Goal: Task Accomplishment & Management: Use online tool/utility

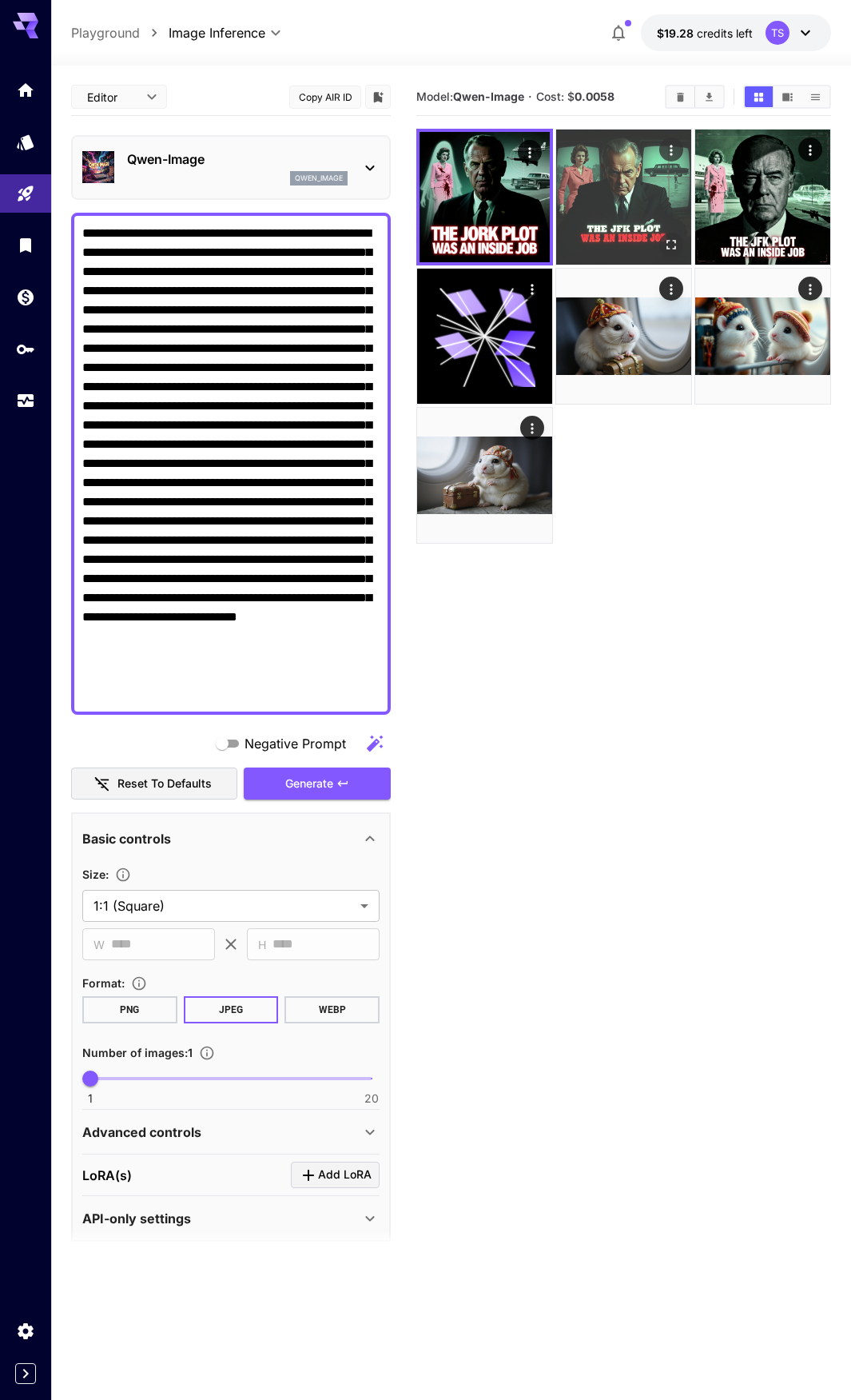
scroll to position [13, 0]
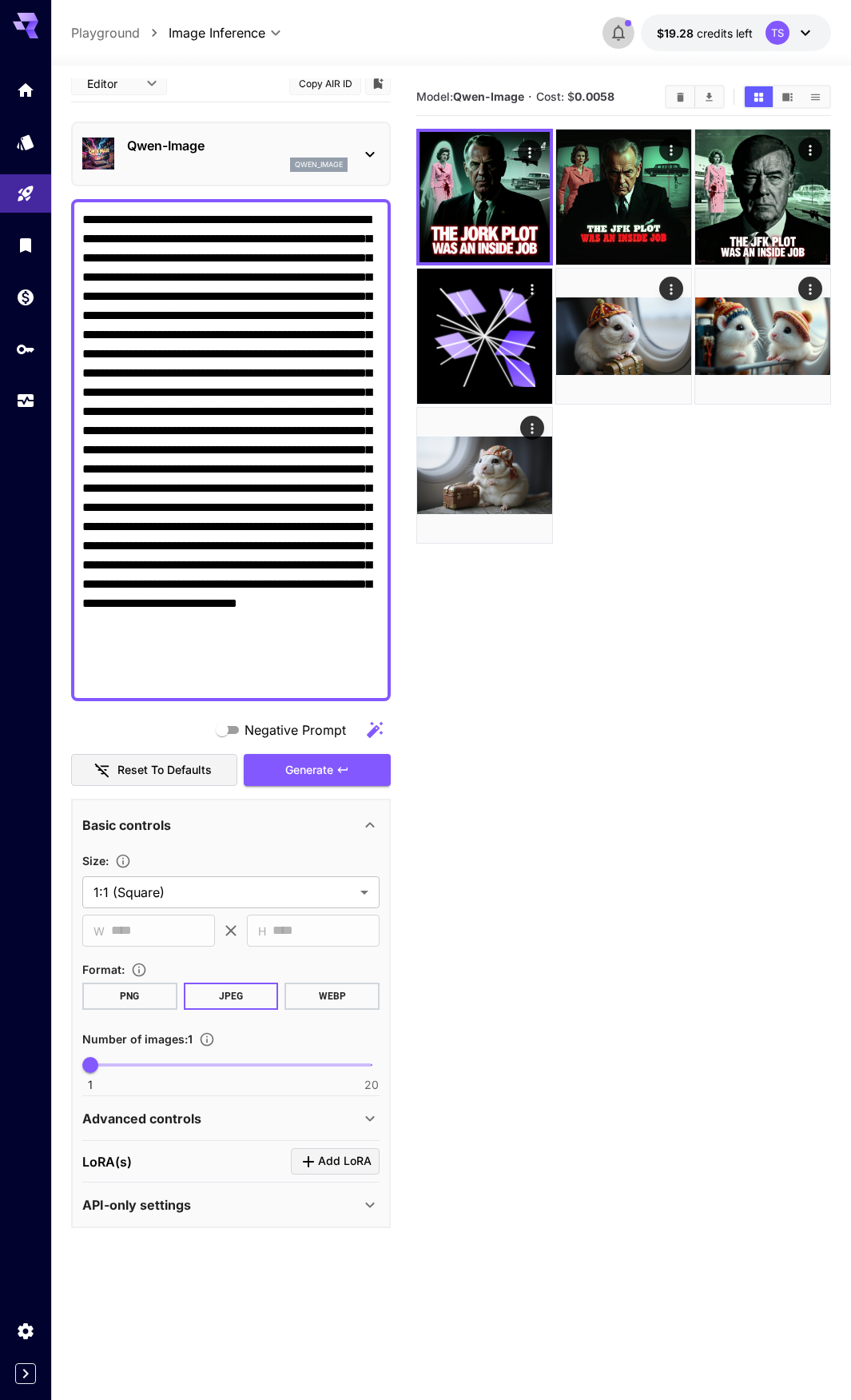
click at [622, 28] on icon "button" at bounding box center [619, 32] width 19 height 19
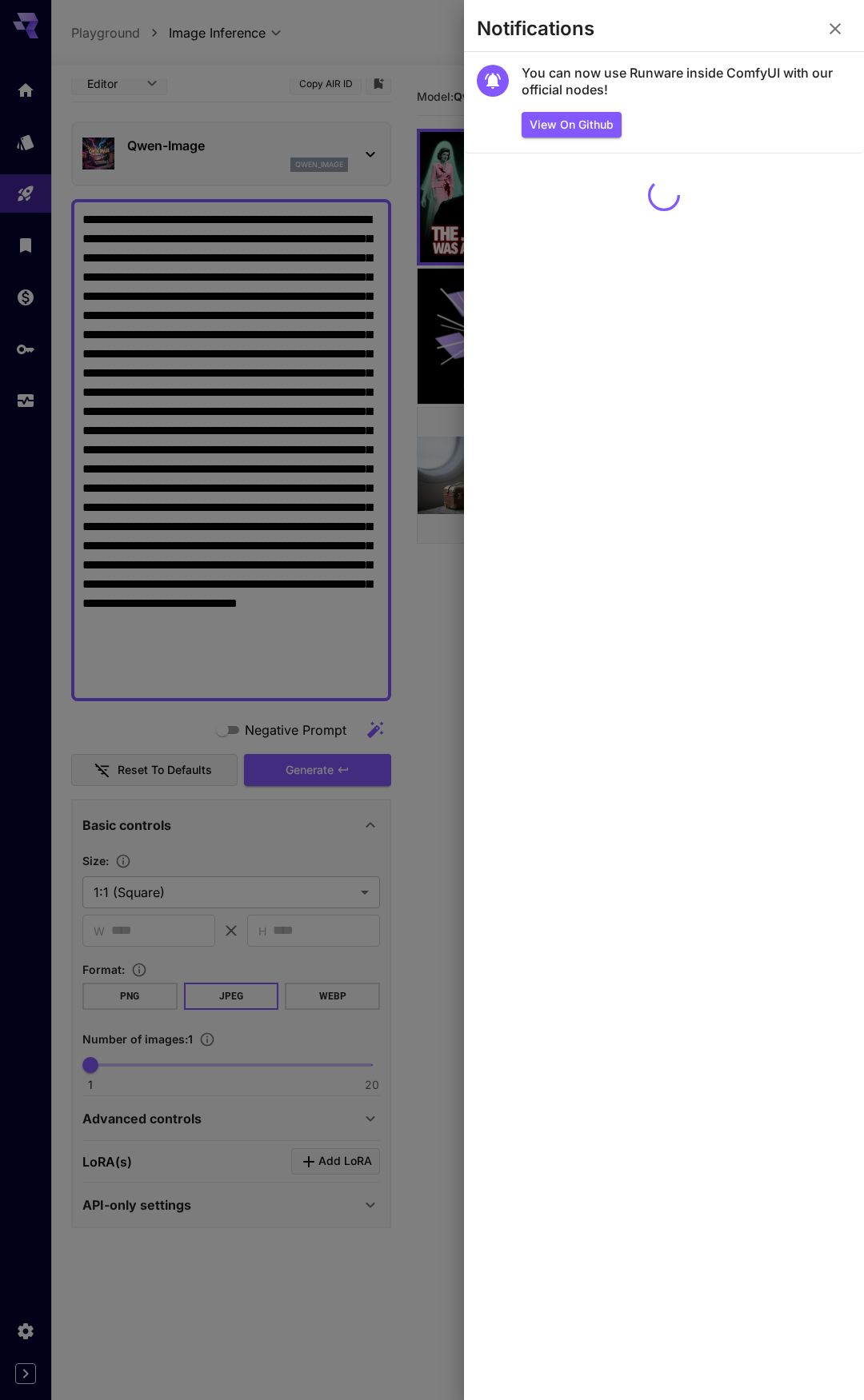
click at [416, 51] on div at bounding box center [432, 700] width 864 height 1400
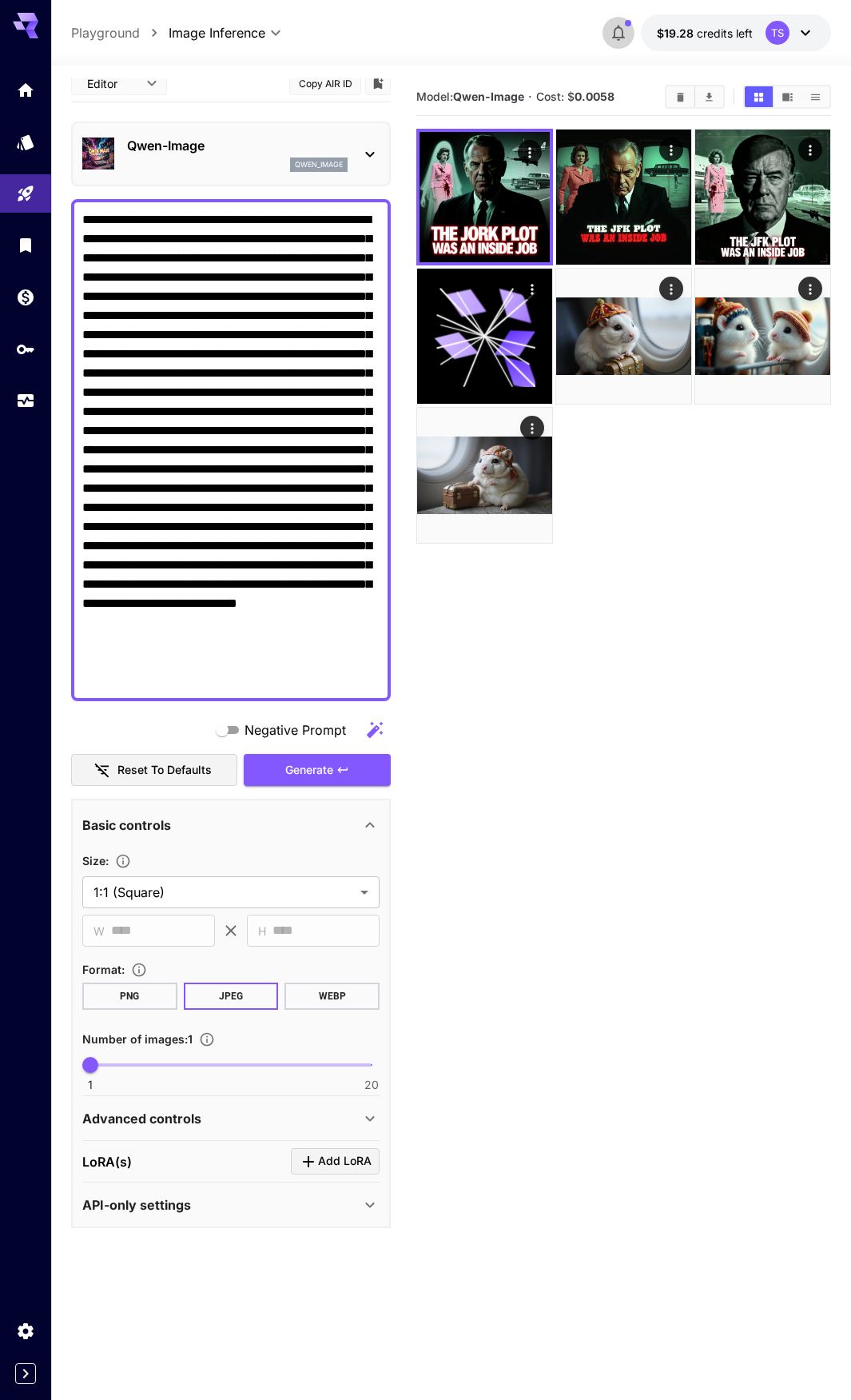
click at [621, 33] on icon "button" at bounding box center [619, 32] width 19 height 19
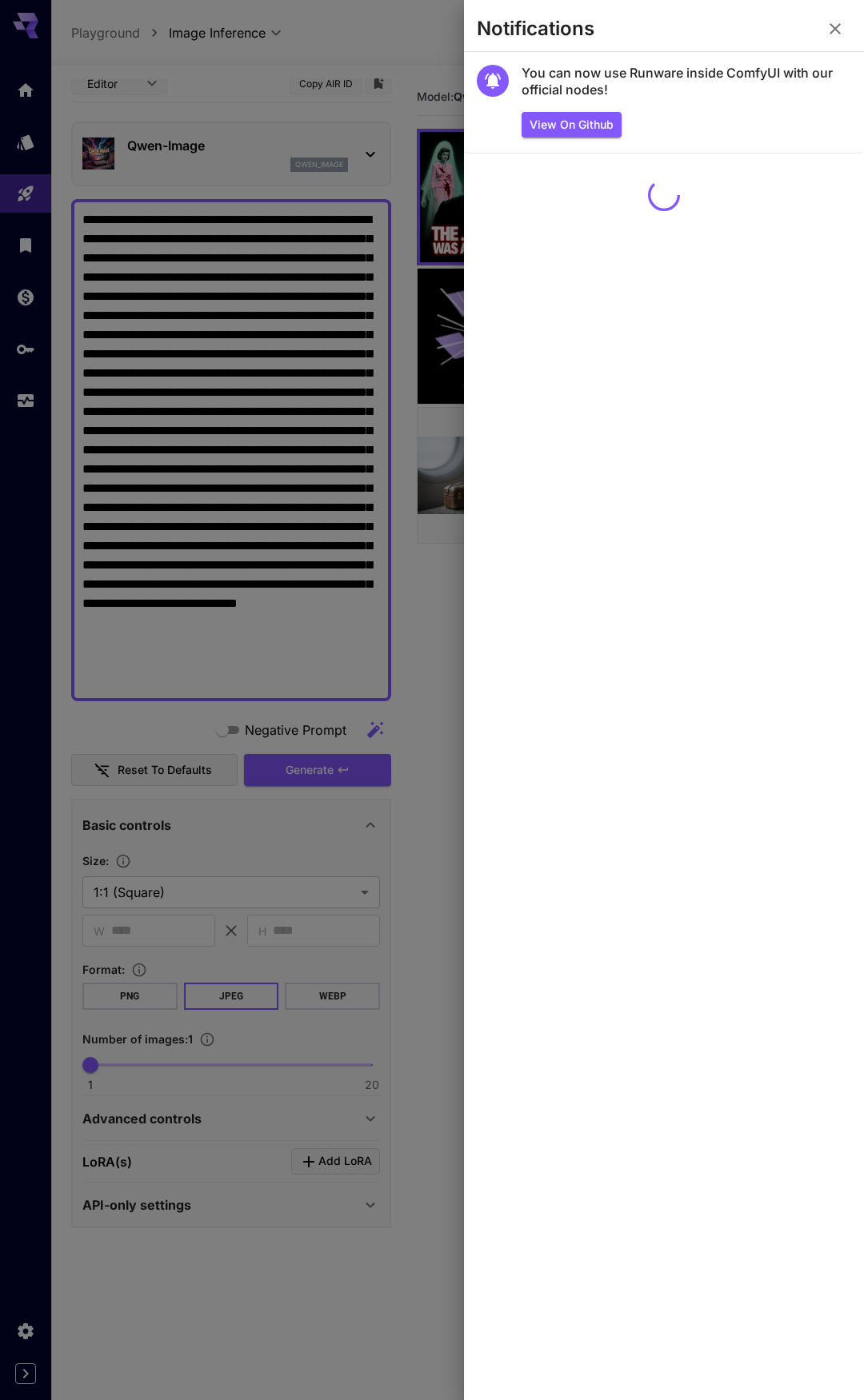
click at [469, 44] on section "Notifications" at bounding box center [664, 31] width 400 height 38
click at [364, 48] on div at bounding box center [432, 700] width 864 height 1400
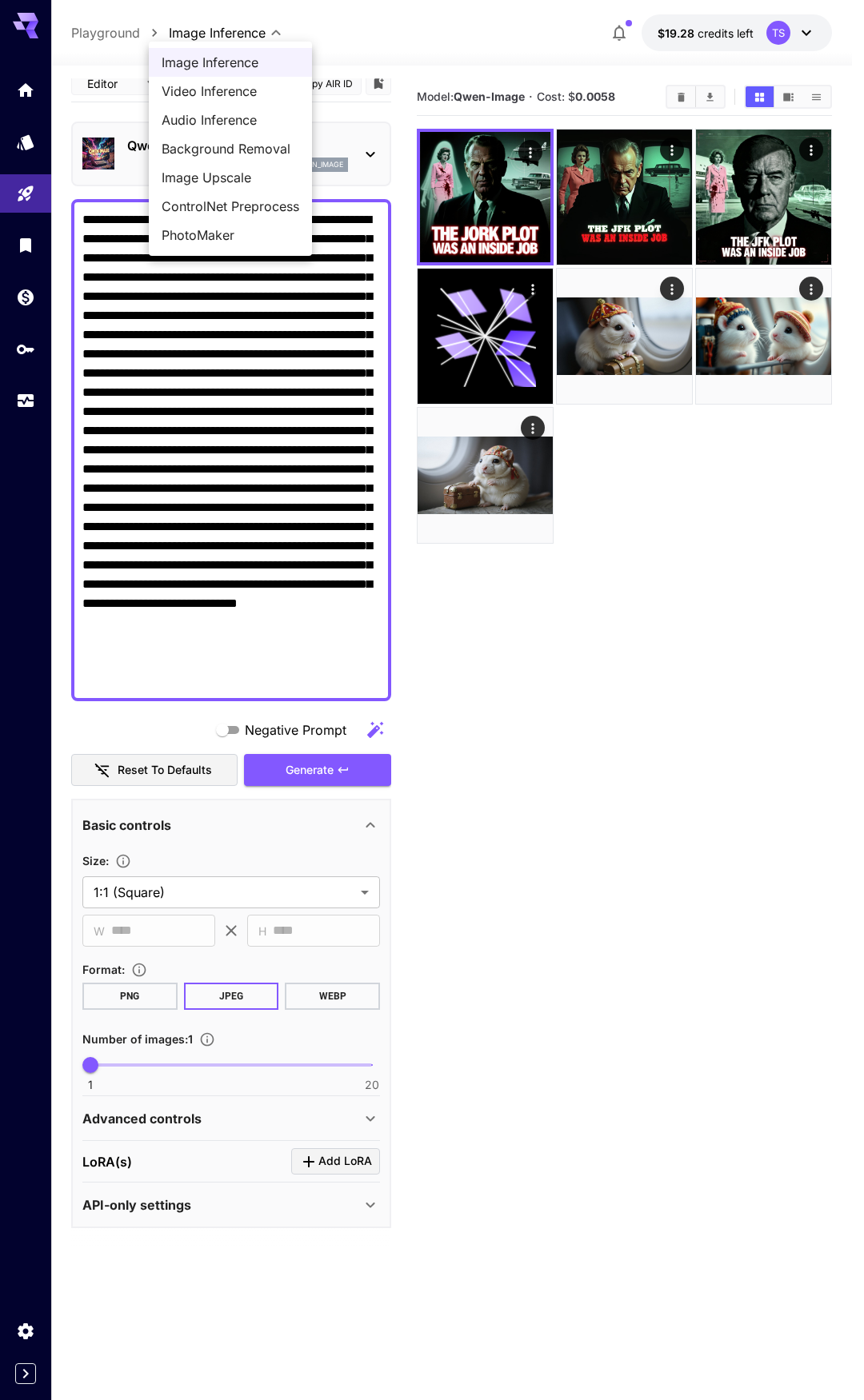
click at [250, 38] on body "**********" at bounding box center [432, 763] width 864 height 1527
click at [432, 34] on div at bounding box center [432, 700] width 864 height 1400
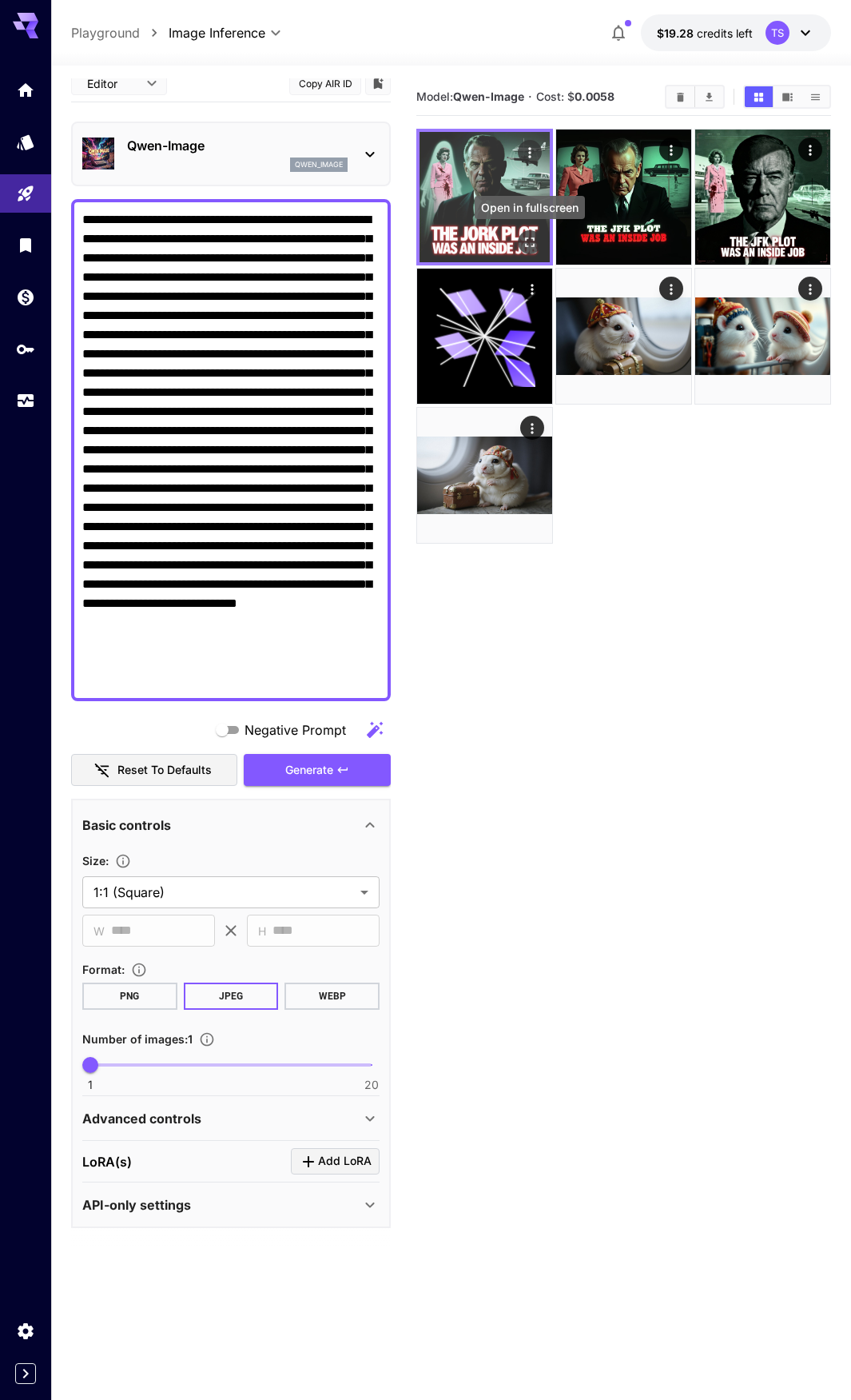
click at [526, 236] on icon "Open in fullscreen" at bounding box center [529, 242] width 16 height 16
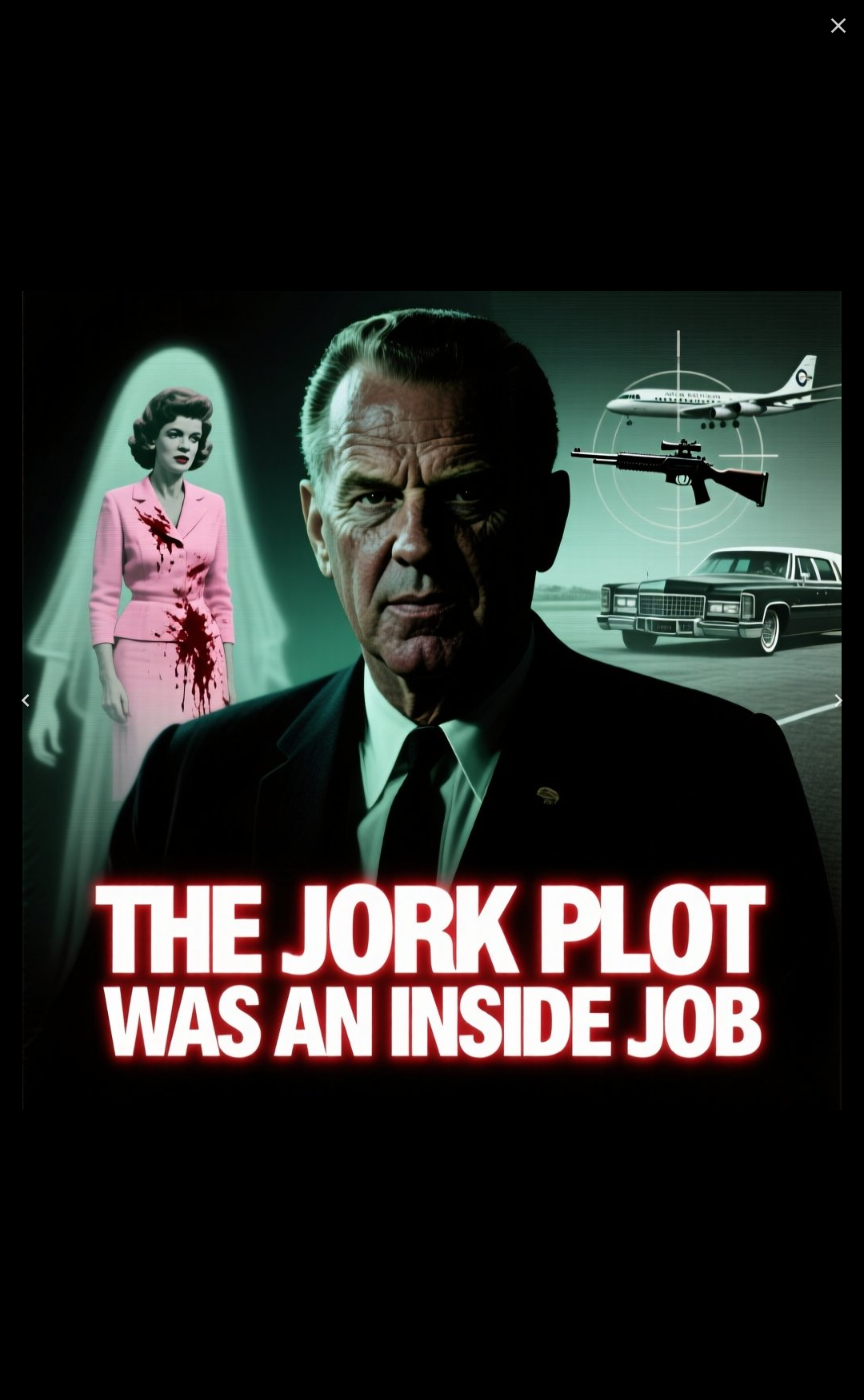
click at [843, 25] on icon "Close" at bounding box center [838, 25] width 26 height 26
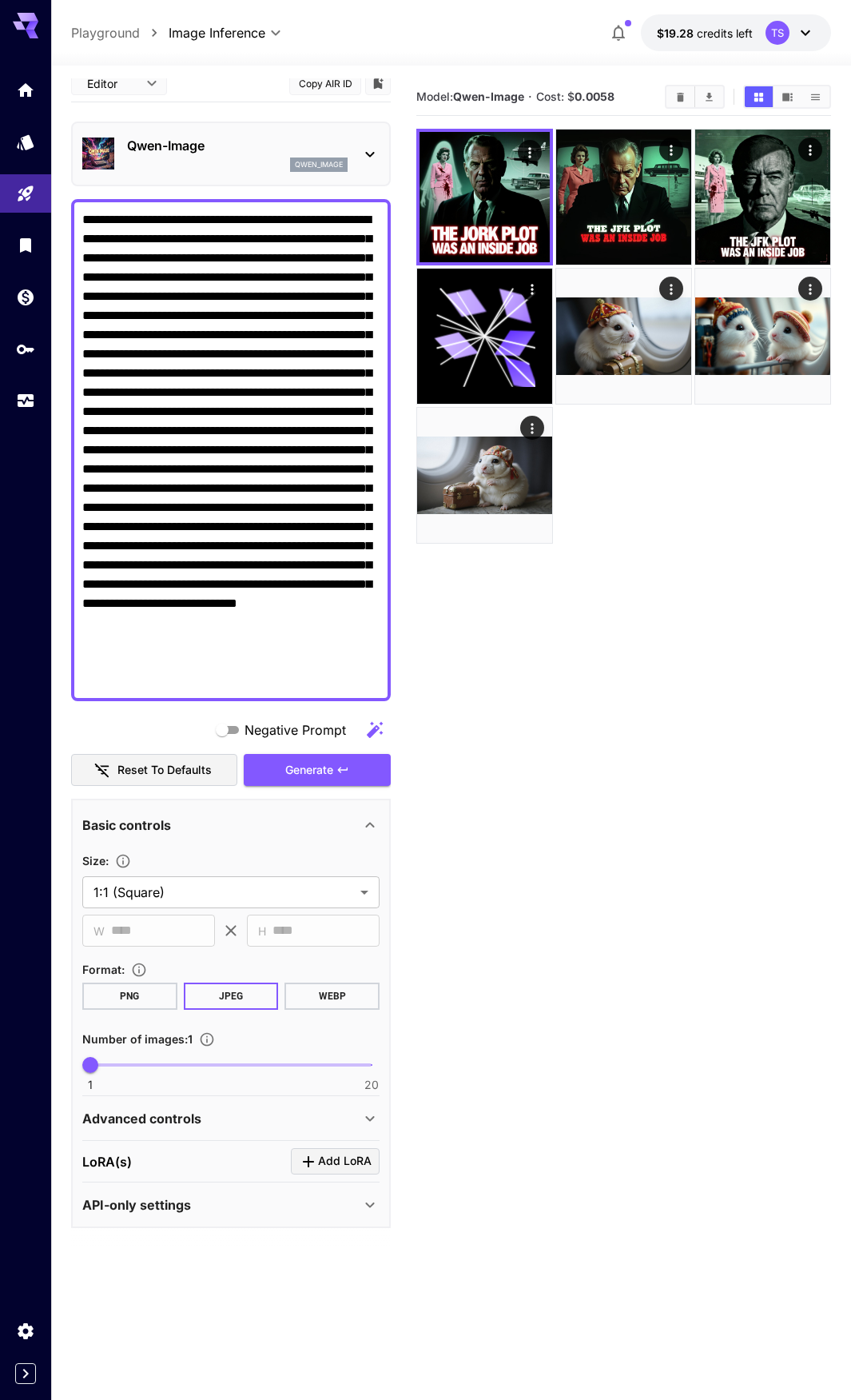
drag, startPoint x: 145, startPoint y: 297, endPoint x: 117, endPoint y: 289, distance: 29.1
click at [117, 289] on textarea "Negative Prompt" at bounding box center [231, 451] width 297 height 480
click at [145, 317] on textarea "Negative Prompt" at bounding box center [231, 451] width 297 height 480
click at [146, 317] on textarea "Negative Prompt" at bounding box center [231, 451] width 297 height 480
click at [176, 136] on p "Qwen-Image" at bounding box center [237, 145] width 221 height 19
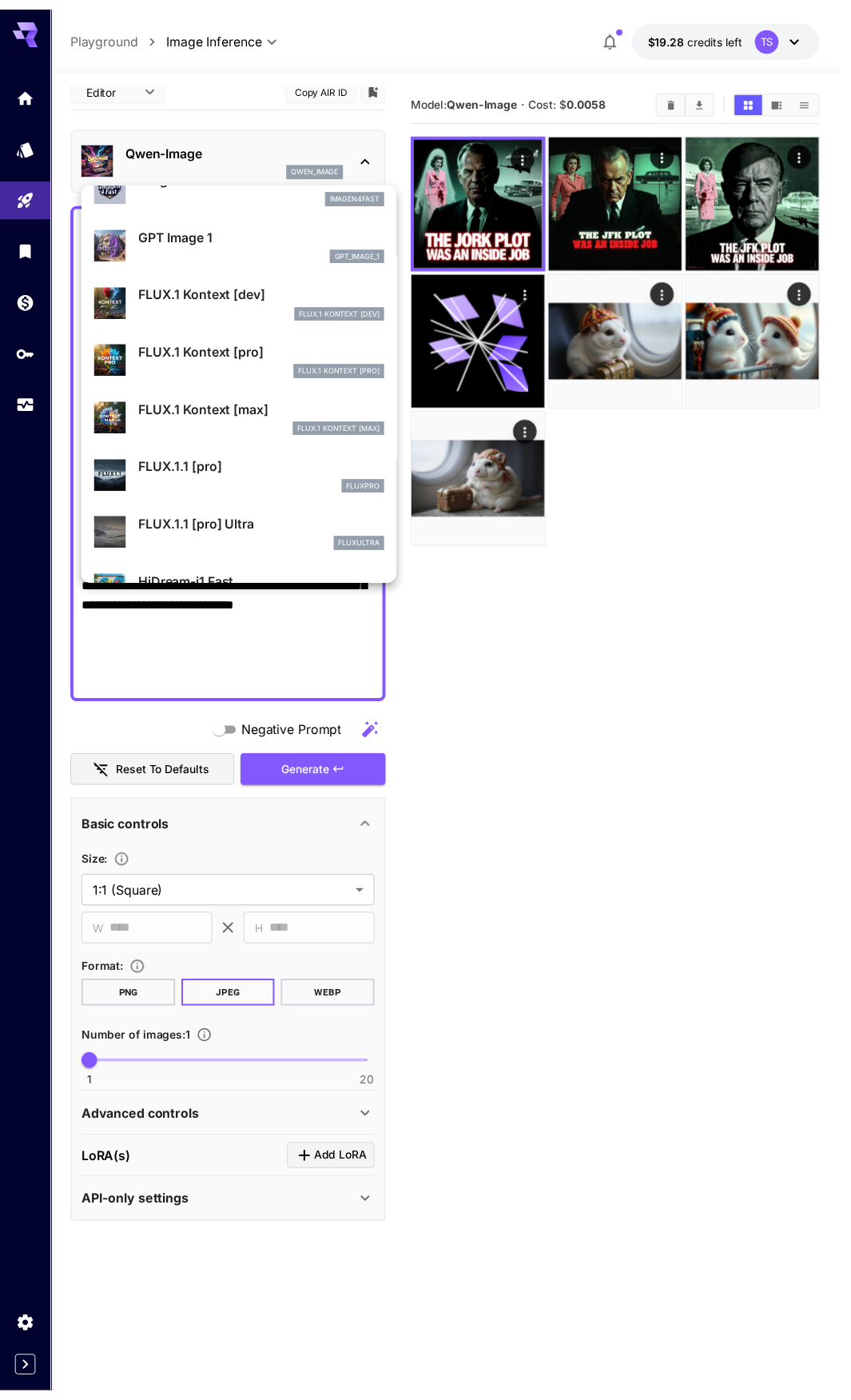
scroll to position [1200, 0]
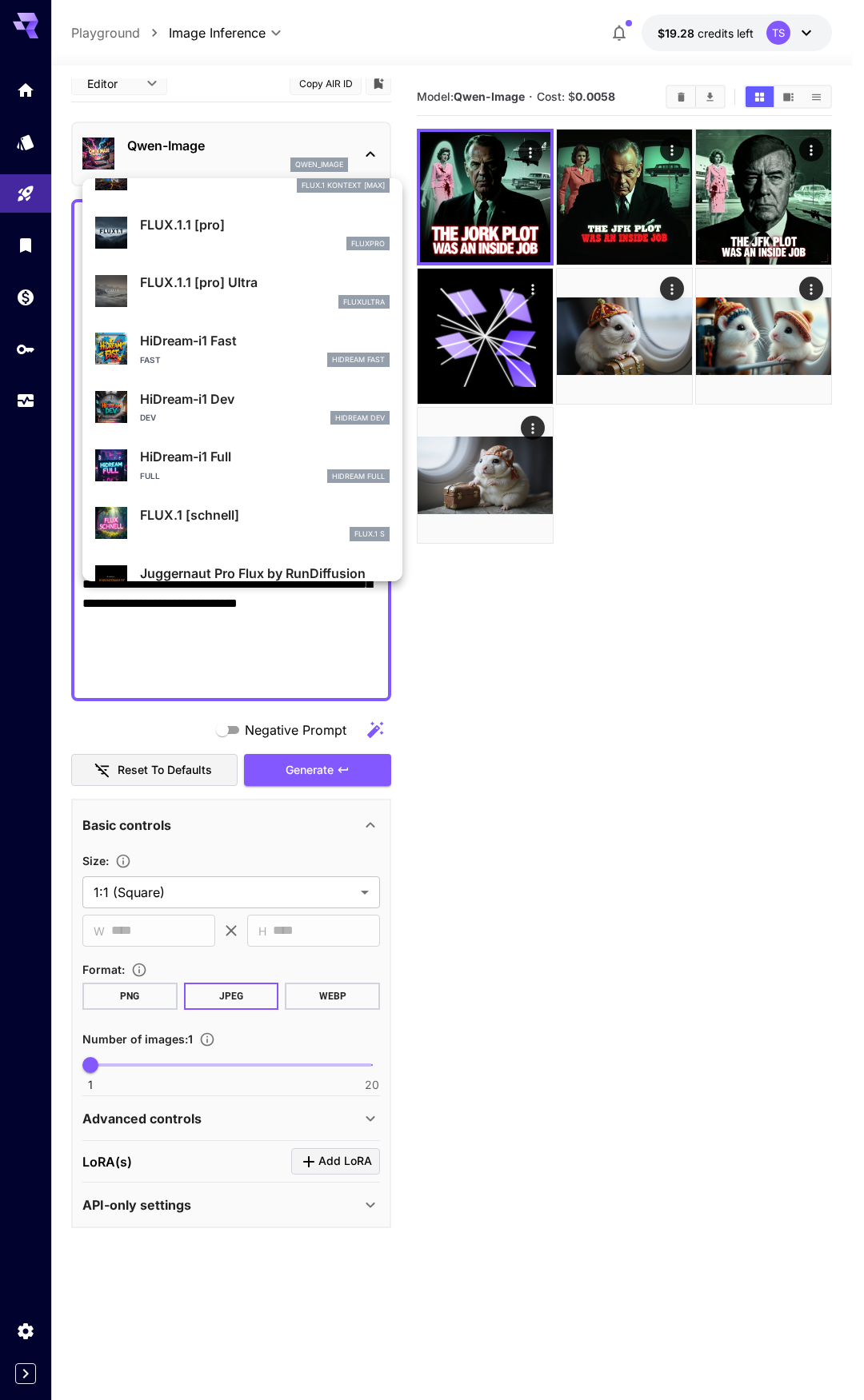
click at [492, 850] on div at bounding box center [432, 700] width 864 height 1400
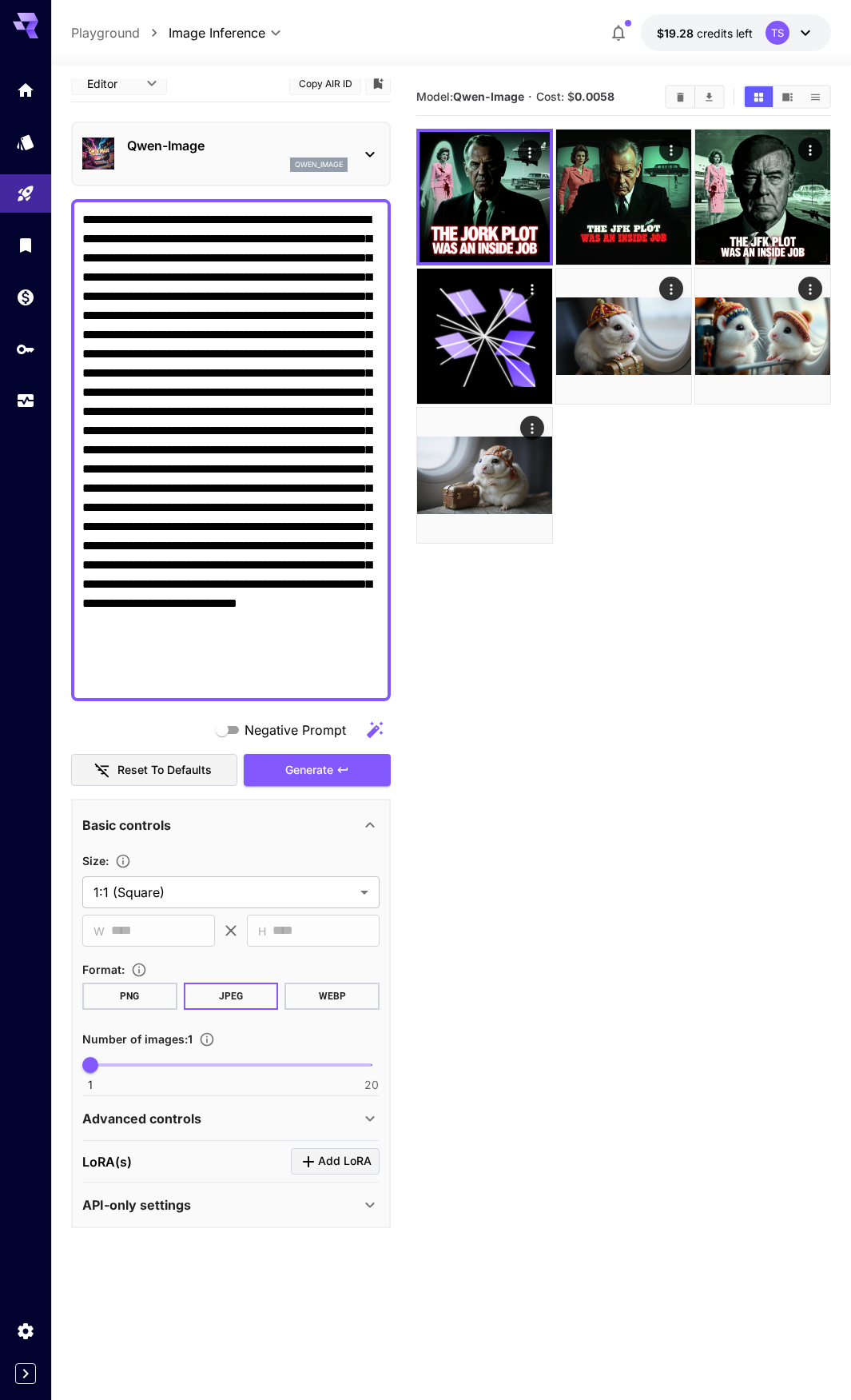
click at [280, 827] on div "Basic controls" at bounding box center [221, 825] width 278 height 19
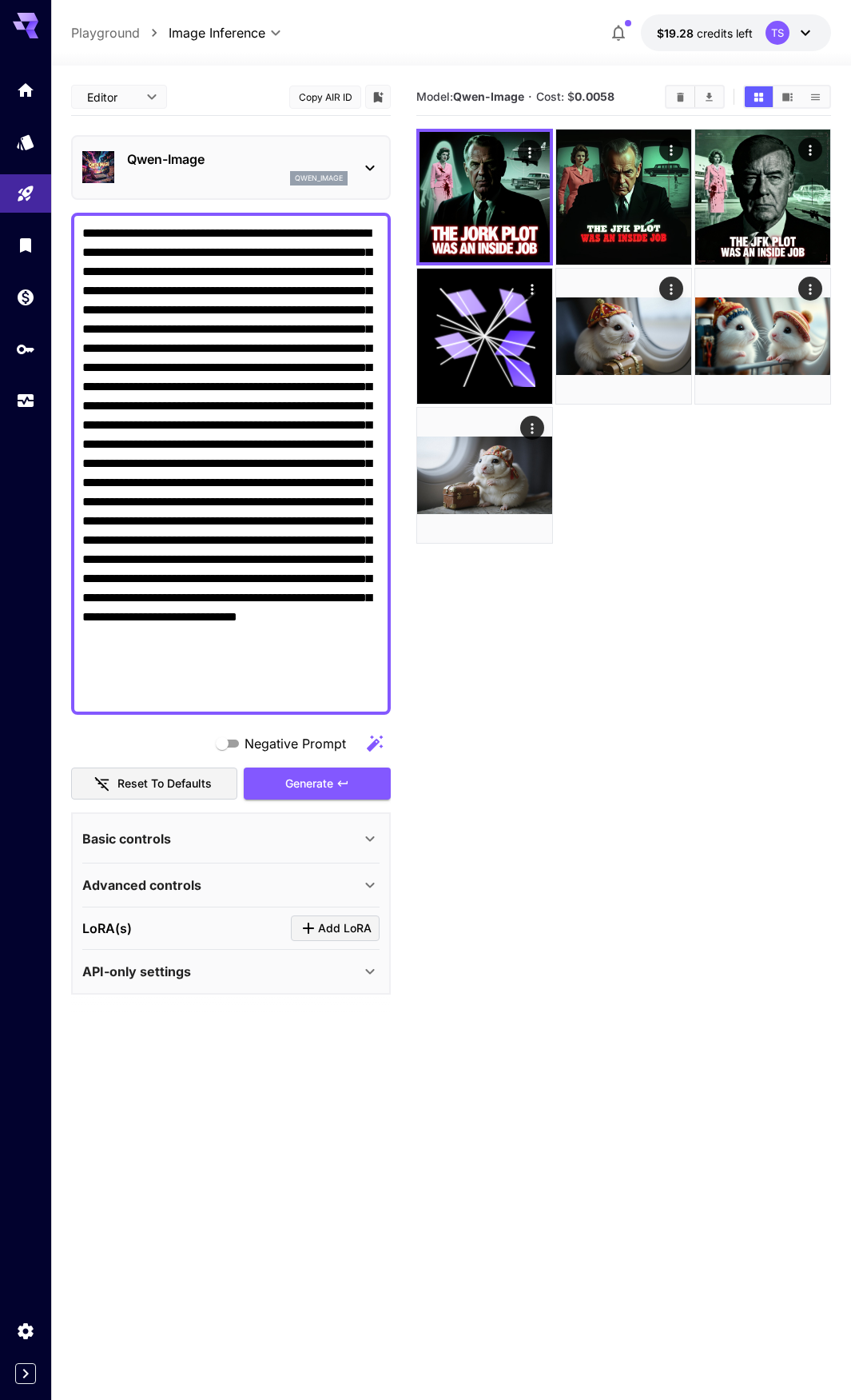
click at [247, 942] on div "LoRA(s) Add LoRA" at bounding box center [231, 929] width 297 height 27
click at [328, 939] on button "Add LoRA" at bounding box center [336, 929] width 89 height 27
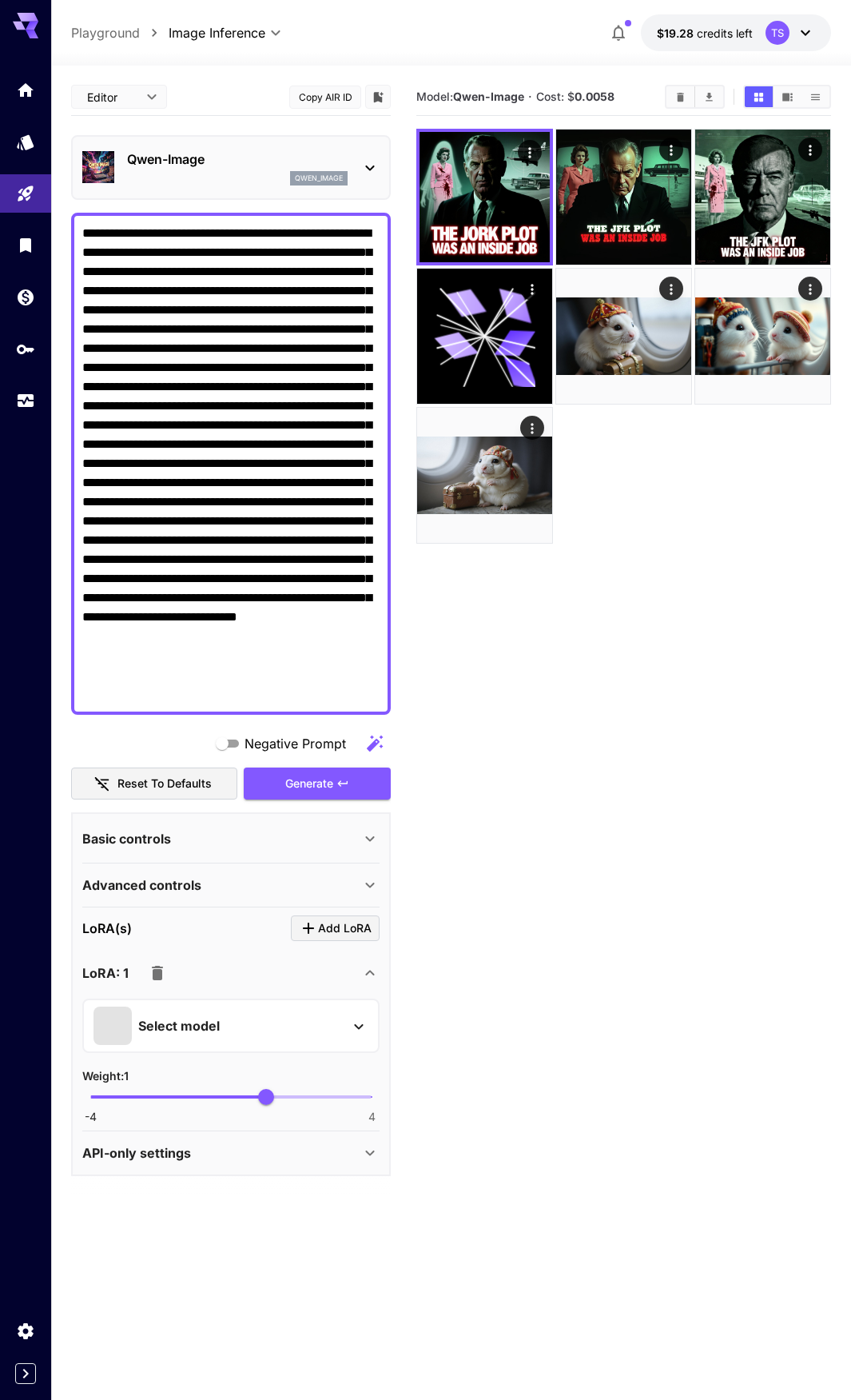
click at [249, 1009] on div "Select model" at bounding box center [231, 1025] width 297 height 54
click at [216, 1041] on div "Select model" at bounding box center [218, 1026] width 250 height 38
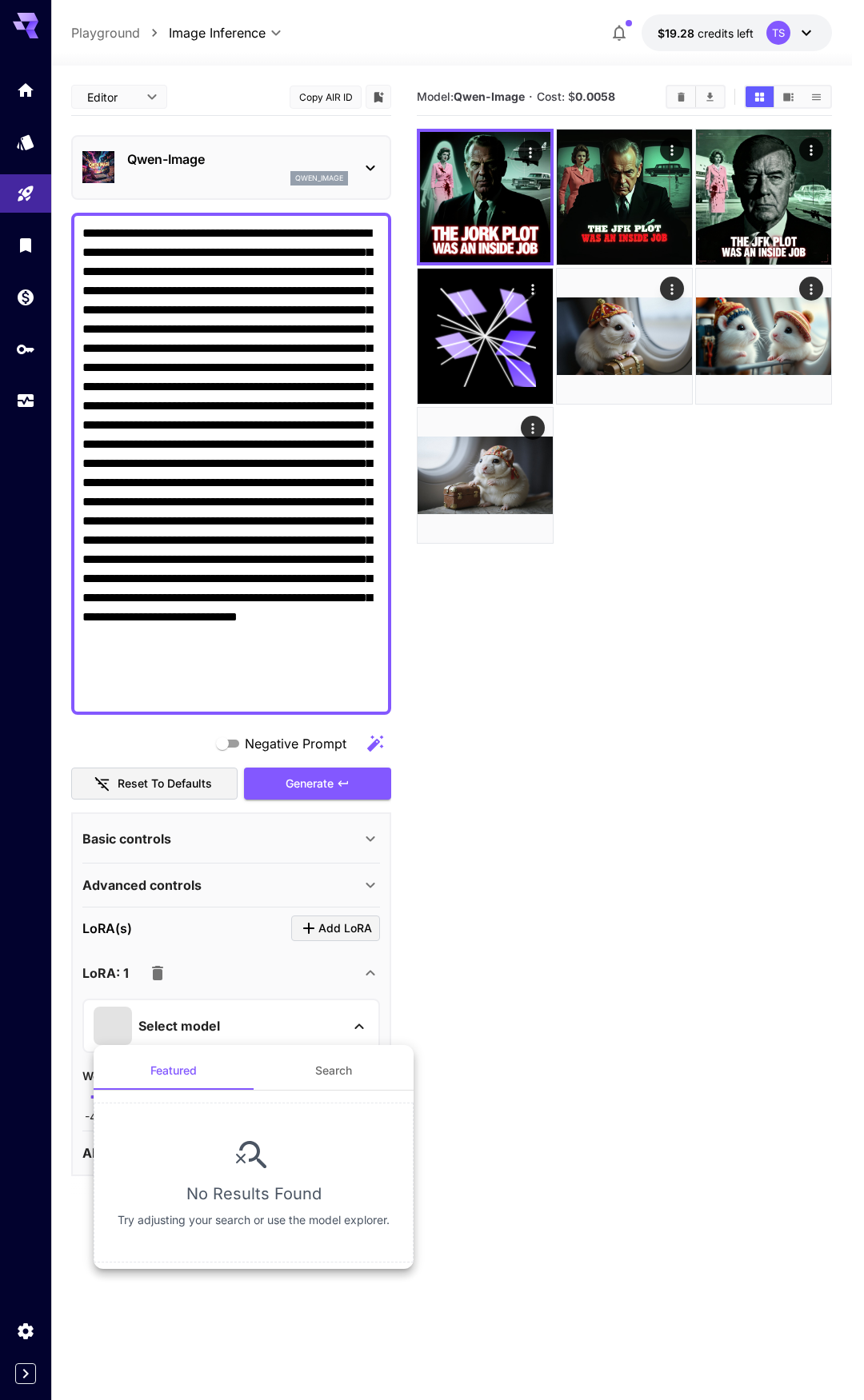
click at [334, 1087] on button "Search" at bounding box center [333, 1071] width 160 height 38
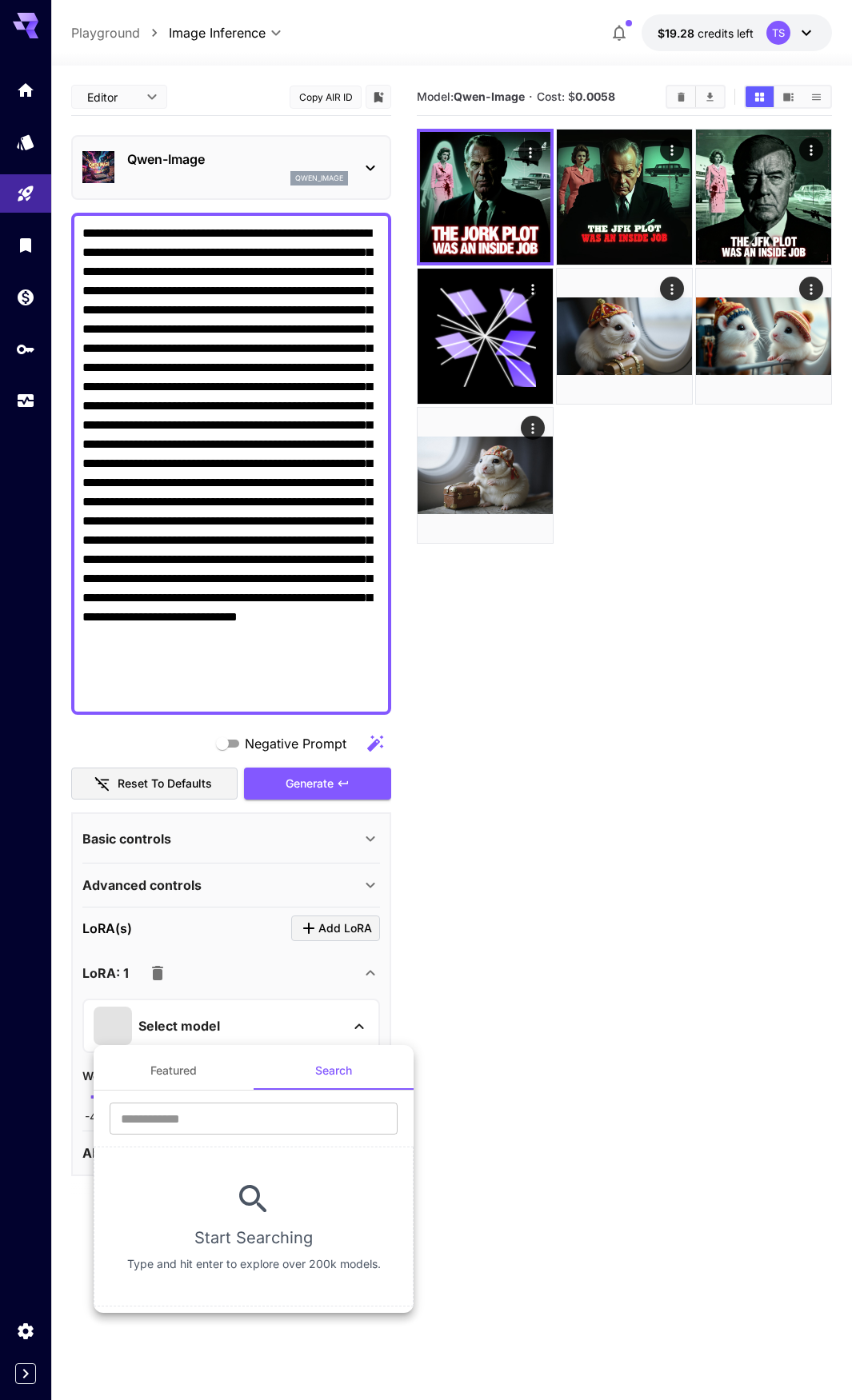
click at [200, 1090] on button "Featured" at bounding box center [174, 1071] width 160 height 38
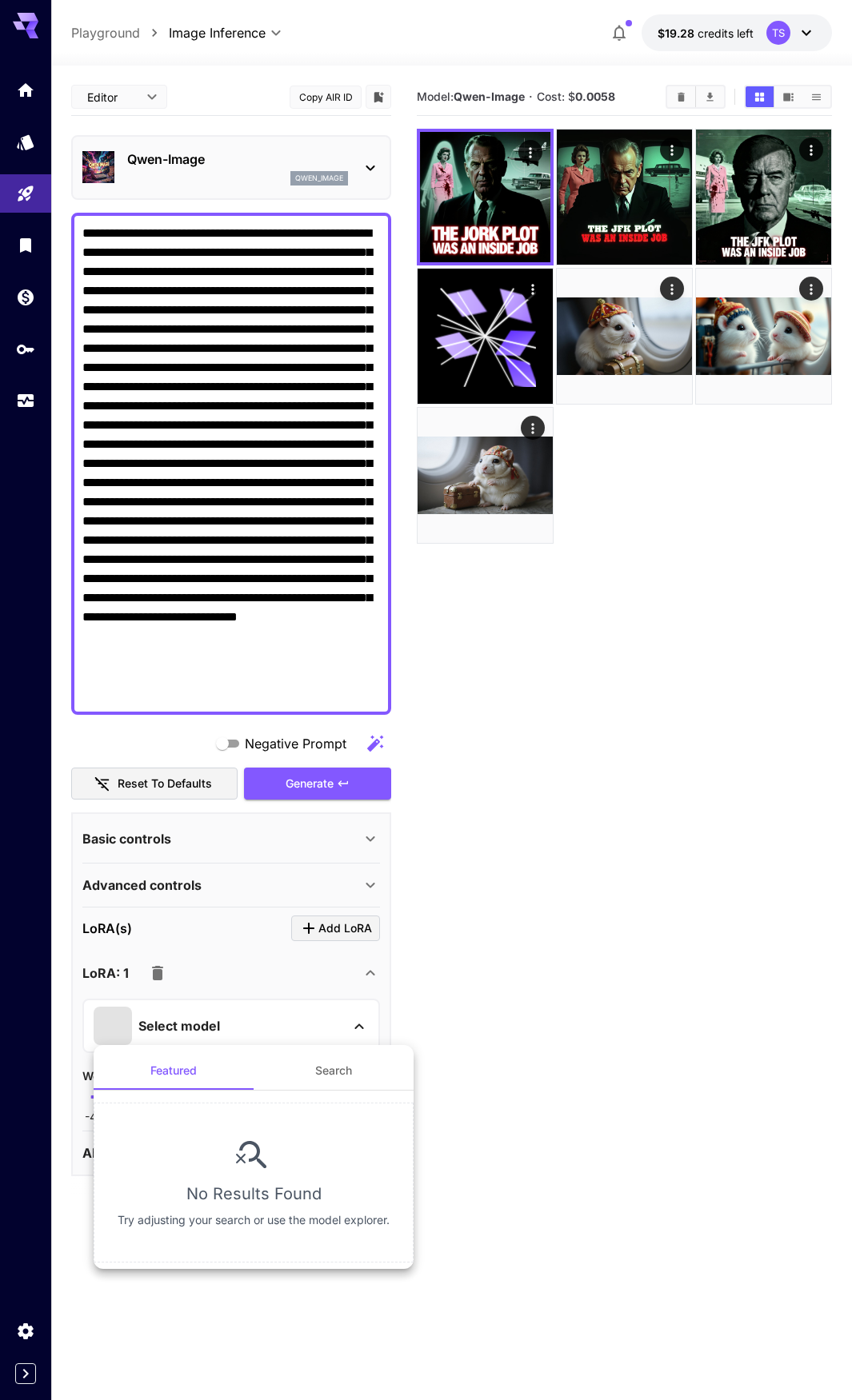
click at [501, 1037] on div at bounding box center [432, 700] width 864 height 1400
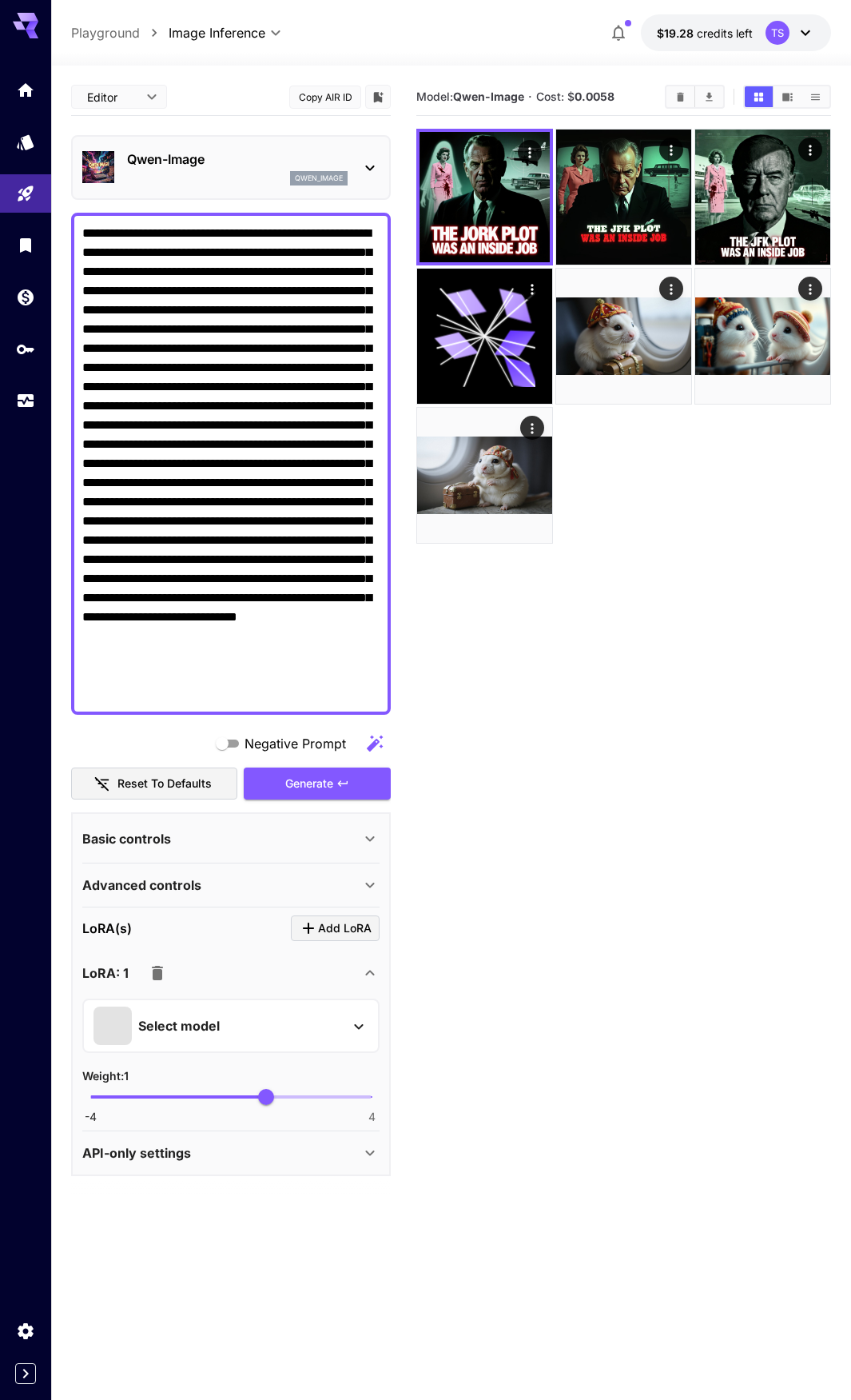
click at [361, 990] on div "LoRA: 1" at bounding box center [231, 973] width 297 height 38
click at [145, 966] on button "button" at bounding box center [157, 974] width 32 height 32
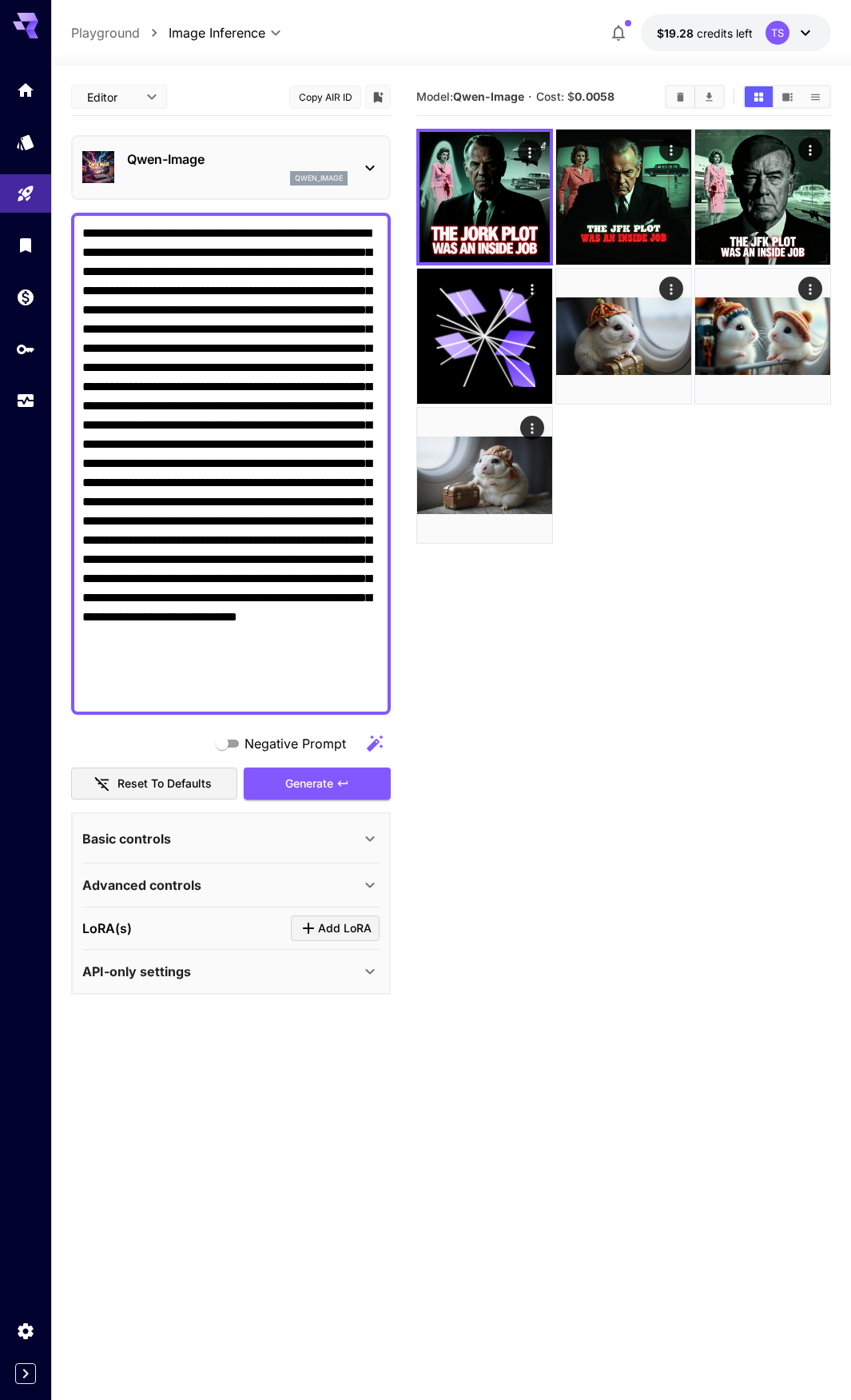
click at [329, 934] on span "Add LoRA" at bounding box center [344, 928] width 53 height 20
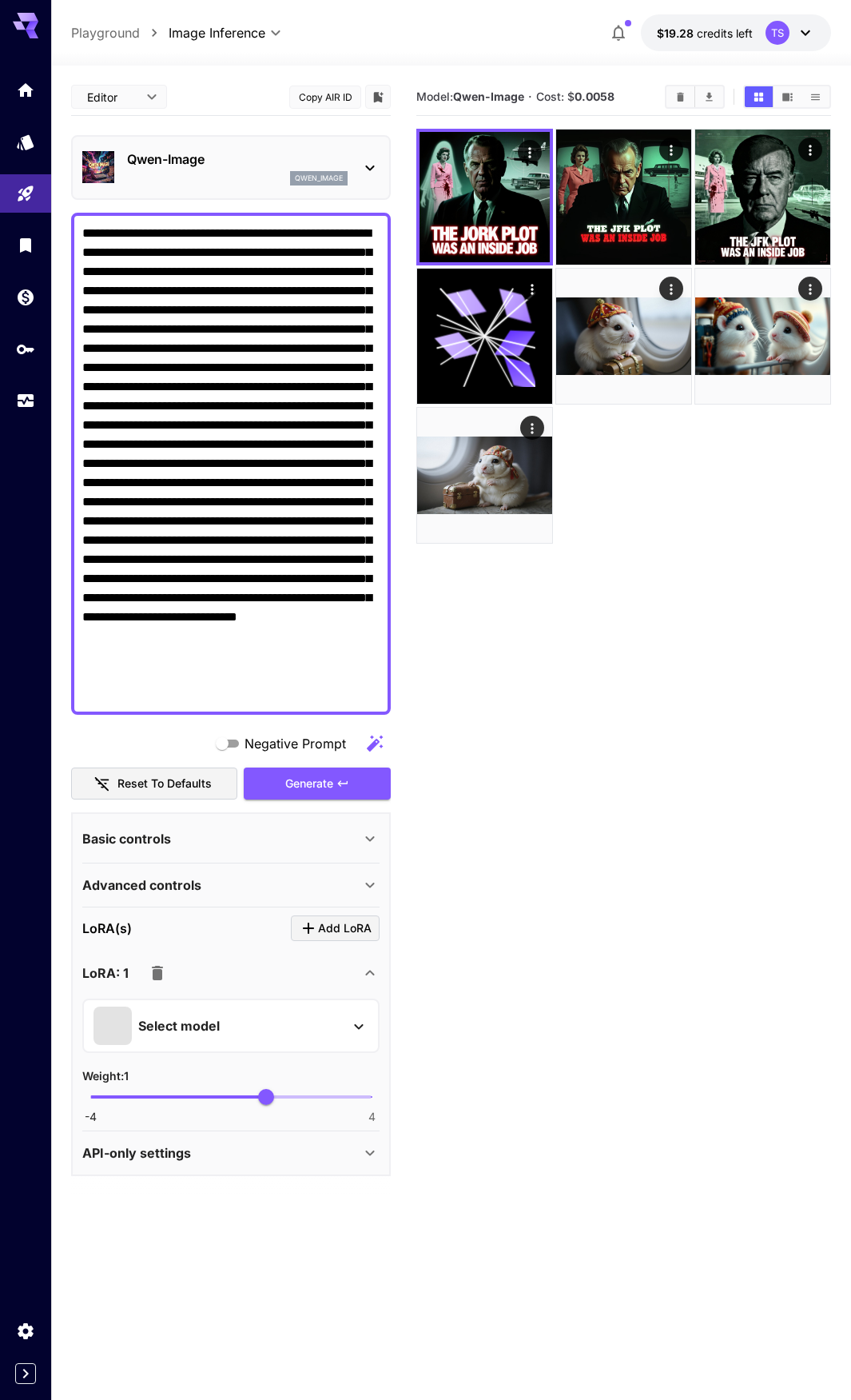
click at [205, 999] on div "Select model Weight : 1 -4 4 1" at bounding box center [231, 1057] width 297 height 130
click at [200, 1027] on p "Select model" at bounding box center [179, 1026] width 82 height 19
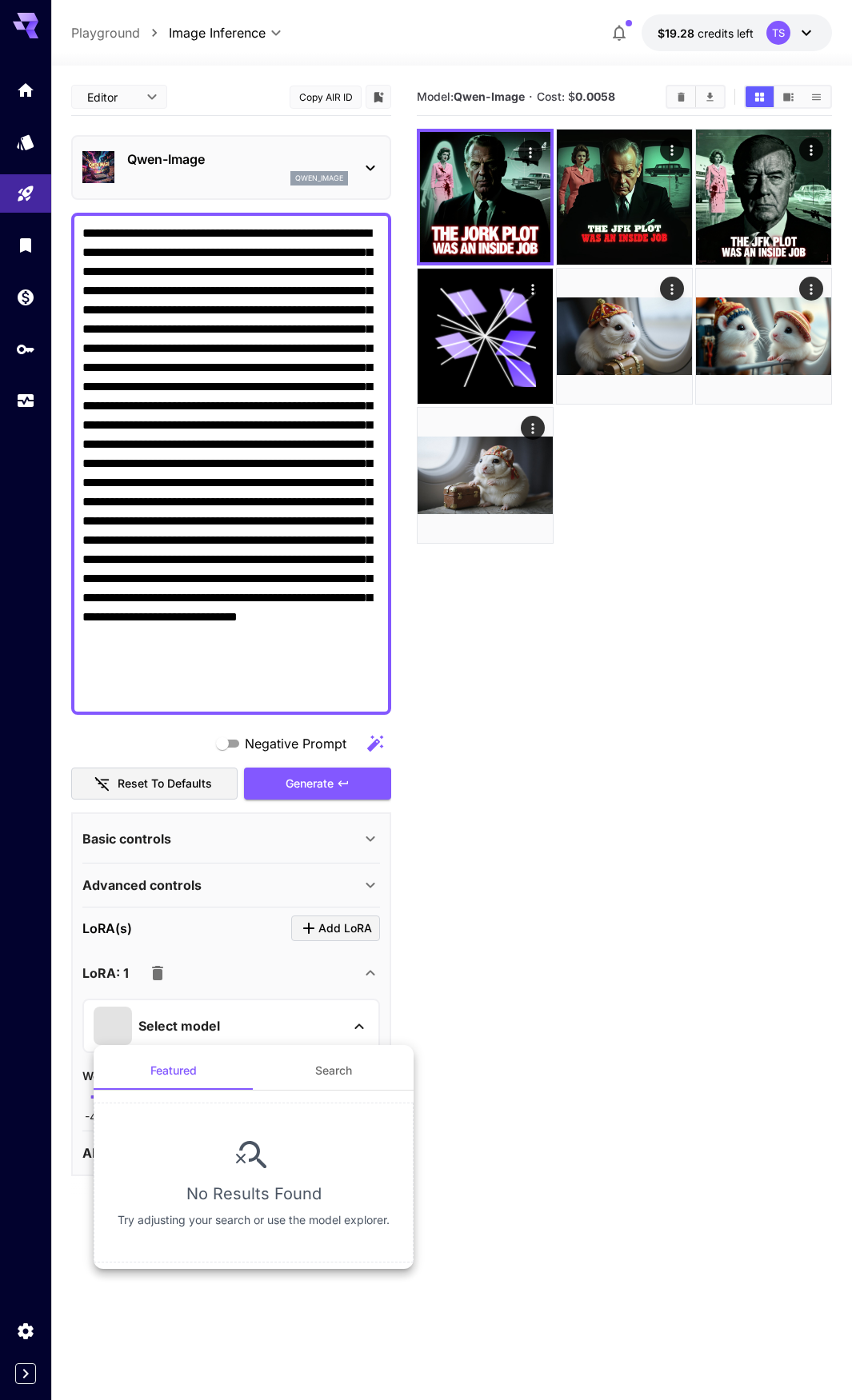
click at [343, 1080] on button "Search" at bounding box center [333, 1071] width 160 height 38
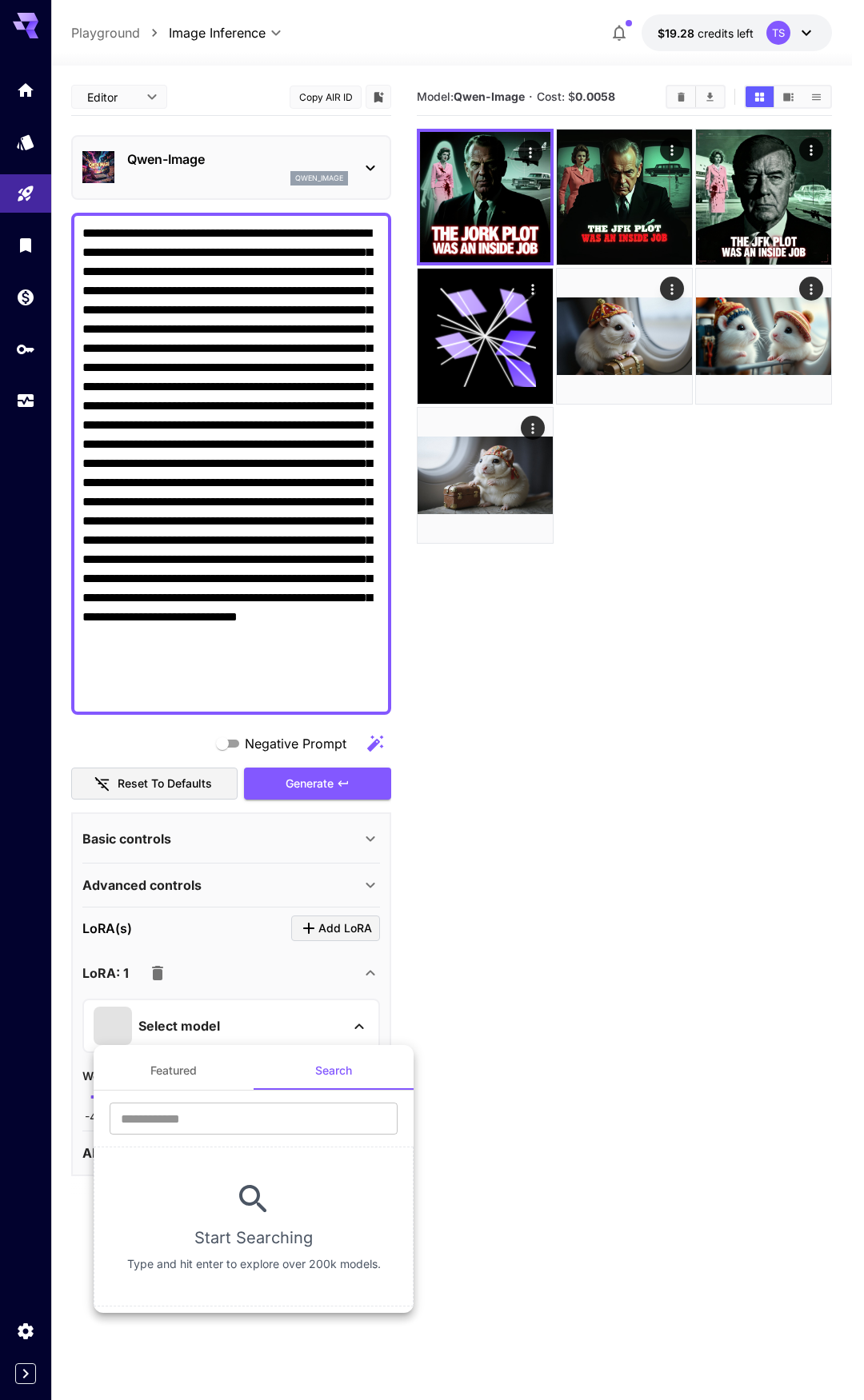
click at [196, 1136] on div "​" at bounding box center [254, 1125] width 320 height 44
click at [206, 1129] on input "text" at bounding box center [253, 1119] width 288 height 32
type input "****"
click at [637, 1023] on div at bounding box center [432, 700] width 864 height 1400
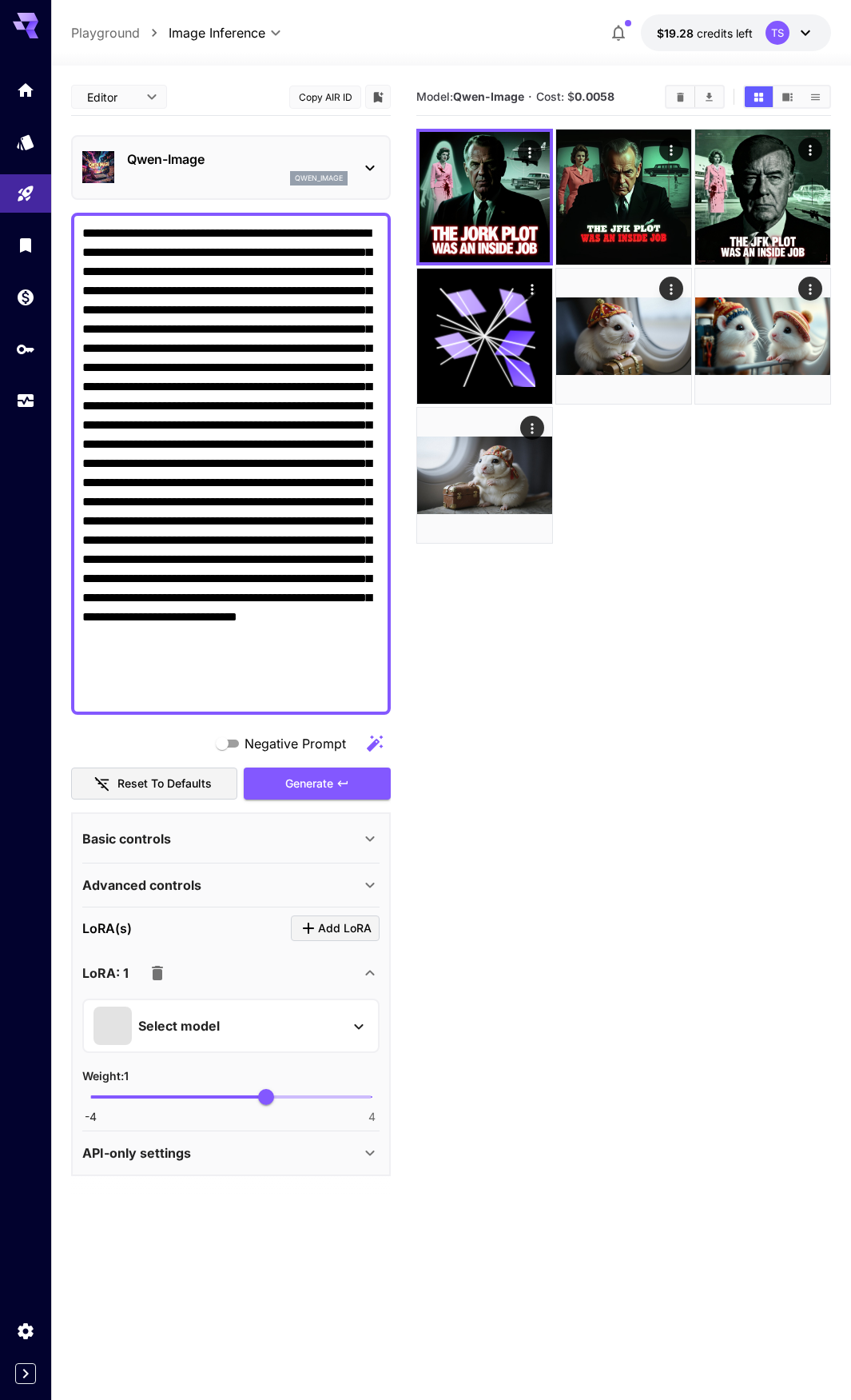
click at [166, 973] on icon "button" at bounding box center [157, 973] width 19 height 19
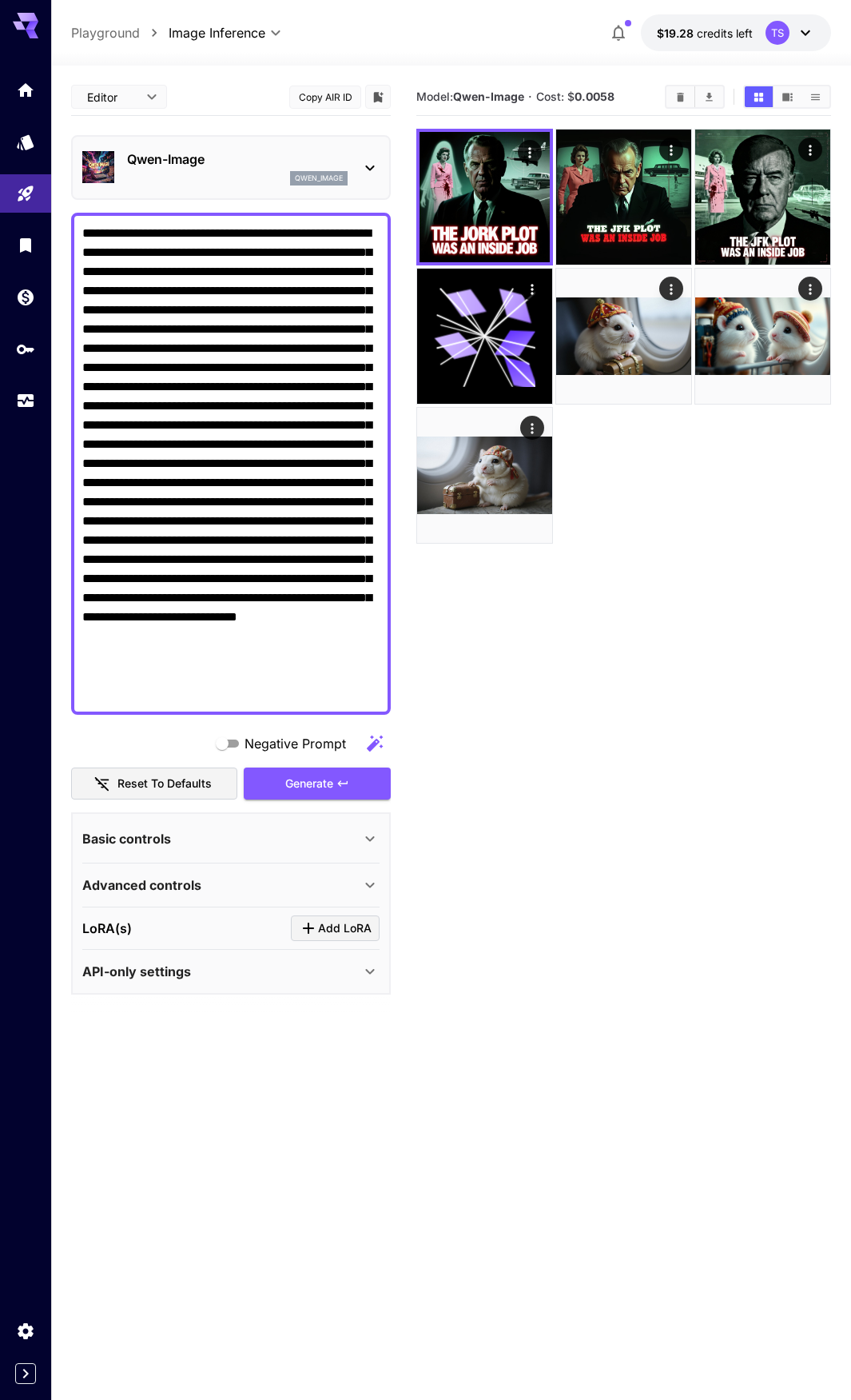
click at [191, 881] on p "Advanced controls" at bounding box center [142, 886] width 120 height 19
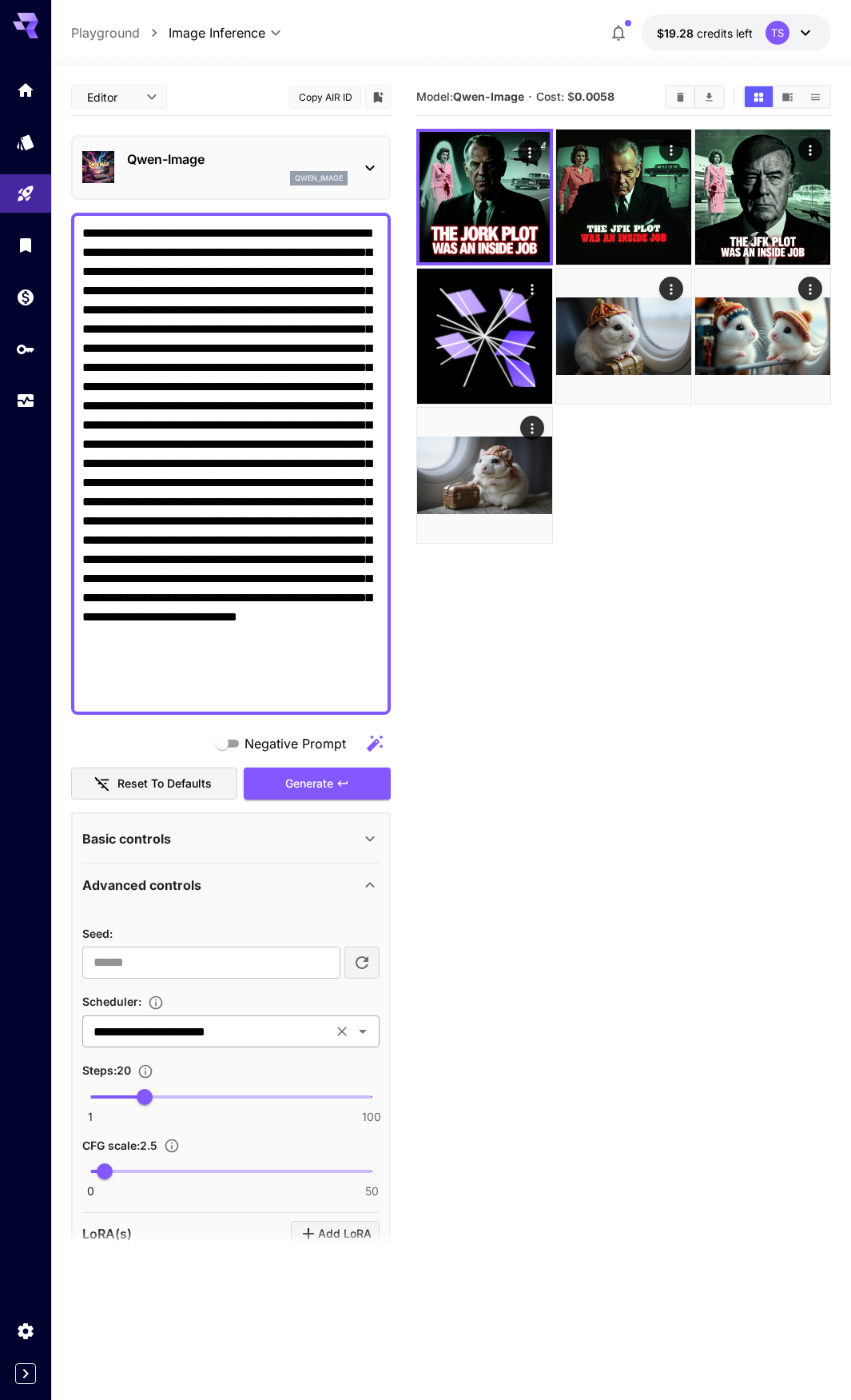
click at [191, 1039] on input "**********" at bounding box center [208, 1032] width 241 height 23
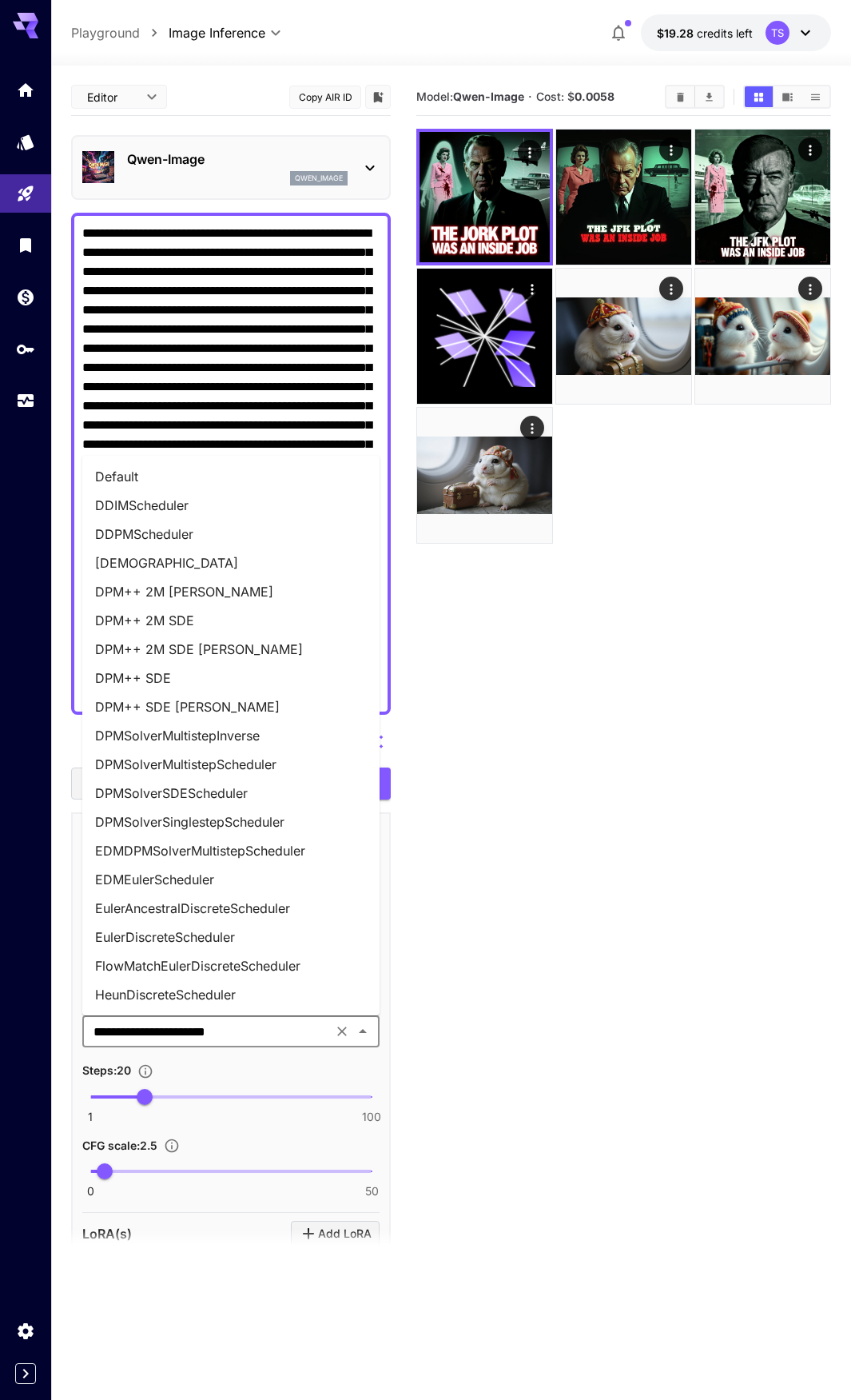
scroll to position [310, 0]
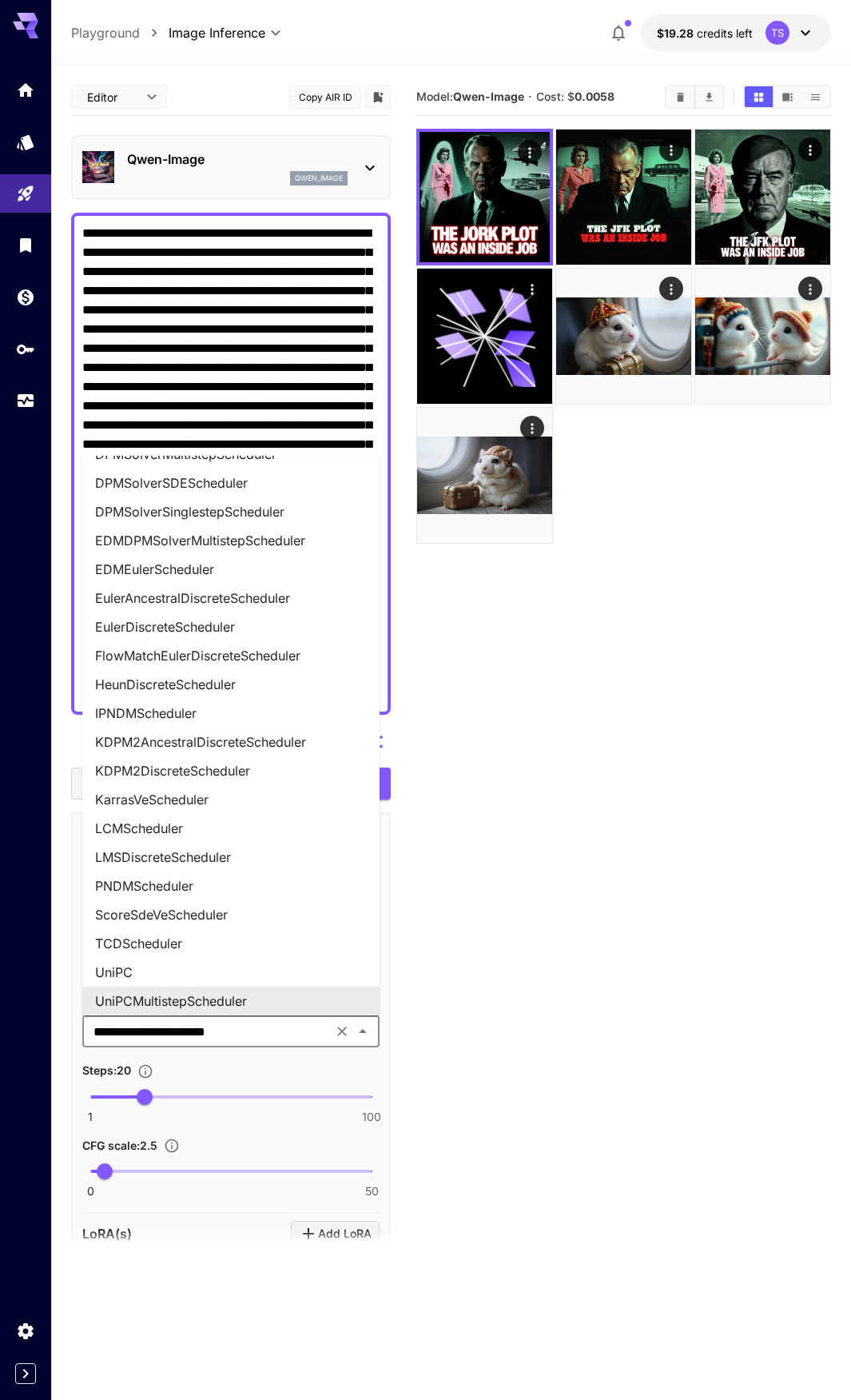
click at [678, 1030] on section "Model: Qwen-Image · Cost: $ 0.0058" at bounding box center [623, 778] width 415 height 1400
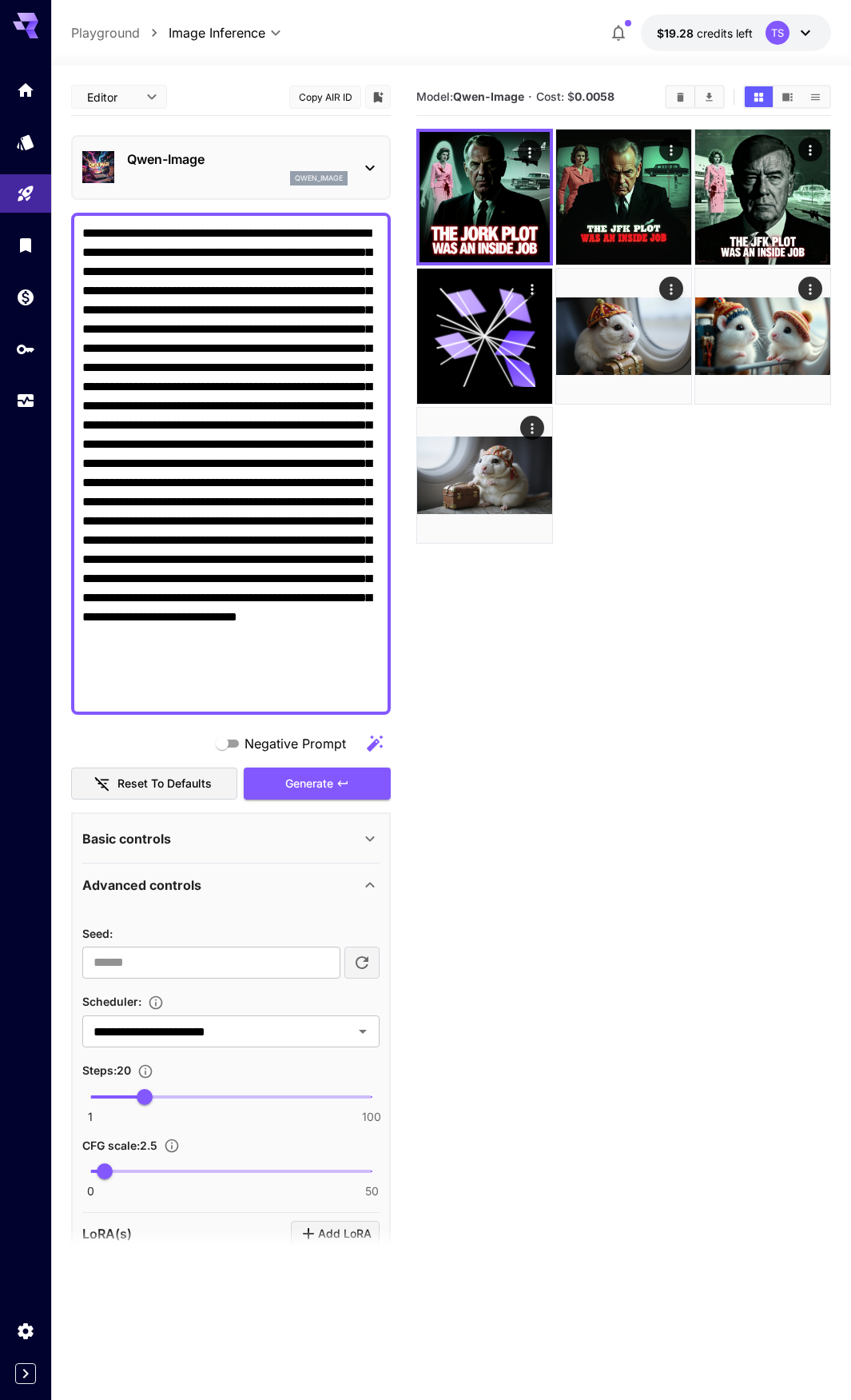
click at [201, 890] on div "Advanced controls" at bounding box center [221, 886] width 278 height 19
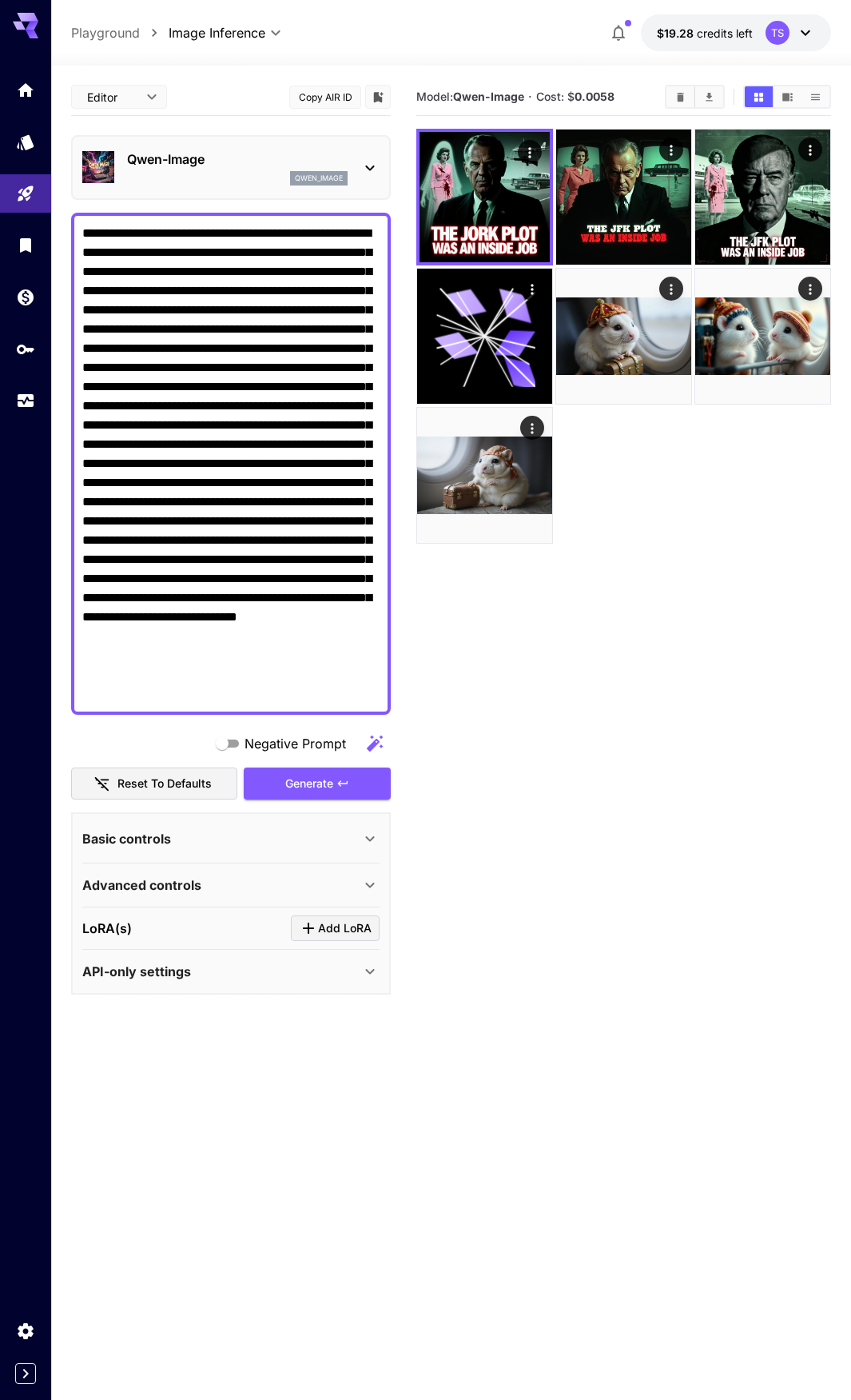
click at [165, 826] on div "Basic controls" at bounding box center [231, 839] width 297 height 38
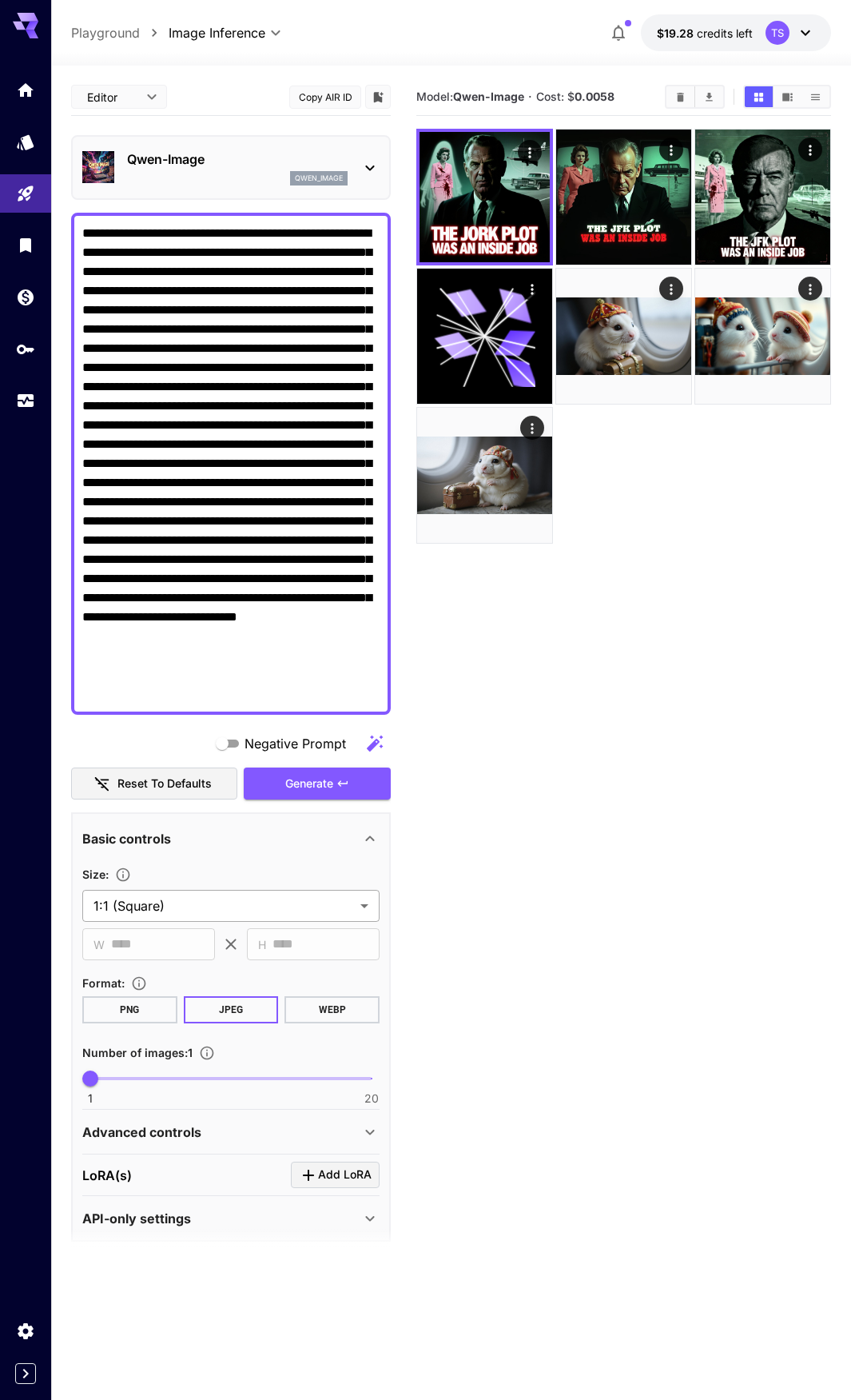
click at [157, 916] on body "**********" at bounding box center [425, 763] width 851 height 1527
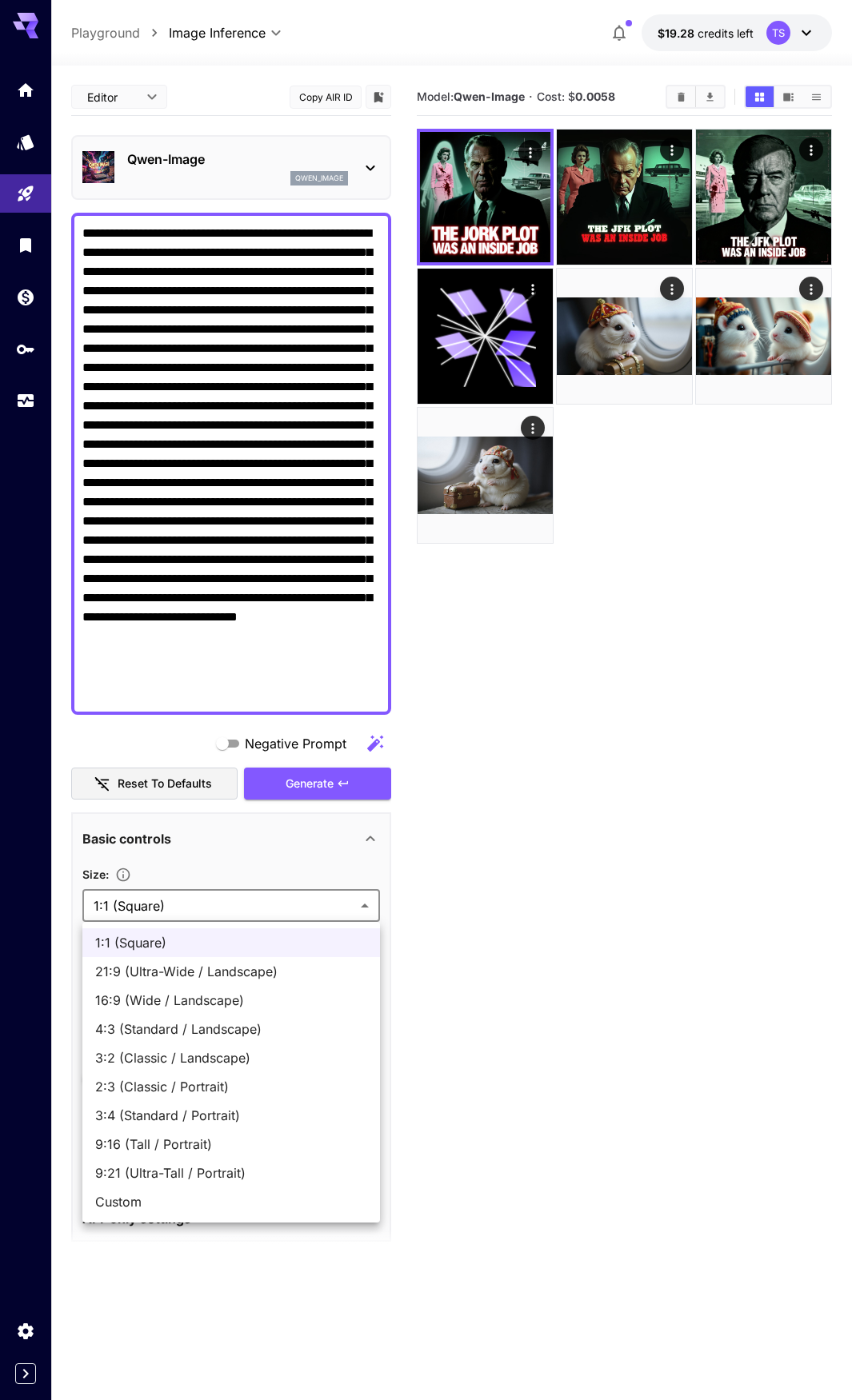
click at [155, 997] on span "16:9 (Wide / Landscape)" at bounding box center [231, 1000] width 272 height 19
type input "**********"
type input "****"
type input "***"
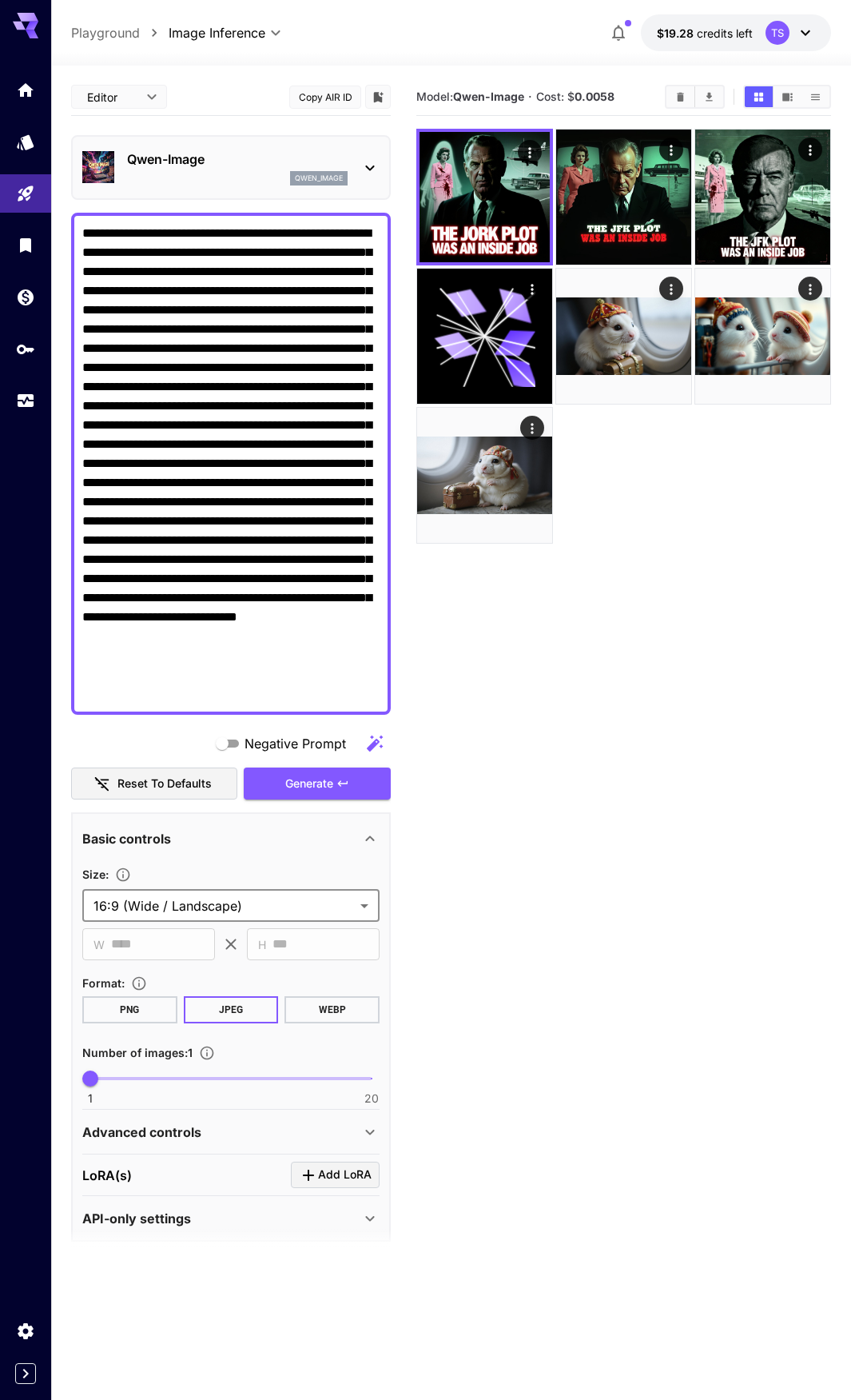
click at [639, 999] on div "1:1 (Square) 21:9 (Ultra-Wide / Landscape) 16:9 (Wide / Landscape) 4:3 (Standar…" at bounding box center [425, 700] width 851 height 1400
click at [233, 1228] on section at bounding box center [231, 1248] width 320 height 40
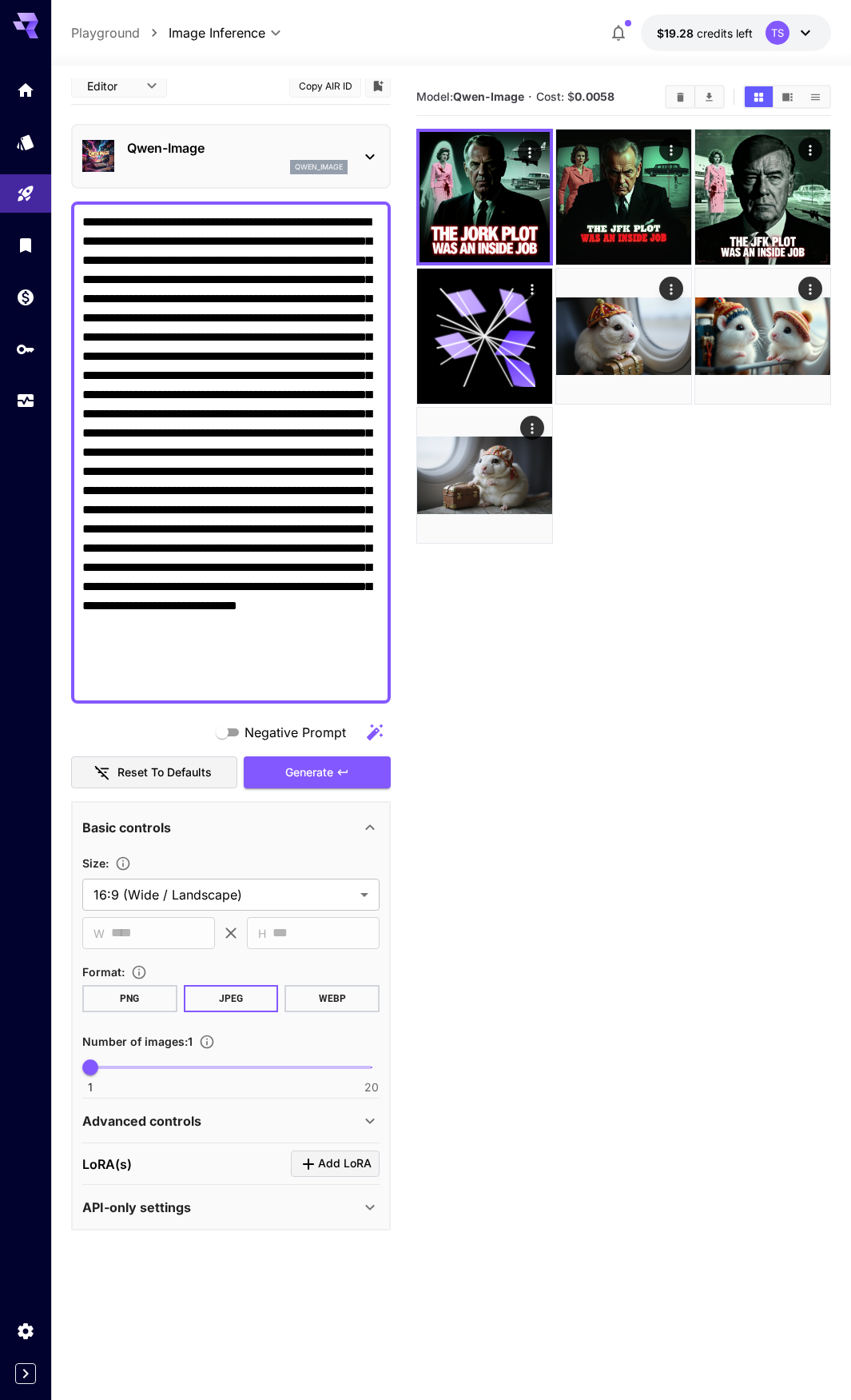
scroll to position [13, 0]
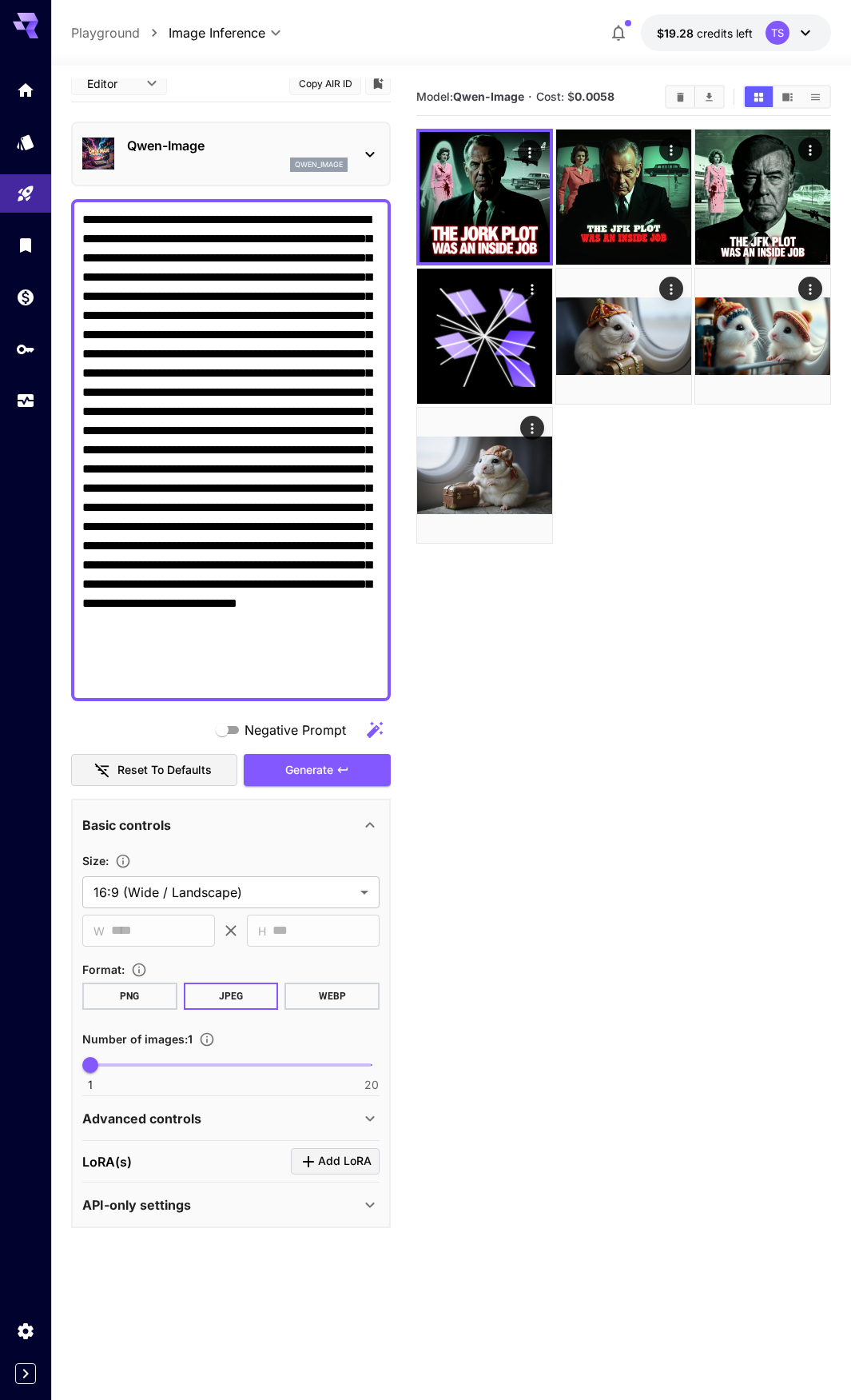
click at [183, 1192] on div "API-only settings" at bounding box center [231, 1205] width 297 height 38
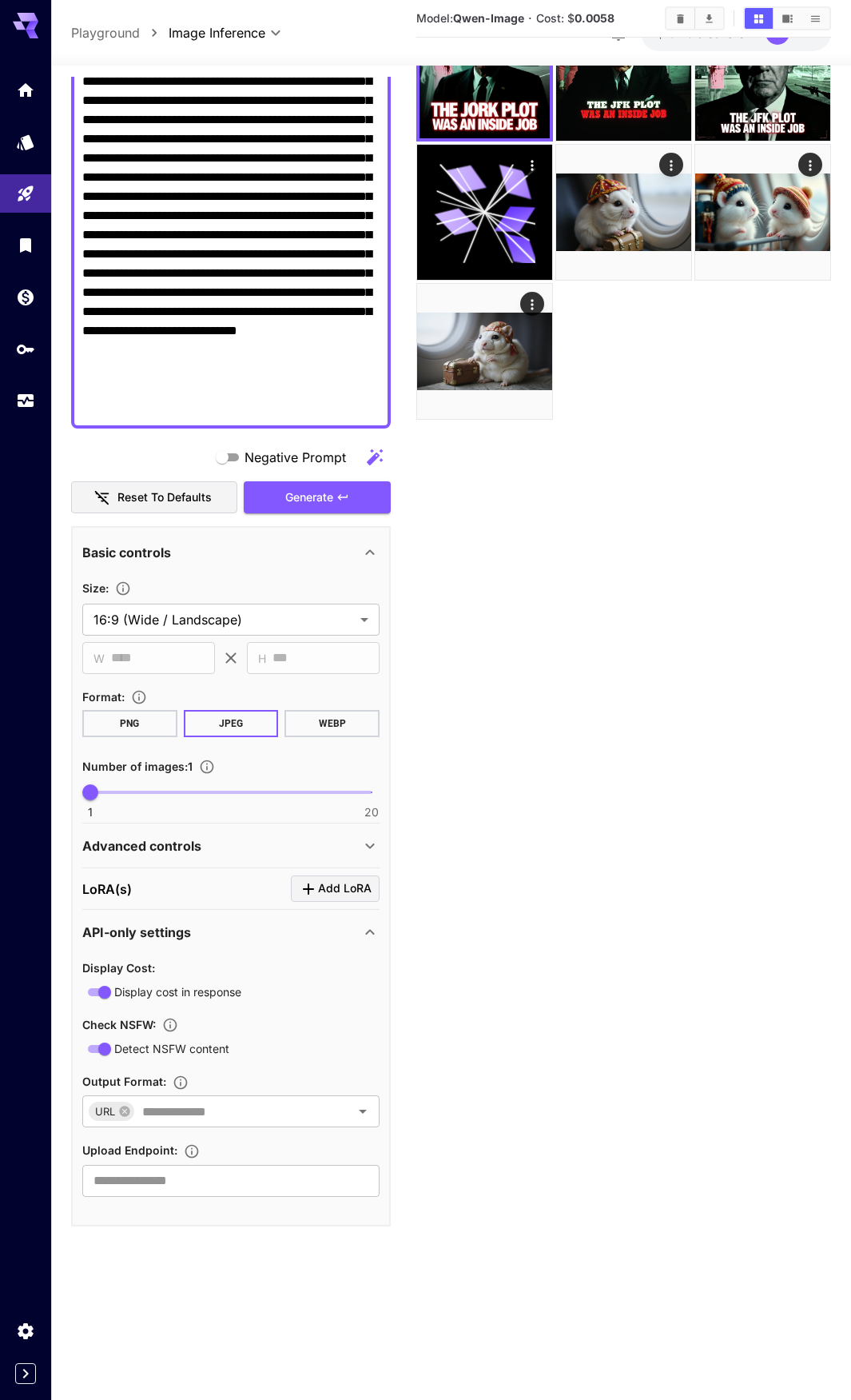
scroll to position [126, 0]
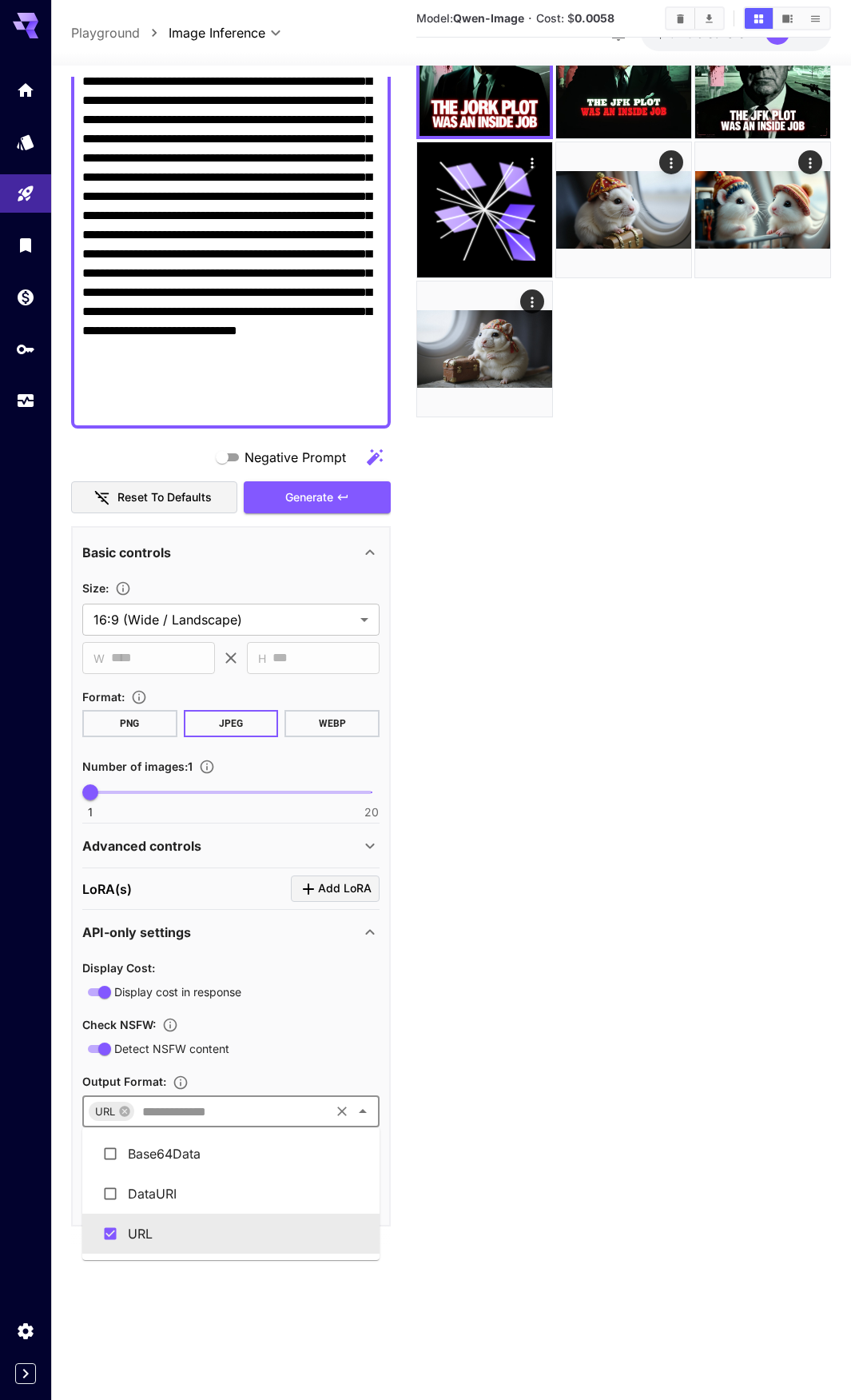
click at [287, 1115] on input "text" at bounding box center [231, 1111] width 192 height 23
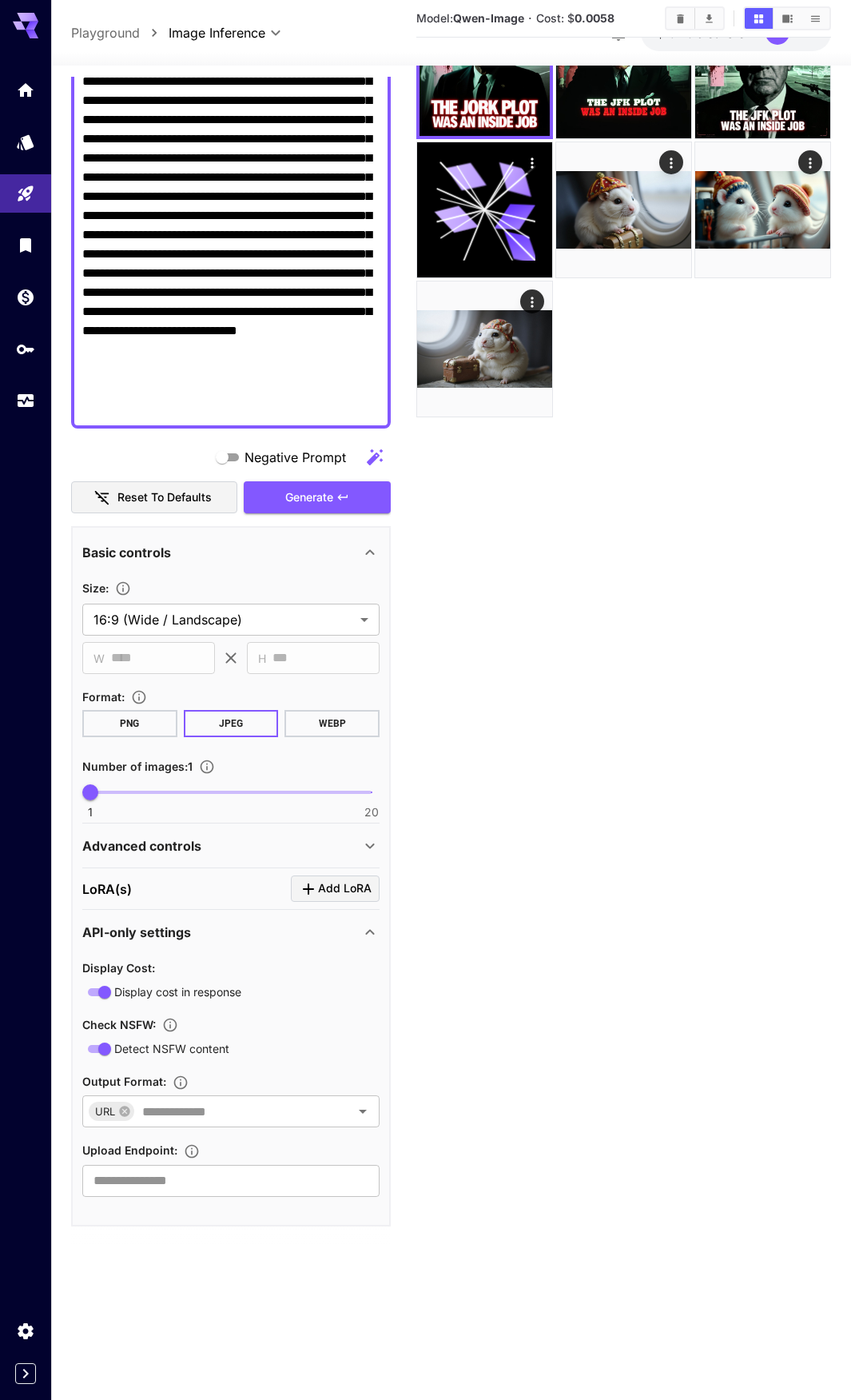
click at [528, 1105] on section "Model: Qwen-Image · Cost: $ 0.0058" at bounding box center [623, 651] width 415 height 1400
click at [267, 1186] on input "text" at bounding box center [231, 1182] width 297 height 32
click at [542, 1134] on section "Model: Qwen-Image · Cost: $ 0.0058" at bounding box center [623, 651] width 415 height 1400
click at [611, 1016] on section "Model: Qwen-Image · Cost: $ 0.0058" at bounding box center [623, 651] width 415 height 1400
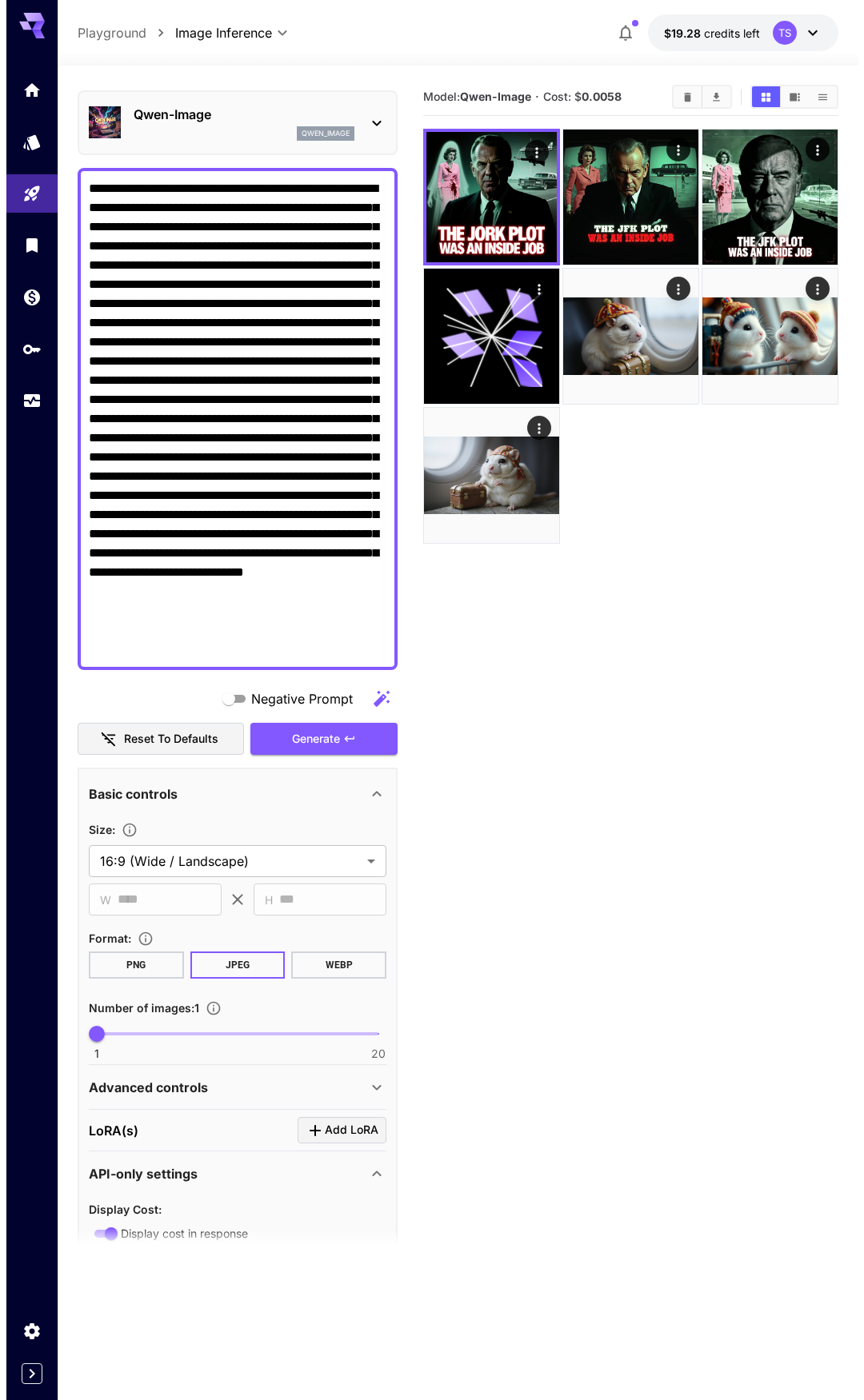
scroll to position [0, 0]
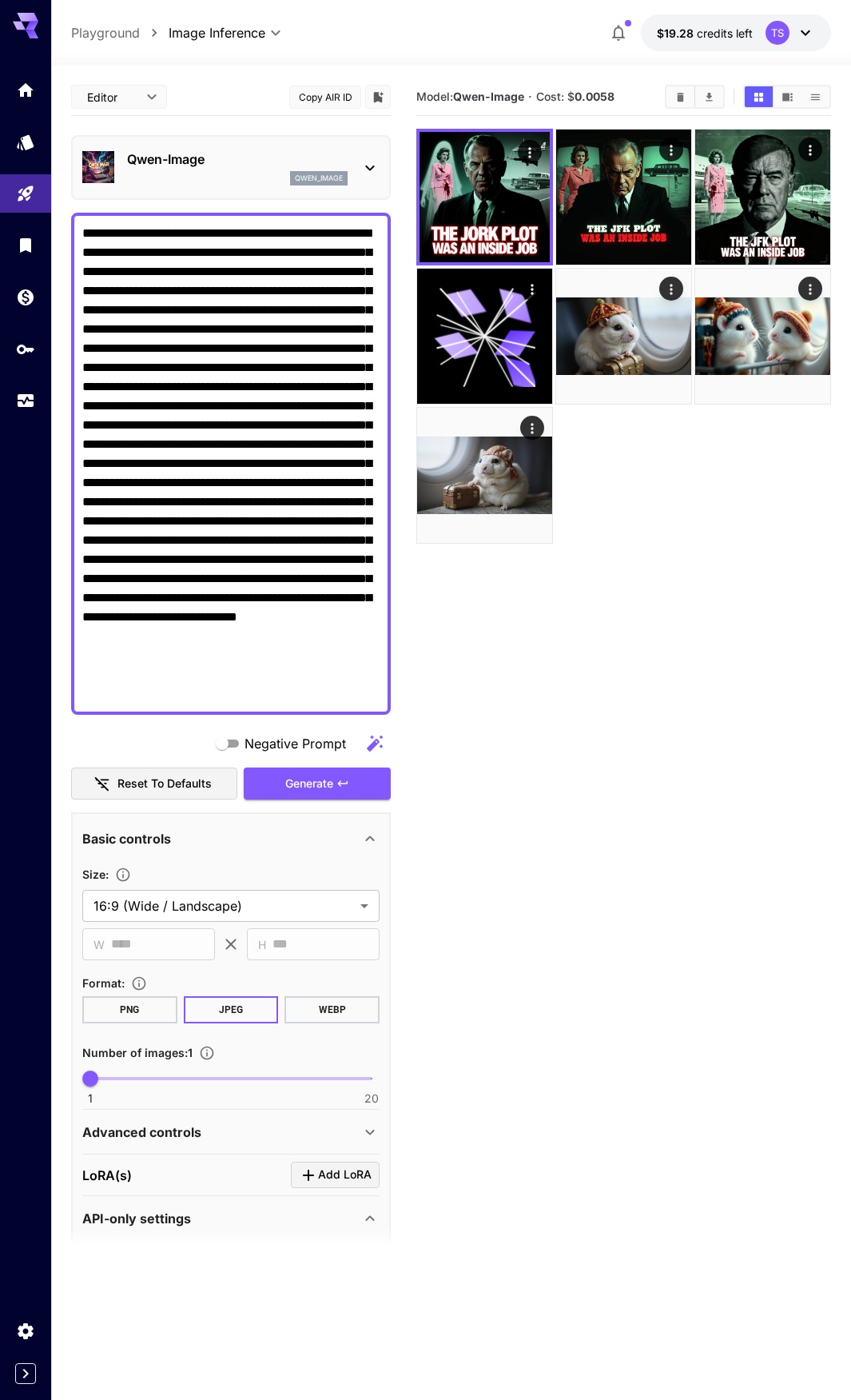
click at [206, 432] on textarea "Negative Prompt" at bounding box center [231, 464] width 297 height 480
drag, startPoint x: 146, startPoint y: 304, endPoint x: 329, endPoint y: 287, distance: 183.8
click at [329, 287] on textarea "Negative Prompt" at bounding box center [231, 464] width 297 height 480
click at [231, 170] on div "Qwen-Image qwen_image" at bounding box center [237, 168] width 221 height 36
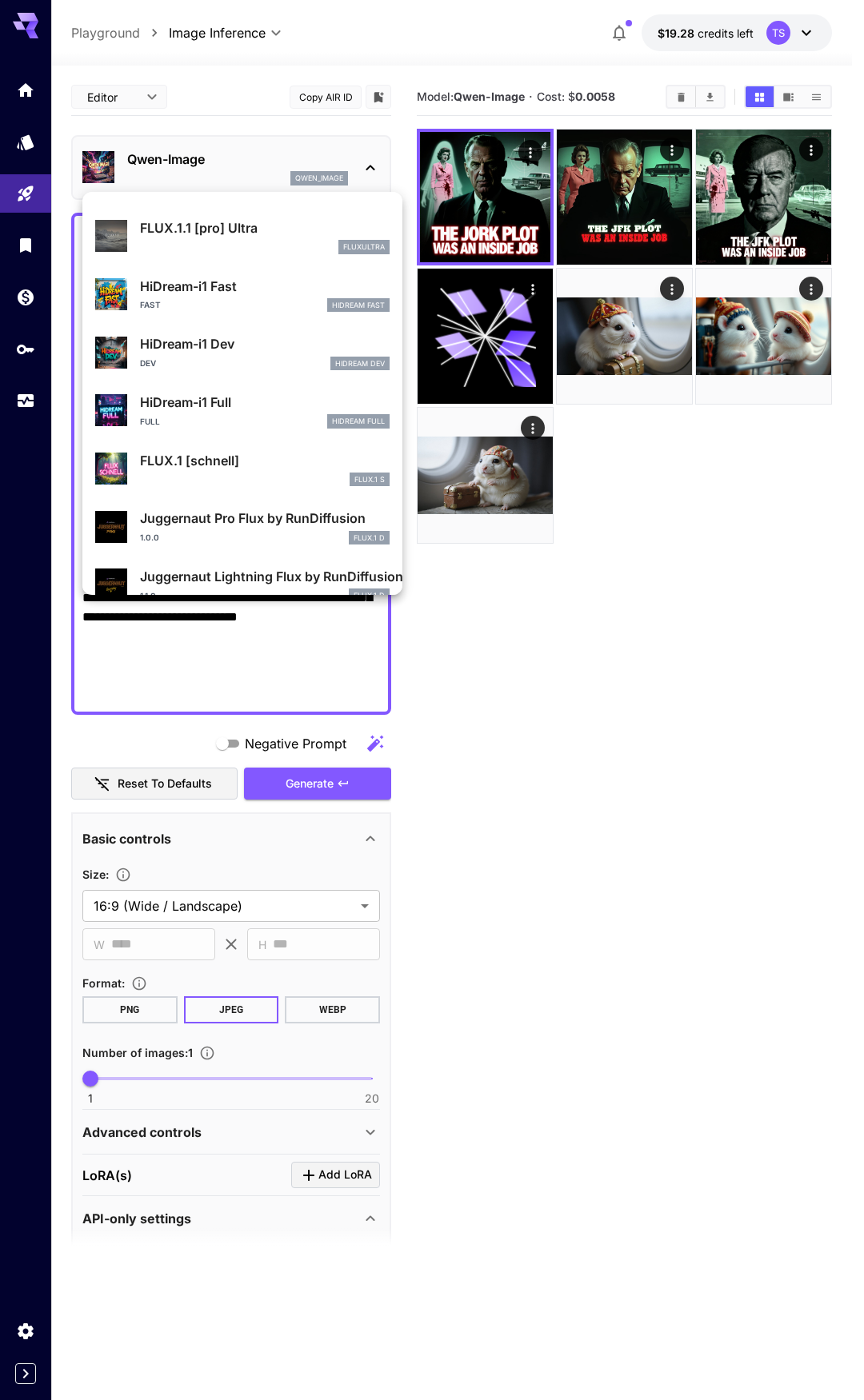
scroll to position [1294, 0]
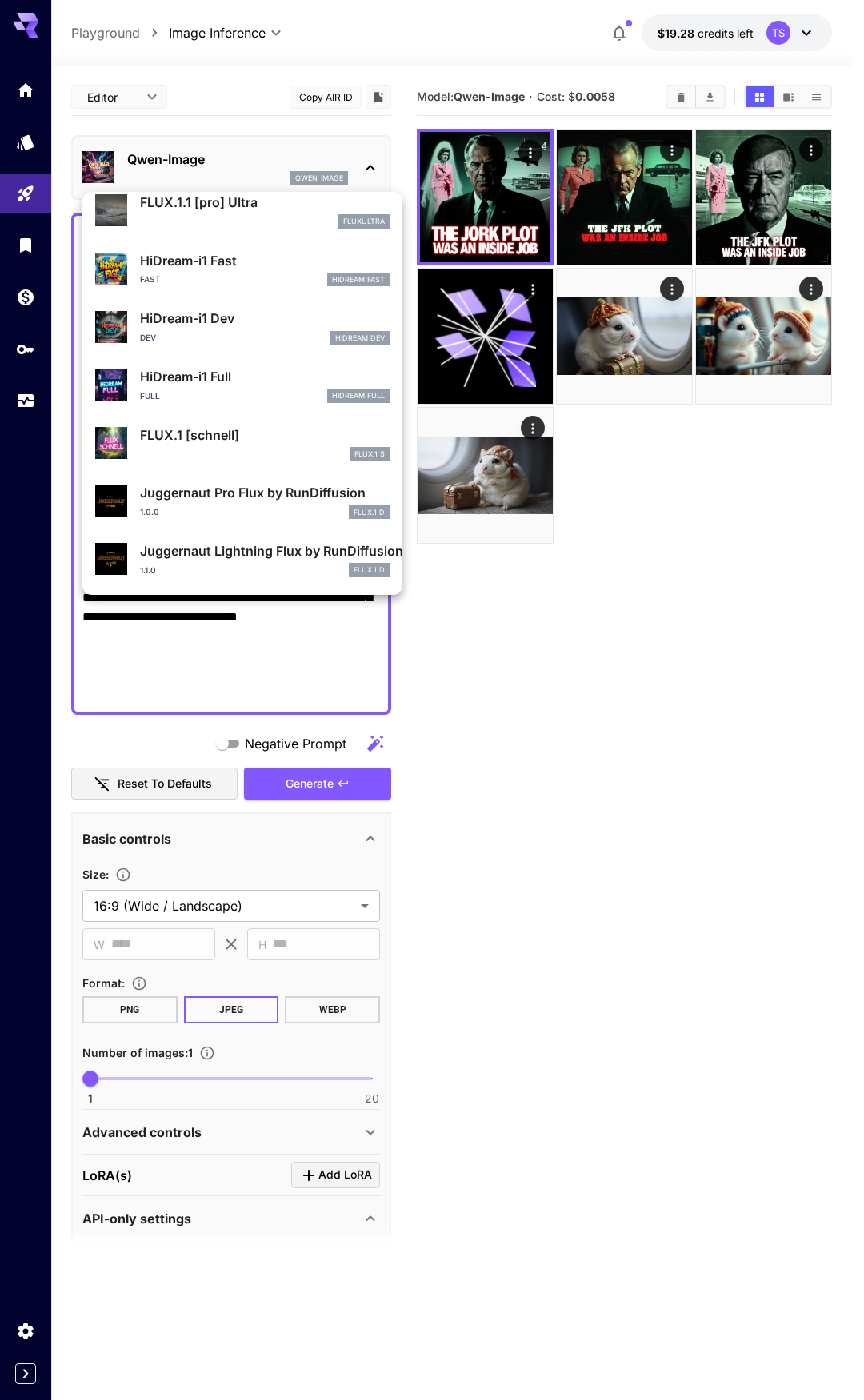
click at [204, 566] on div "1.1.0 FLUX.1 D" at bounding box center [264, 569] width 250 height 14
type input "*"
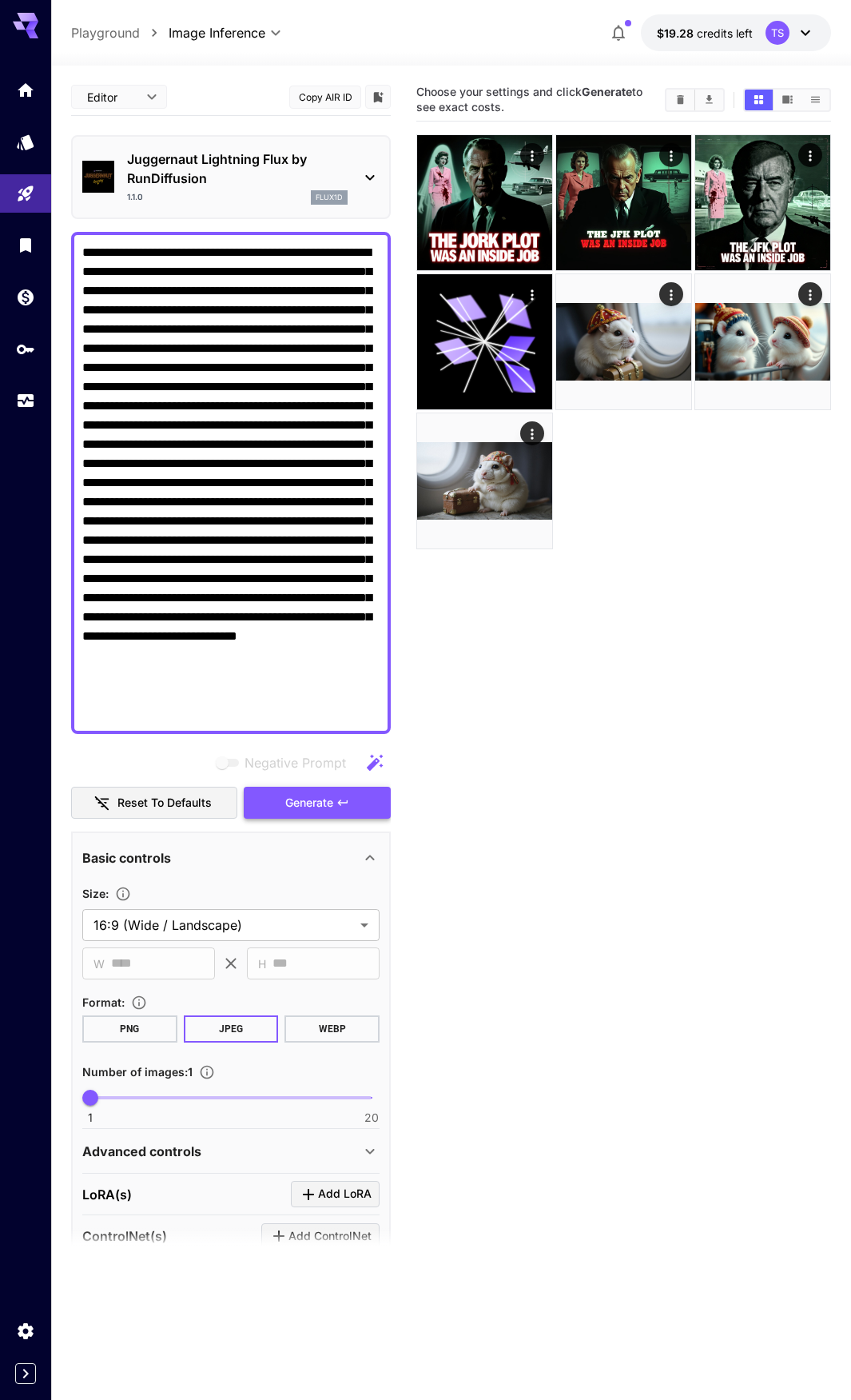
click at [309, 811] on span "Generate" at bounding box center [309, 803] width 48 height 20
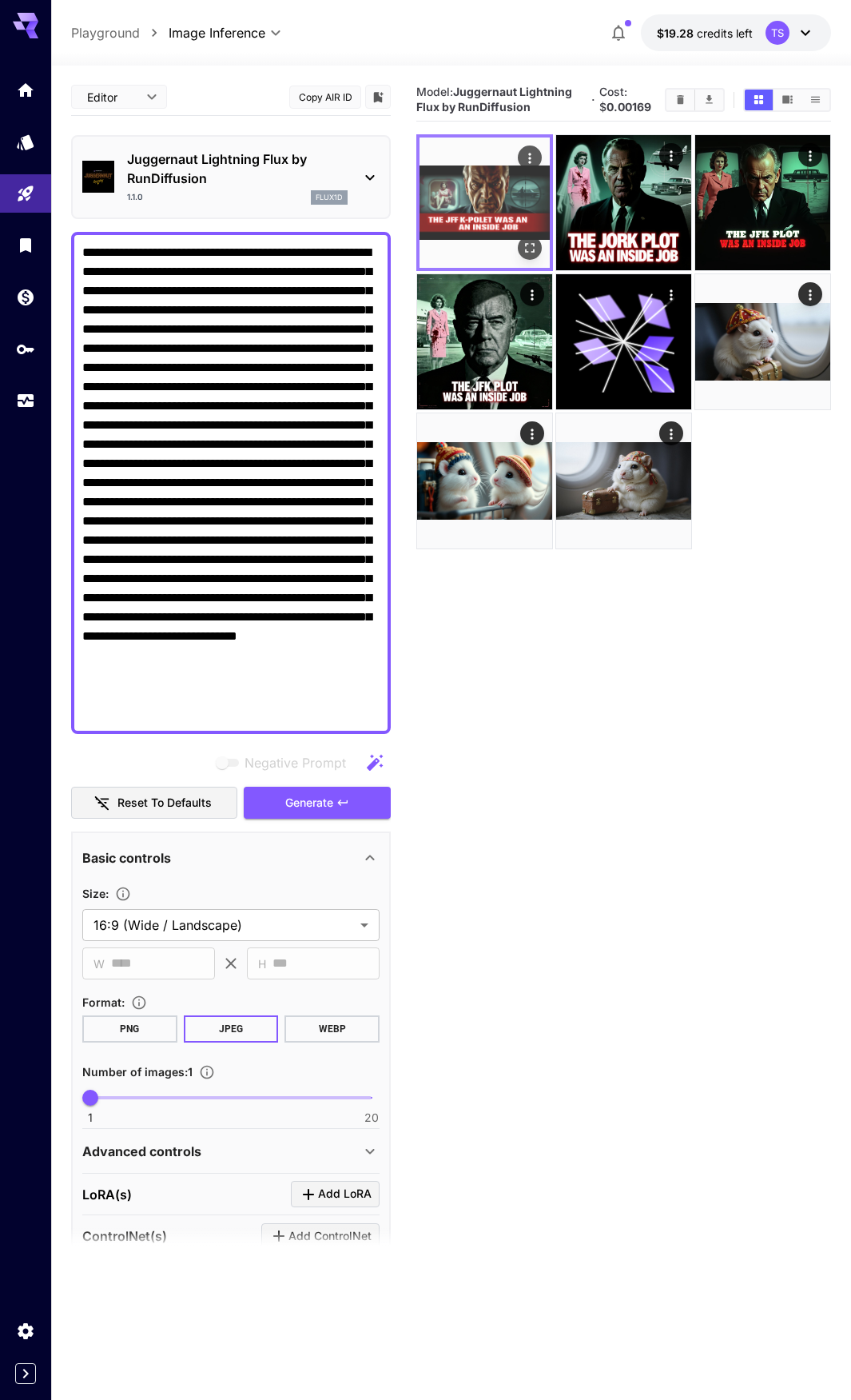
click at [481, 209] on img at bounding box center [484, 202] width 130 height 130
click at [532, 245] on icon "Open in fullscreen" at bounding box center [529, 248] width 16 height 16
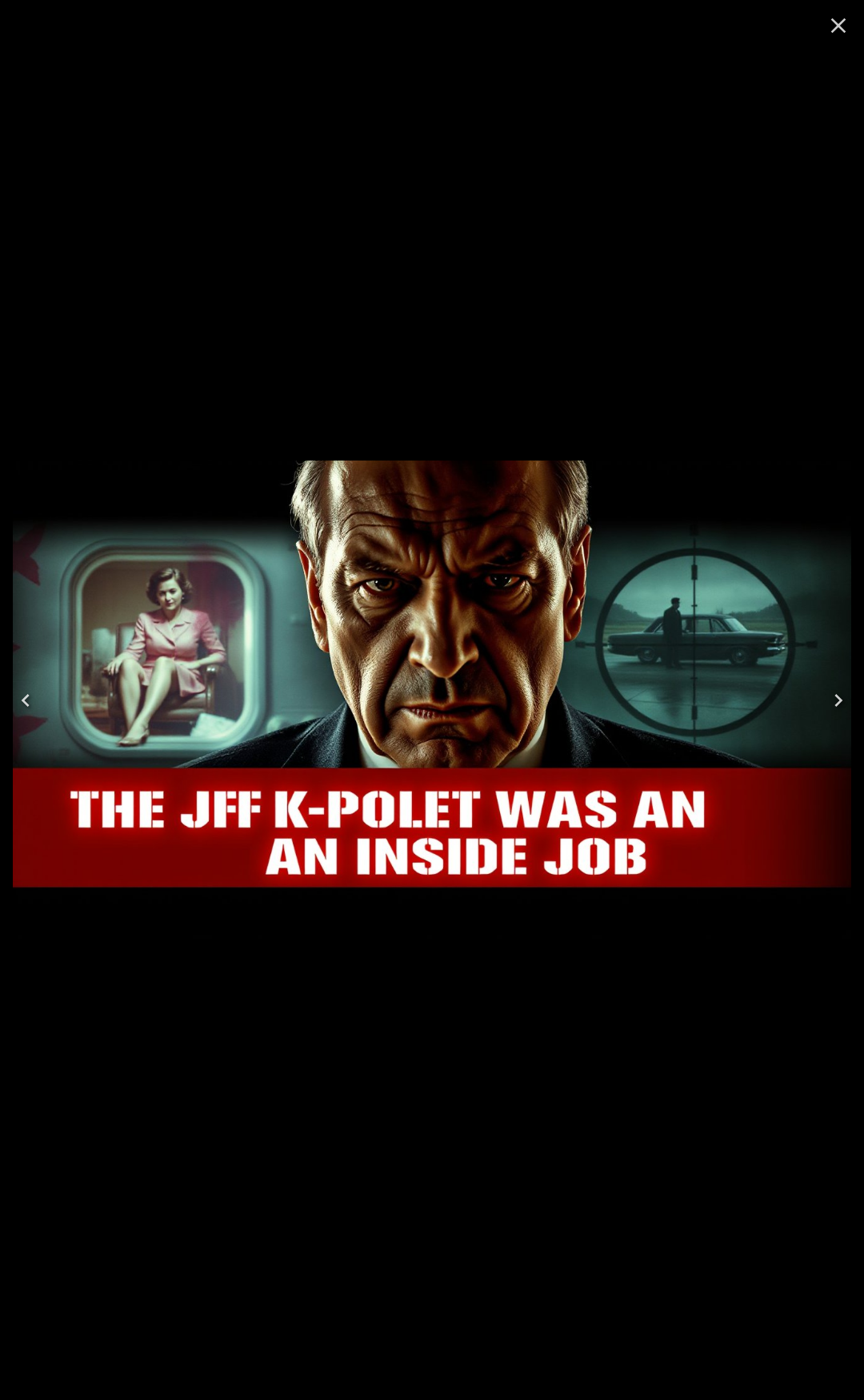
click at [833, 25] on icon "Close" at bounding box center [838, 25] width 26 height 26
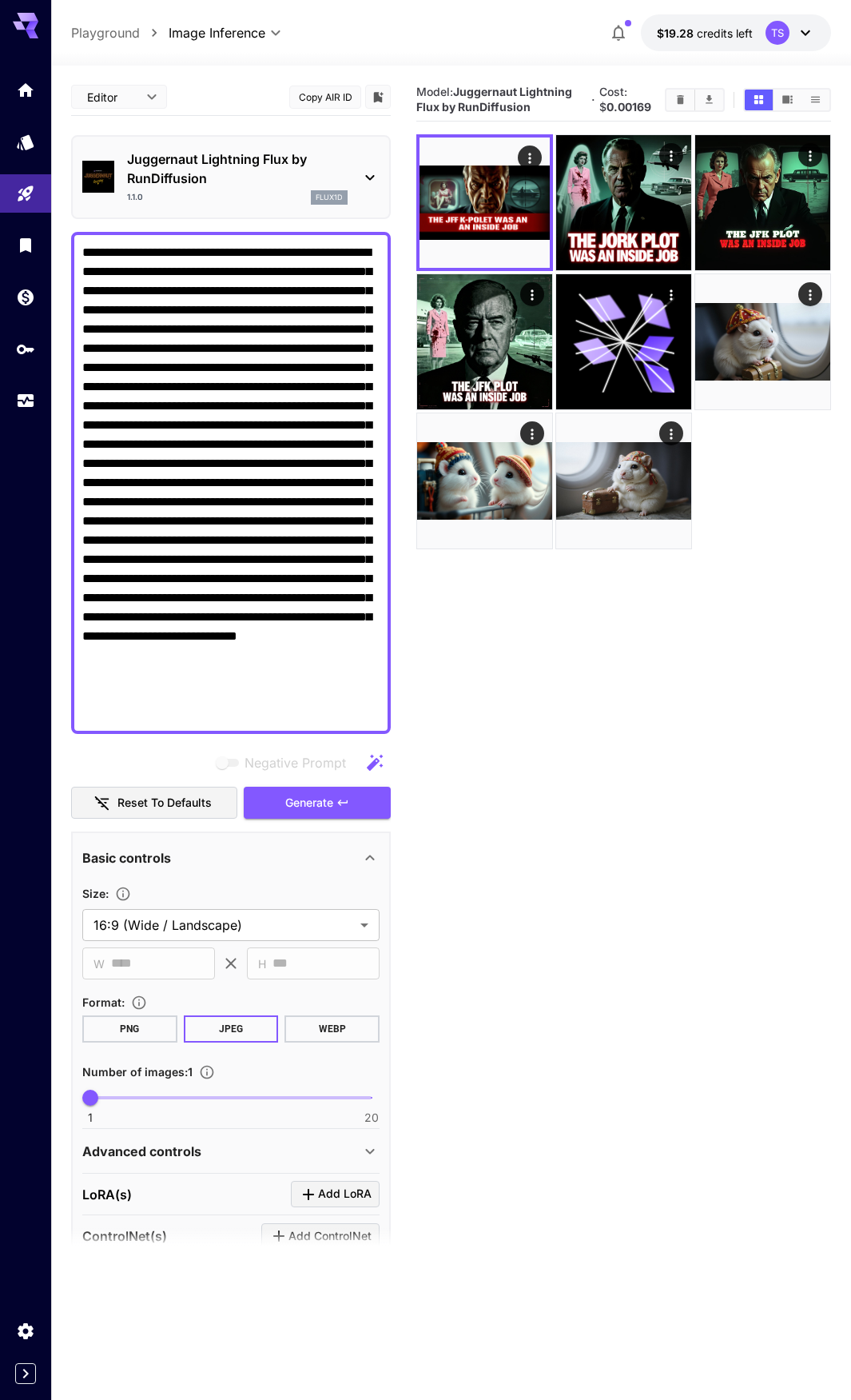
click at [226, 177] on p "Juggernaut Lightning Flux by RunDiffusion" at bounding box center [237, 169] width 221 height 38
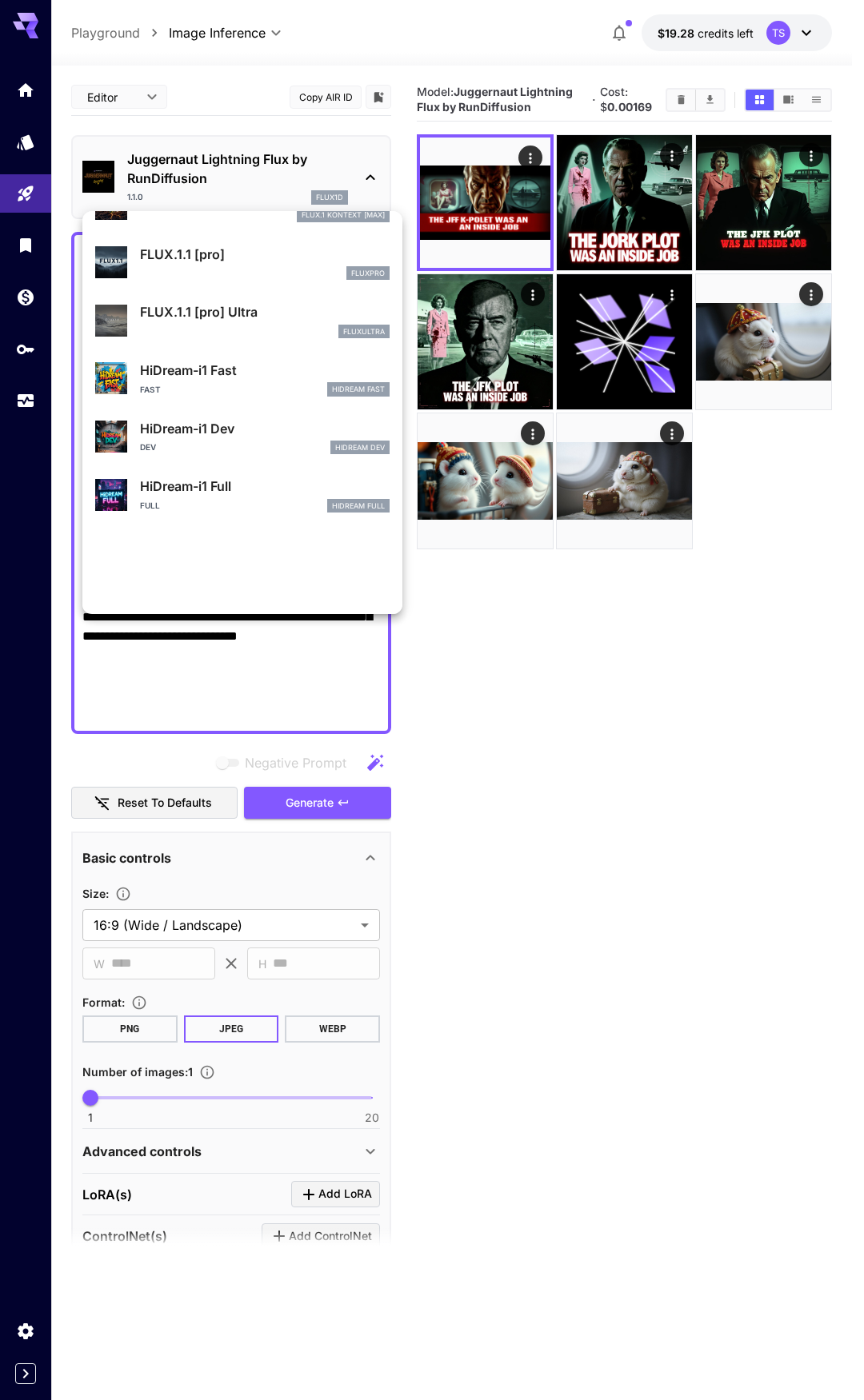
scroll to position [1294, 0]
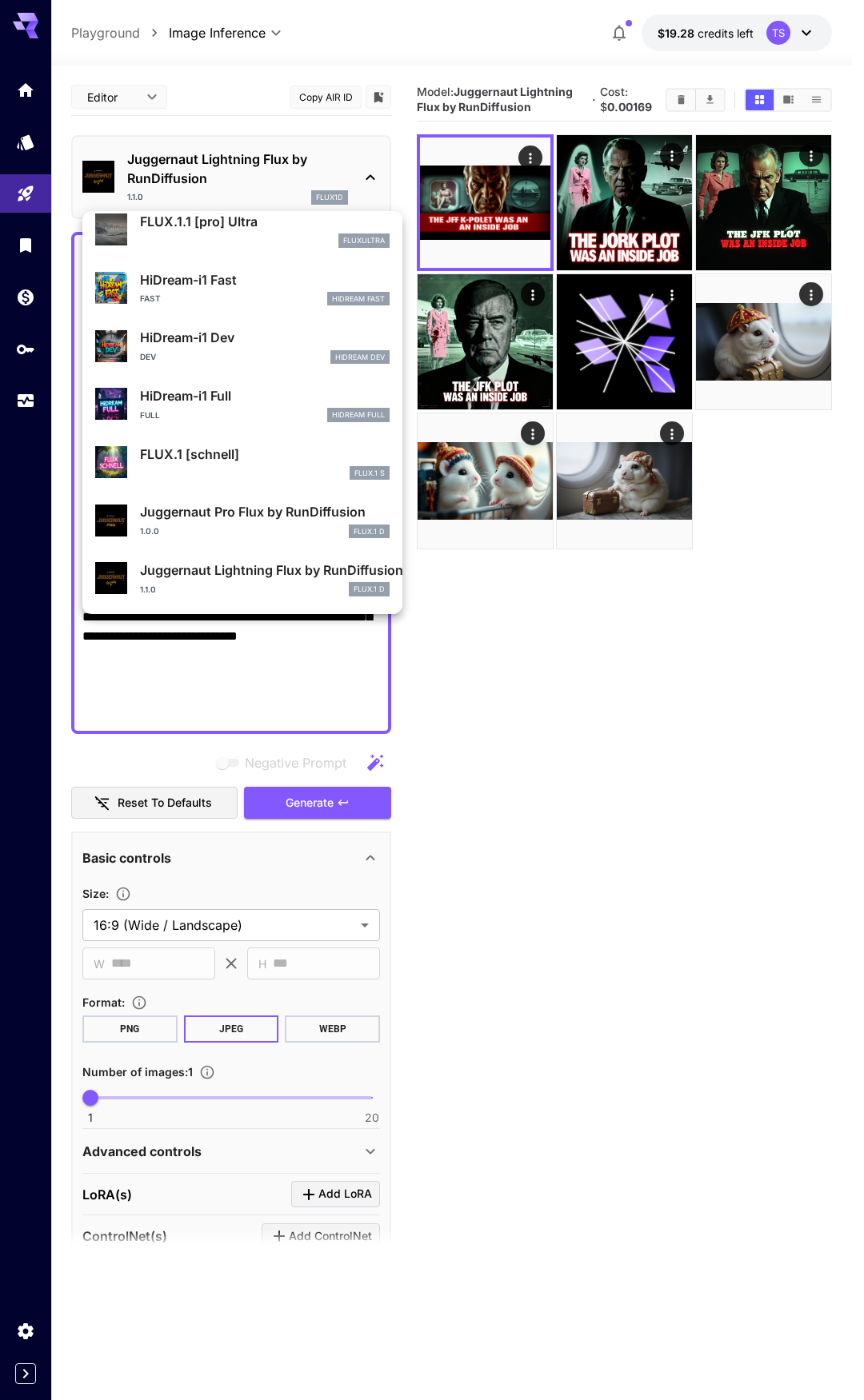
click at [196, 520] on p "Juggernaut Pro Flux by RunDiffusion" at bounding box center [264, 512] width 250 height 19
type input "**"
type input "*"
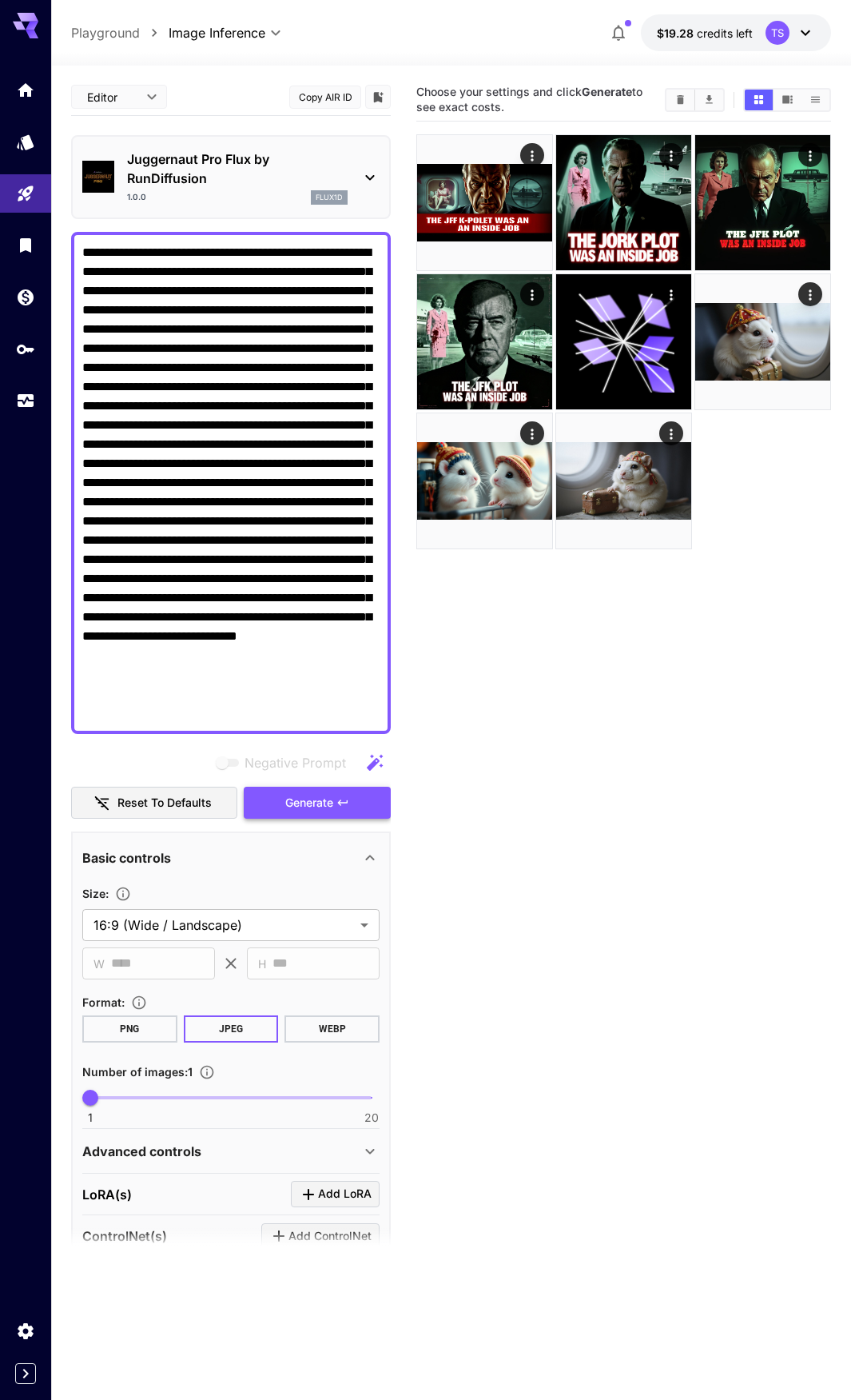
click at [335, 805] on button "Generate" at bounding box center [317, 803] width 147 height 33
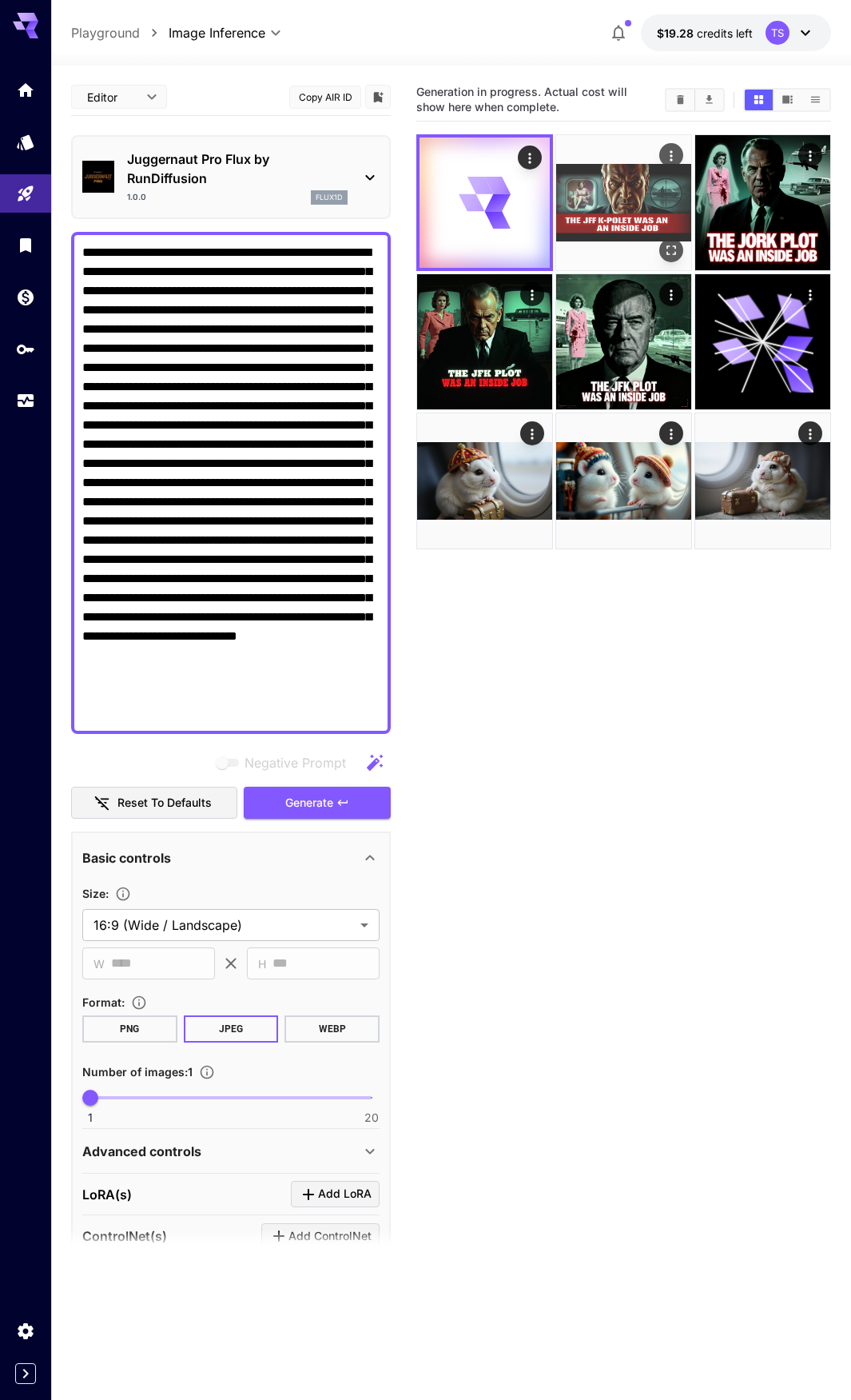
click at [622, 184] on img at bounding box center [623, 202] width 135 height 135
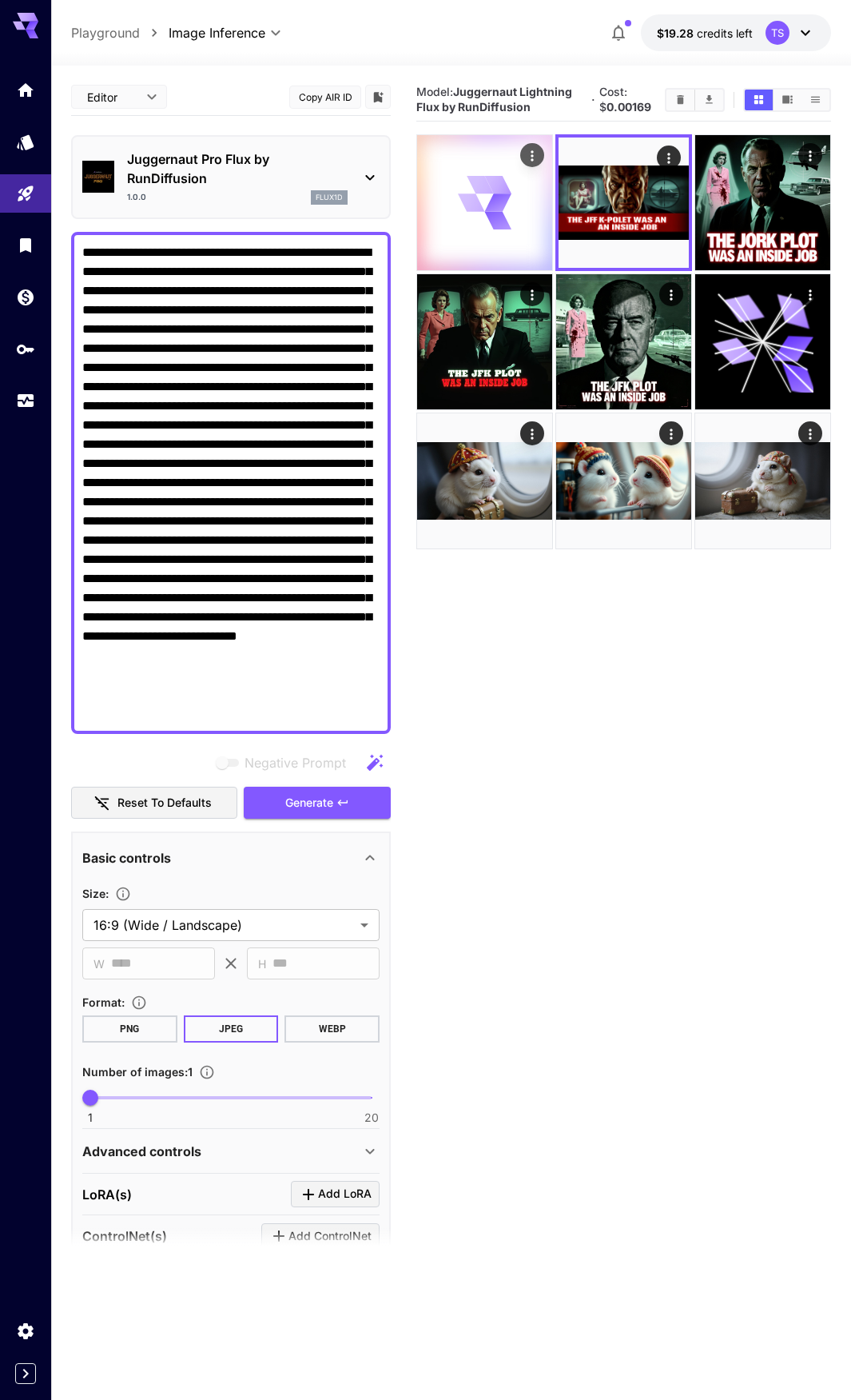
click at [530, 200] on div at bounding box center [485, 202] width 135 height 135
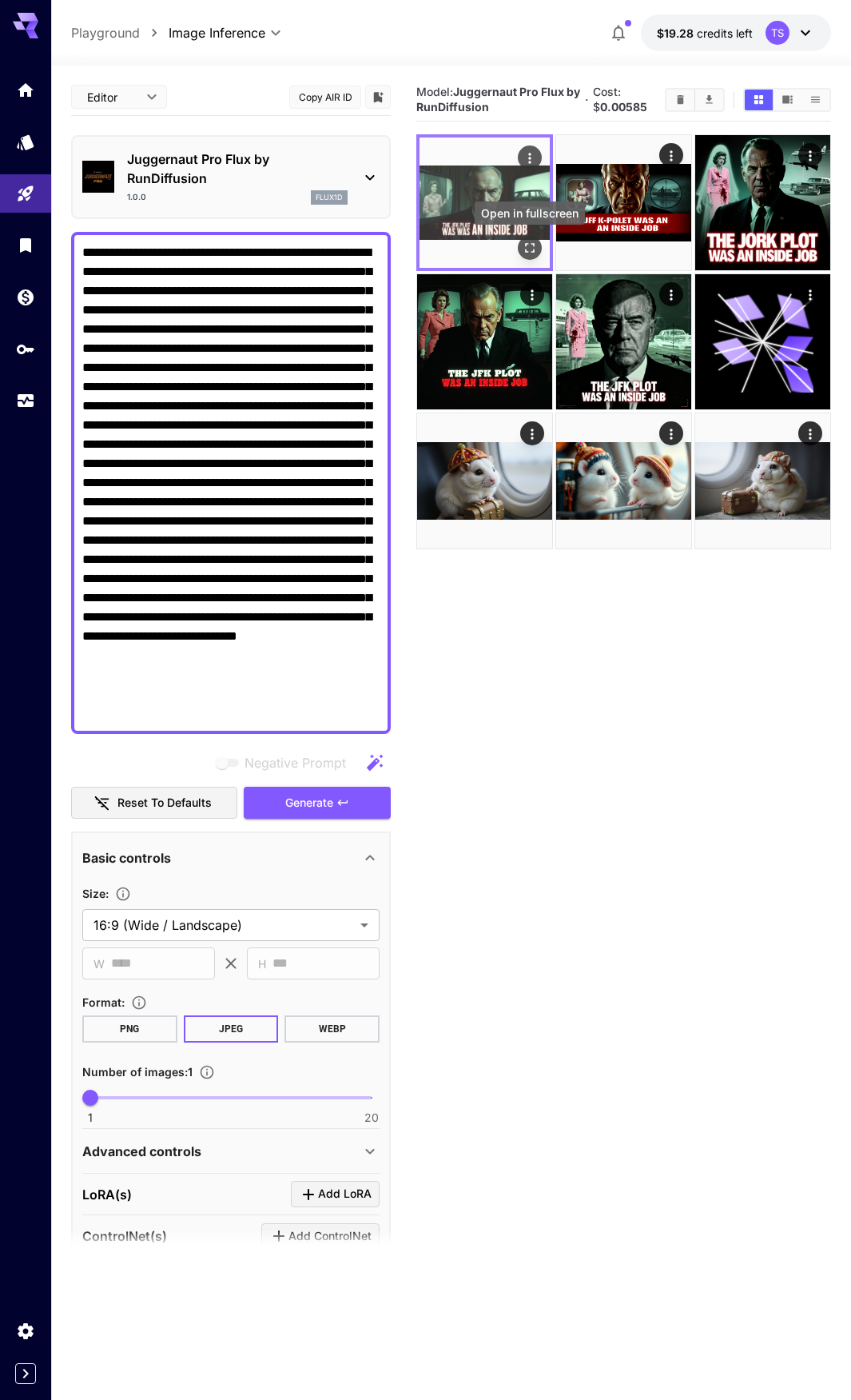
click at [535, 252] on icon "Open in fullscreen" at bounding box center [529, 248] width 16 height 16
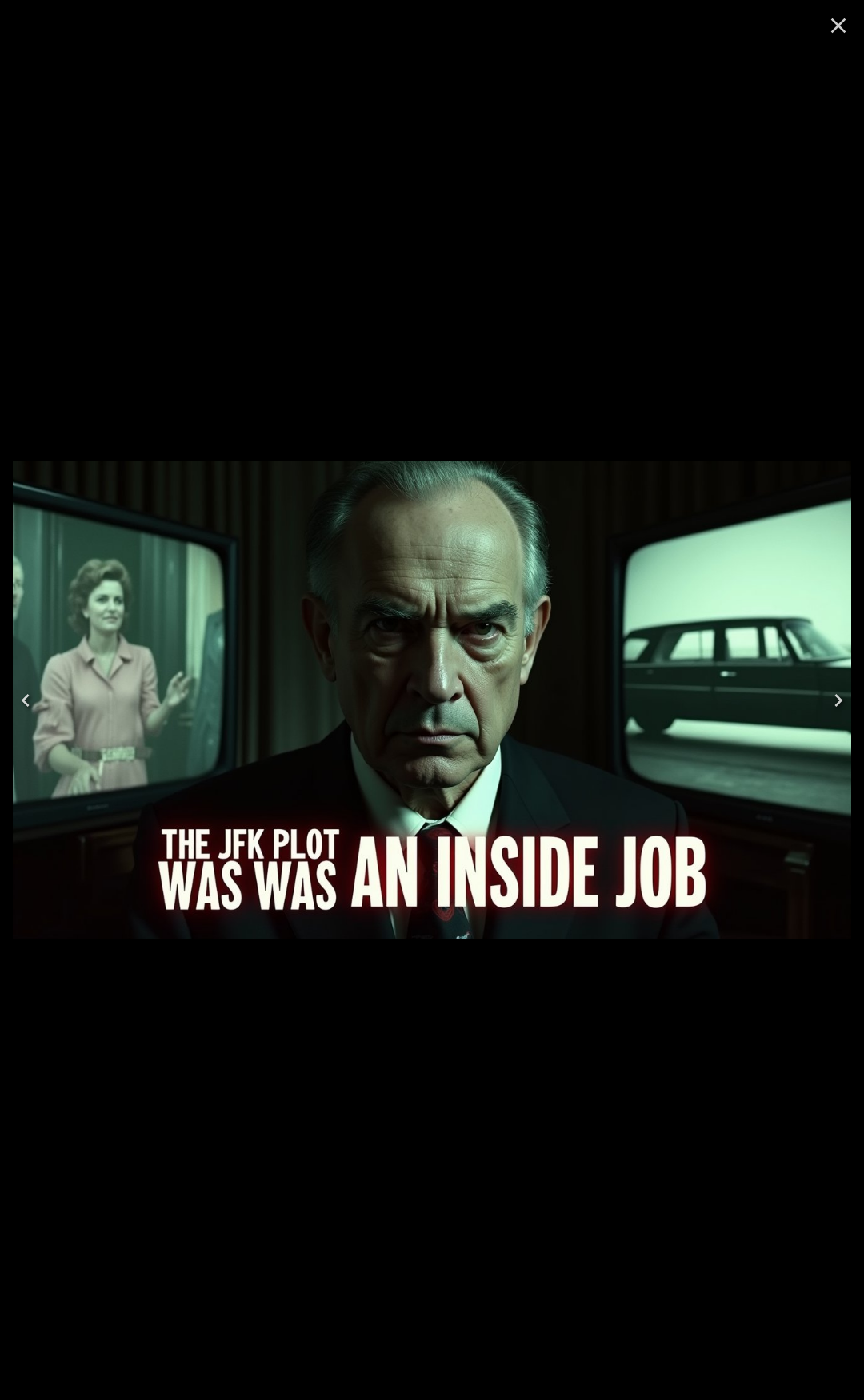
click at [838, 25] on icon "Close" at bounding box center [838, 26] width 15 height 15
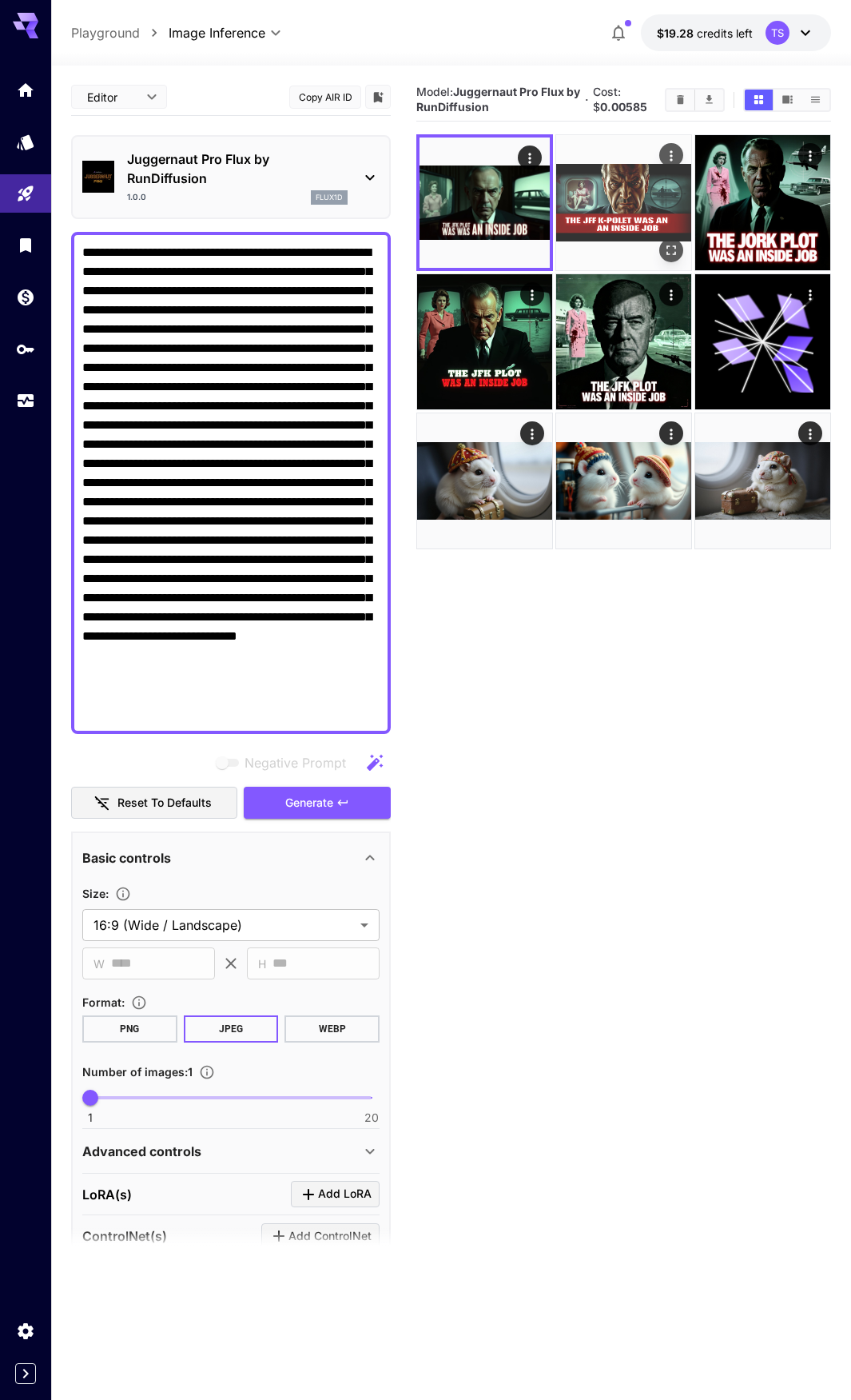
click at [574, 193] on img at bounding box center [623, 202] width 135 height 135
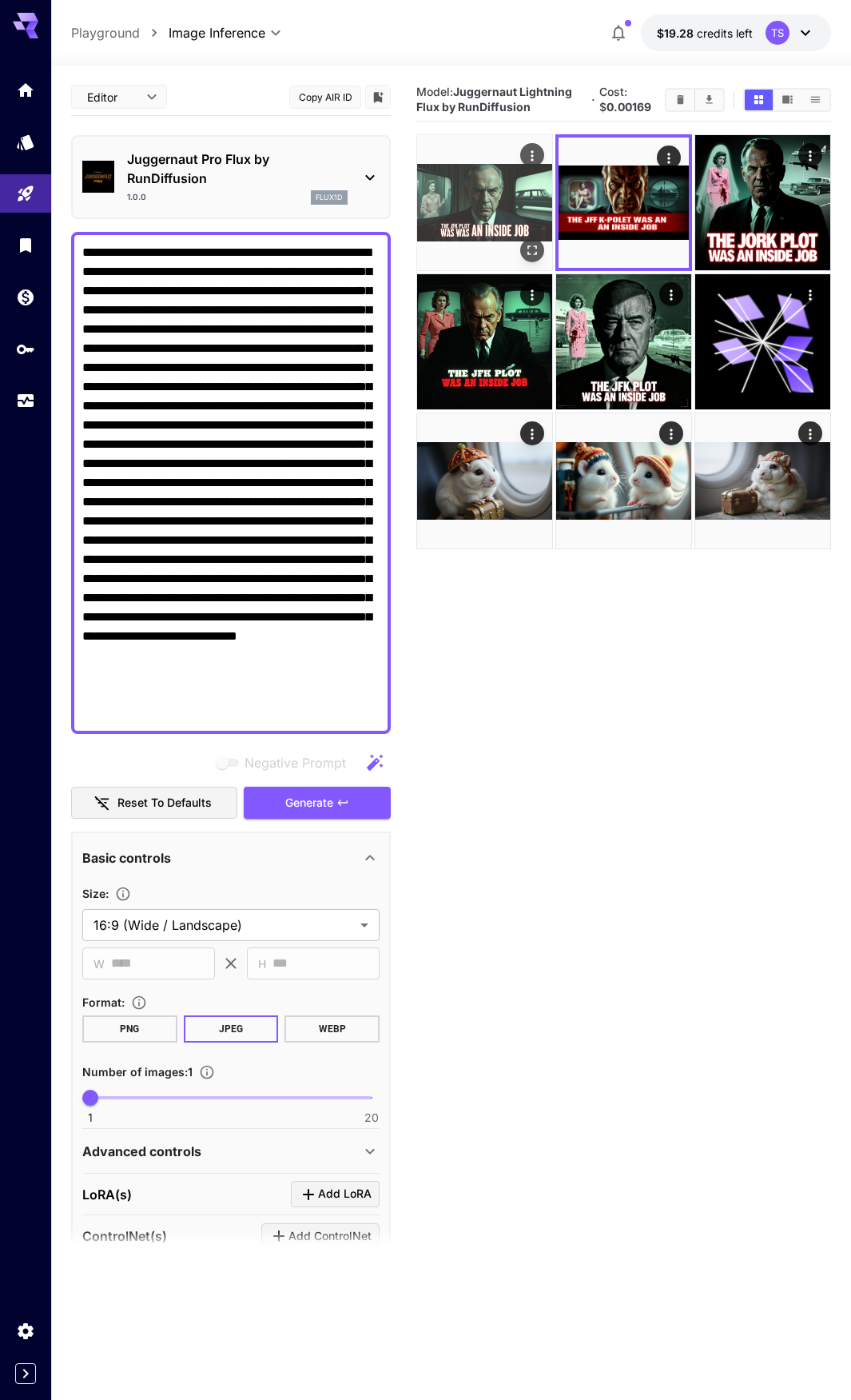
click at [500, 191] on img at bounding box center [485, 202] width 135 height 135
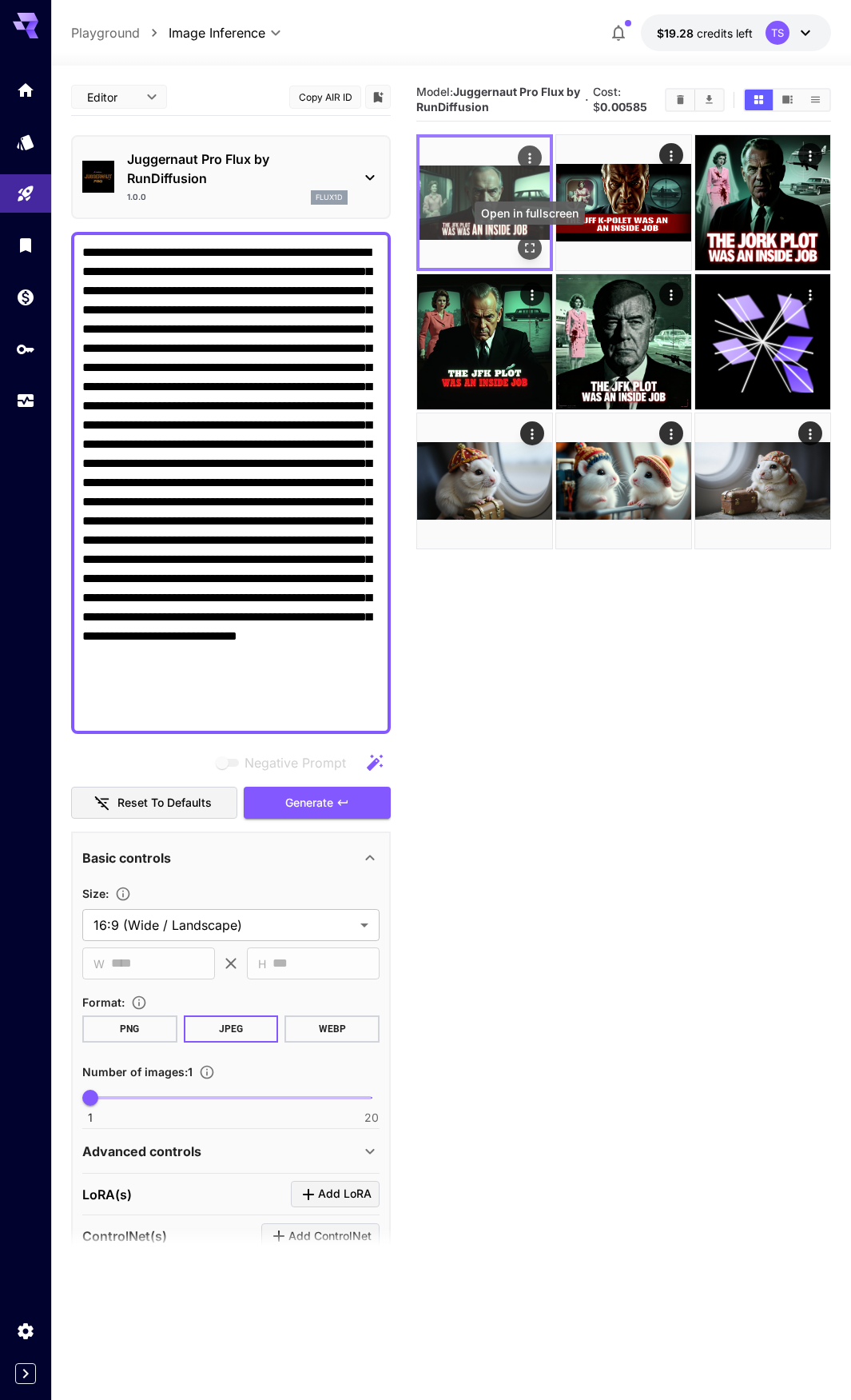
click at [536, 247] on icon "Open in fullscreen" at bounding box center [529, 248] width 16 height 16
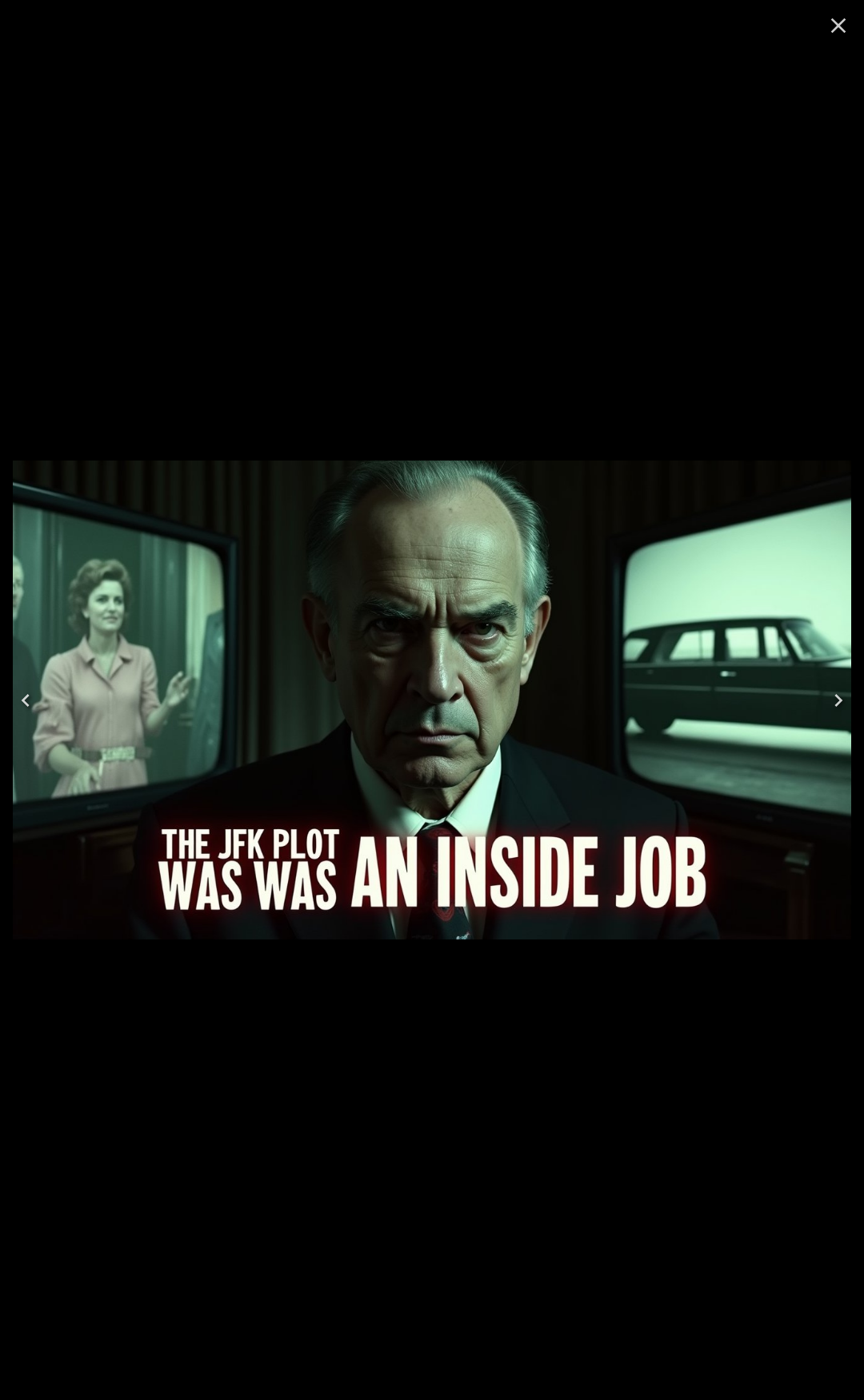
click at [845, 27] on icon "Close" at bounding box center [838, 25] width 26 height 26
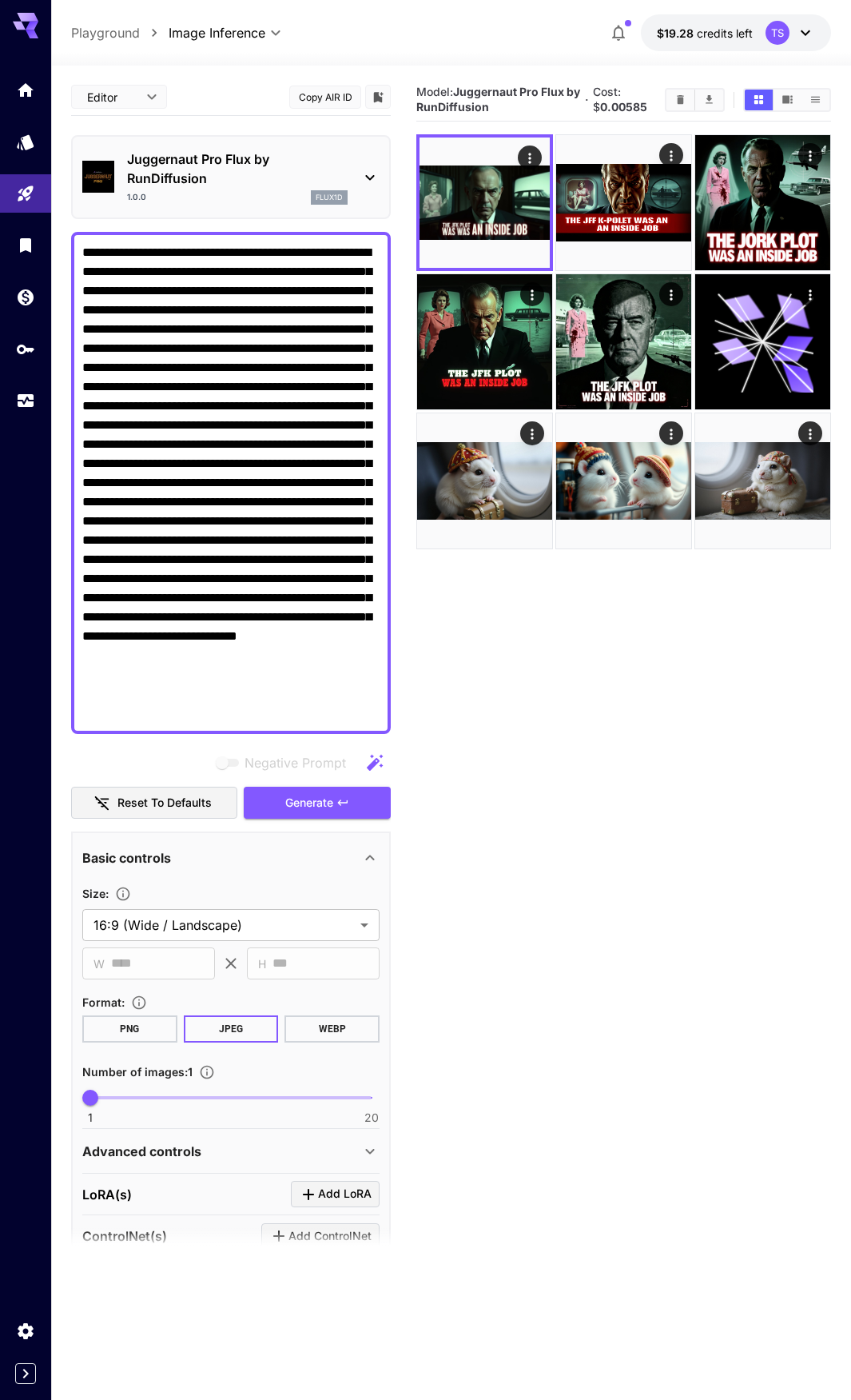
click at [202, 177] on p "Juggernaut Pro Flux by RunDiffusion" at bounding box center [237, 169] width 221 height 38
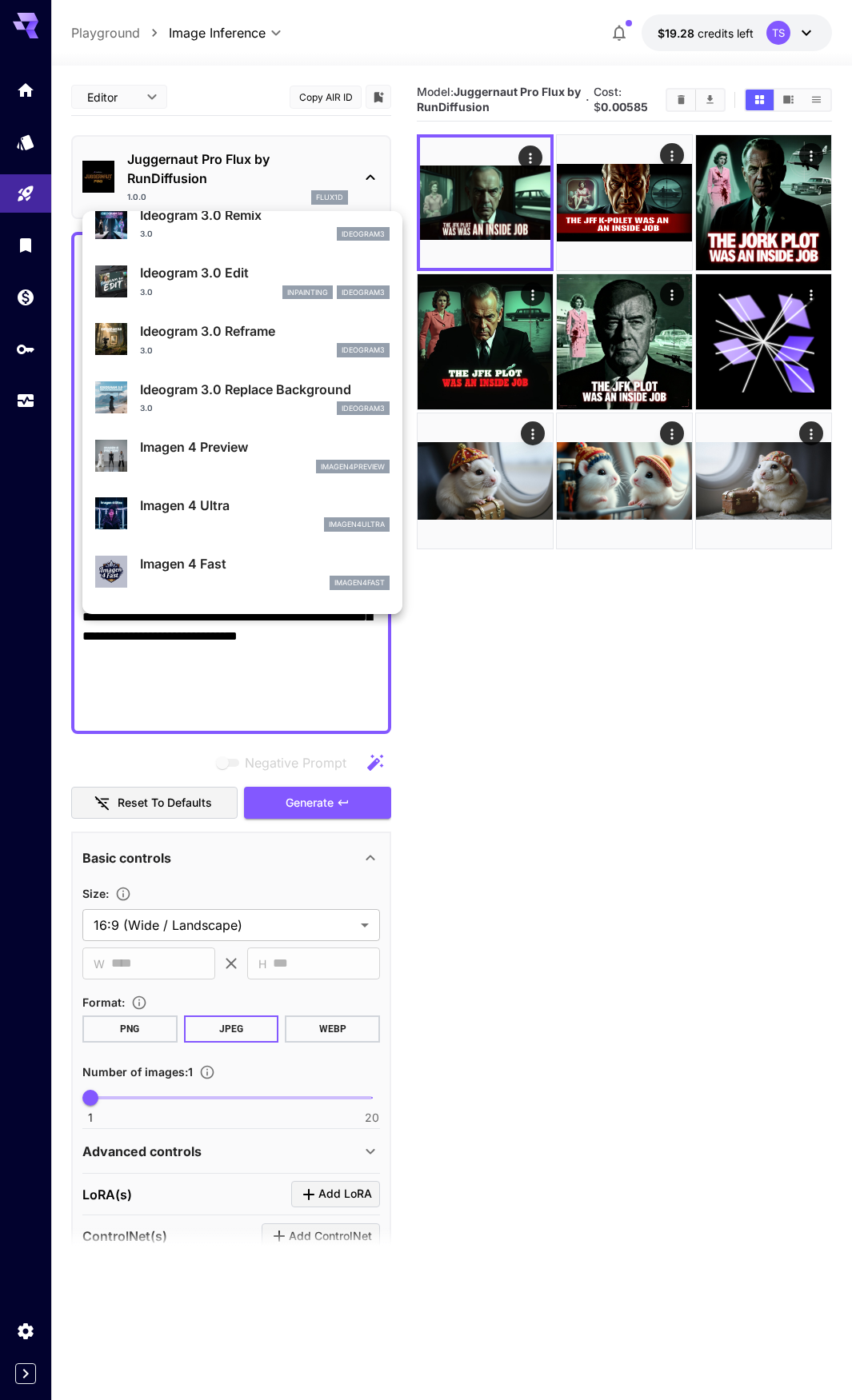
scroll to position [574, 0]
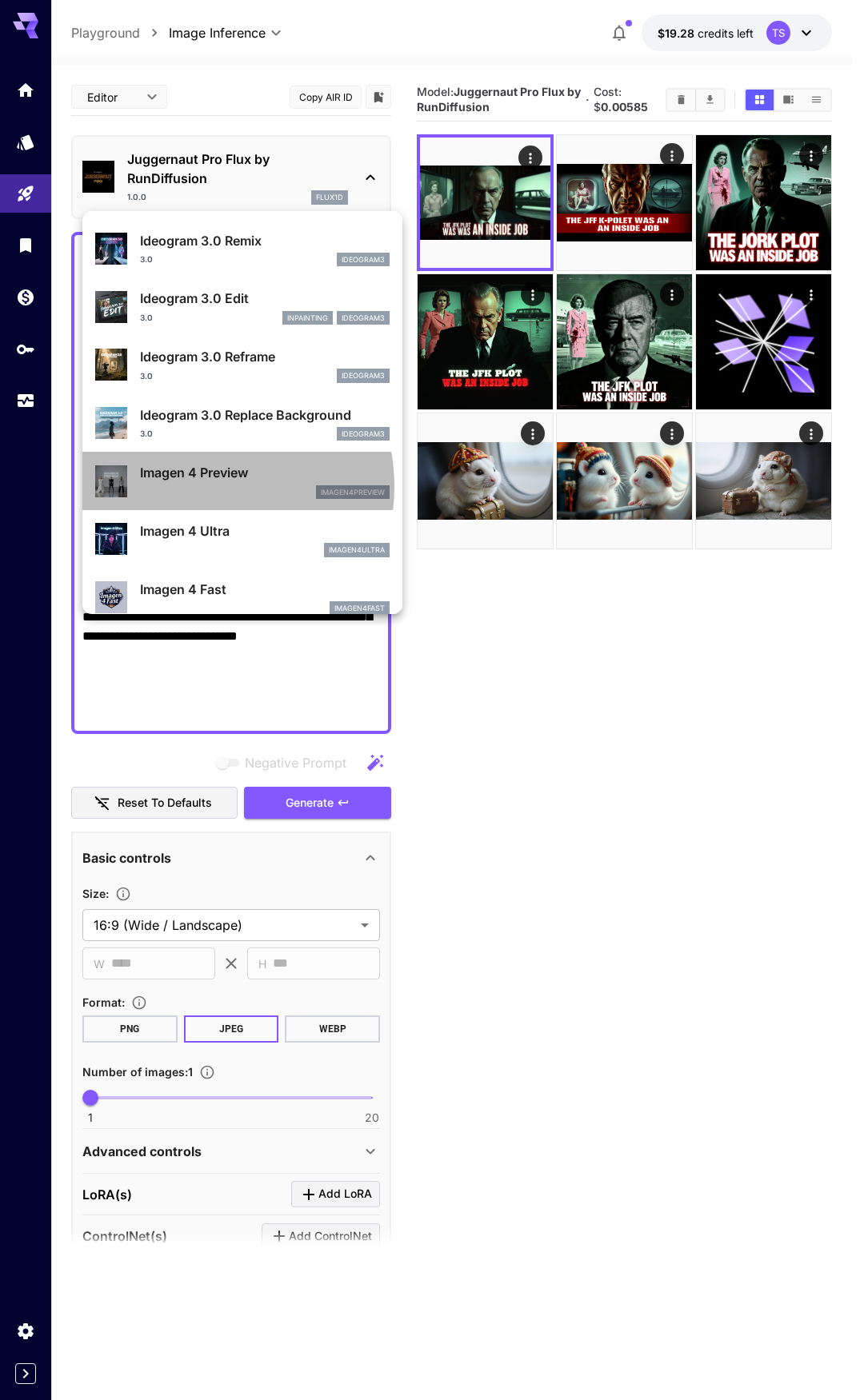
click at [203, 486] on div "imagen4preview" at bounding box center [264, 492] width 250 height 14
type input "**********"
type input "****"
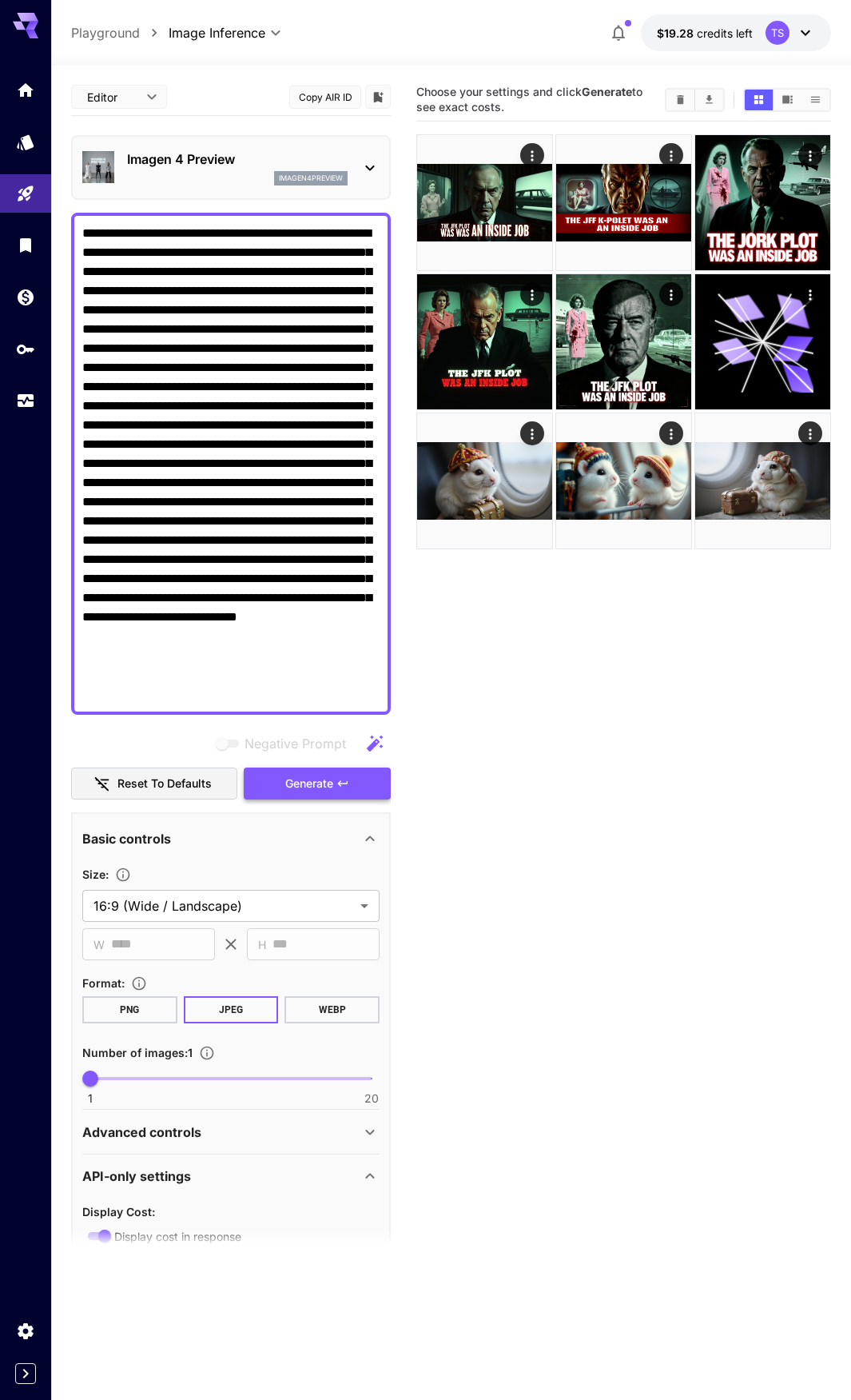
click at [301, 783] on span "Generate" at bounding box center [309, 784] width 48 height 20
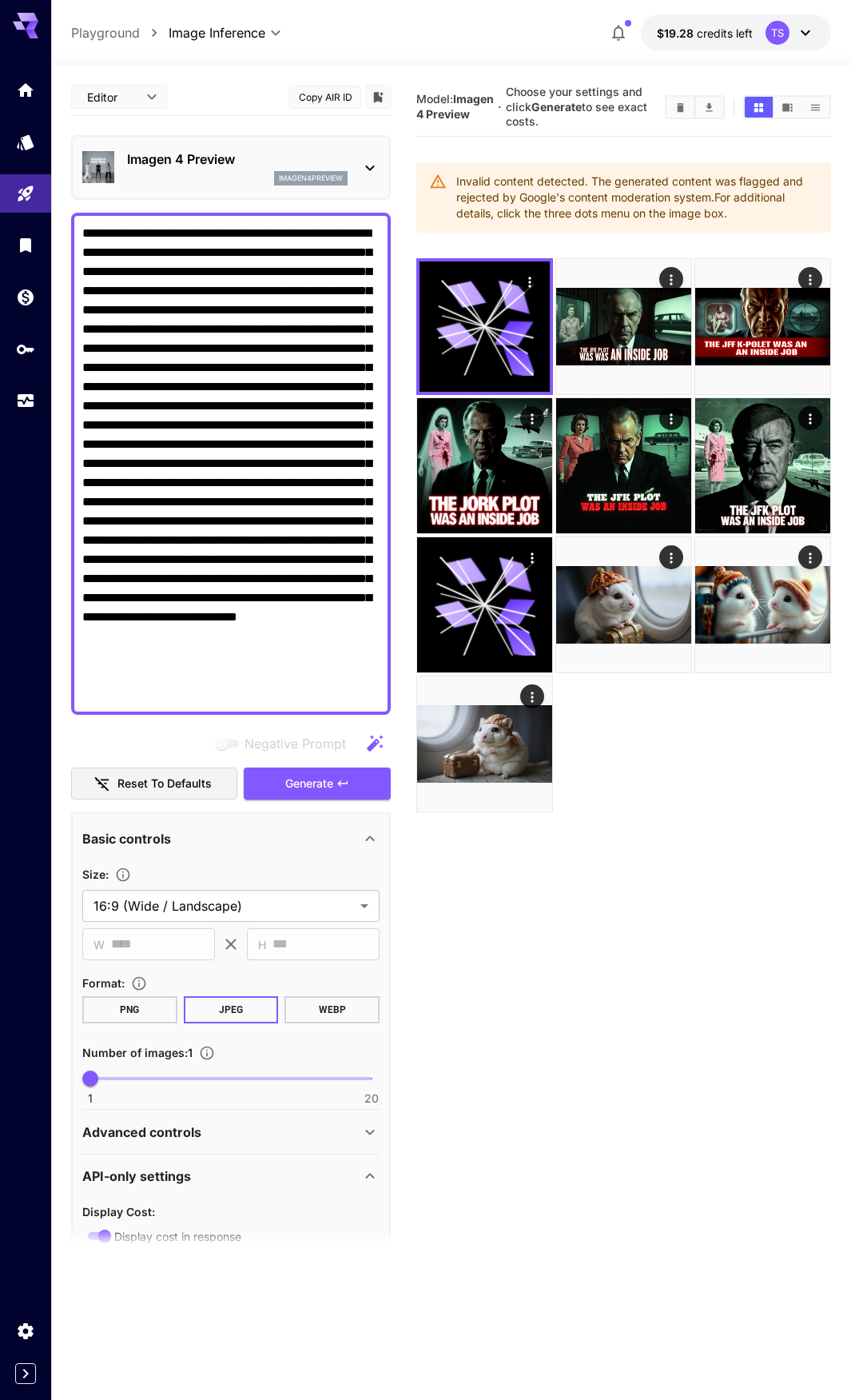
click at [270, 170] on div "Imagen 4 Preview imagen4preview" at bounding box center [237, 168] width 221 height 36
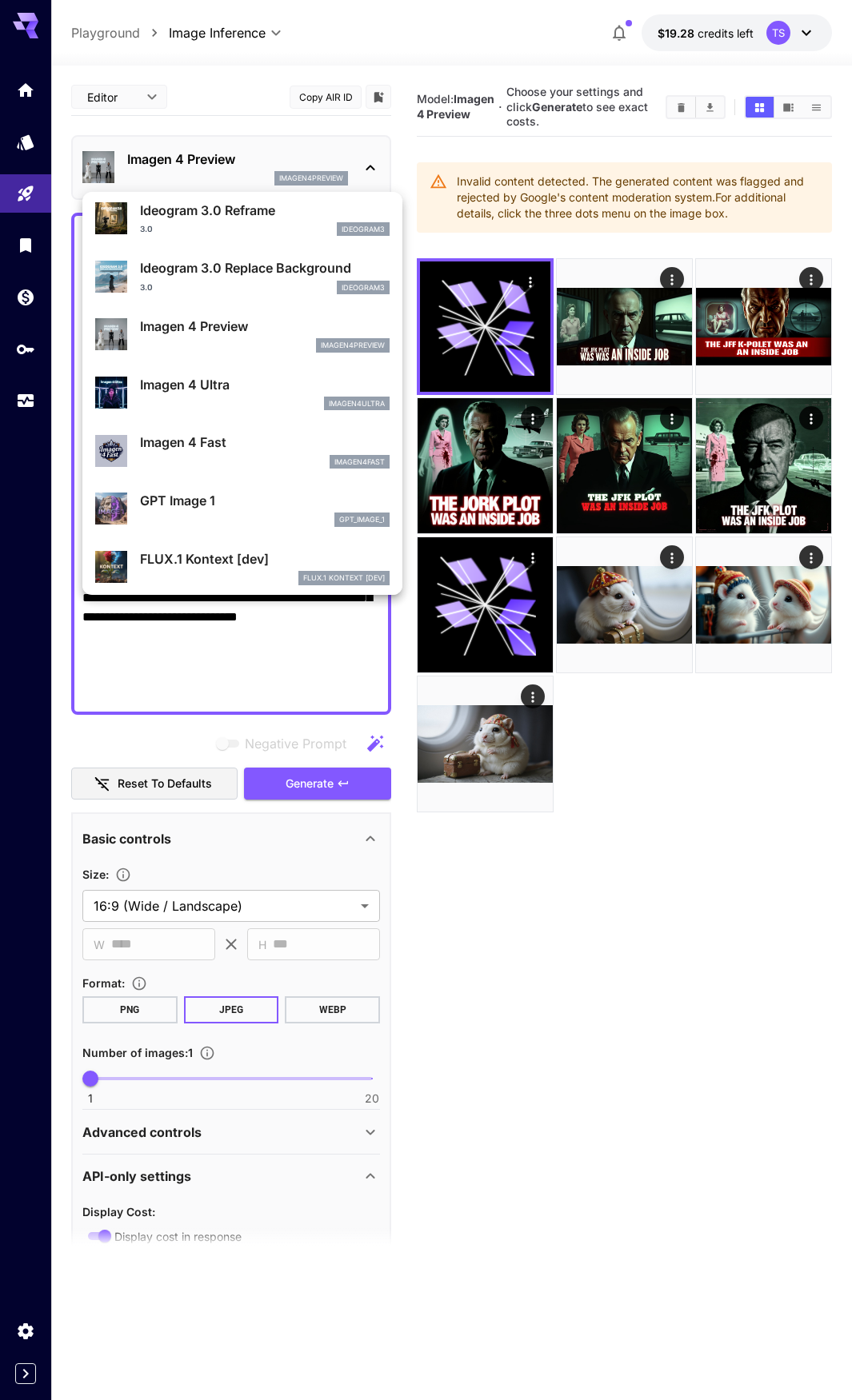
scroll to position [800, 0]
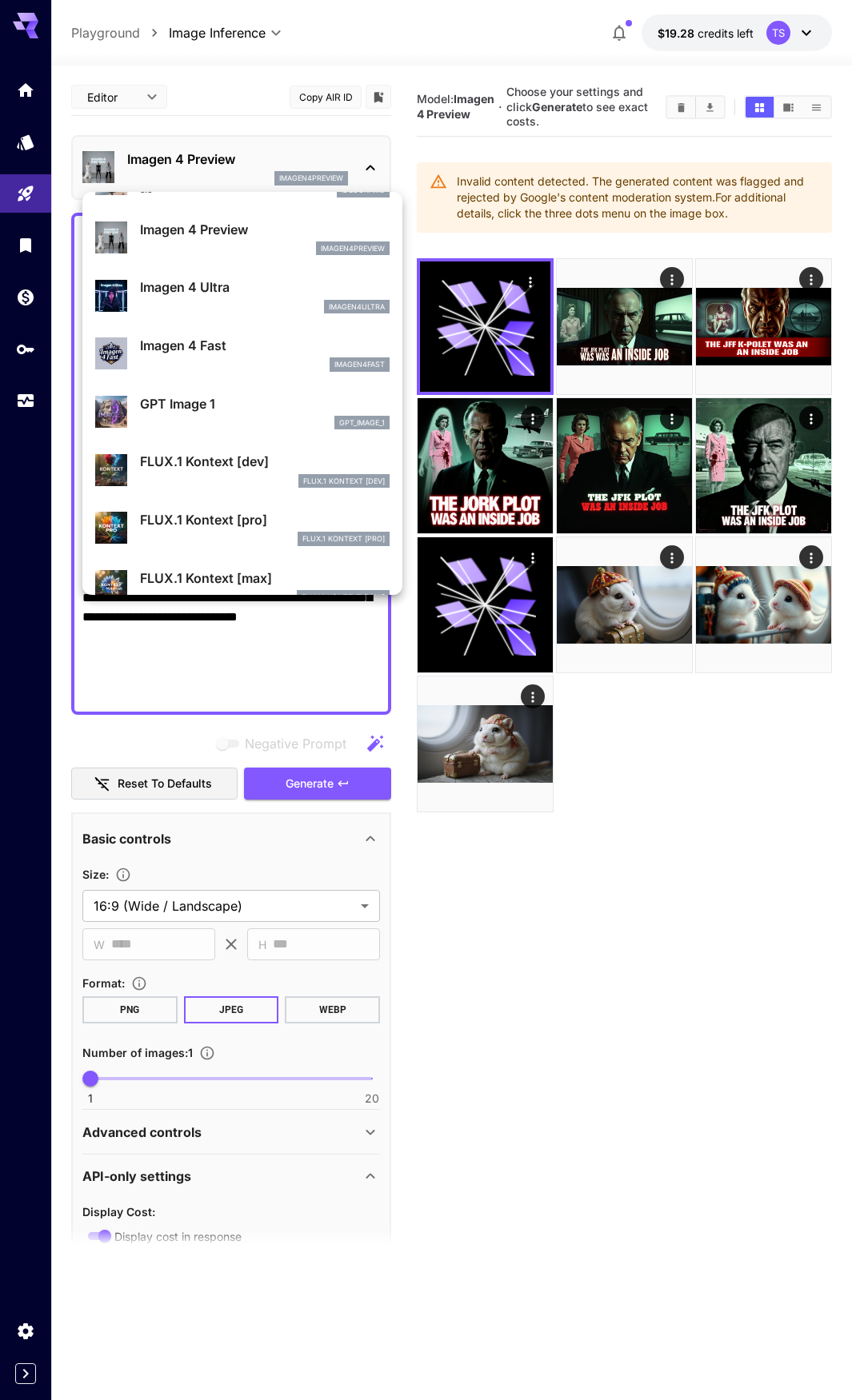
click at [234, 420] on div "gpt_image_1" at bounding box center [264, 422] width 250 height 14
type input "**********"
type input "****"
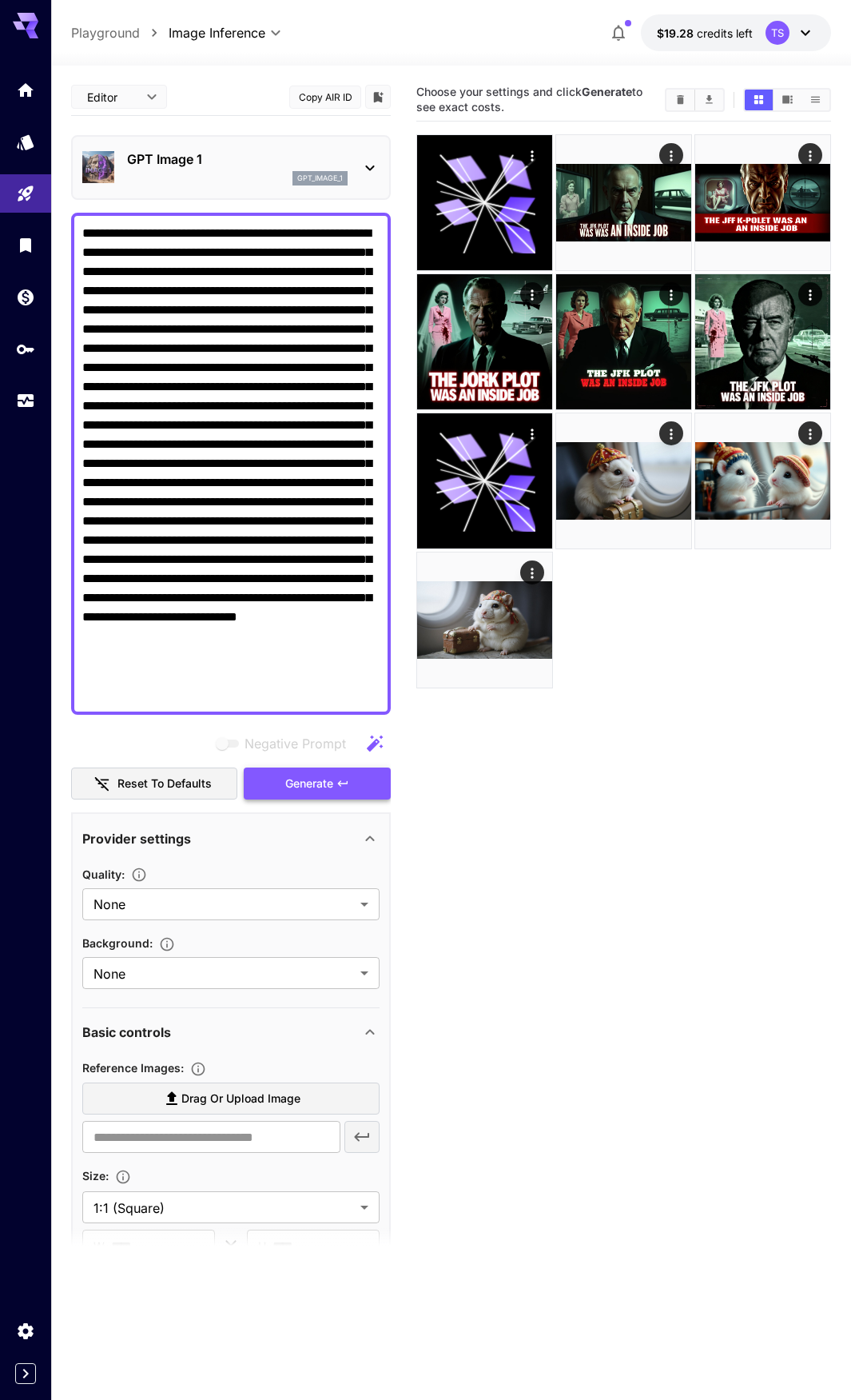
click at [304, 779] on span "Generate" at bounding box center [309, 784] width 48 height 20
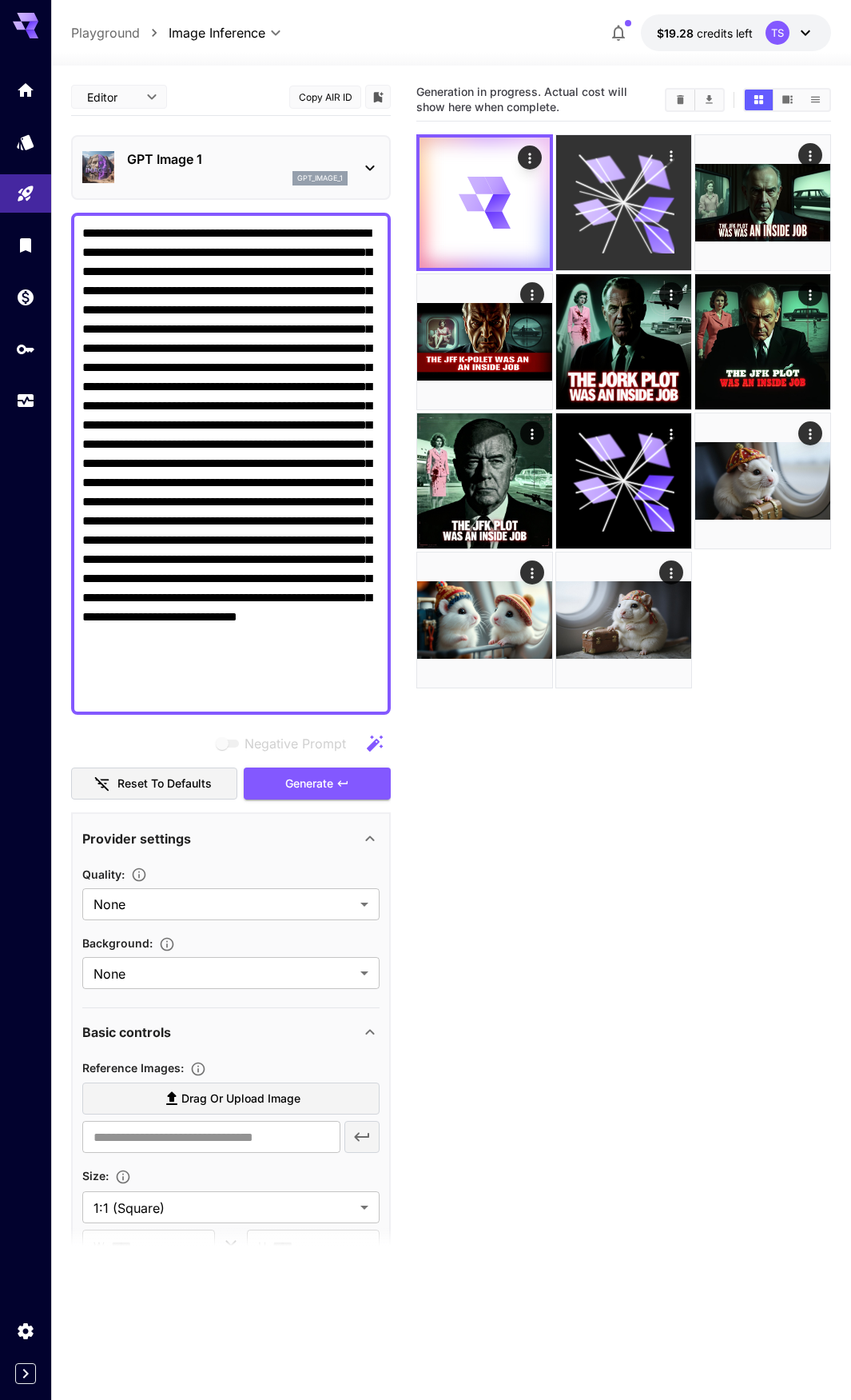
click at [581, 252] on icon at bounding box center [623, 202] width 102 height 102
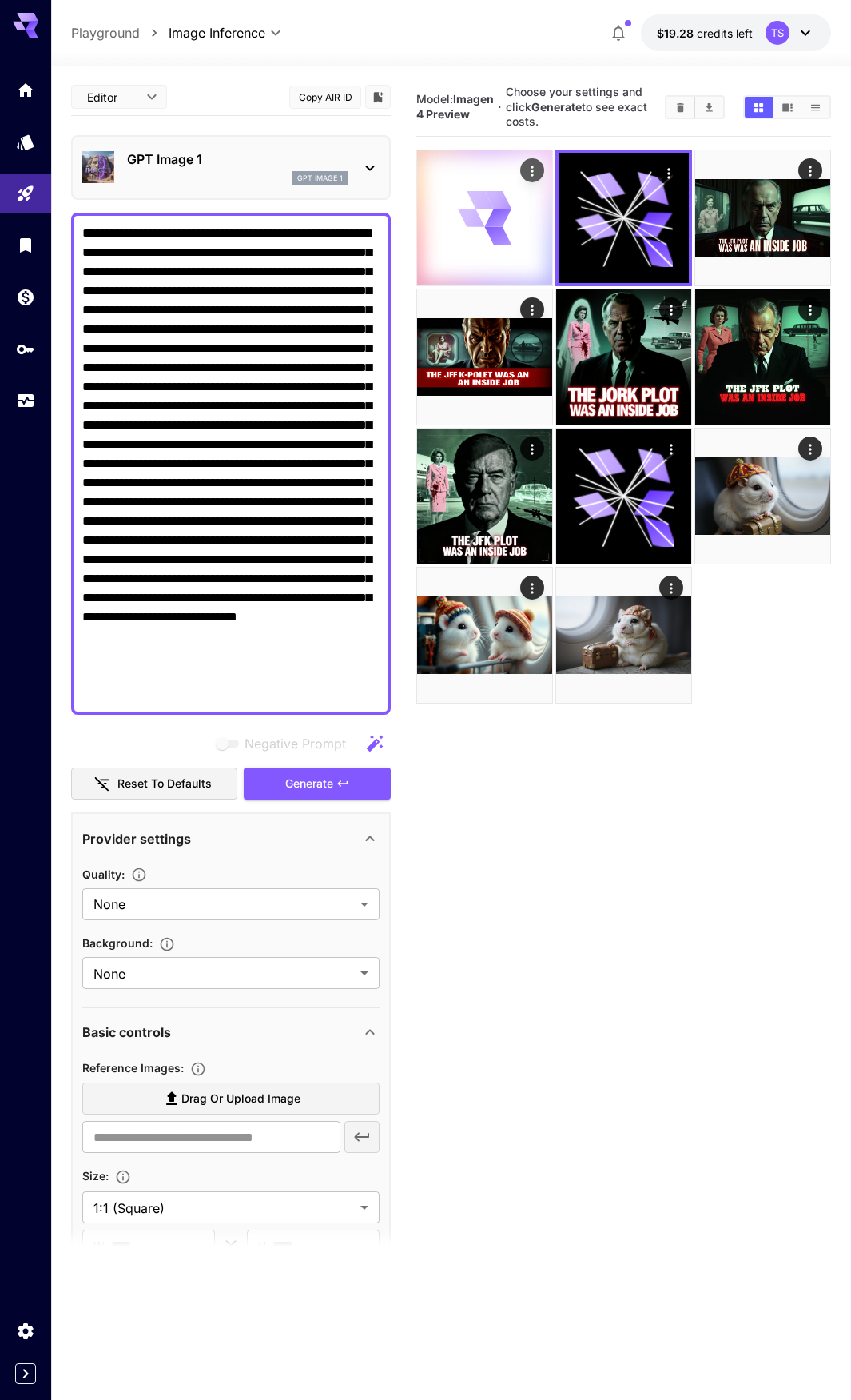
click at [495, 247] on div at bounding box center [485, 217] width 135 height 135
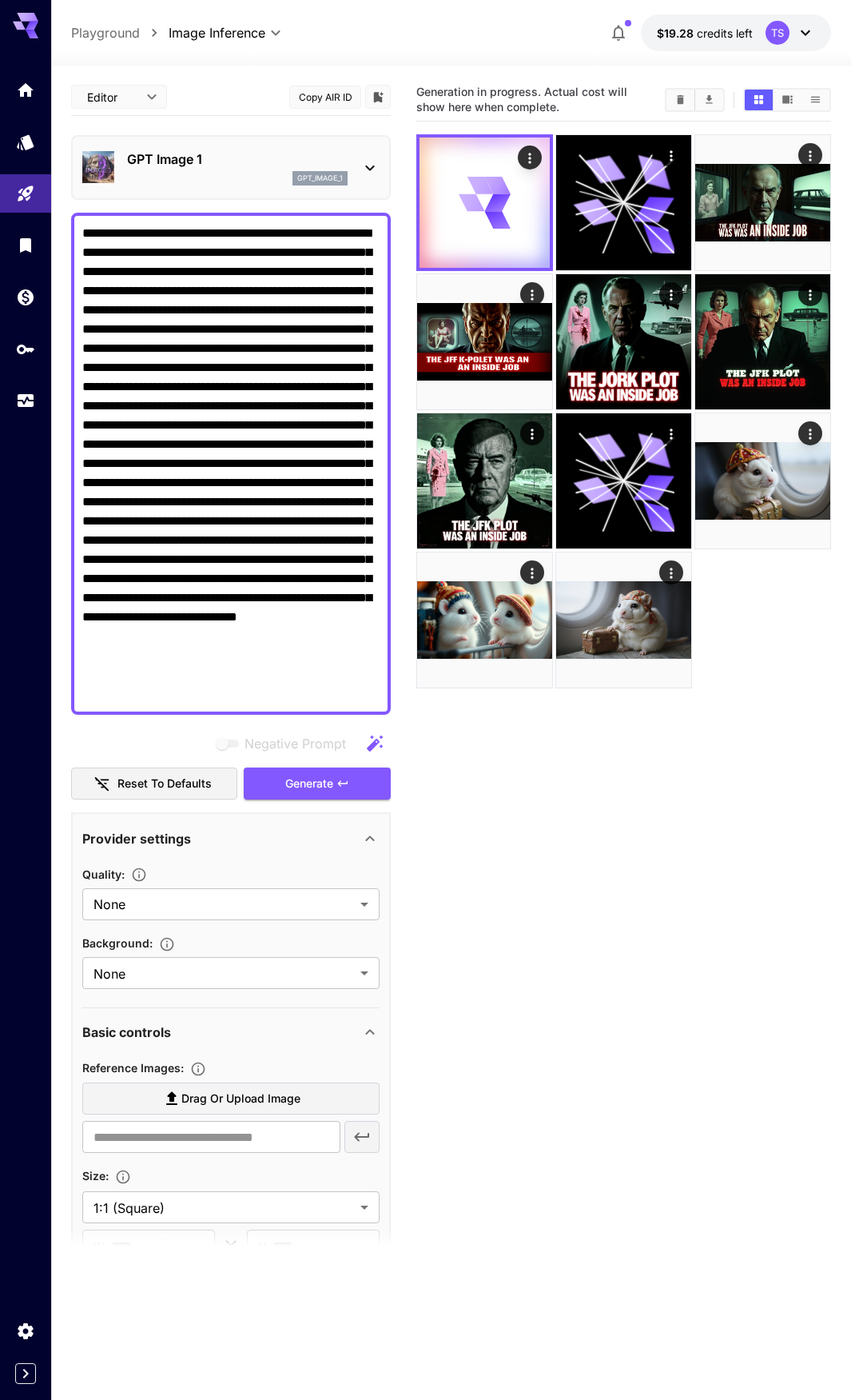
click at [182, 155] on p "GPT Image 1" at bounding box center [237, 159] width 221 height 19
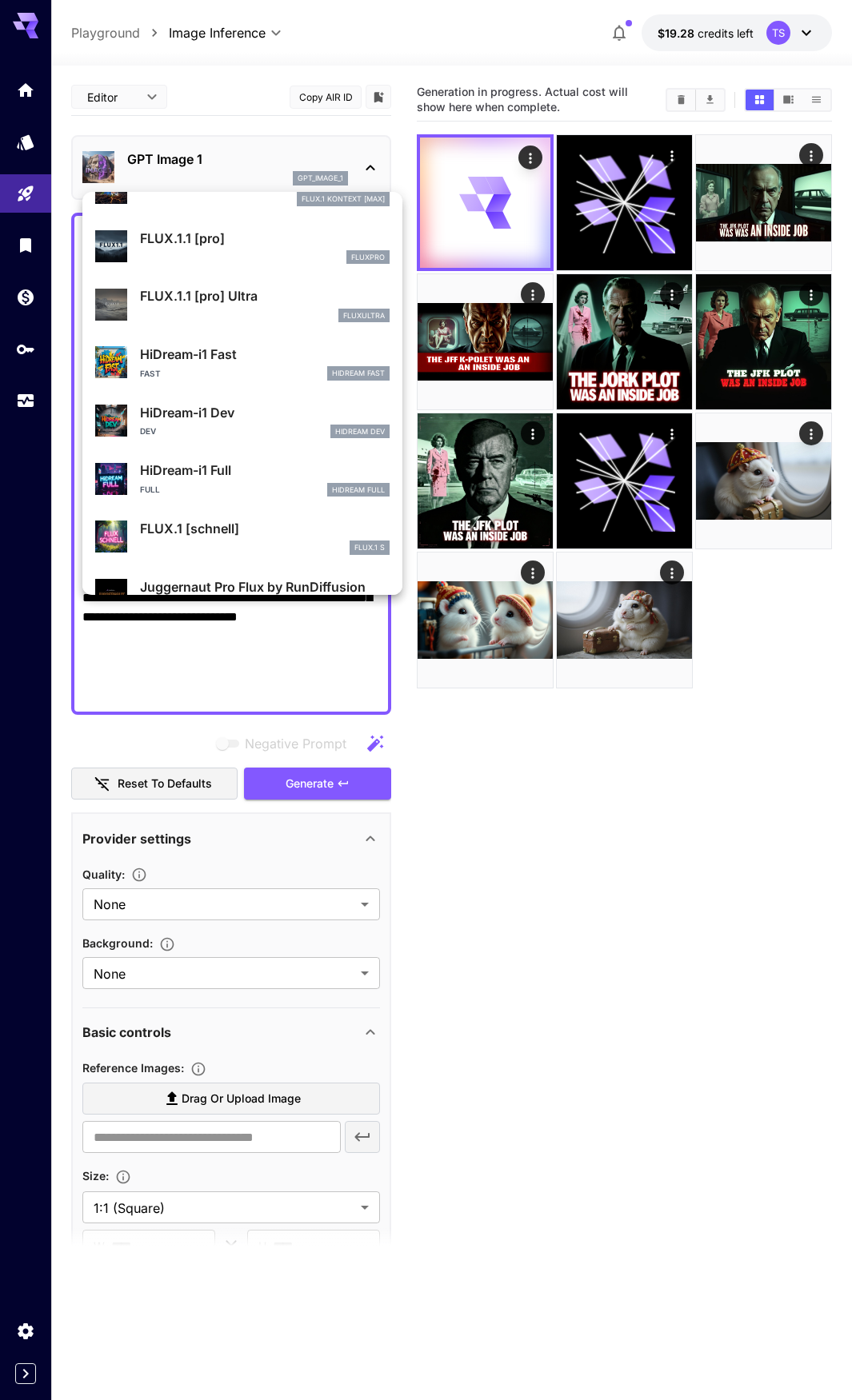
scroll to position [1294, 0]
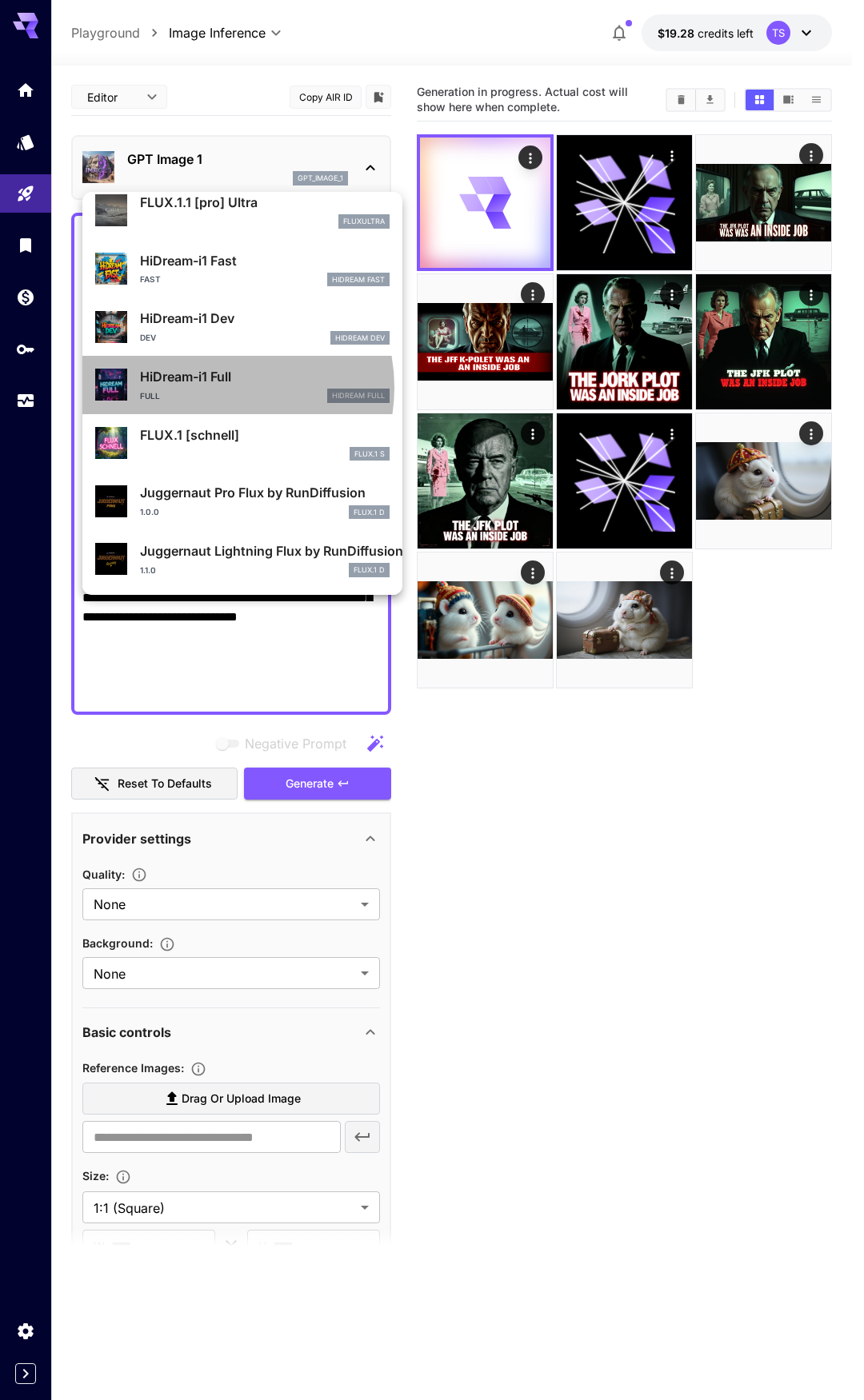
click at [212, 387] on div "HiDream-i1 Full Full HiDream Full" at bounding box center [264, 385] width 250 height 36
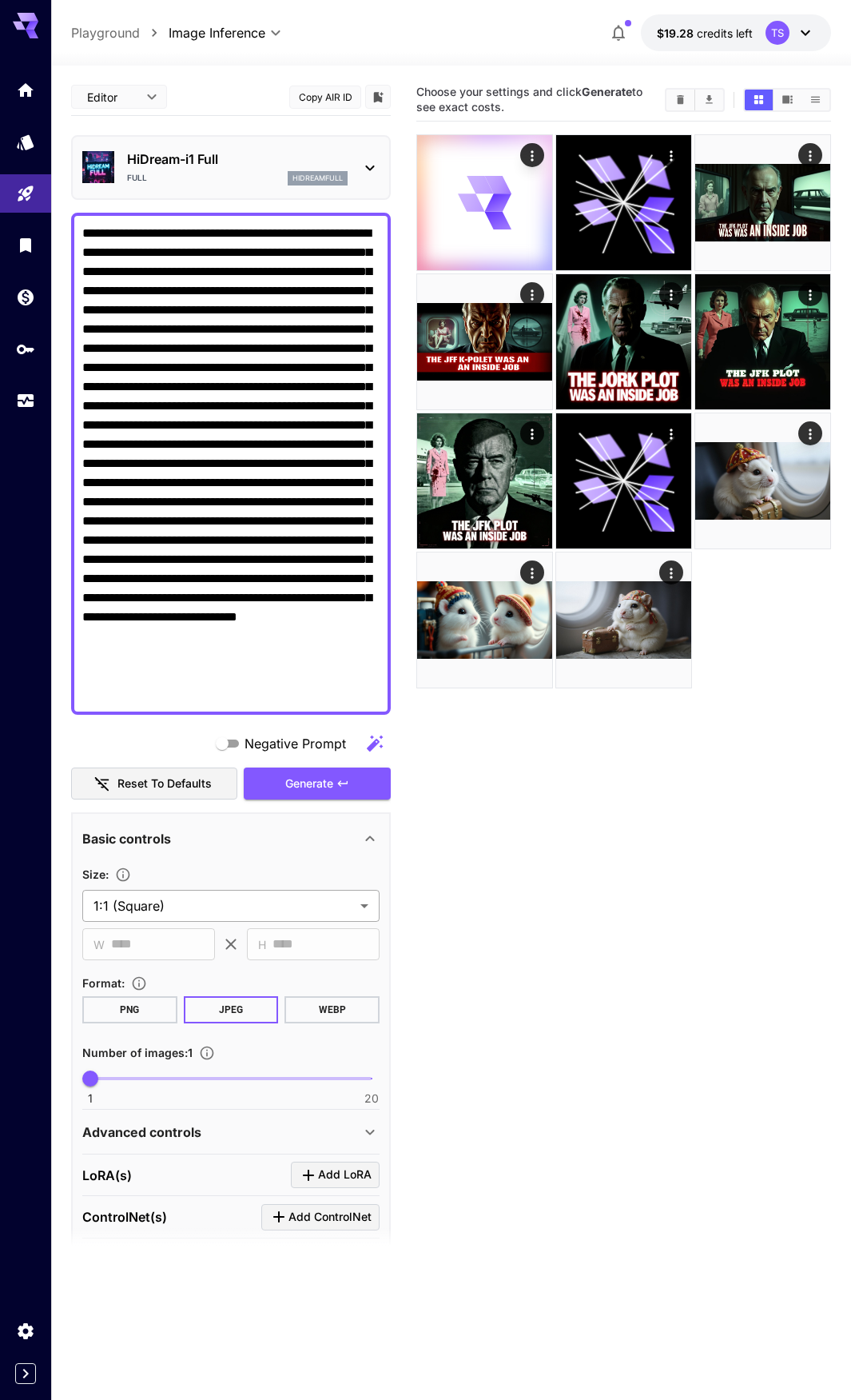
click at [188, 916] on body "**********" at bounding box center [425, 763] width 851 height 1527
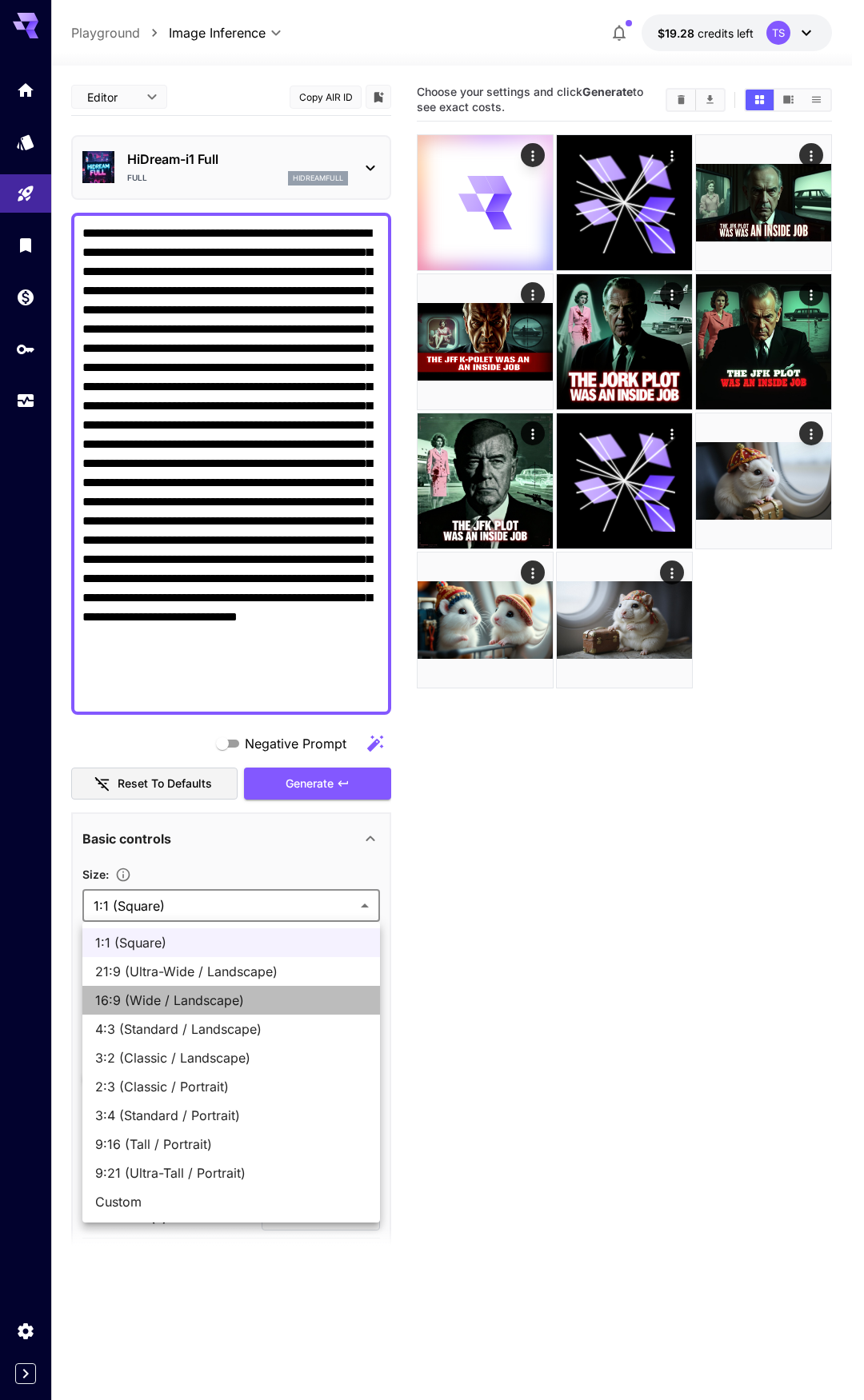
click at [172, 1014] on li "16:9 (Wide / Landscape)" at bounding box center [231, 1000] width 297 height 28
type input "**********"
type input "****"
type input "***"
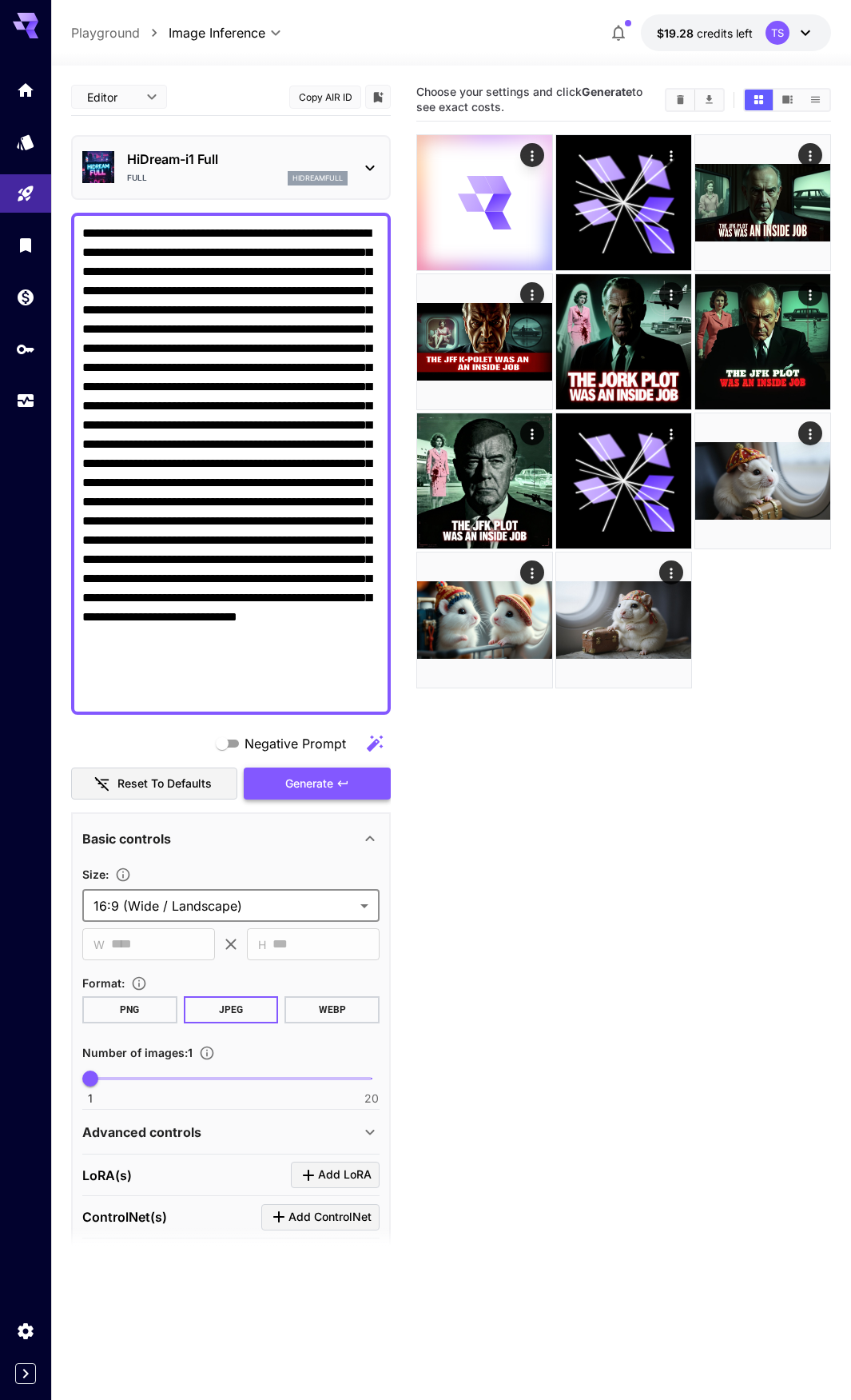
click at [318, 795] on button "Generate" at bounding box center [317, 784] width 147 height 33
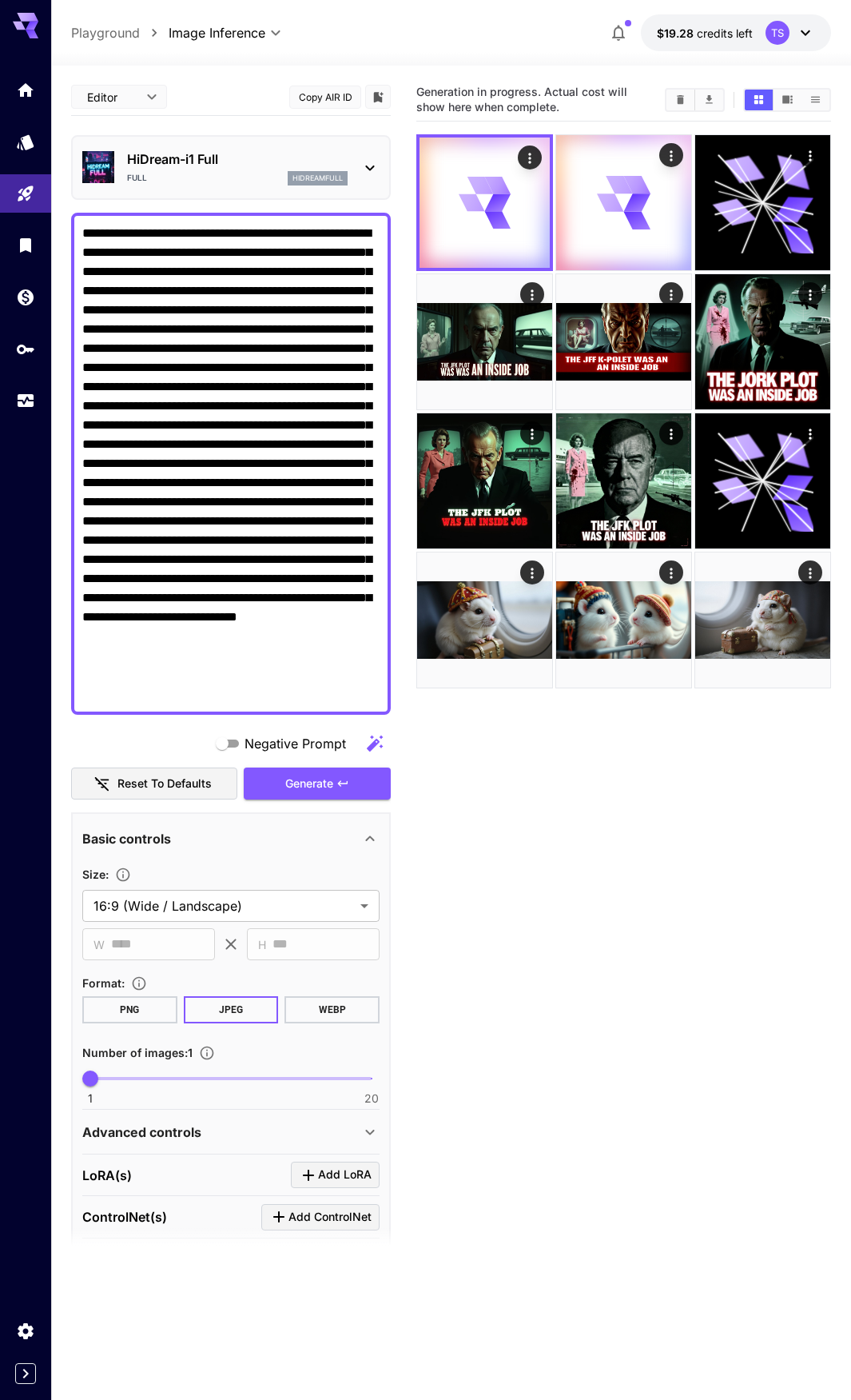
click at [193, 164] on p "HiDream-i1 Full" at bounding box center [237, 159] width 221 height 19
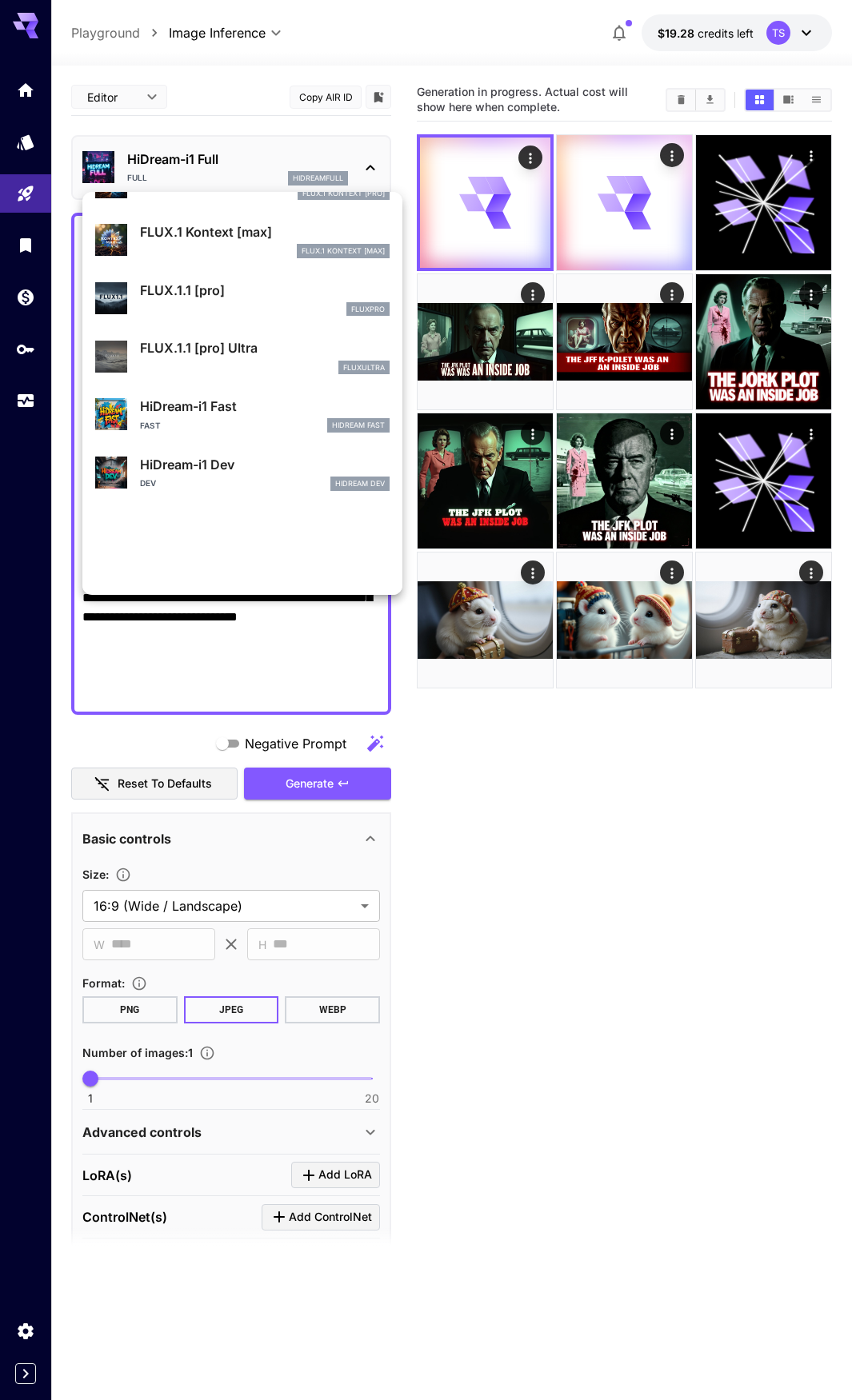
scroll to position [1294, 0]
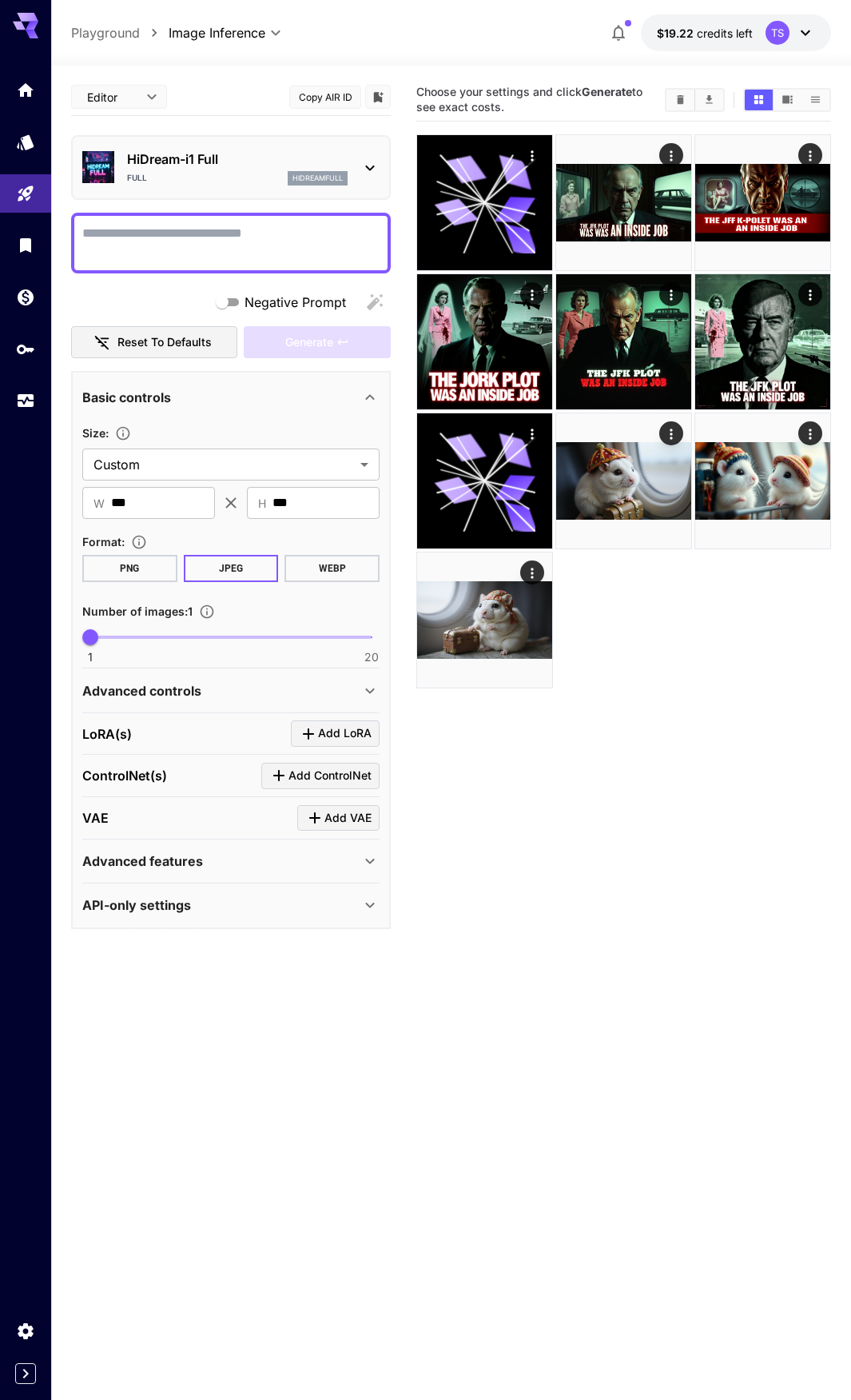
click at [231, 252] on textarea "Negative Prompt" at bounding box center [231, 243] width 297 height 38
click at [608, 211] on img at bounding box center [623, 202] width 135 height 135
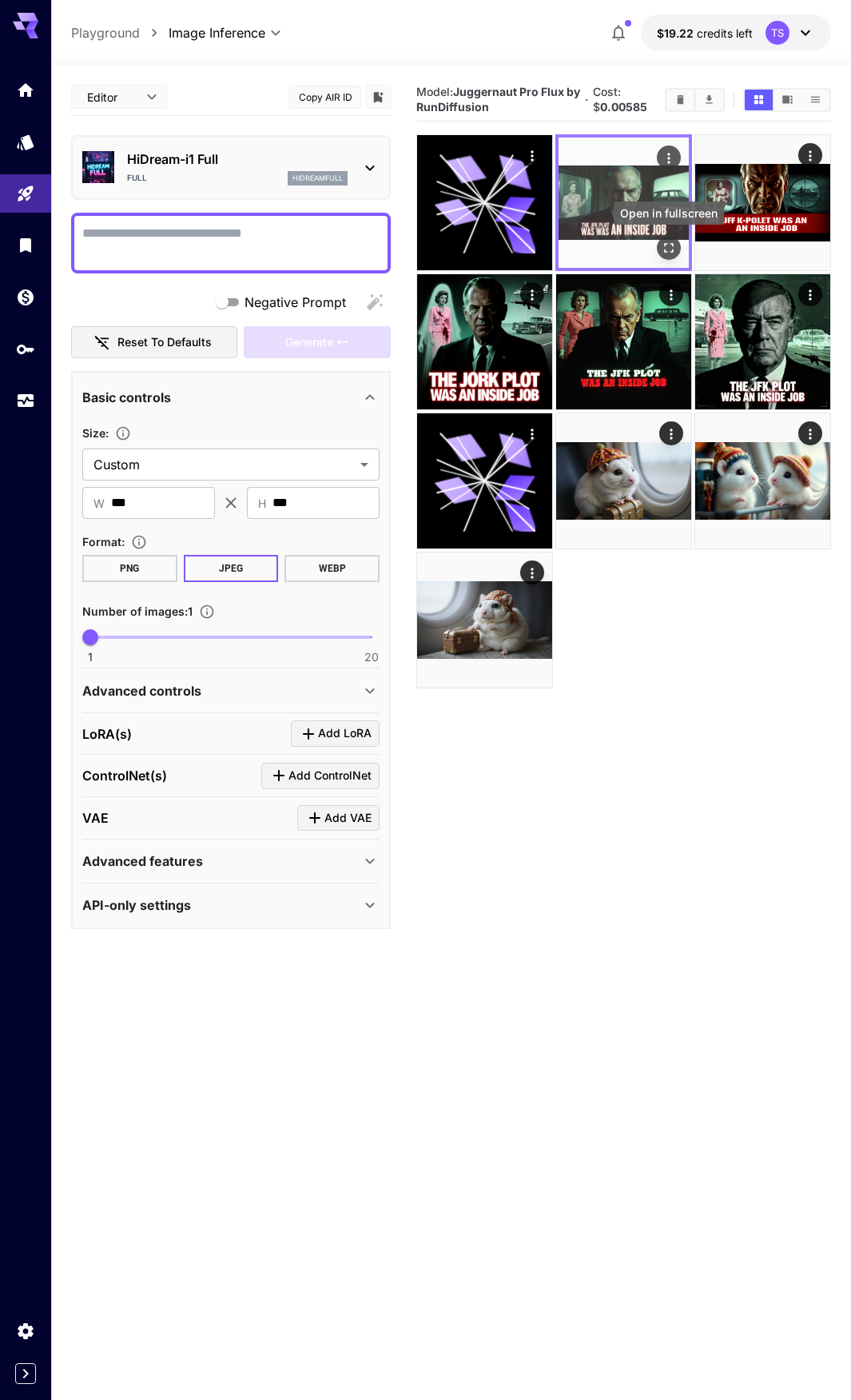
click at [664, 252] on icon "Open in fullscreen" at bounding box center [669, 248] width 16 height 16
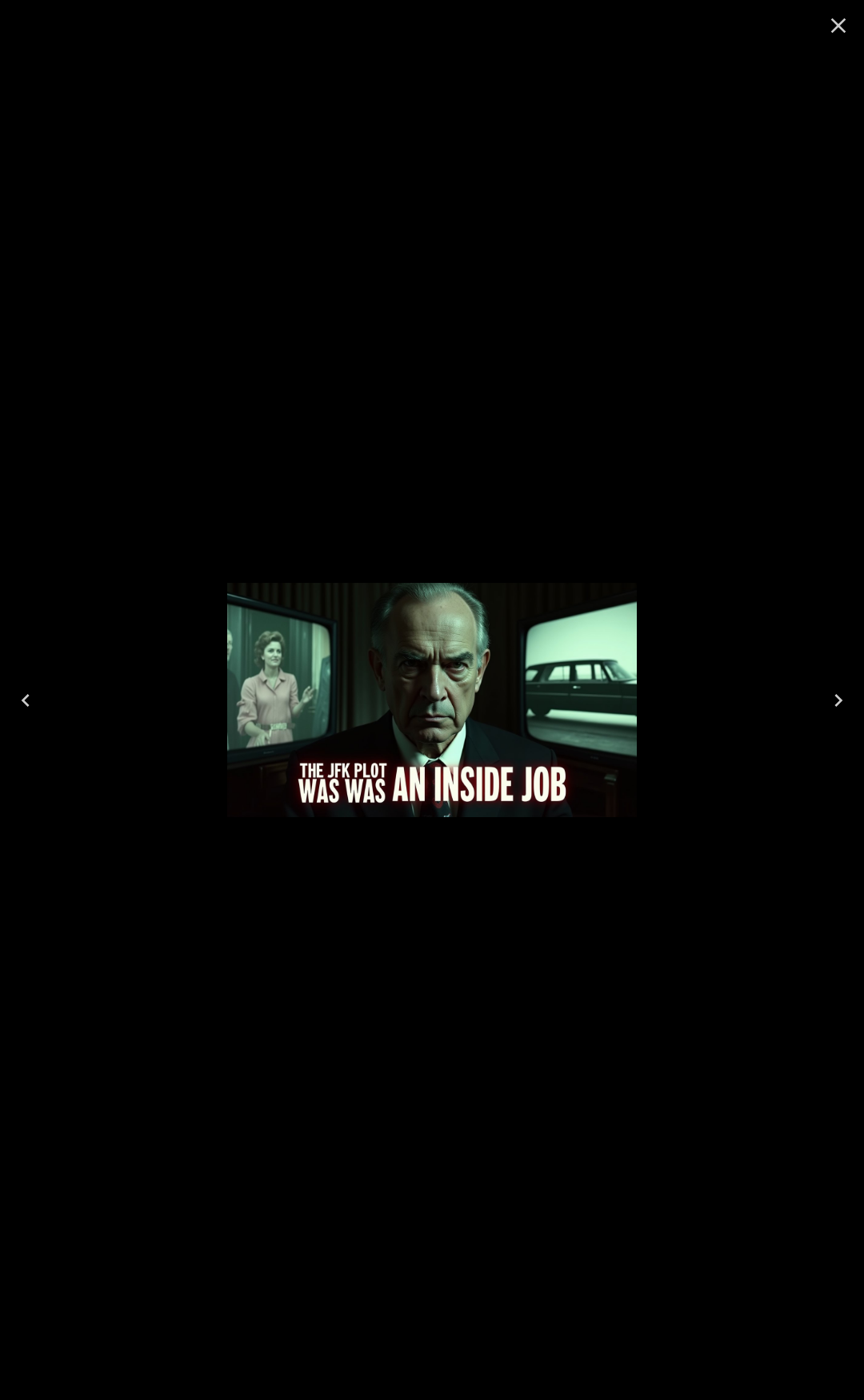
click at [360, 936] on div at bounding box center [432, 700] width 864 height 1400
click at [849, 9] on button "Close" at bounding box center [838, 26] width 38 height 38
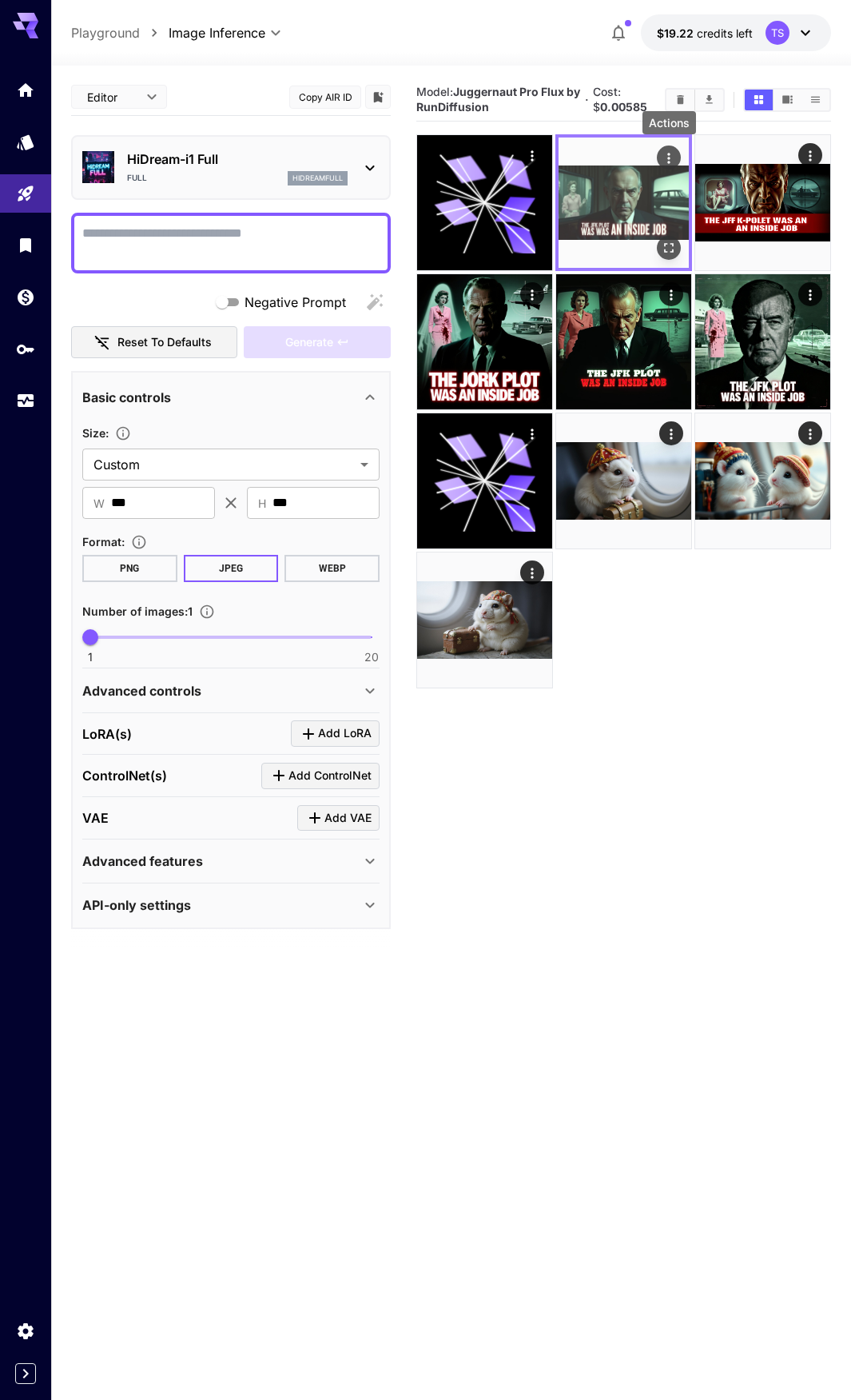
click at [675, 151] on icon "Actions" at bounding box center [669, 158] width 16 height 16
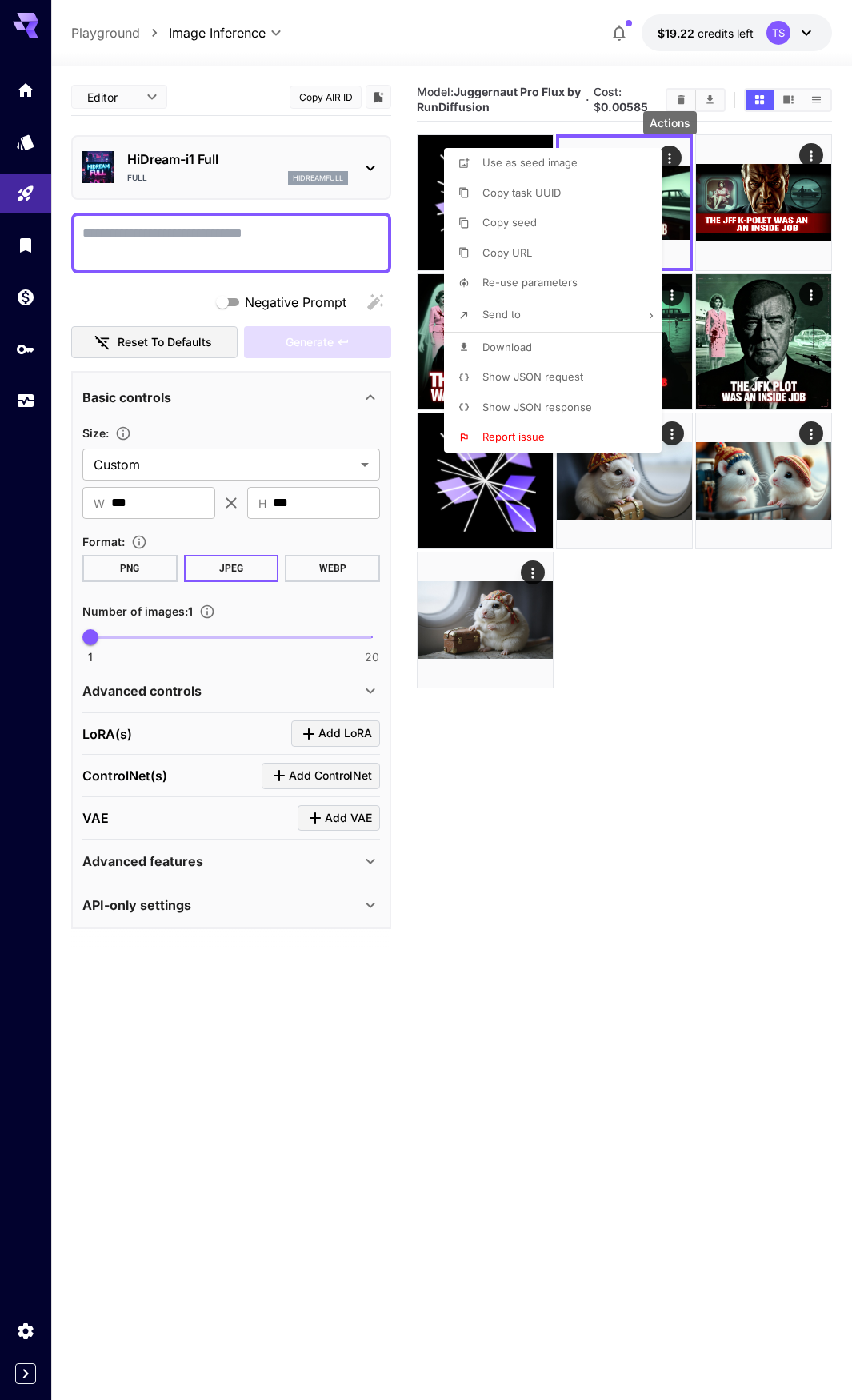
click at [545, 282] on span "Re-use parameters" at bounding box center [530, 282] width 95 height 12
type input "*********"
type input "*"
type input "*******"
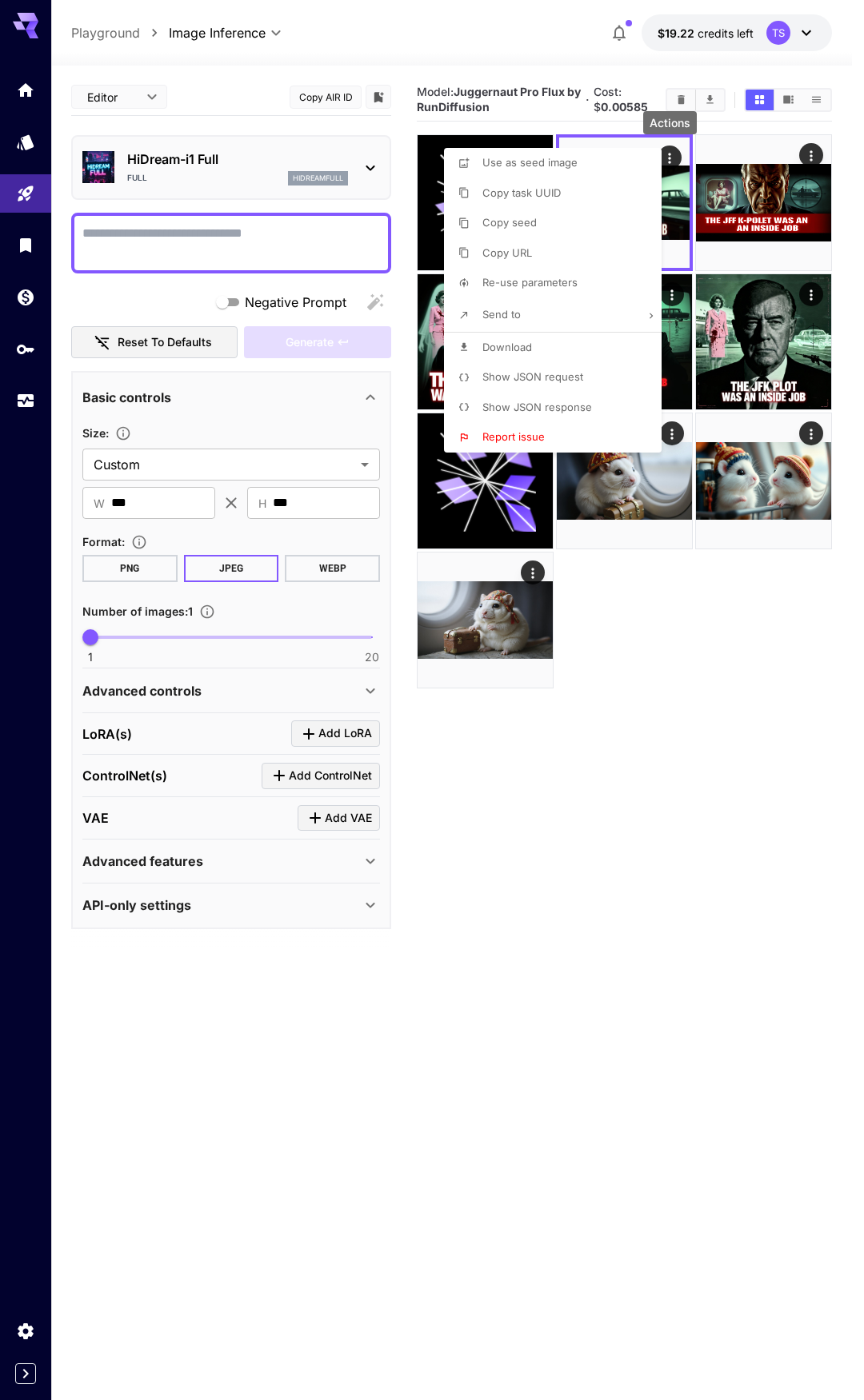
type input "**"
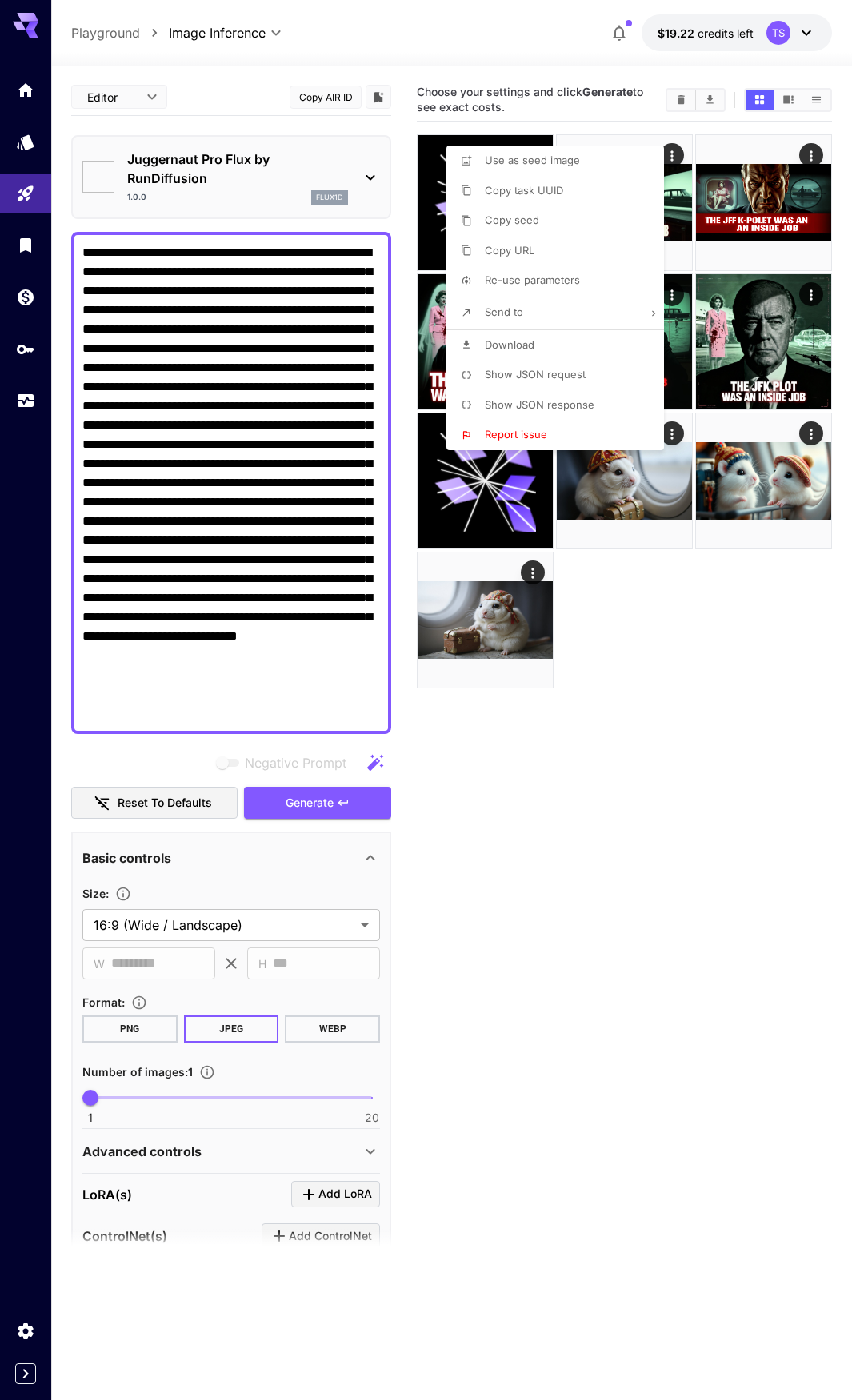
type input "**********"
type input "****"
type input "***"
type input "**"
type input "*"
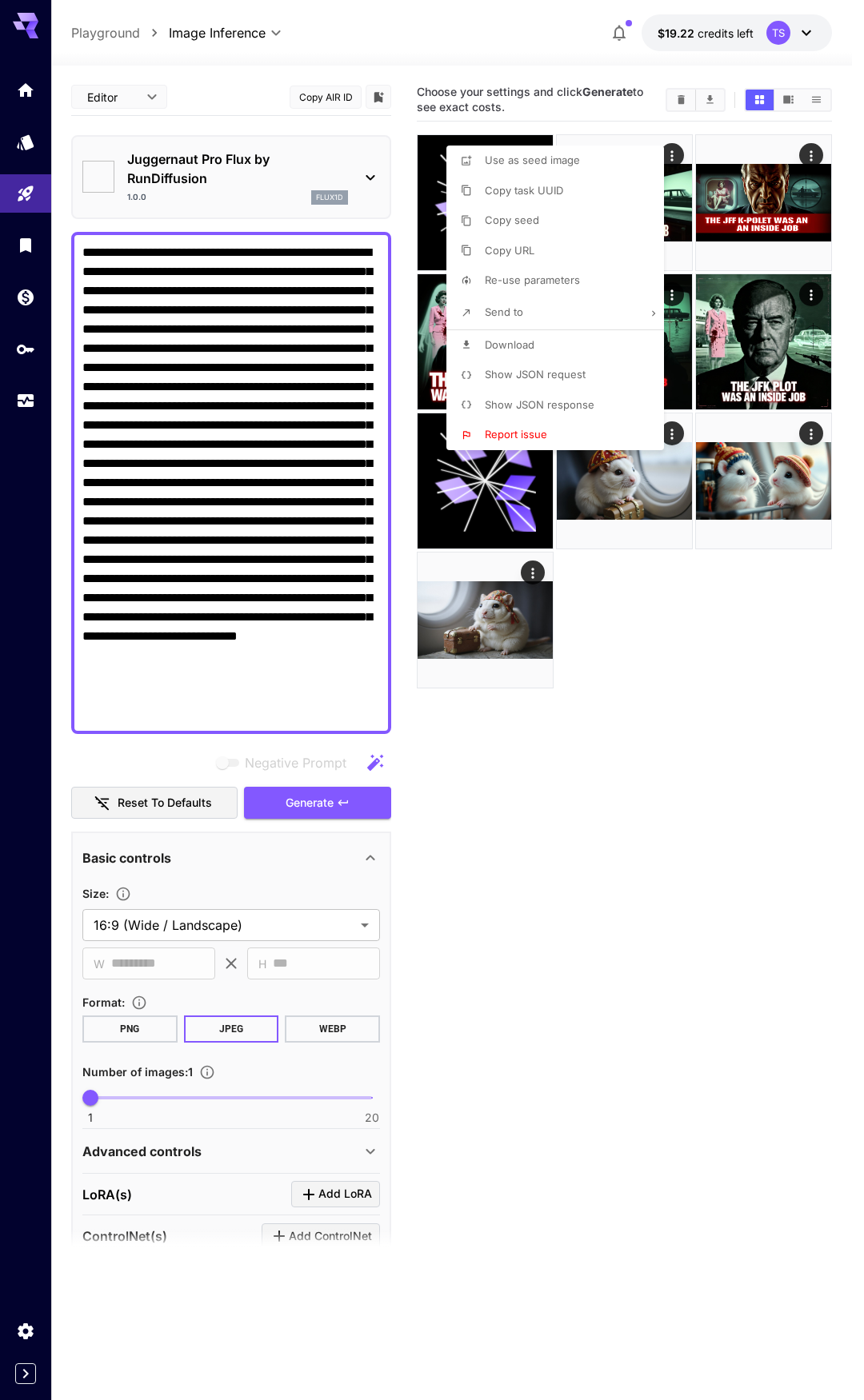
type input "**"
click at [307, 333] on div at bounding box center [432, 700] width 864 height 1400
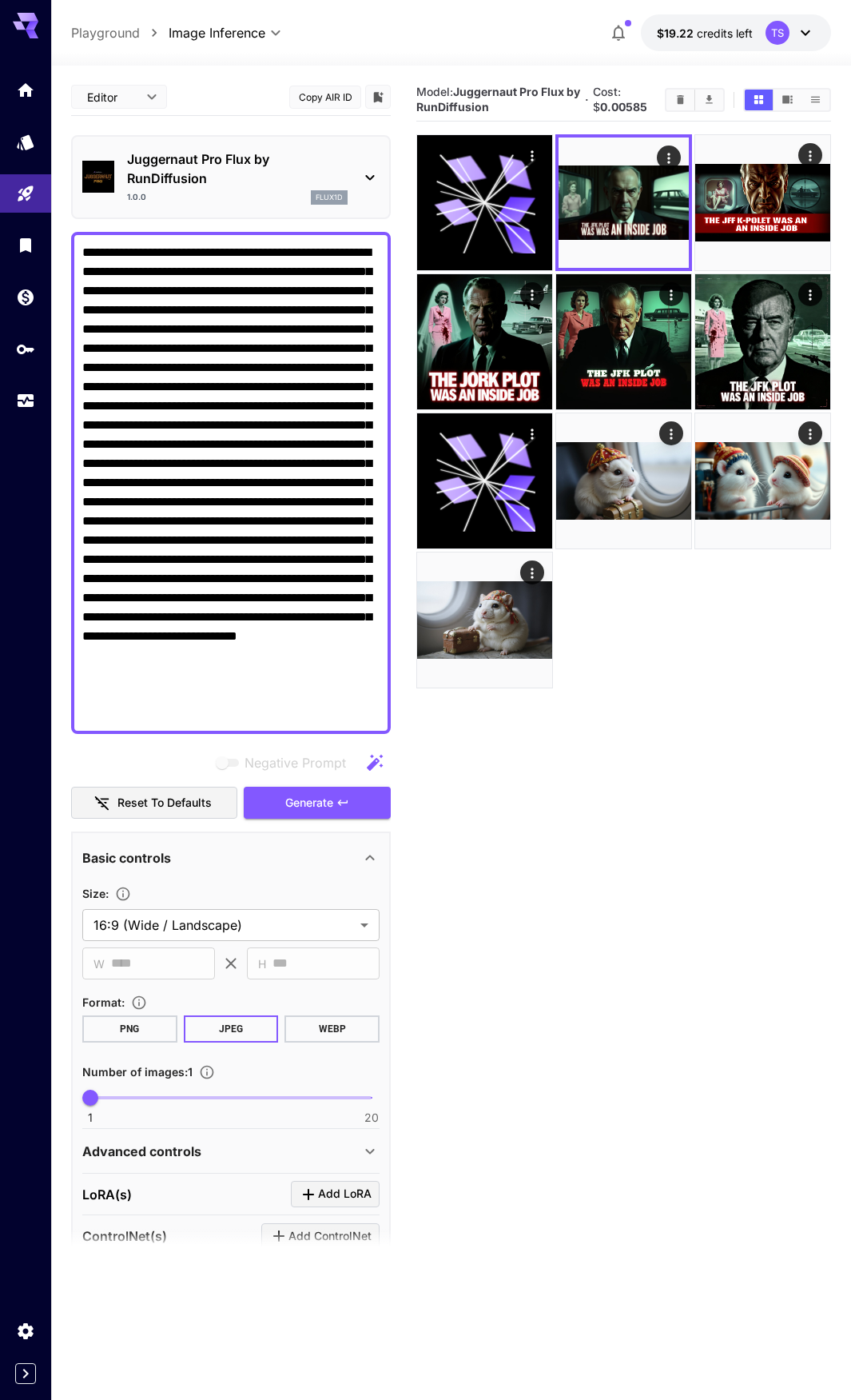
click at [265, 174] on p "Juggernaut Pro Flux by RunDiffusion" at bounding box center [237, 169] width 221 height 38
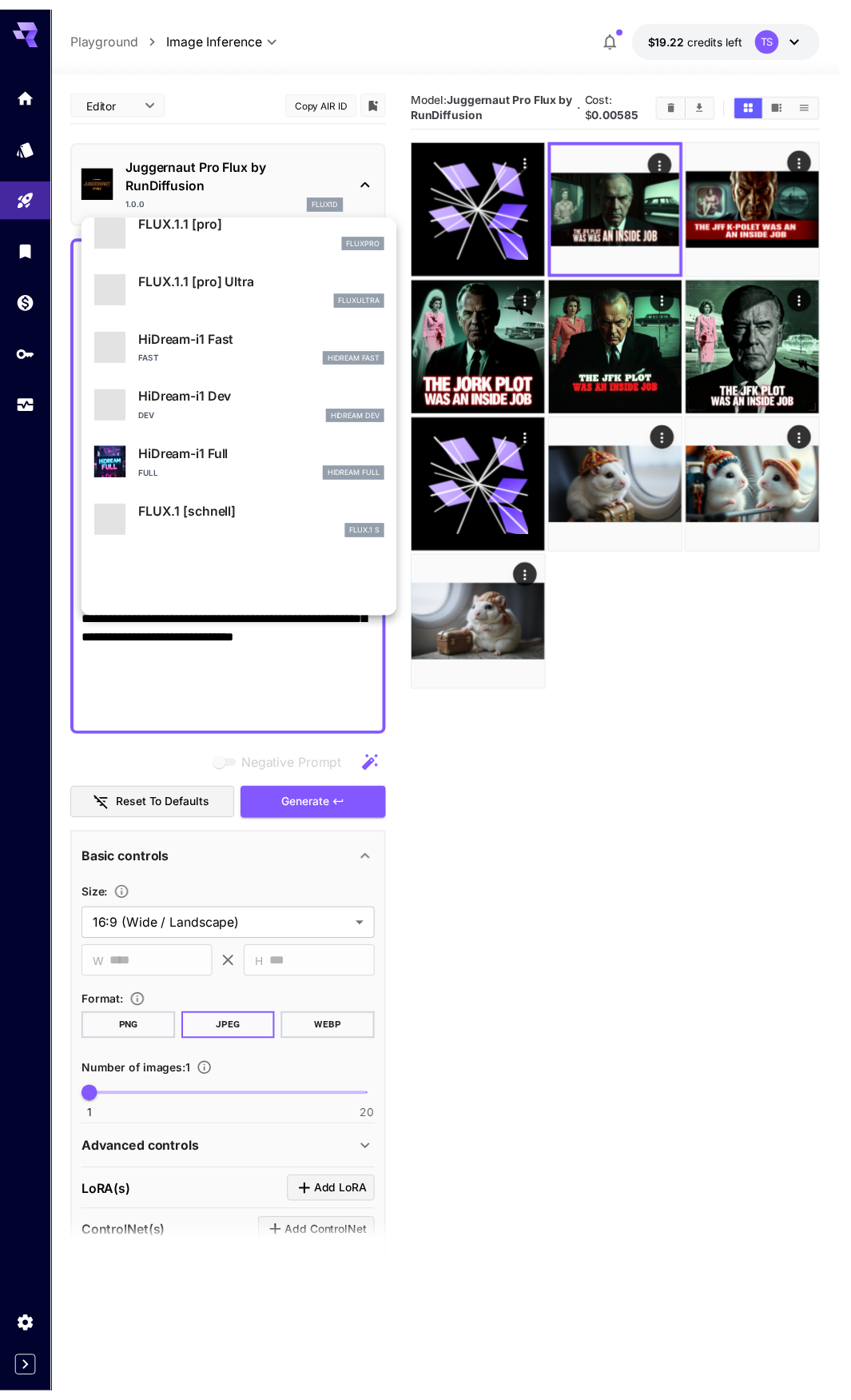
scroll to position [1294, 0]
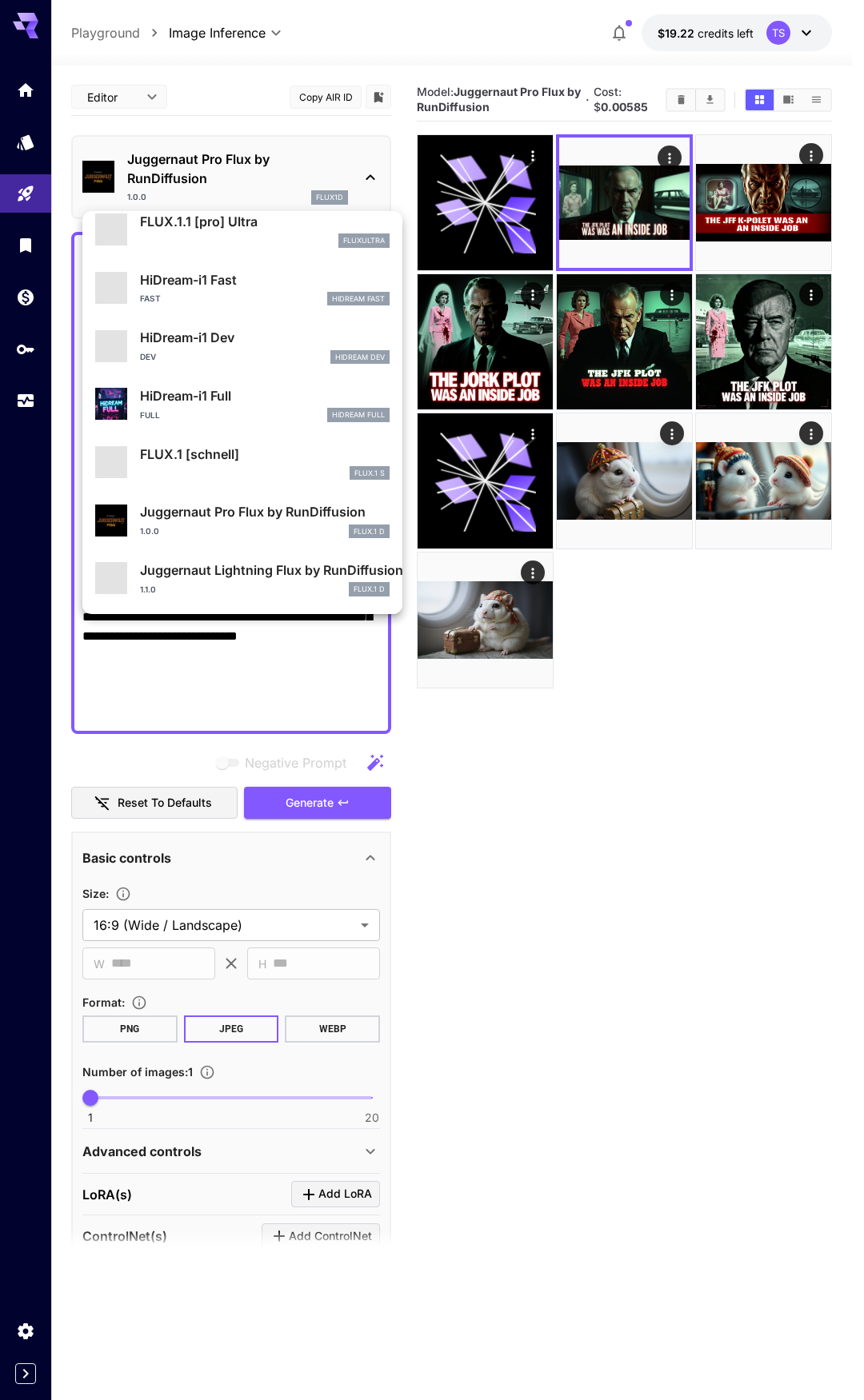
click at [206, 393] on p "HiDream-i1 Full" at bounding box center [264, 396] width 250 height 19
type input "**"
type input "***"
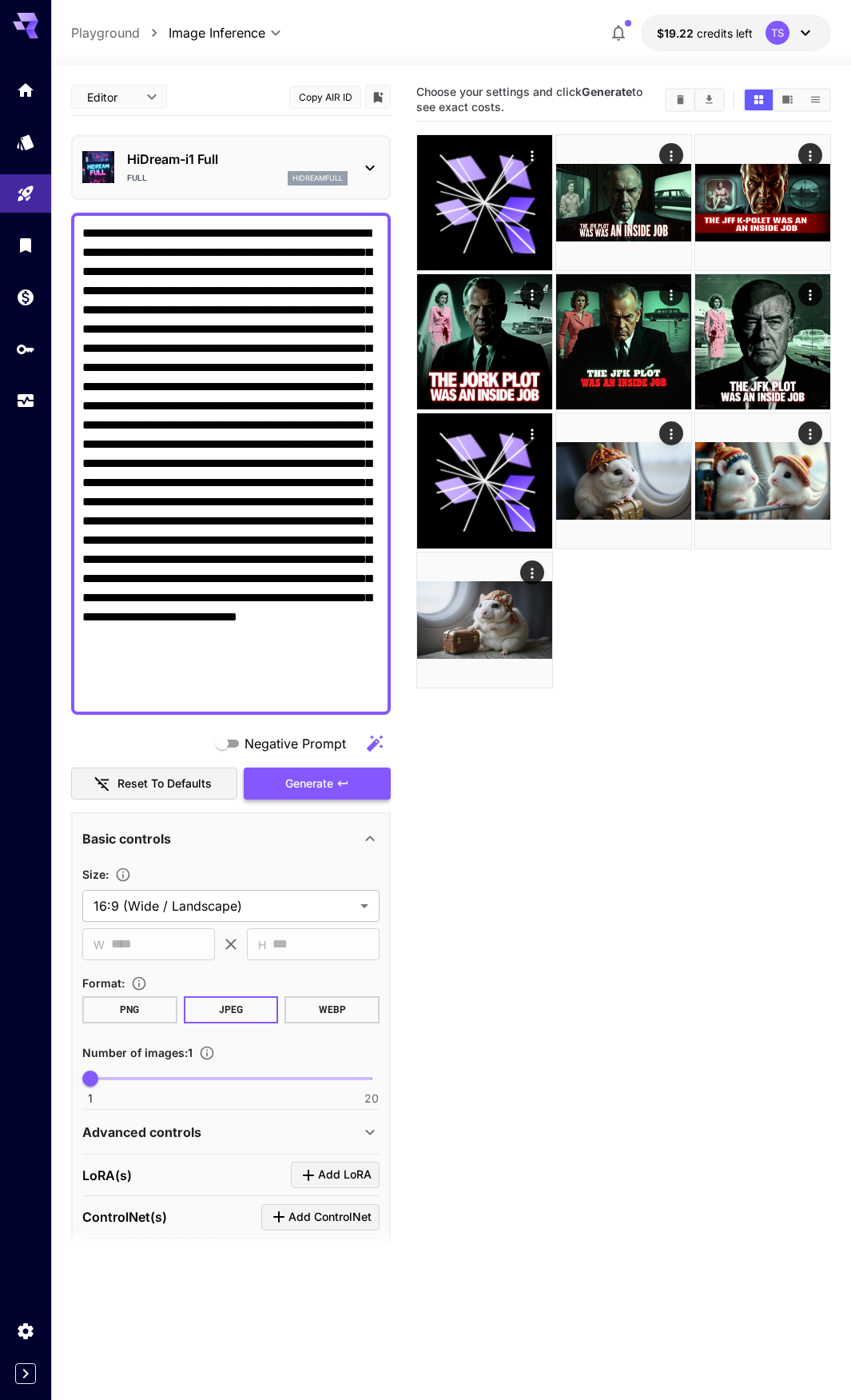
click at [321, 780] on span "Generate" at bounding box center [309, 784] width 48 height 20
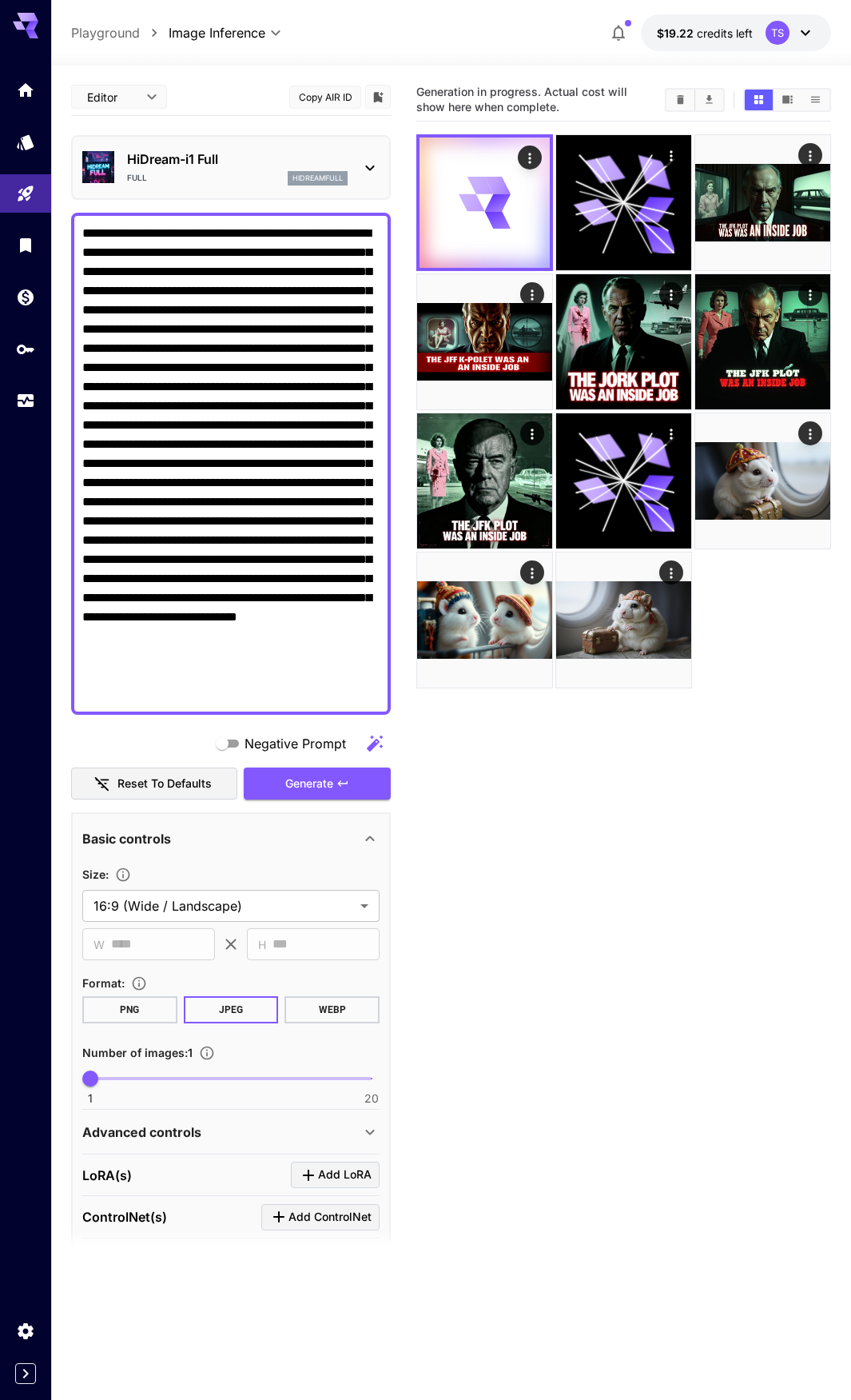
click at [176, 160] on p "HiDream-i1 Full" at bounding box center [237, 159] width 221 height 19
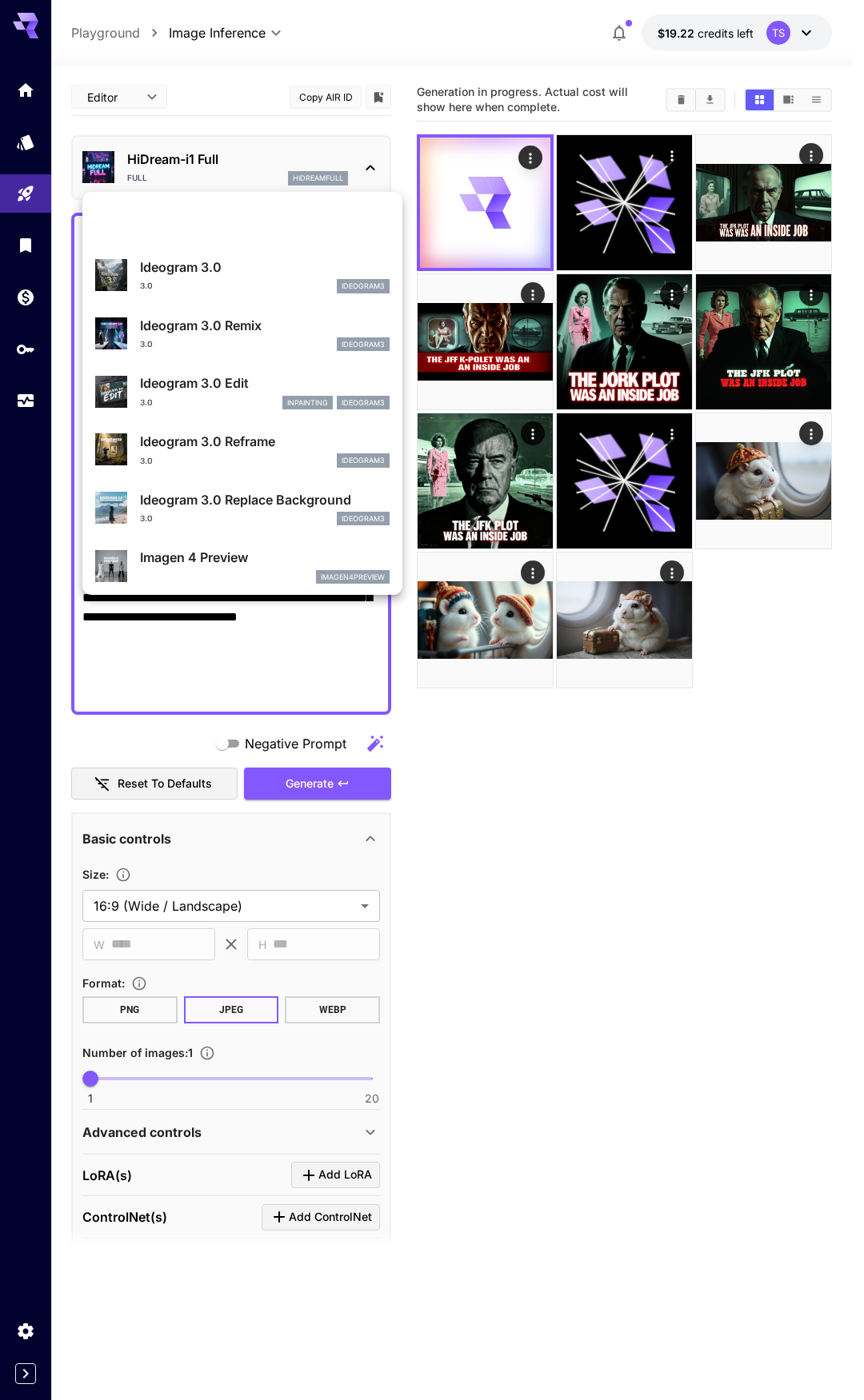
scroll to position [560, 0]
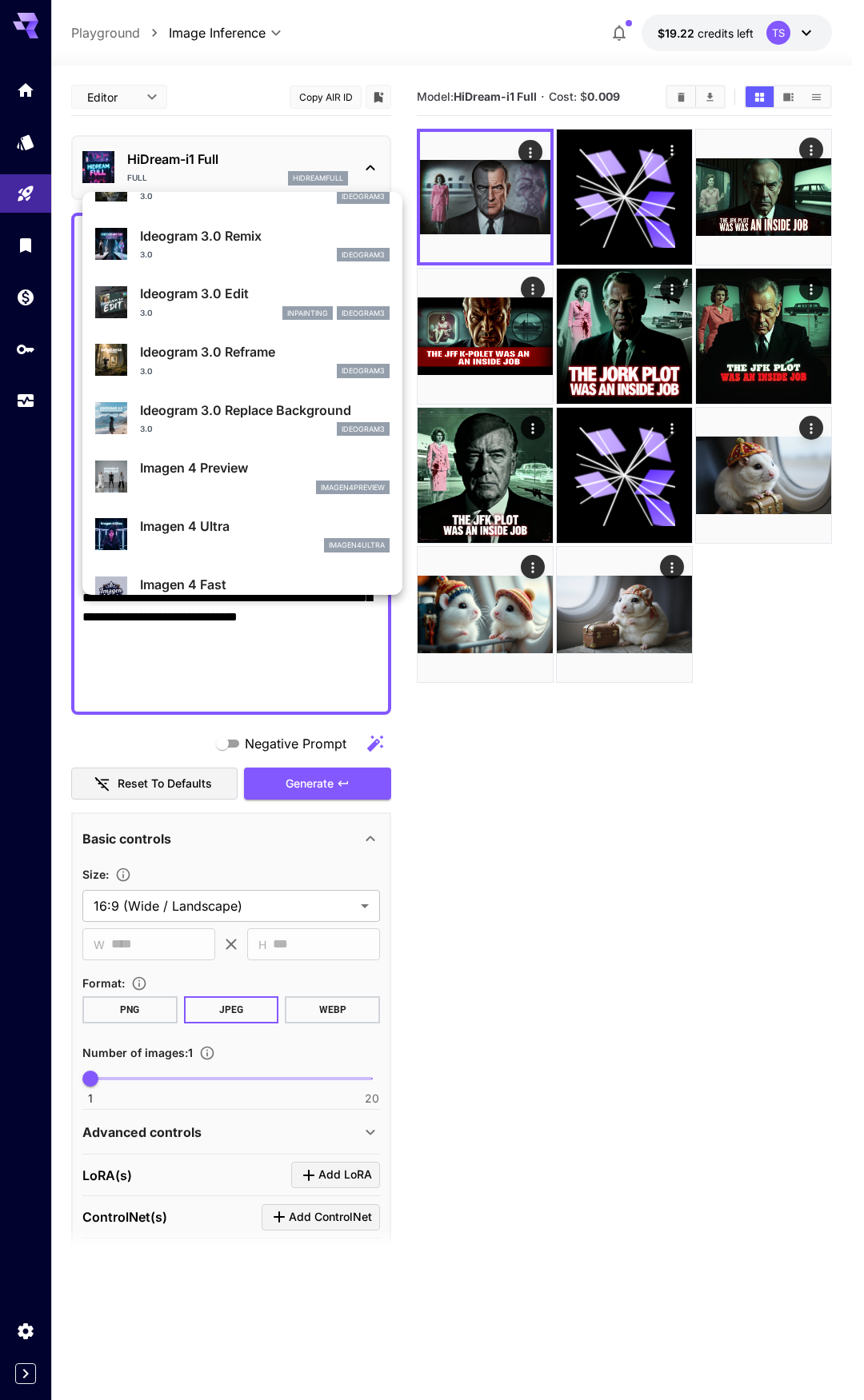
click at [507, 169] on div at bounding box center [432, 700] width 864 height 1400
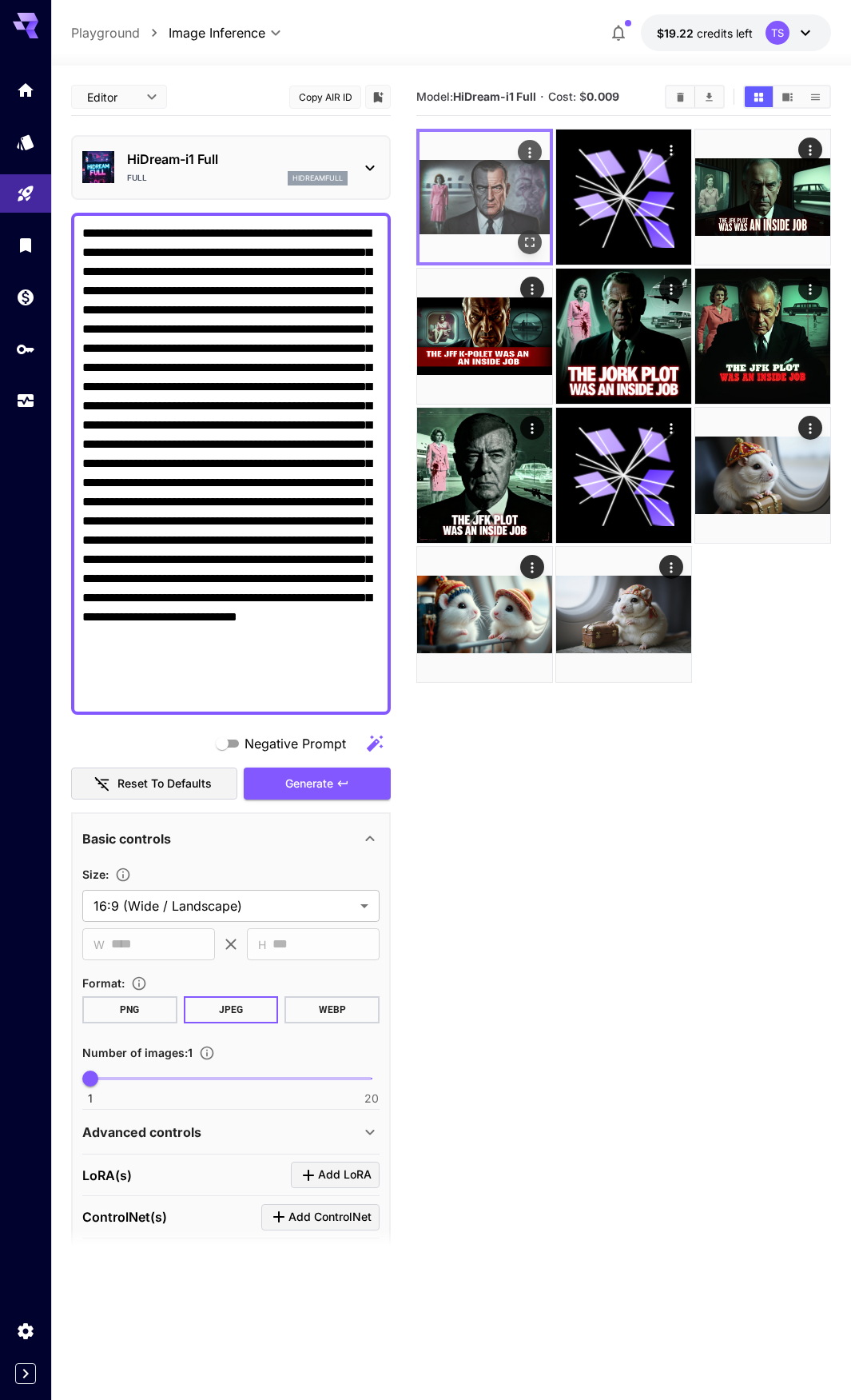
click at [504, 195] on img at bounding box center [484, 196] width 130 height 130
click at [529, 237] on icon "Open in fullscreen" at bounding box center [529, 242] width 16 height 16
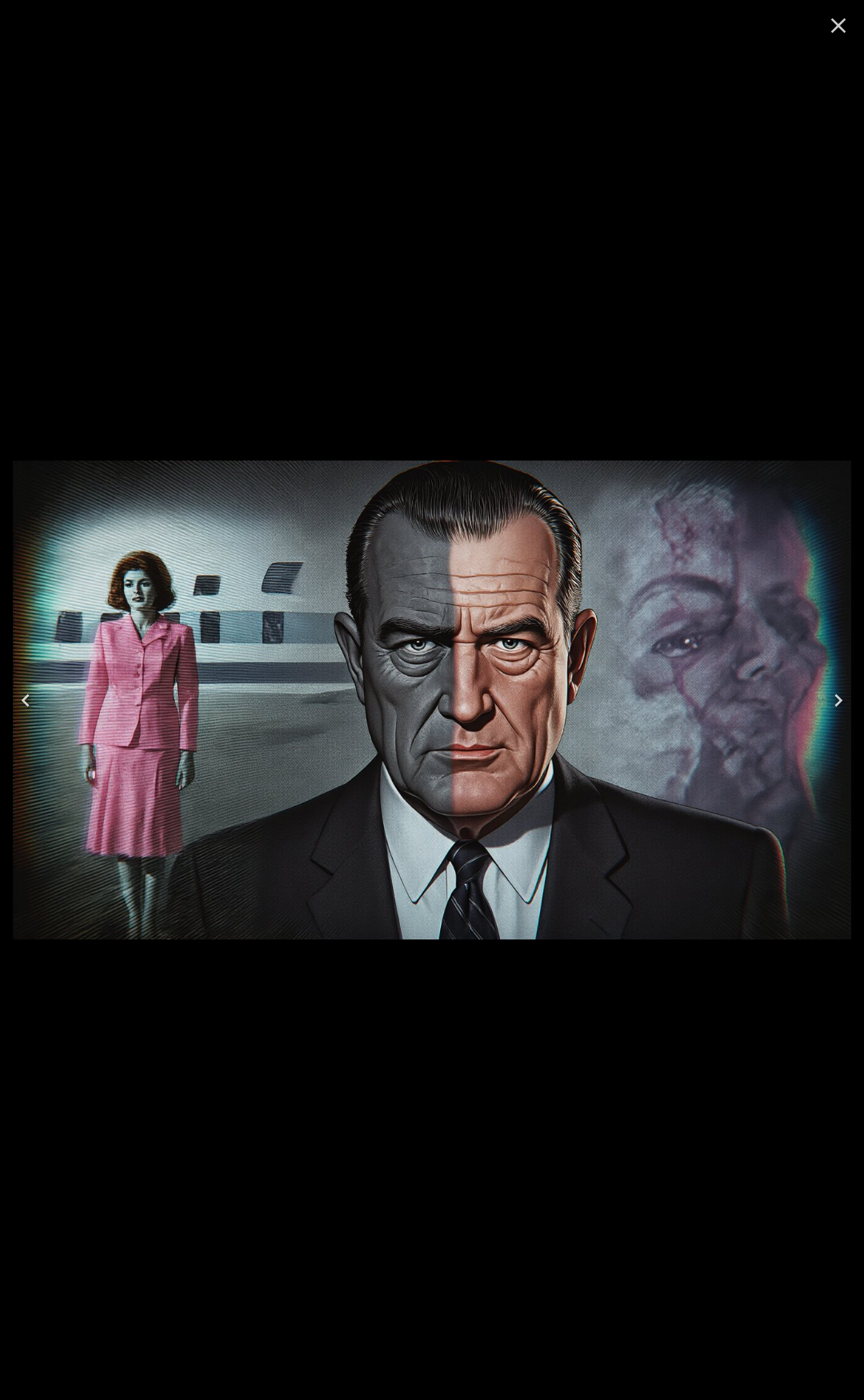
click at [837, 29] on icon "Close" at bounding box center [838, 25] width 26 height 26
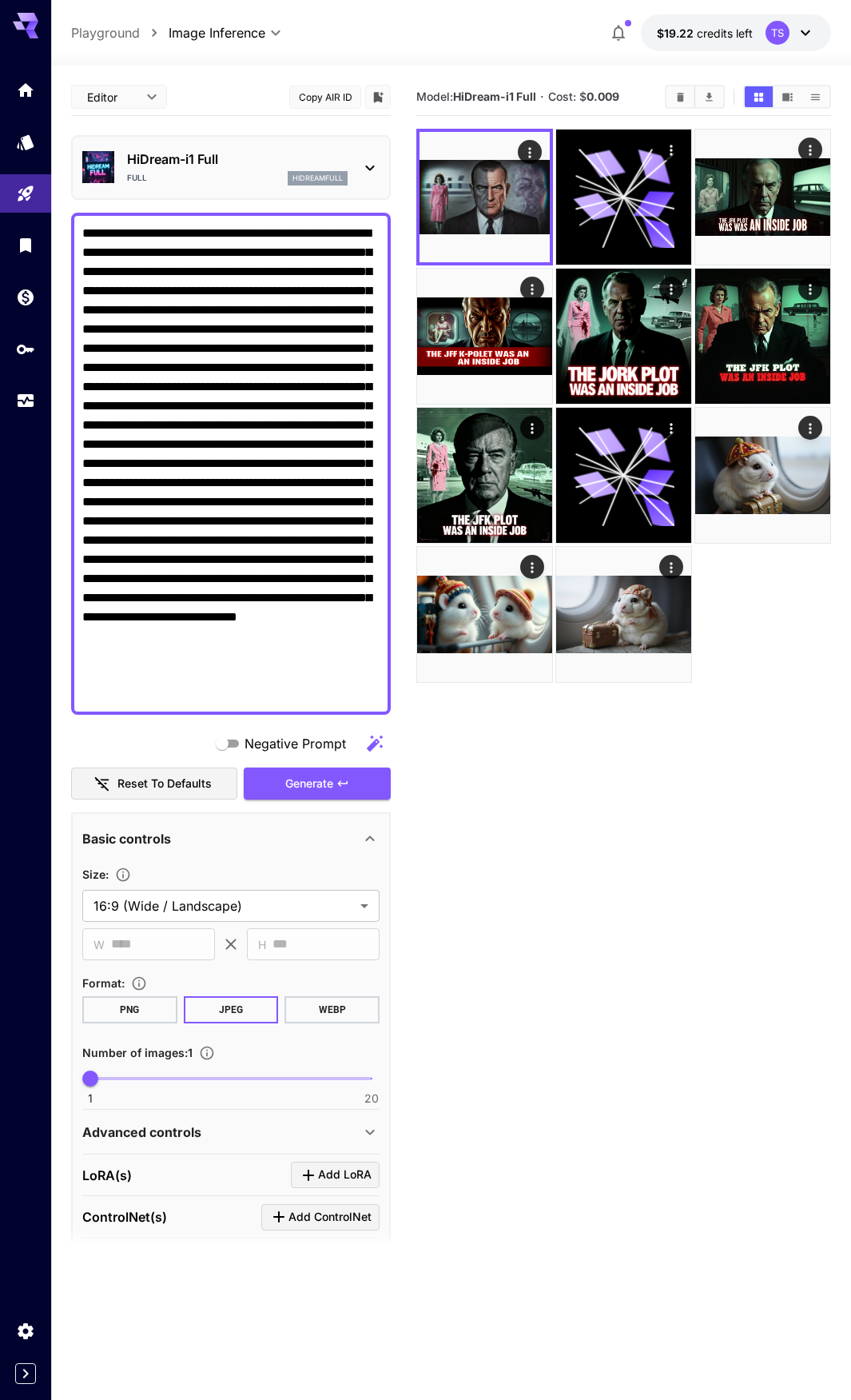
click at [175, 160] on p "HiDream-i1 Full" at bounding box center [237, 159] width 221 height 19
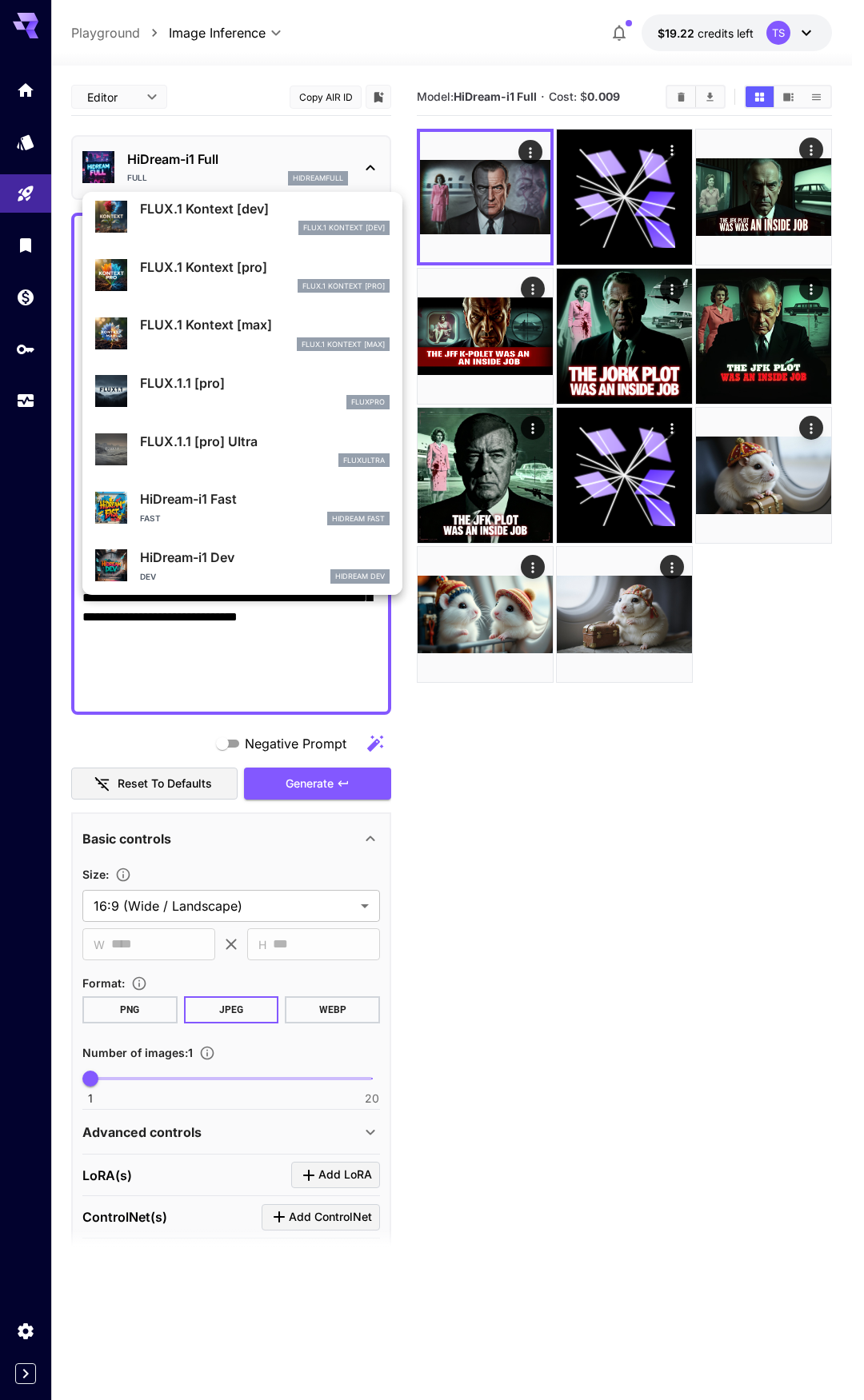
scroll to position [894, 0]
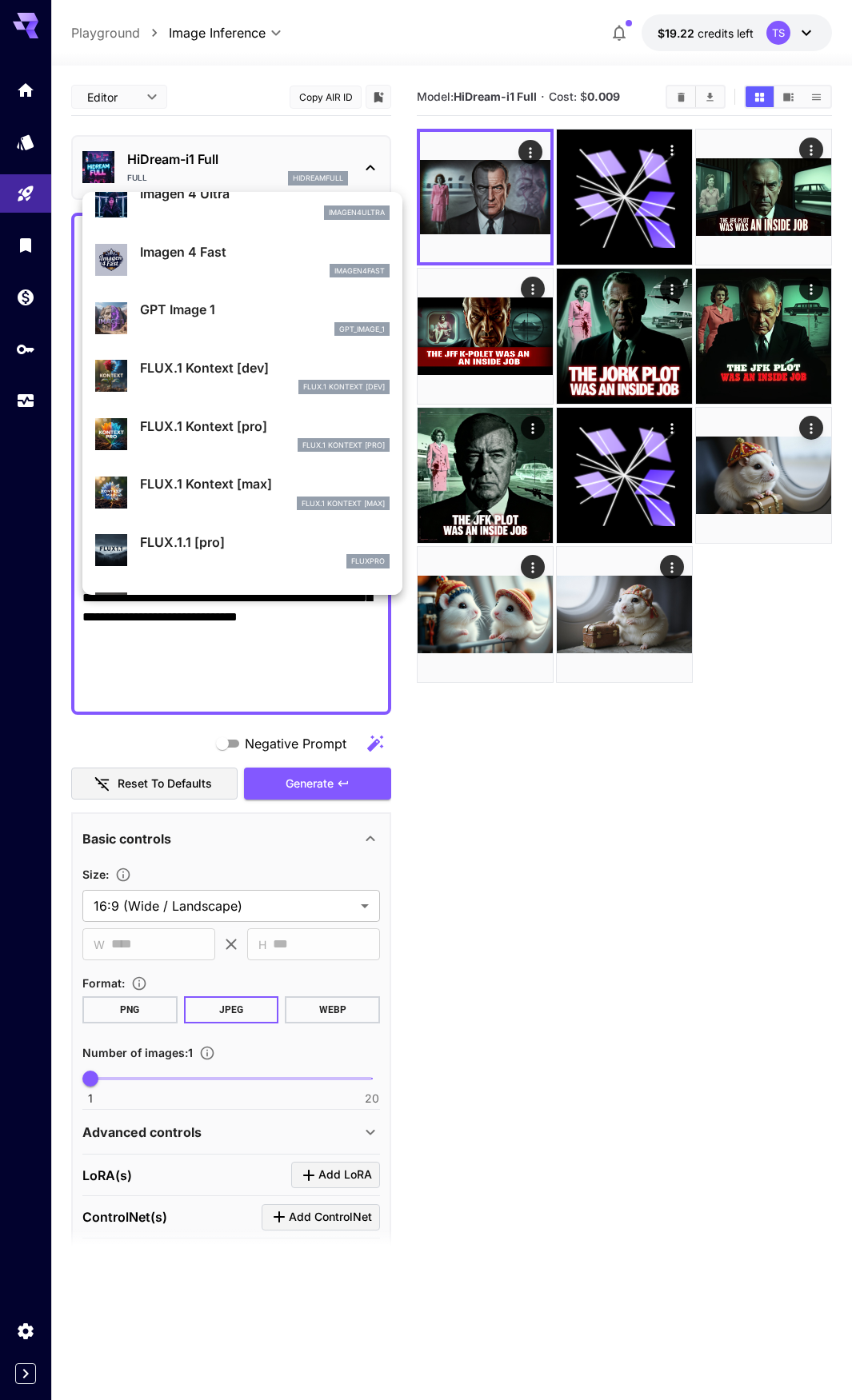
click at [185, 373] on p "FLUX.1 Kontext [dev]" at bounding box center [264, 367] width 250 height 19
type input "****"
type input "**"
type input "***"
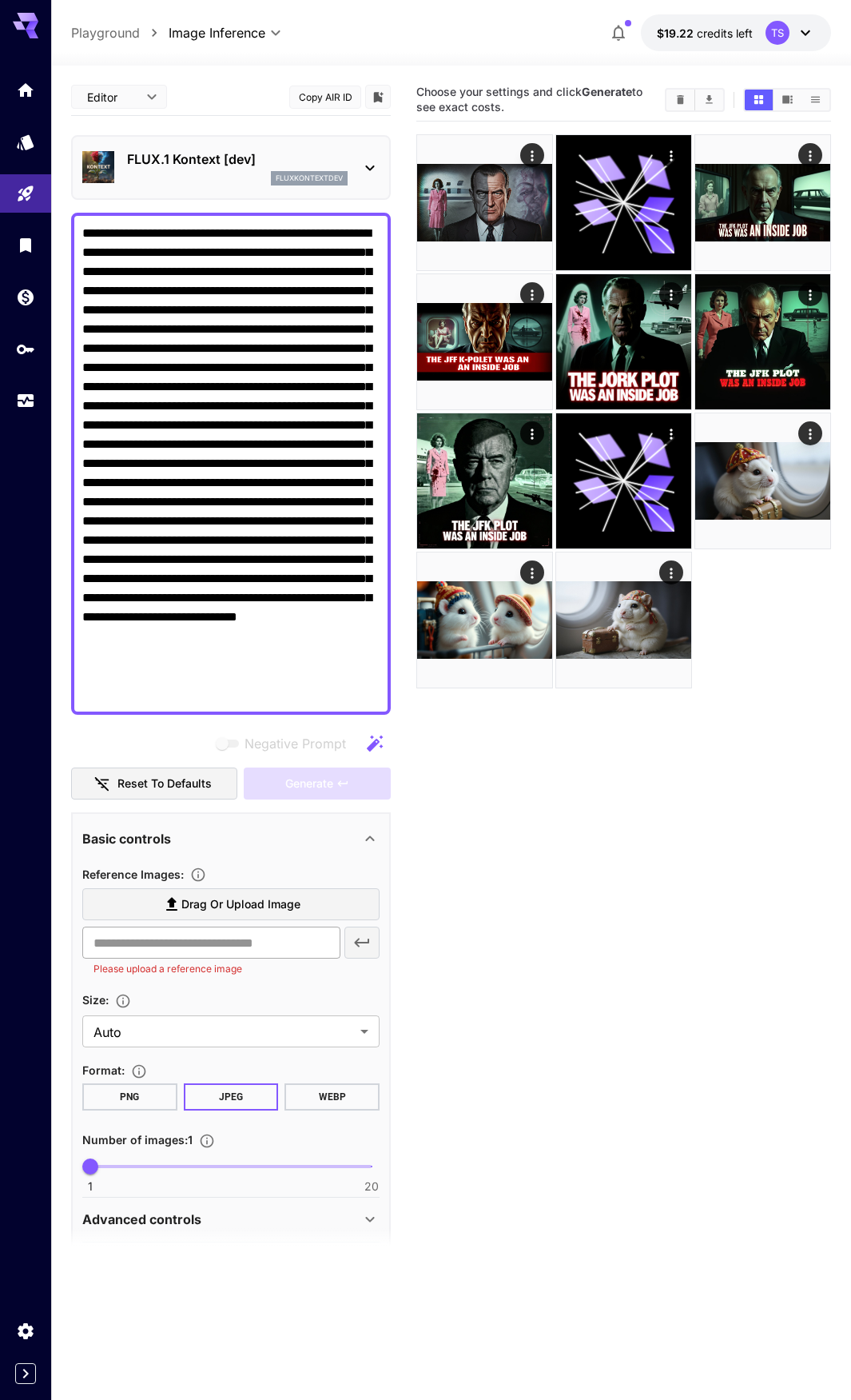
click at [252, 936] on input "text" at bounding box center [212, 943] width 258 height 32
click at [250, 824] on div "Basic controls" at bounding box center [231, 839] width 297 height 38
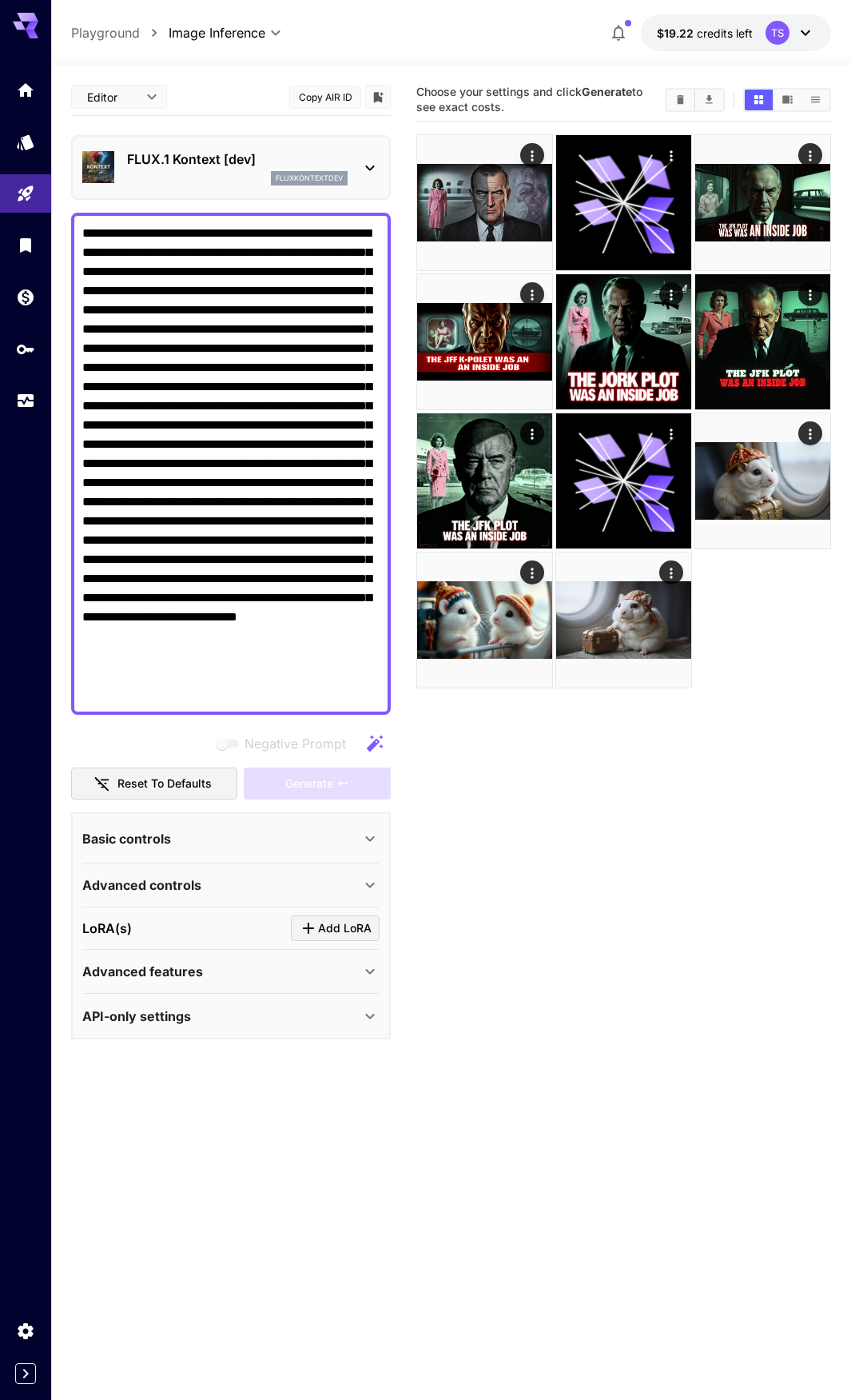
click at [270, 663] on textarea "Negative Prompt" at bounding box center [231, 464] width 297 height 480
click at [204, 176] on div "fluxkontextdev" at bounding box center [237, 177] width 221 height 14
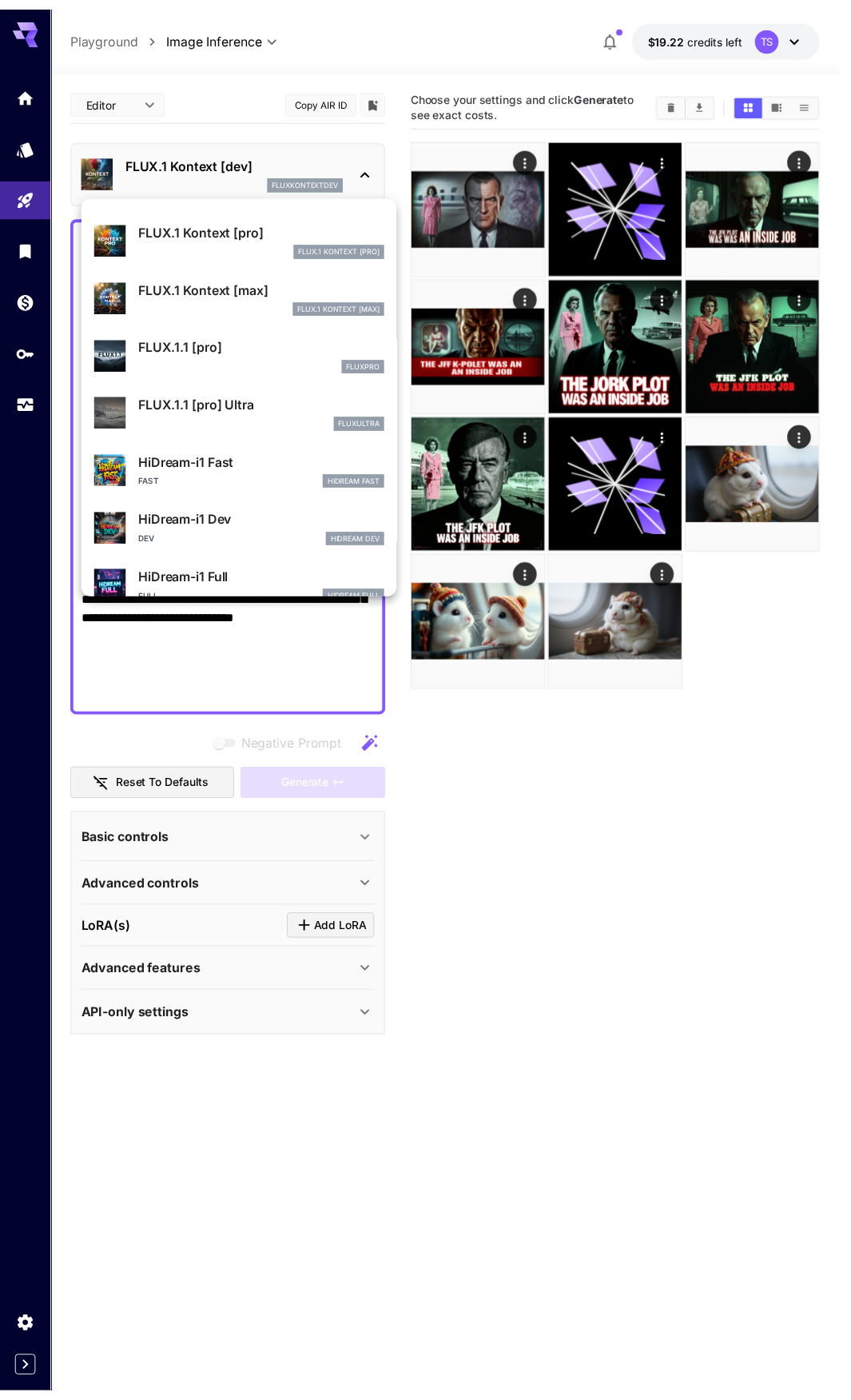
scroll to position [1121, 0]
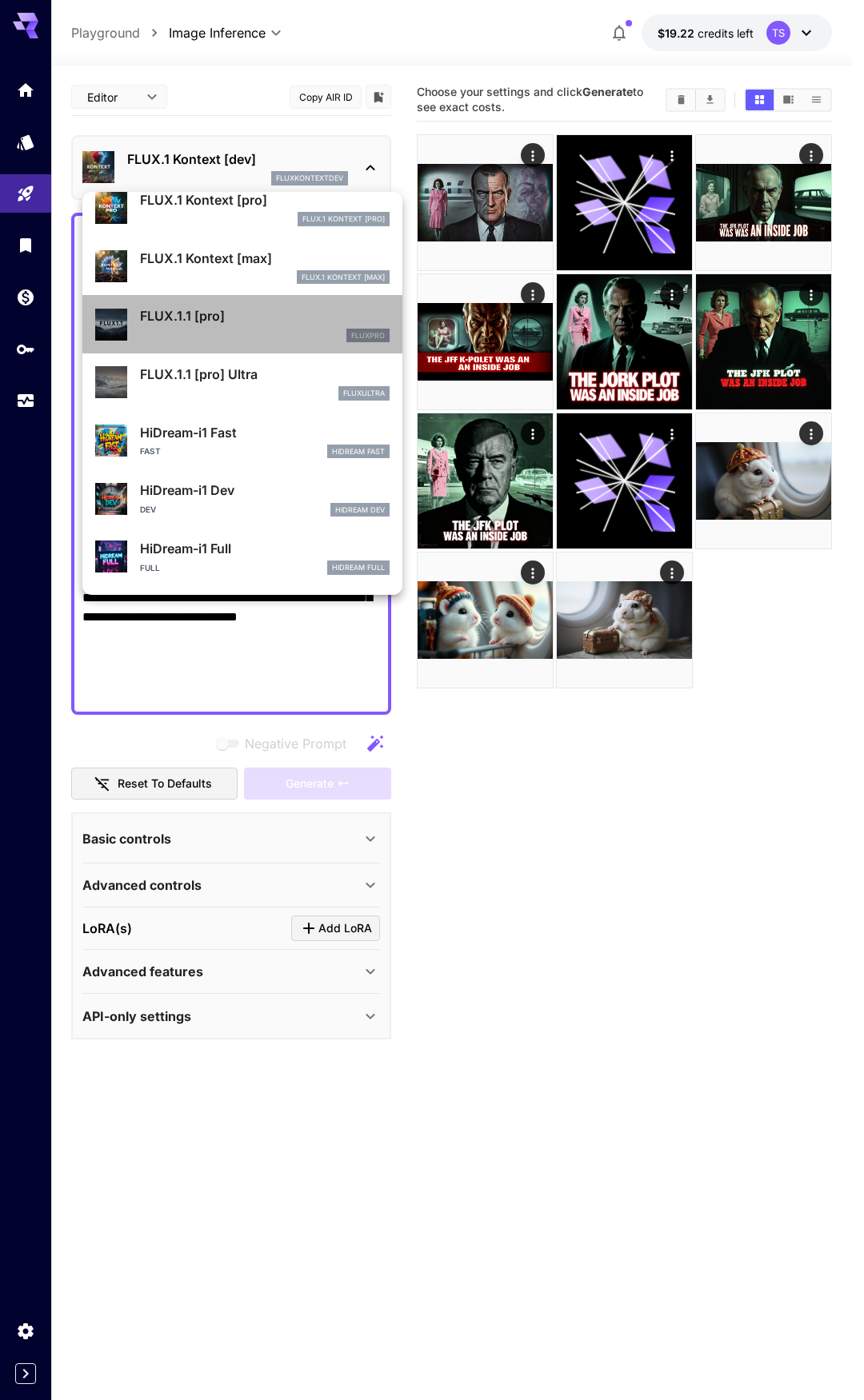
click at [279, 333] on div "fluxpro" at bounding box center [264, 335] width 250 height 14
type input "**********"
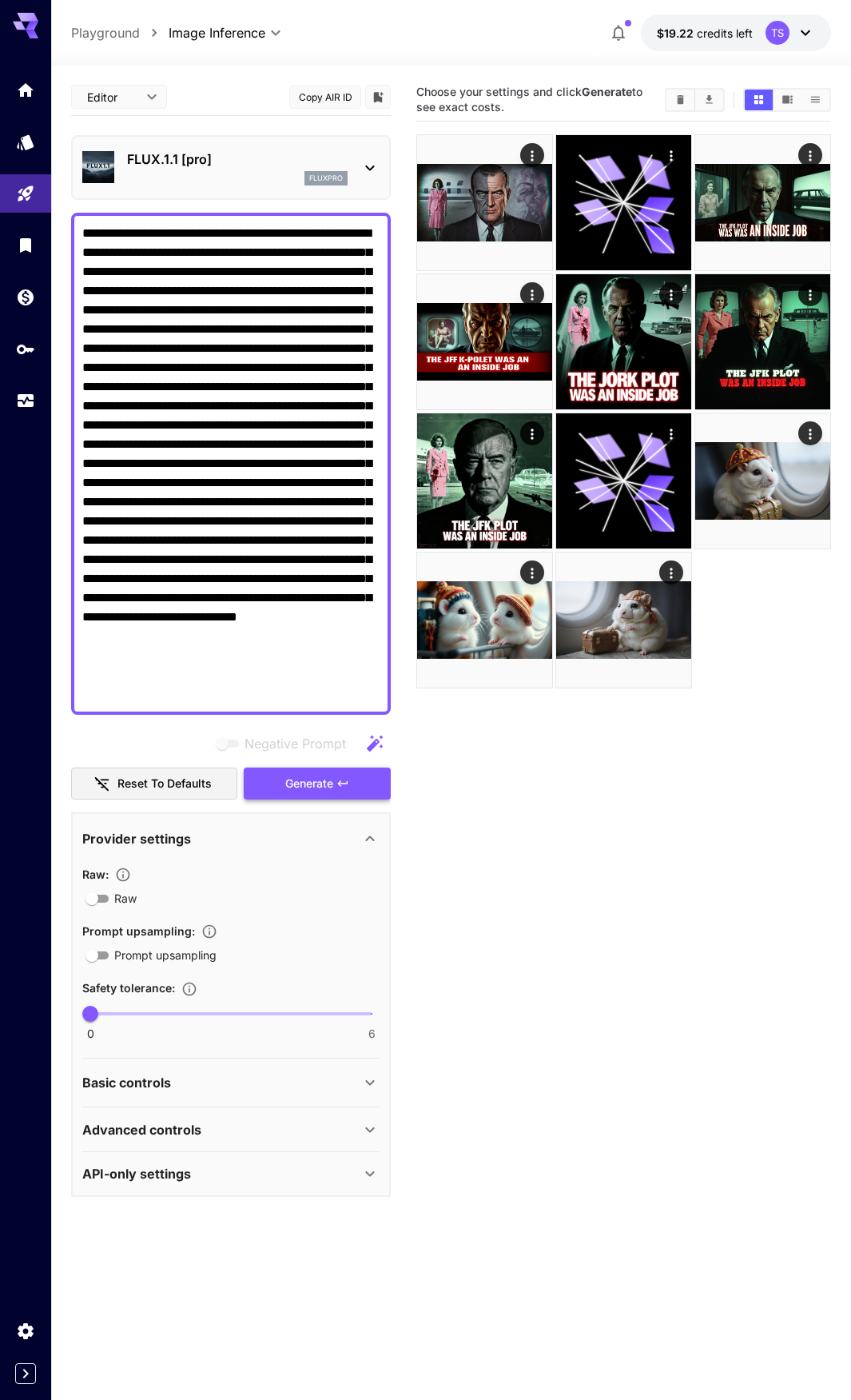
click at [307, 793] on span "Generate" at bounding box center [309, 784] width 48 height 20
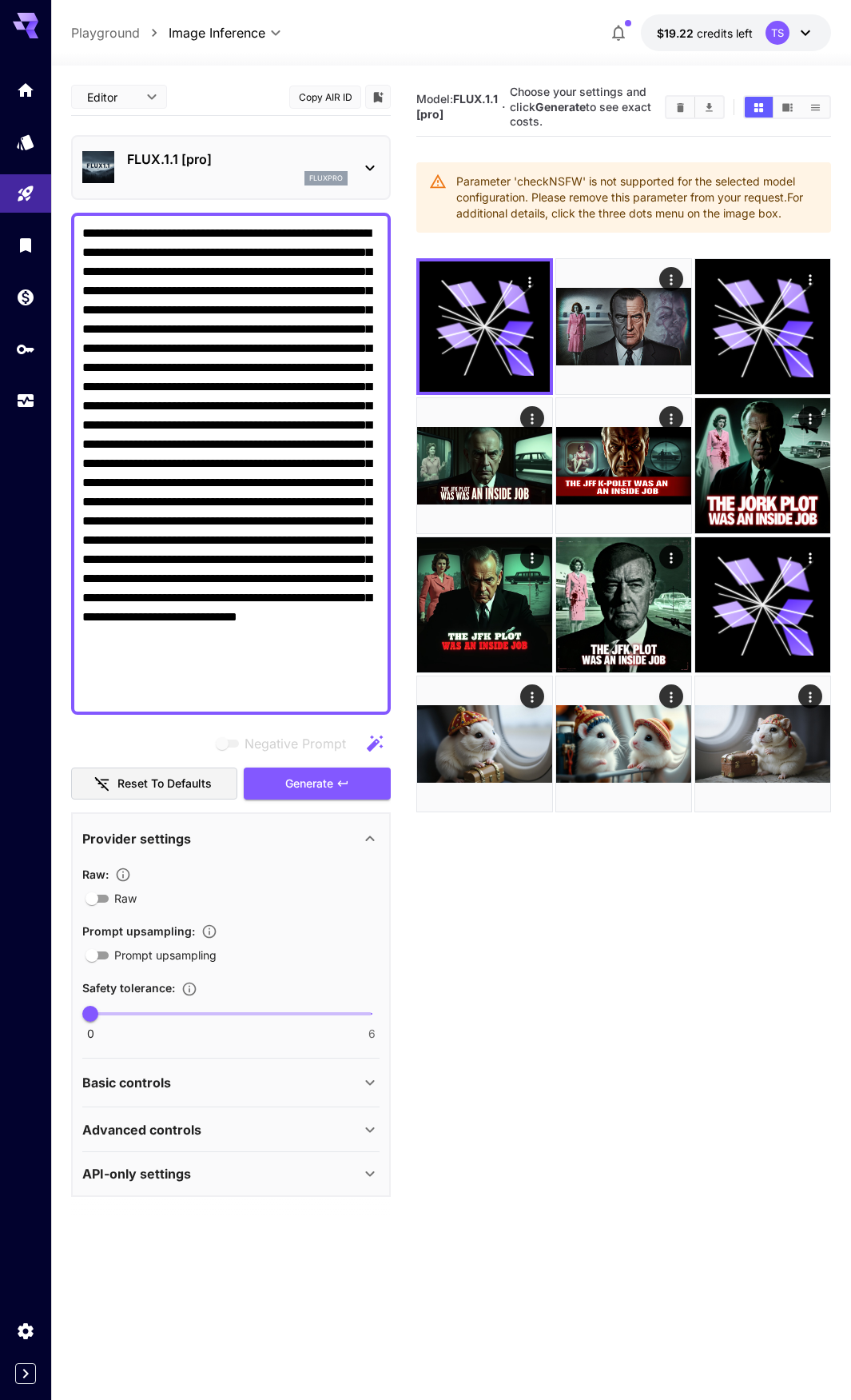
click at [146, 1169] on p "API-only settings" at bounding box center [137, 1174] width 109 height 19
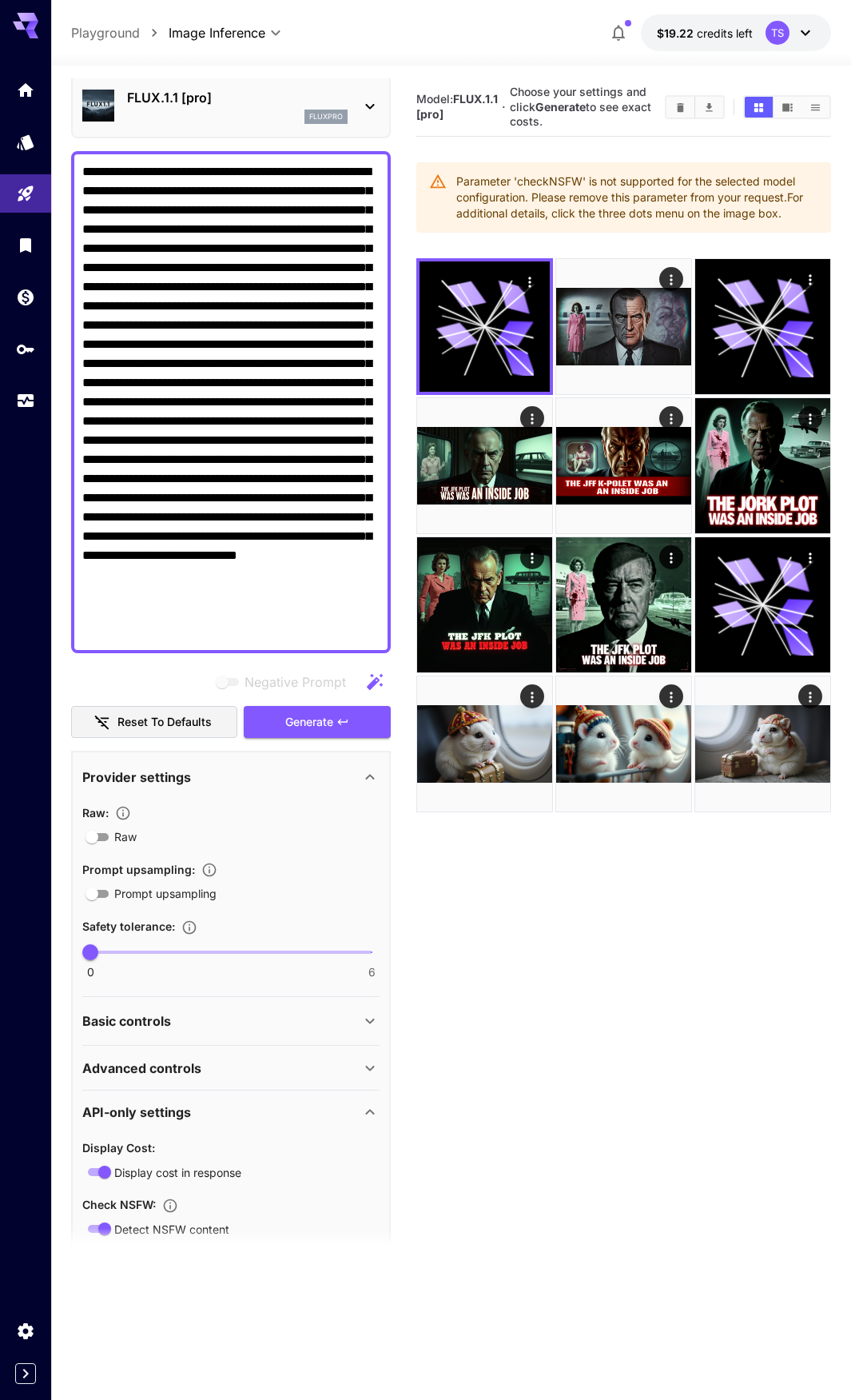
scroll to position [160, 0]
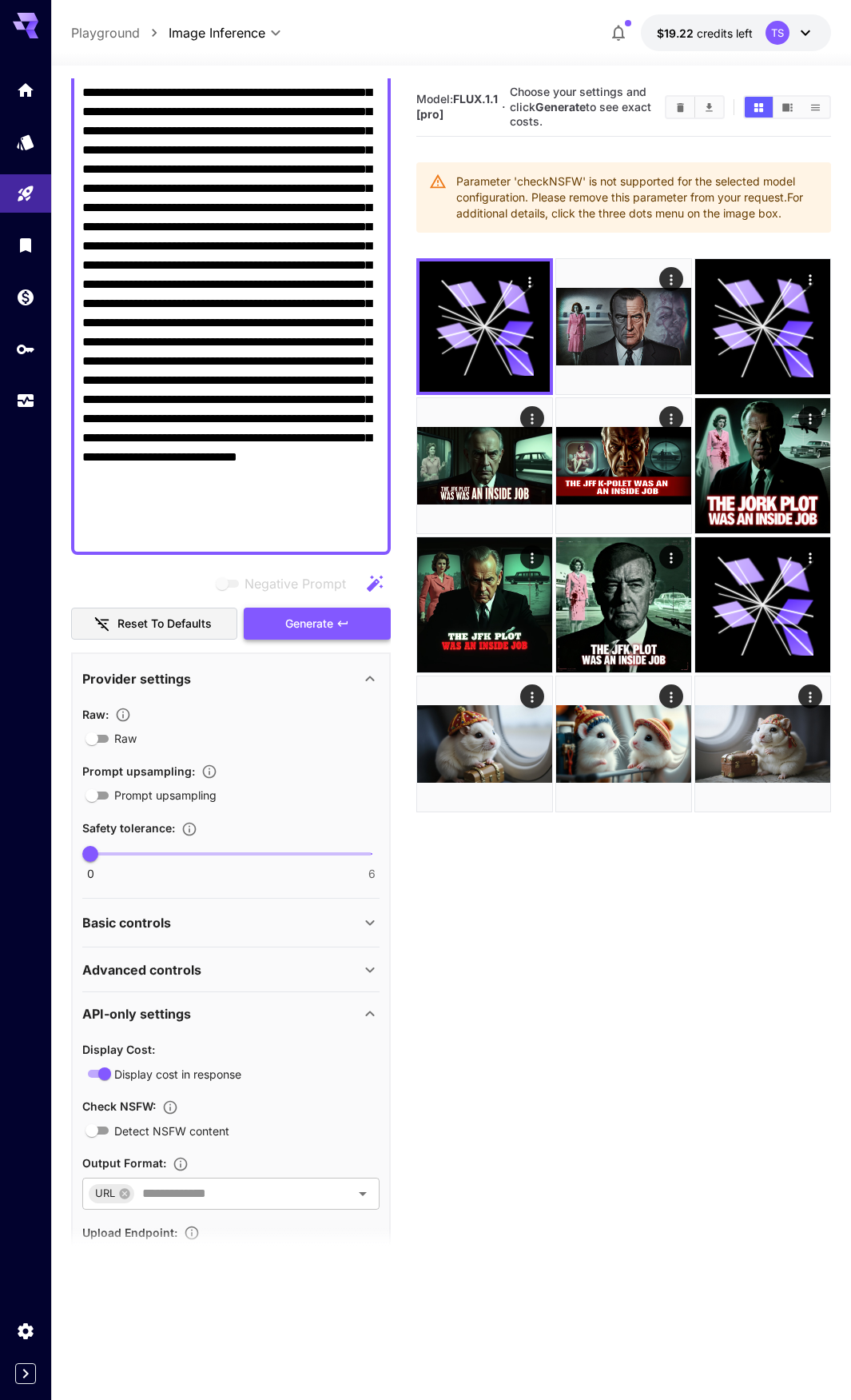
click at [318, 619] on span "Generate" at bounding box center [309, 624] width 48 height 20
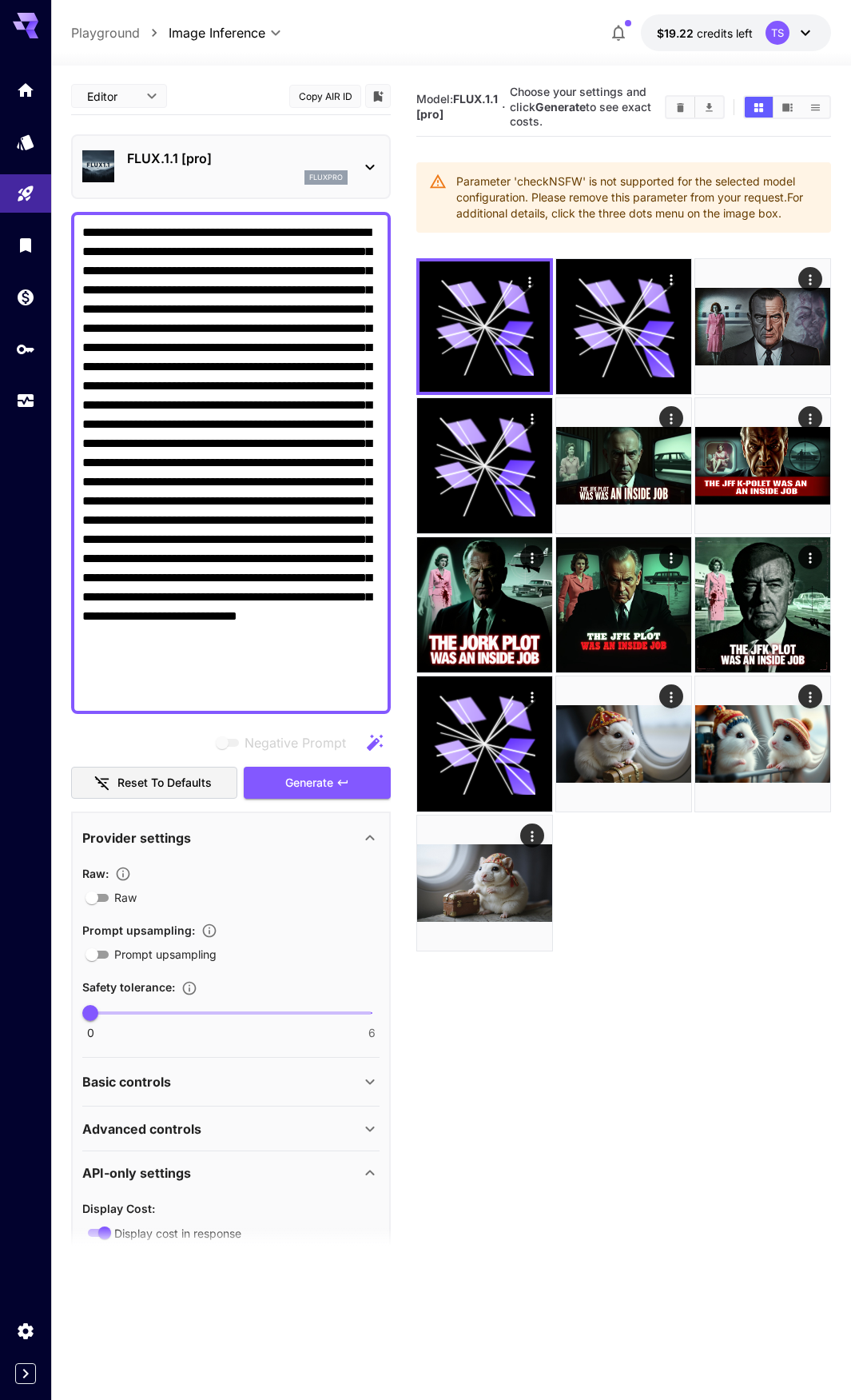
scroll to position [0, 0]
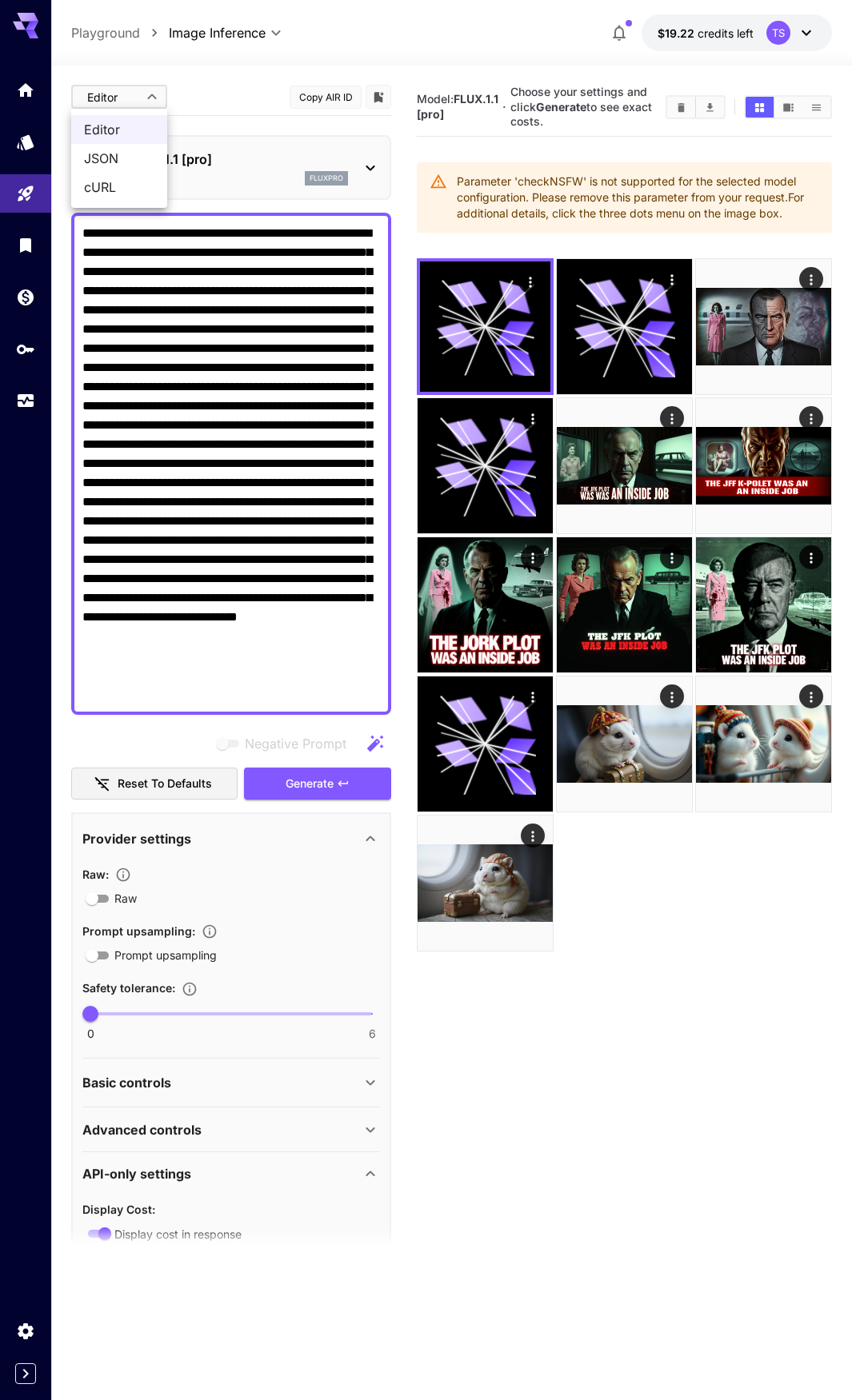
click at [123, 111] on body "**********" at bounding box center [432, 763] width 864 height 1527
click at [114, 154] on span "JSON" at bounding box center [119, 159] width 70 height 19
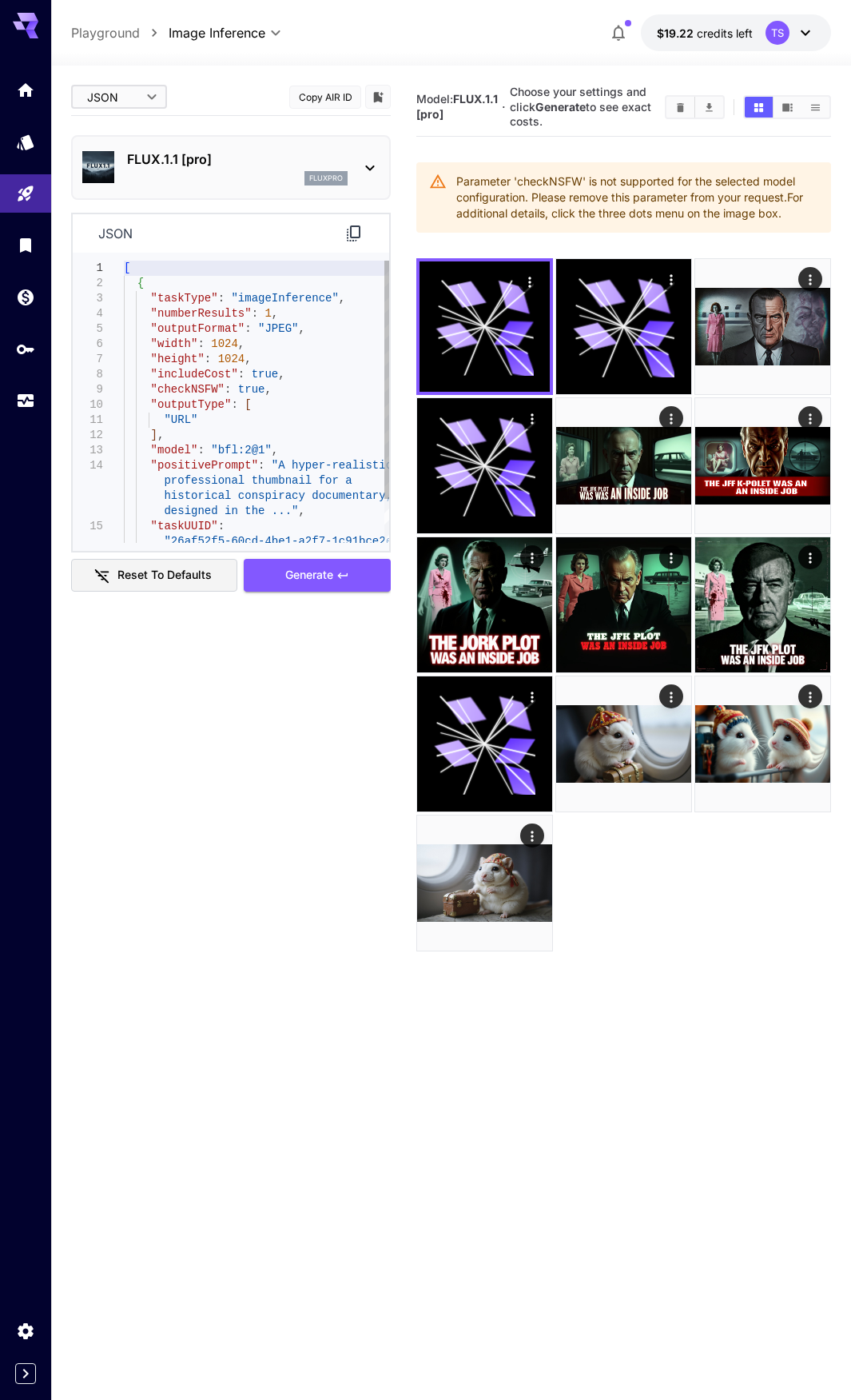
click at [122, 100] on body "**********" at bounding box center [425, 763] width 851 height 1527
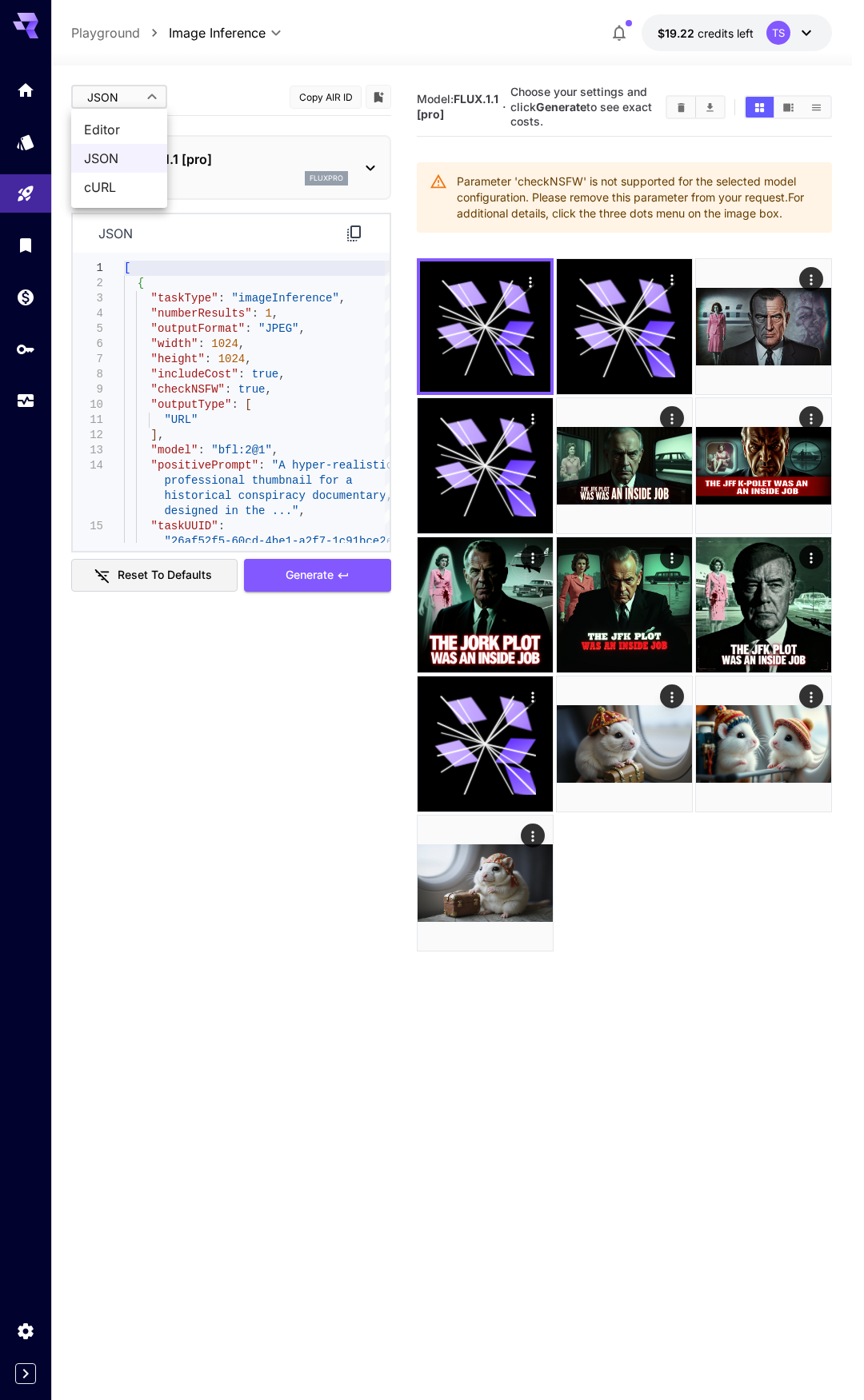
click at [109, 125] on span "Editor" at bounding box center [119, 129] width 70 height 19
type input "****"
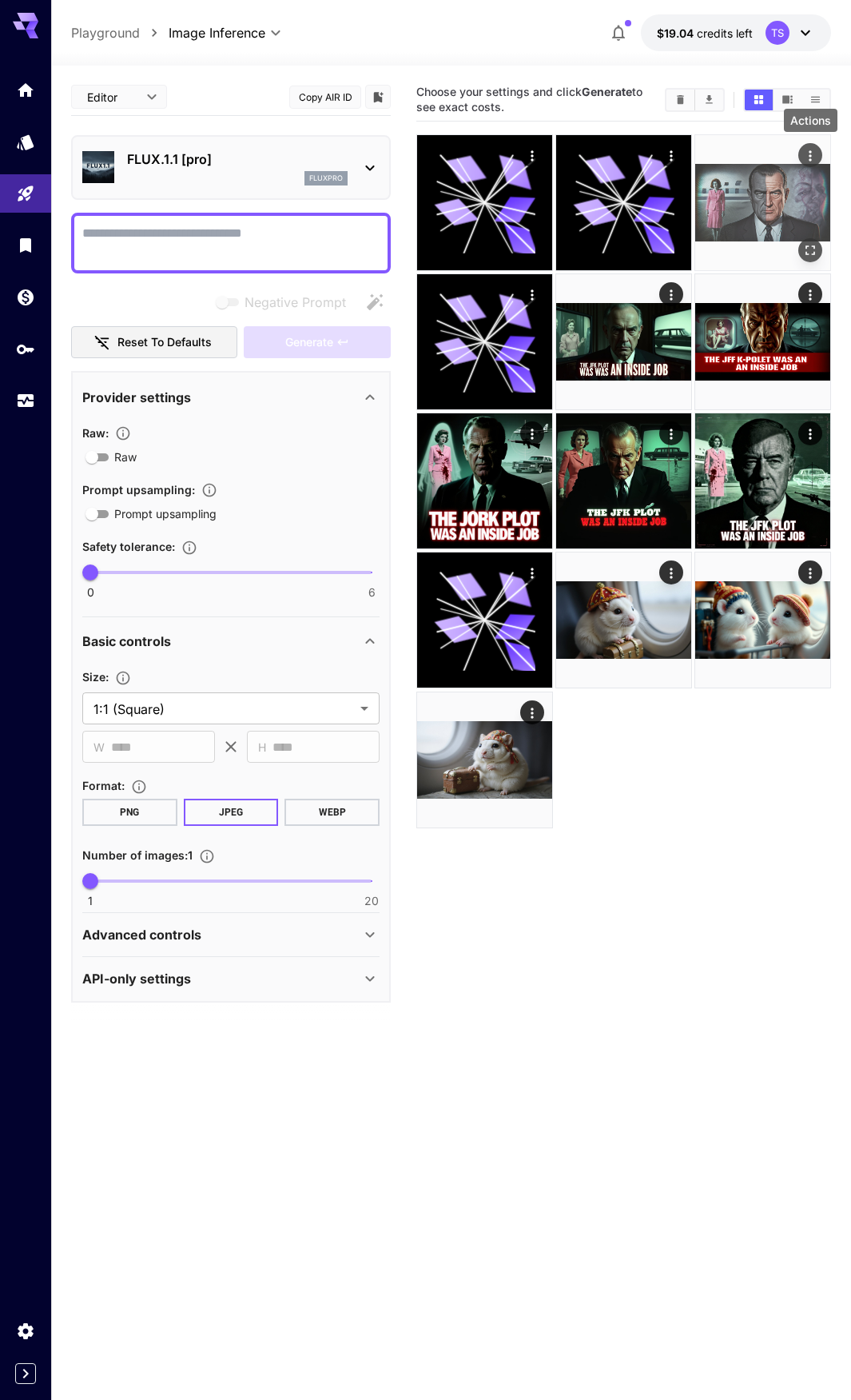
click at [813, 155] on icon "Actions" at bounding box center [810, 156] width 16 height 16
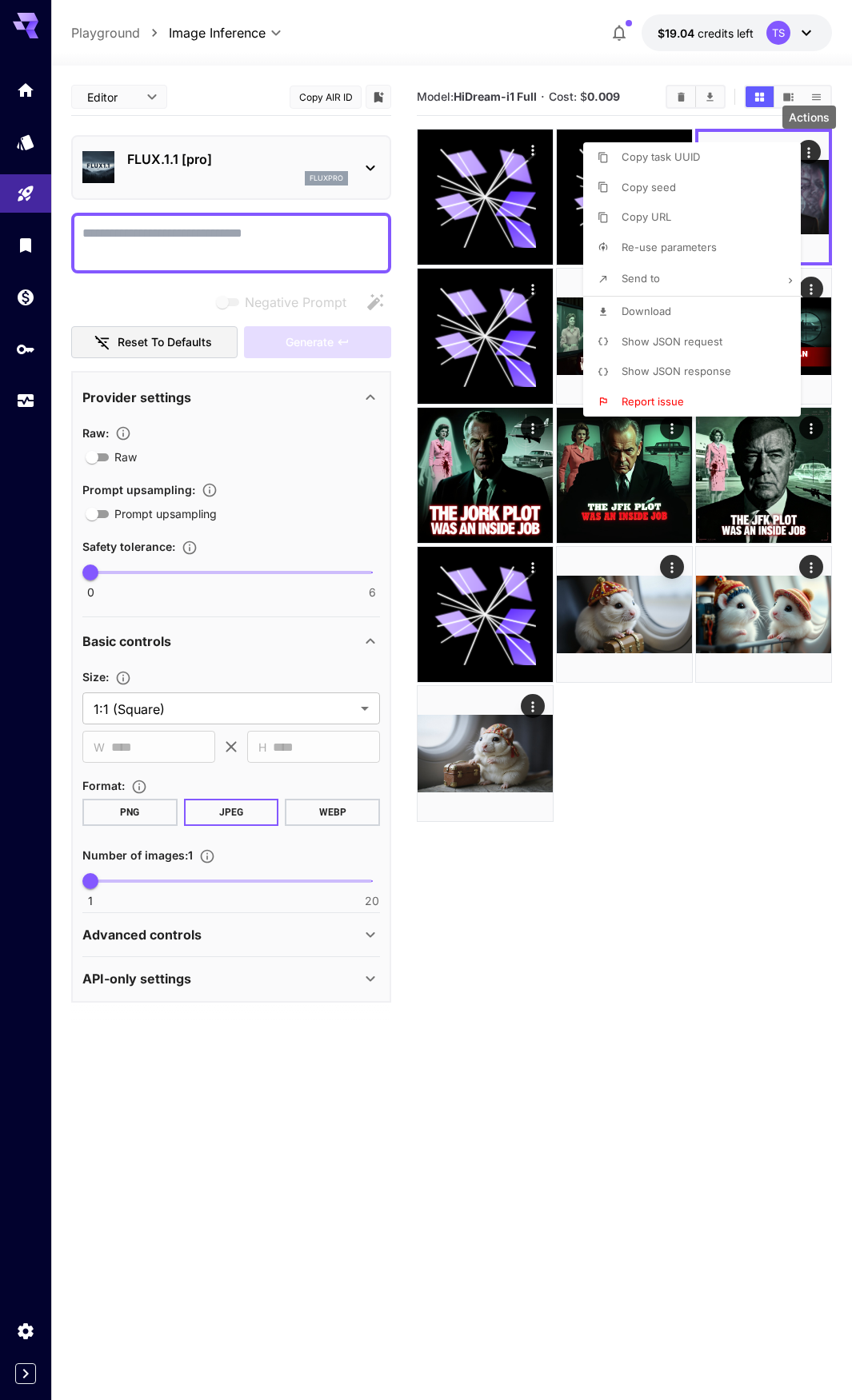
click at [680, 248] on span "Re-use parameters" at bounding box center [669, 247] width 95 height 12
type input "*********"
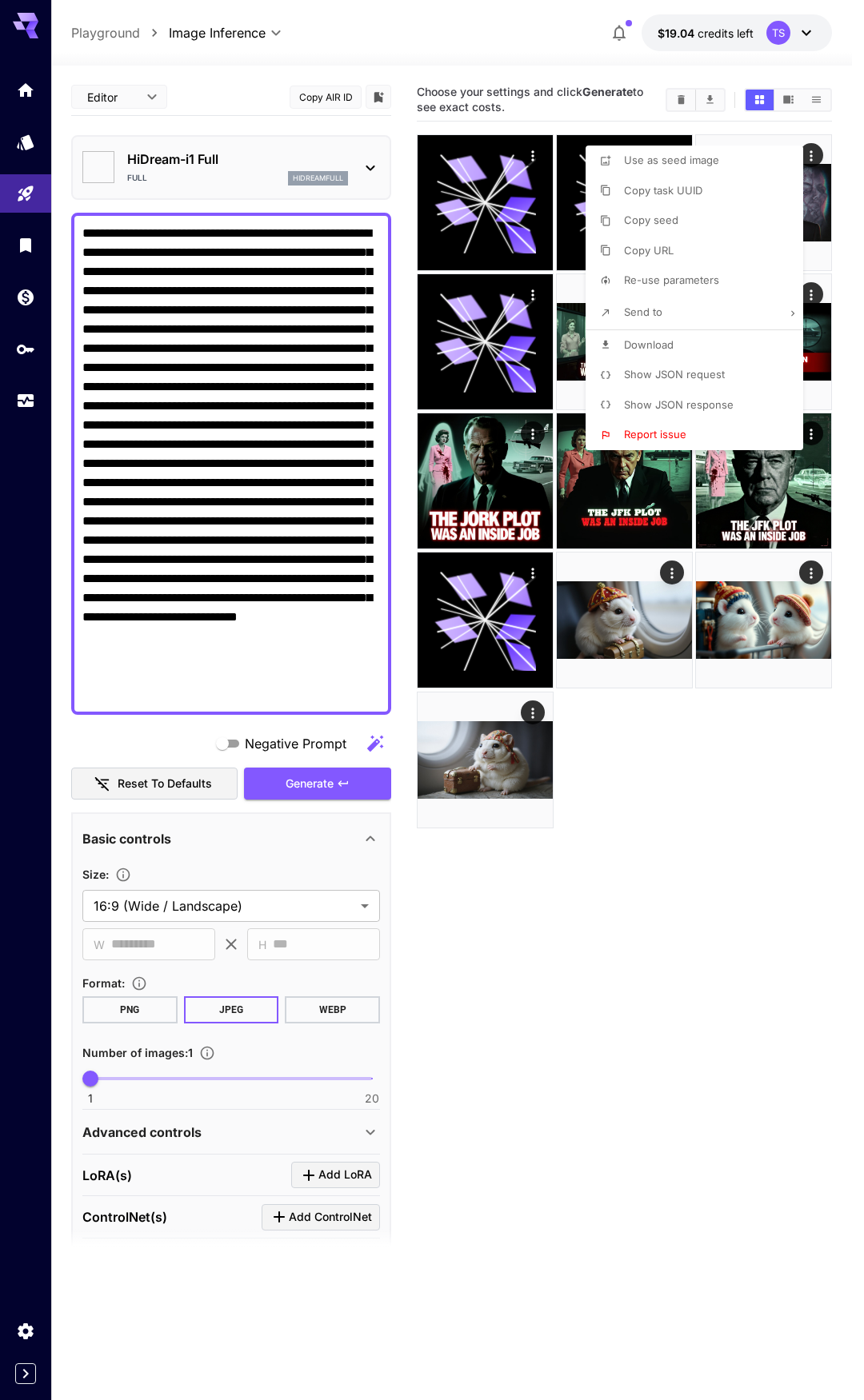
type input "**********"
type input "****"
type input "***"
type input "*******"
click at [242, 386] on div at bounding box center [432, 700] width 864 height 1400
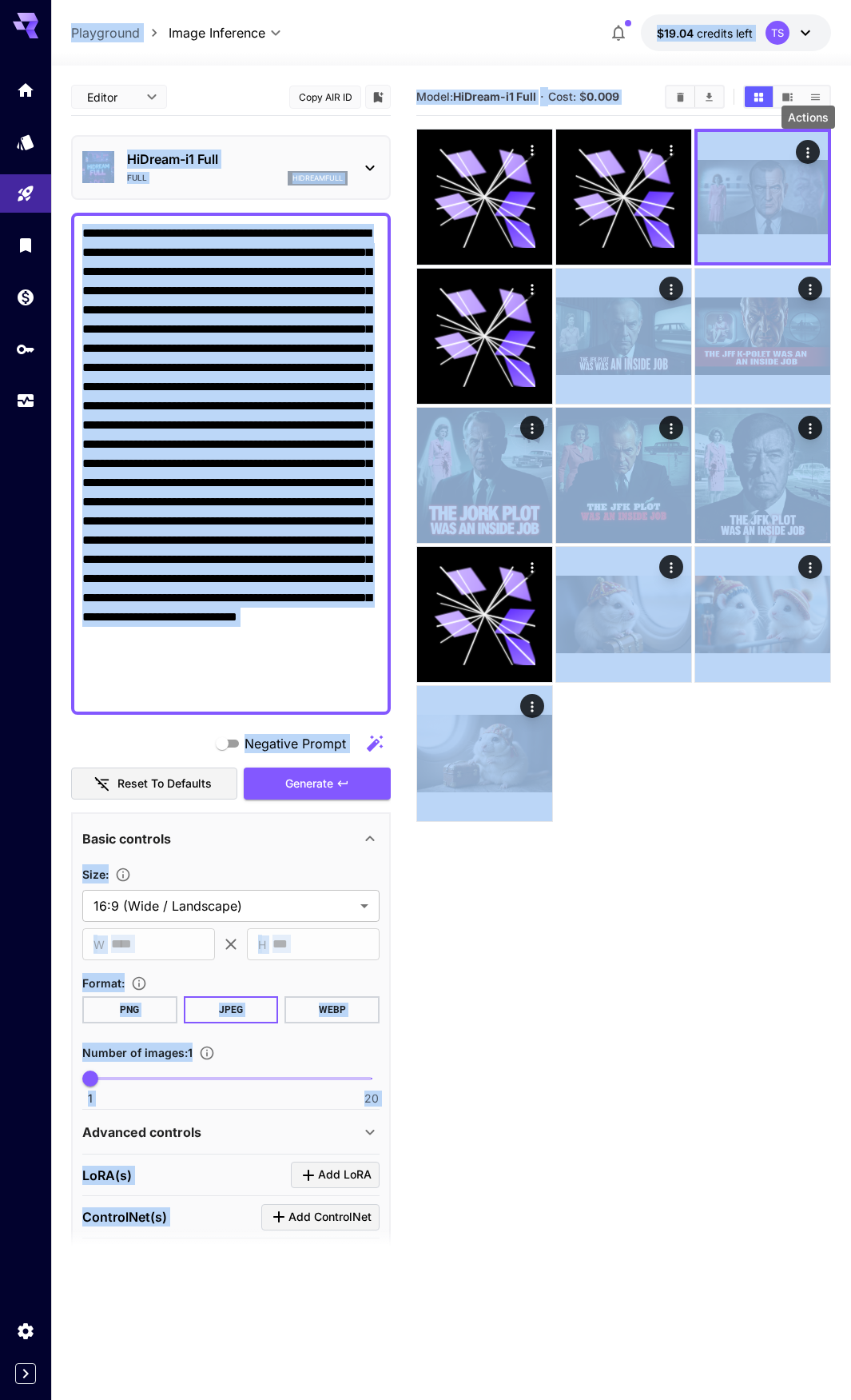
copy body "**********"
click at [226, 349] on textarea "Negative Prompt" at bounding box center [231, 464] width 297 height 480
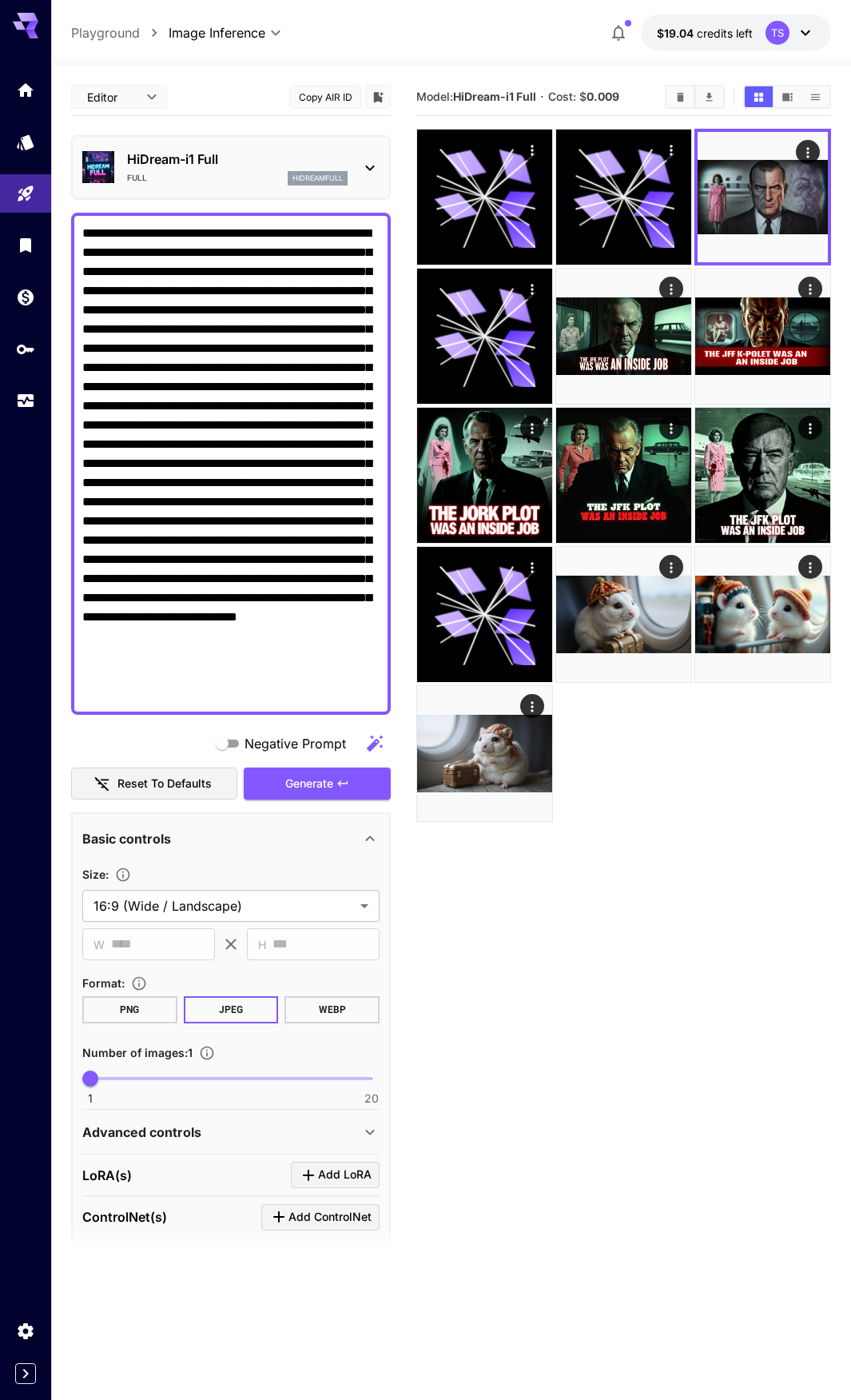
click at [226, 351] on textarea "Negative Prompt" at bounding box center [231, 464] width 297 height 480
click at [226, 352] on textarea "Negative Prompt" at bounding box center [231, 464] width 297 height 480
type textarea "**********"
drag, startPoint x: 241, startPoint y: 694, endPoint x: 61, endPoint y: 150, distance: 573.0
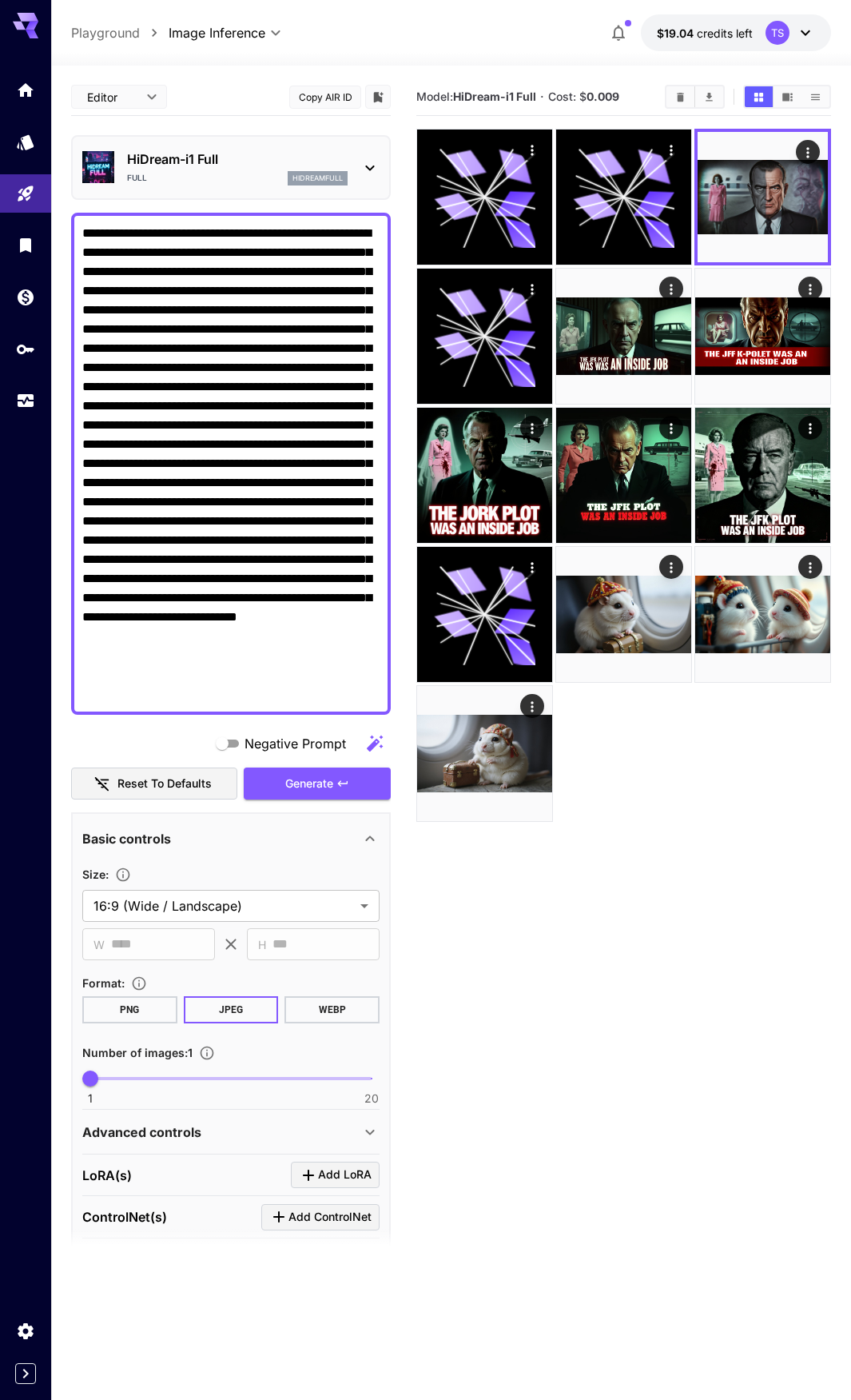
click at [61, 150] on section "**********" at bounding box center [451, 795] width 800 height 1461
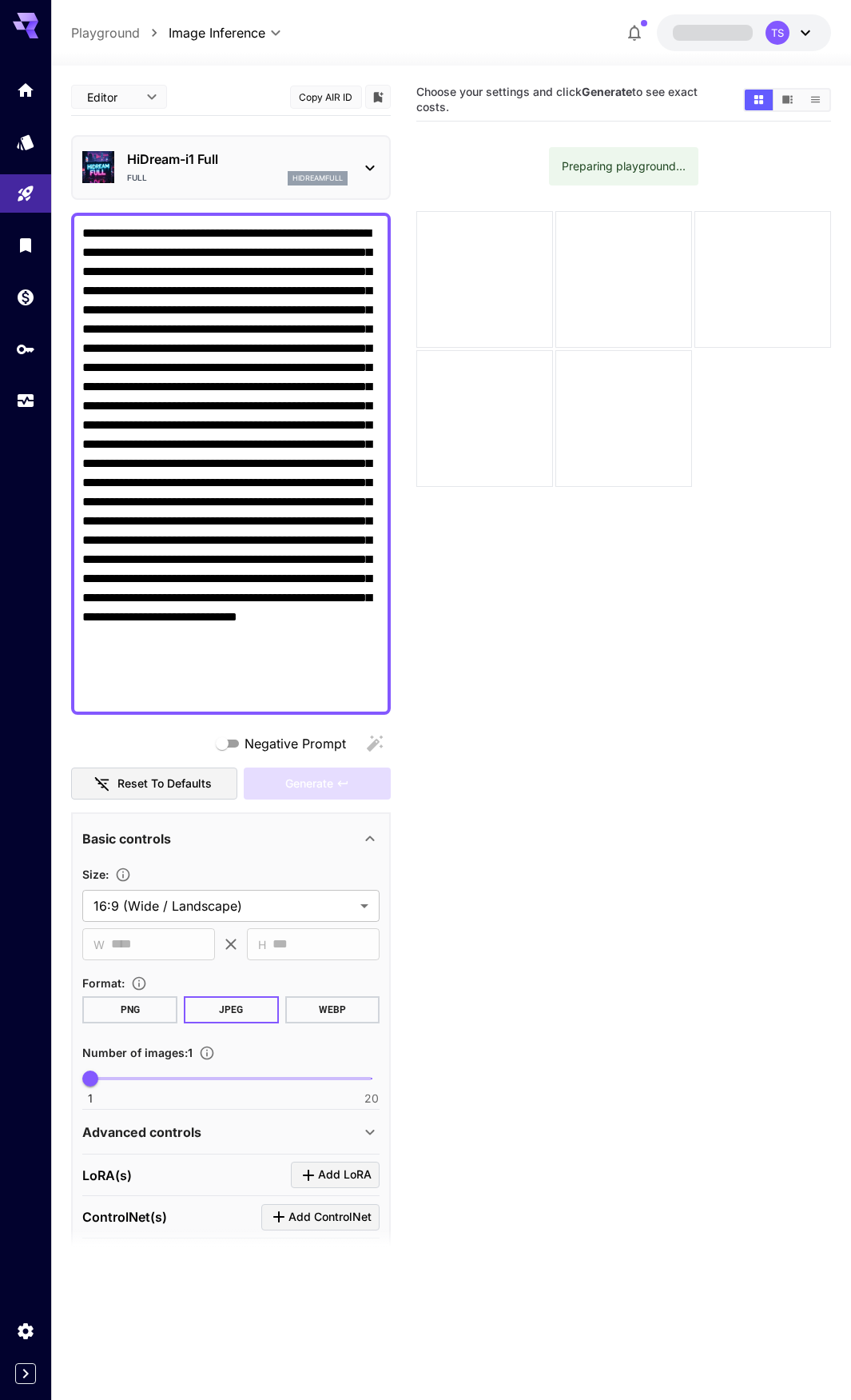
click at [195, 177] on div "Full hidreamfull" at bounding box center [237, 177] width 221 height 14
click at [112, 35] on p "Playground" at bounding box center [105, 32] width 68 height 19
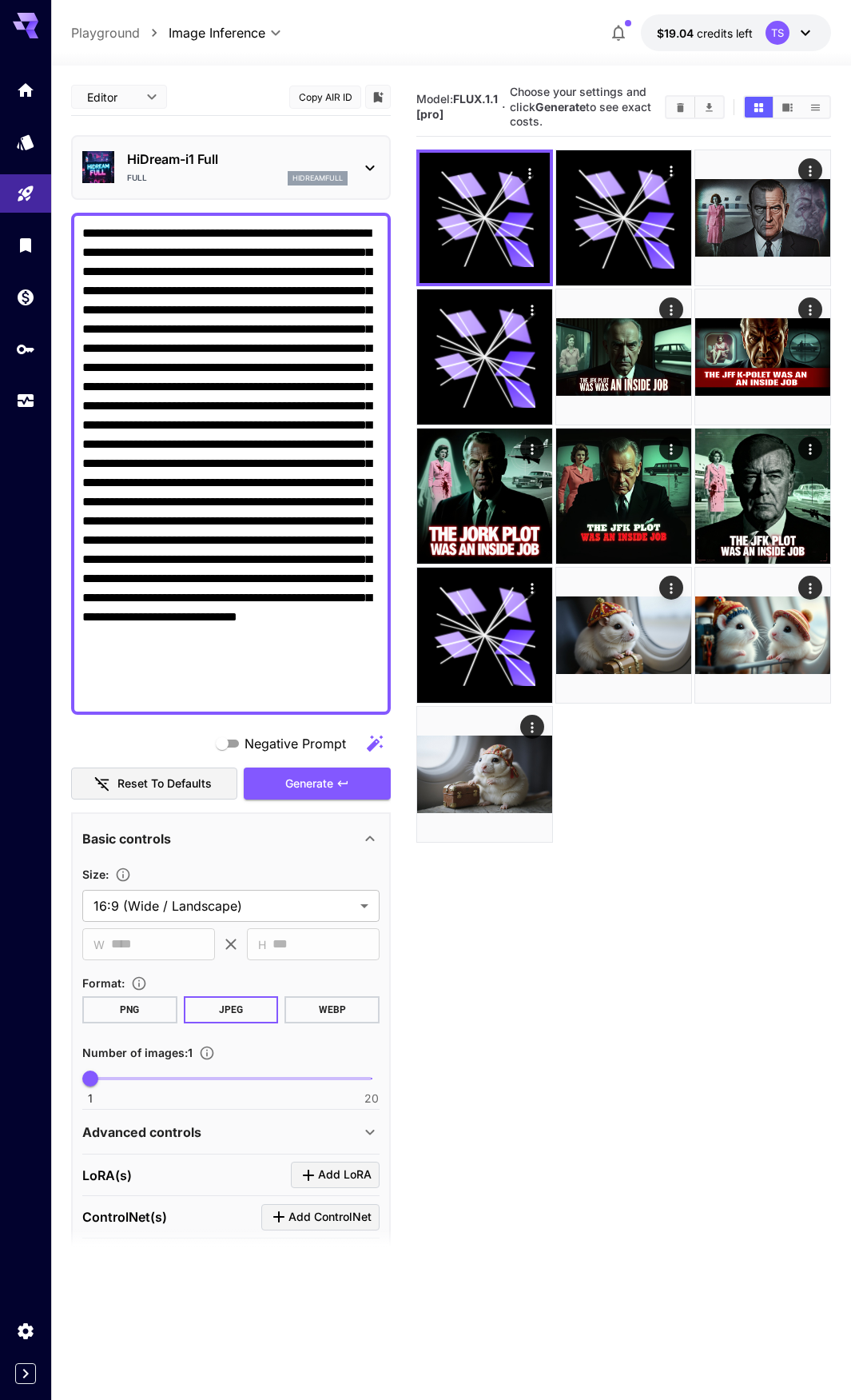
click at [113, 35] on p "Playground" at bounding box center [105, 32] width 68 height 19
click at [118, 34] on p "Playground" at bounding box center [105, 32] width 68 height 19
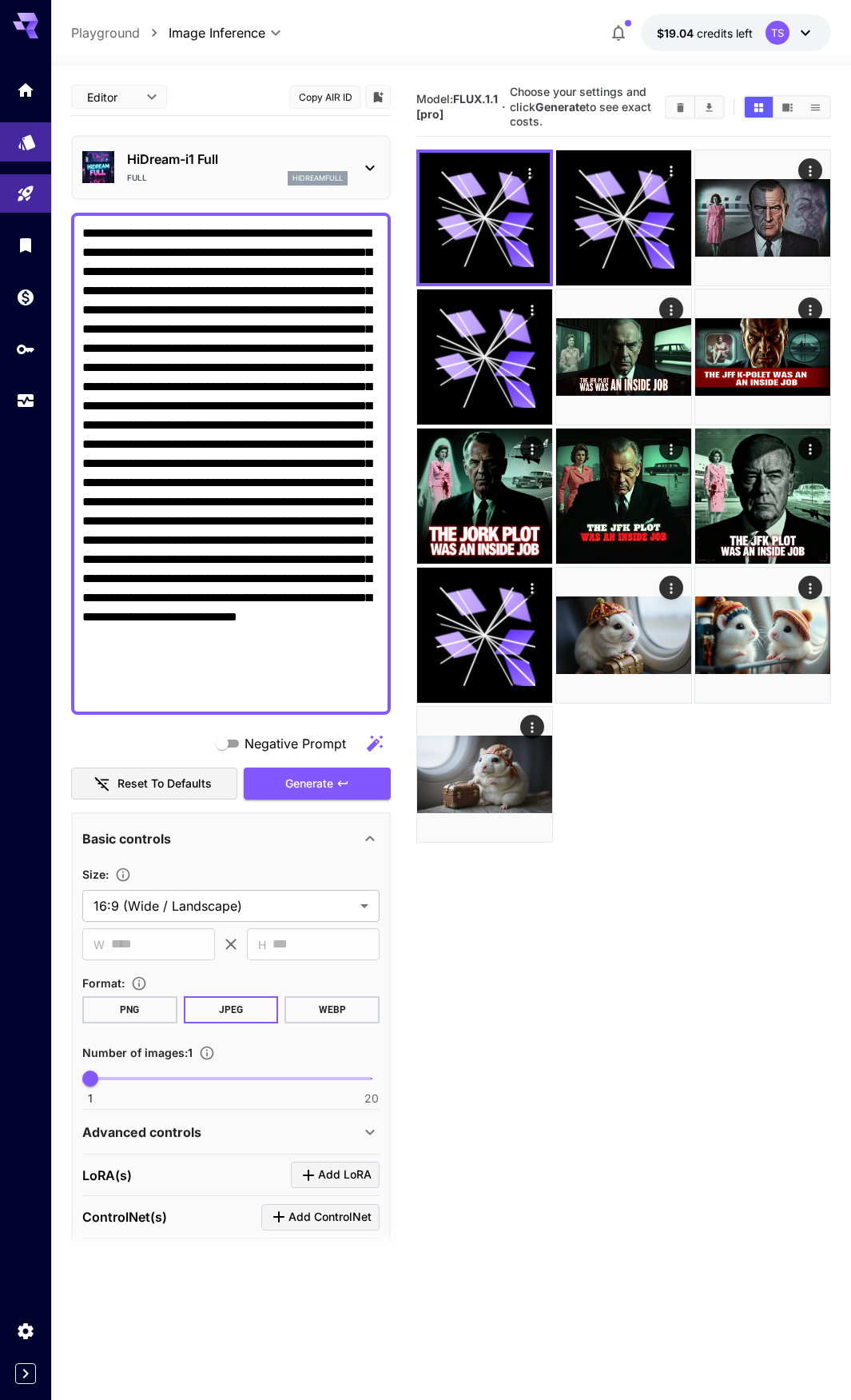
click at [32, 149] on link at bounding box center [26, 141] width 51 height 39
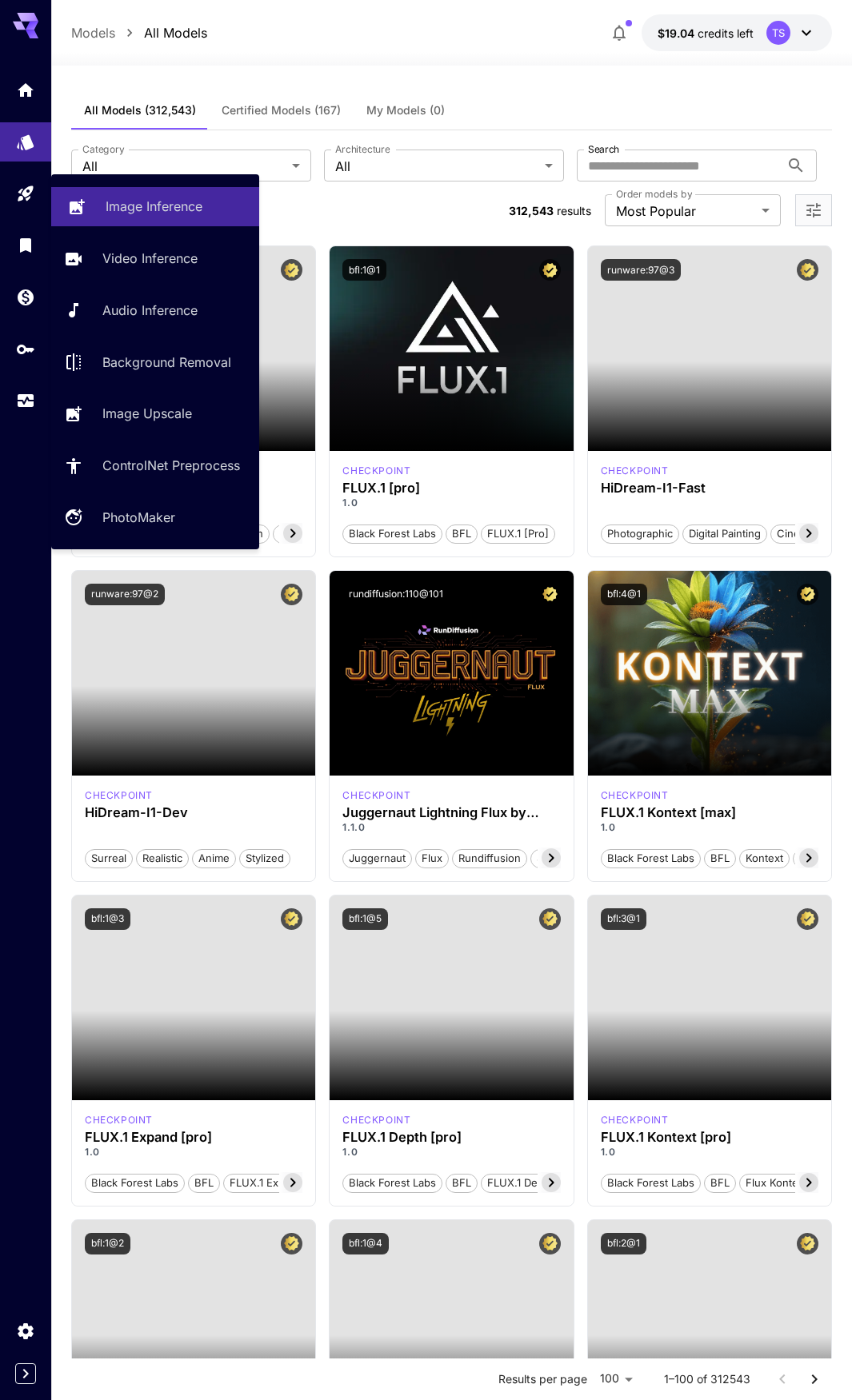
click at [171, 199] on p "Image Inference" at bounding box center [154, 206] width 97 height 19
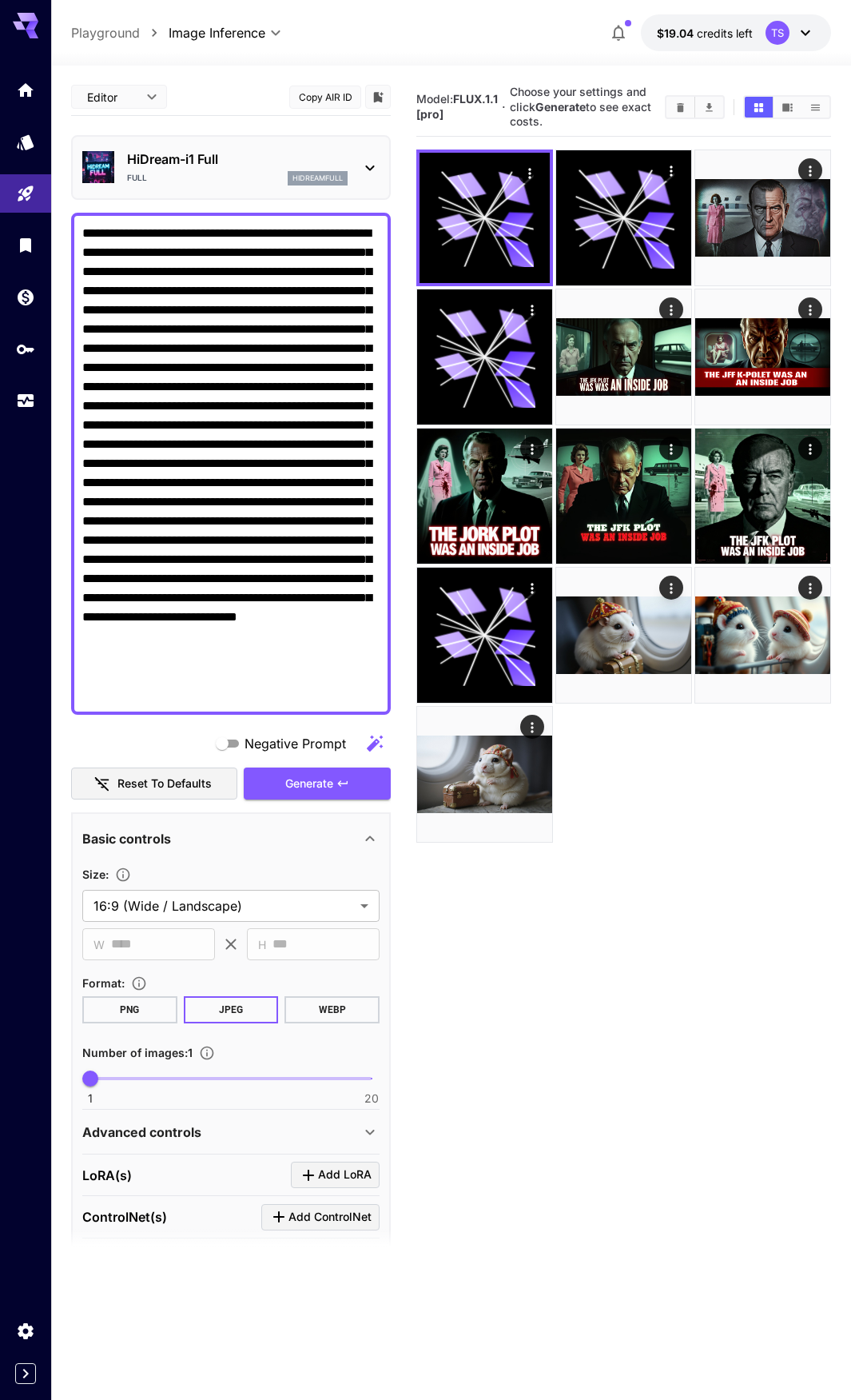
click at [226, 169] on div "HiDream-i1 Full Full hidreamfull" at bounding box center [237, 168] width 221 height 36
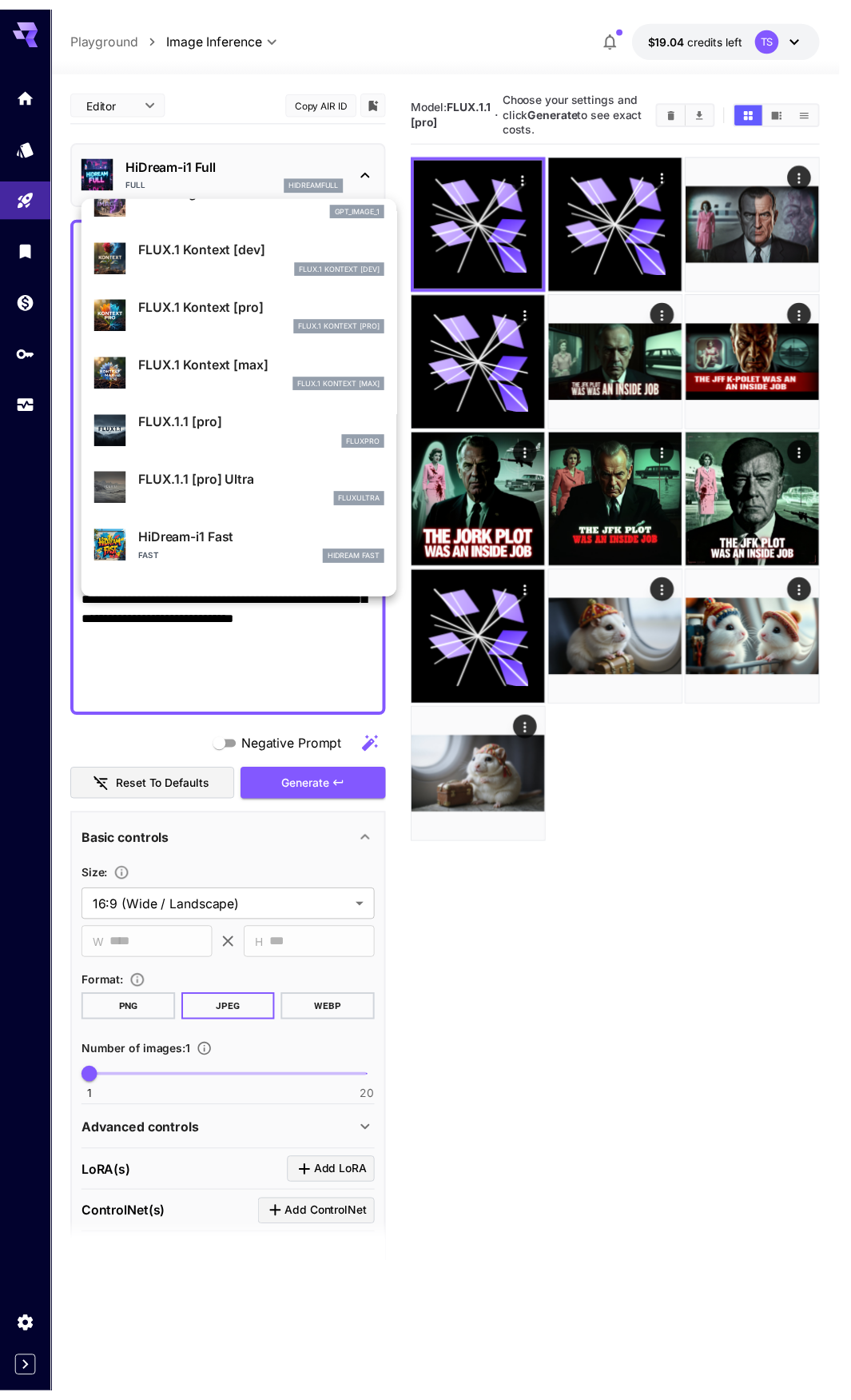
scroll to position [974, 0]
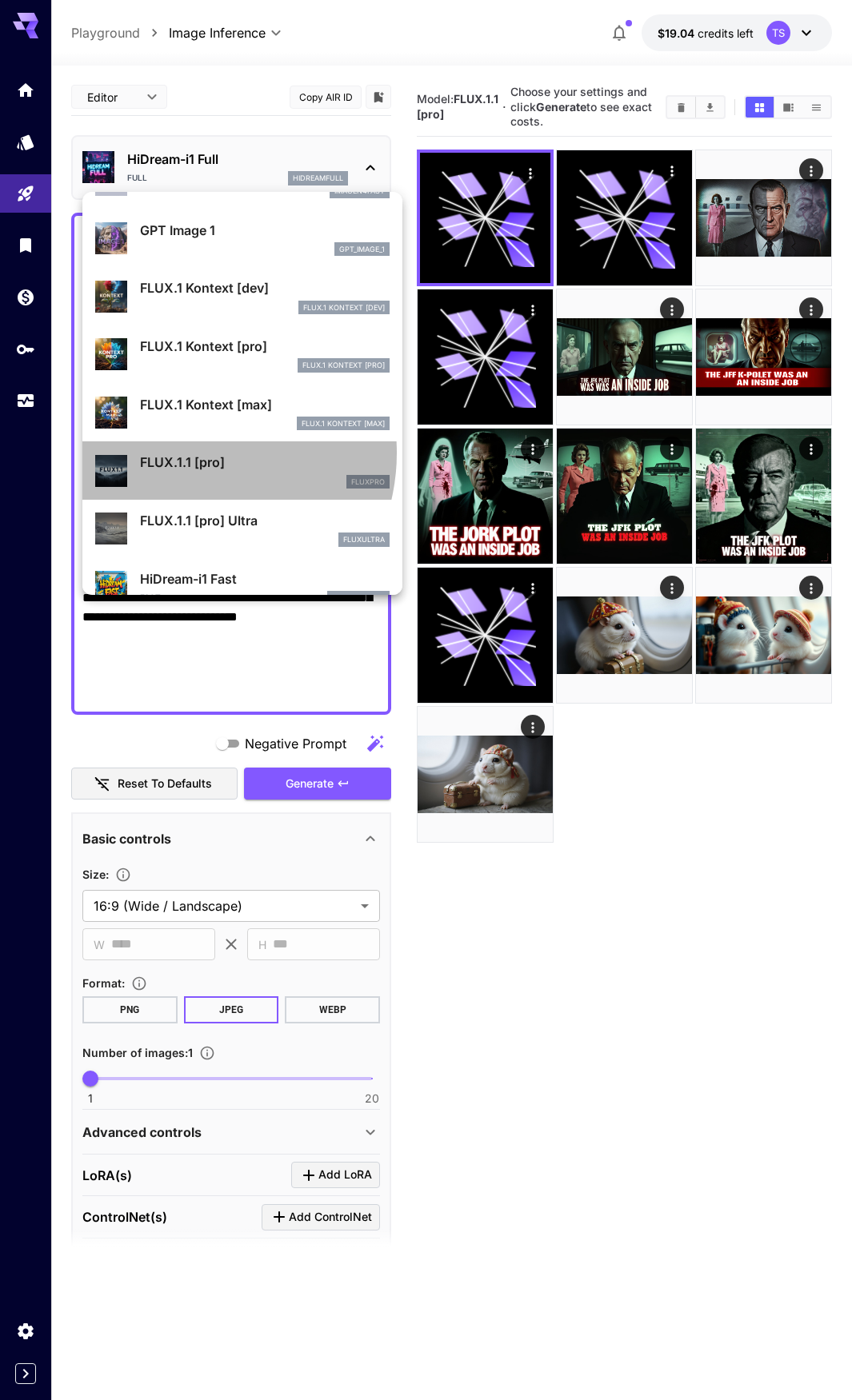
drag, startPoint x: 193, startPoint y: 453, endPoint x: 207, endPoint y: 455, distance: 14.1
click at [192, 455] on p "FLUX.1.1 [pro]" at bounding box center [264, 462] width 250 height 19
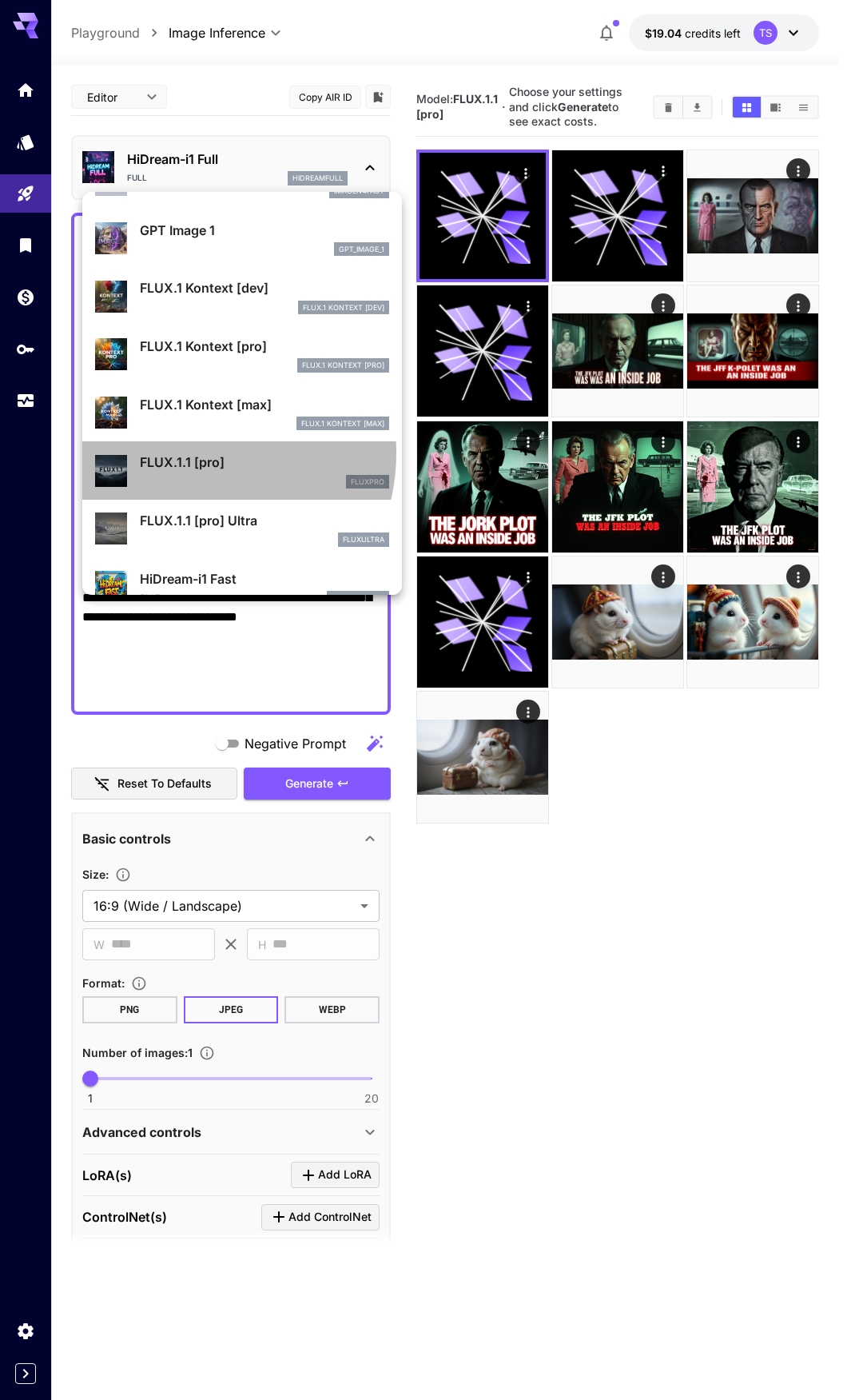
type input "**********"
type input "****"
type input "***"
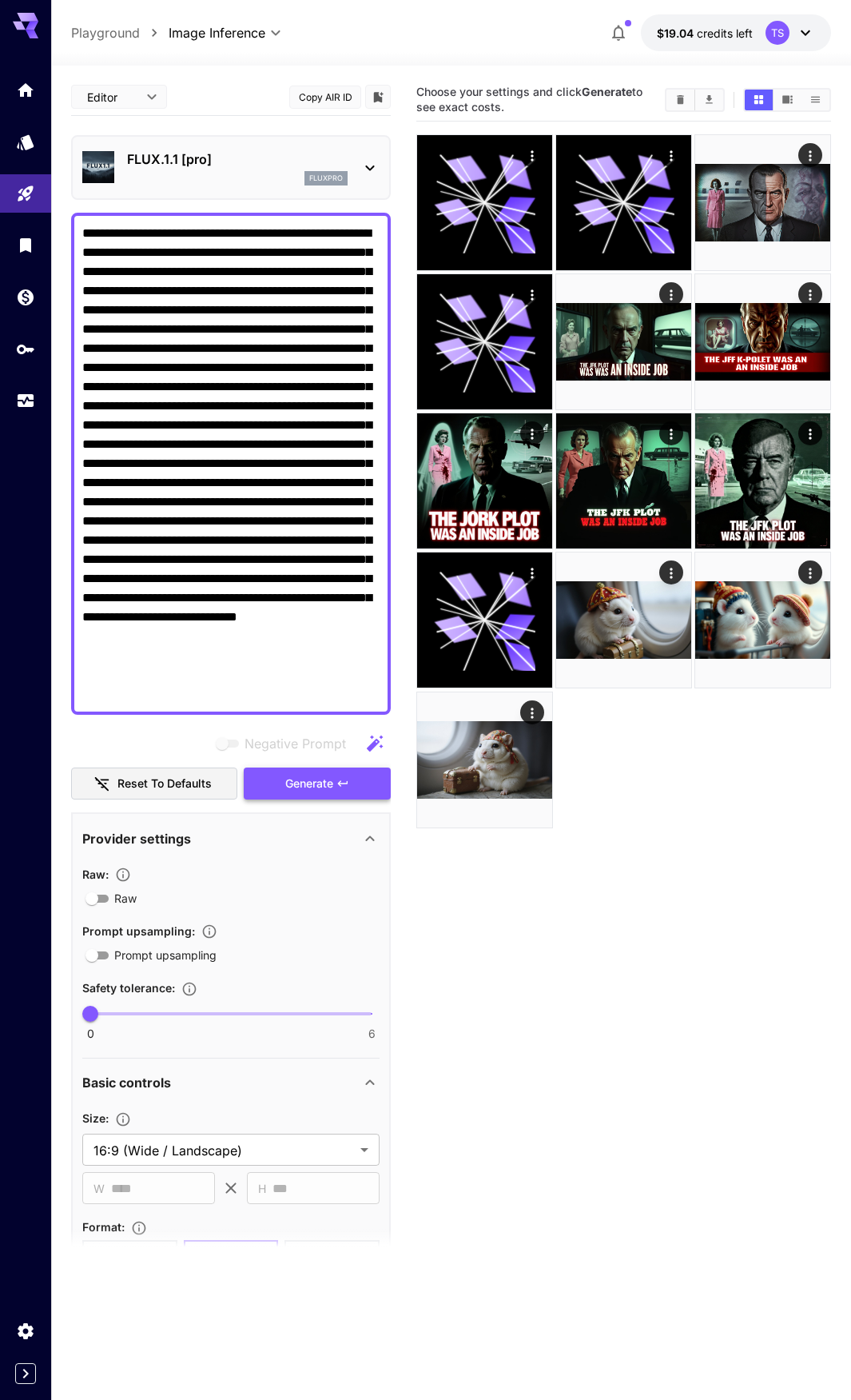
click at [284, 780] on button "Generate" at bounding box center [317, 784] width 147 height 33
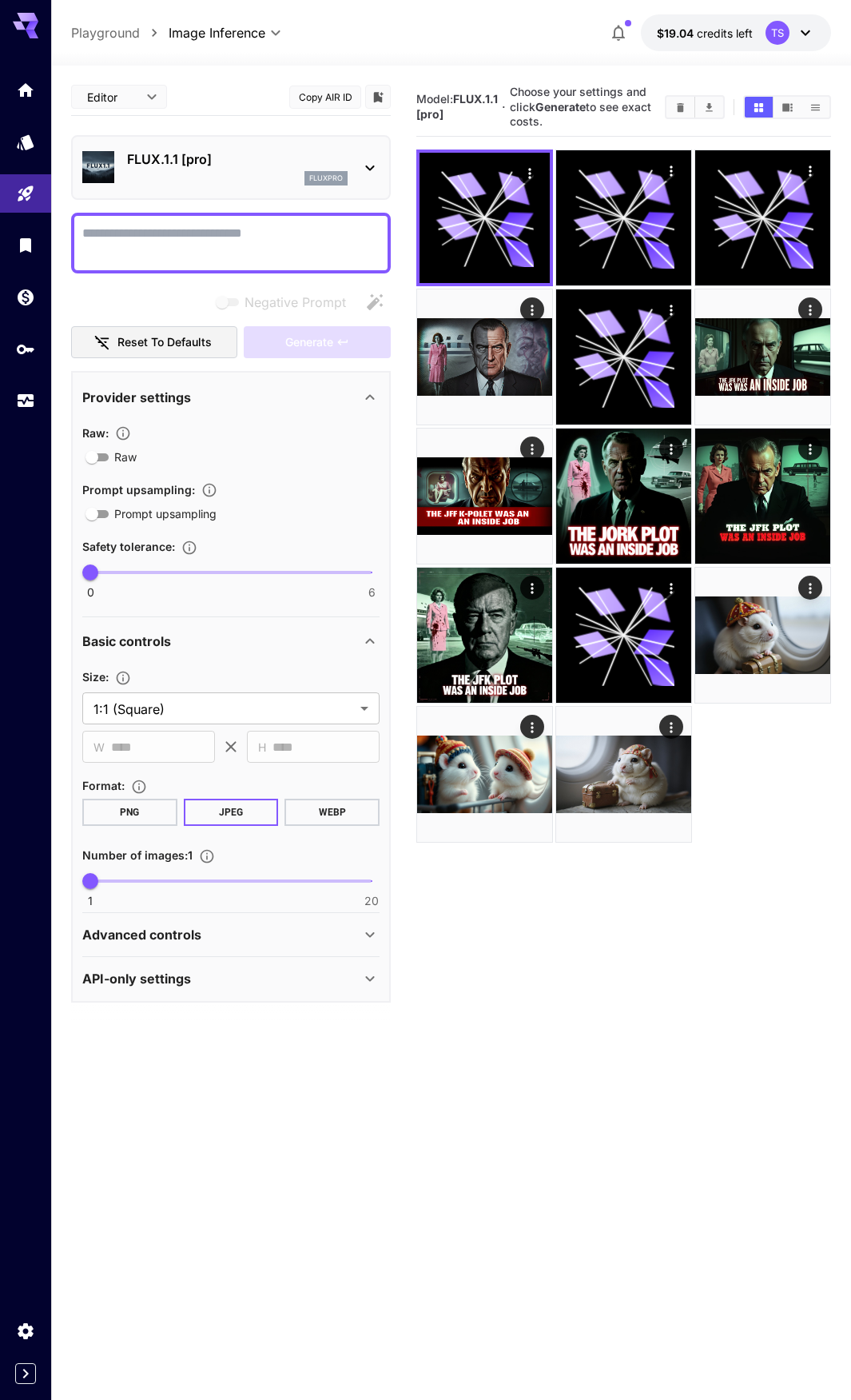
click at [138, 241] on textarea "Negative Prompt" at bounding box center [231, 243] width 297 height 38
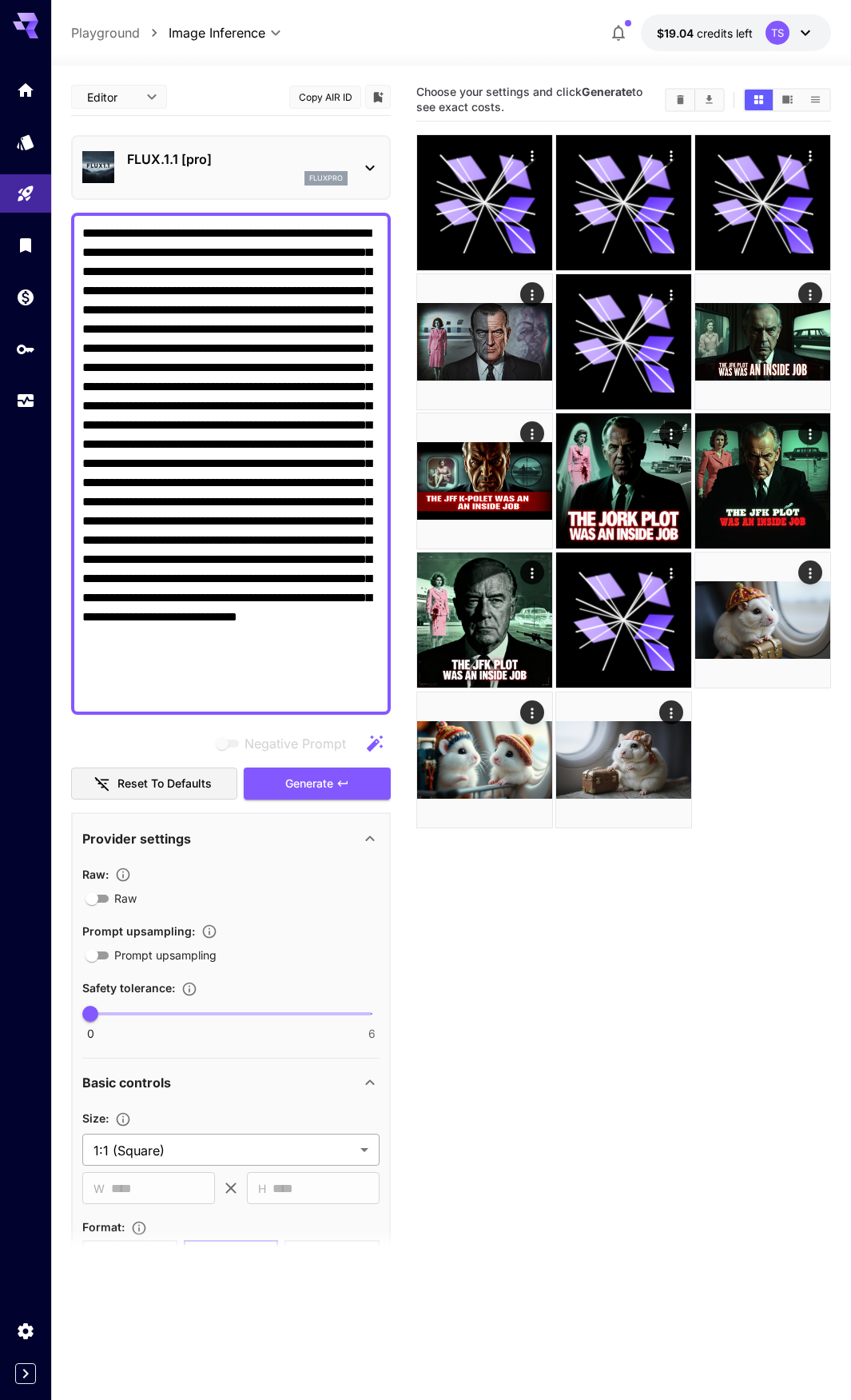
type textarea "**********"
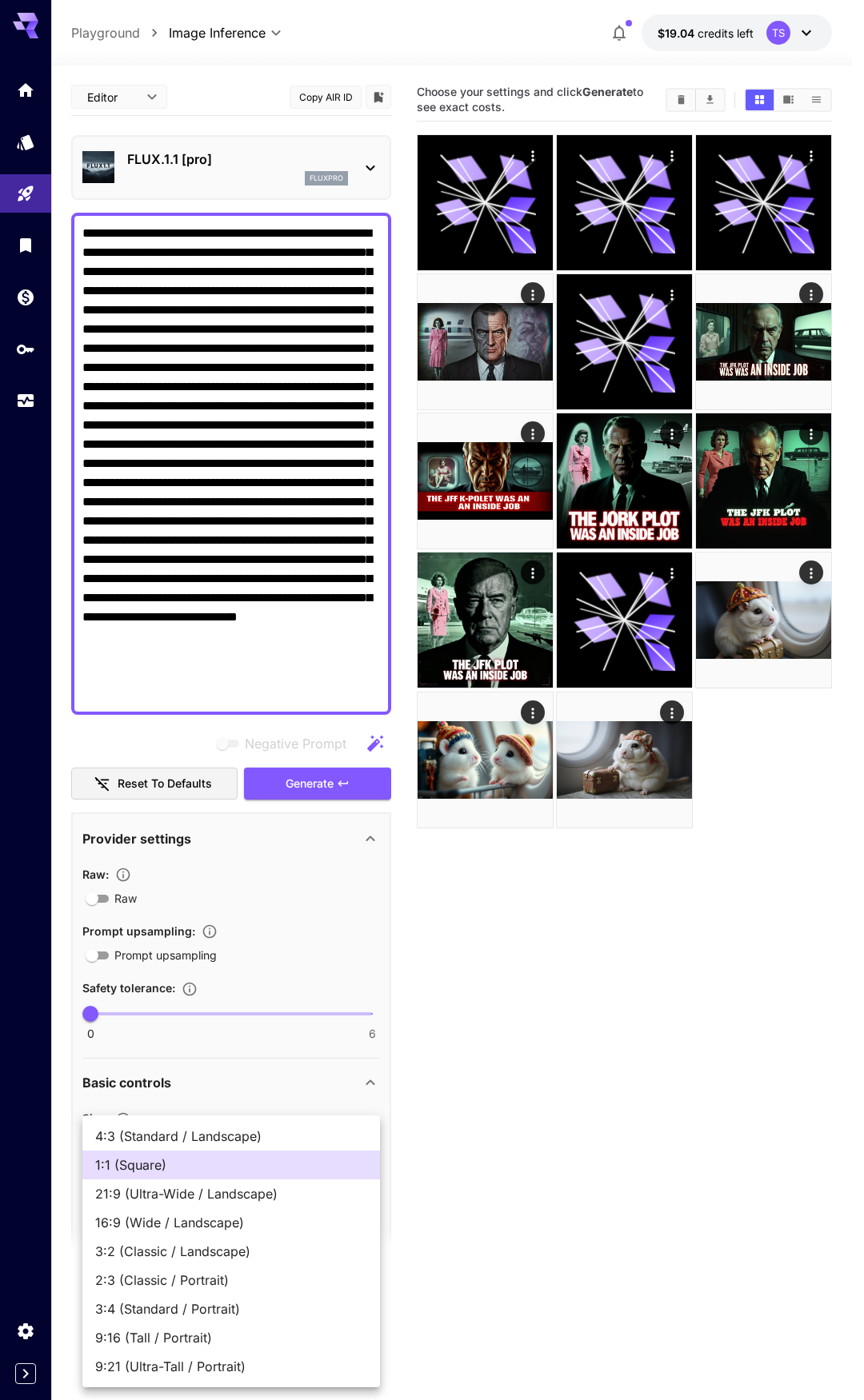
drag, startPoint x: 135, startPoint y: 1153, endPoint x: 142, endPoint y: 1143, distance: 12.2
click at [136, 1153] on body "**********" at bounding box center [432, 763] width 864 height 1527
click at [192, 1224] on span "16:9 (Wide / Landscape)" at bounding box center [231, 1223] width 272 height 19
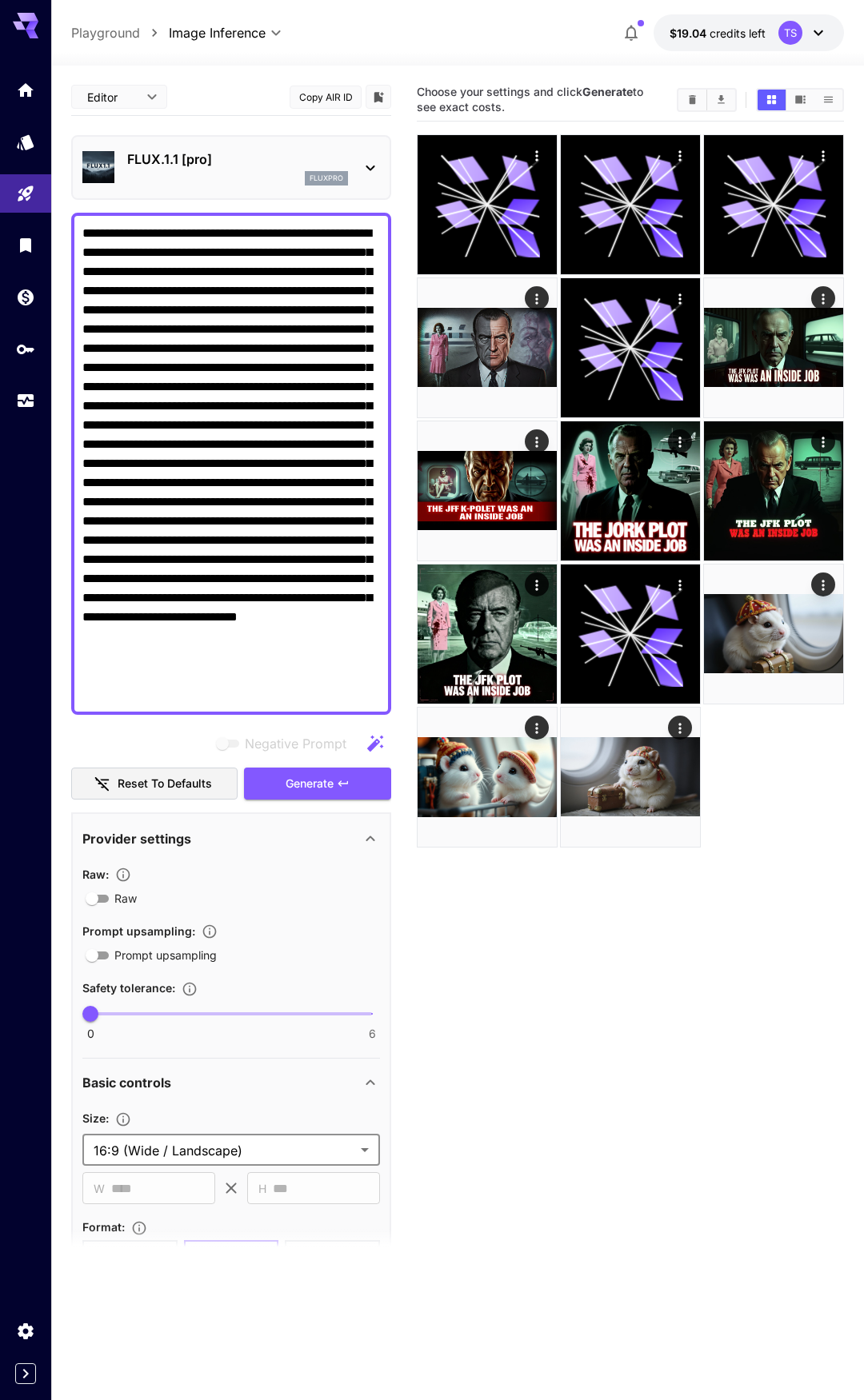
type input "**********"
type input "****"
type input "***"
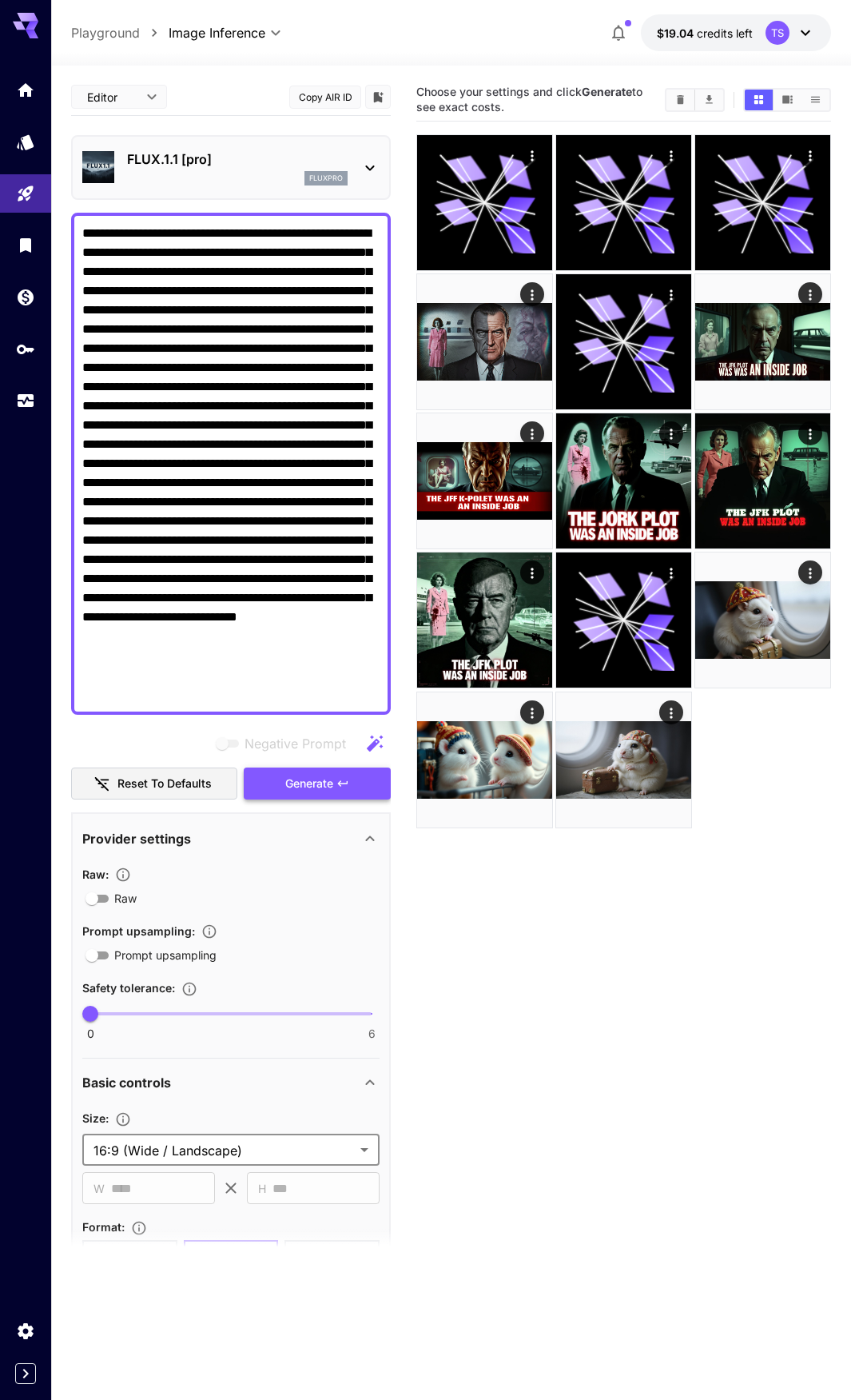
click at [297, 789] on span "Generate" at bounding box center [309, 784] width 48 height 20
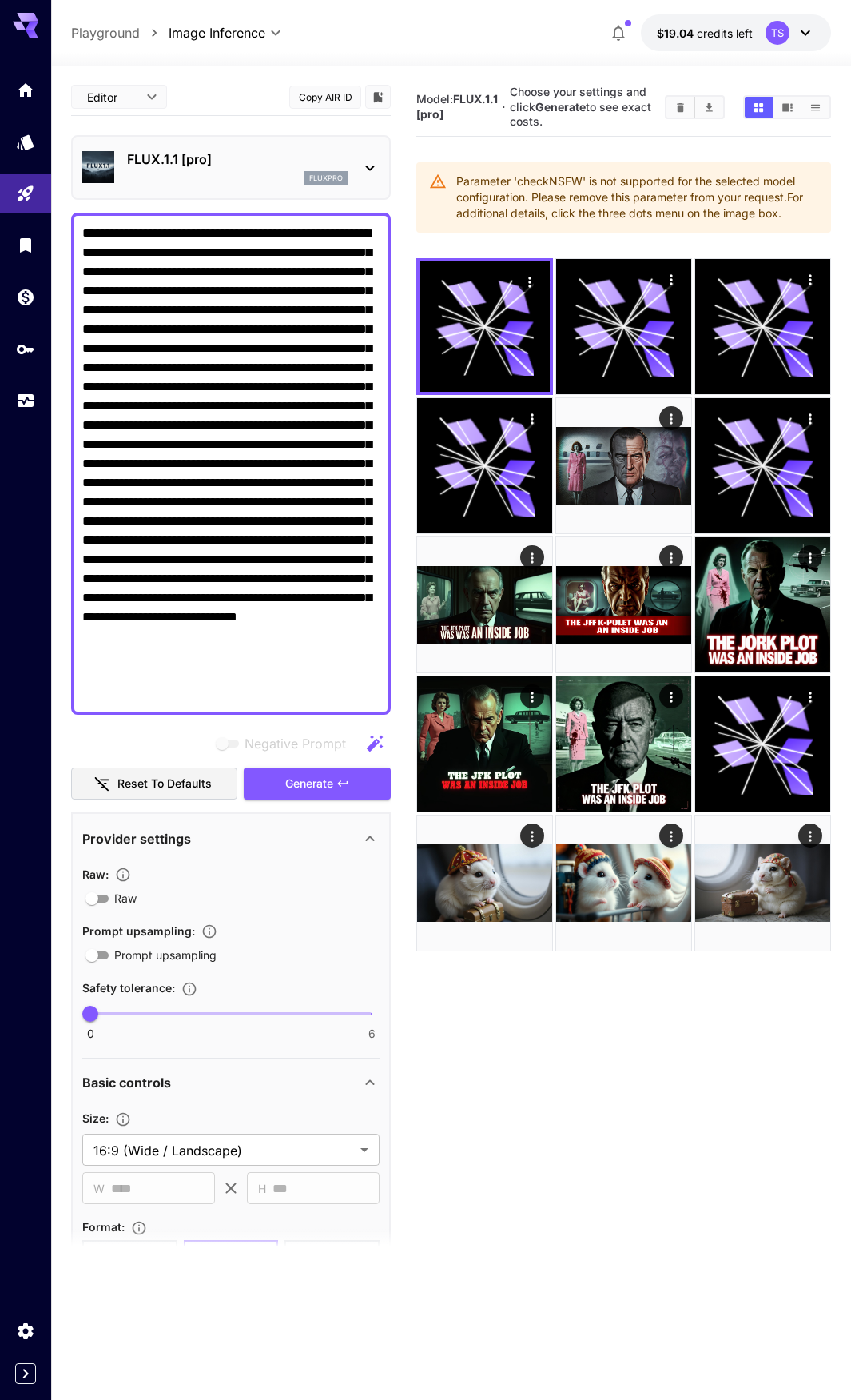
drag, startPoint x: 170, startPoint y: 104, endPoint x: 160, endPoint y: 104, distance: 10.0
click at [168, 104] on div "Editor **** ​ Copy AIR ID" at bounding box center [231, 98] width 320 height 38
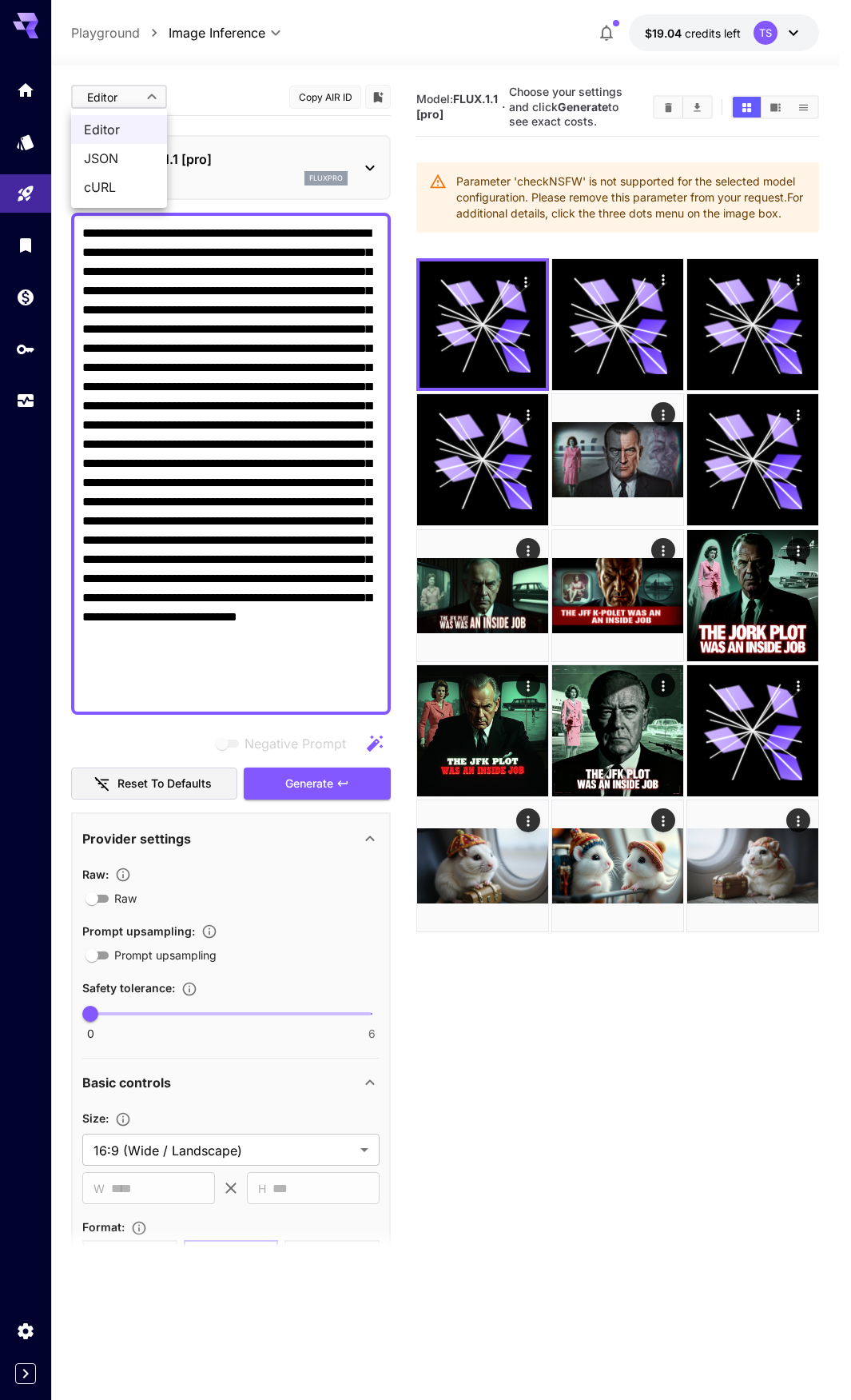
click at [147, 99] on body "**********" at bounding box center [425, 763] width 851 height 1527
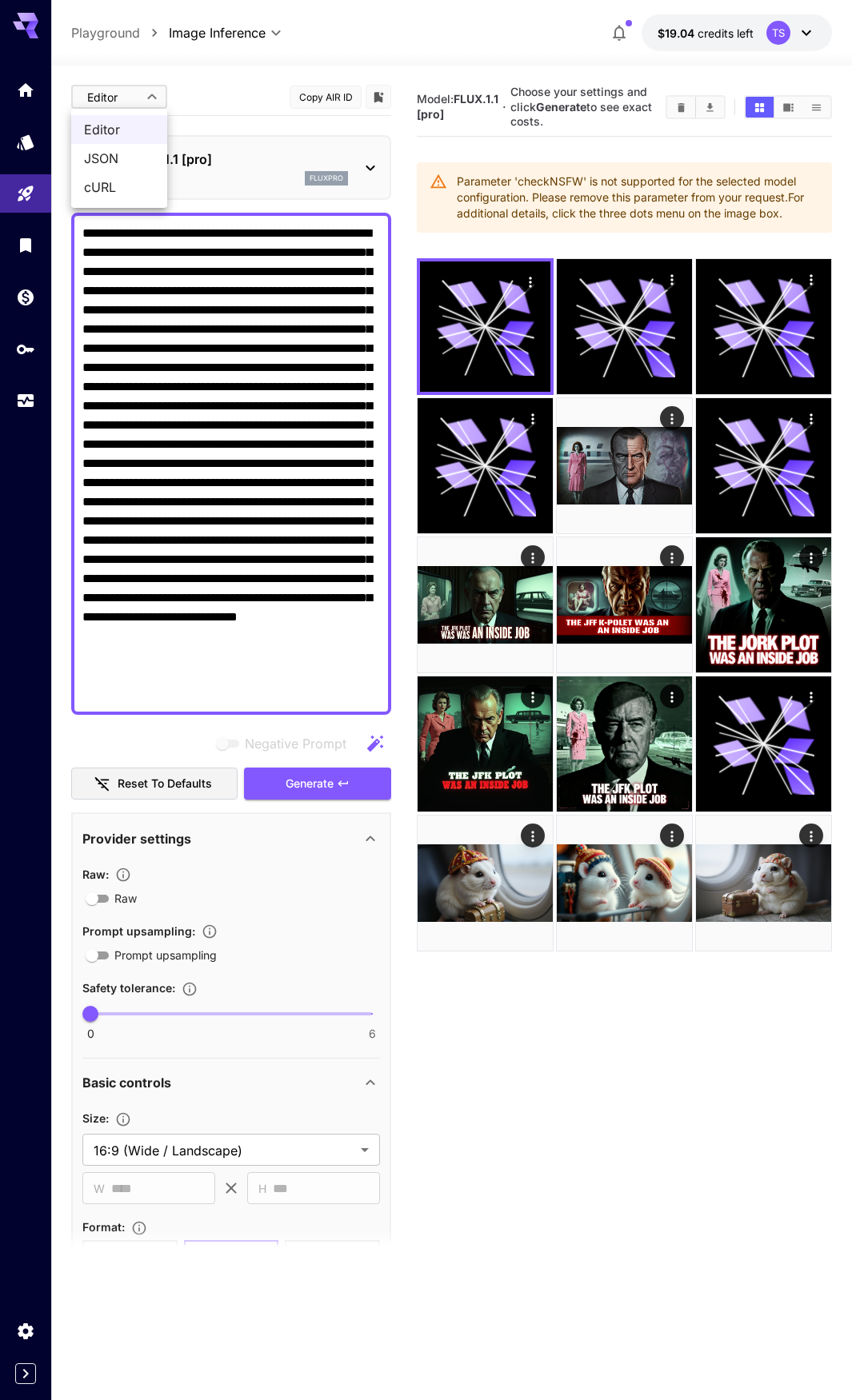
click at [302, 160] on div at bounding box center [432, 700] width 864 height 1400
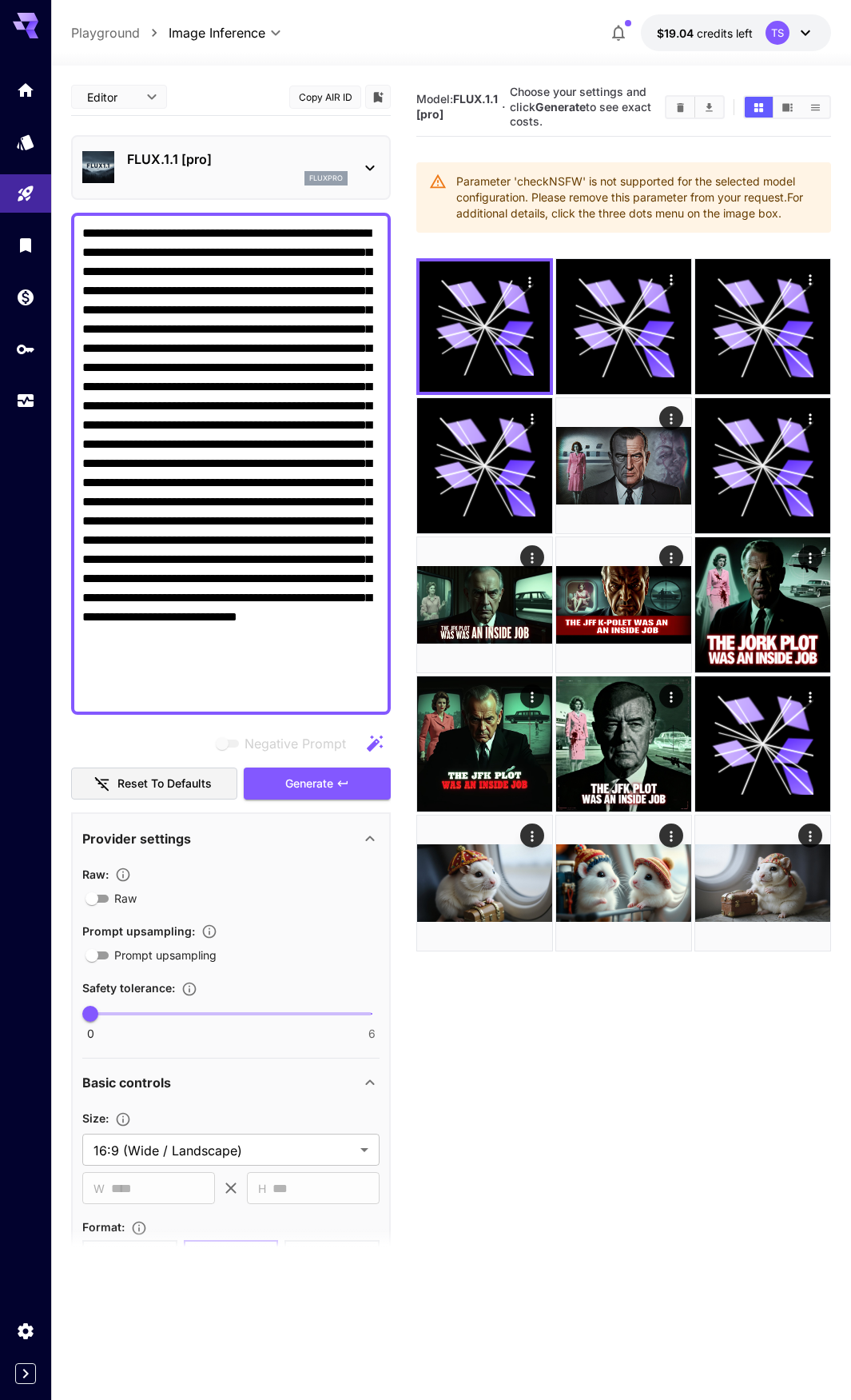
click at [231, 170] on div "FLUX.1.1 [pro] fluxpro" at bounding box center [237, 168] width 221 height 36
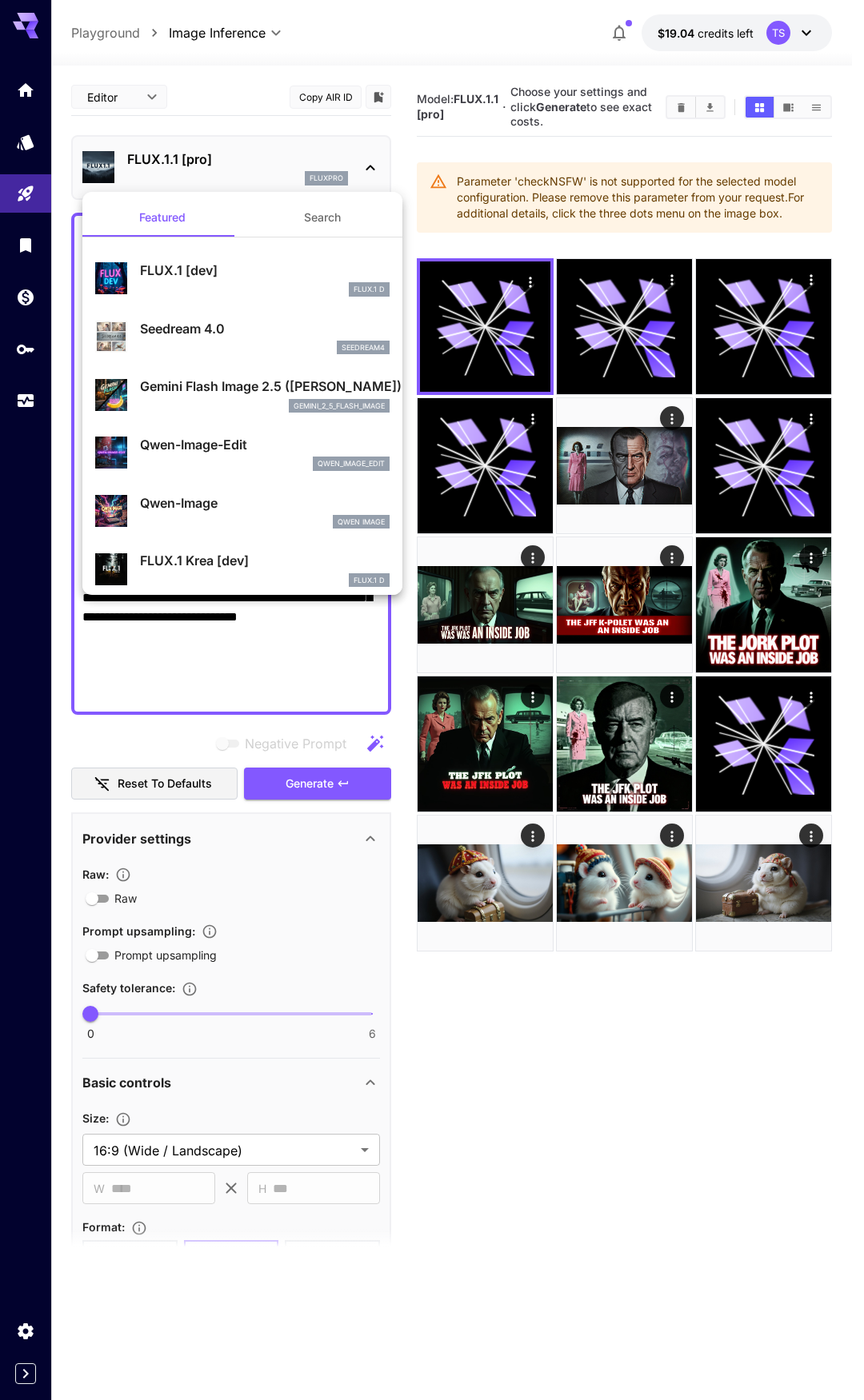
click at [278, 216] on button "Search" at bounding box center [322, 217] width 160 height 38
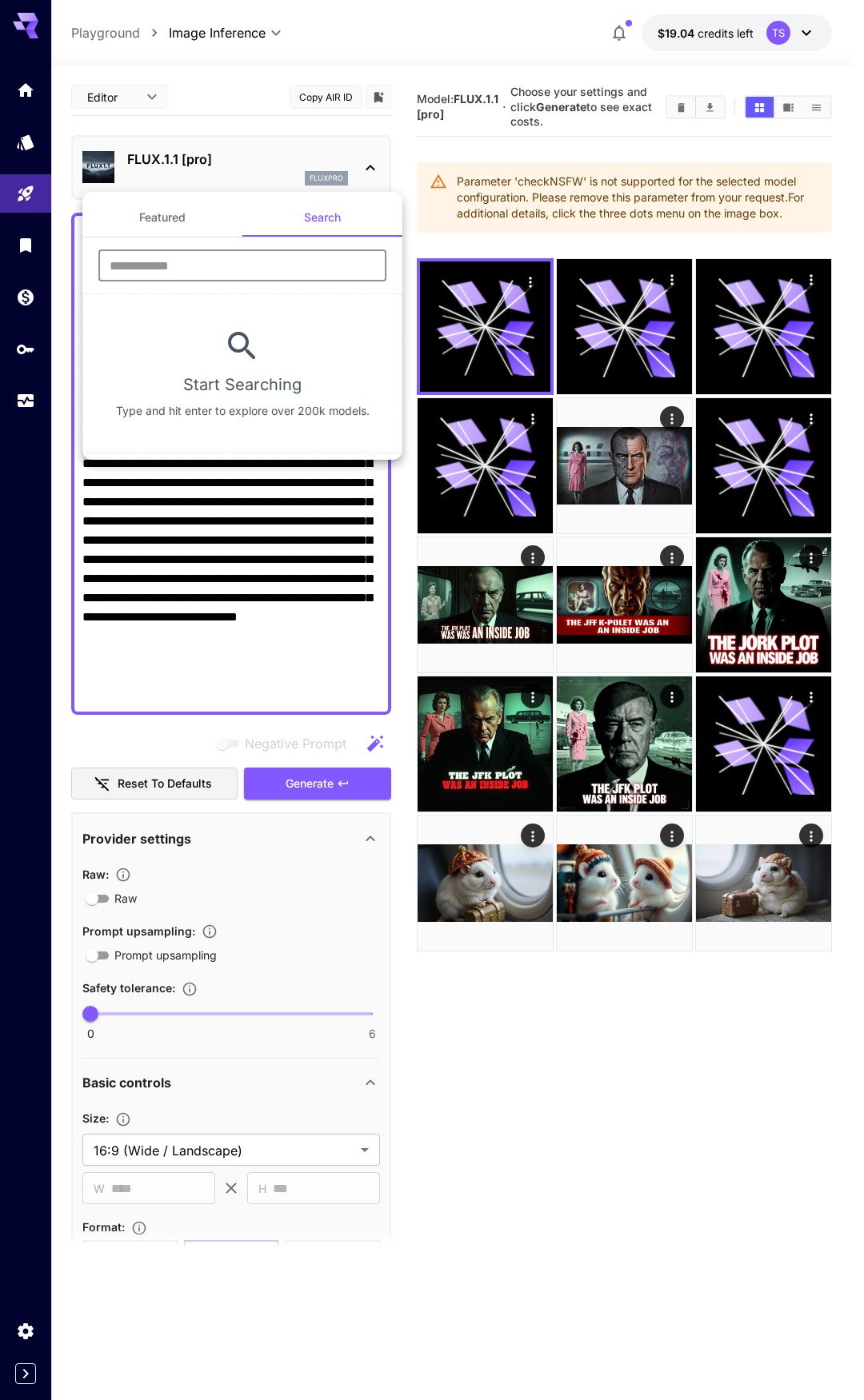
click at [271, 271] on input "text" at bounding box center [242, 266] width 288 height 32
click at [176, 221] on button "Featured" at bounding box center [162, 217] width 160 height 38
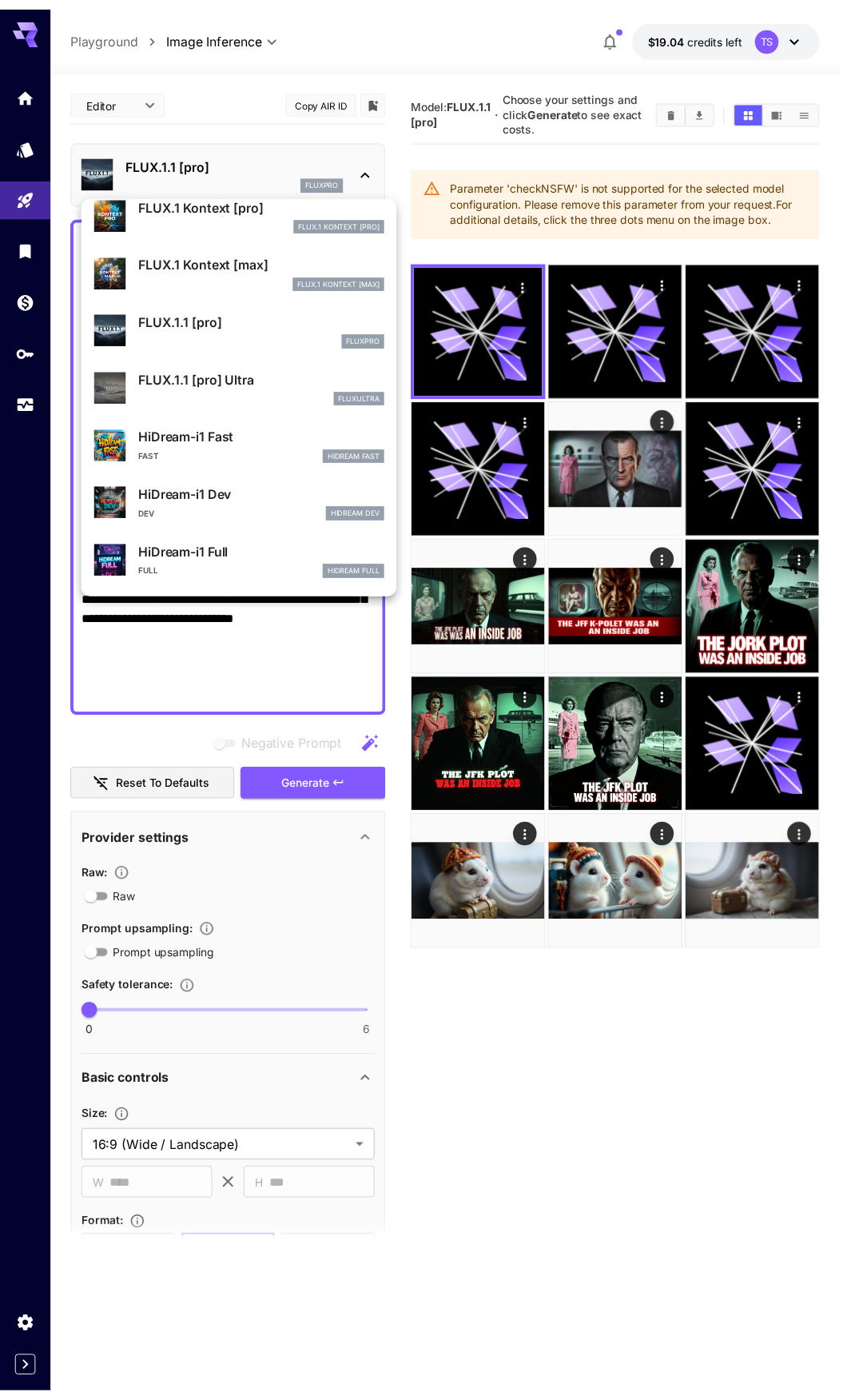
scroll to position [1039, 0]
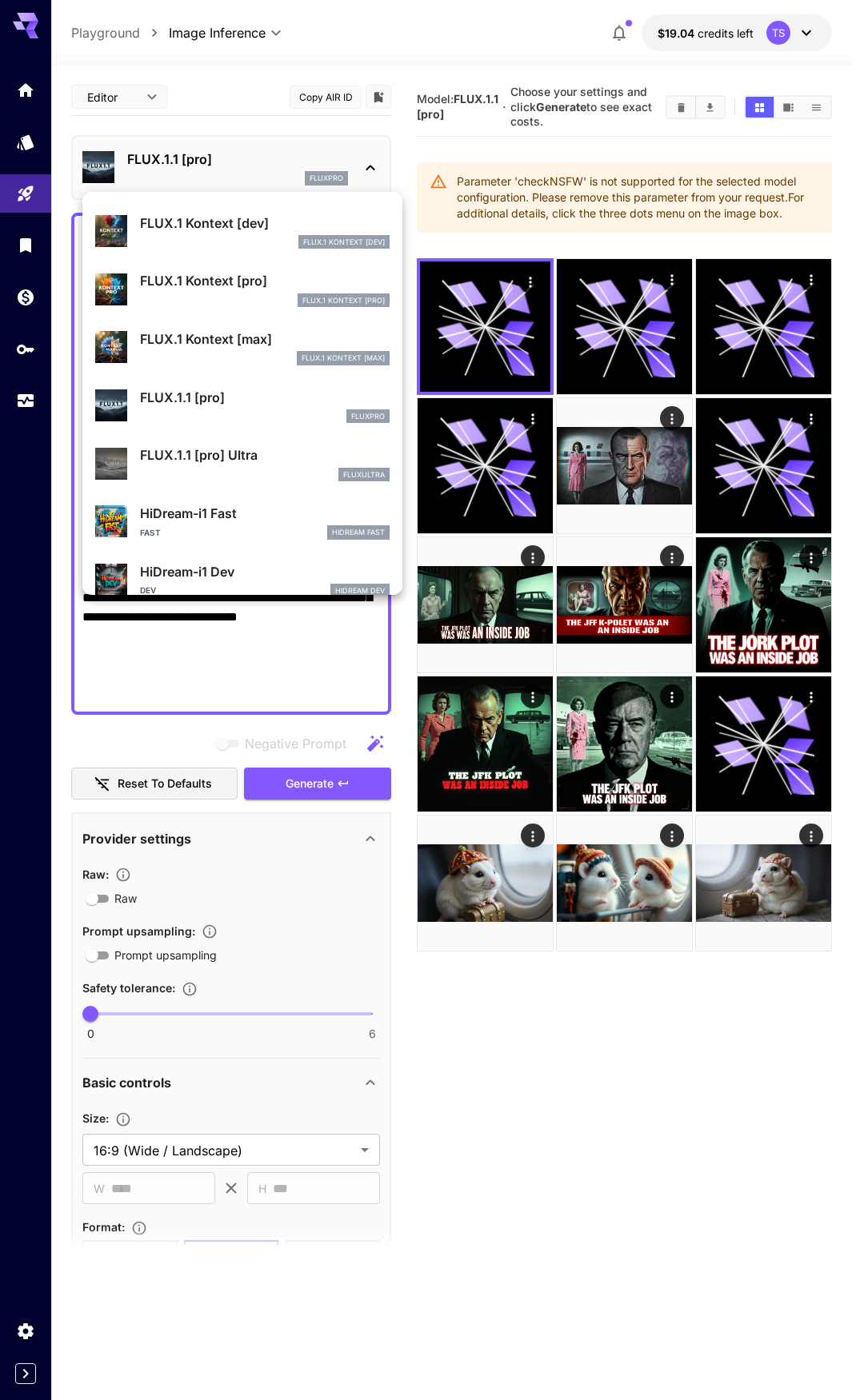
click at [572, 1128] on div at bounding box center [432, 700] width 864 height 1400
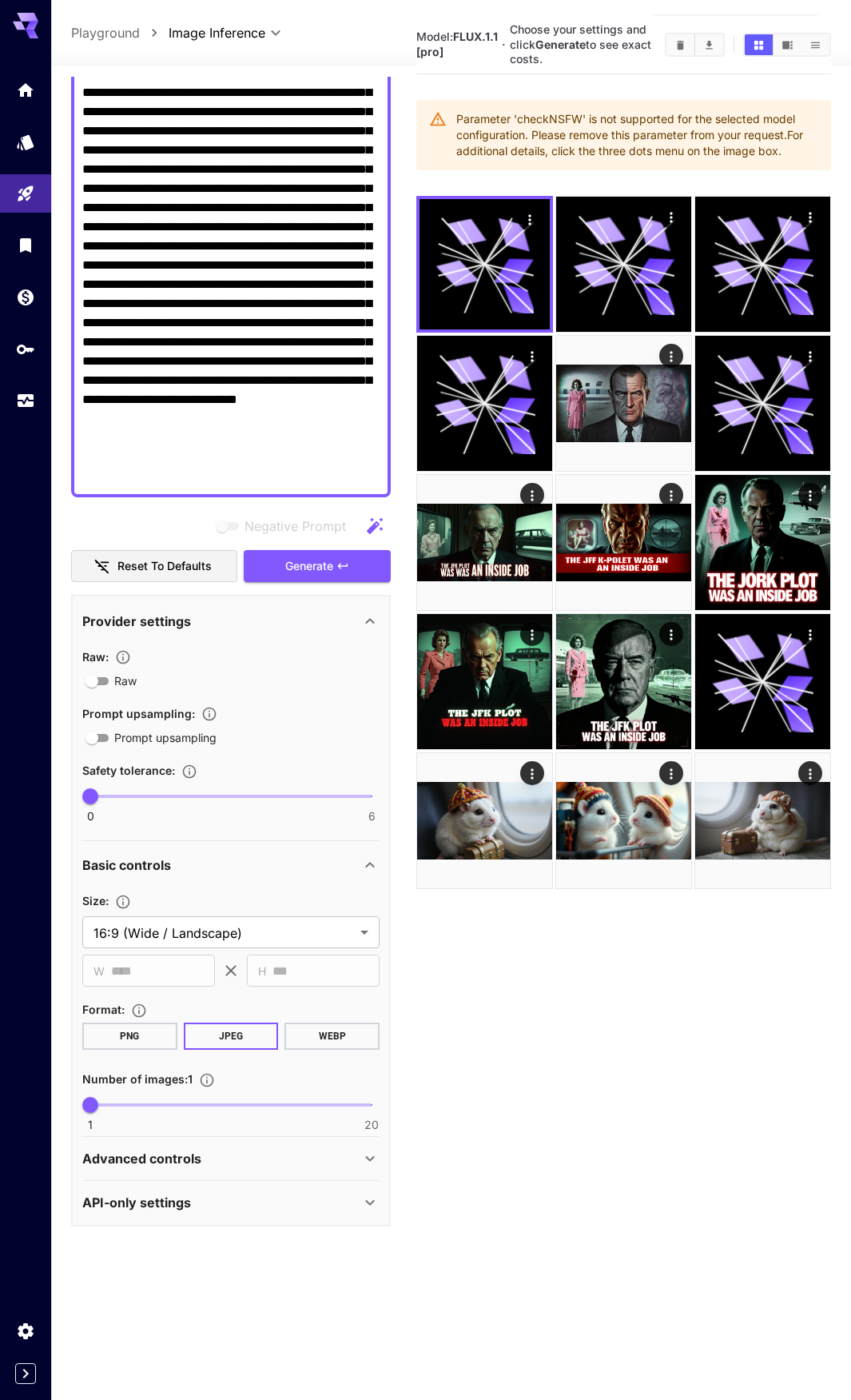
scroll to position [126, 0]
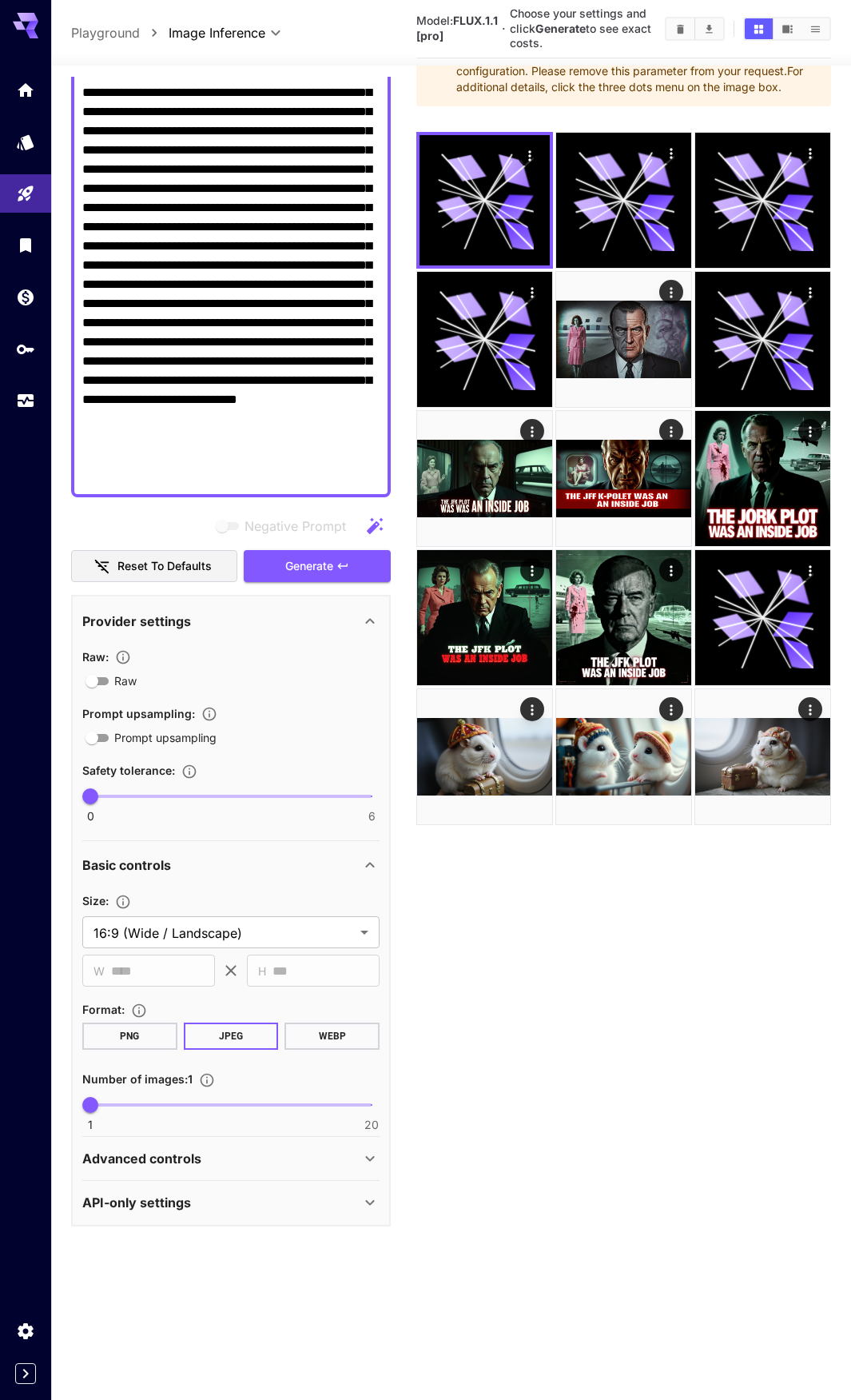
click at [179, 1227] on section at bounding box center [231, 1247] width 320 height 40
click at [191, 1203] on p "API-only settings" at bounding box center [137, 1203] width 109 height 19
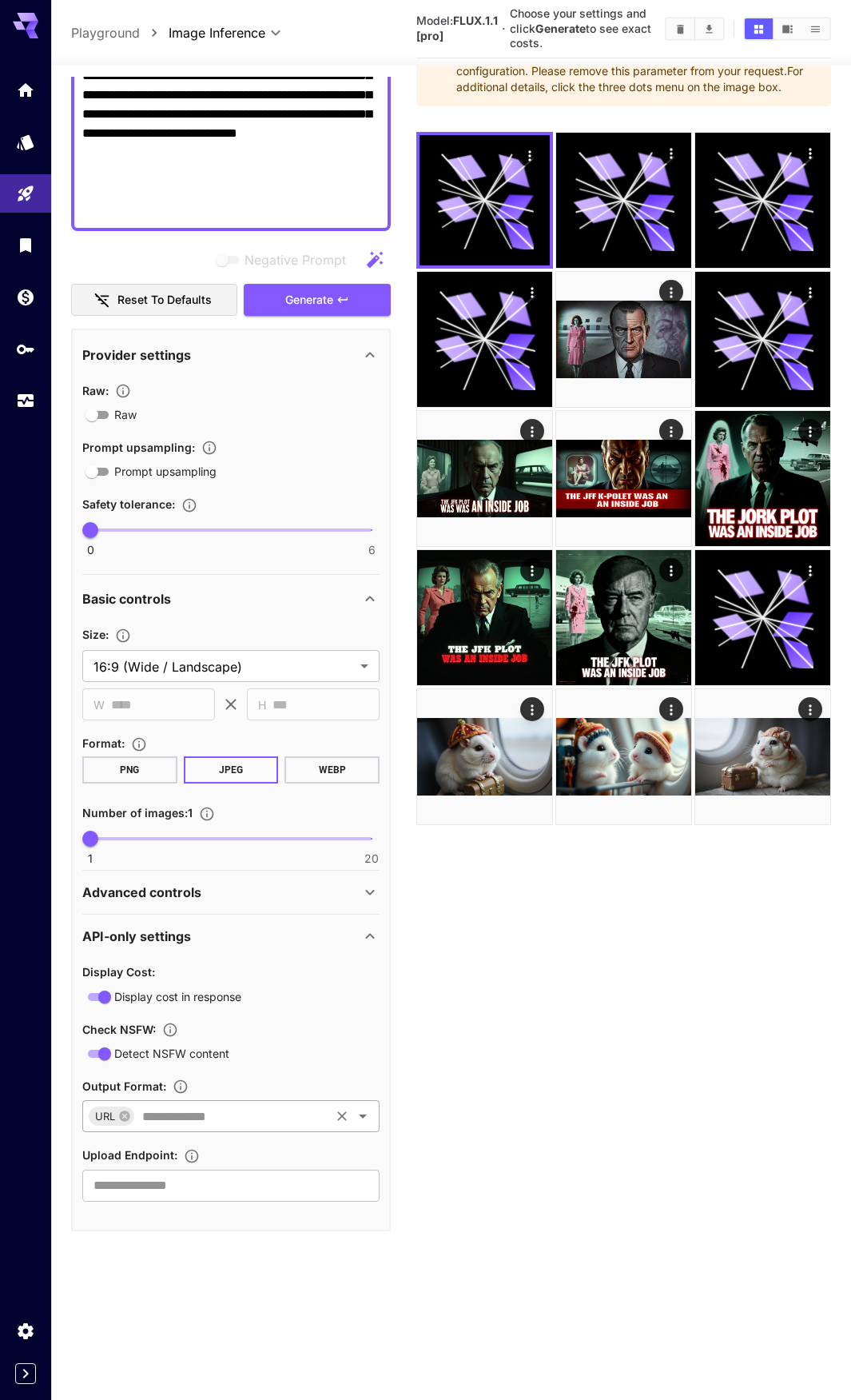
scroll to position [486, 0]
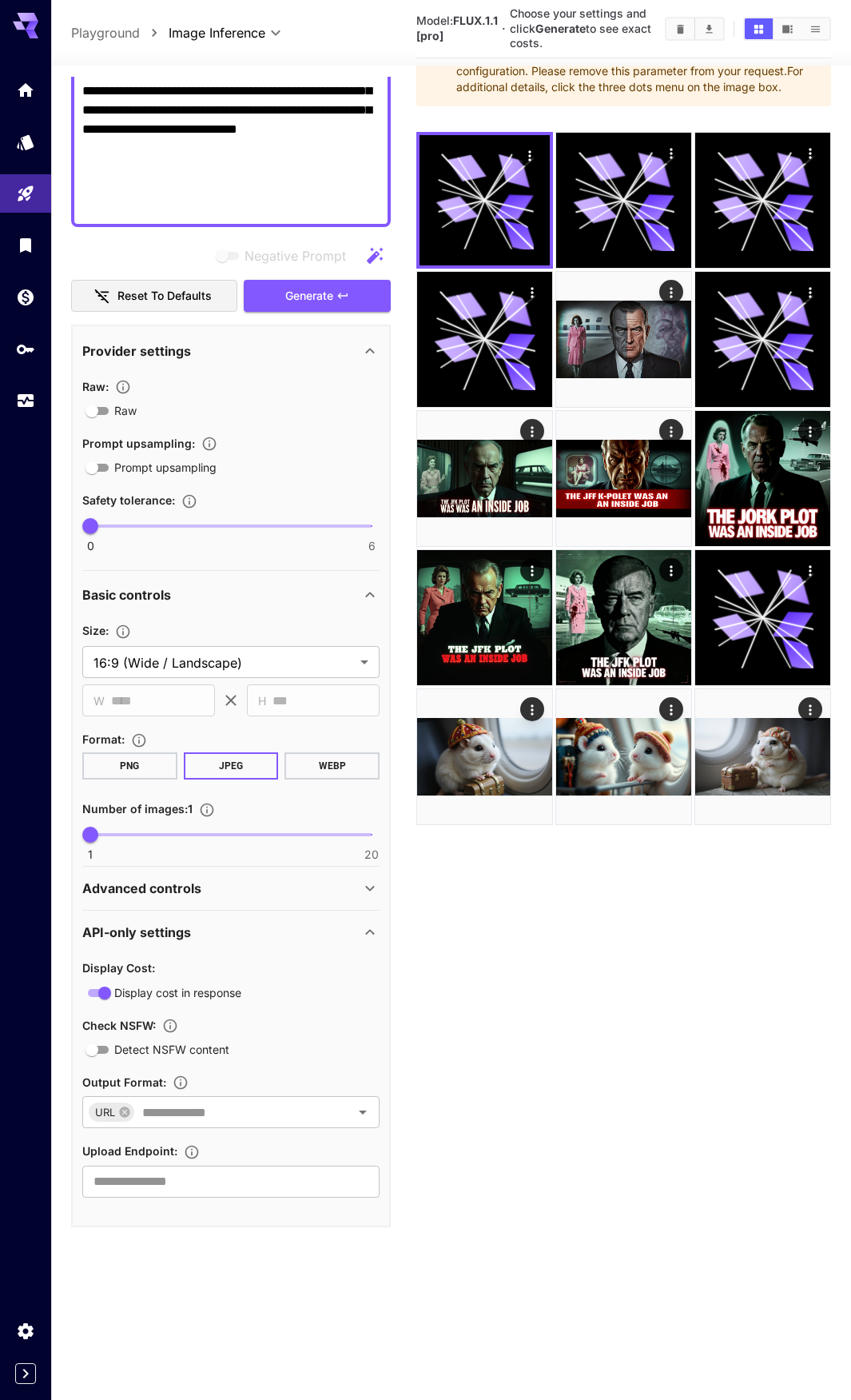
click at [206, 877] on div "Advanced controls" at bounding box center [231, 888] width 297 height 38
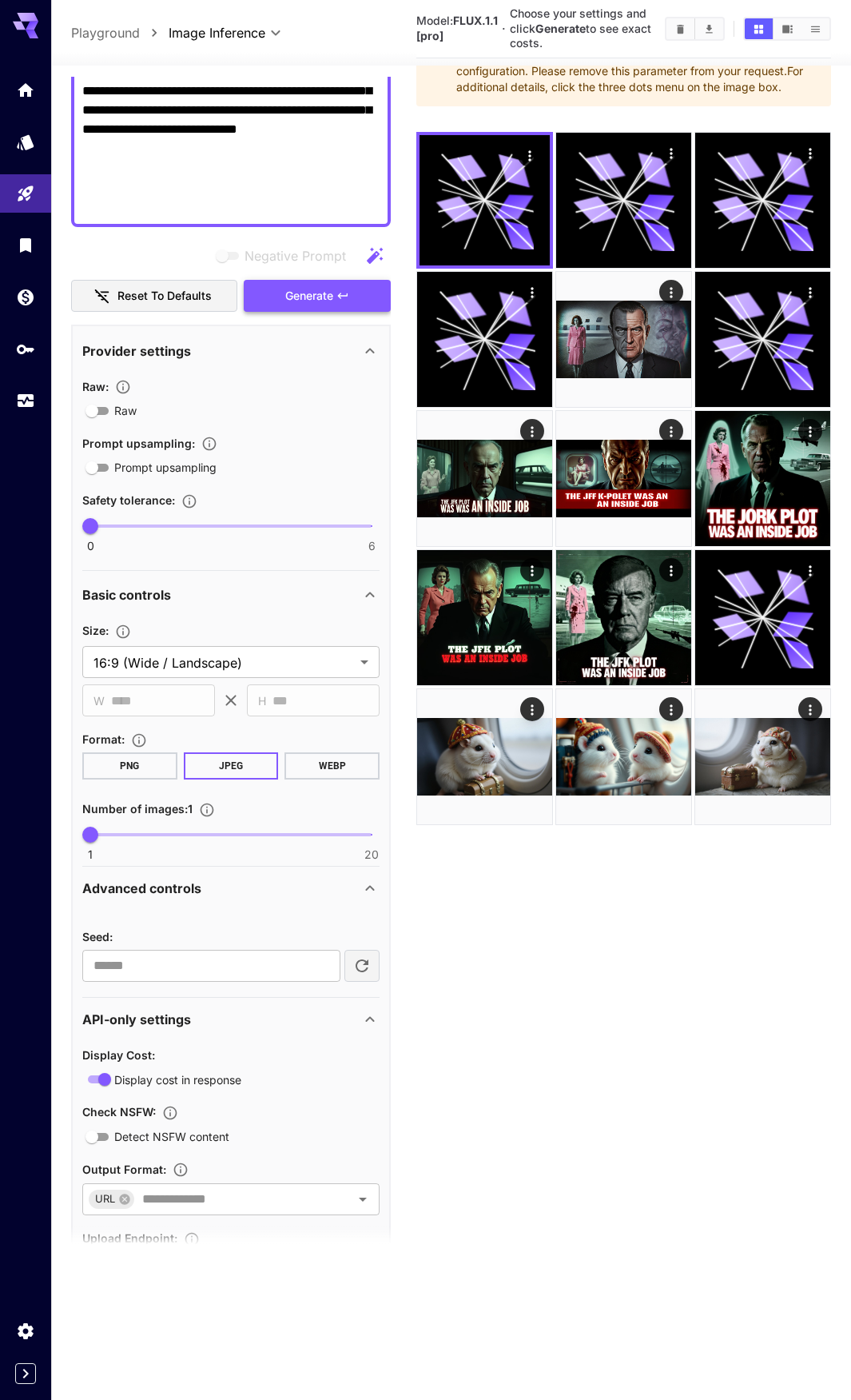
click at [305, 282] on button "Generate" at bounding box center [317, 296] width 147 height 33
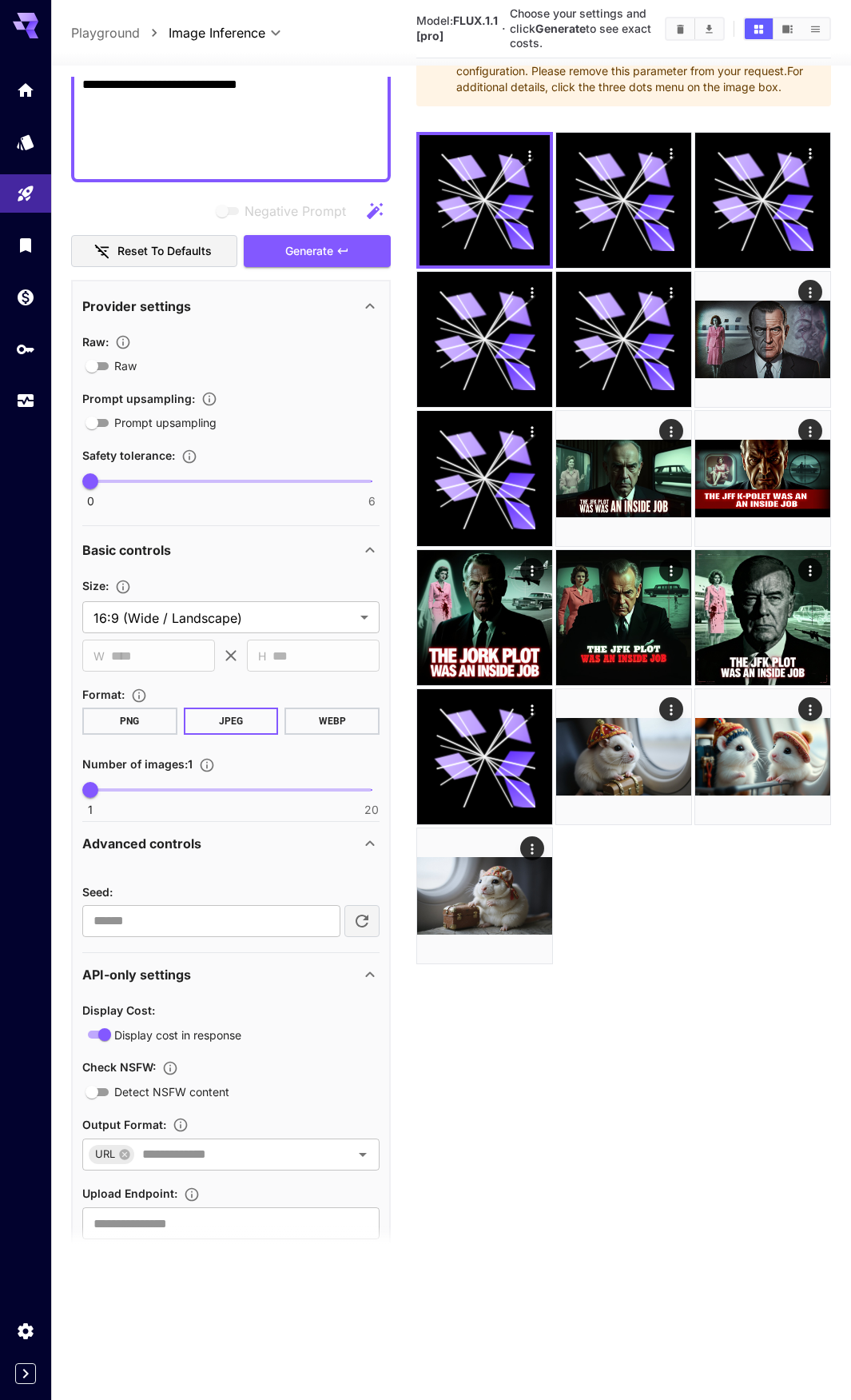
scroll to position [573, 0]
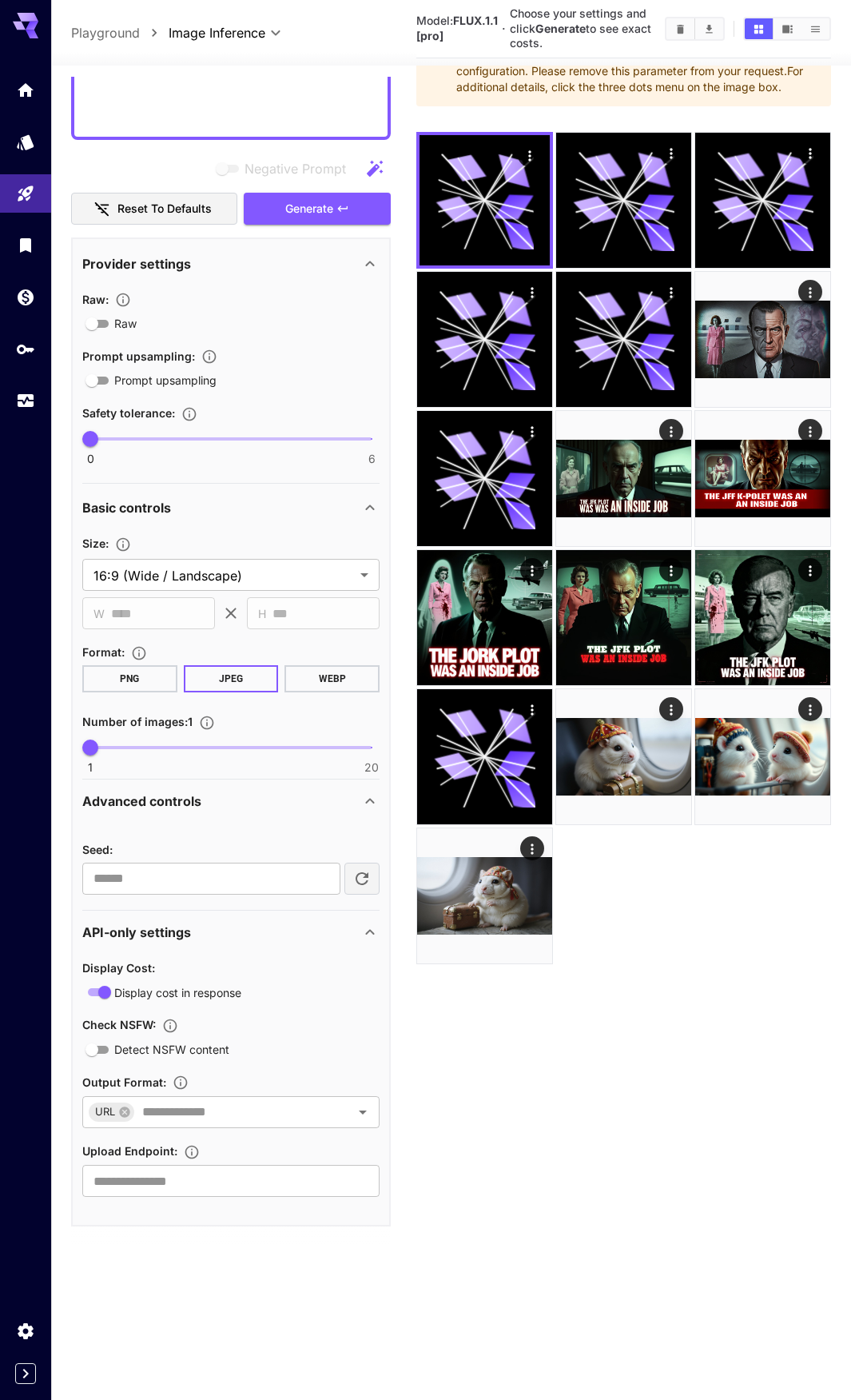
click at [87, 1036] on section "Check NSFW : Detect NSFW content" at bounding box center [231, 1036] width 297 height 44
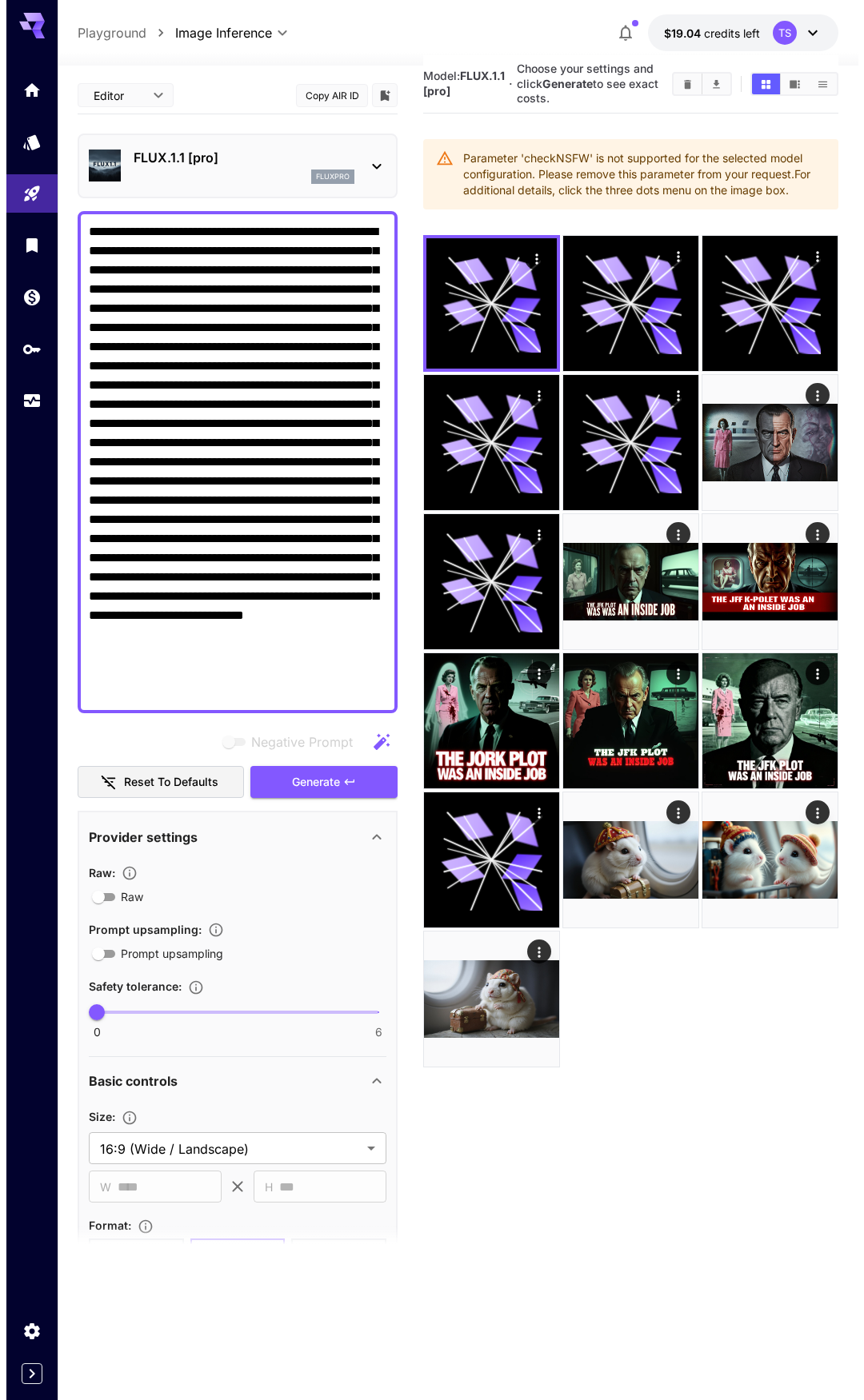
scroll to position [80, 0]
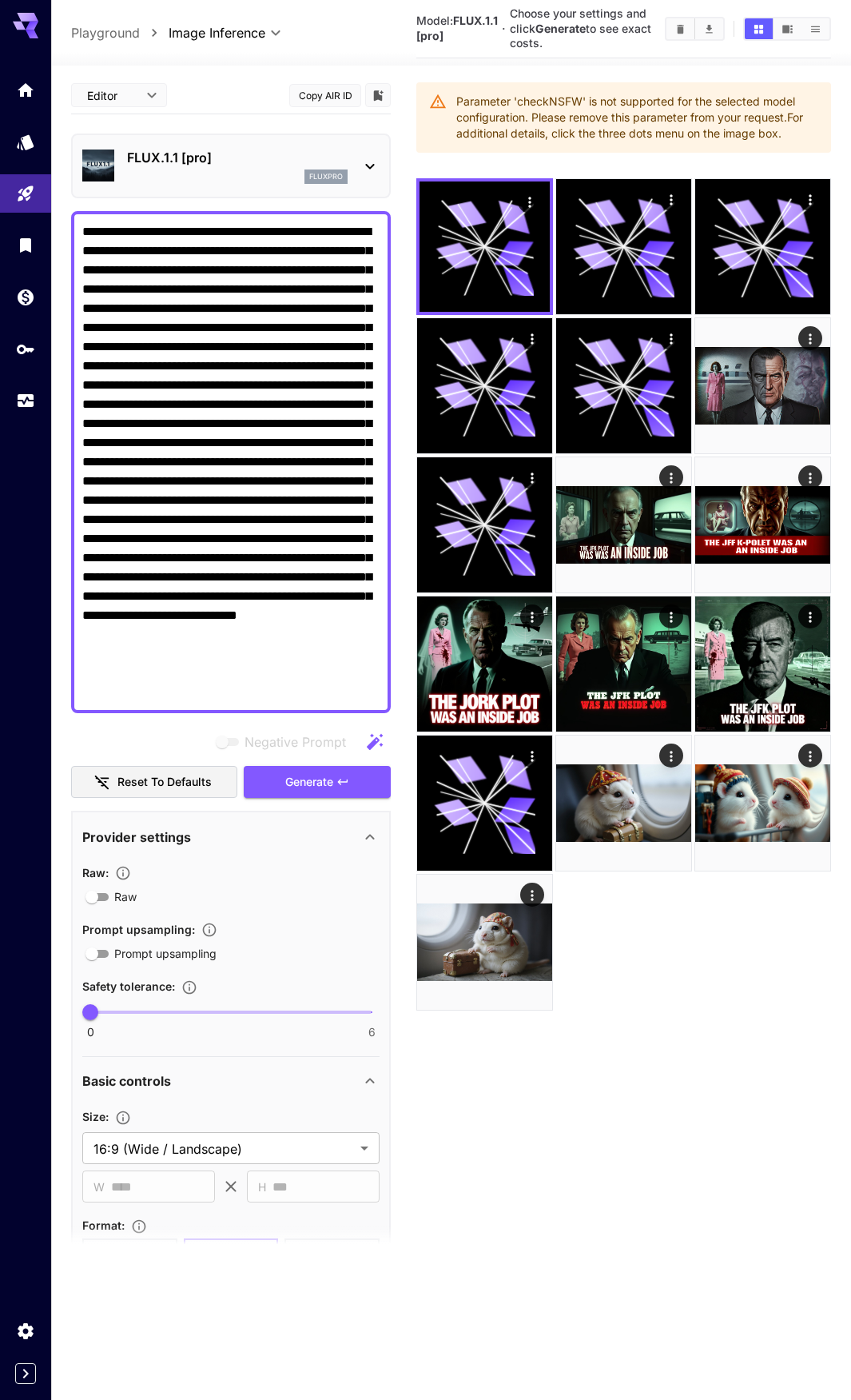
click at [203, 148] on p "FLUX.1.1 [pro]" at bounding box center [237, 158] width 221 height 19
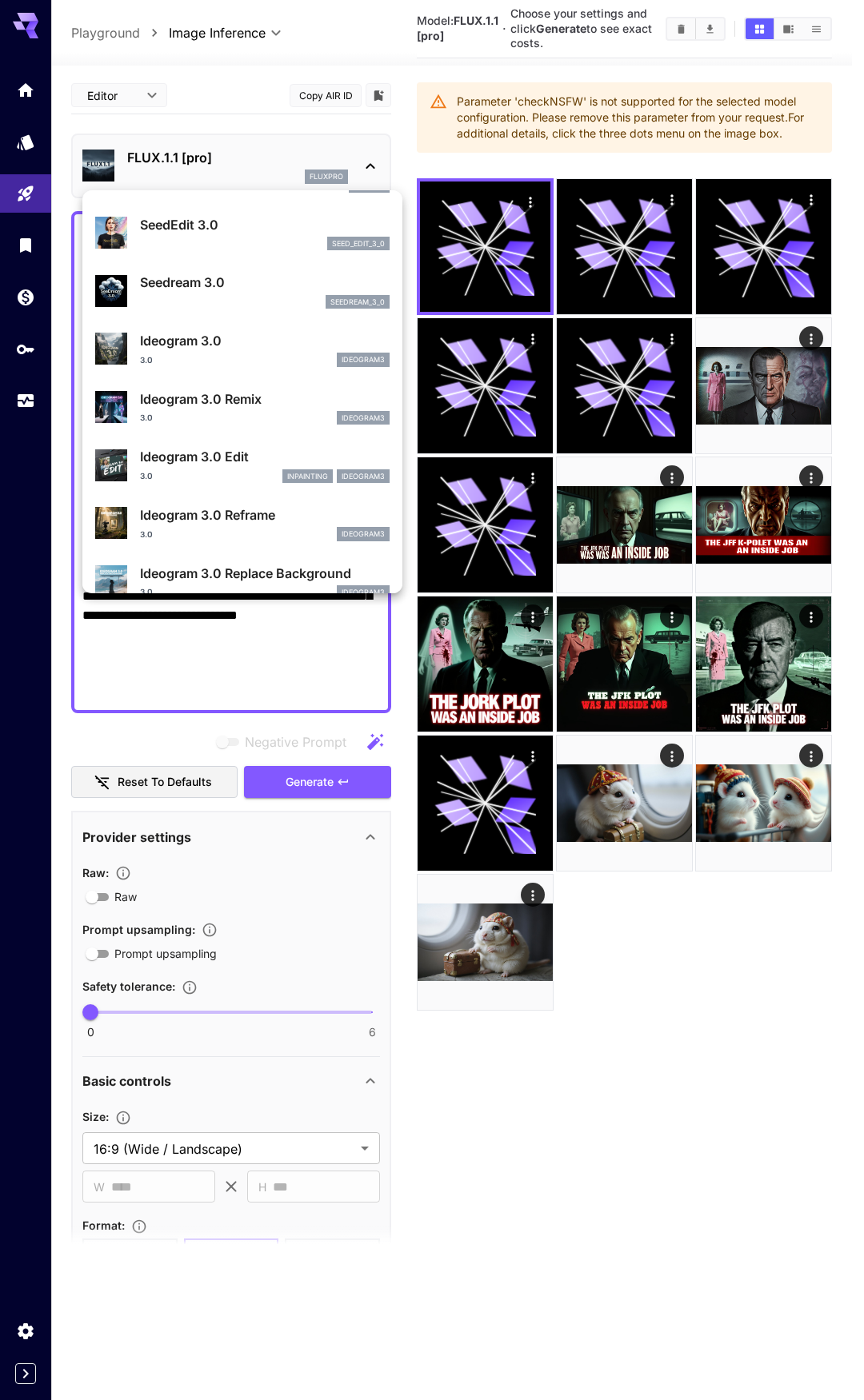
scroll to position [480, 0]
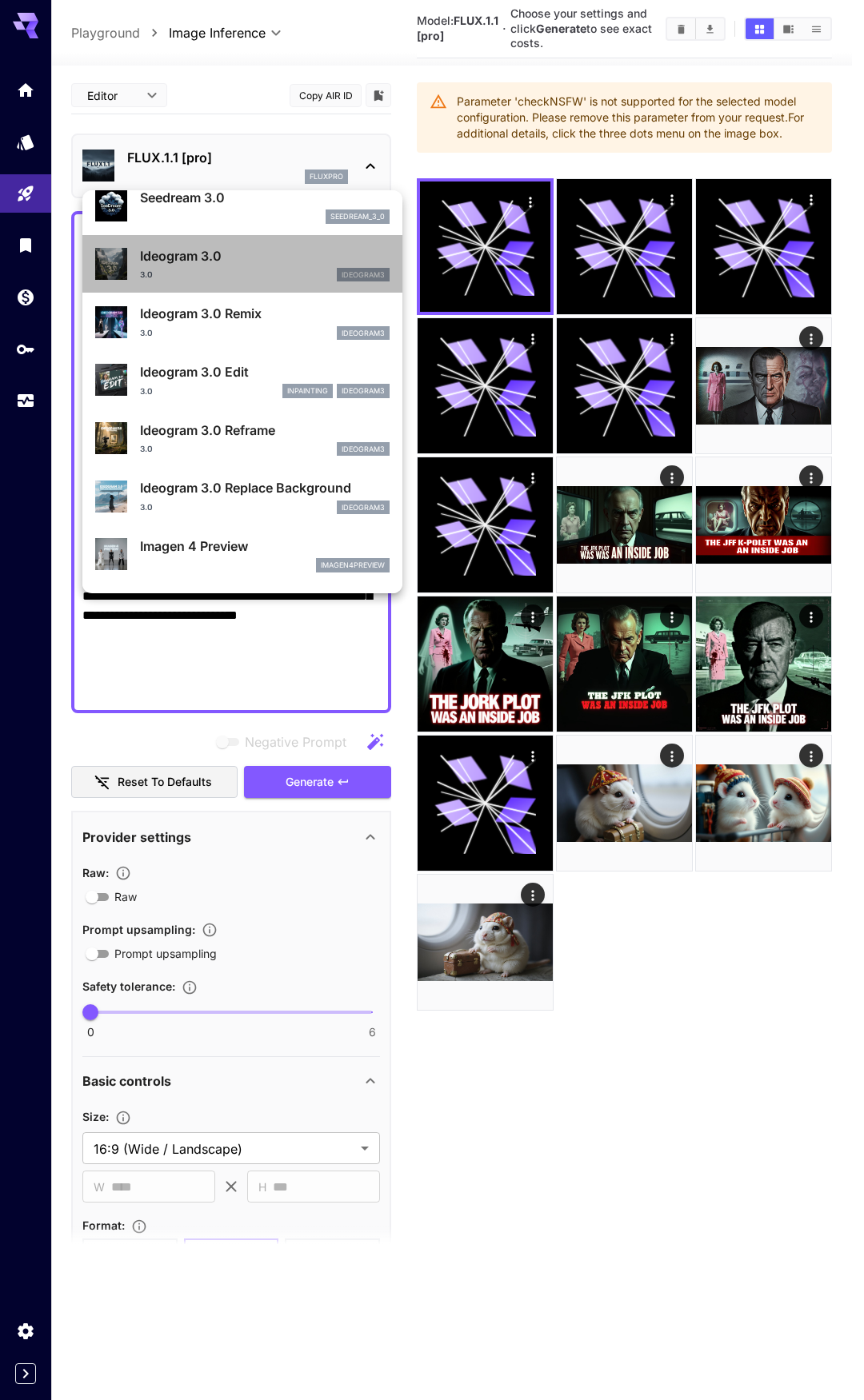
click at [253, 271] on div "3.0 ideogram3" at bounding box center [264, 274] width 250 height 14
type input "**********"
type input "****"
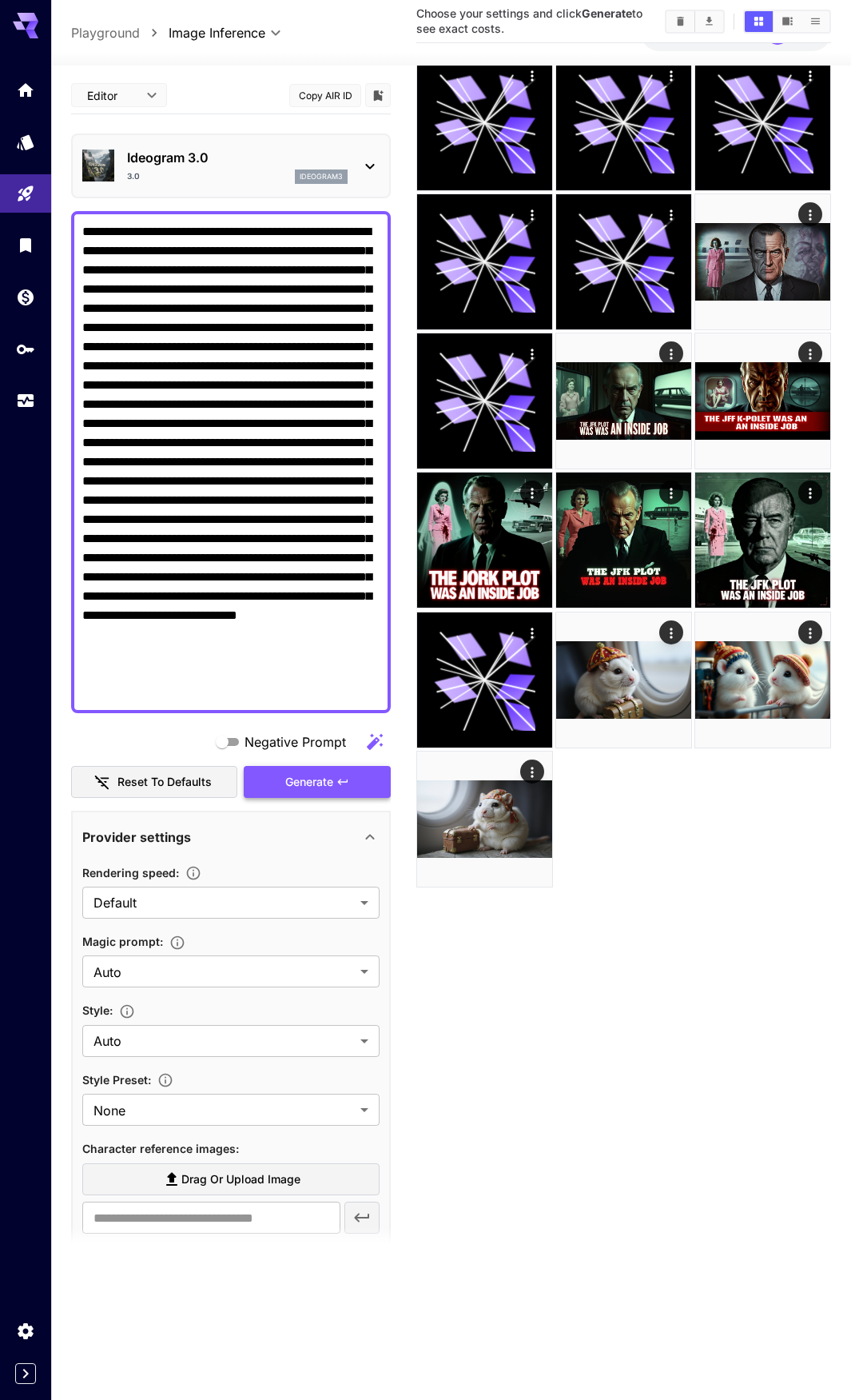
click at [302, 786] on span "Generate" at bounding box center [309, 782] width 48 height 20
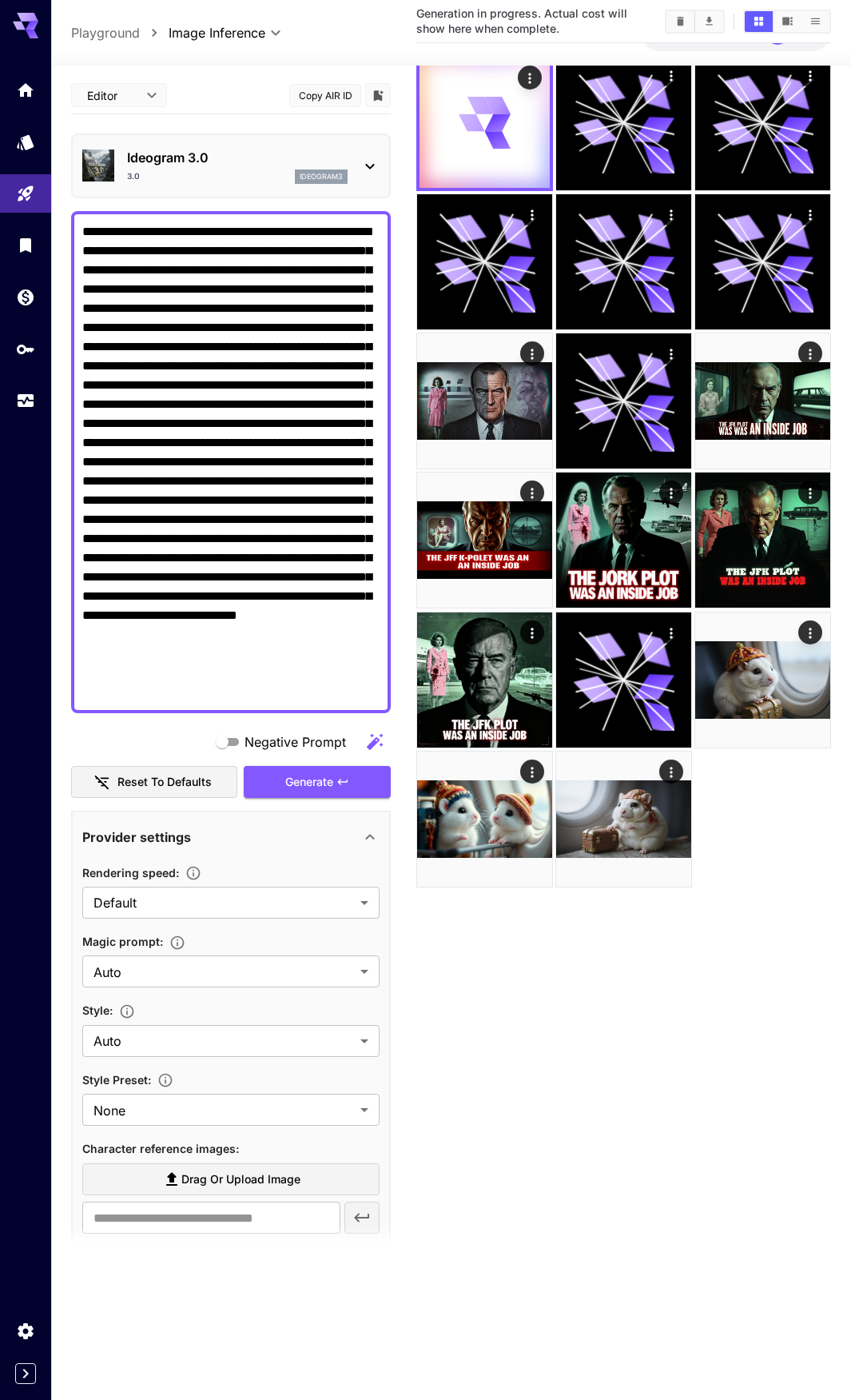
click at [238, 169] on div "Ideogram 3.0 3.0 ideogram3" at bounding box center [237, 166] width 221 height 36
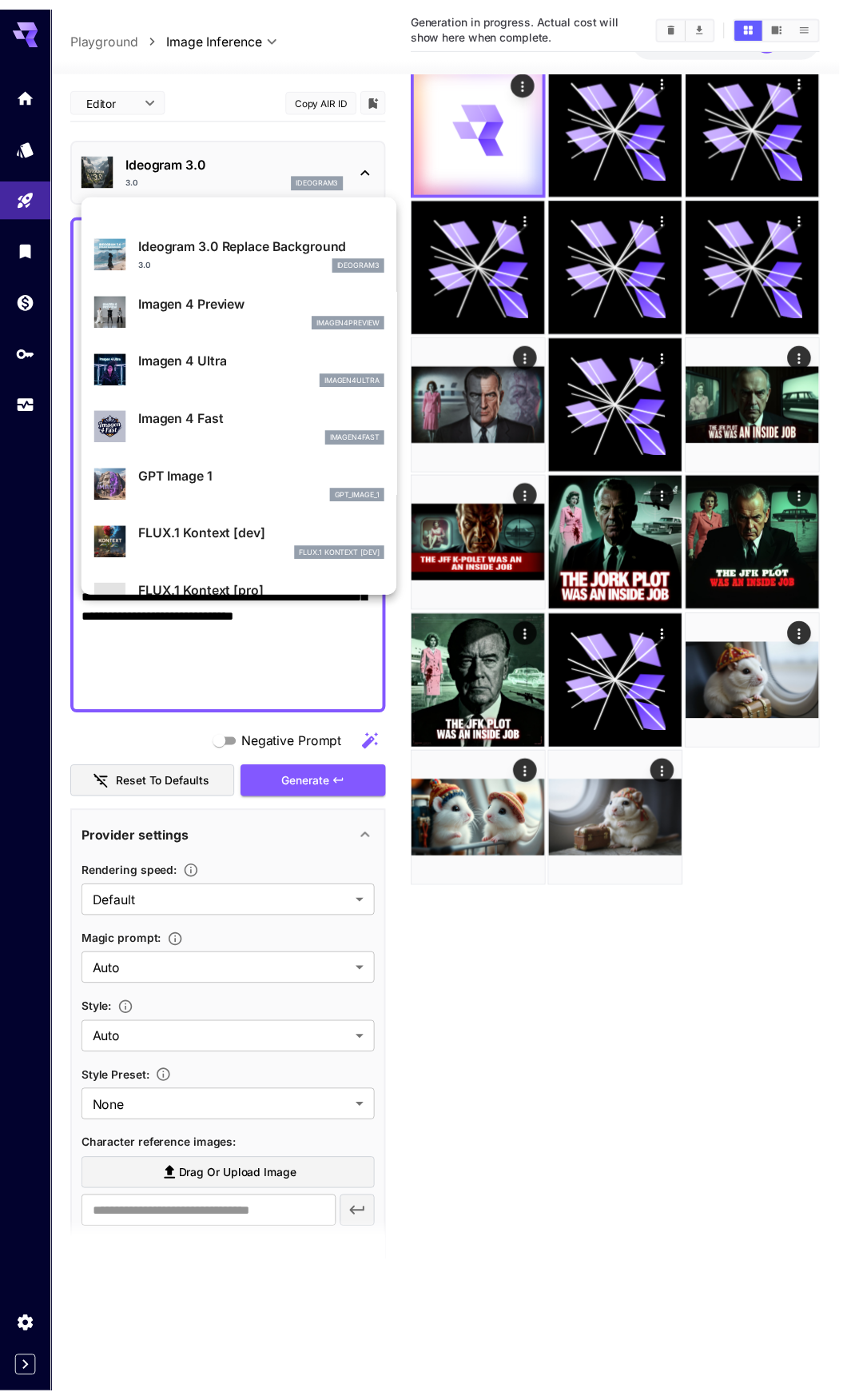
scroll to position [881, 0]
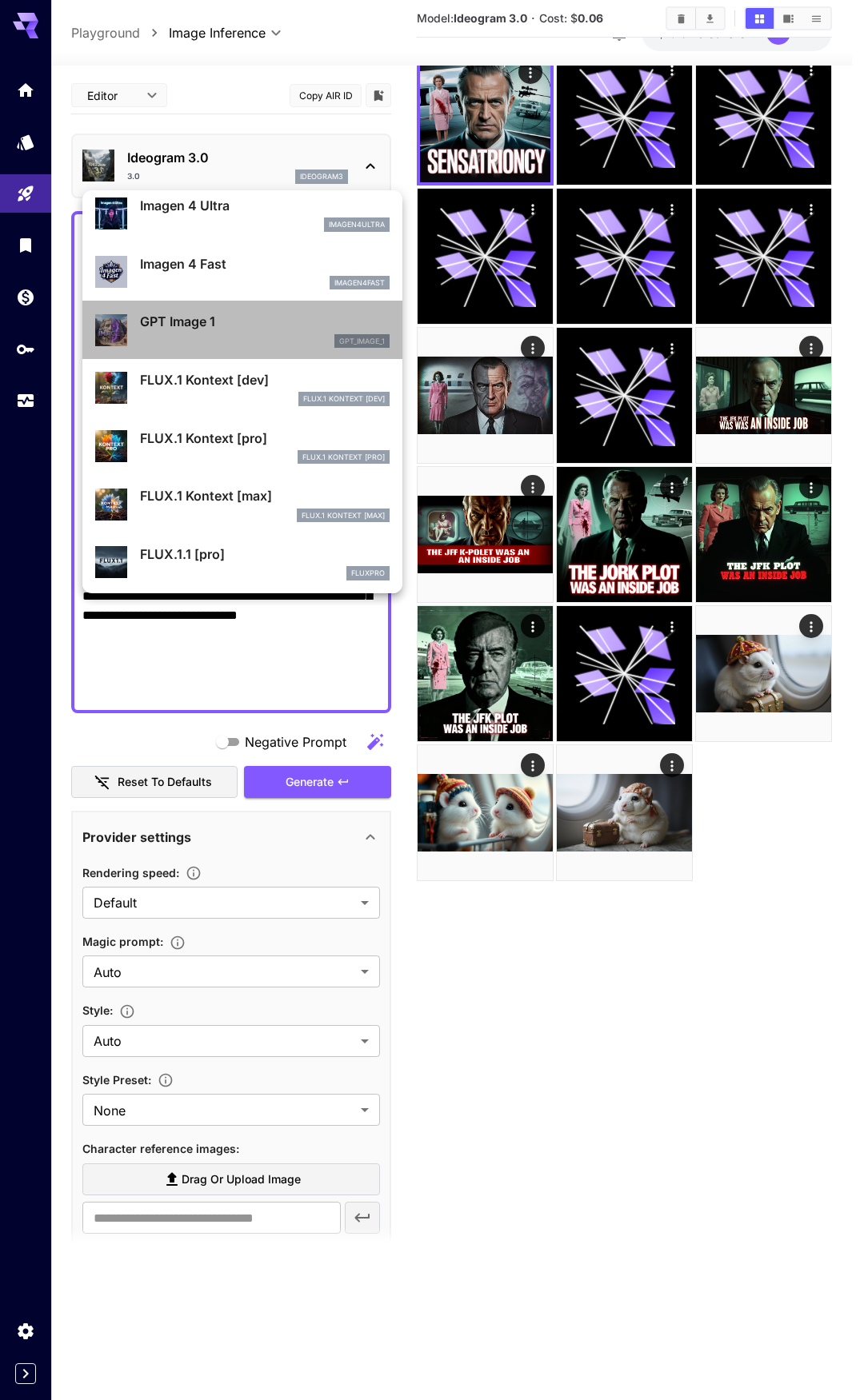
click at [252, 319] on p "GPT Image 1" at bounding box center [264, 322] width 250 height 19
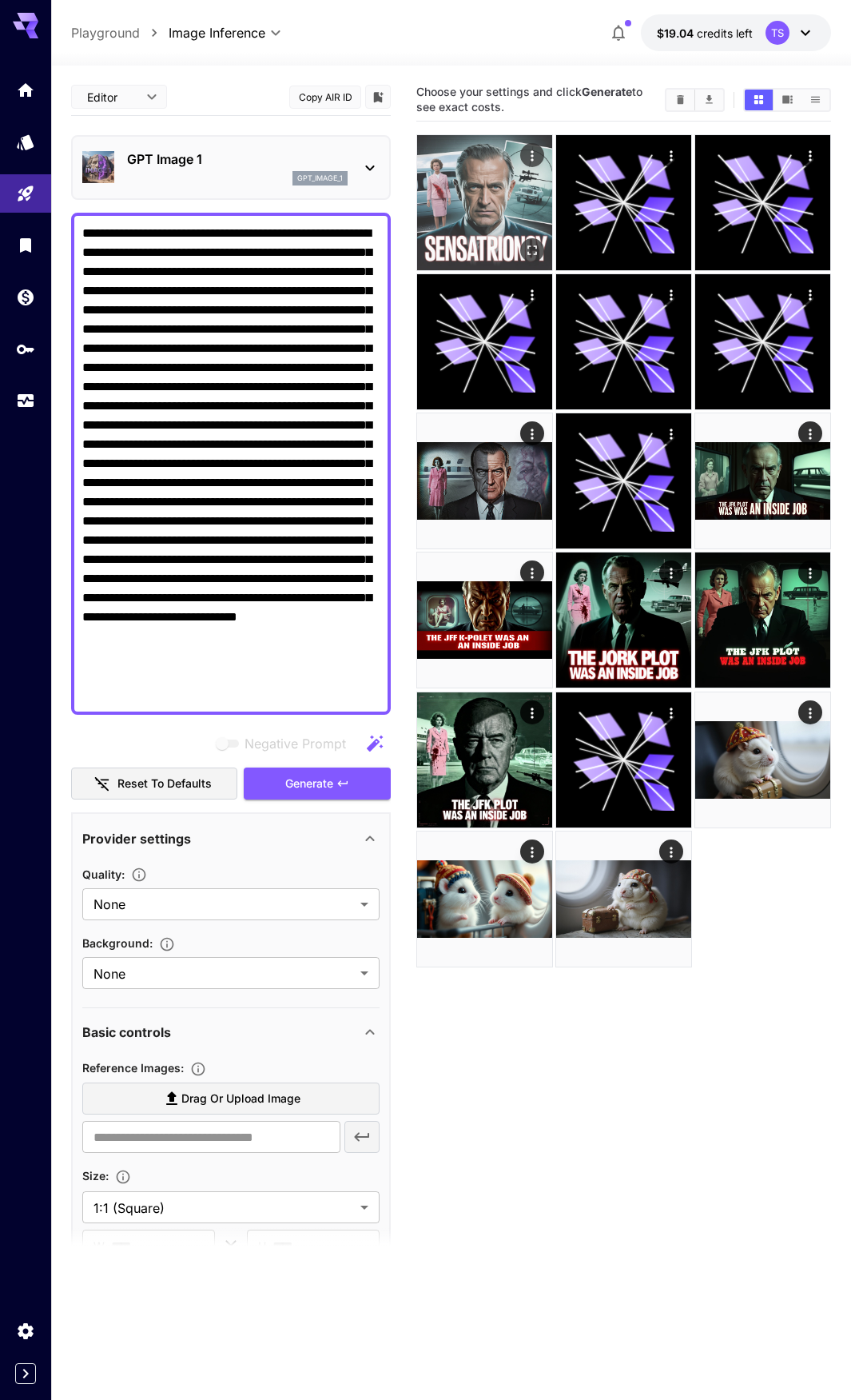
click at [507, 203] on img at bounding box center [485, 202] width 135 height 135
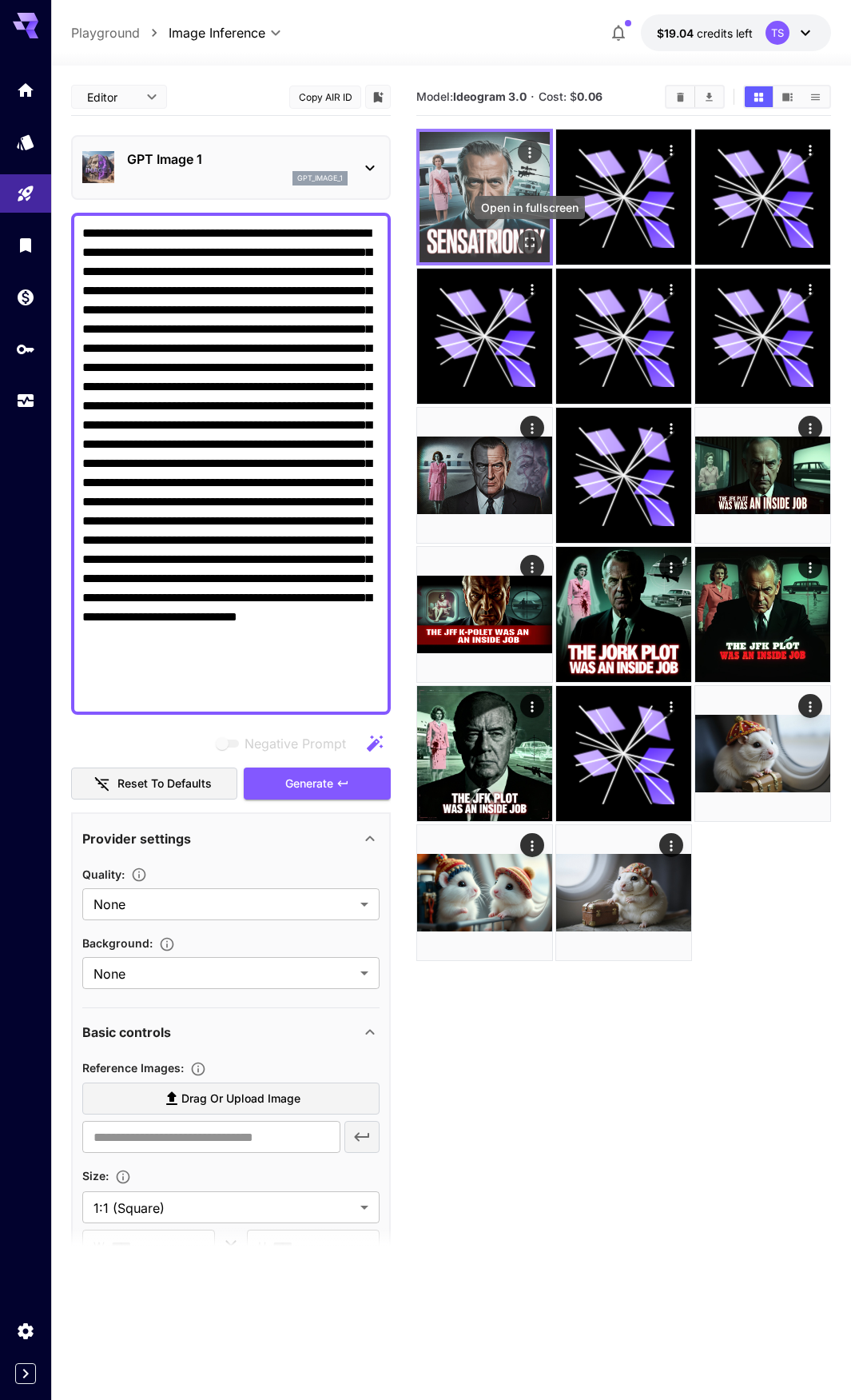
click at [527, 244] on icon "Open in fullscreen" at bounding box center [529, 242] width 16 height 16
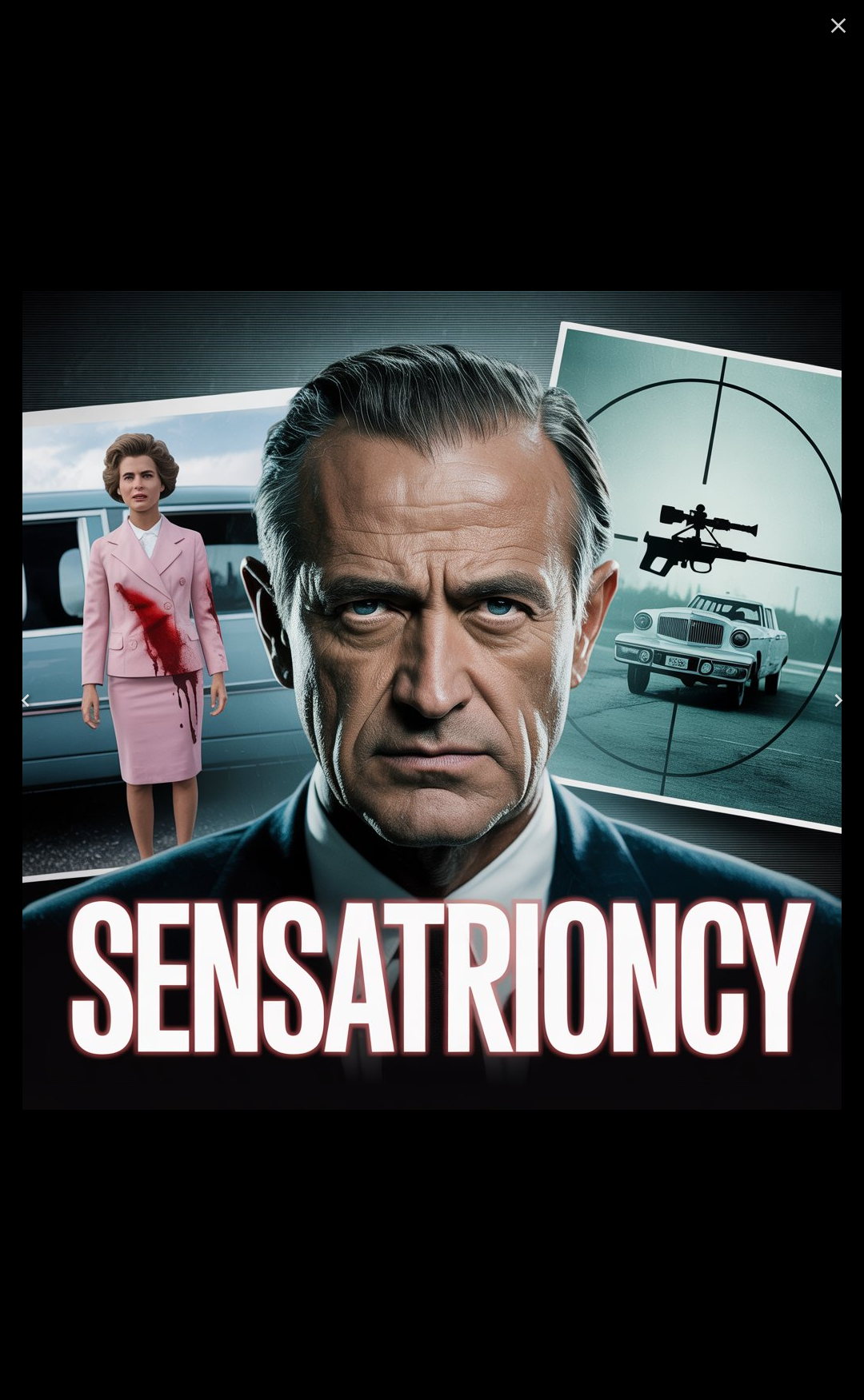
click at [850, 33] on icon "Close" at bounding box center [838, 25] width 26 height 26
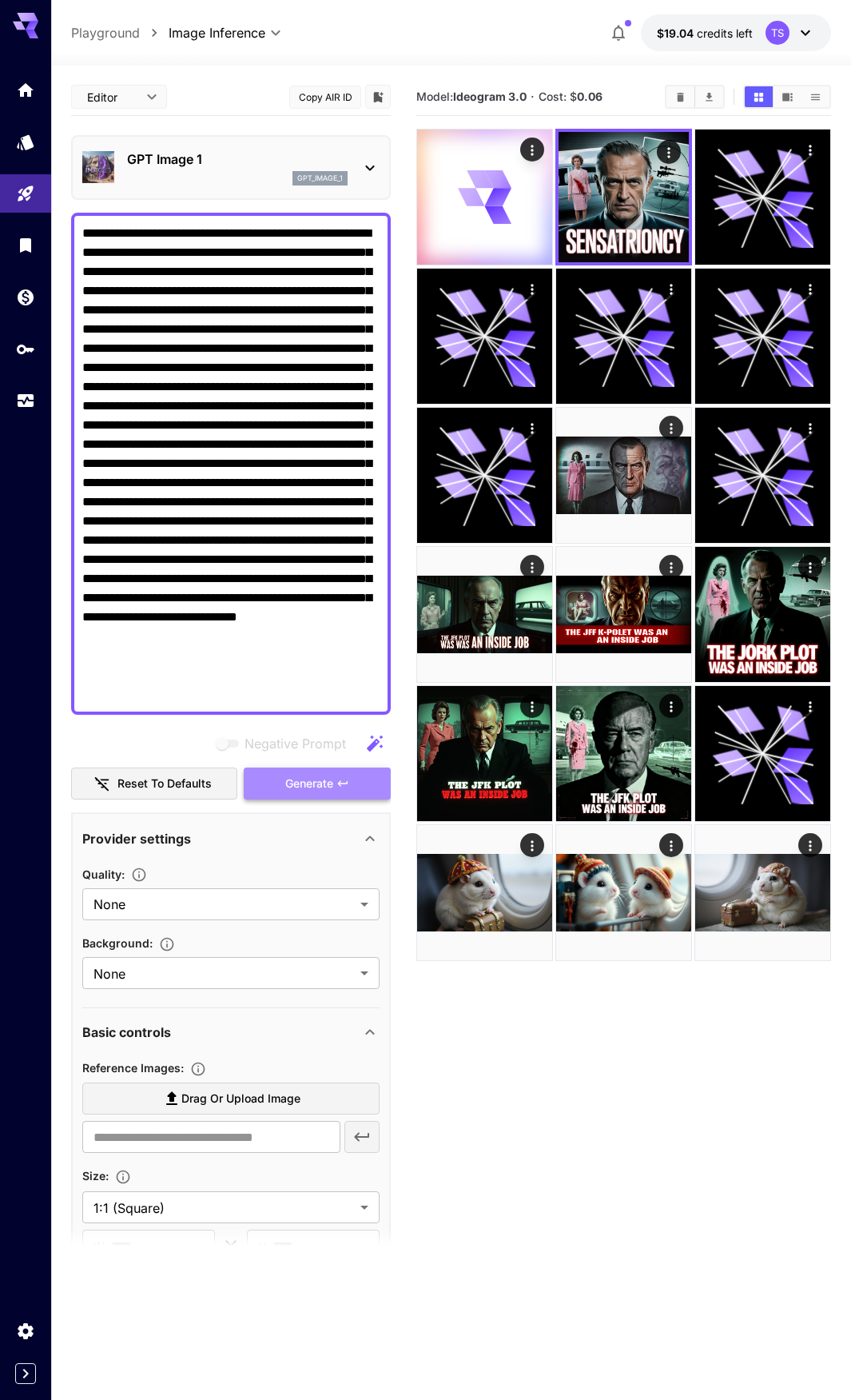
click at [317, 790] on span "Generate" at bounding box center [309, 784] width 48 height 20
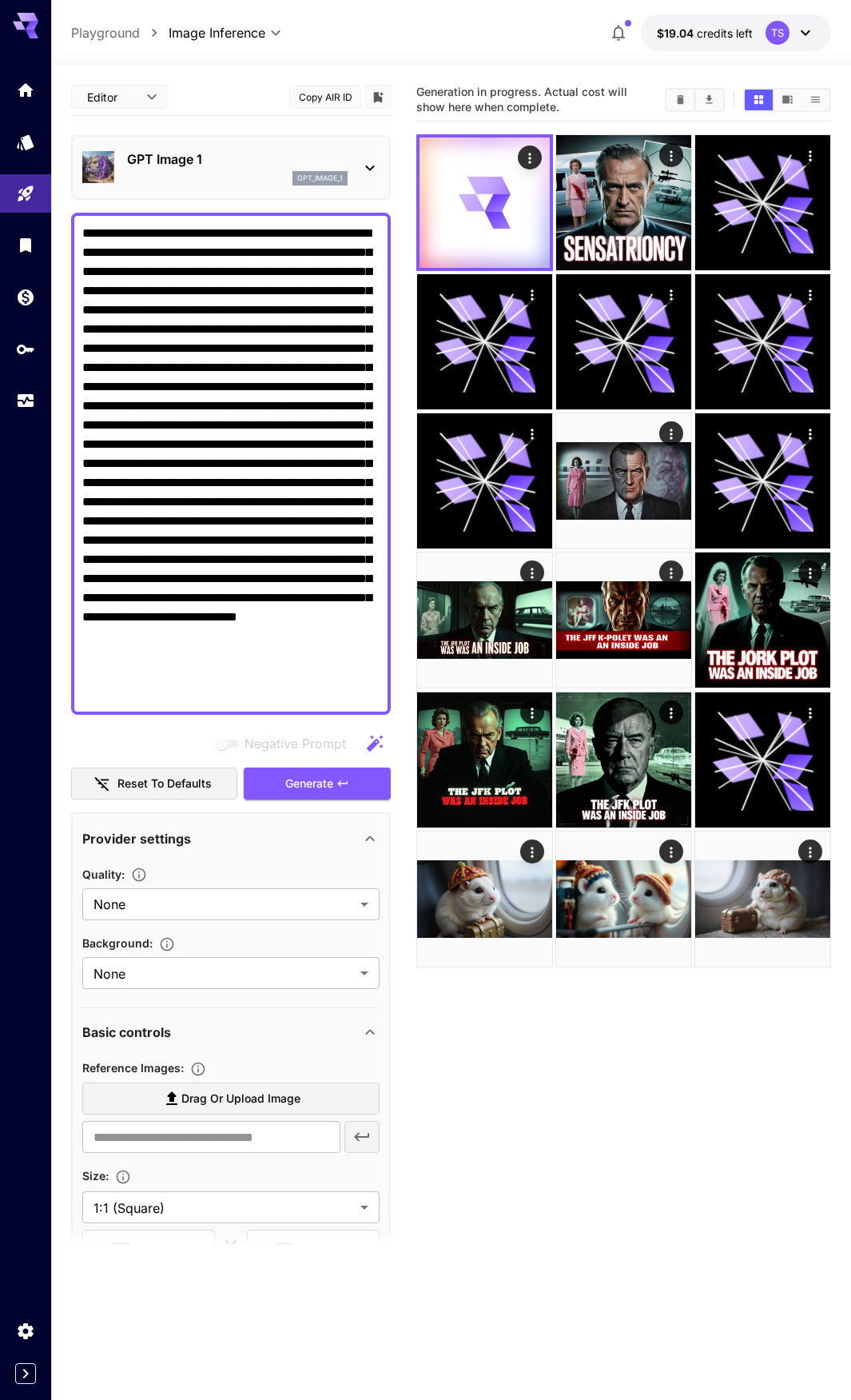
click at [221, 173] on div "gpt_image_1" at bounding box center [237, 177] width 221 height 14
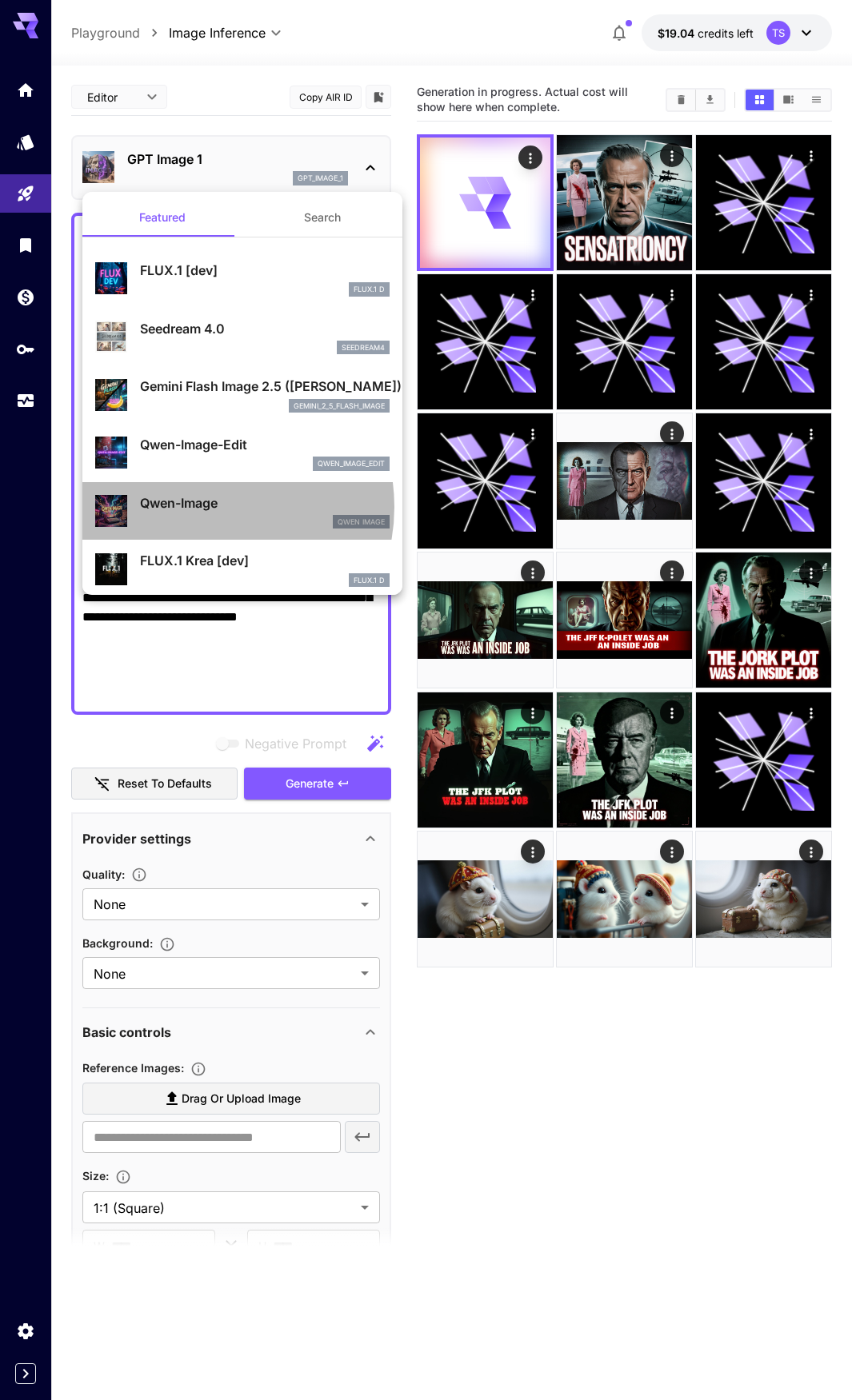
click at [204, 507] on p "Qwen-Image" at bounding box center [264, 503] width 250 height 19
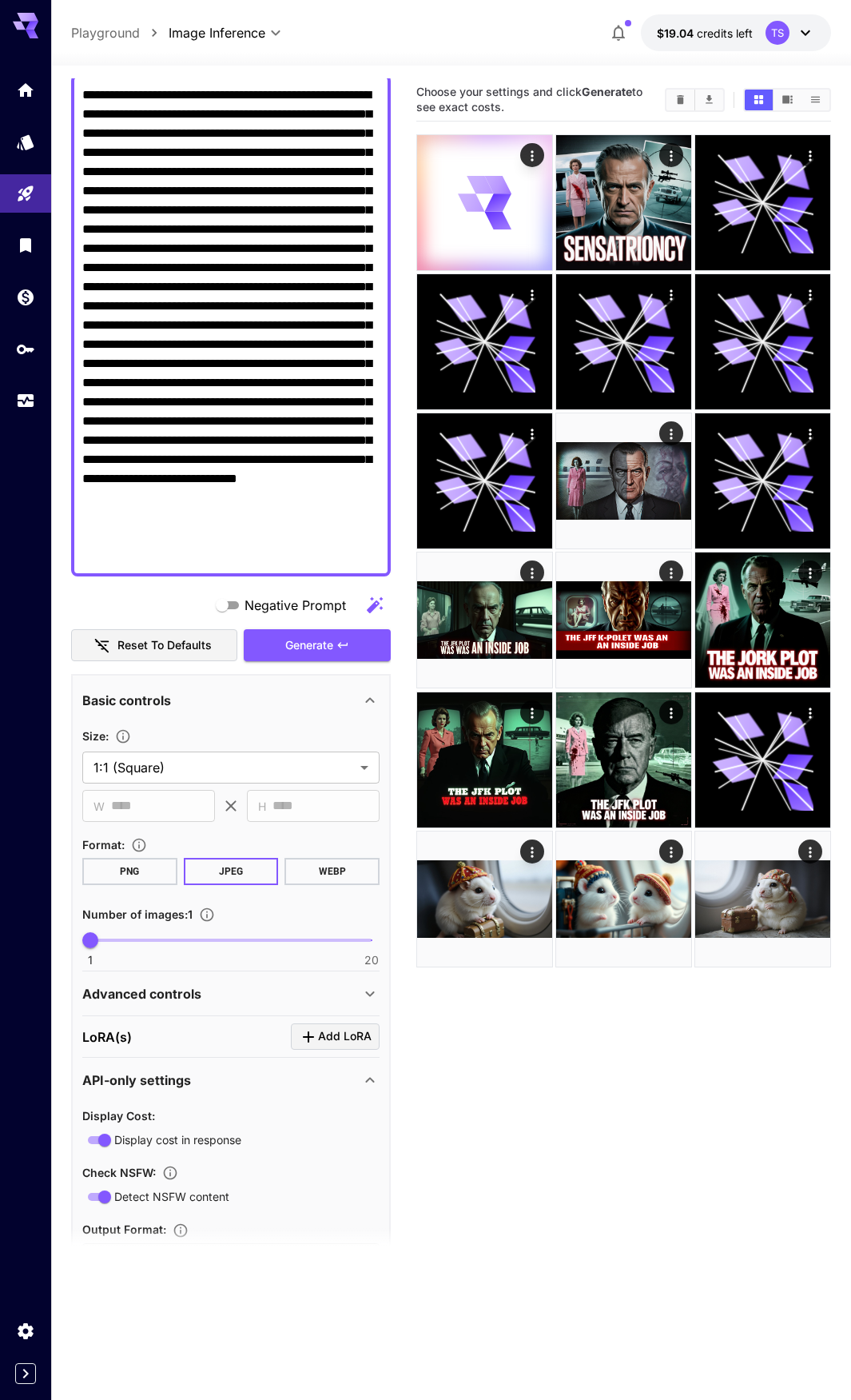
scroll to position [285, 0]
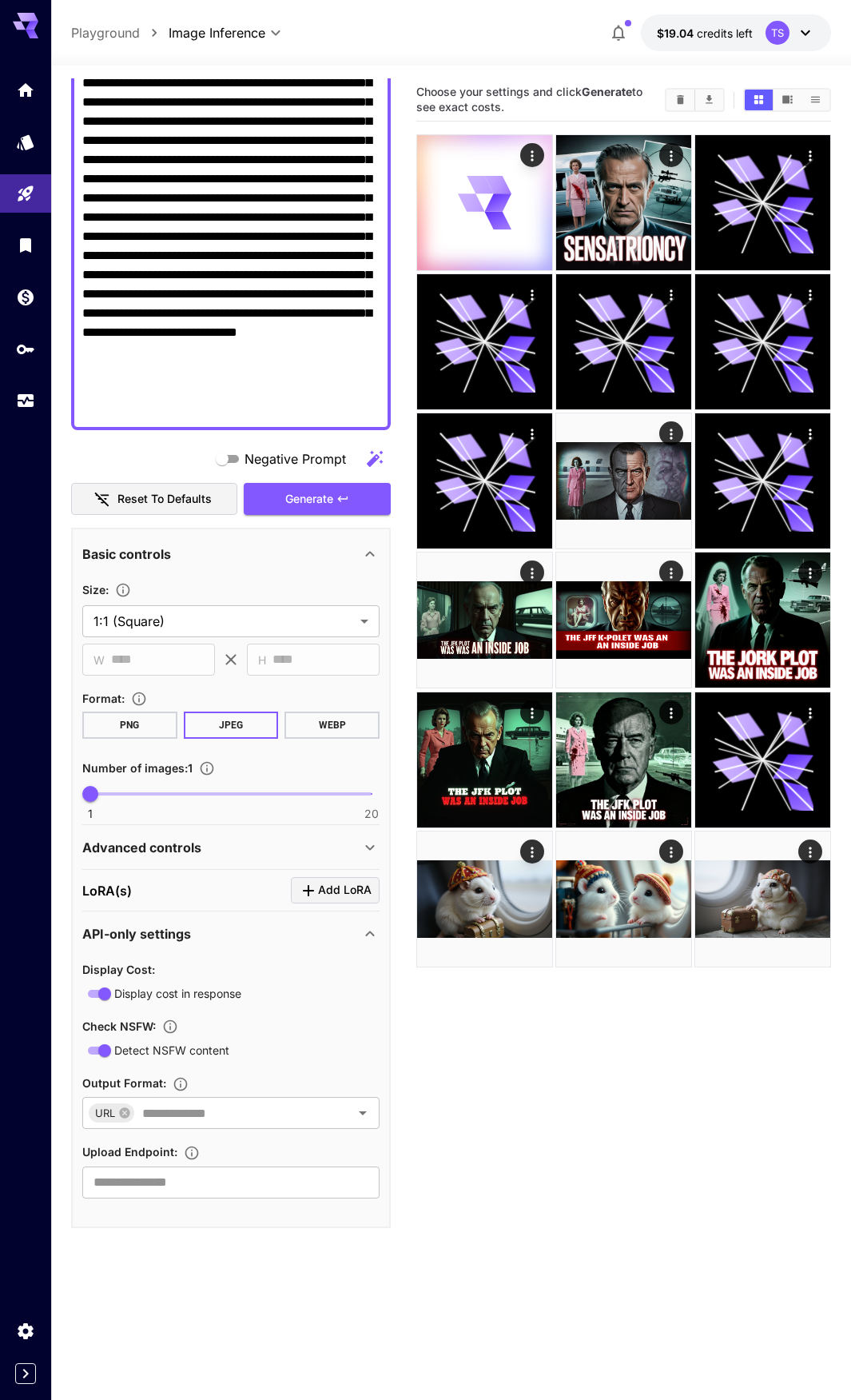
click at [317, 890] on icon "Click to add LoRA" at bounding box center [308, 891] width 19 height 19
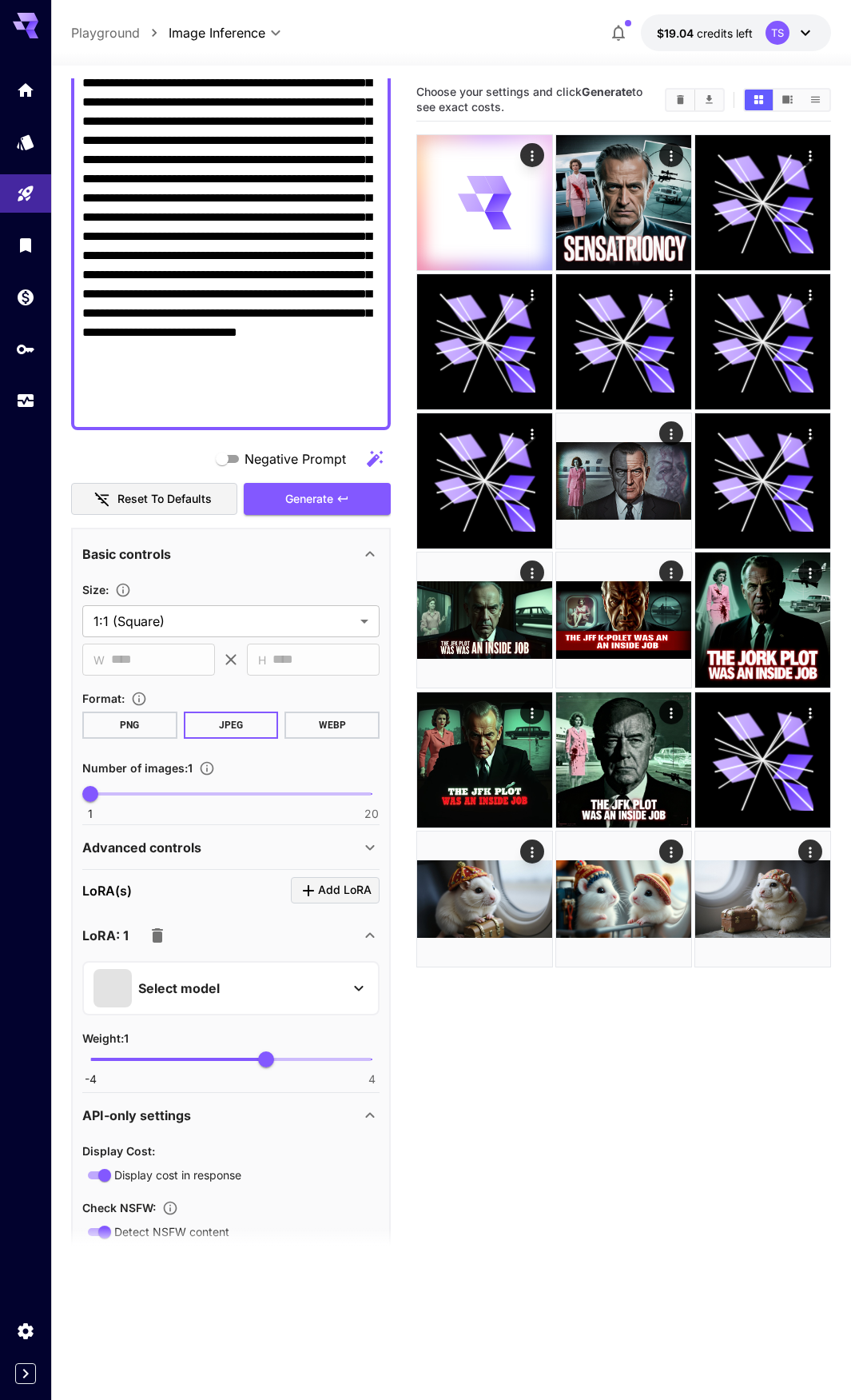
click at [152, 987] on p "Select model" at bounding box center [179, 988] width 82 height 19
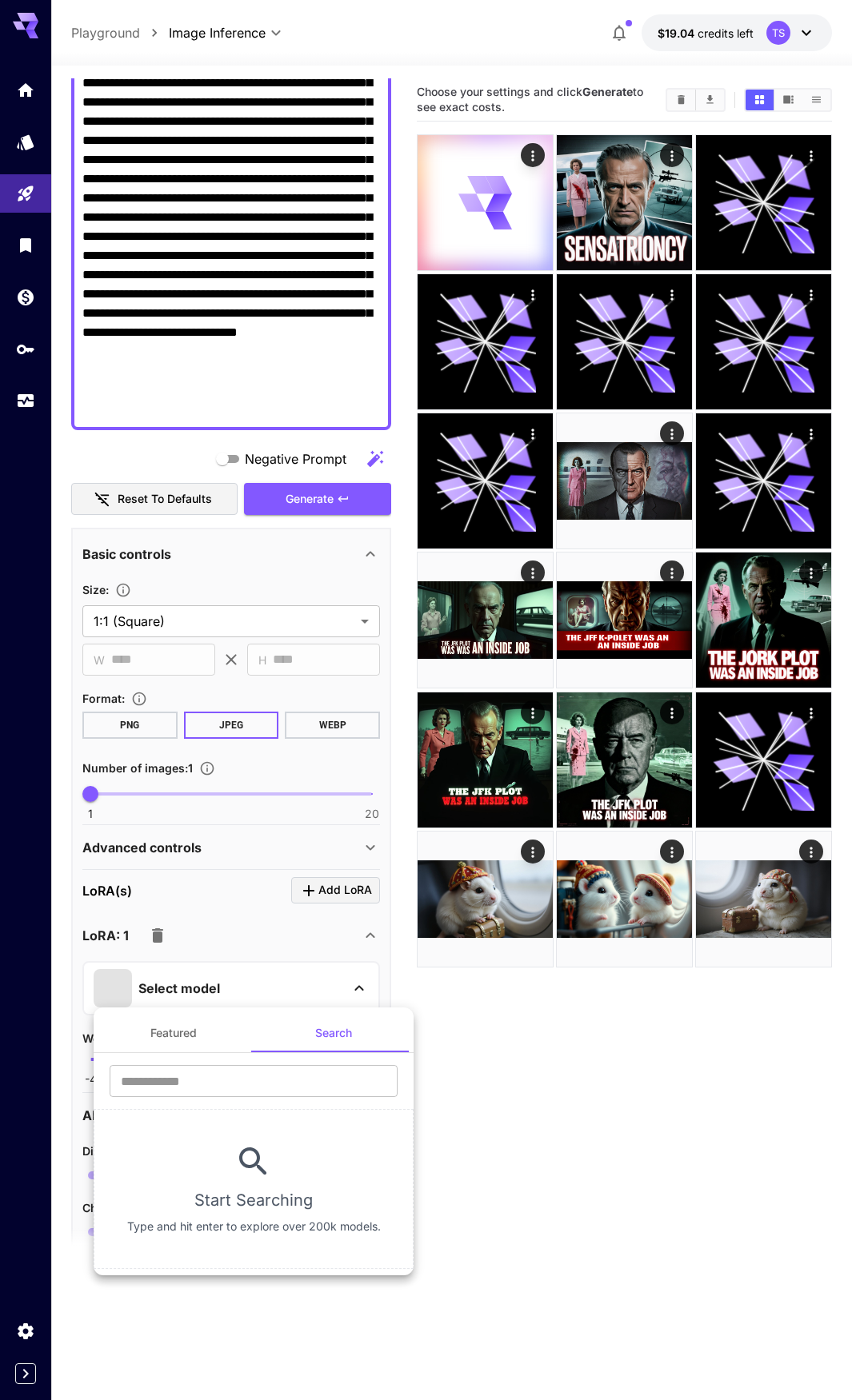
click at [169, 1029] on button "Featured" at bounding box center [174, 1033] width 160 height 38
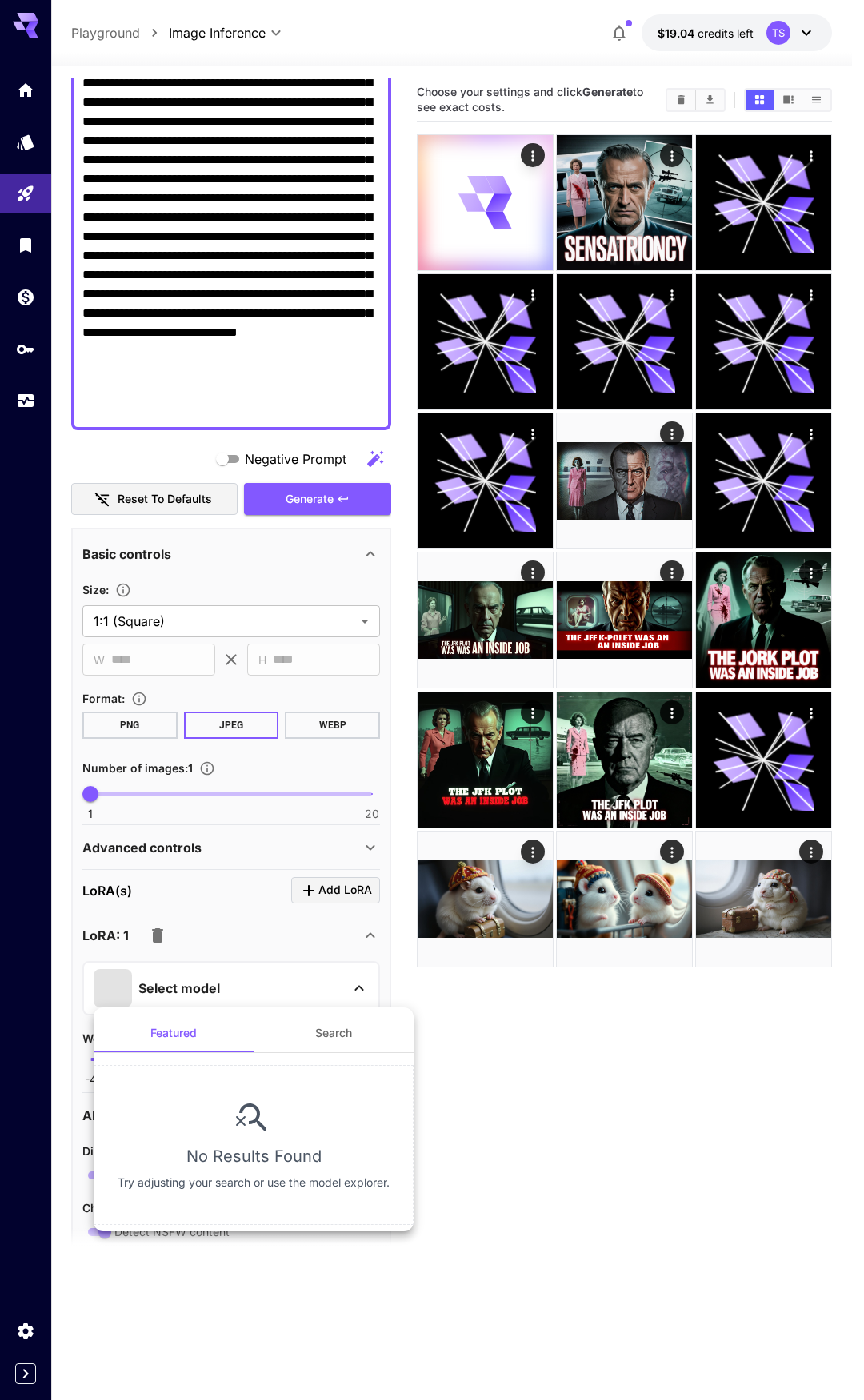
click at [187, 1002] on div at bounding box center [432, 700] width 864 height 1400
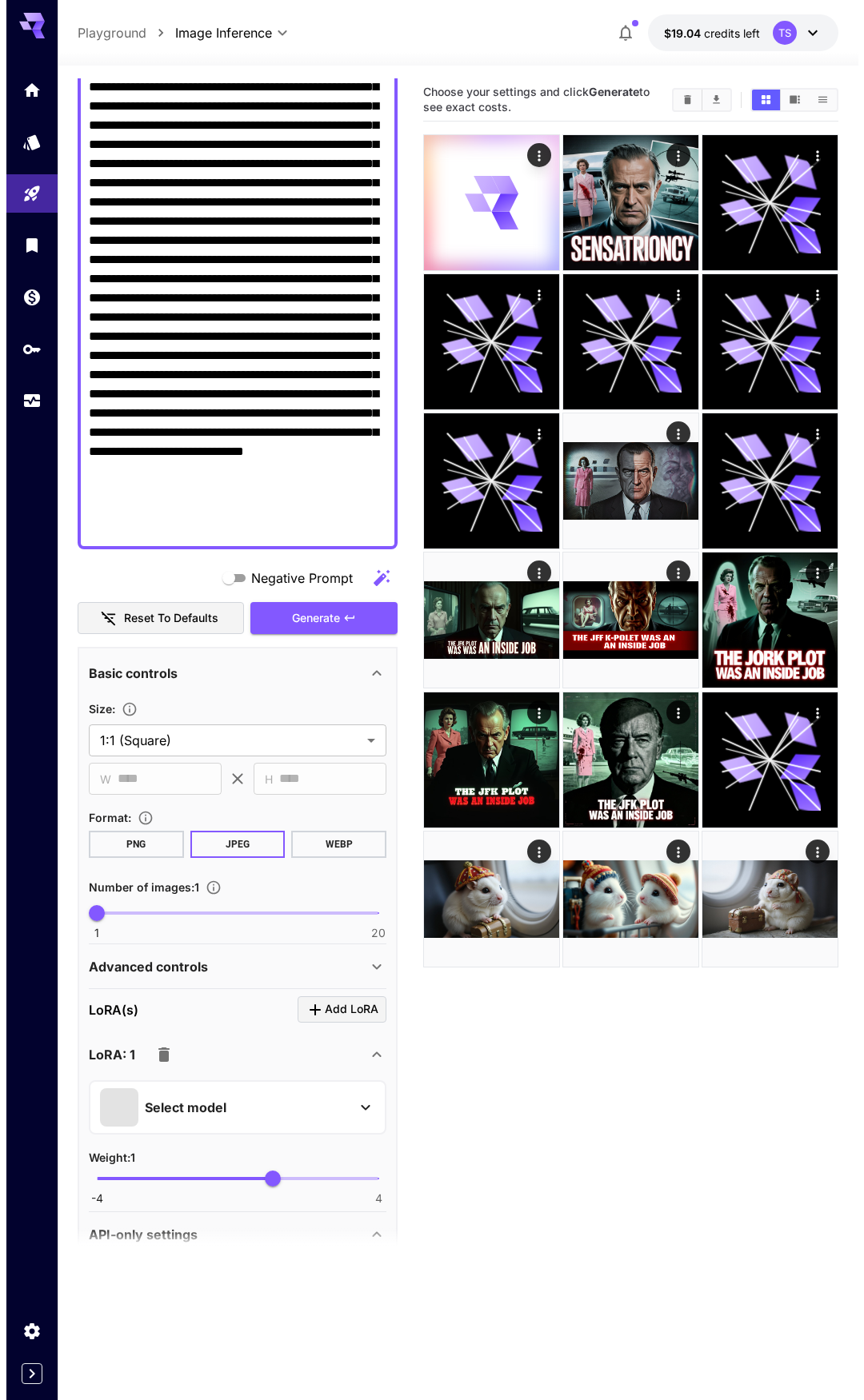
scroll to position [0, 0]
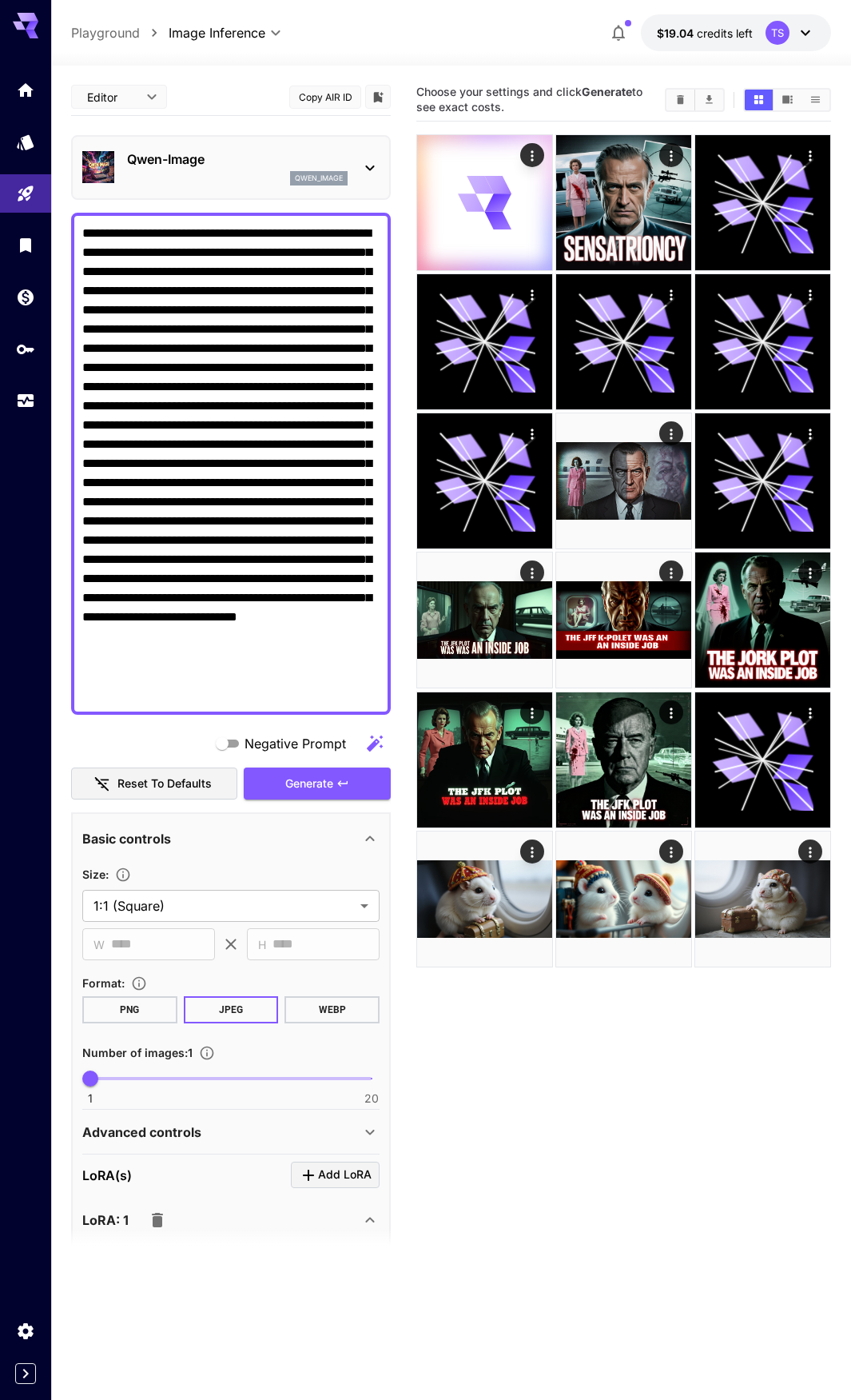
click at [191, 165] on p "Qwen-Image" at bounding box center [237, 159] width 221 height 19
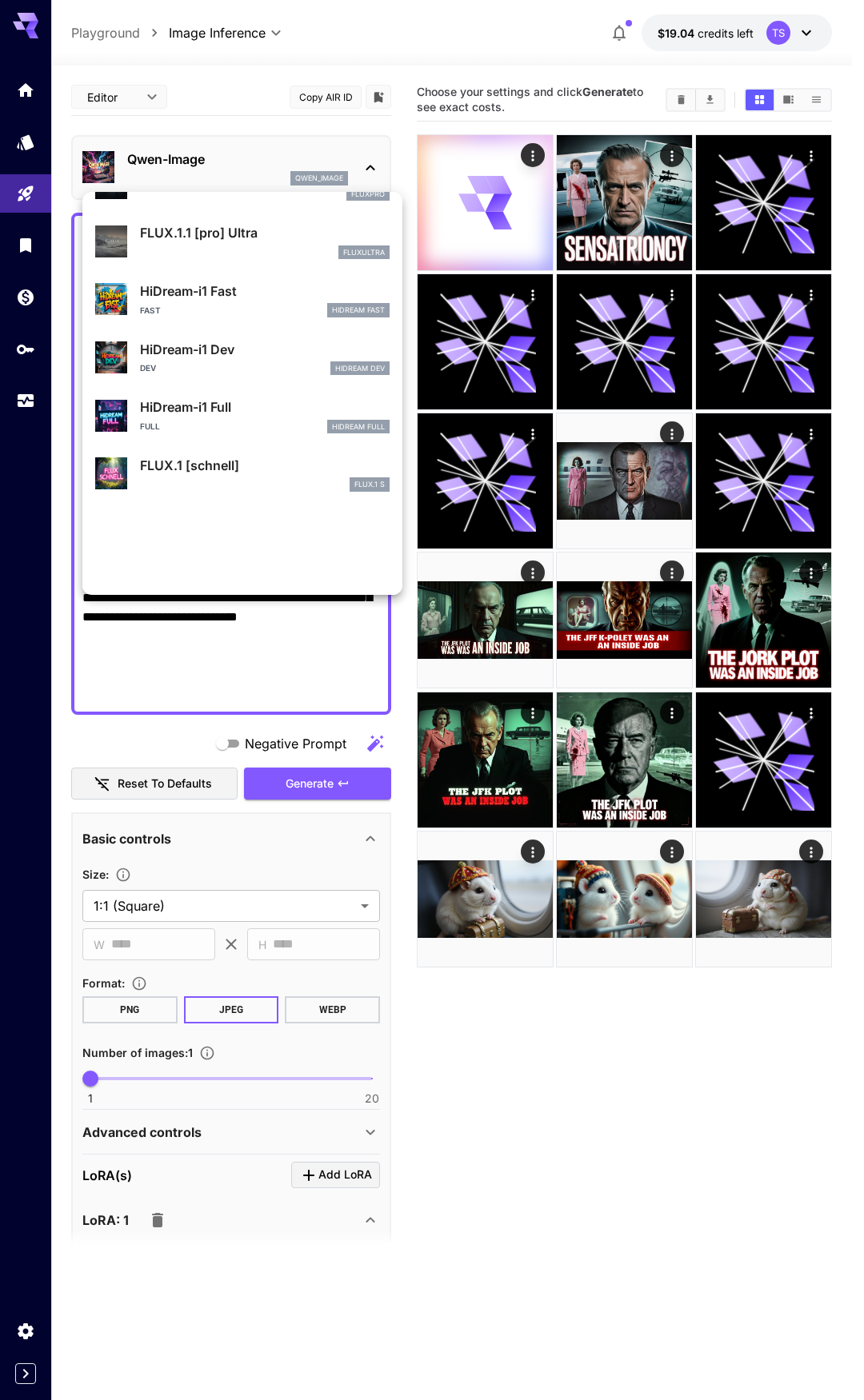
scroll to position [1294, 0]
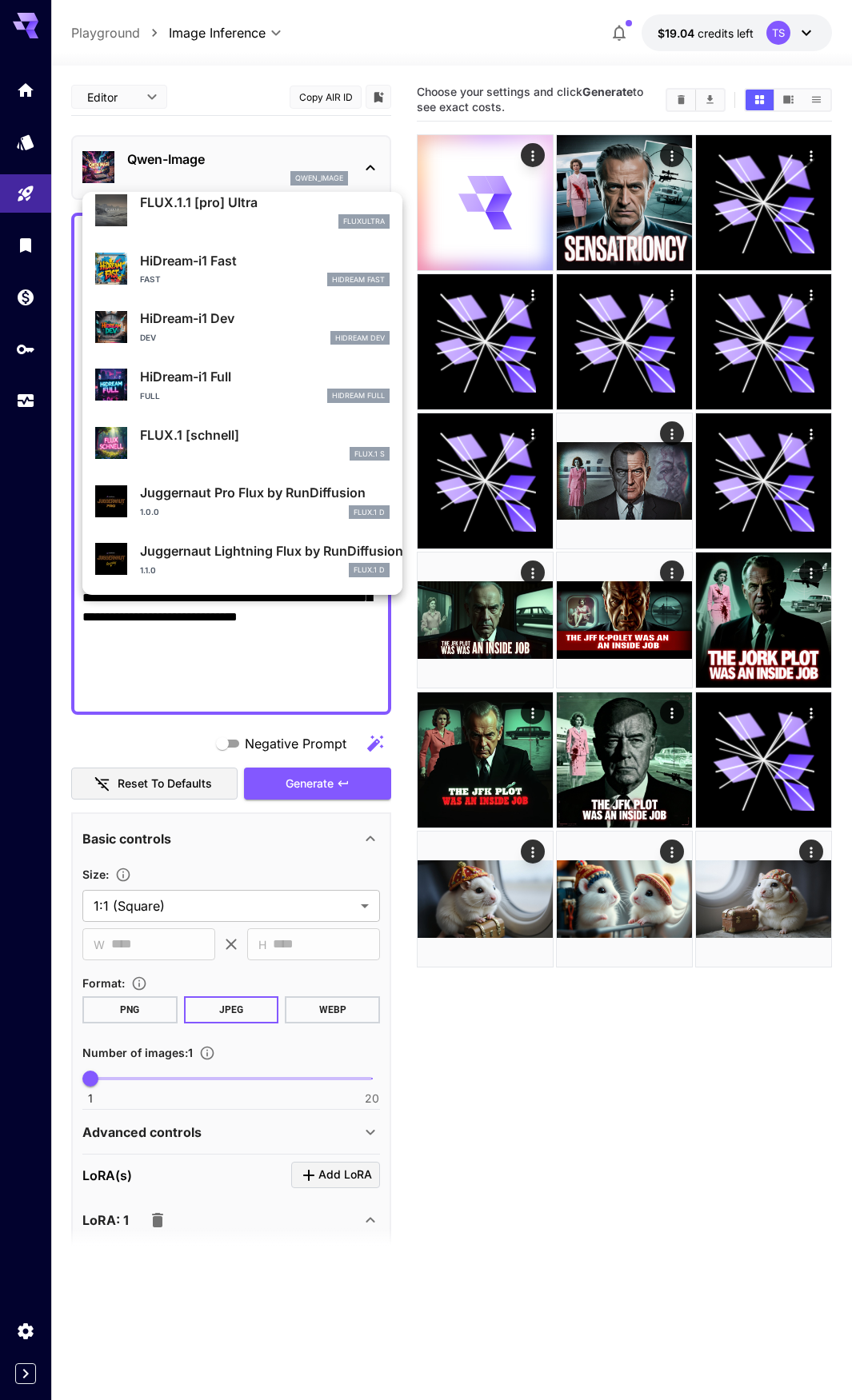
click at [617, 483] on div at bounding box center [432, 700] width 864 height 1400
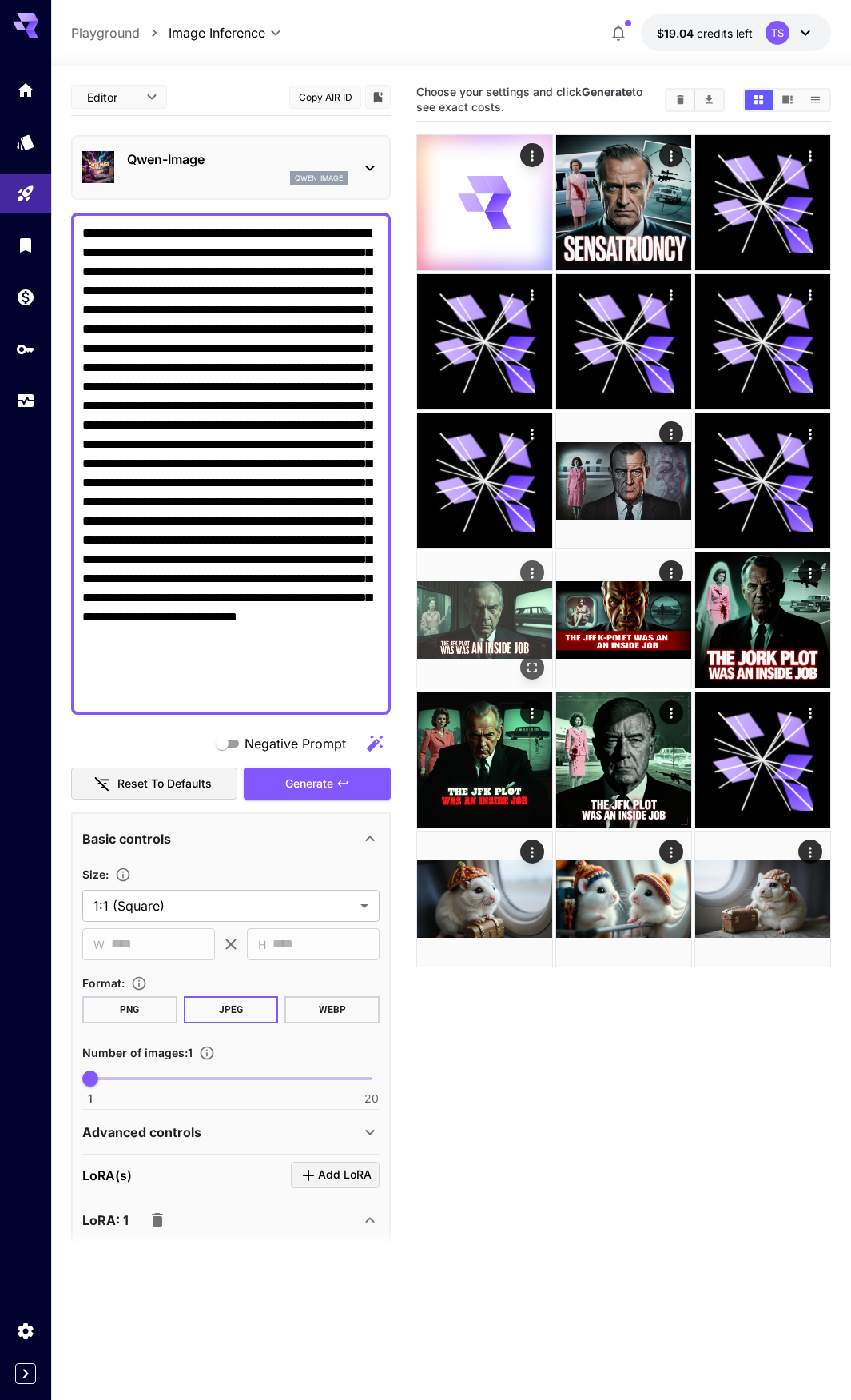
click at [472, 631] on img at bounding box center [485, 620] width 135 height 135
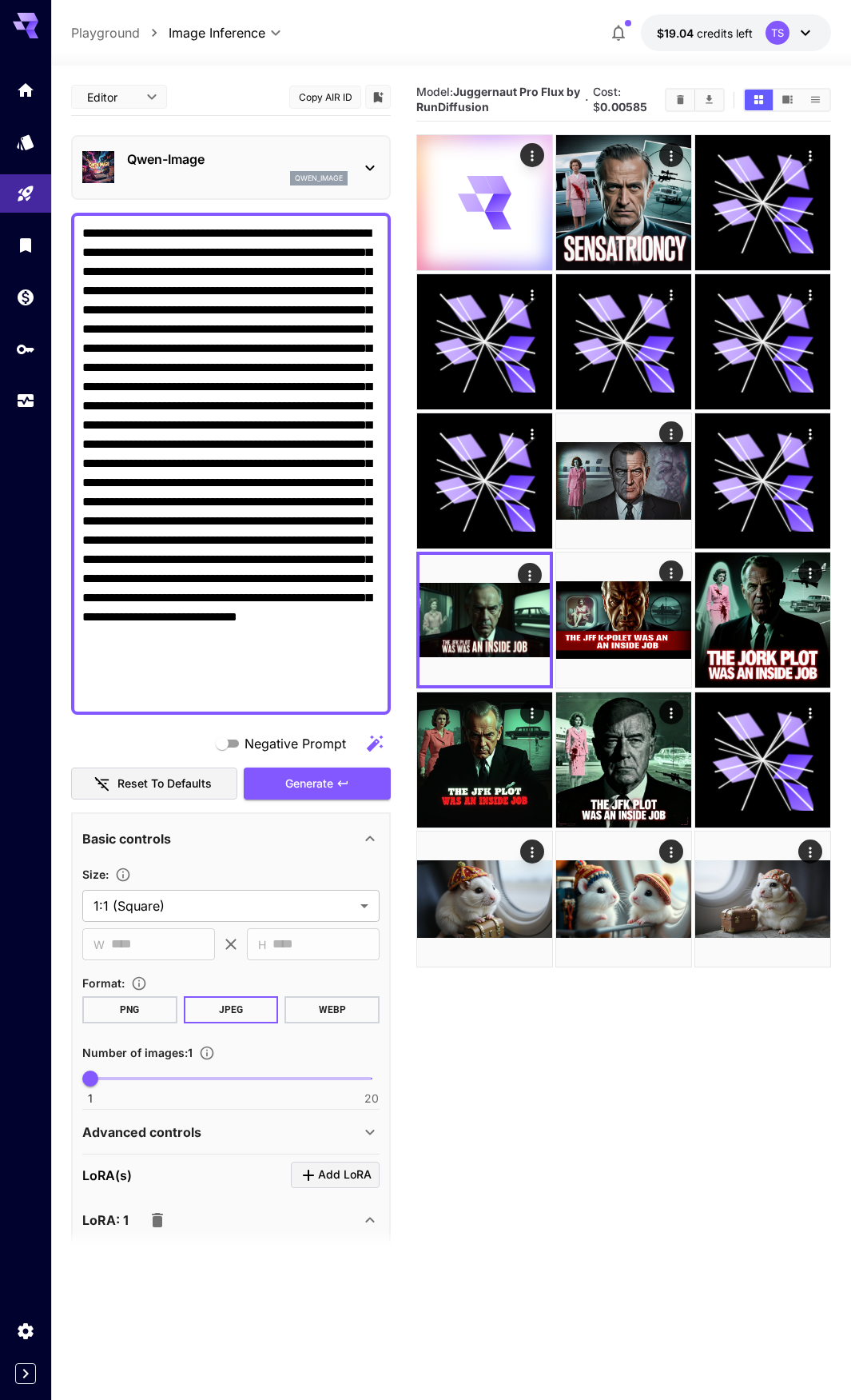
click at [247, 181] on div "qwen_image" at bounding box center [237, 177] width 221 height 14
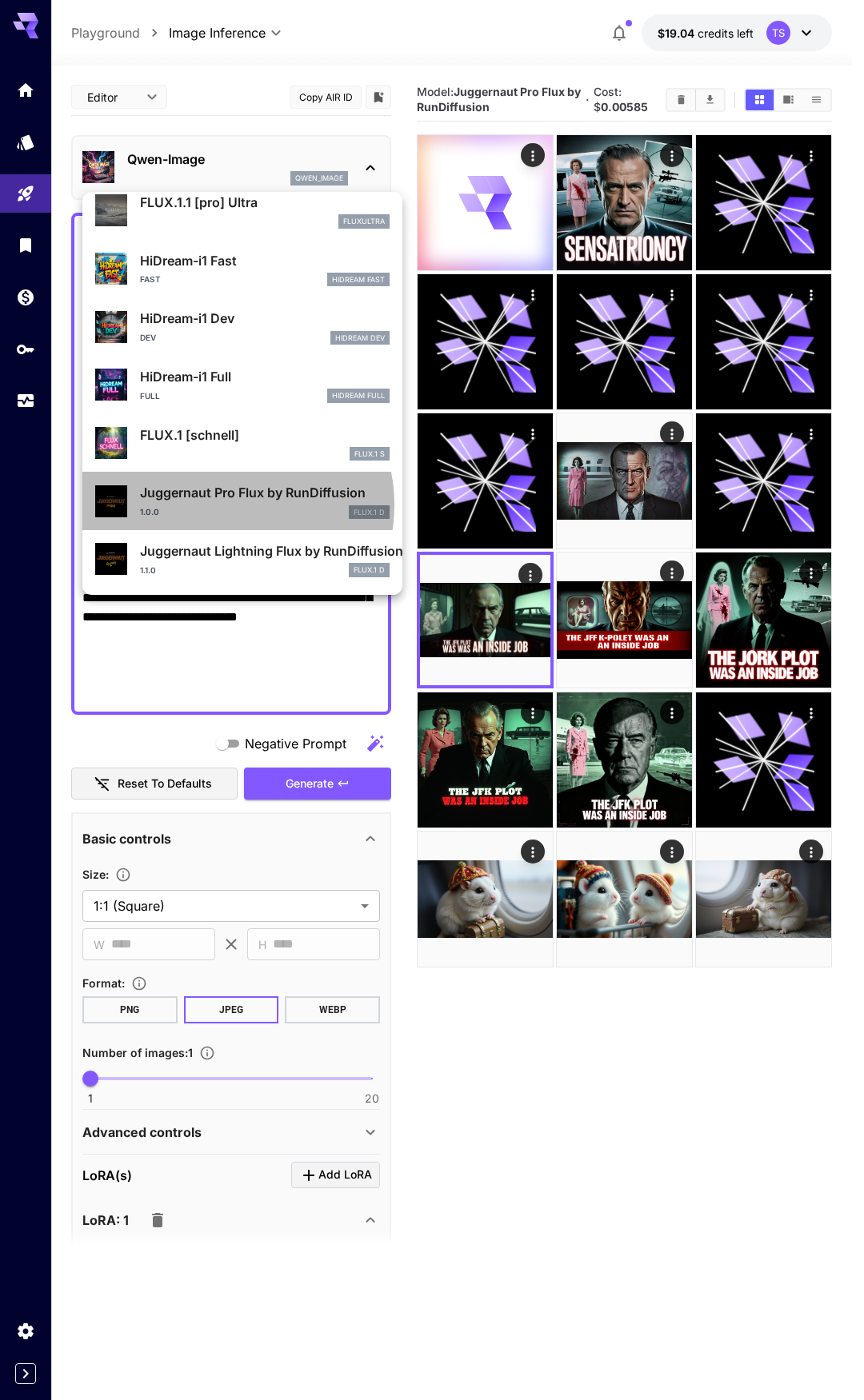
click at [230, 506] on div "1.0.0 FLUX.1 D" at bounding box center [264, 513] width 250 height 14
type input "**"
type input "*"
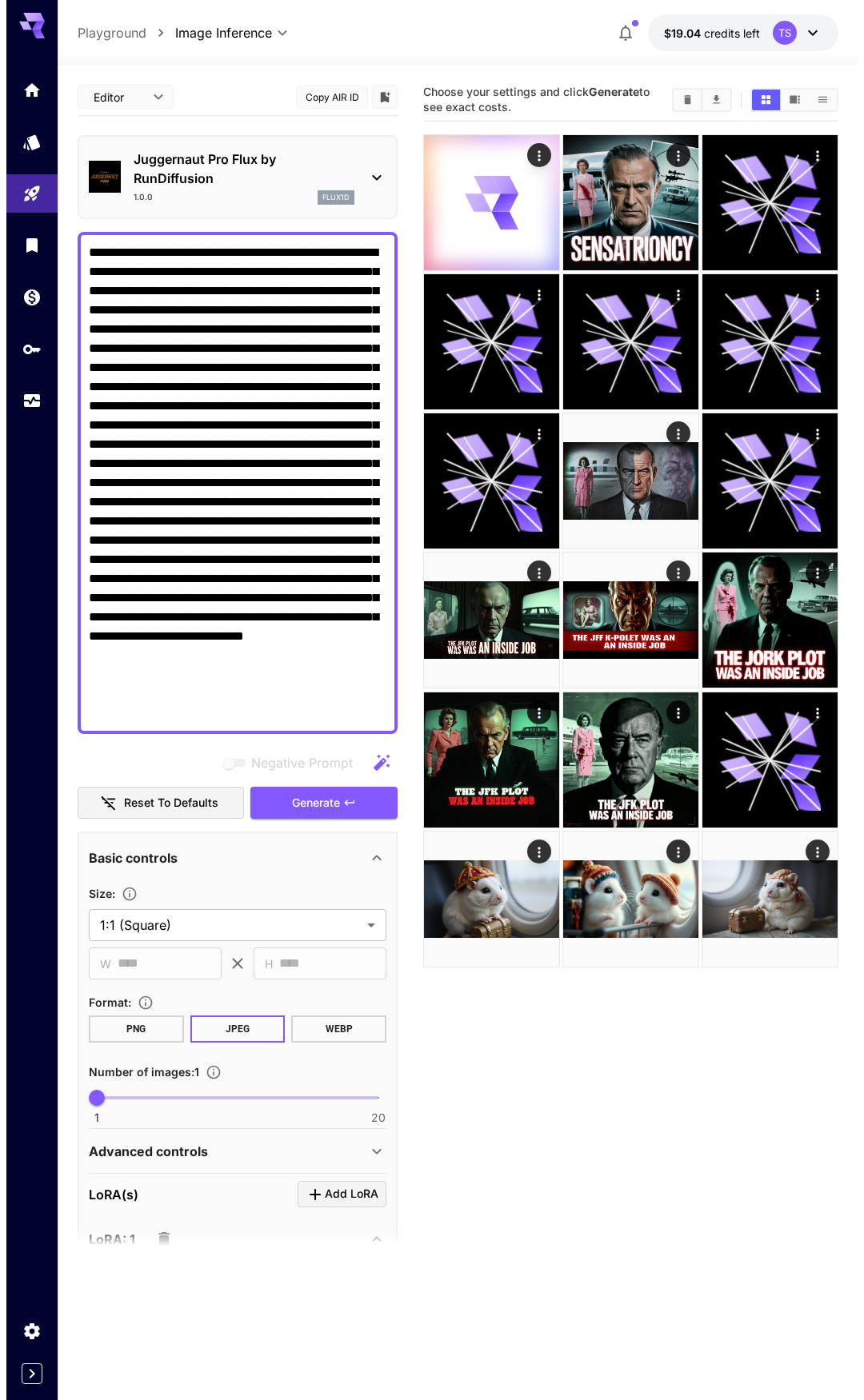
scroll to position [400, 0]
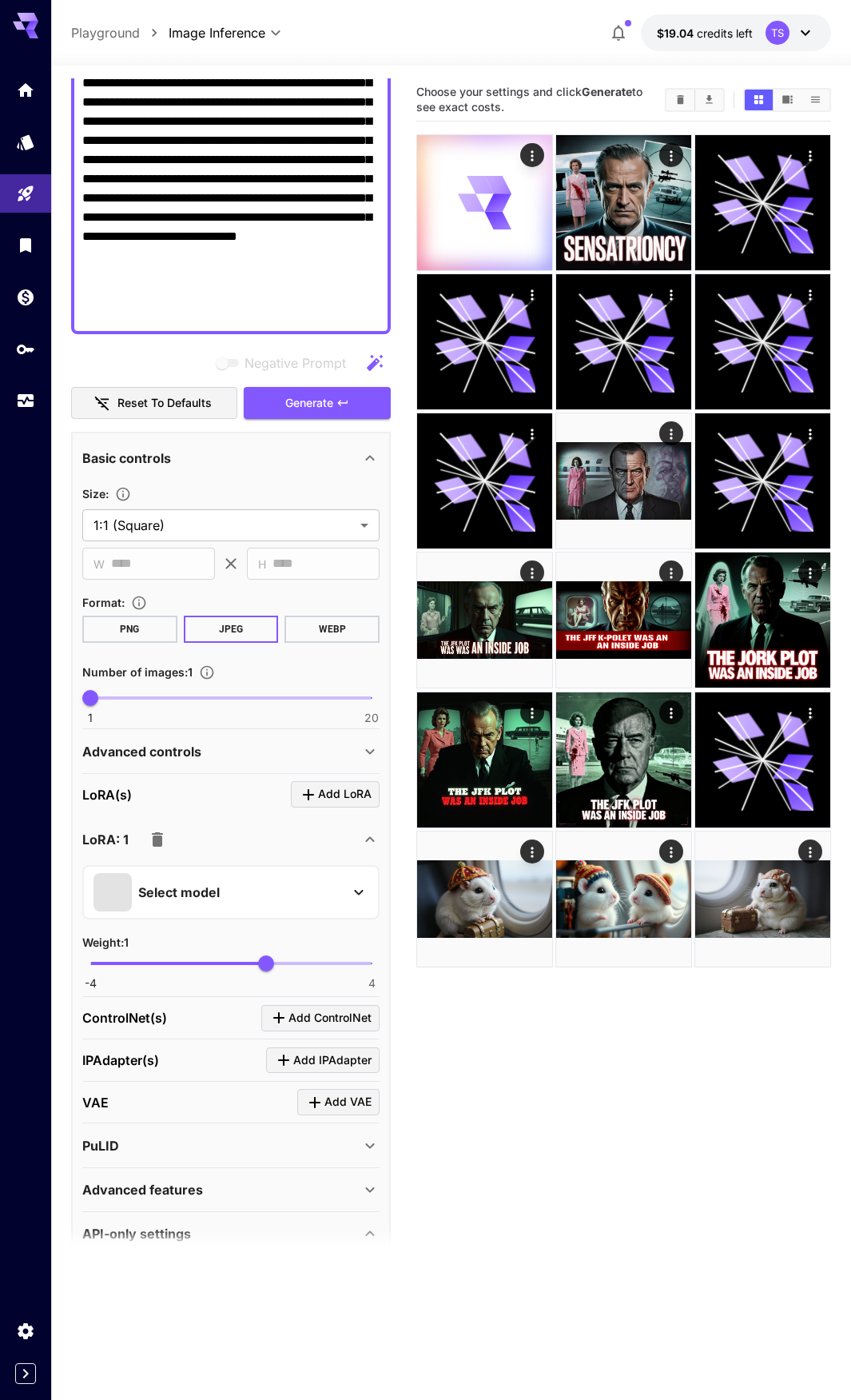
click at [213, 907] on div "Select model" at bounding box center [218, 892] width 250 height 38
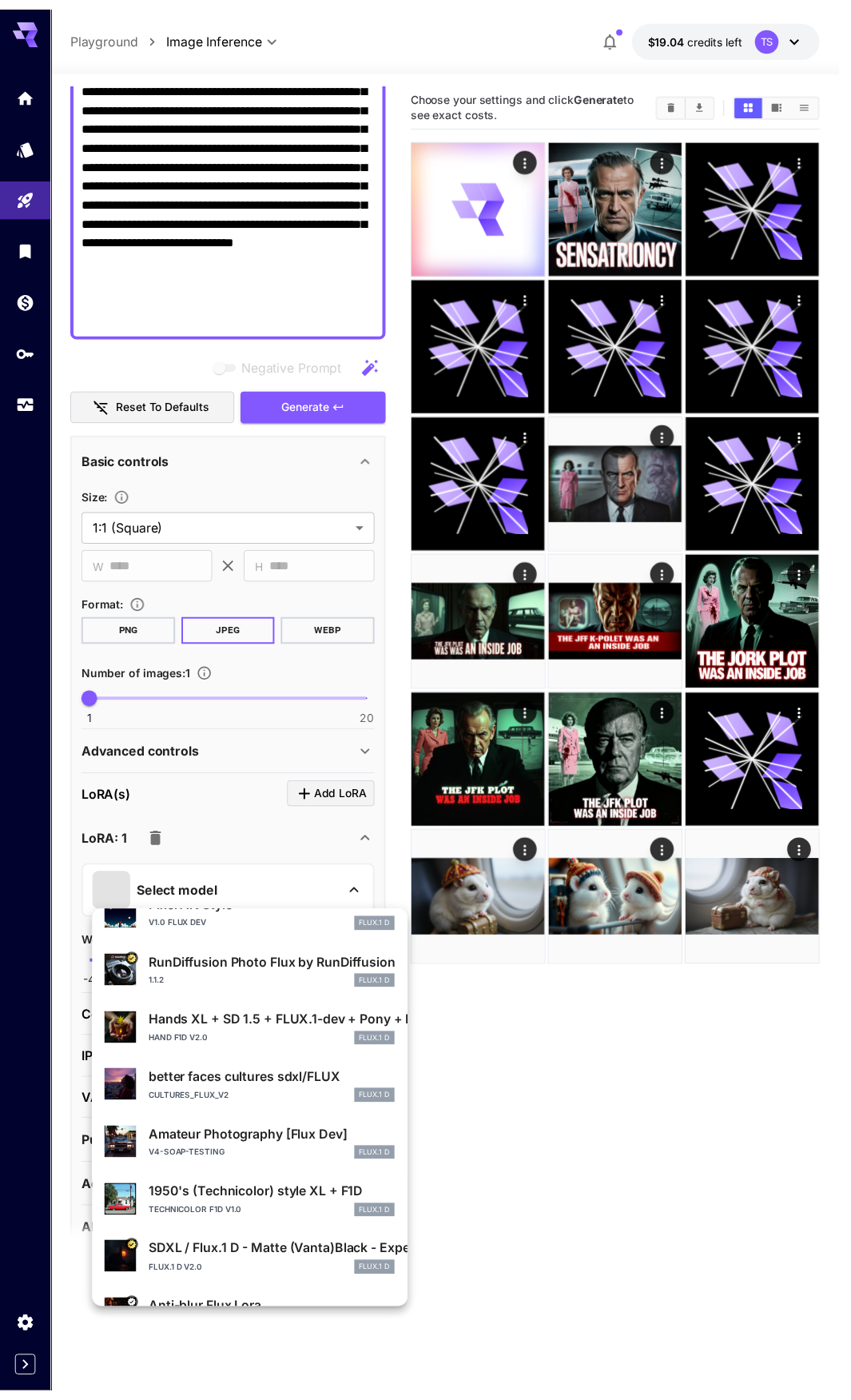
scroll to position [221, 0]
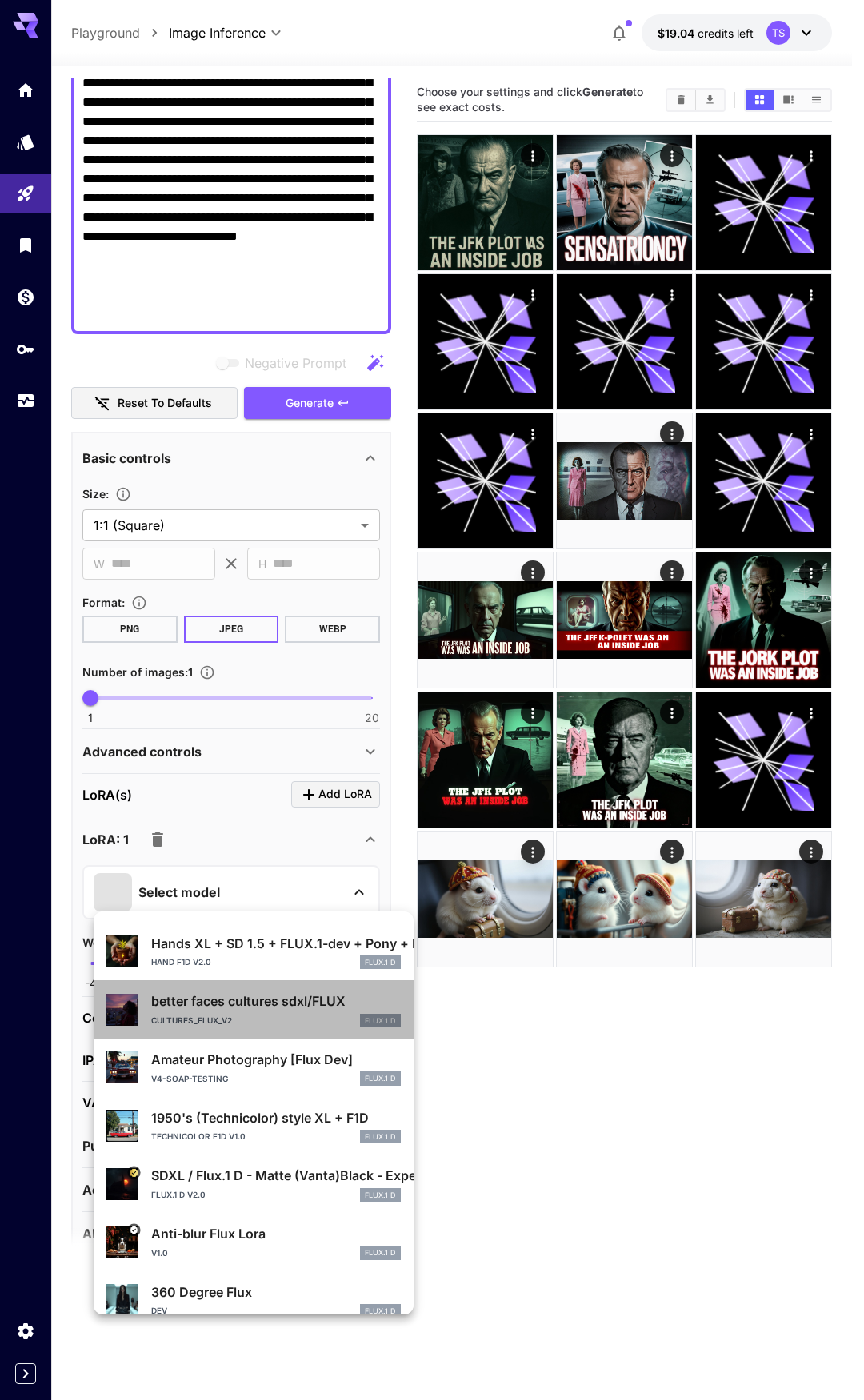
click at [295, 1009] on p "better faces cultures sdxl/FLUX" at bounding box center [275, 1001] width 250 height 19
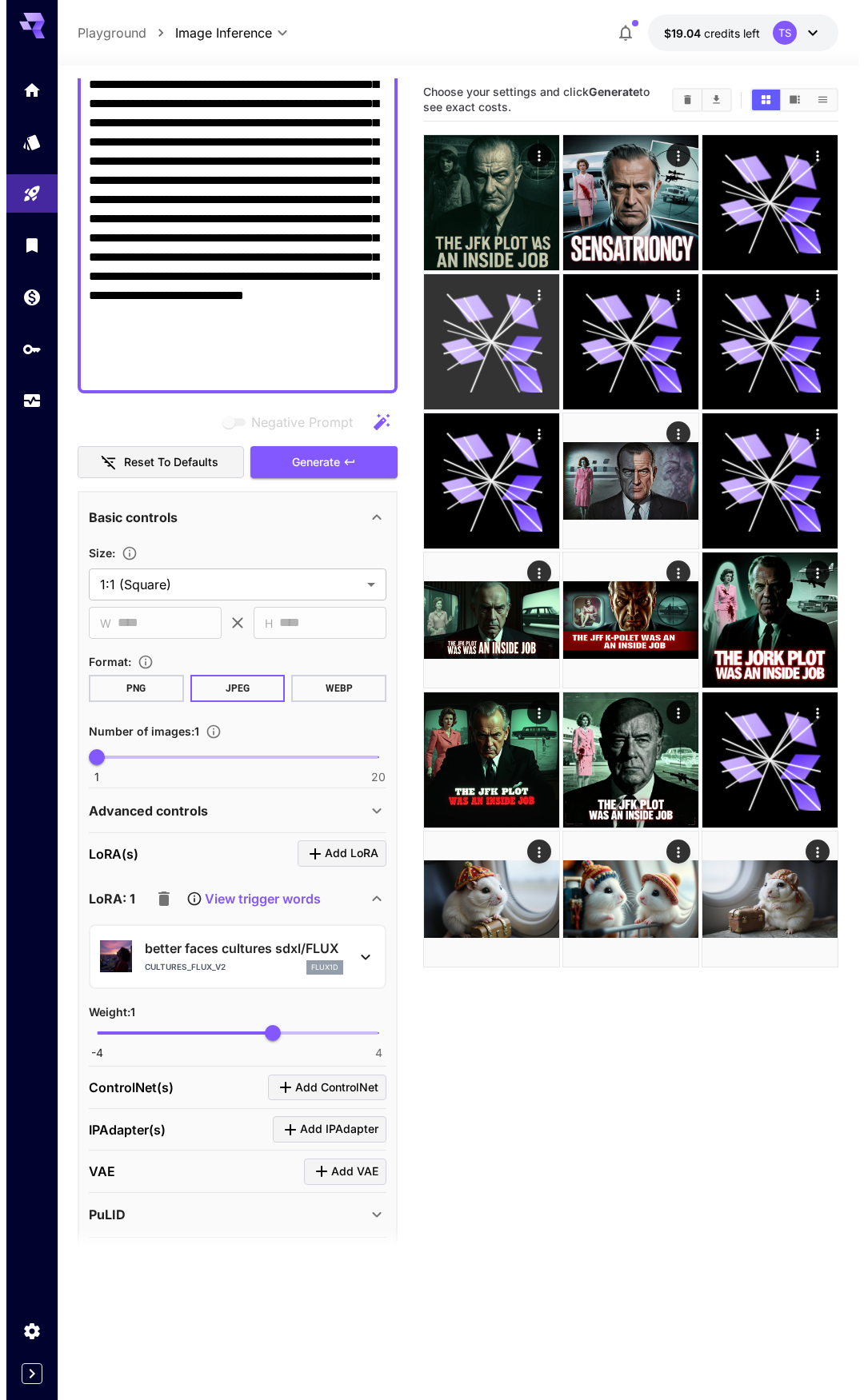
scroll to position [240, 0]
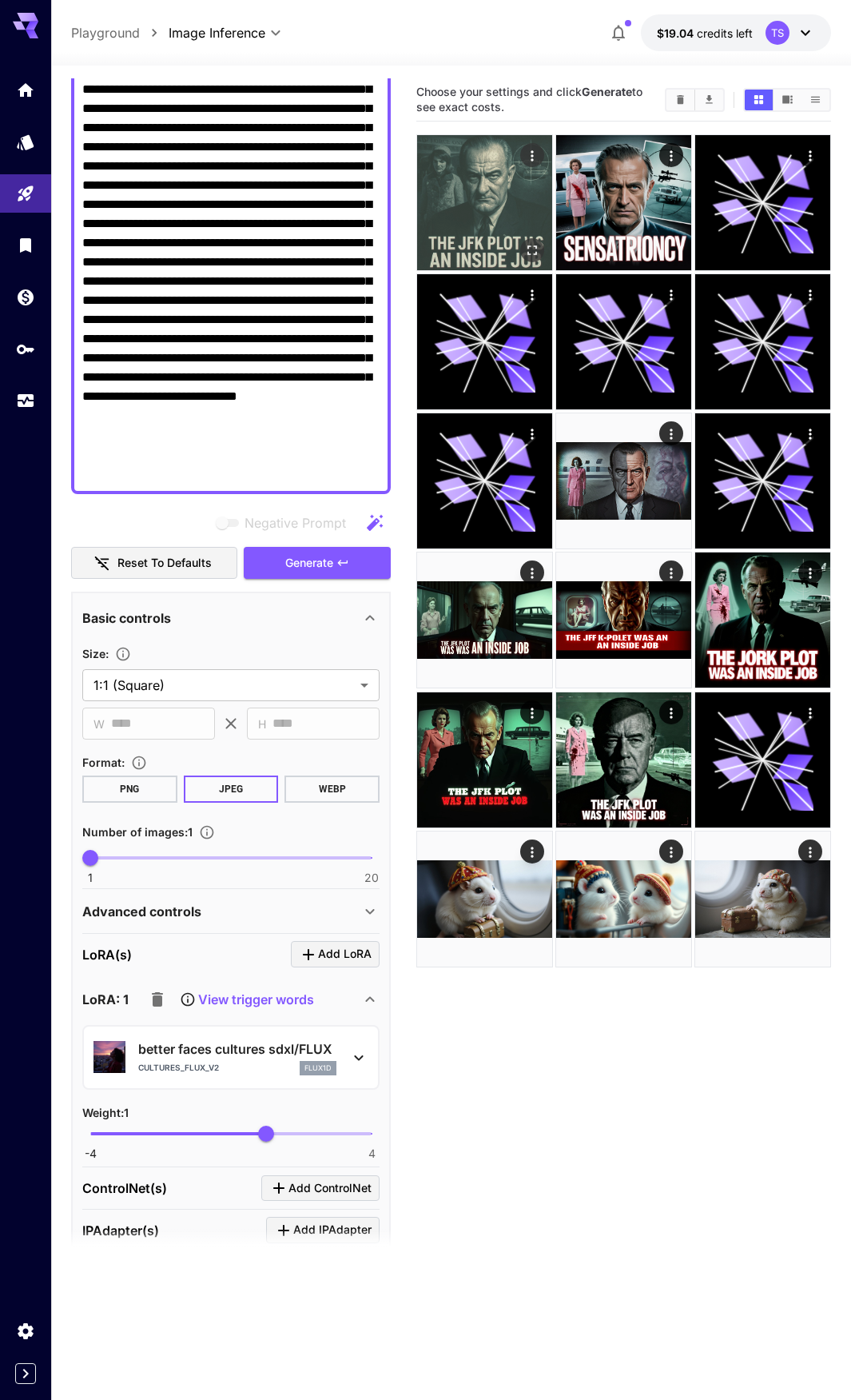
click at [490, 215] on img at bounding box center [485, 202] width 135 height 135
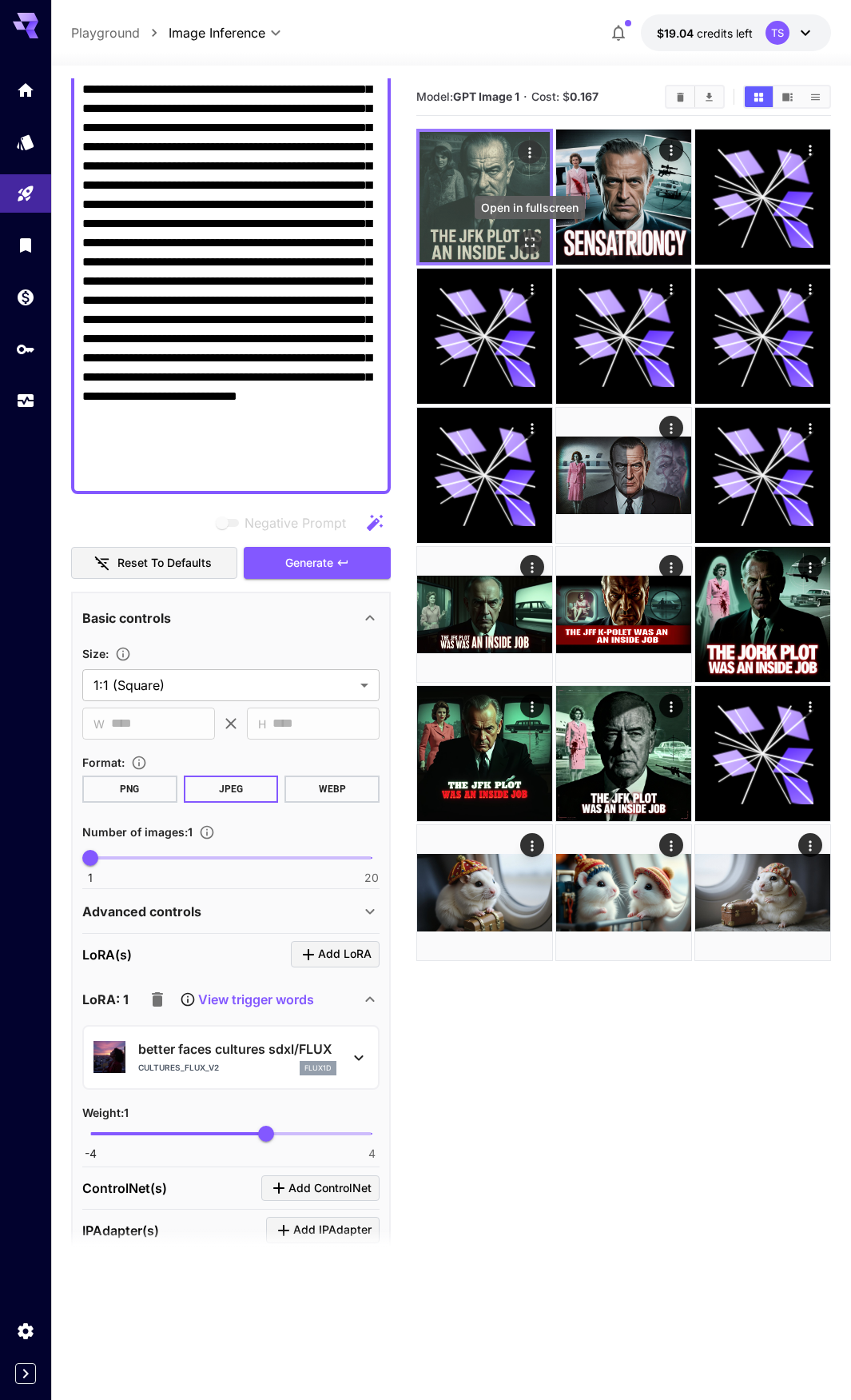
click at [532, 244] on icon "Open in fullscreen" at bounding box center [529, 242] width 16 height 16
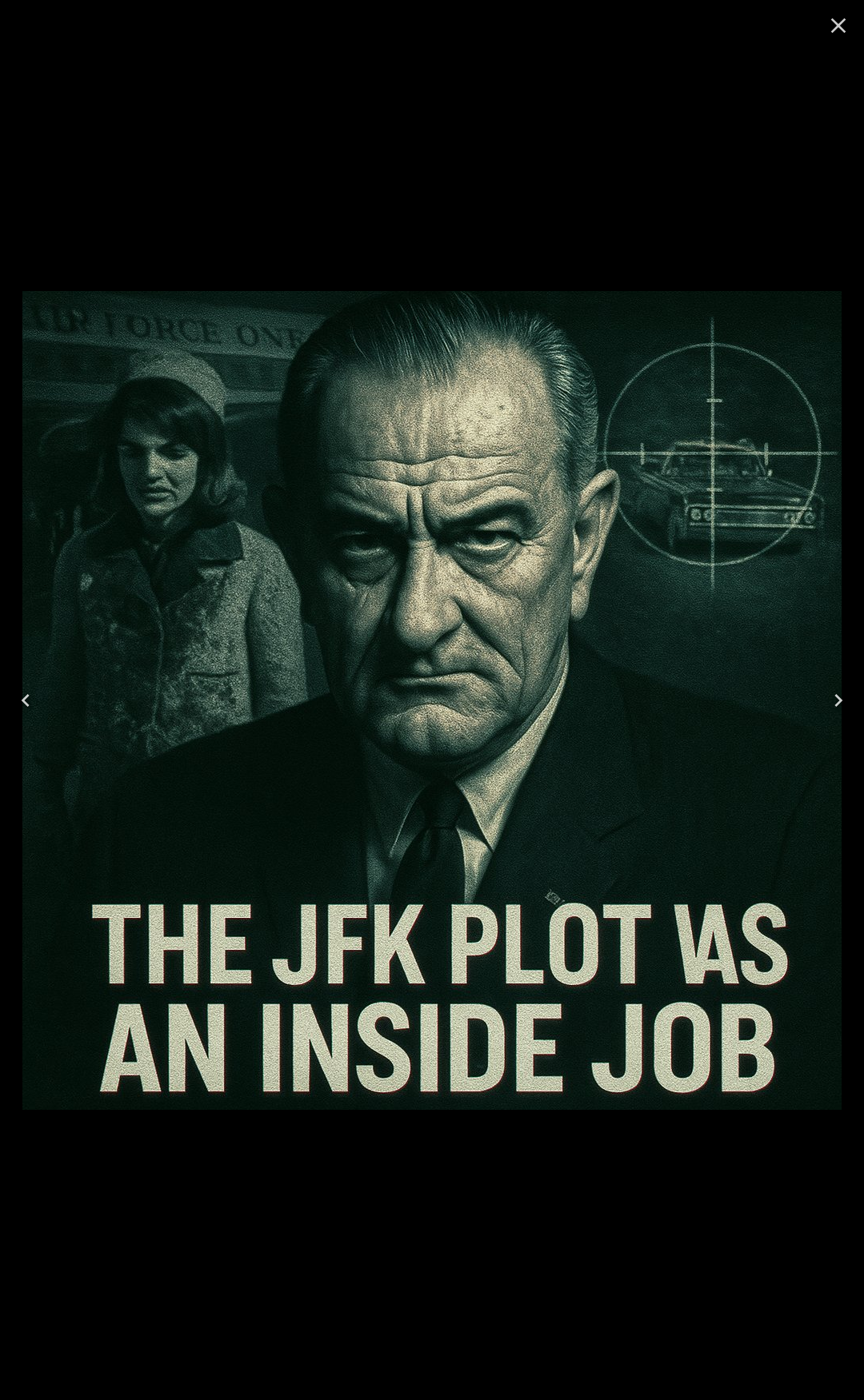
click at [834, 20] on icon "Close" at bounding box center [838, 26] width 15 height 15
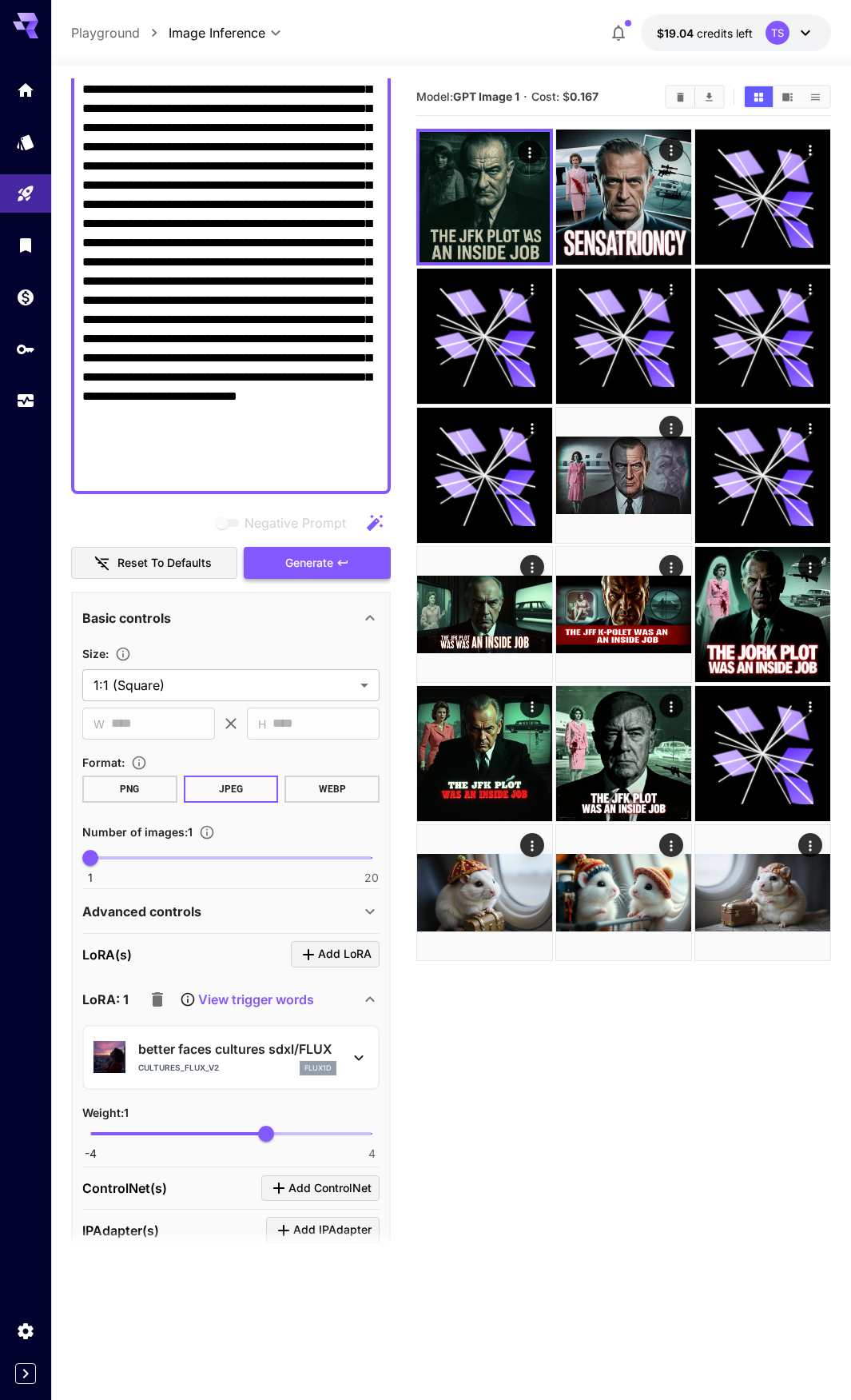
click at [329, 556] on span "Generate" at bounding box center [309, 563] width 48 height 20
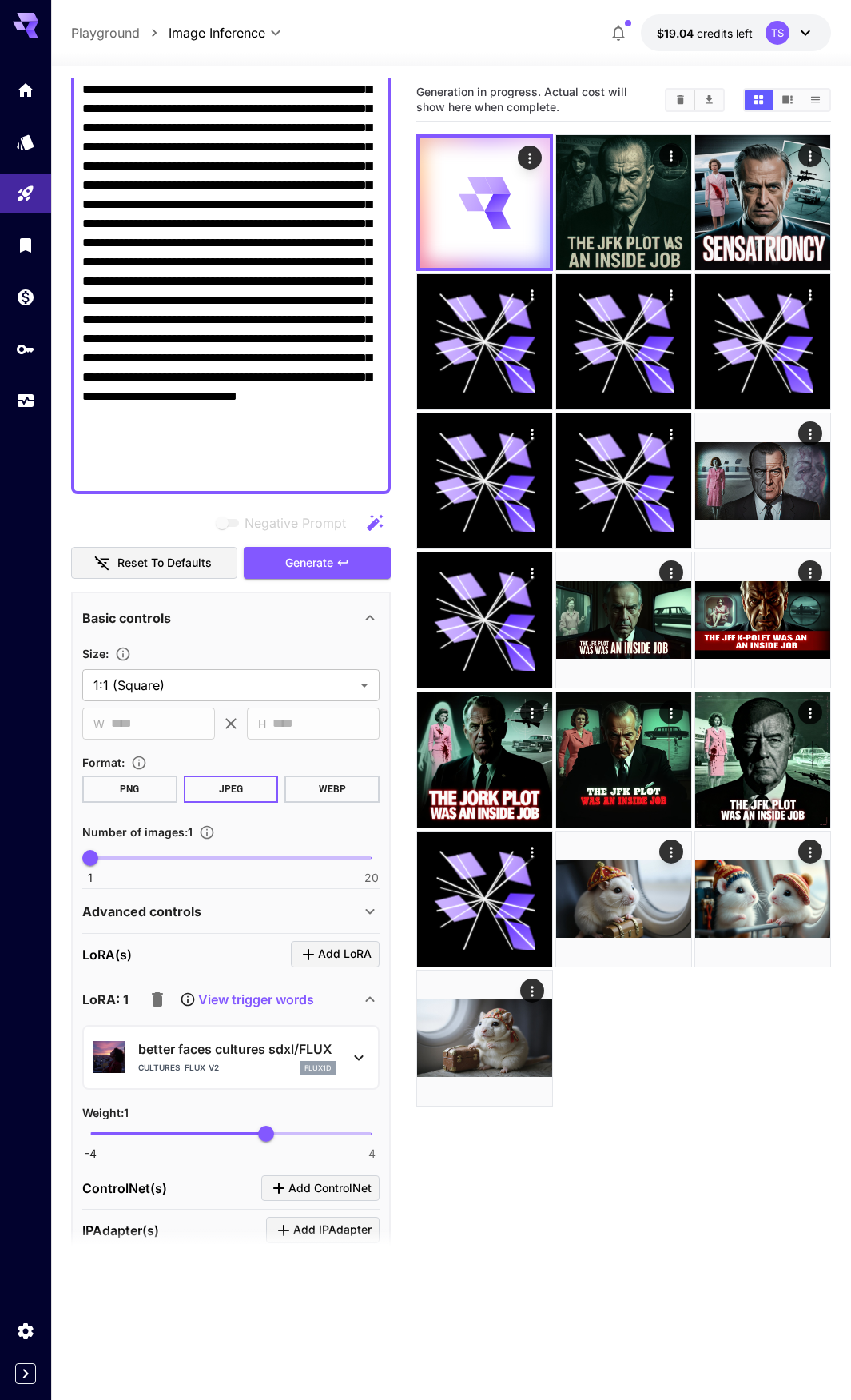
click at [284, 1055] on p "better faces cultures sdxl/FLUX" at bounding box center [237, 1049] width 198 height 19
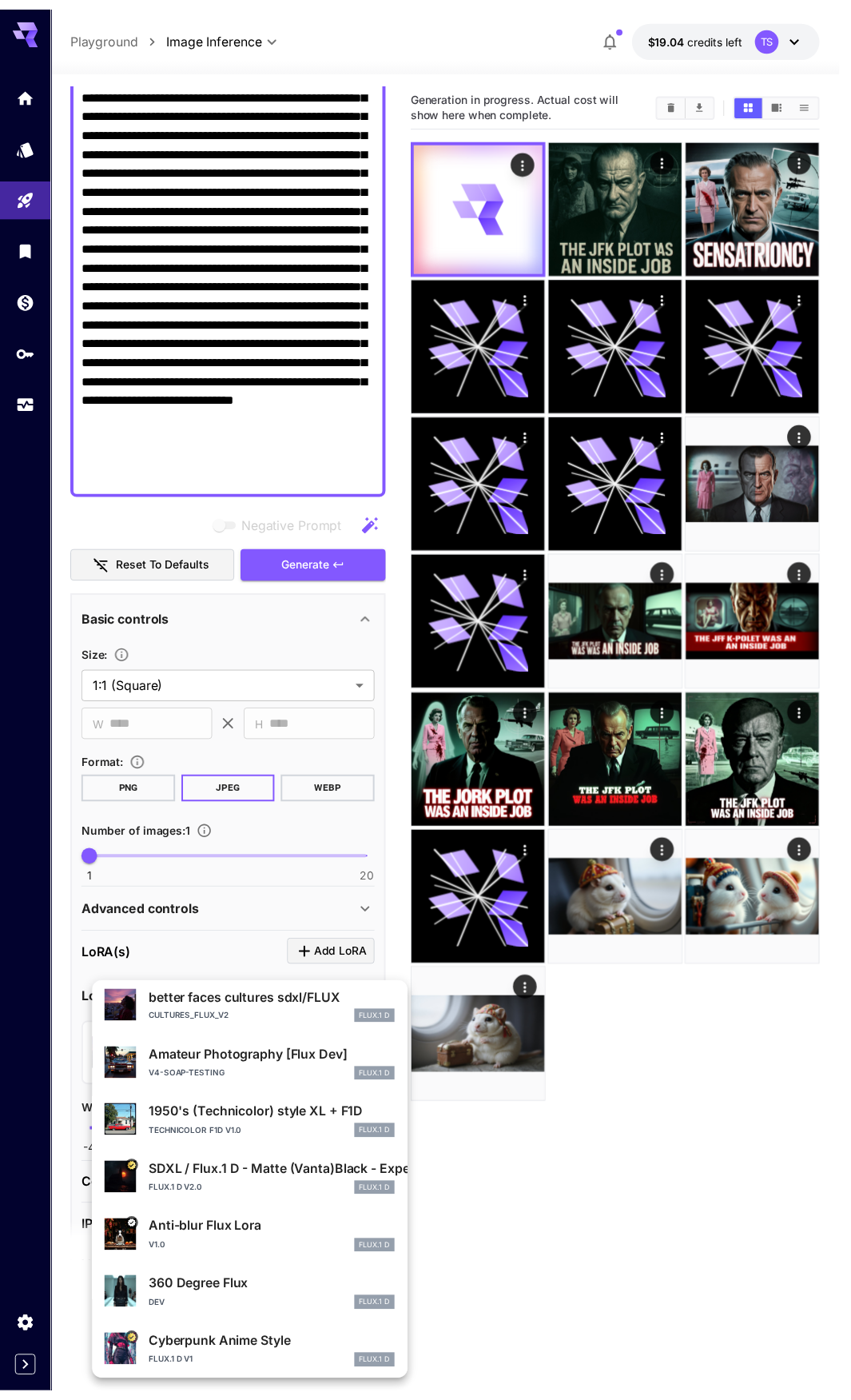
scroll to position [302, 0]
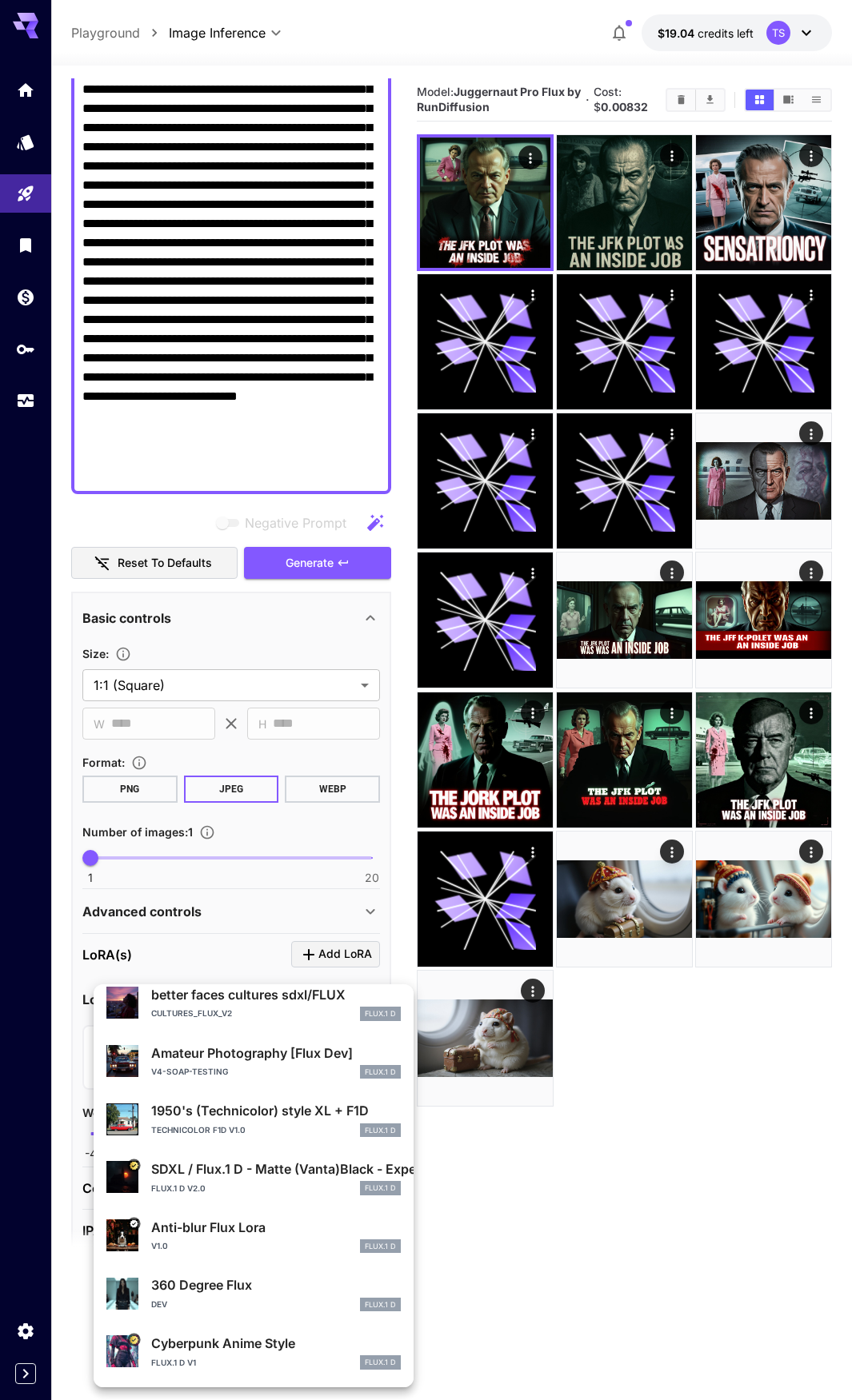
click at [543, 239] on div at bounding box center [432, 700] width 864 height 1400
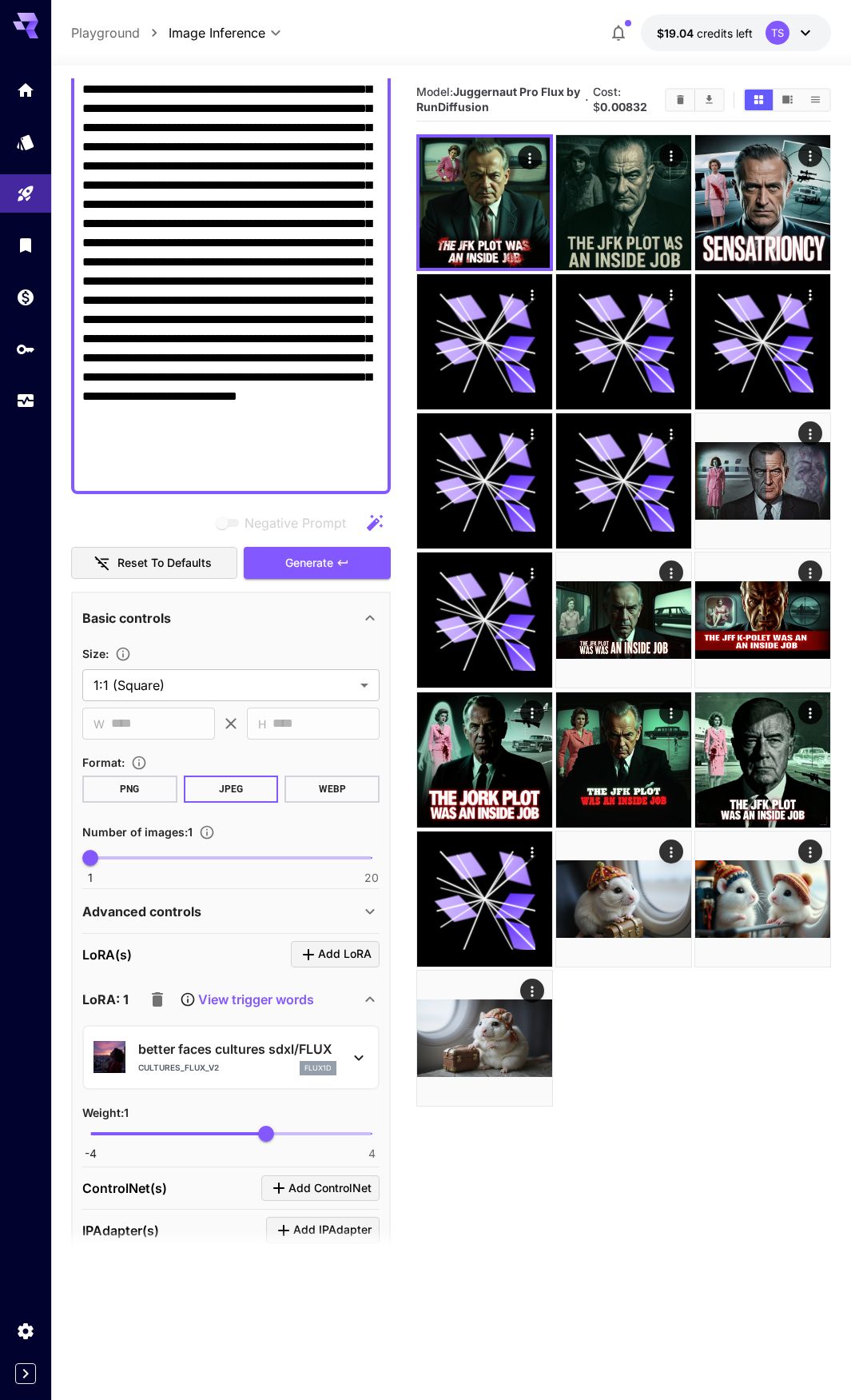
click at [517, 226] on img at bounding box center [484, 202] width 130 height 130
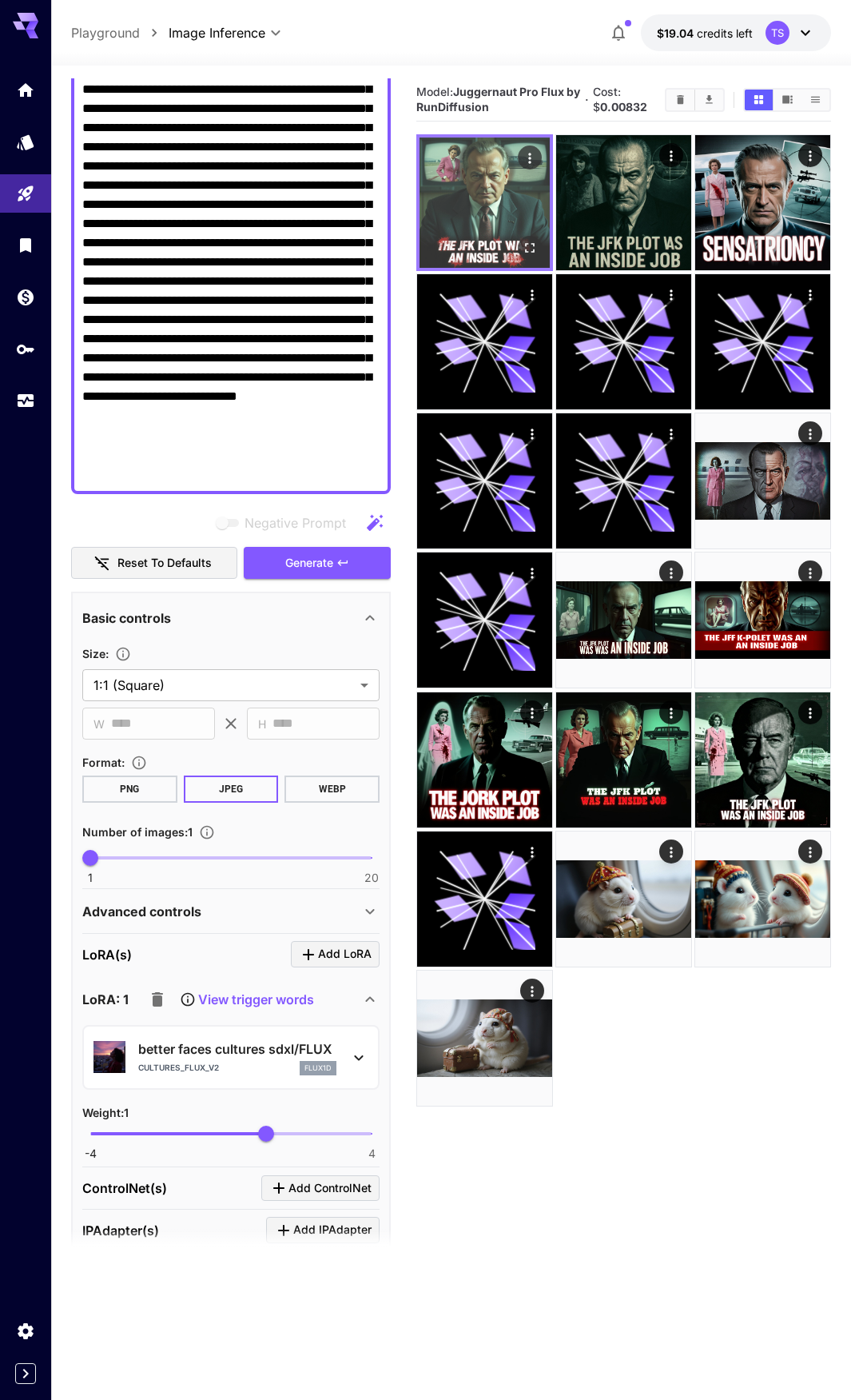
click at [528, 245] on icon "Open in fullscreen" at bounding box center [529, 248] width 16 height 16
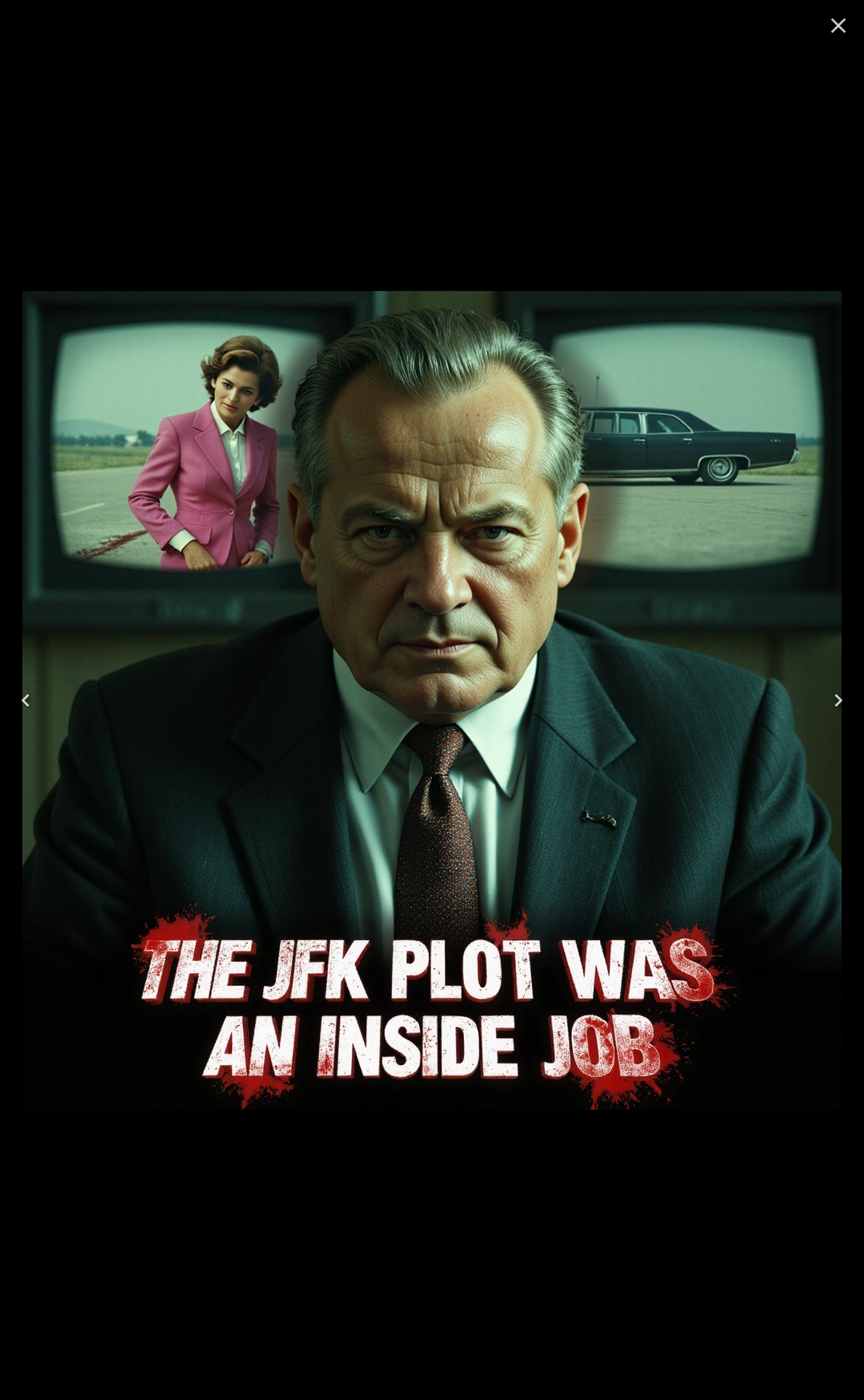
click at [842, 19] on icon "Close" at bounding box center [838, 25] width 26 height 26
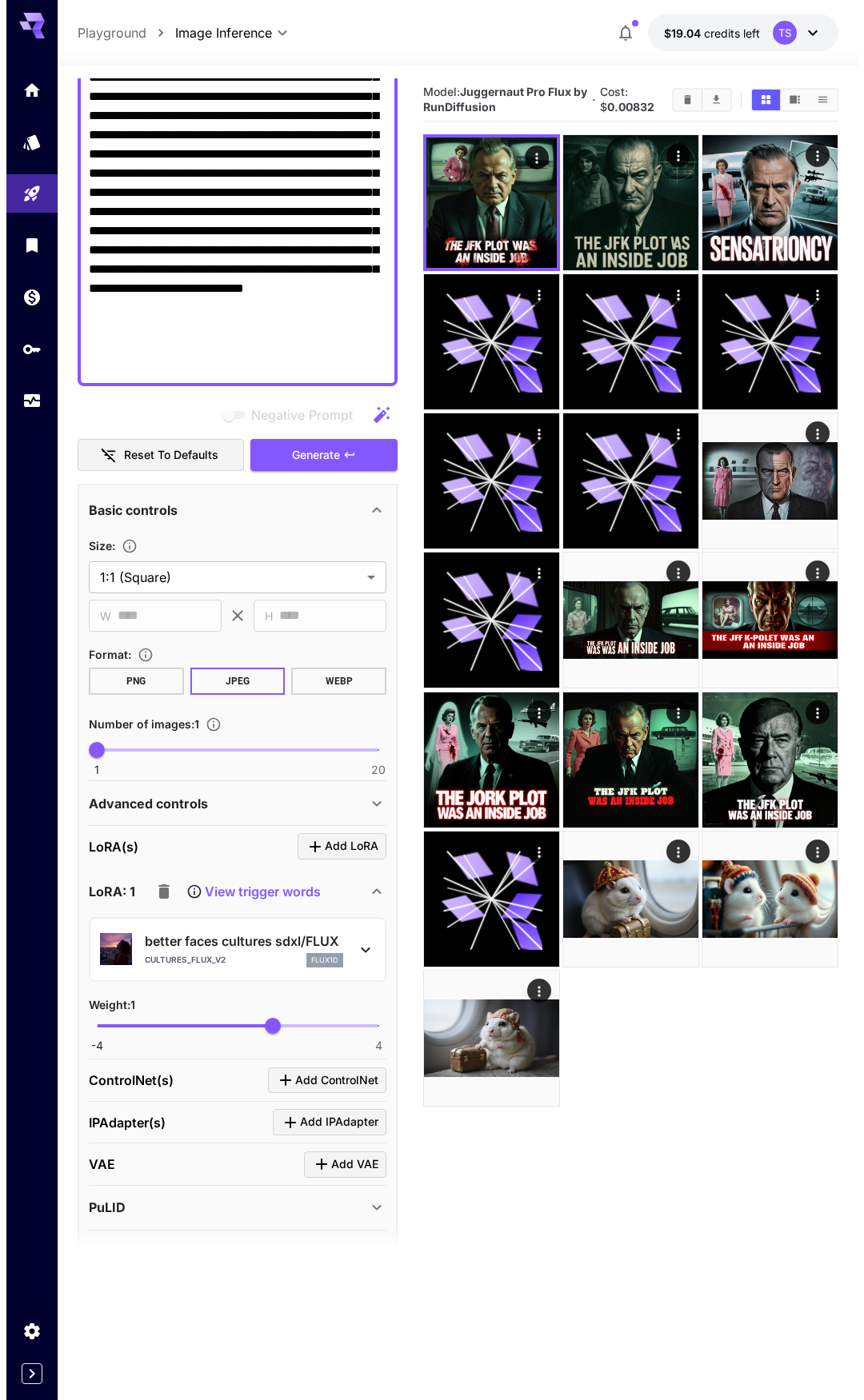
scroll to position [560, 0]
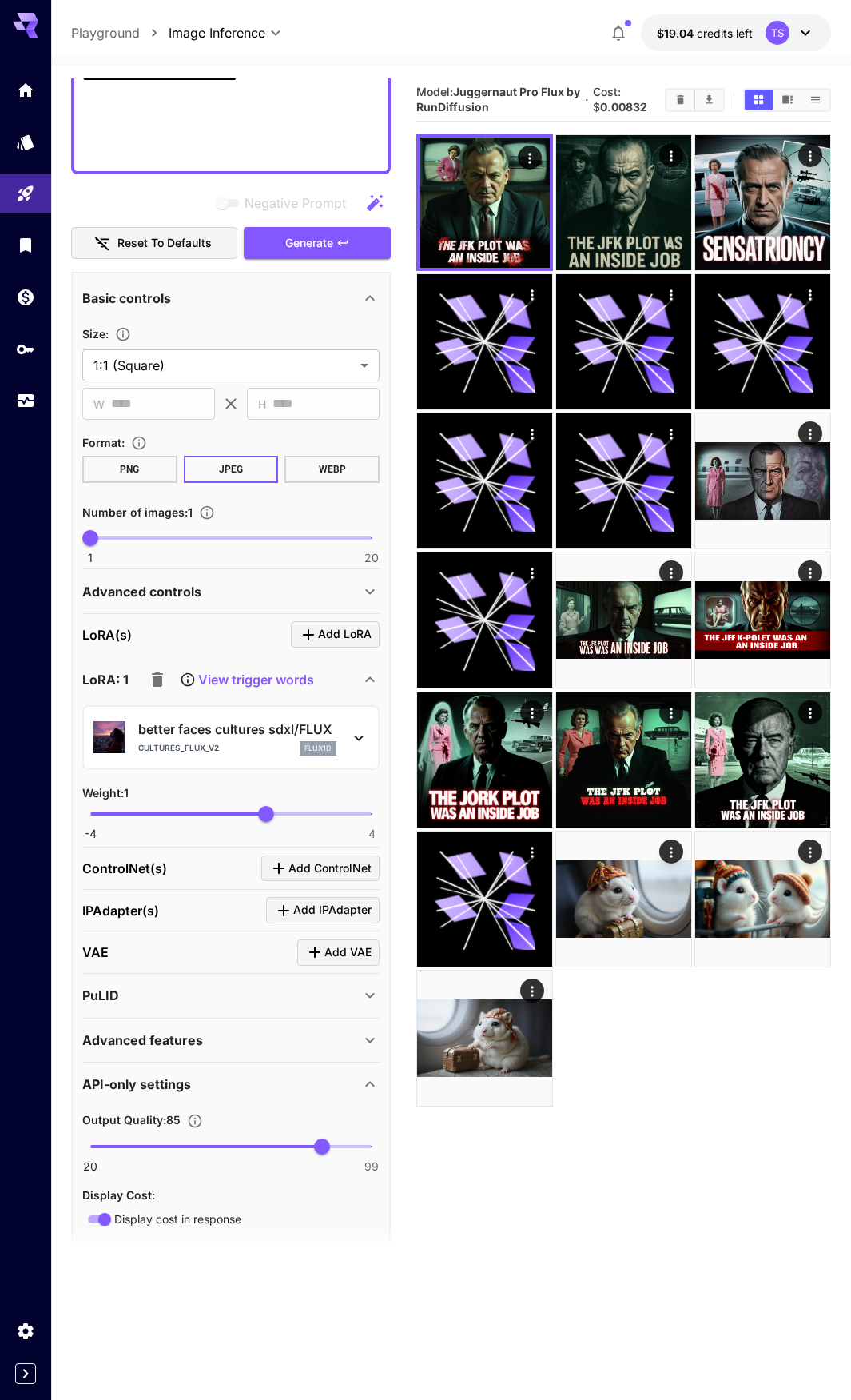
click at [267, 767] on div "better faces cultures sdxl/FLUX cultures_flux_v2 flux1d" at bounding box center [231, 737] width 297 height 65
click at [267, 756] on div "better faces cultures sdxl/FLUX cultures_flux_v2 flux1d" at bounding box center [231, 737] width 275 height 48
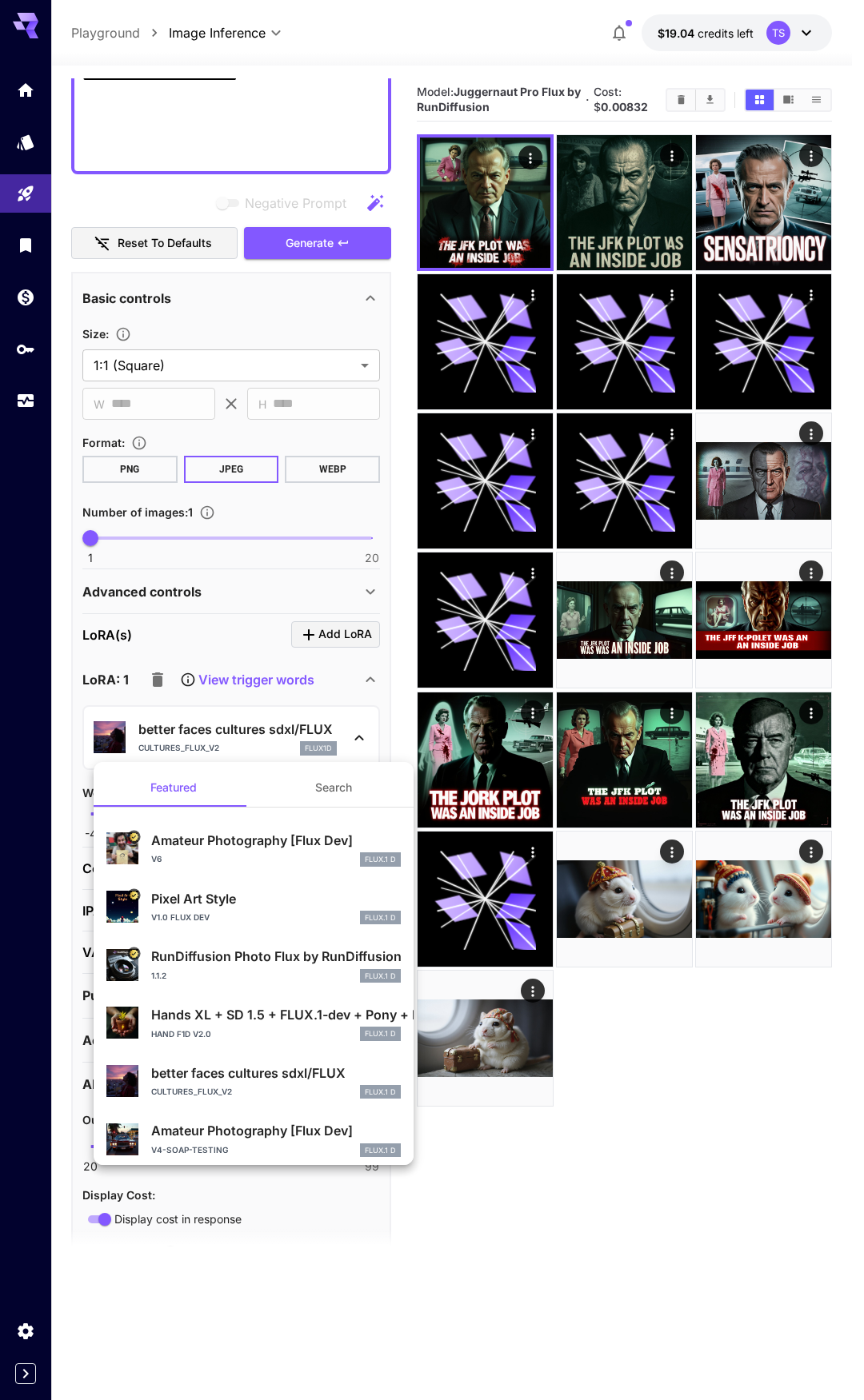
click at [263, 753] on div at bounding box center [432, 700] width 864 height 1400
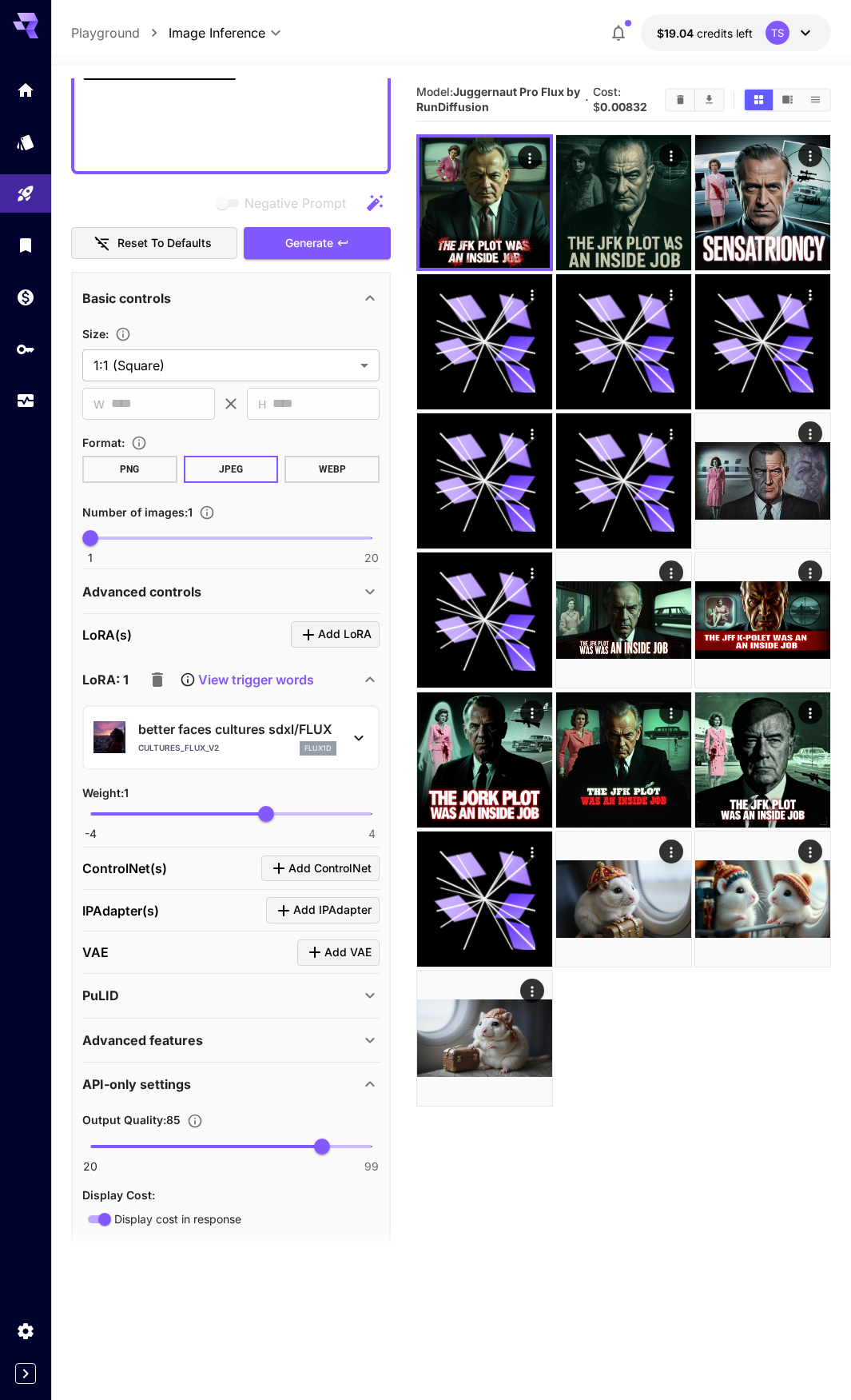
click at [289, 728] on p "better faces cultures sdxl/FLUX" at bounding box center [237, 729] width 198 height 19
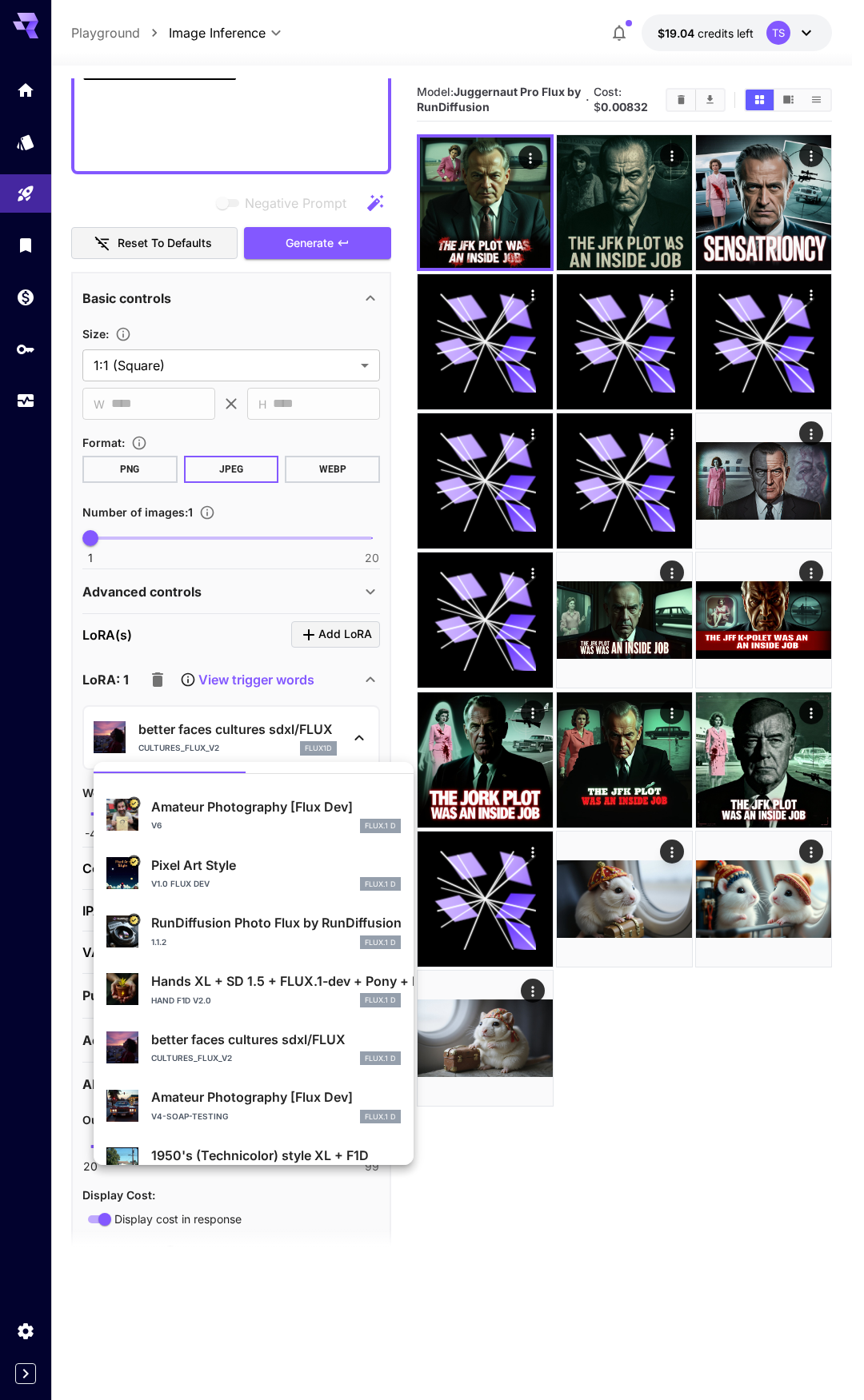
scroll to position [0, 0]
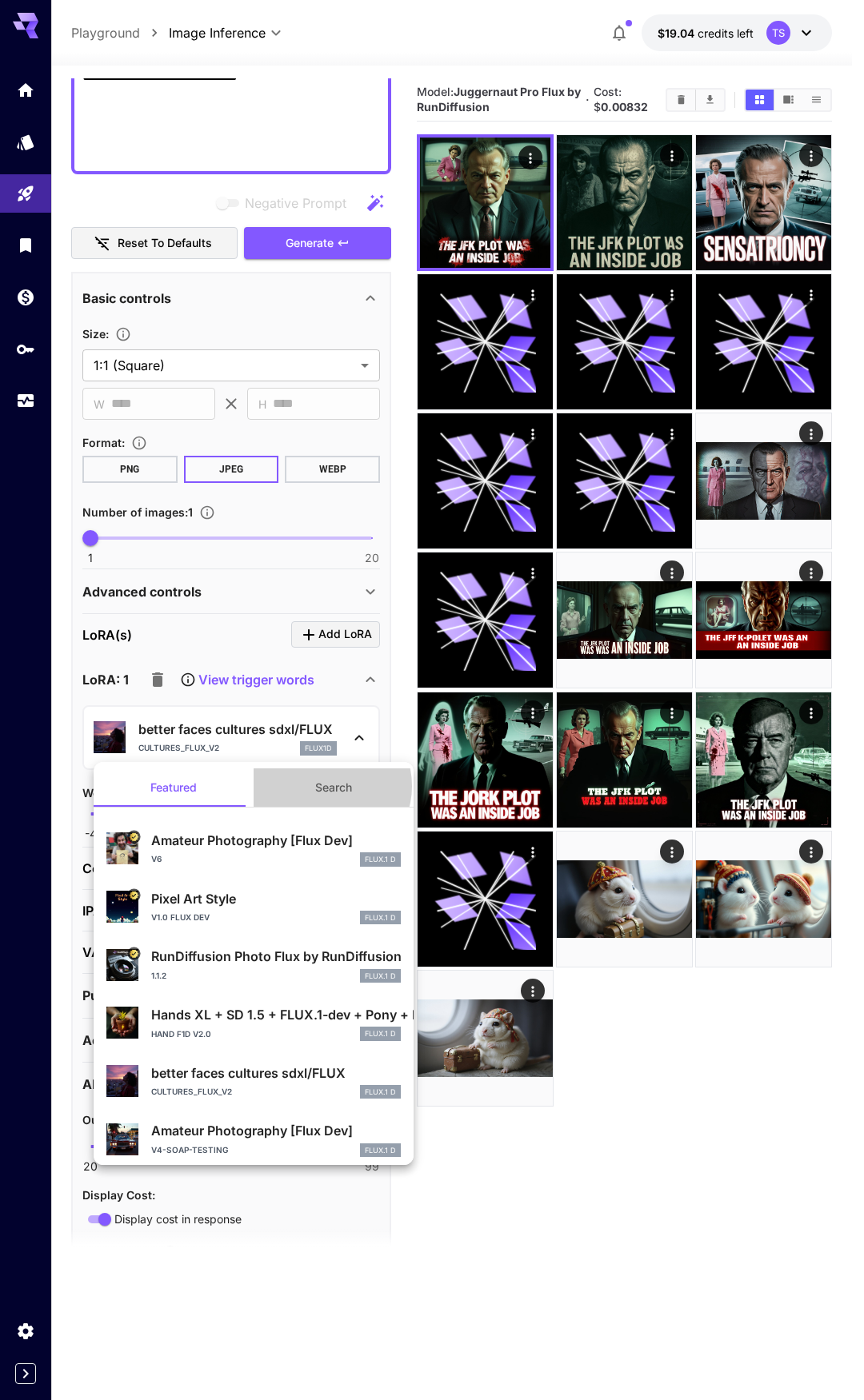
click at [323, 786] on button "Search" at bounding box center [333, 788] width 160 height 38
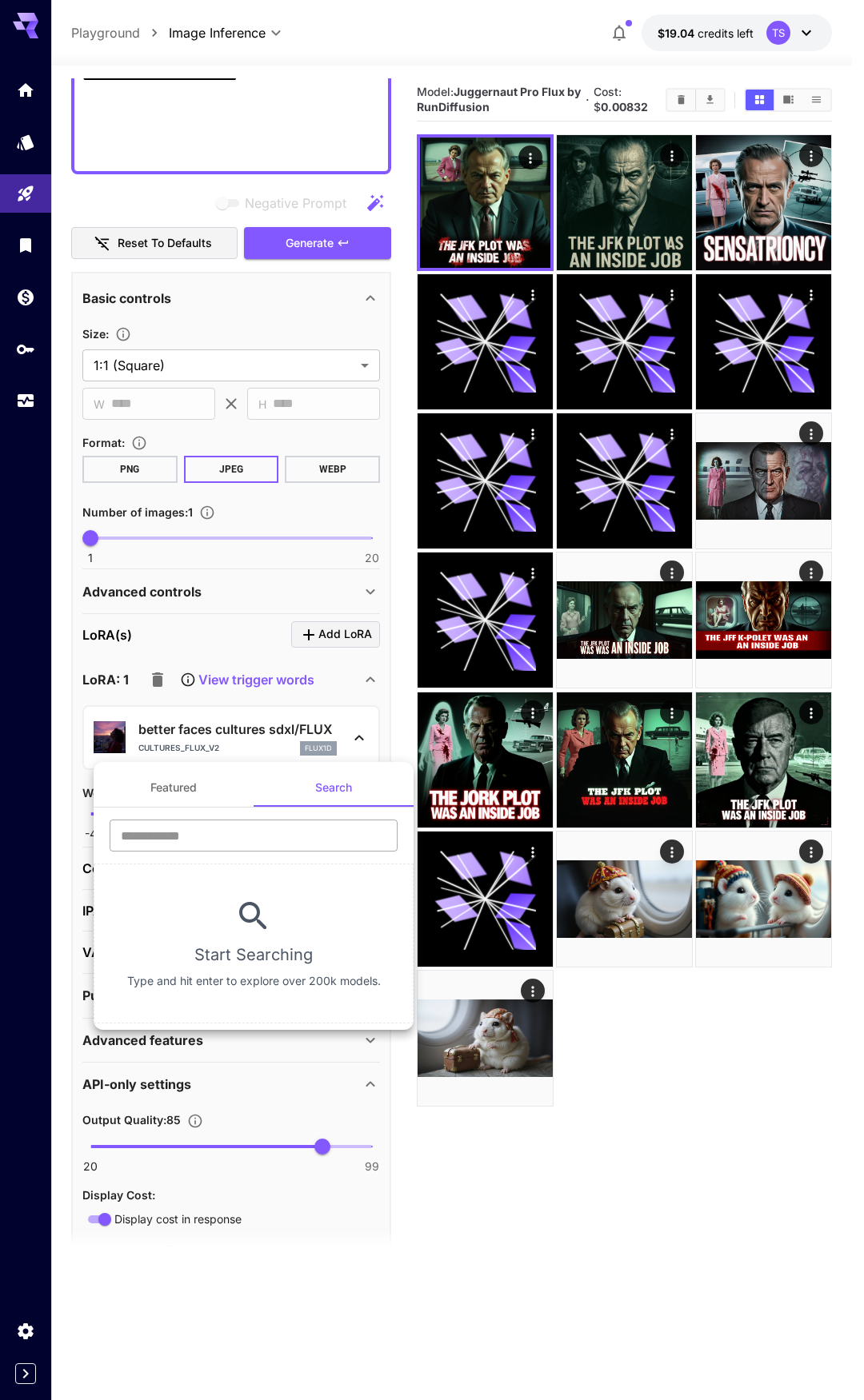
click at [258, 841] on input "text" at bounding box center [253, 836] width 288 height 32
click at [275, 841] on input "text" at bounding box center [253, 836] width 288 height 32
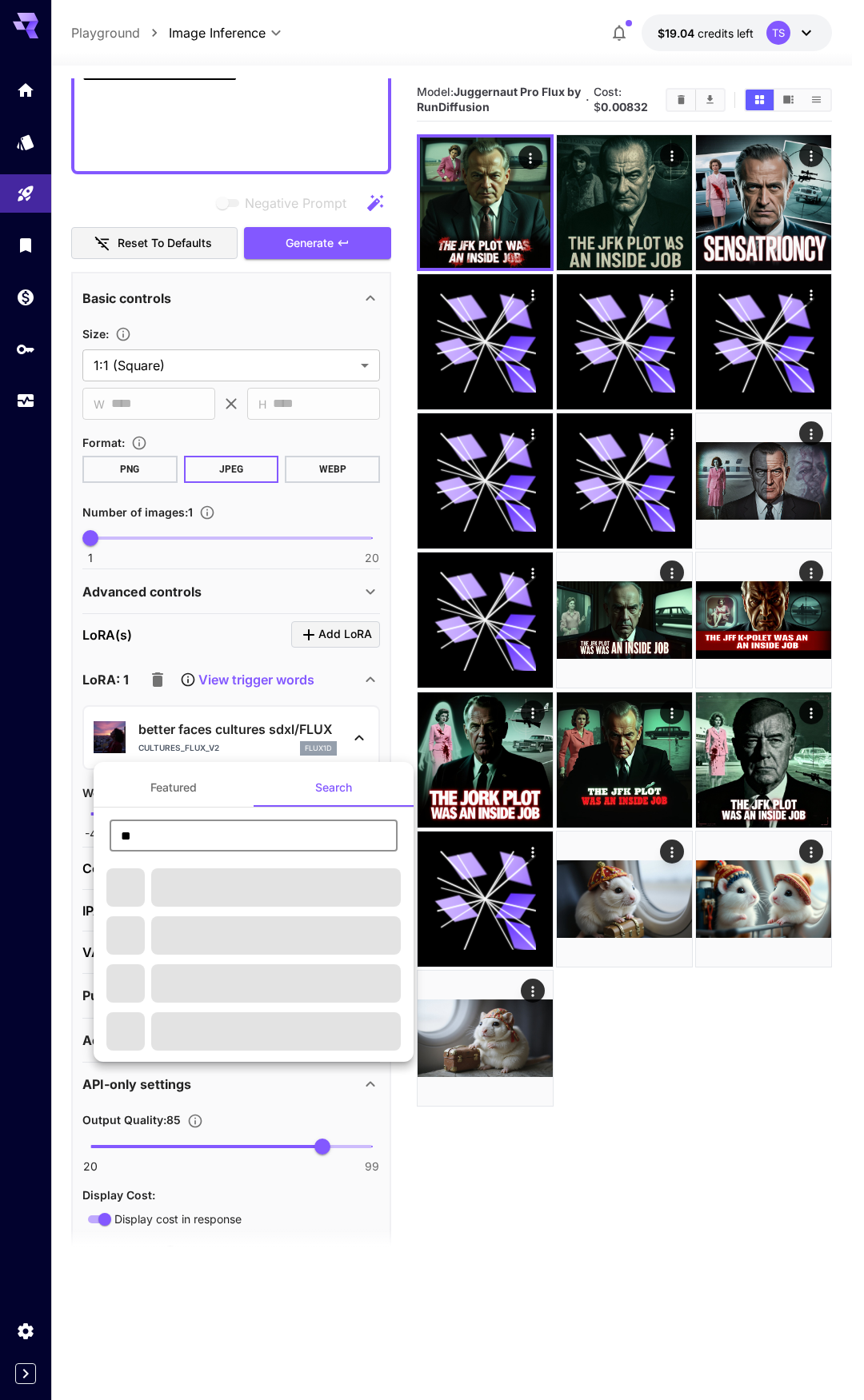
type input "*"
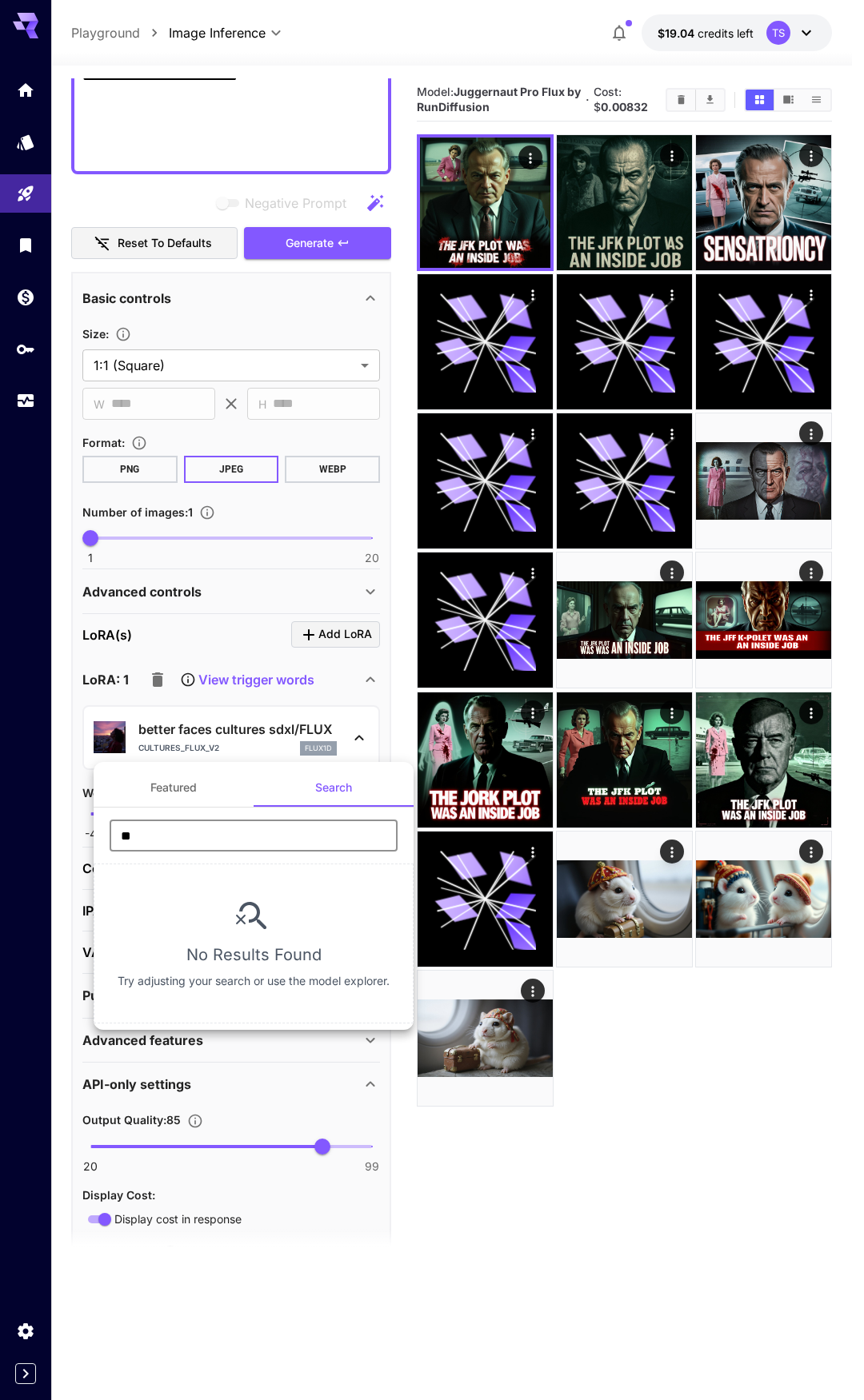
type input "*"
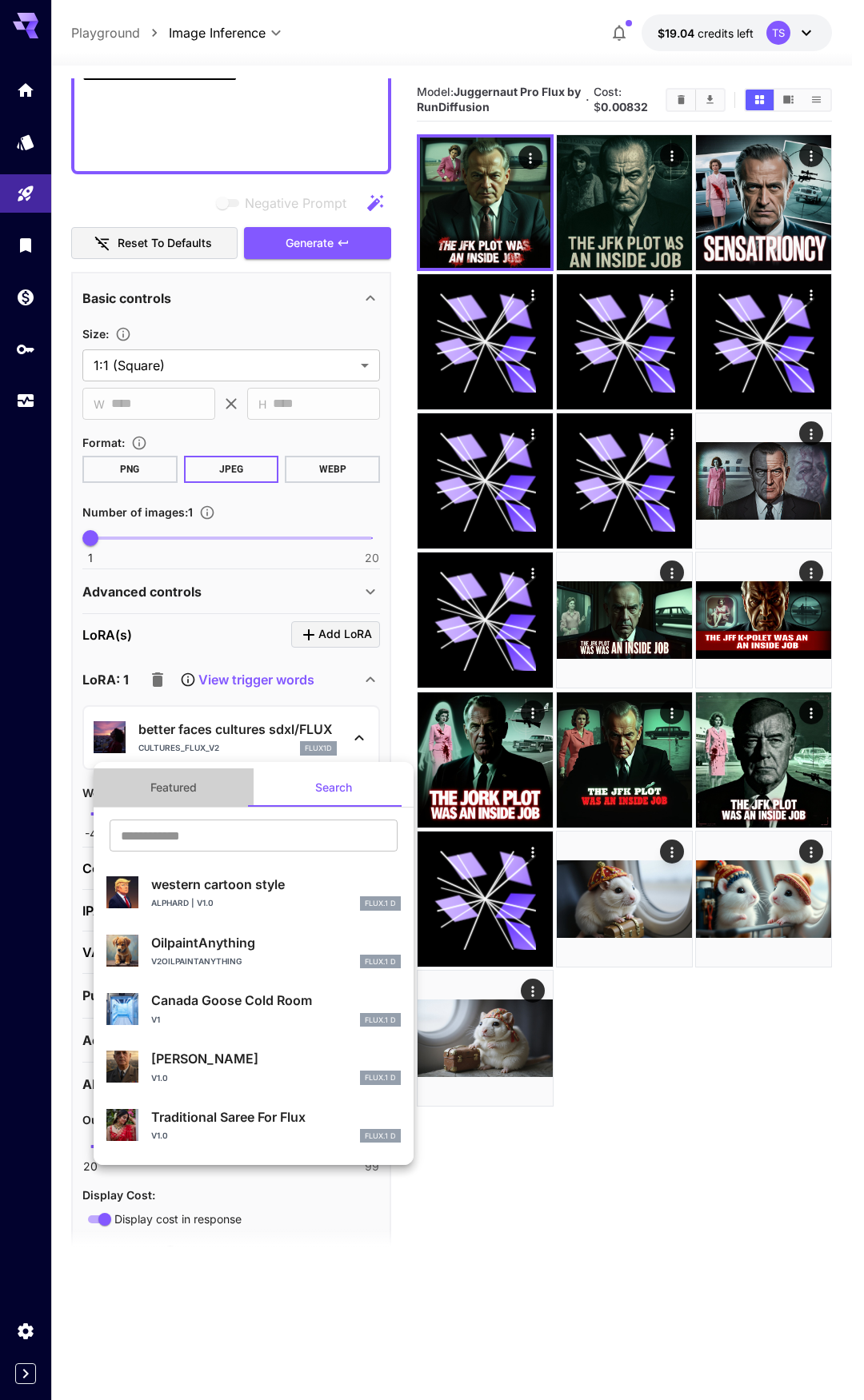
click at [197, 791] on button "Featured" at bounding box center [174, 788] width 160 height 38
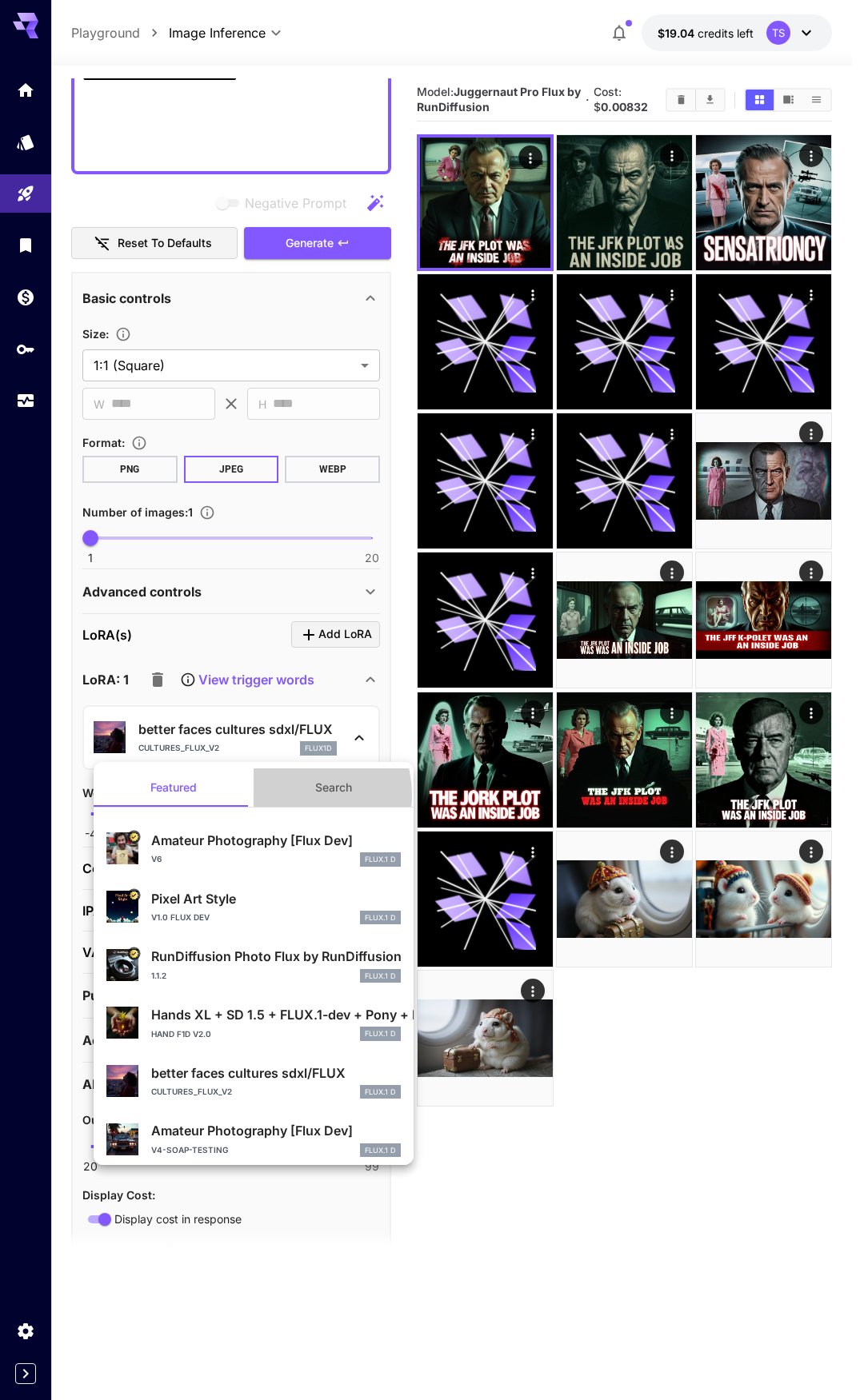
drag, startPoint x: 290, startPoint y: 795, endPoint x: 279, endPoint y: 803, distance: 13.6
click at [291, 795] on button "Search" at bounding box center [333, 788] width 160 height 38
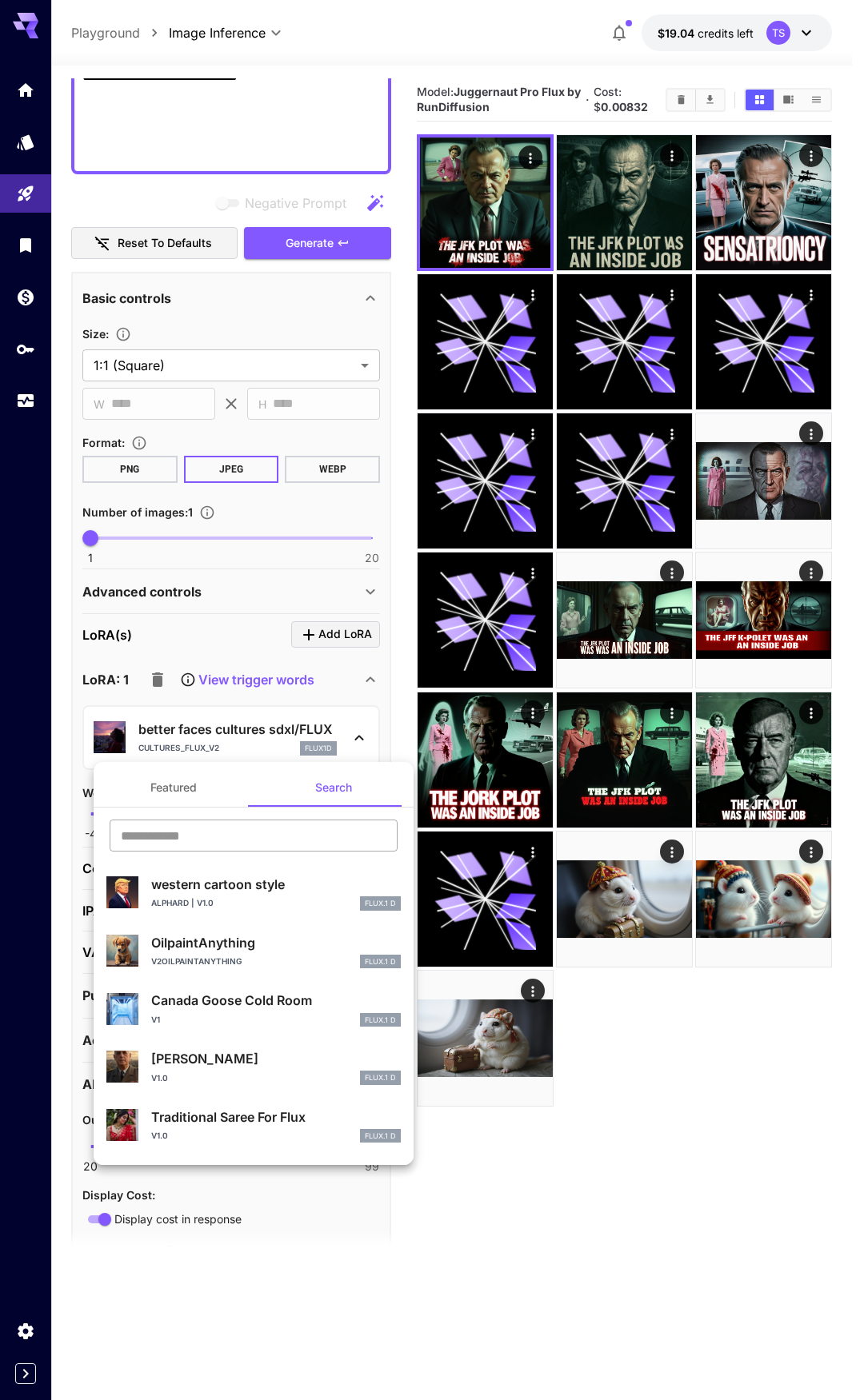
click at [231, 839] on input "text" at bounding box center [253, 836] width 288 height 32
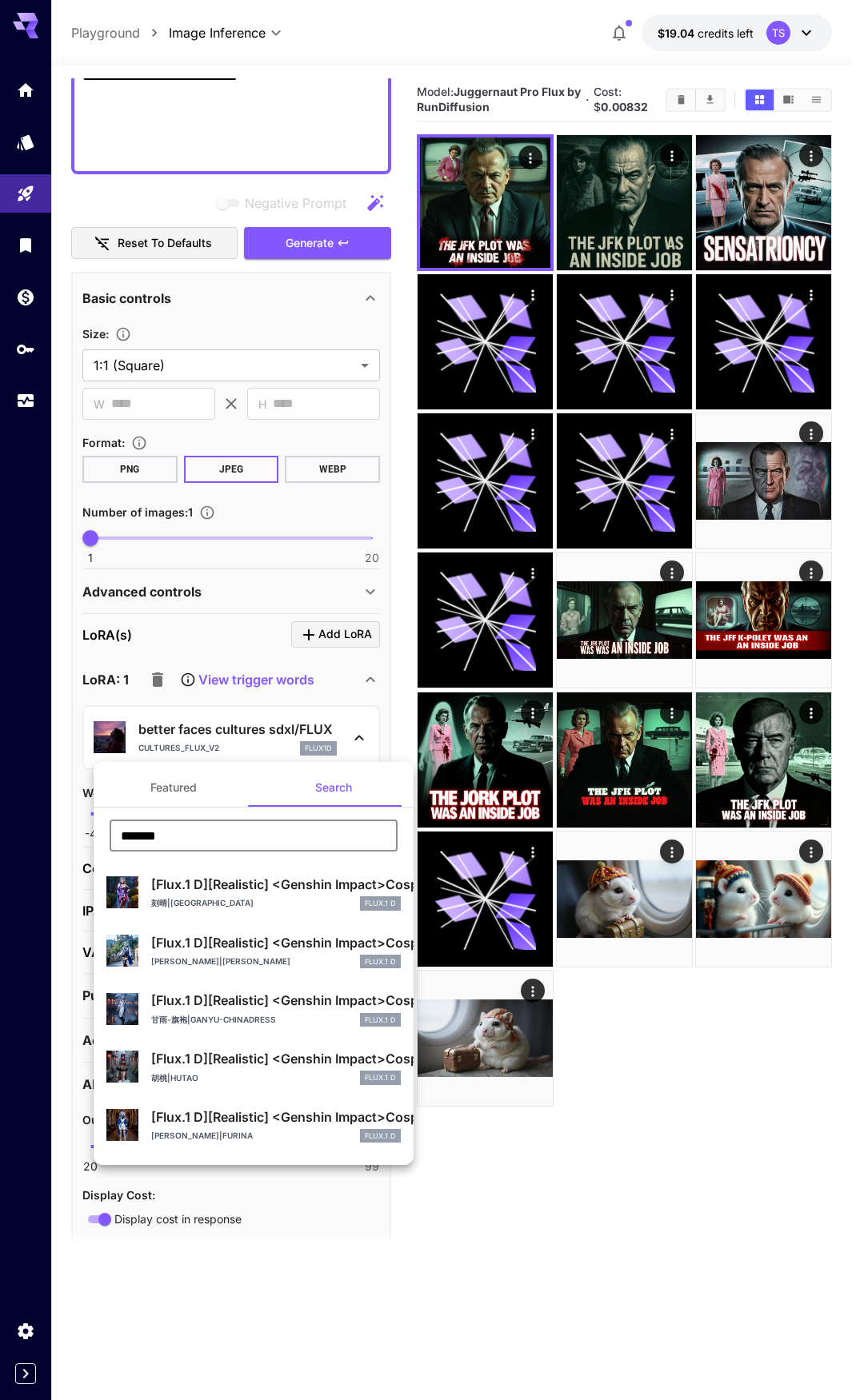
type input "*******"
click at [194, 789] on button "Featured" at bounding box center [174, 788] width 160 height 38
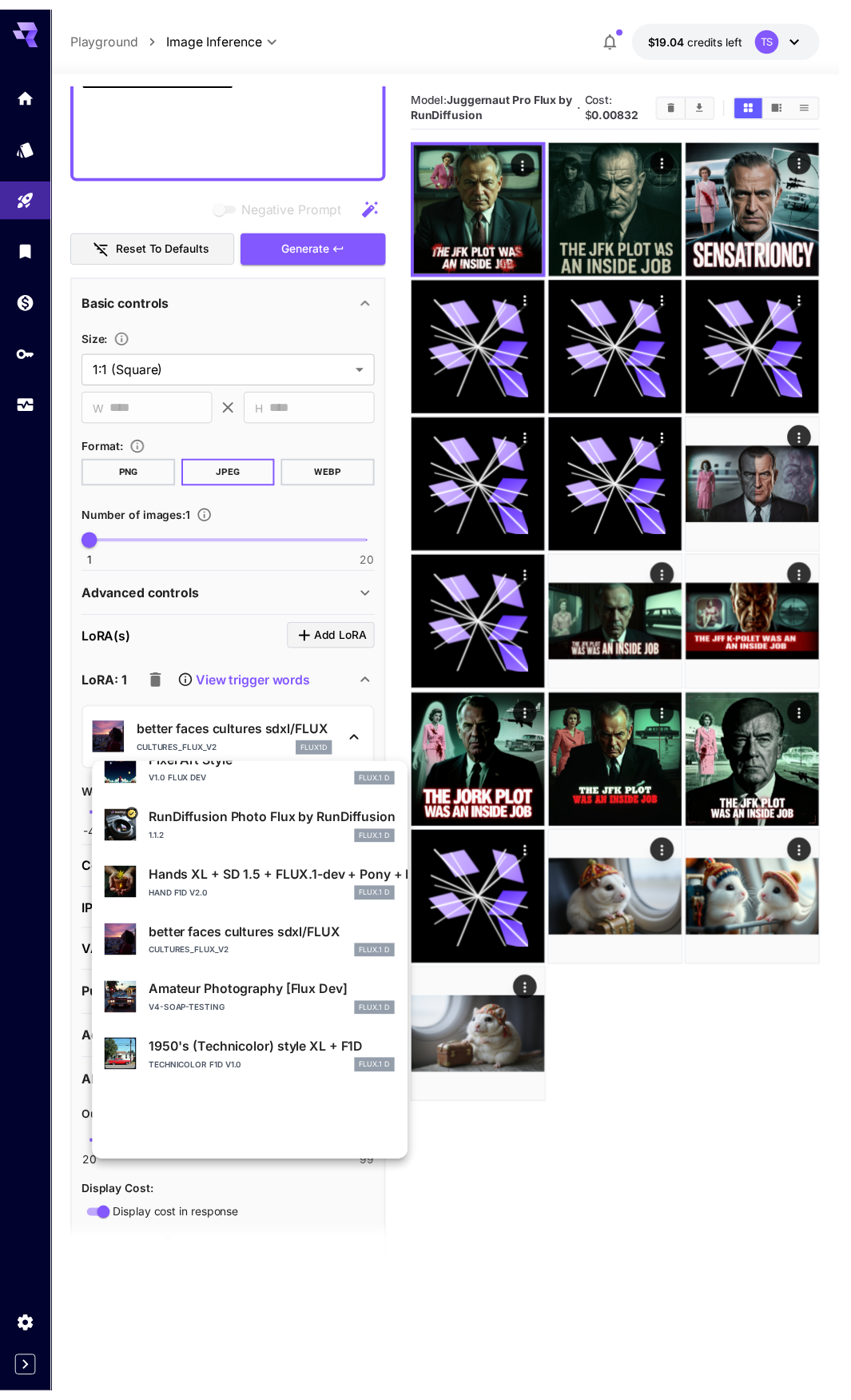
scroll to position [302, 0]
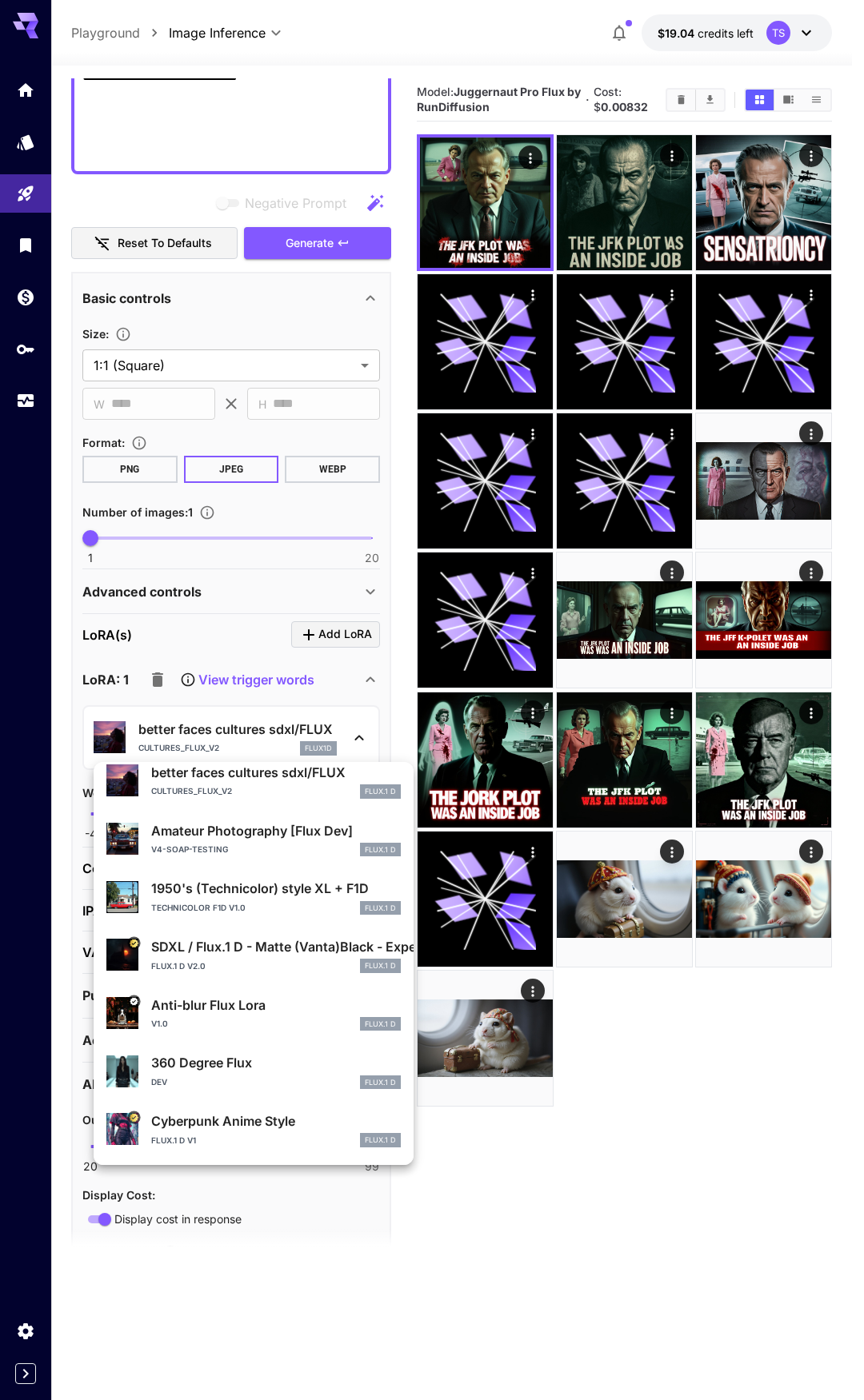
click at [485, 1173] on div at bounding box center [432, 700] width 864 height 1400
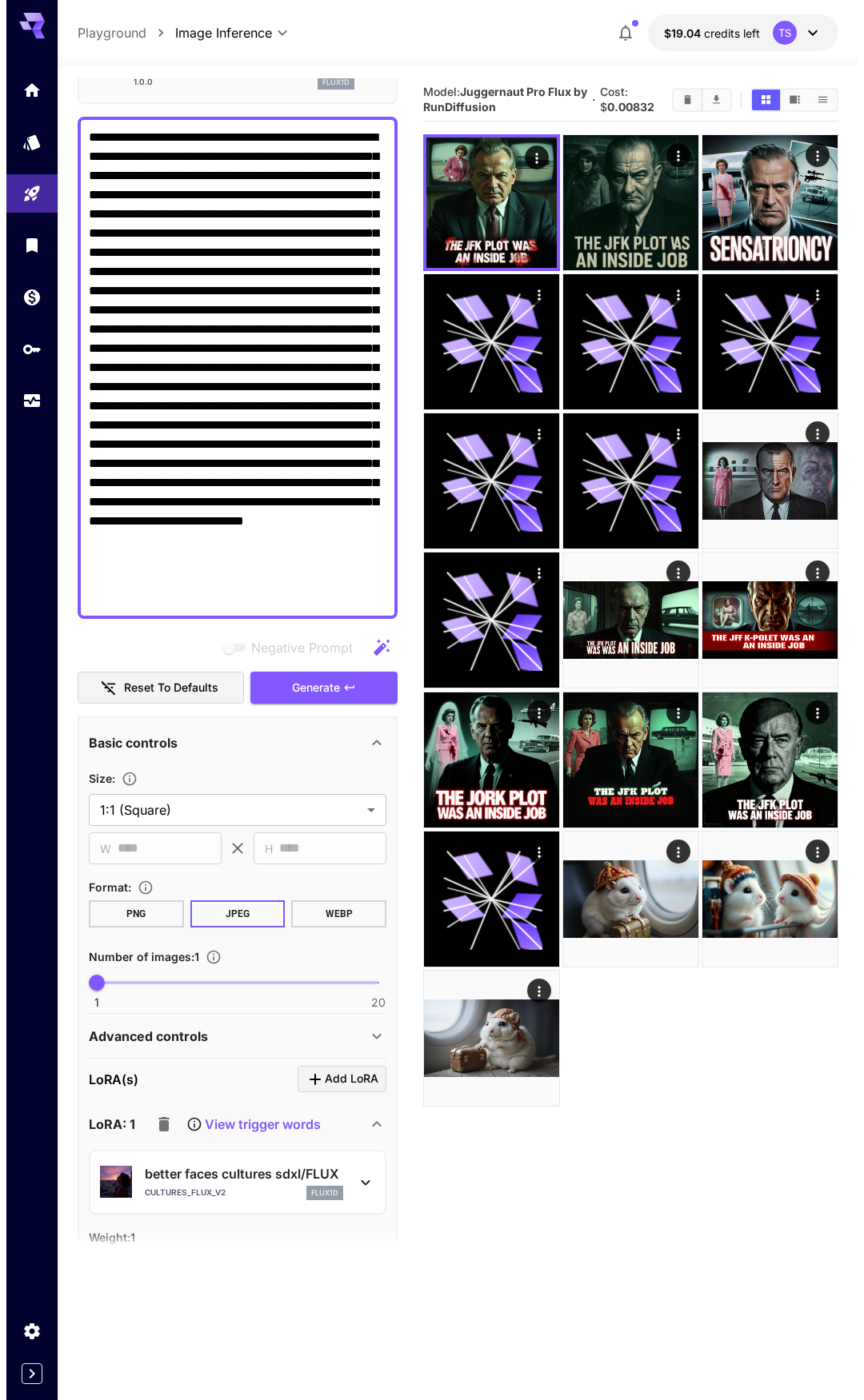
scroll to position [0, 0]
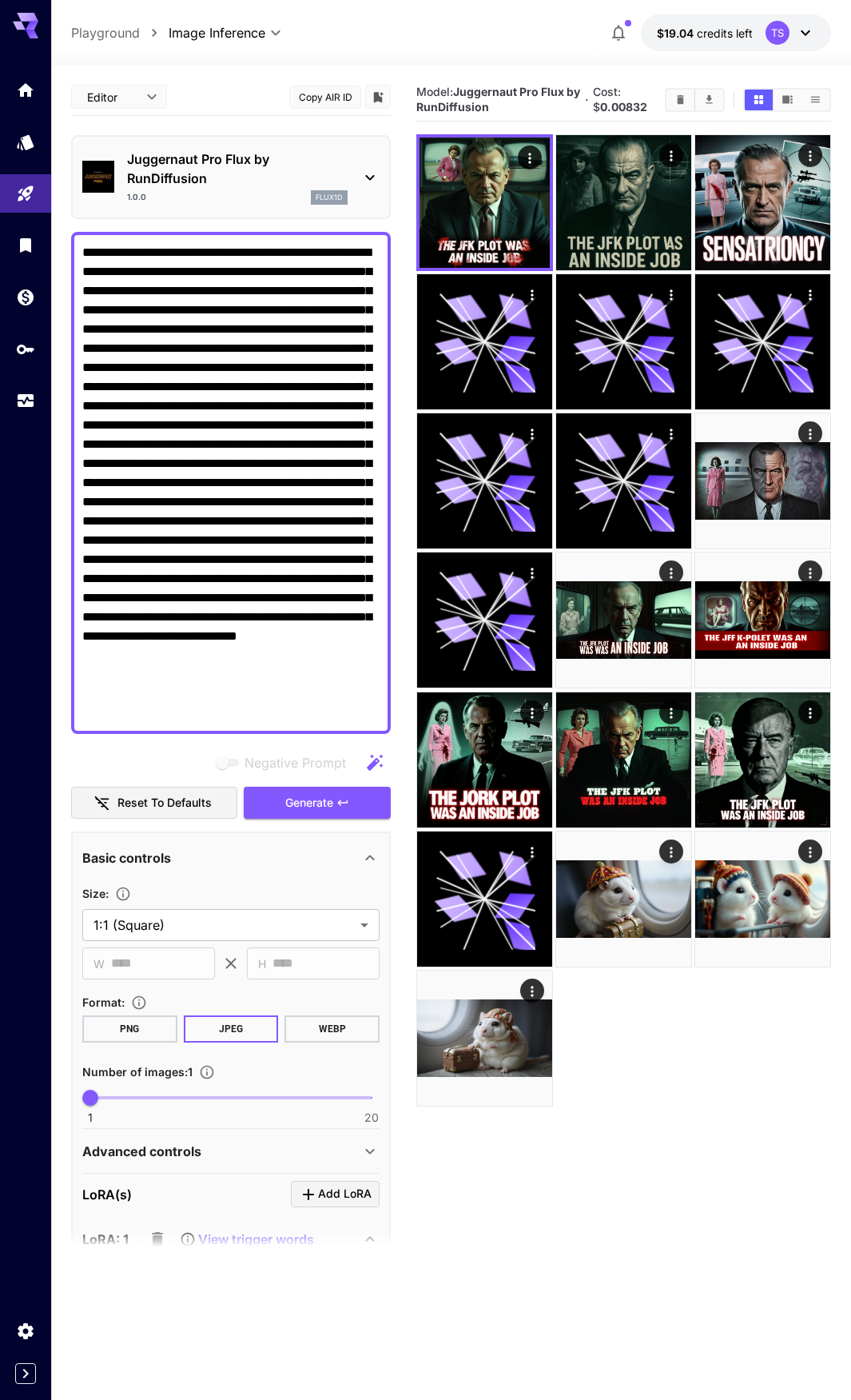
click at [212, 180] on p "Juggernaut Pro Flux by RunDiffusion" at bounding box center [237, 169] width 221 height 38
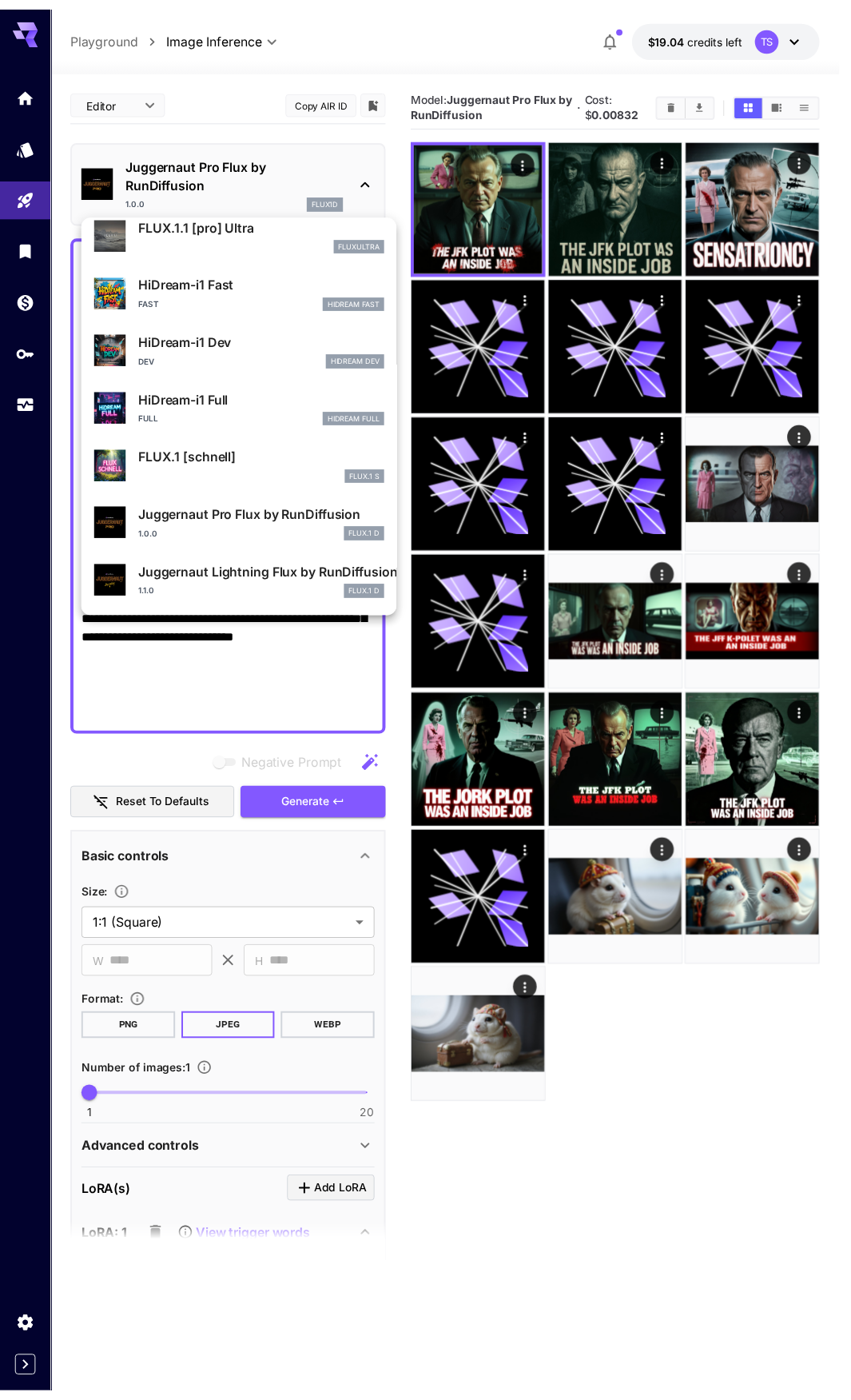
scroll to position [1214, 0]
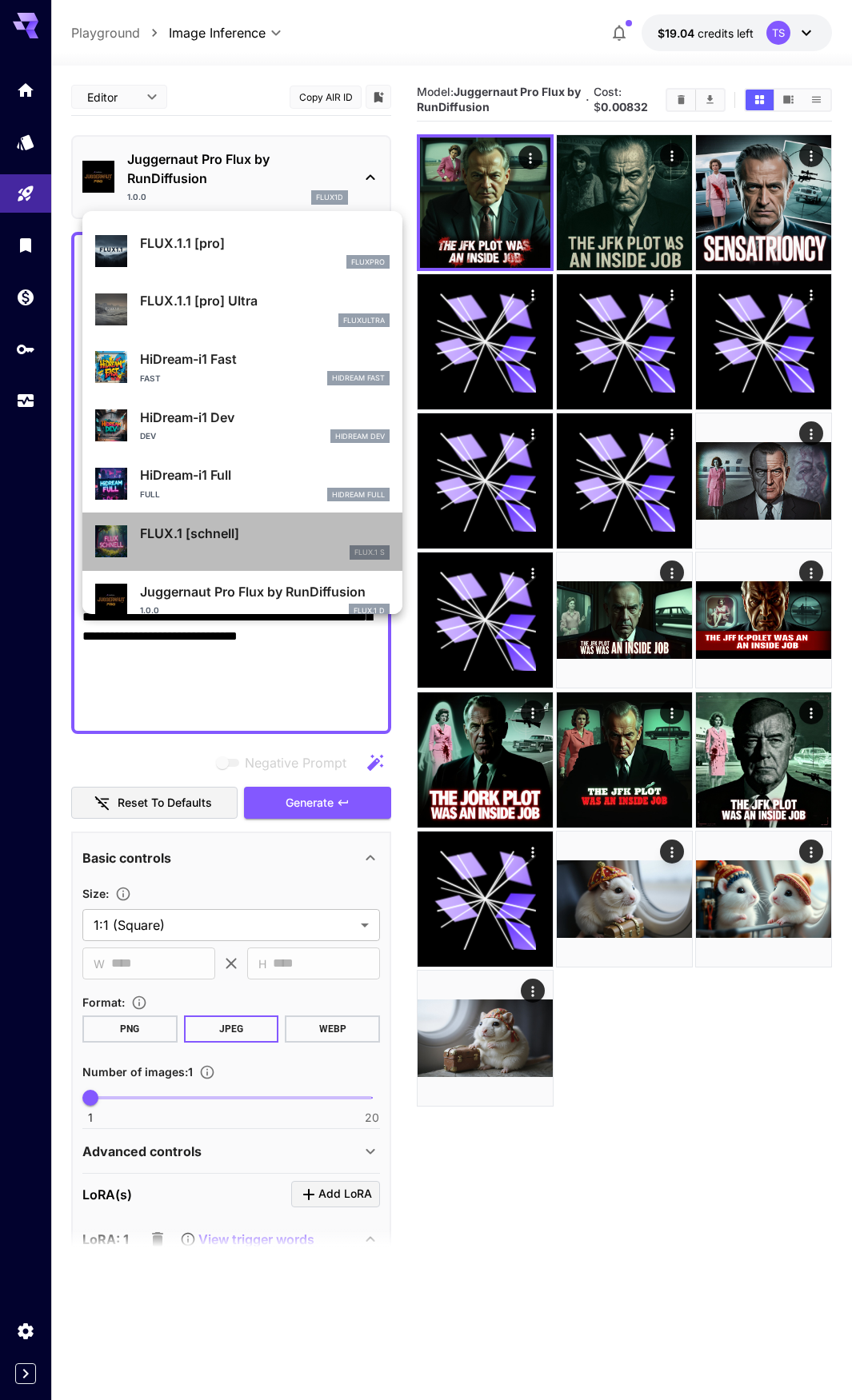
click at [252, 540] on p "FLUX.1 [schnell]" at bounding box center [264, 533] width 250 height 19
type input "*"
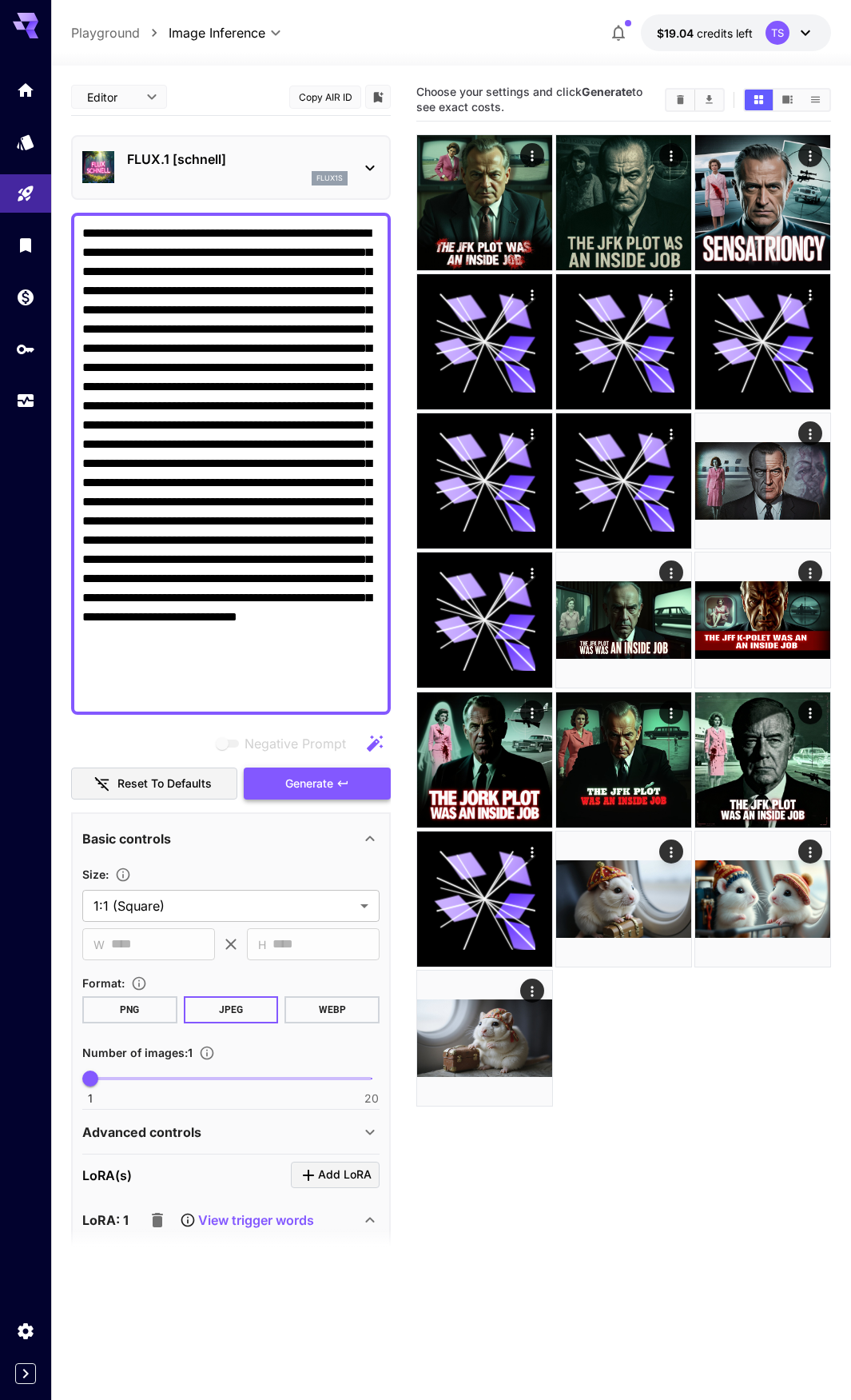
click at [287, 776] on span "Generate" at bounding box center [309, 784] width 48 height 20
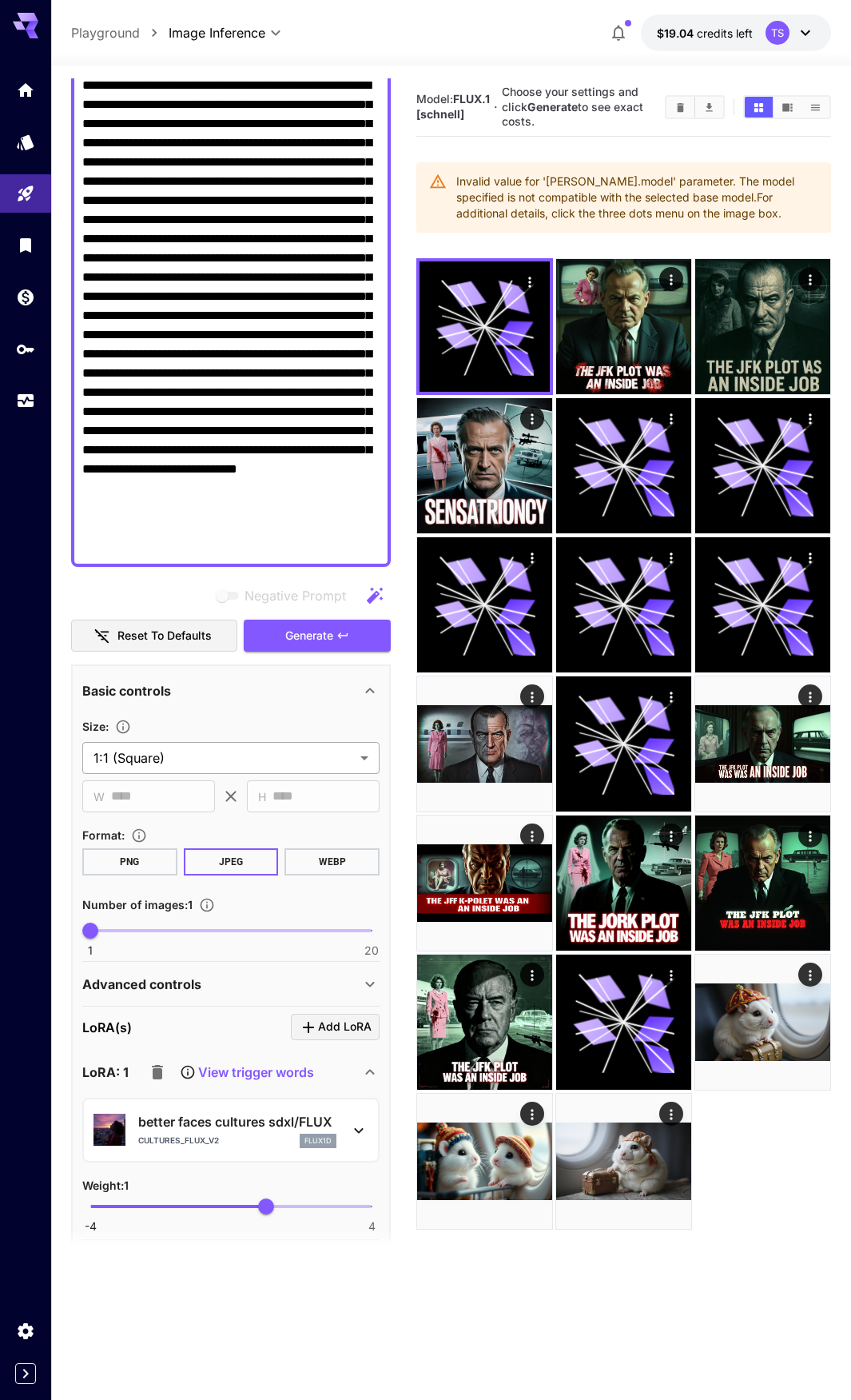
scroll to position [320, 0]
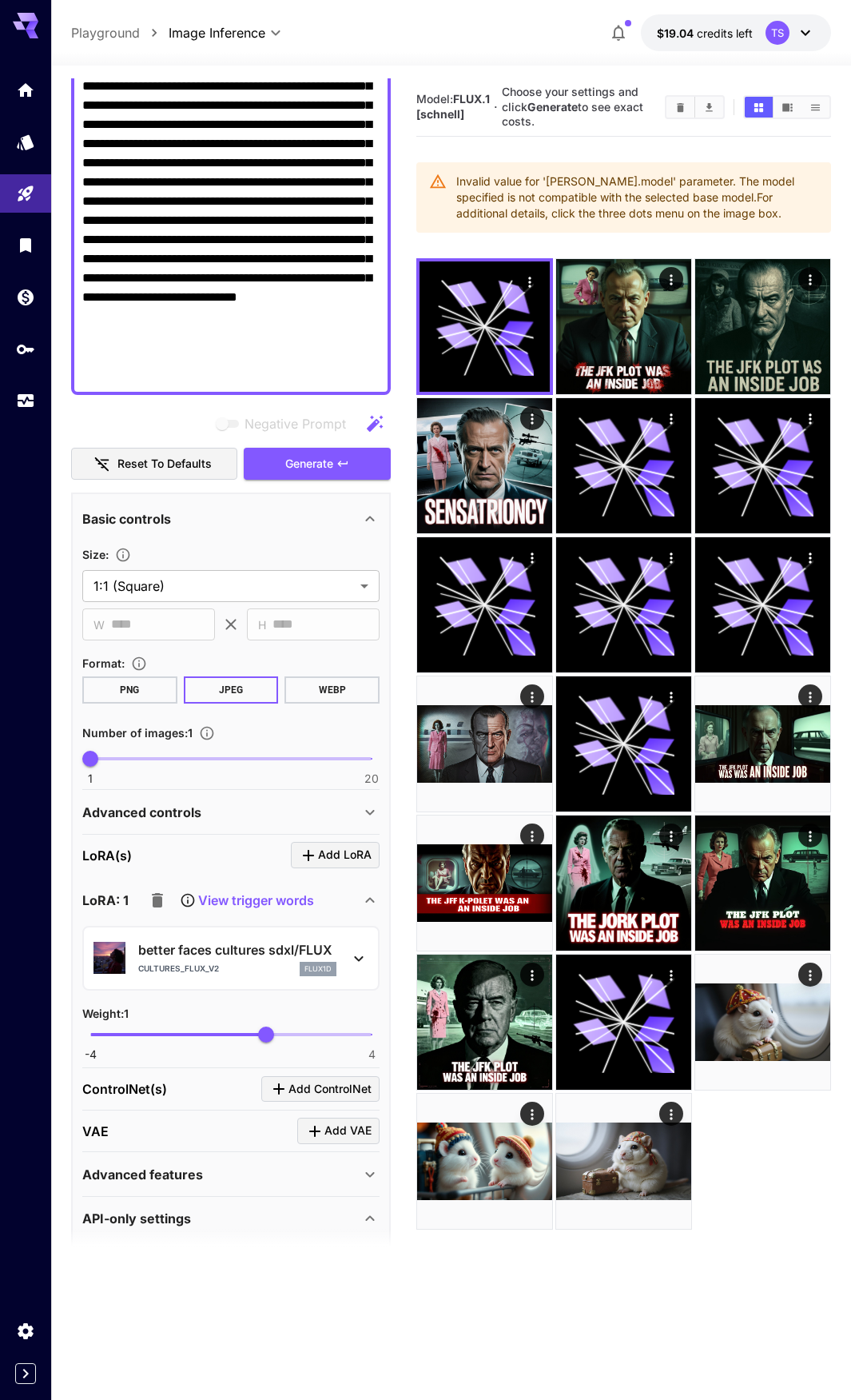
click at [157, 907] on icon "button" at bounding box center [157, 901] width 19 height 19
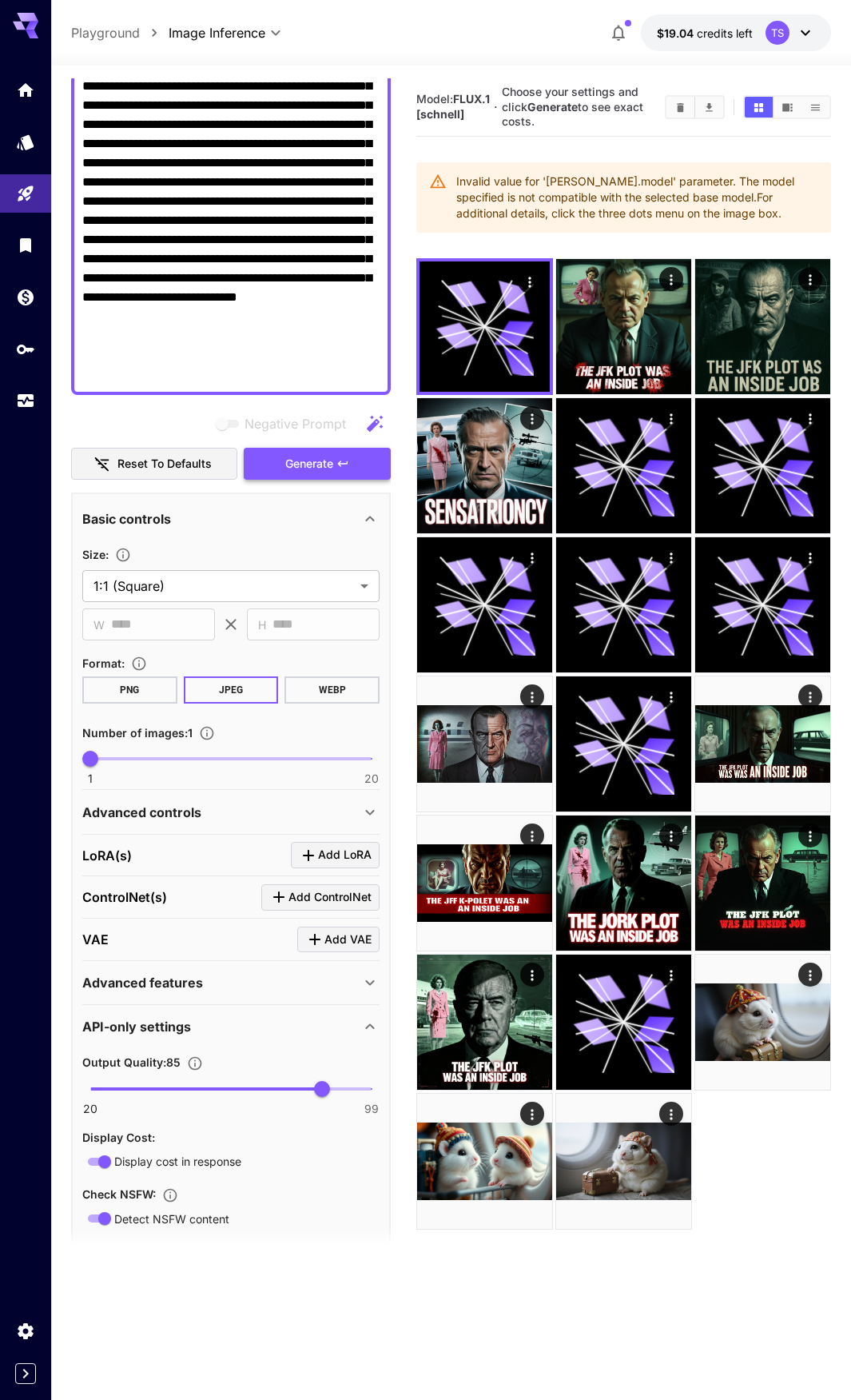
click at [310, 465] on span "Generate" at bounding box center [309, 464] width 48 height 20
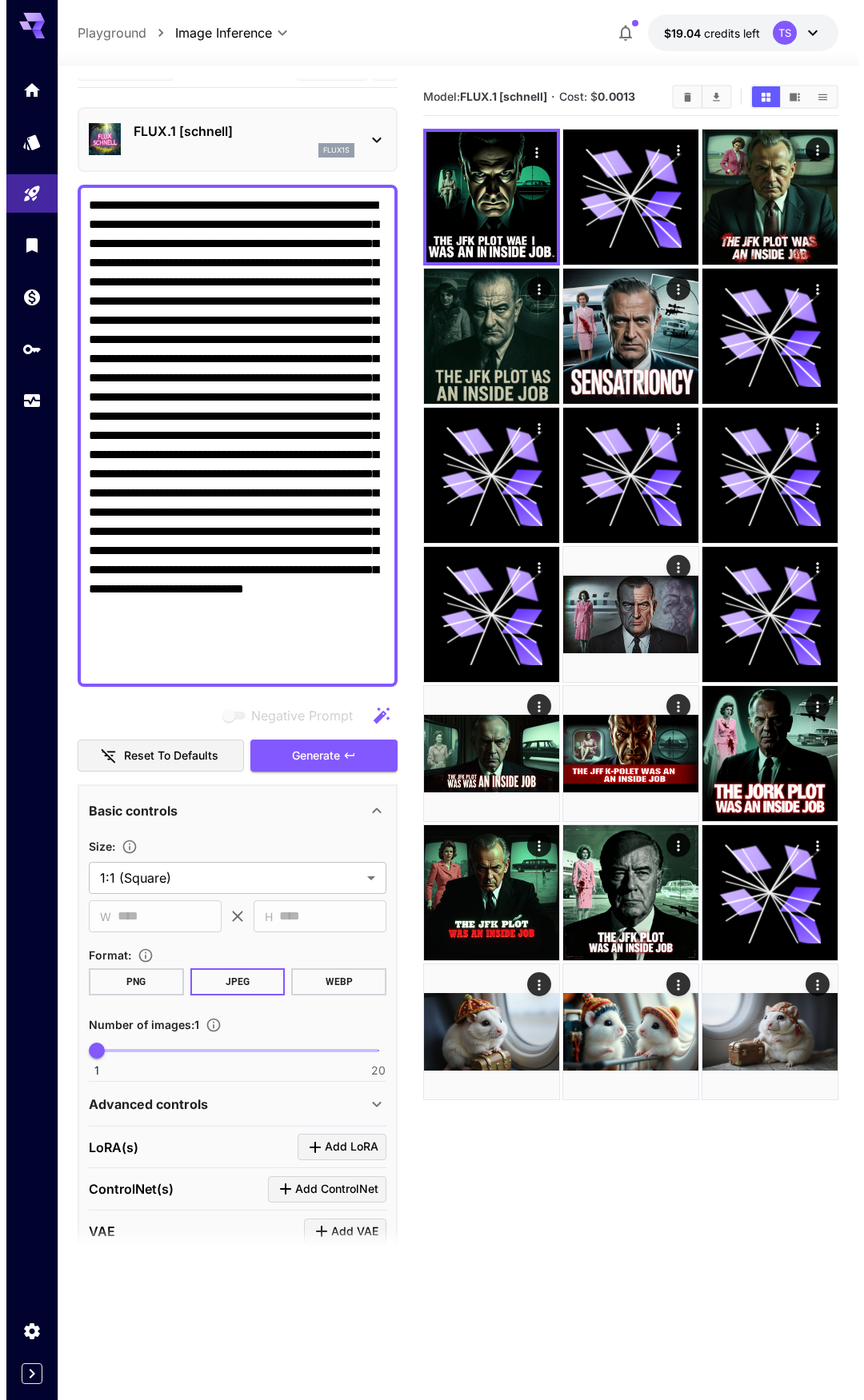
scroll to position [0, 0]
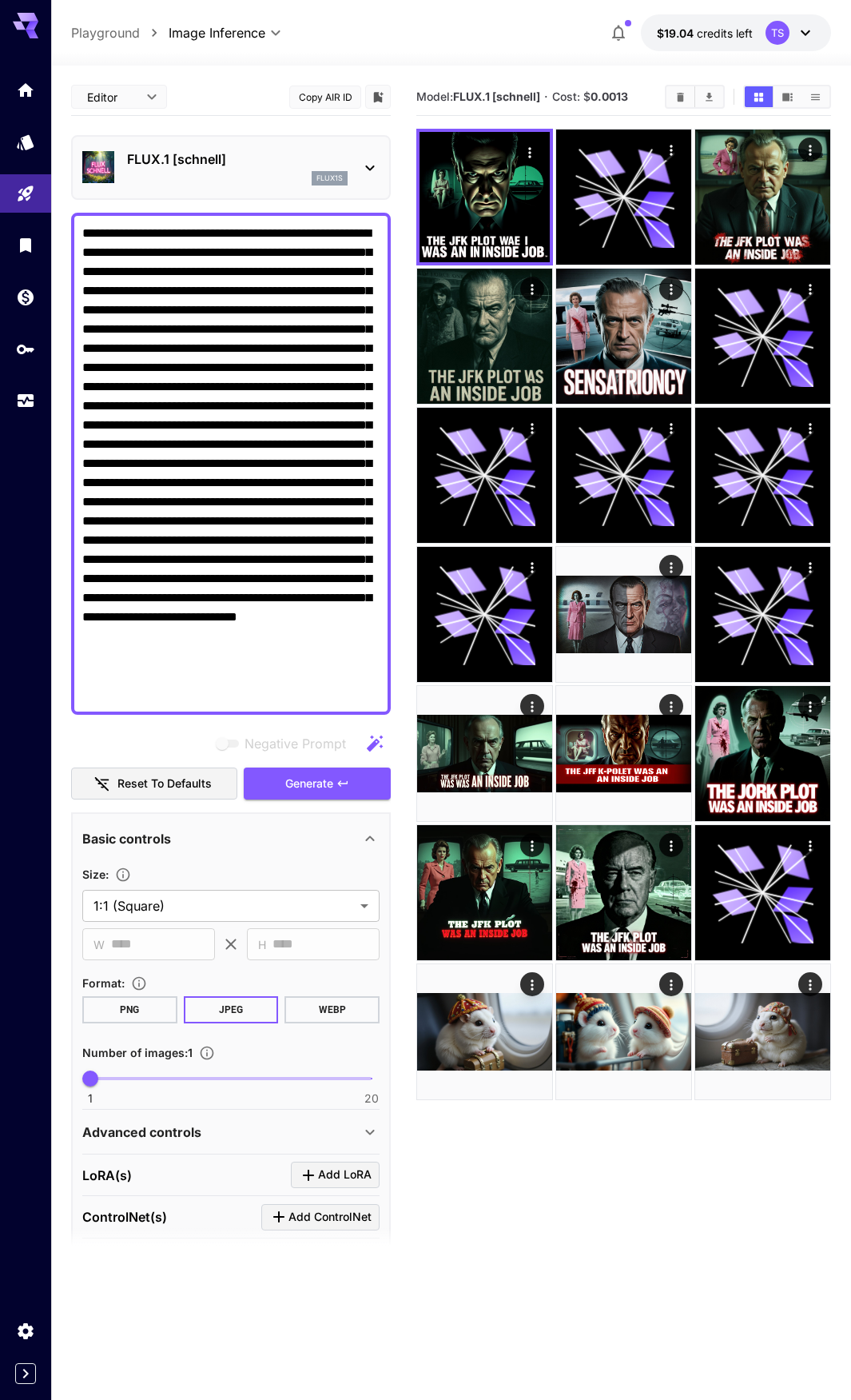
click at [200, 173] on div "flux1s" at bounding box center [237, 177] width 221 height 14
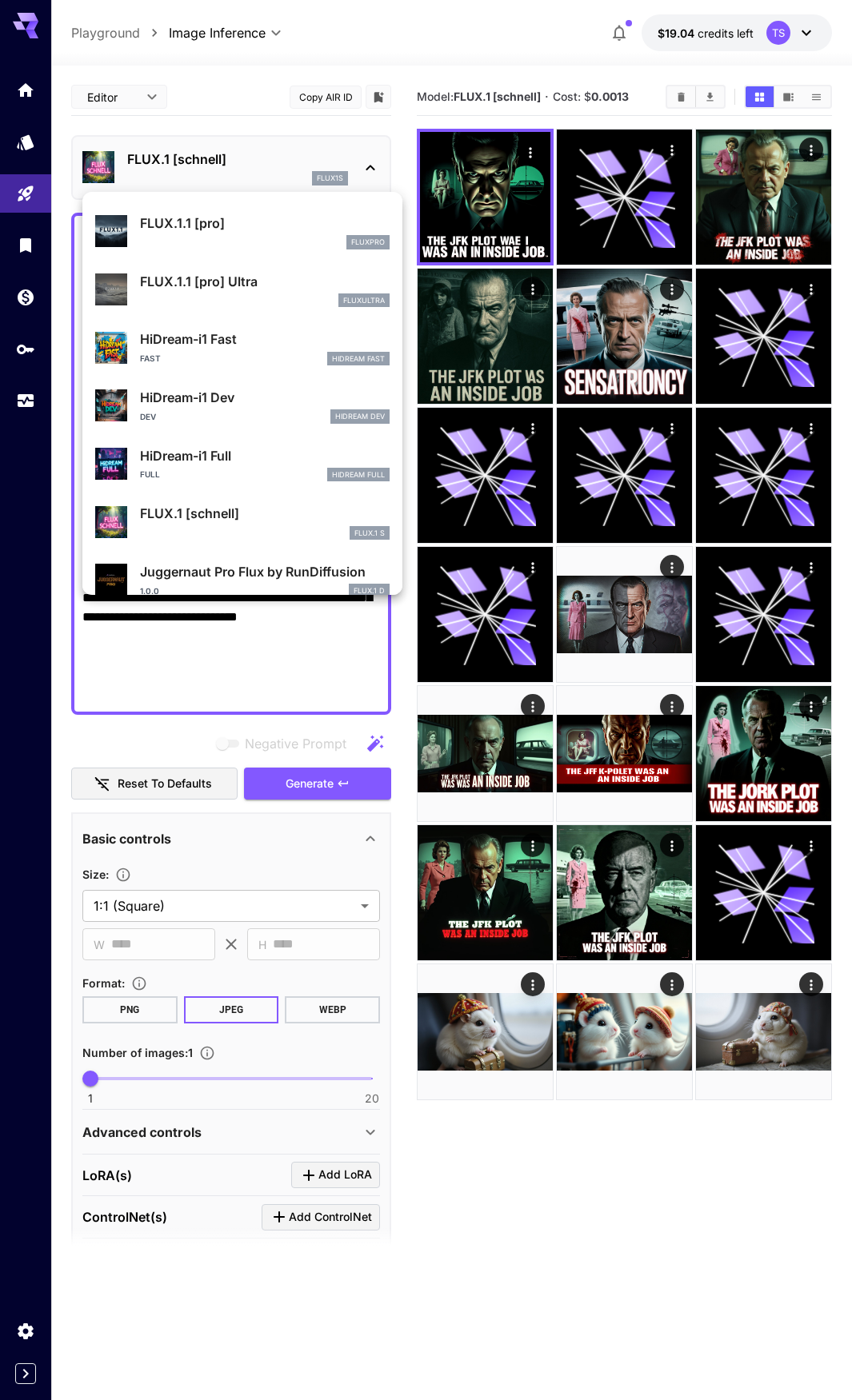
scroll to position [1214, 0]
click at [222, 474] on div "Full HiDream Full" at bounding box center [264, 476] width 250 height 14
type input "**"
type input "***"
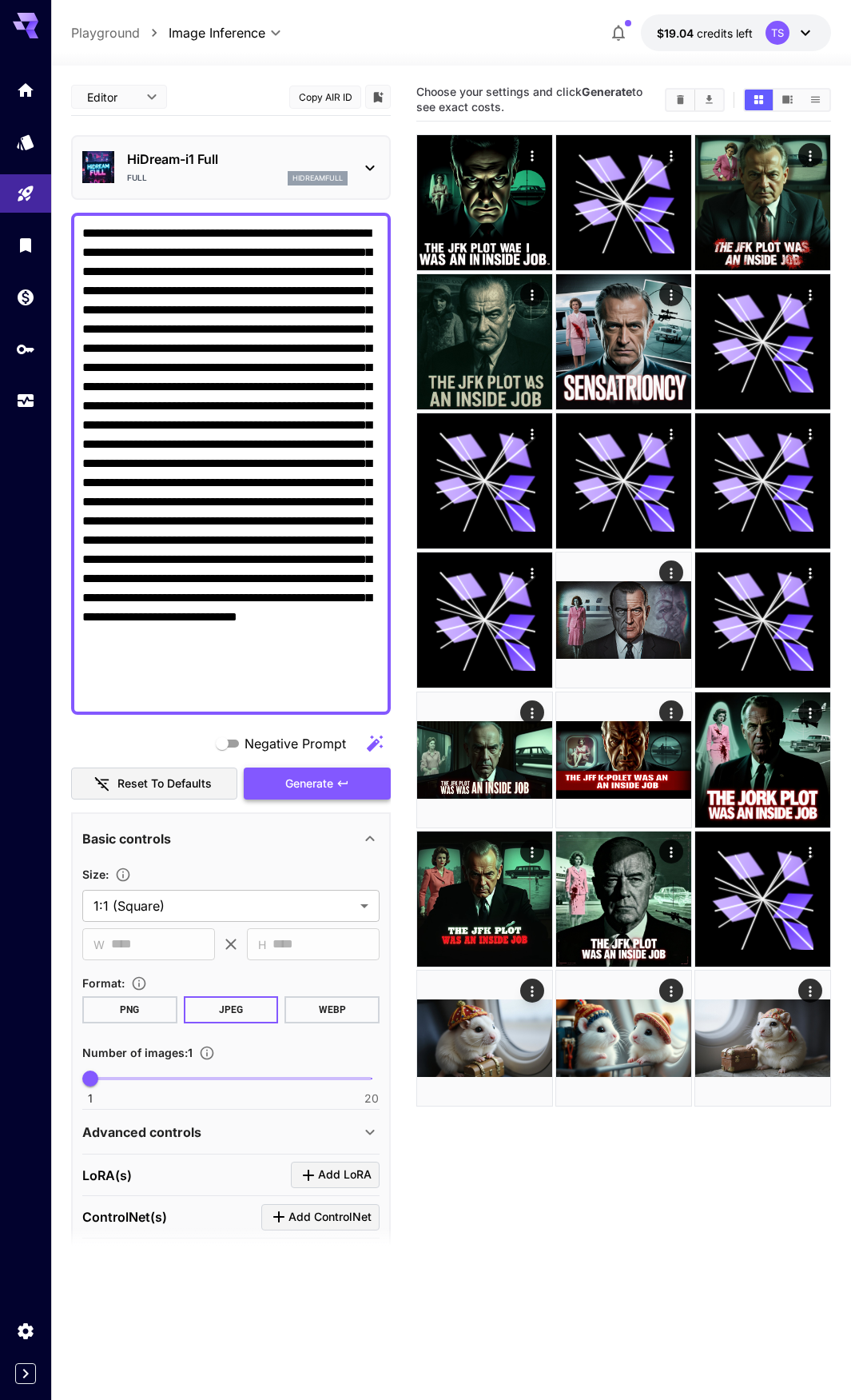
click at [301, 787] on span "Generate" at bounding box center [309, 784] width 48 height 20
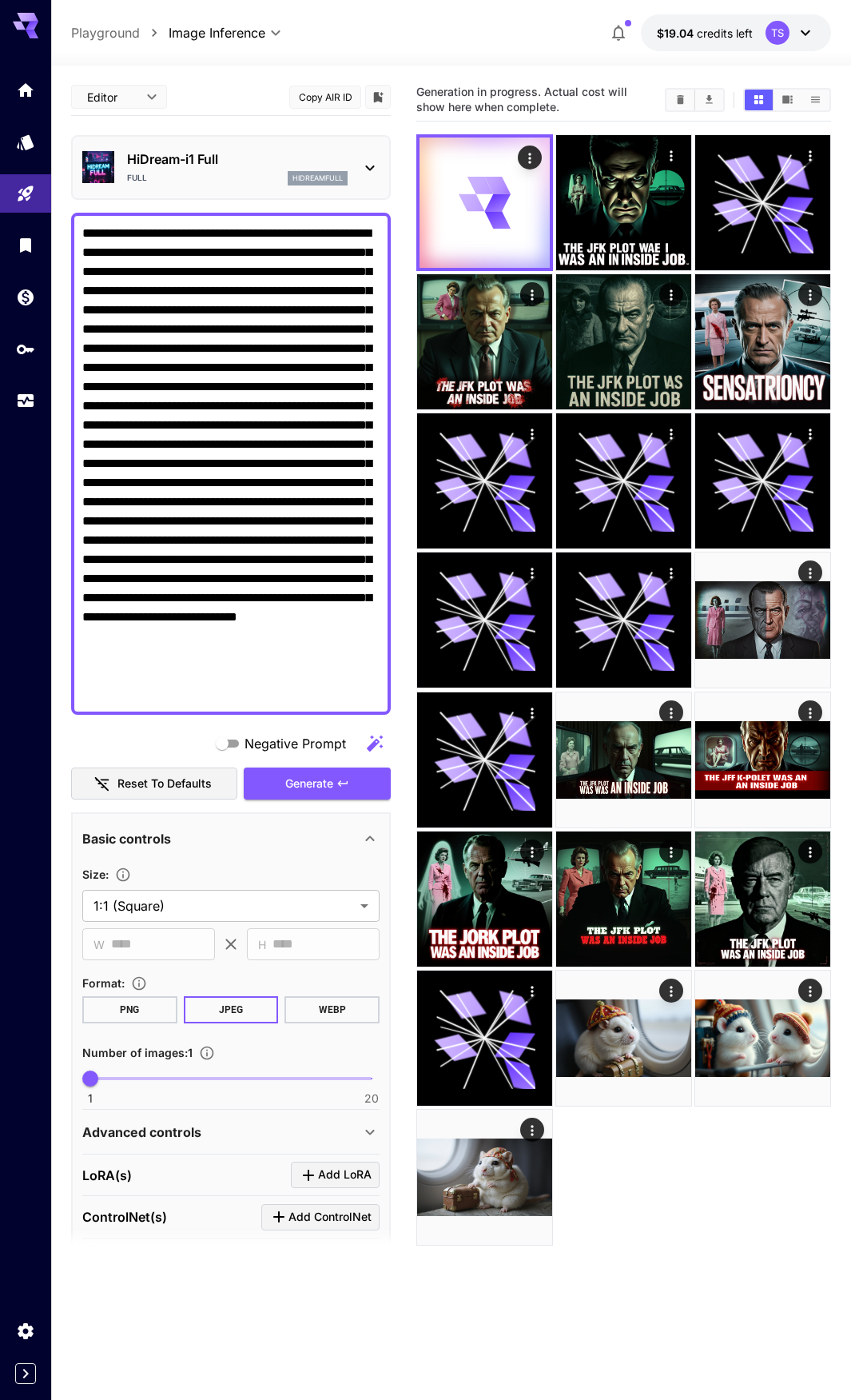
click at [169, 188] on div "HiDream-i1 Full Full hidreamfull" at bounding box center [231, 167] width 297 height 48
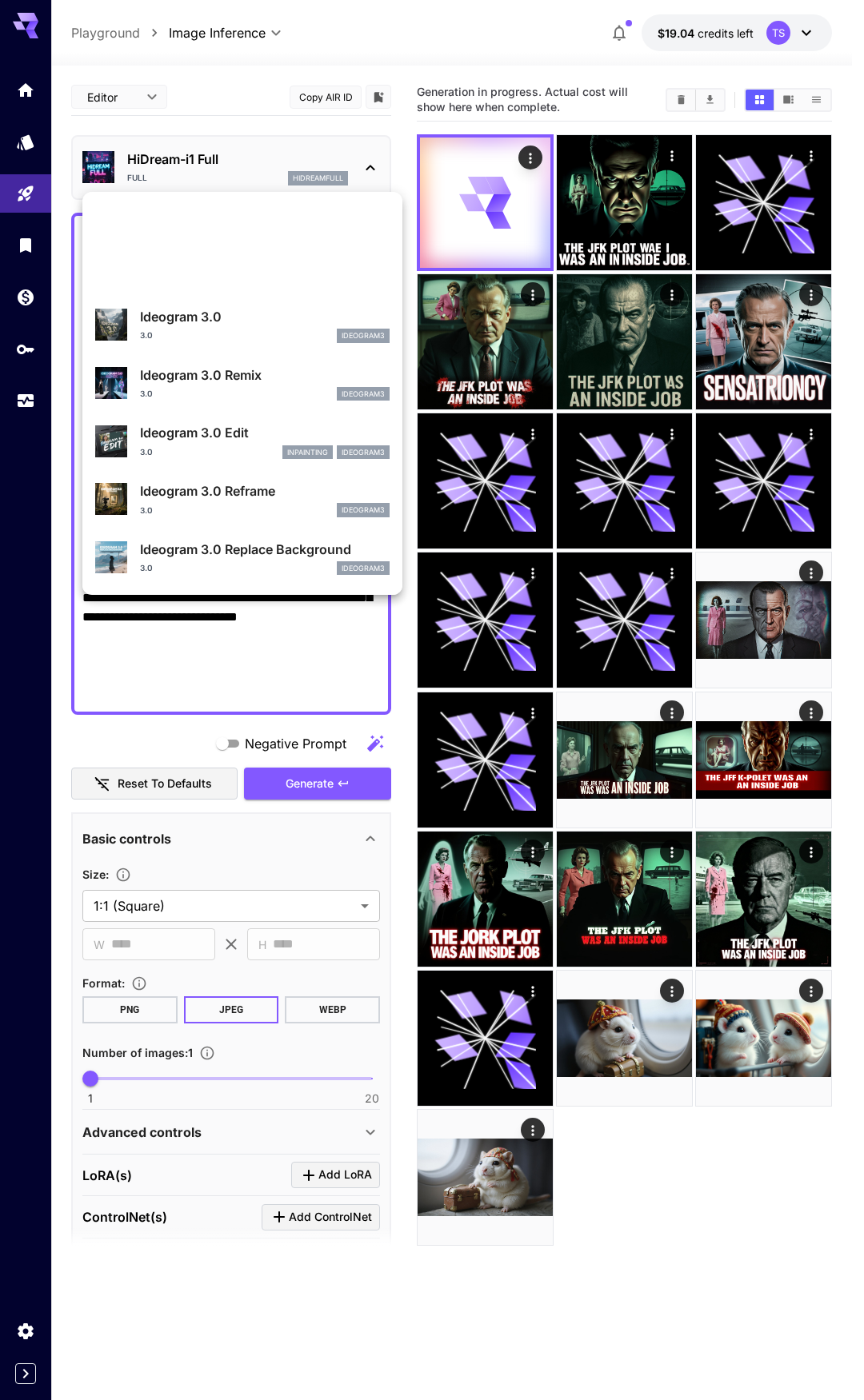
scroll to position [414, 0]
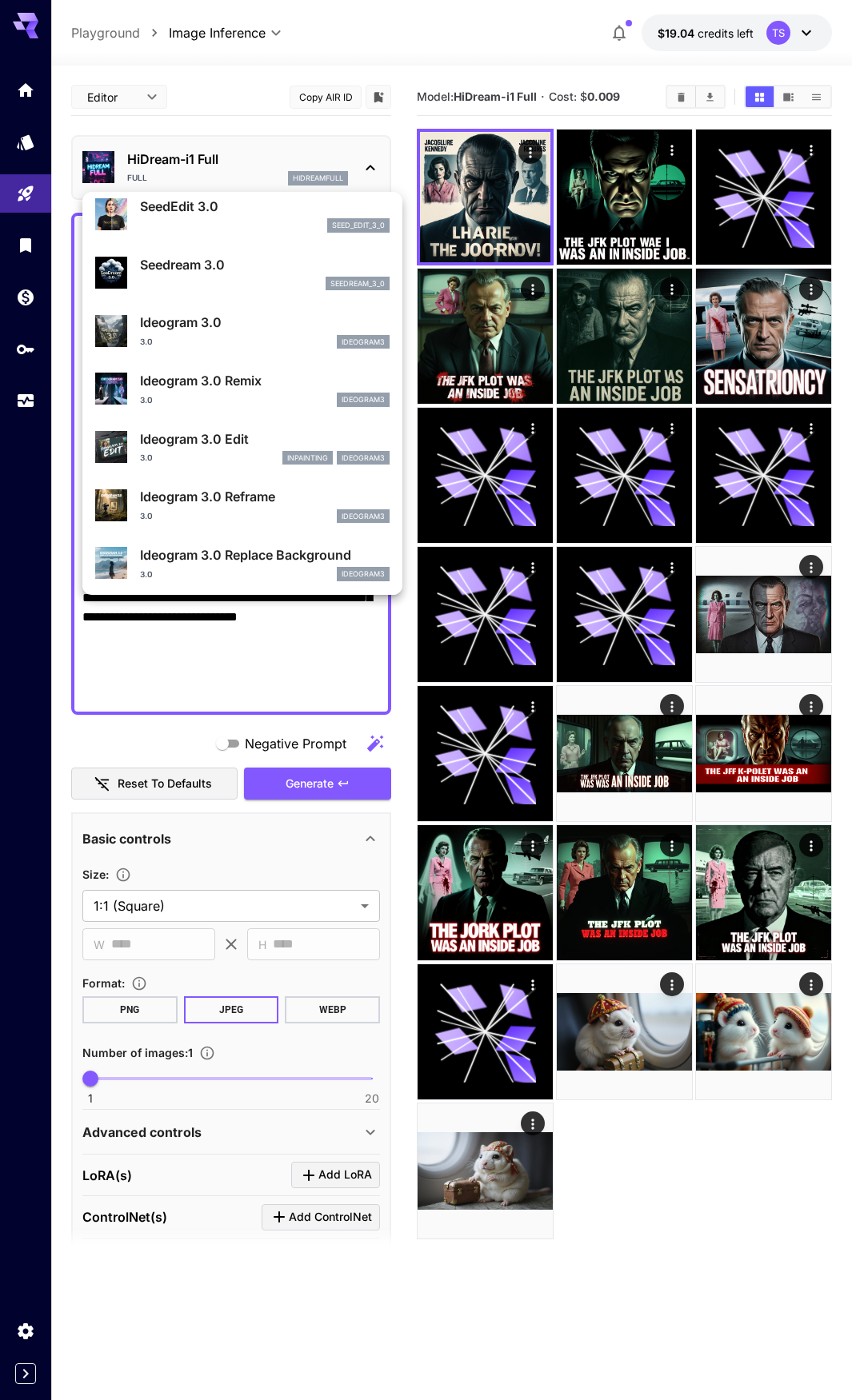
drag, startPoint x: 526, startPoint y: 219, endPoint x: 521, endPoint y: 227, distance: 9.4
click at [526, 221] on div at bounding box center [432, 700] width 864 height 1400
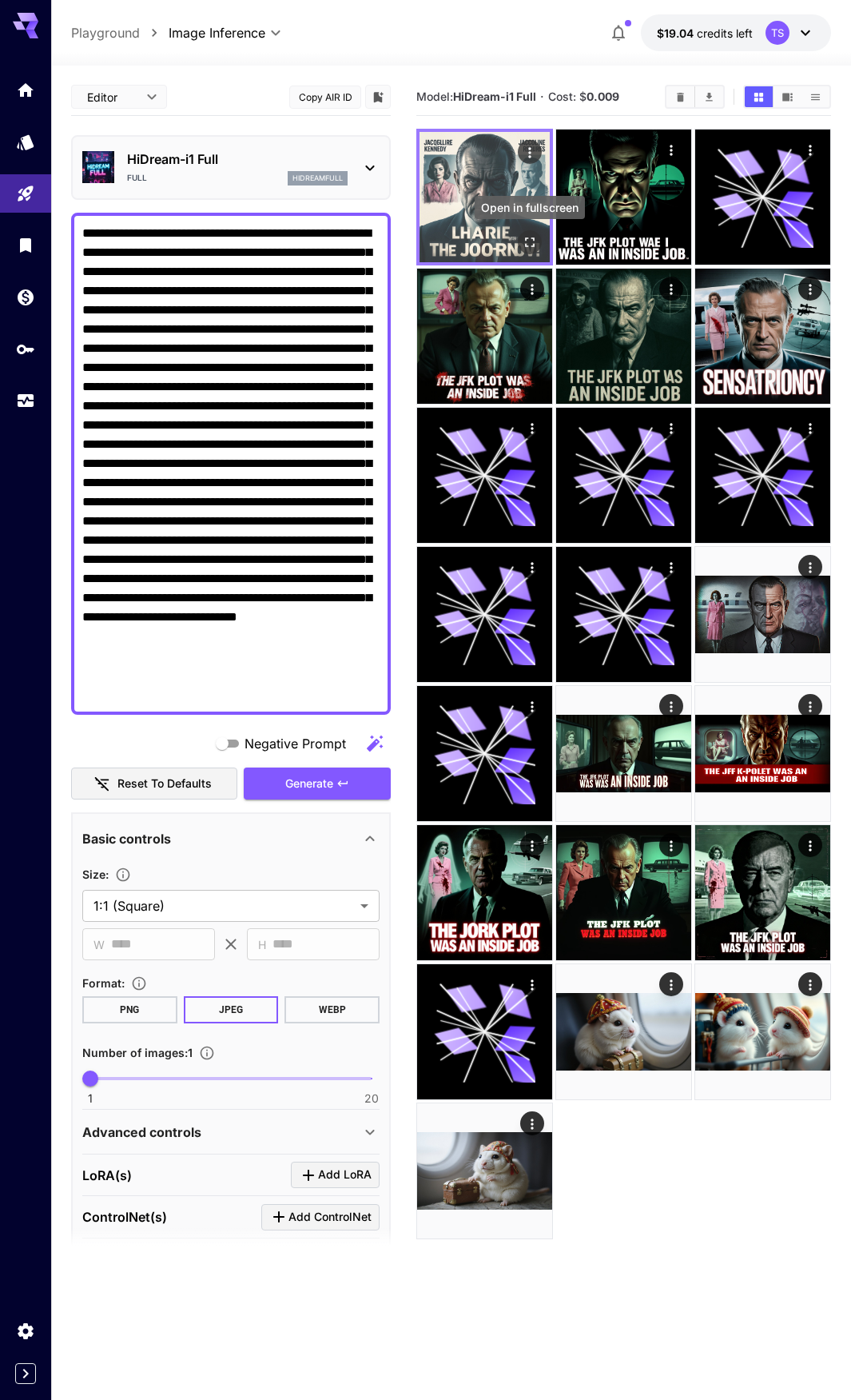
click at [526, 247] on icon "Open in fullscreen" at bounding box center [529, 242] width 16 height 16
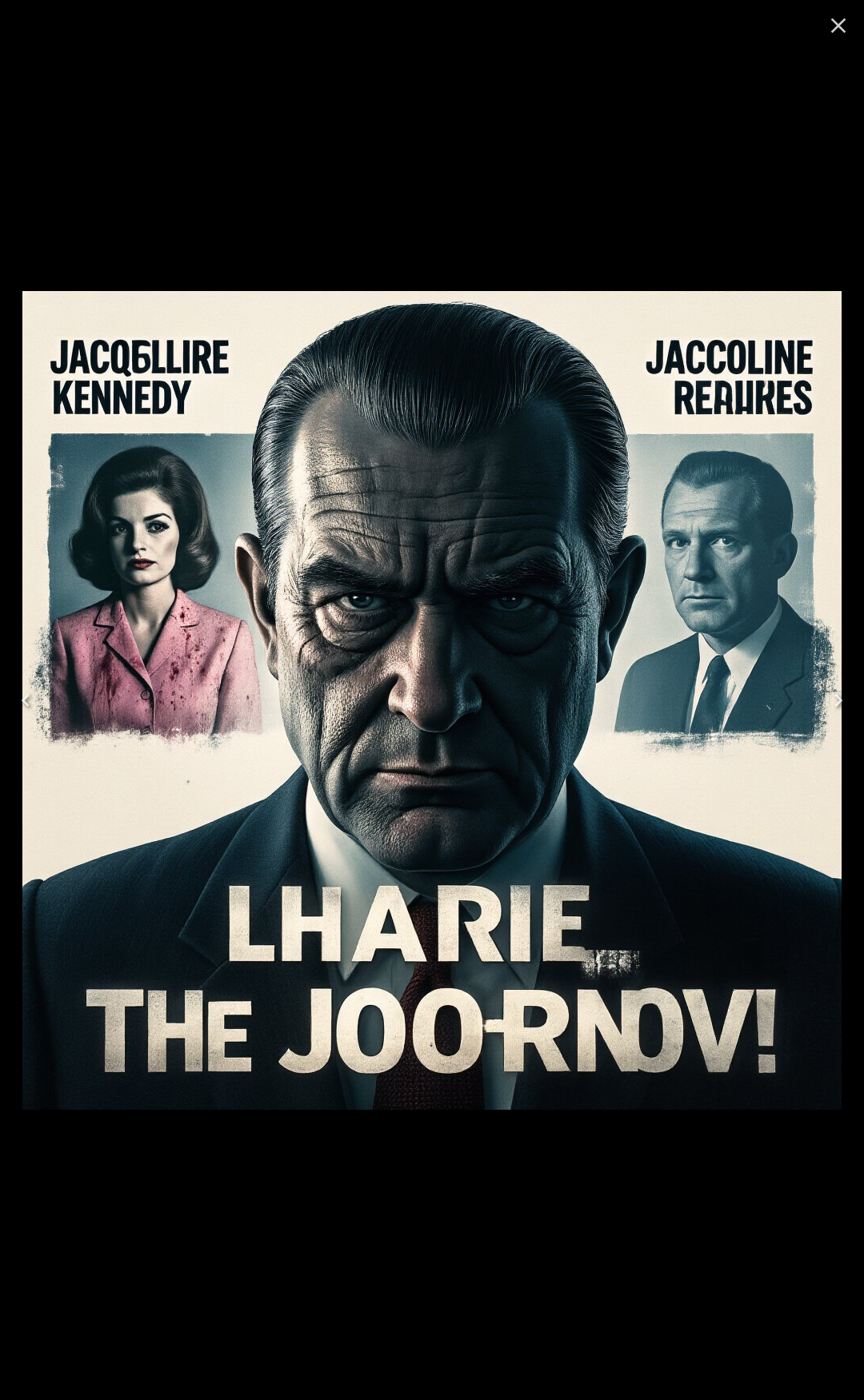
click at [838, 22] on icon "Close" at bounding box center [838, 25] width 26 height 26
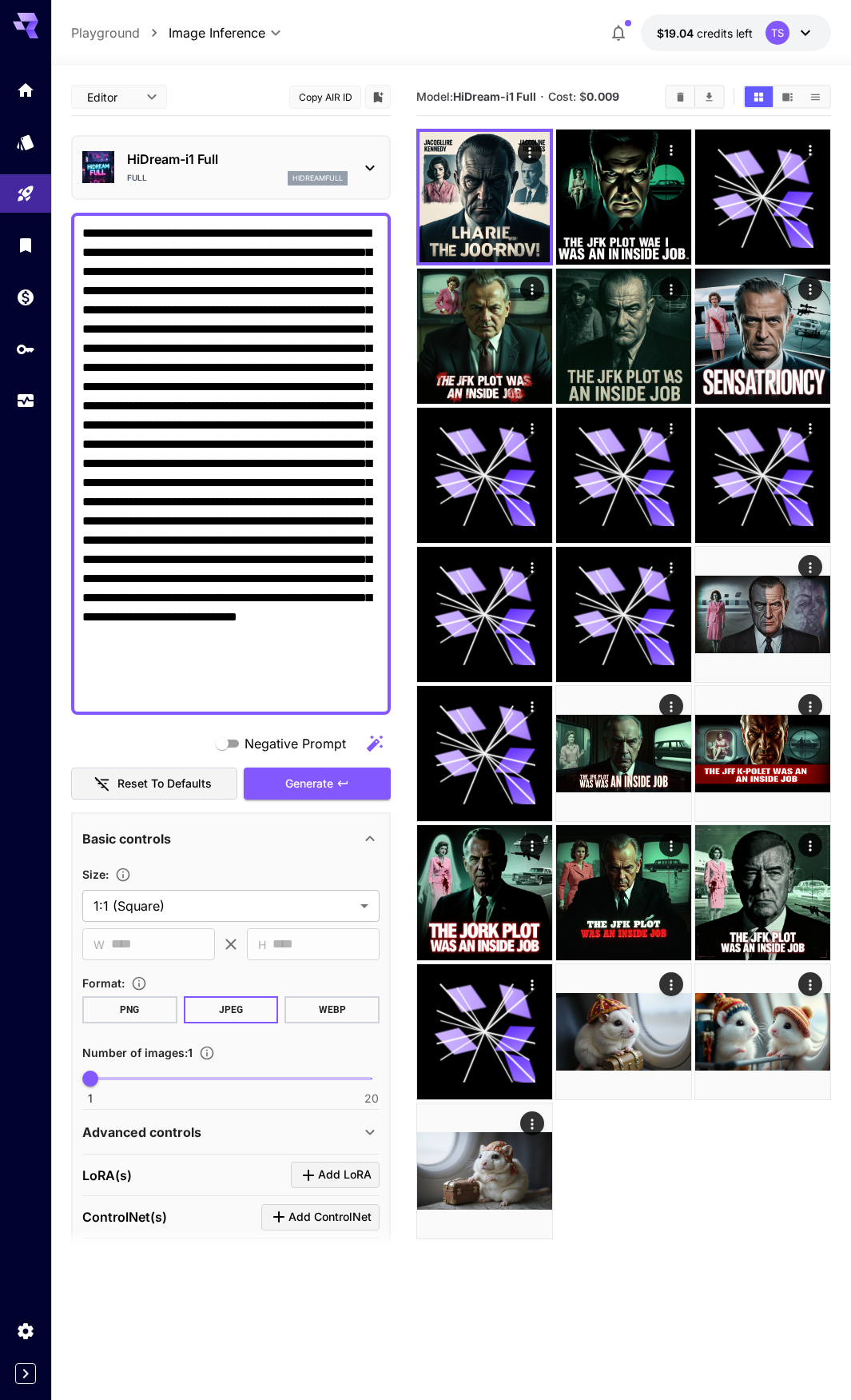
click at [226, 178] on div "Full hidreamfull" at bounding box center [237, 177] width 221 height 14
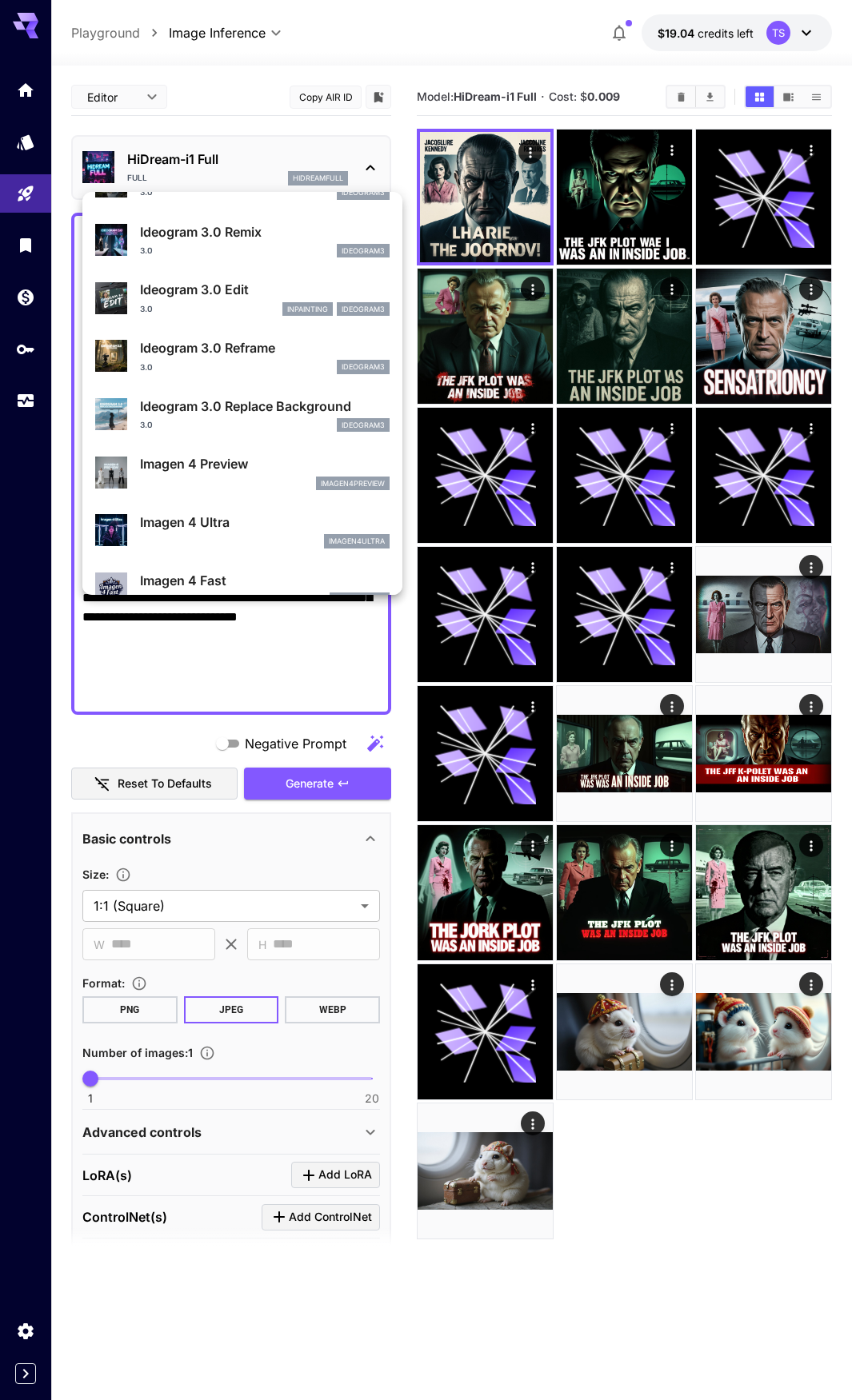
scroll to position [563, 0]
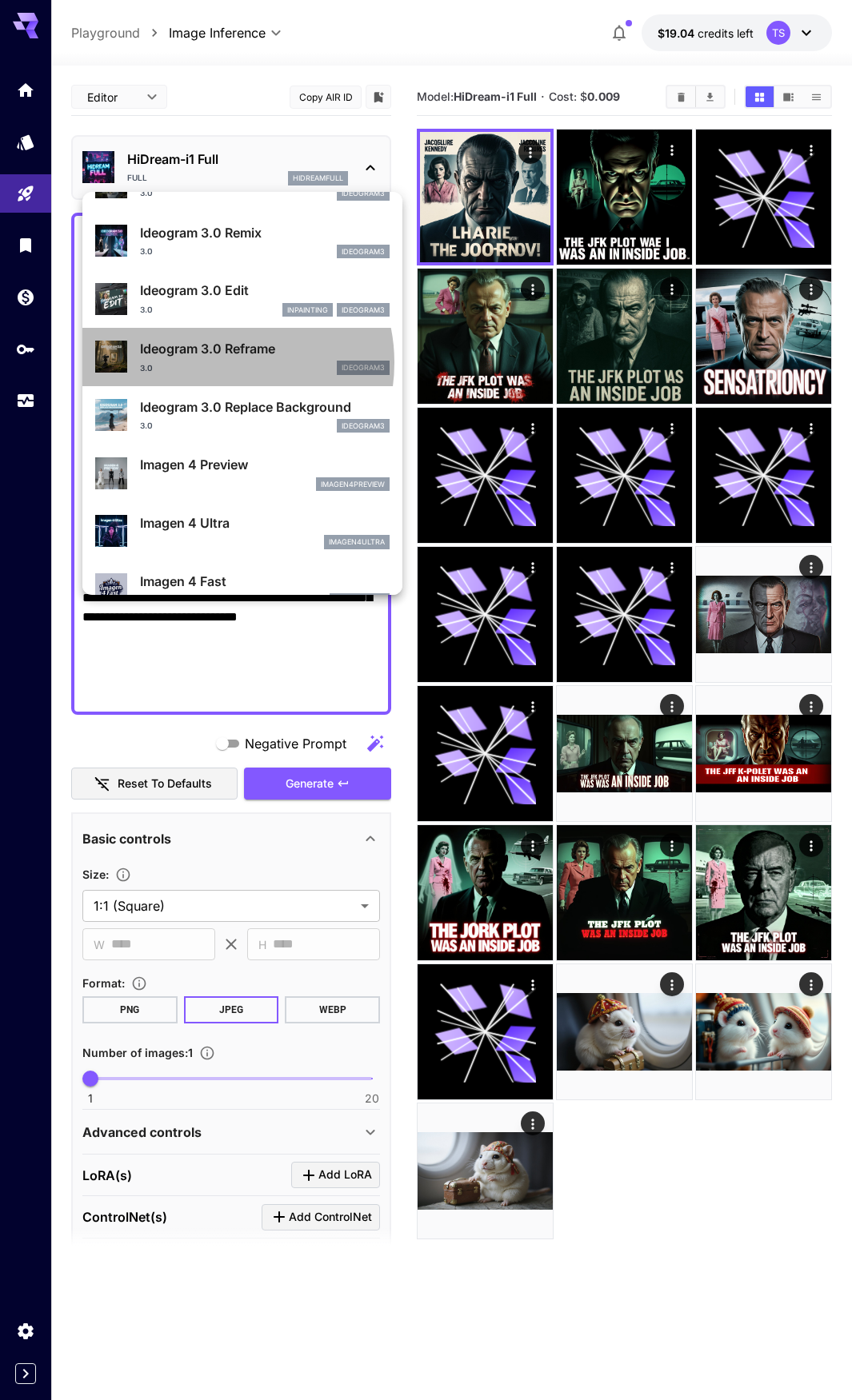
click at [220, 363] on div "3.0 ideogram3" at bounding box center [264, 367] width 250 height 14
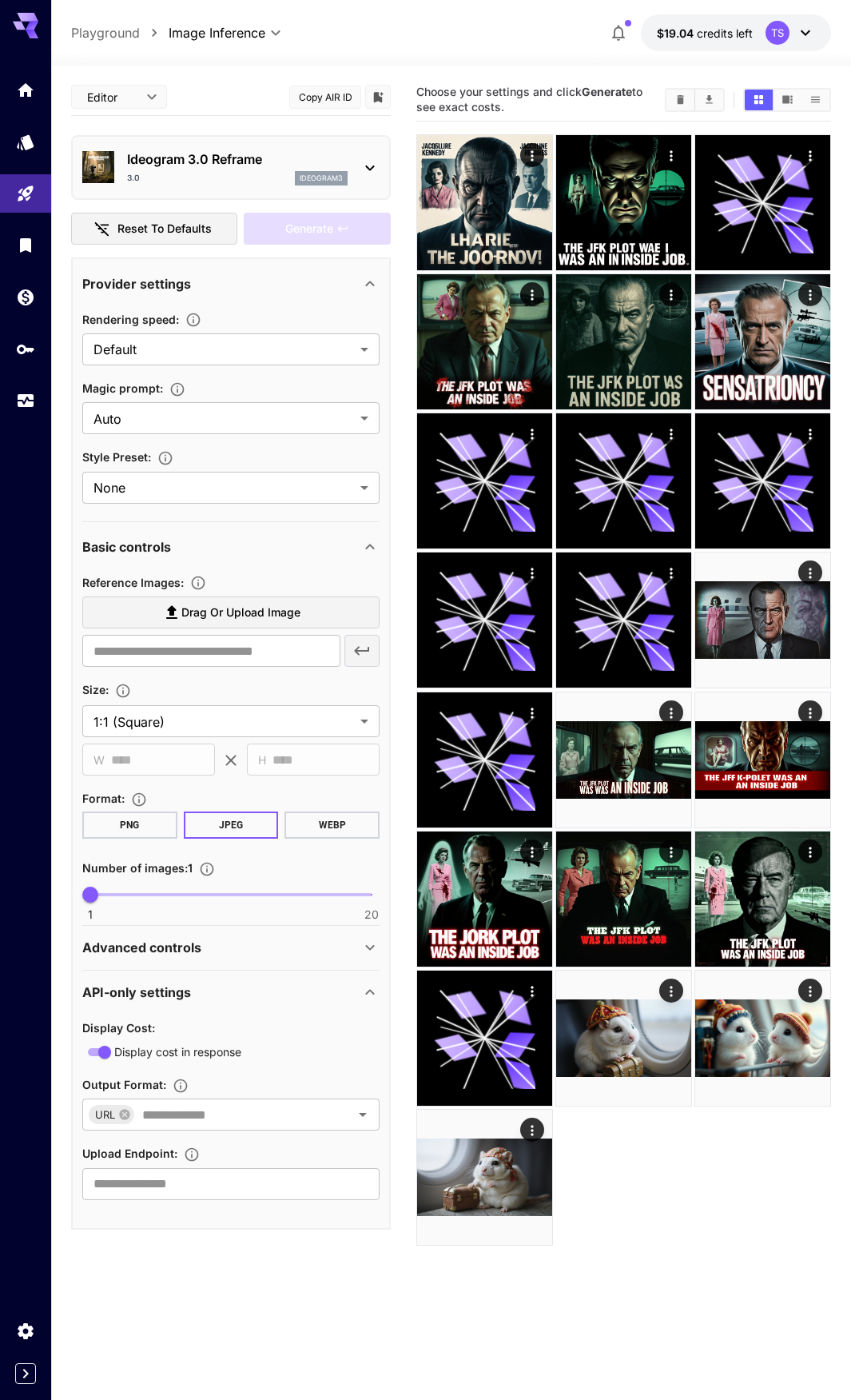
click at [221, 170] on div "Ideogram 3.0 Reframe 3.0 ideogram3" at bounding box center [237, 168] width 221 height 36
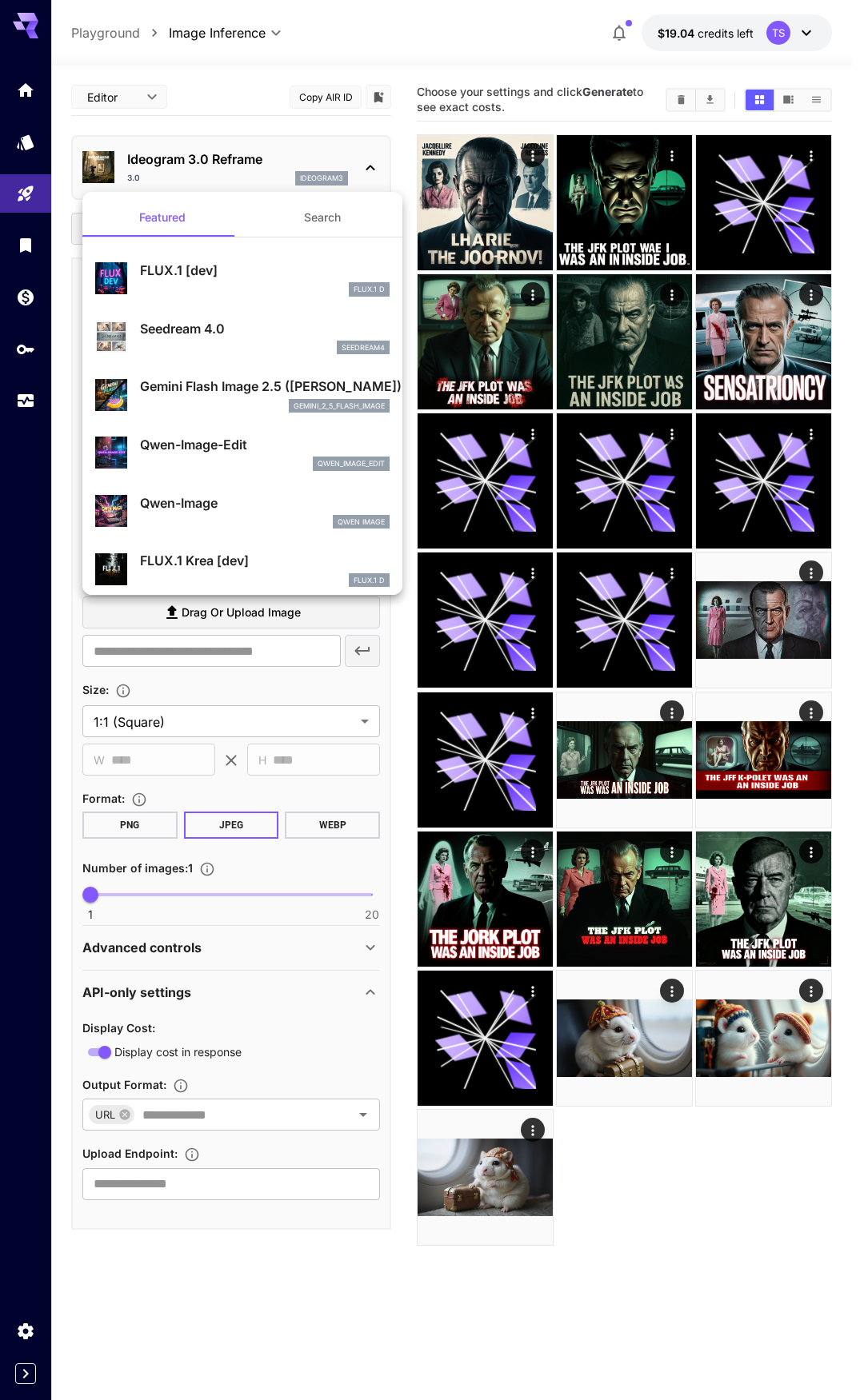
click at [235, 283] on div "FLUX.1 D" at bounding box center [264, 289] width 250 height 14
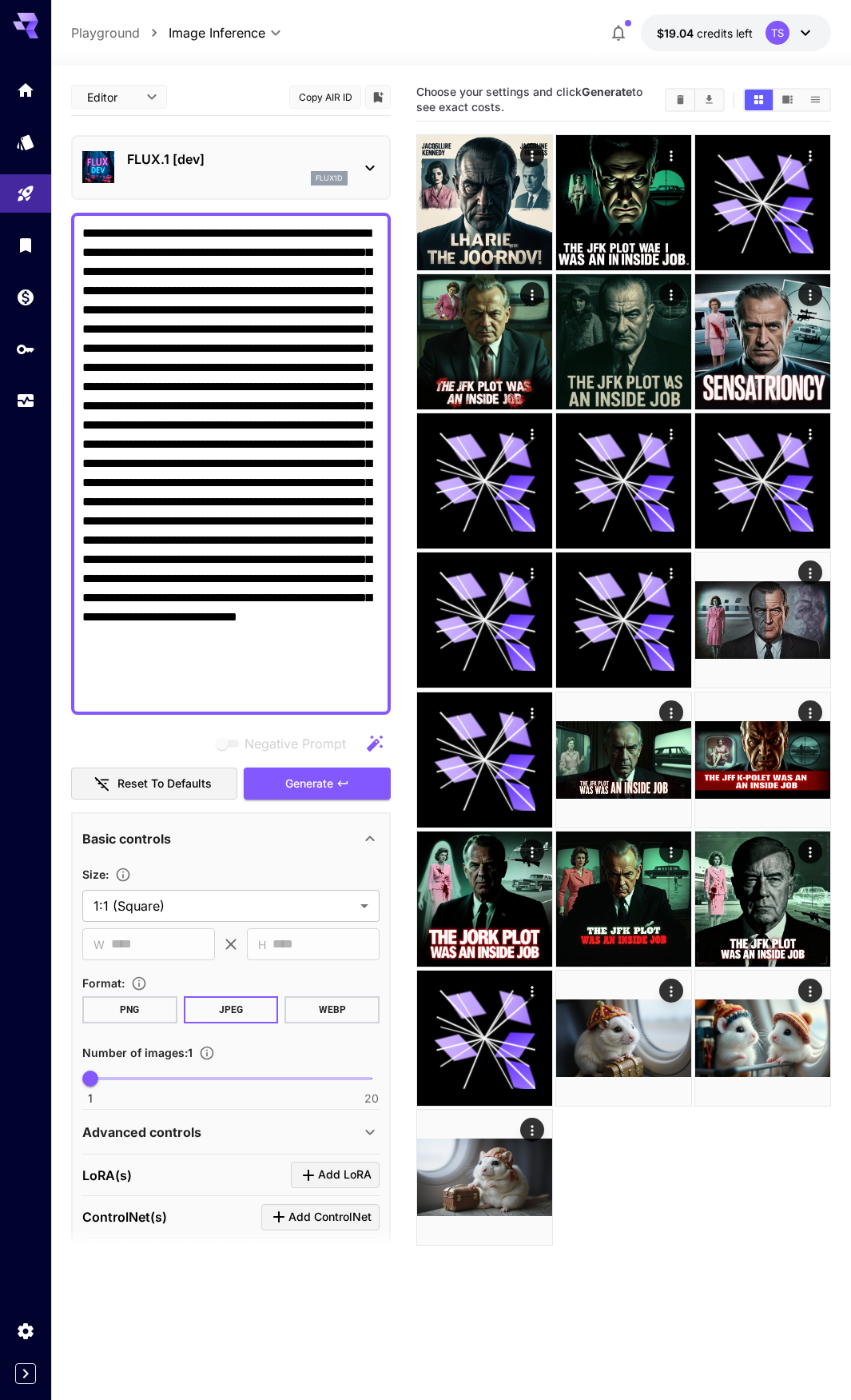
click at [225, 176] on div "flux1d" at bounding box center [237, 177] width 221 height 14
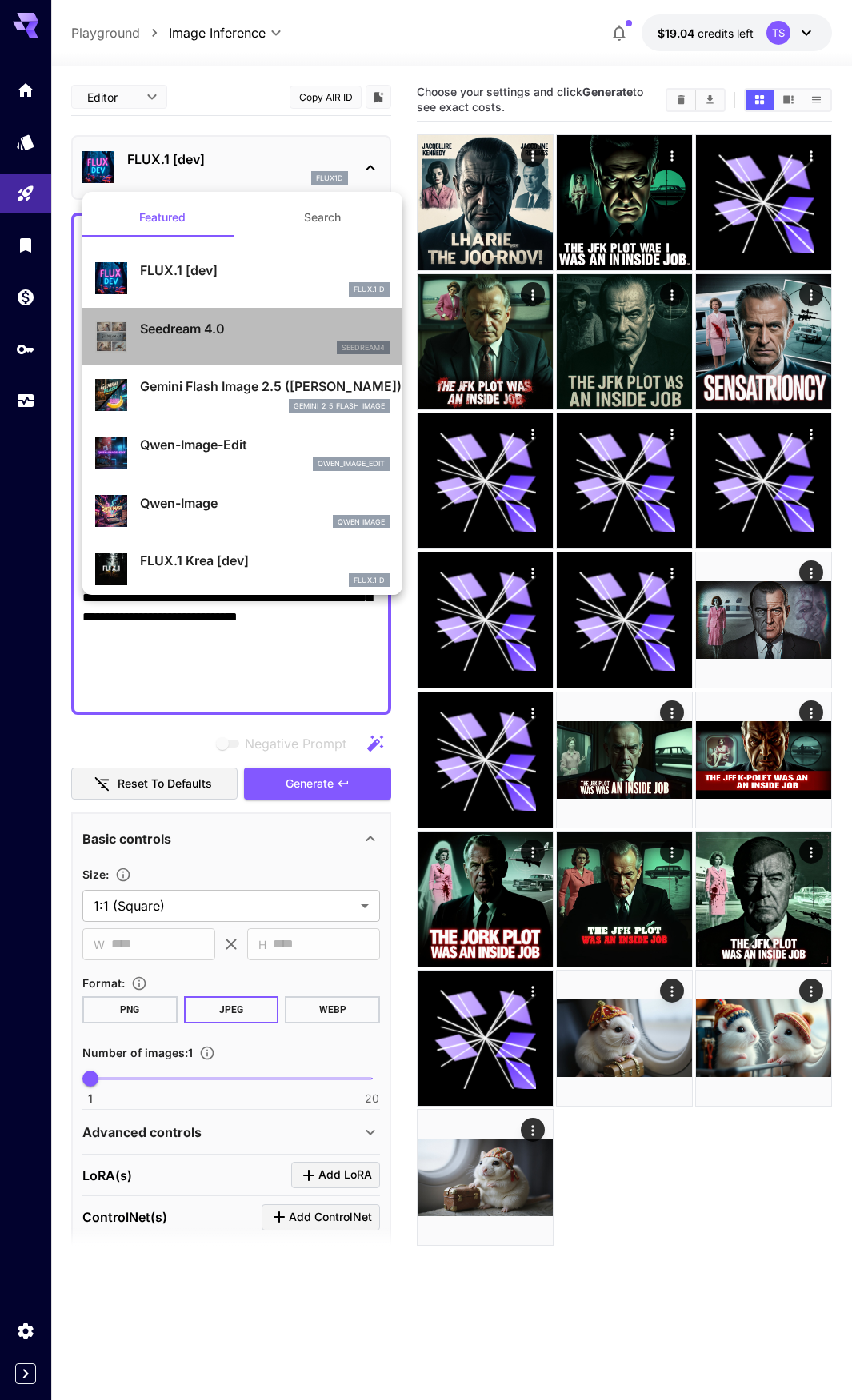
click at [246, 331] on p "Seedream 4.0" at bounding box center [264, 328] width 250 height 19
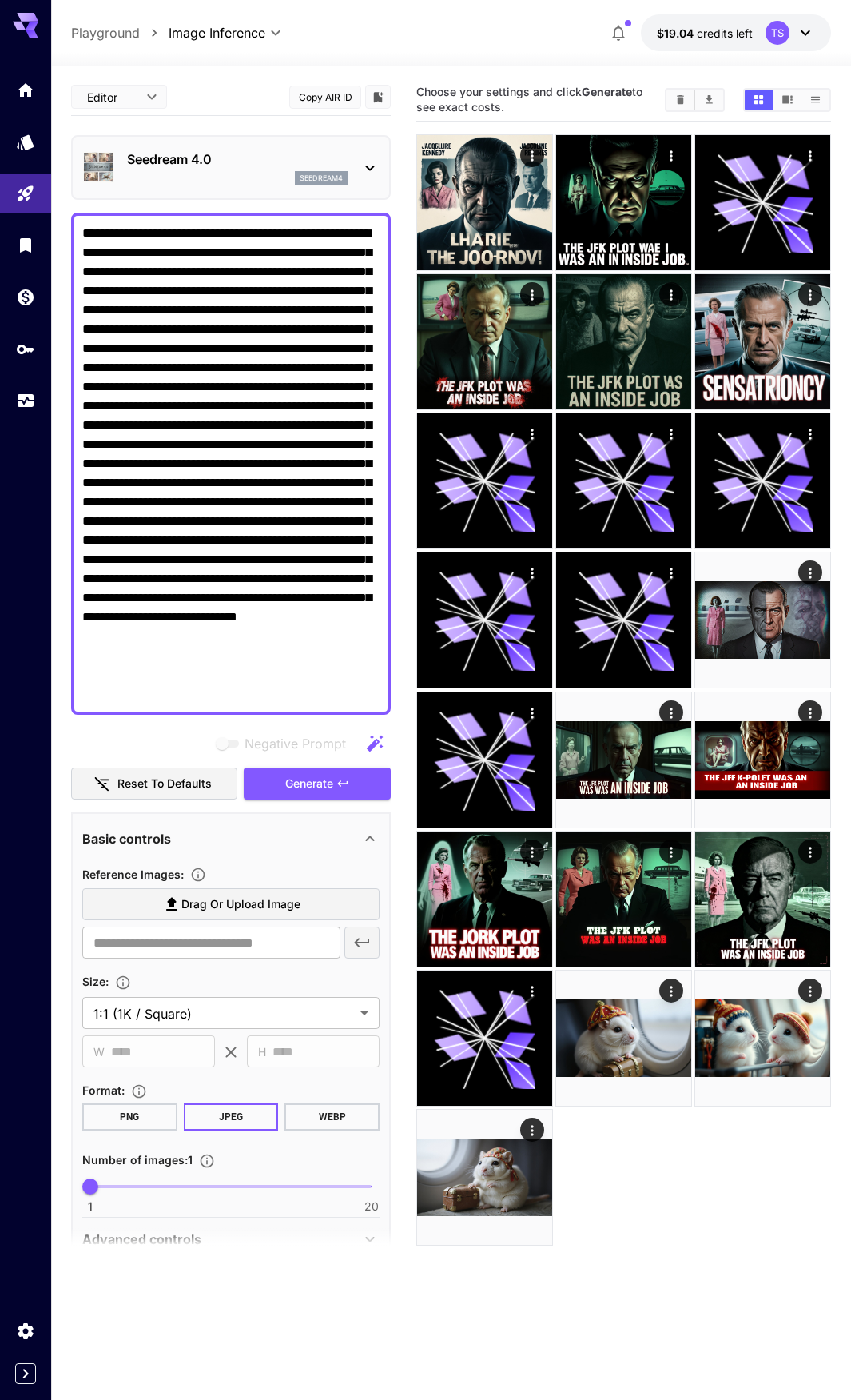
drag, startPoint x: 322, startPoint y: 789, endPoint x: 272, endPoint y: 490, distance: 303.2
click at [321, 788] on span "Generate" at bounding box center [309, 784] width 48 height 20
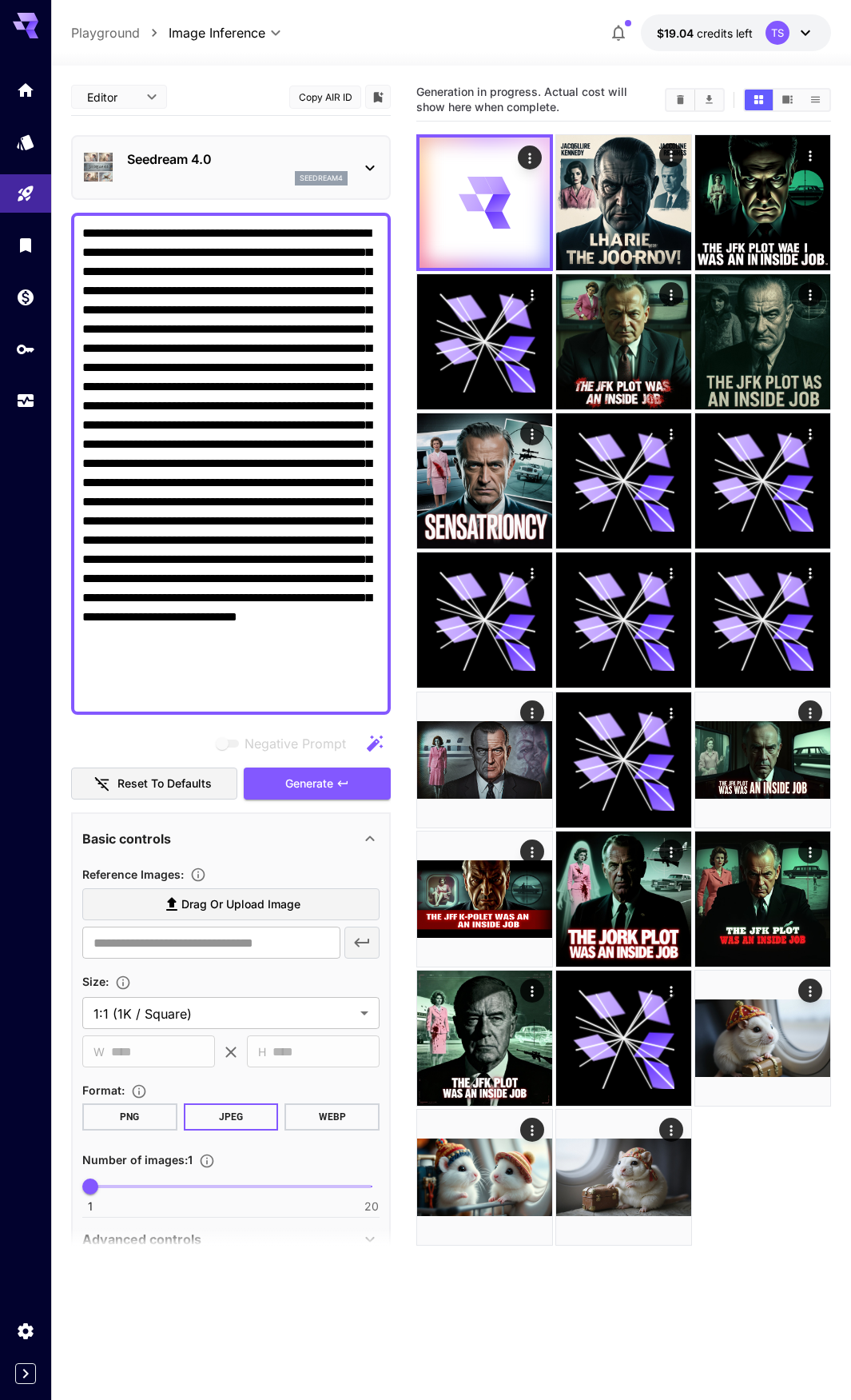
click at [185, 163] on p "Seedream 4.0" at bounding box center [237, 159] width 221 height 19
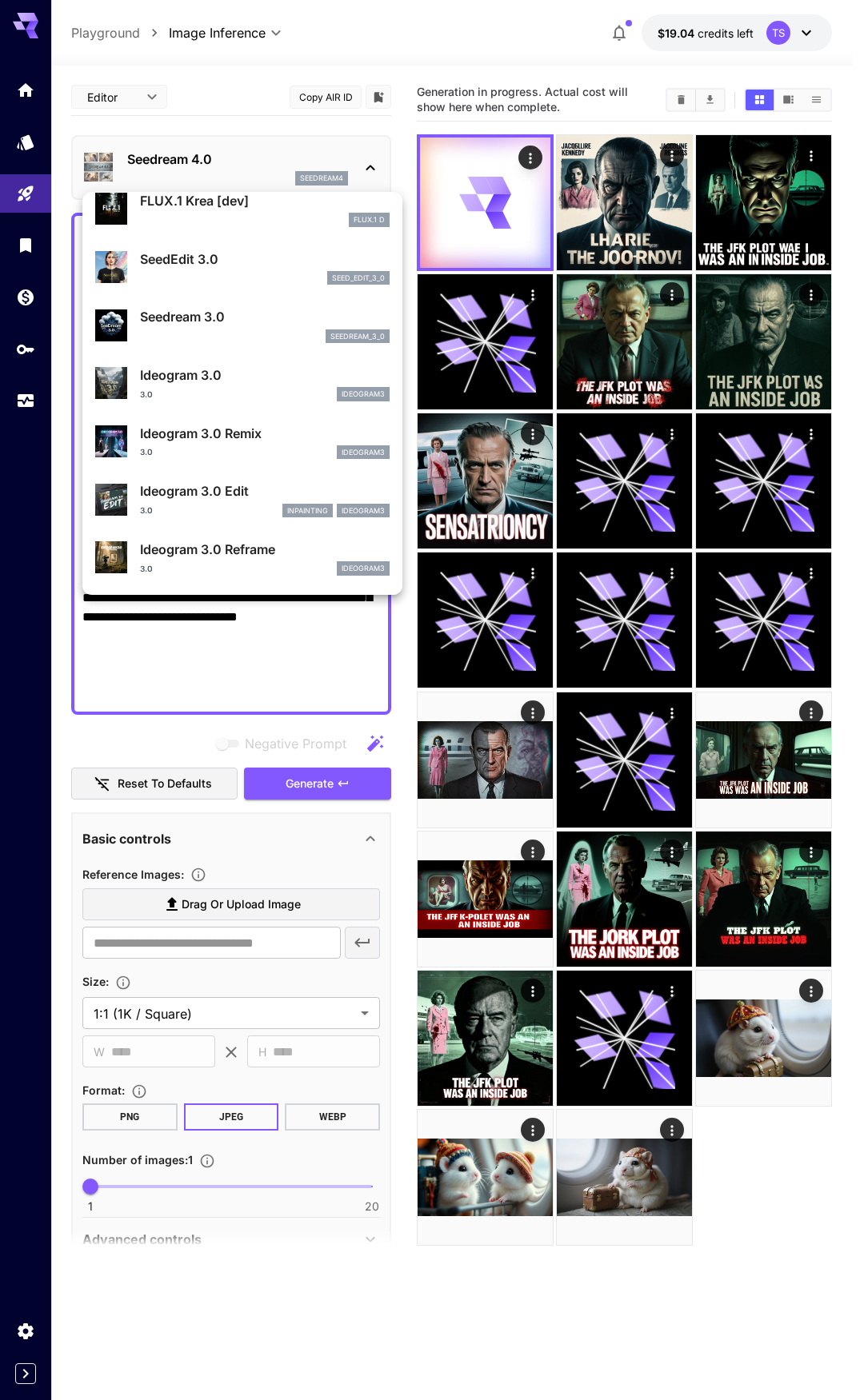
scroll to position [400, 0]
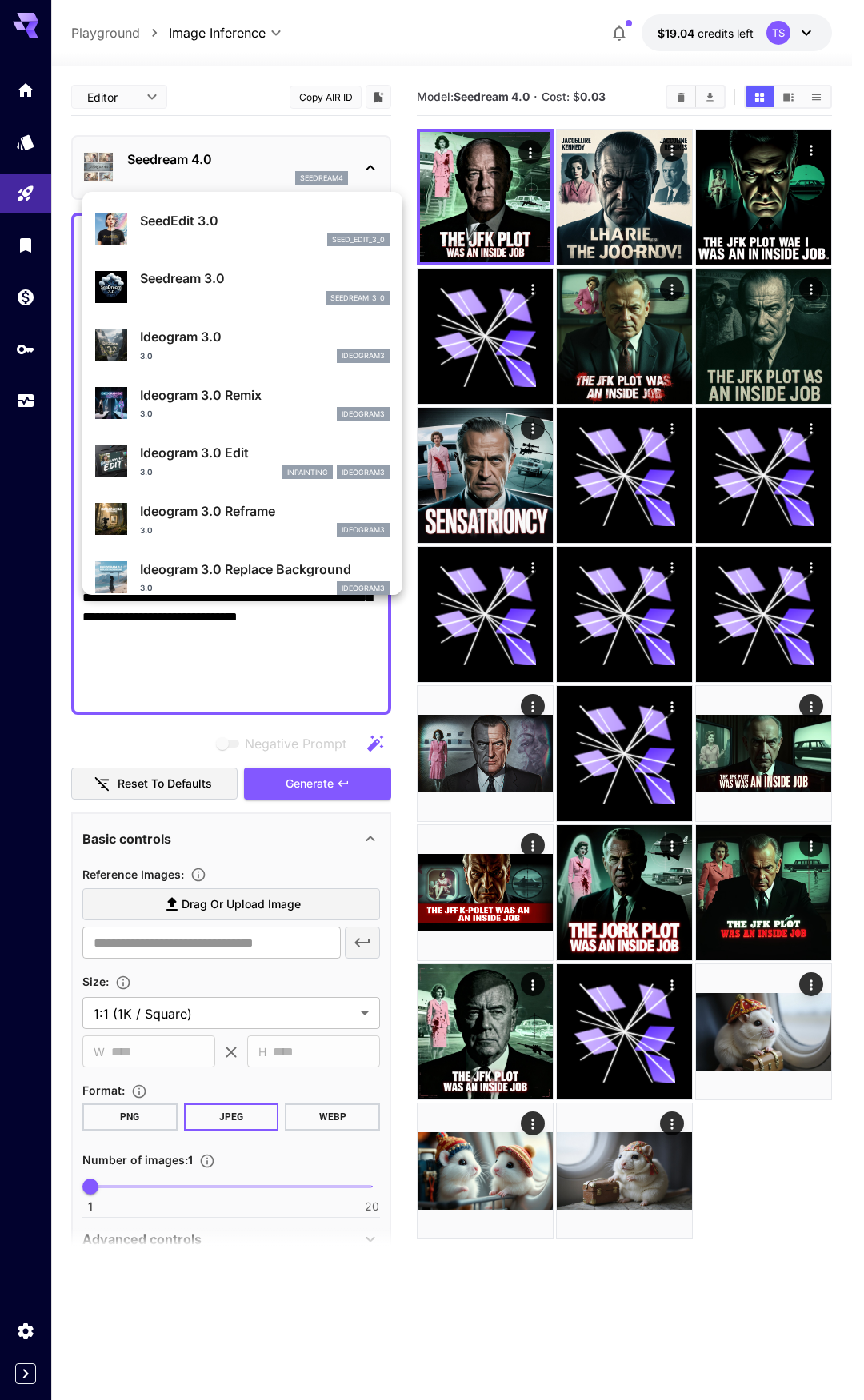
click at [497, 216] on div at bounding box center [432, 700] width 864 height 1400
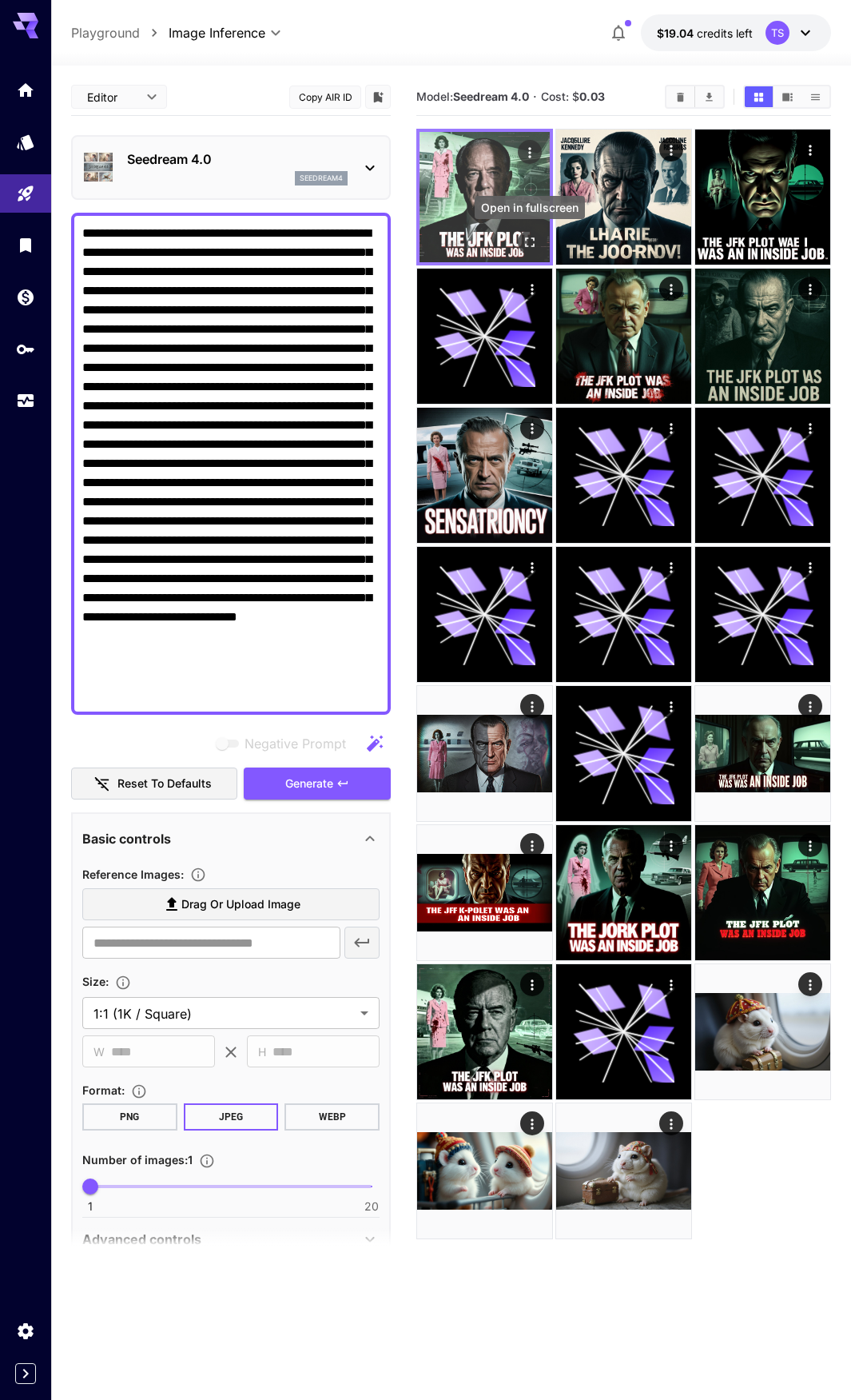
click at [500, 192] on img at bounding box center [484, 196] width 130 height 130
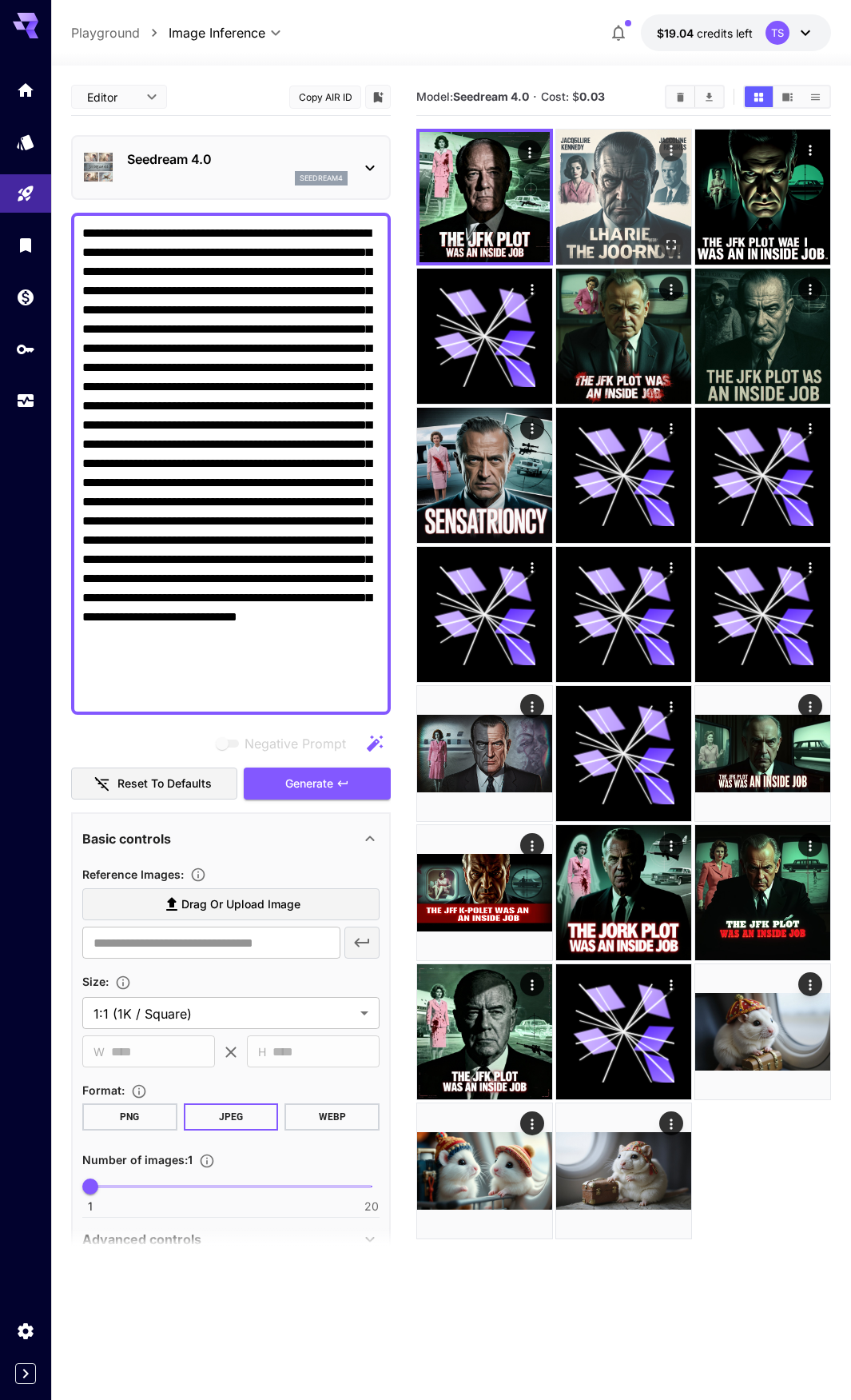
click at [648, 234] on img at bounding box center [623, 197] width 135 height 135
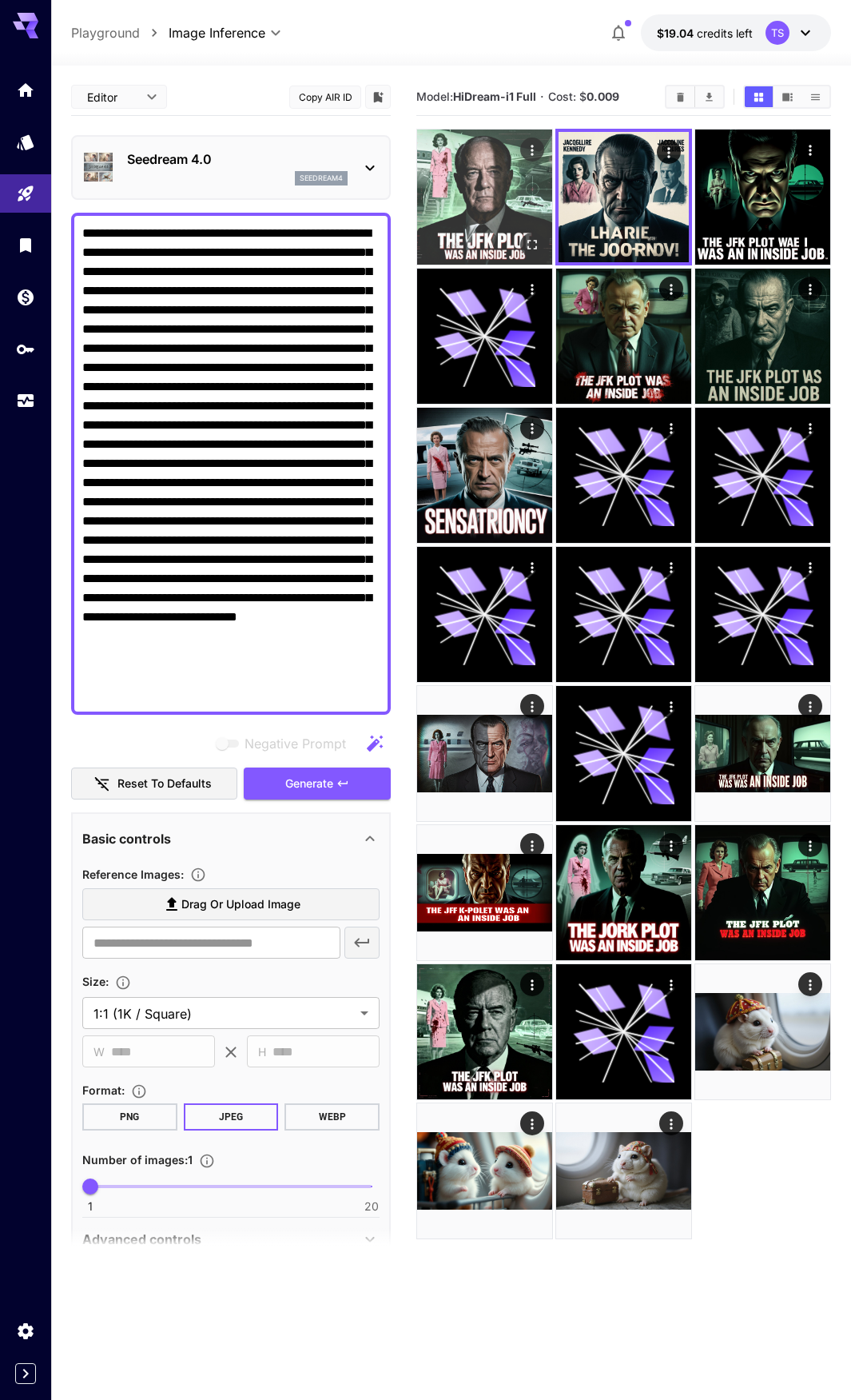
click at [493, 212] on img at bounding box center [485, 197] width 135 height 135
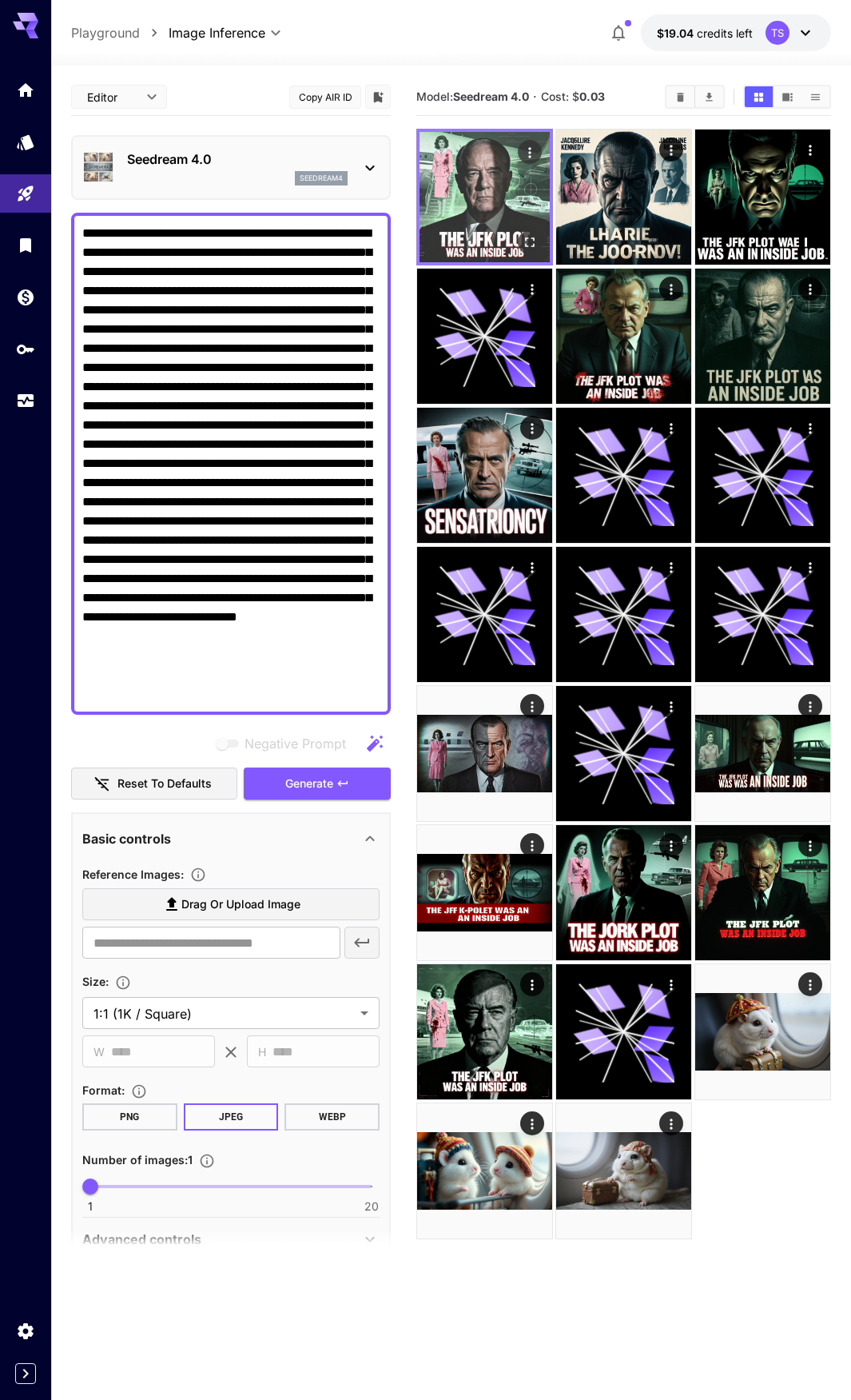
click at [529, 244] on icon "Open in fullscreen" at bounding box center [529, 242] width 16 height 16
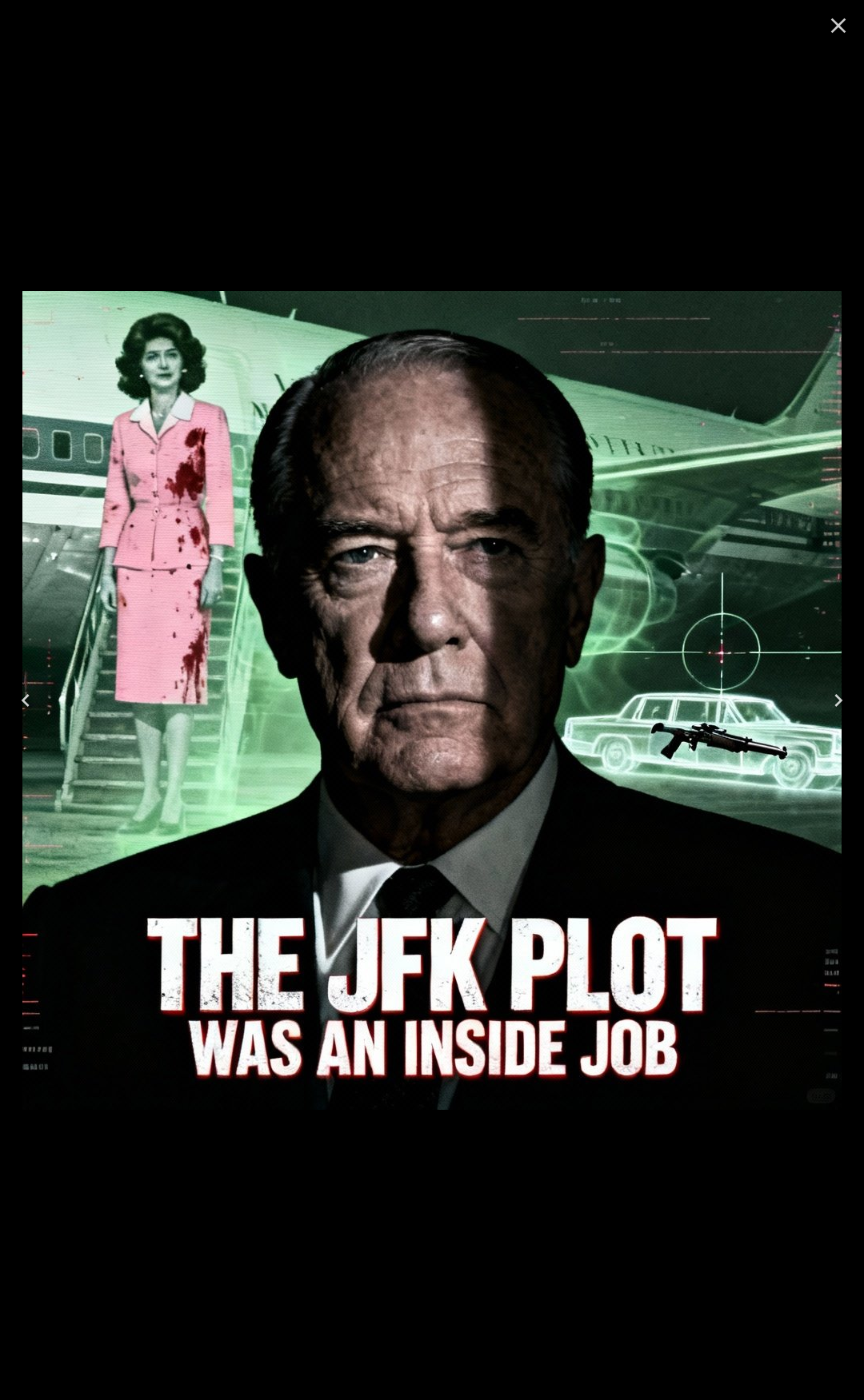
click at [832, 33] on icon "Close" at bounding box center [838, 25] width 26 height 26
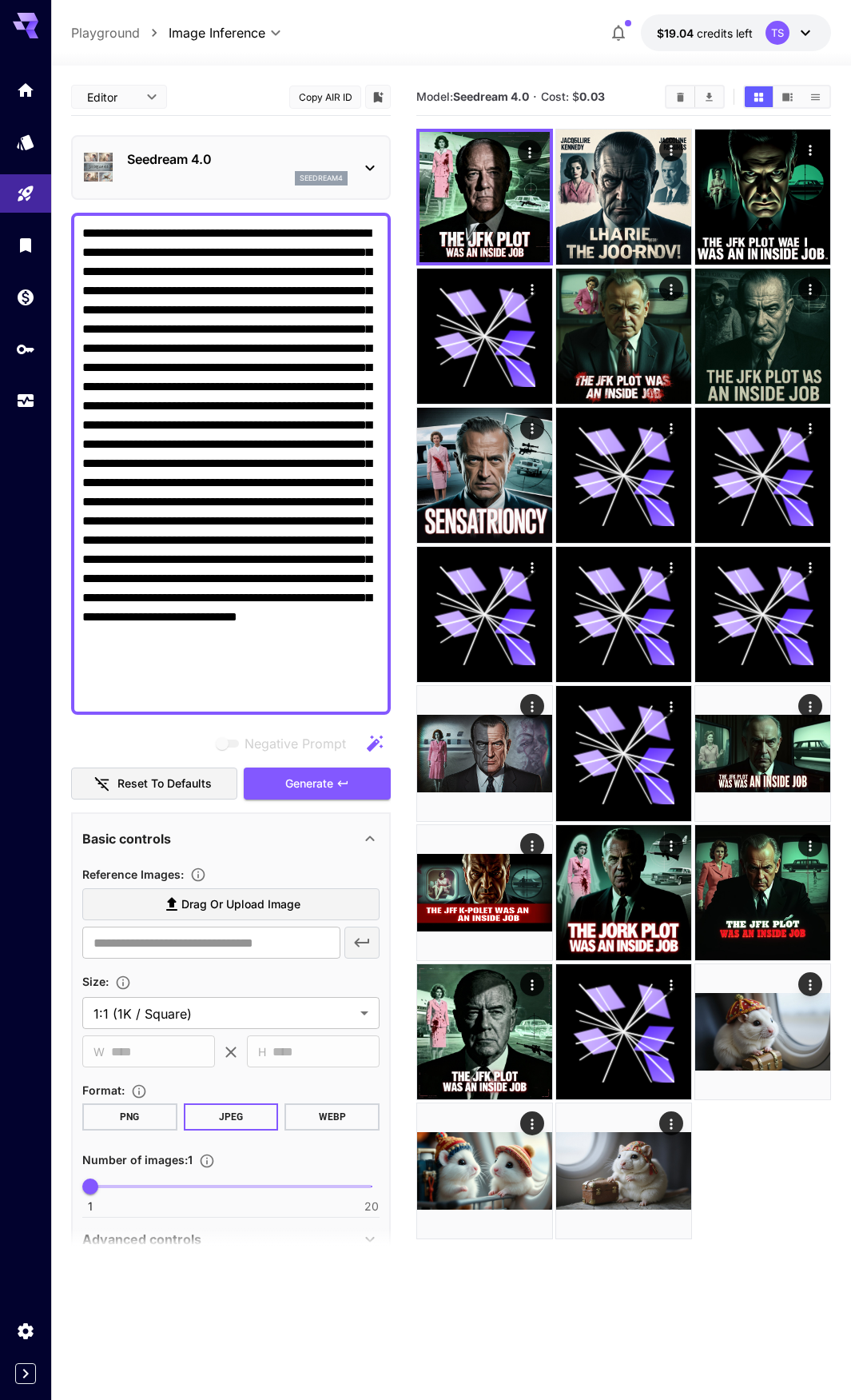
click at [241, 181] on div "seedream4" at bounding box center [237, 177] width 221 height 14
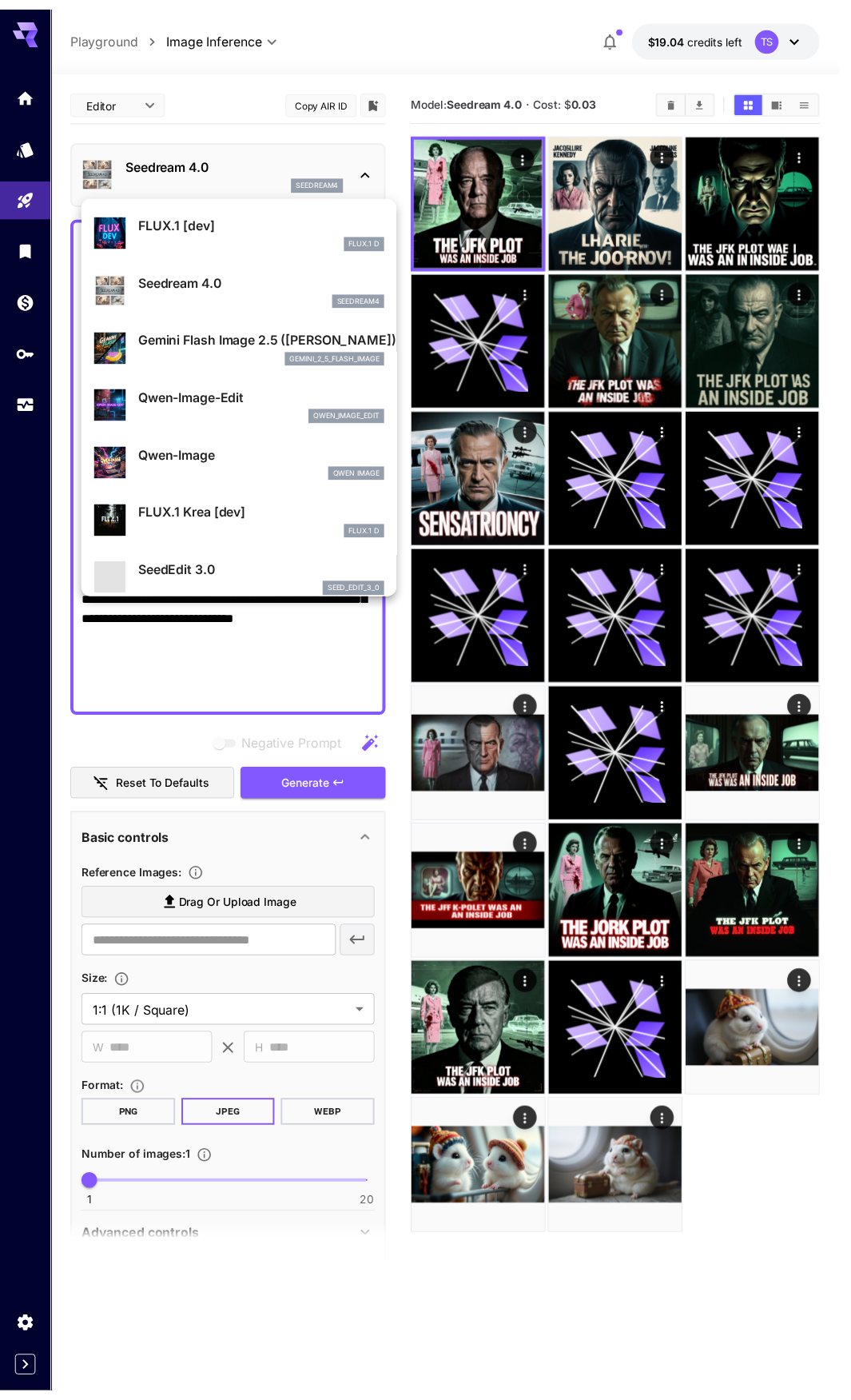
scroll to position [80, 0]
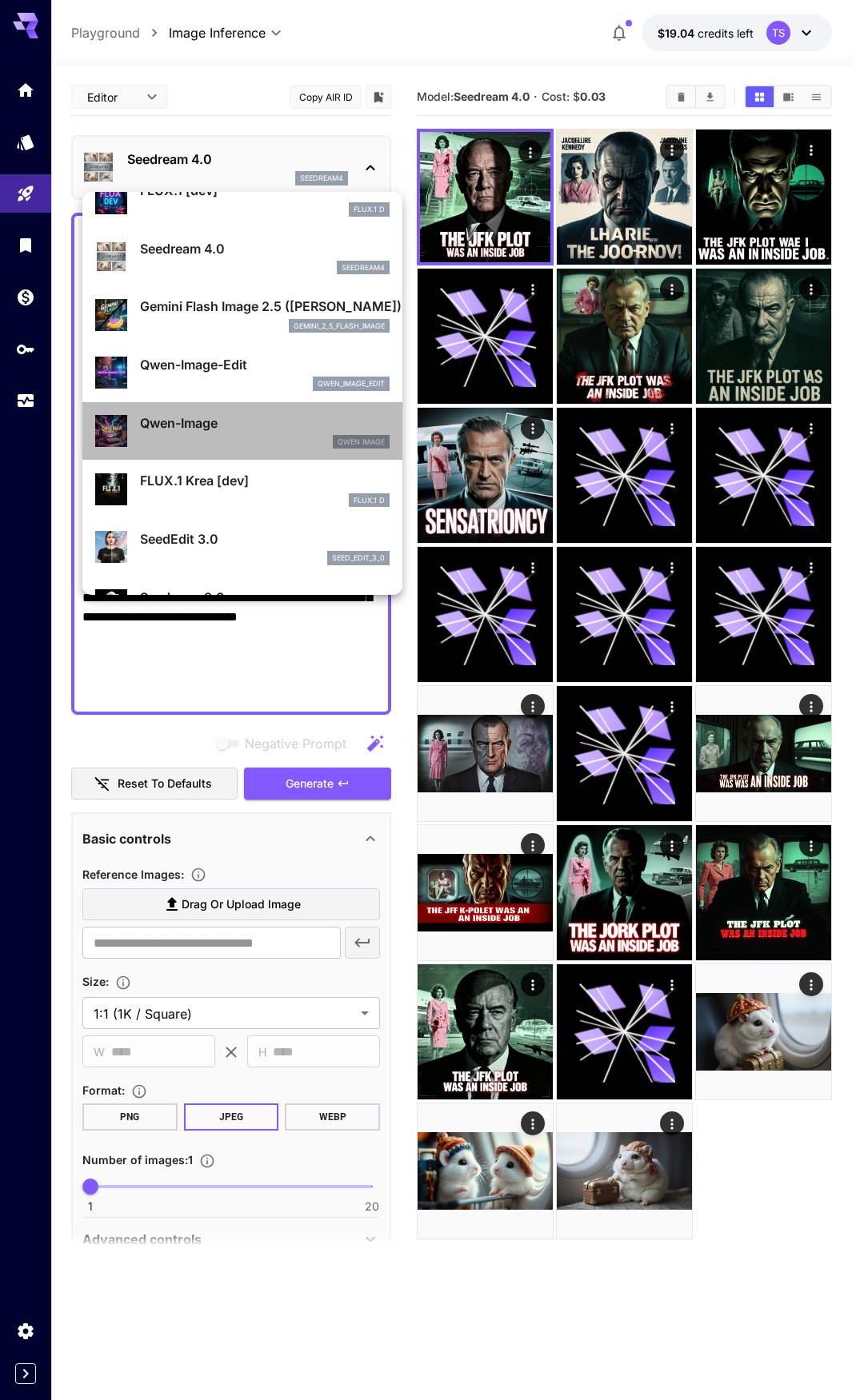
click at [244, 428] on p "Qwen-Image" at bounding box center [264, 423] width 250 height 19
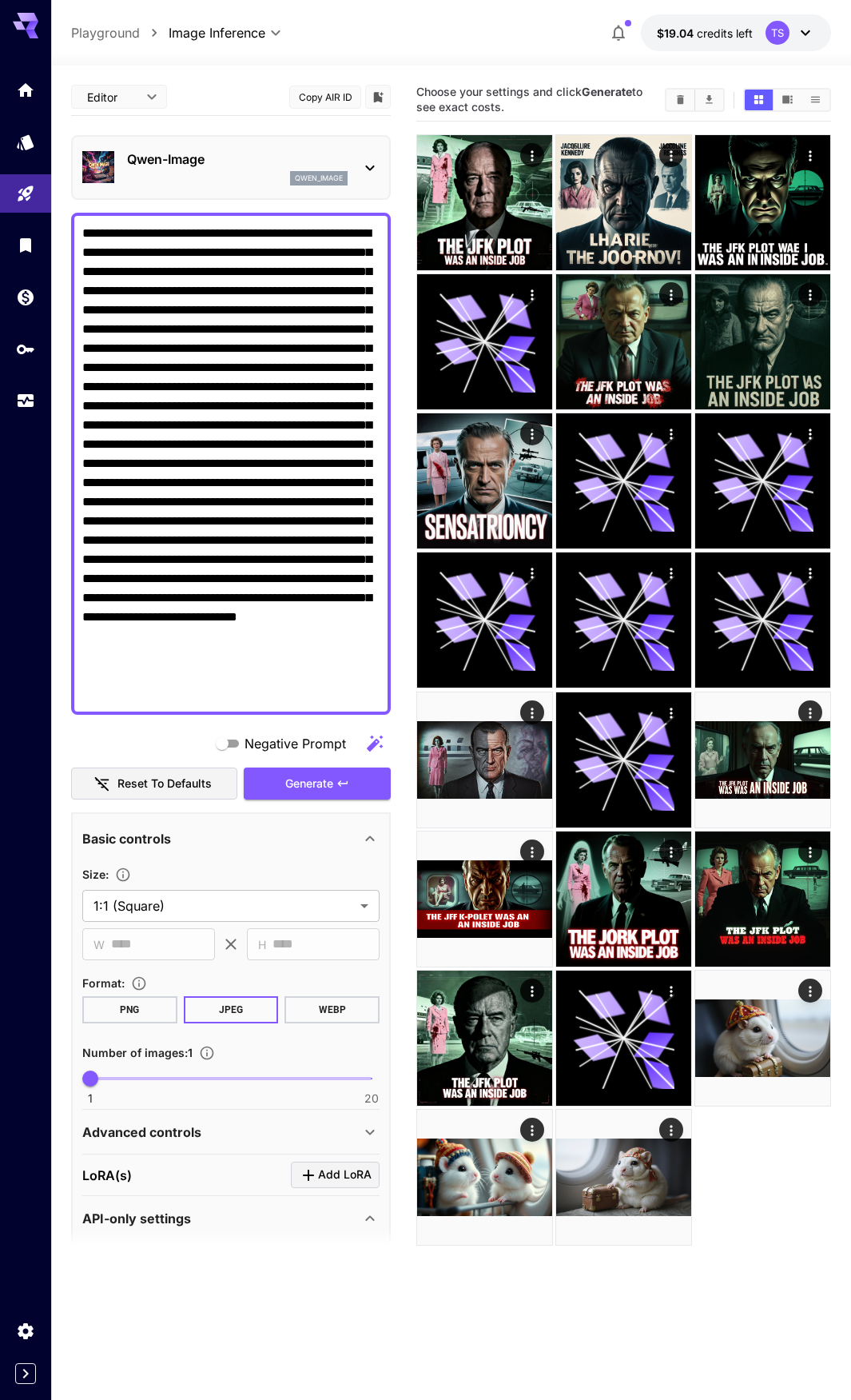
scroll to position [285, 0]
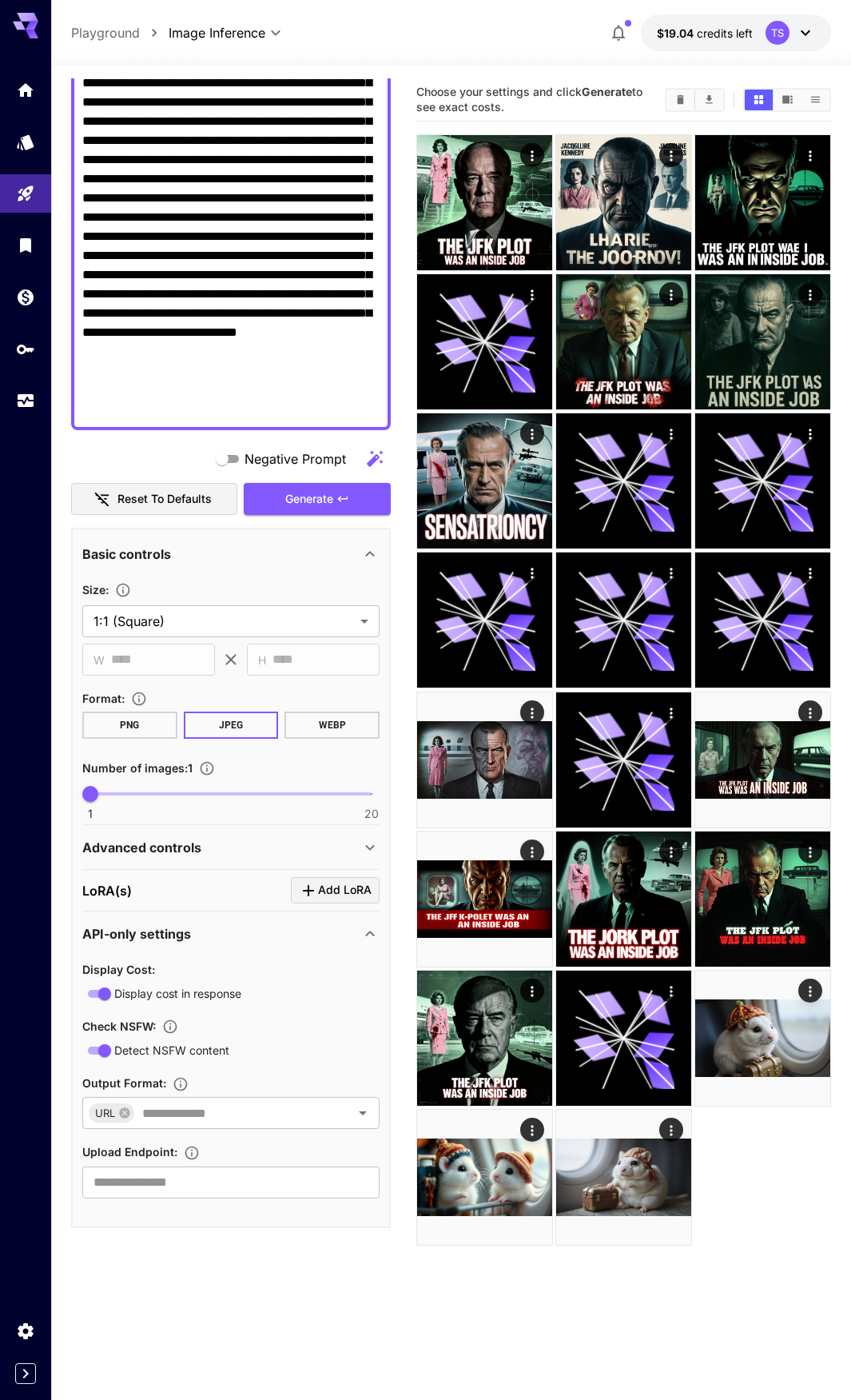
click at [333, 898] on span "Add LoRA" at bounding box center [344, 890] width 53 height 20
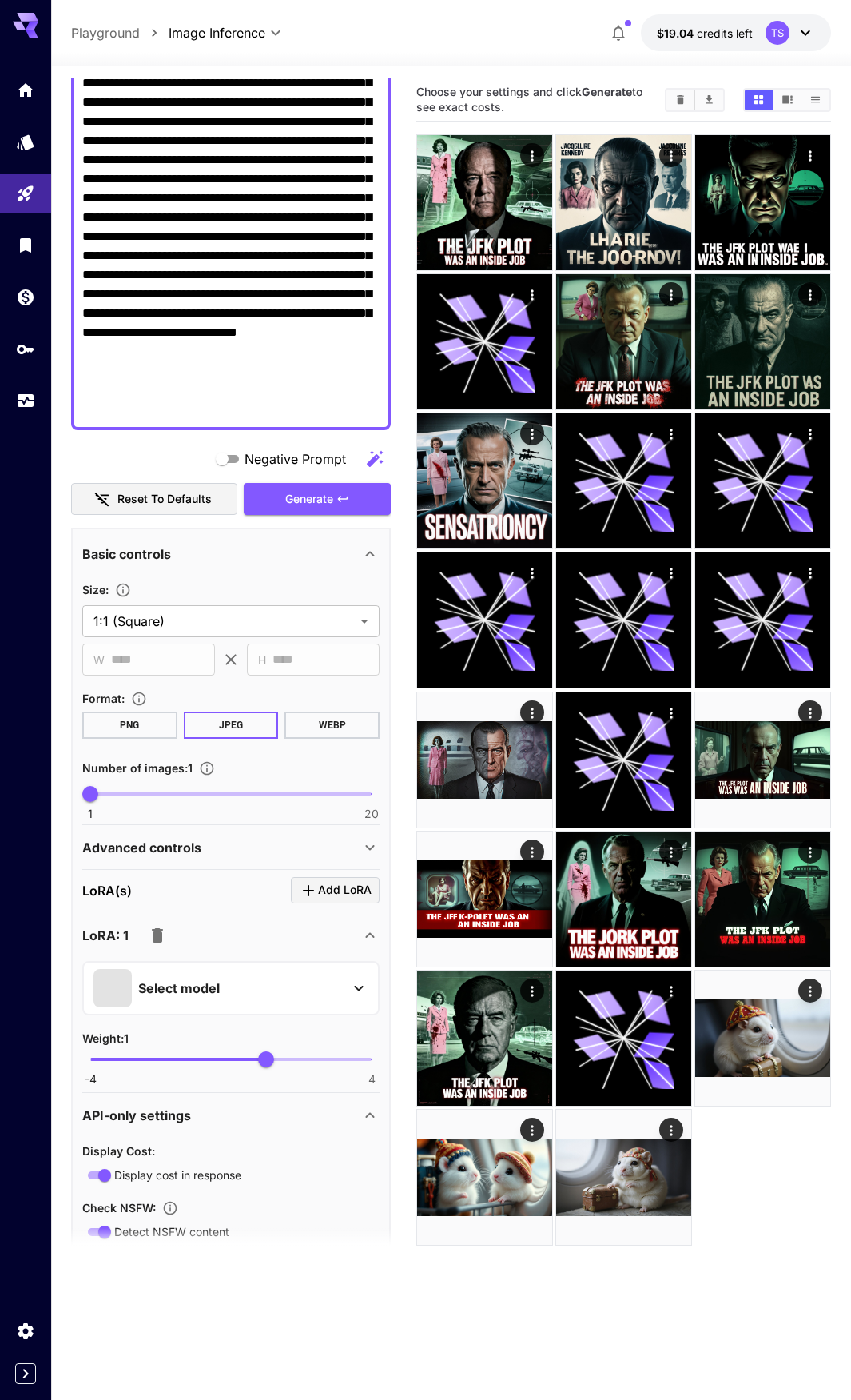
click at [203, 973] on div "Select model" at bounding box center [218, 988] width 250 height 38
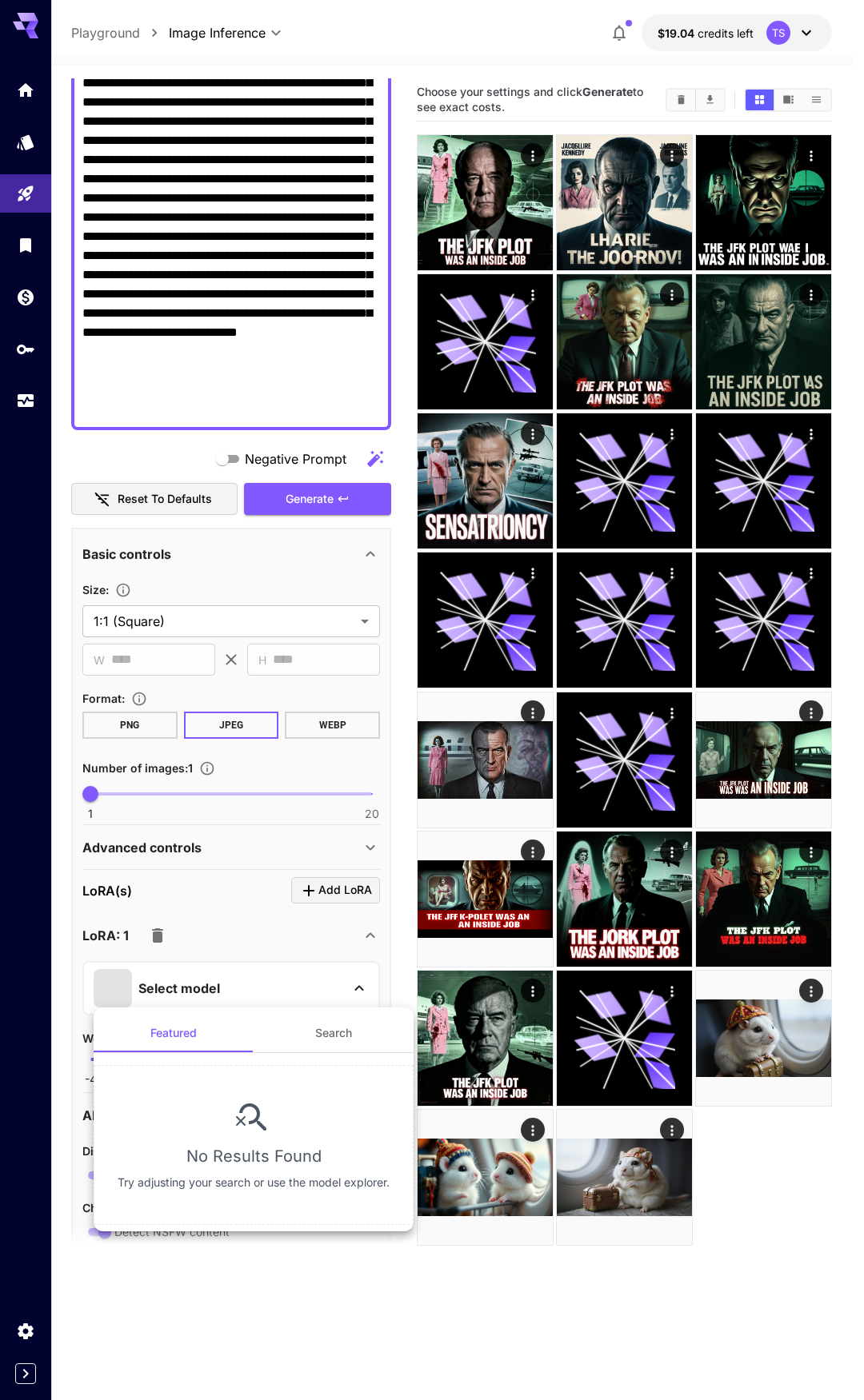
click at [211, 983] on div at bounding box center [432, 700] width 864 height 1400
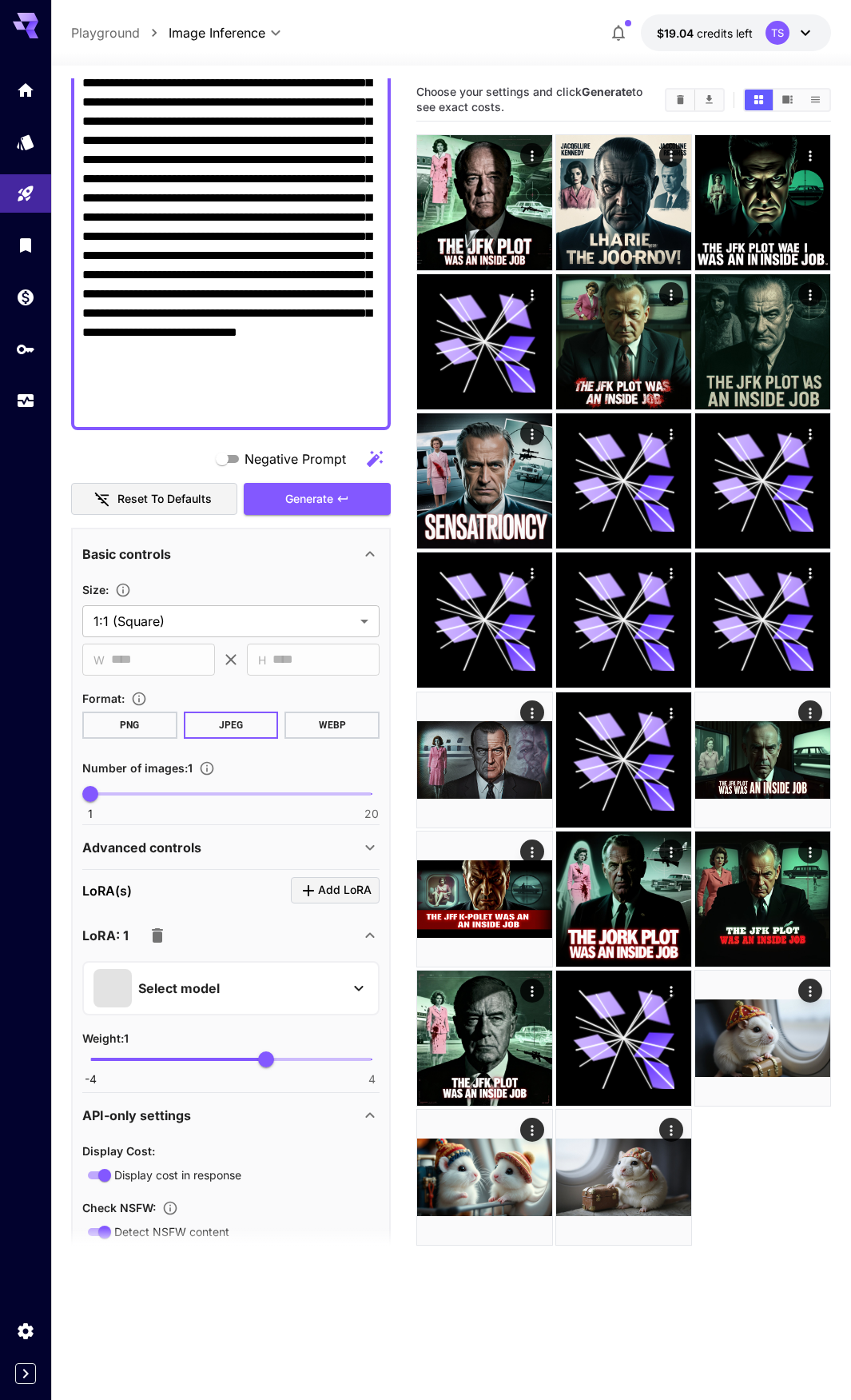
click at [216, 983] on p "Select model" at bounding box center [179, 988] width 82 height 19
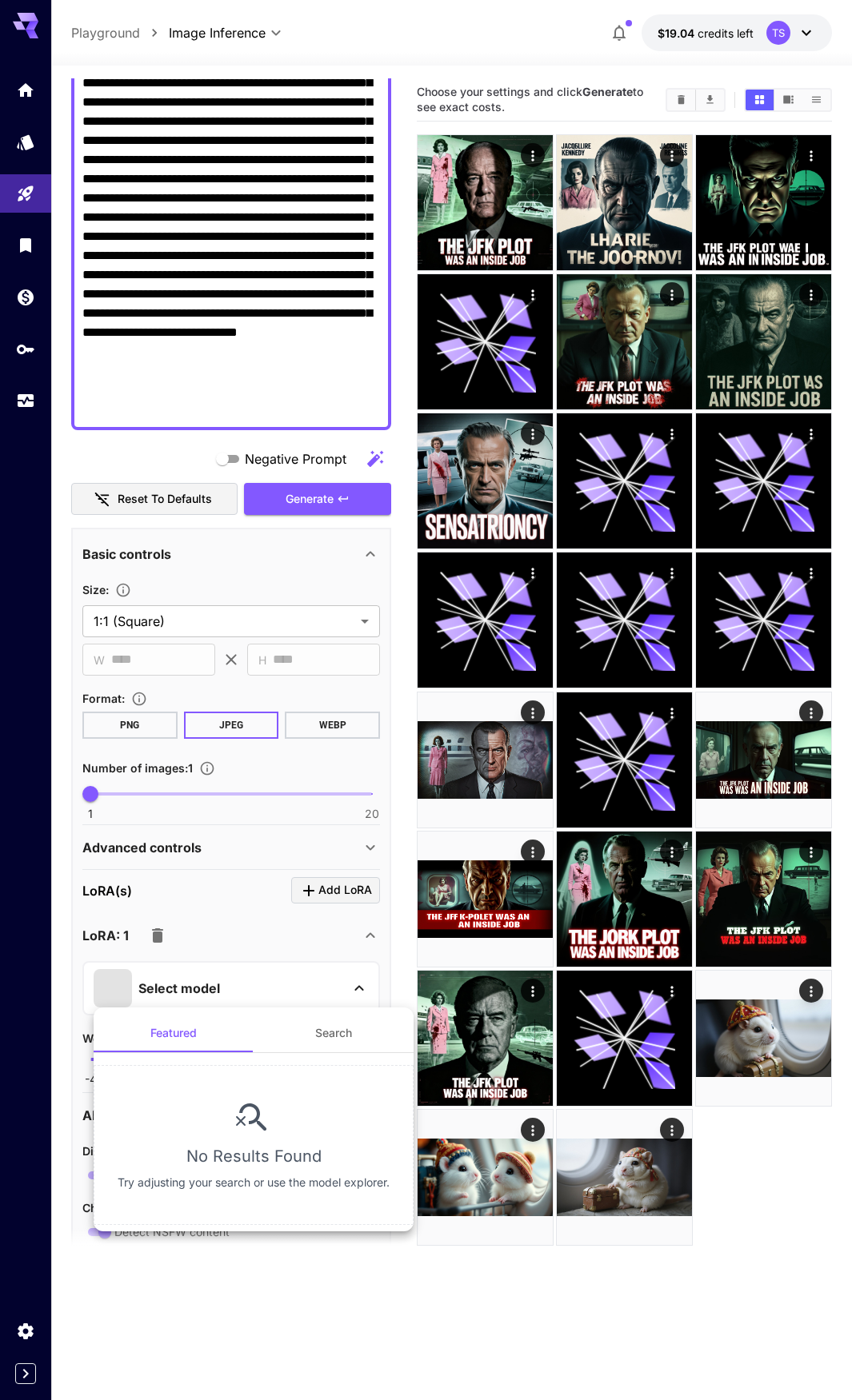
click at [155, 942] on div at bounding box center [432, 700] width 864 height 1400
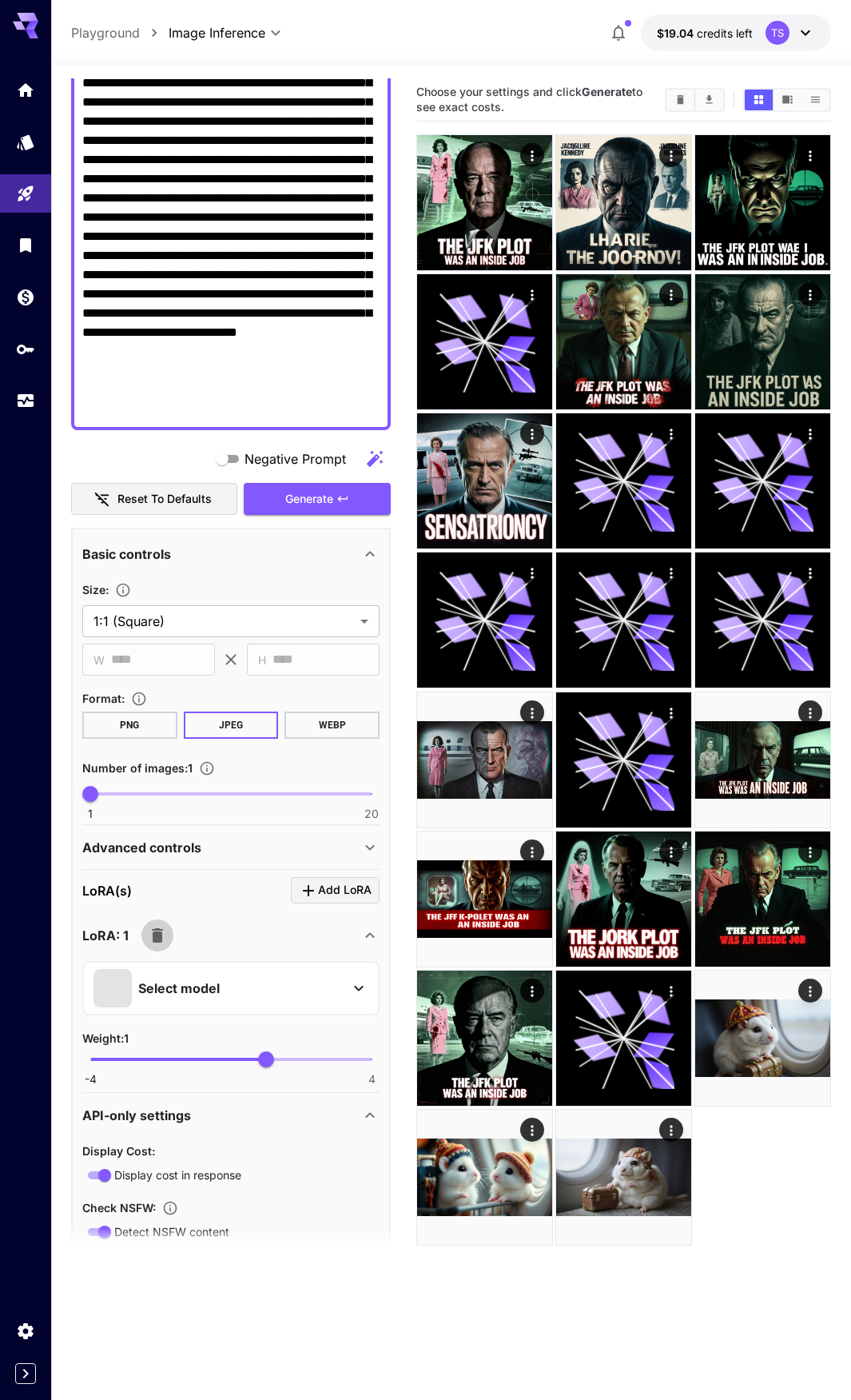
click at [155, 942] on icon "button" at bounding box center [157, 935] width 11 height 14
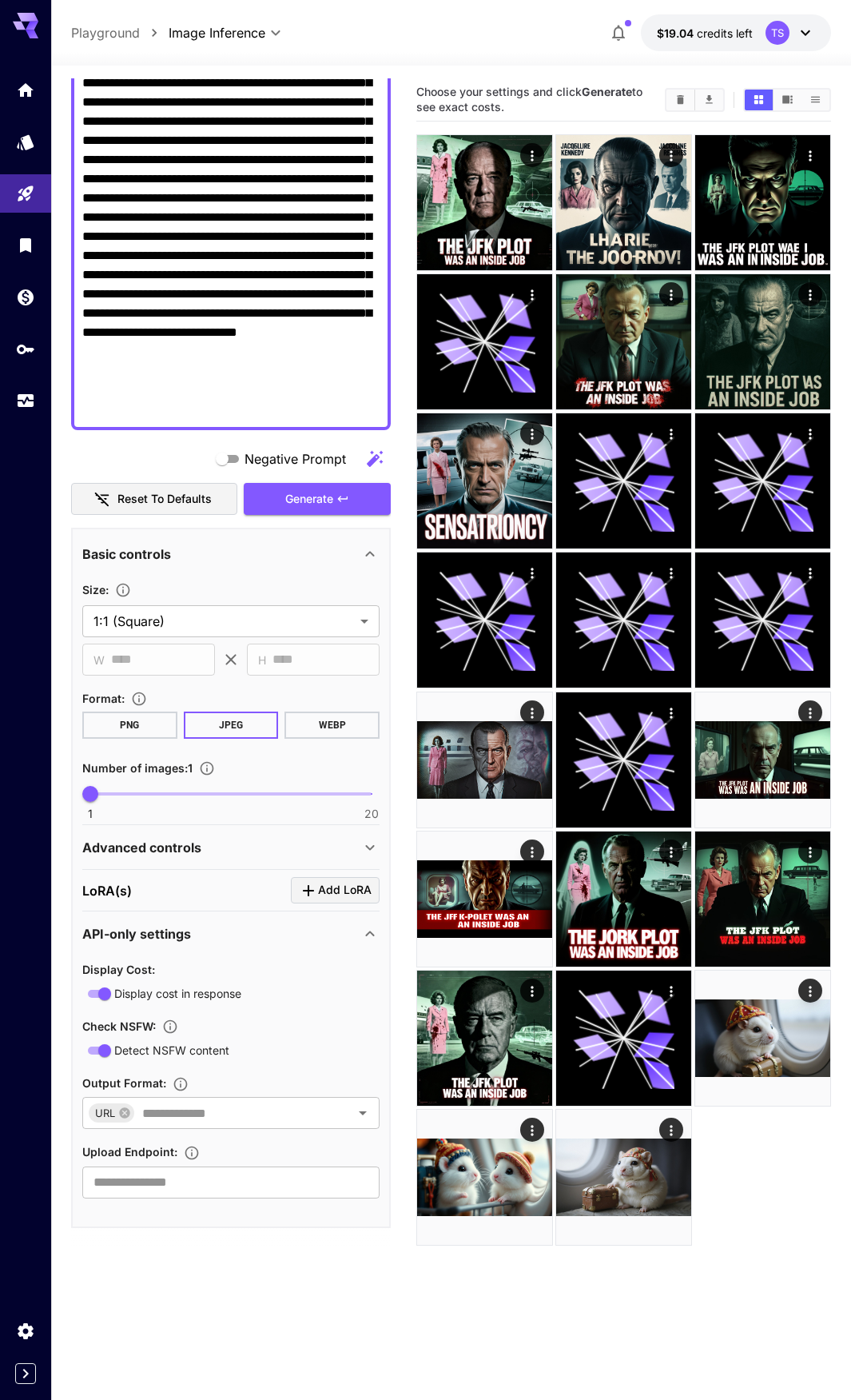
click at [241, 843] on div "Advanced controls" at bounding box center [221, 848] width 278 height 19
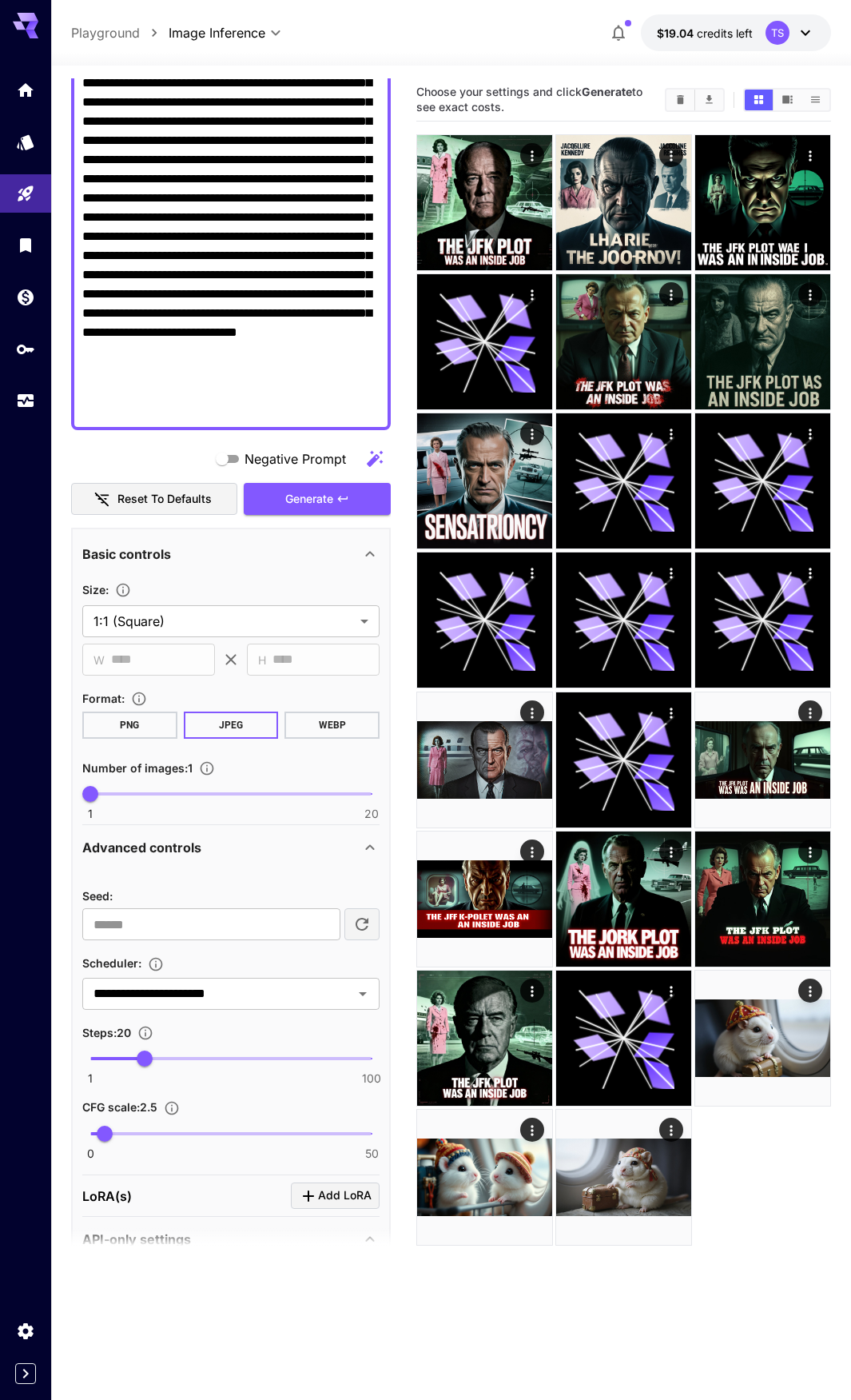
click at [241, 843] on div "Advanced controls" at bounding box center [221, 848] width 278 height 19
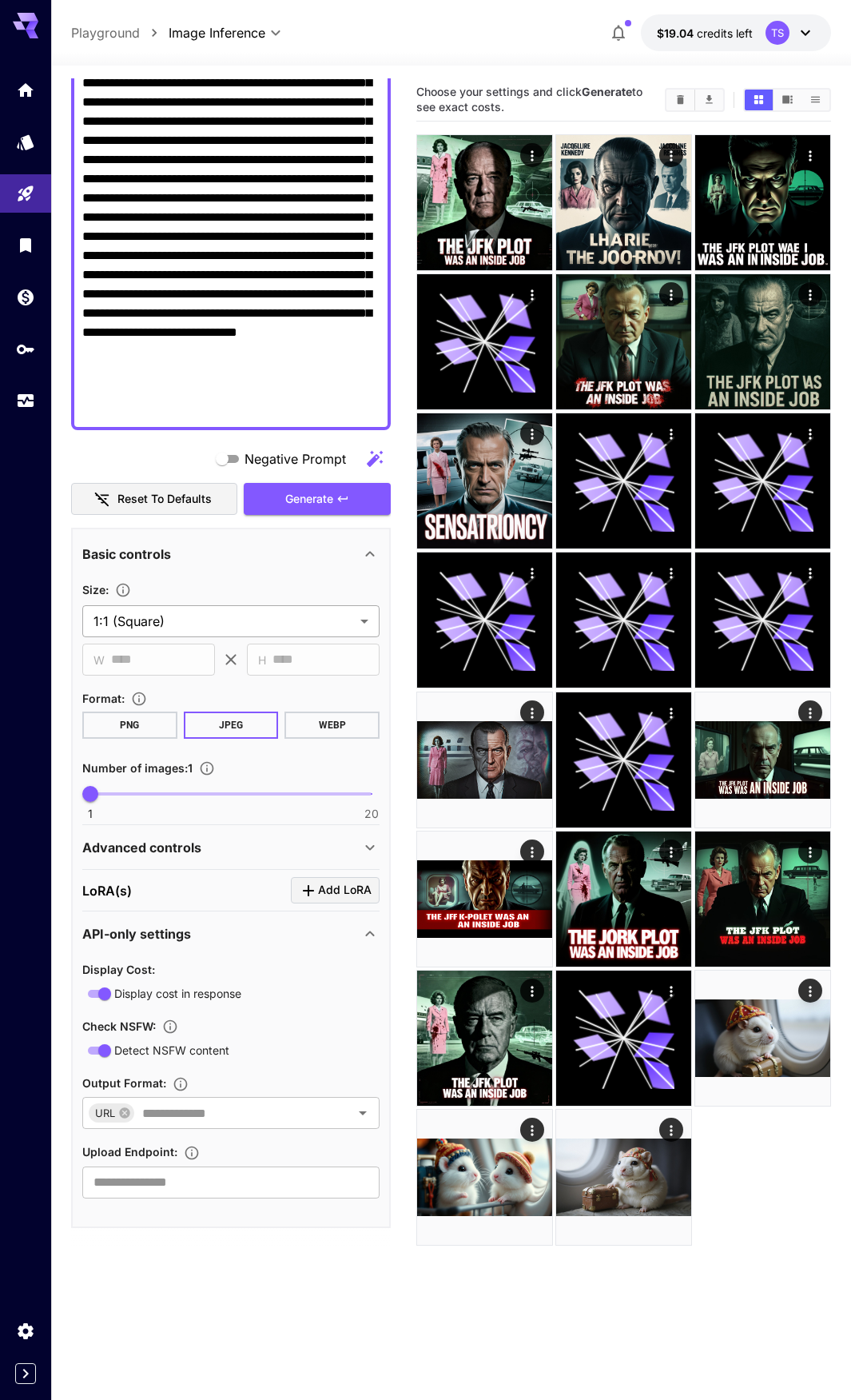
click at [188, 616] on body "**********" at bounding box center [425, 763] width 851 height 1527
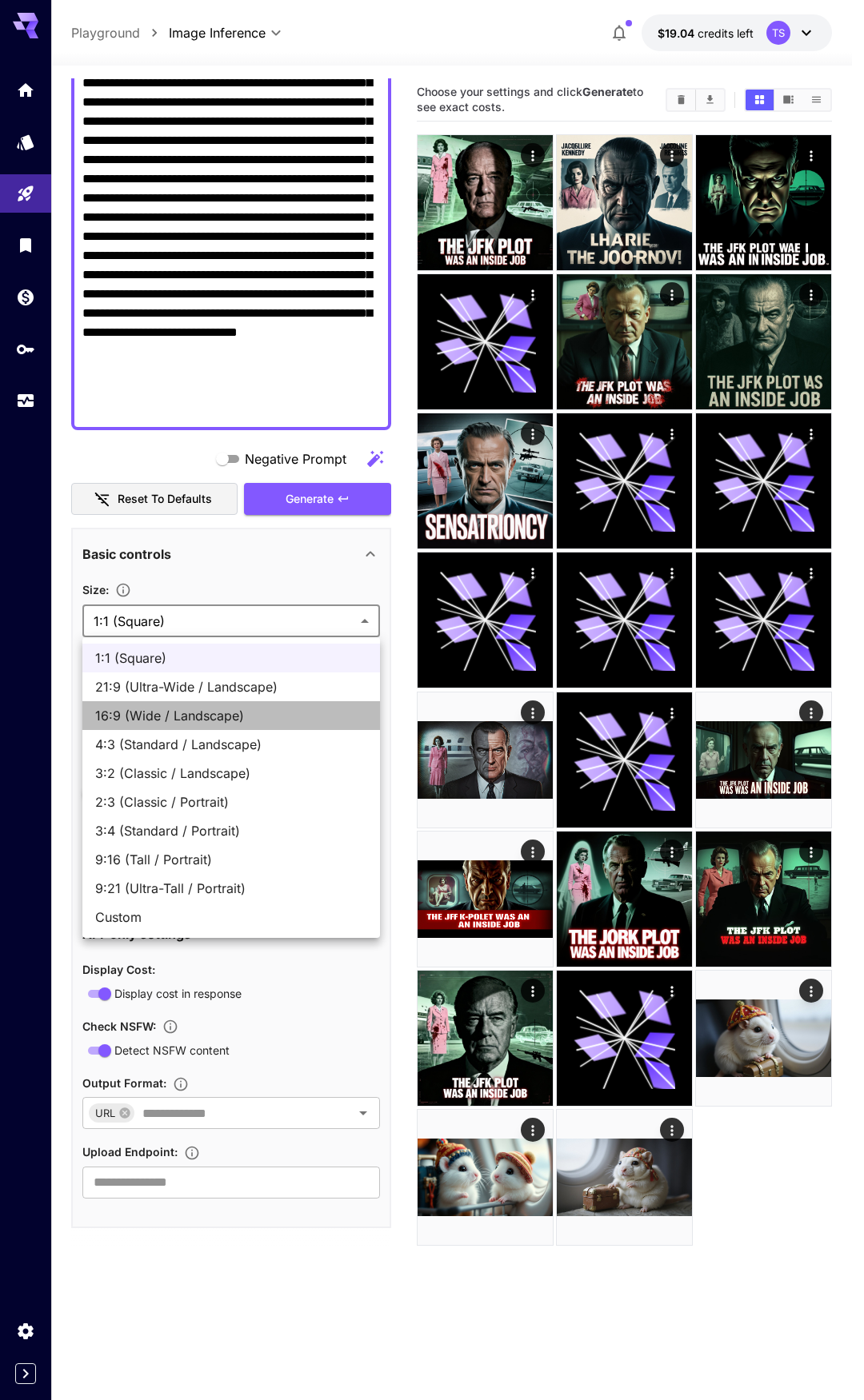
click at [201, 727] on li "16:9 (Wide / Landscape)" at bounding box center [231, 716] width 297 height 28
type input "**********"
type input "****"
type input "***"
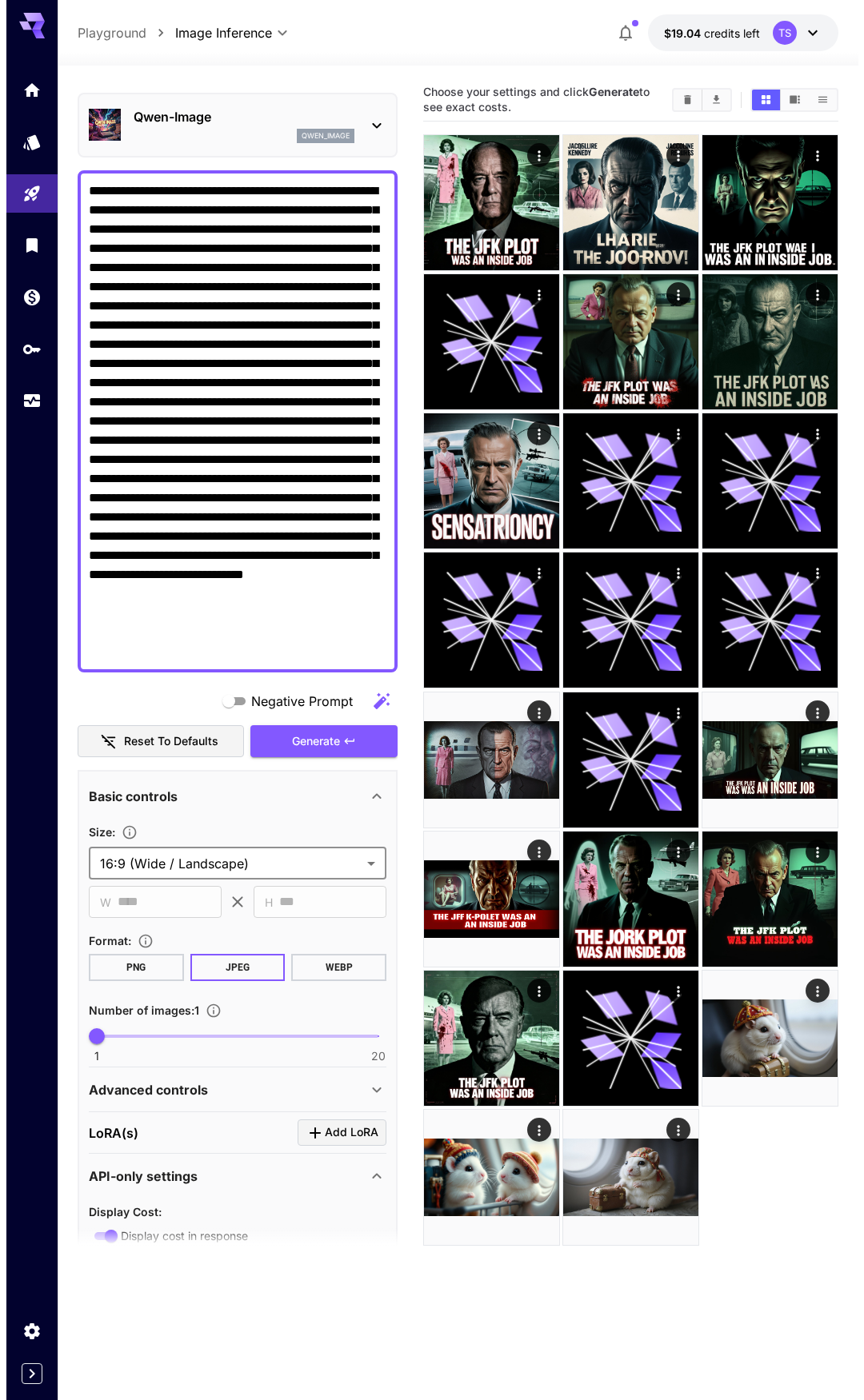
scroll to position [0, 0]
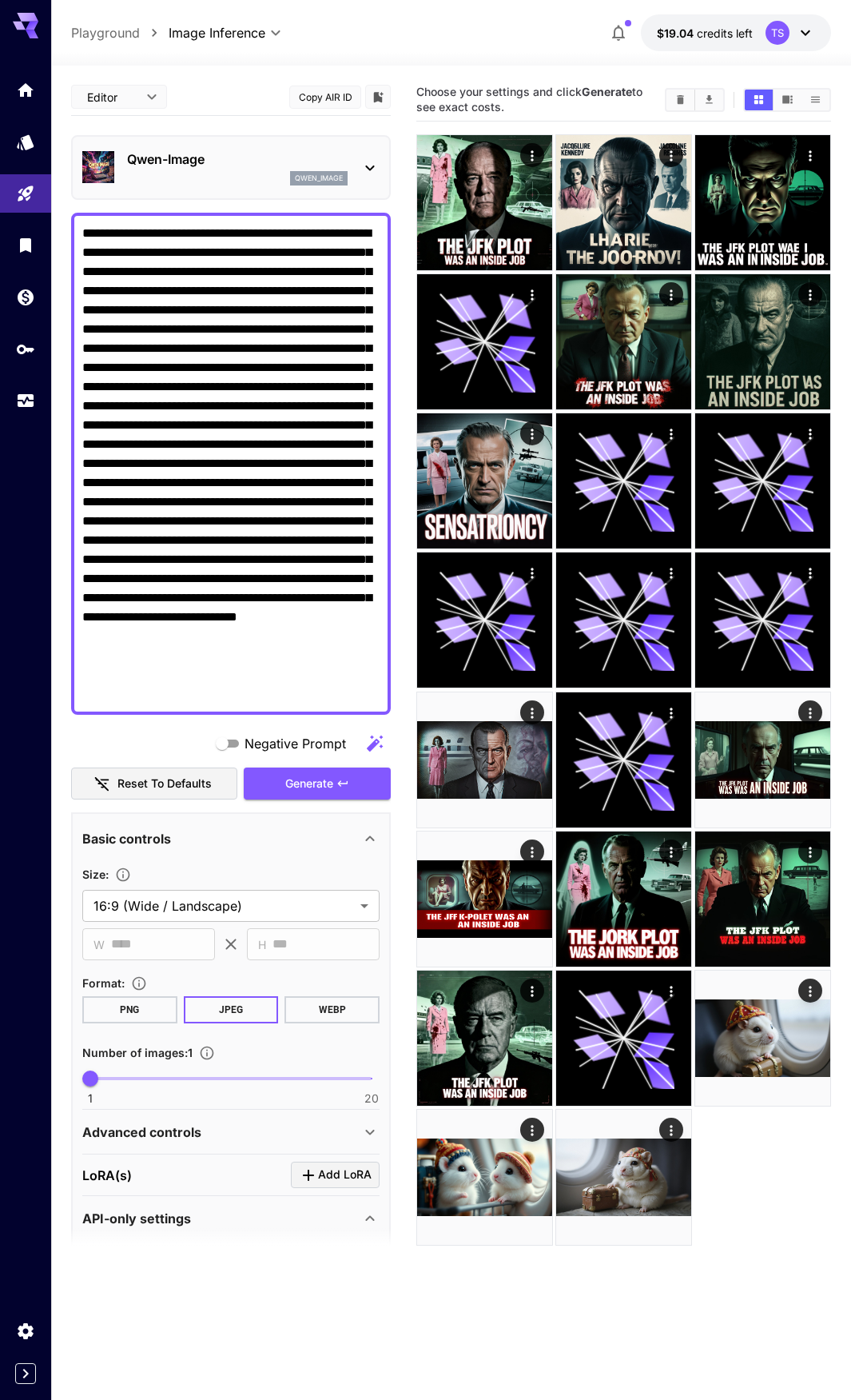
click at [251, 154] on p "Qwen-Image" at bounding box center [237, 159] width 221 height 19
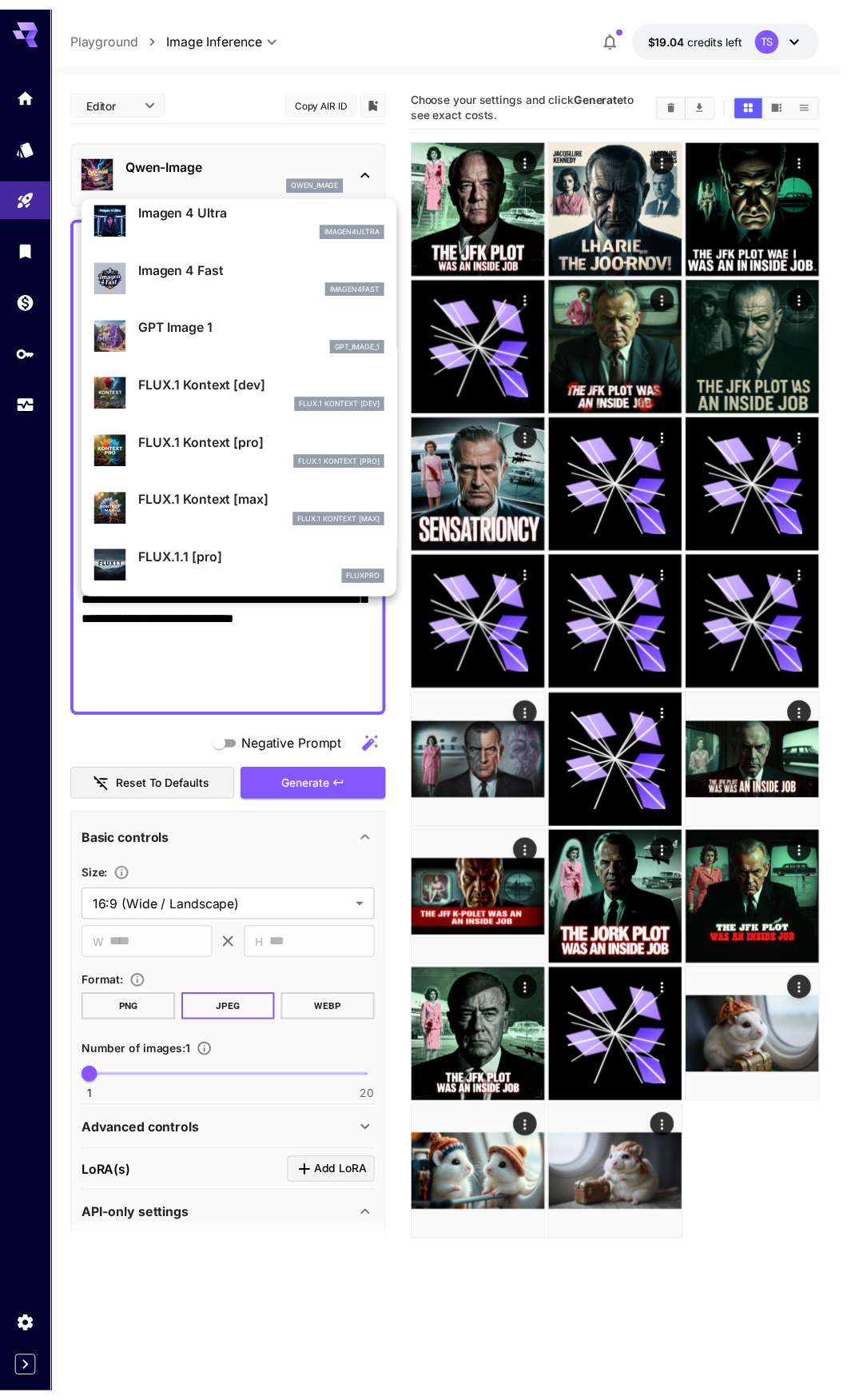
scroll to position [961, 0]
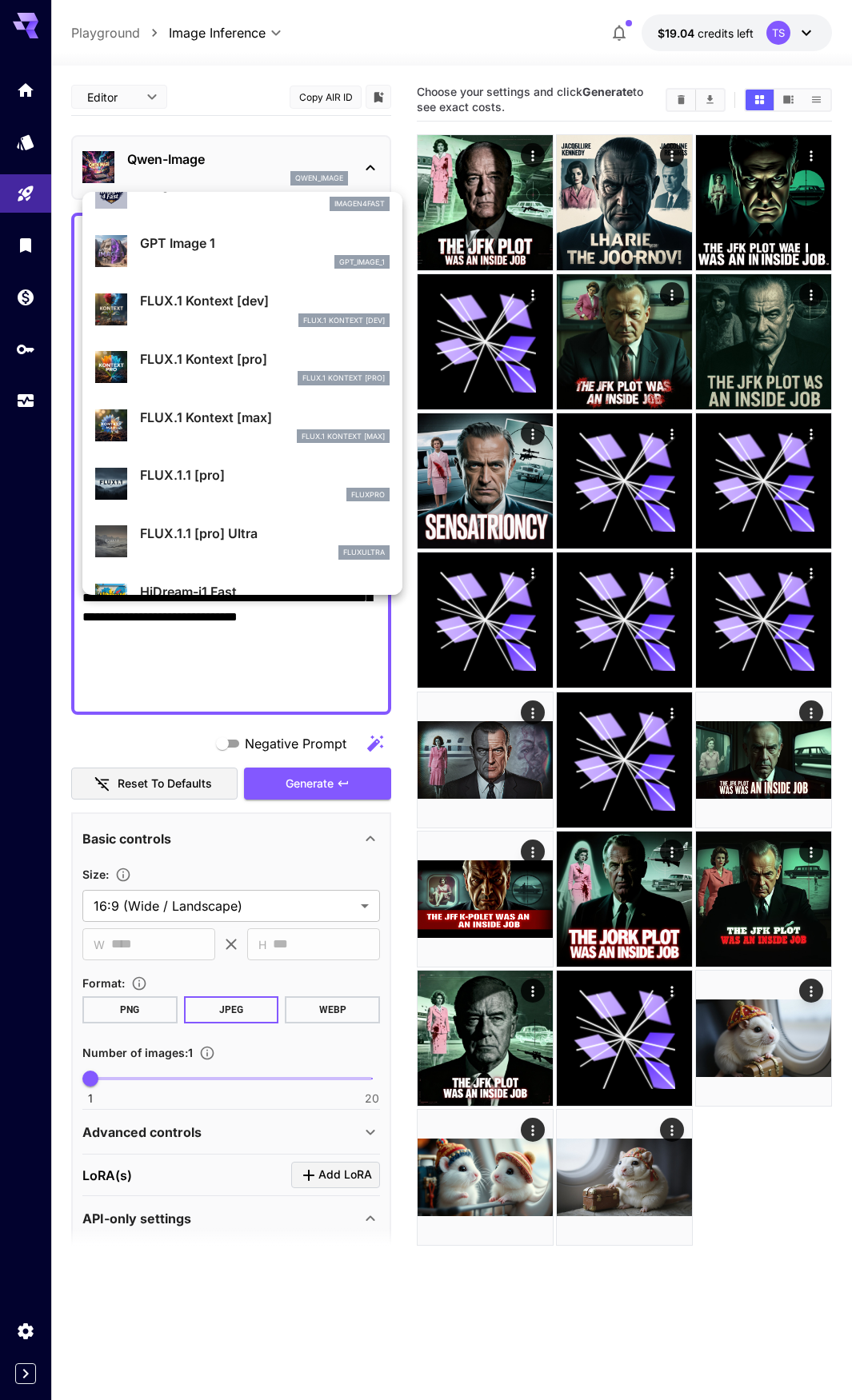
click at [257, 304] on p "FLUX.1 Kontext [dev]" at bounding box center [264, 301] width 250 height 19
type input "****"
type input "**"
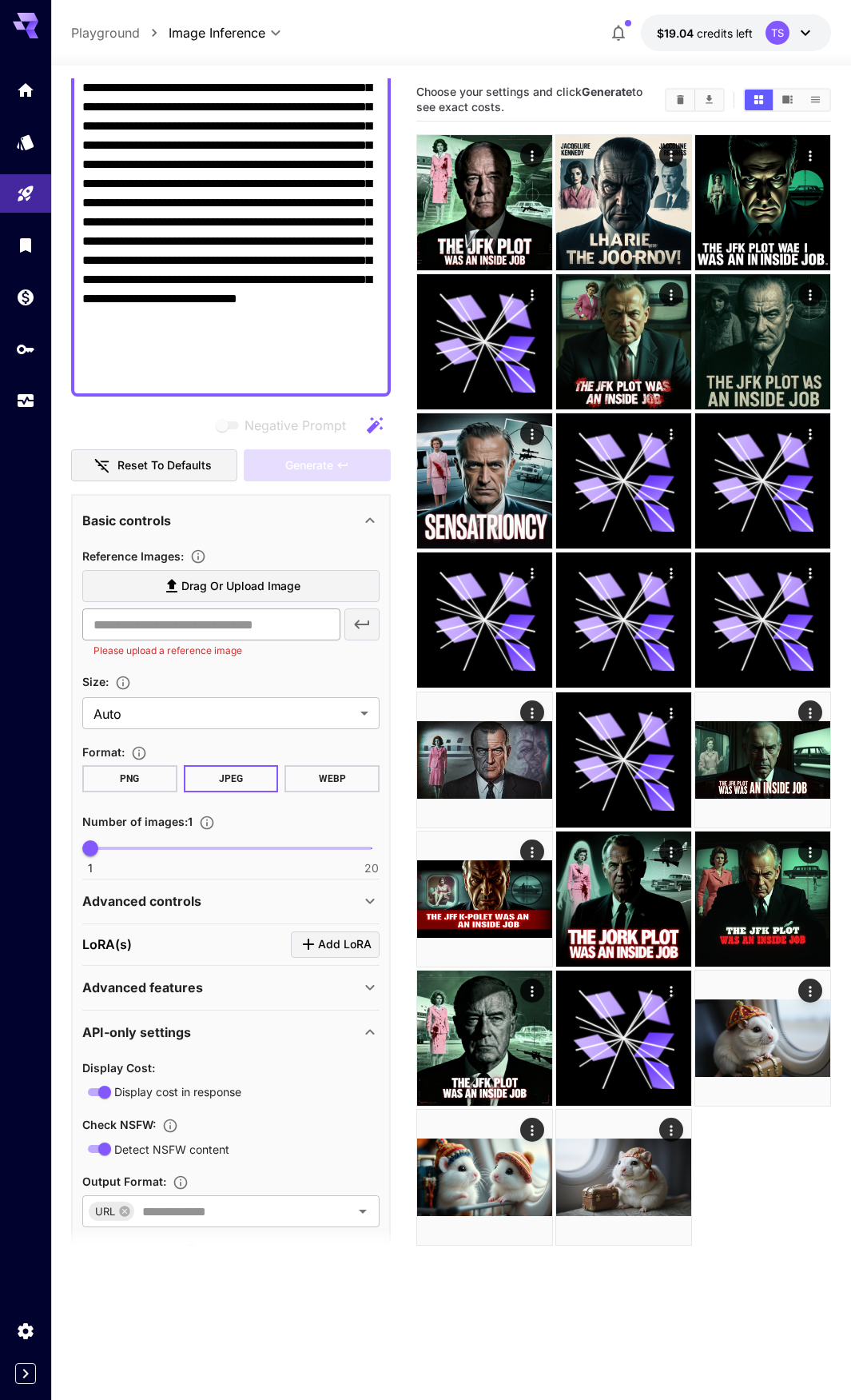
scroll to position [320, 0]
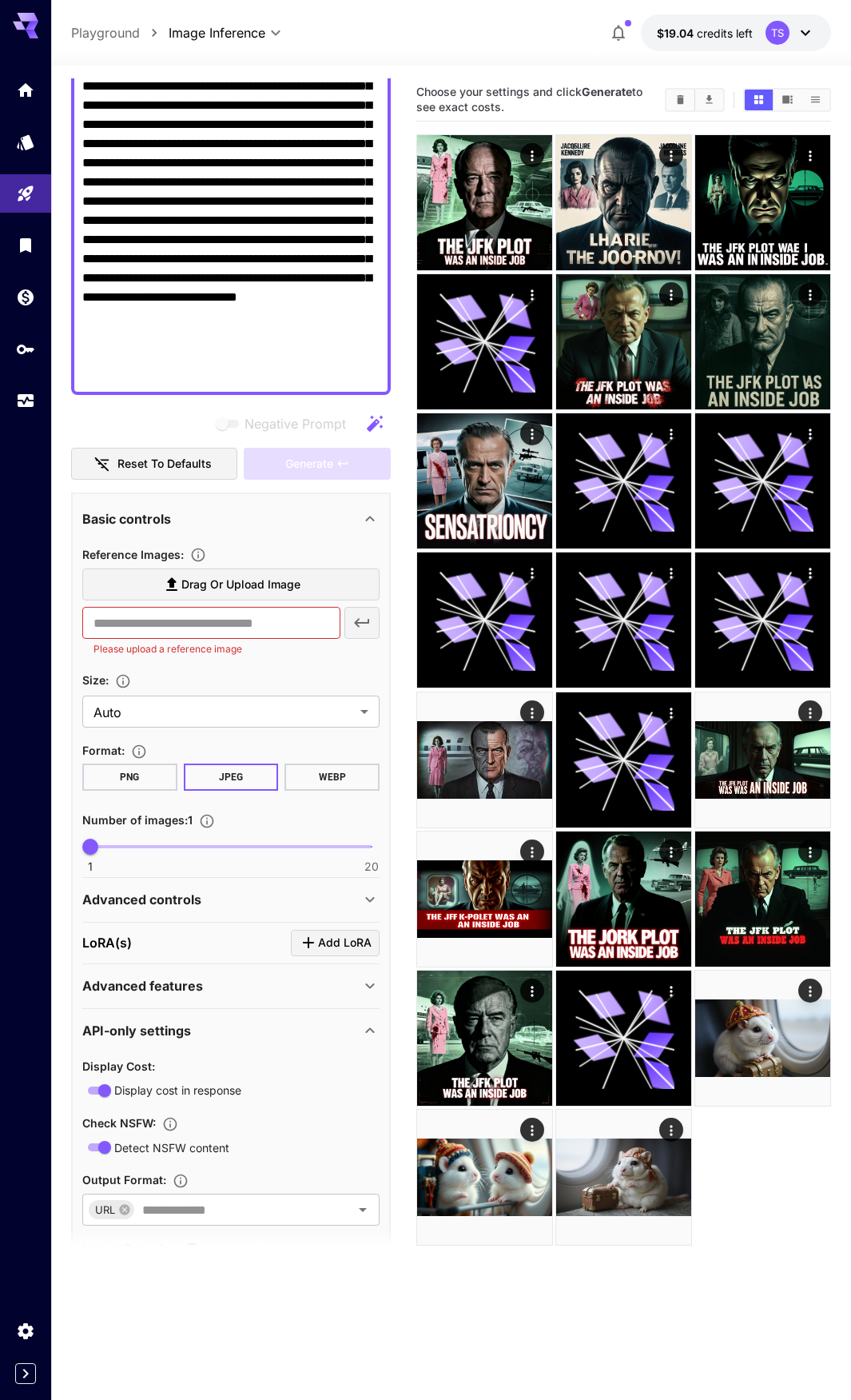
click at [286, 145] on textarea "Negative Prompt" at bounding box center [231, 144] width 297 height 480
click at [264, 158] on textarea "Negative Prompt" at bounding box center [231, 144] width 297 height 480
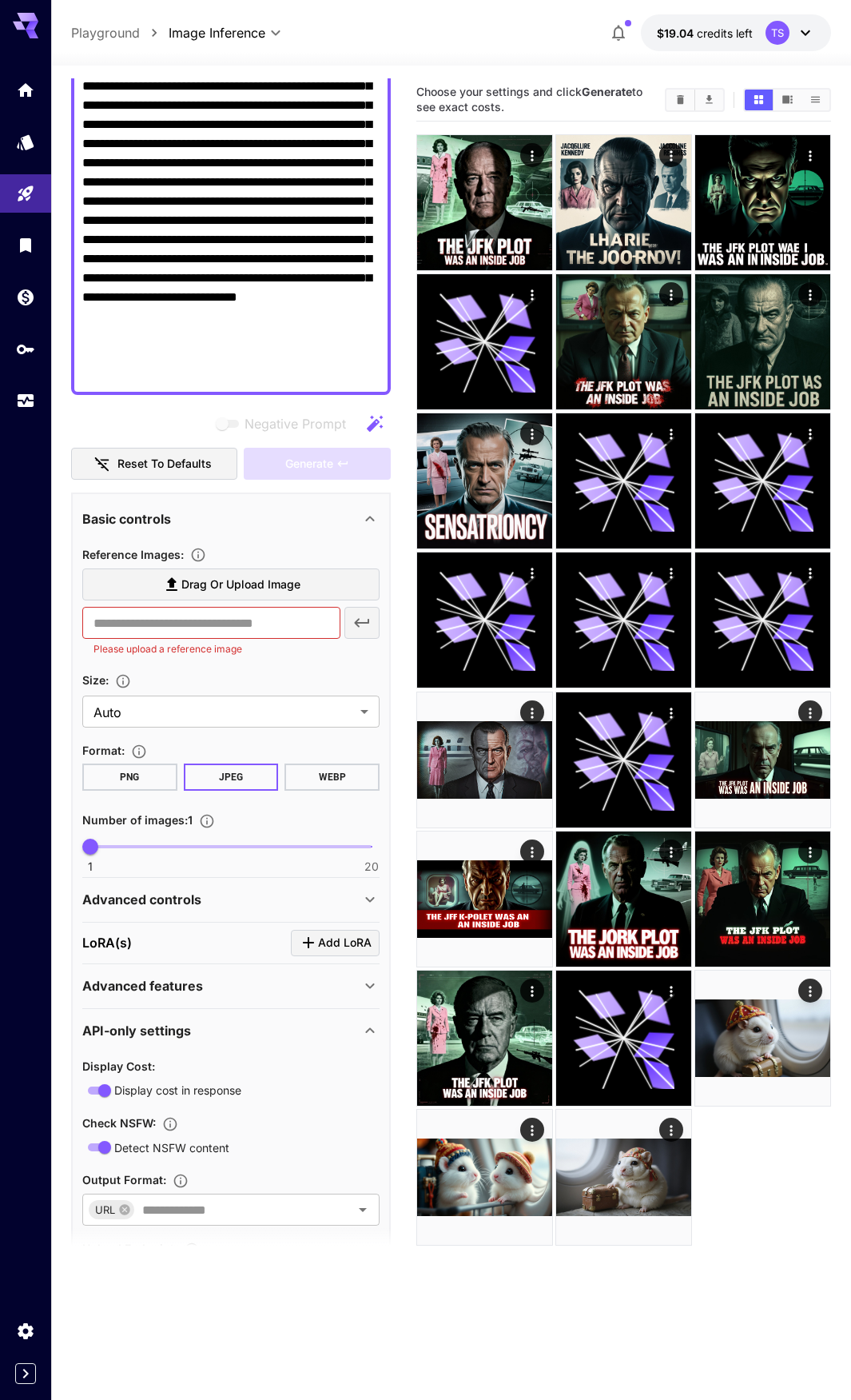
click at [264, 158] on textarea "Negative Prompt" at bounding box center [231, 144] width 297 height 480
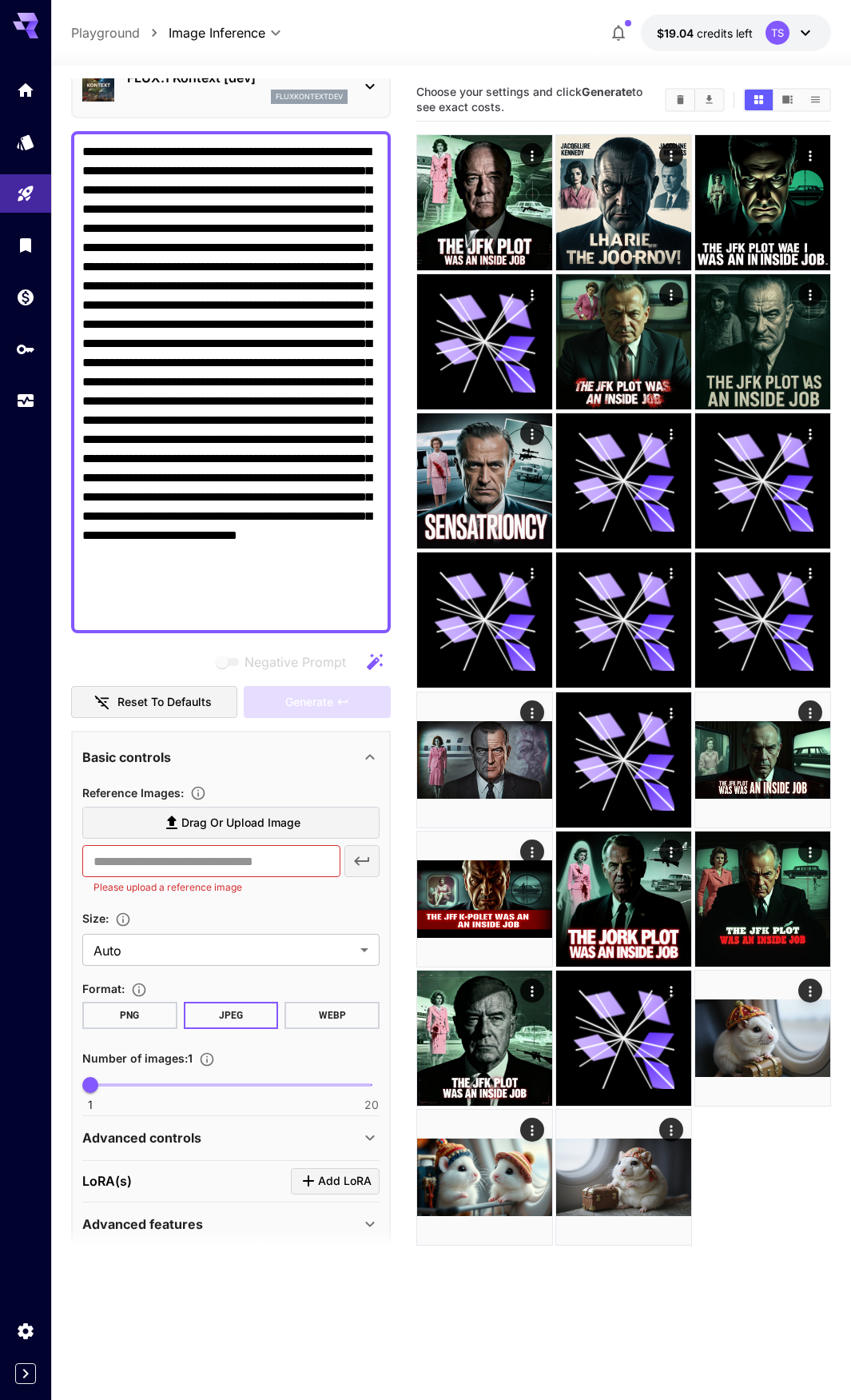
scroll to position [80, 0]
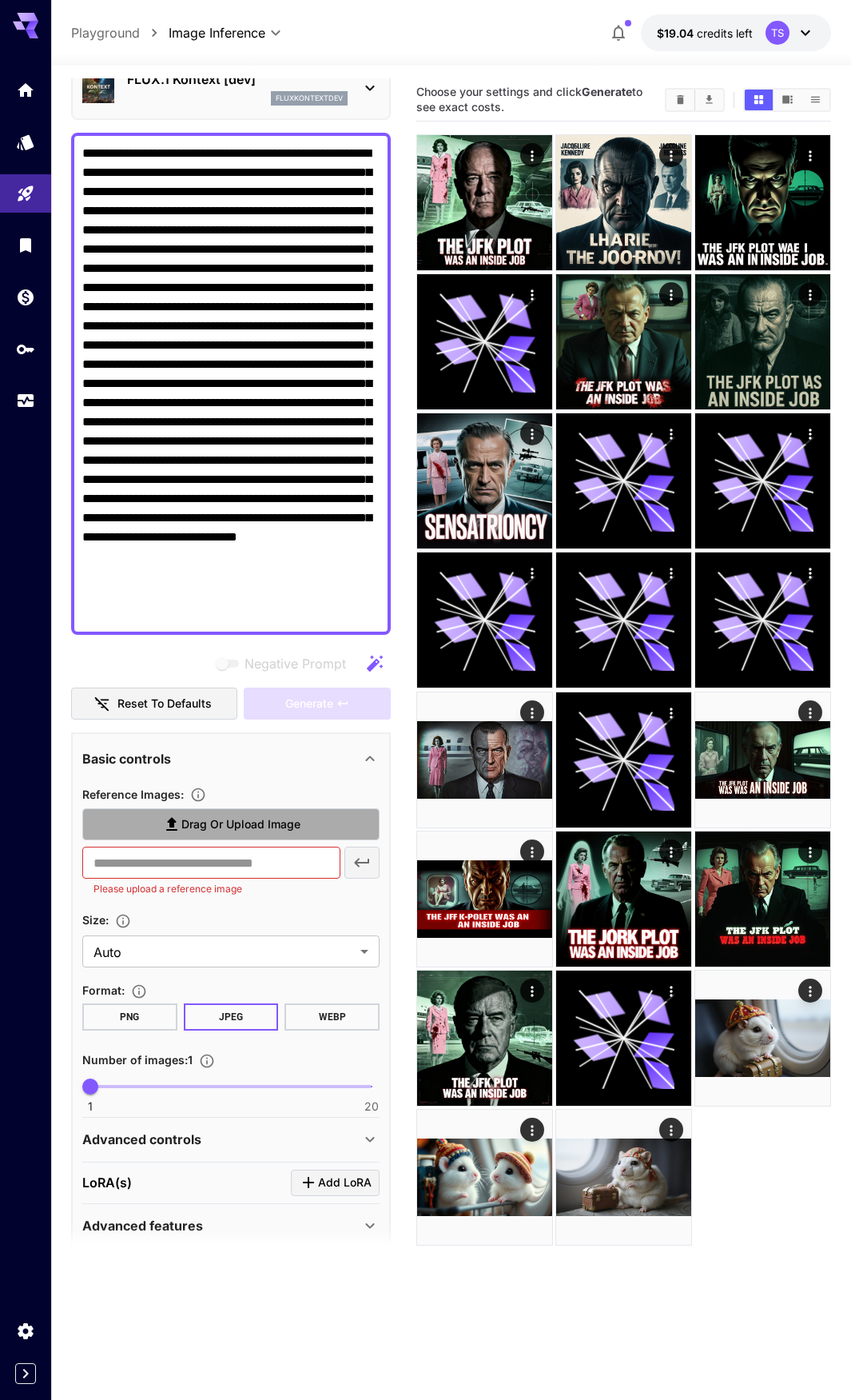
click at [198, 835] on label "Drag or upload image" at bounding box center [231, 825] width 297 height 33
click at [0, 0] on input "Drag or upload image" at bounding box center [0, 0] width 0 height 0
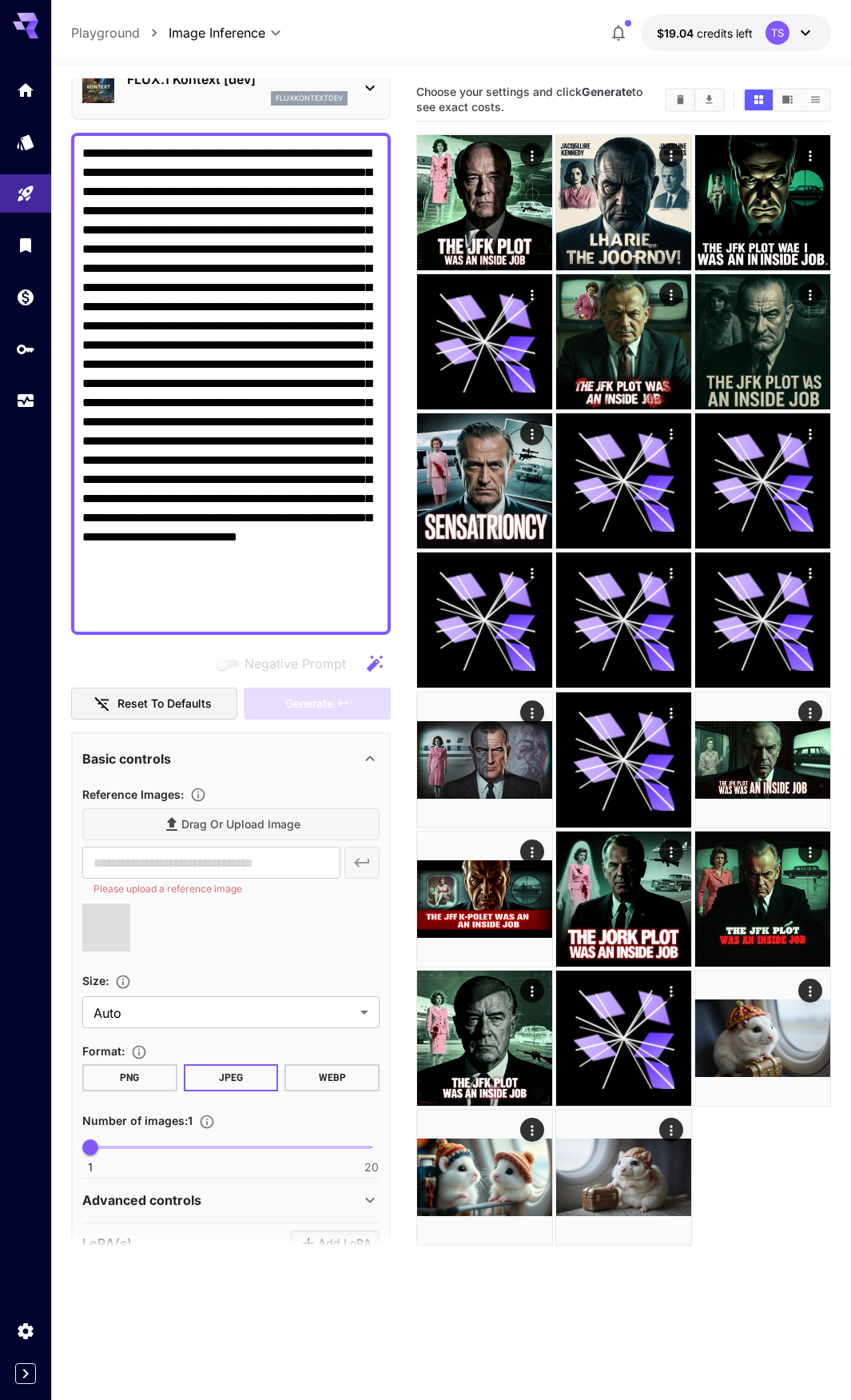
type input "**********"
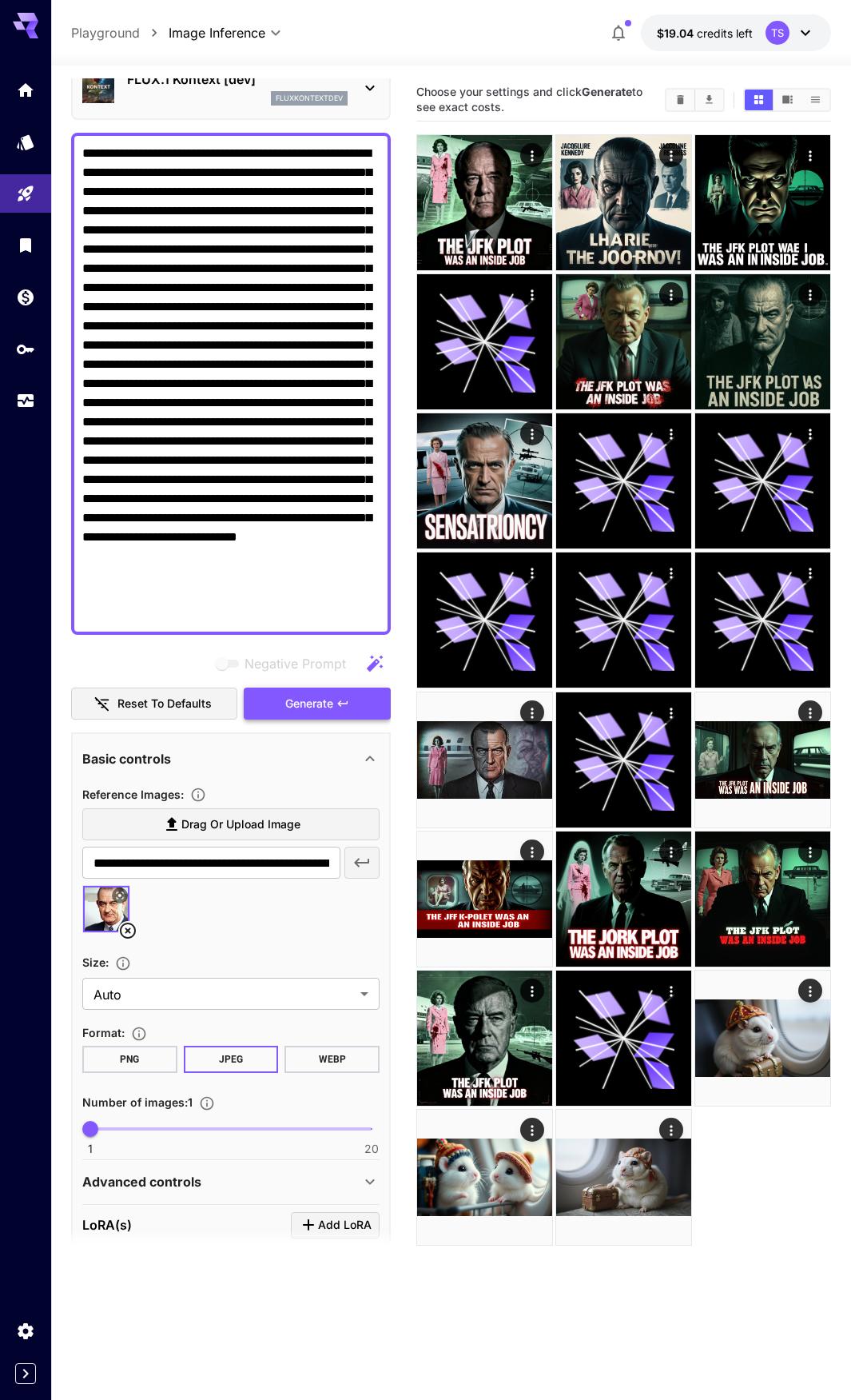
click at [299, 708] on span "Generate" at bounding box center [309, 703] width 48 height 20
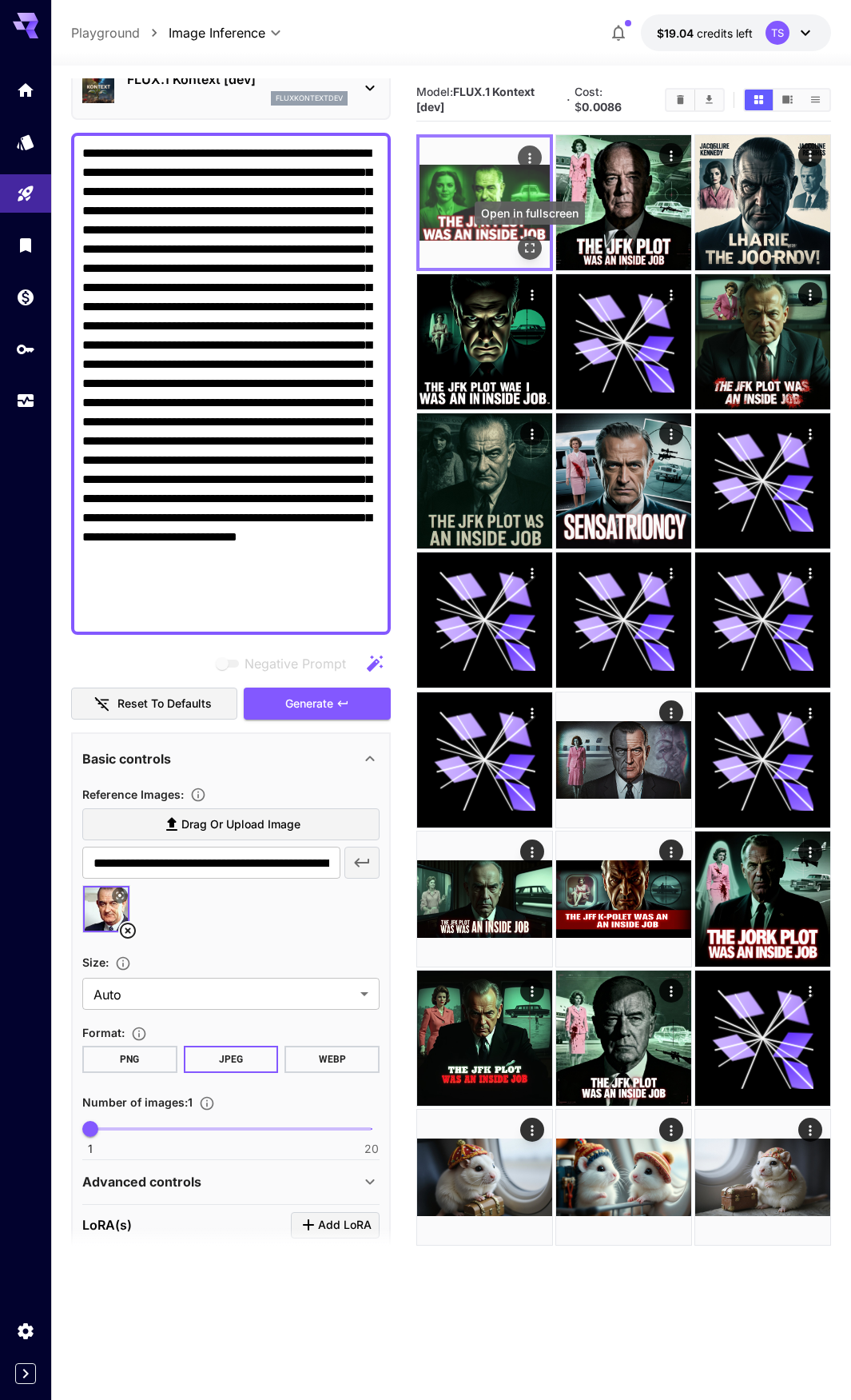
click at [536, 244] on icon "Open in fullscreen" at bounding box center [529, 248] width 16 height 16
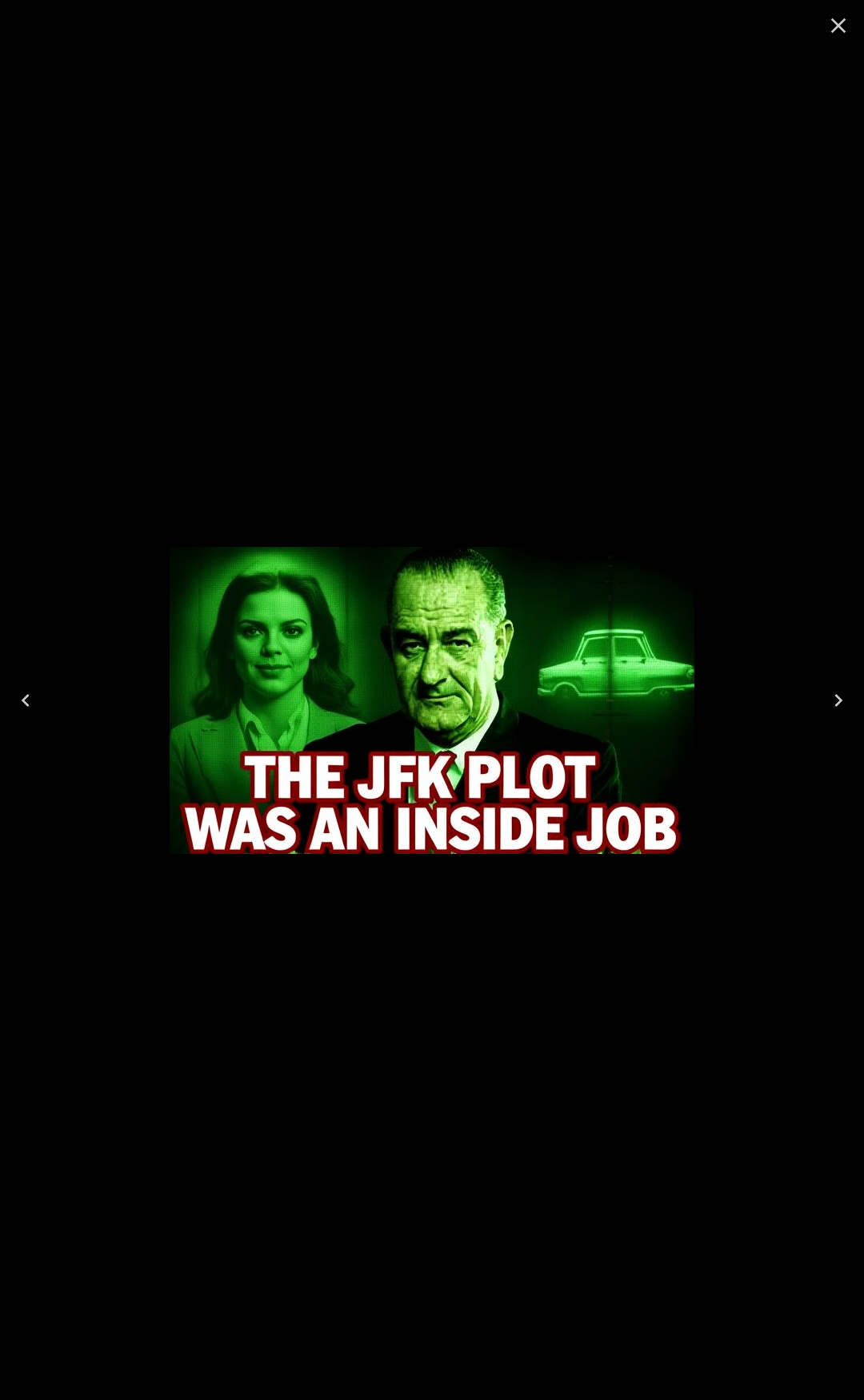
click at [832, 28] on icon "Close" at bounding box center [838, 25] width 26 height 26
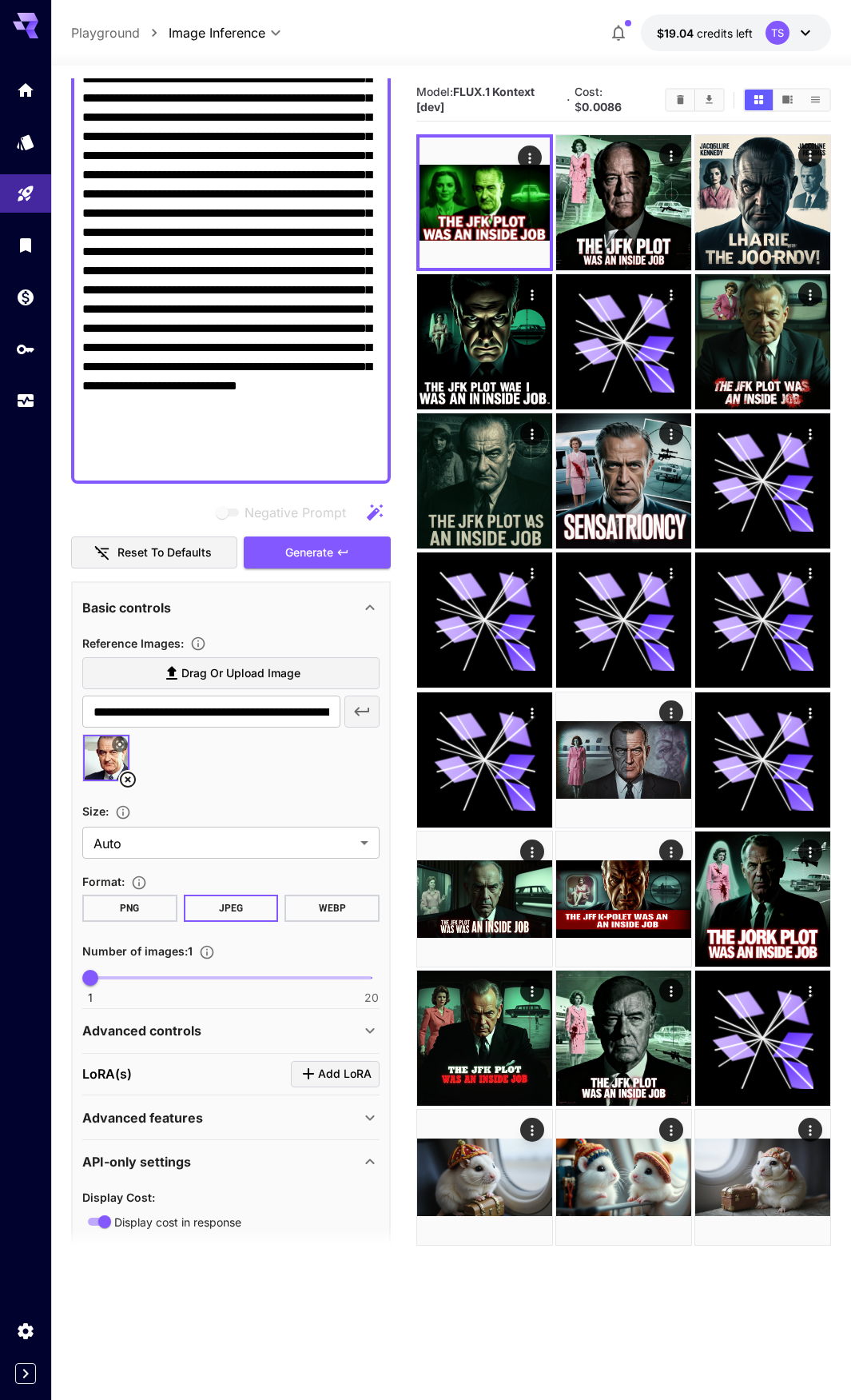
scroll to position [240, 0]
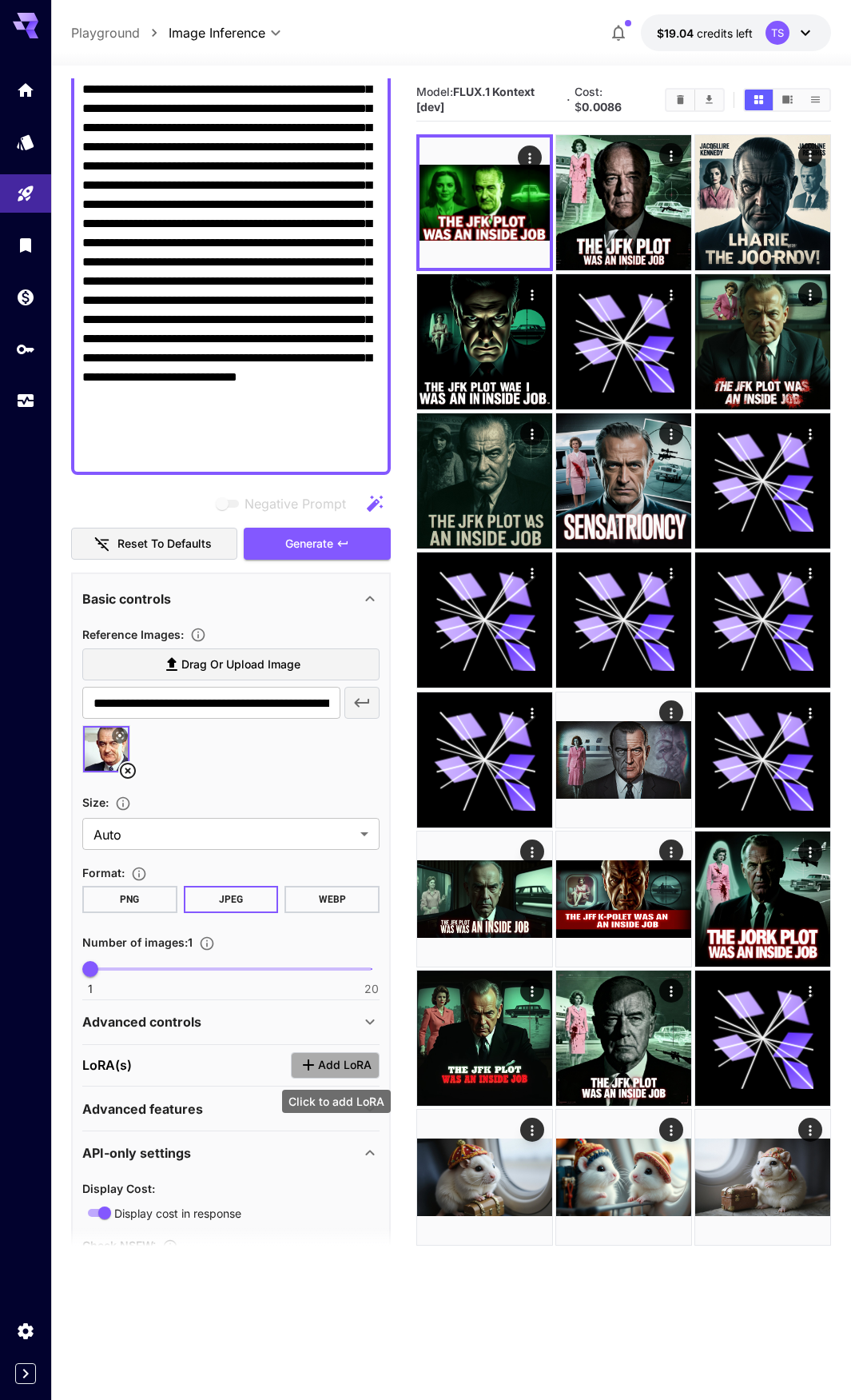
click at [314, 1077] on button "Add LoRA" at bounding box center [336, 1066] width 89 height 27
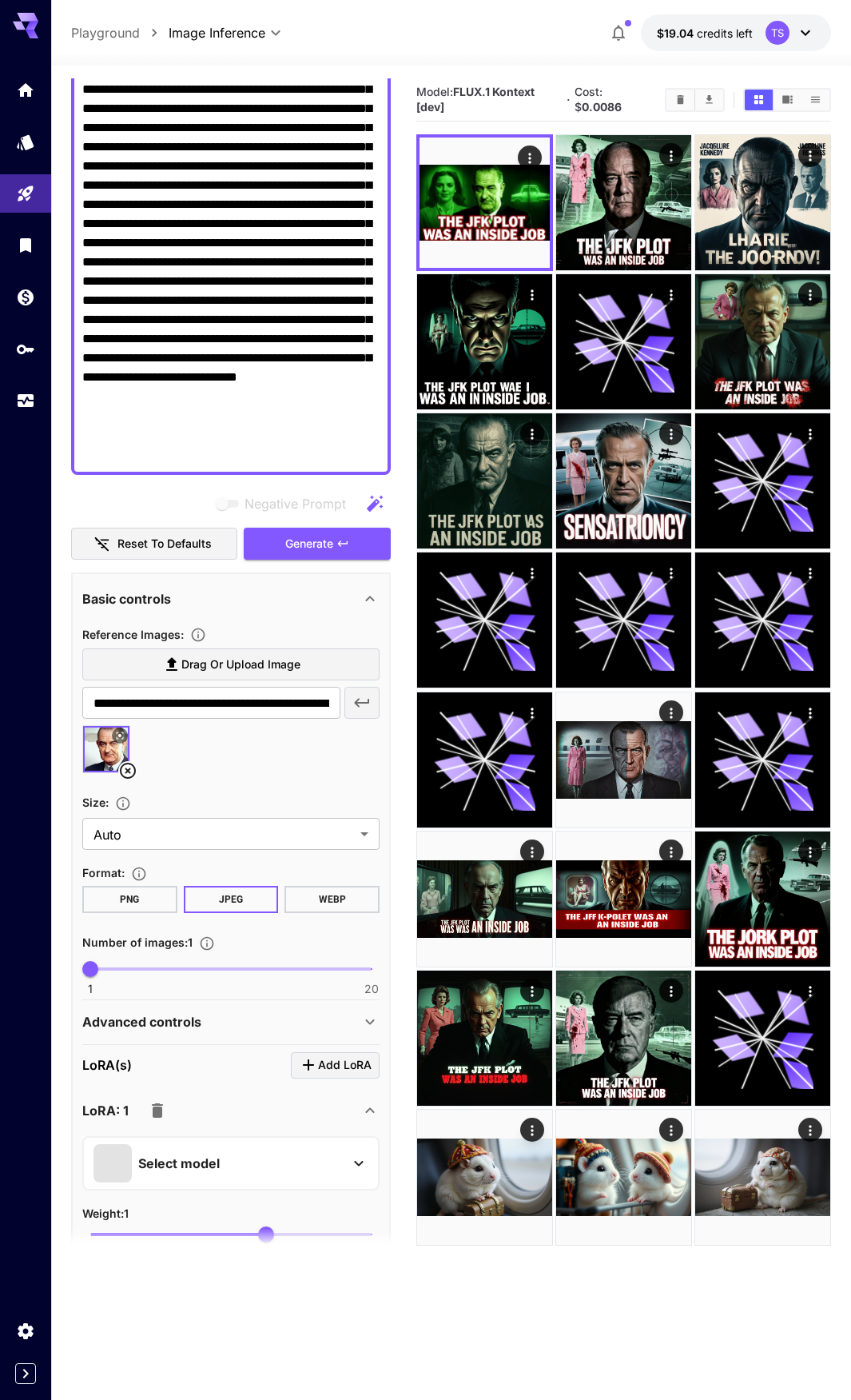
click at [186, 1165] on p "Select model" at bounding box center [179, 1164] width 82 height 19
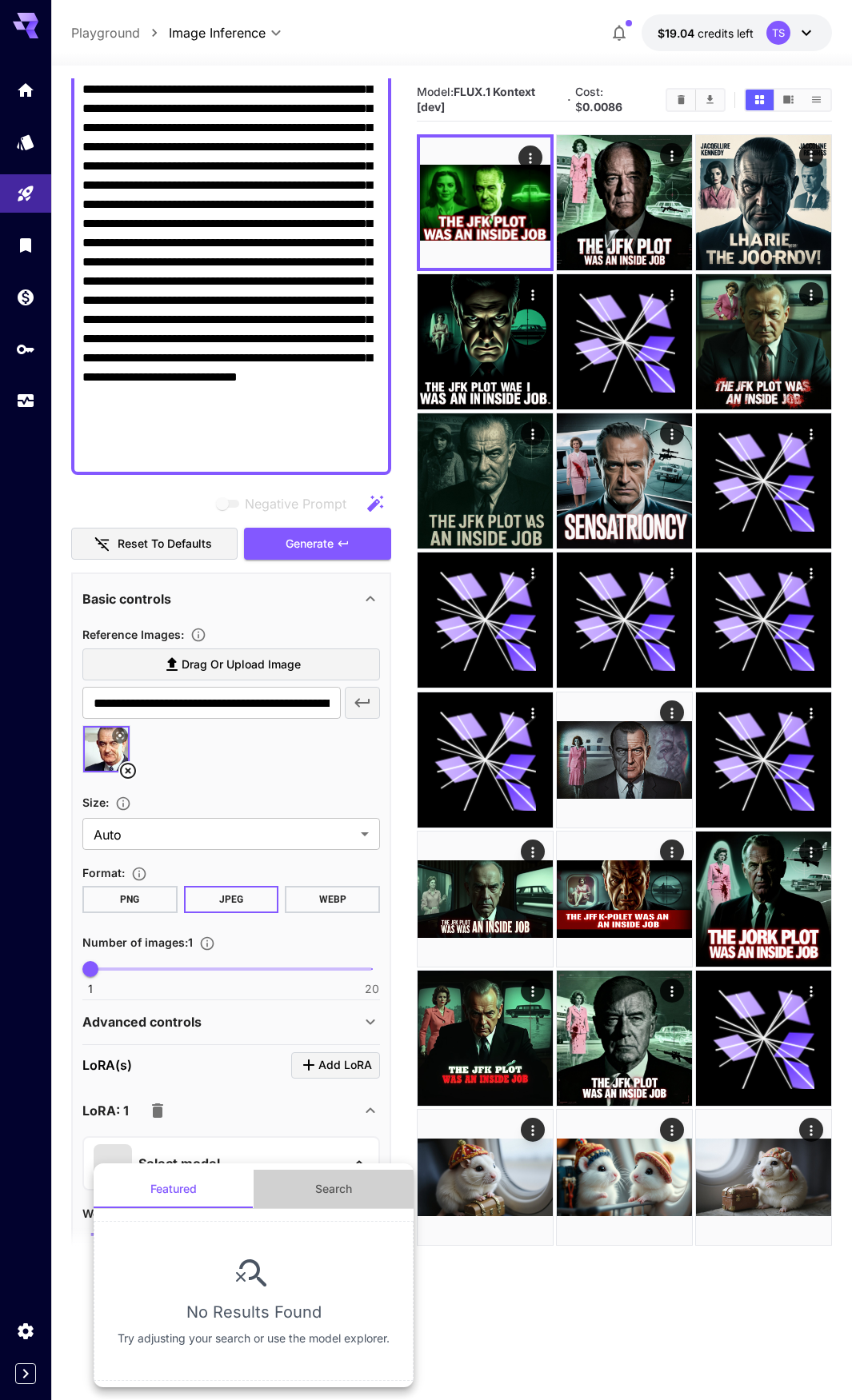
click at [321, 1193] on button "Search" at bounding box center [333, 1189] width 160 height 38
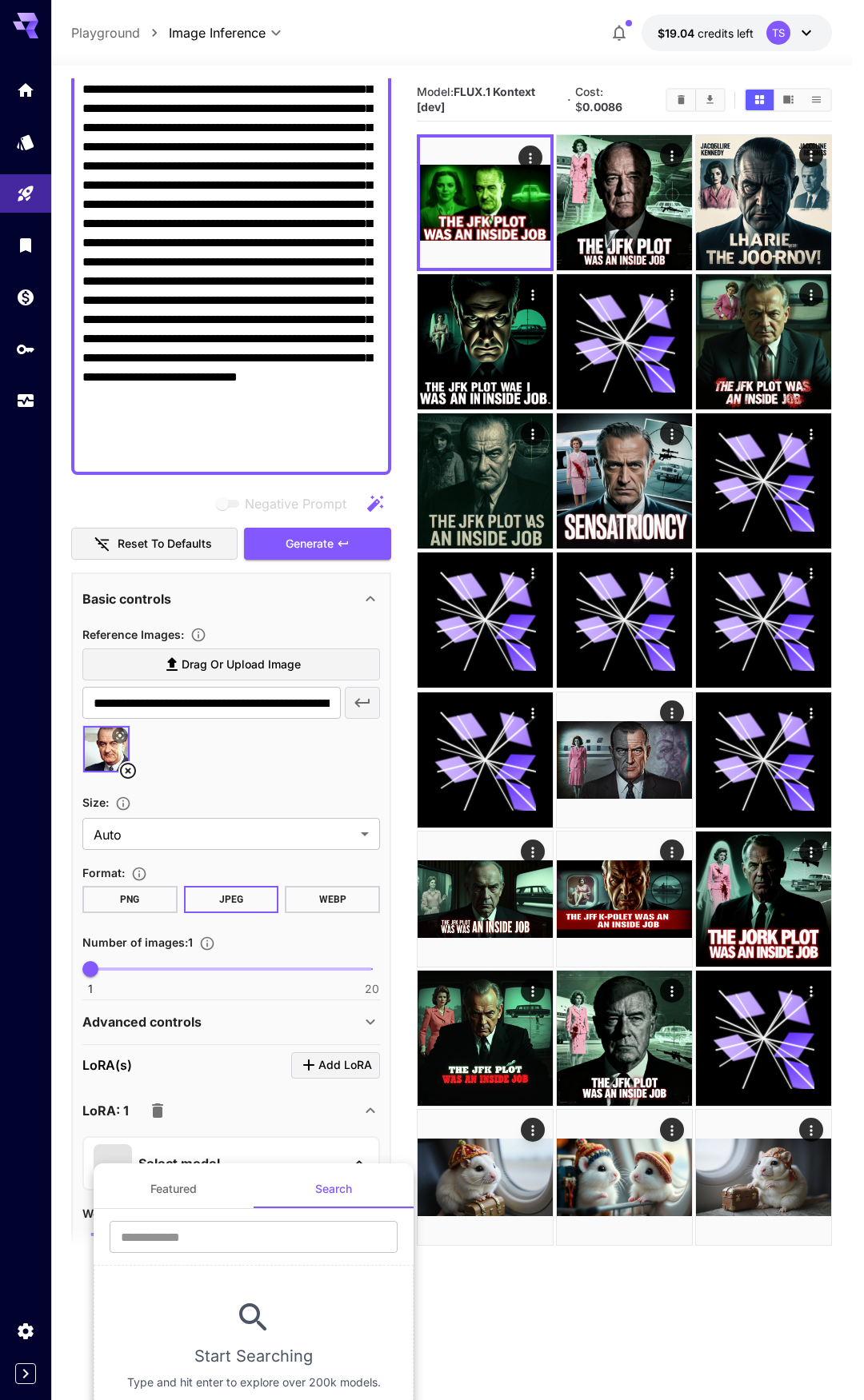
click at [183, 1193] on button "Featured" at bounding box center [174, 1189] width 160 height 38
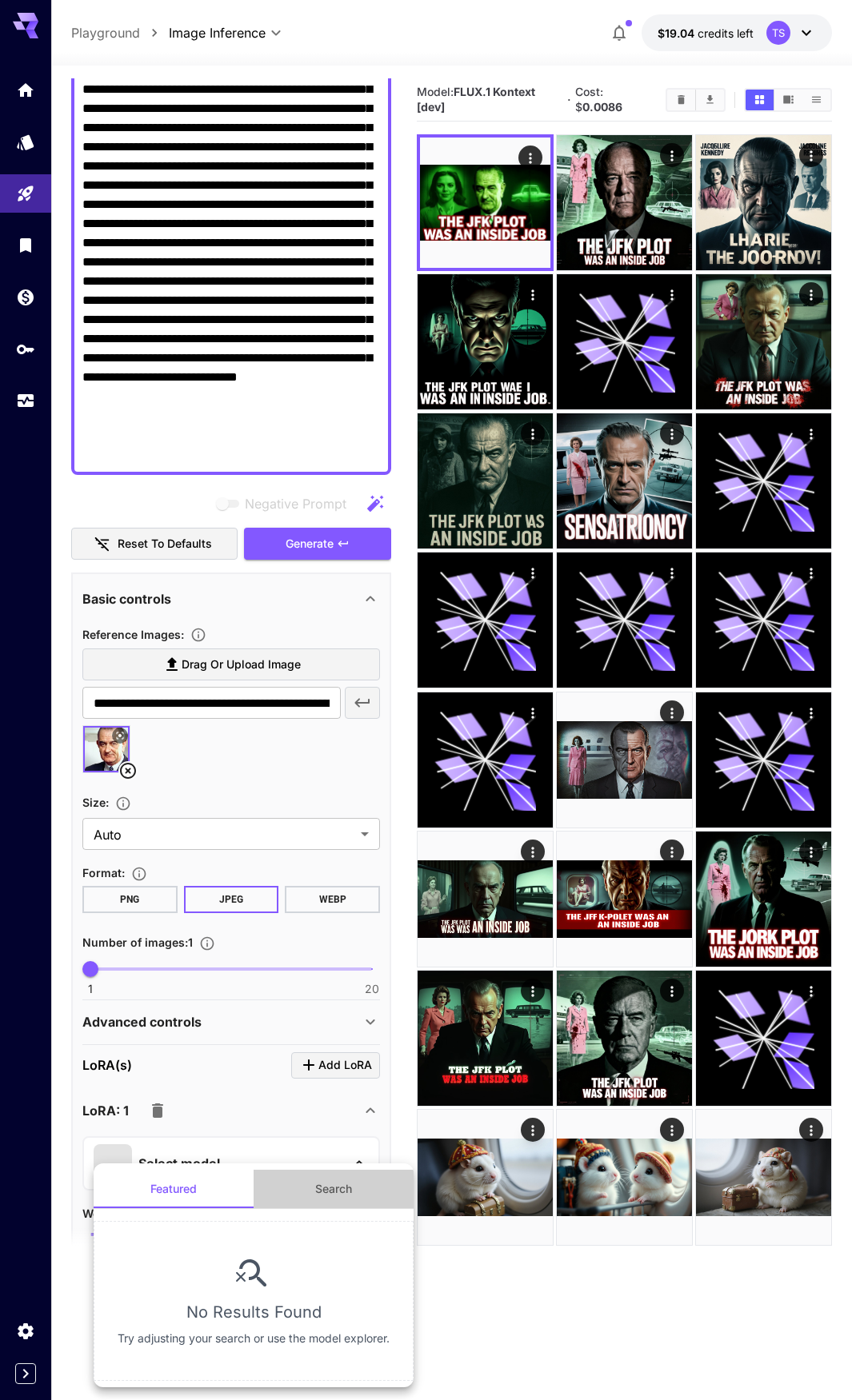
click at [320, 1206] on button "Search" at bounding box center [333, 1189] width 160 height 38
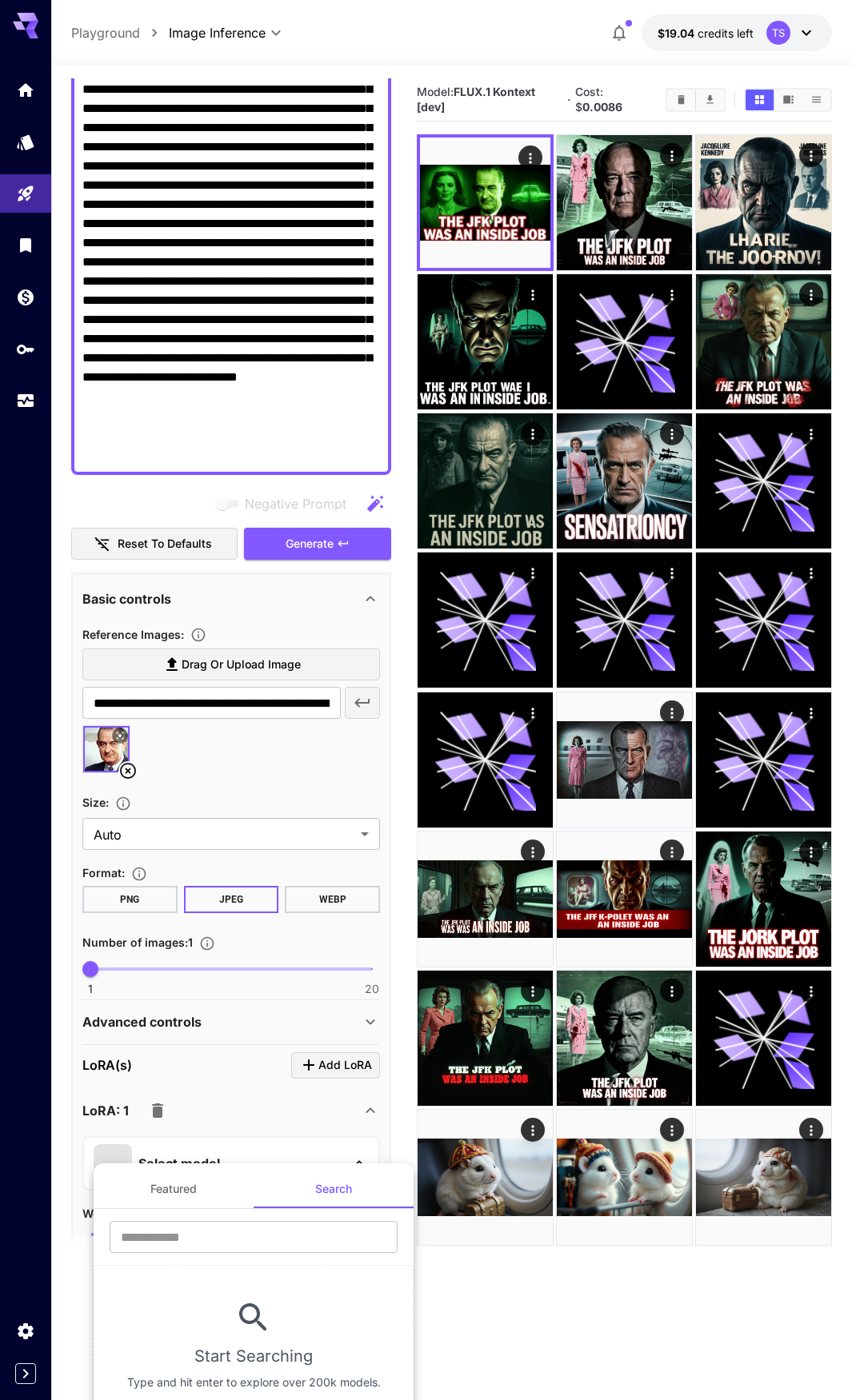
click at [278, 1120] on div at bounding box center [432, 700] width 864 height 1400
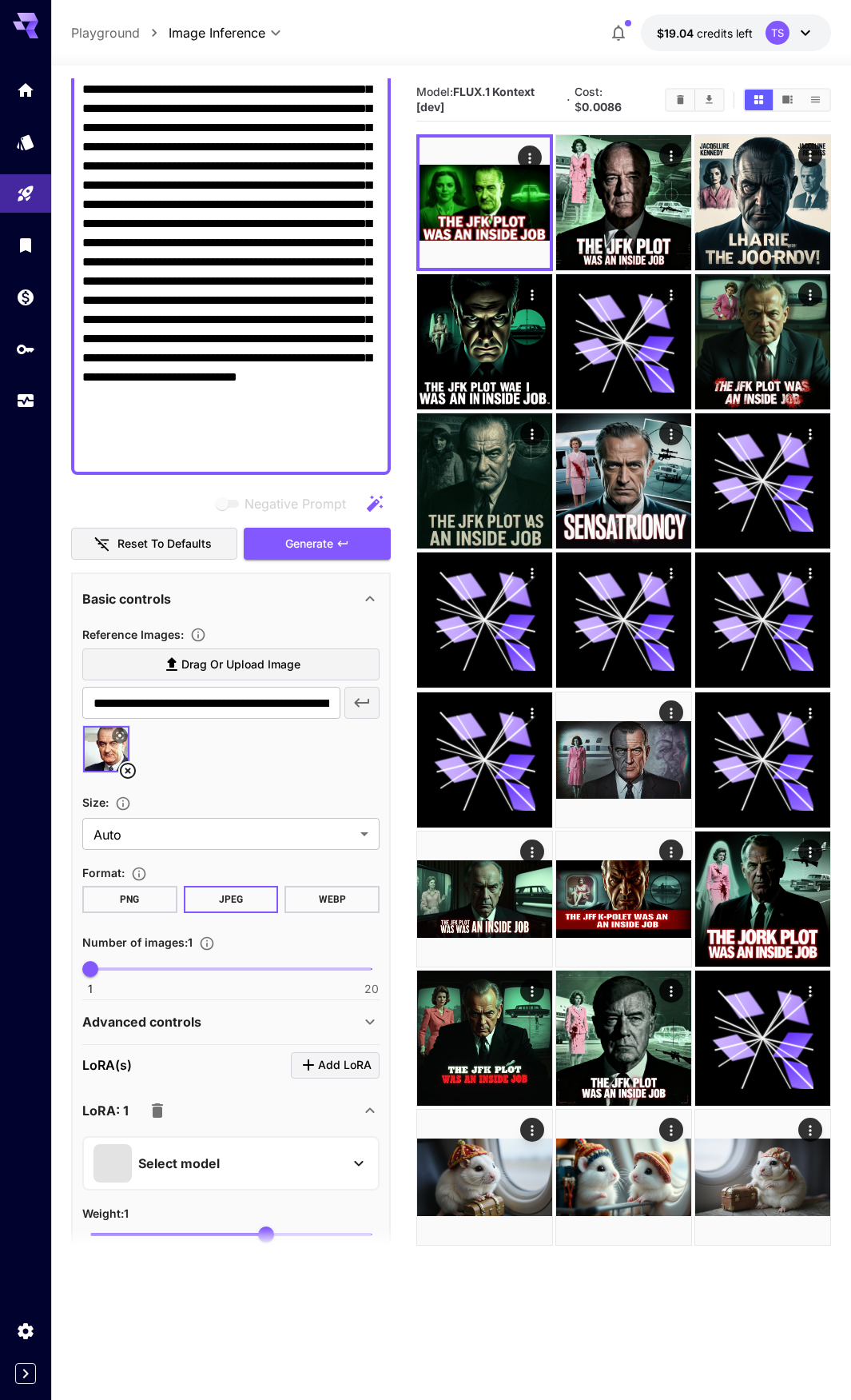
click at [274, 1120] on div "LoRA: 1" at bounding box center [221, 1111] width 278 height 32
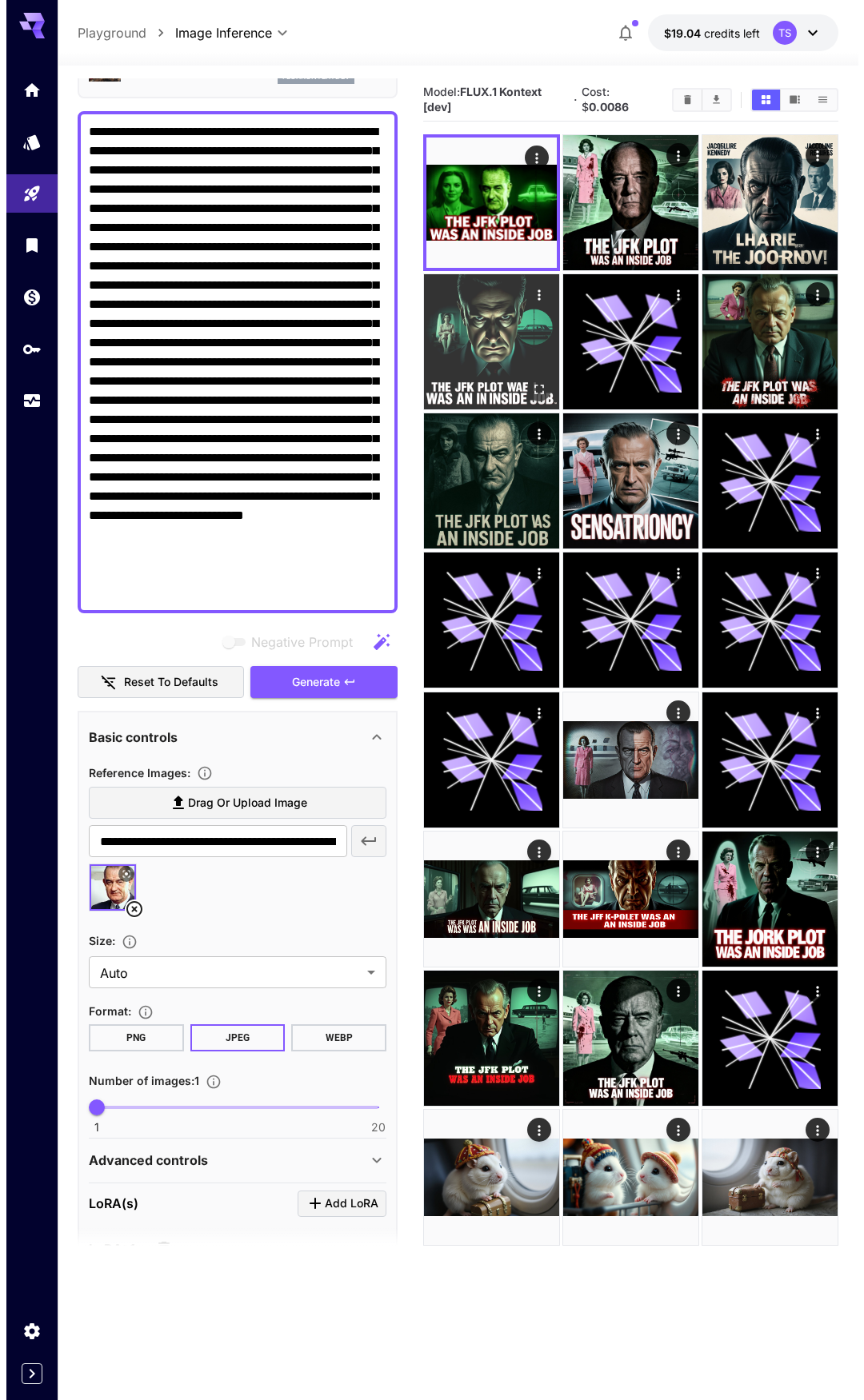
scroll to position [0, 0]
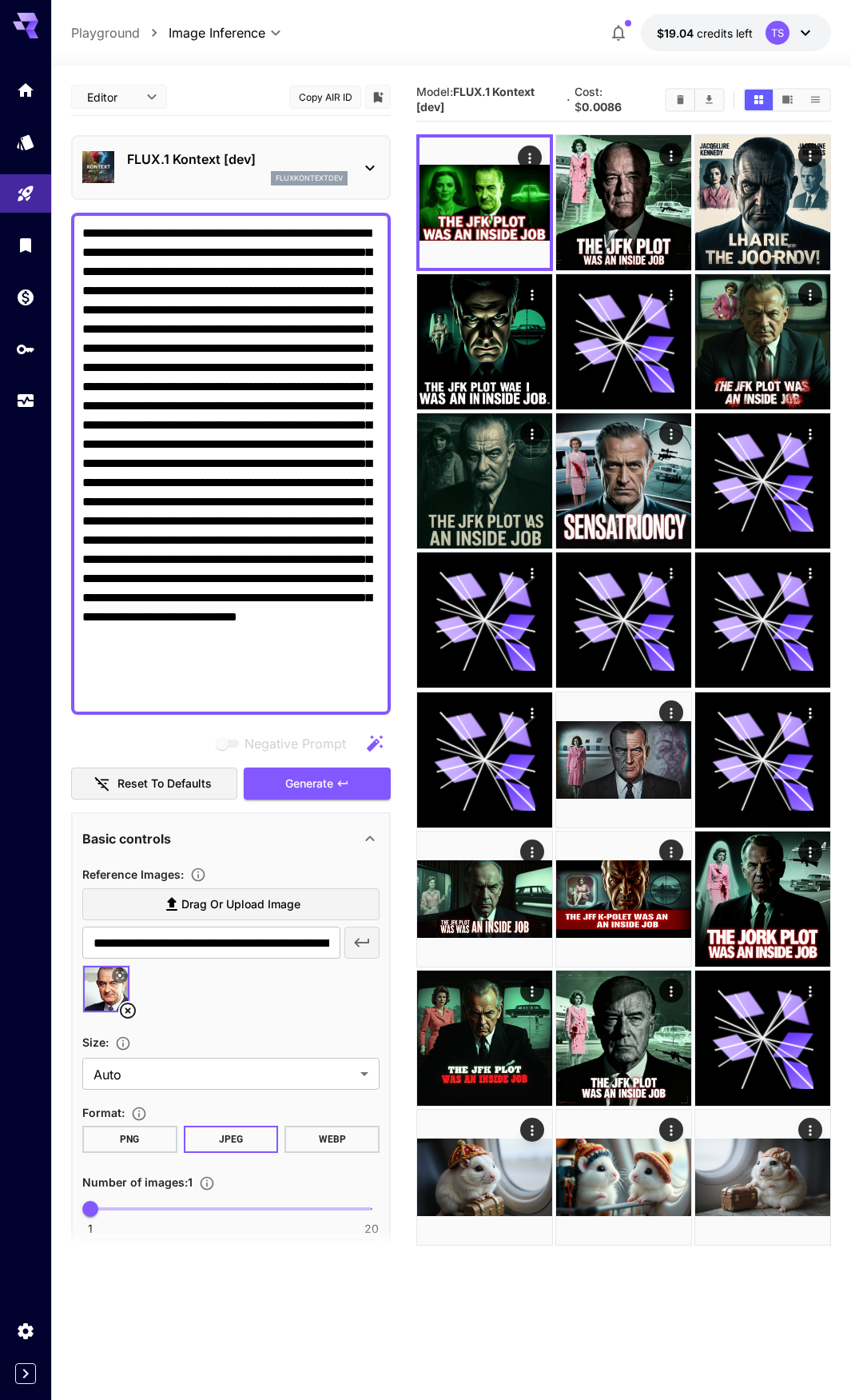
click at [255, 164] on p "FLUX.1 Kontext [dev]" at bounding box center [237, 159] width 221 height 19
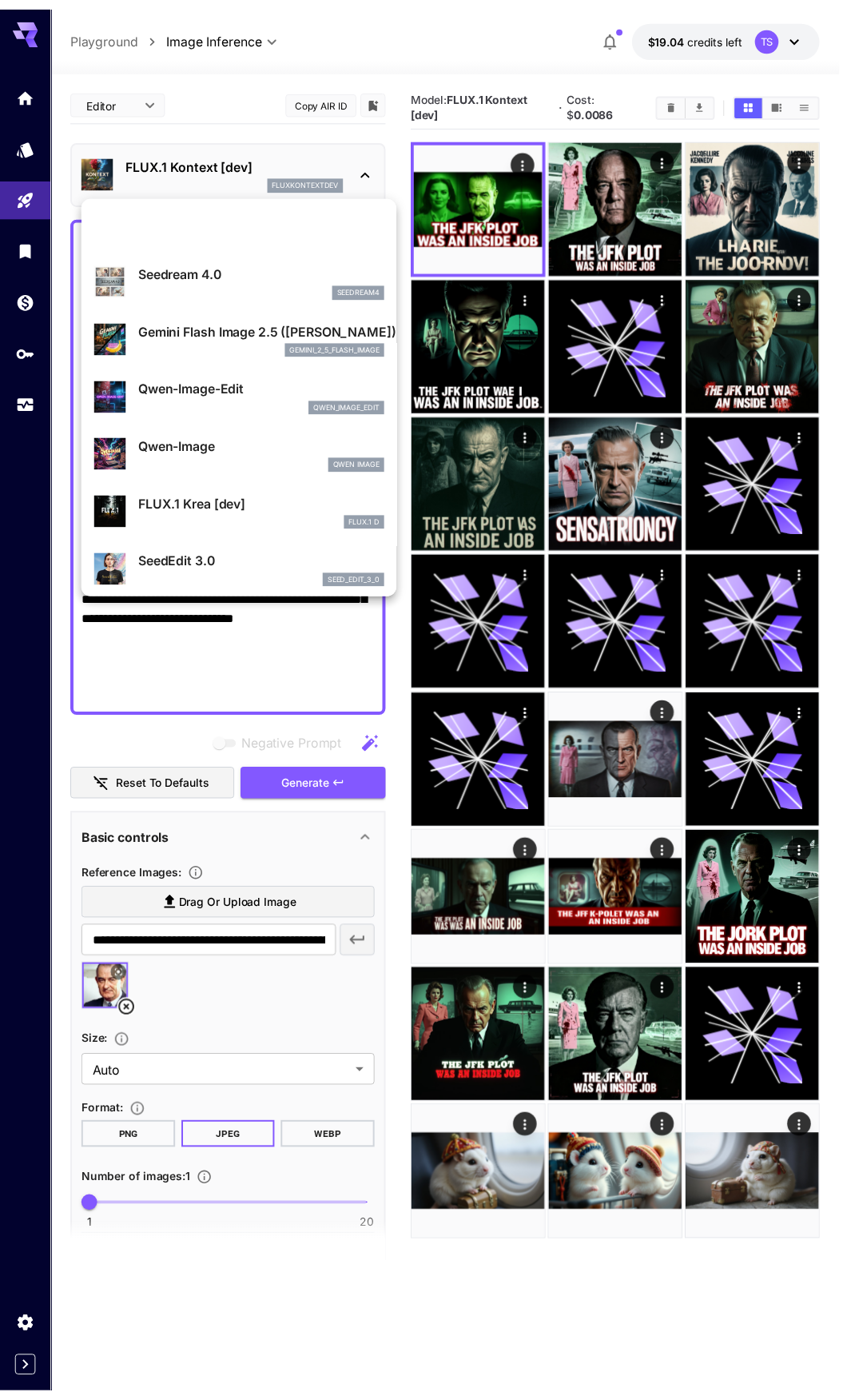
scroll to position [160, 0]
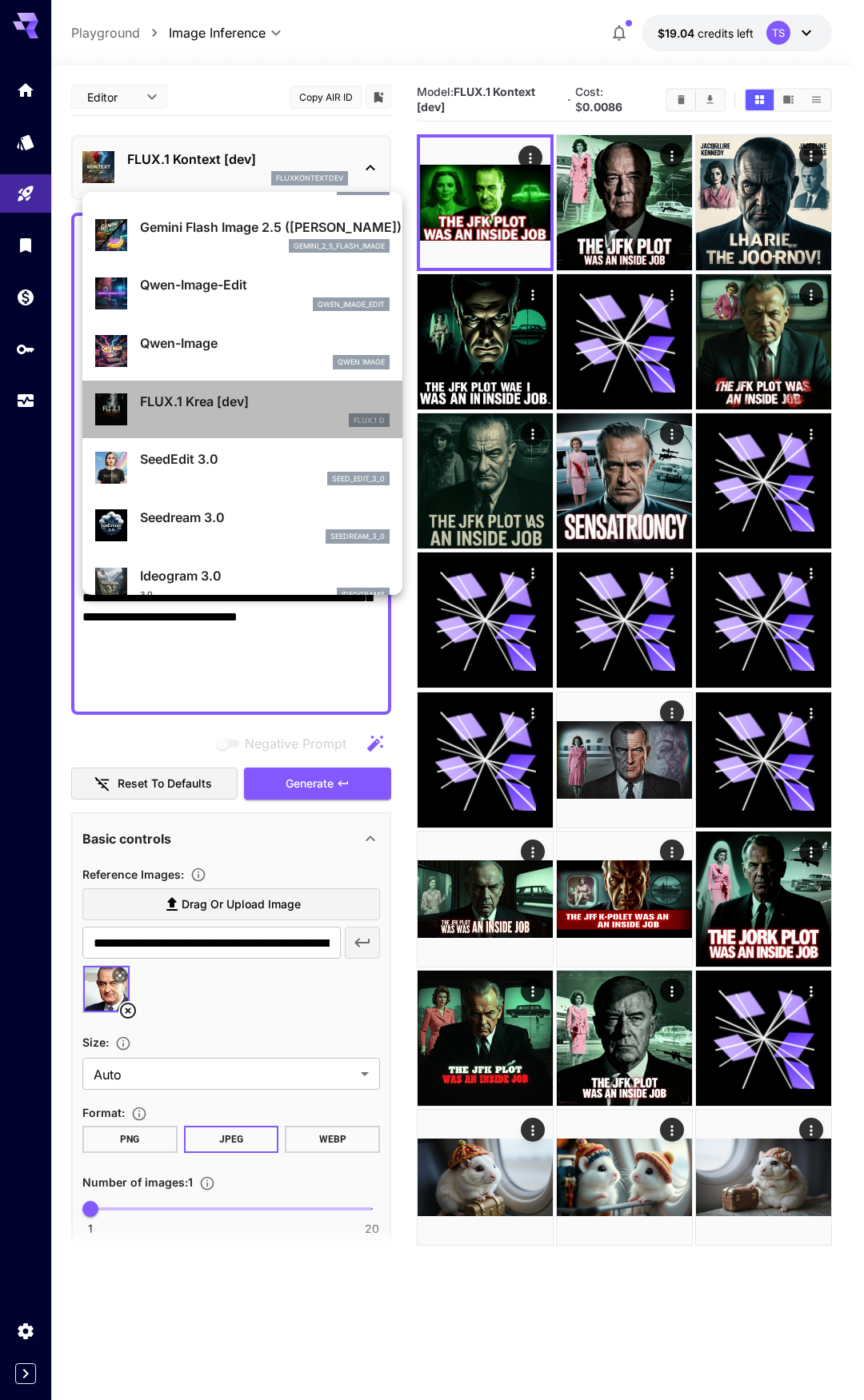
click at [250, 410] on p "FLUX.1 Krea [dev]" at bounding box center [264, 401] width 250 height 19
type input "******"
type input "***"
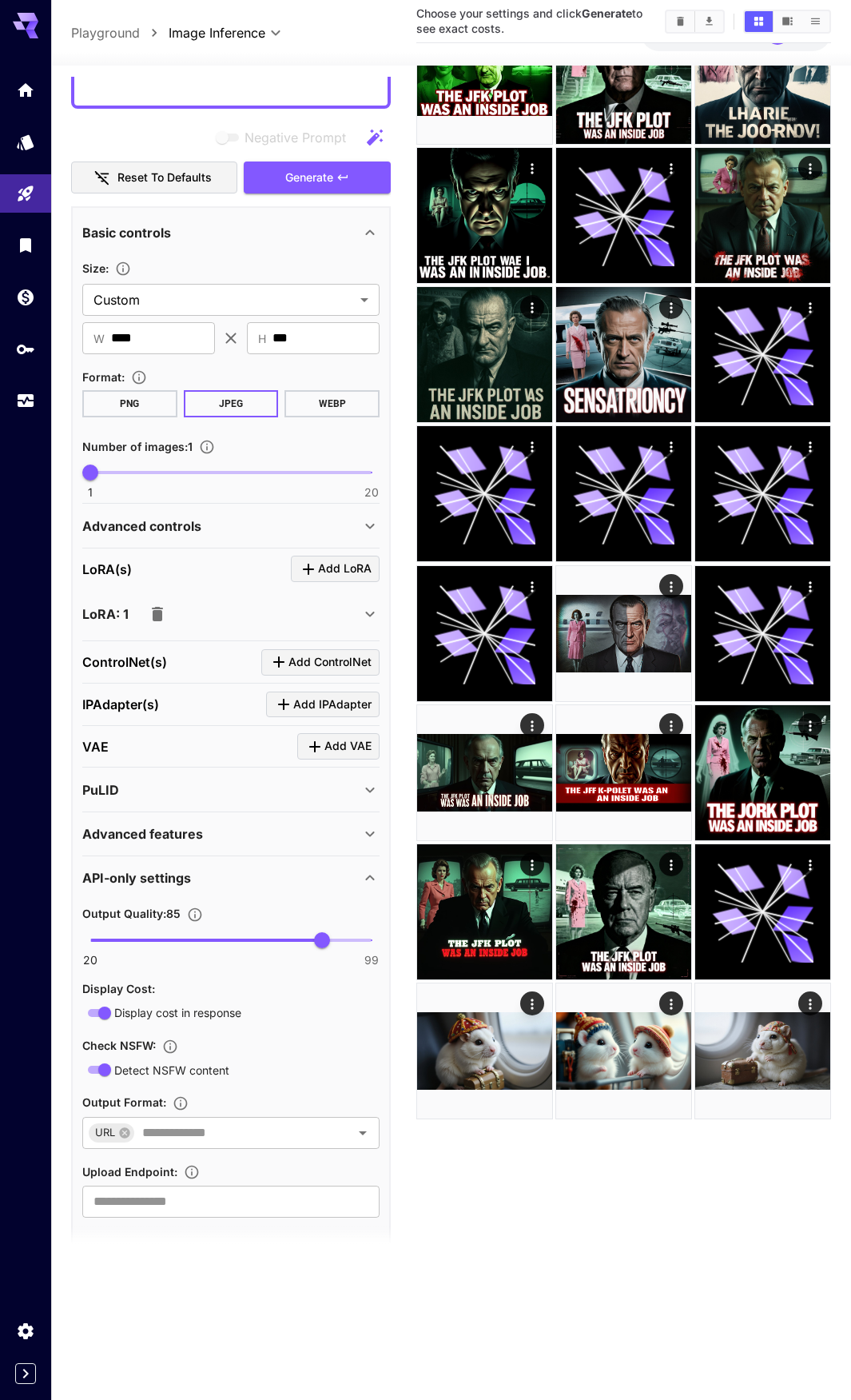
scroll to position [625, 0]
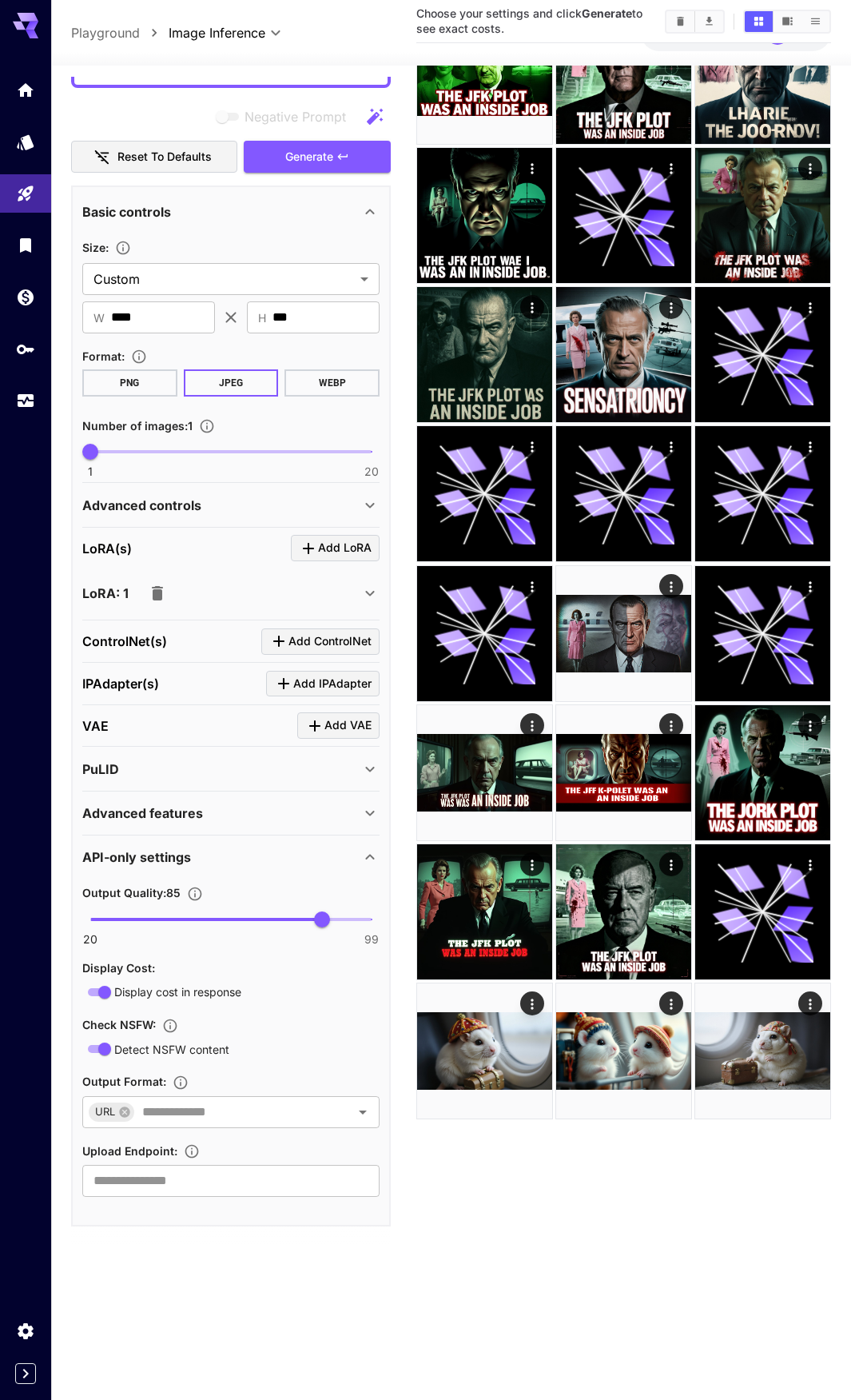
click at [213, 496] on div "Advanced controls" at bounding box center [221, 505] width 278 height 19
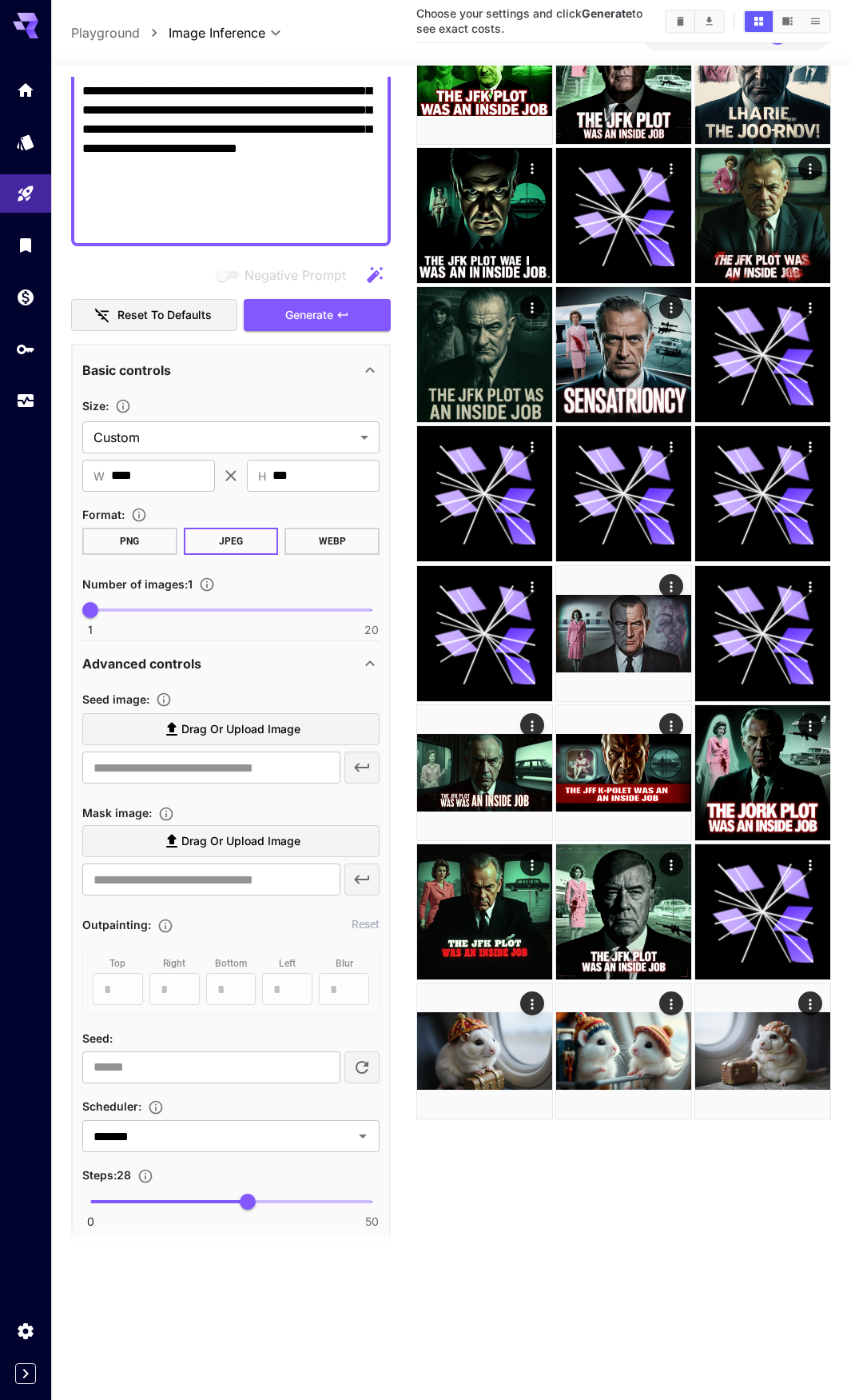
scroll to position [465, 0]
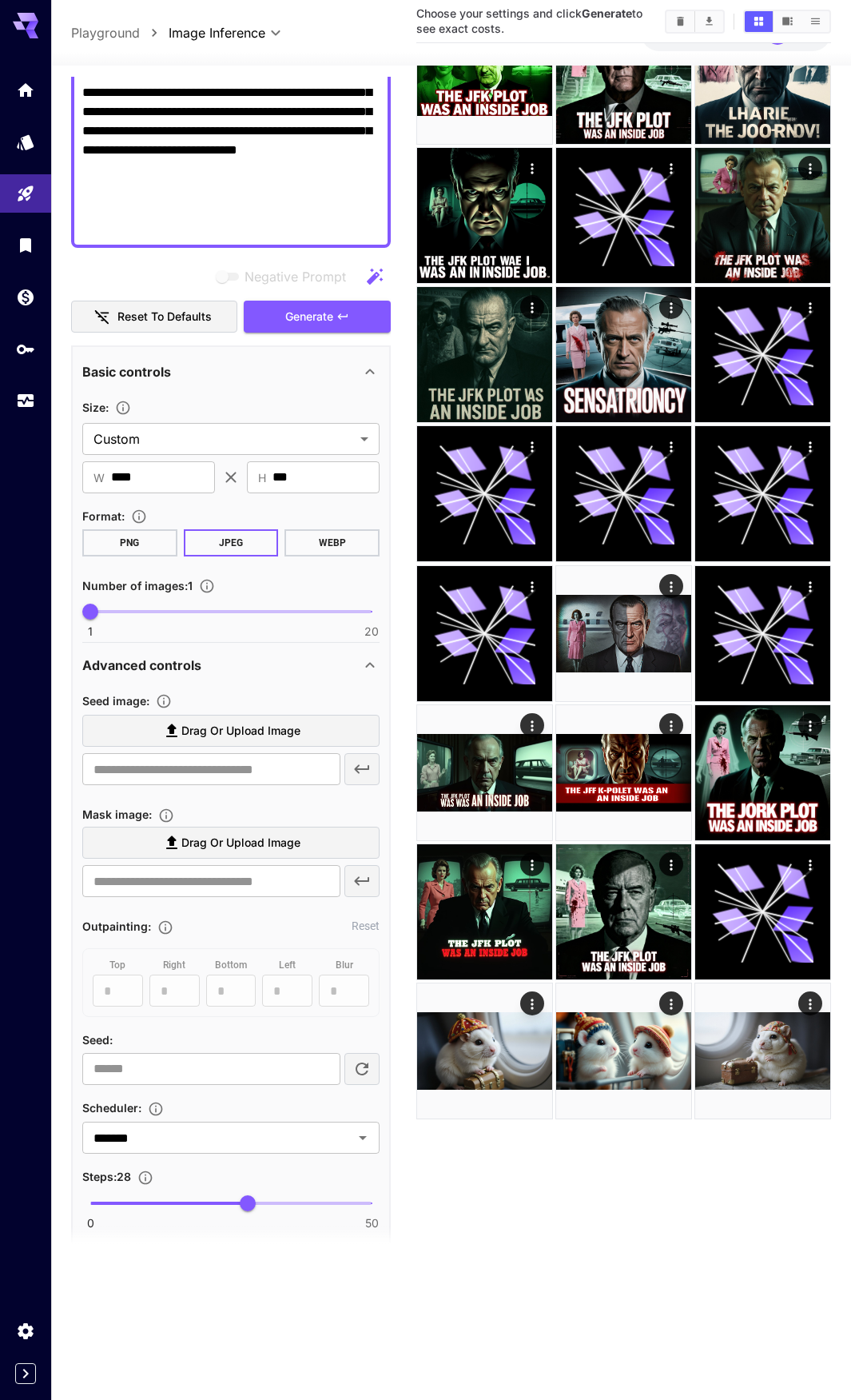
click at [237, 746] on label "Drag or upload image" at bounding box center [231, 731] width 297 height 33
click at [0, 0] on input "Drag or upload image" at bounding box center [0, 0] width 0 height 0
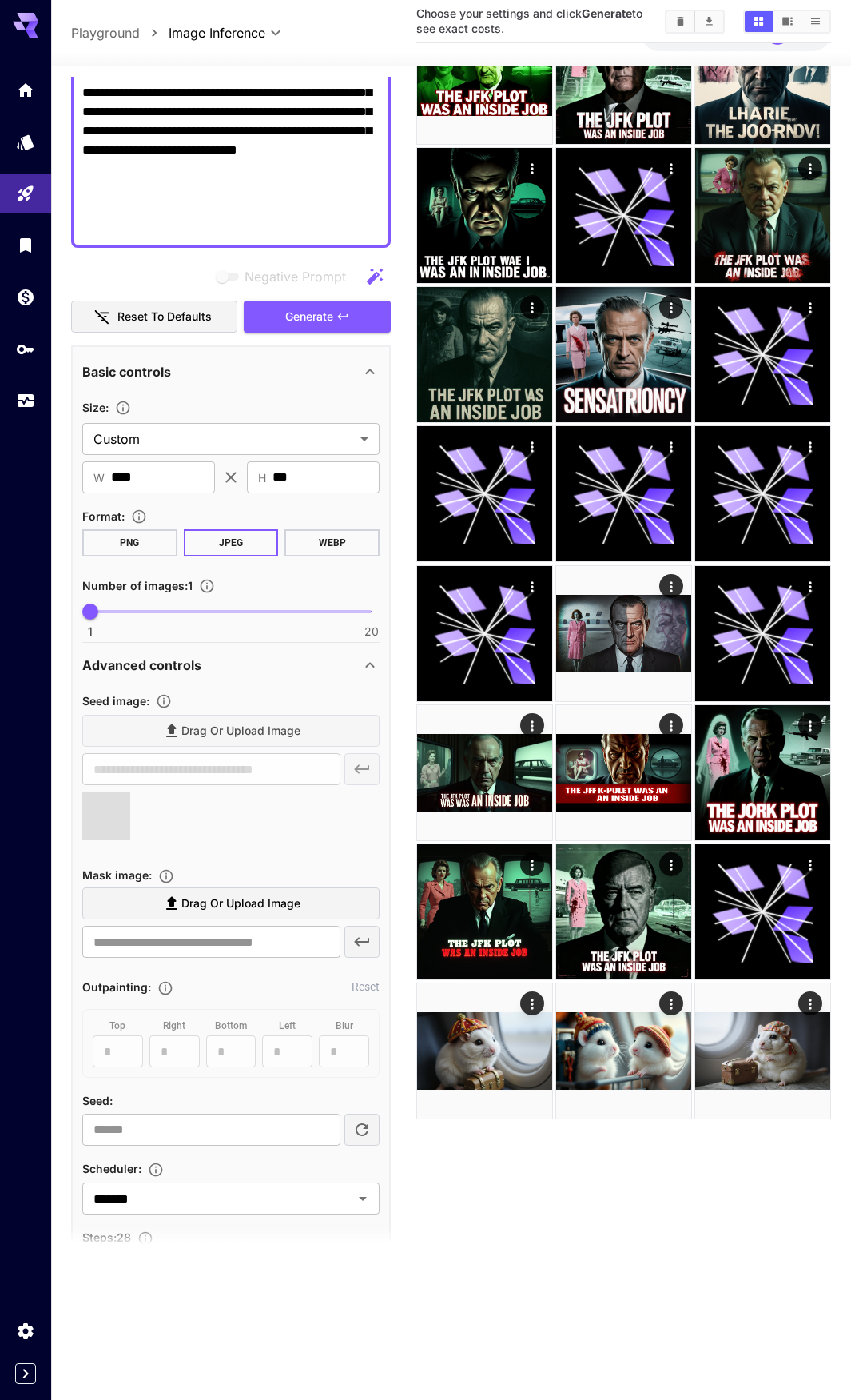
type input "**********"
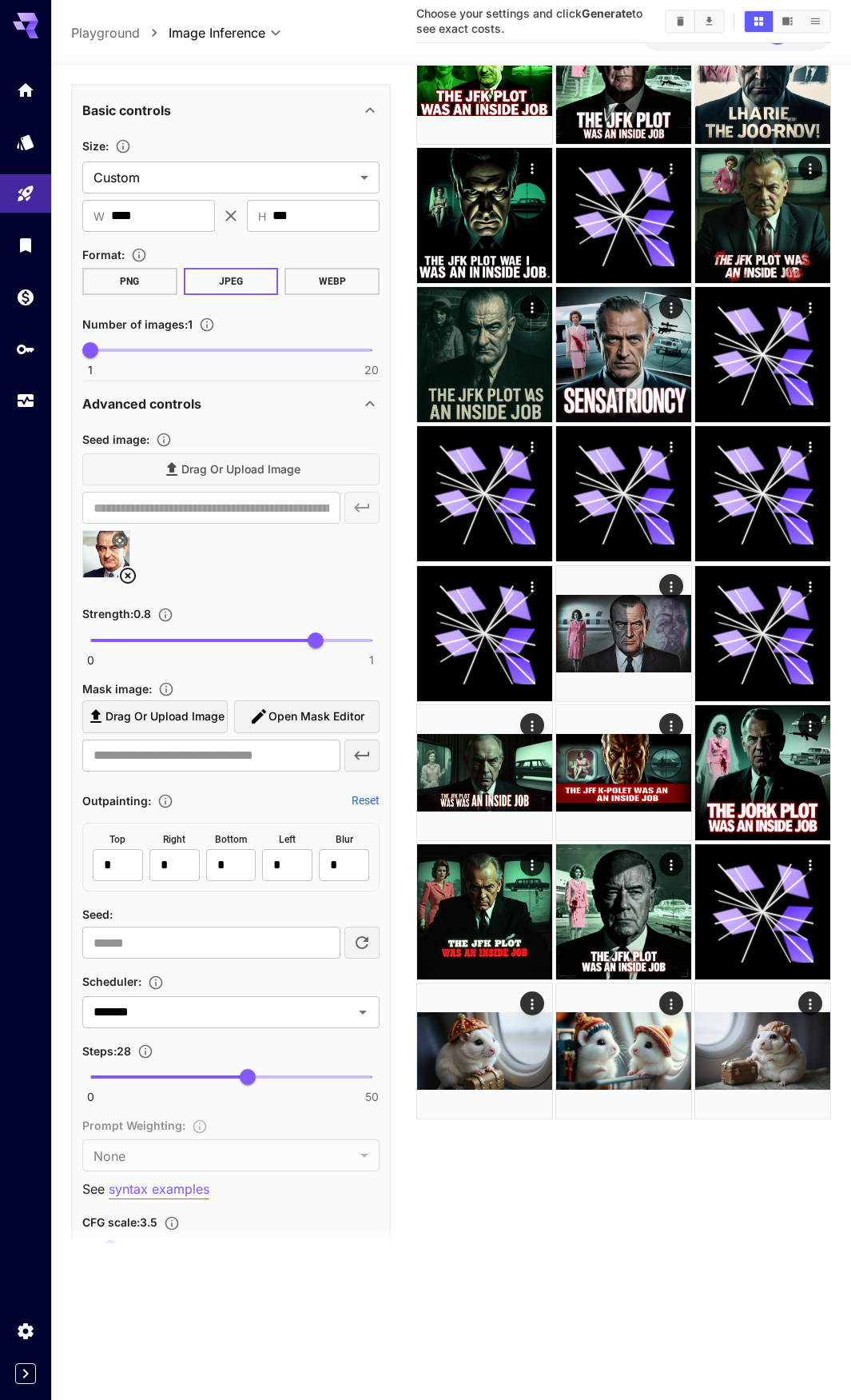
scroll to position [400, 0]
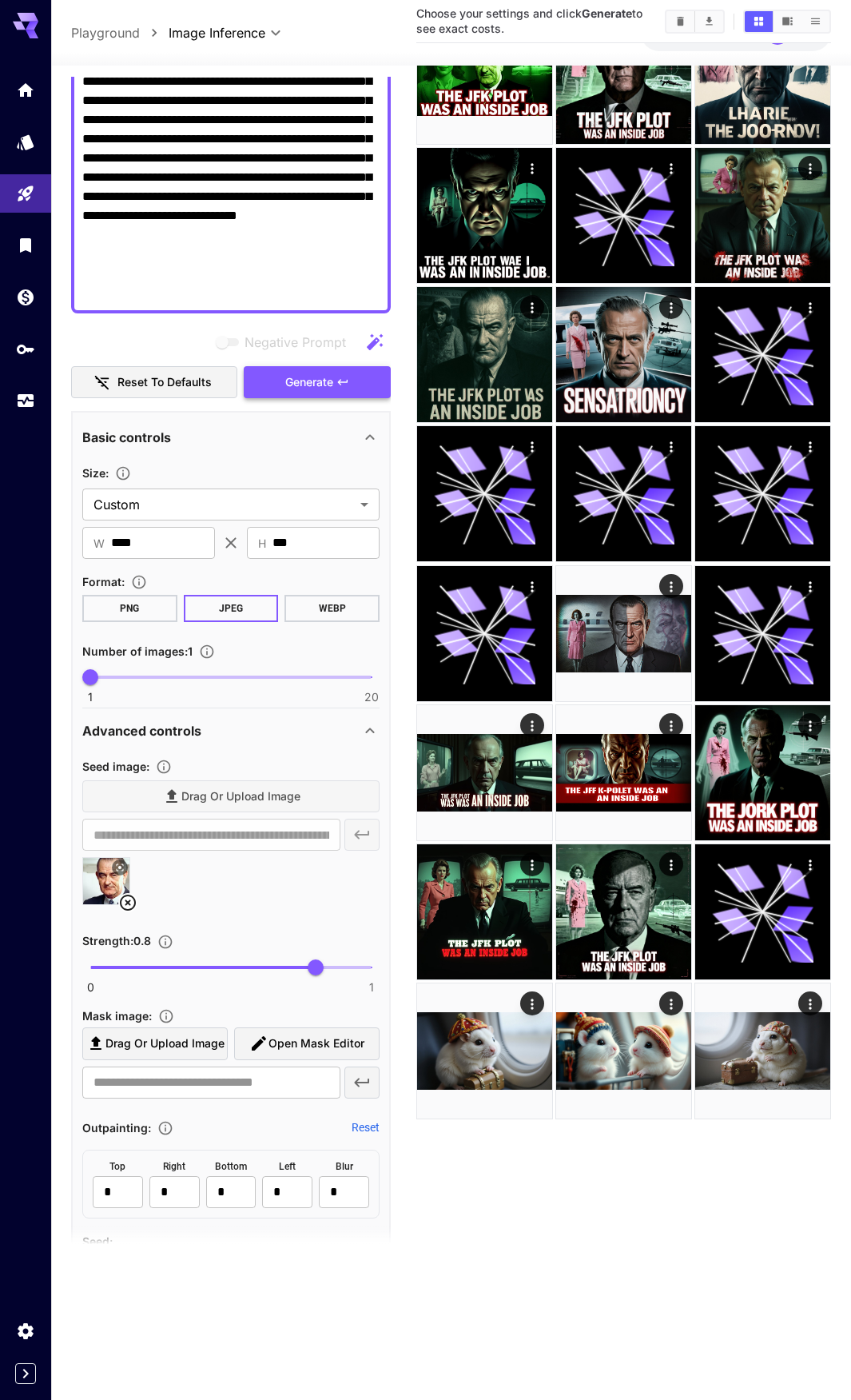
click at [298, 380] on span "Generate" at bounding box center [309, 383] width 48 height 20
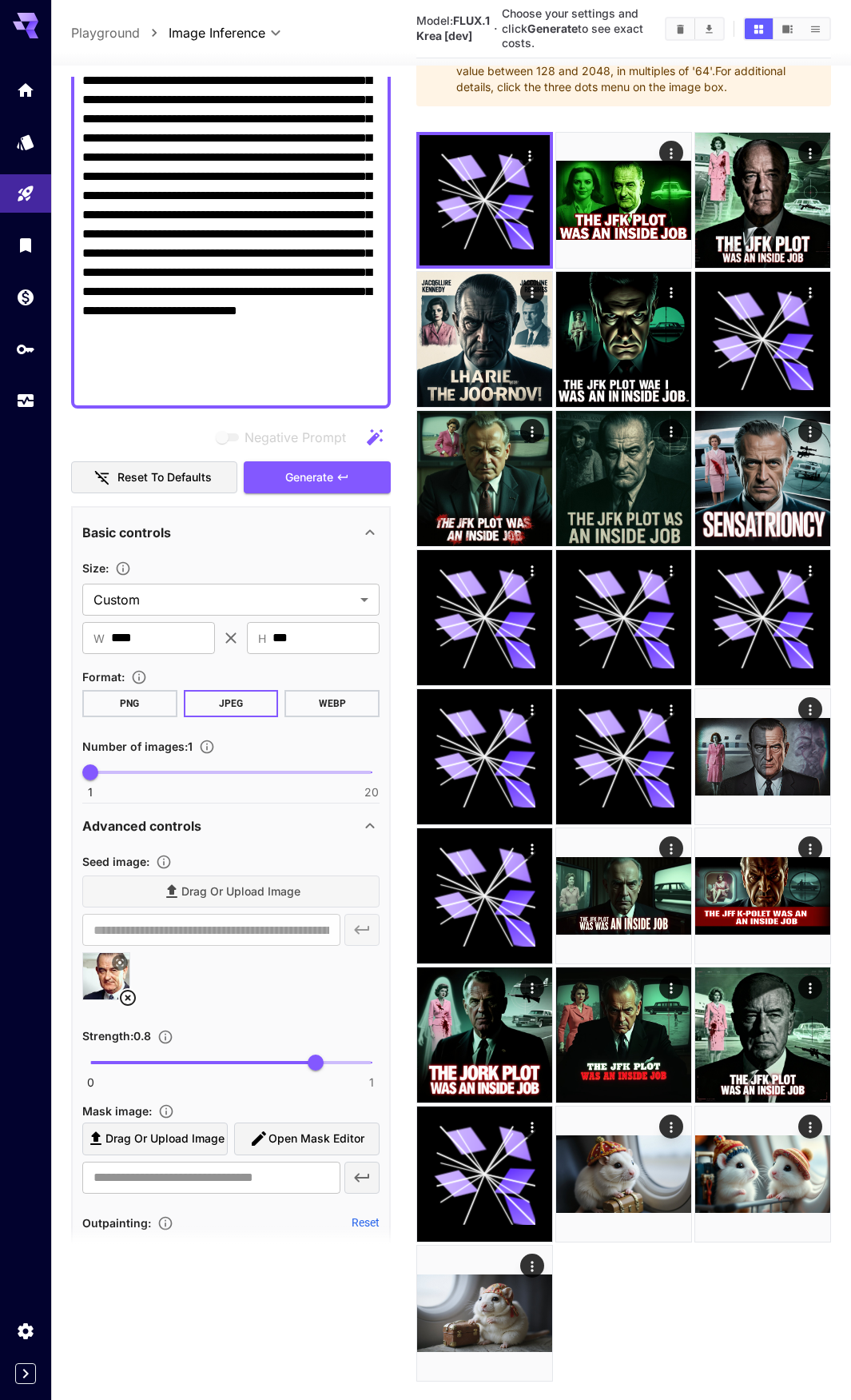
scroll to position [320, 0]
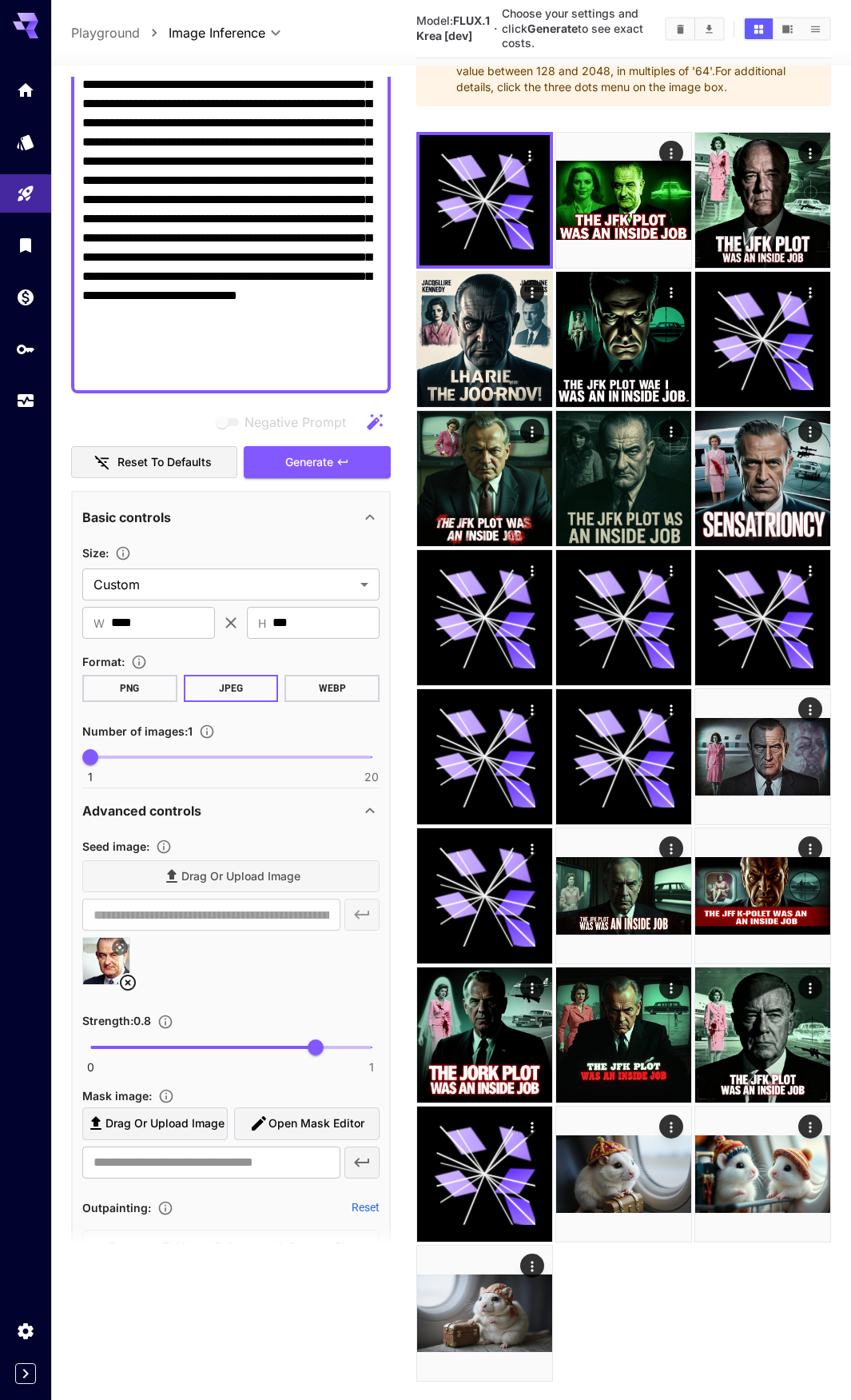
click at [131, 982] on icon at bounding box center [128, 982] width 19 height 19
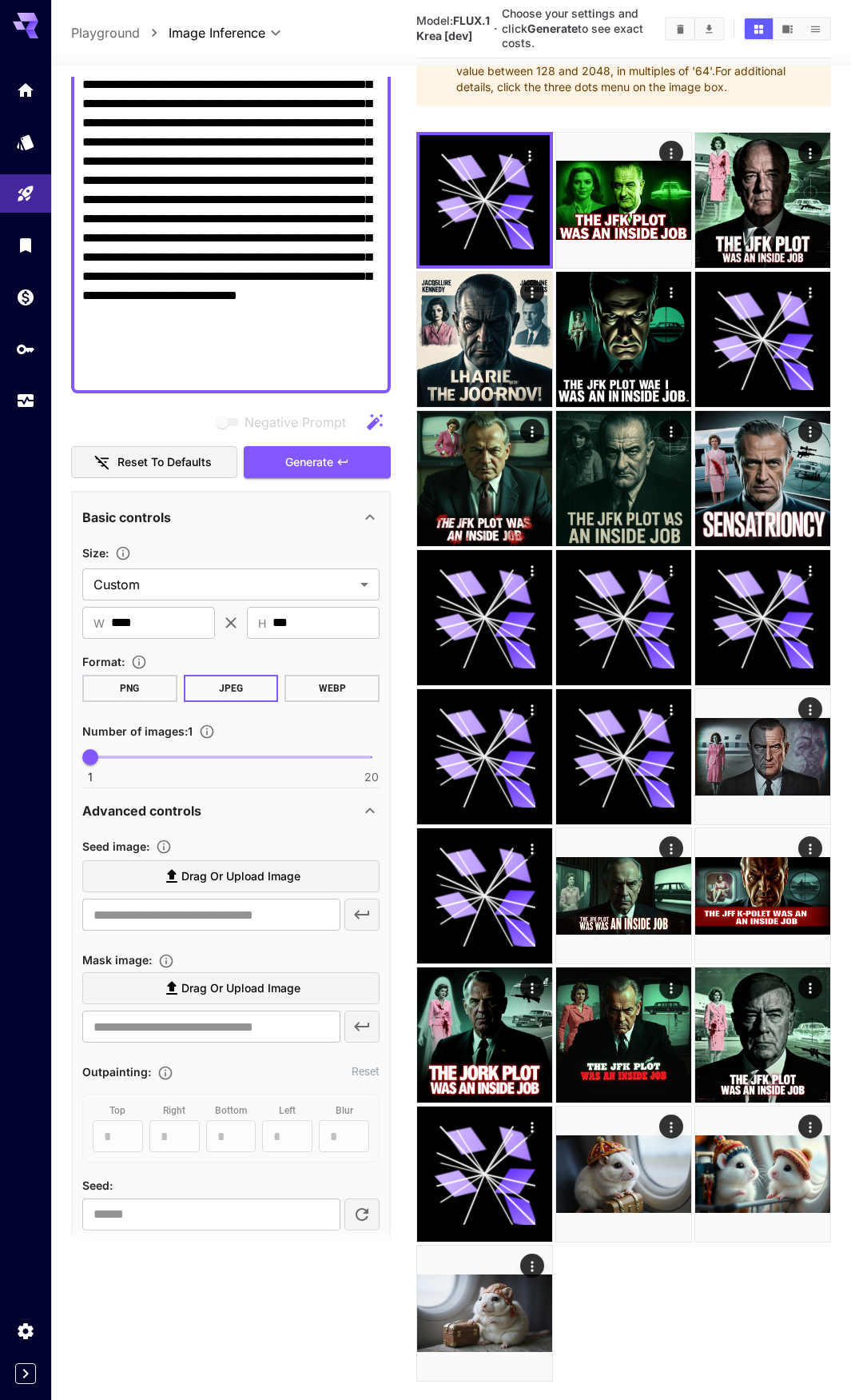
scroll to position [80, 0]
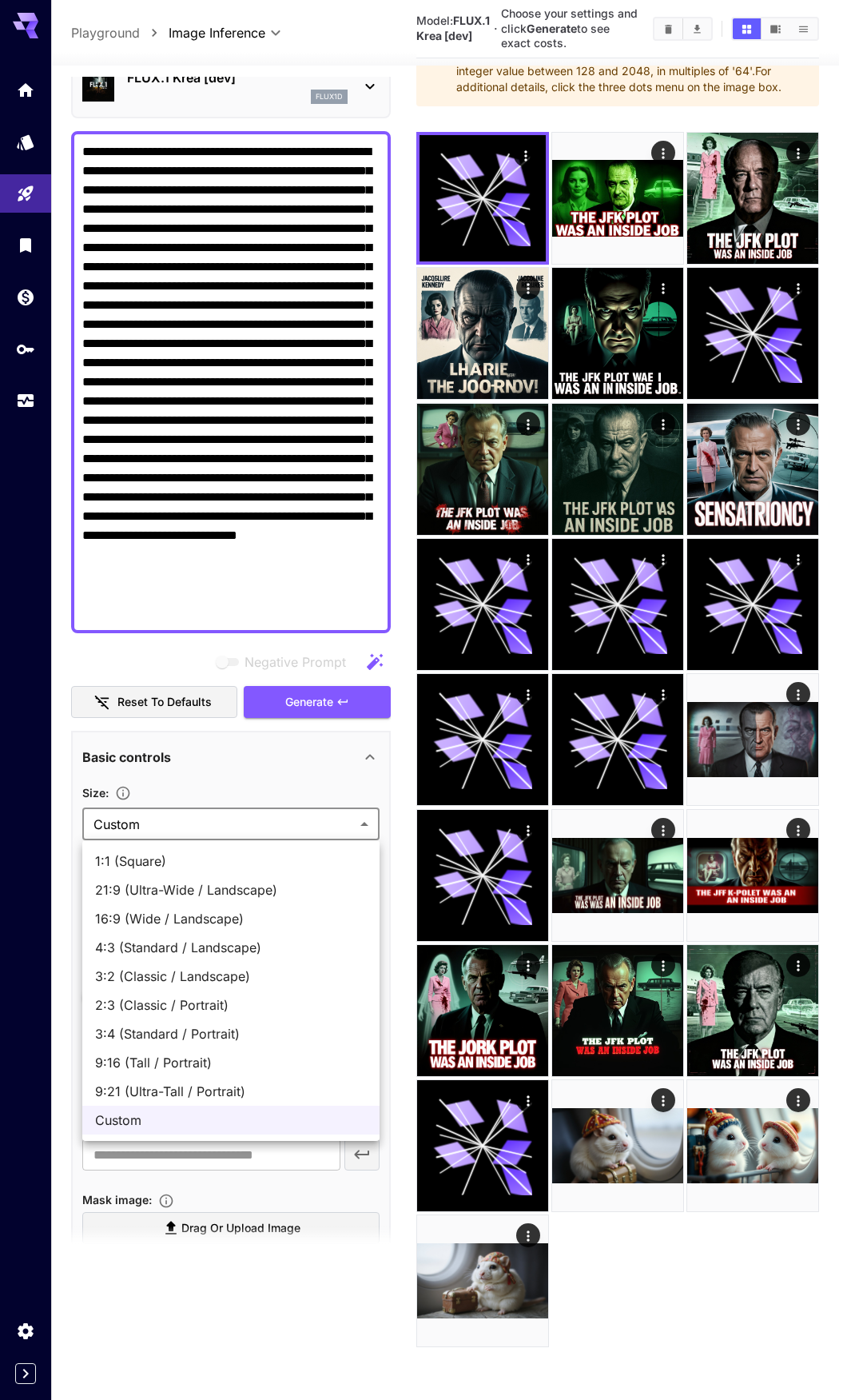
click at [195, 826] on body "**********" at bounding box center [425, 637] width 851 height 1527
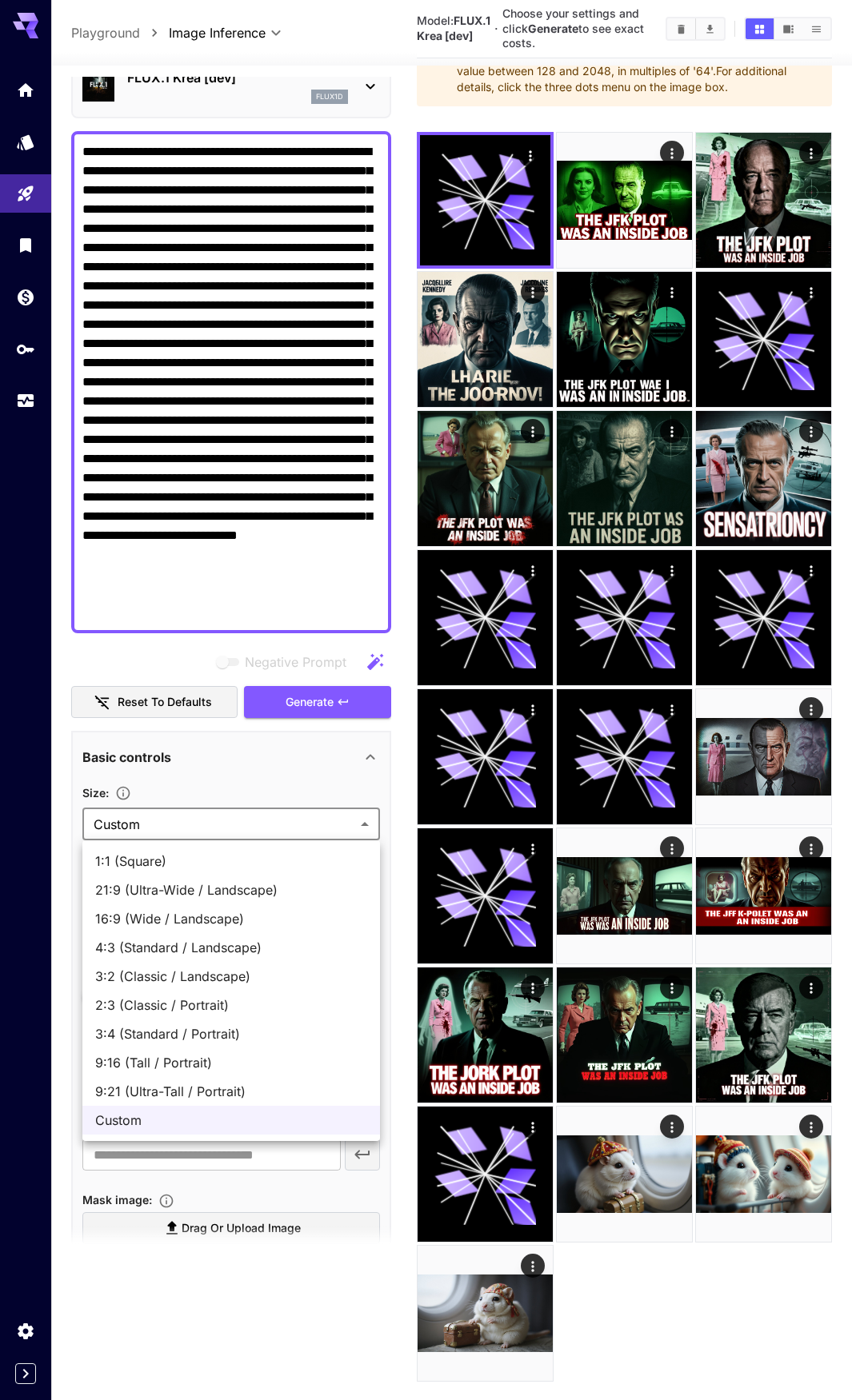
click at [206, 826] on div at bounding box center [432, 700] width 864 height 1400
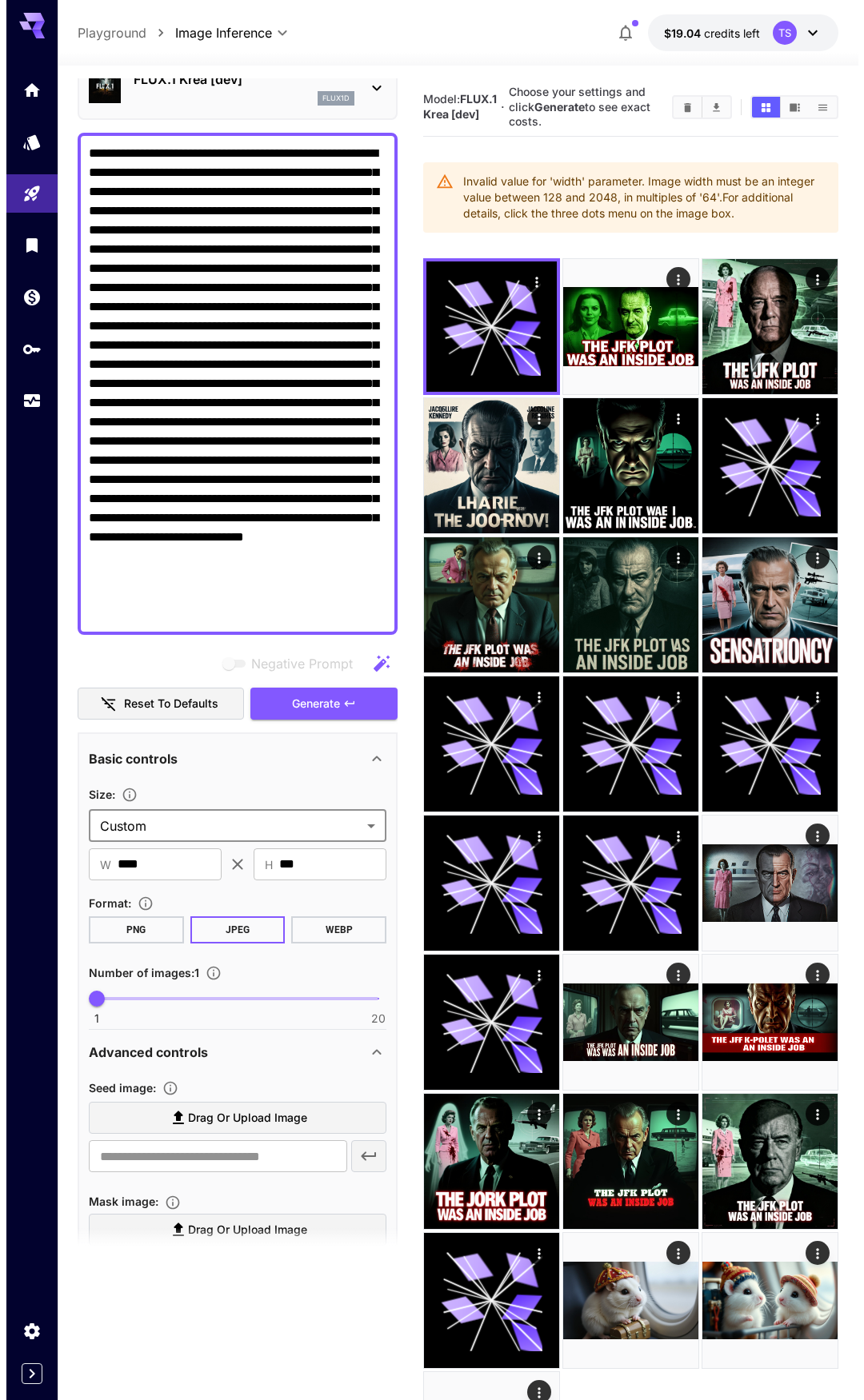
scroll to position [0, 0]
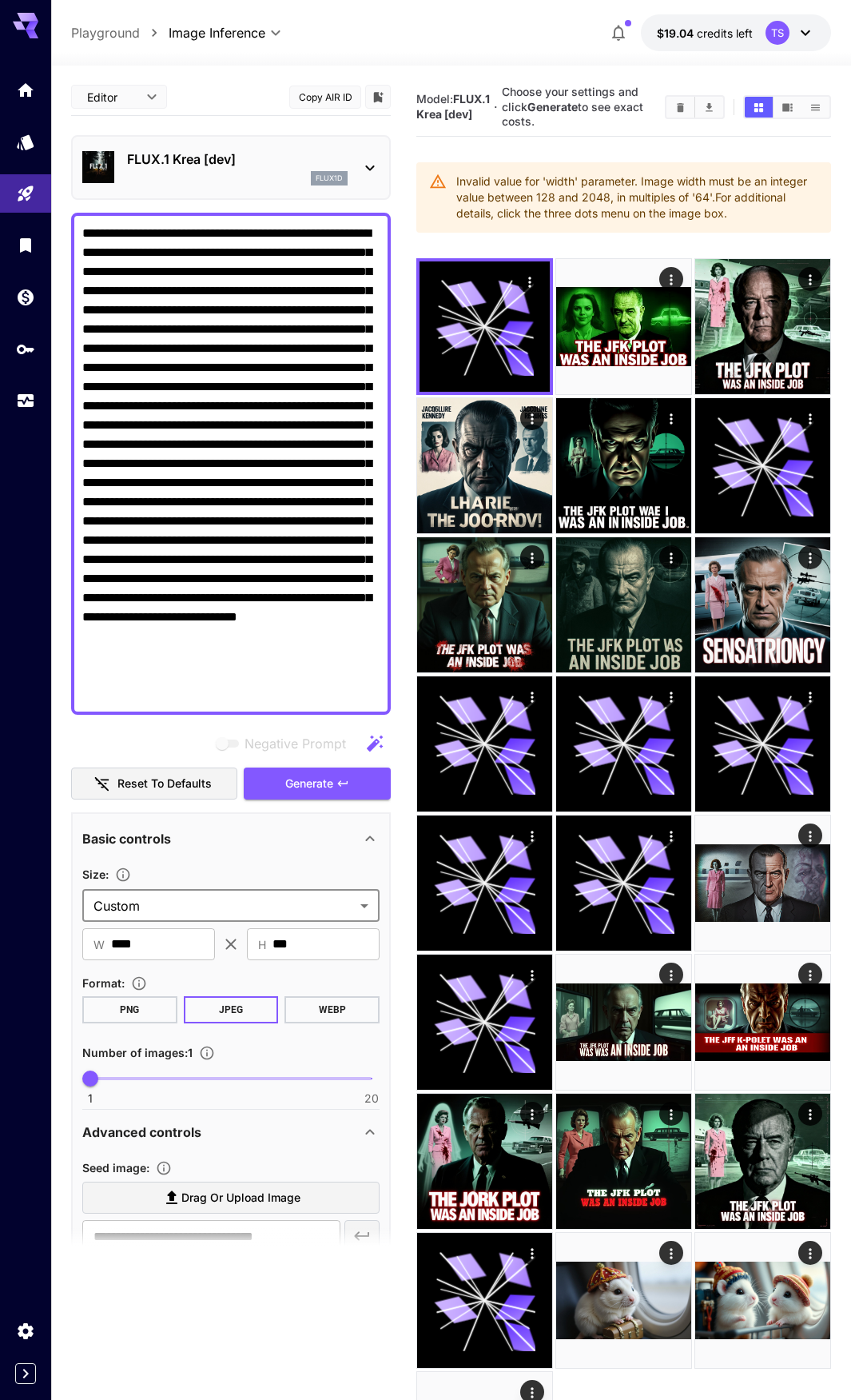
click at [210, 156] on p "FLUX.1 Krea [dev]" at bounding box center [237, 159] width 221 height 19
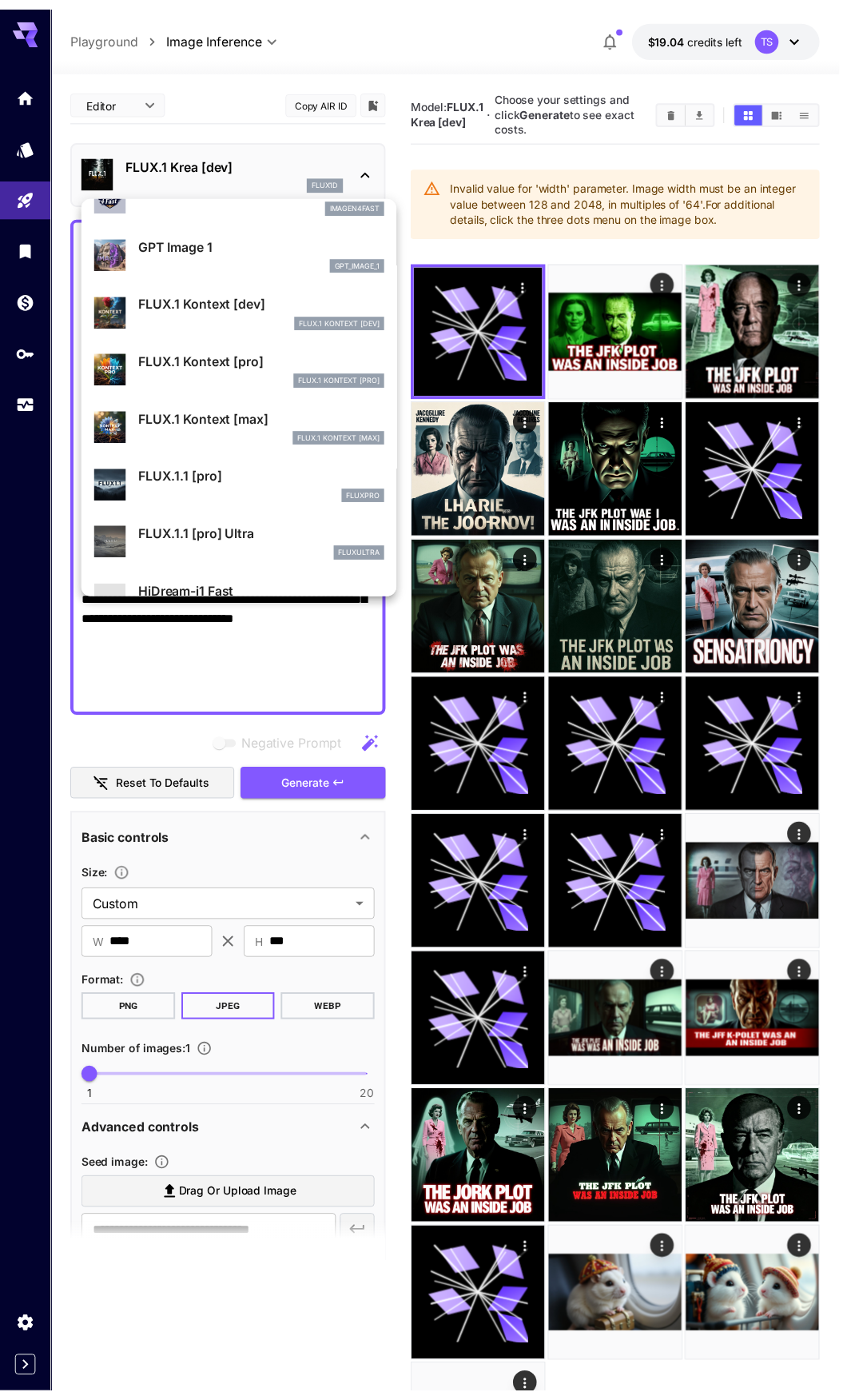
scroll to position [974, 0]
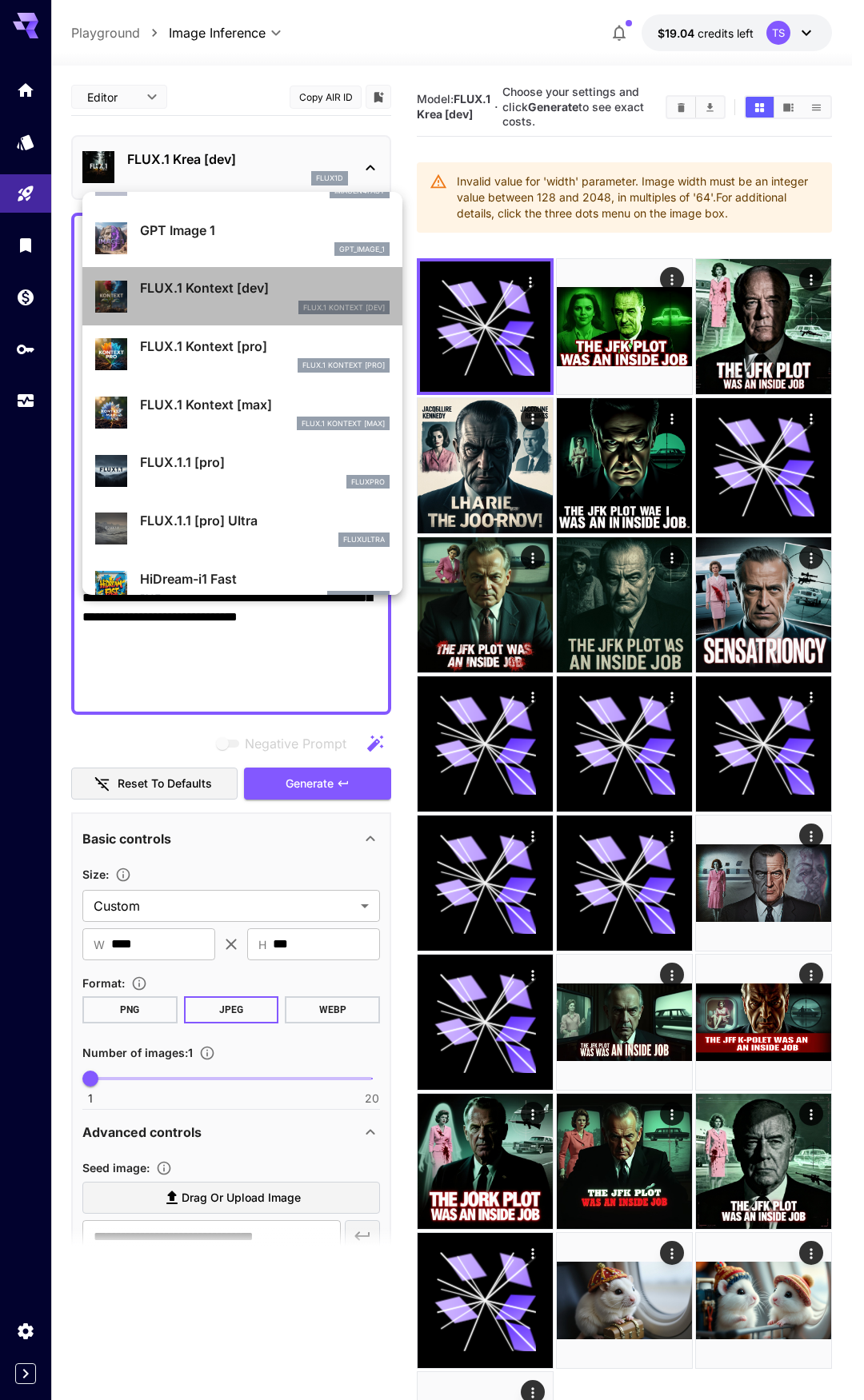
click at [298, 308] on div "FLUX.1 Kontext [dev]" at bounding box center [344, 308] width 91 height 14
type input "****"
type input "***"
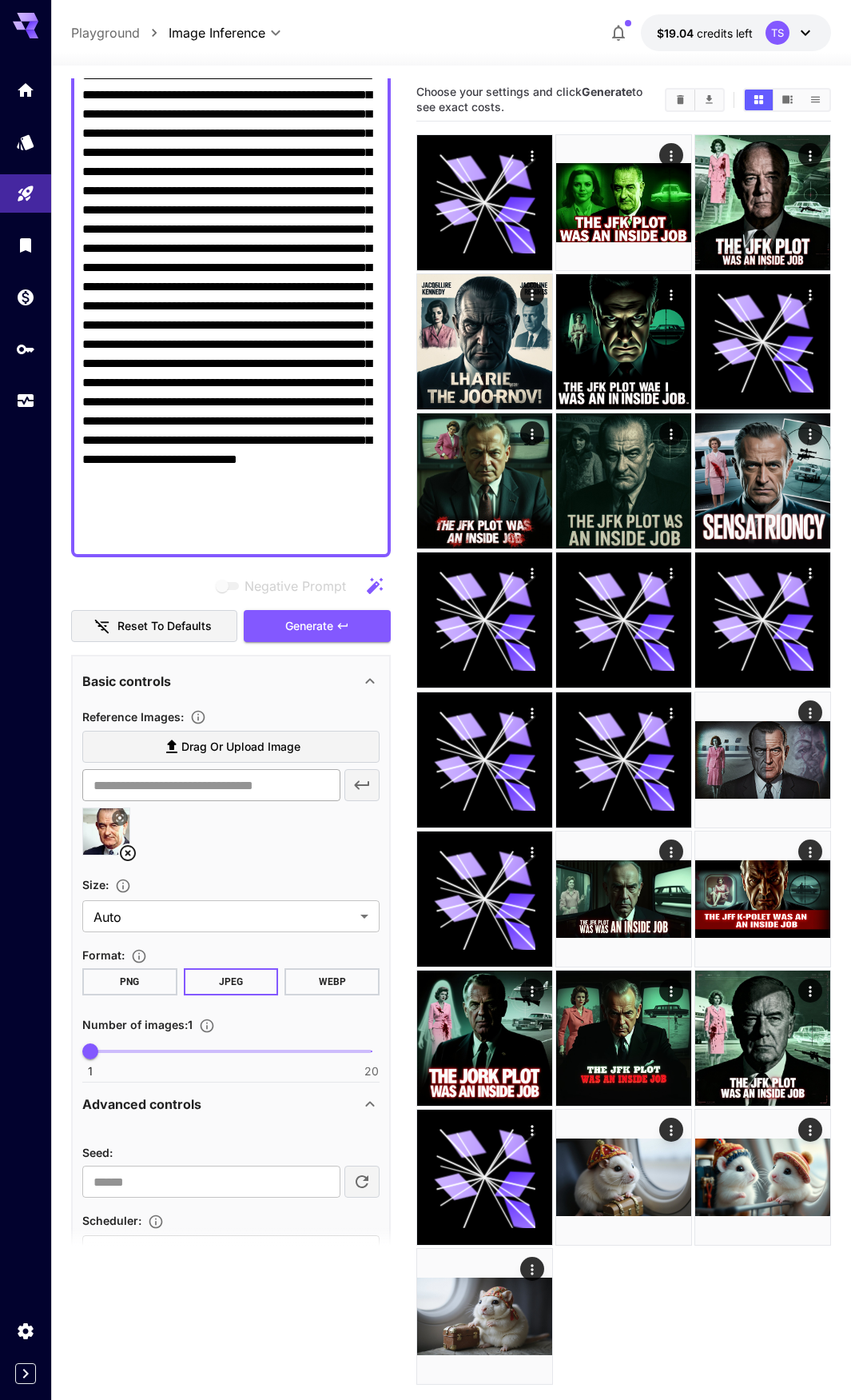
scroll to position [160, 0]
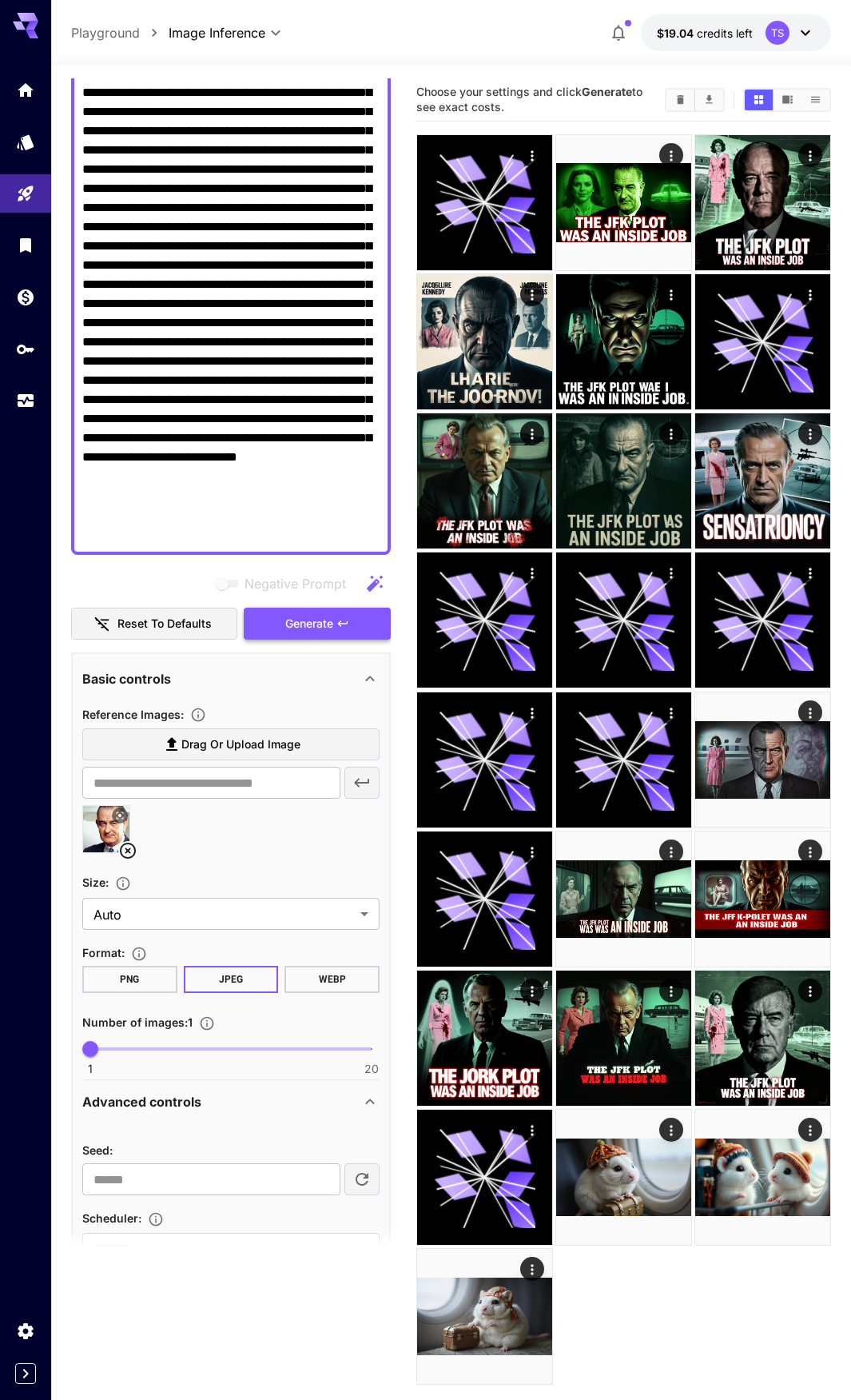
click at [318, 631] on span "Generate" at bounding box center [309, 624] width 48 height 20
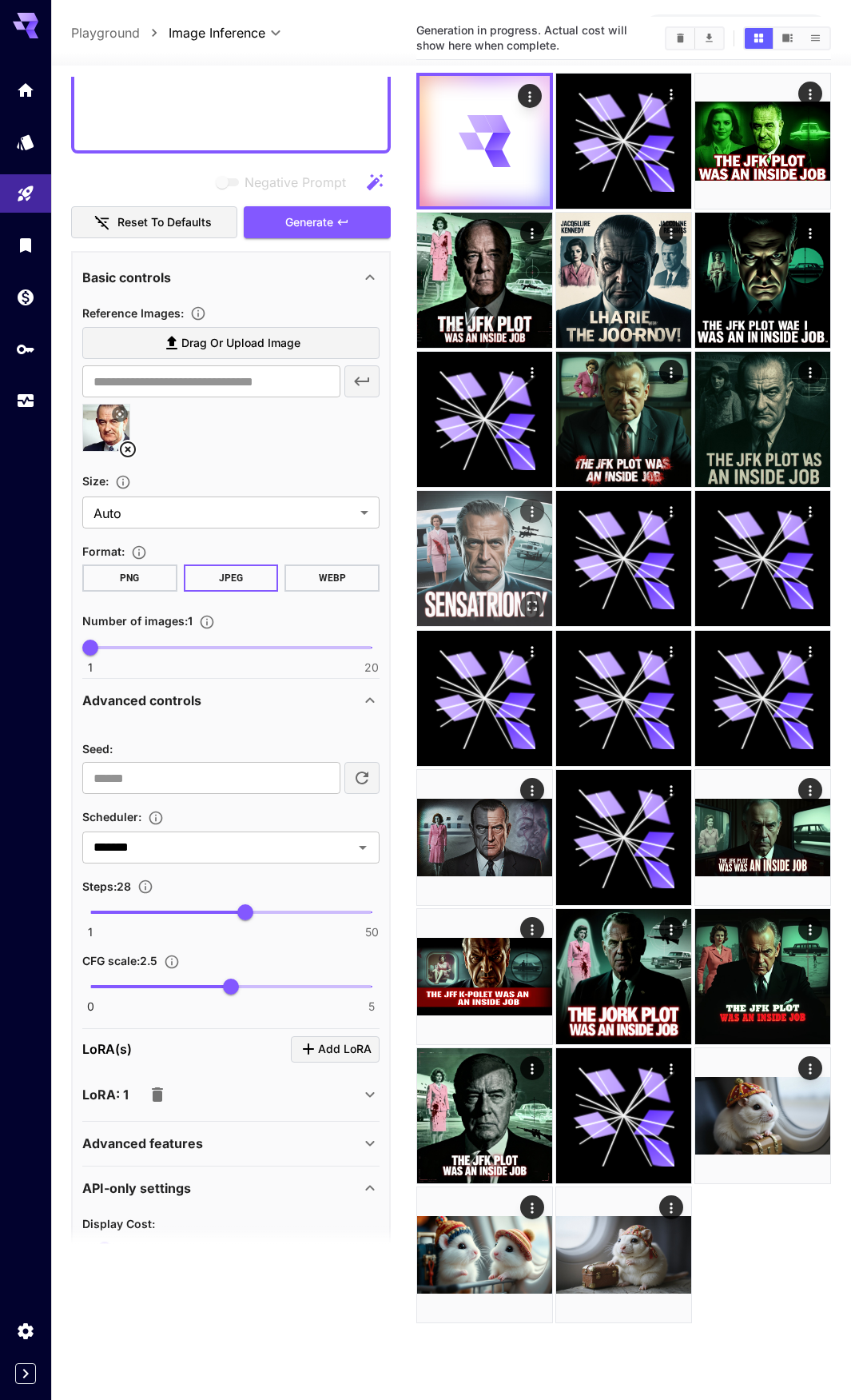
scroll to position [0, 0]
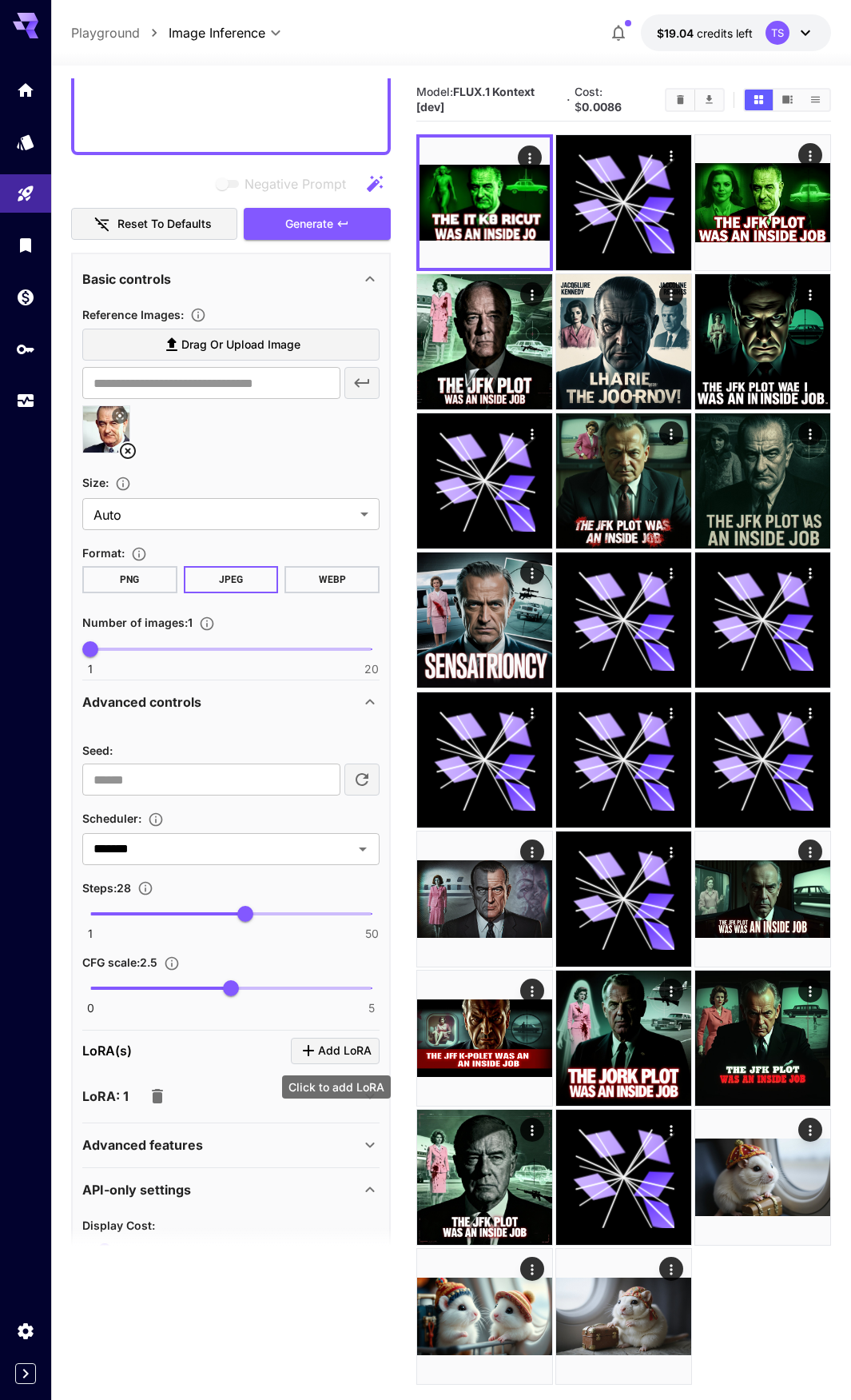
click at [338, 1053] on span "Add LoRA" at bounding box center [344, 1051] width 53 height 20
click at [180, 1062] on div "LoRA(s) Add LoRA" at bounding box center [231, 1052] width 297 height 27
click at [318, 1057] on span "Add LoRA" at bounding box center [344, 1051] width 53 height 20
click at [283, 1100] on body "**********" at bounding box center [425, 763] width 851 height 1527
click at [268, 1105] on div "LoRA: 1" at bounding box center [221, 1096] width 278 height 32
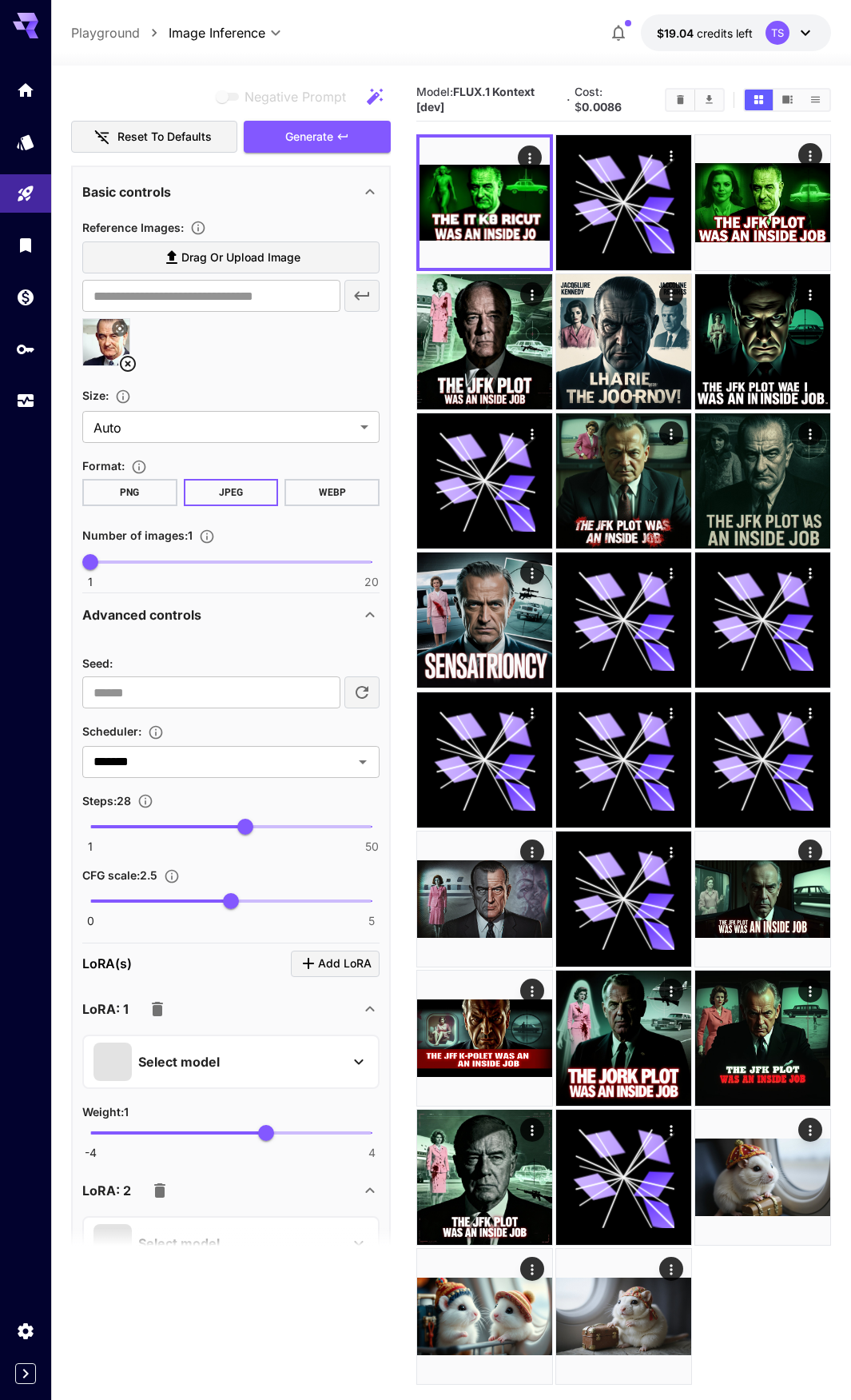
scroll to position [800, 0]
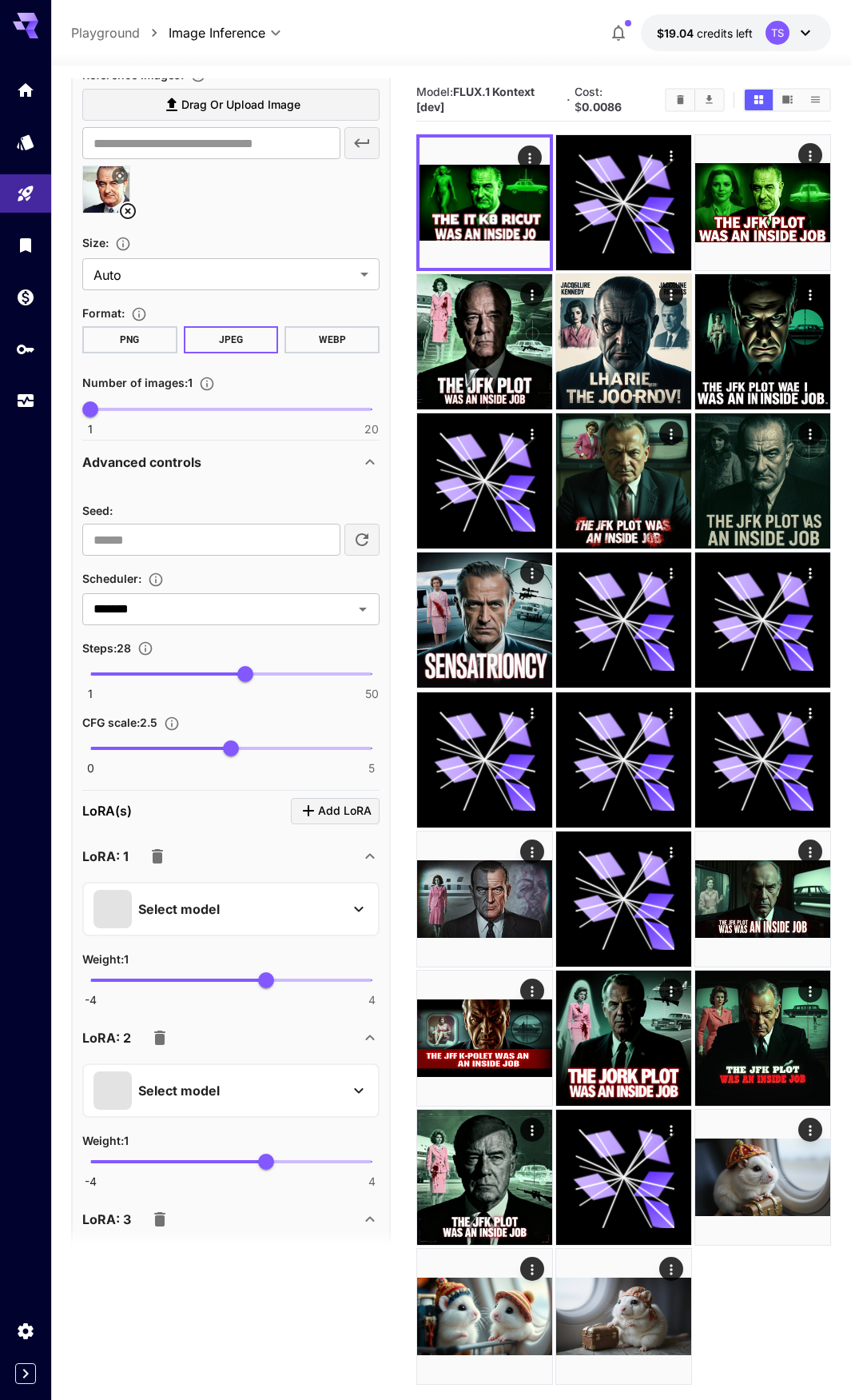
click at [256, 907] on div "Select model" at bounding box center [218, 909] width 250 height 38
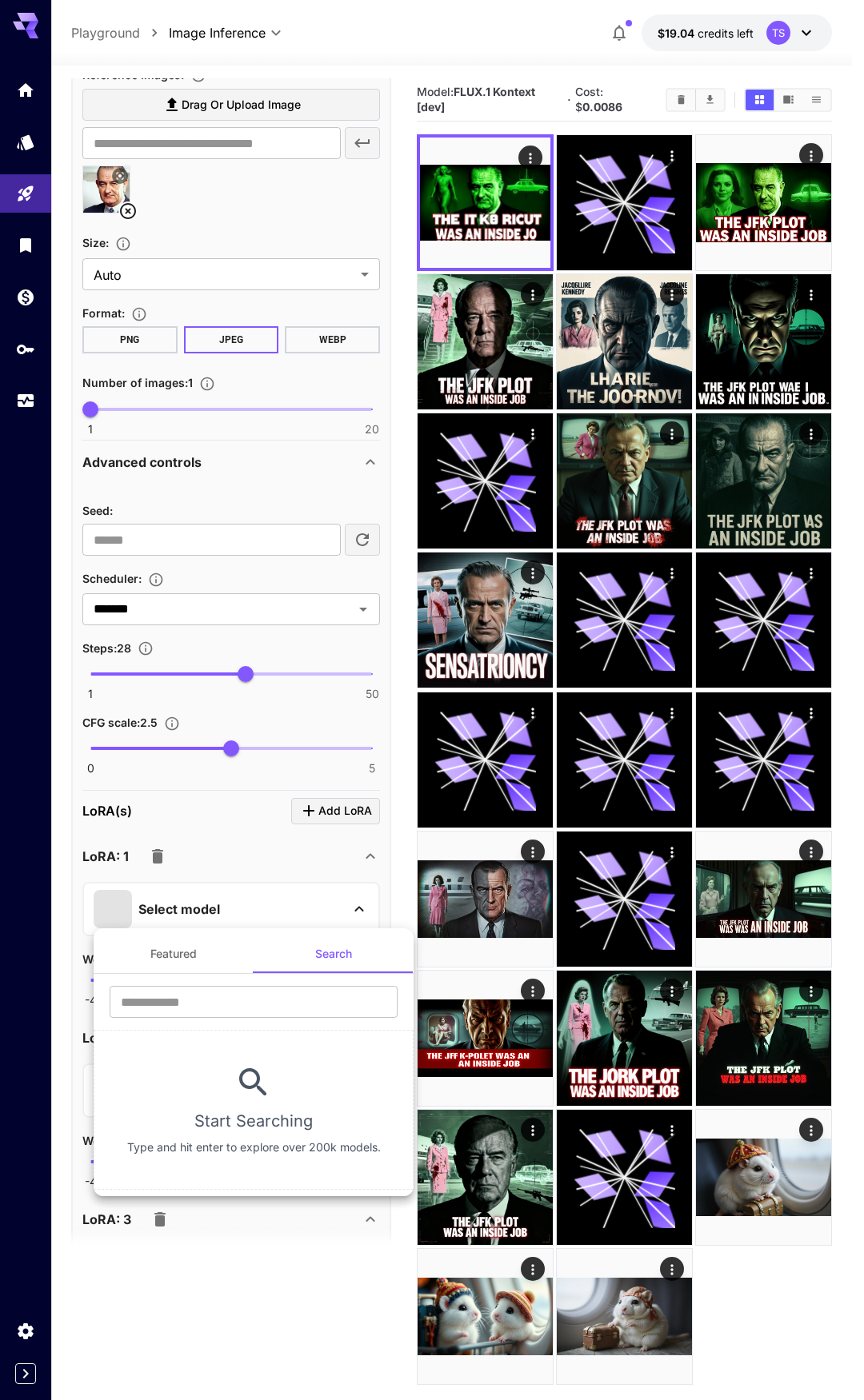
click at [210, 969] on button "Featured" at bounding box center [174, 954] width 160 height 38
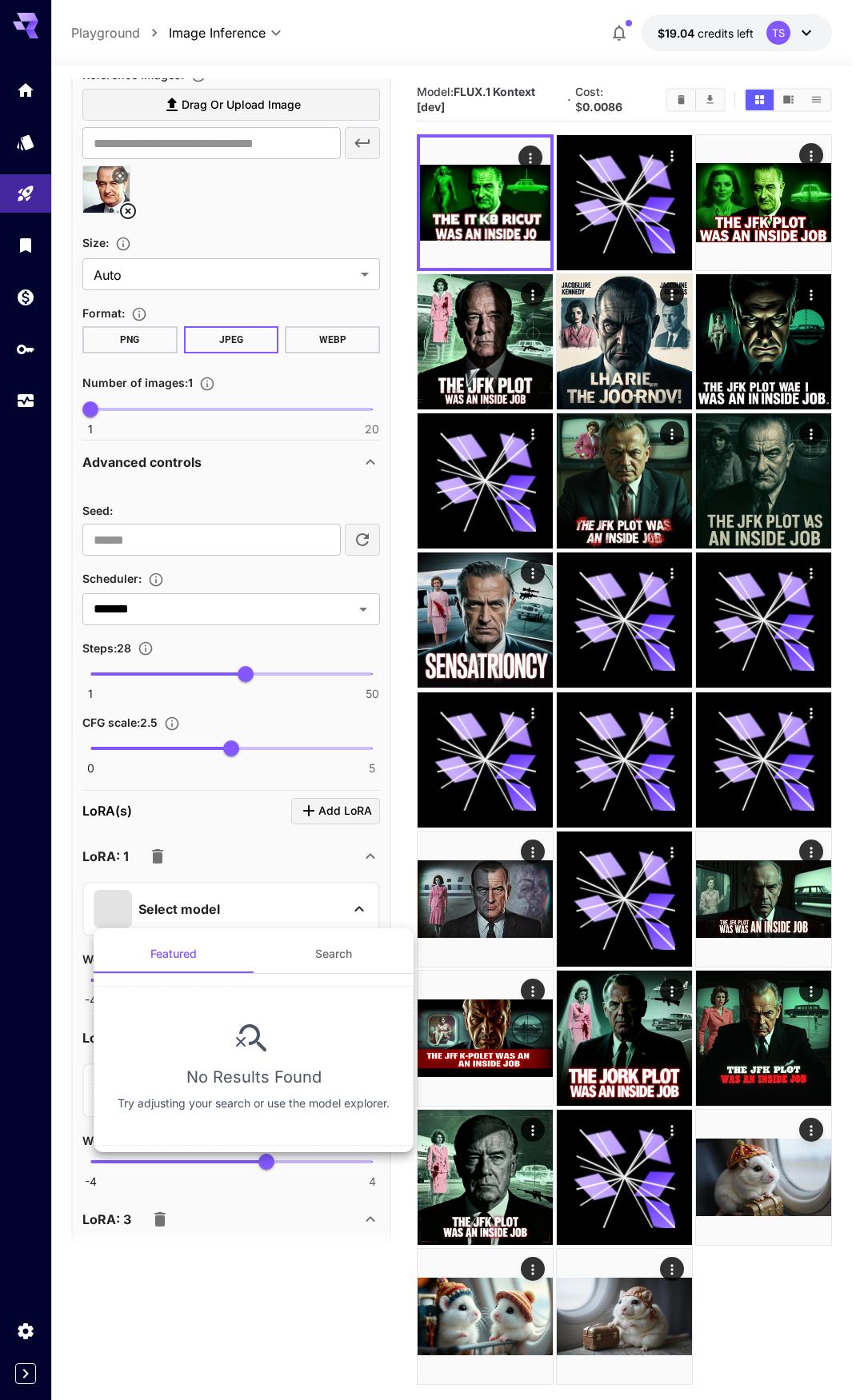
click at [334, 864] on div at bounding box center [432, 700] width 864 height 1400
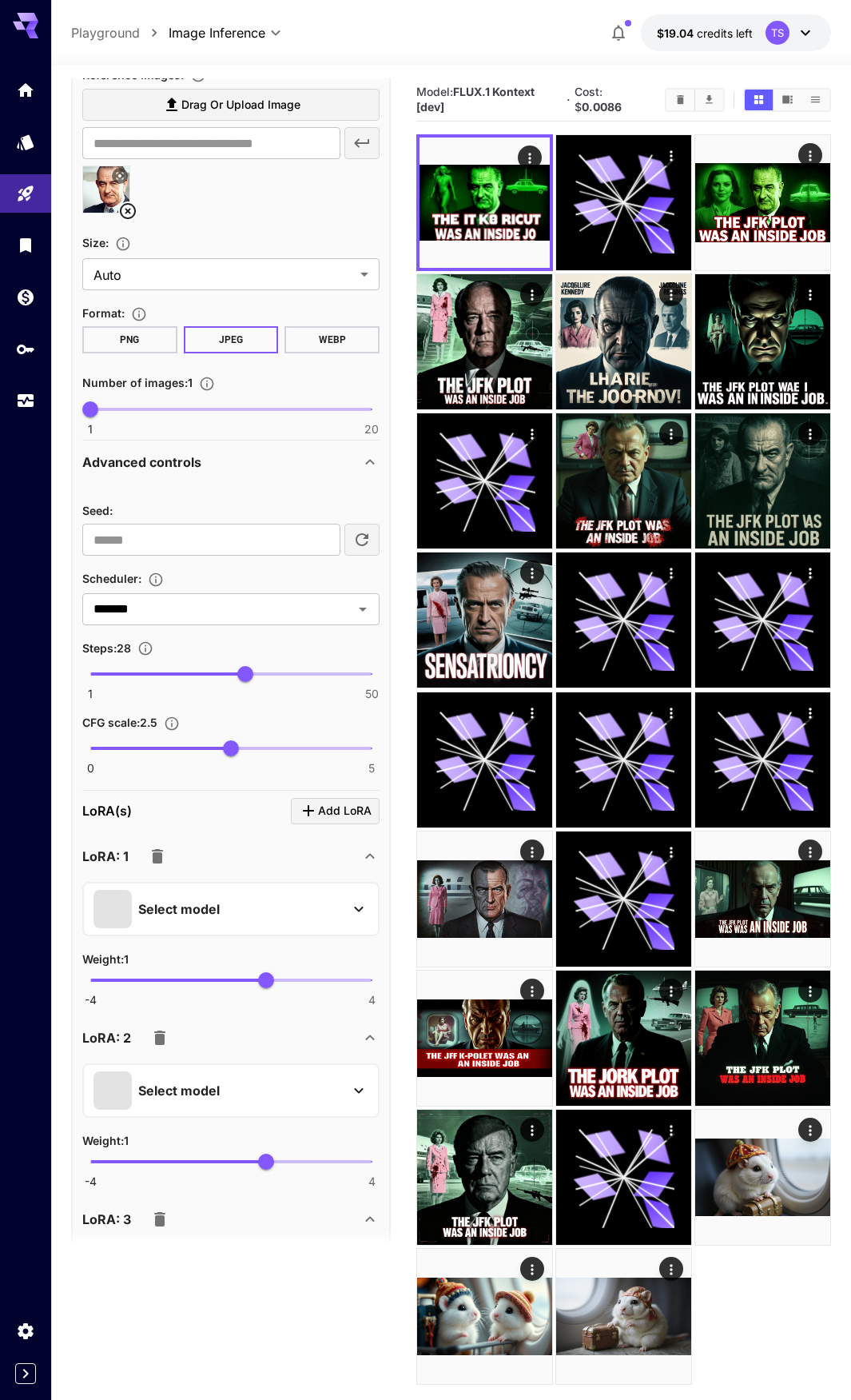
click at [333, 864] on body "**********" at bounding box center [425, 763] width 851 height 1527
click at [160, 856] on icon "button" at bounding box center [157, 856] width 11 height 14
click at [171, 860] on button "button" at bounding box center [157, 857] width 32 height 32
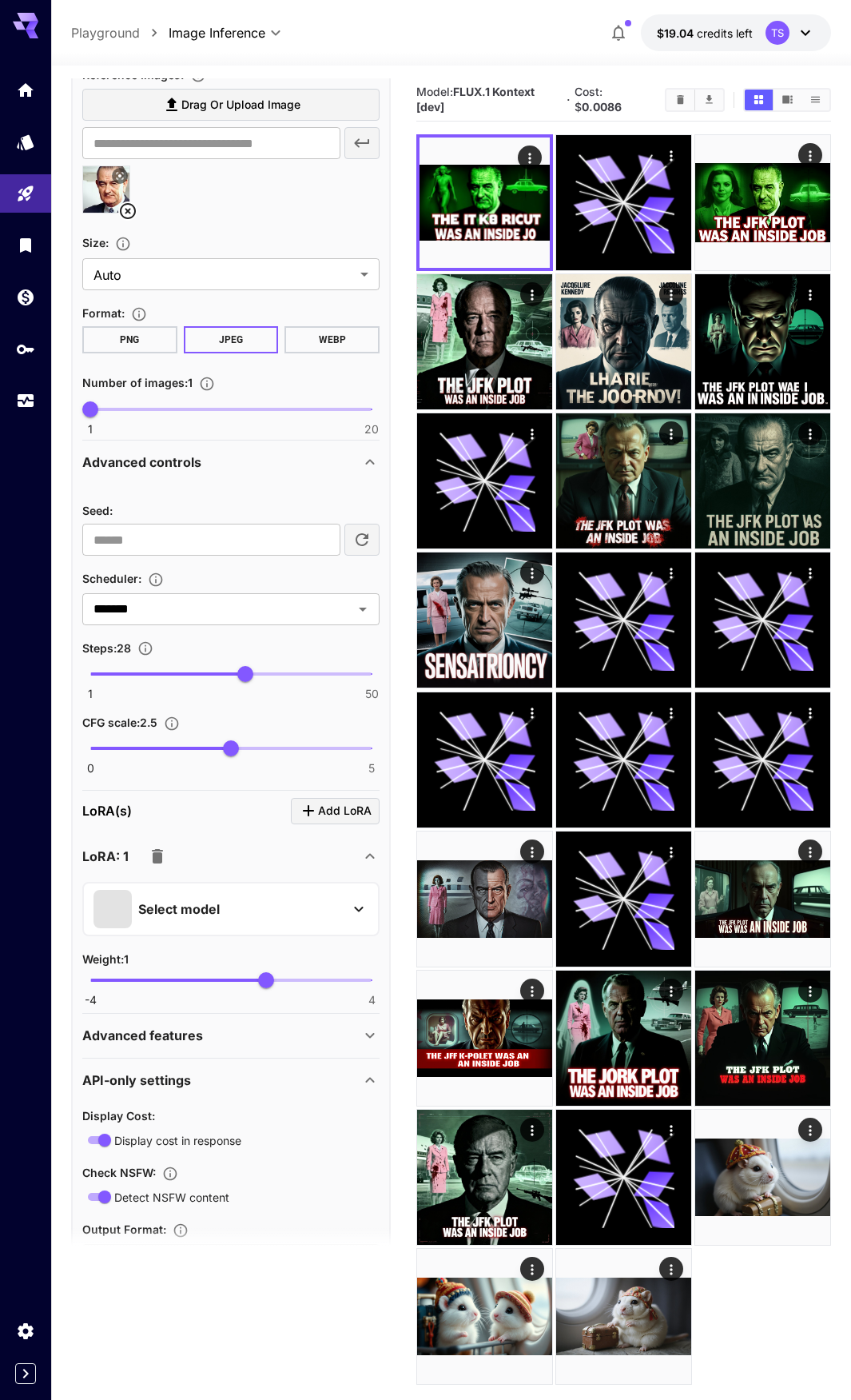
click at [170, 860] on button "button" at bounding box center [157, 857] width 32 height 32
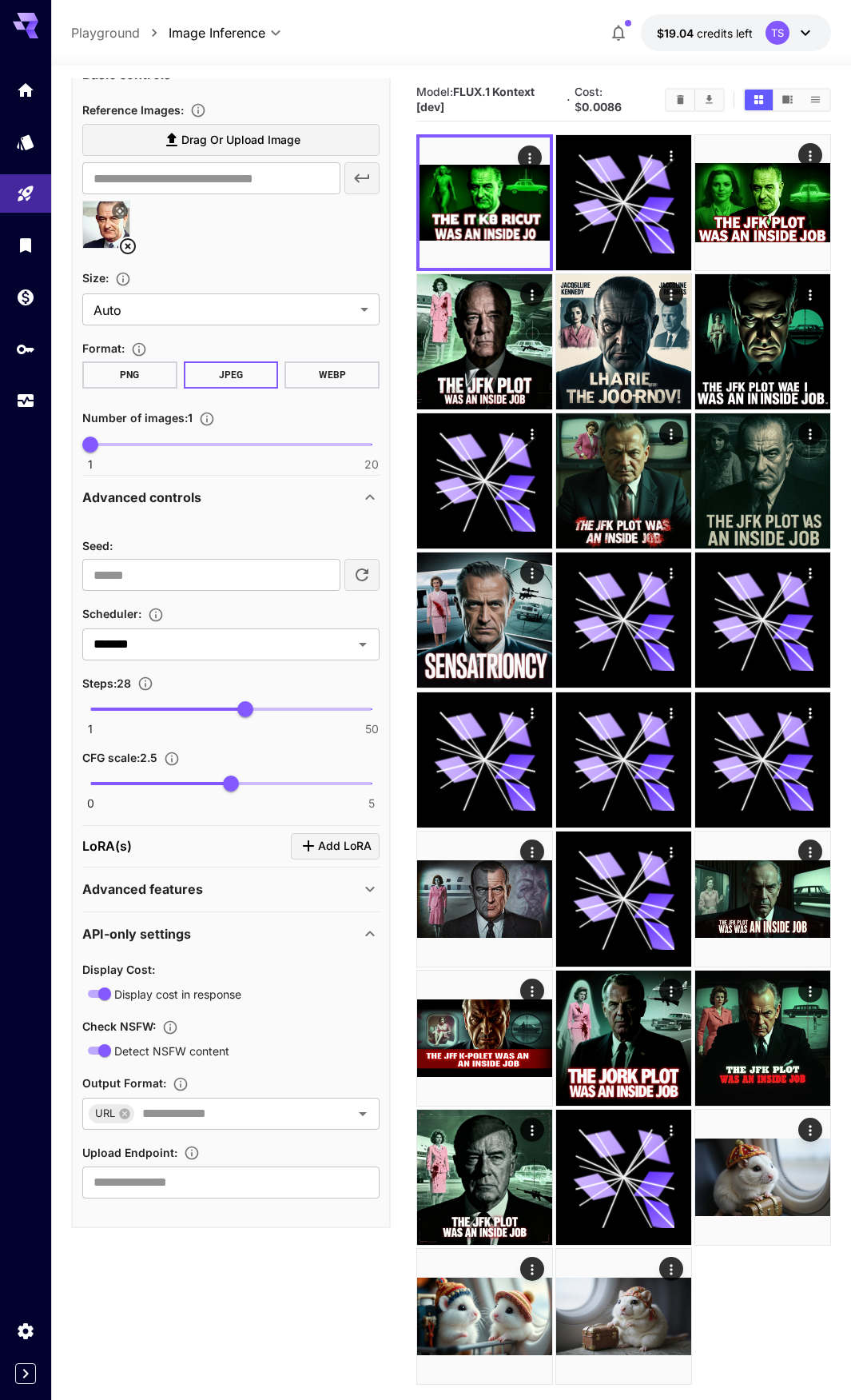
scroll to position [444, 0]
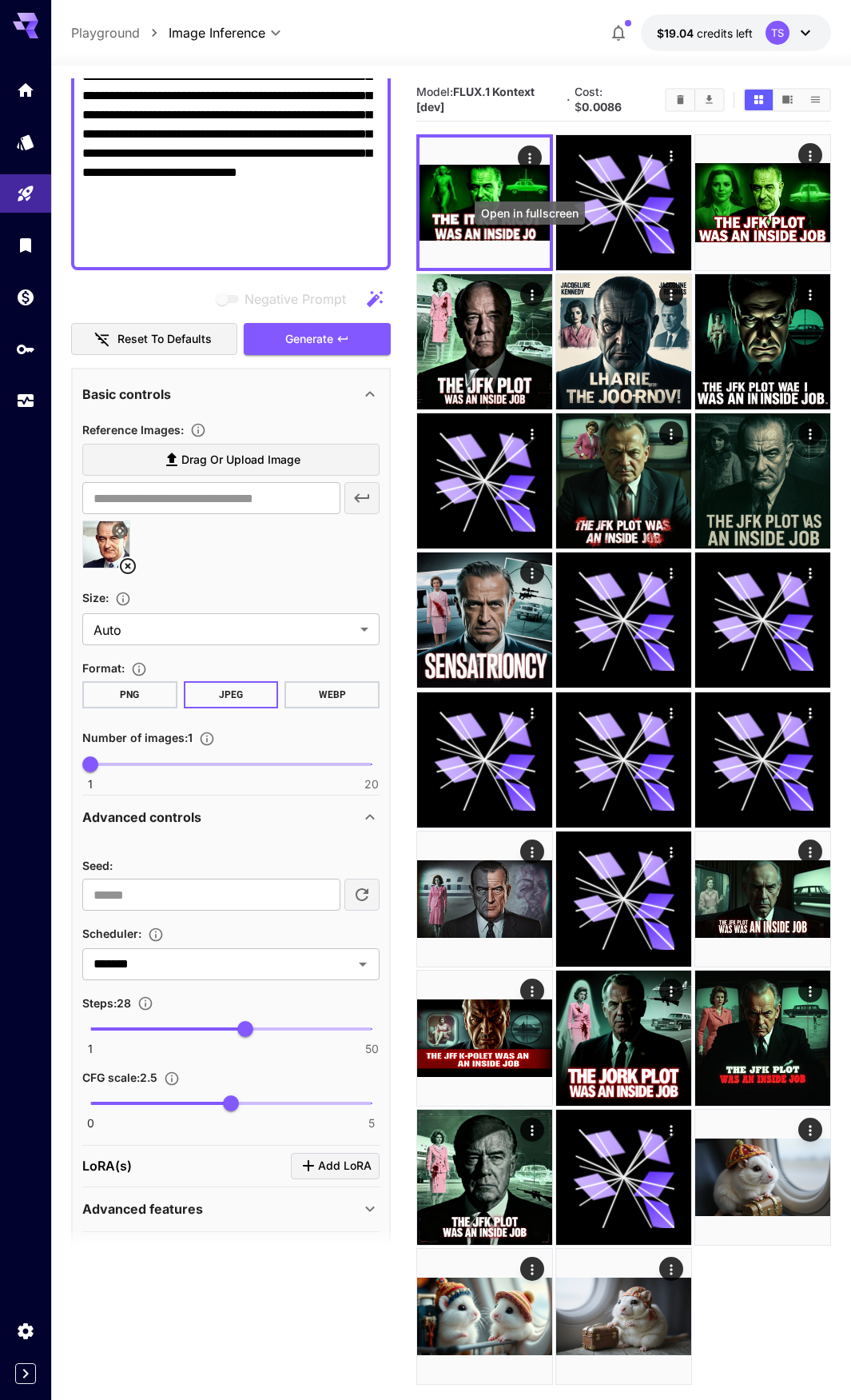
click at [523, 235] on div "Open in fullscreen" at bounding box center [530, 218] width 114 height 36
click at [532, 247] on icon "Open in fullscreen" at bounding box center [529, 248] width 16 height 16
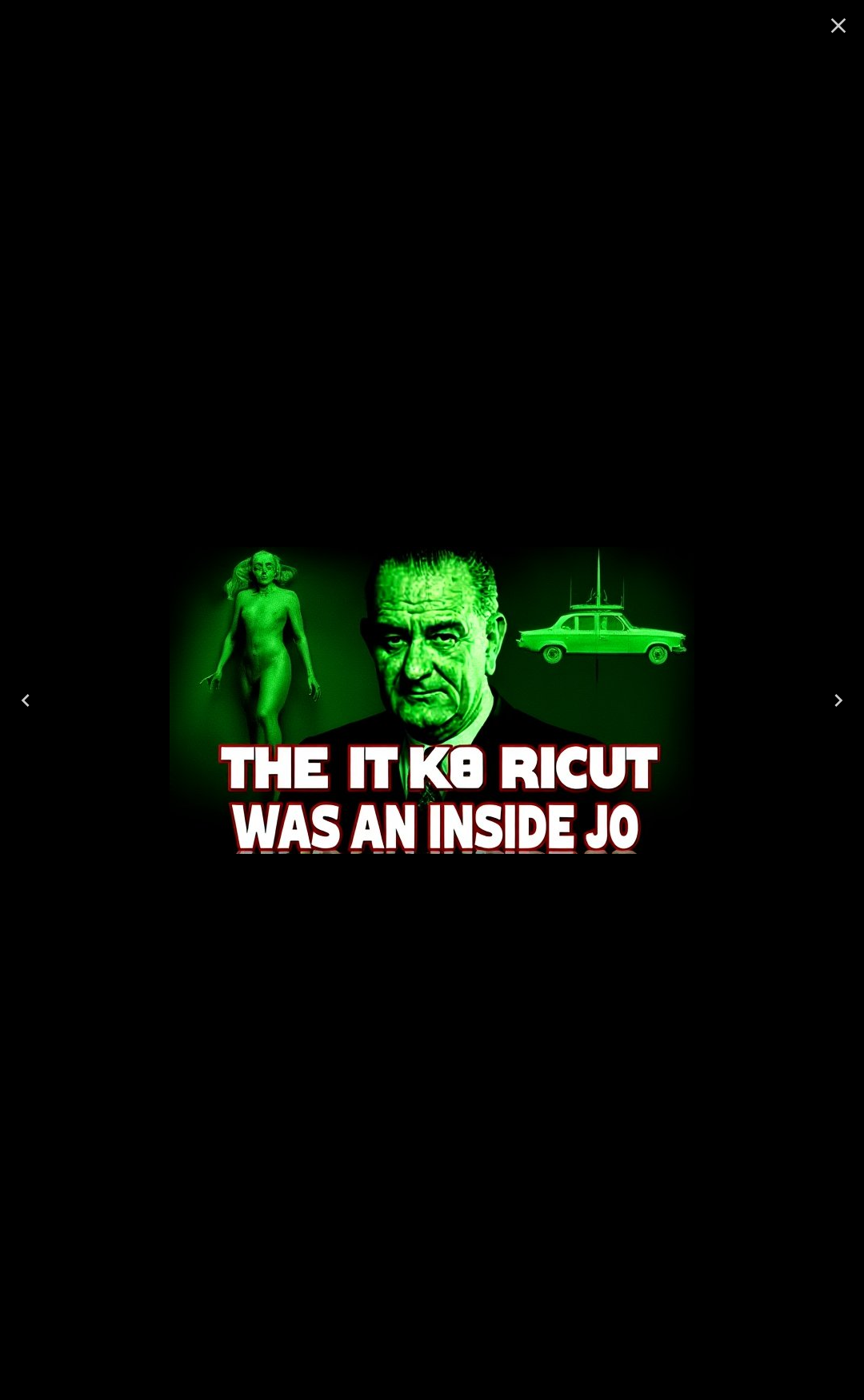
click at [841, 30] on icon "Close" at bounding box center [838, 25] width 26 height 26
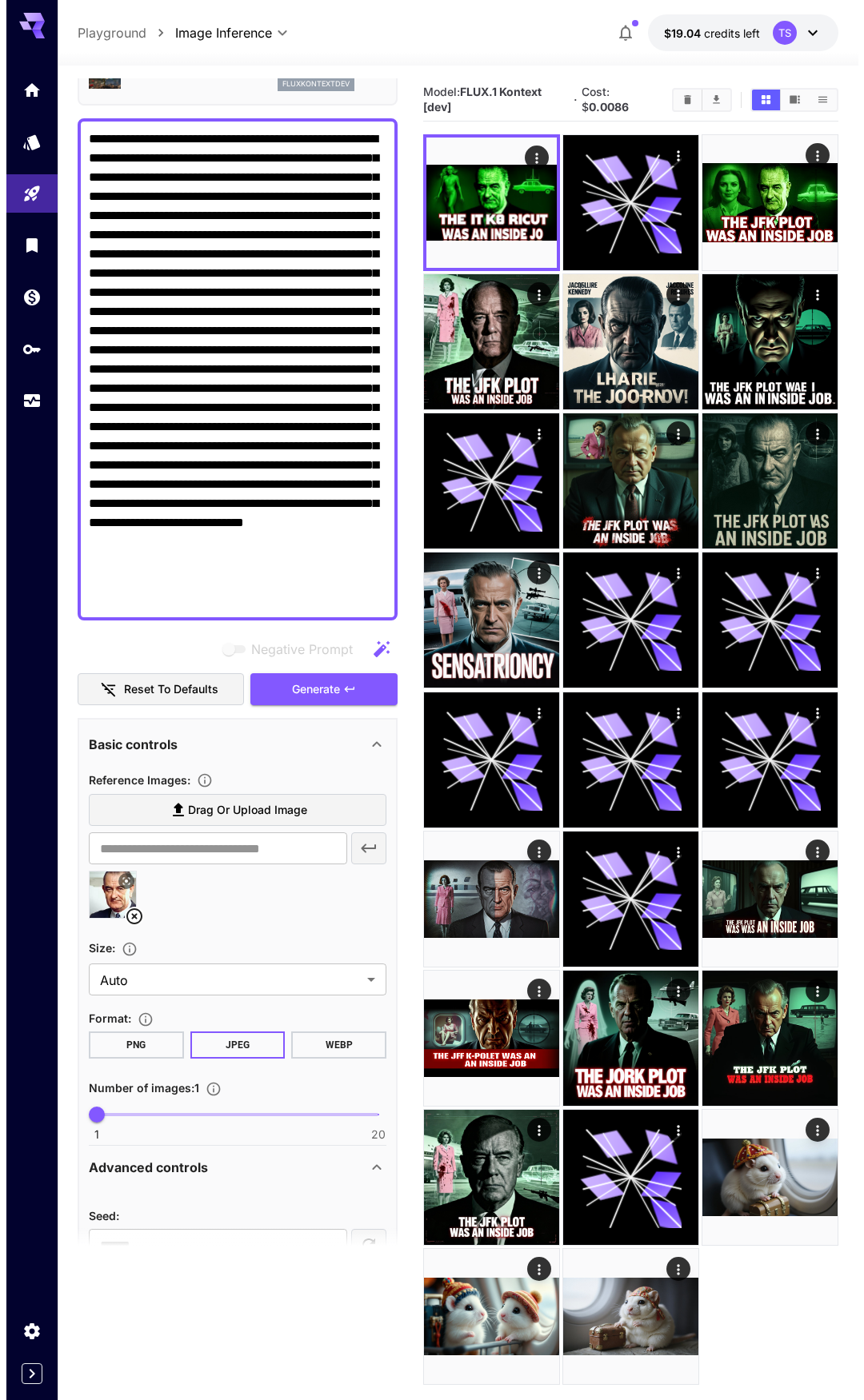
scroll to position [0, 0]
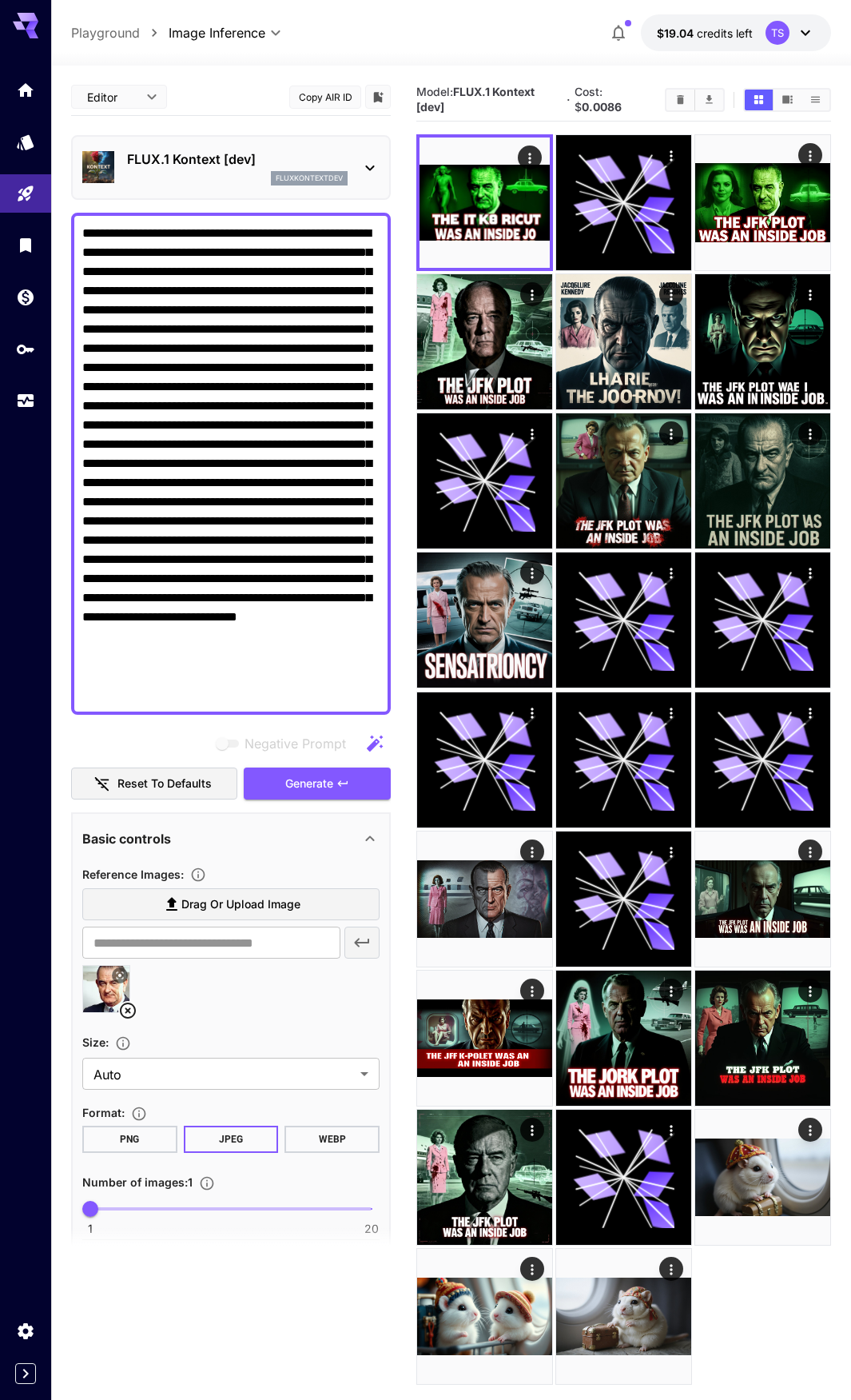
click at [214, 169] on div "FLUX.1 Kontext [dev] fluxkontextdev" at bounding box center [237, 168] width 221 height 36
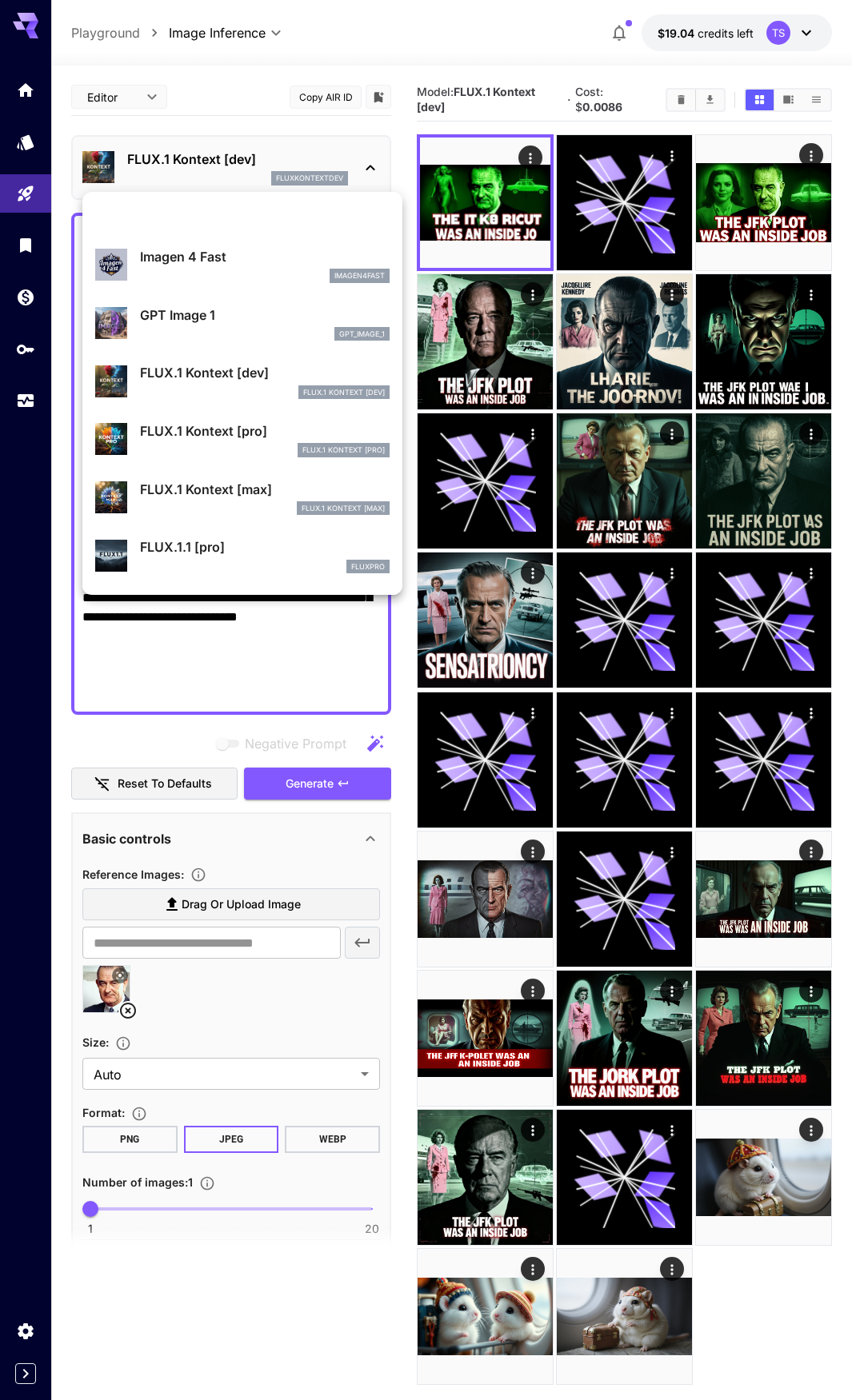
scroll to position [961, 0]
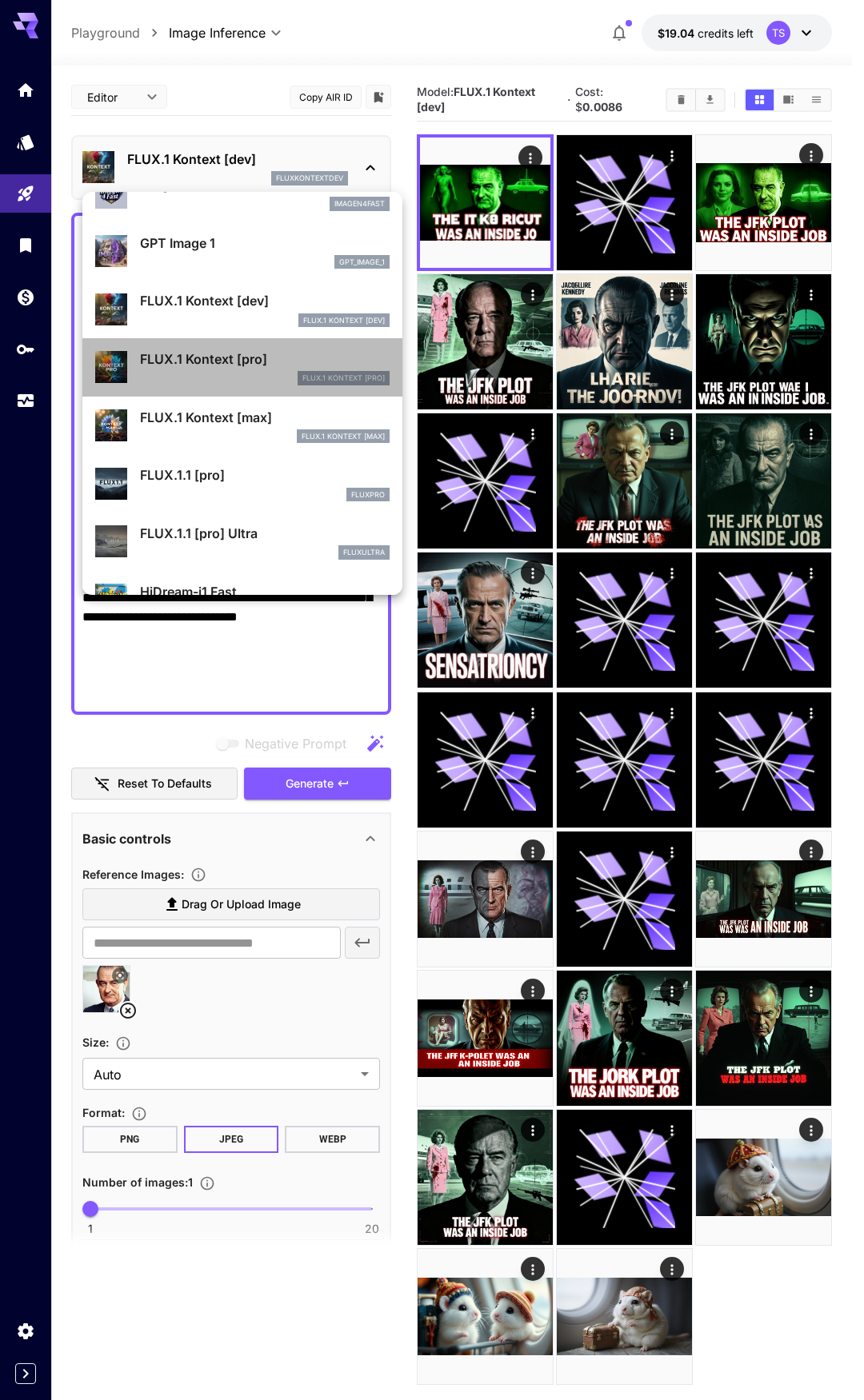
click at [254, 366] on p "FLUX.1 Kontext [pro]" at bounding box center [264, 359] width 250 height 19
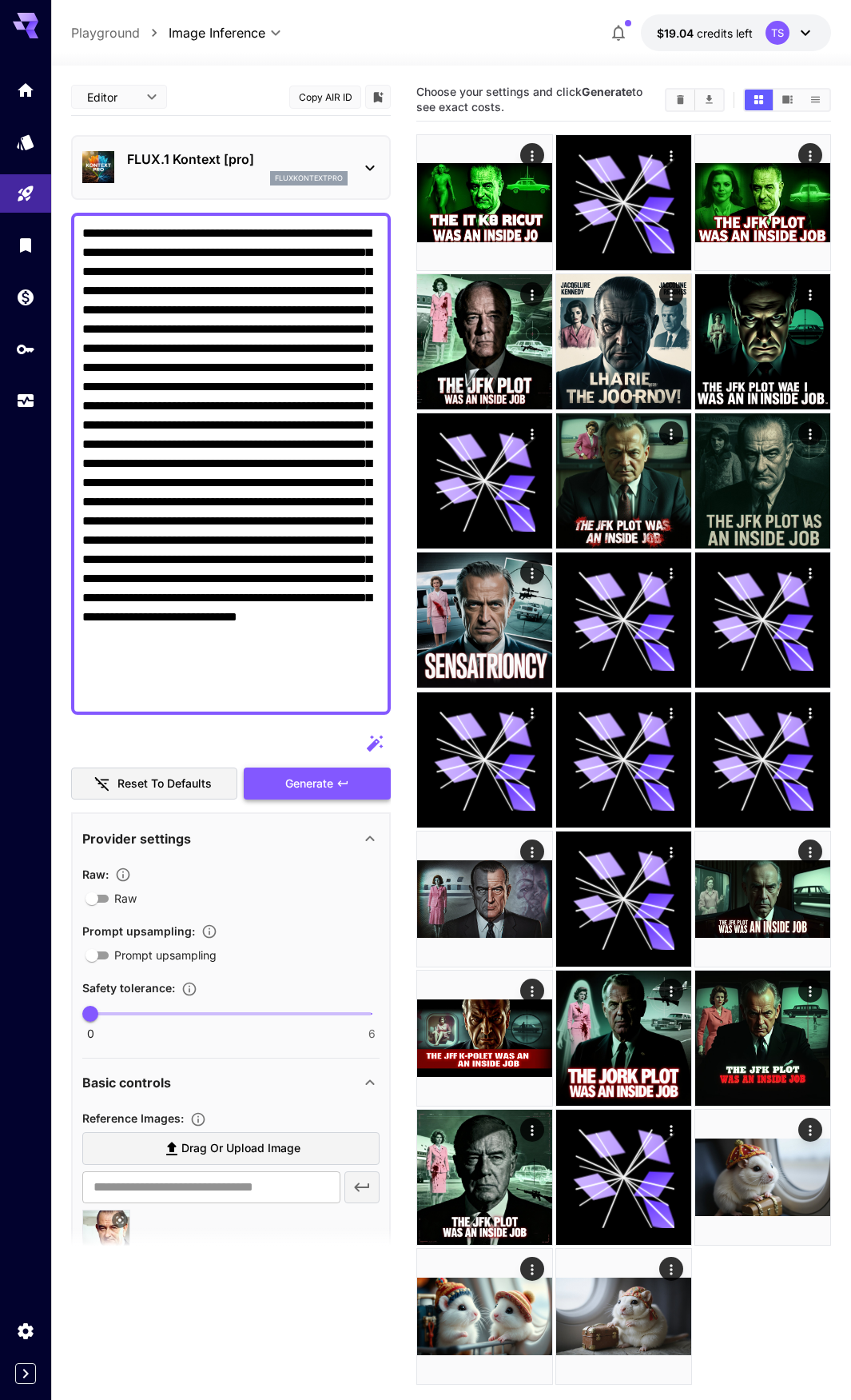
click at [287, 785] on span "Generate" at bounding box center [309, 784] width 48 height 20
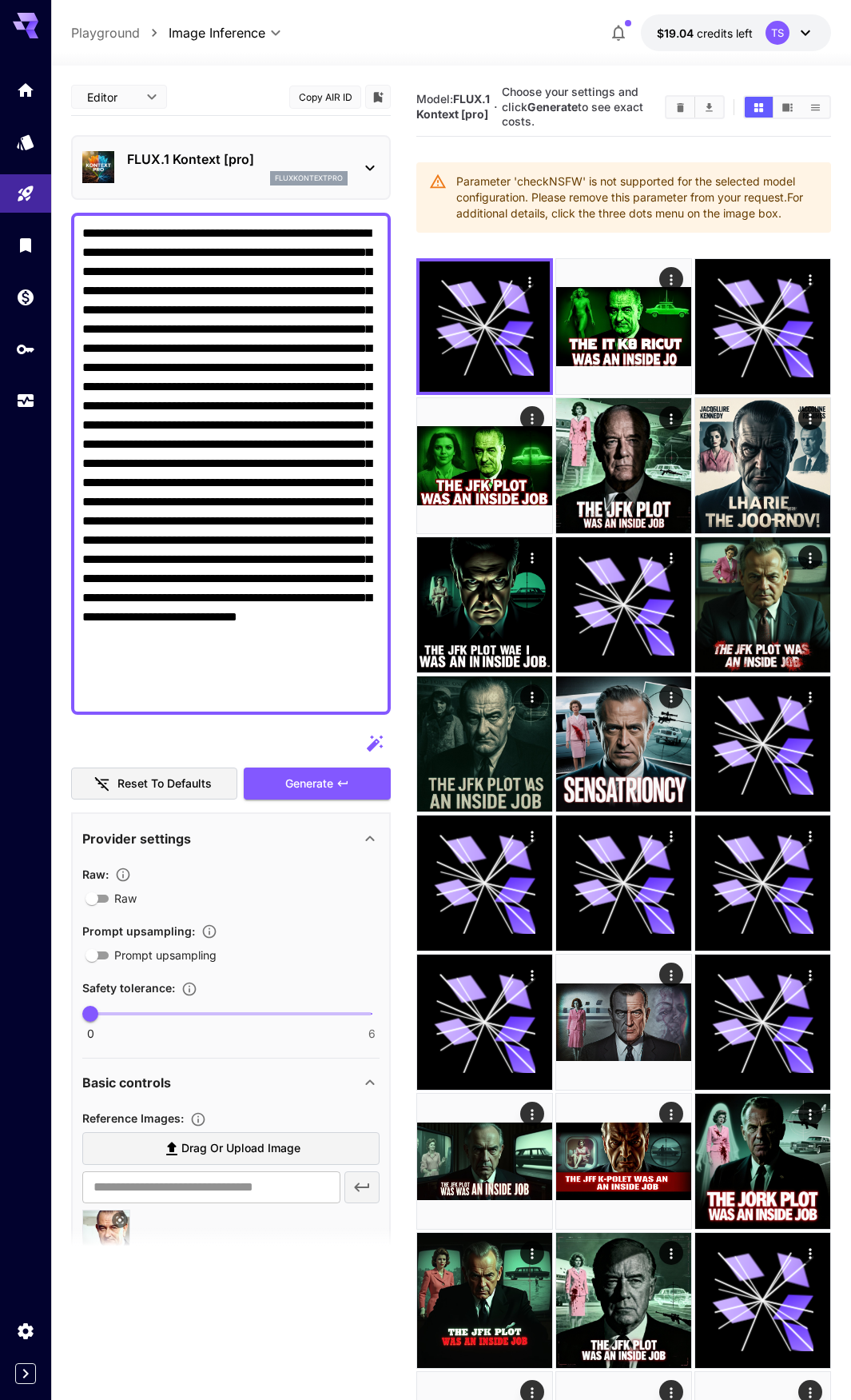
click at [145, 149] on div "FLUX.1 Kontext [pro] fluxkontextpro" at bounding box center [231, 167] width 297 height 48
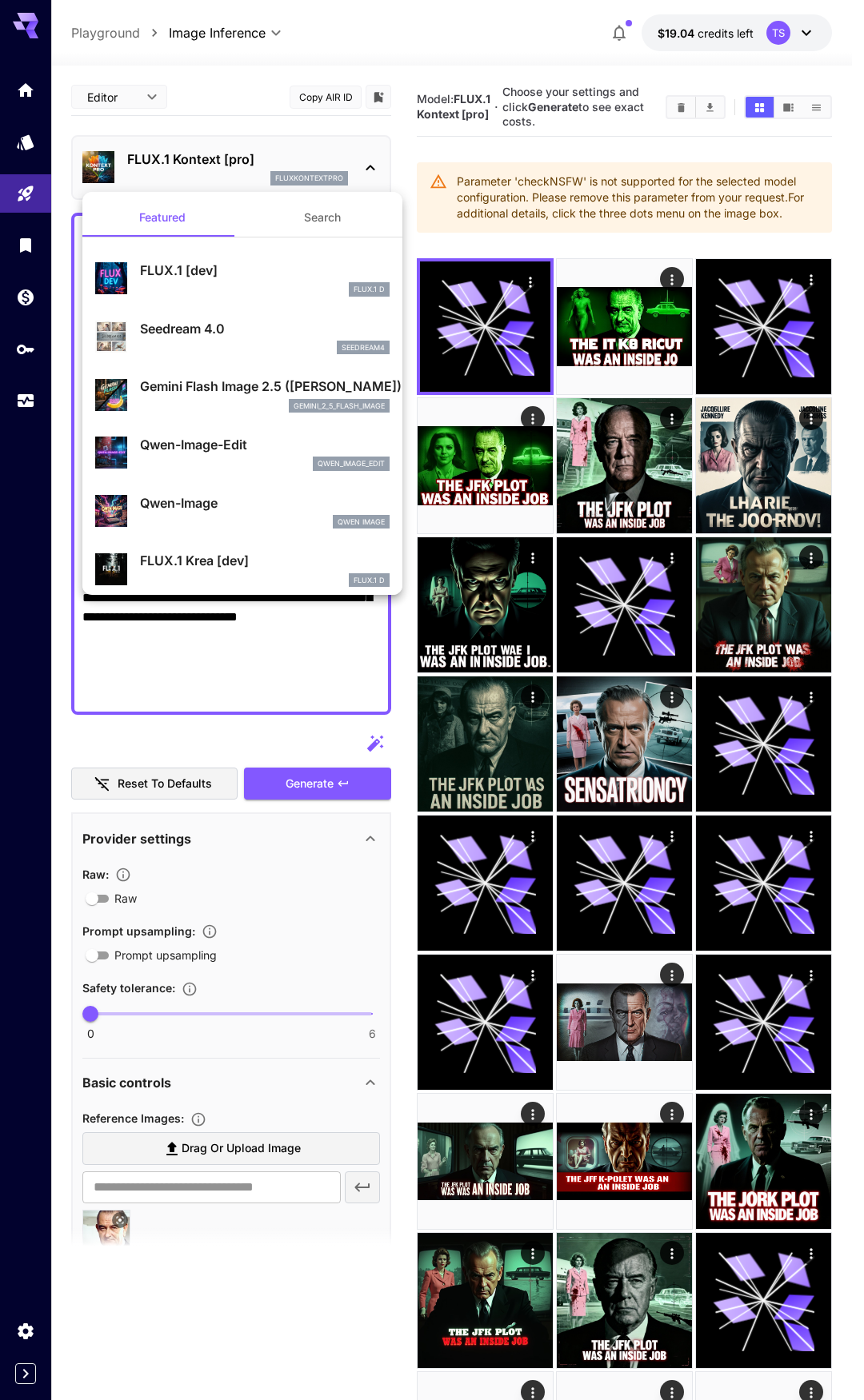
click at [184, 292] on div "FLUX.1 D" at bounding box center [264, 289] width 250 height 14
type input "**********"
type input "****"
type input "***"
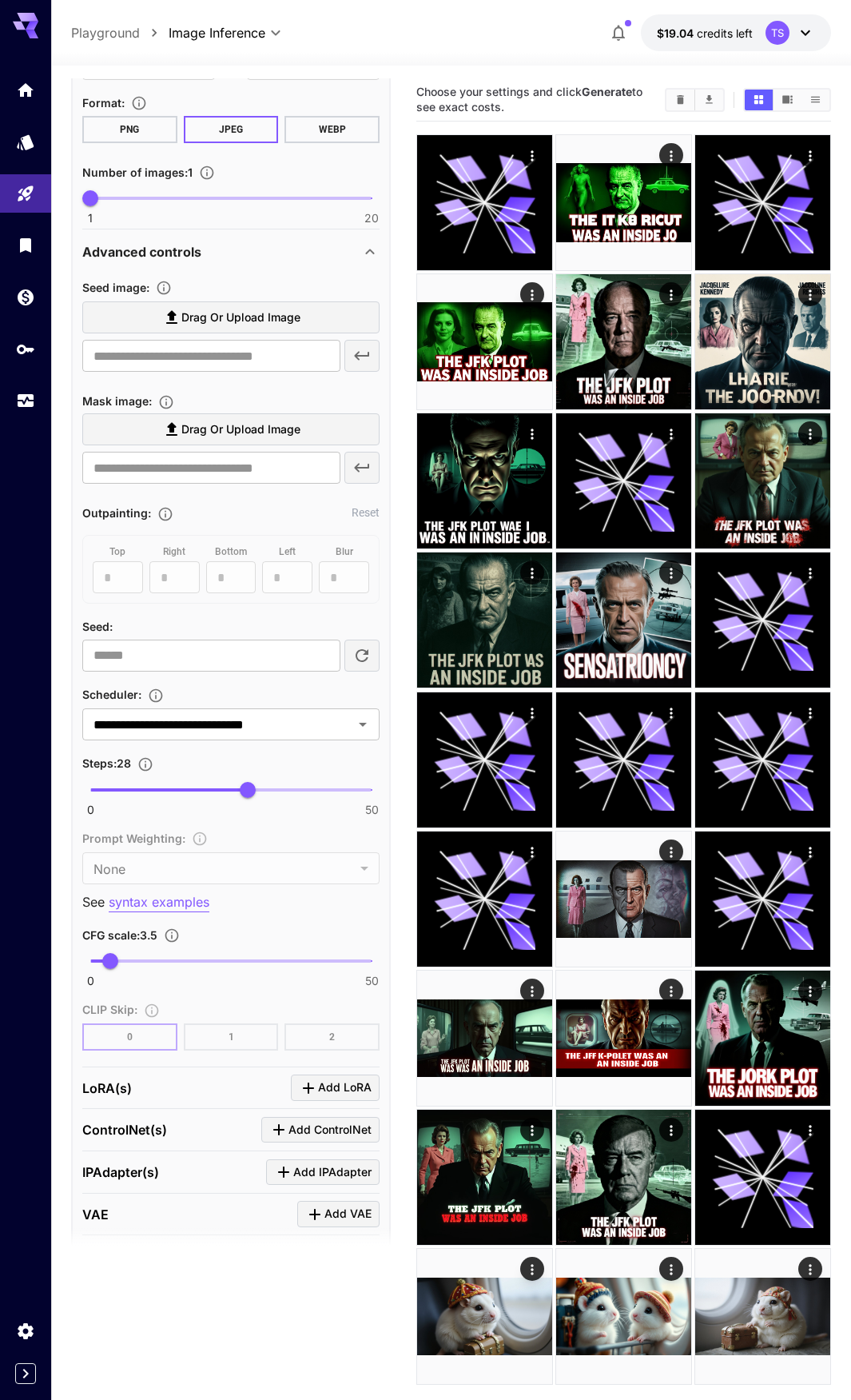
scroll to position [880, 0]
click at [200, 428] on span "Drag or upload image" at bounding box center [241, 430] width 120 height 20
click at [0, 0] on input "Drag or upload image" at bounding box center [0, 0] width 0 height 0
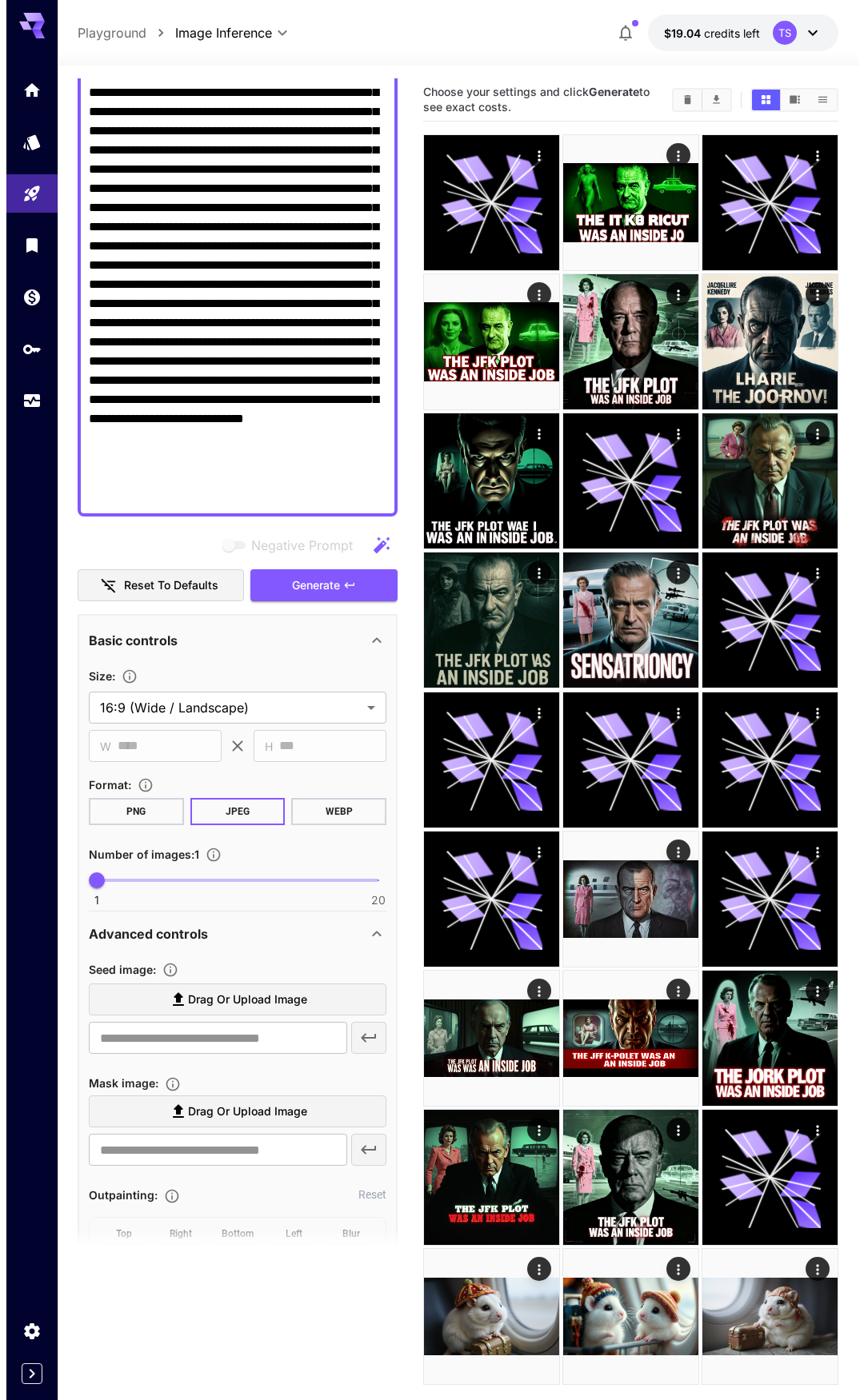
scroll to position [0, 0]
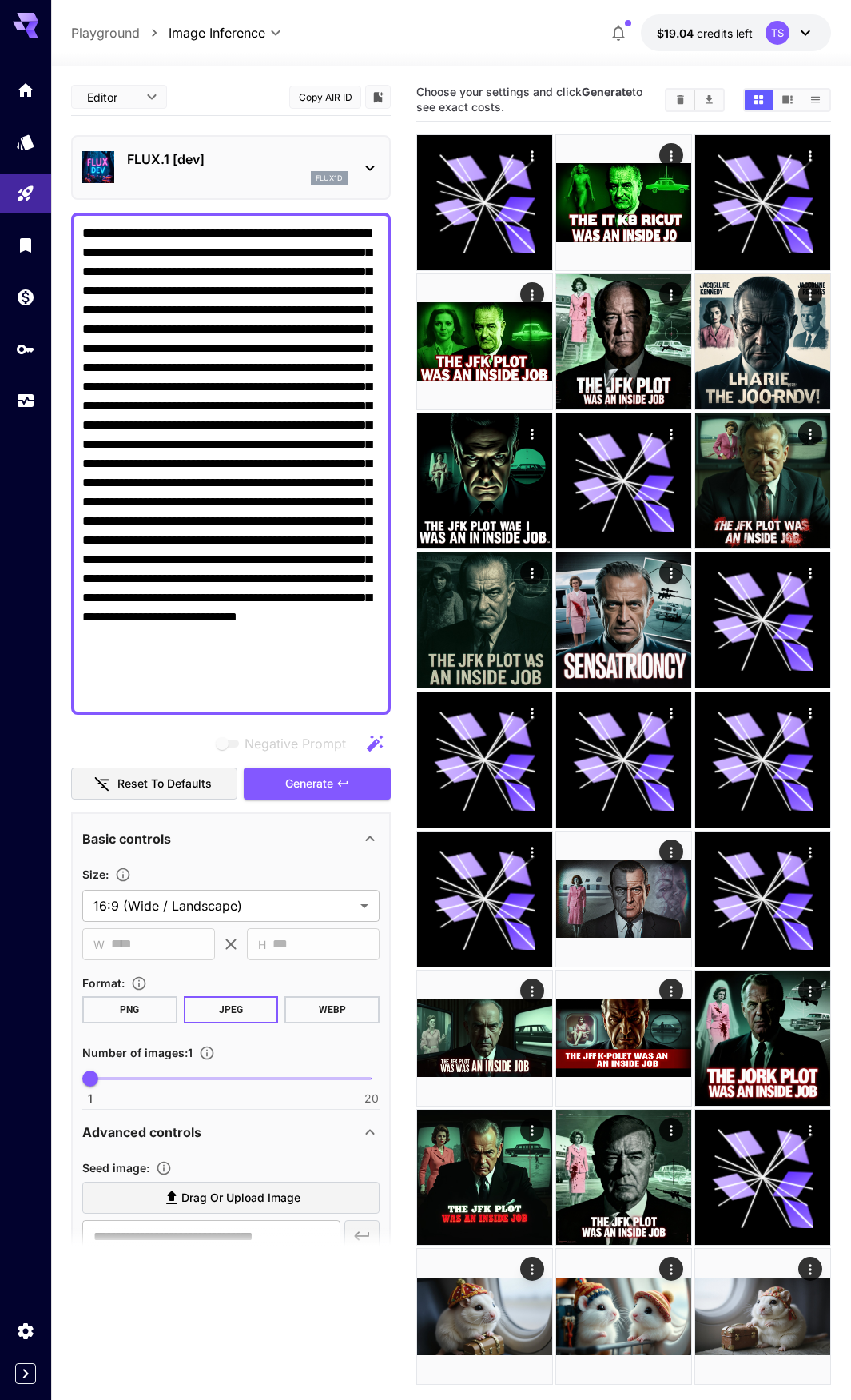
click at [139, 162] on p "FLUX.1 [dev]" at bounding box center [237, 159] width 221 height 19
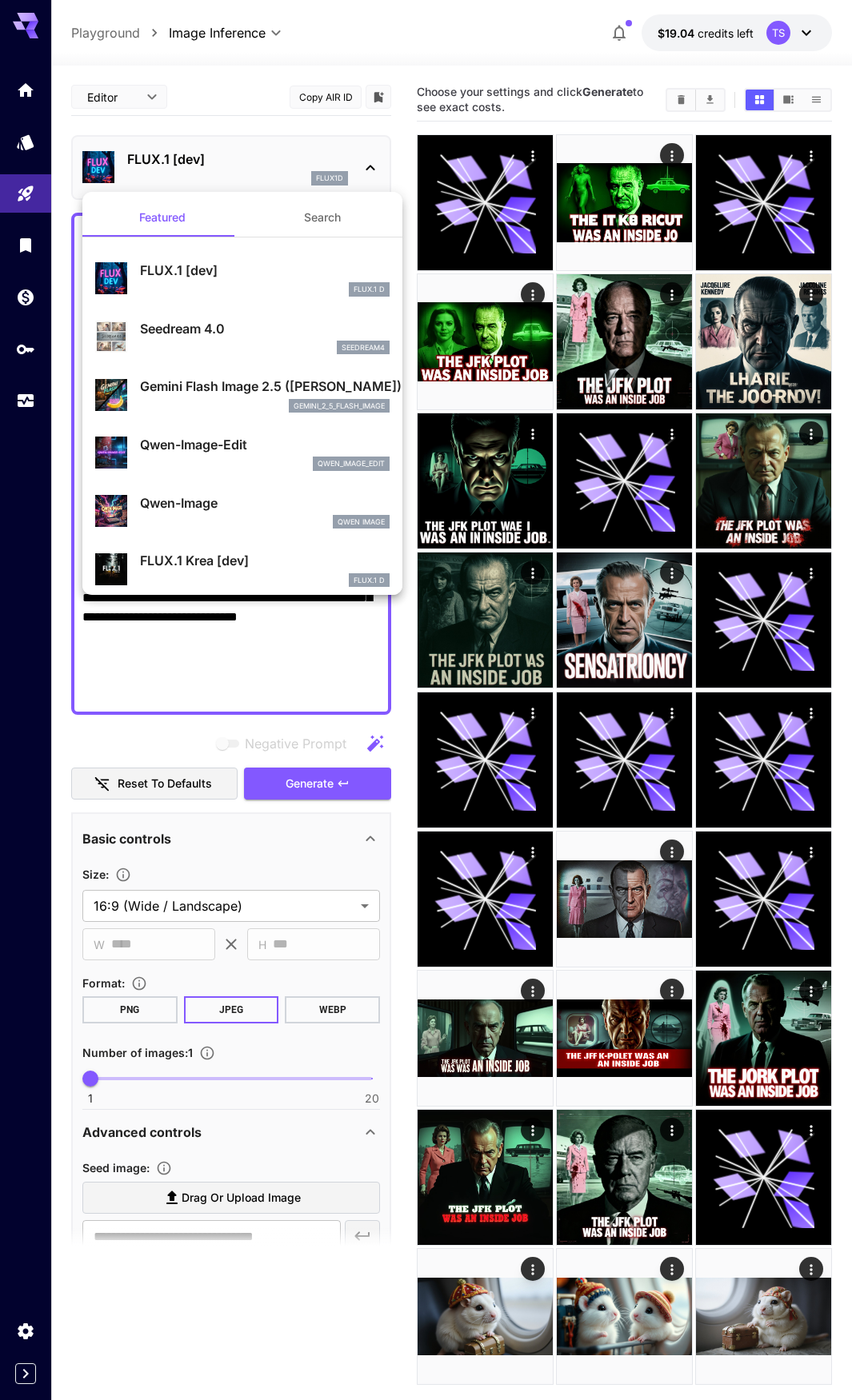
click at [262, 221] on button "Search" at bounding box center [322, 217] width 160 height 38
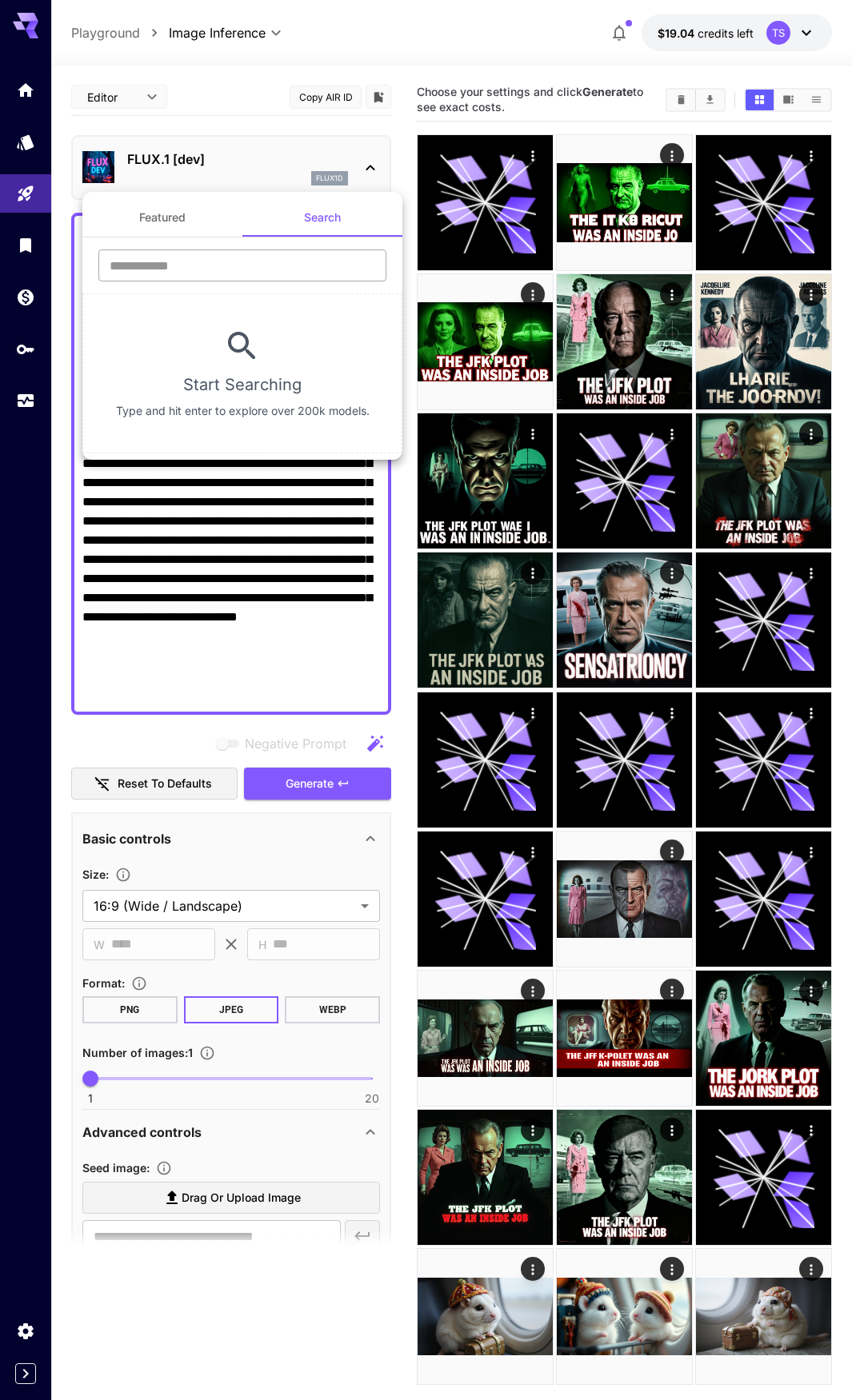
click at [188, 275] on input "text" at bounding box center [242, 266] width 288 height 32
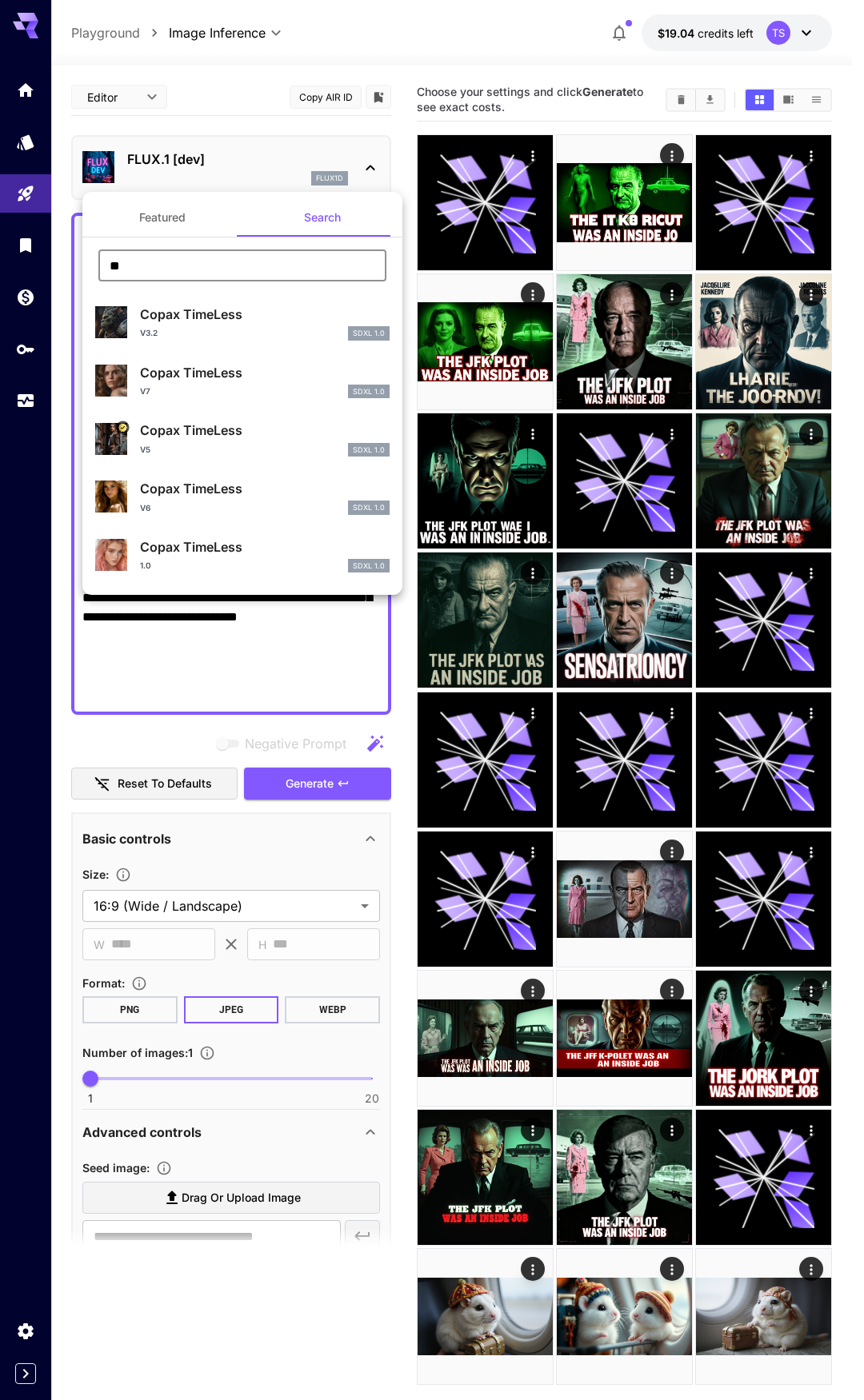
type input "*"
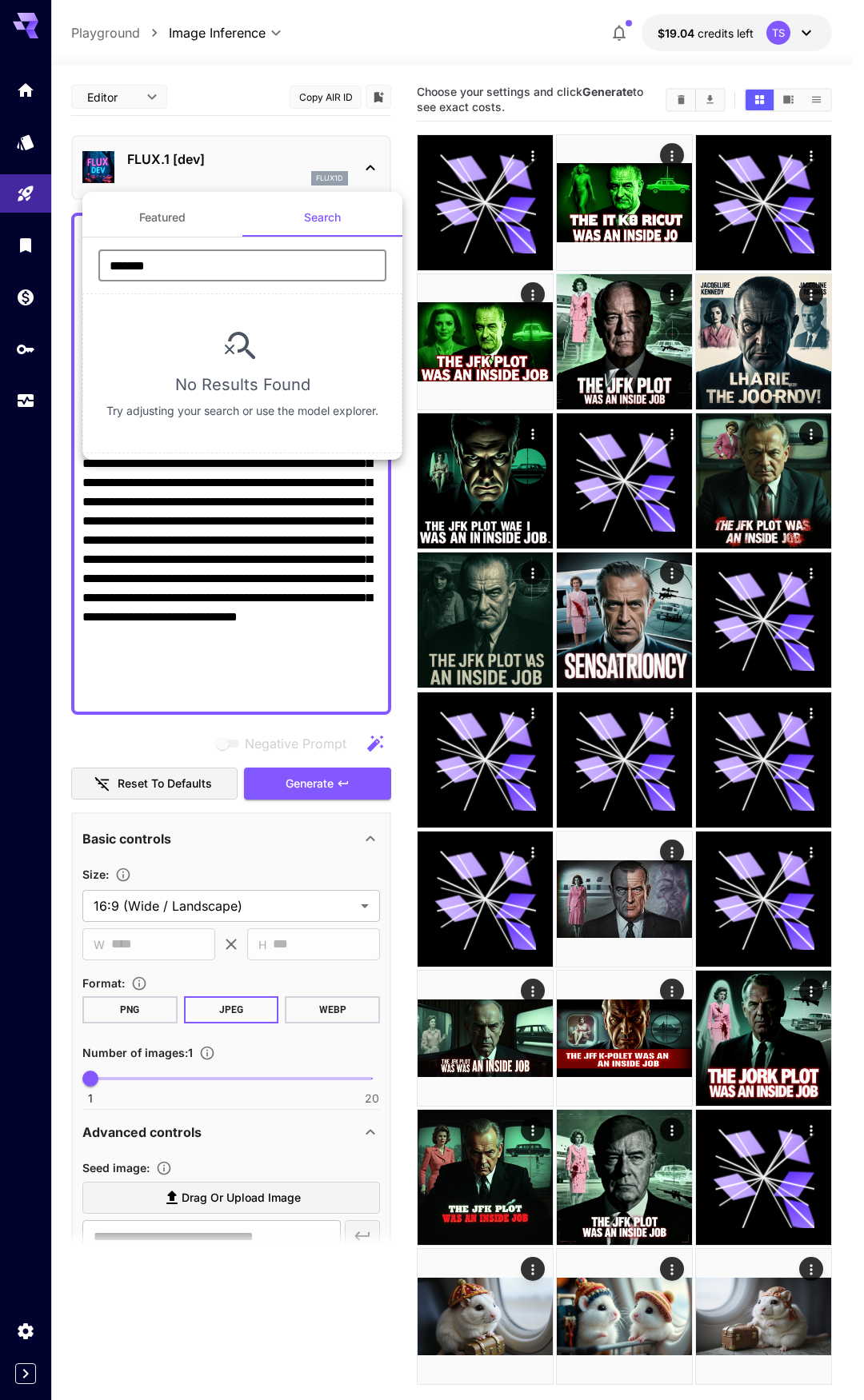
click at [196, 267] on input "*******" at bounding box center [242, 266] width 288 height 32
drag, startPoint x: 118, startPoint y: 252, endPoint x: 64, endPoint y: 252, distance: 54.0
click at [64, 252] on div "Featured Search ******* ​ No Results Found Try adjusting your search or use the…" at bounding box center [160, 240] width 320 height 480
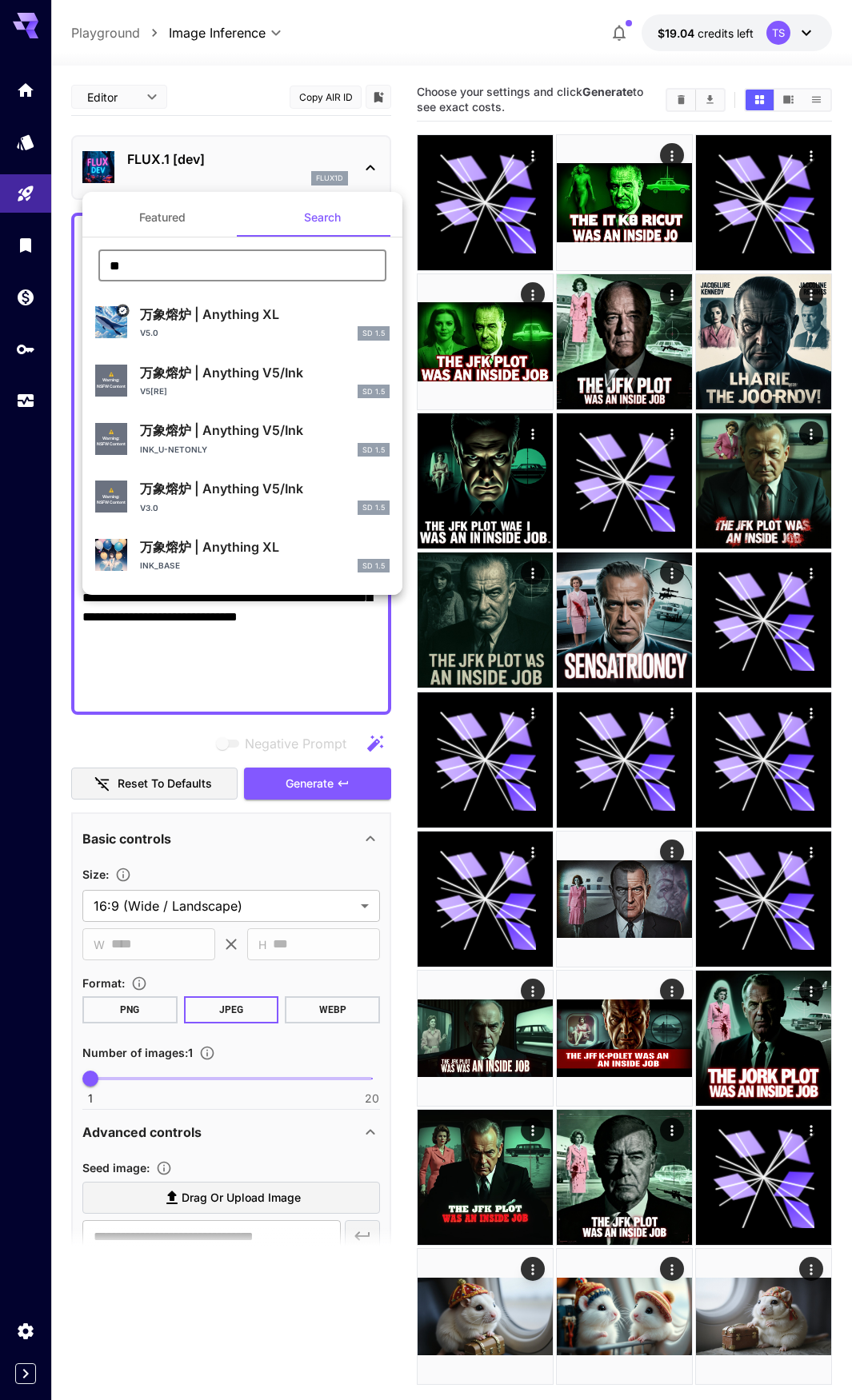
type input "**"
click at [155, 221] on button "Featured" at bounding box center [162, 217] width 160 height 38
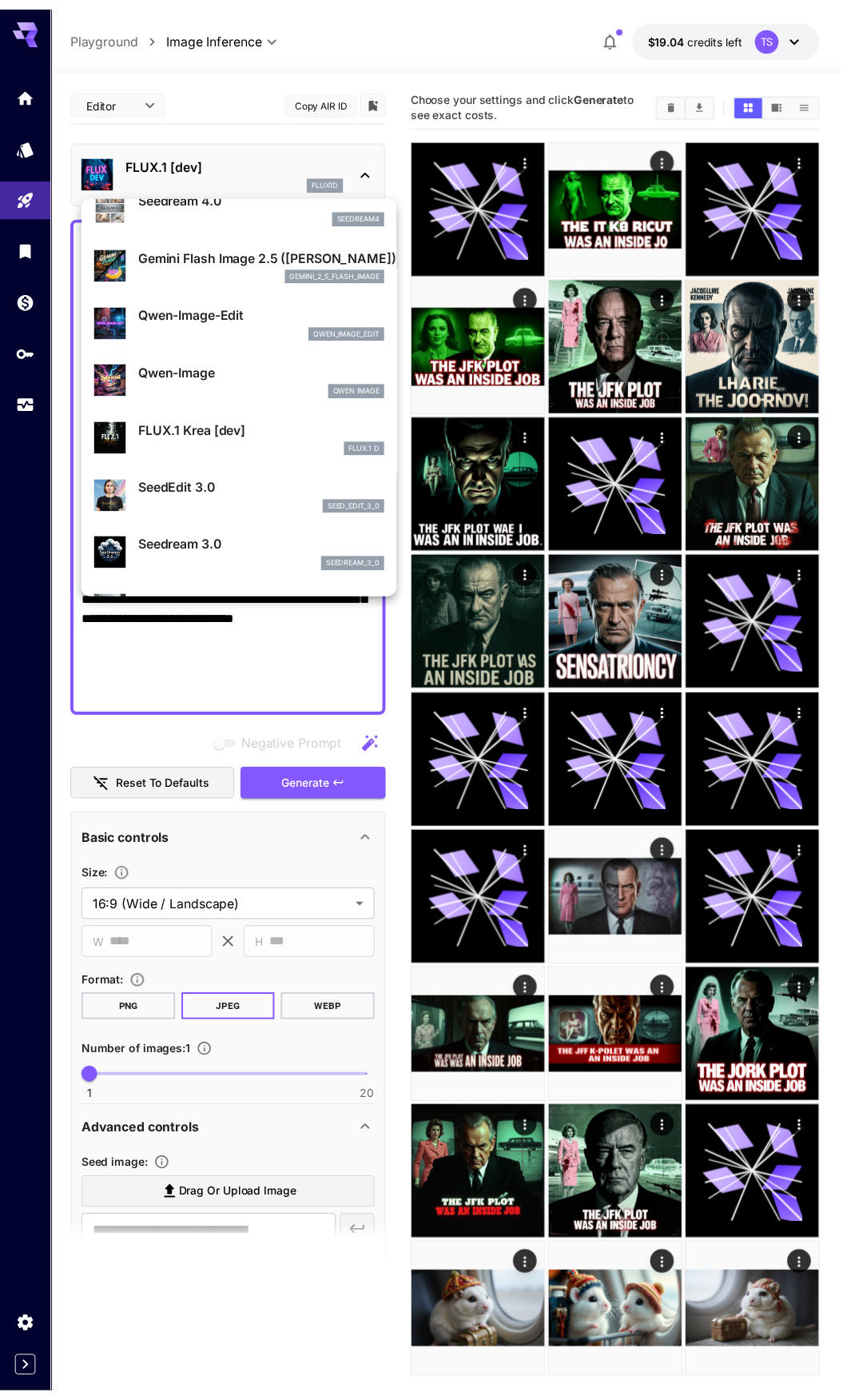
scroll to position [160, 0]
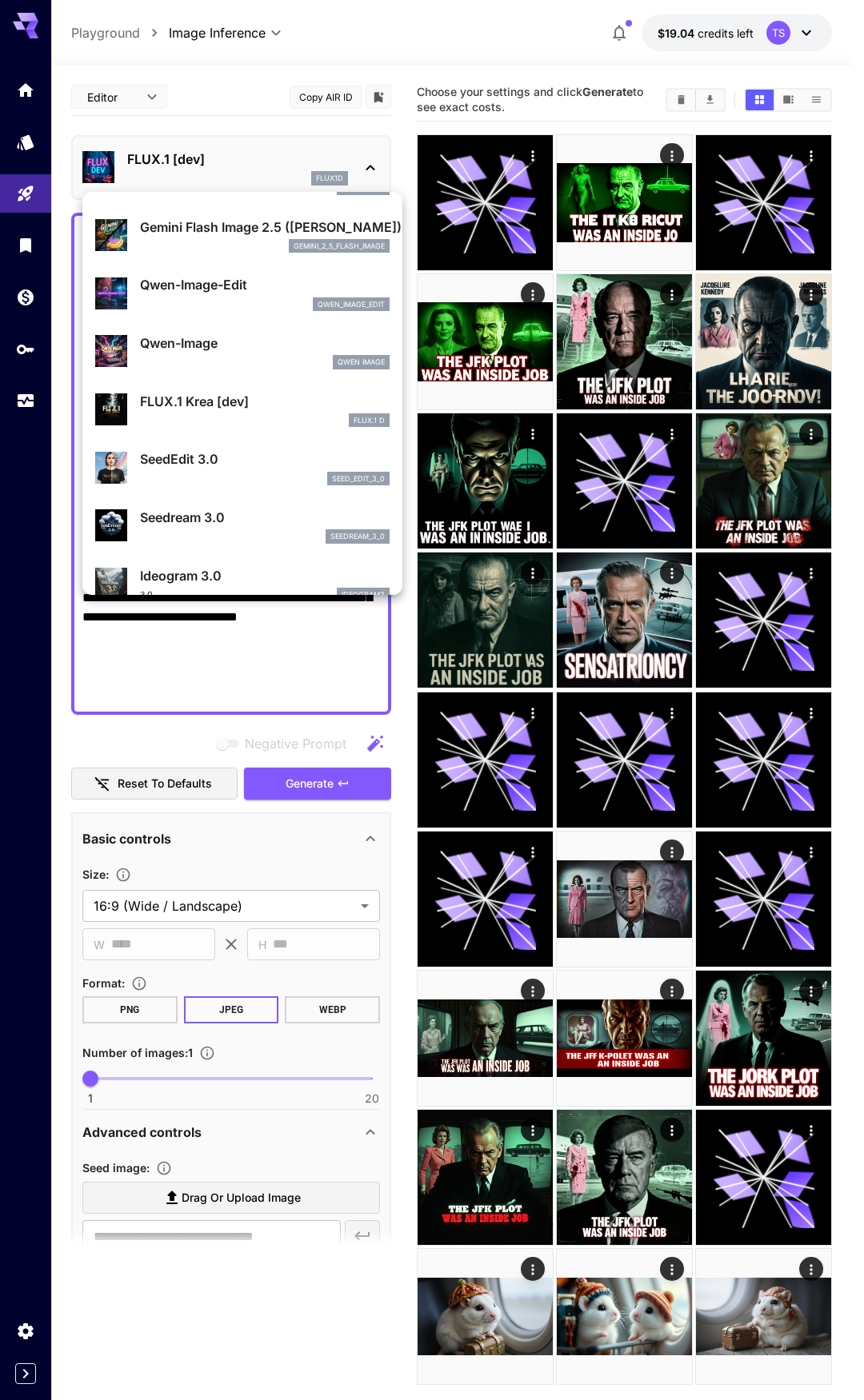
drag, startPoint x: 252, startPoint y: 346, endPoint x: 270, endPoint y: 420, distance: 76.2
click at [252, 347] on p "Qwen-Image" at bounding box center [264, 343] width 250 height 19
type input "**"
type input "***"
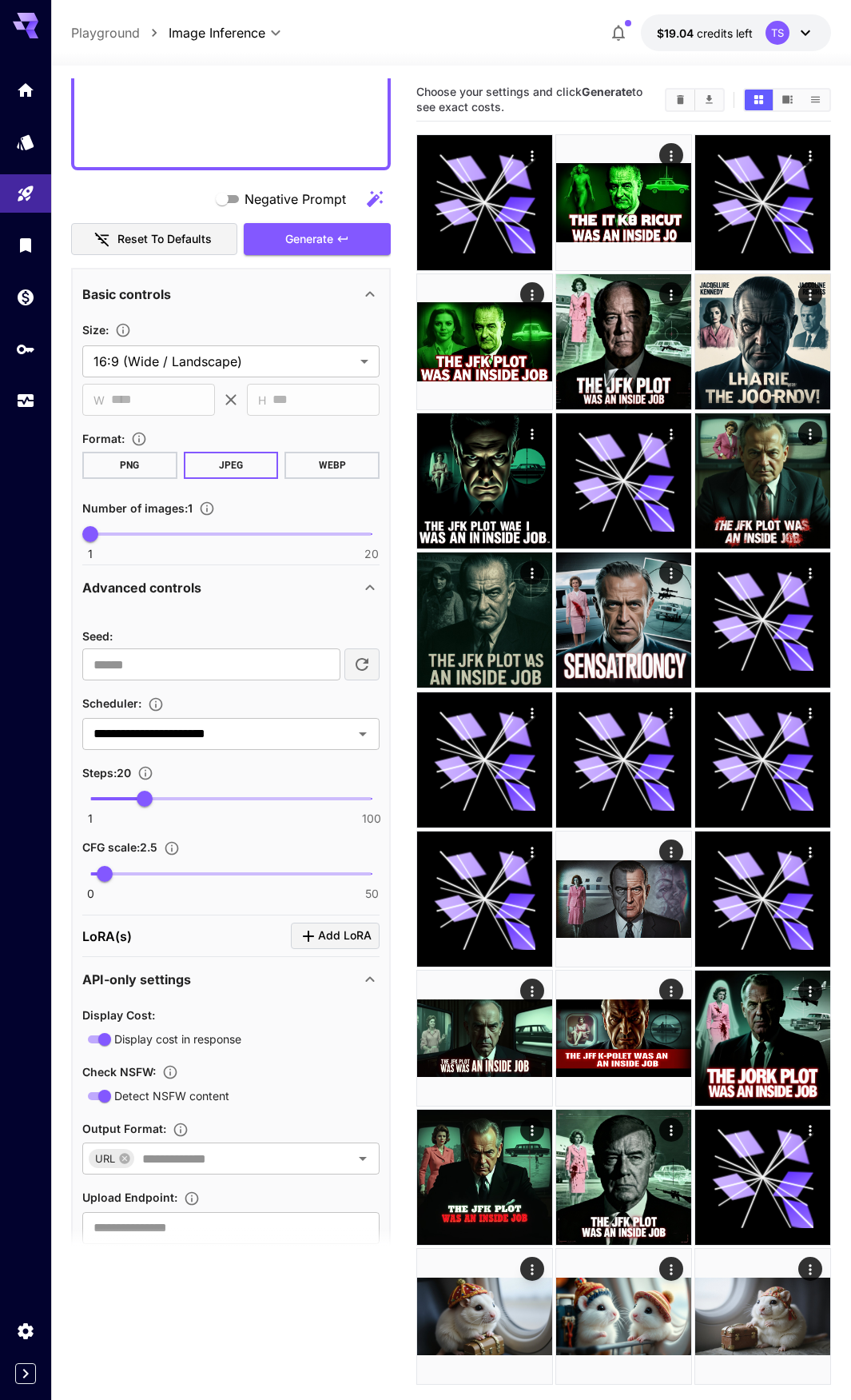
scroll to position [590, 0]
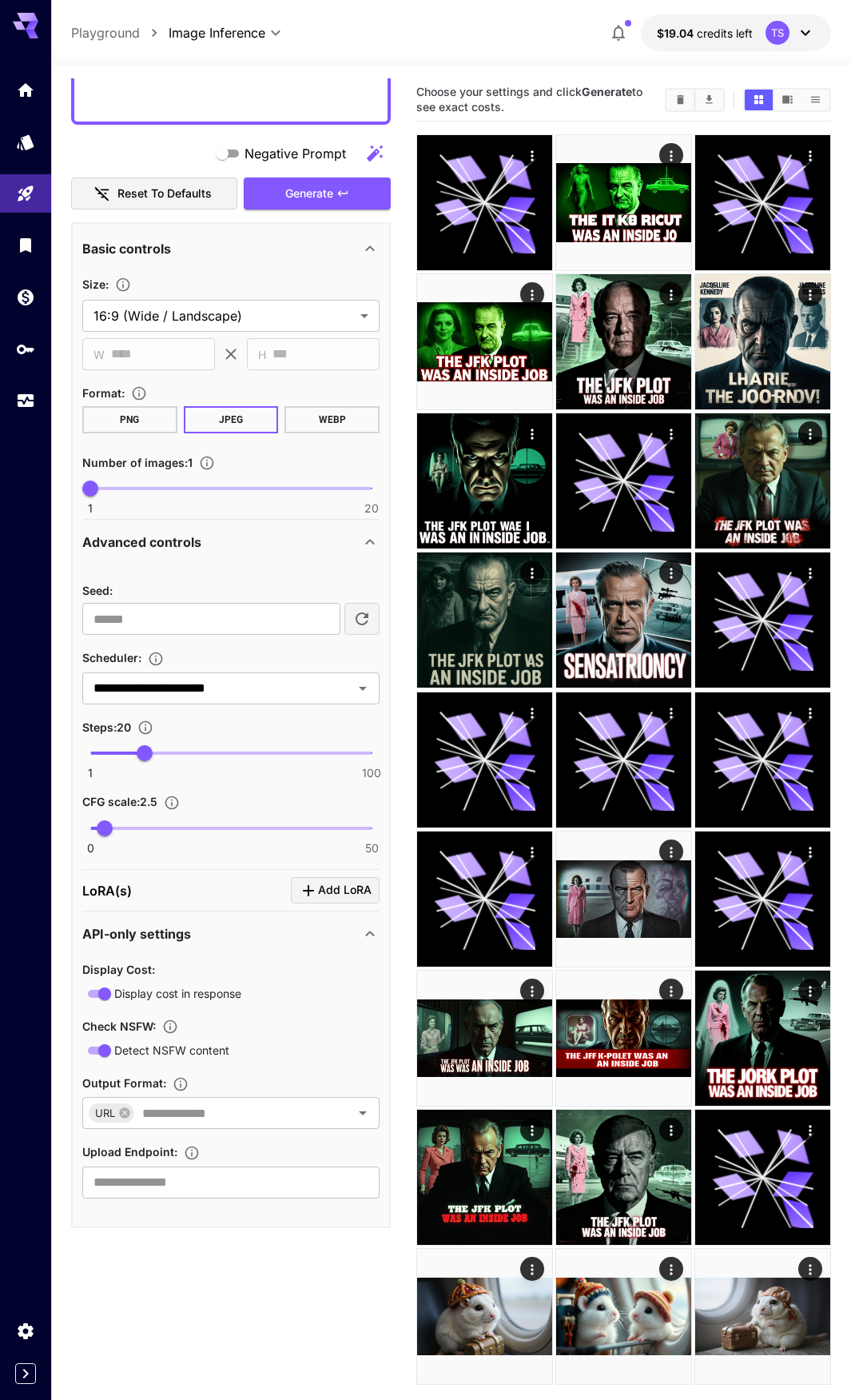
click at [354, 625] on icon "button" at bounding box center [362, 619] width 19 height 19
type input "**********"
drag, startPoint x: 273, startPoint y: 625, endPoint x: 33, endPoint y: 617, distance: 240.1
click at [0, 624] on div "**********" at bounding box center [425, 763] width 851 height 1527
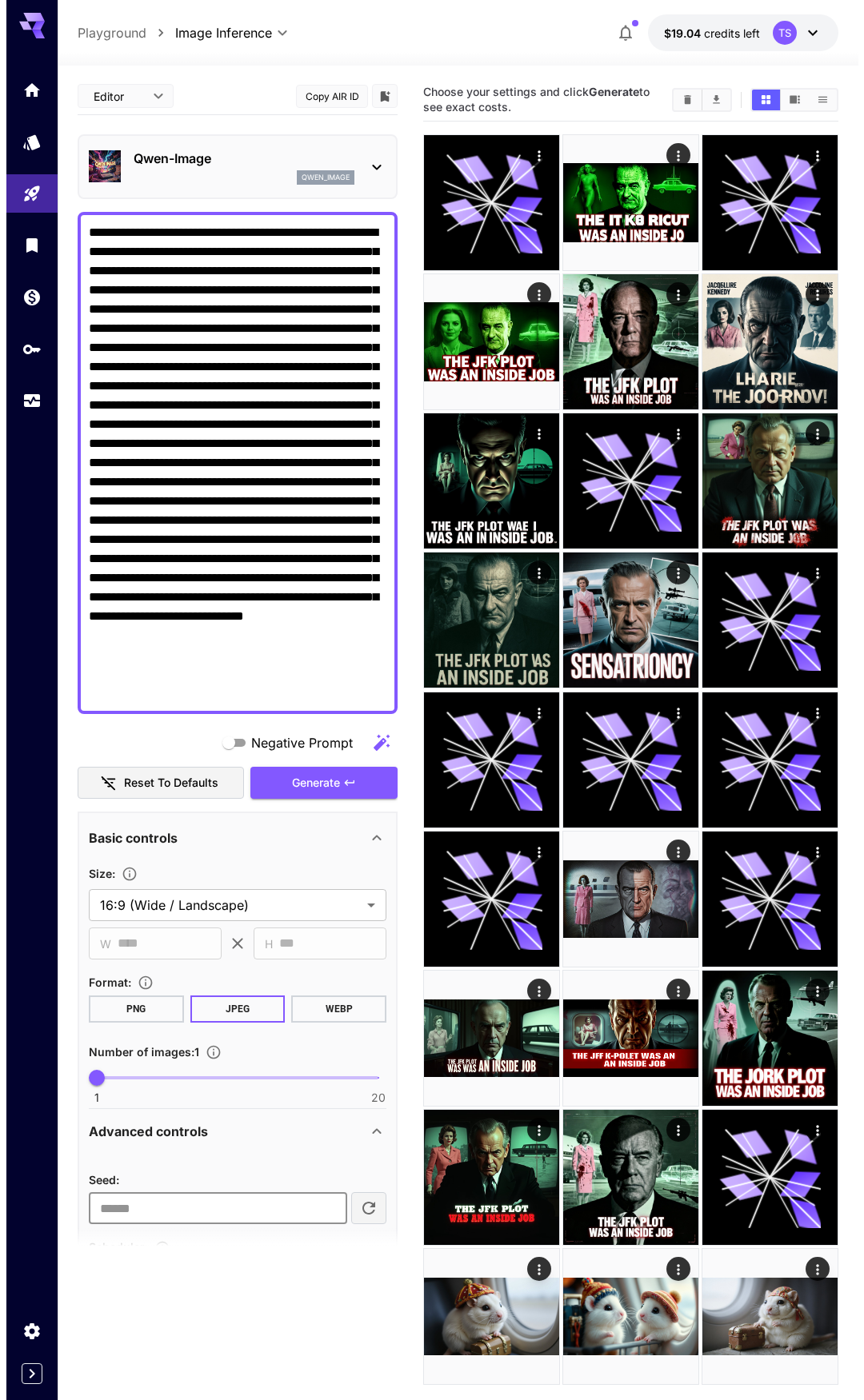
scroll to position [0, 0]
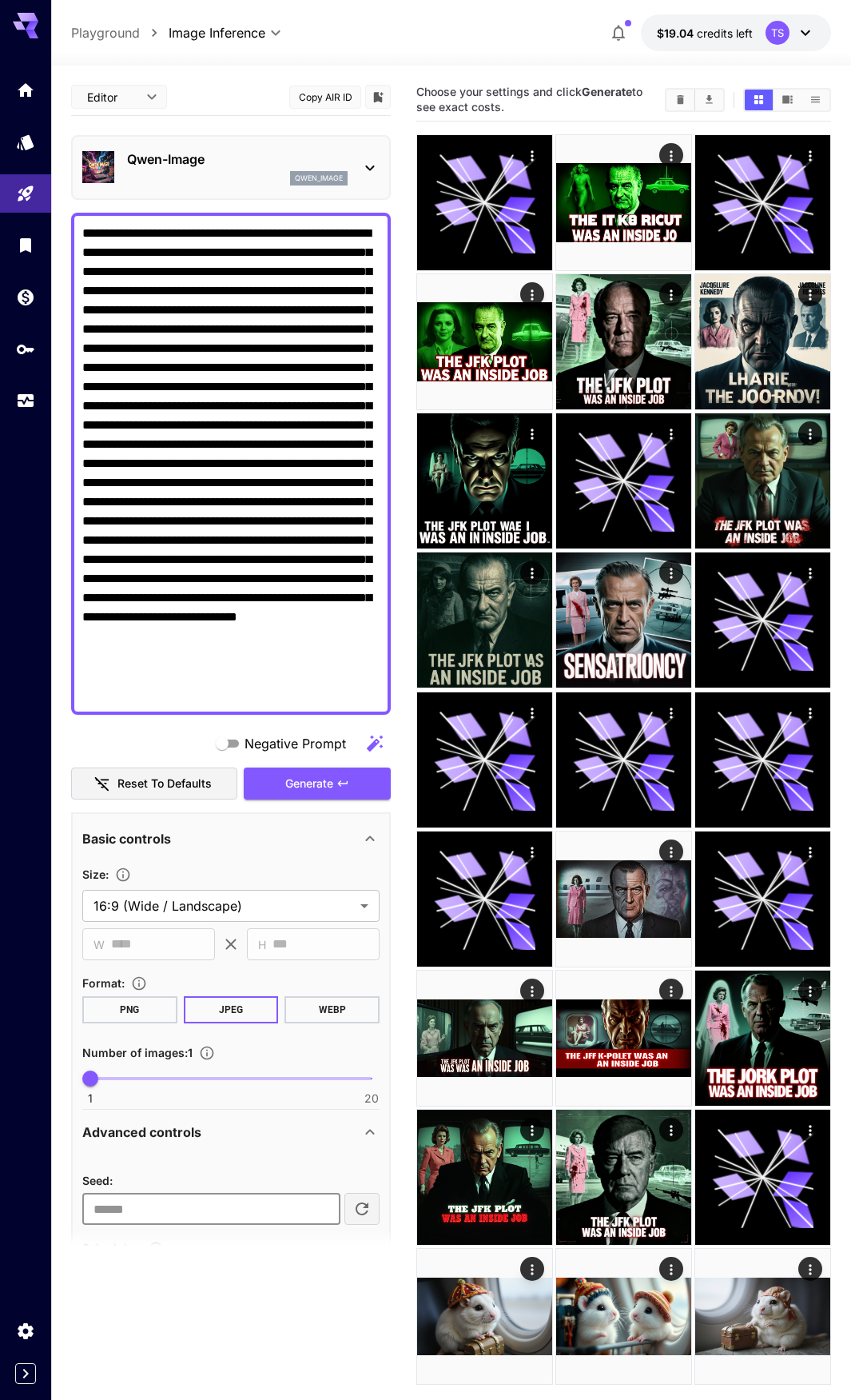
click at [153, 170] on div "Qwen-Image qwen_image" at bounding box center [237, 168] width 221 height 36
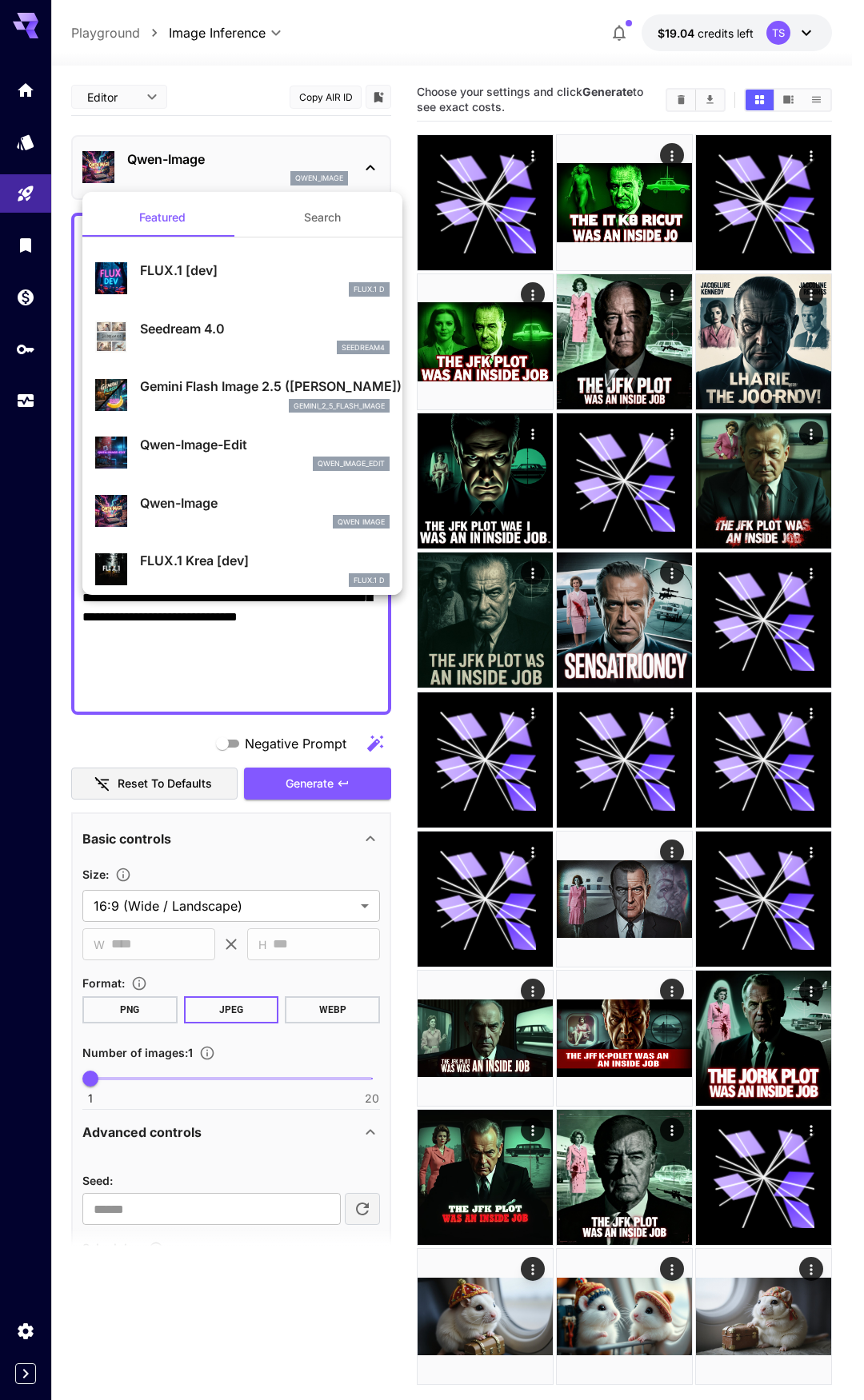
click at [223, 161] on div at bounding box center [432, 700] width 864 height 1400
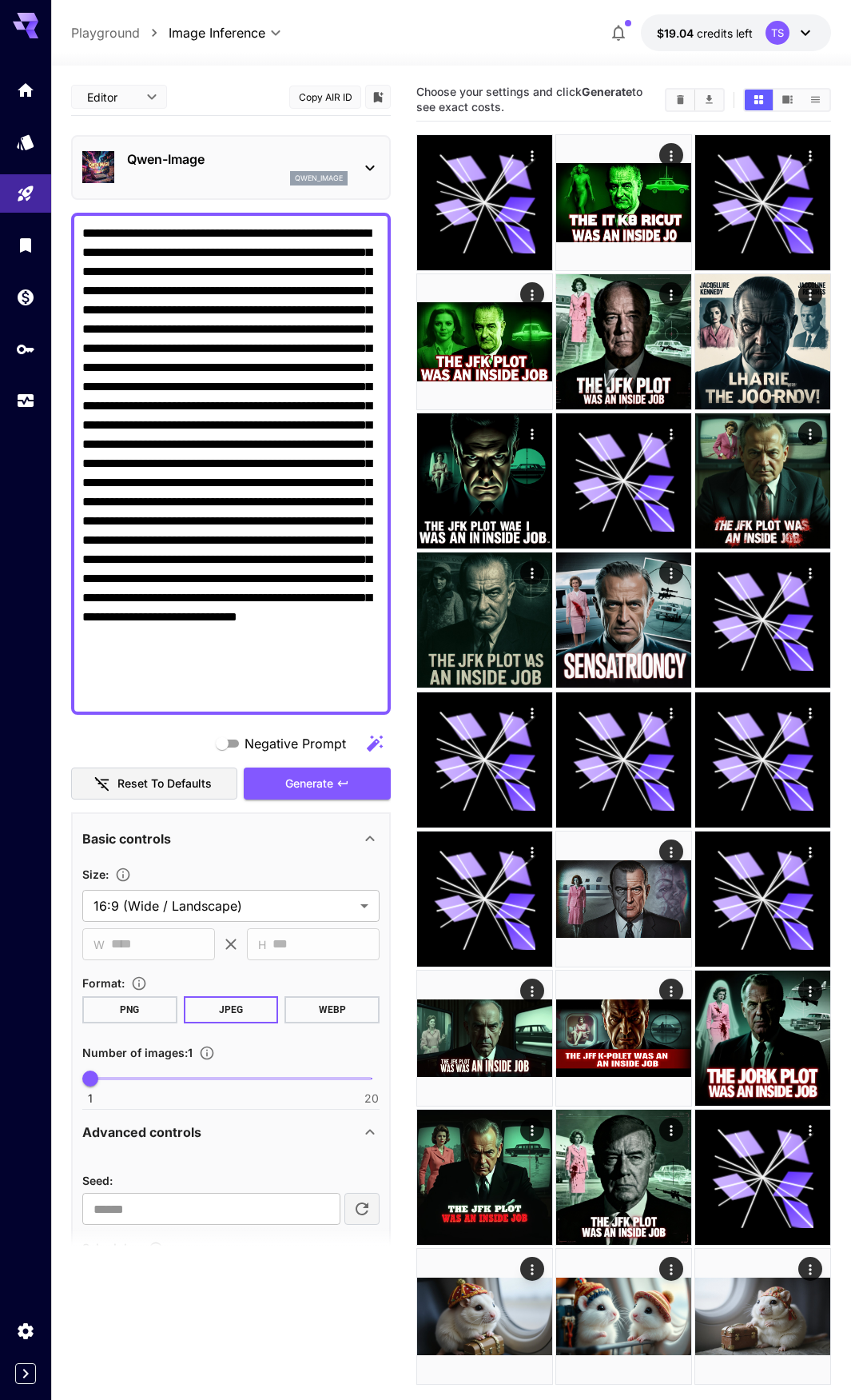
click at [245, 170] on div "Qwen-Image qwen_image" at bounding box center [237, 168] width 221 height 36
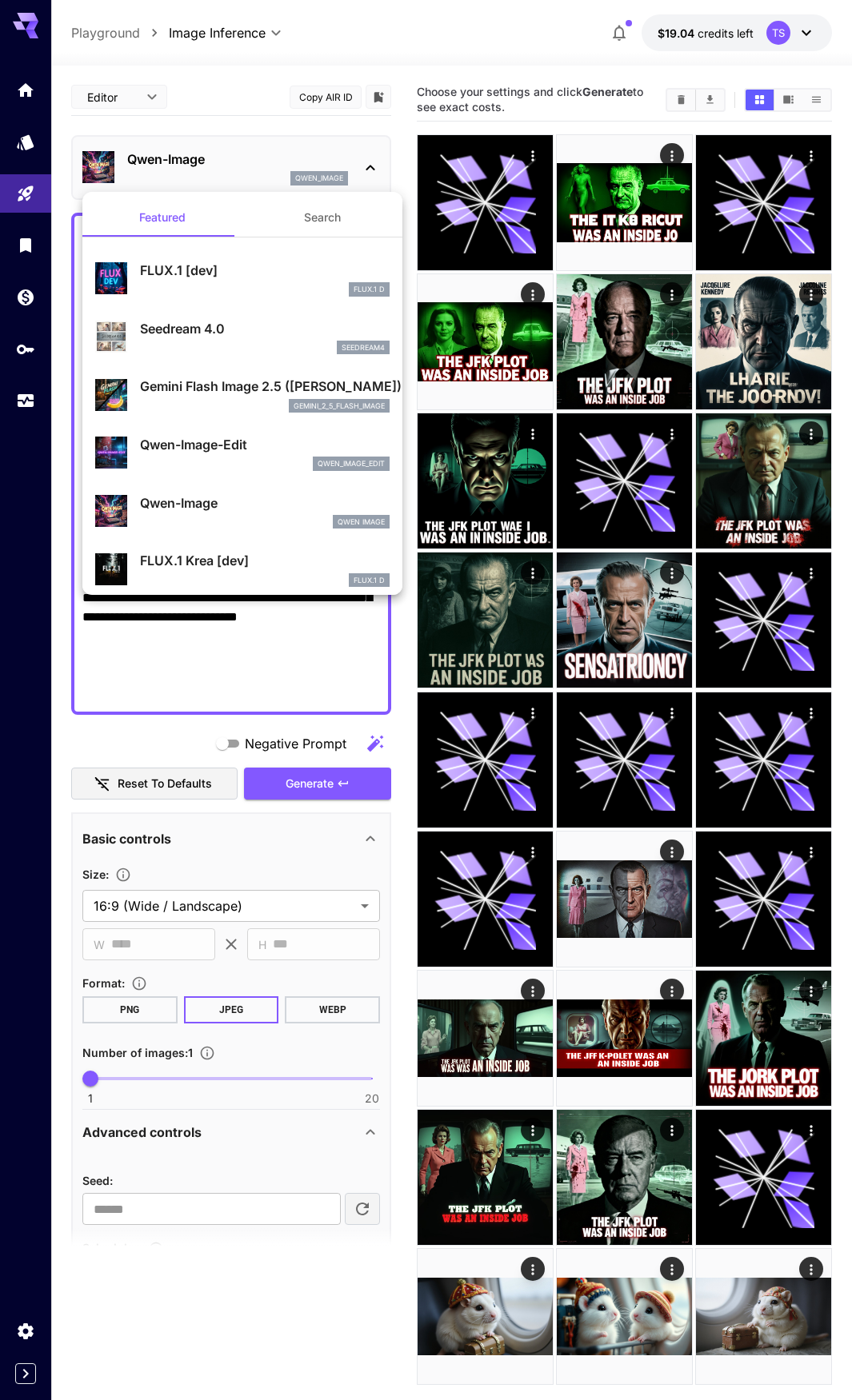
click at [306, 226] on button "Search" at bounding box center [322, 217] width 160 height 38
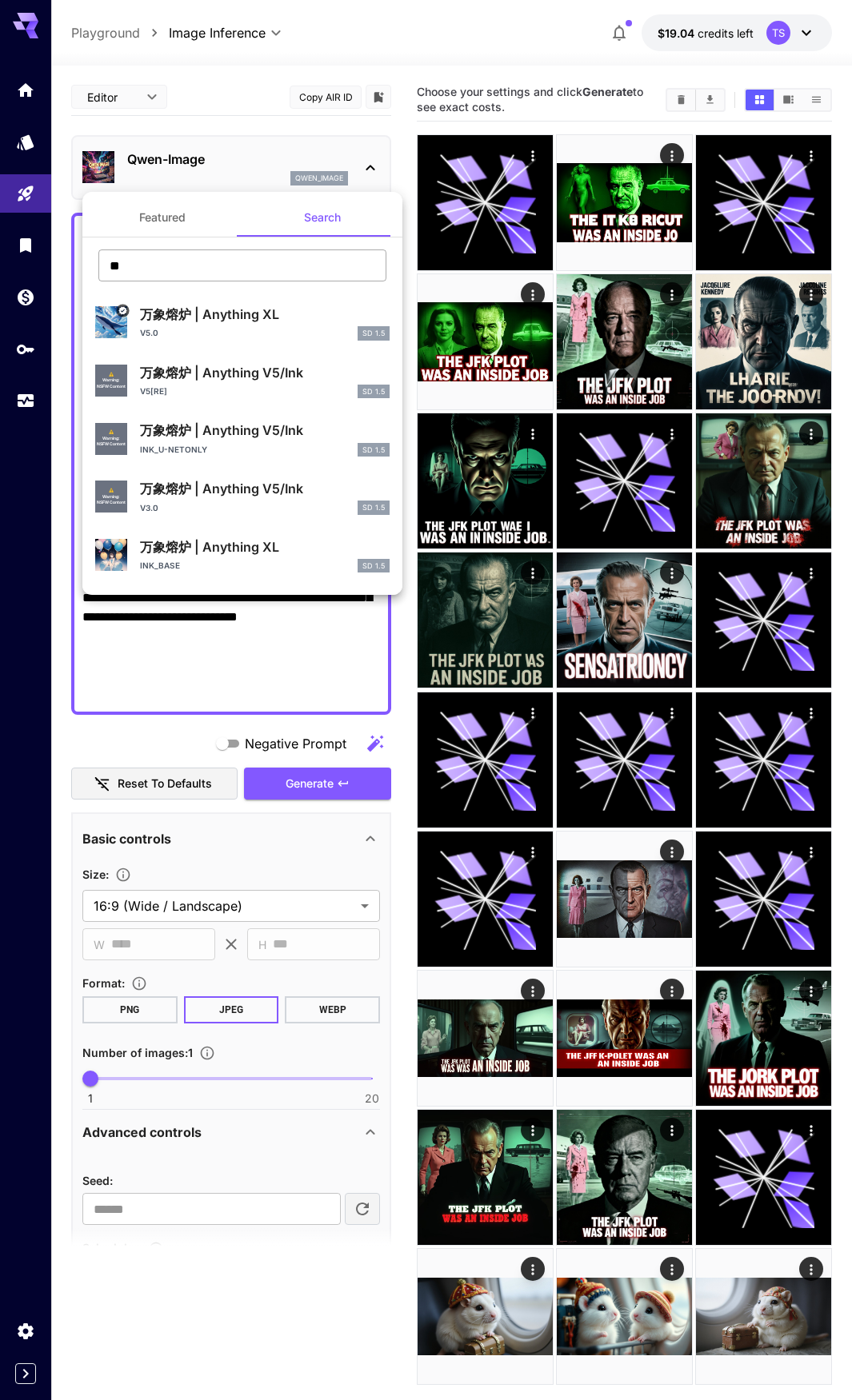
click at [188, 261] on input "**" at bounding box center [242, 266] width 288 height 32
type input "*"
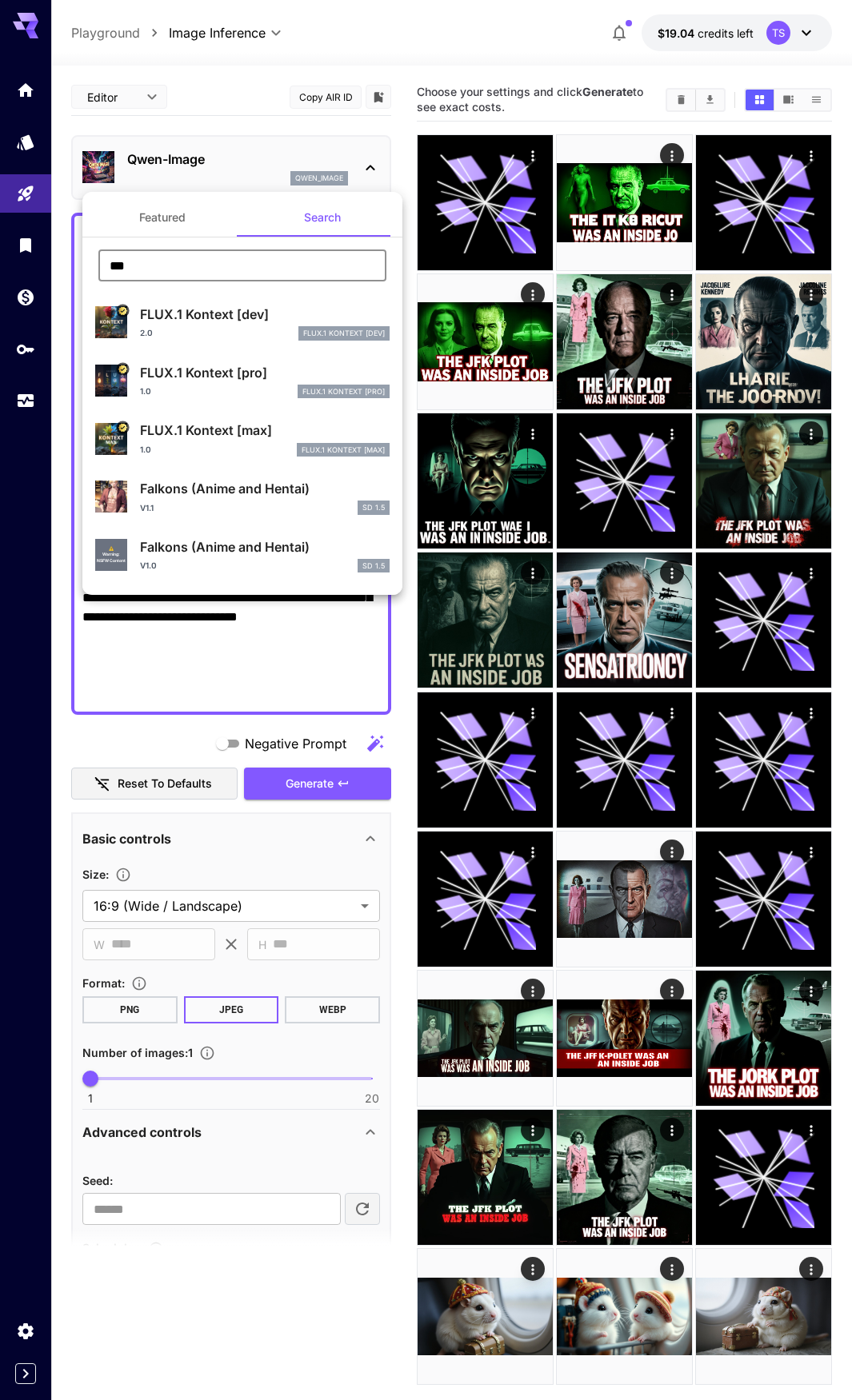
type input "***"
click at [227, 383] on div "FLUX.1 Kontext [pro] 1.0 FLUX.1 Kontext [pro]" at bounding box center [264, 382] width 250 height 36
type input "**********"
type input "****"
type input "***"
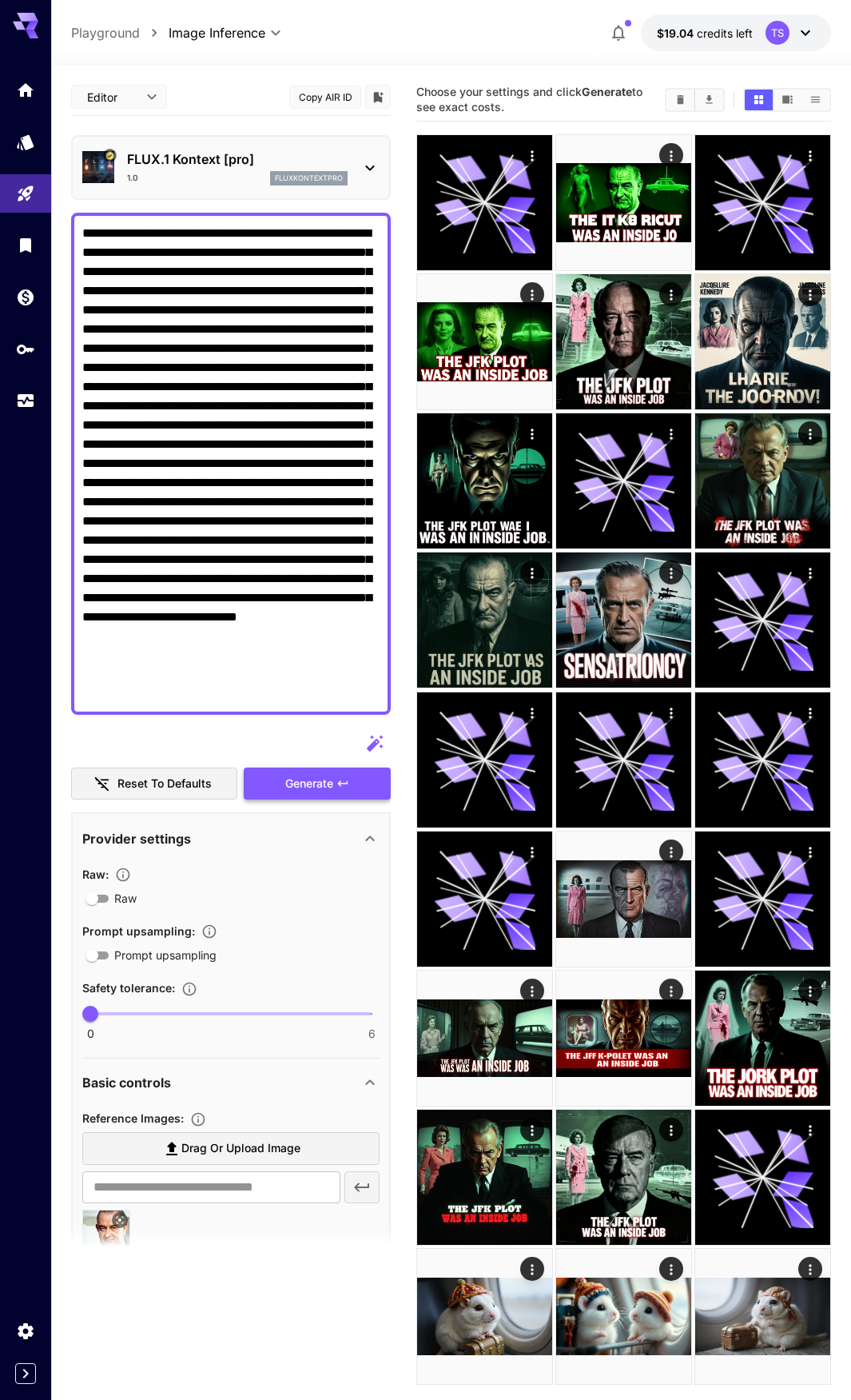
click at [331, 790] on span "Generate" at bounding box center [309, 784] width 48 height 20
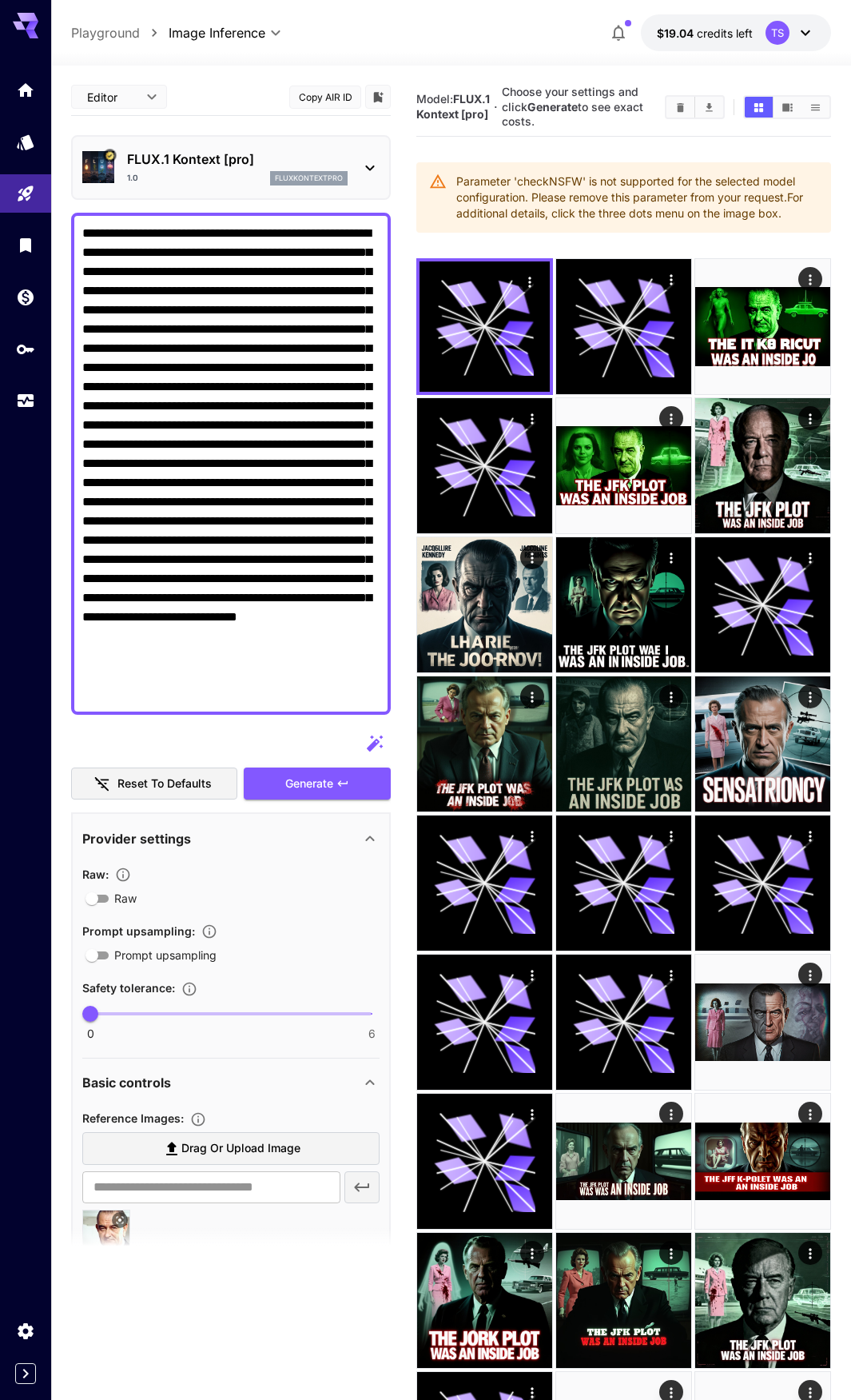
click at [183, 162] on p "FLUX.1 Kontext [pro]" at bounding box center [237, 159] width 221 height 19
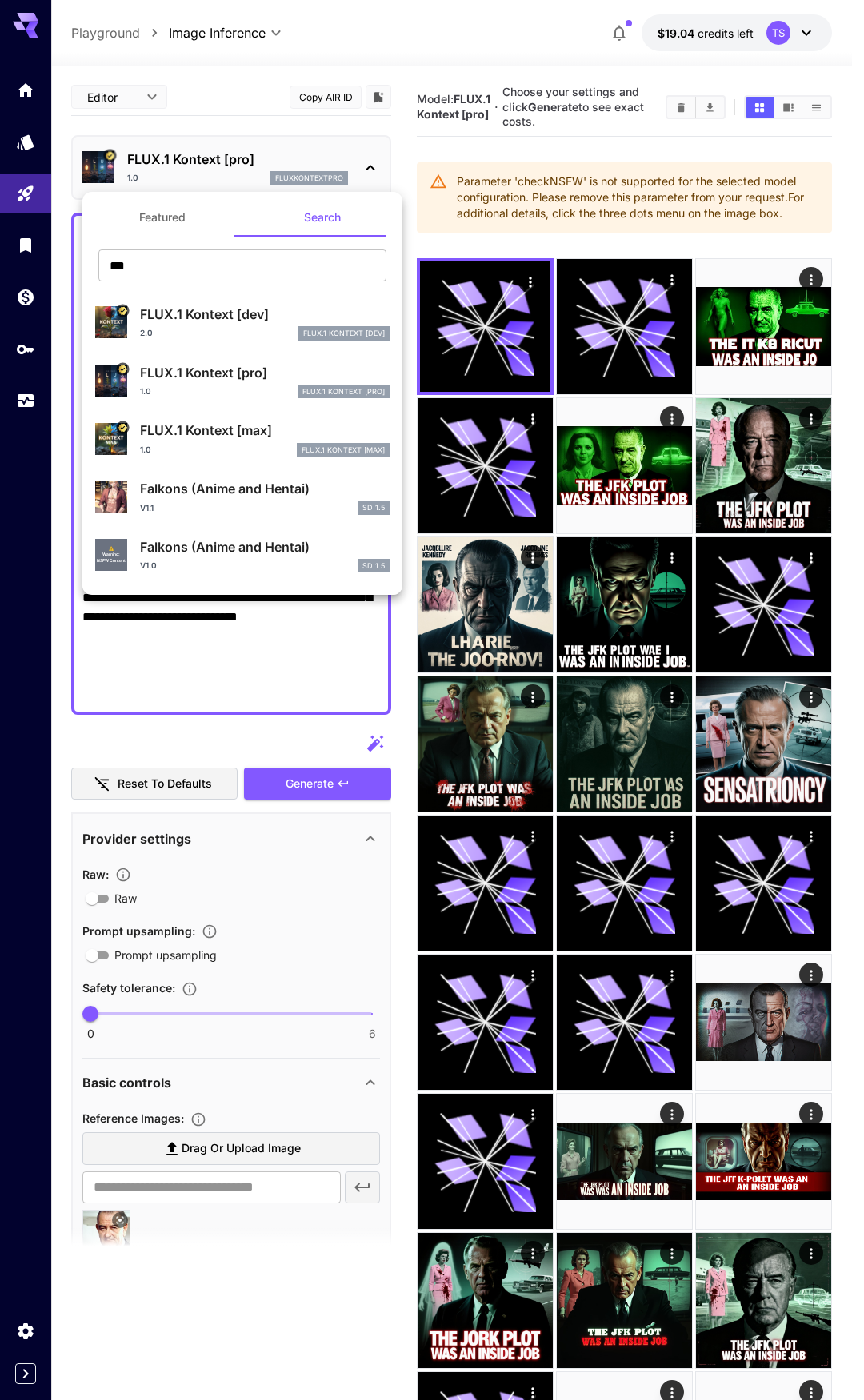
click at [226, 426] on p "FLUX.1 Kontext [max]" at bounding box center [264, 430] width 250 height 19
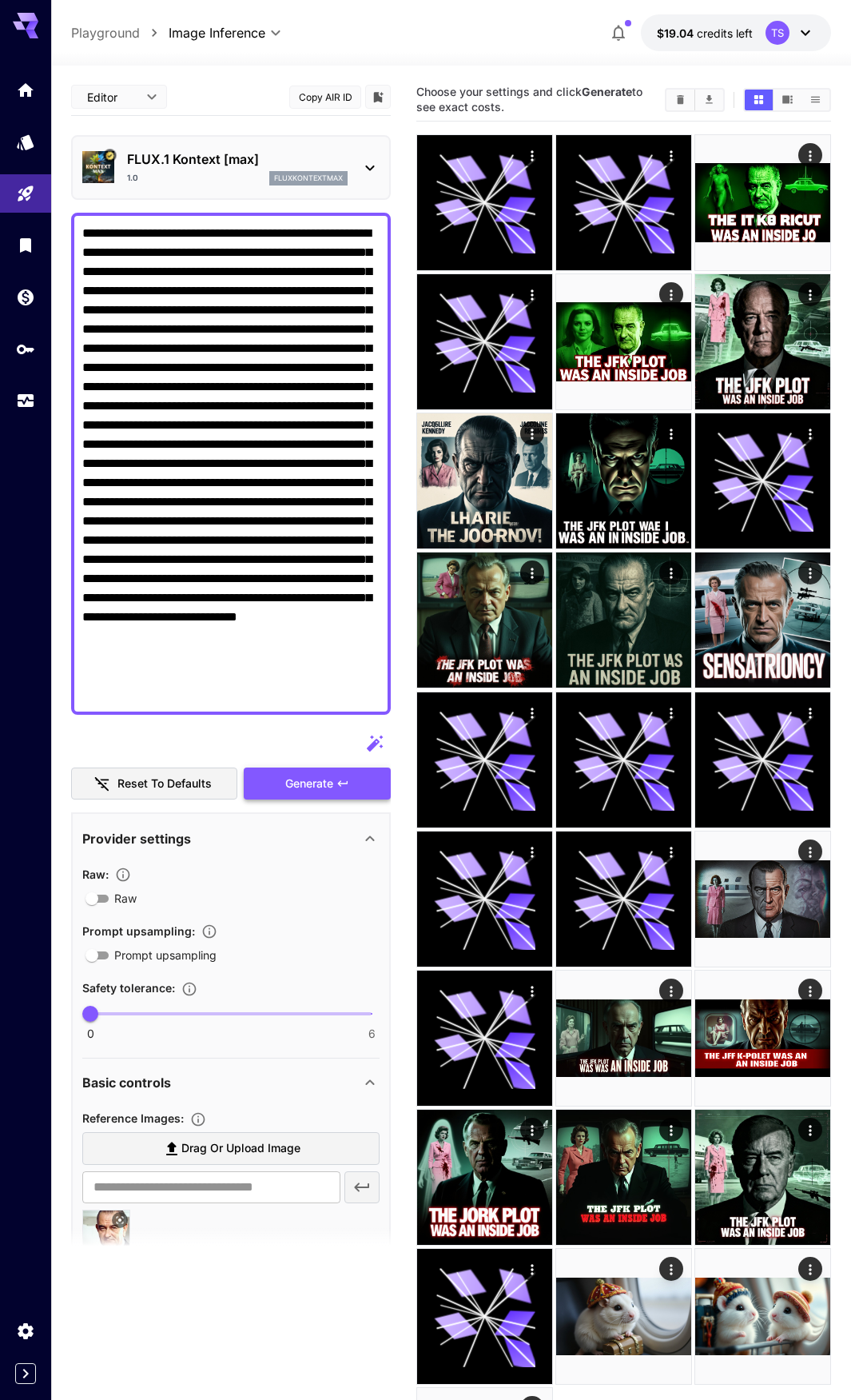
click at [312, 788] on span "Generate" at bounding box center [309, 784] width 48 height 20
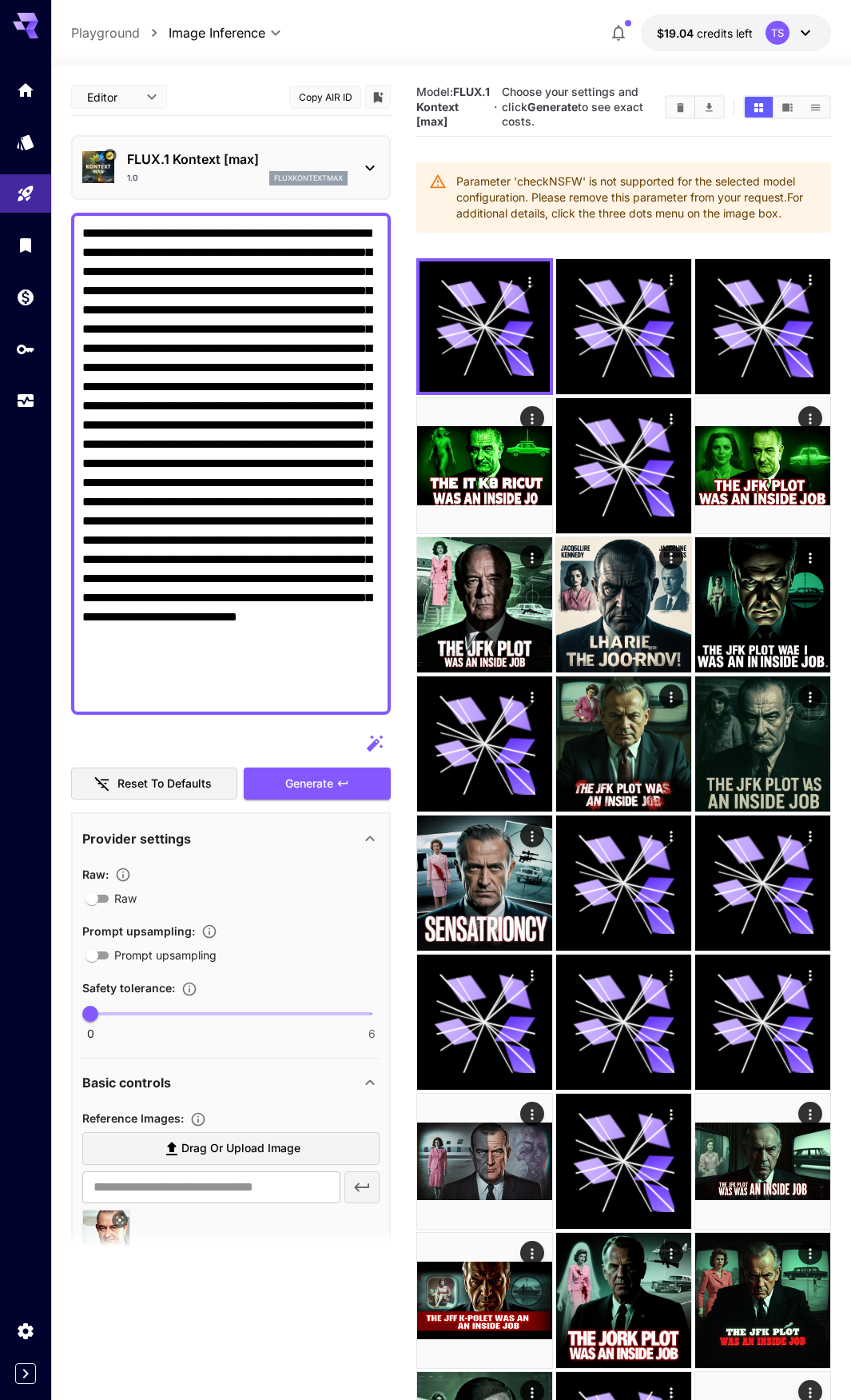
click at [185, 164] on p "FLUX.1 Kontext [max]" at bounding box center [237, 159] width 221 height 19
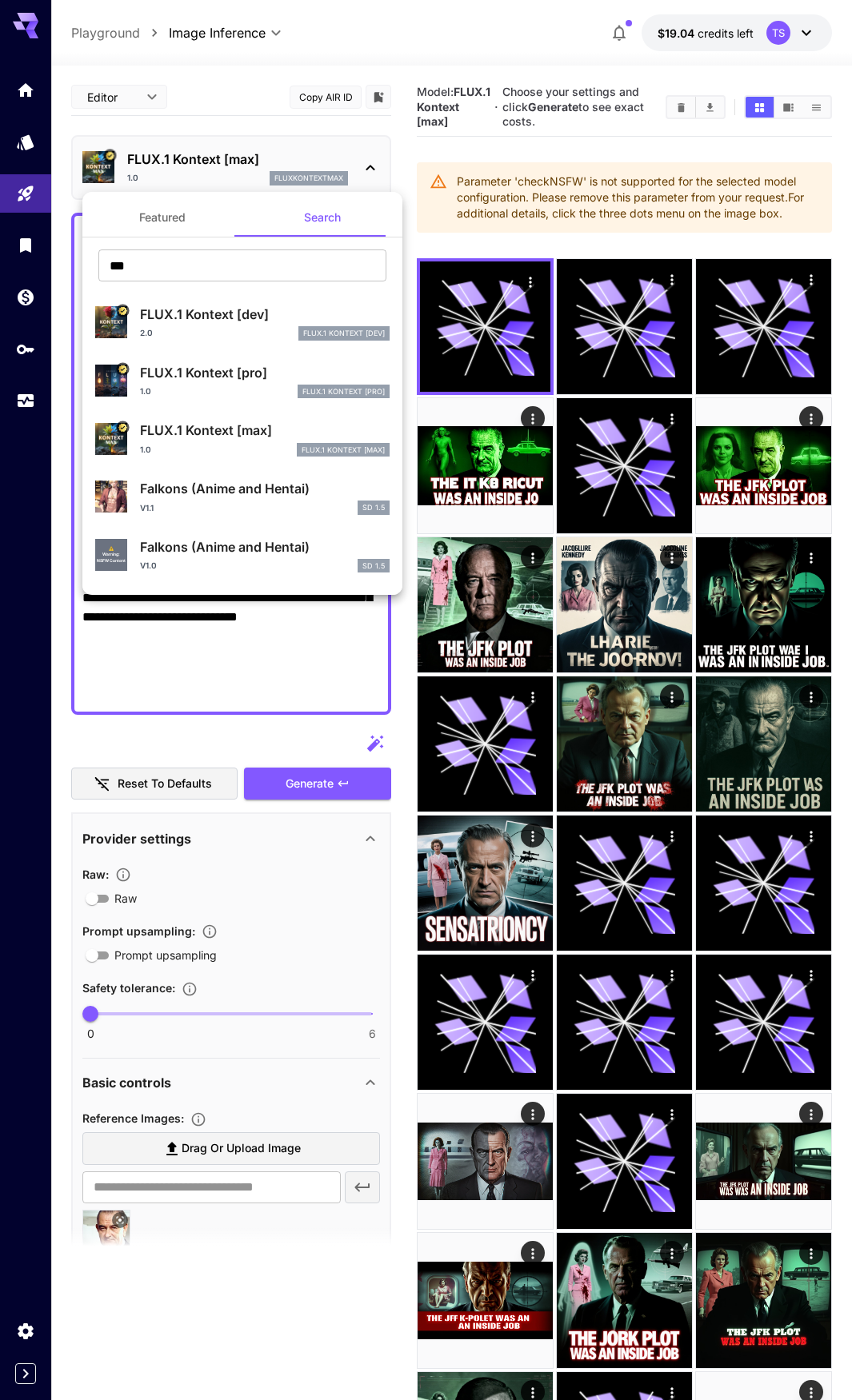
click at [173, 217] on button "Featured" at bounding box center [162, 217] width 160 height 38
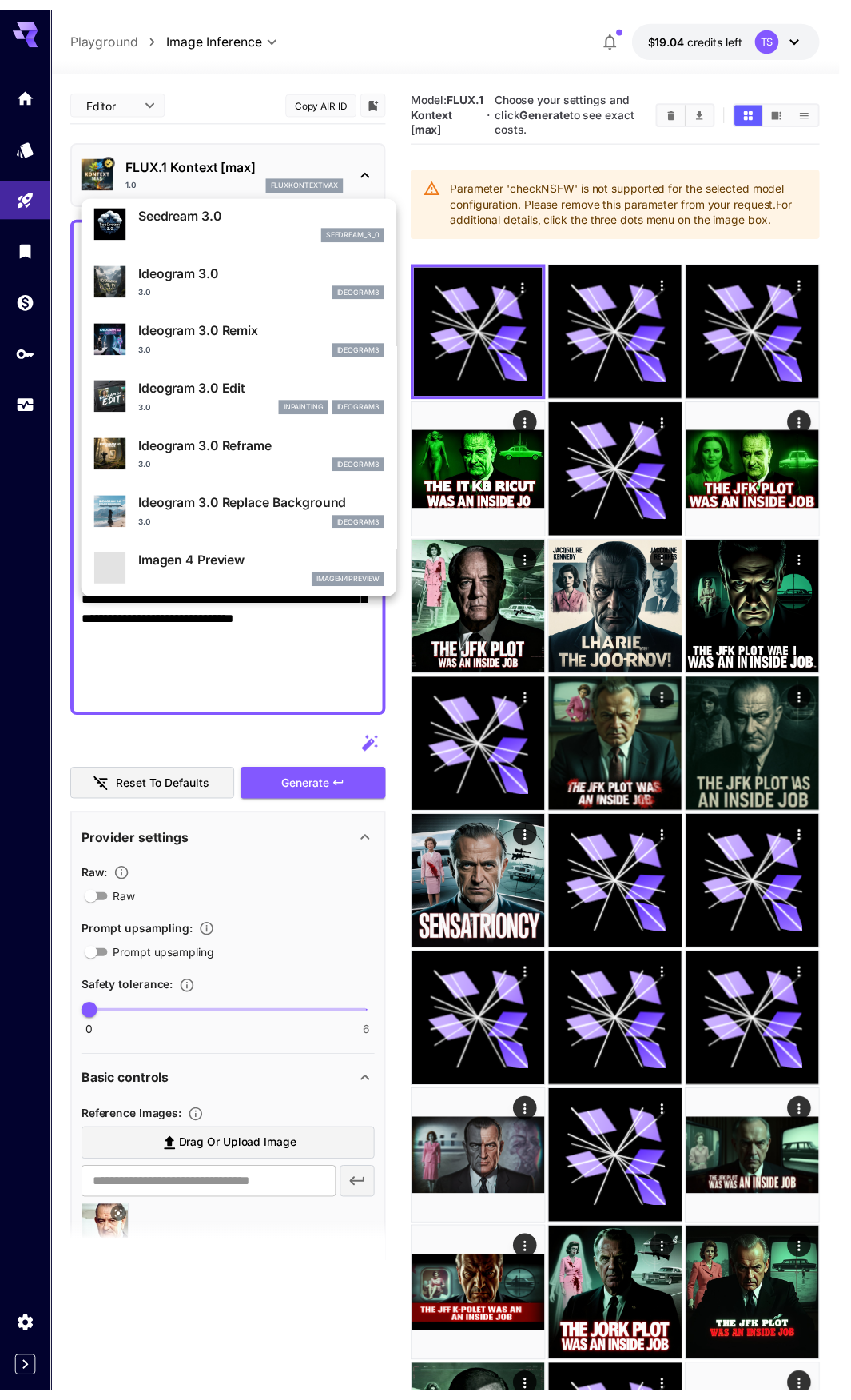
scroll to position [560, 0]
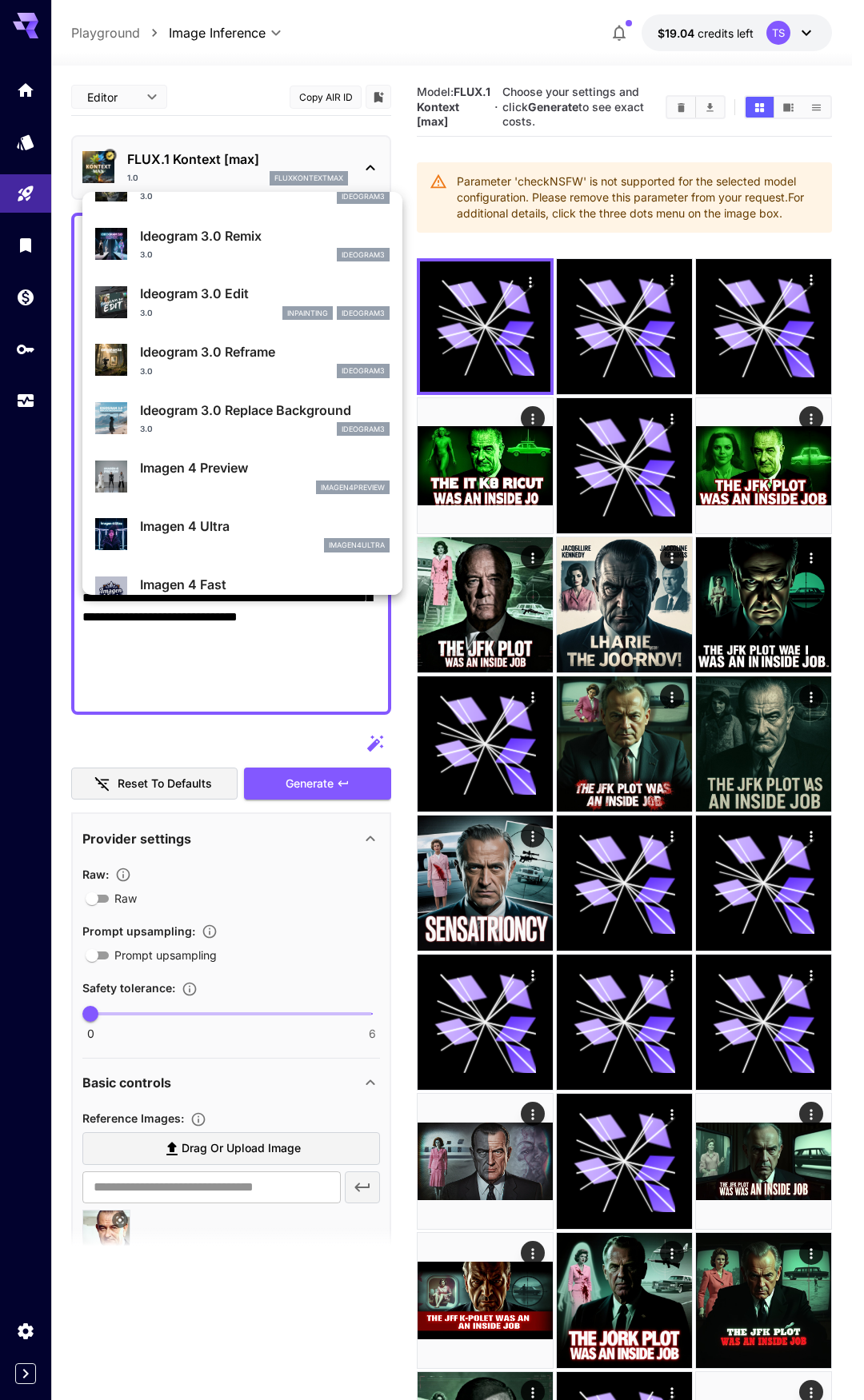
click at [219, 253] on div "3.0 ideogram3" at bounding box center [264, 254] width 250 height 14
type input "**********"
type input "****"
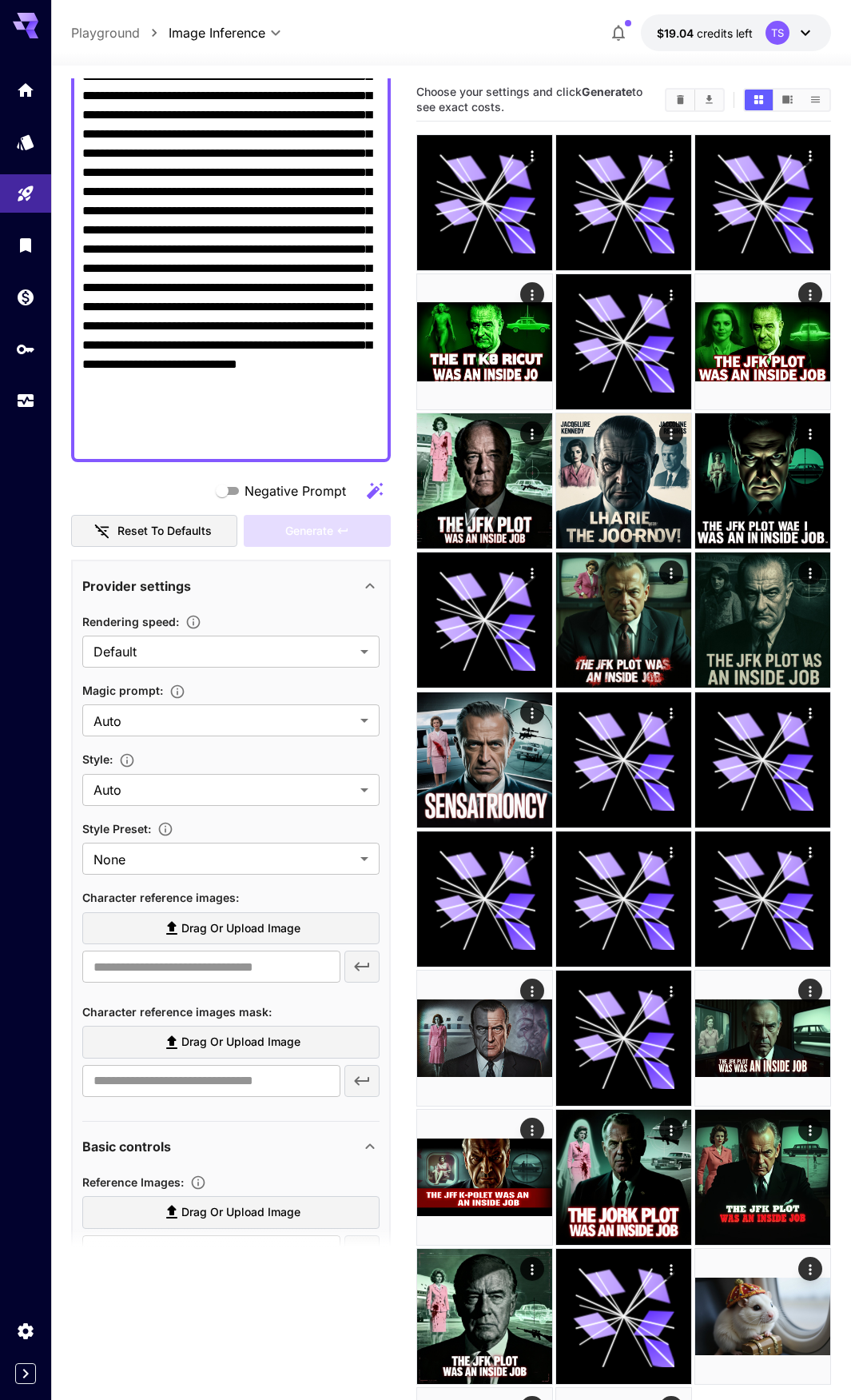
scroll to position [480, 0]
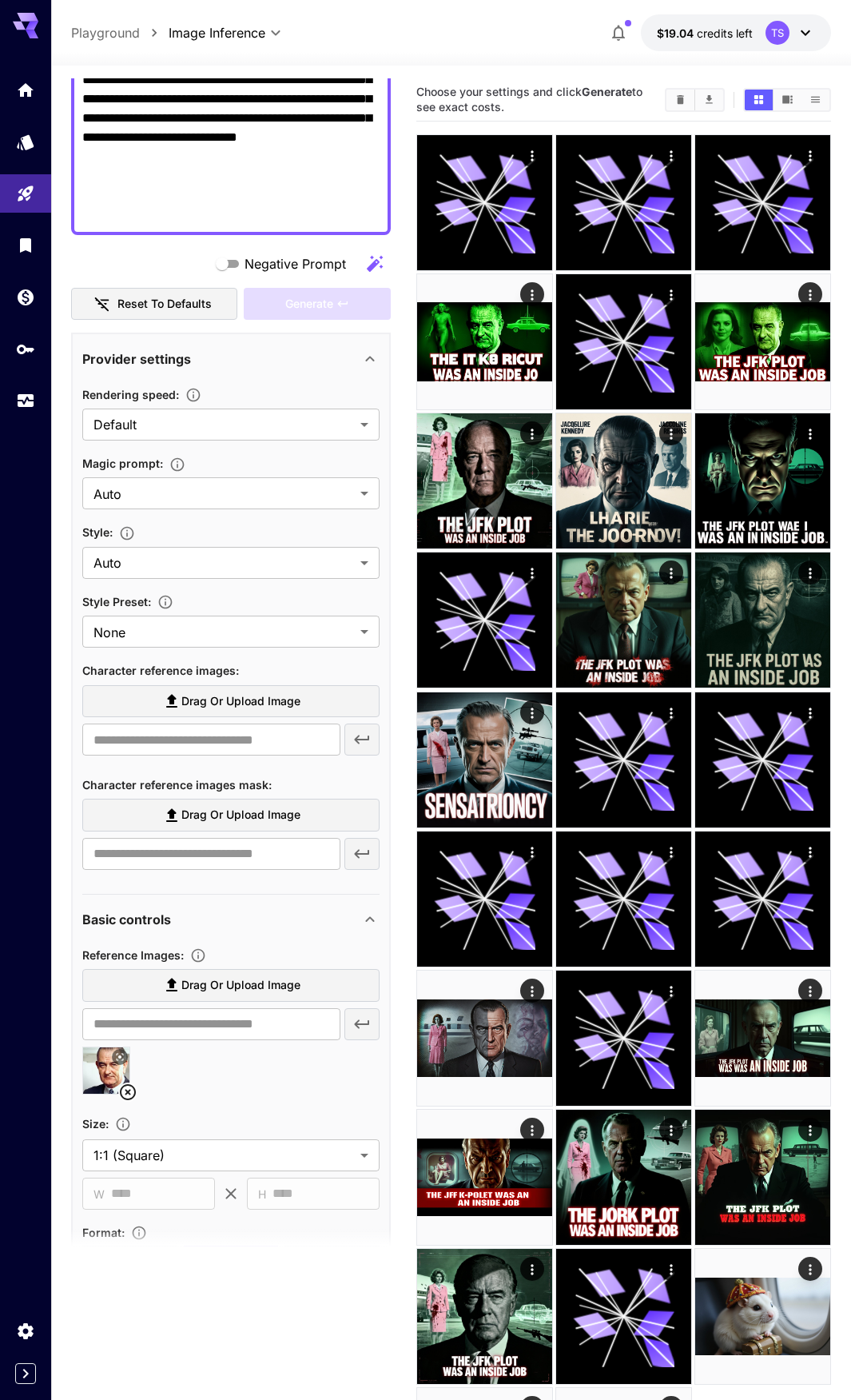
click at [239, 699] on span "Drag or upload image" at bounding box center [241, 701] width 120 height 20
click at [0, 0] on input "Drag or upload image" at bounding box center [0, 0] width 0 height 0
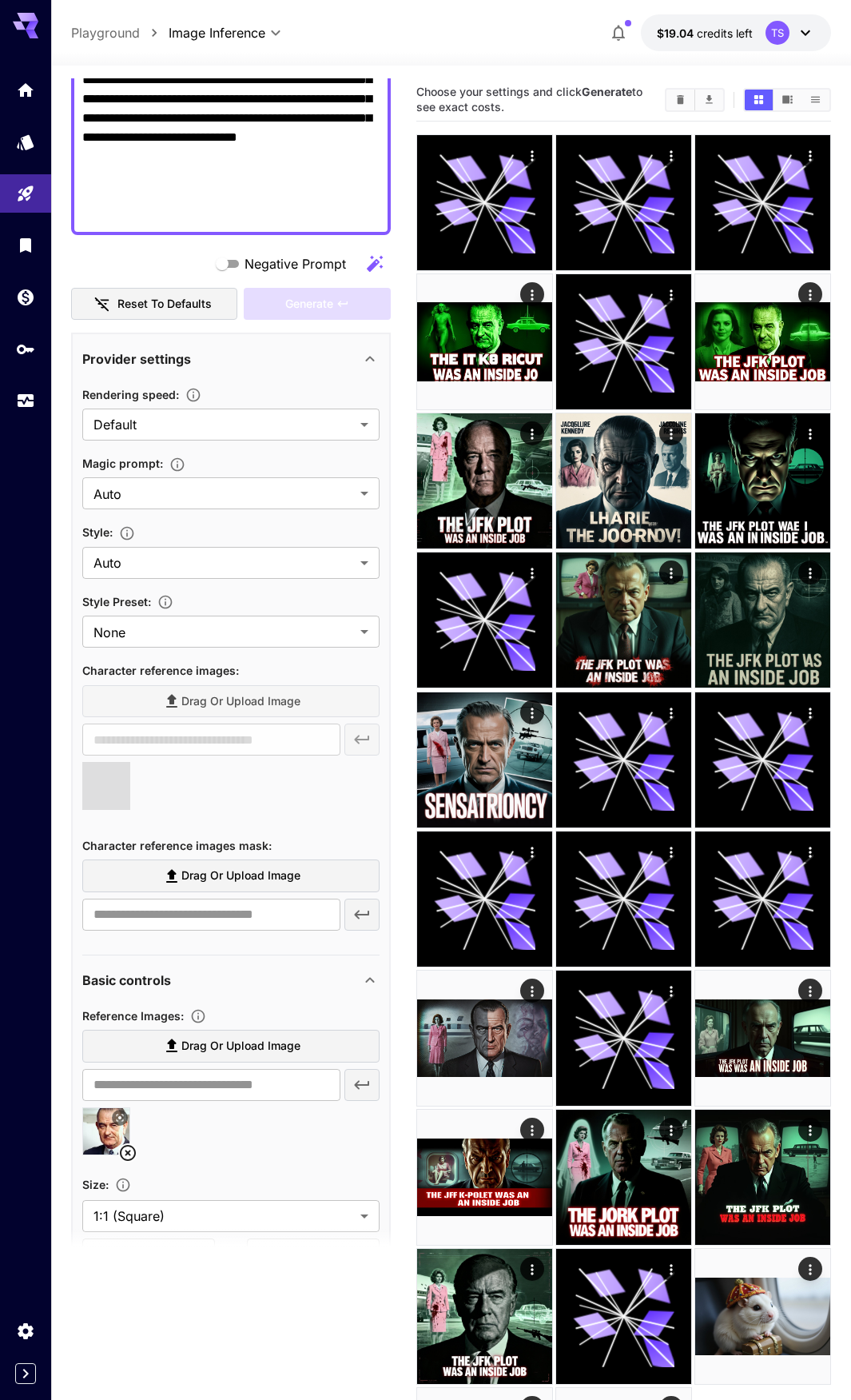
type input "**********"
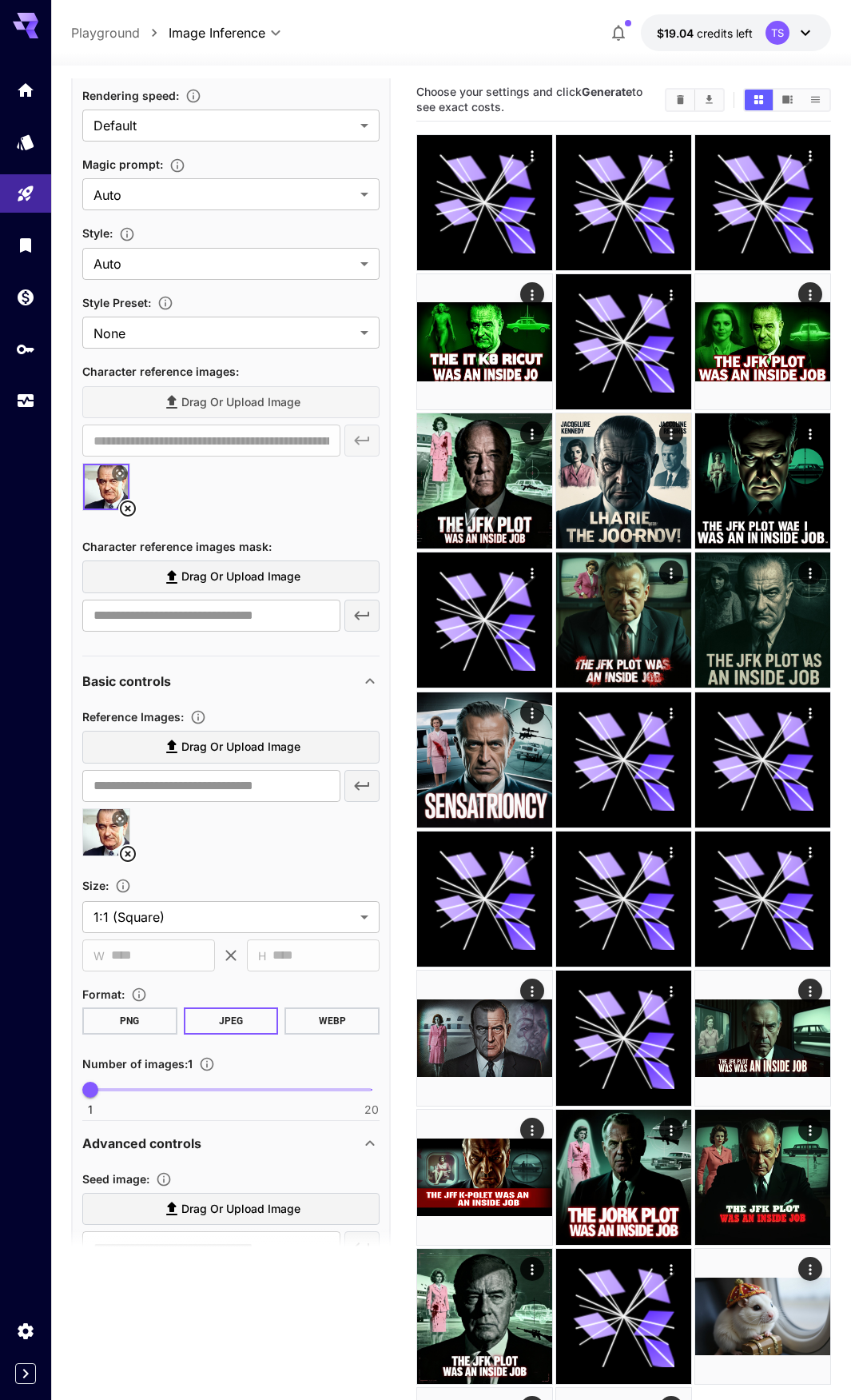
scroll to position [800, 0]
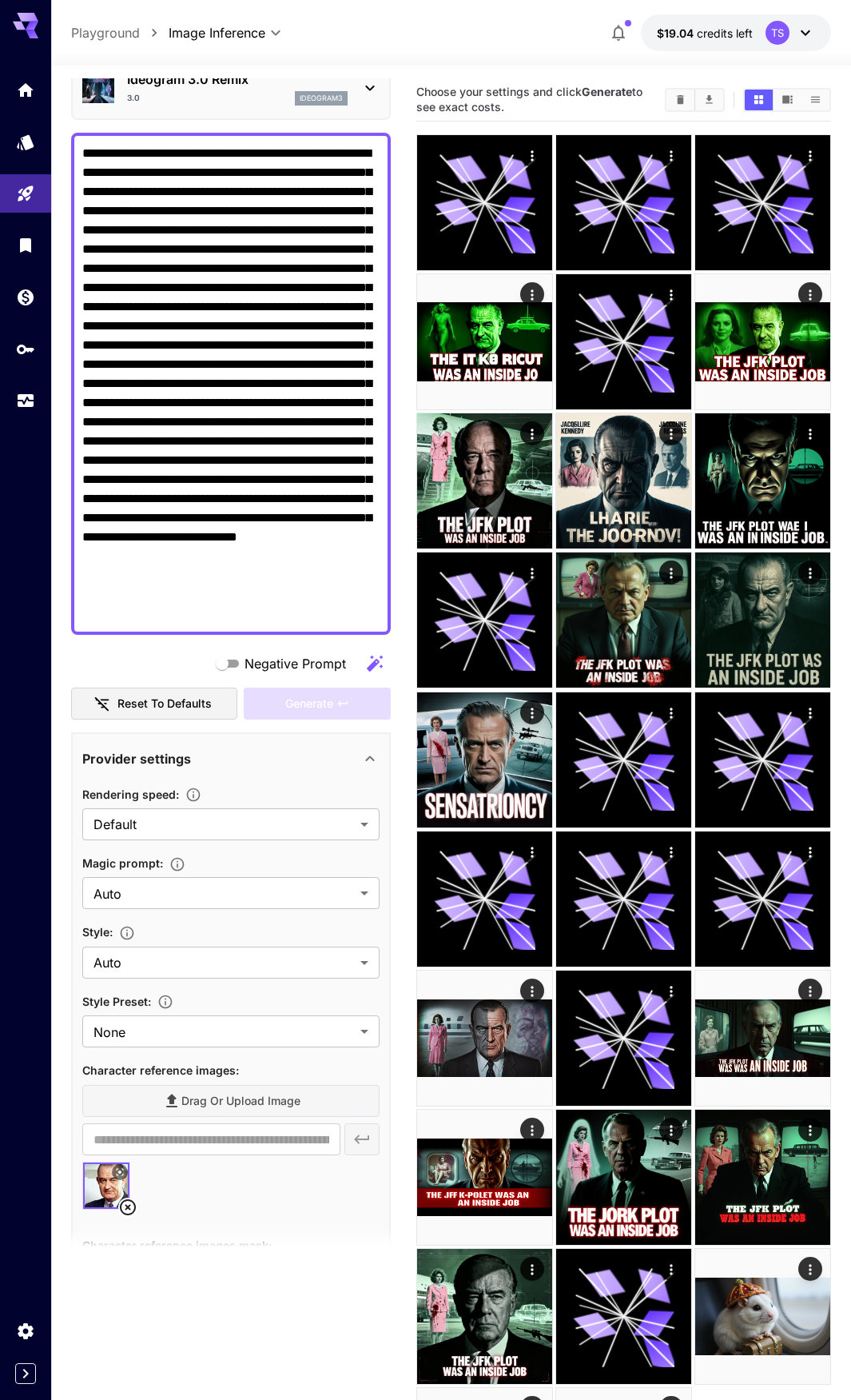
click at [249, 521] on textarea "Negative Prompt" at bounding box center [231, 384] width 297 height 480
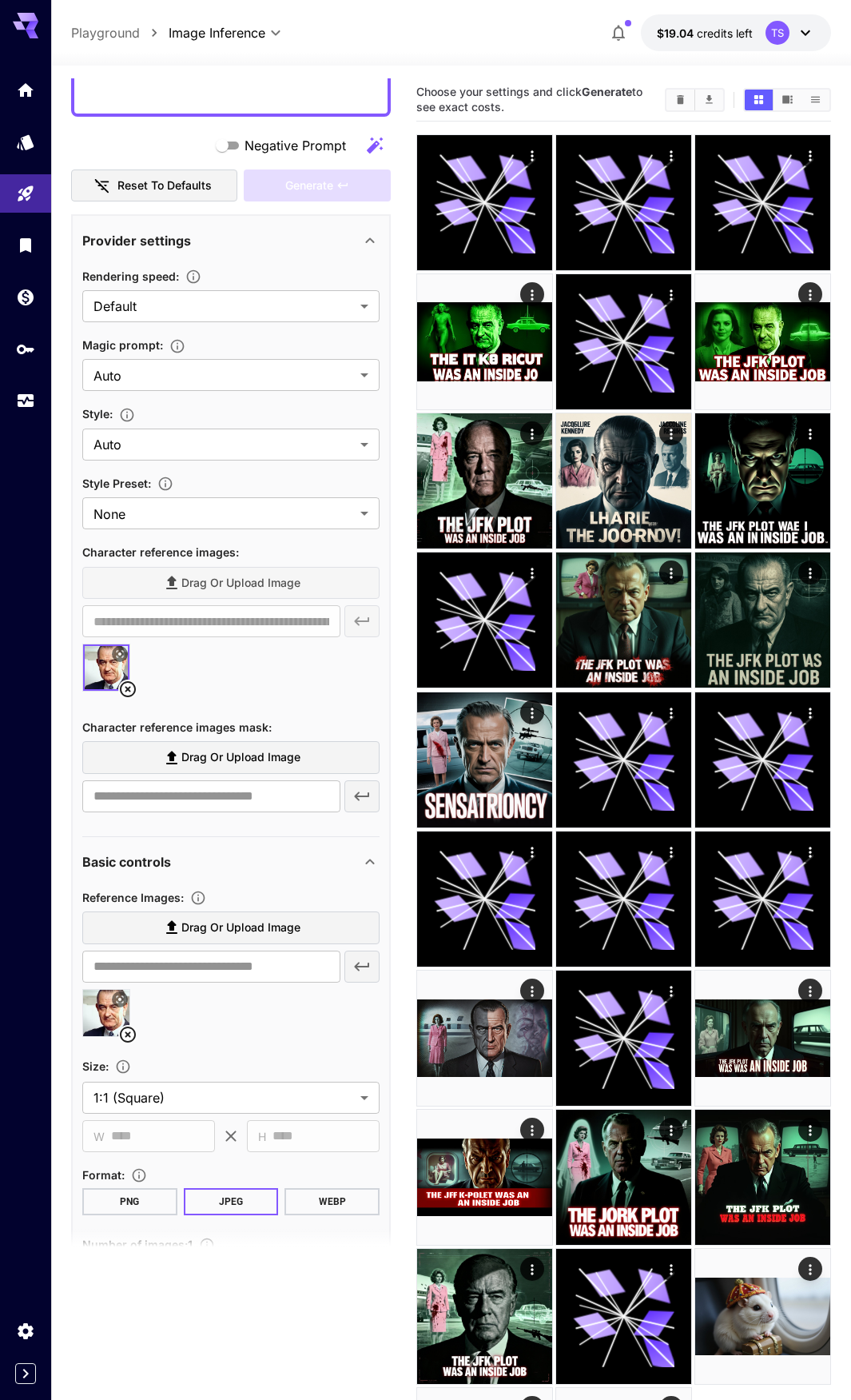
scroll to position [719, 0]
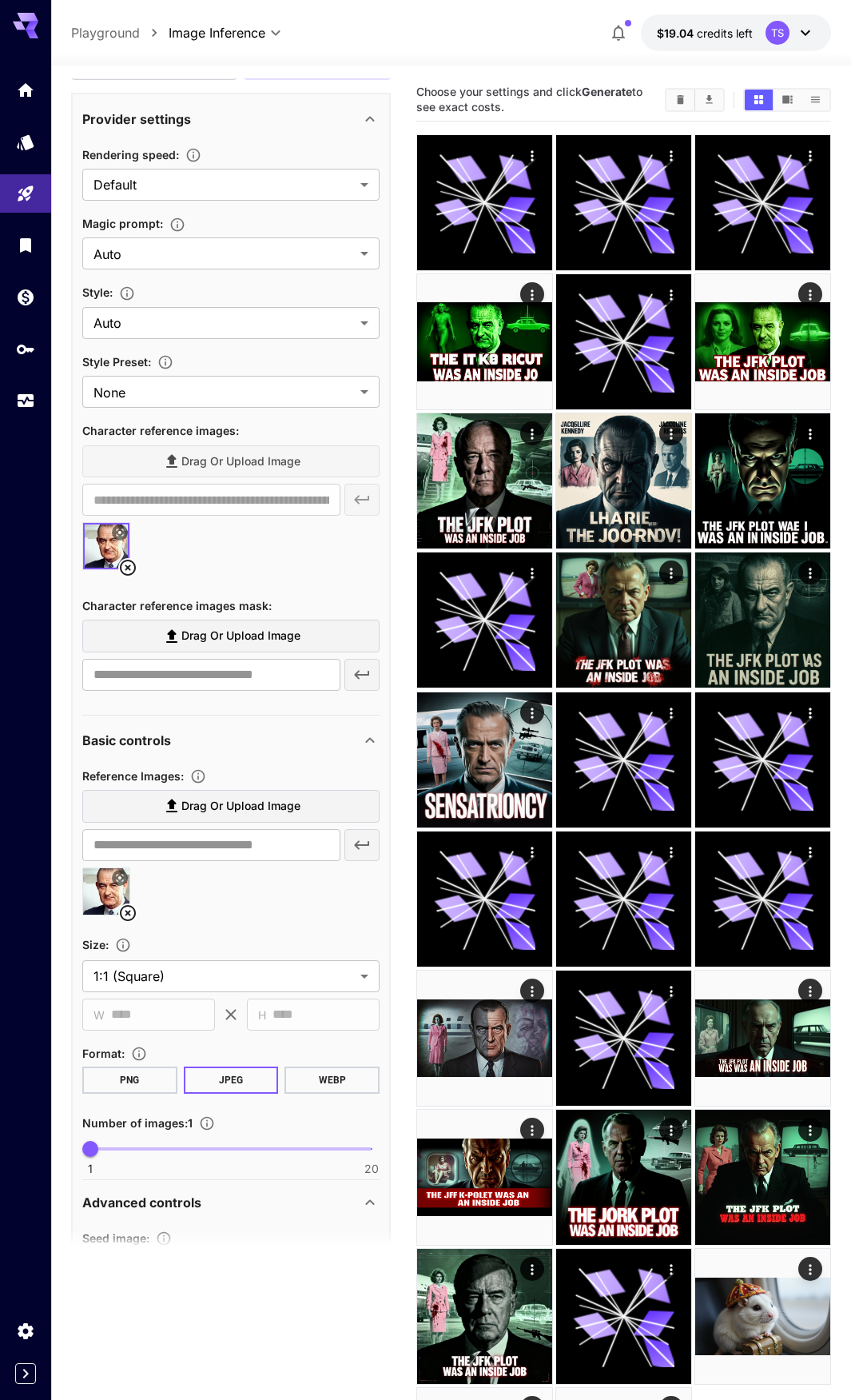
click at [271, 722] on div "Basic controls" at bounding box center [231, 740] width 297 height 38
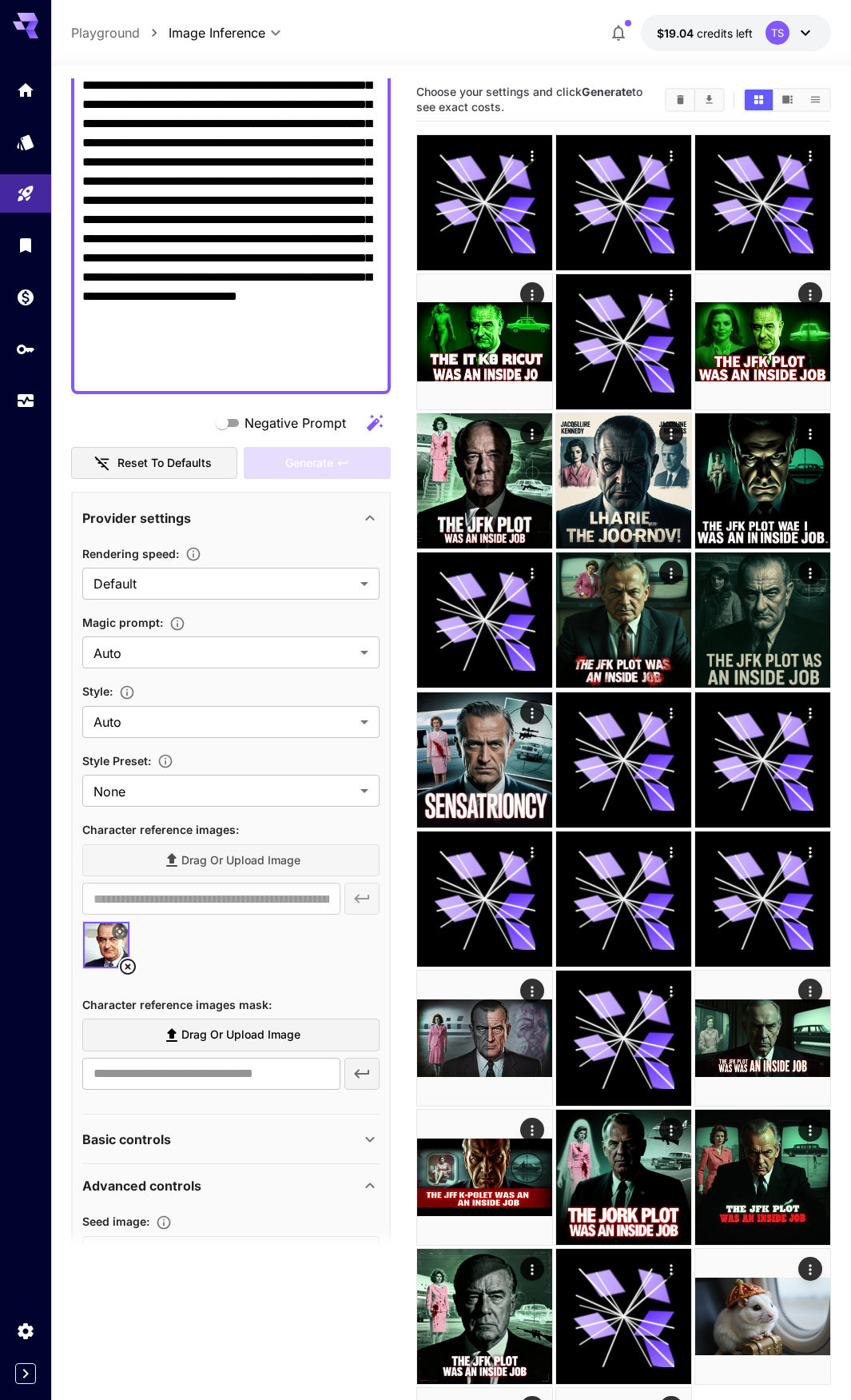
scroll to position [320, 0]
click at [211, 376] on textarea "Negative Prompt" at bounding box center [231, 144] width 297 height 480
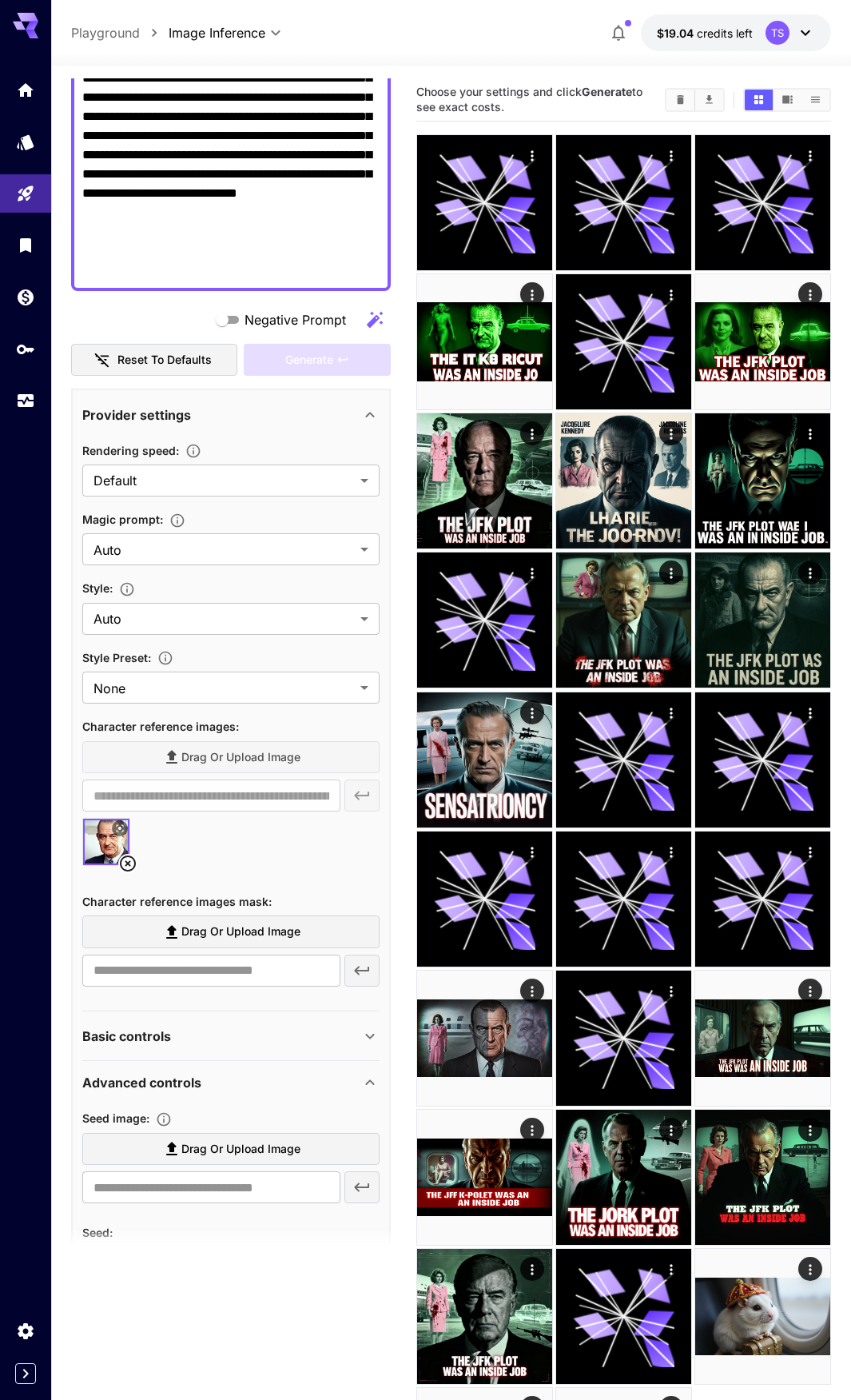
scroll to position [560, 0]
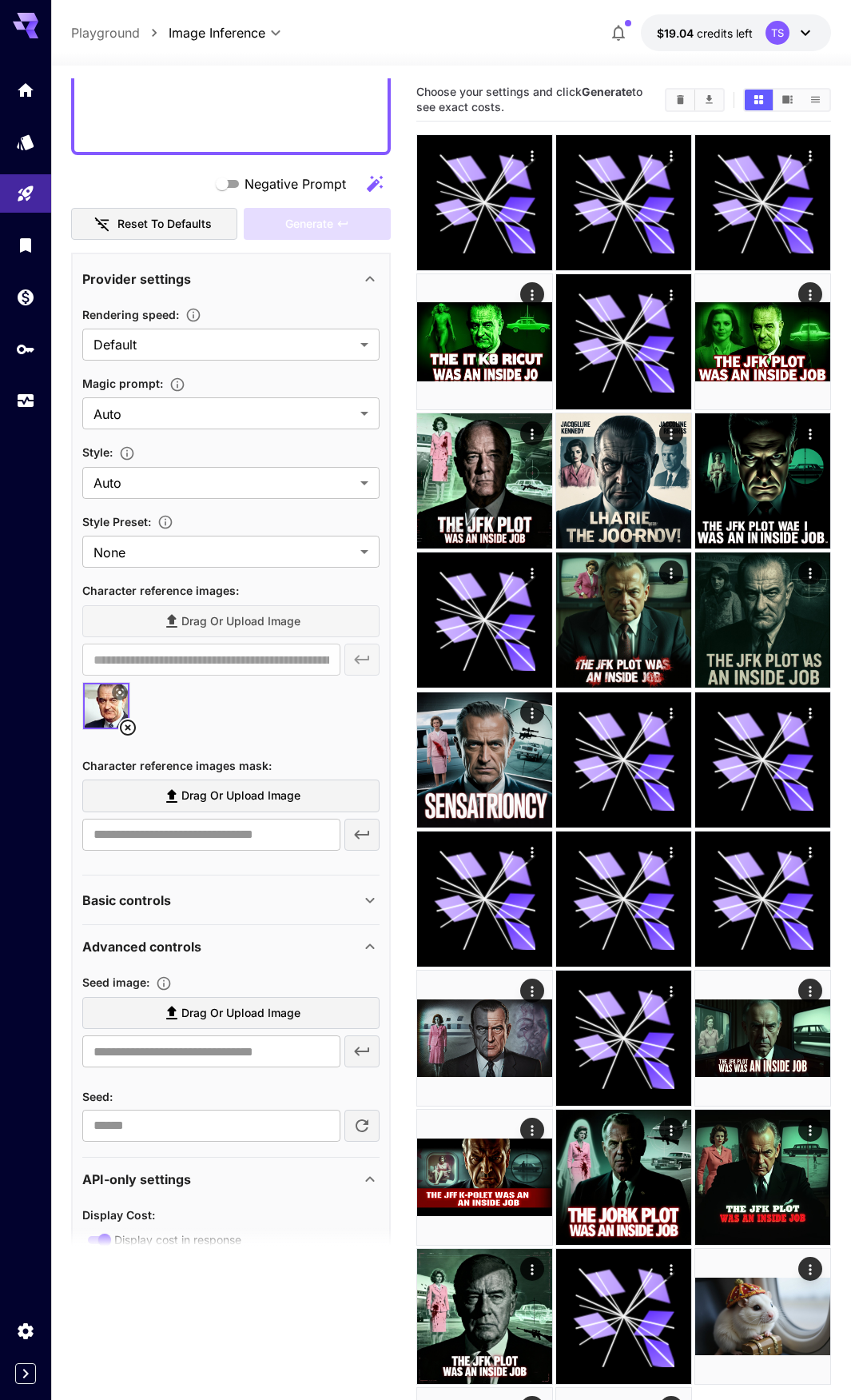
click at [170, 798] on icon at bounding box center [172, 796] width 11 height 13
click at [0, 0] on input "Drag or upload image" at bounding box center [0, 0] width 0 height 0
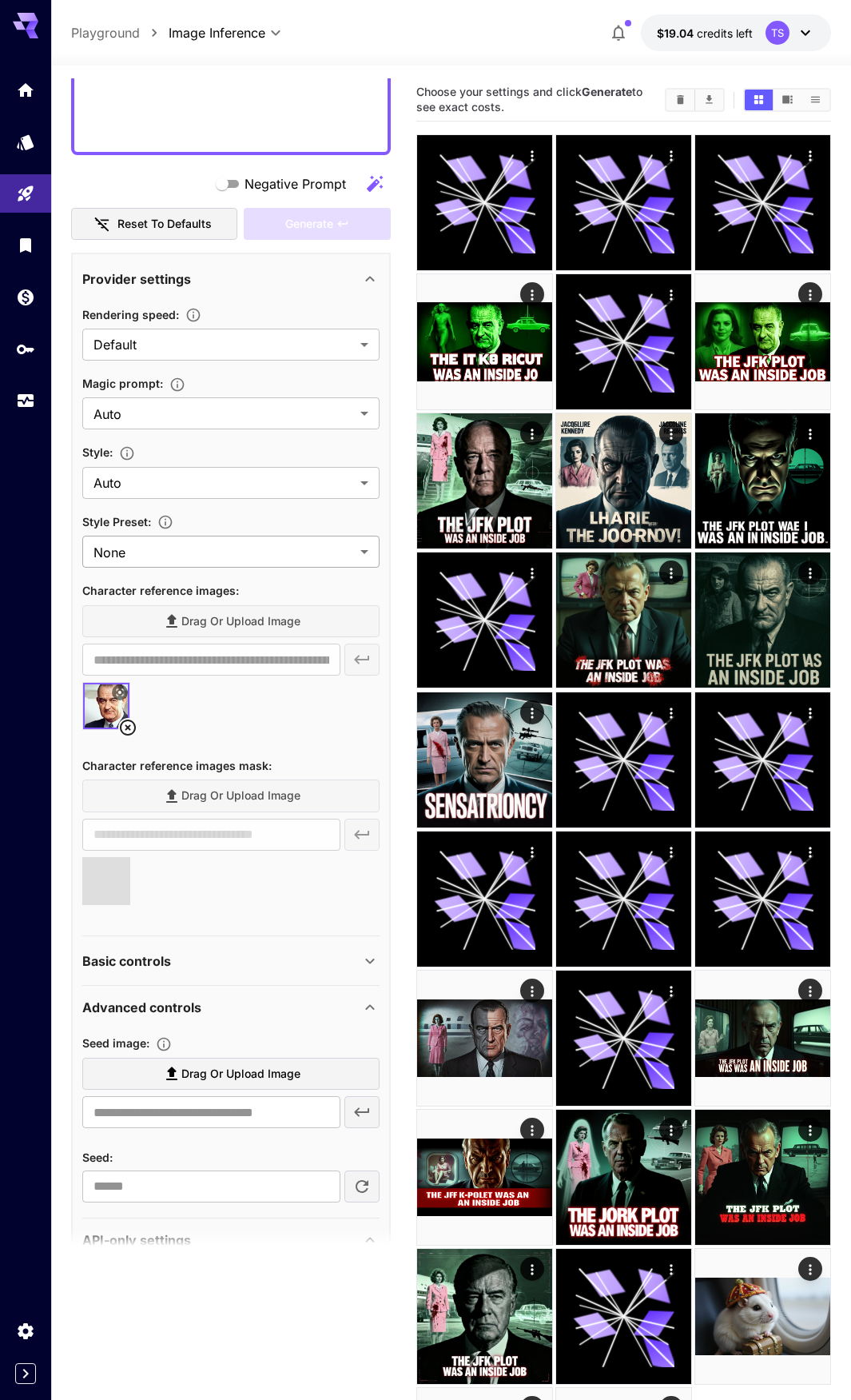
type input "**********"
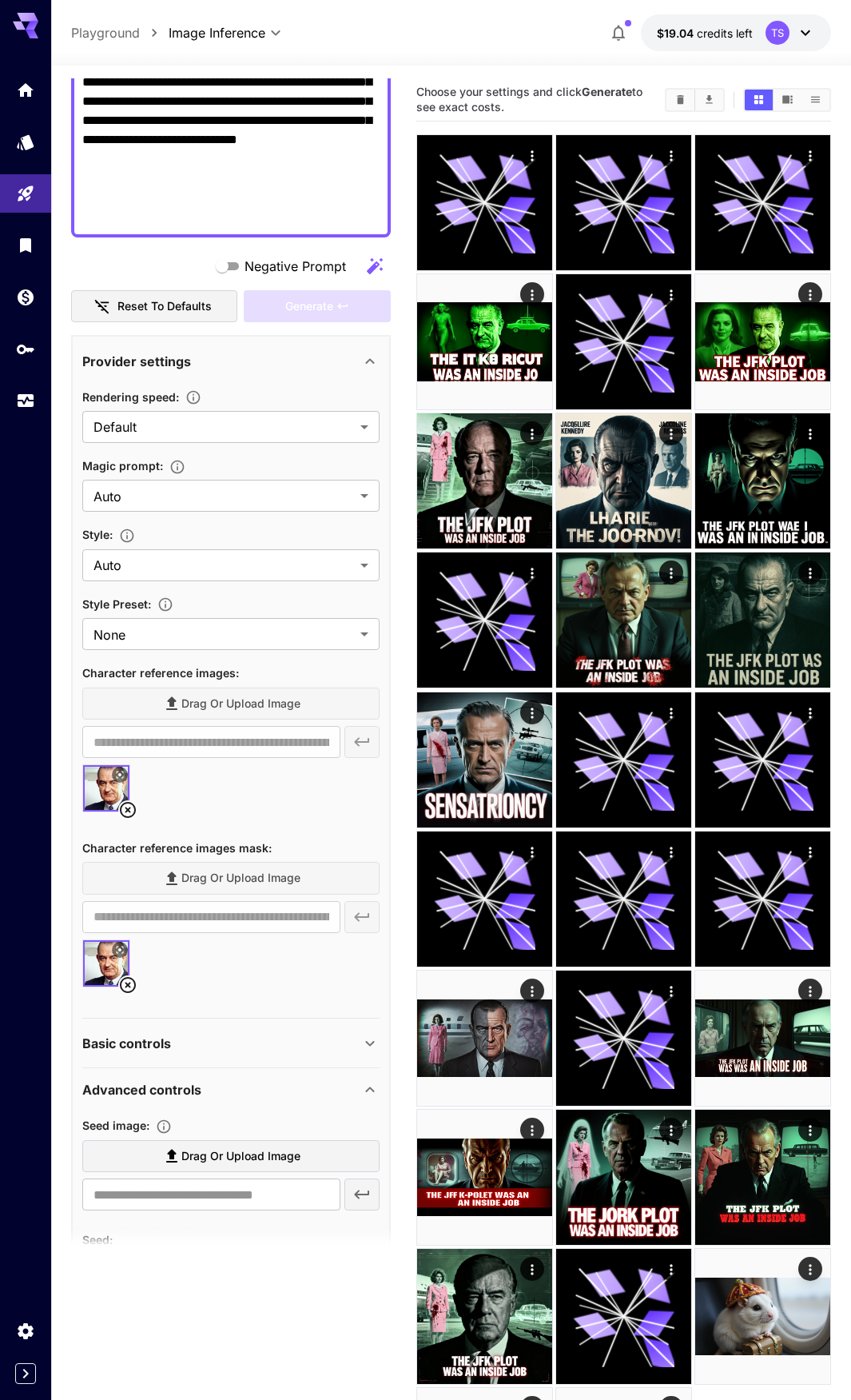
scroll to position [400, 0]
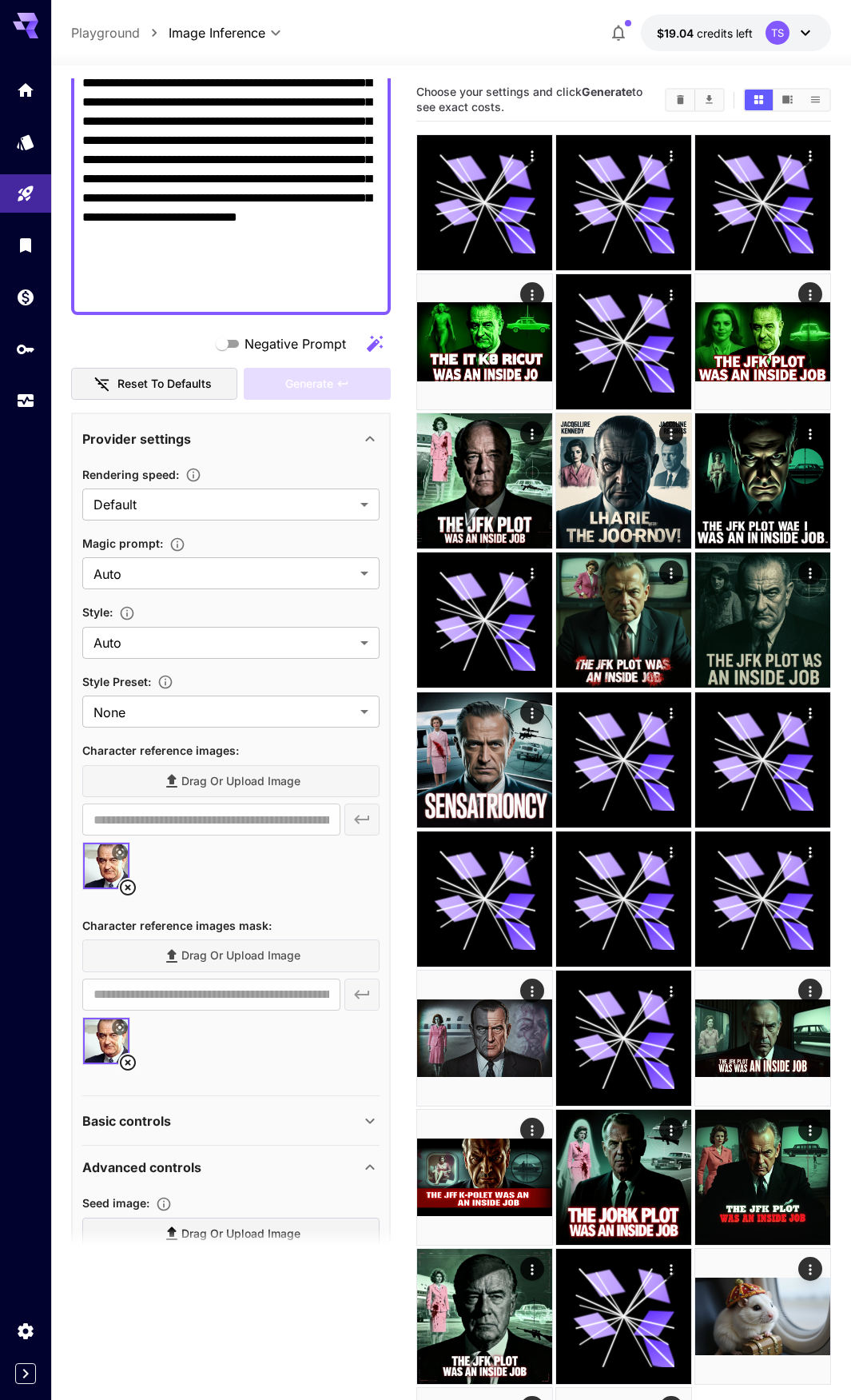
click at [127, 1063] on icon at bounding box center [127, 1062] width 16 height 16
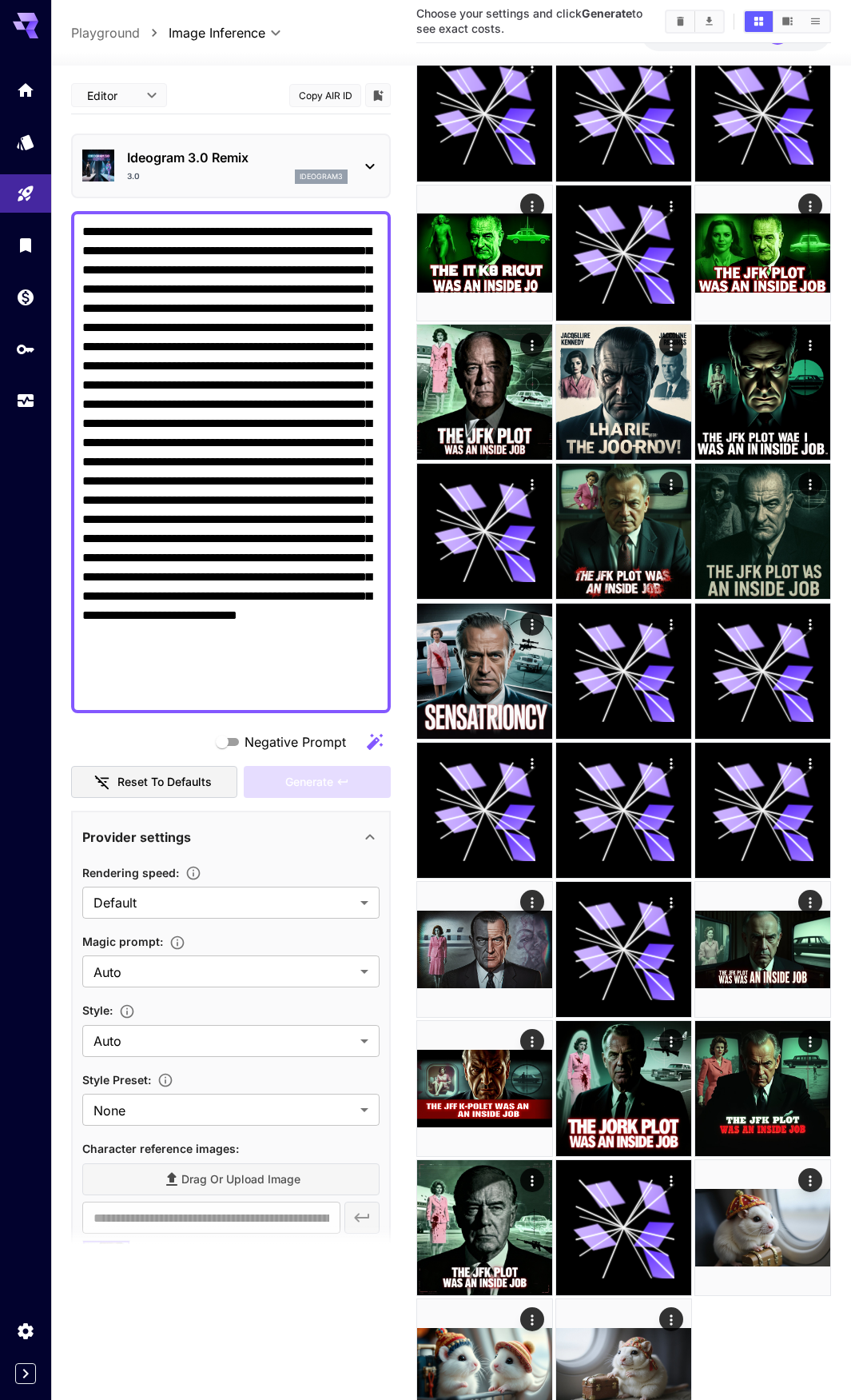
scroll to position [0, 0]
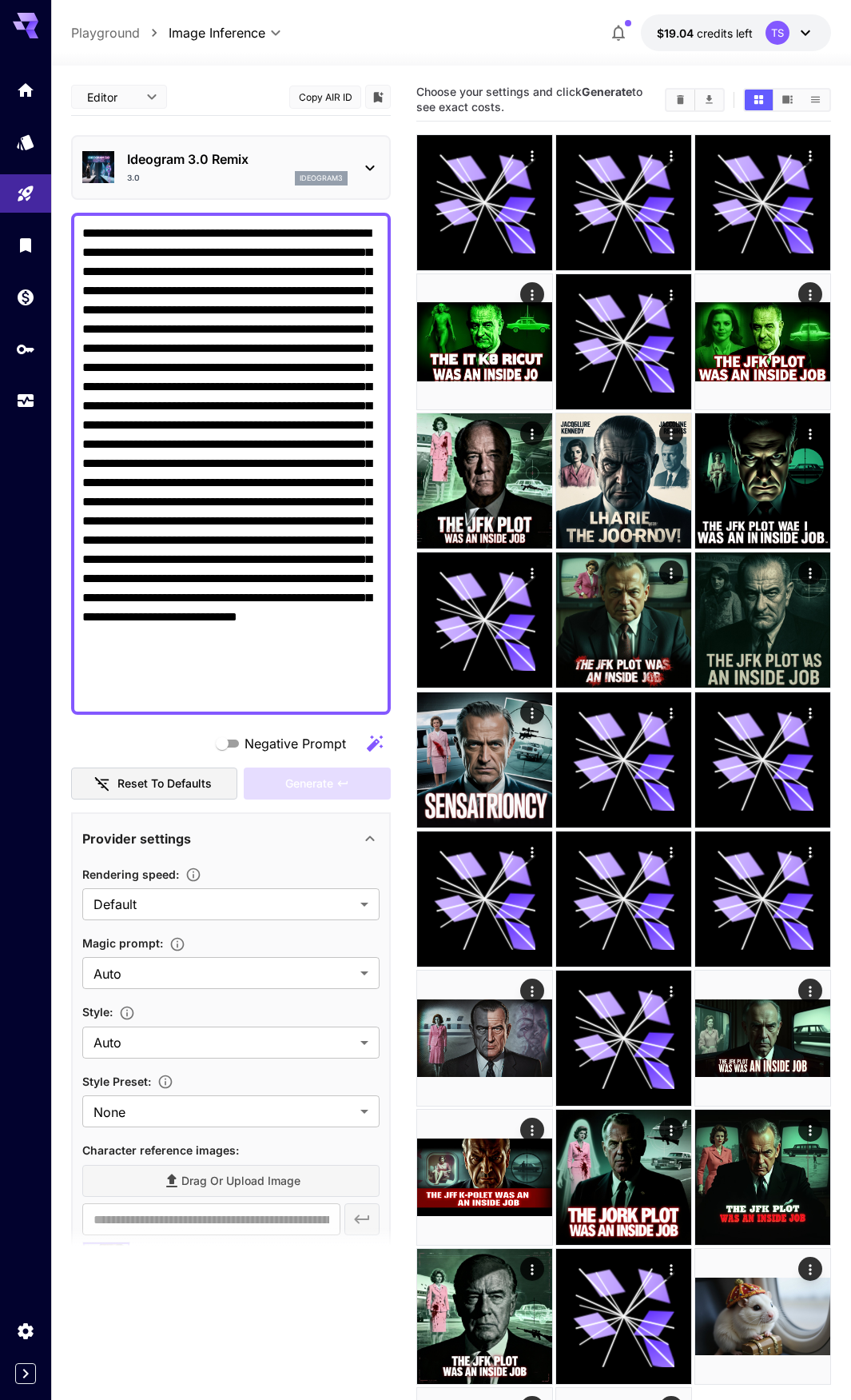
click at [252, 530] on textarea "Negative Prompt" at bounding box center [231, 464] width 297 height 480
click at [227, 176] on div "3.0 ideogram3" at bounding box center [237, 177] width 221 height 14
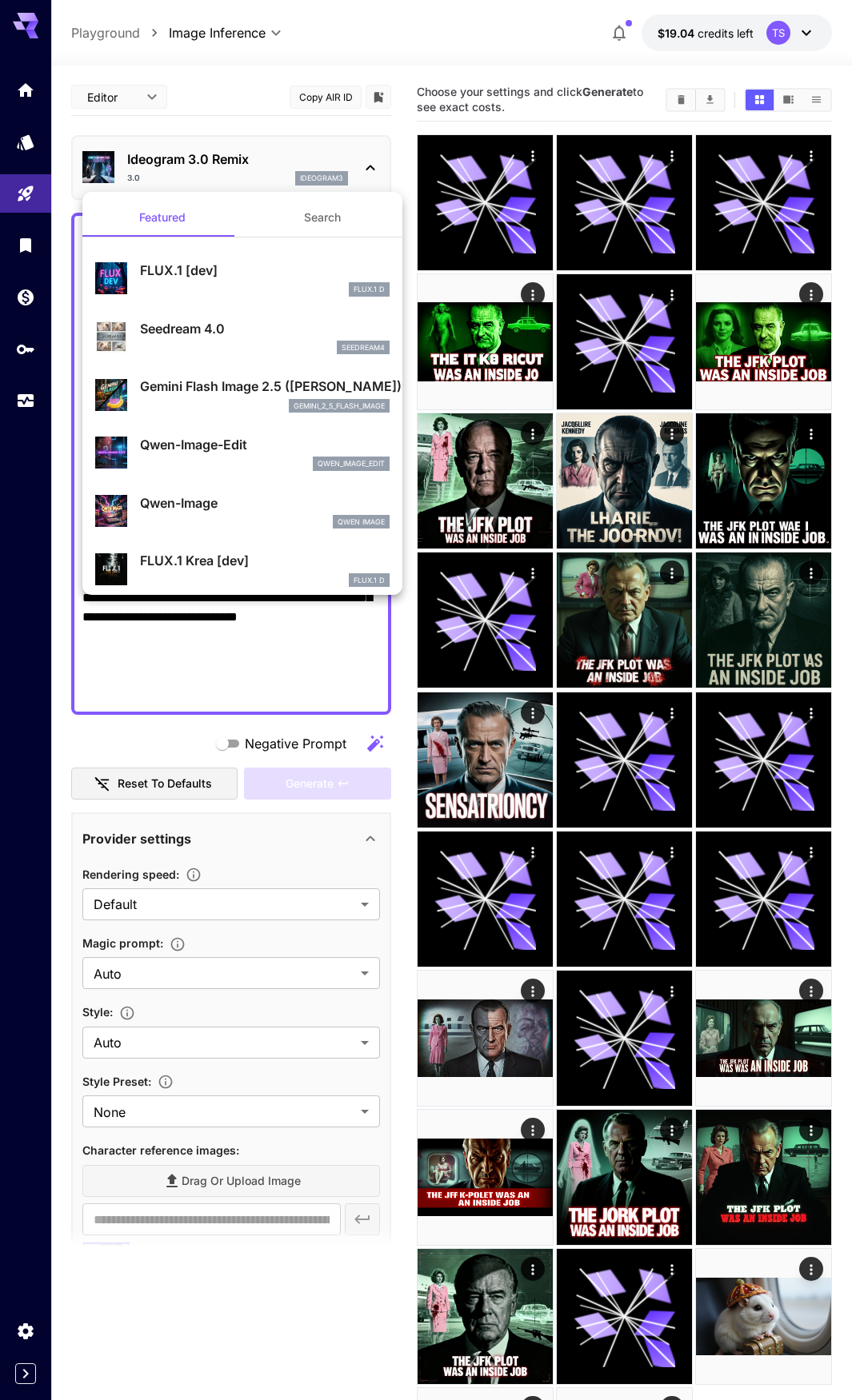
click at [216, 399] on div "gemini_2_5_flash_image" at bounding box center [264, 405] width 250 height 14
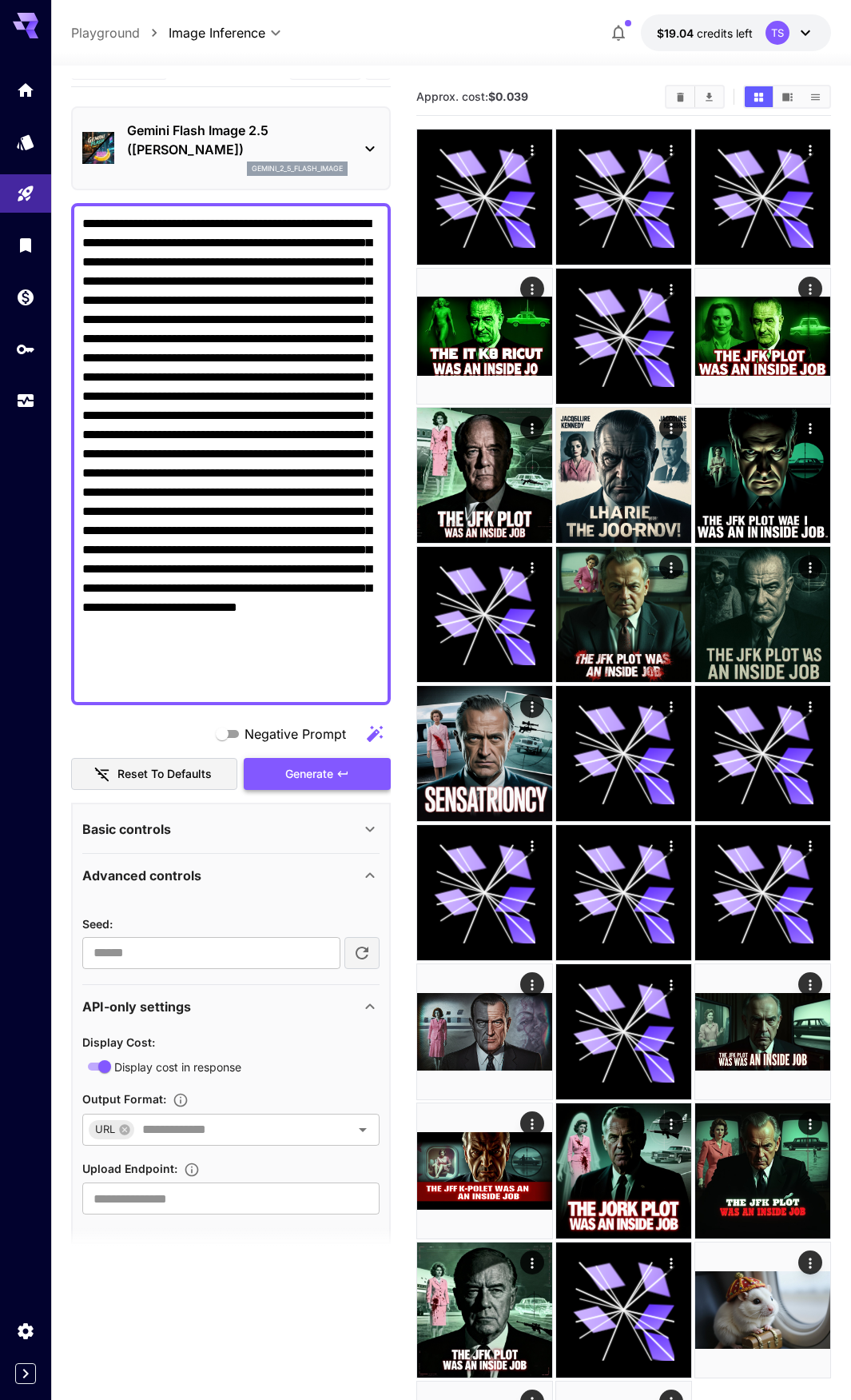
scroll to position [45, 0]
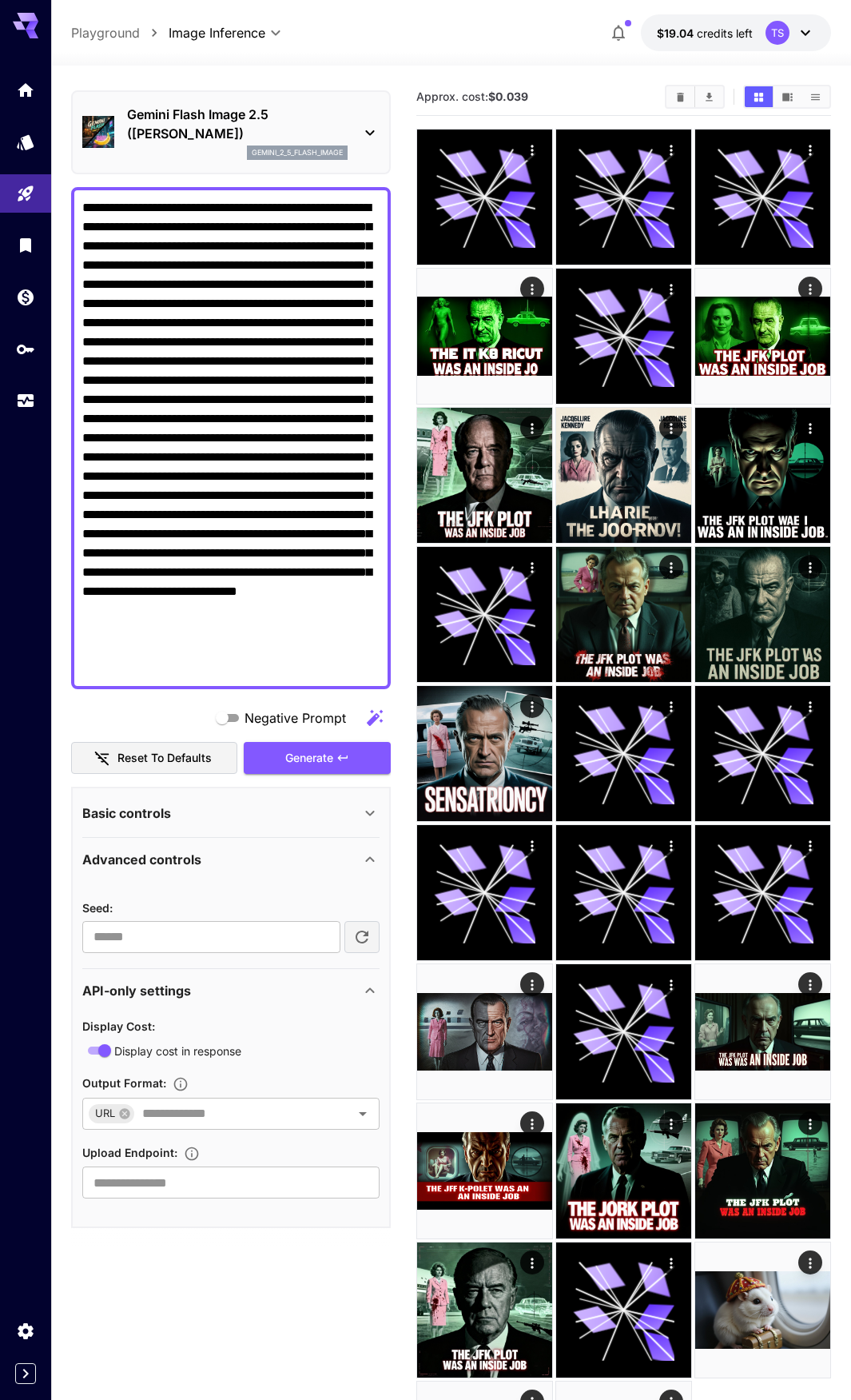
click at [278, 848] on div "Advanced controls" at bounding box center [231, 860] width 297 height 38
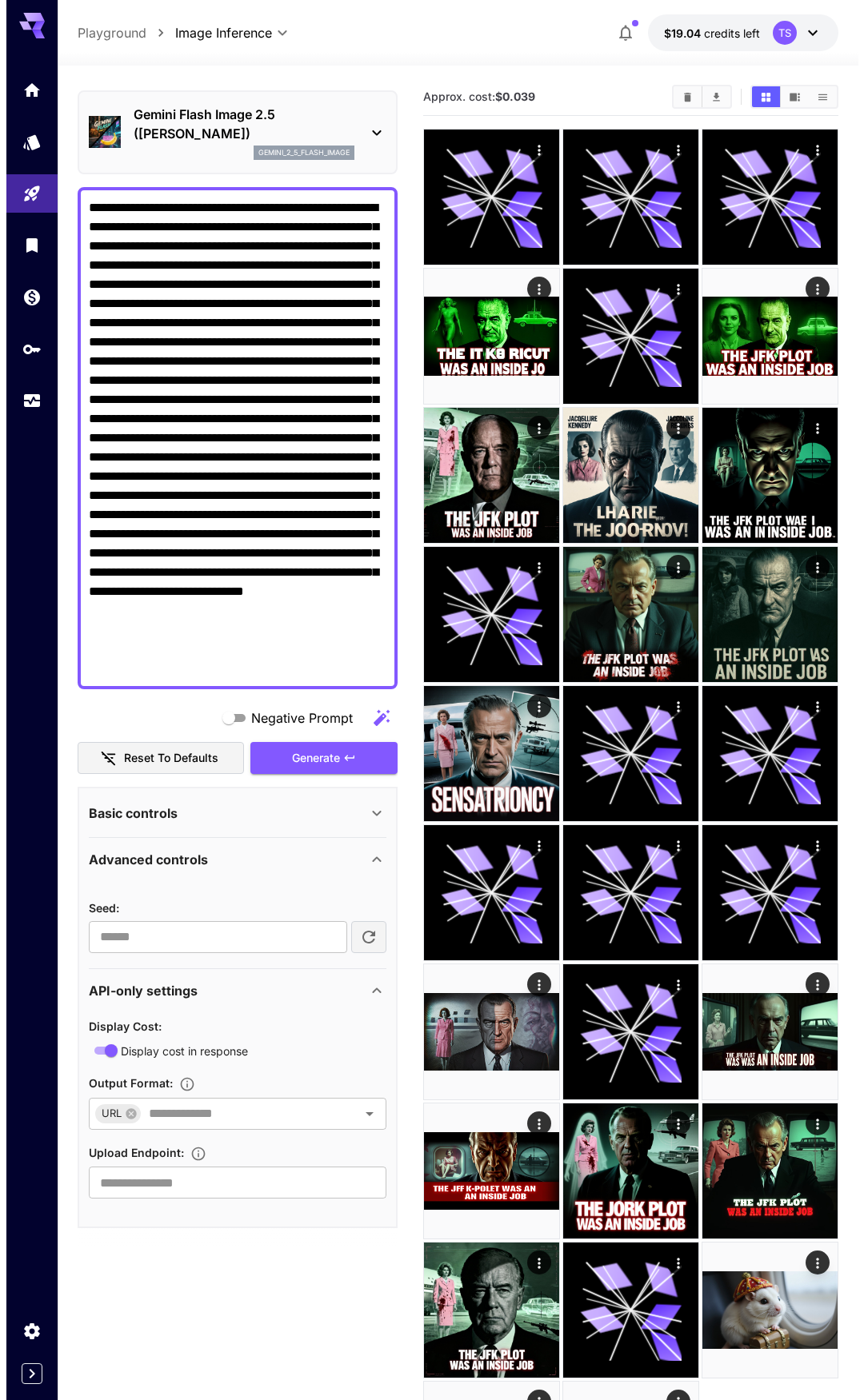
scroll to position [0, 0]
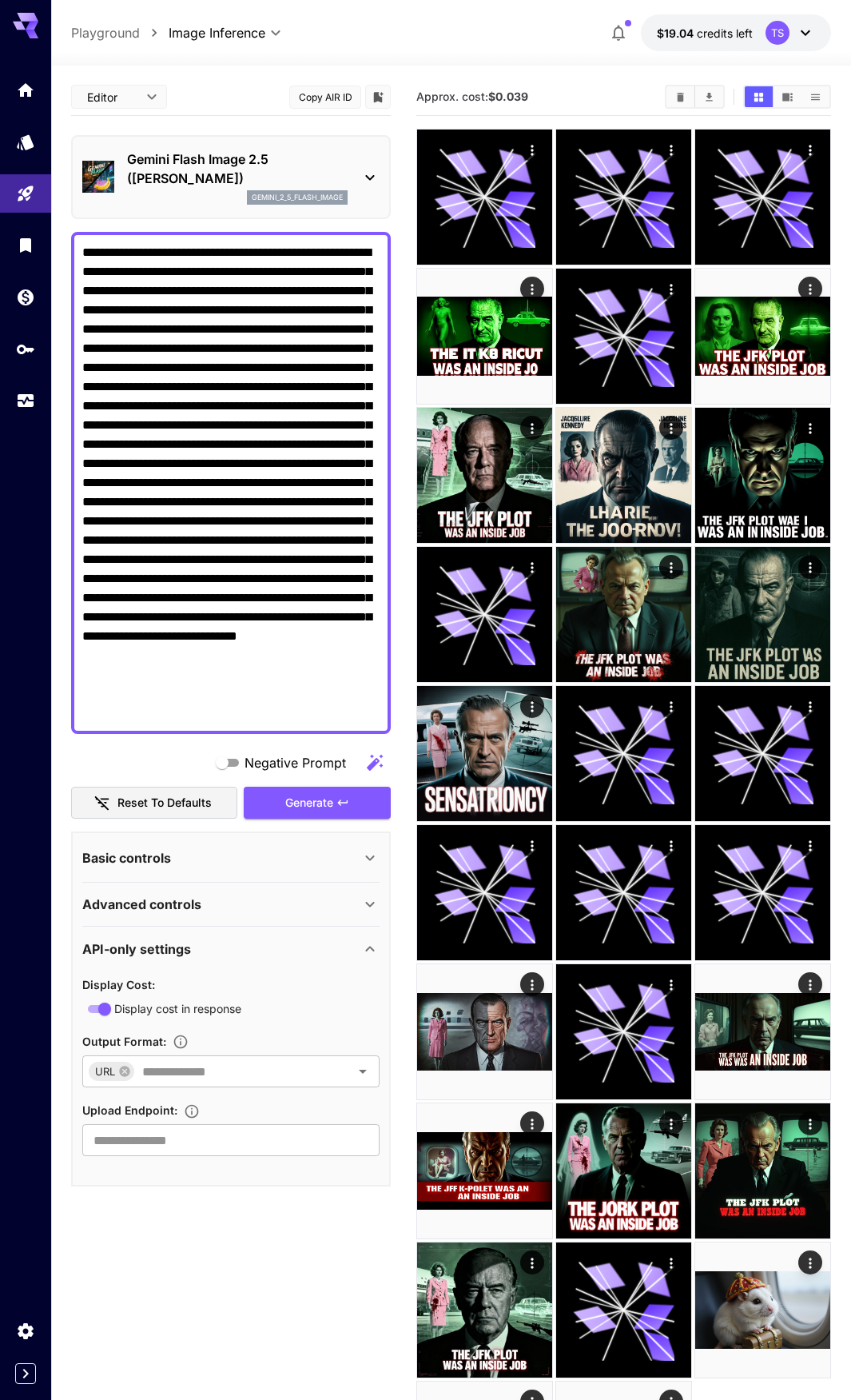
click at [257, 922] on div "Advanced controls" at bounding box center [231, 905] width 297 height 38
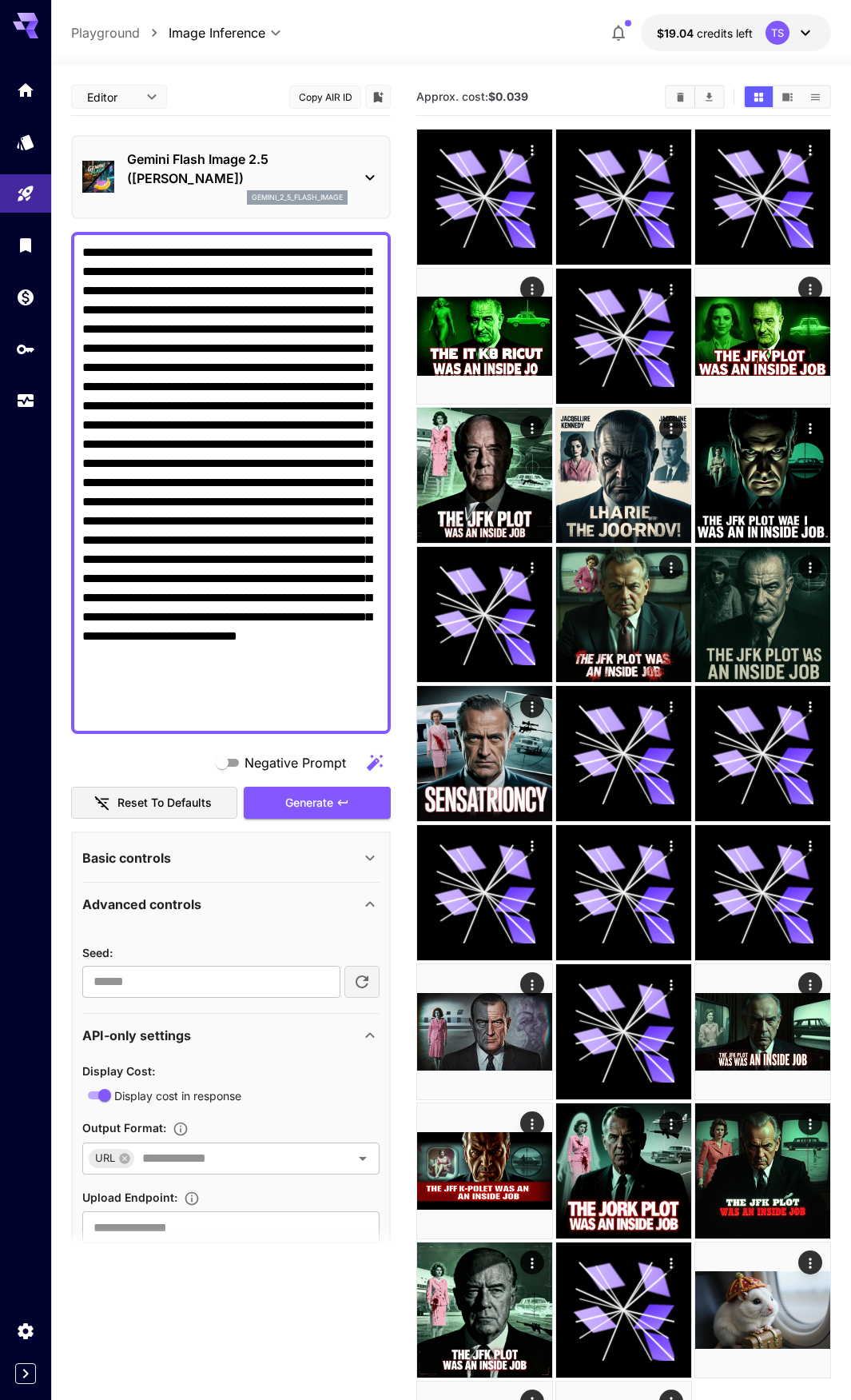
click at [267, 855] on div "Basic controls" at bounding box center [221, 858] width 278 height 19
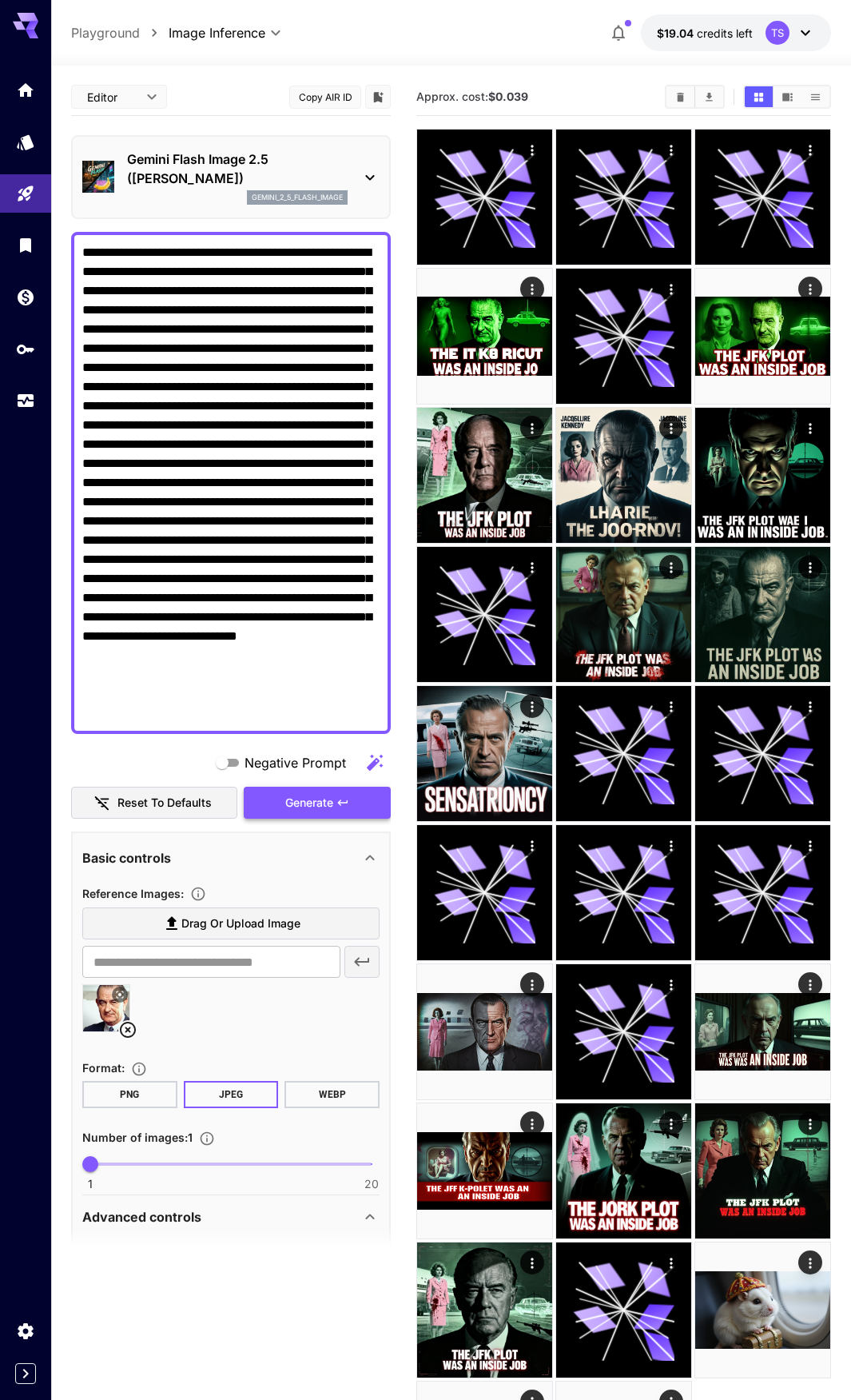
click at [325, 807] on span "Generate" at bounding box center [309, 803] width 48 height 20
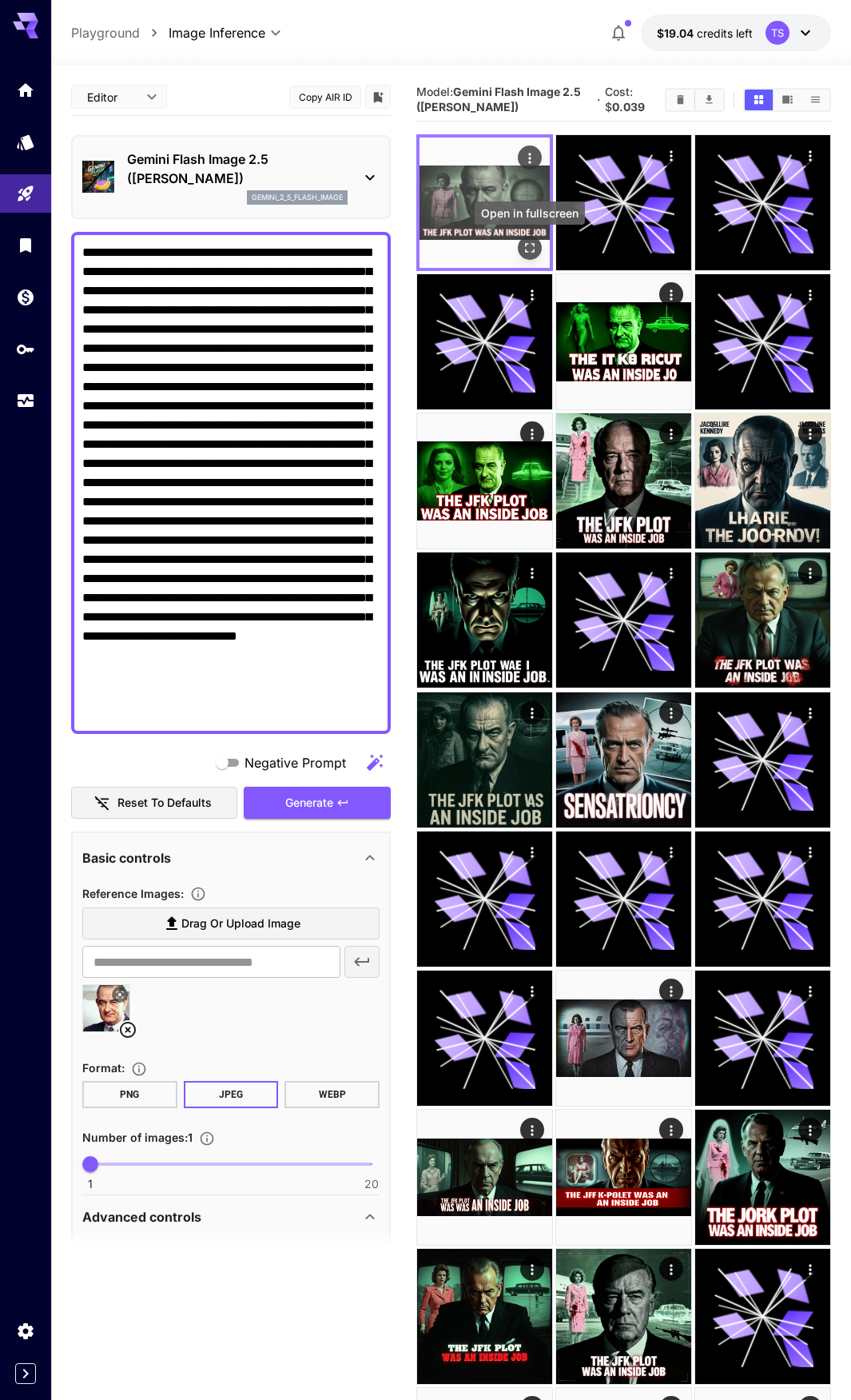
click at [525, 246] on icon "Open in fullscreen" at bounding box center [529, 248] width 16 height 16
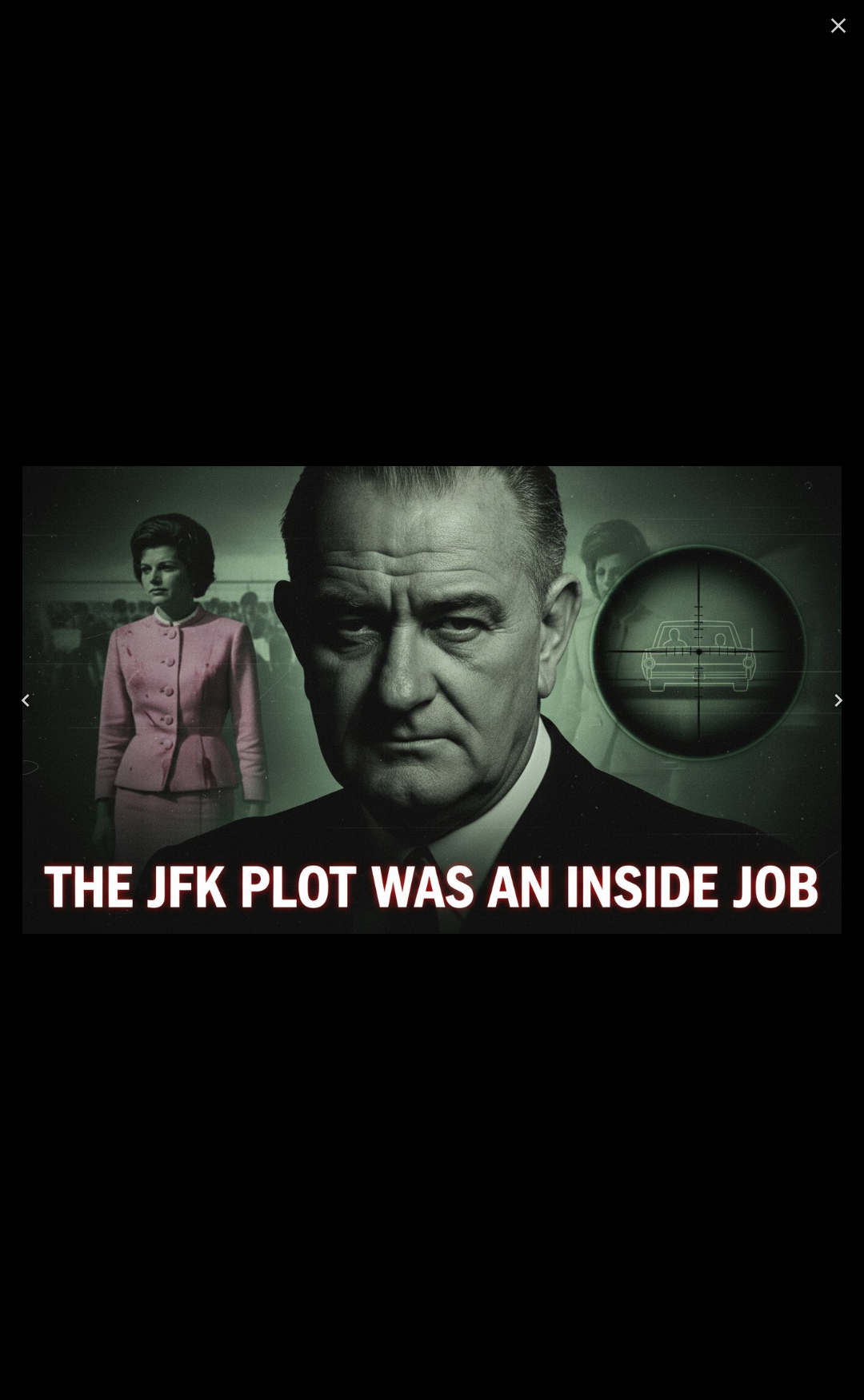
click at [836, 25] on icon "Close" at bounding box center [838, 25] width 26 height 26
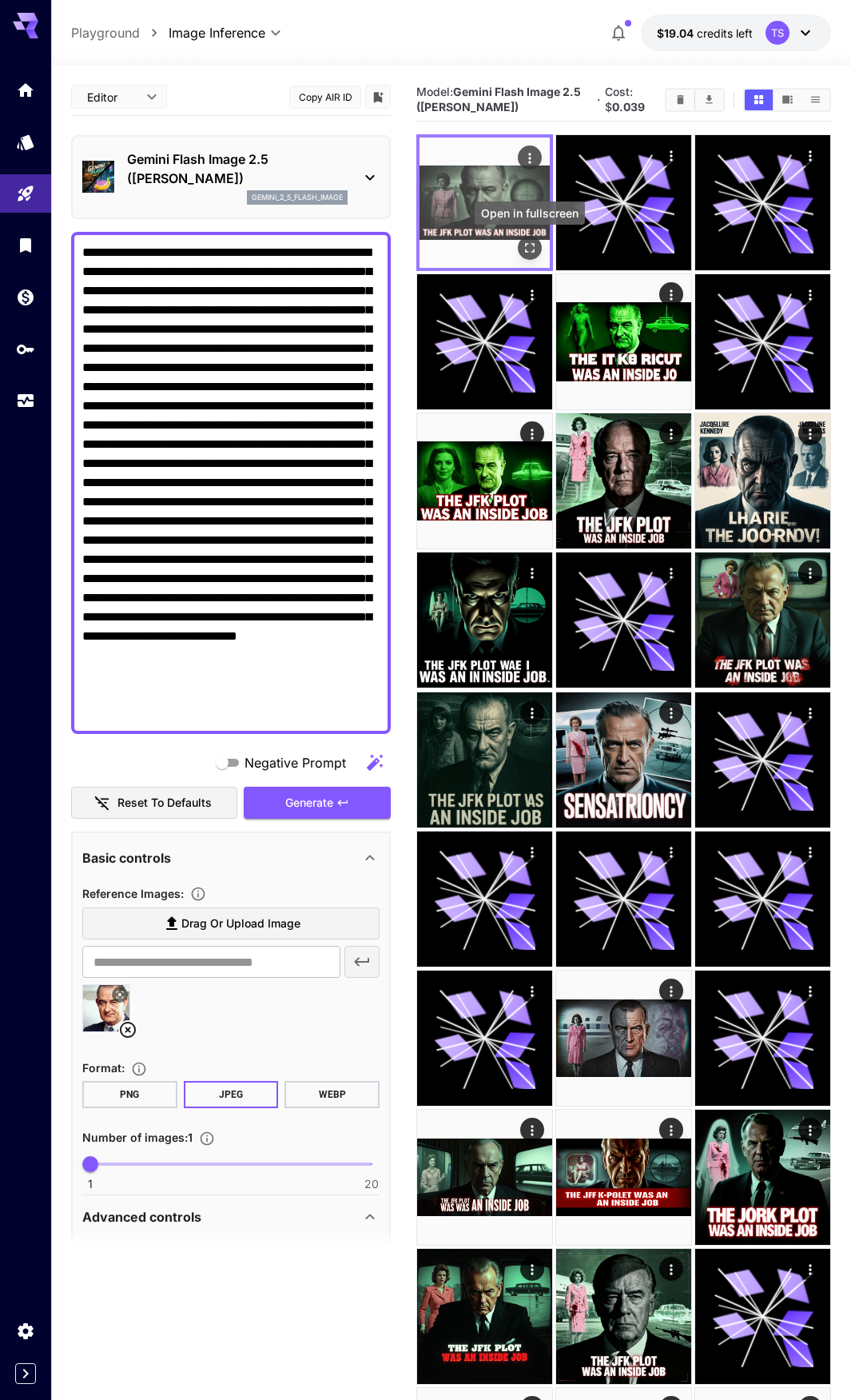
click at [526, 243] on icon "Open in fullscreen" at bounding box center [529, 248] width 16 height 16
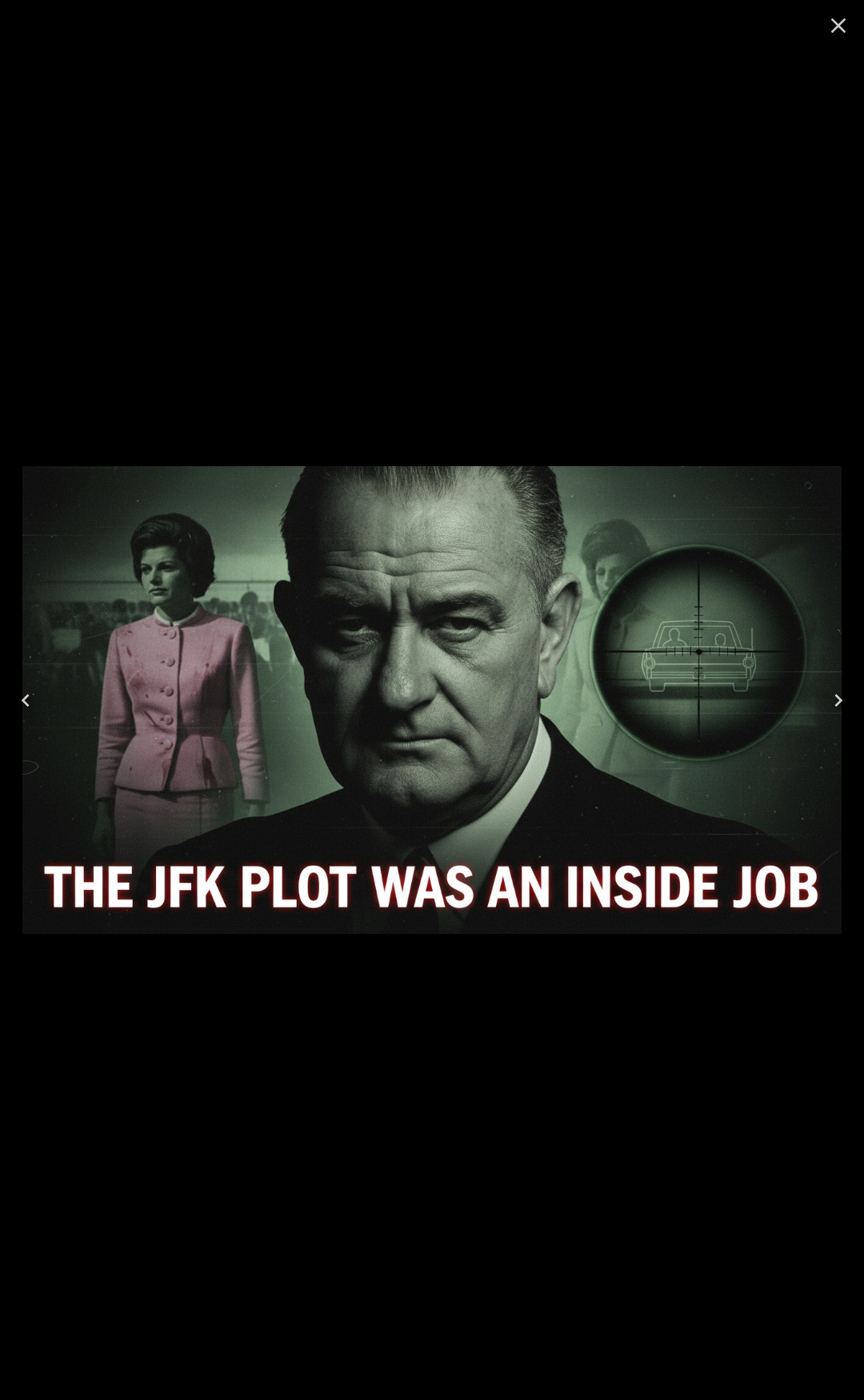
click at [829, 39] on button "Close" at bounding box center [838, 26] width 38 height 38
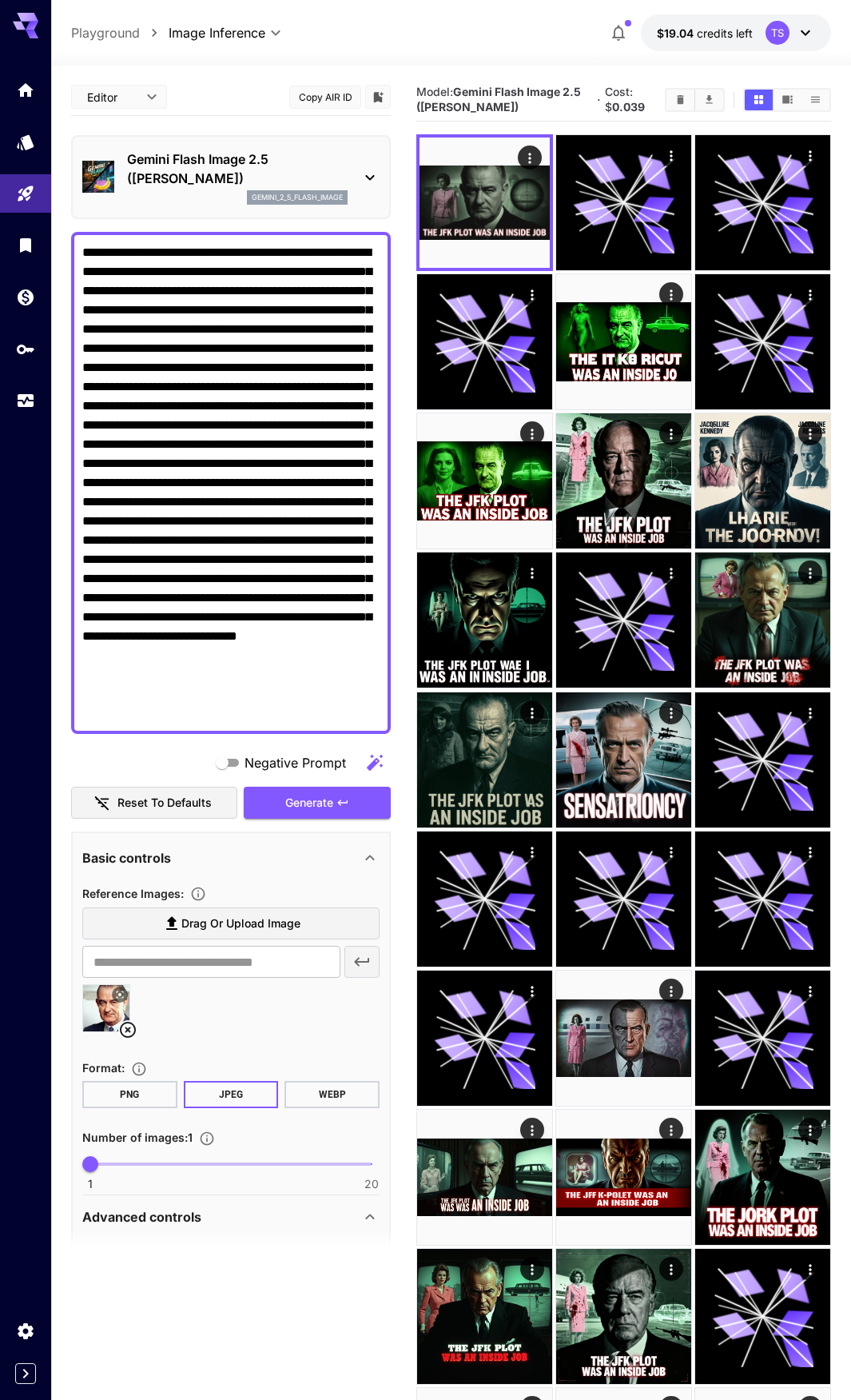
drag, startPoint x: 137, startPoint y: 312, endPoint x: 481, endPoint y: 28, distance: 446.1
click at [481, 28] on div "**********" at bounding box center [451, 32] width 760 height 37
click at [472, 206] on img at bounding box center [484, 202] width 130 height 130
click at [228, 192] on div "gemini_2_5_flash_image" at bounding box center [237, 197] width 221 height 14
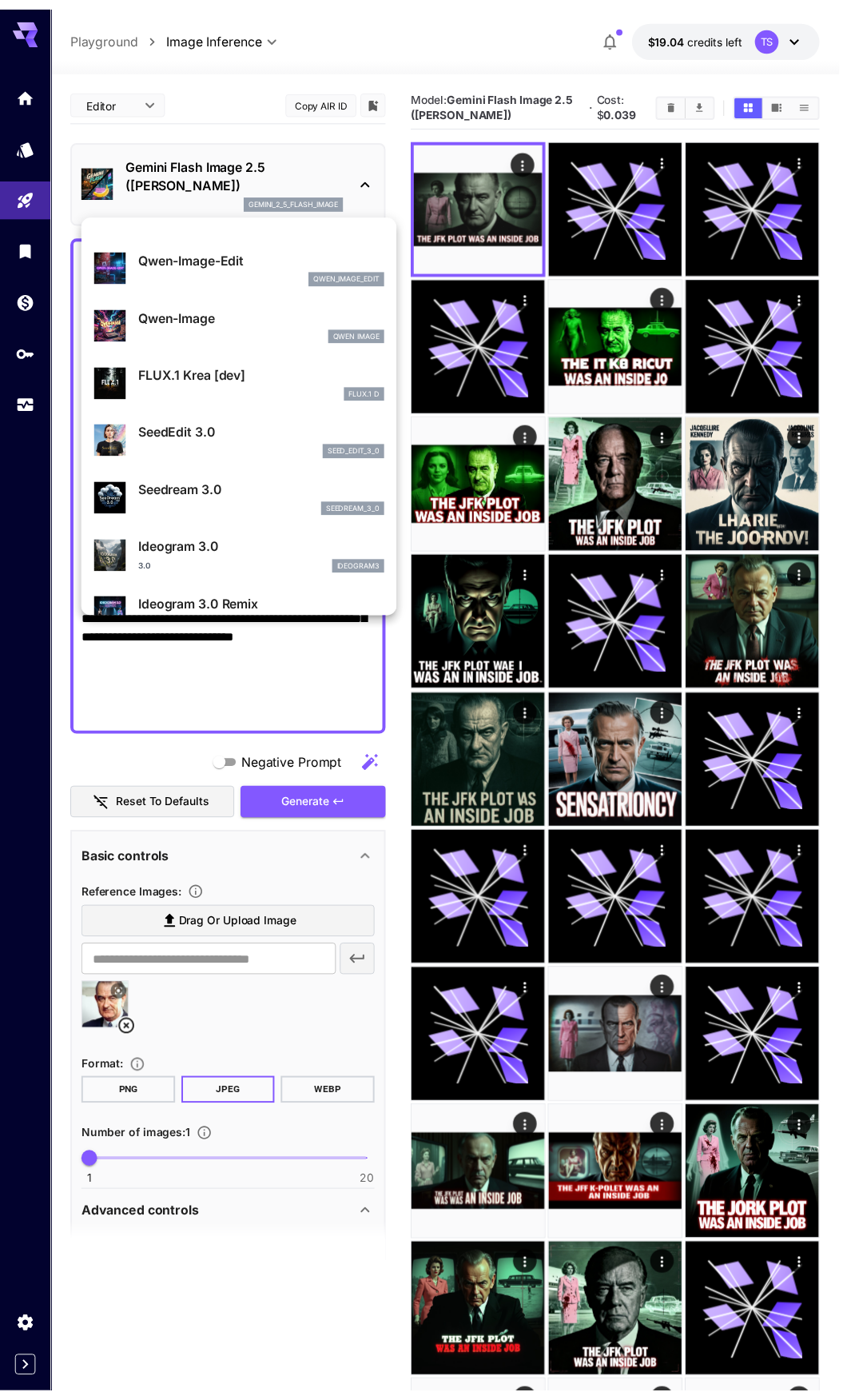
scroll to position [240, 0]
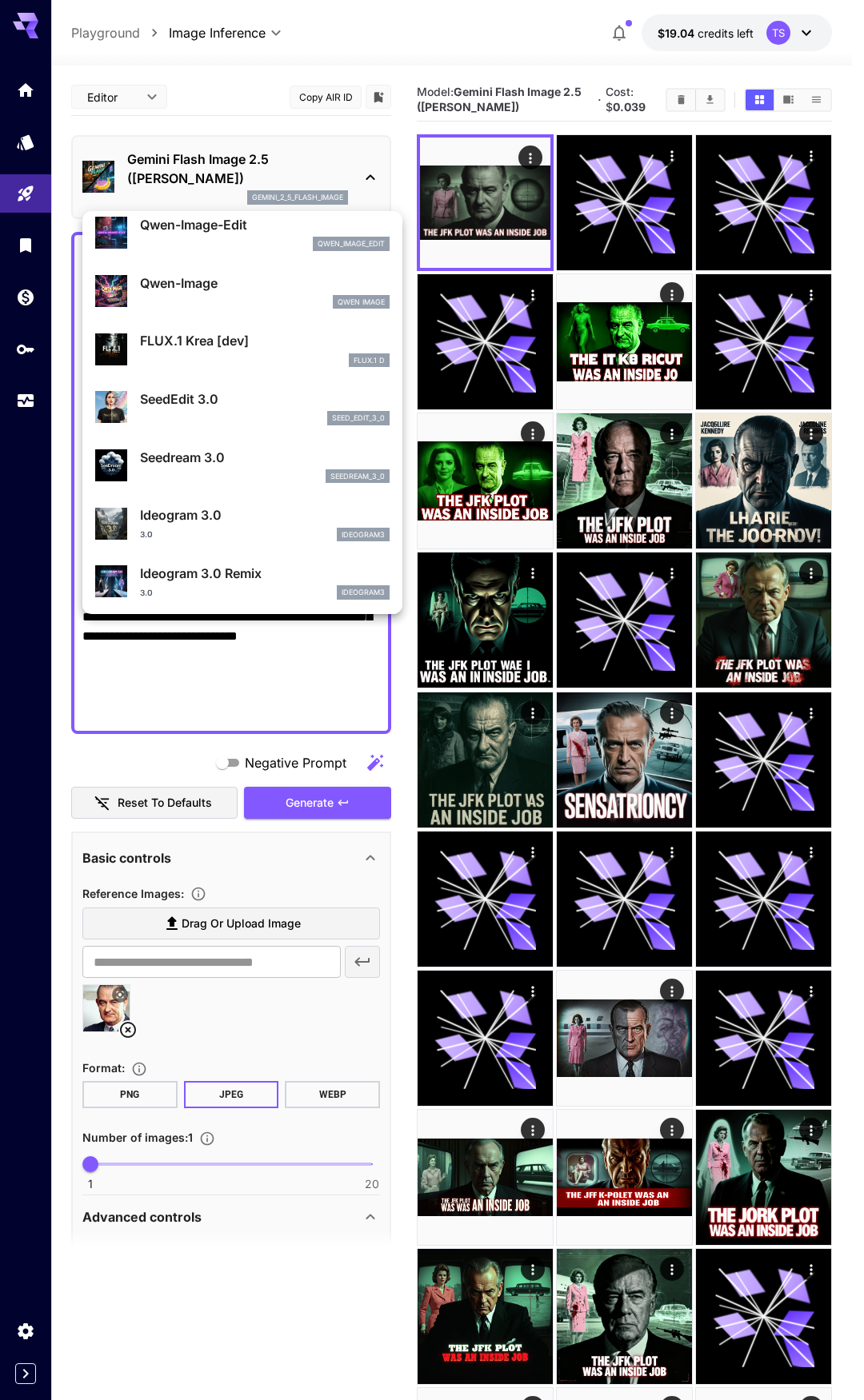
click at [256, 296] on div "Qwen Image" at bounding box center [264, 302] width 250 height 14
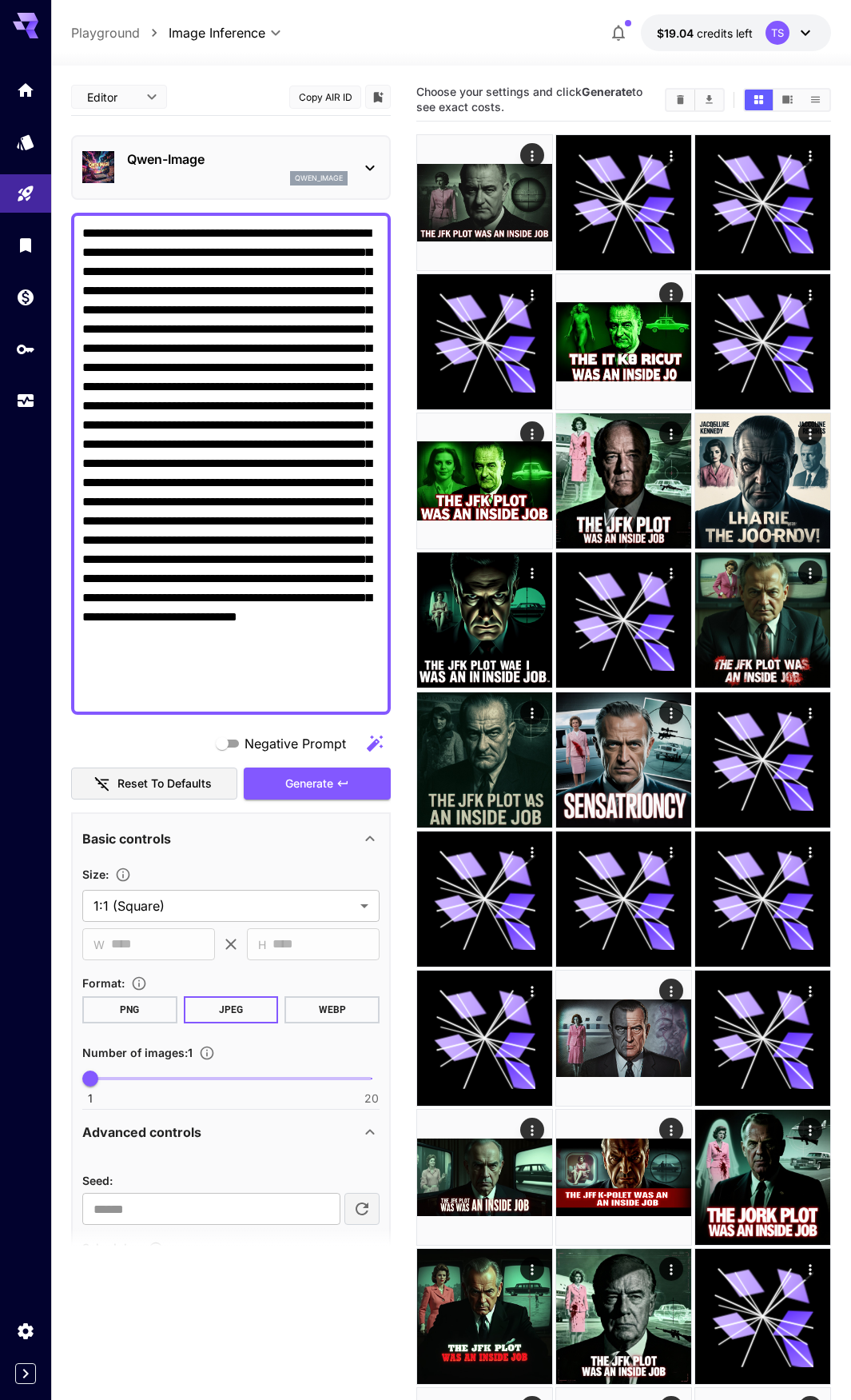
click at [260, 844] on div "Basic controls" at bounding box center [221, 839] width 278 height 19
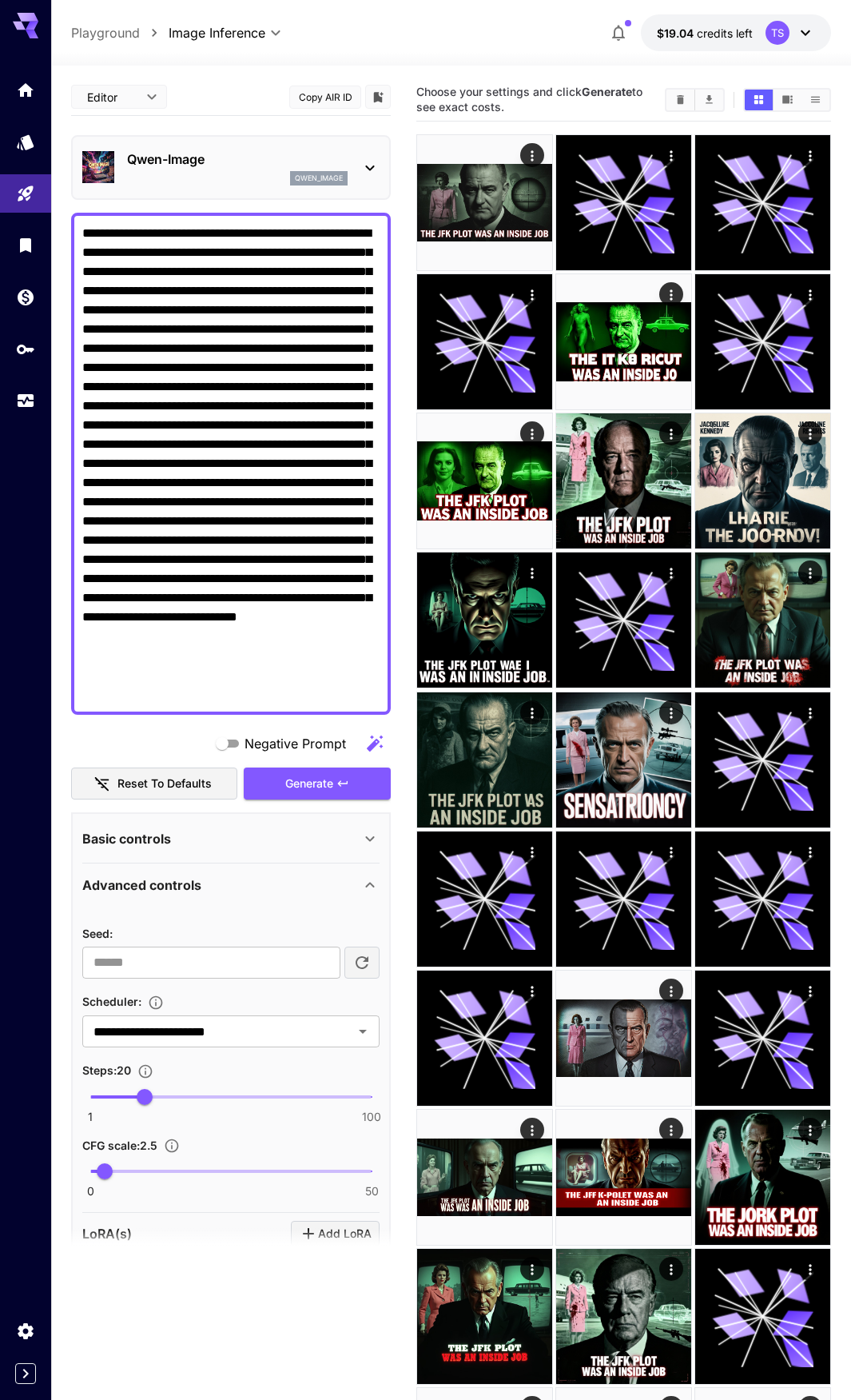
click at [260, 844] on div "Basic controls" at bounding box center [221, 839] width 278 height 19
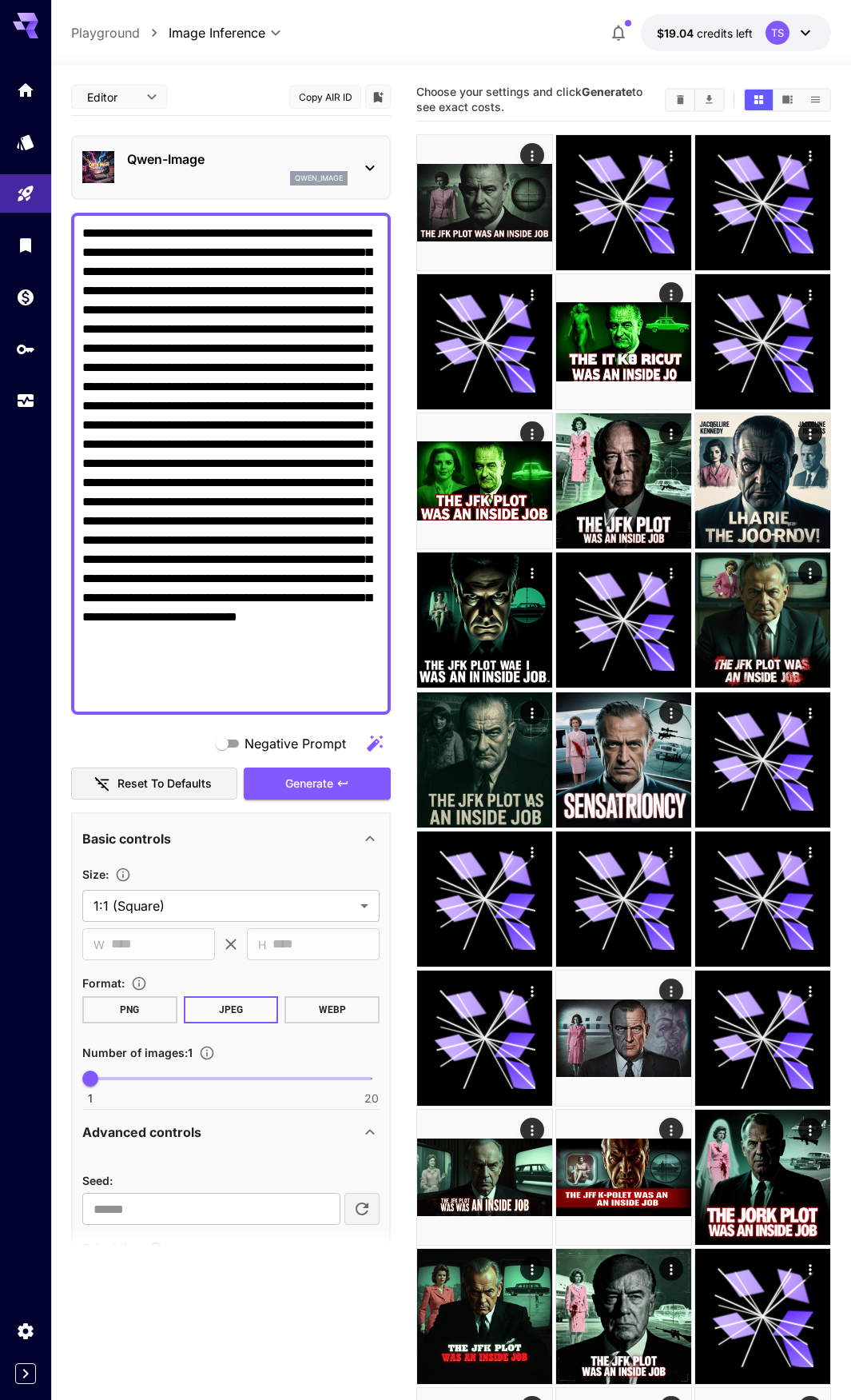
scroll to position [160, 0]
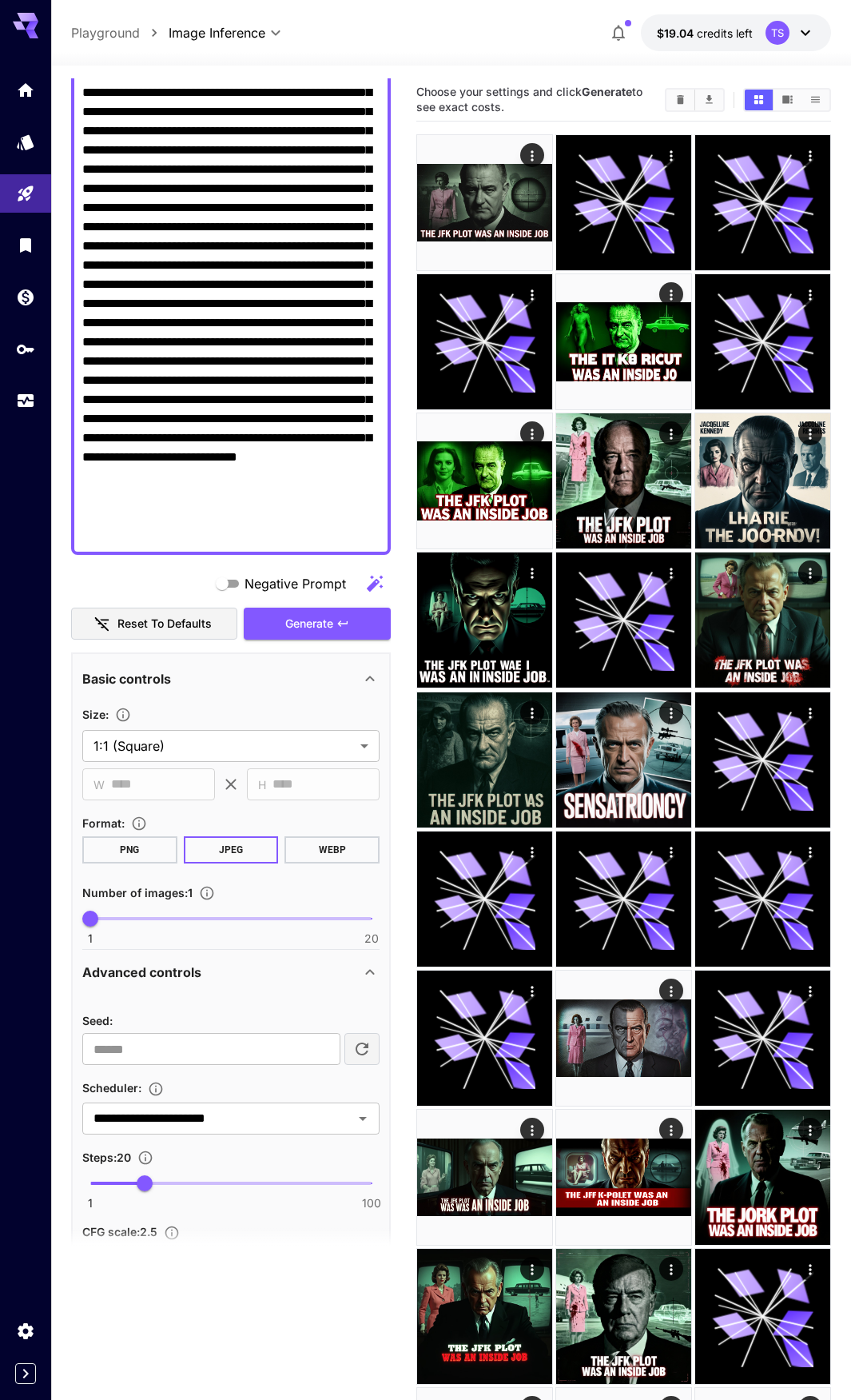
click at [248, 968] on div "Advanced controls" at bounding box center [221, 972] width 278 height 19
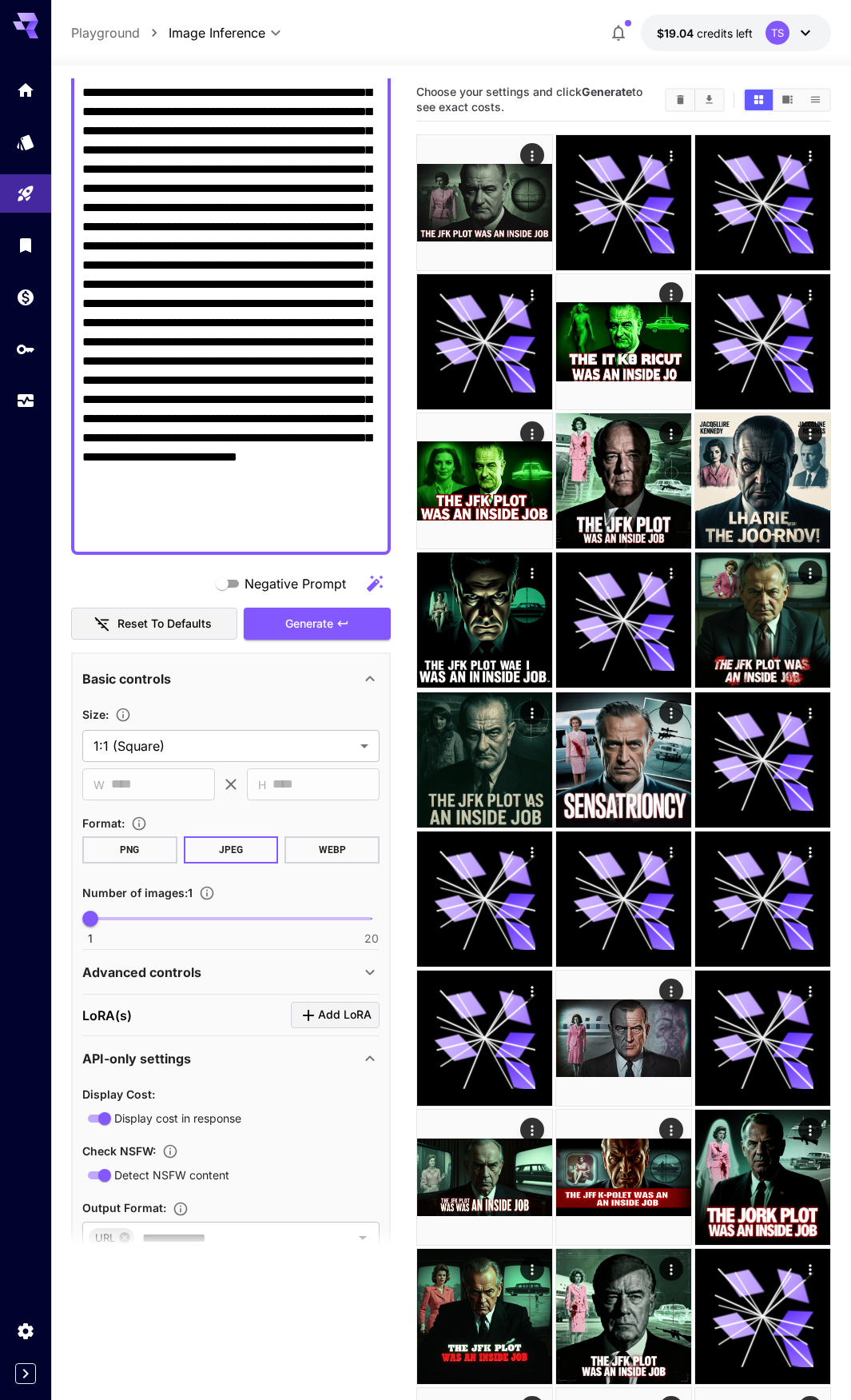
click at [248, 968] on div "Advanced controls" at bounding box center [221, 972] width 278 height 19
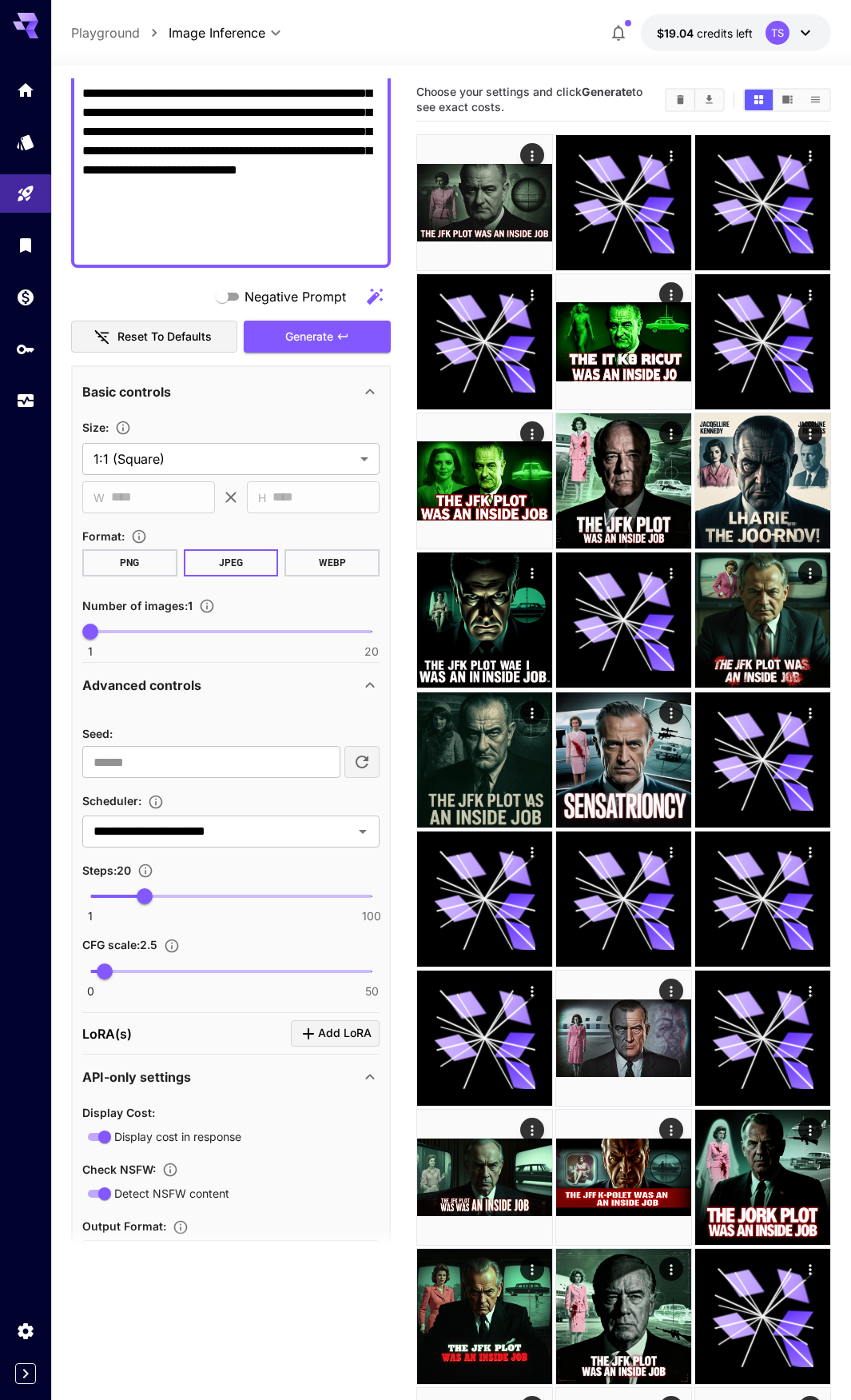
scroll to position [590, 0]
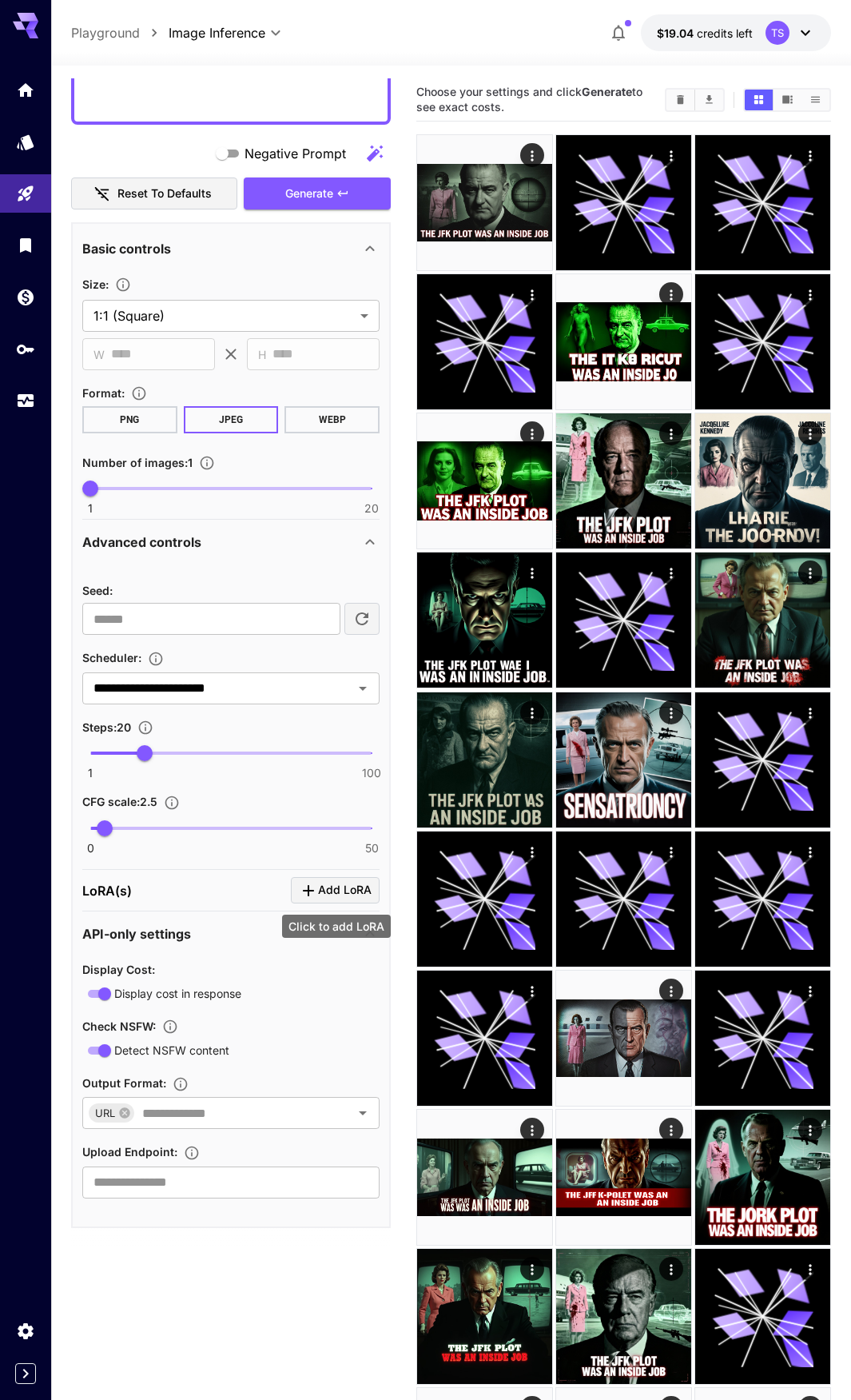
click at [342, 900] on span "Add LoRA" at bounding box center [344, 890] width 53 height 20
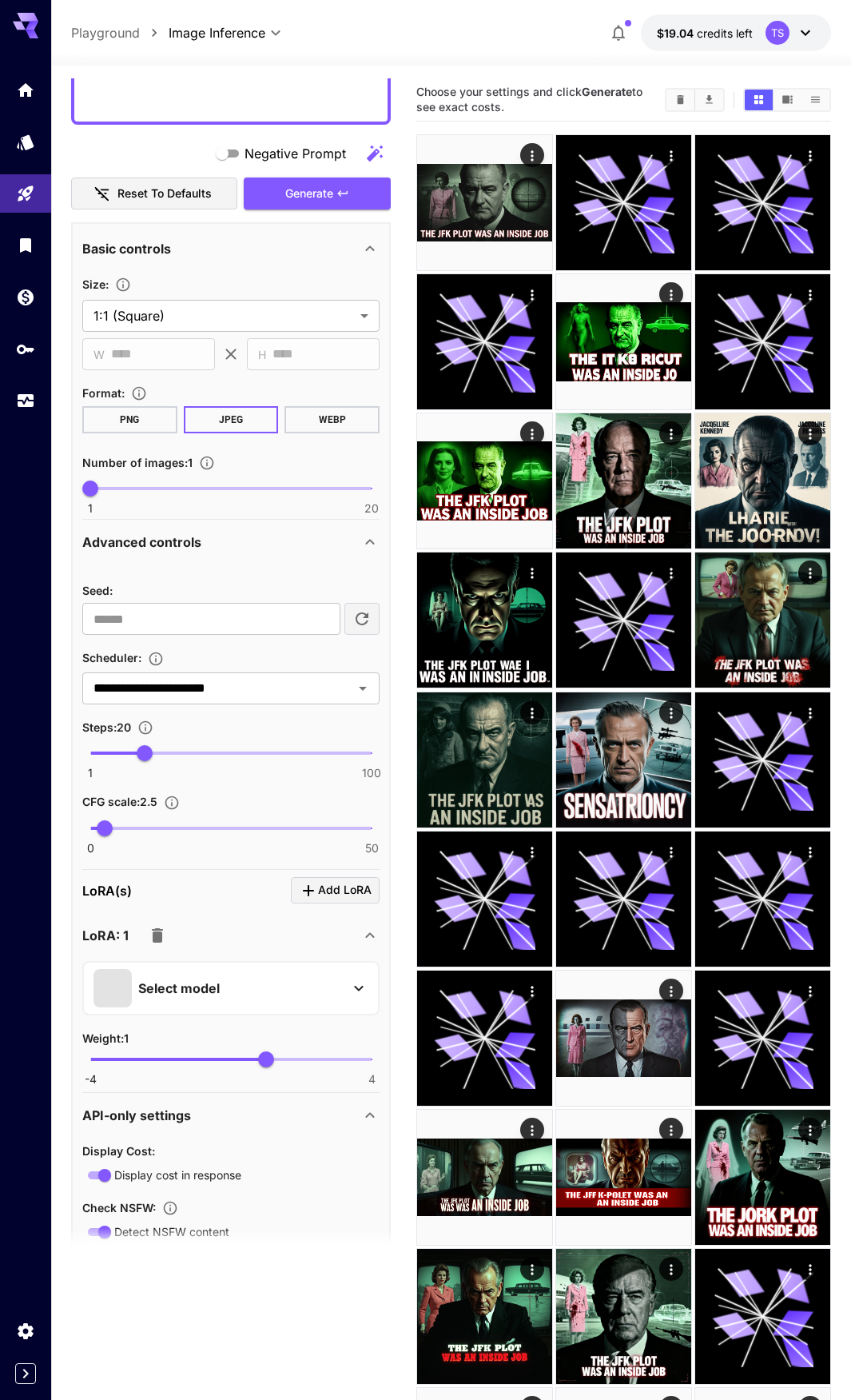
click at [223, 989] on div "Select model" at bounding box center [218, 988] width 250 height 38
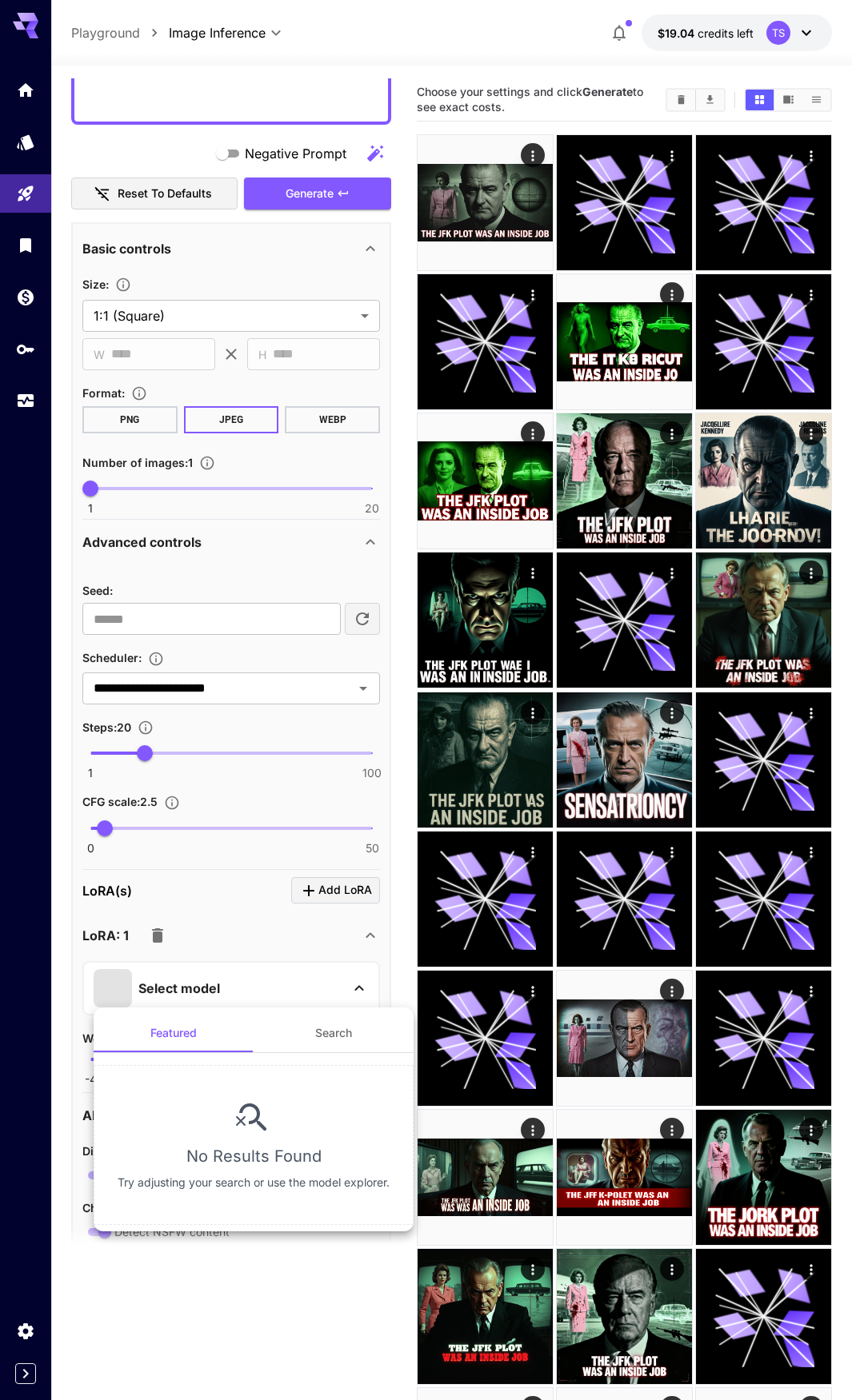
click at [325, 1042] on button "Search" at bounding box center [333, 1033] width 160 height 38
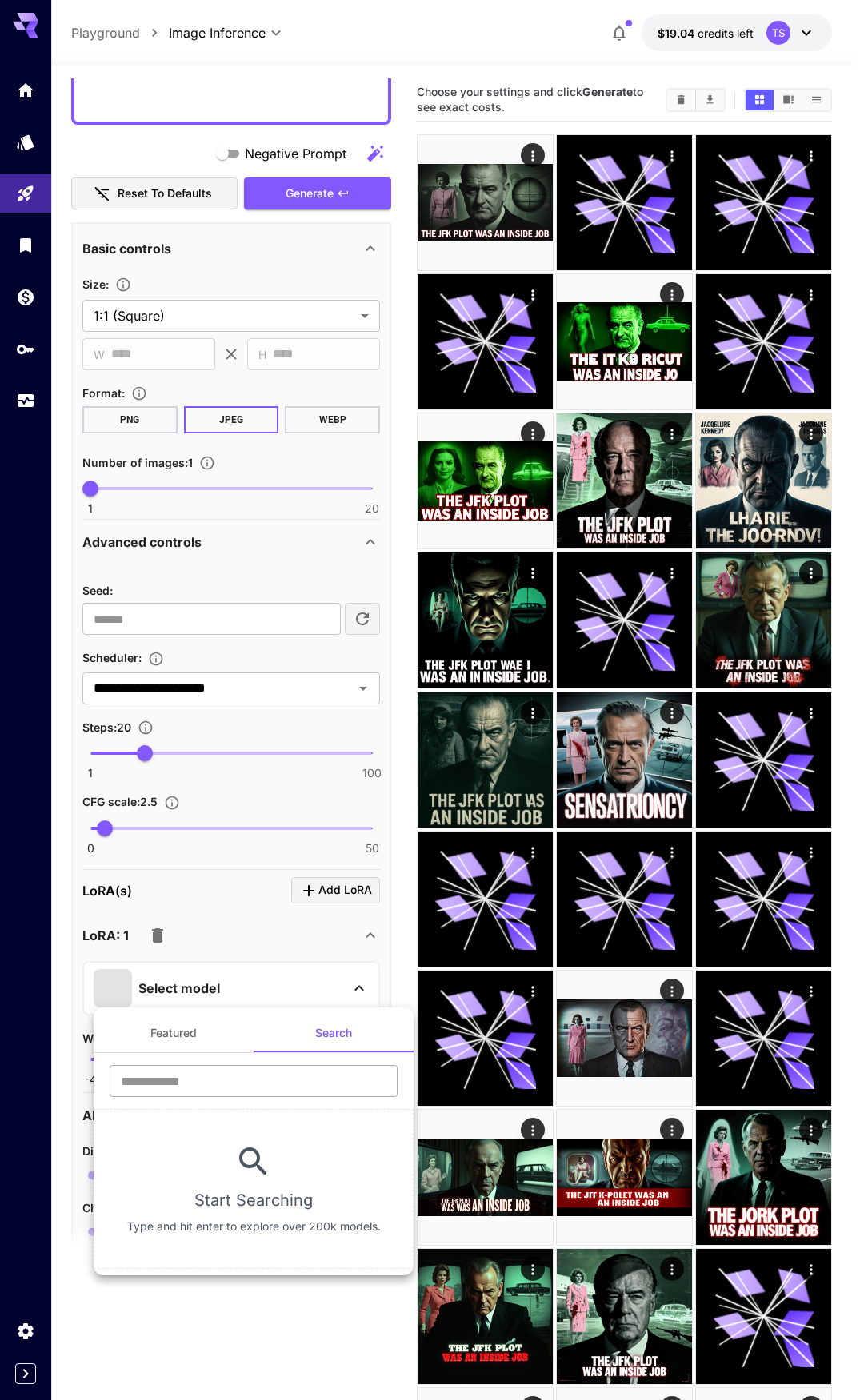
click at [177, 1088] on input "text" at bounding box center [253, 1081] width 288 height 32
drag, startPoint x: 191, startPoint y: 1078, endPoint x: 94, endPoint y: 1080, distance: 97.0
click at [94, 1080] on div "​" at bounding box center [254, 1087] width 320 height 44
drag, startPoint x: 163, startPoint y: 1082, endPoint x: 66, endPoint y: 1080, distance: 97.0
click at [66, 480] on div "Featured Search ** ​ No Results Found Try adjusting your search or use the mode…" at bounding box center [160, 240] width 320 height 480
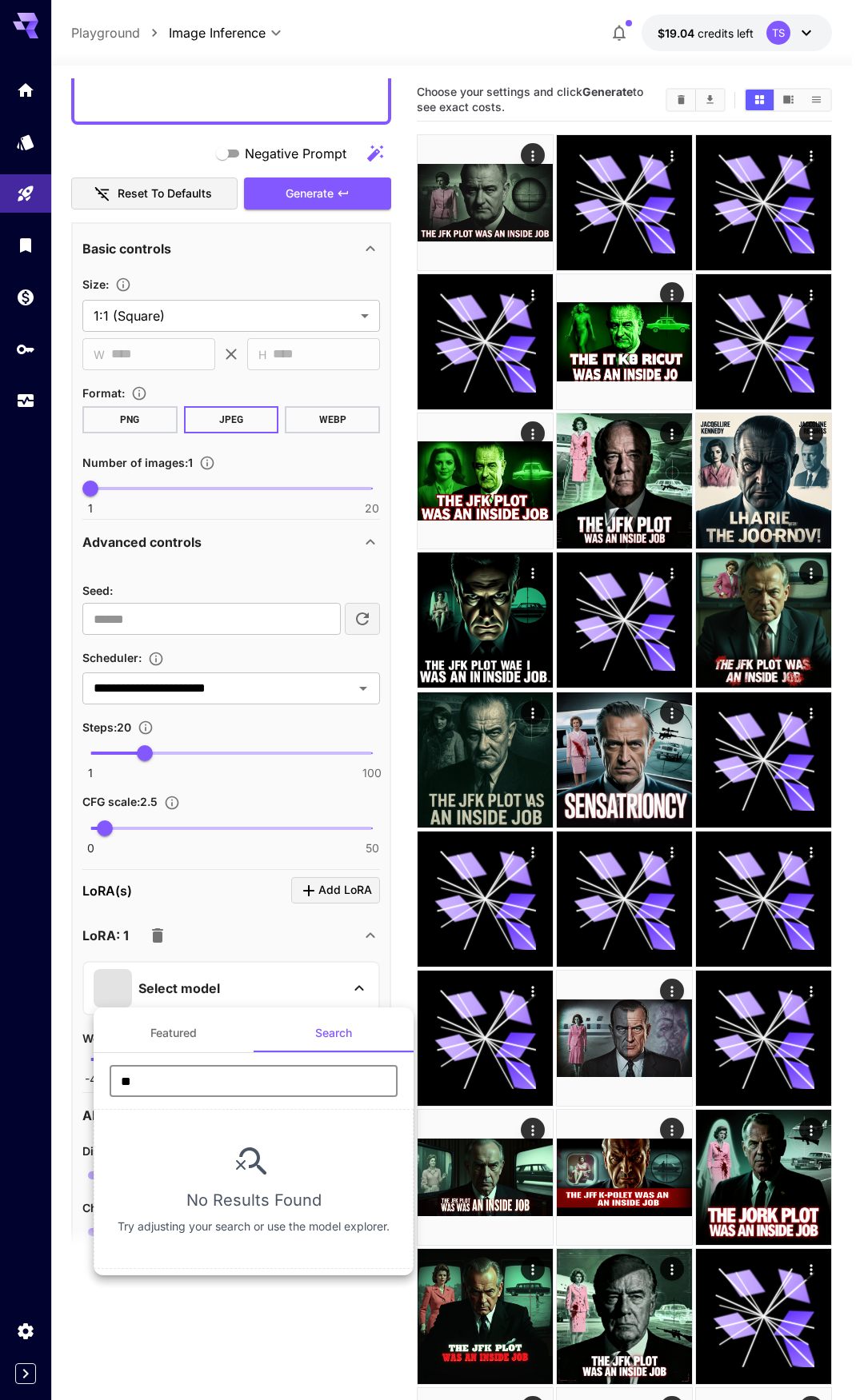
type input "*"
click at [142, 1080] on input "*" at bounding box center [253, 1081] width 288 height 32
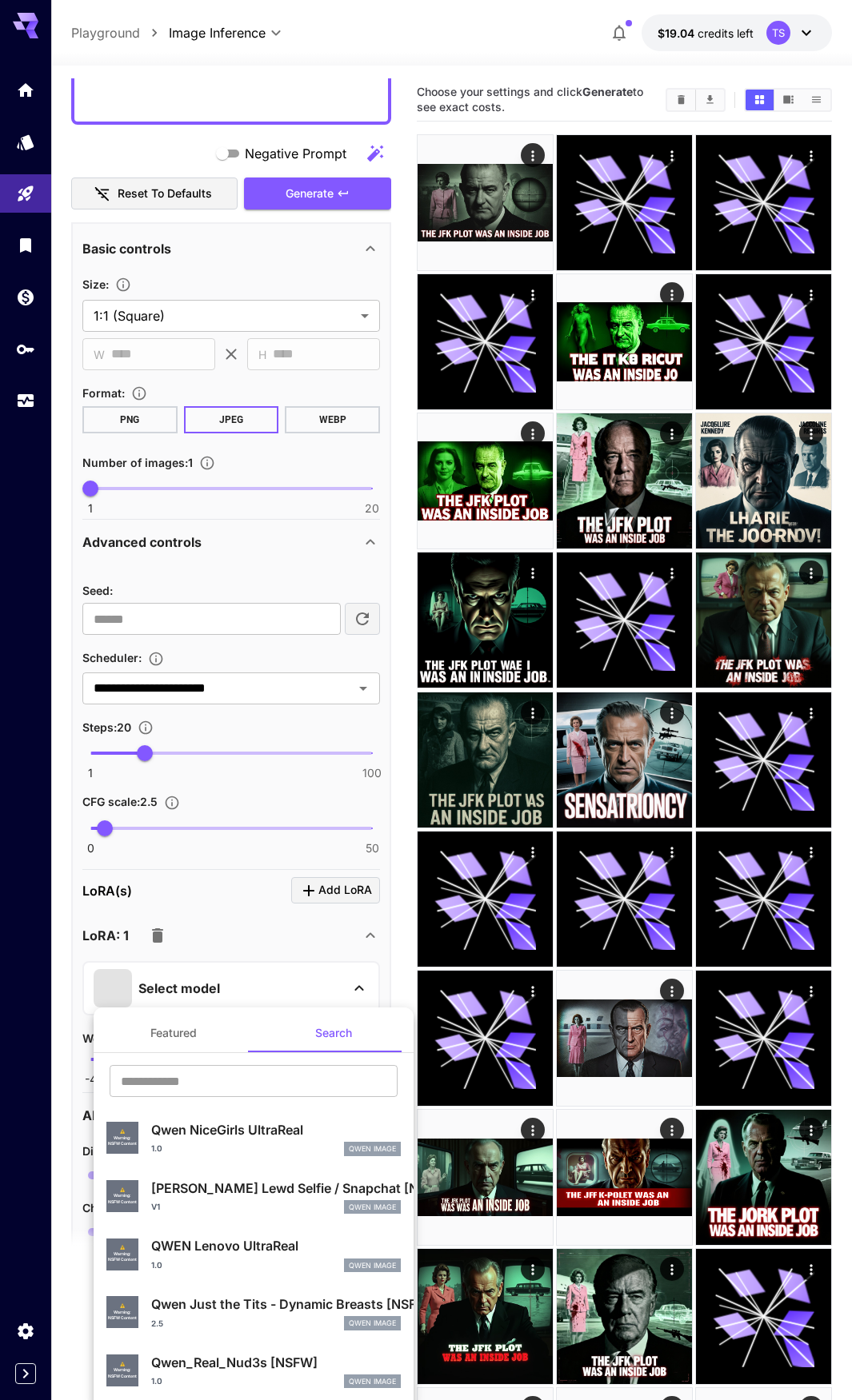
click at [187, 145] on div at bounding box center [432, 700] width 864 height 1400
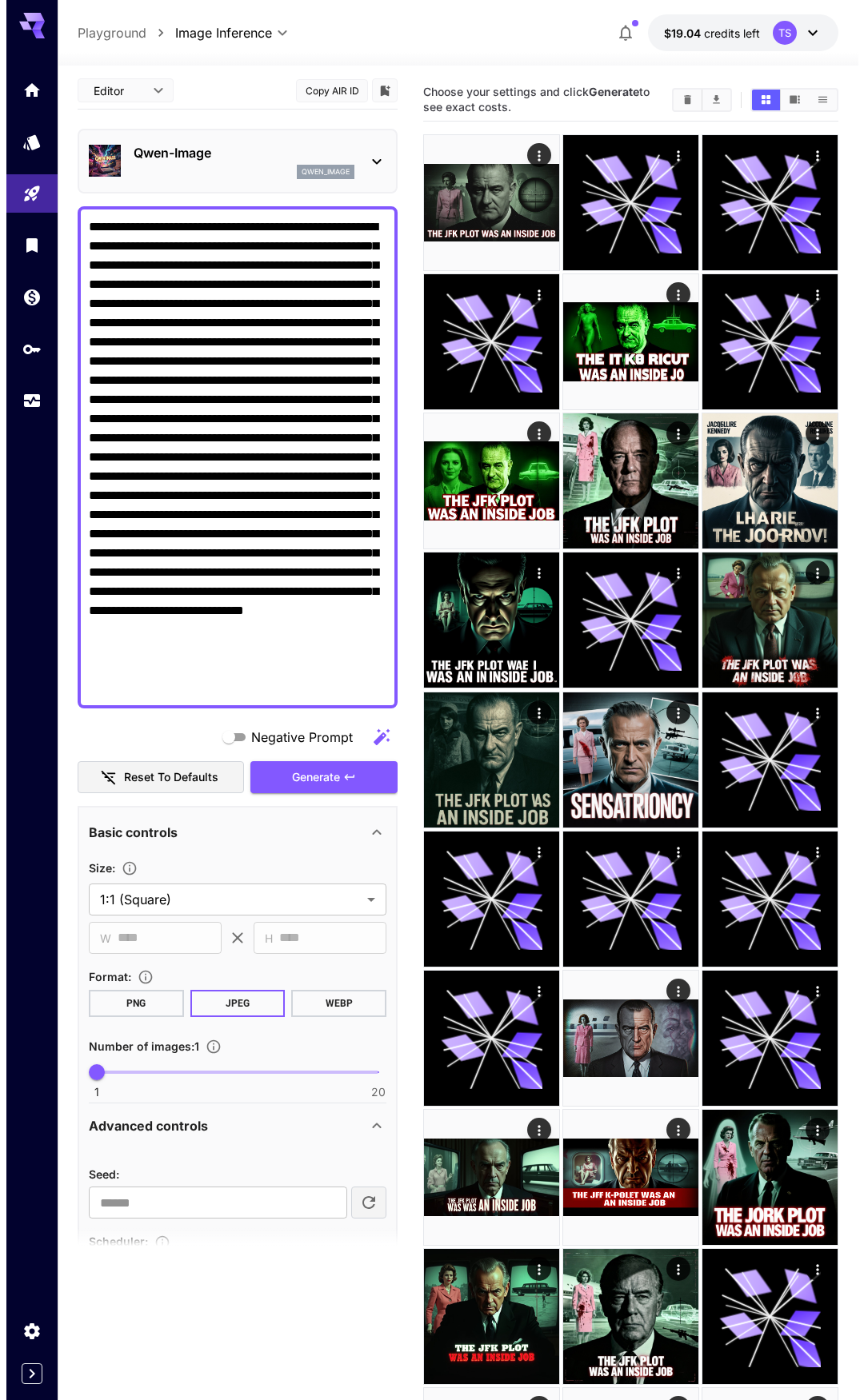
scroll to position [0, 0]
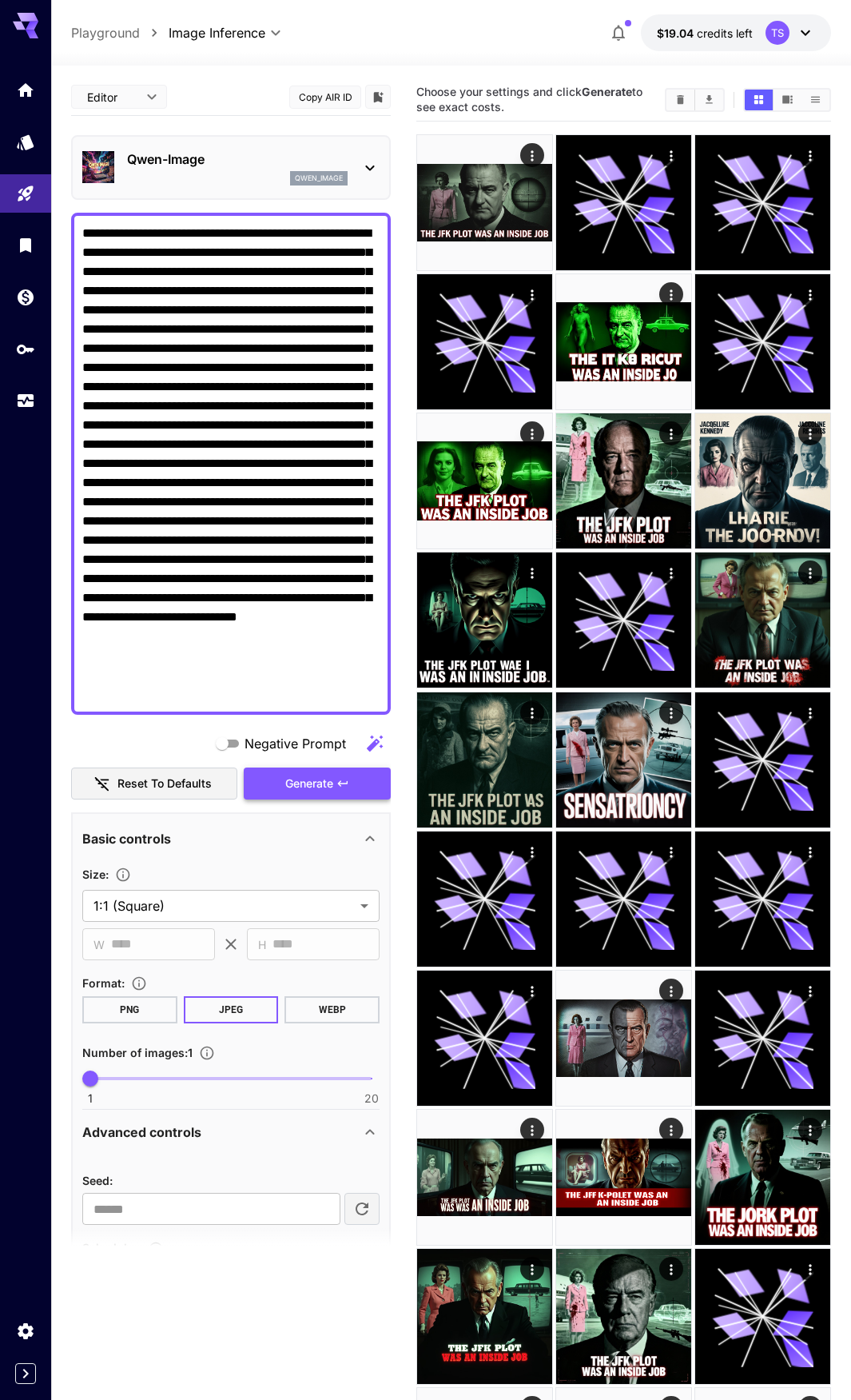
click at [309, 783] on span "Generate" at bounding box center [309, 784] width 48 height 20
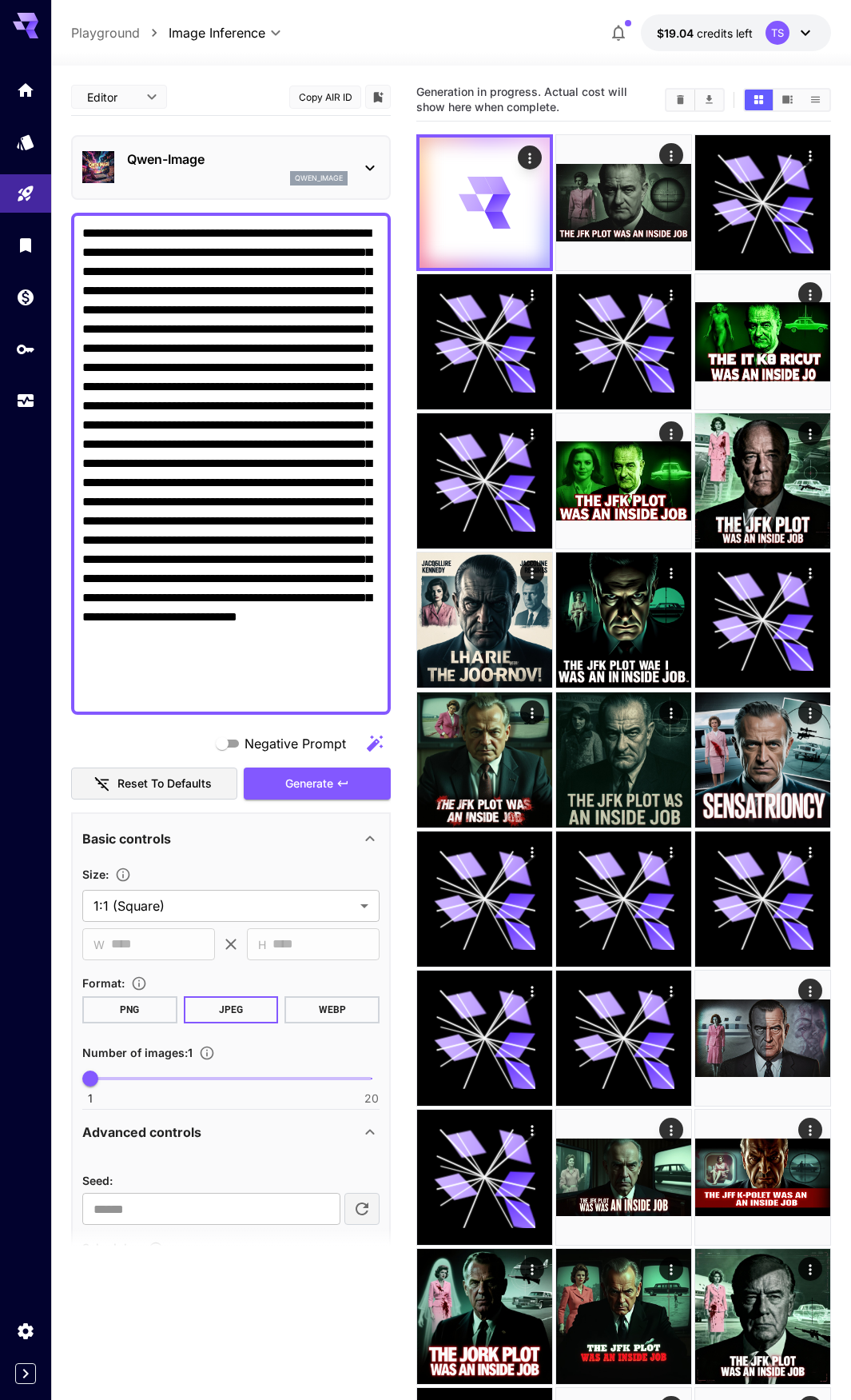
click at [175, 161] on p "Qwen-Image" at bounding box center [237, 159] width 221 height 19
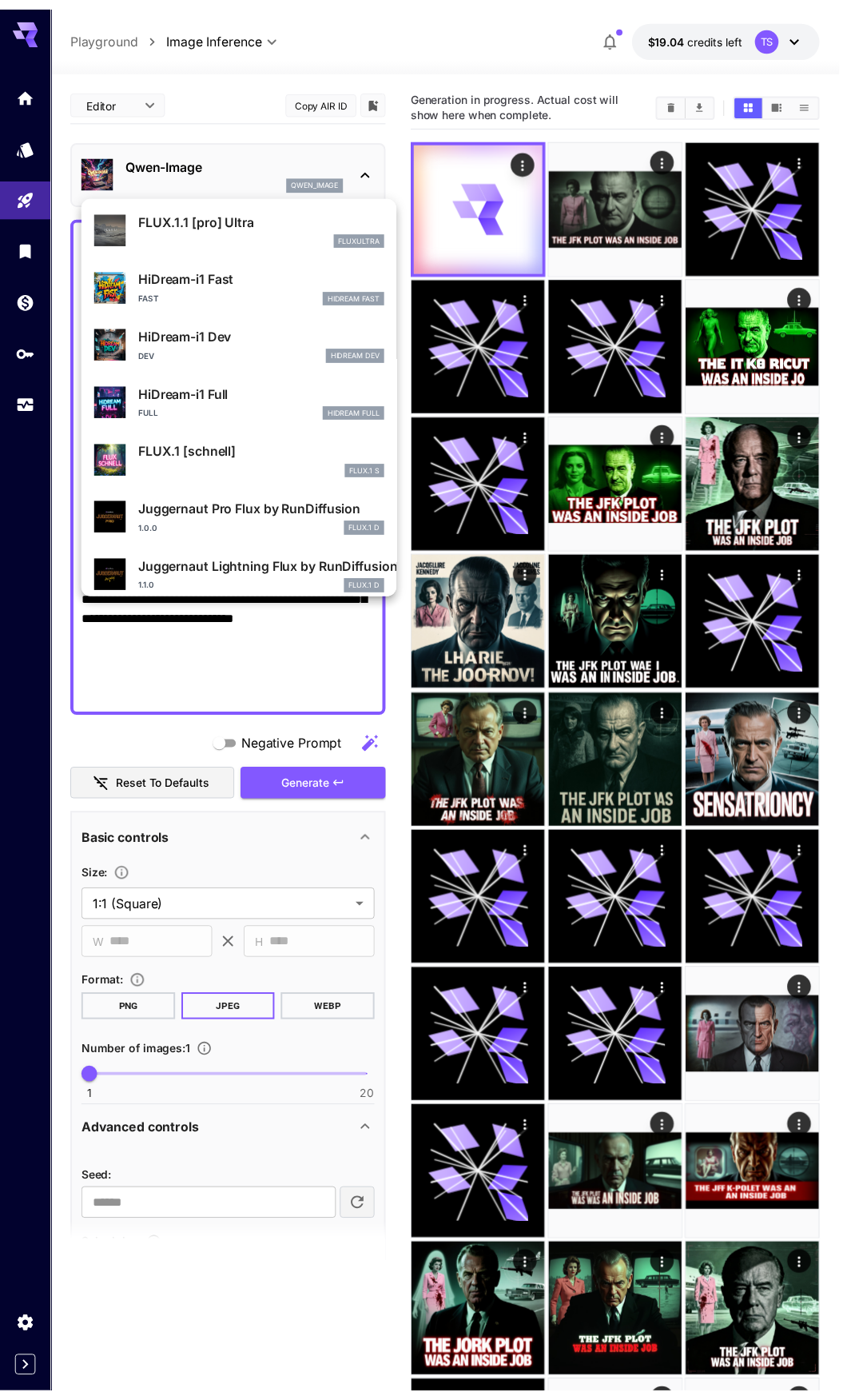
scroll to position [1294, 0]
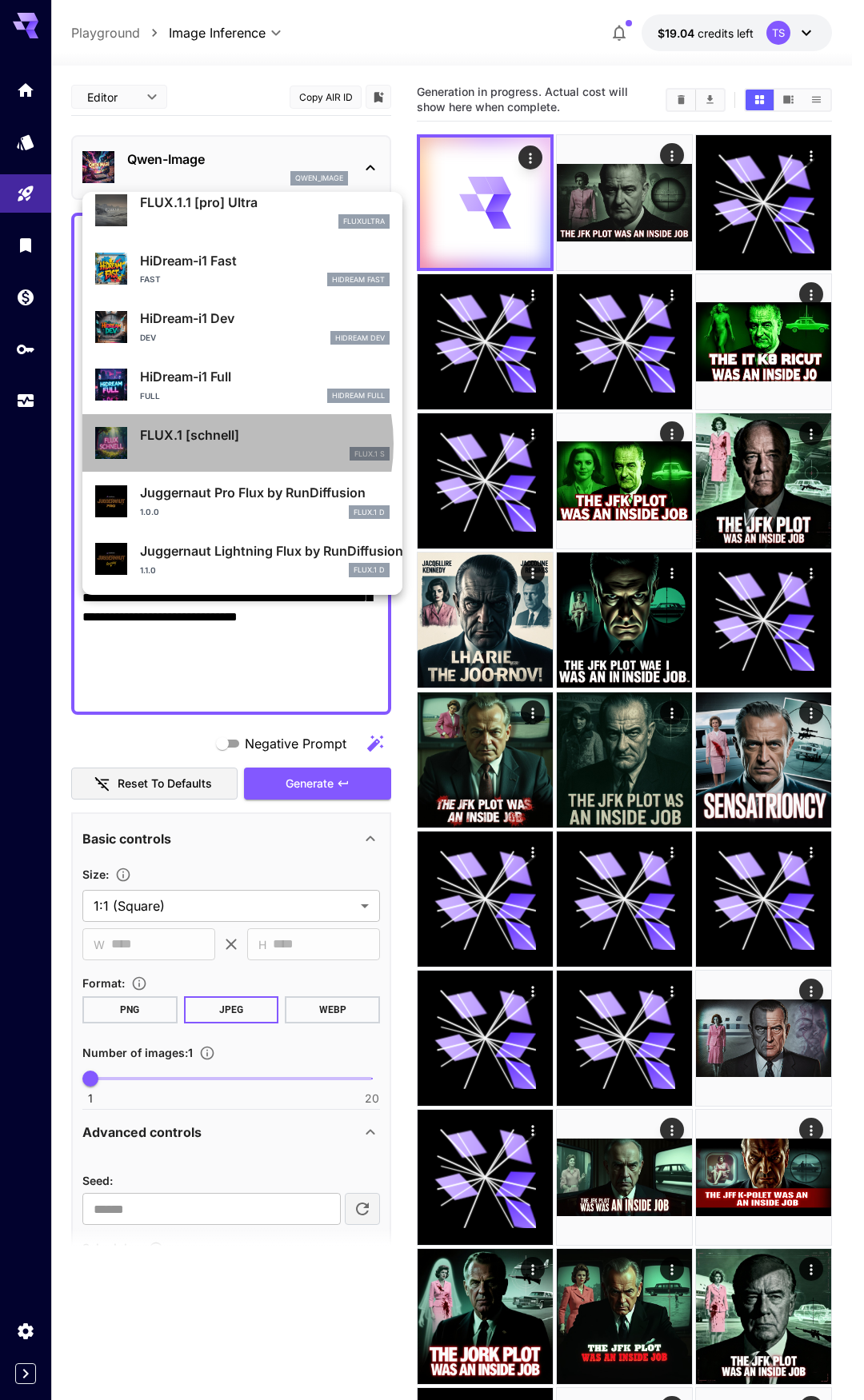
click at [210, 444] on p "FLUX.1 [schnell]" at bounding box center [264, 435] width 250 height 19
type input "*"
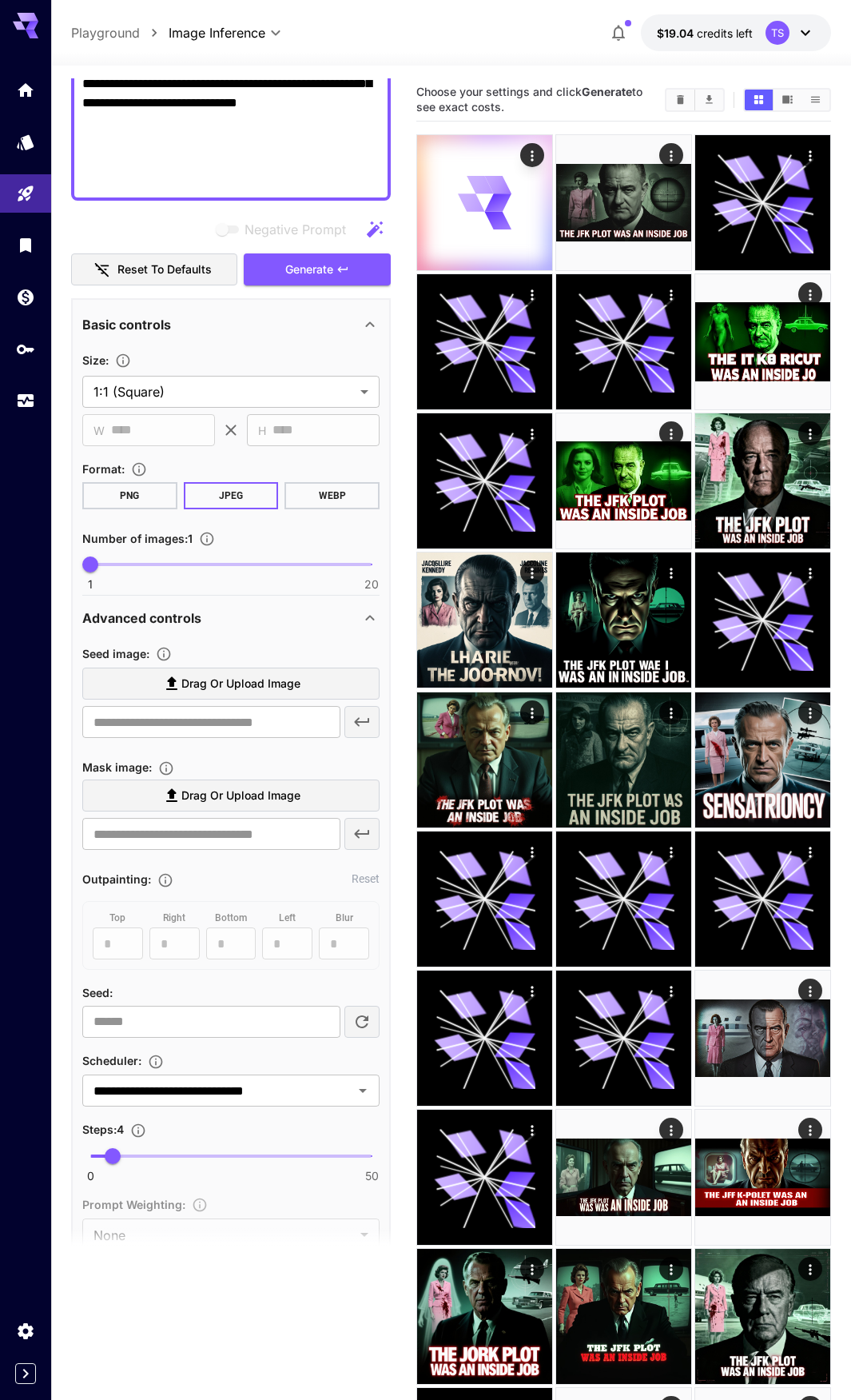
scroll to position [719, 0]
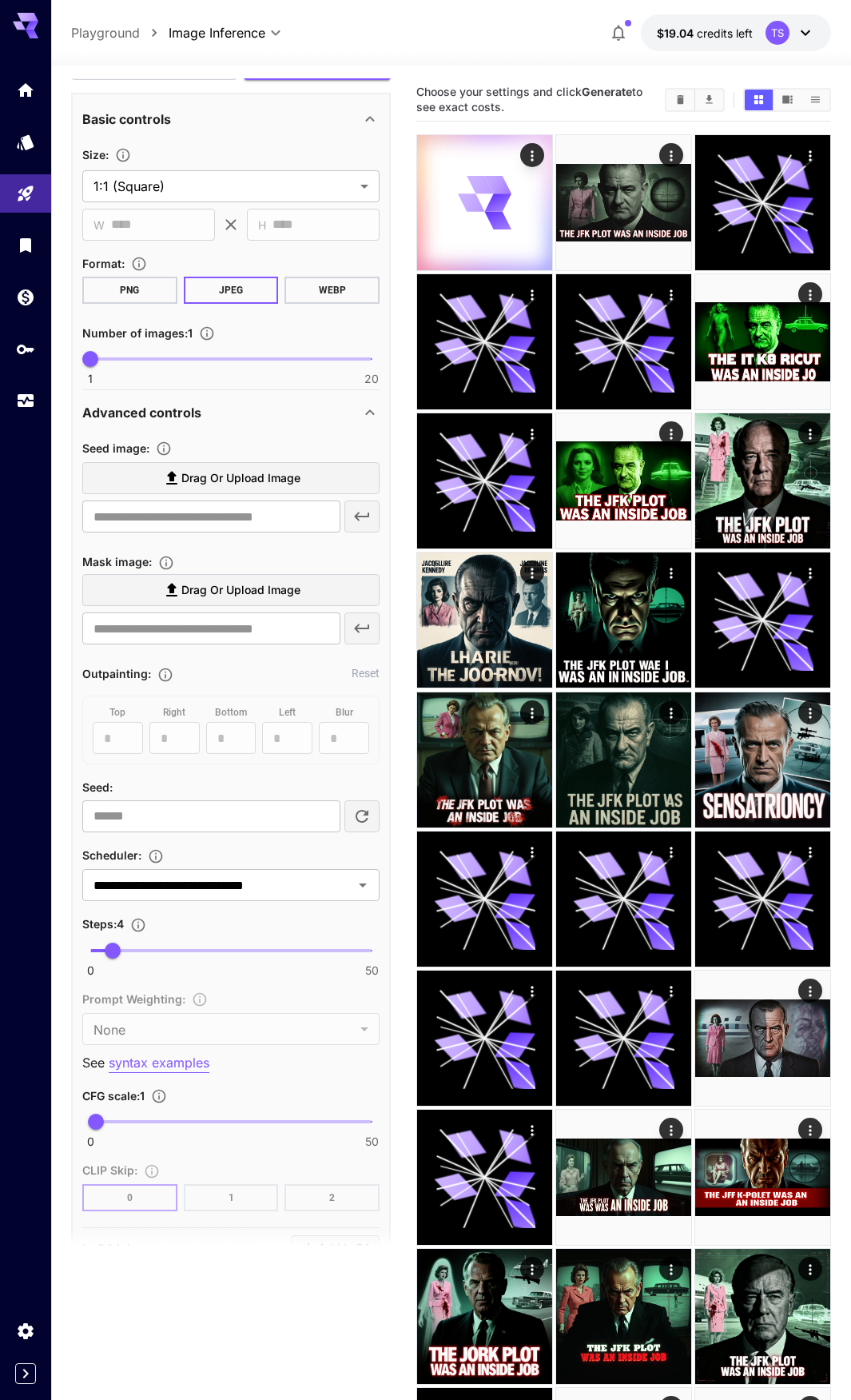
click at [249, 481] on span "Drag or upload image" at bounding box center [241, 478] width 120 height 20
click at [0, 0] on input "Drag or upload image" at bounding box center [0, 0] width 0 height 0
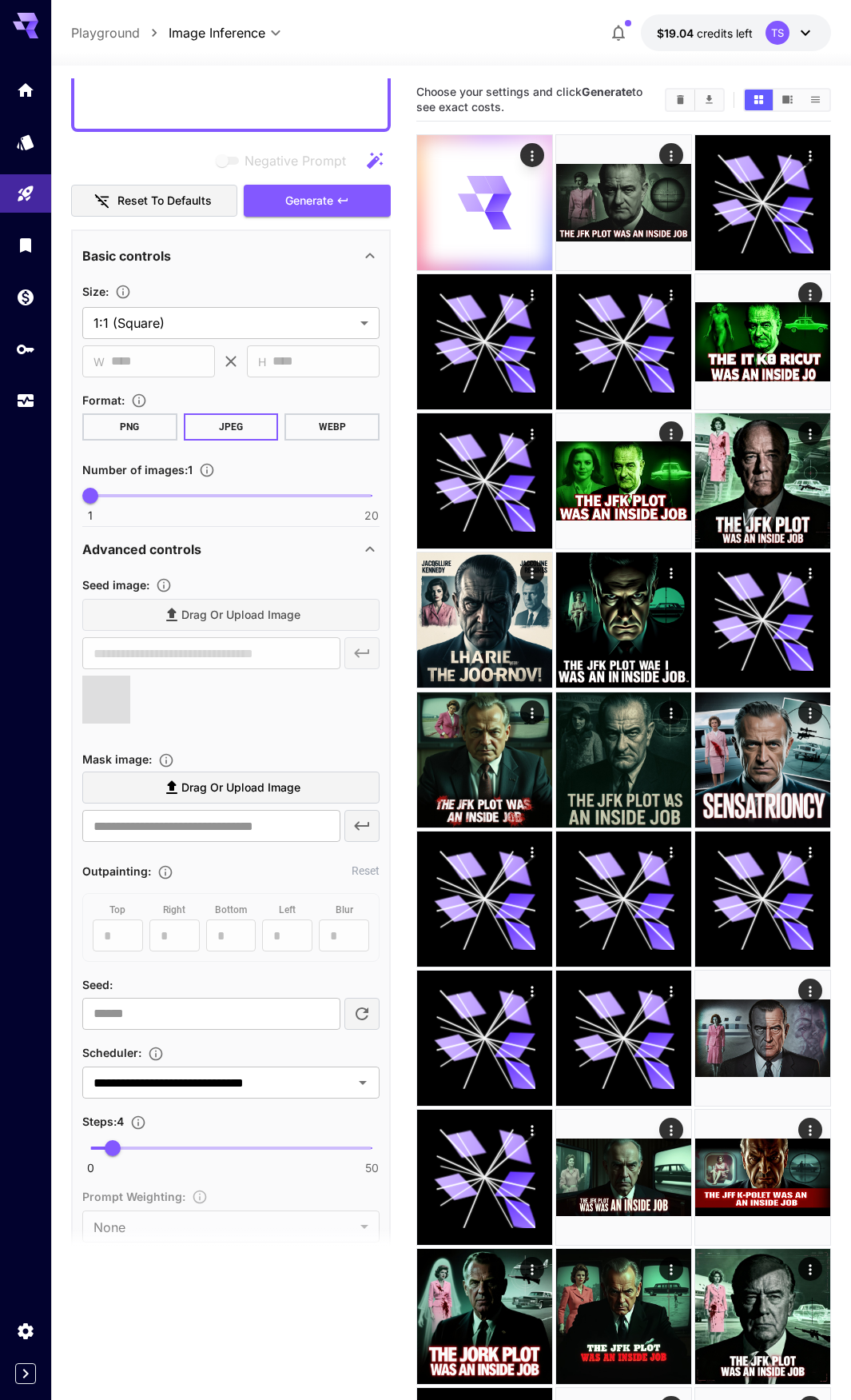
type input "**********"
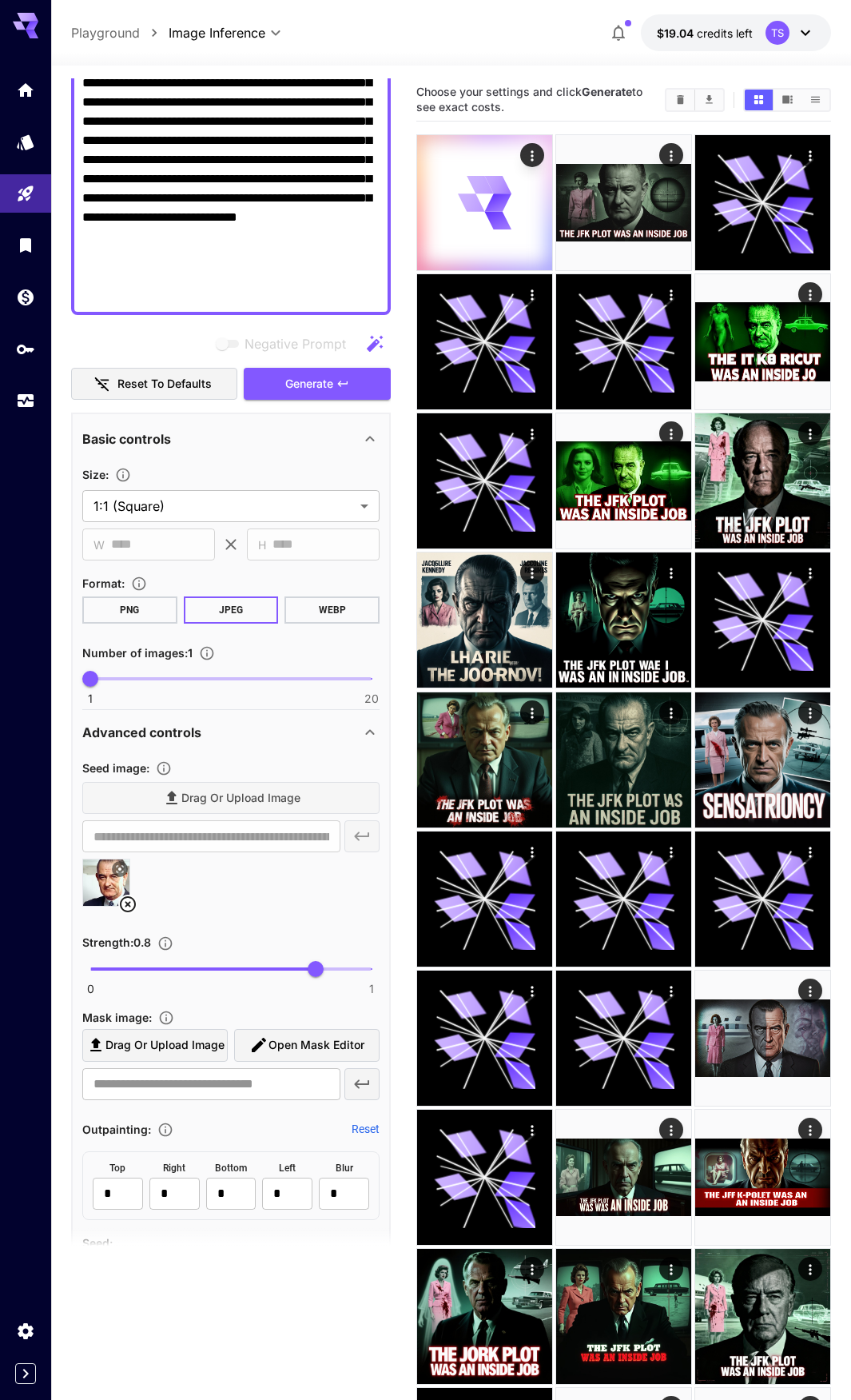
scroll to position [160, 0]
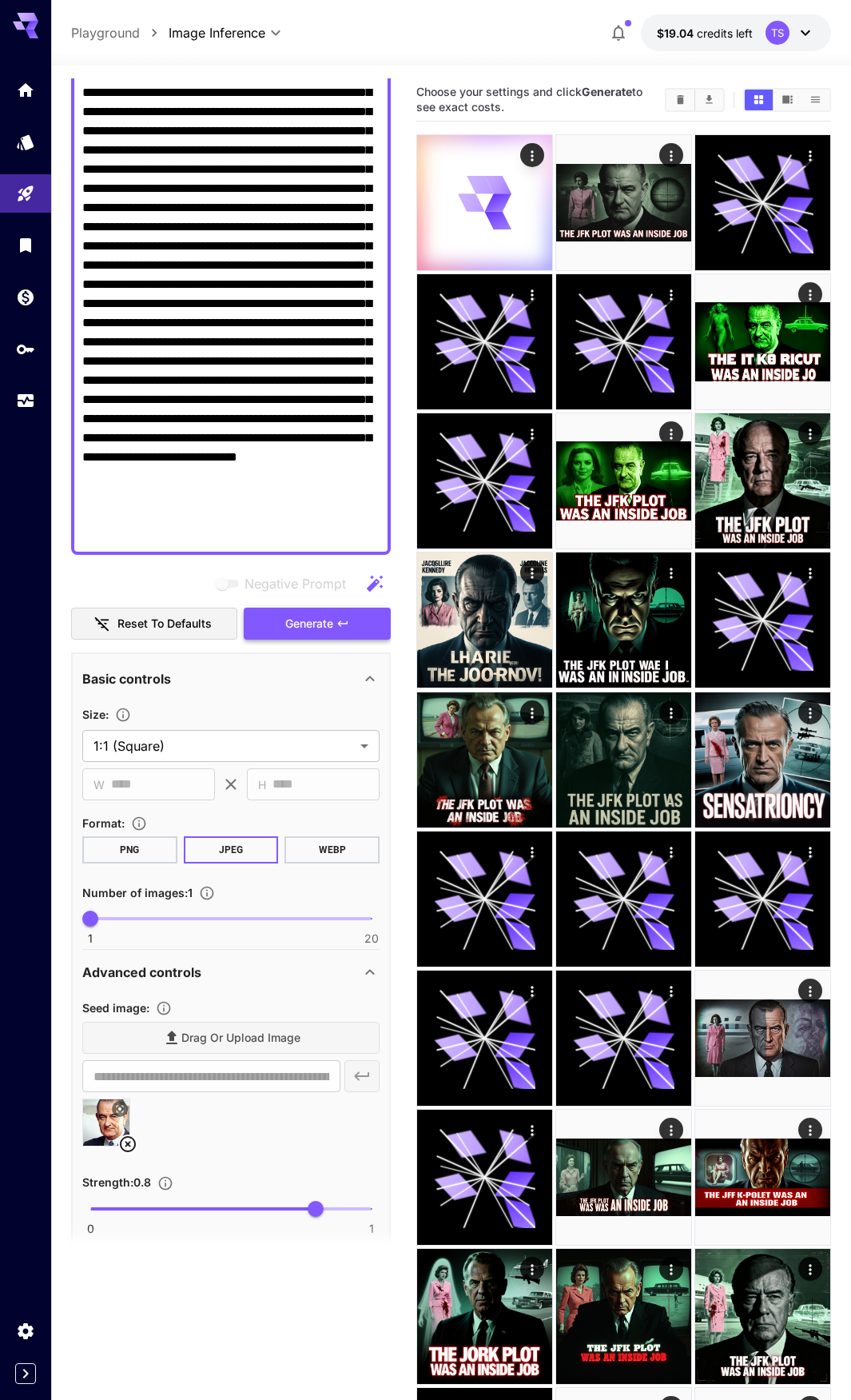
click at [337, 619] on icon "button" at bounding box center [342, 623] width 12 height 12
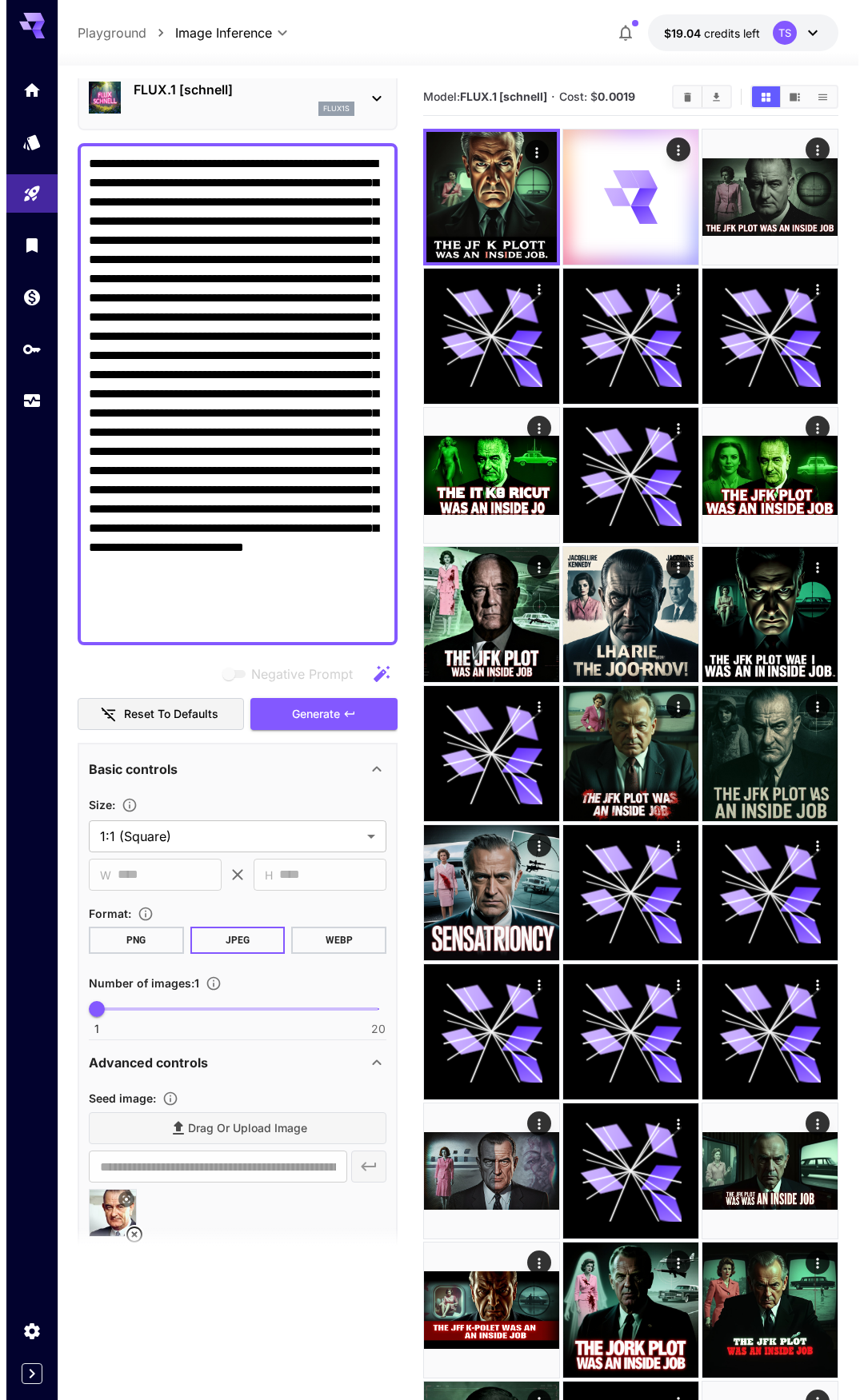
scroll to position [0, 0]
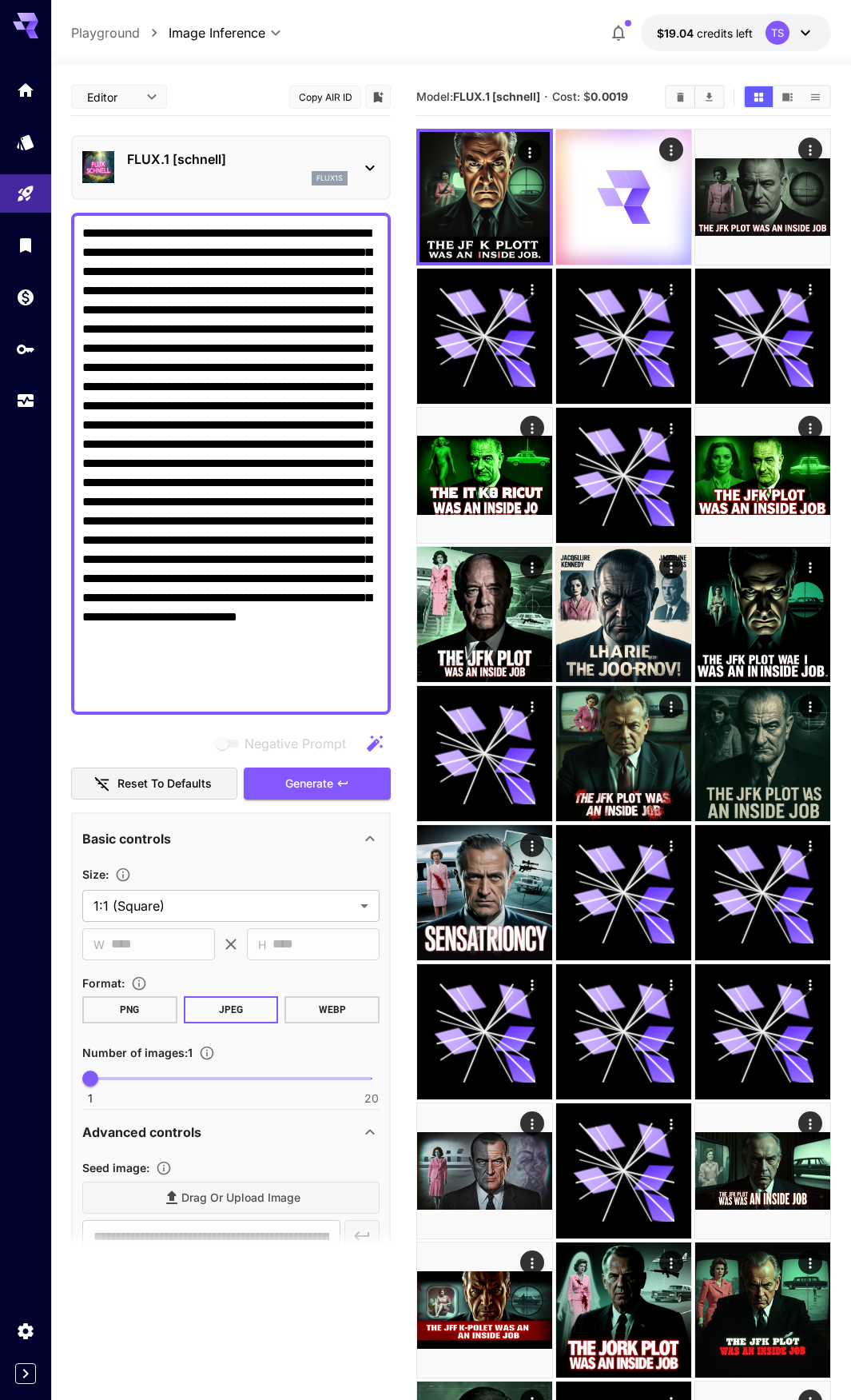
click at [231, 177] on div "flux1s" at bounding box center [237, 177] width 221 height 14
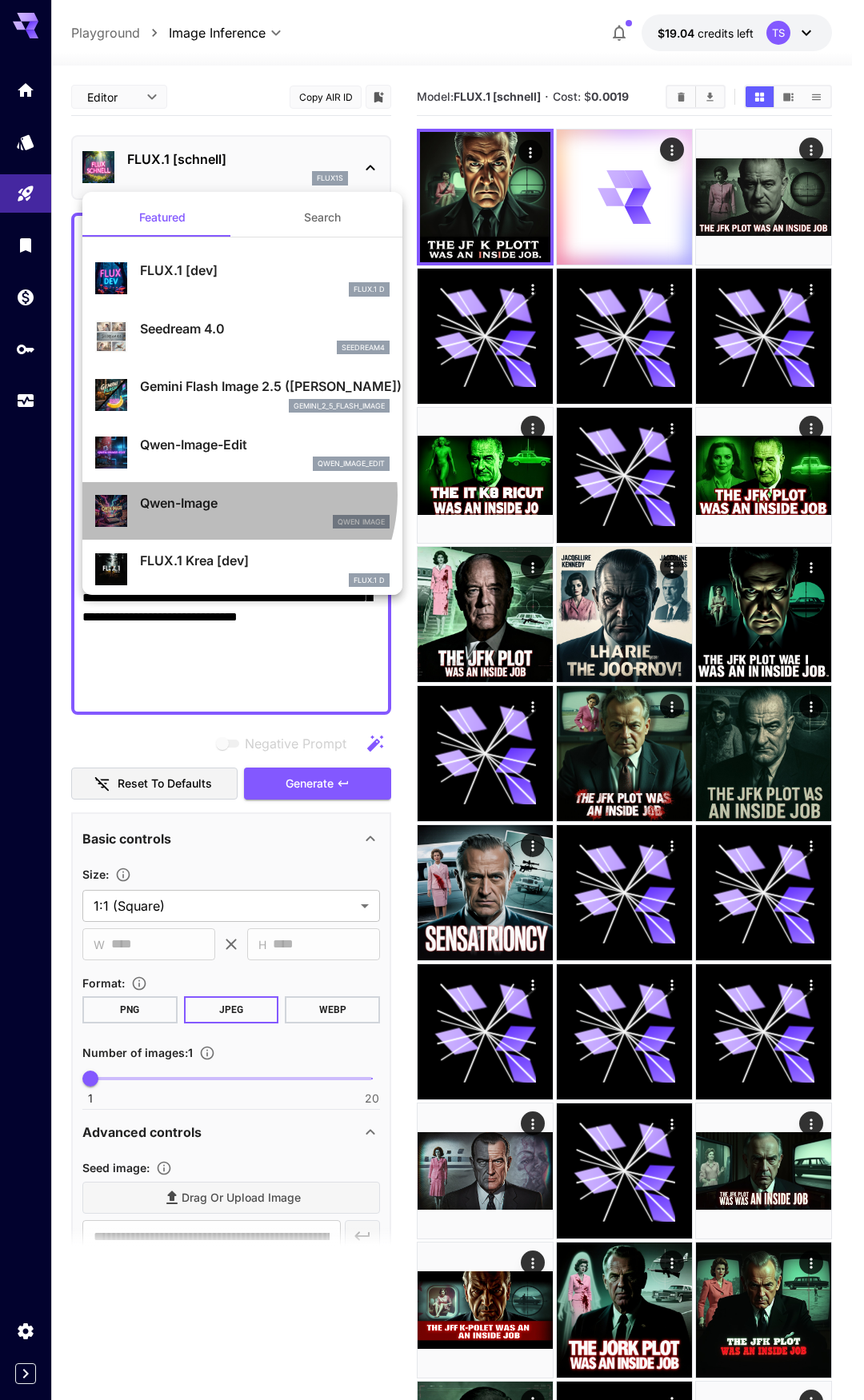
click at [228, 495] on p "Qwen-Image" at bounding box center [264, 503] width 250 height 19
type input "**"
type input "***"
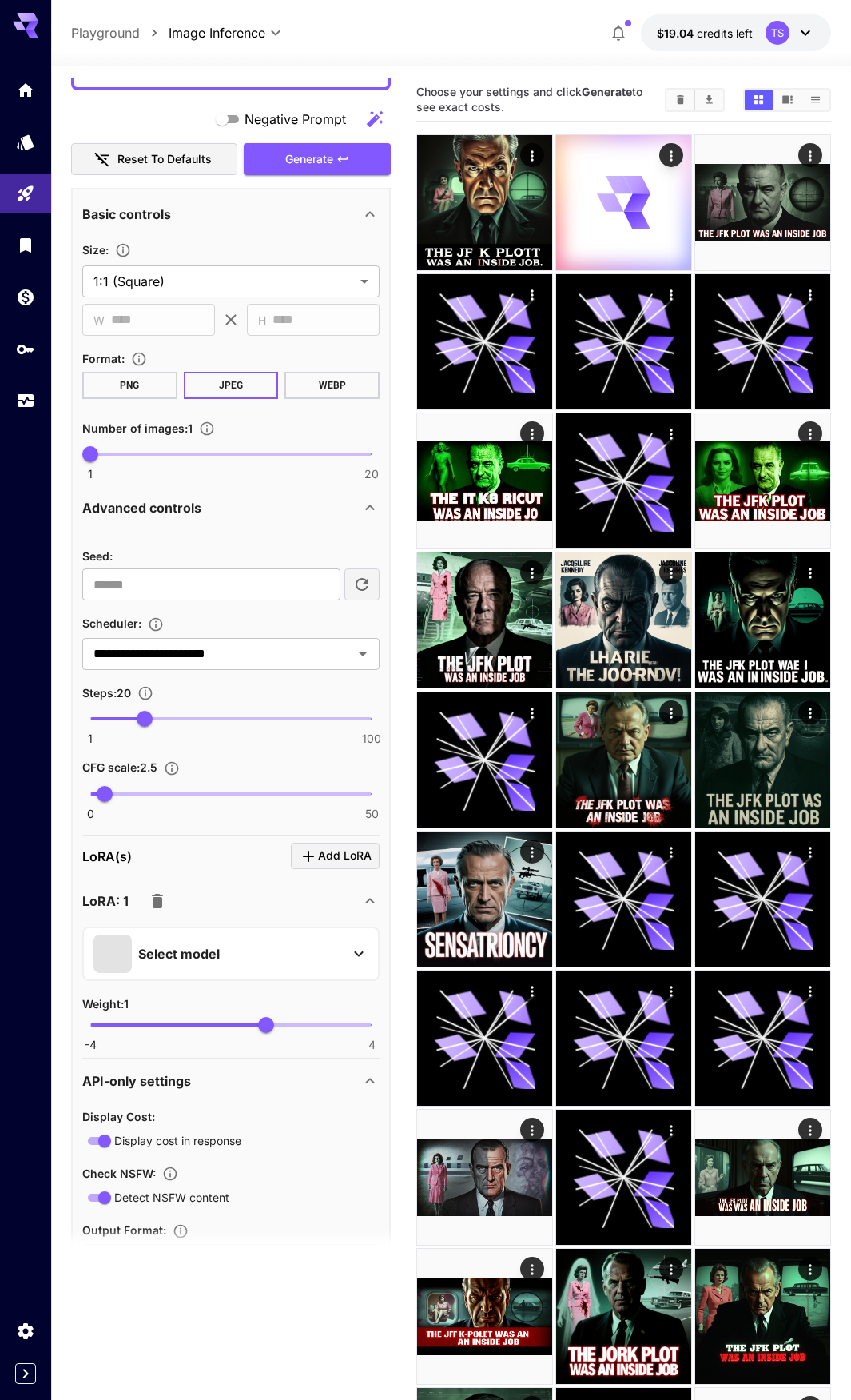
scroll to position [772, 0]
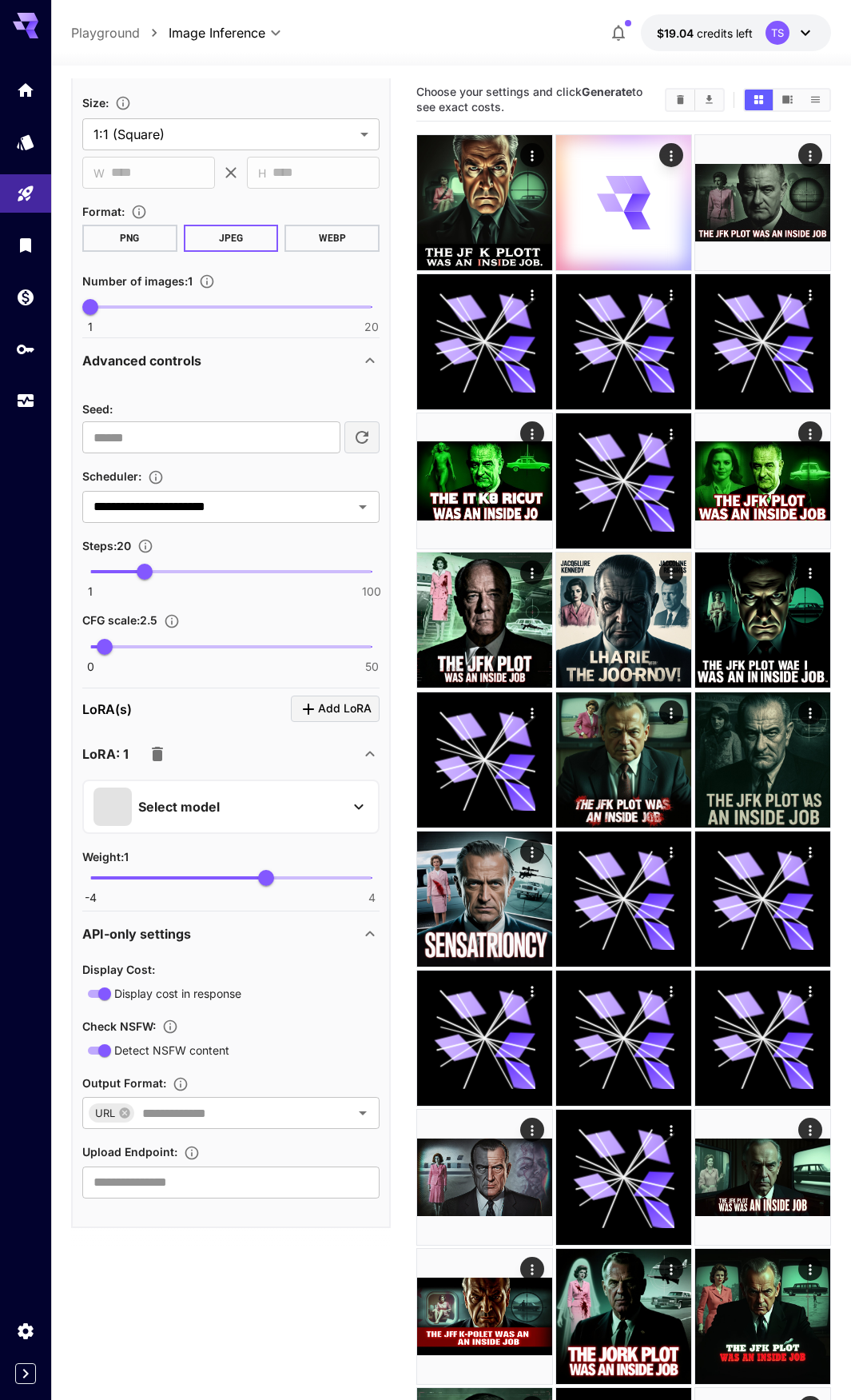
click at [157, 752] on icon "button" at bounding box center [157, 754] width 11 height 14
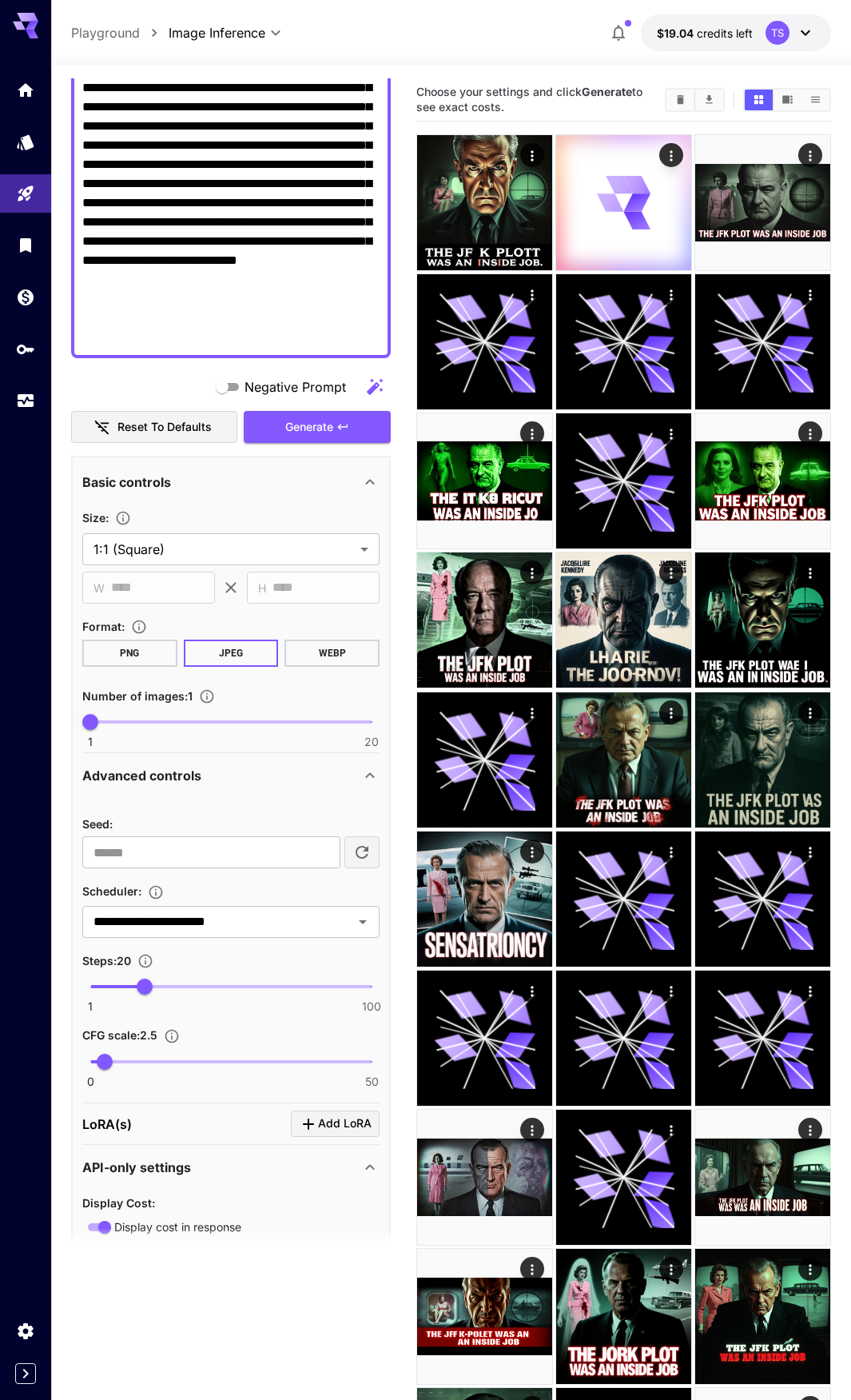
scroll to position [110, 0]
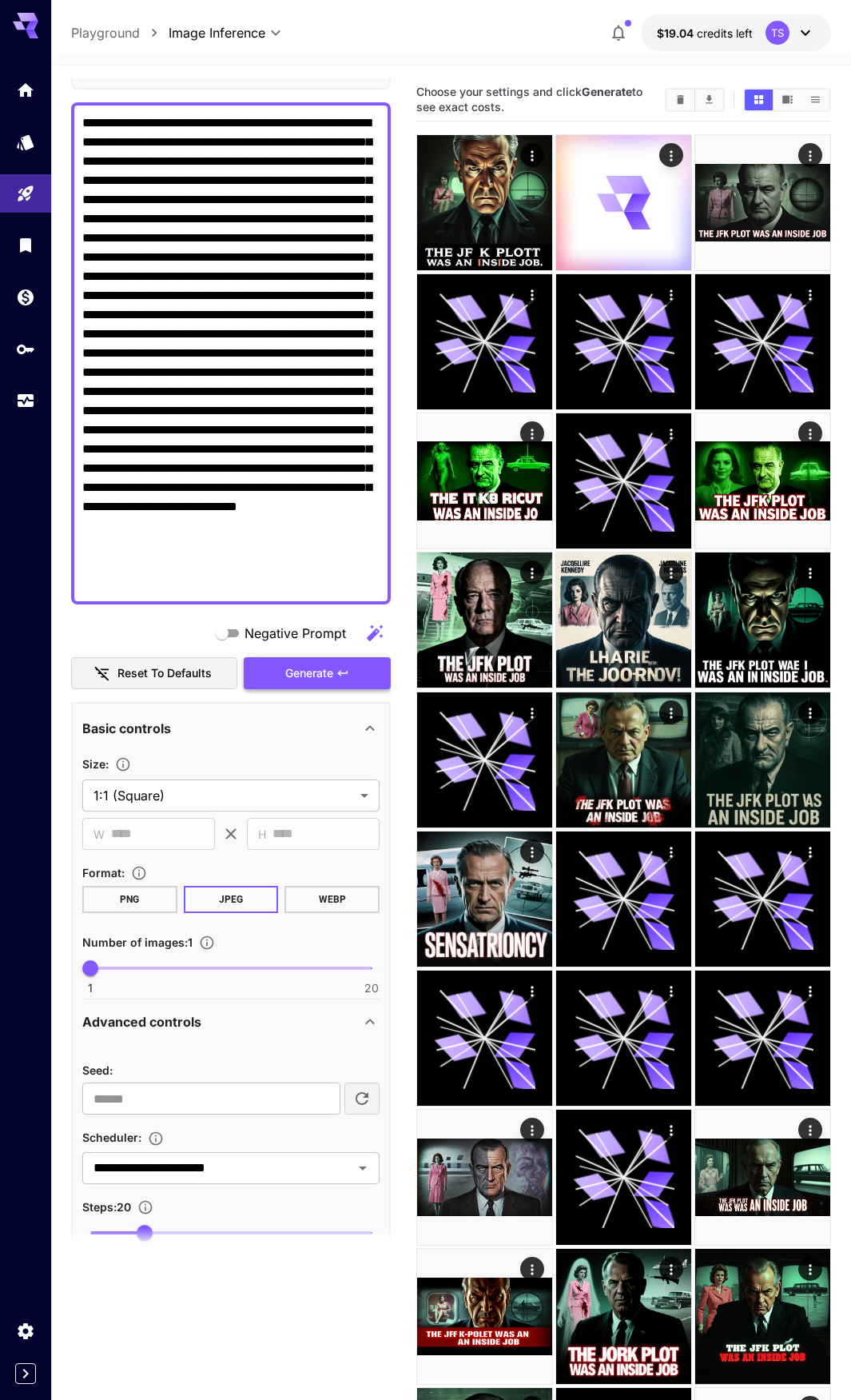
click at [312, 674] on span "Generate" at bounding box center [309, 673] width 48 height 20
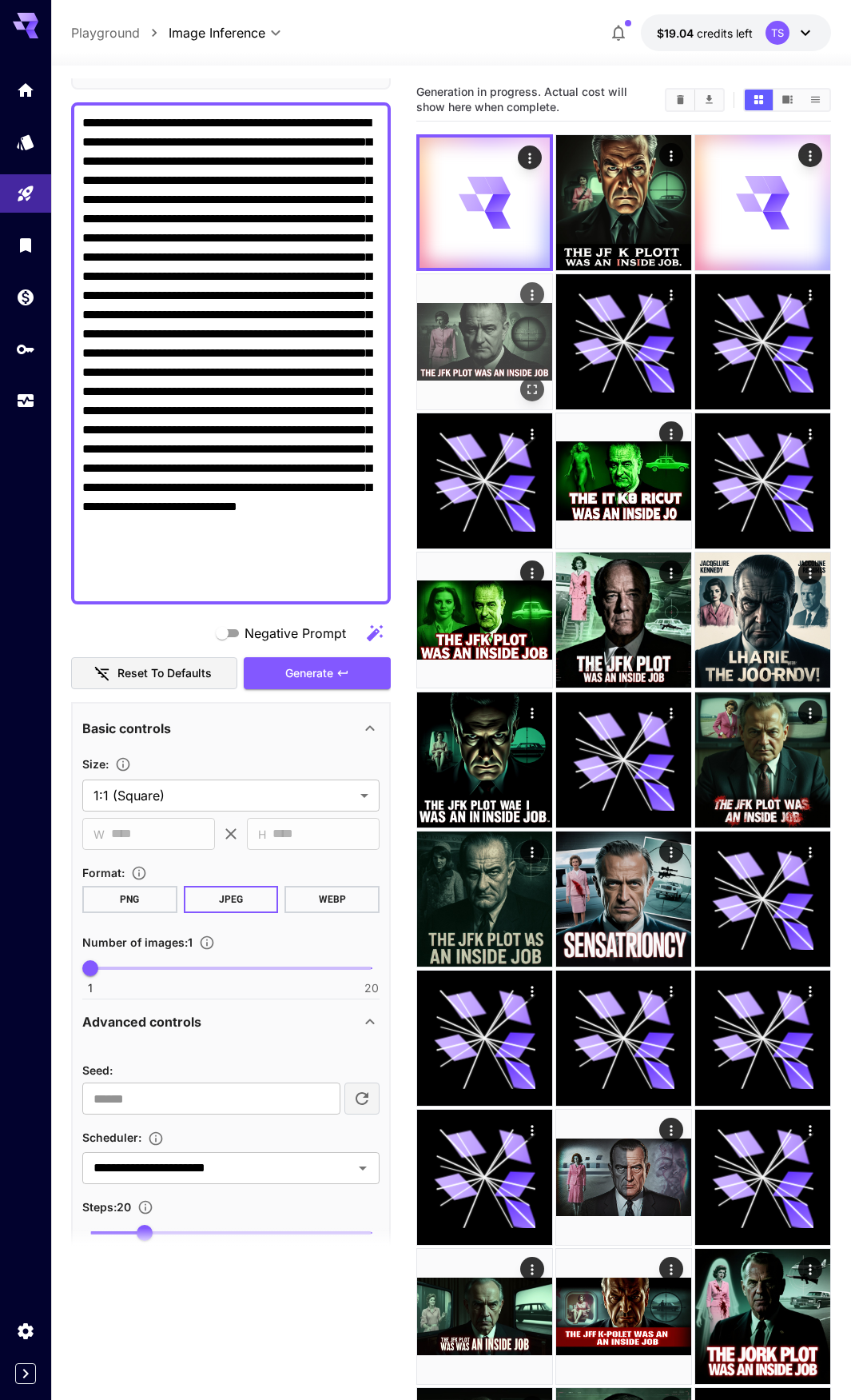
click at [500, 358] on img at bounding box center [485, 342] width 135 height 135
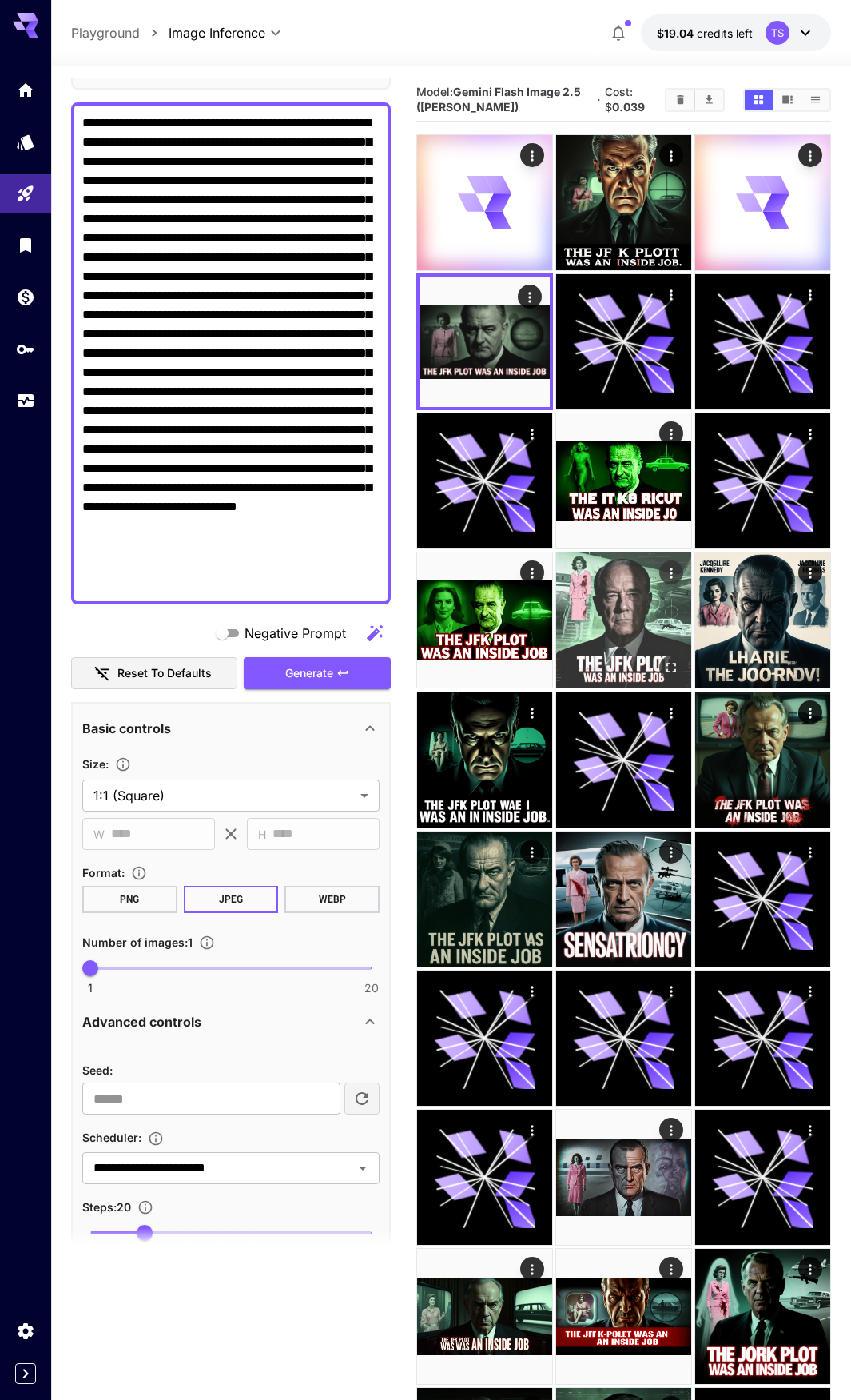
click at [644, 609] on img at bounding box center [623, 620] width 135 height 135
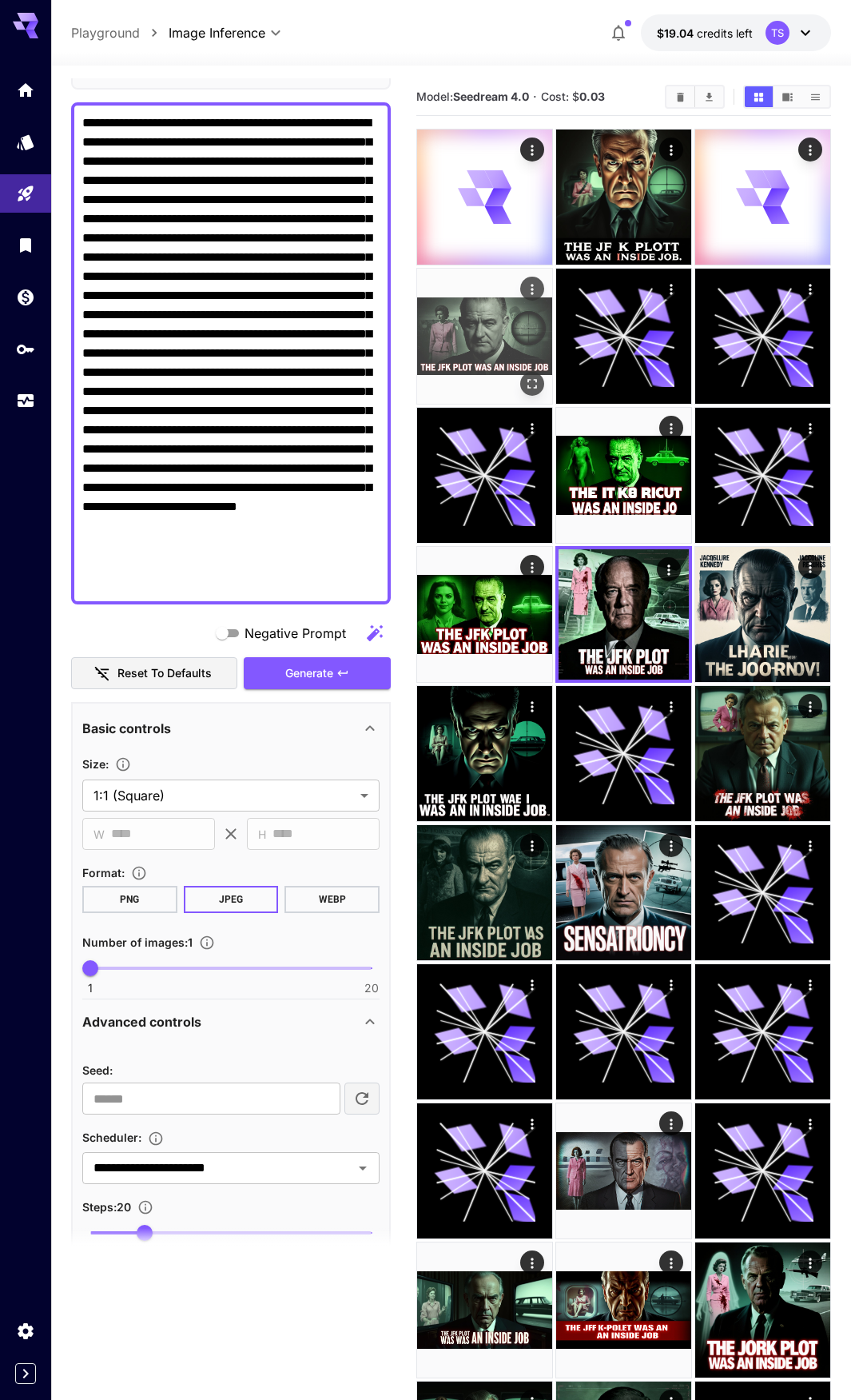
click at [480, 323] on img at bounding box center [485, 336] width 135 height 135
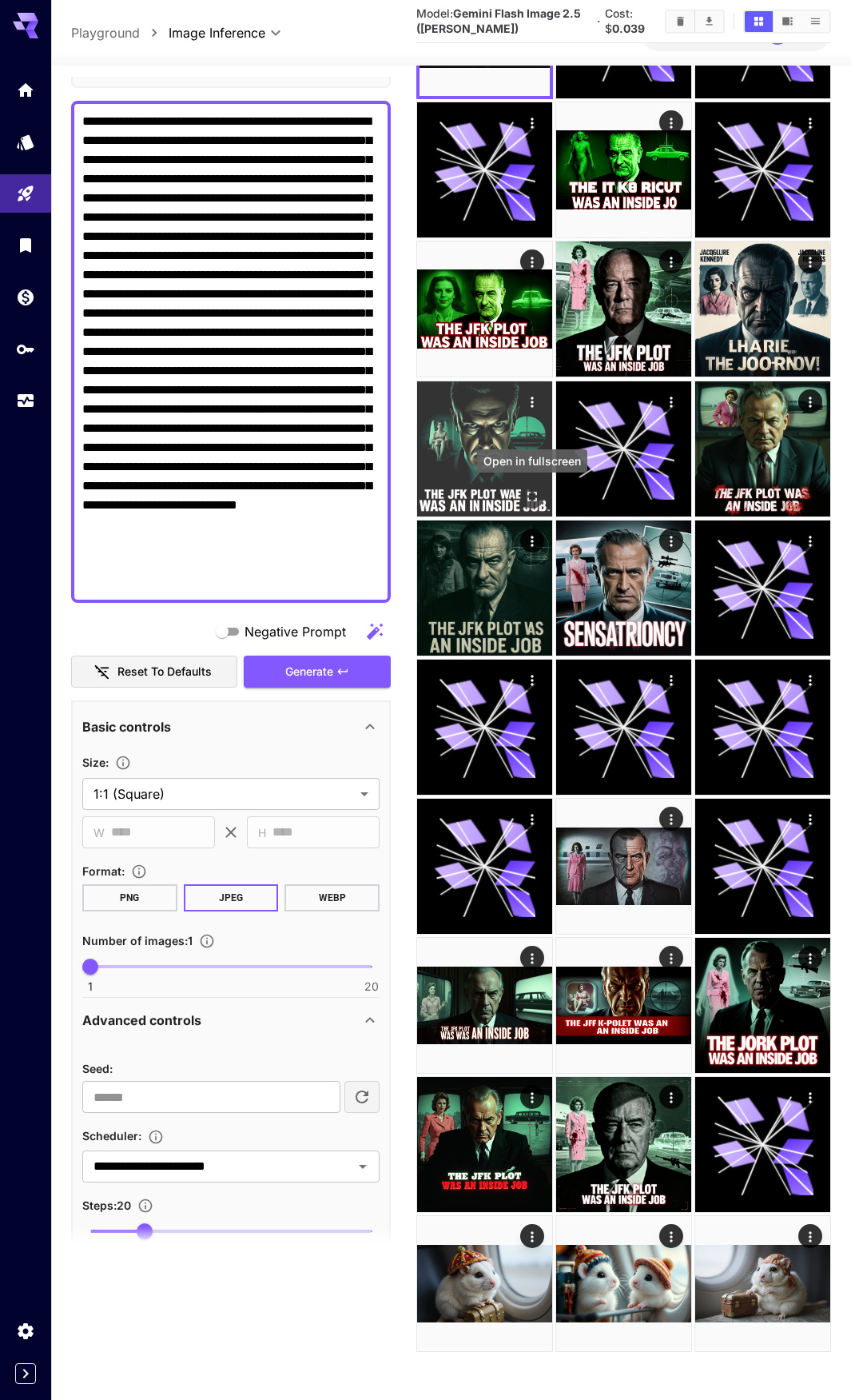
scroll to position [0, 0]
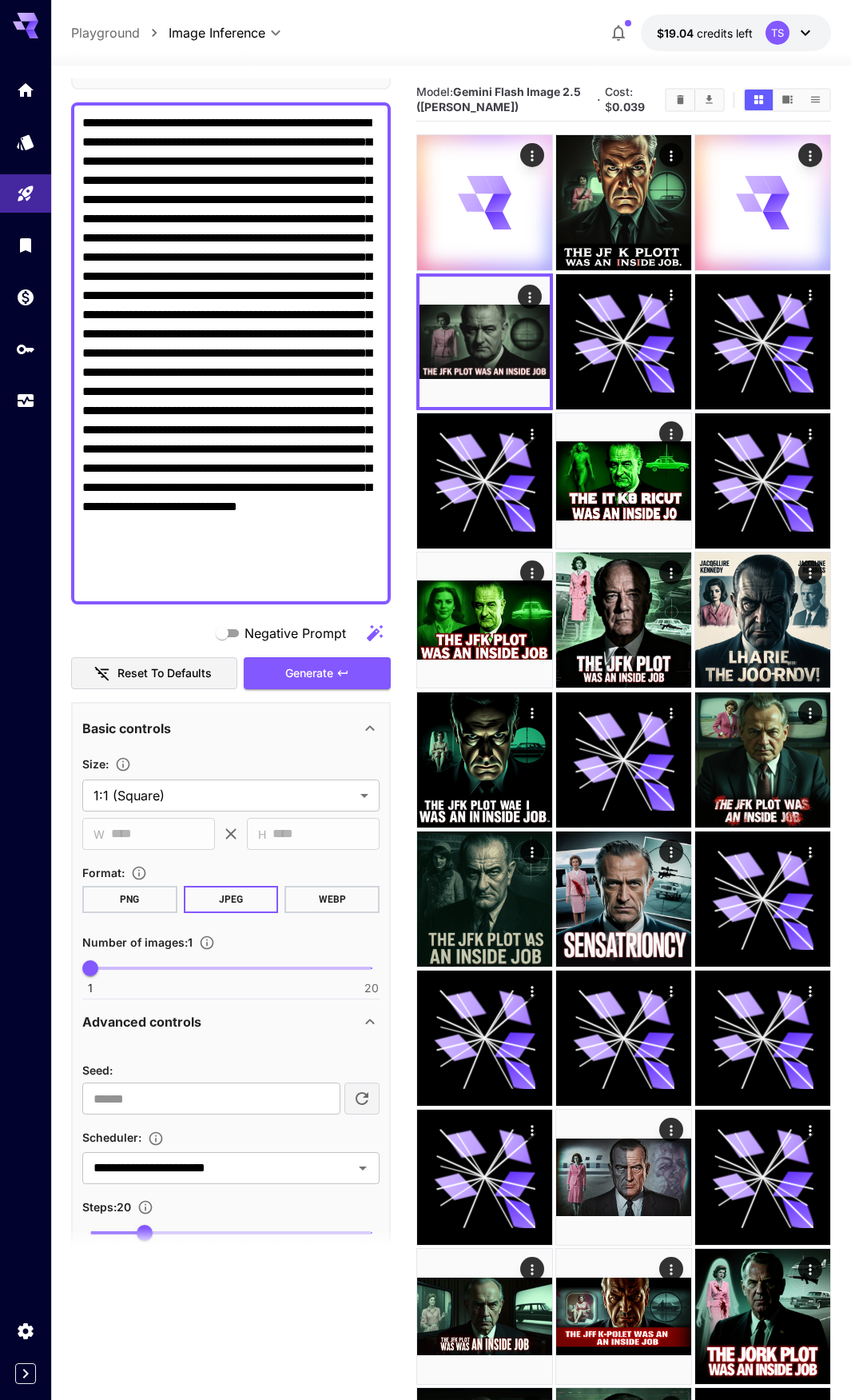
click at [185, 231] on textarea "Negative Prompt" at bounding box center [231, 354] width 297 height 480
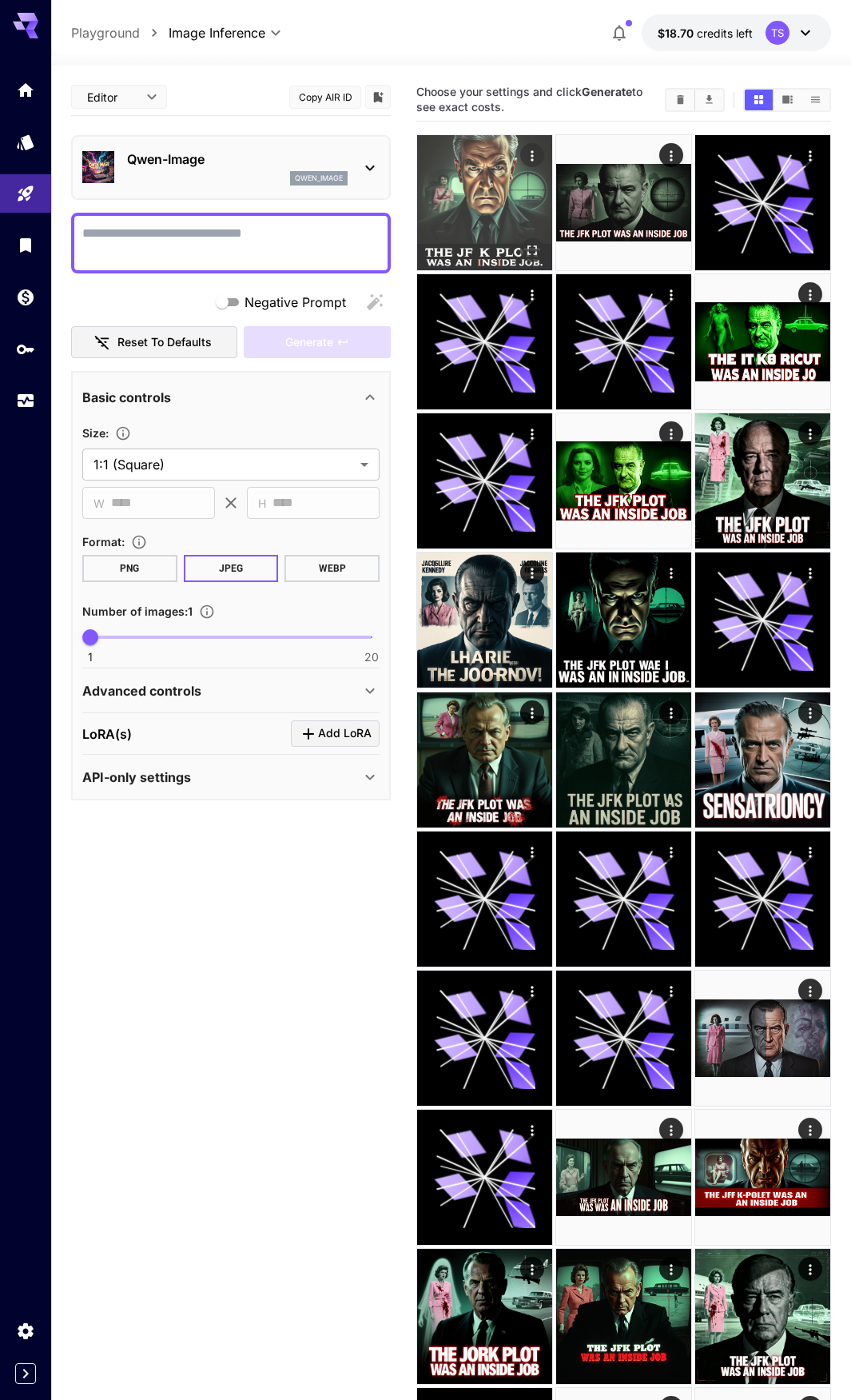
click at [519, 203] on img at bounding box center [485, 202] width 135 height 135
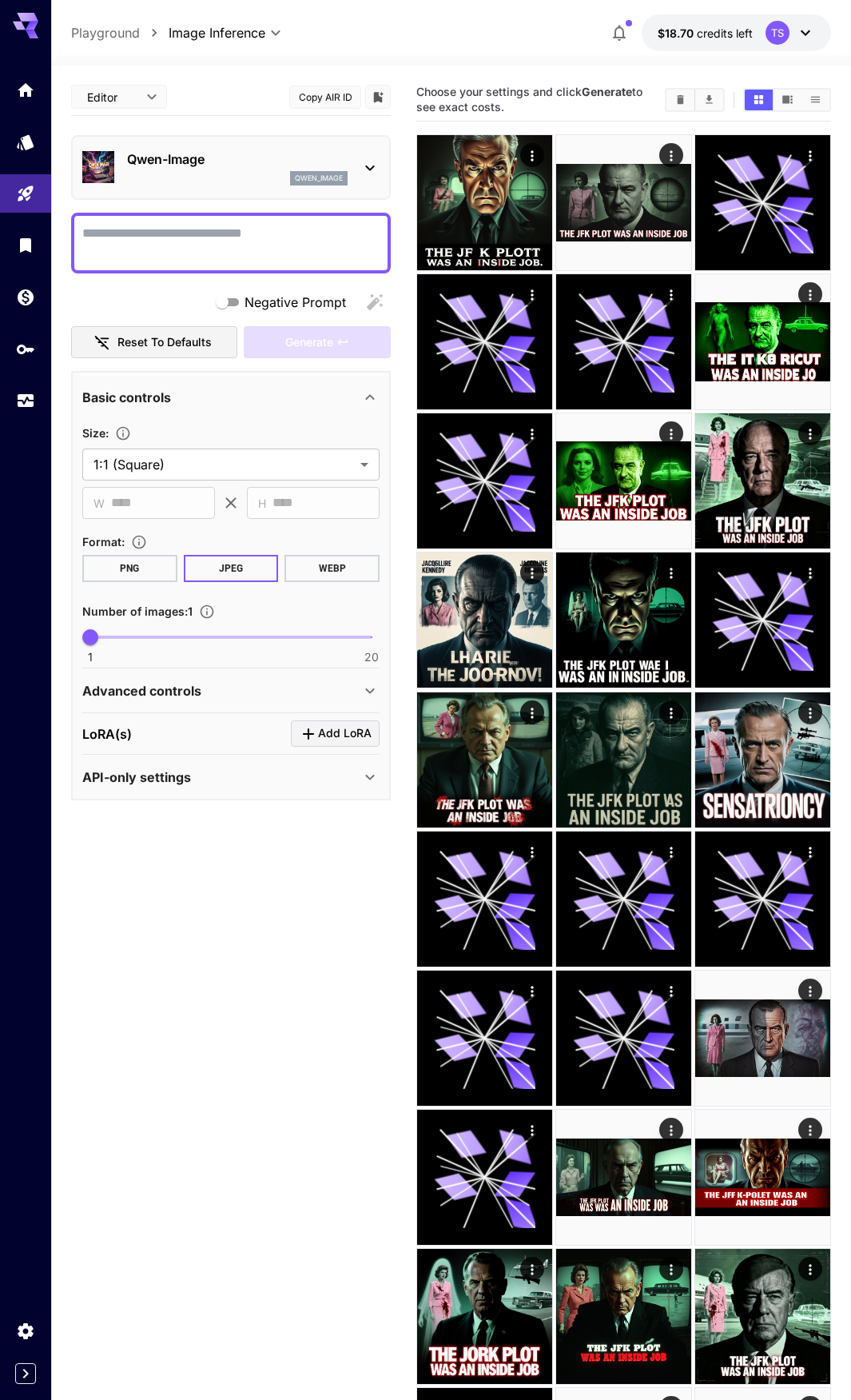
click at [172, 237] on textarea "Negative Prompt" at bounding box center [231, 243] width 297 height 38
paste textarea "**********"
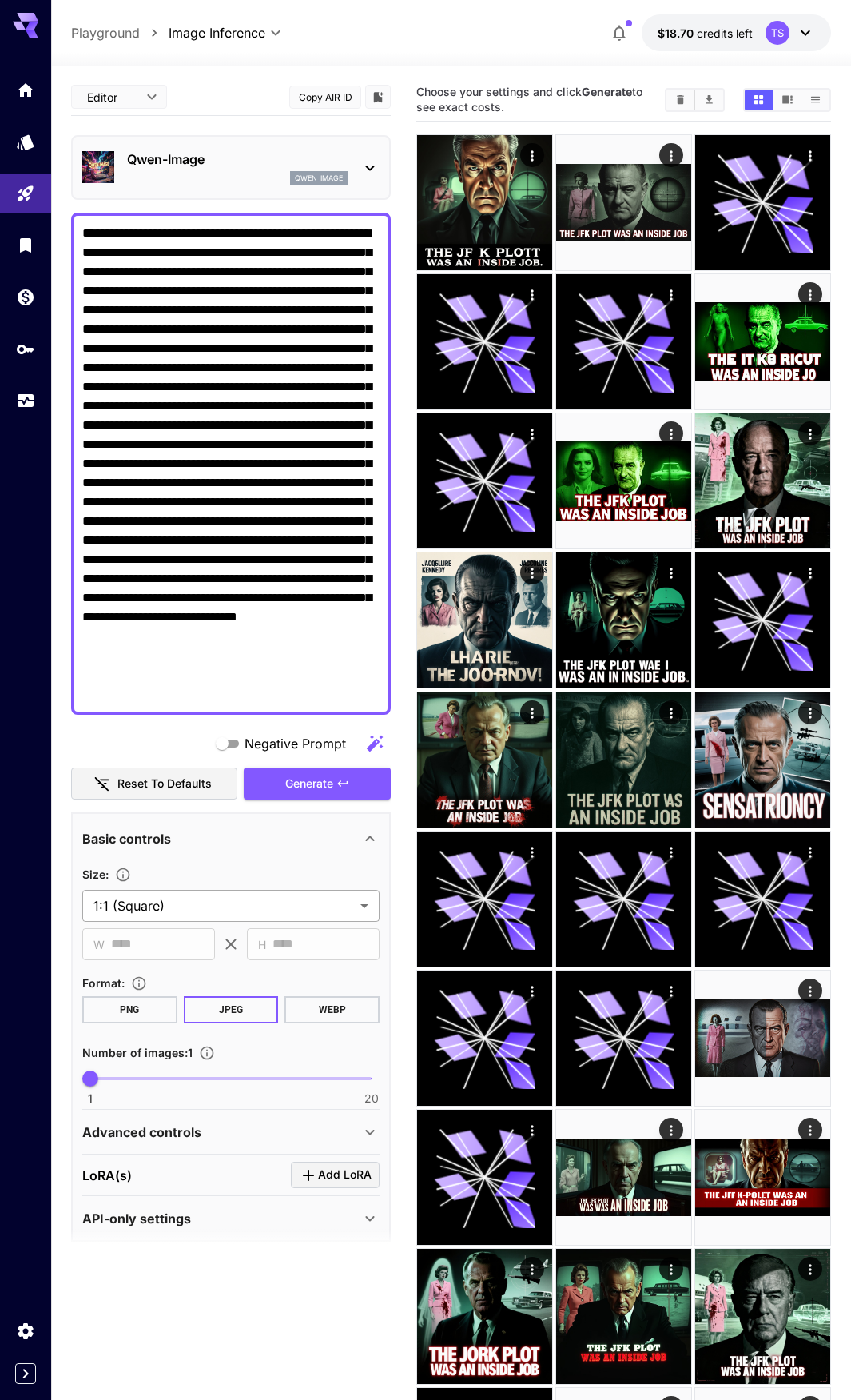
type textarea "**********"
click at [176, 898] on body "**********" at bounding box center [425, 855] width 851 height 1711
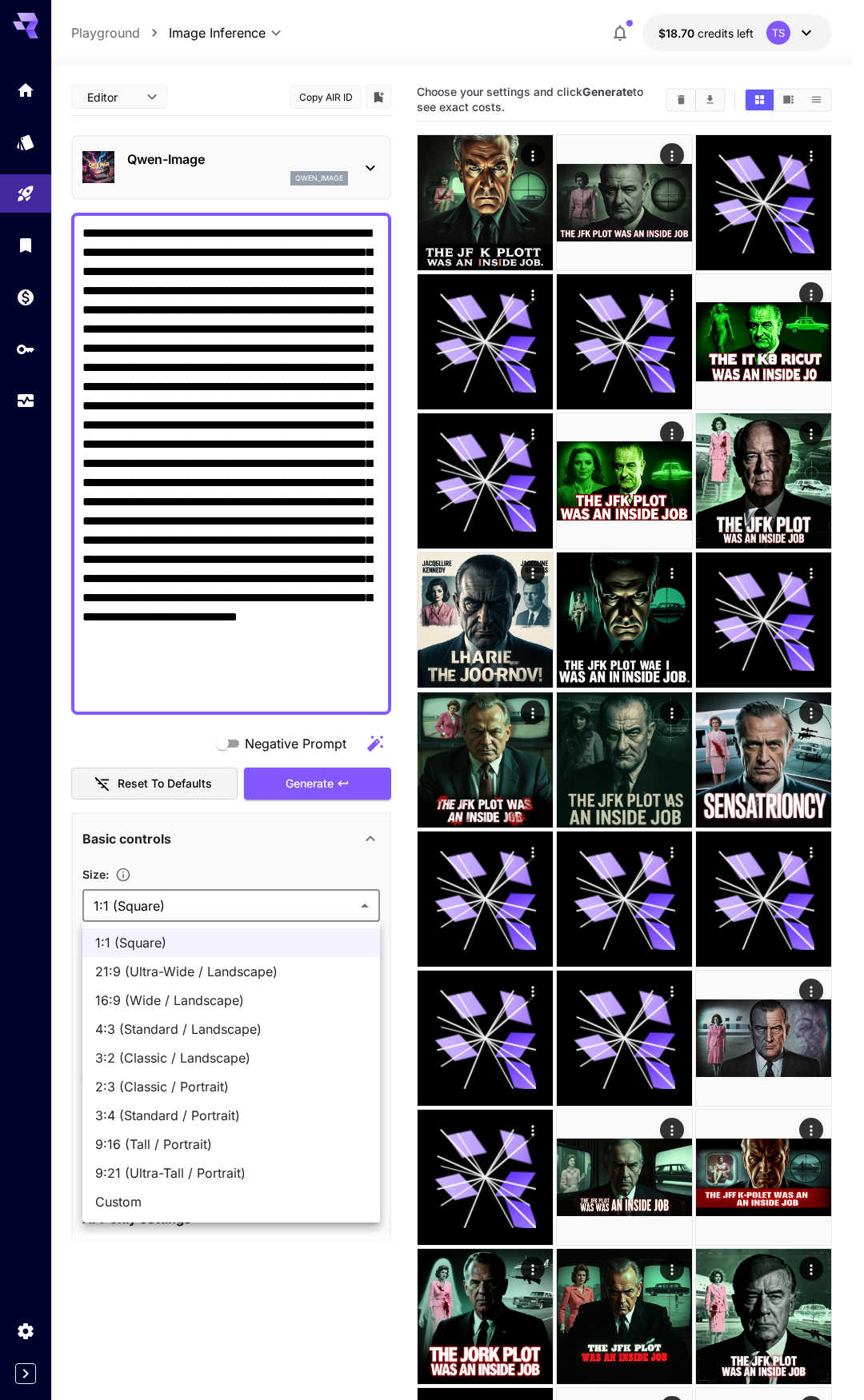
click at [165, 1009] on span "16:9 (Wide / Landscape)" at bounding box center [231, 1000] width 272 height 19
type input "**********"
type input "****"
type input "***"
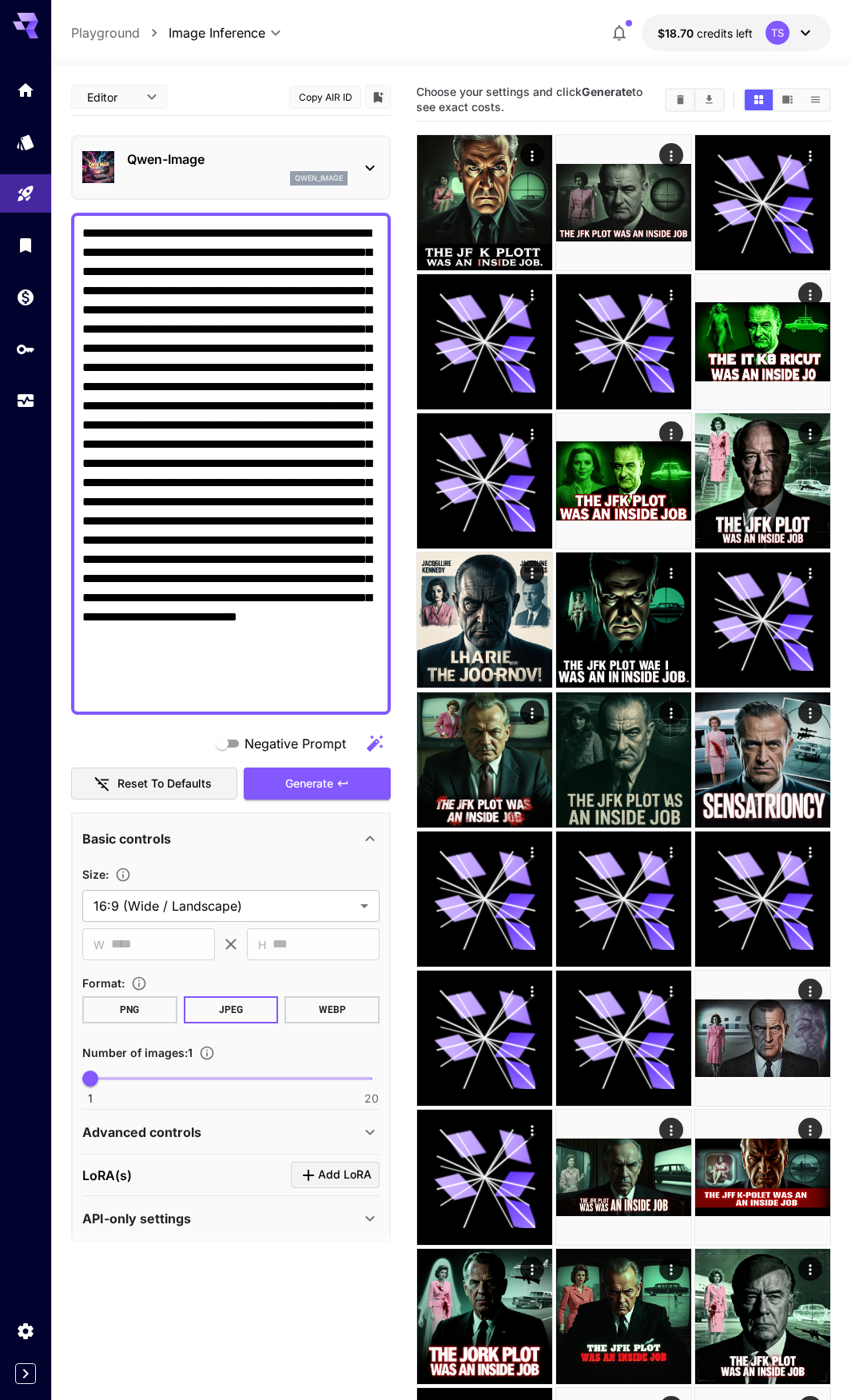
click at [148, 1021] on button "PNG" at bounding box center [130, 1010] width 95 height 28
click at [312, 790] on span "Generate" at bounding box center [309, 784] width 48 height 20
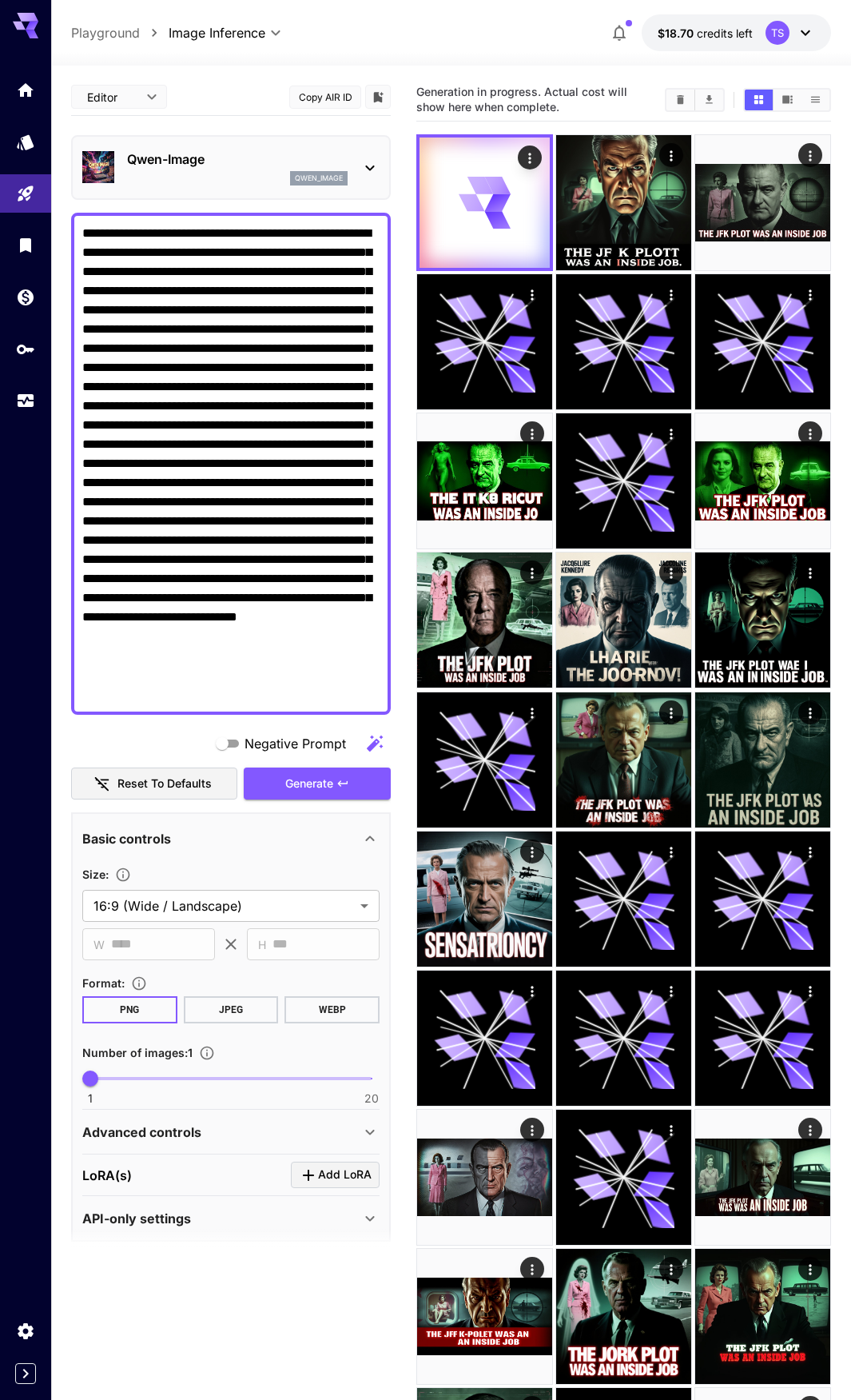
click at [370, 744] on icon "button" at bounding box center [375, 744] width 19 height 19
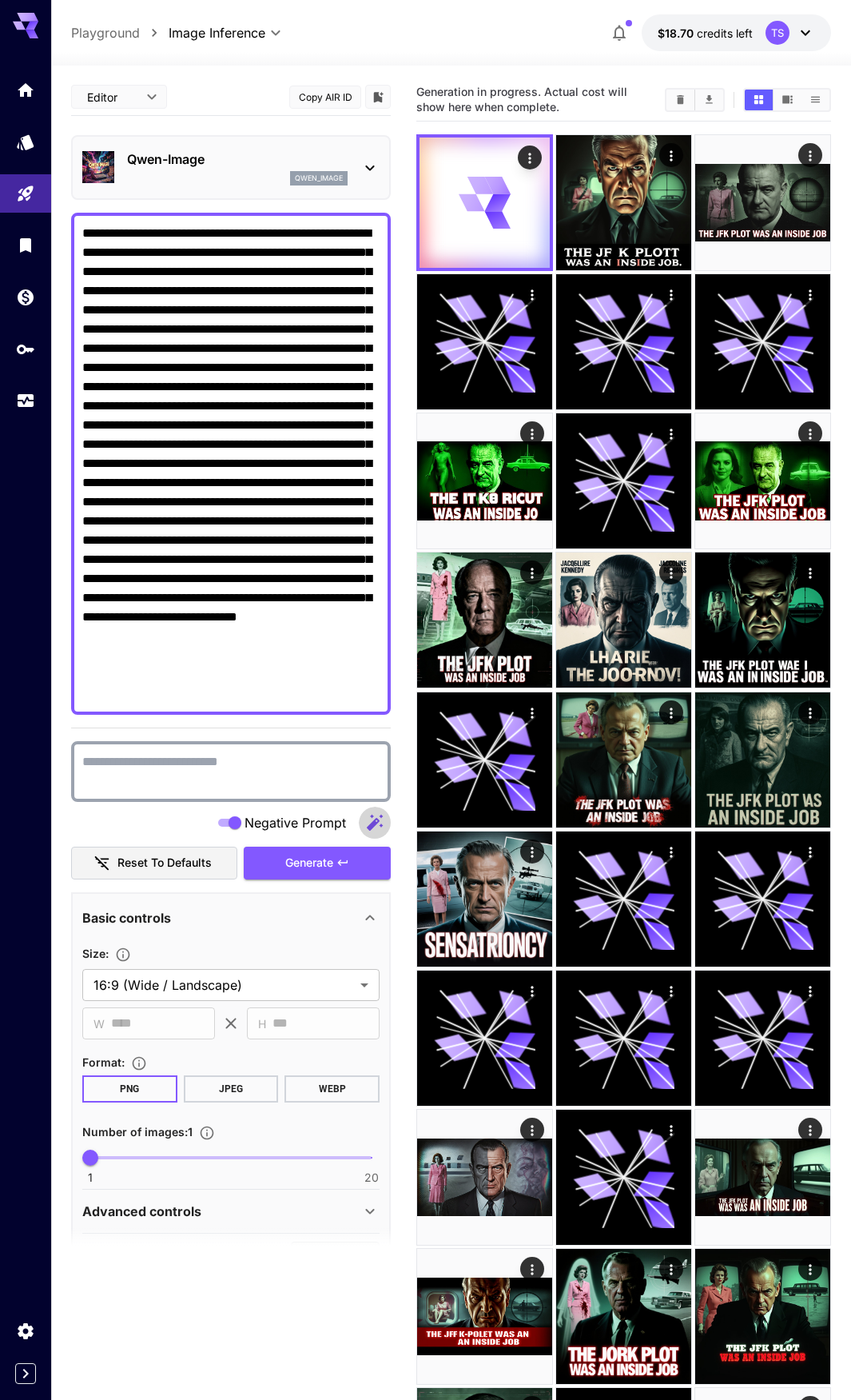
click at [377, 821] on icon "button" at bounding box center [375, 823] width 19 height 19
click at [292, 785] on textarea "Negative Prompt" at bounding box center [231, 772] width 297 height 38
click at [363, 817] on button "button" at bounding box center [375, 823] width 32 height 32
click at [294, 780] on textarea "Negative Prompt" at bounding box center [231, 772] width 297 height 38
click at [298, 631] on textarea "Negative Prompt" at bounding box center [231, 464] width 297 height 480
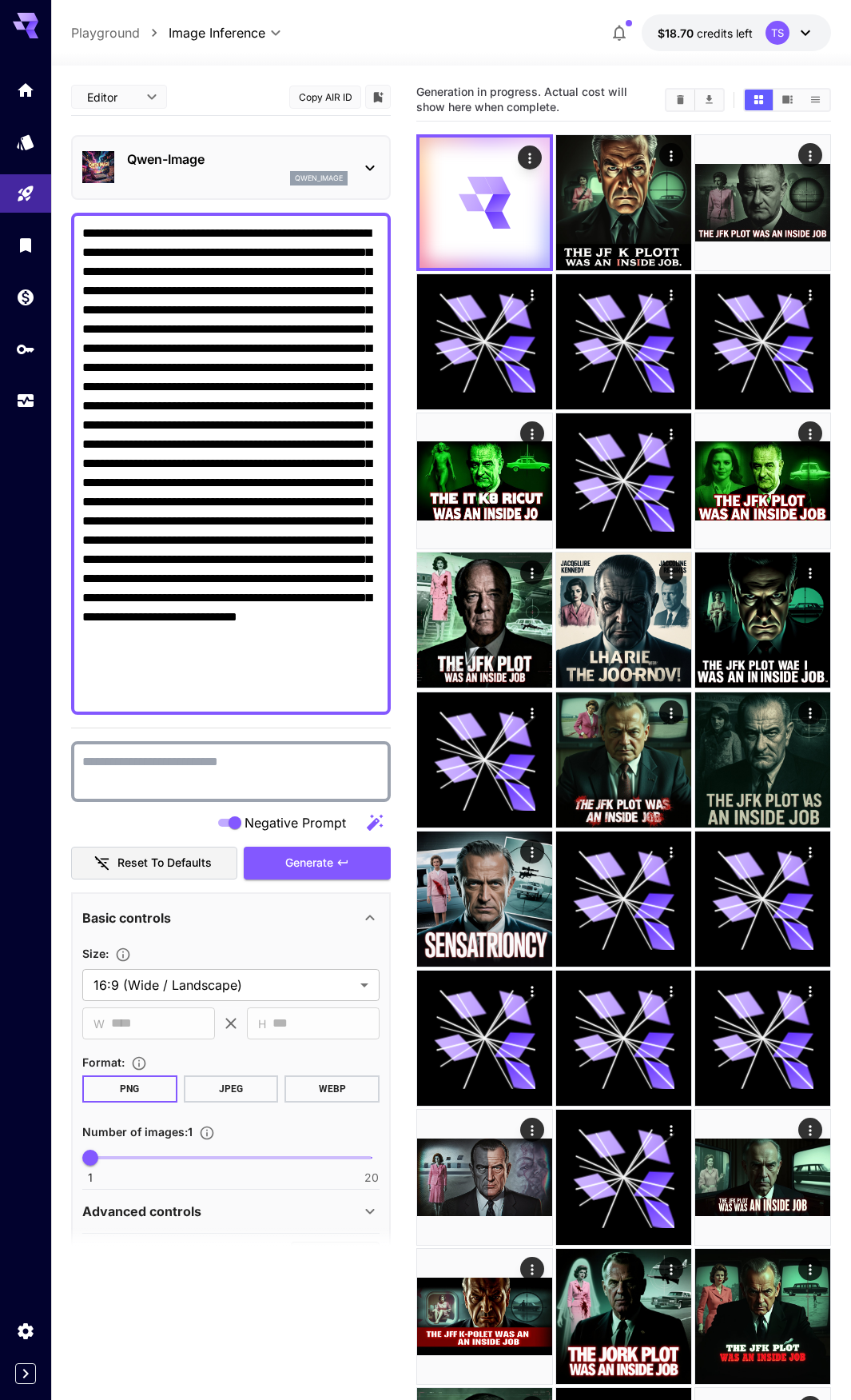
click at [180, 586] on textarea "Negative Prompt" at bounding box center [231, 464] width 297 height 480
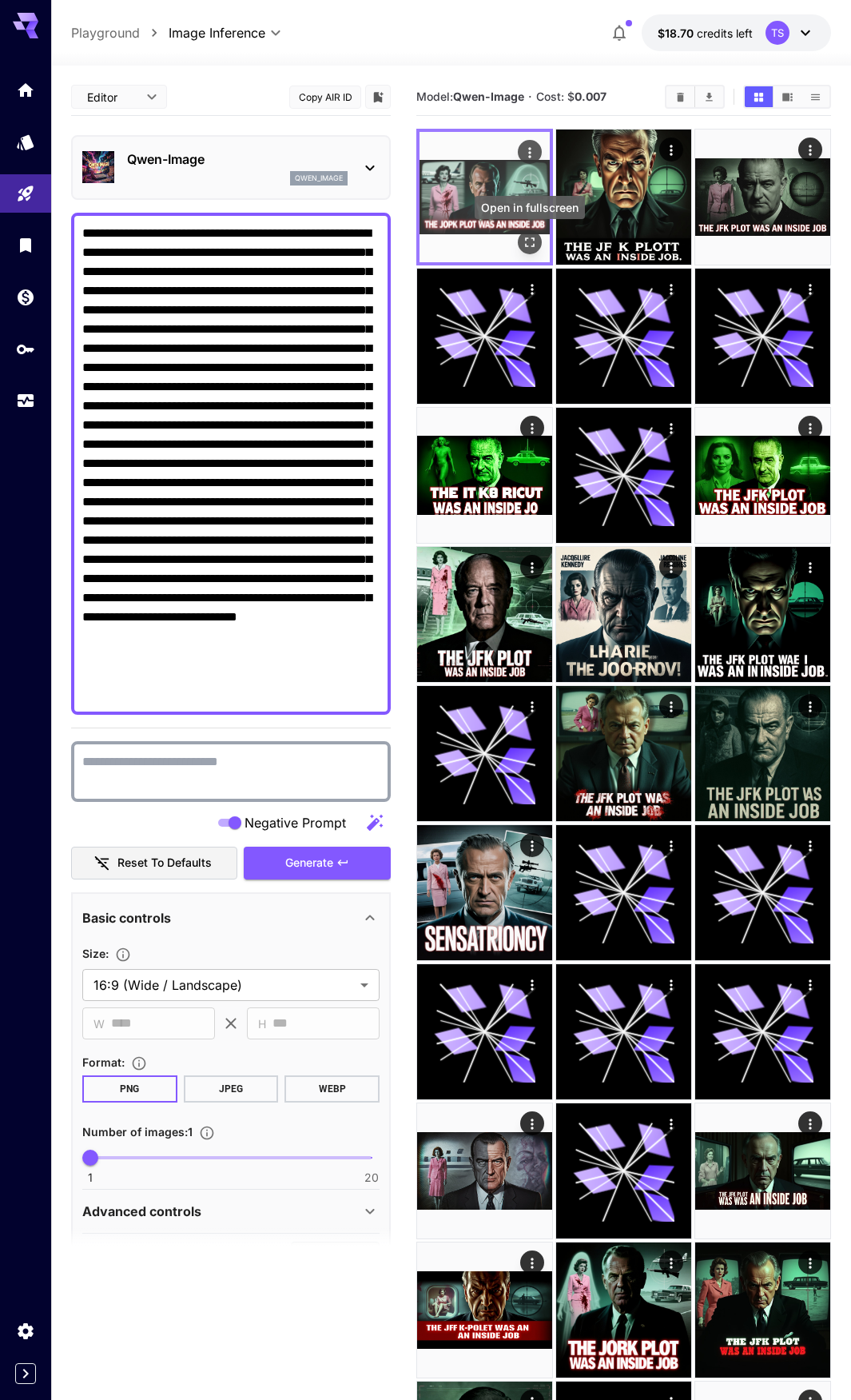
click at [531, 240] on icon "Open in fullscreen" at bounding box center [529, 242] width 16 height 16
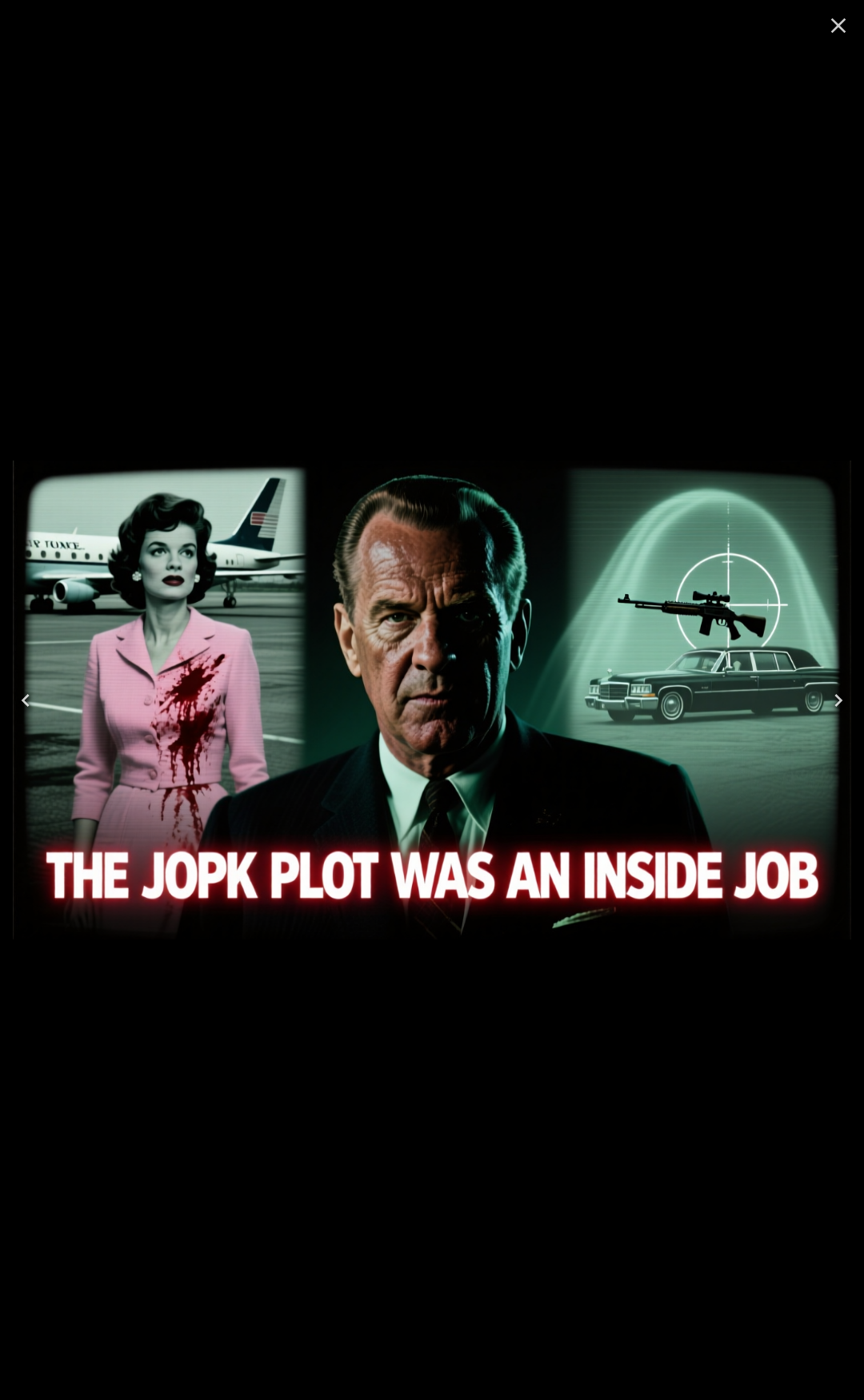
click at [851, 24] on icon "Close" at bounding box center [838, 25] width 26 height 26
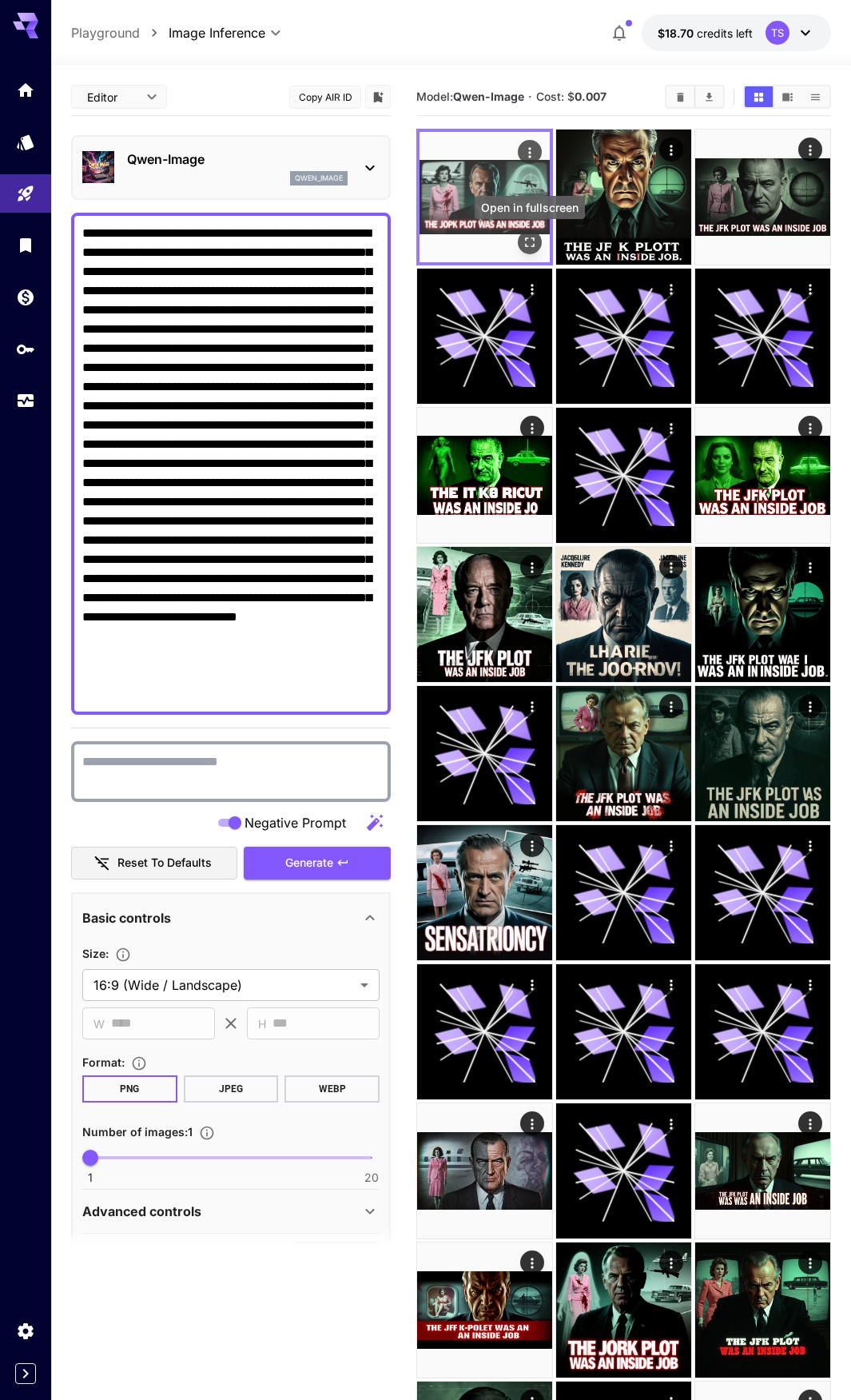
click at [535, 250] on icon "Open in fullscreen" at bounding box center [529, 242] width 16 height 16
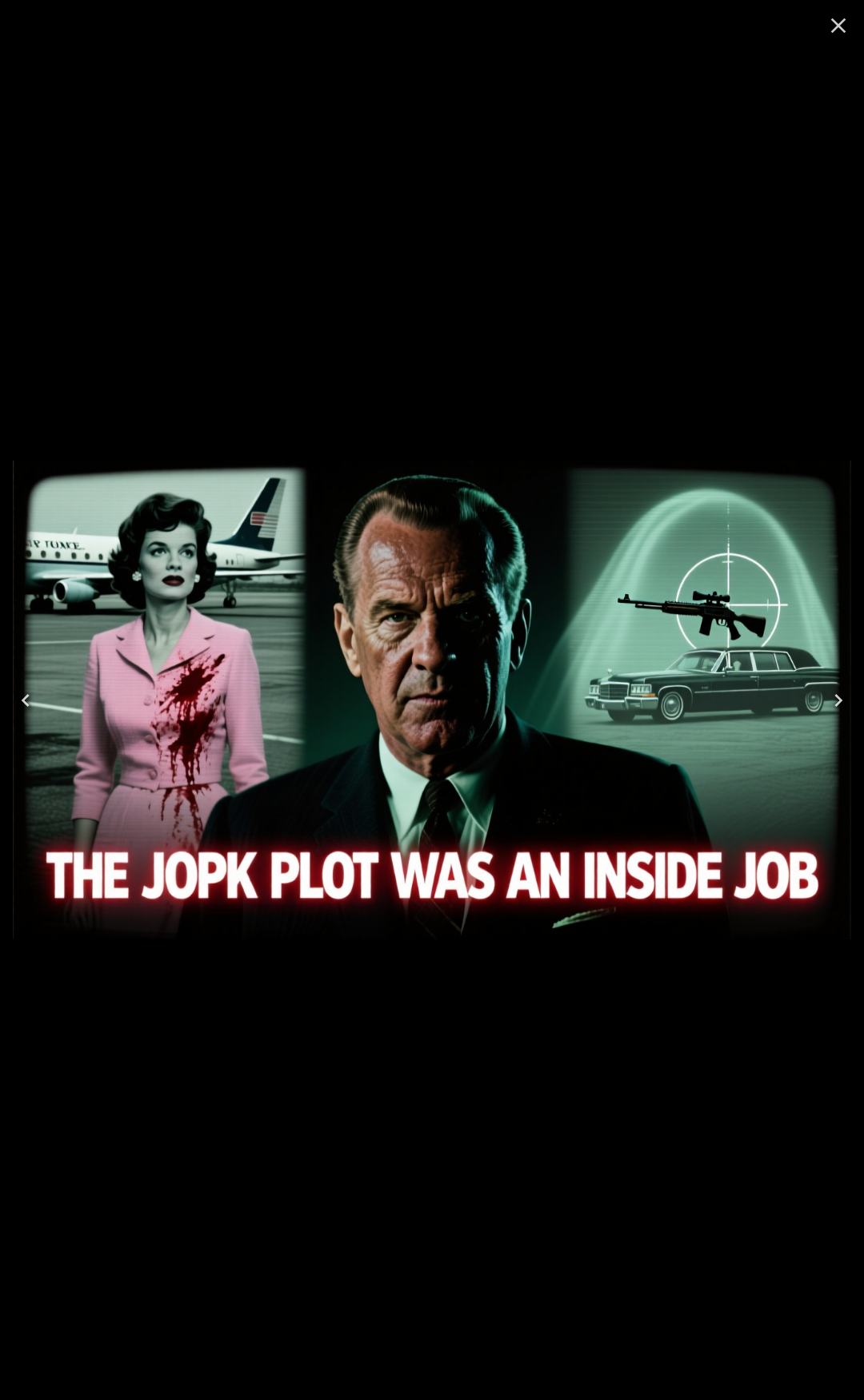
click at [841, 28] on icon "Close" at bounding box center [838, 25] width 26 height 26
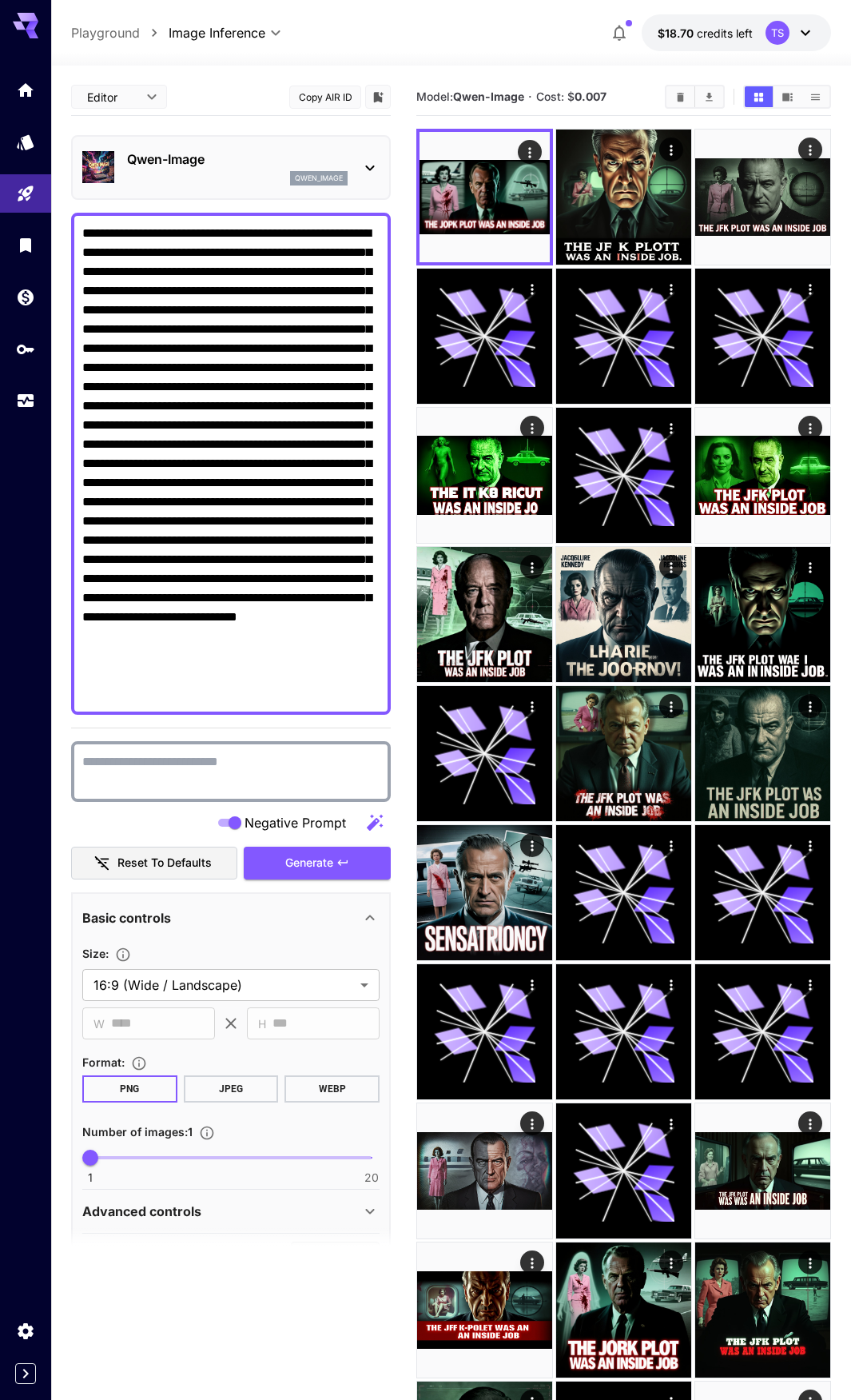
click at [288, 165] on p "Qwen-Image" at bounding box center [237, 159] width 221 height 19
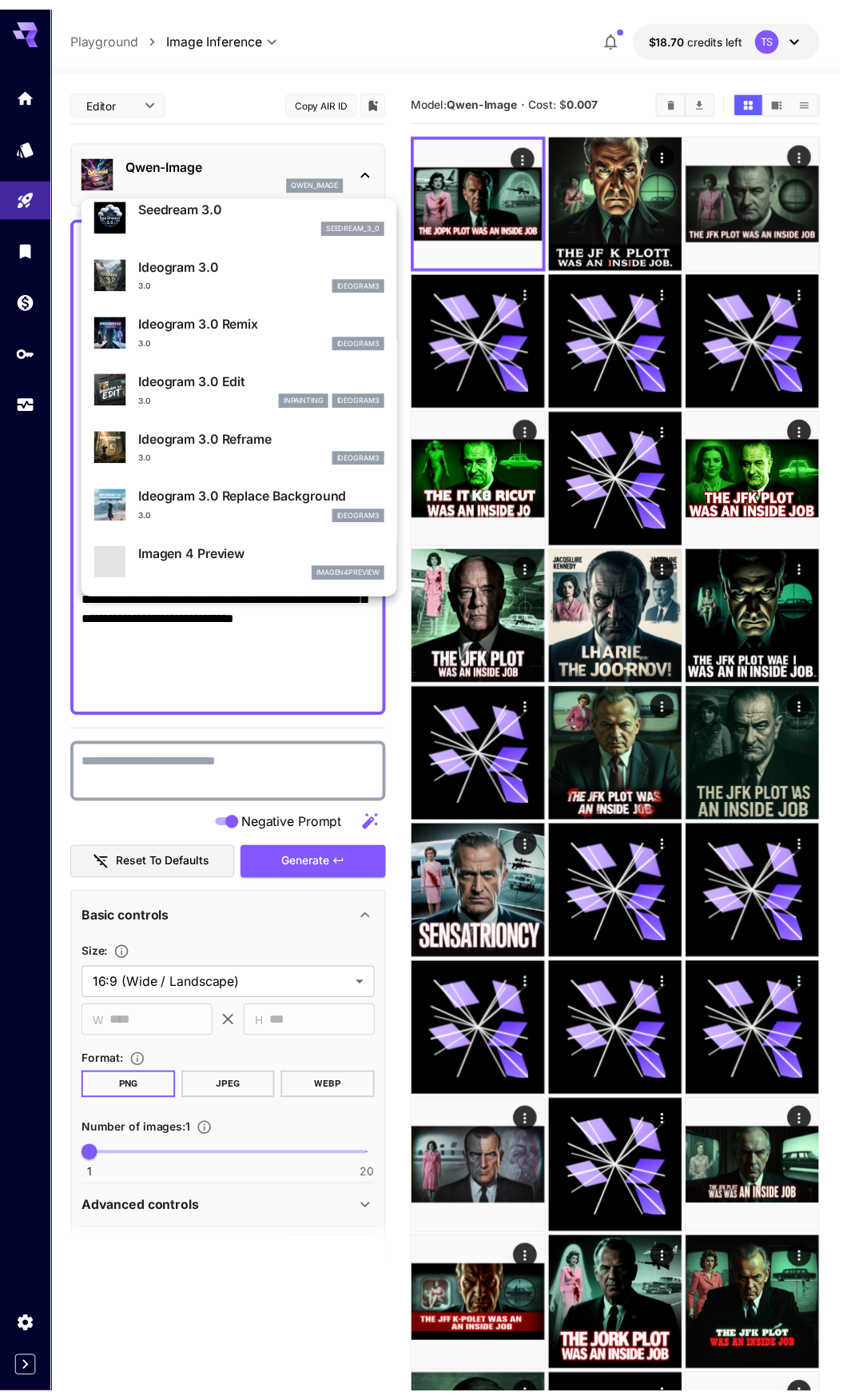
scroll to position [480, 0]
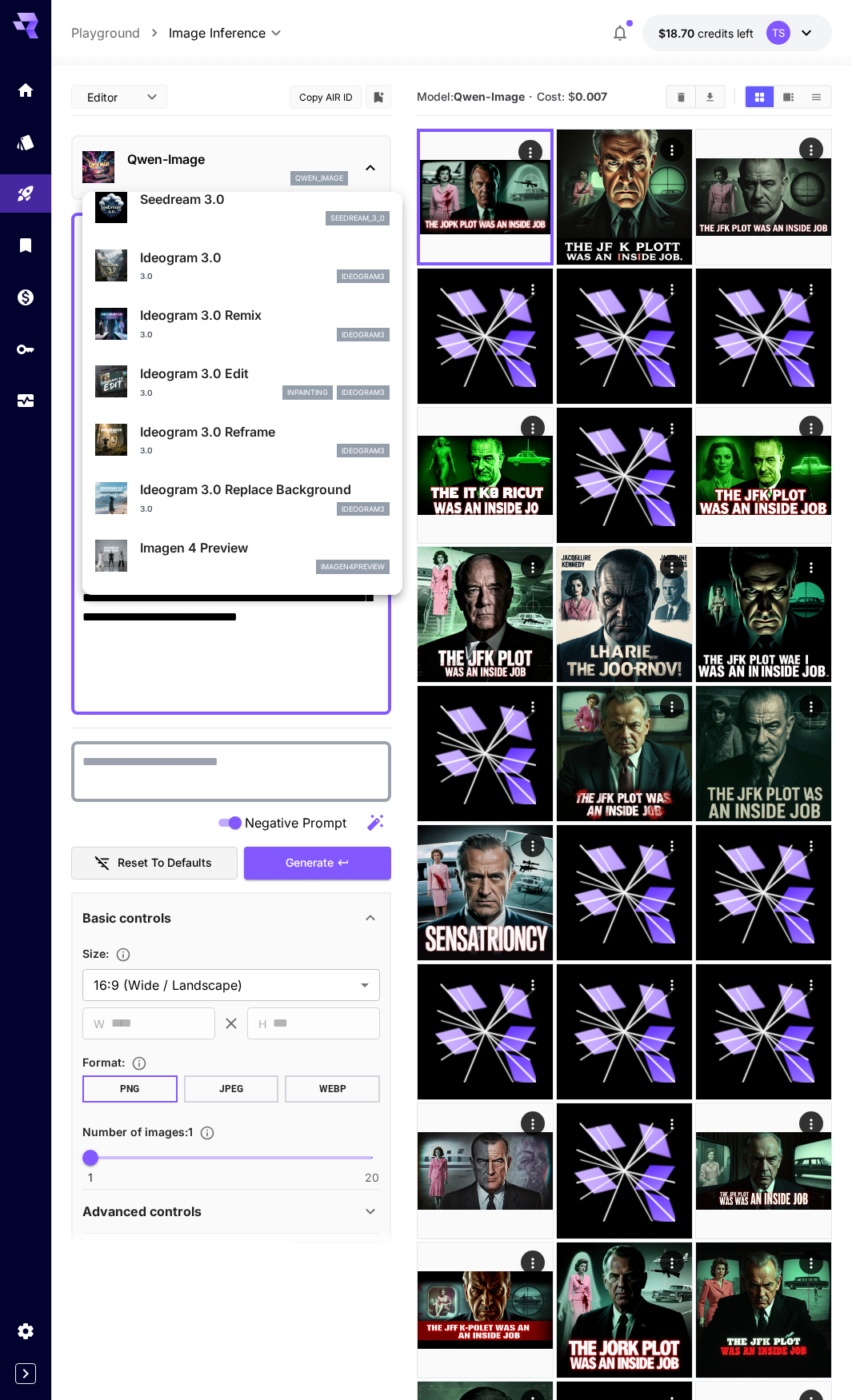
click at [748, 215] on div at bounding box center [432, 700] width 864 height 1400
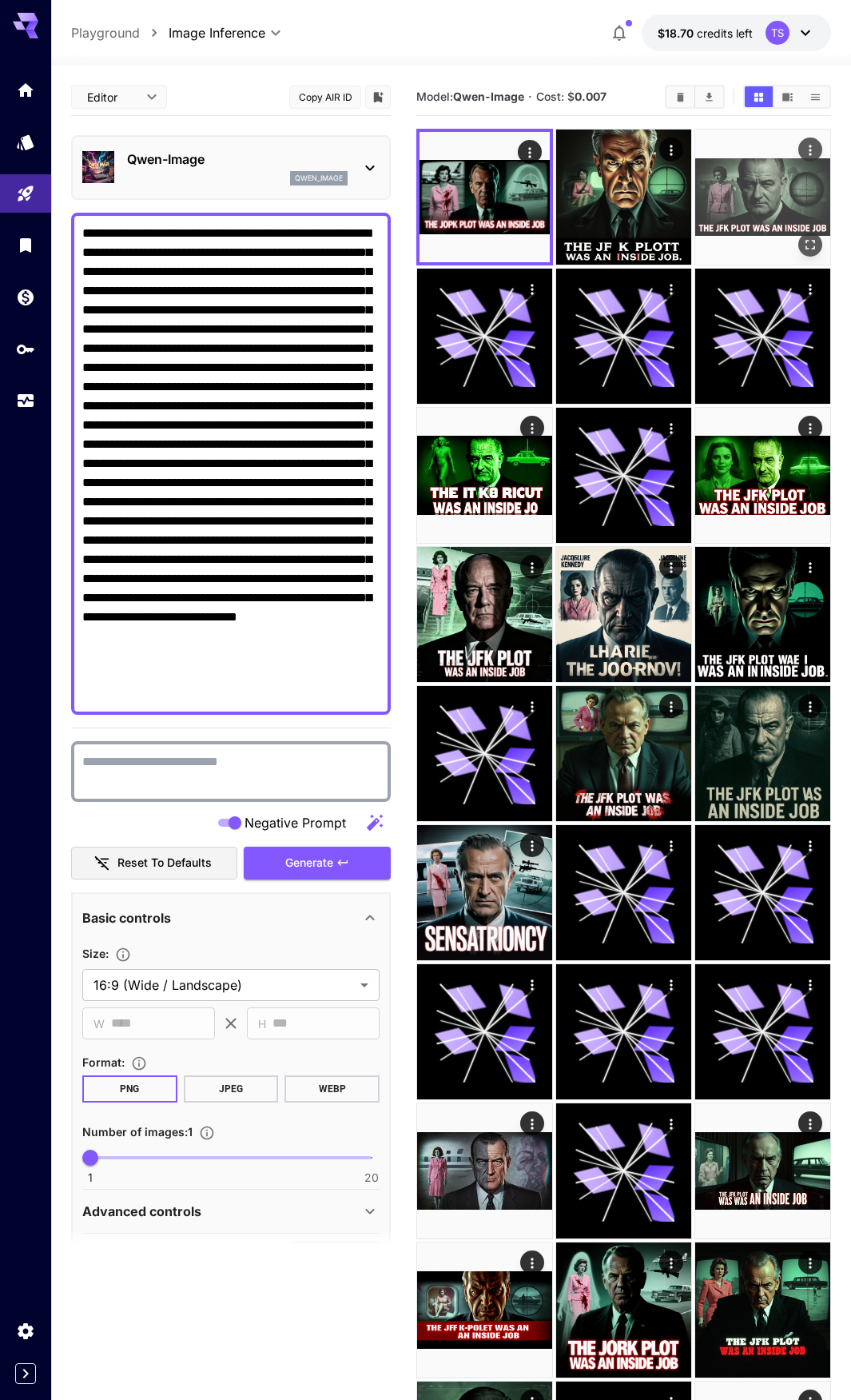
click at [754, 212] on img at bounding box center [763, 197] width 135 height 135
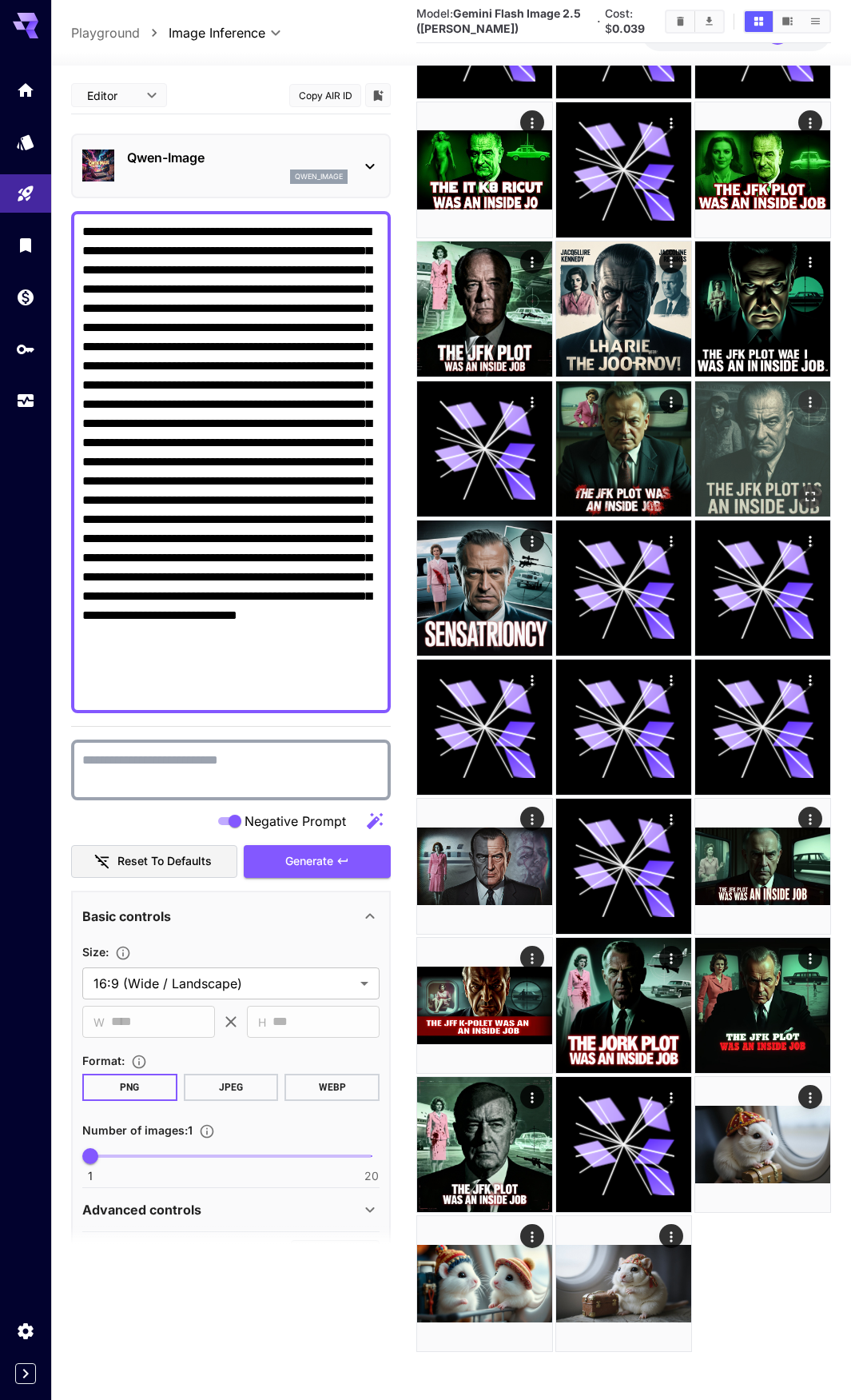
click at [738, 410] on img at bounding box center [763, 449] width 135 height 135
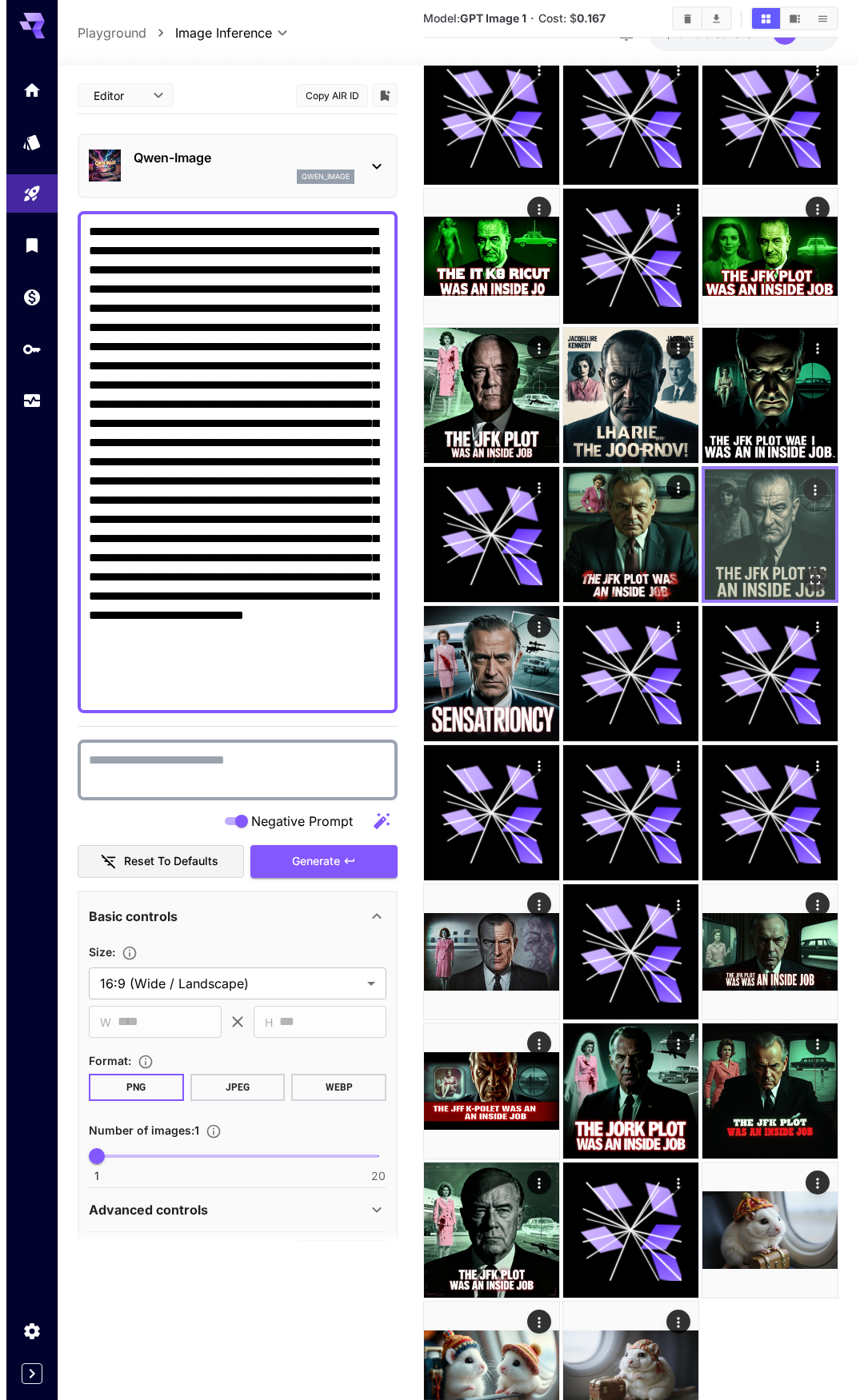
scroll to position [65, 0]
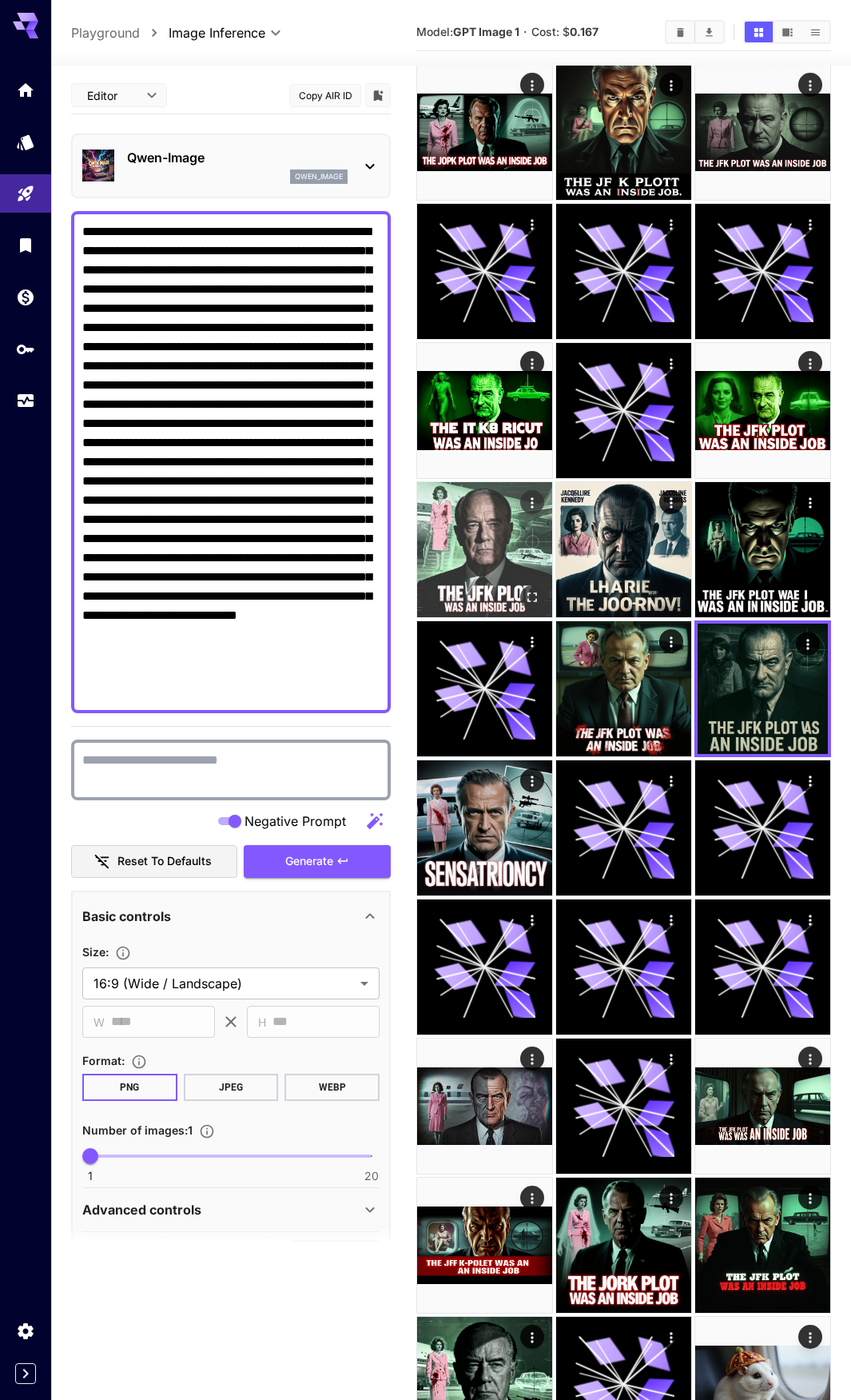
click at [527, 557] on img at bounding box center [485, 550] width 135 height 135
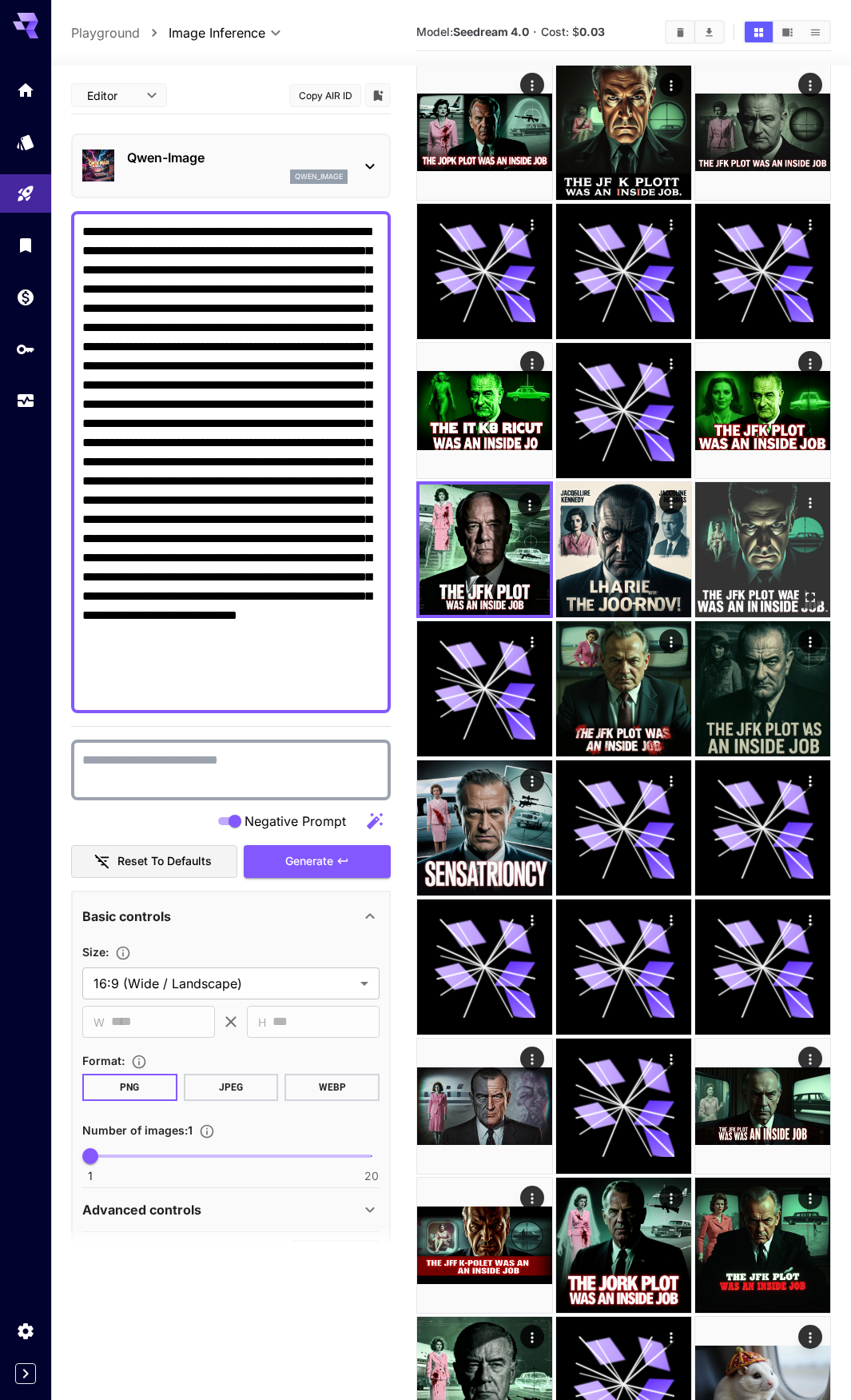
click at [710, 551] on img at bounding box center [763, 550] width 135 height 135
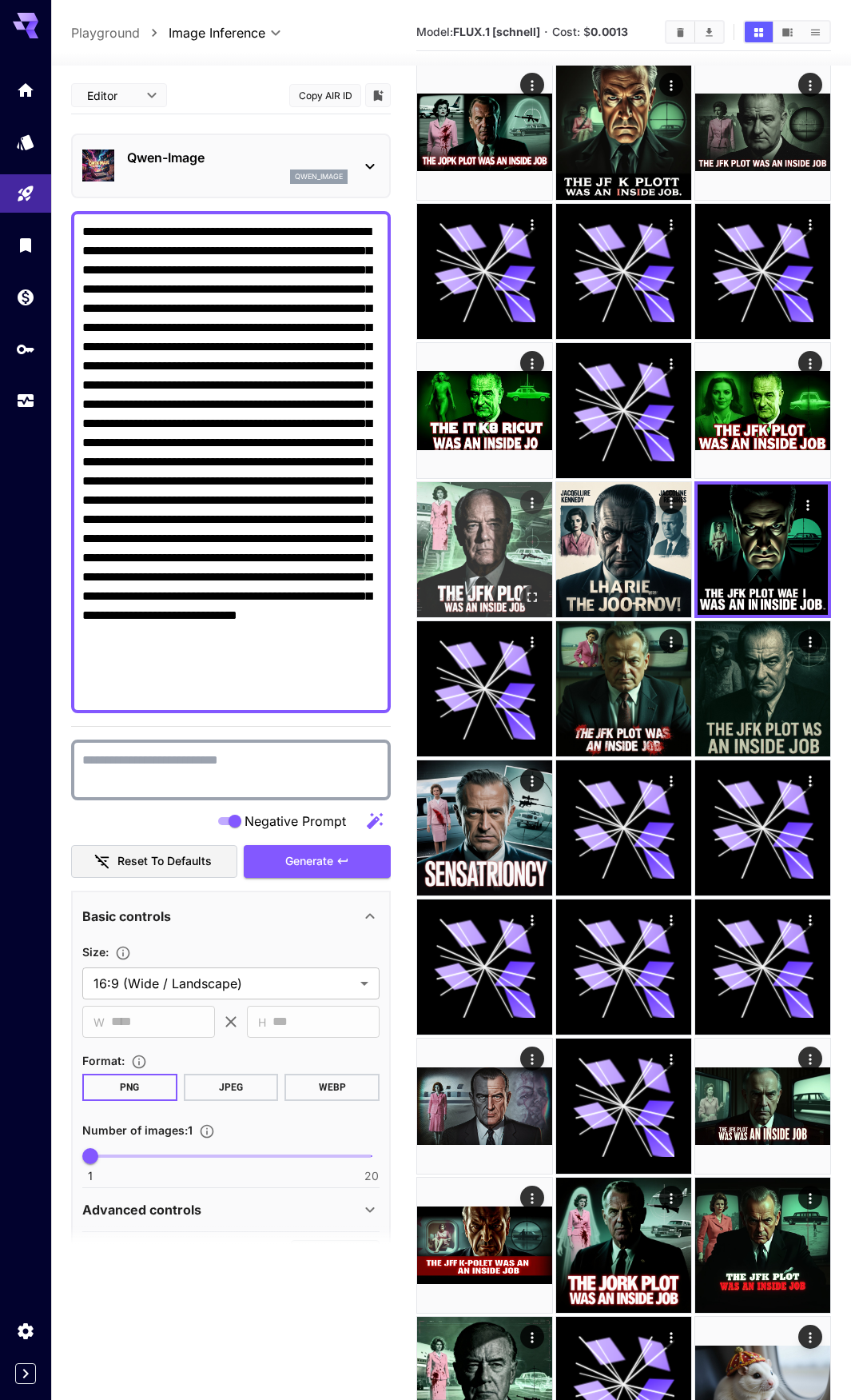
click at [496, 551] on img at bounding box center [485, 550] width 135 height 135
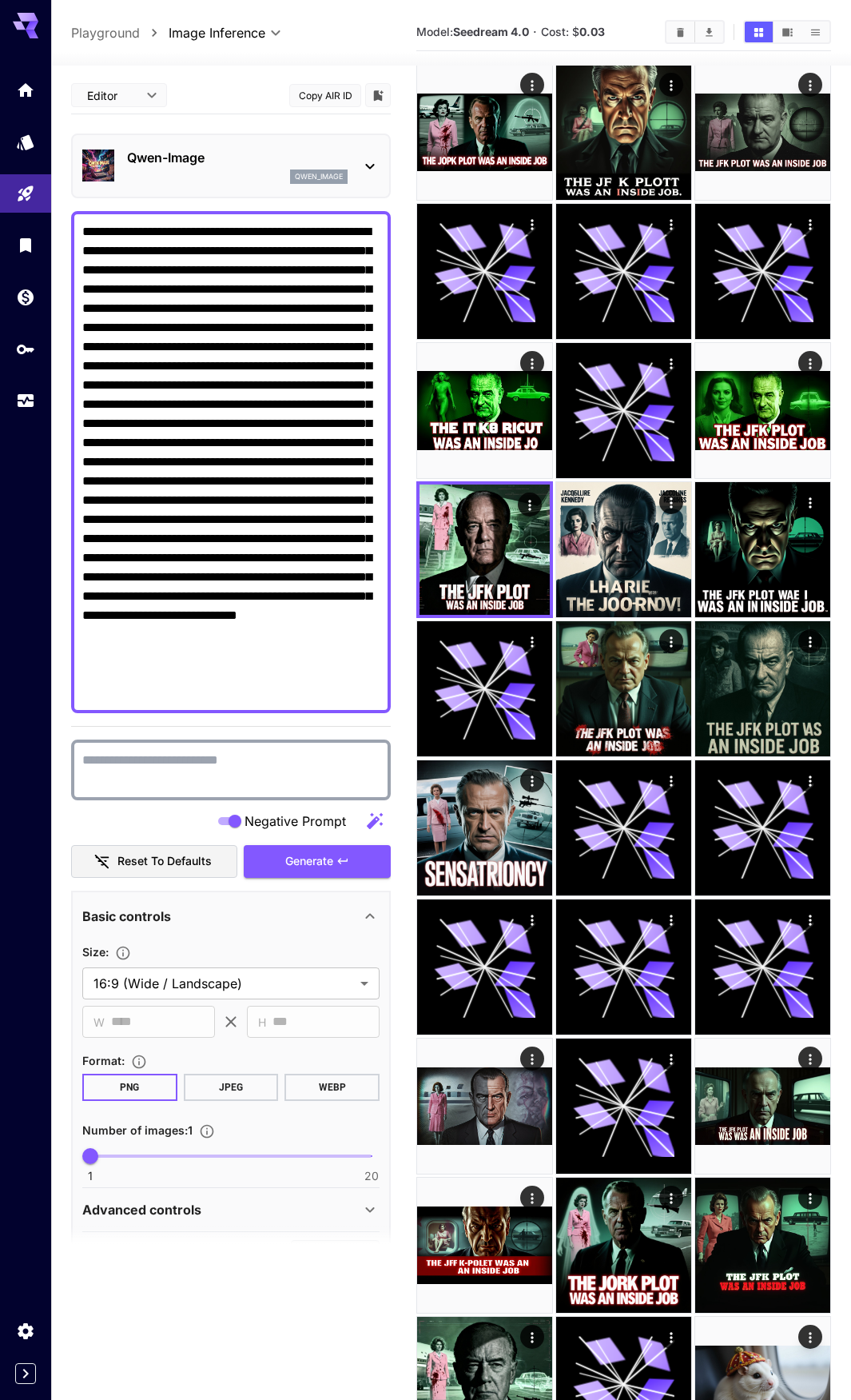
click at [195, 178] on div "qwen_image" at bounding box center [237, 177] width 221 height 14
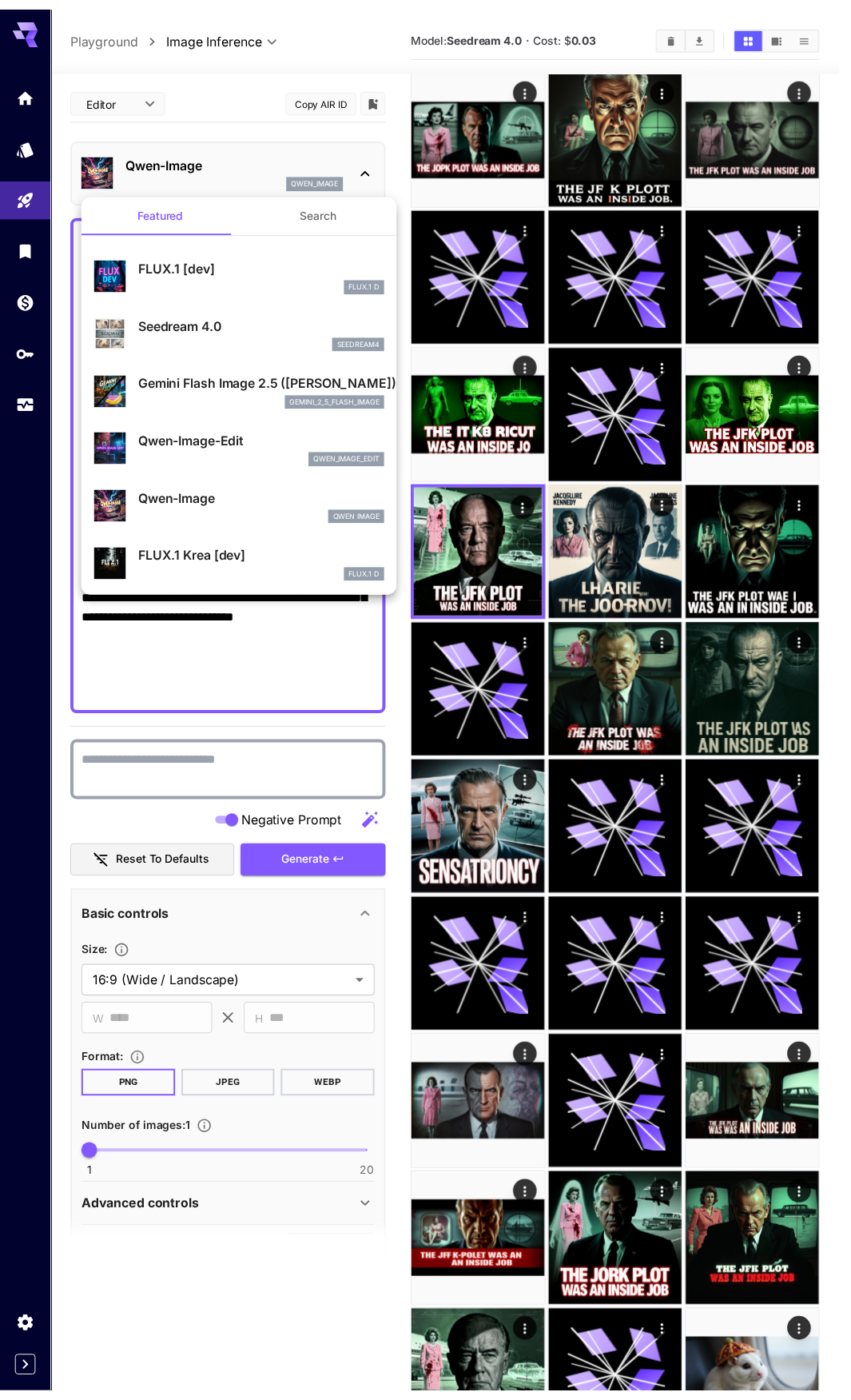
scroll to position [0, 0]
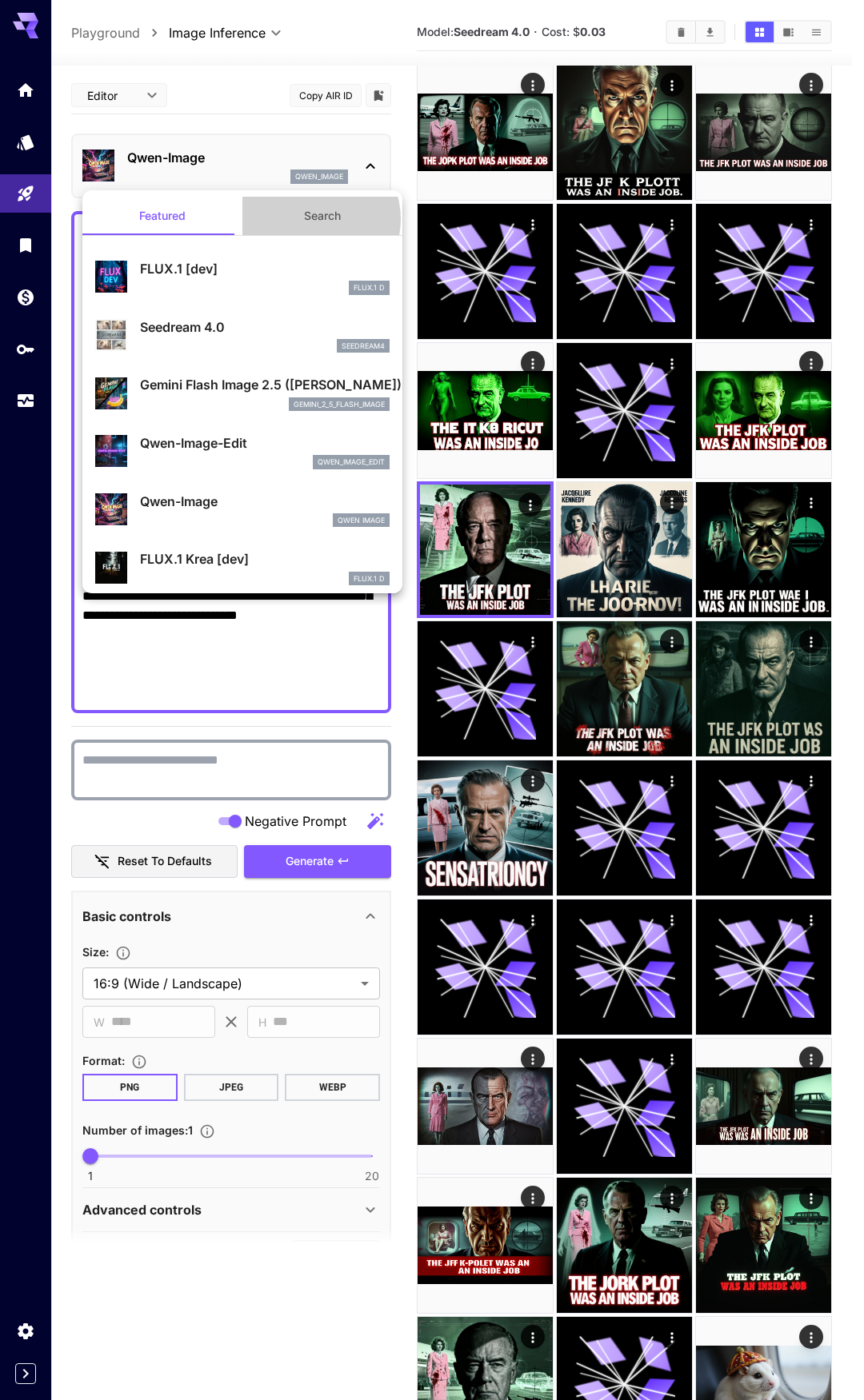
click at [310, 219] on button "Search" at bounding box center [322, 215] width 160 height 38
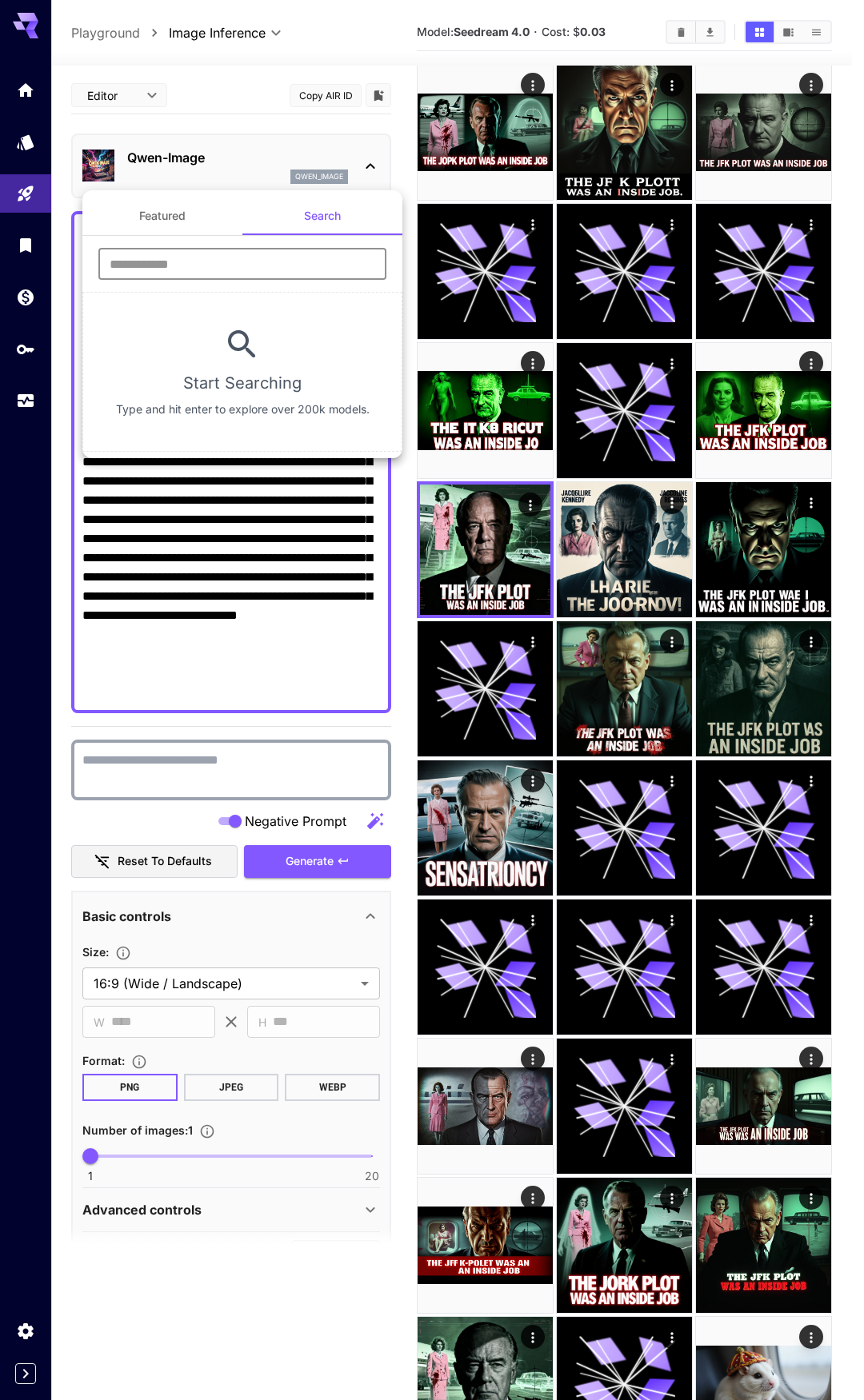
click at [192, 267] on input "text" at bounding box center [242, 264] width 288 height 32
click at [44, 258] on div "Featured Search *** ​ Start Searching Type and hit enter to explore over 200k m…" at bounding box center [160, 240] width 320 height 480
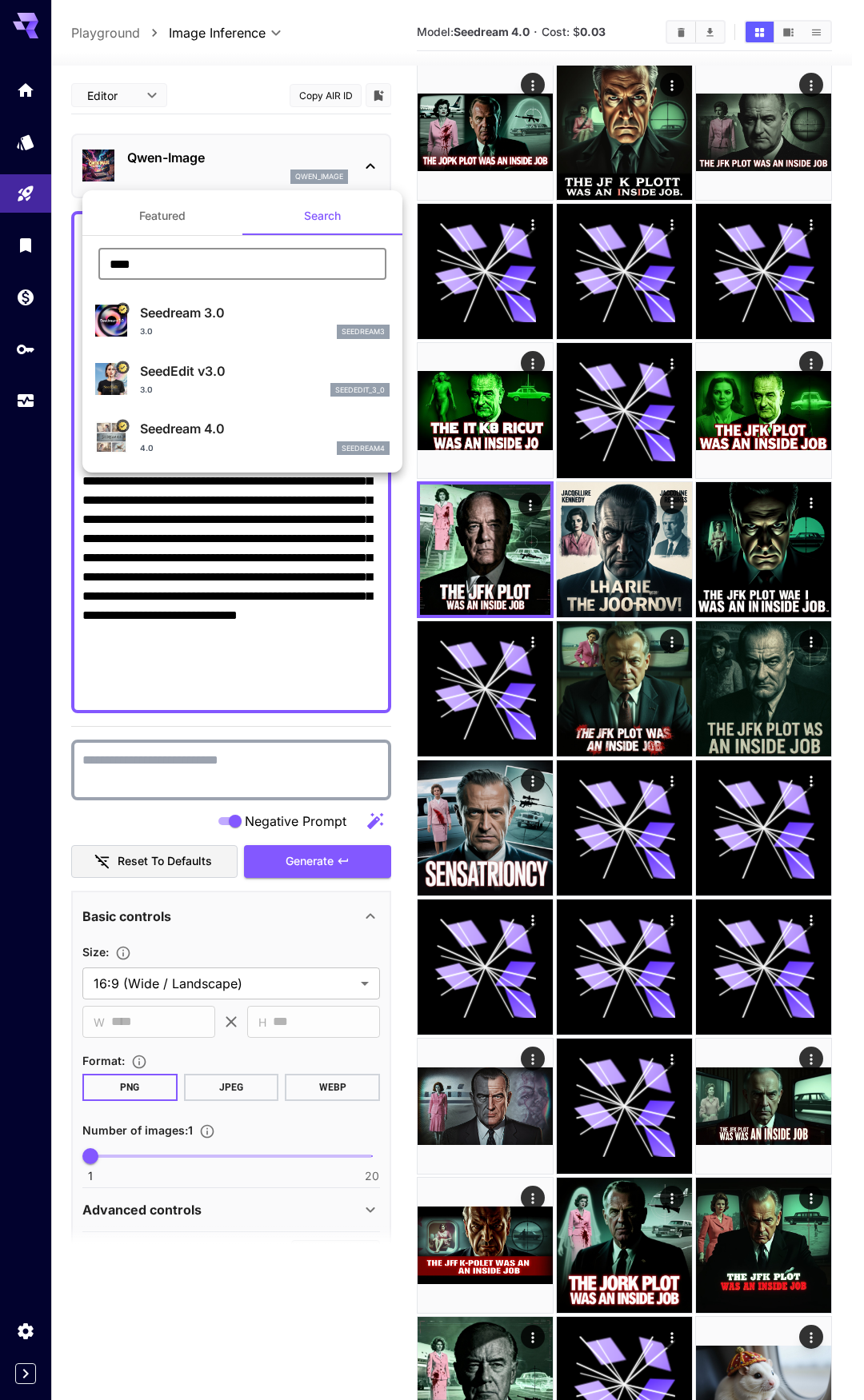
type input "****"
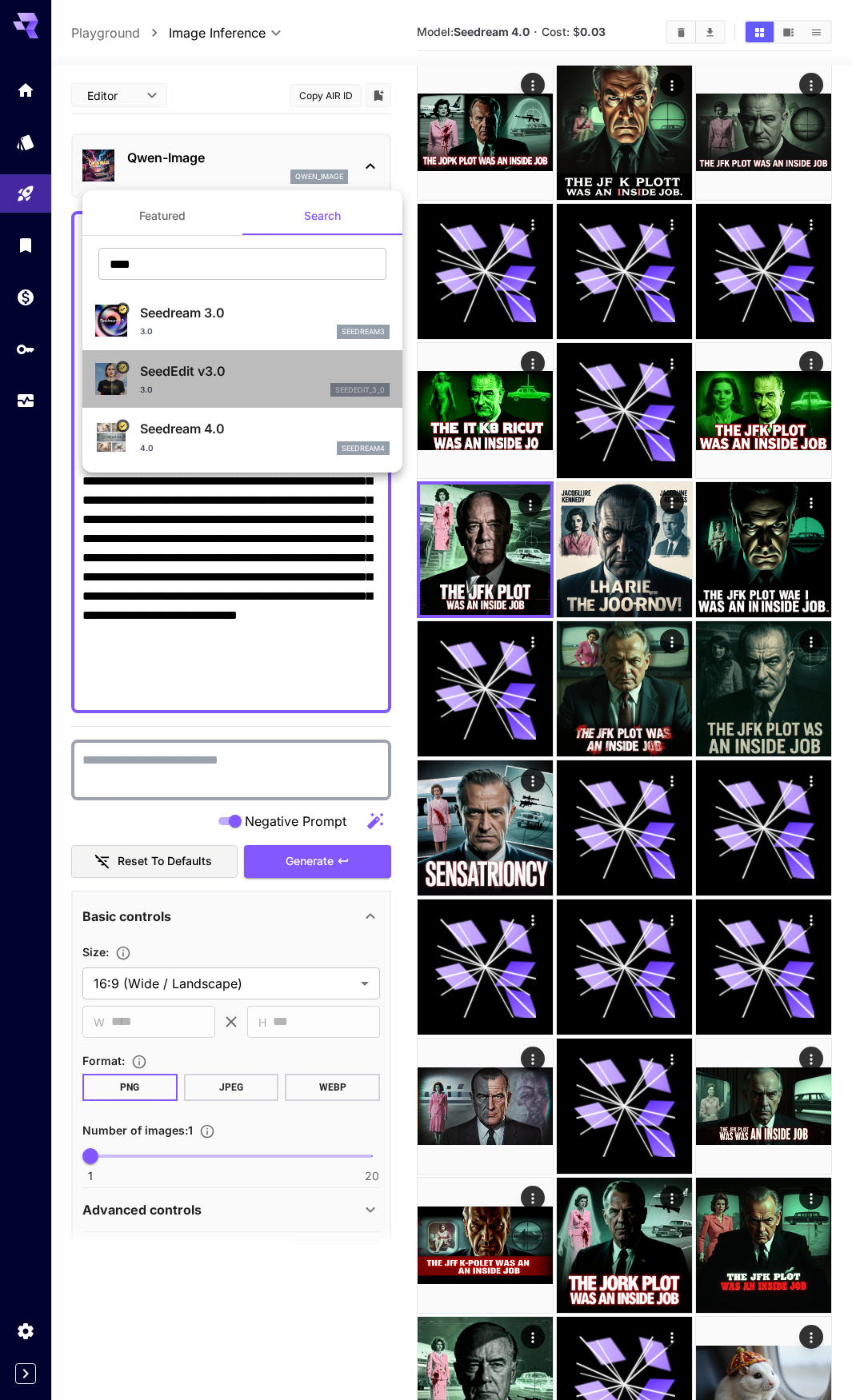
click at [243, 390] on div "3.0 seededit_3_0" at bounding box center [264, 390] width 250 height 14
type input "***"
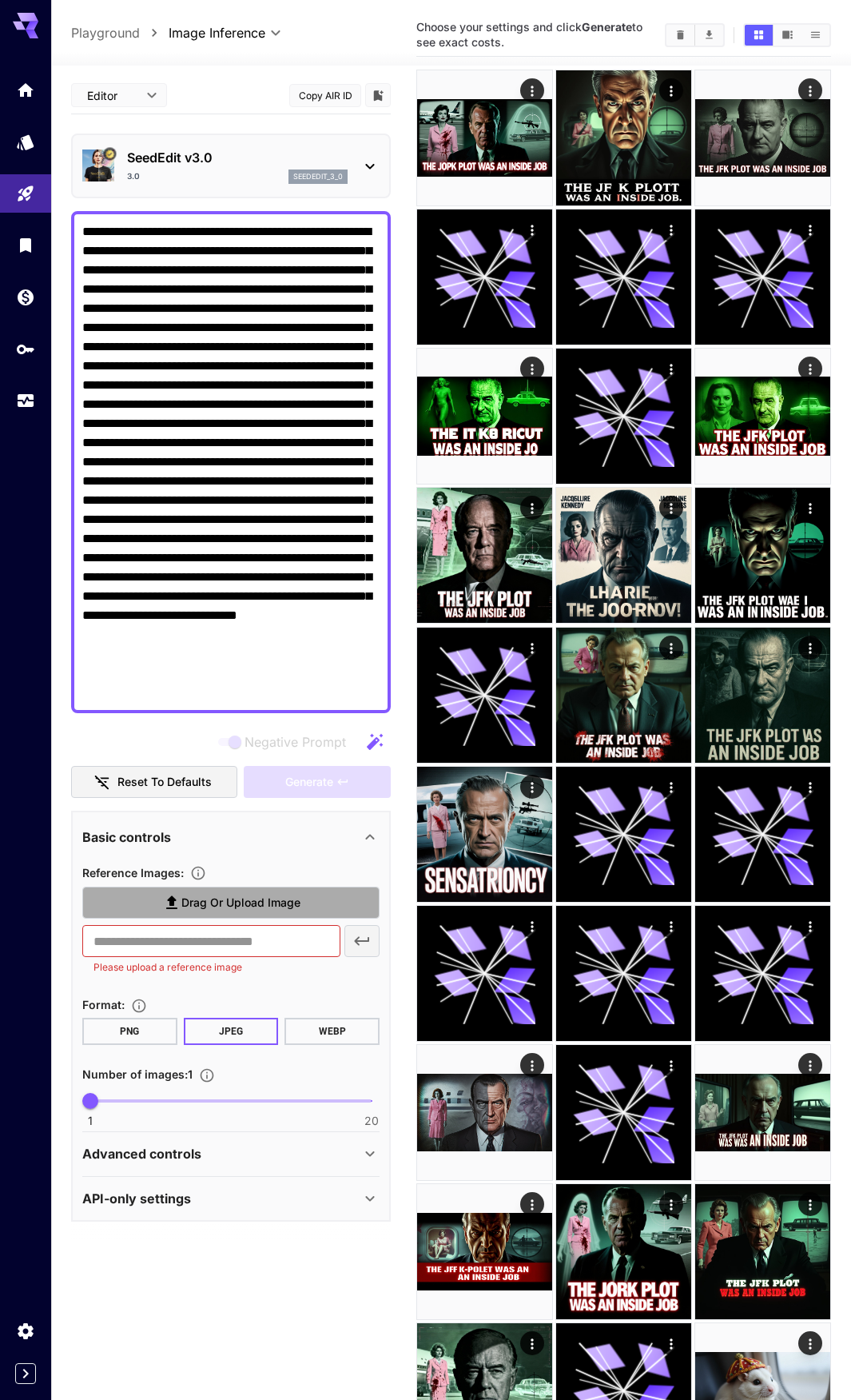
click at [220, 904] on span "Drag or upload image" at bounding box center [241, 903] width 120 height 20
click at [0, 0] on input "Drag or upload image" at bounding box center [0, 0] width 0 height 0
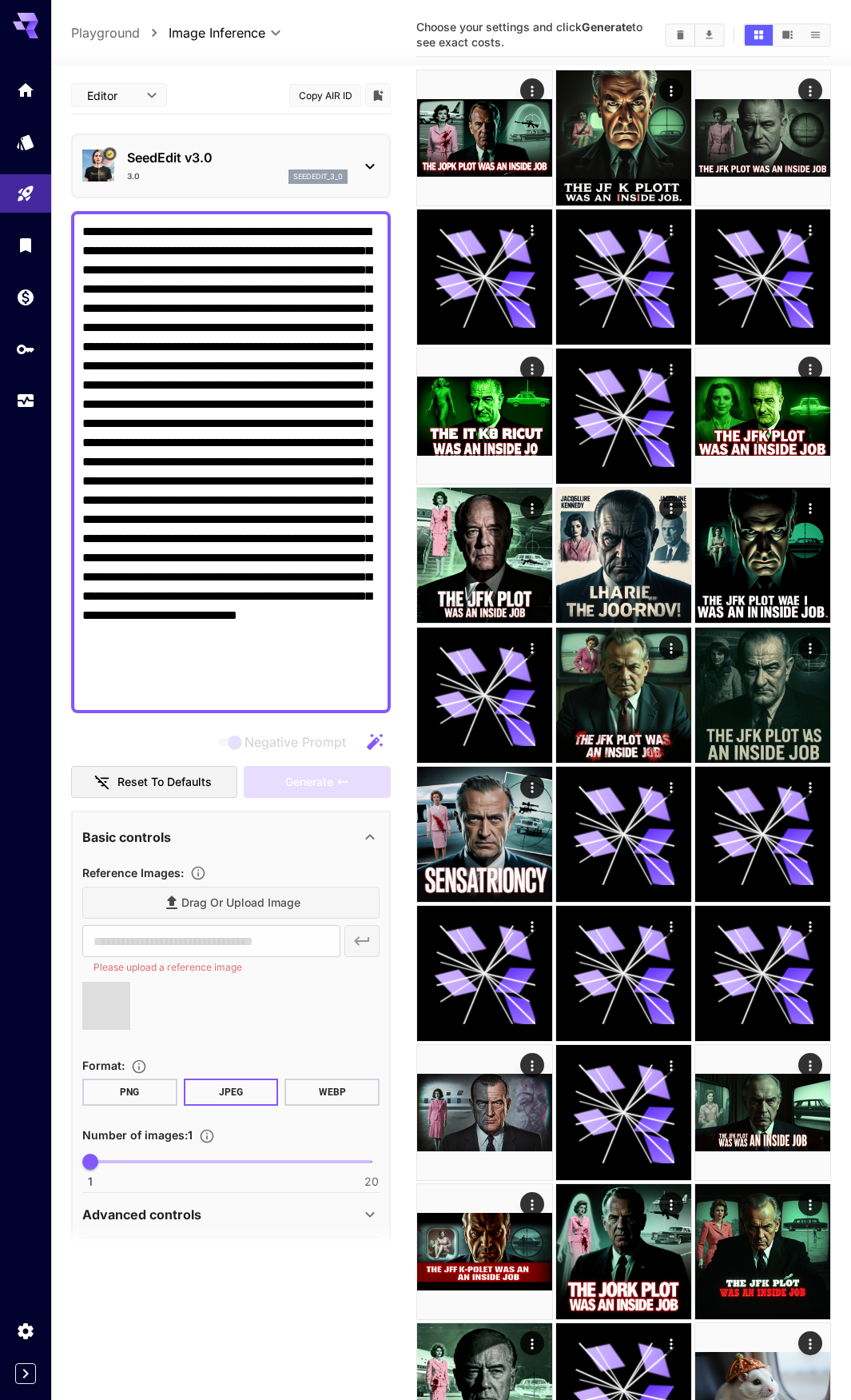
type input "**********"
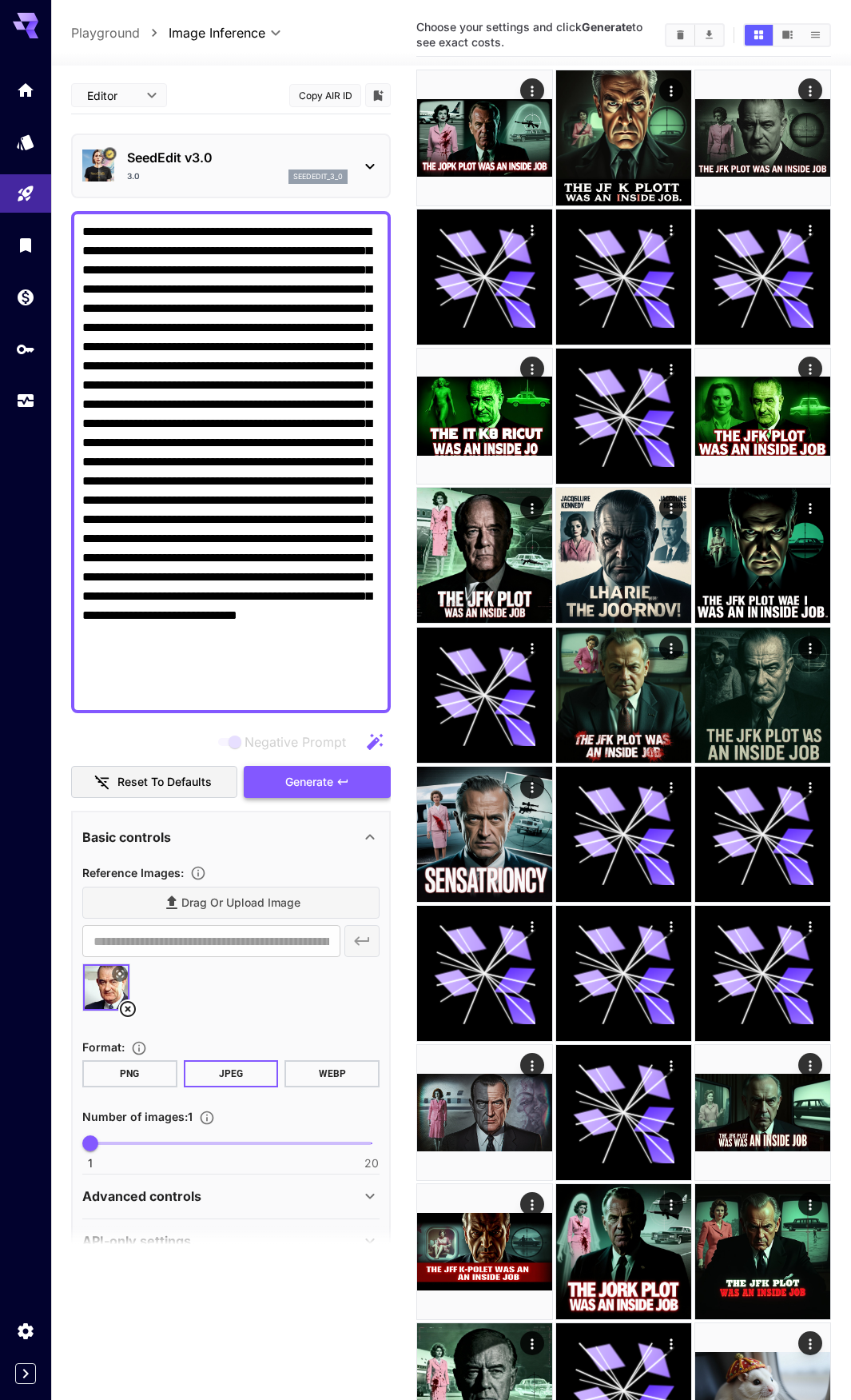
click at [333, 788] on span "Generate" at bounding box center [309, 782] width 48 height 20
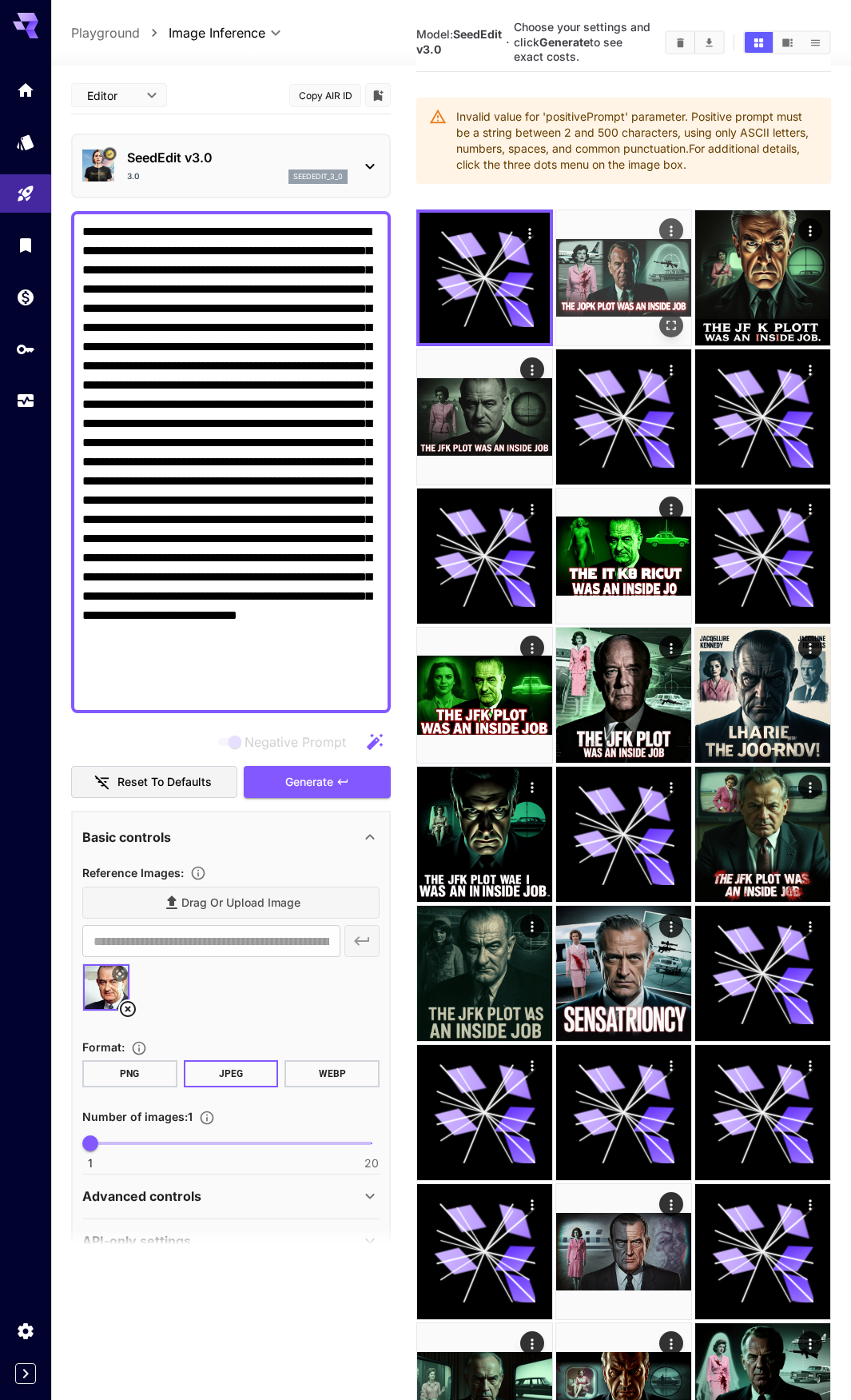
click at [628, 295] on img at bounding box center [623, 278] width 135 height 135
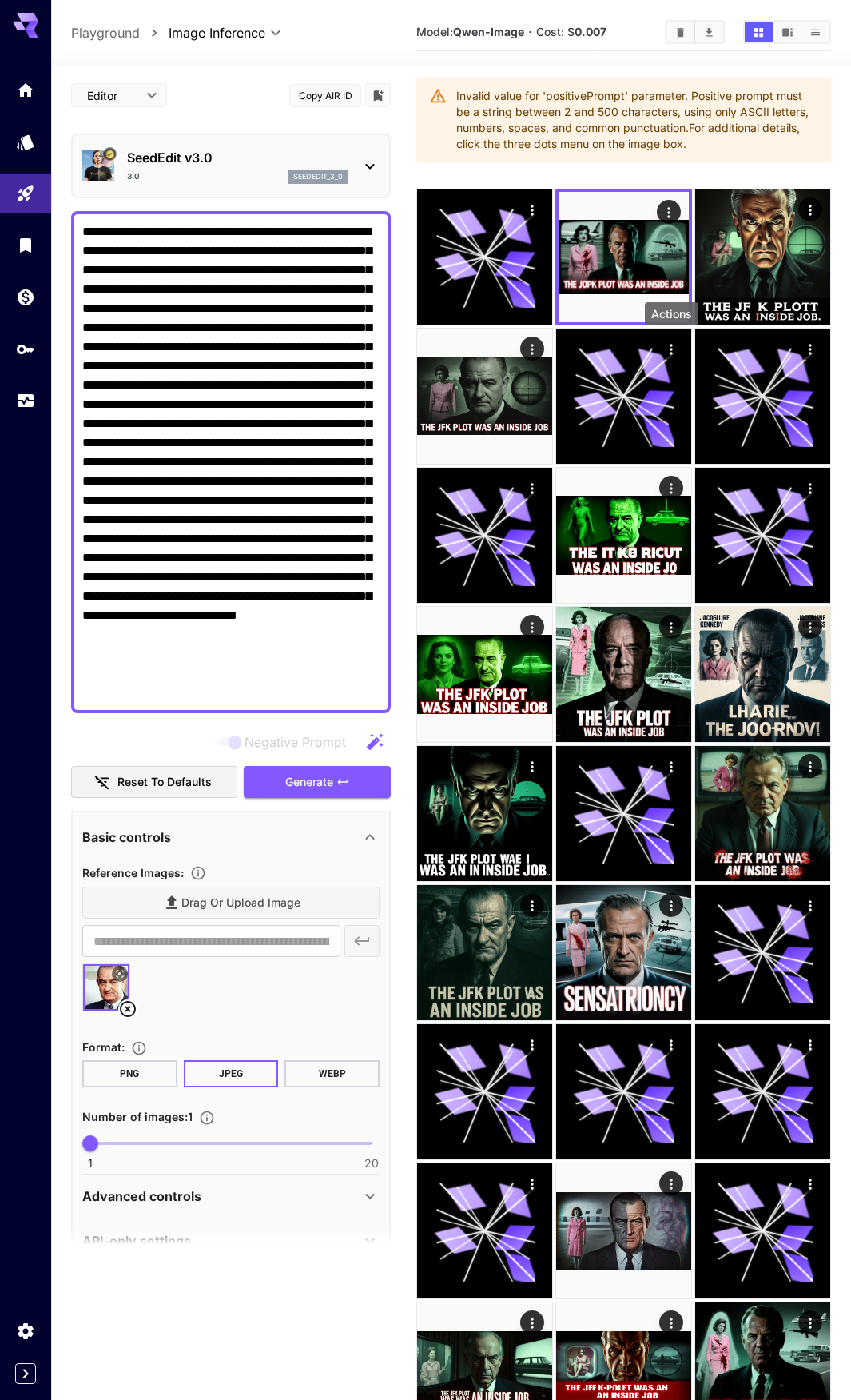
click at [674, 317] on div "Actions" at bounding box center [672, 314] width 53 height 23
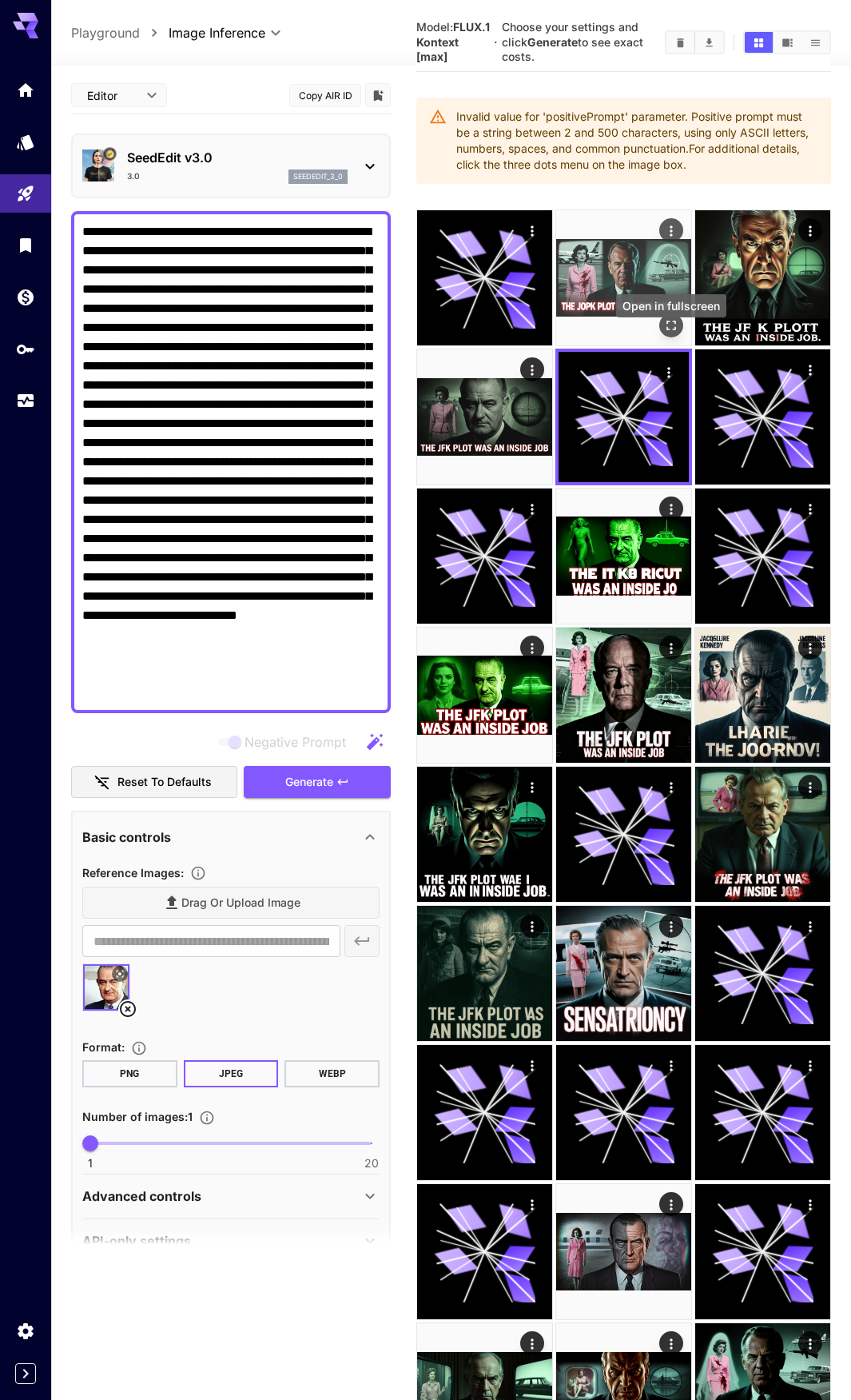
click at [672, 333] on icon "Open in fullscreen" at bounding box center [671, 326] width 16 height 16
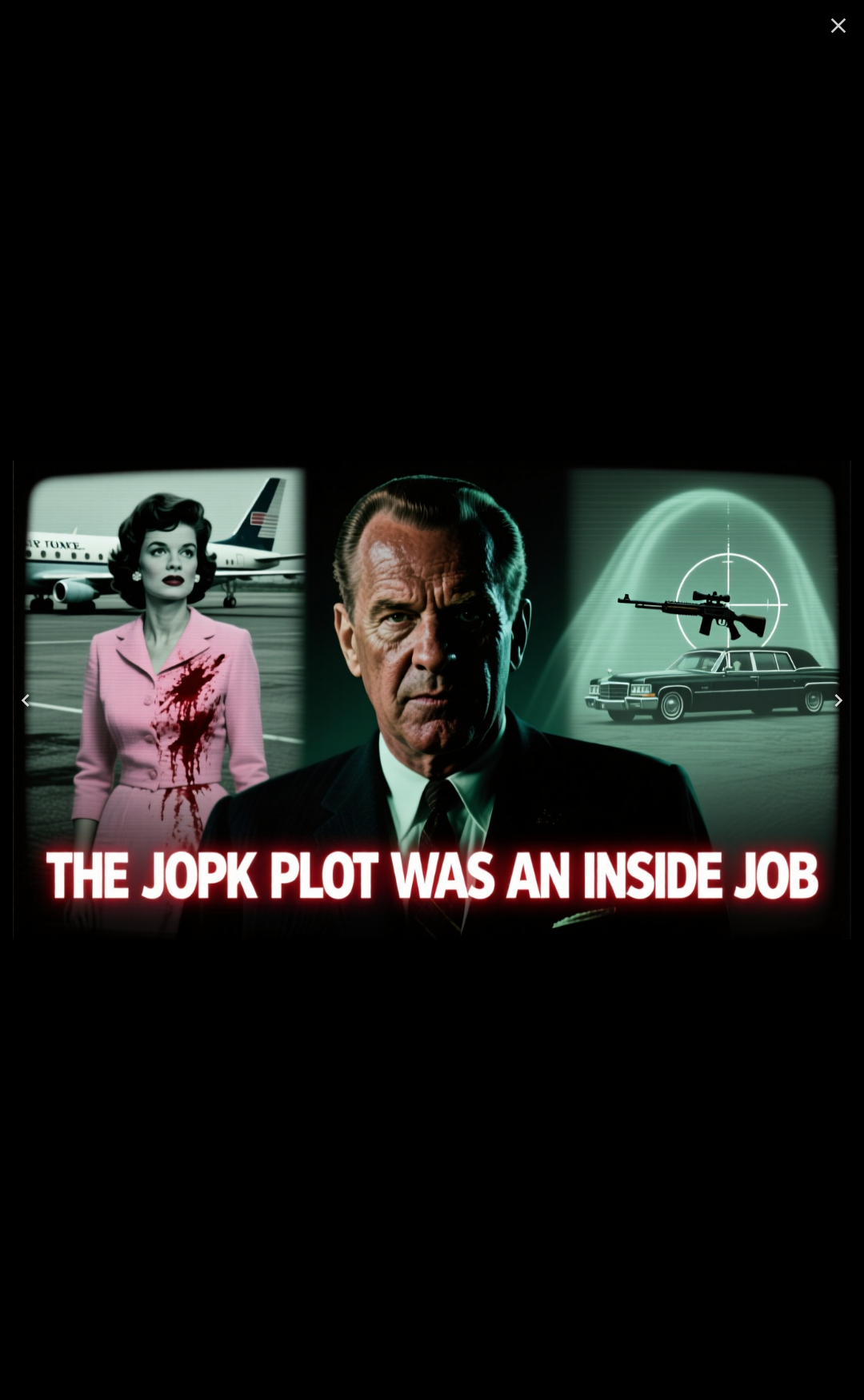
click at [836, 16] on icon "Close" at bounding box center [838, 25] width 26 height 26
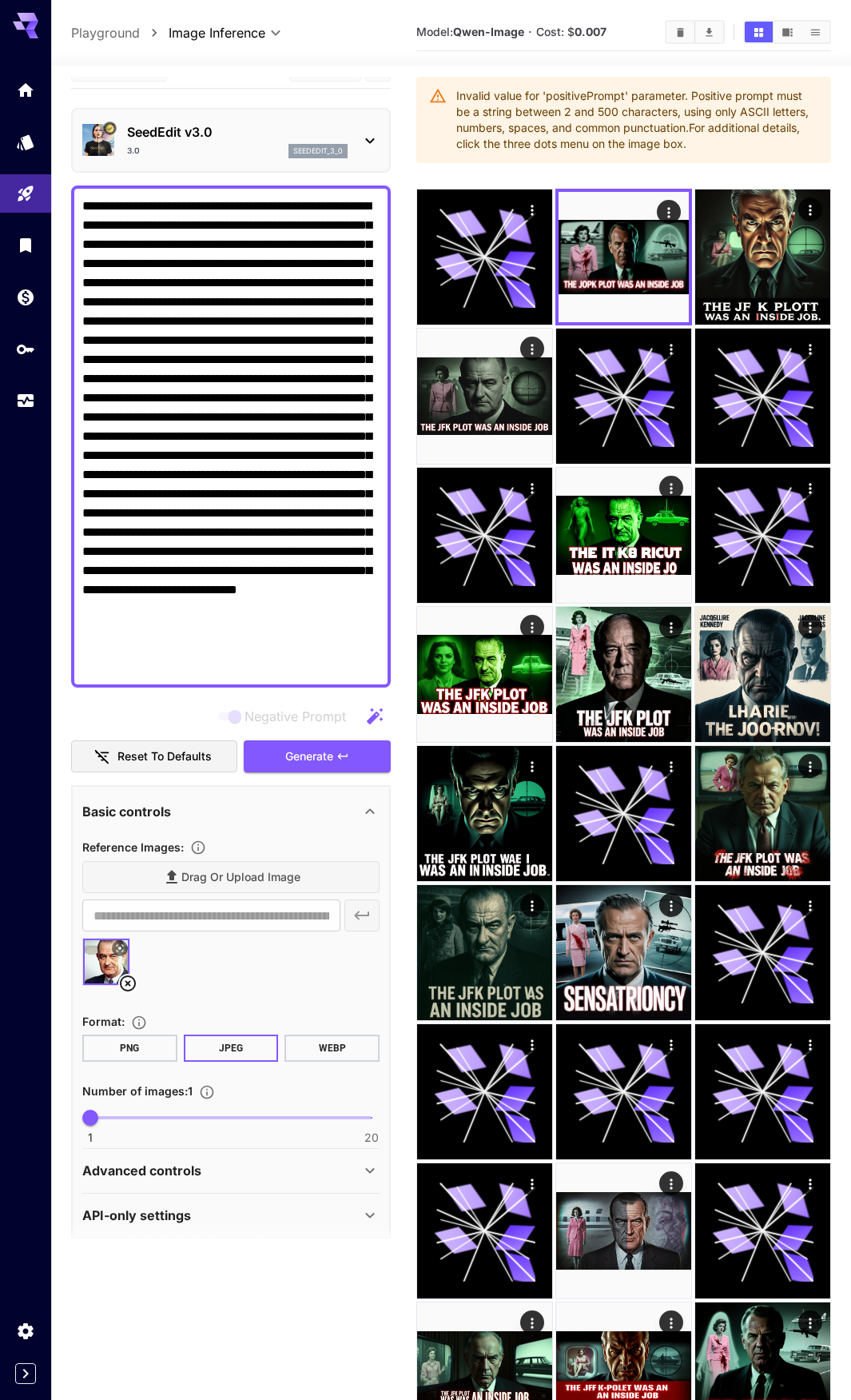
scroll to position [38, 0]
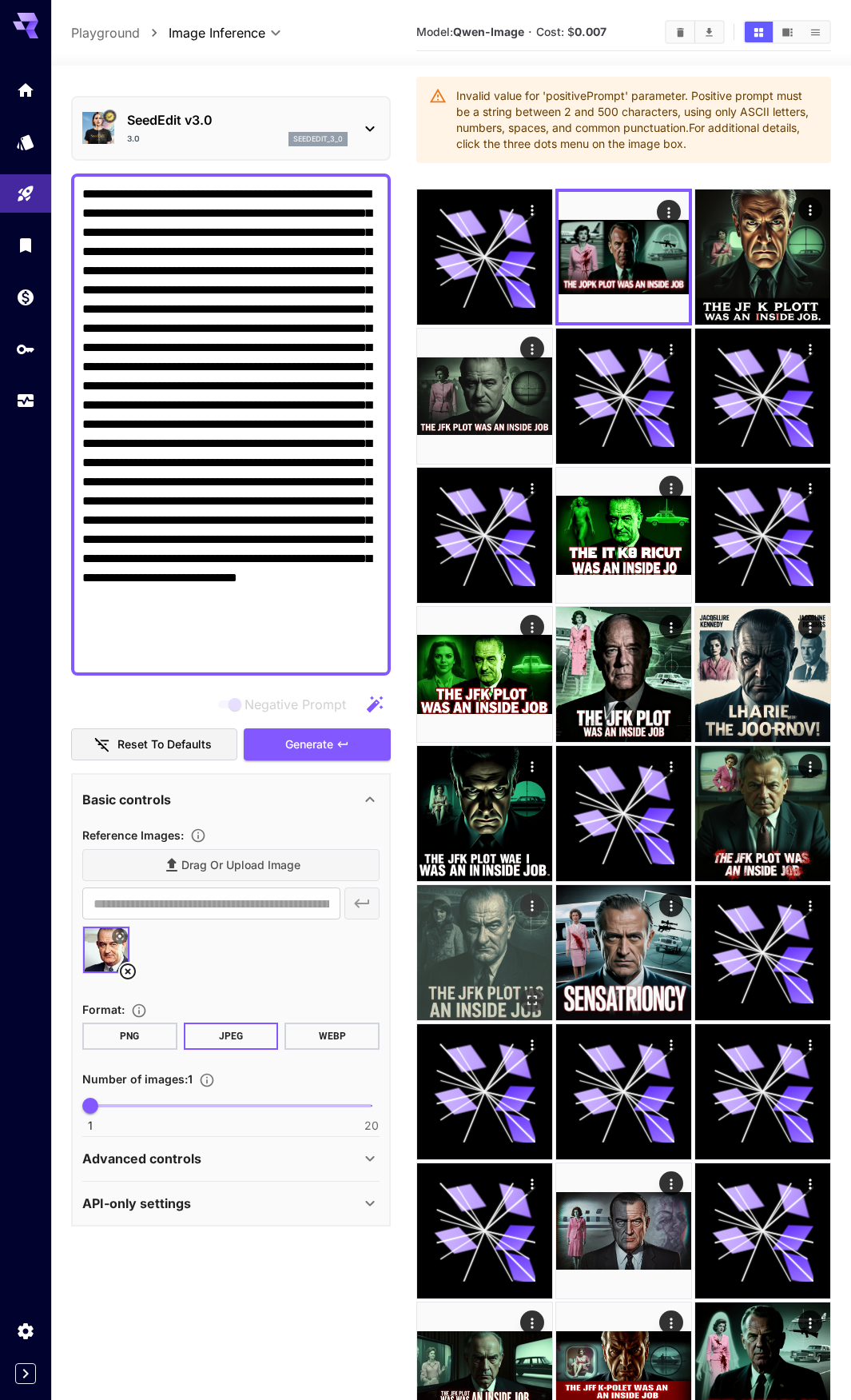
click at [472, 930] on img at bounding box center [485, 953] width 135 height 135
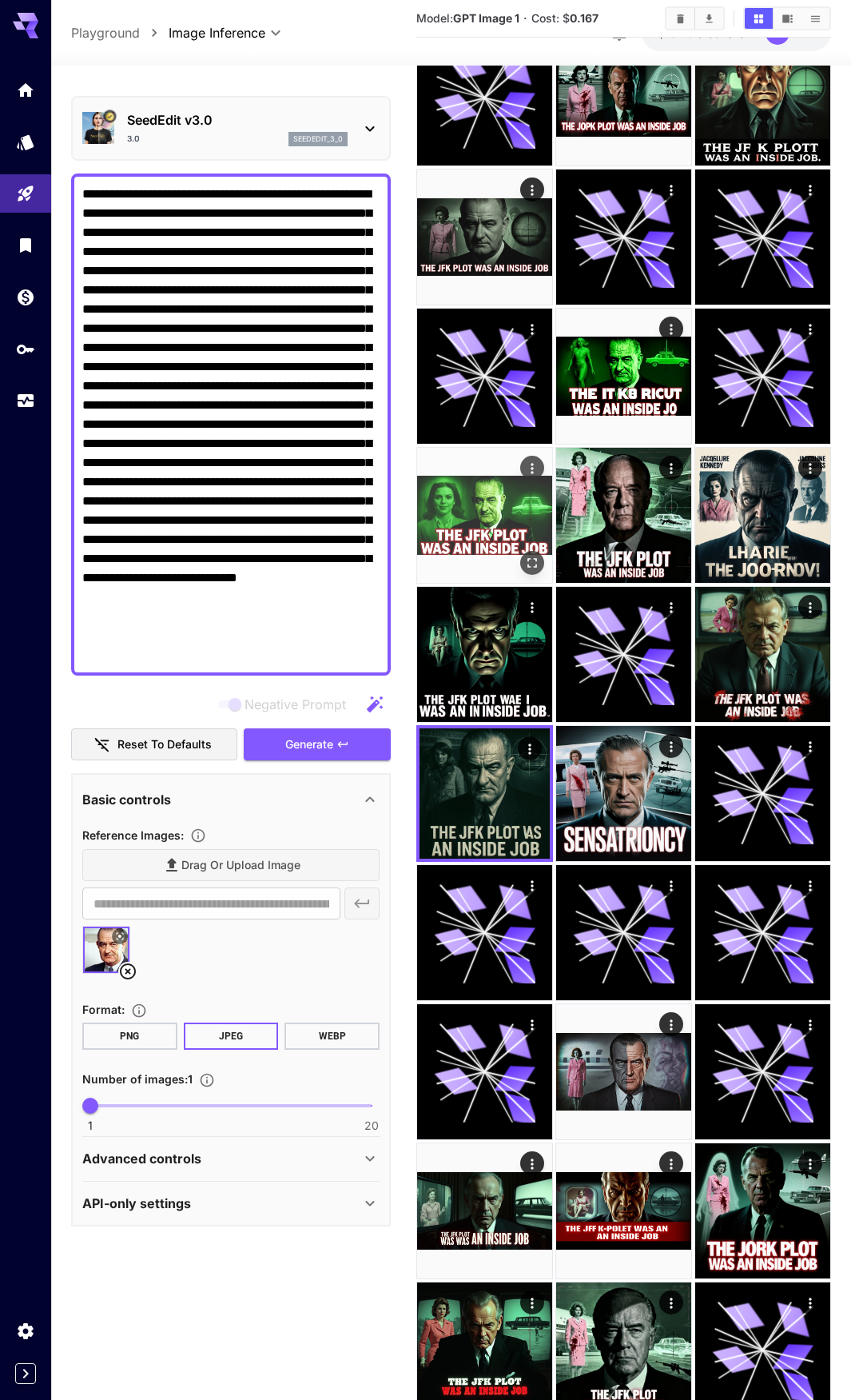
scroll to position [320, 0]
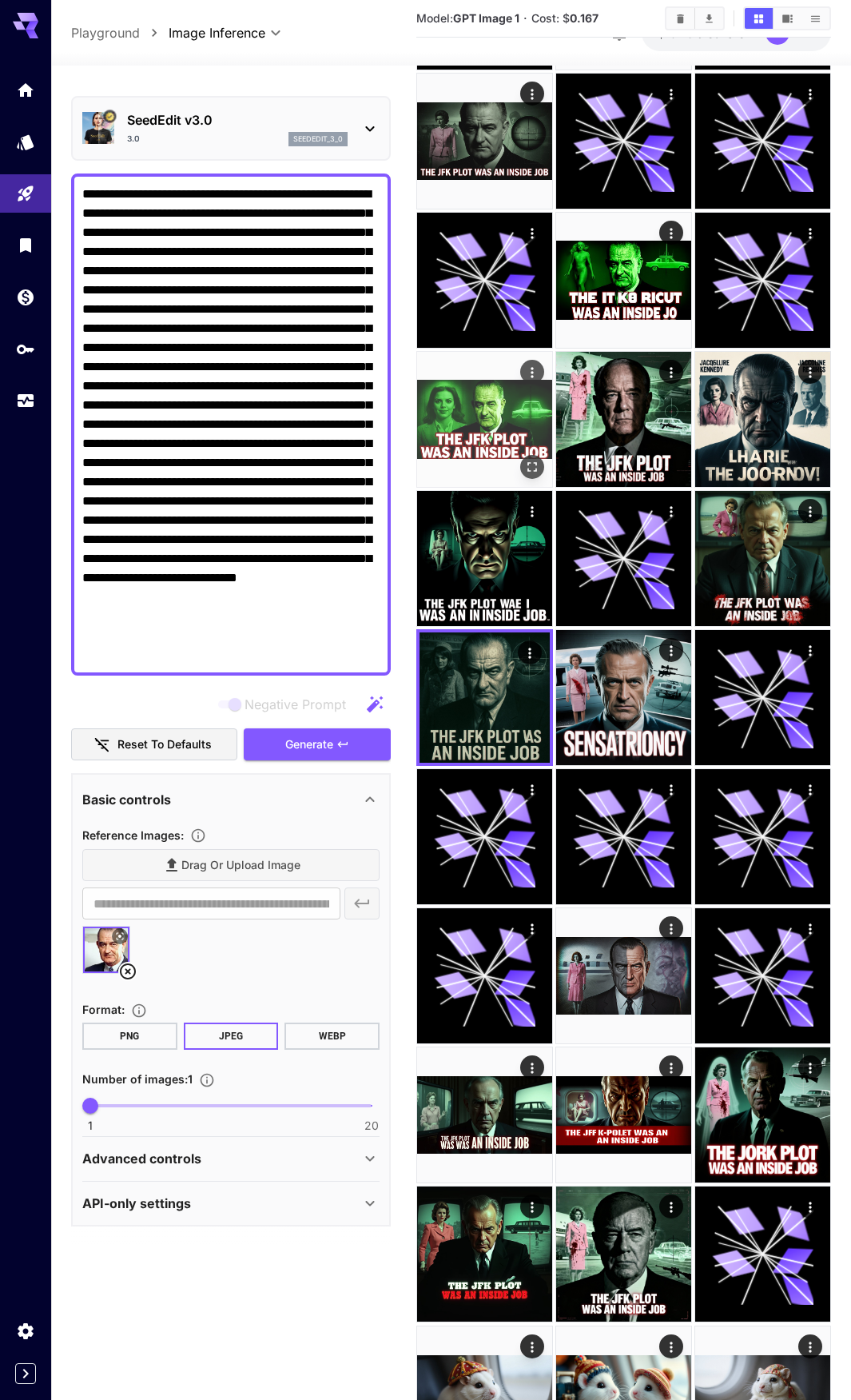
click at [473, 415] on img at bounding box center [485, 420] width 135 height 135
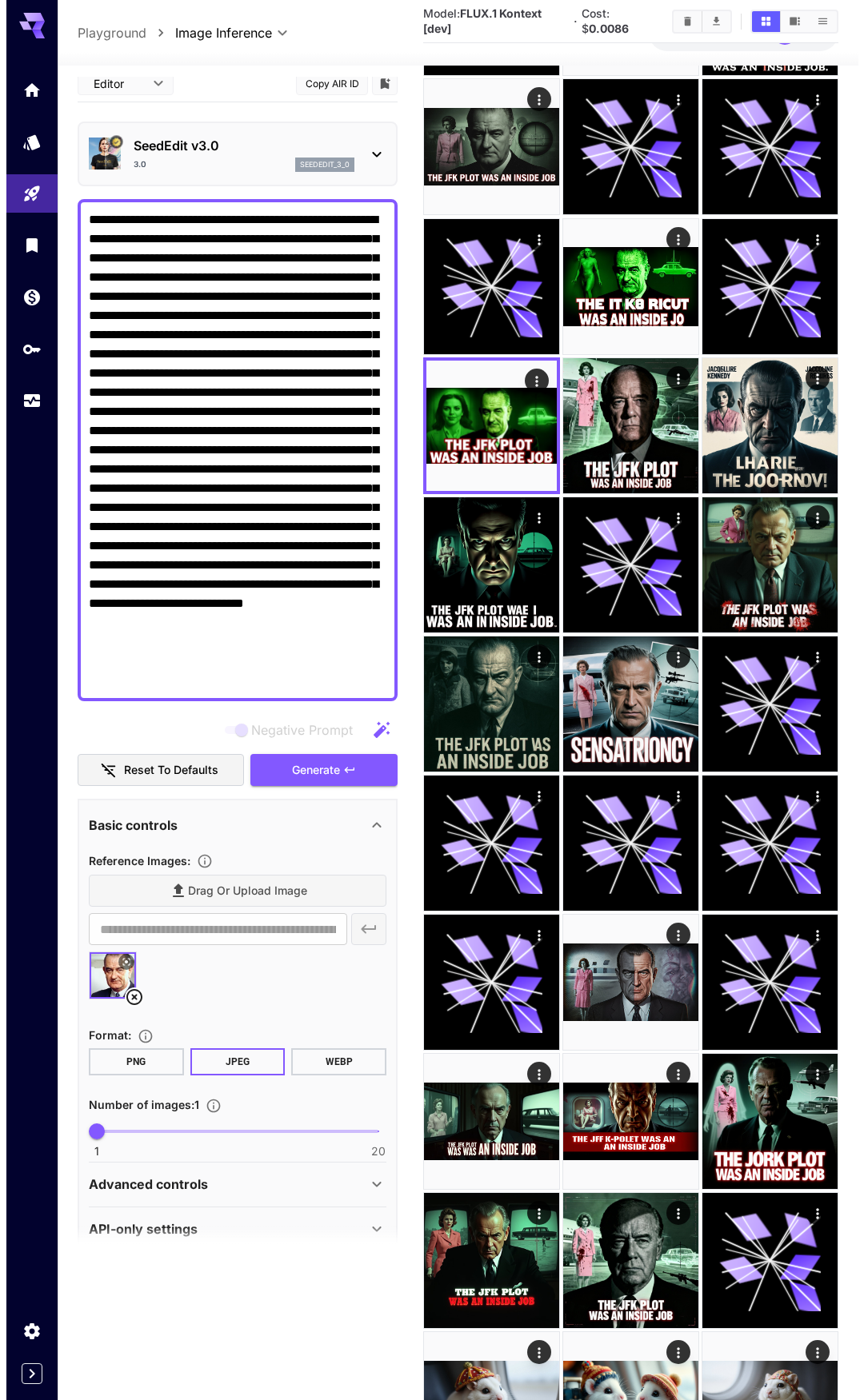
scroll to position [0, 0]
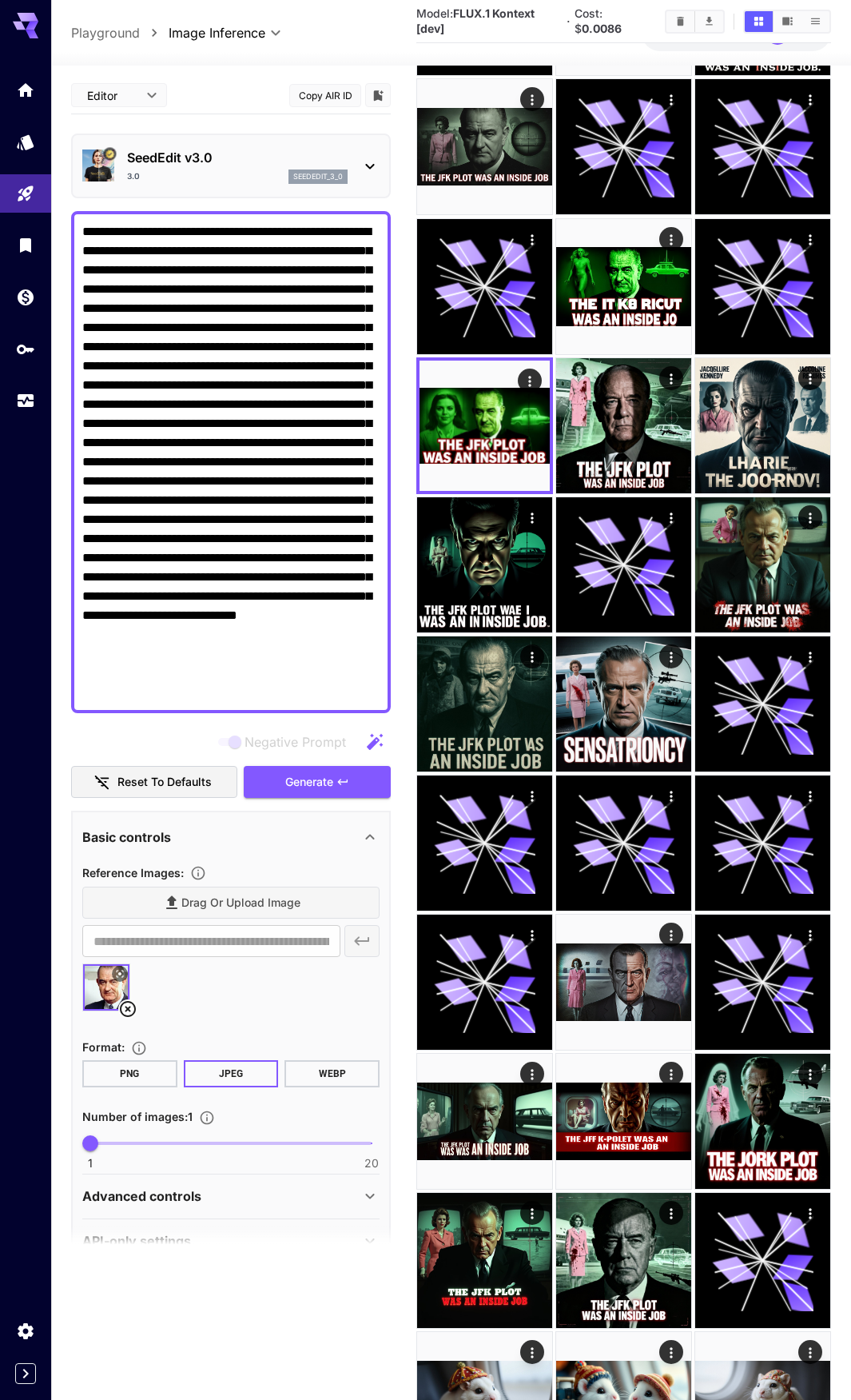
click at [165, 185] on div "SeedEdit v3.0 3.0 seededit_3_0" at bounding box center [231, 165] width 297 height 48
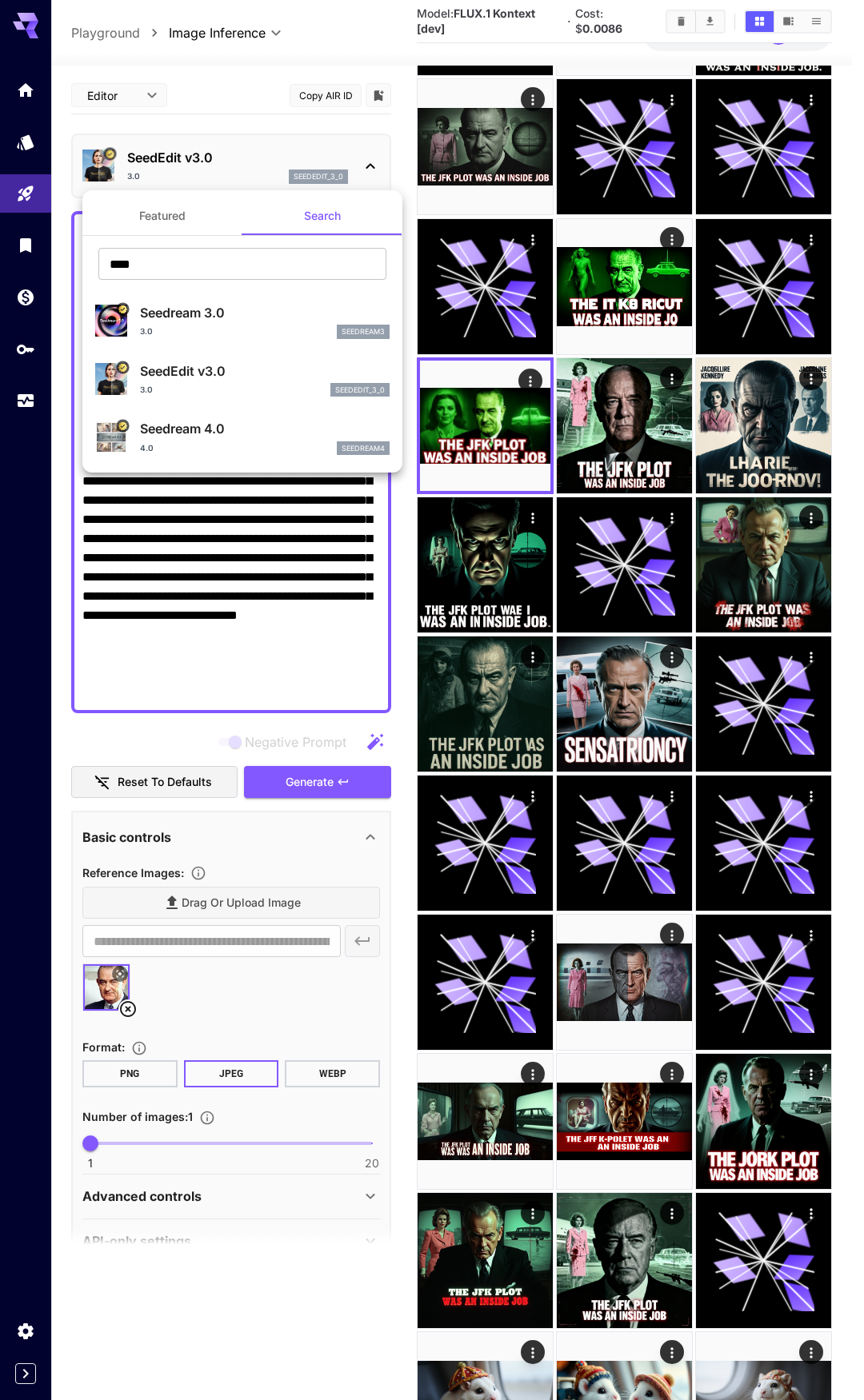
click at [180, 200] on button "Featured" at bounding box center [162, 215] width 160 height 38
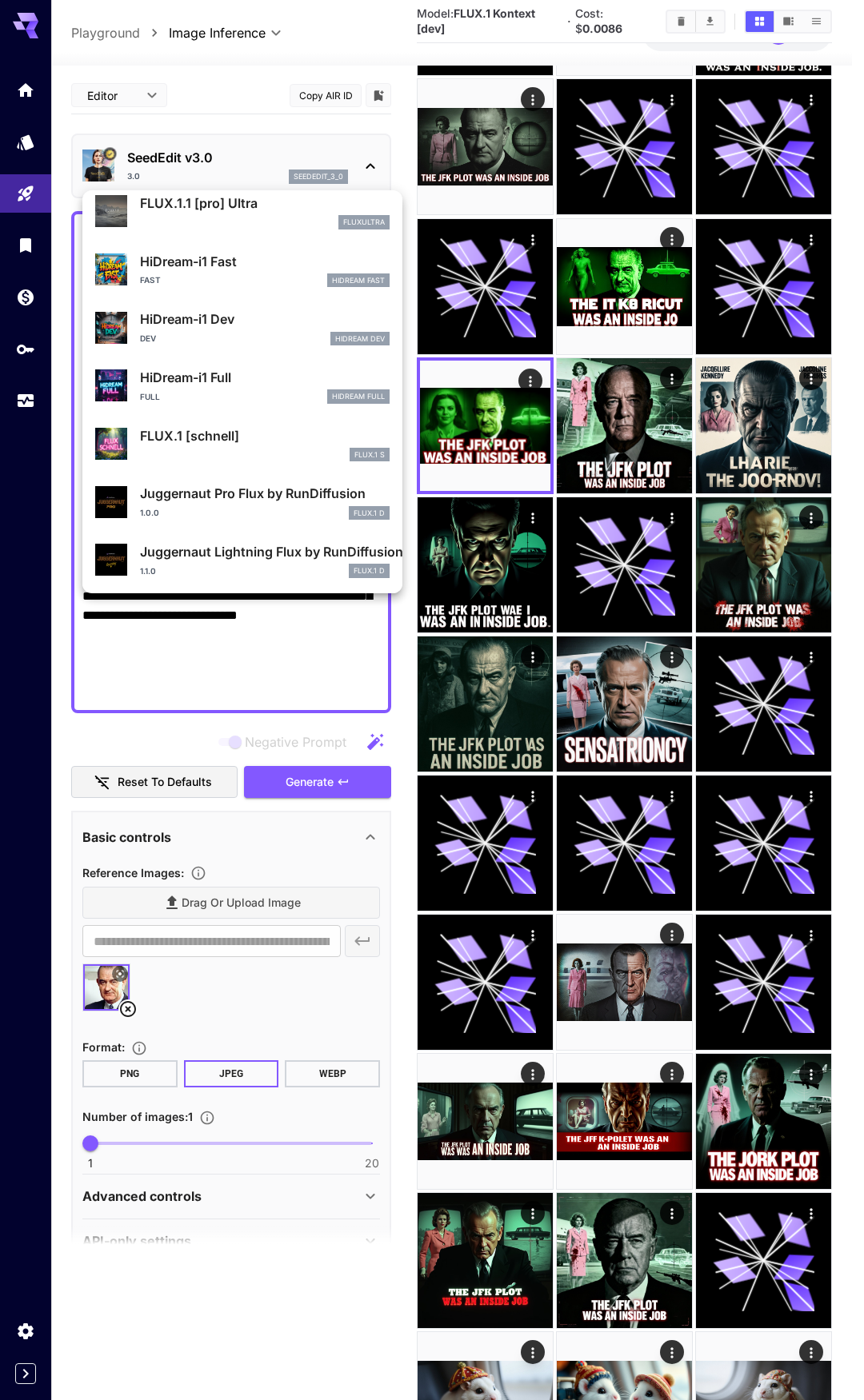
scroll to position [1294, 0]
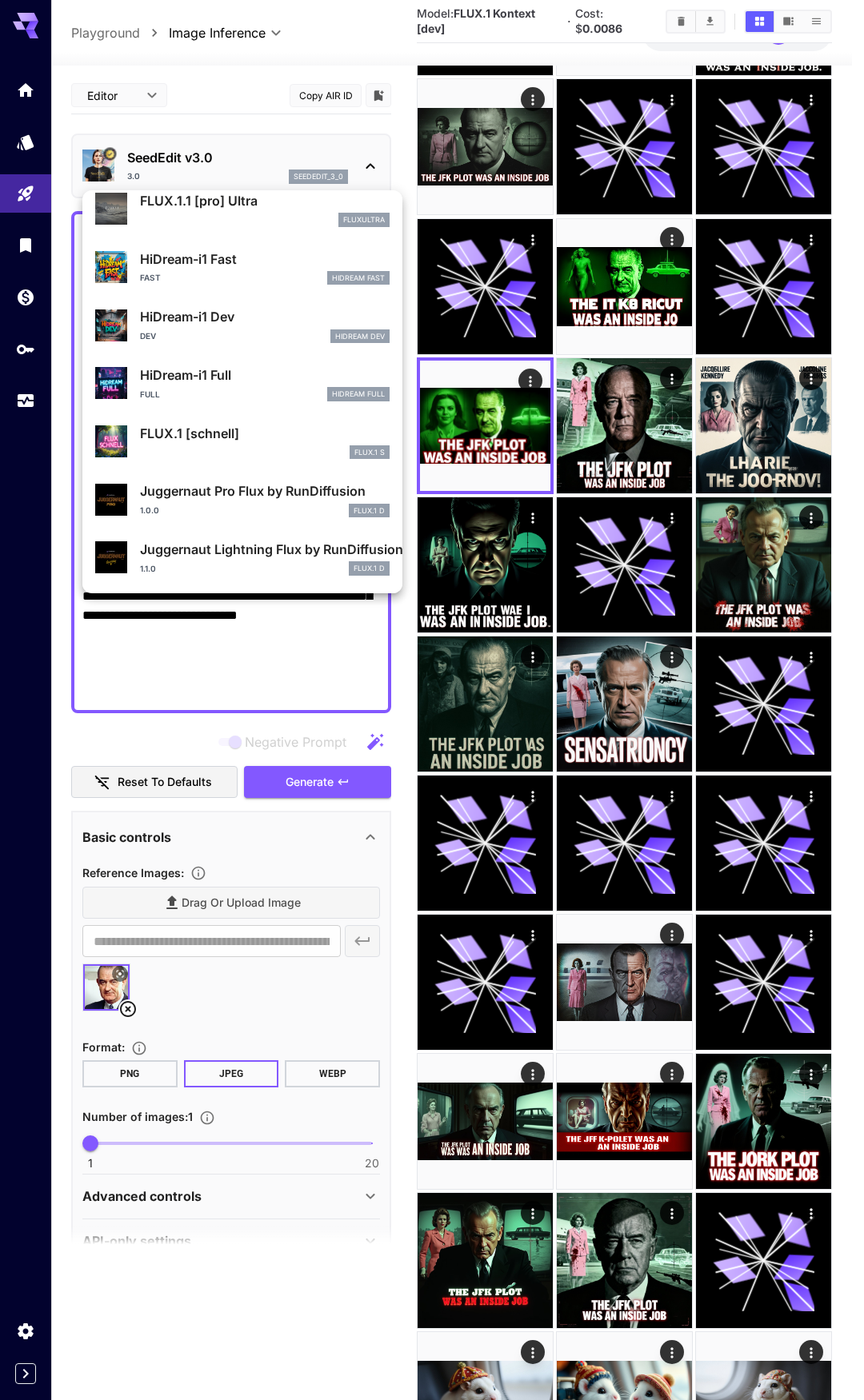
click at [238, 490] on p "Juggernaut Pro Flux by RunDiffusion" at bounding box center [264, 491] width 250 height 19
type input "*"
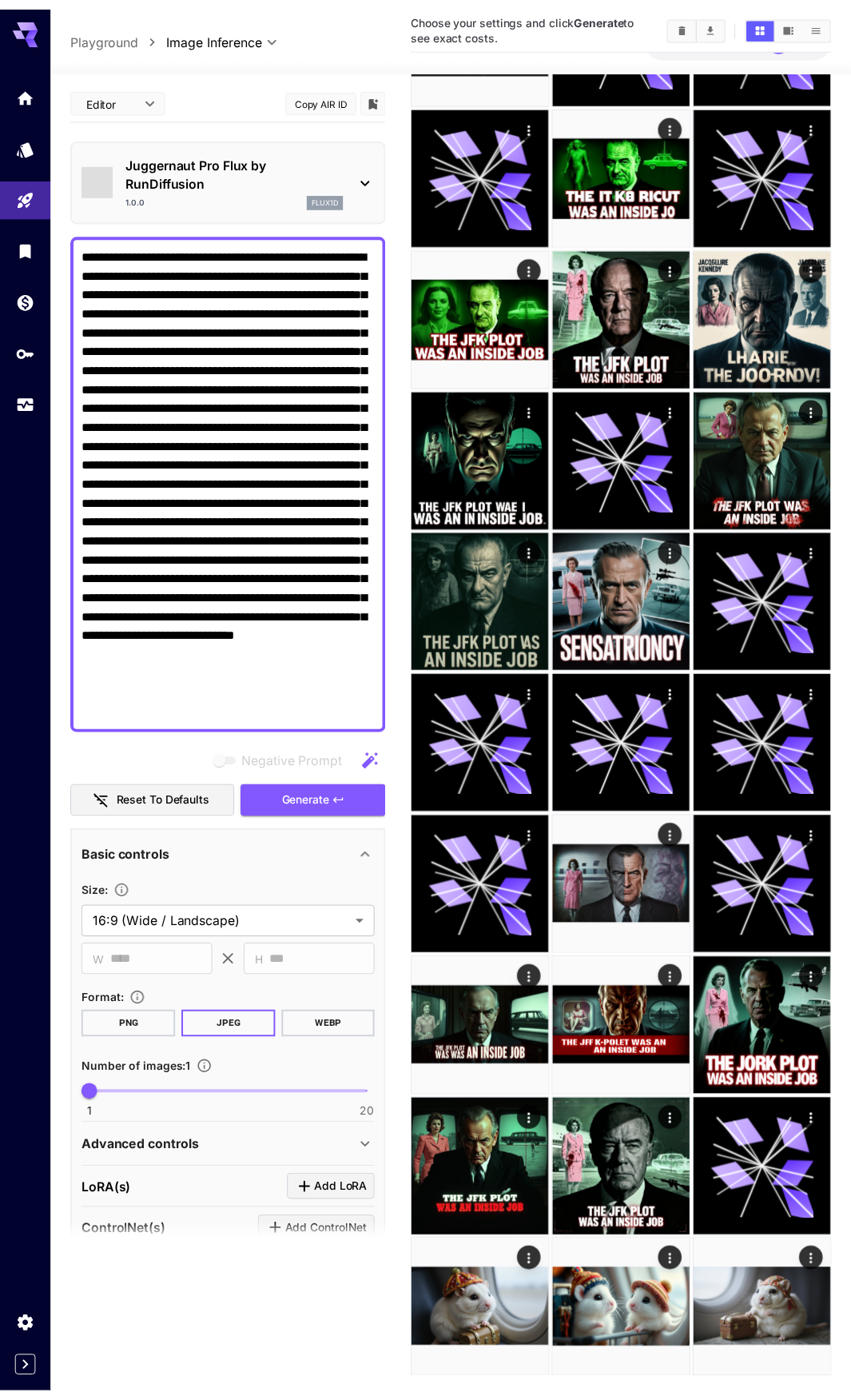
scroll to position [311, 0]
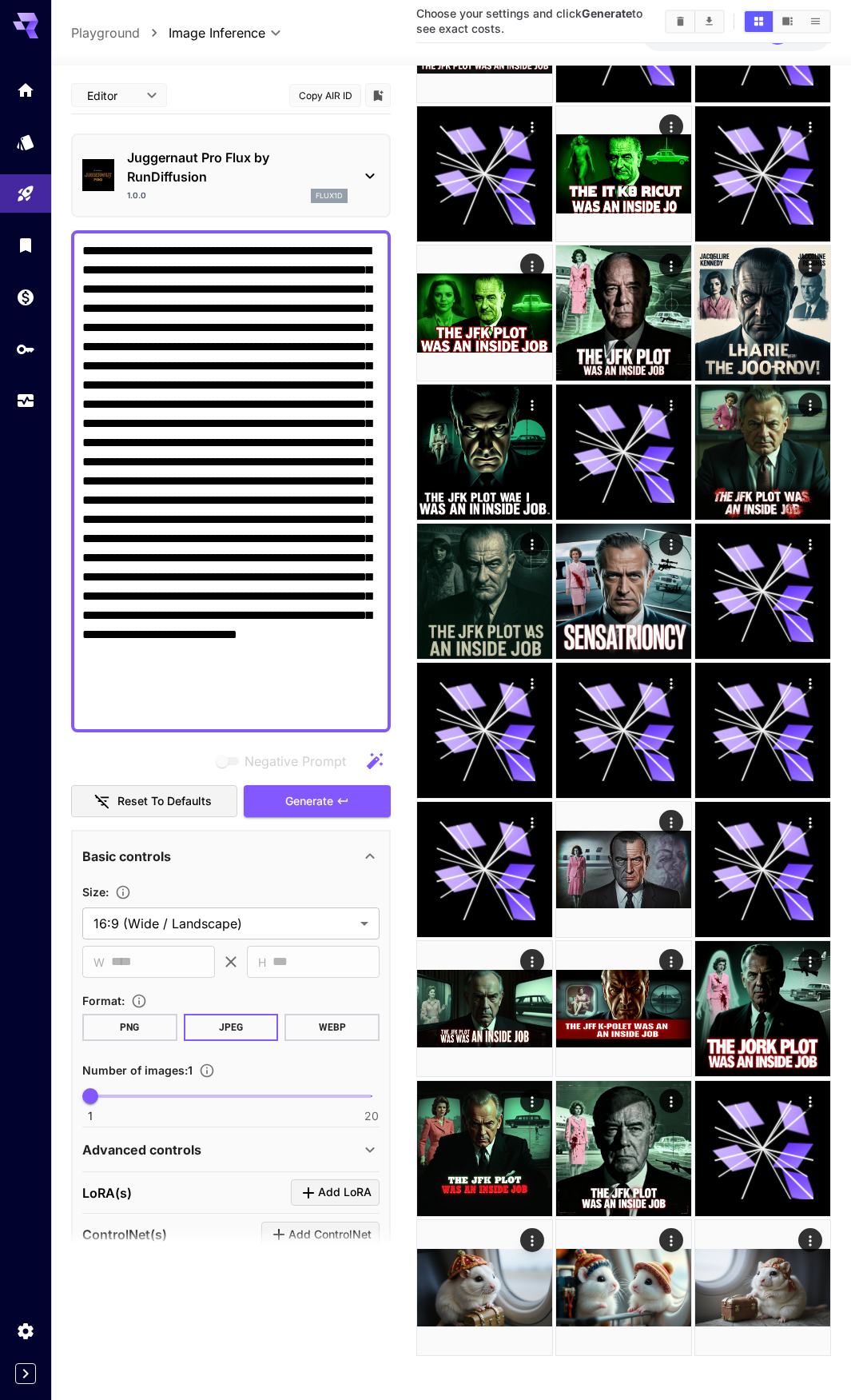
click at [289, 818] on div "**********" at bounding box center [231, 775] width 320 height 1398
click at [297, 801] on span "Generate" at bounding box center [309, 801] width 48 height 20
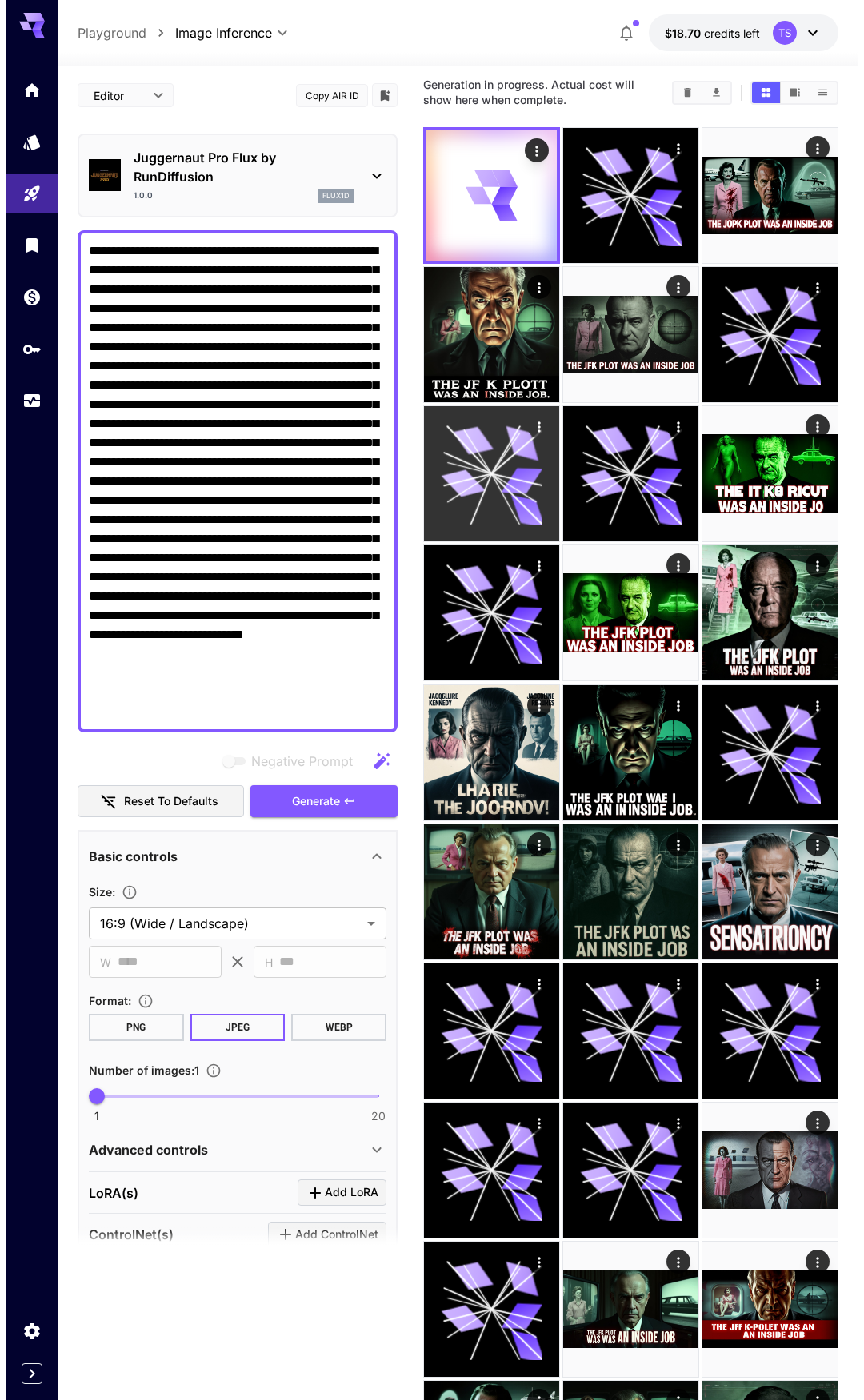
scroll to position [0, 0]
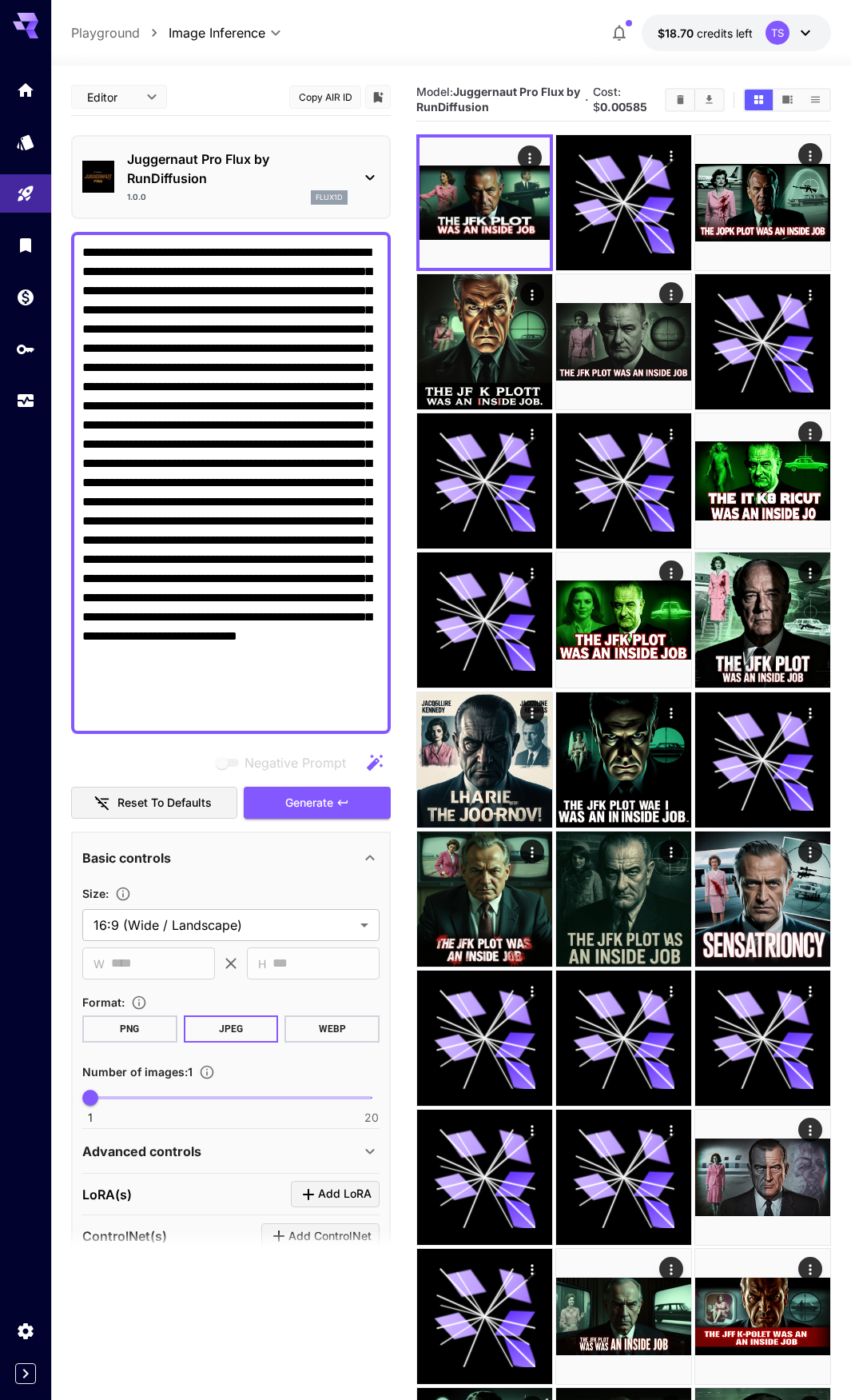
click at [236, 164] on p "Juggernaut Pro Flux by RunDiffusion" at bounding box center [237, 169] width 221 height 38
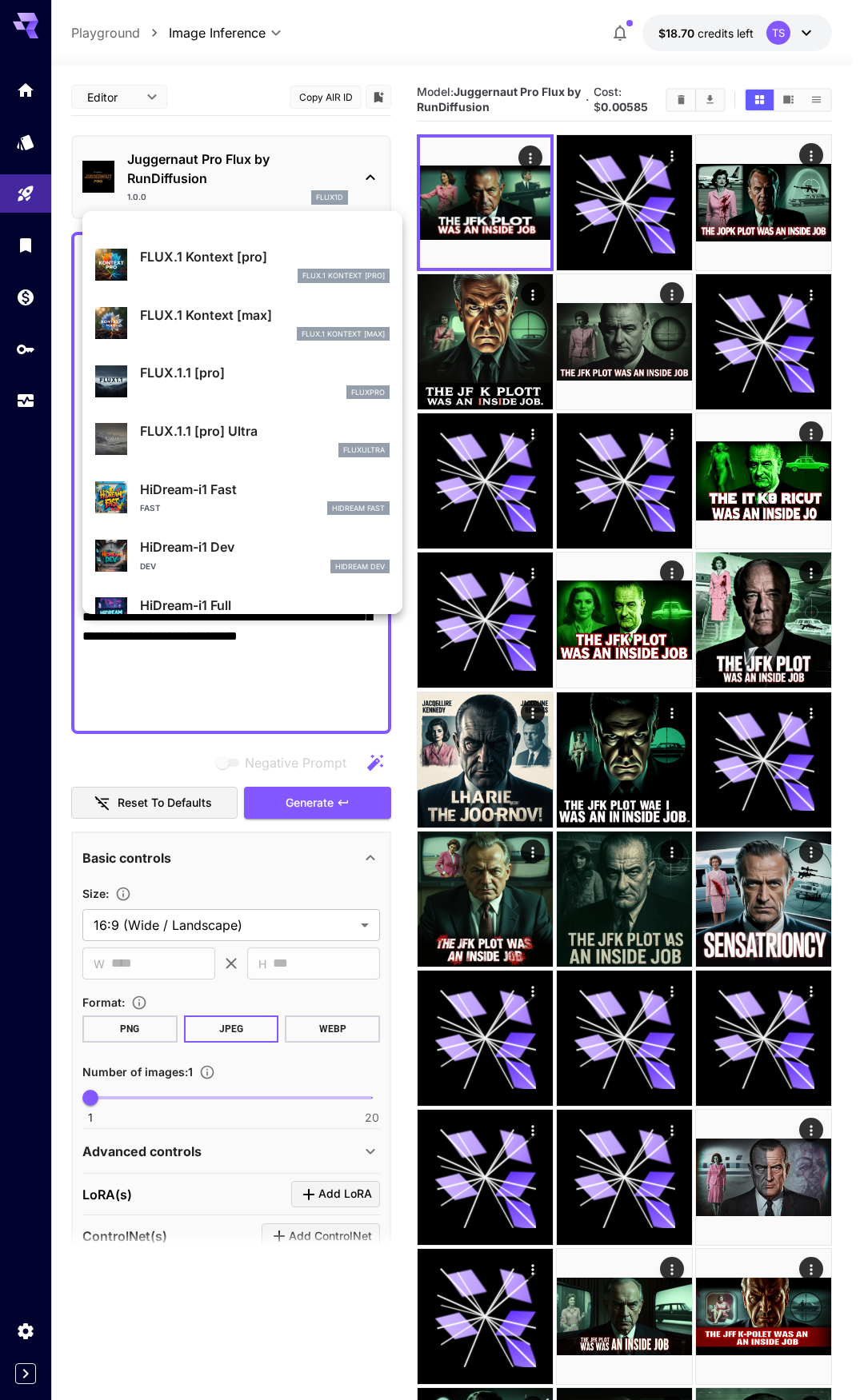
scroll to position [1120, 0]
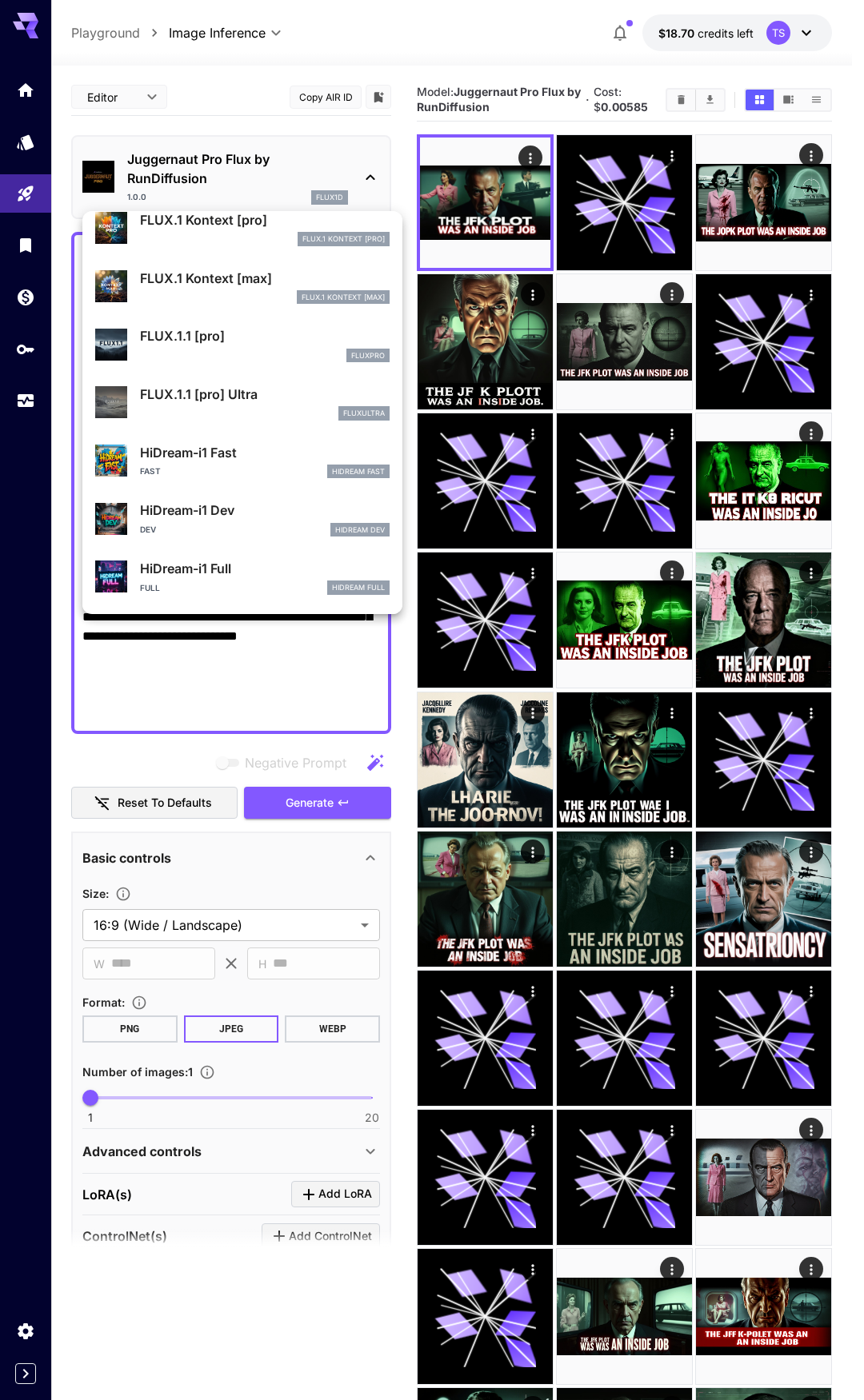
click at [256, 335] on p "FLUX.1.1 [pro]" at bounding box center [264, 336] width 250 height 19
type input "**********"
type input "****"
type input "***"
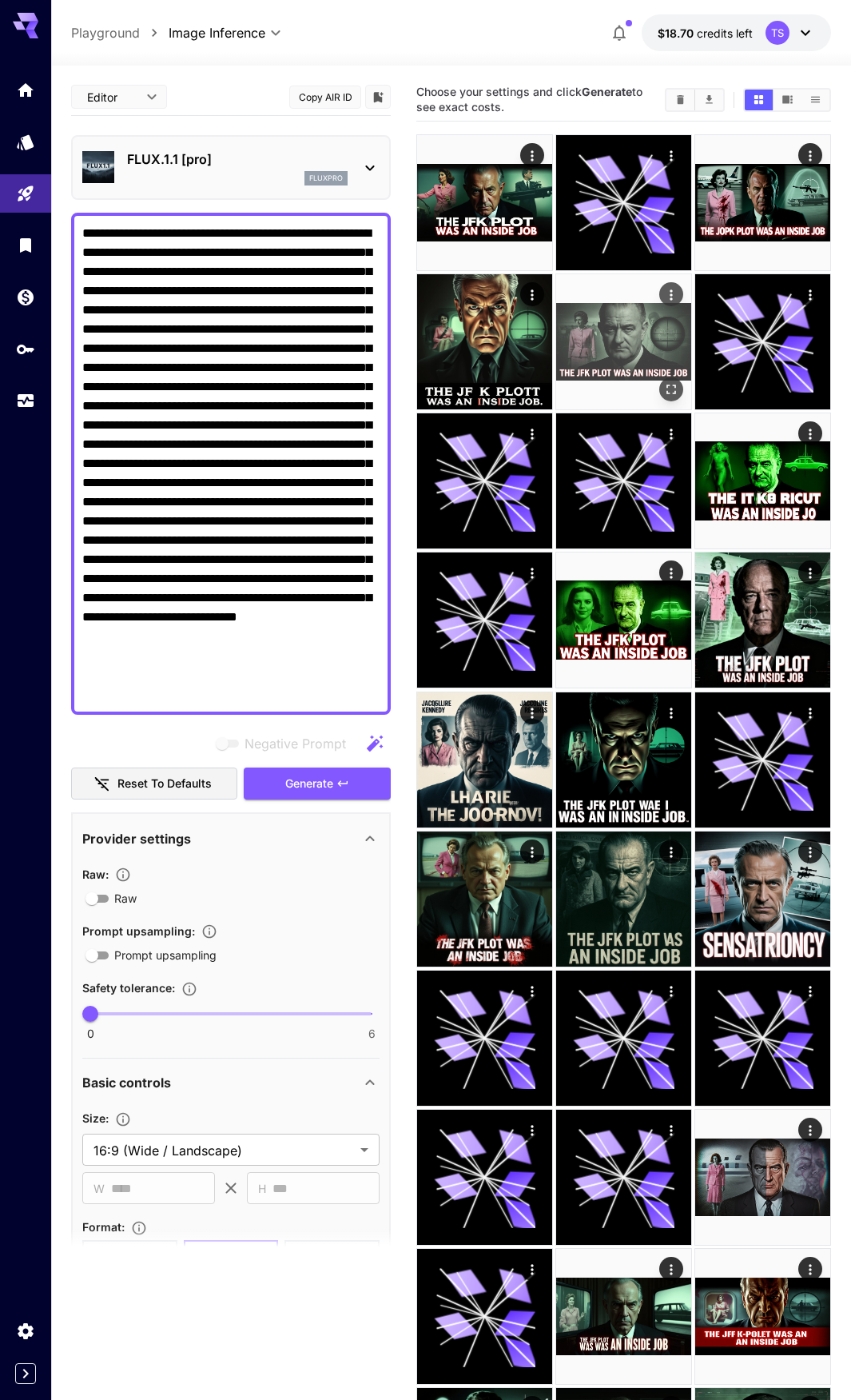
click at [600, 329] on img at bounding box center [623, 342] width 135 height 135
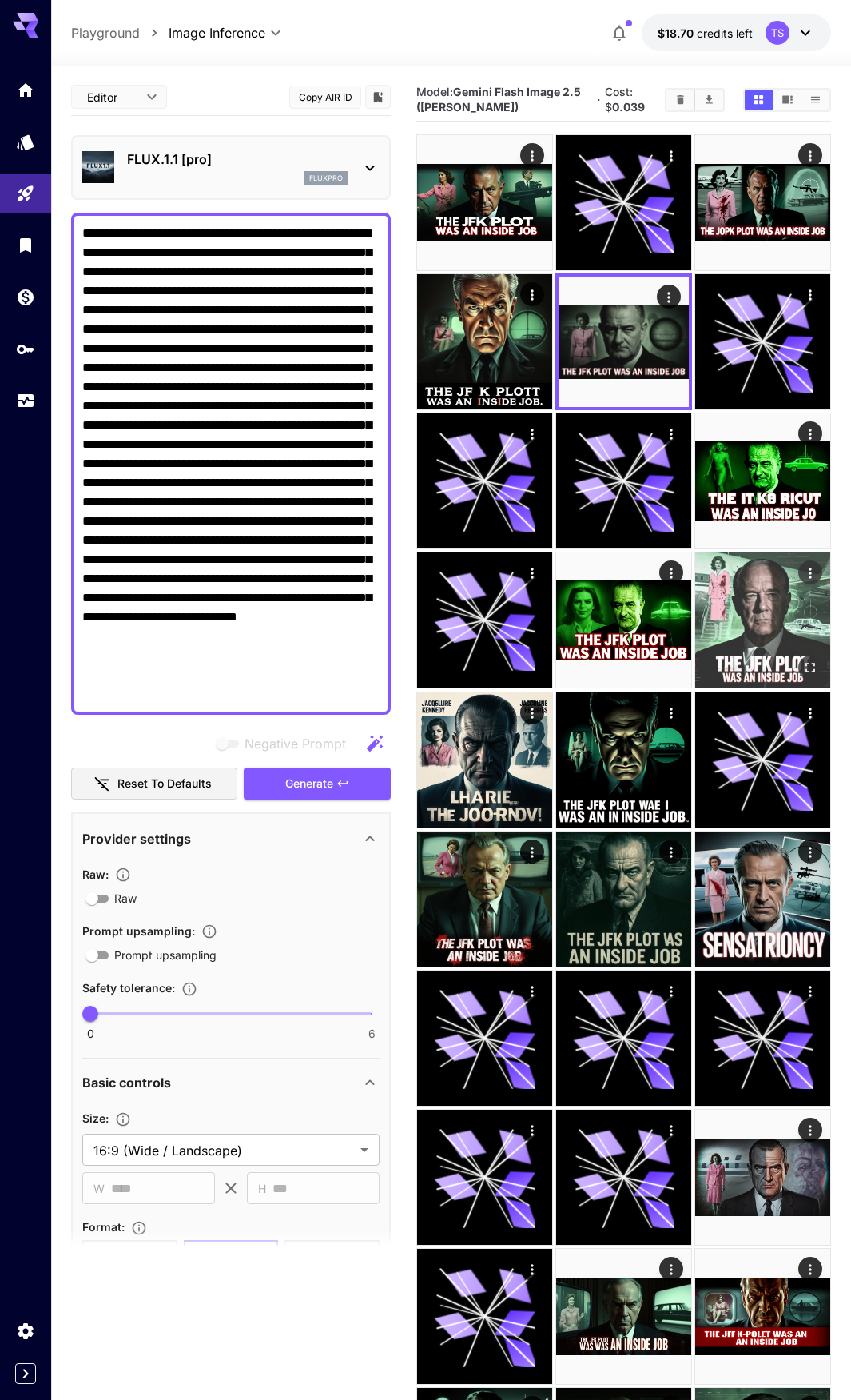
click at [749, 596] on img at bounding box center [763, 620] width 135 height 135
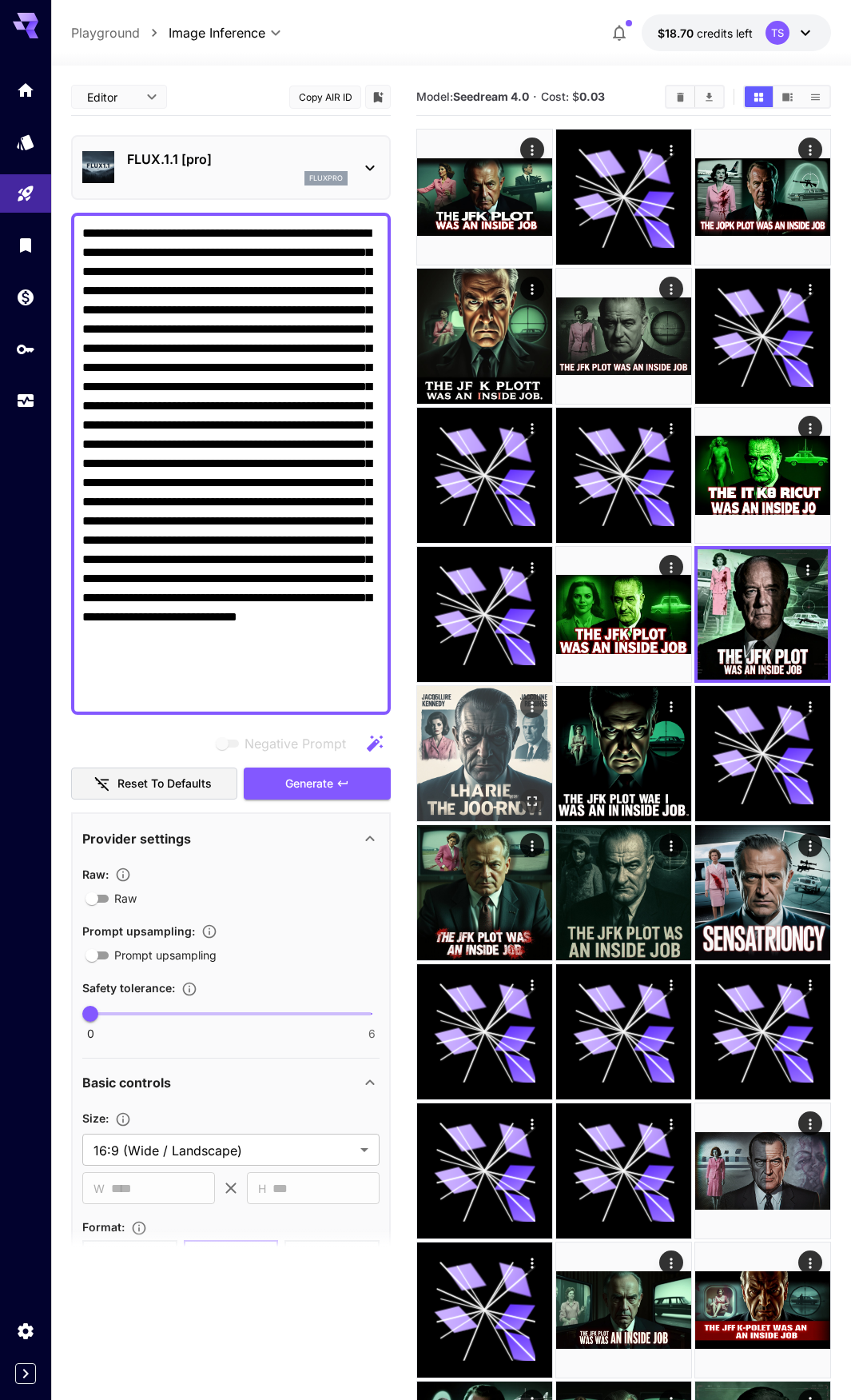
click at [454, 750] on img at bounding box center [485, 754] width 135 height 135
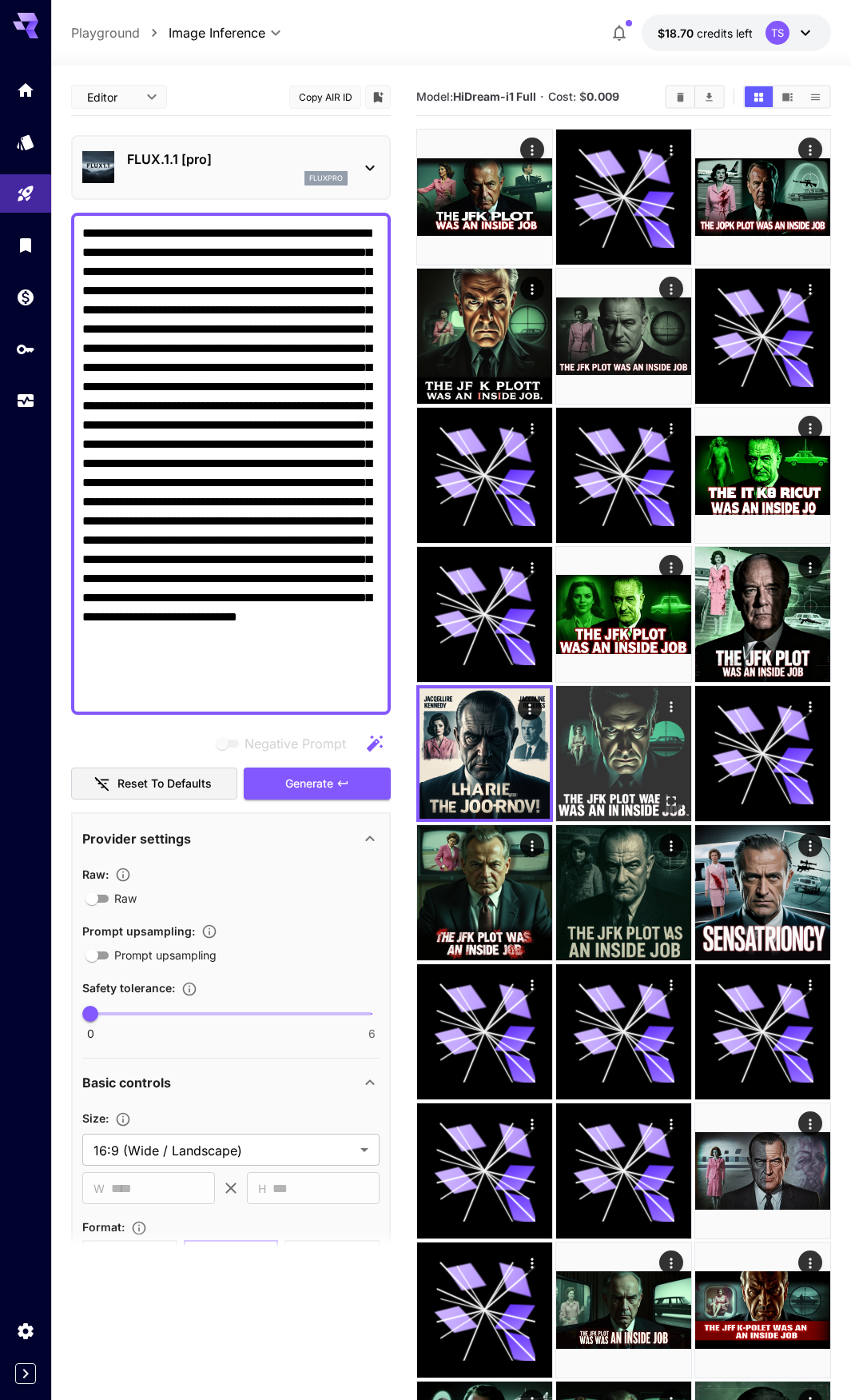
click at [571, 750] on img at bounding box center [623, 754] width 135 height 135
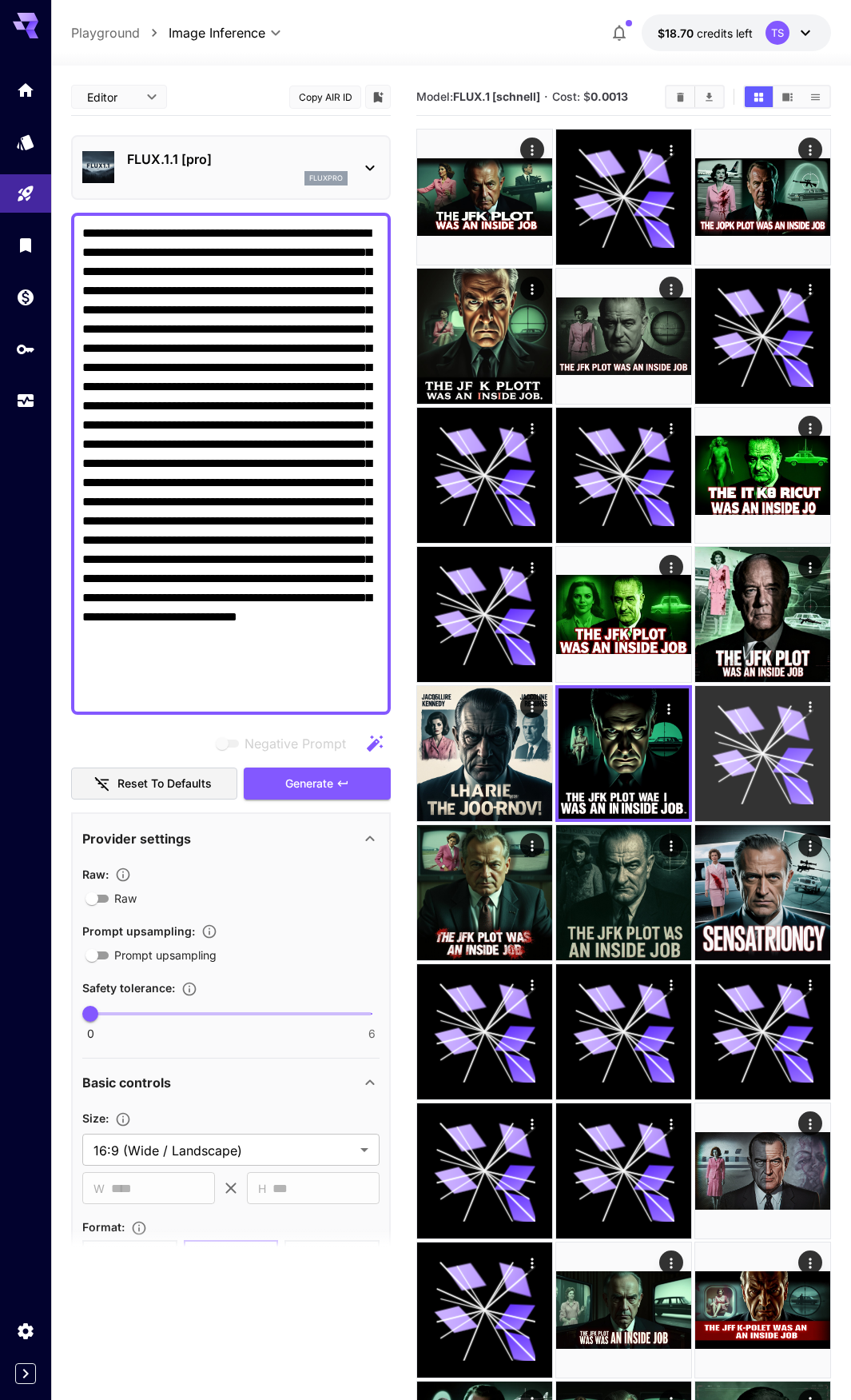
click at [756, 753] on icon at bounding box center [763, 754] width 102 height 102
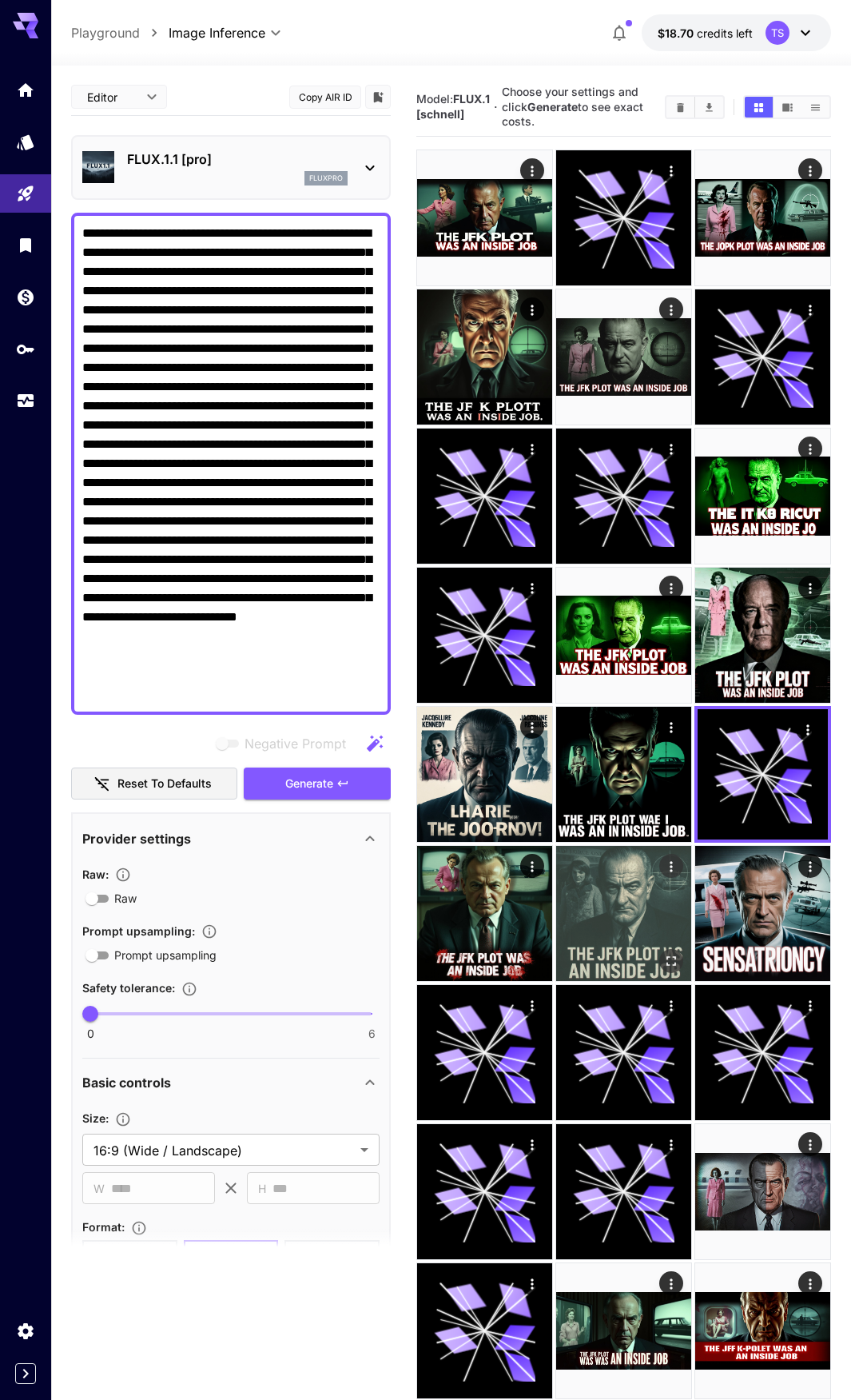
click at [607, 903] on img at bounding box center [623, 913] width 135 height 135
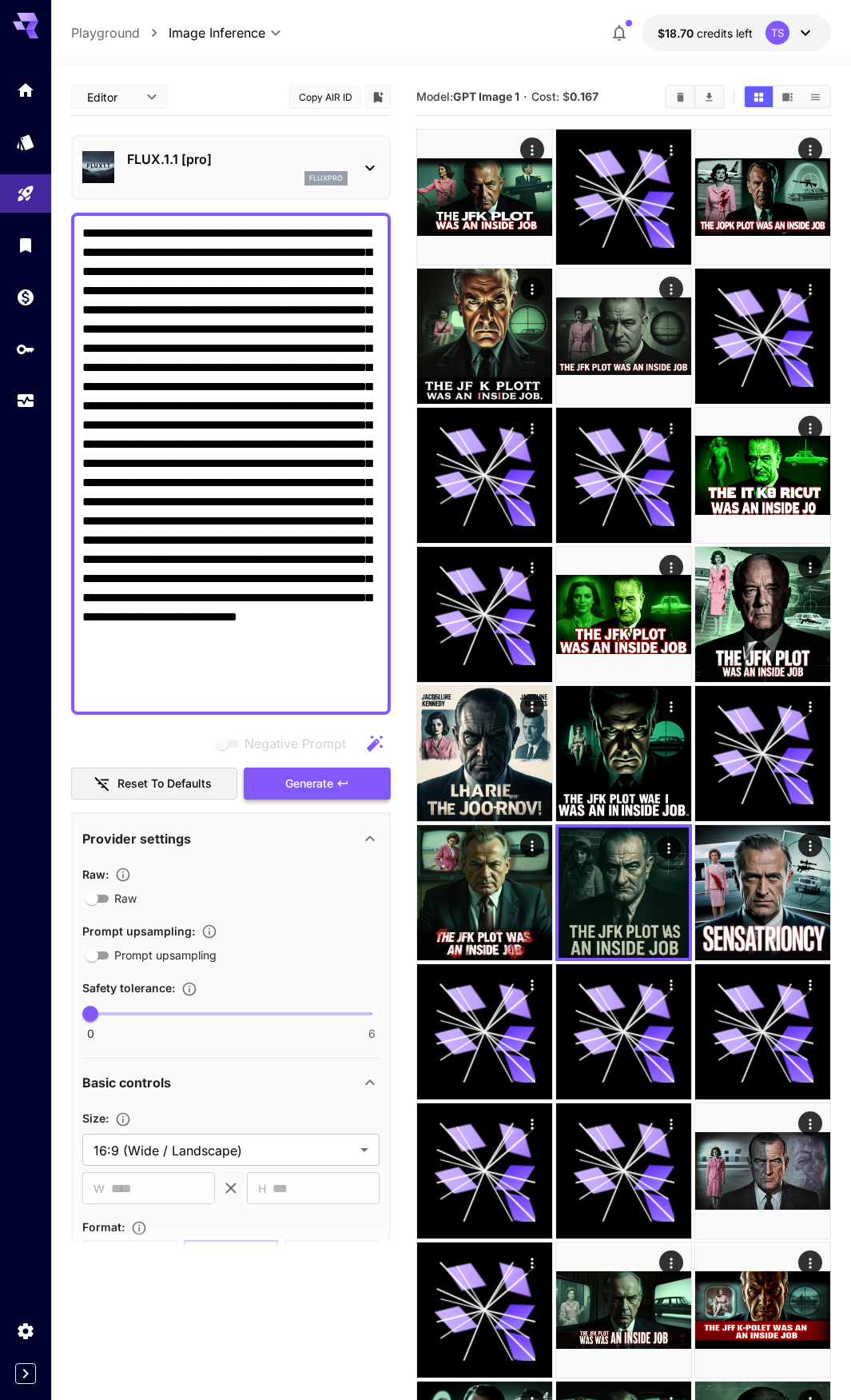
click at [318, 784] on span "Generate" at bounding box center [309, 784] width 48 height 20
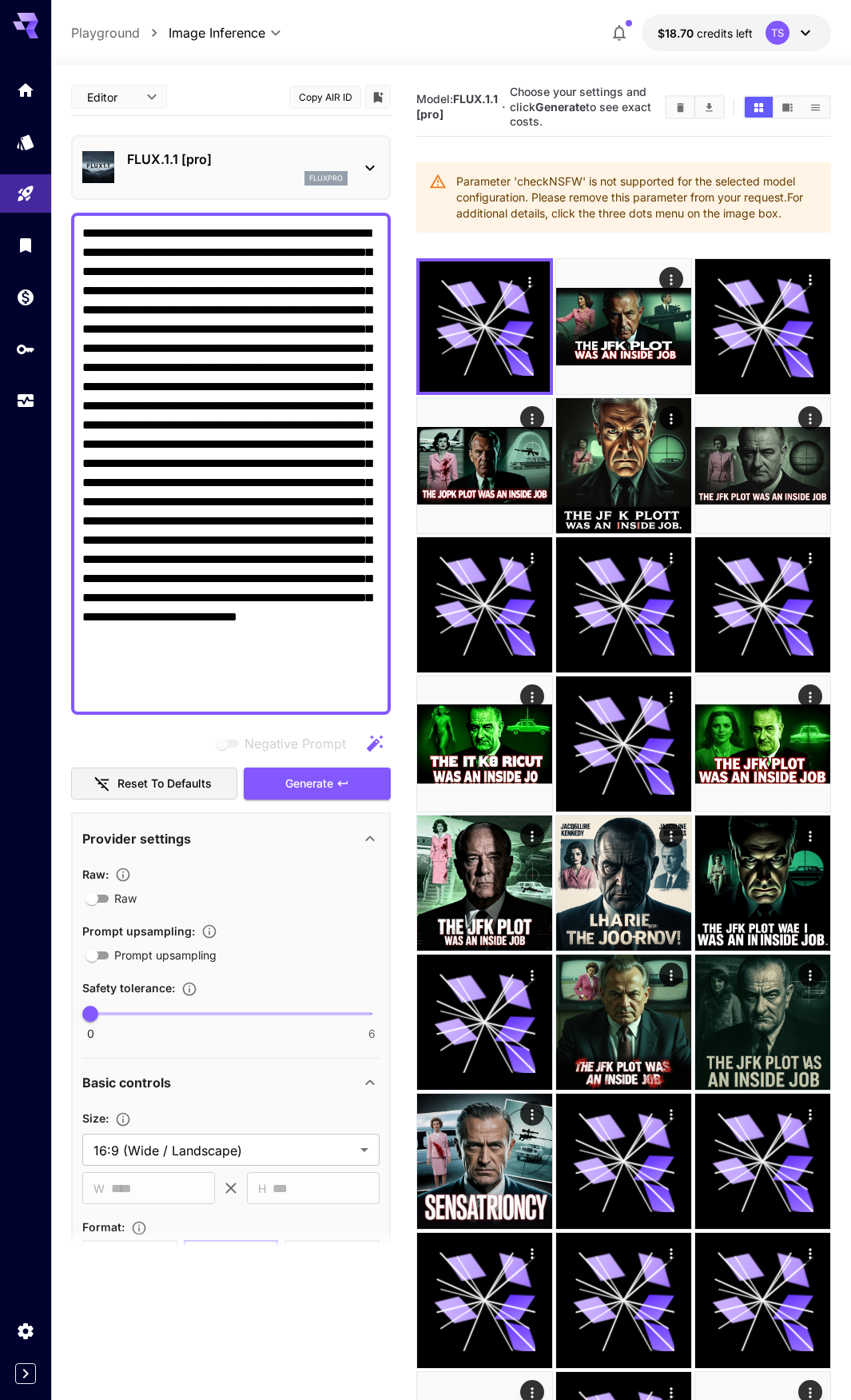
click at [211, 156] on p "FLUX.1.1 [pro]" at bounding box center [237, 159] width 221 height 19
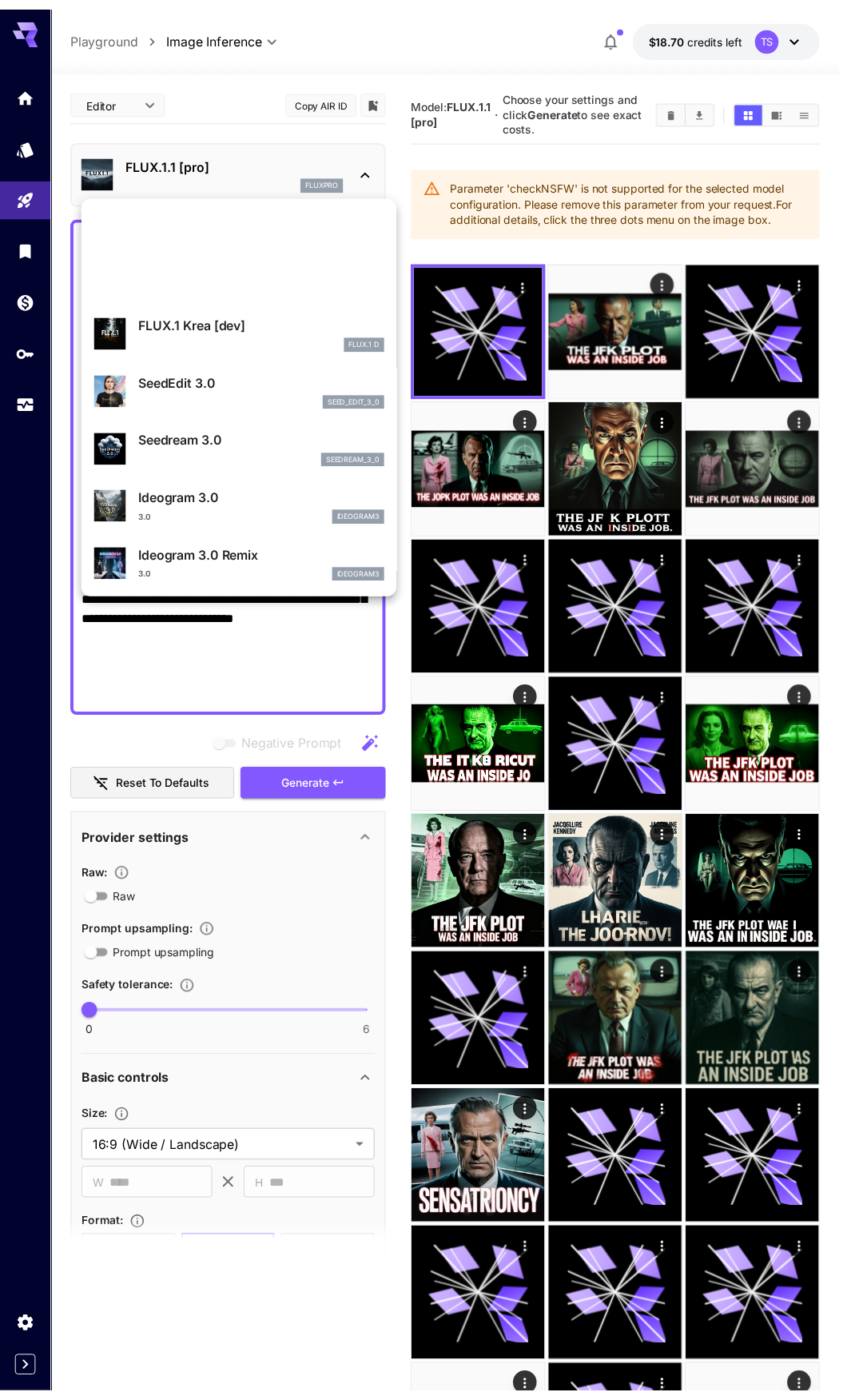
scroll to position [481, 0]
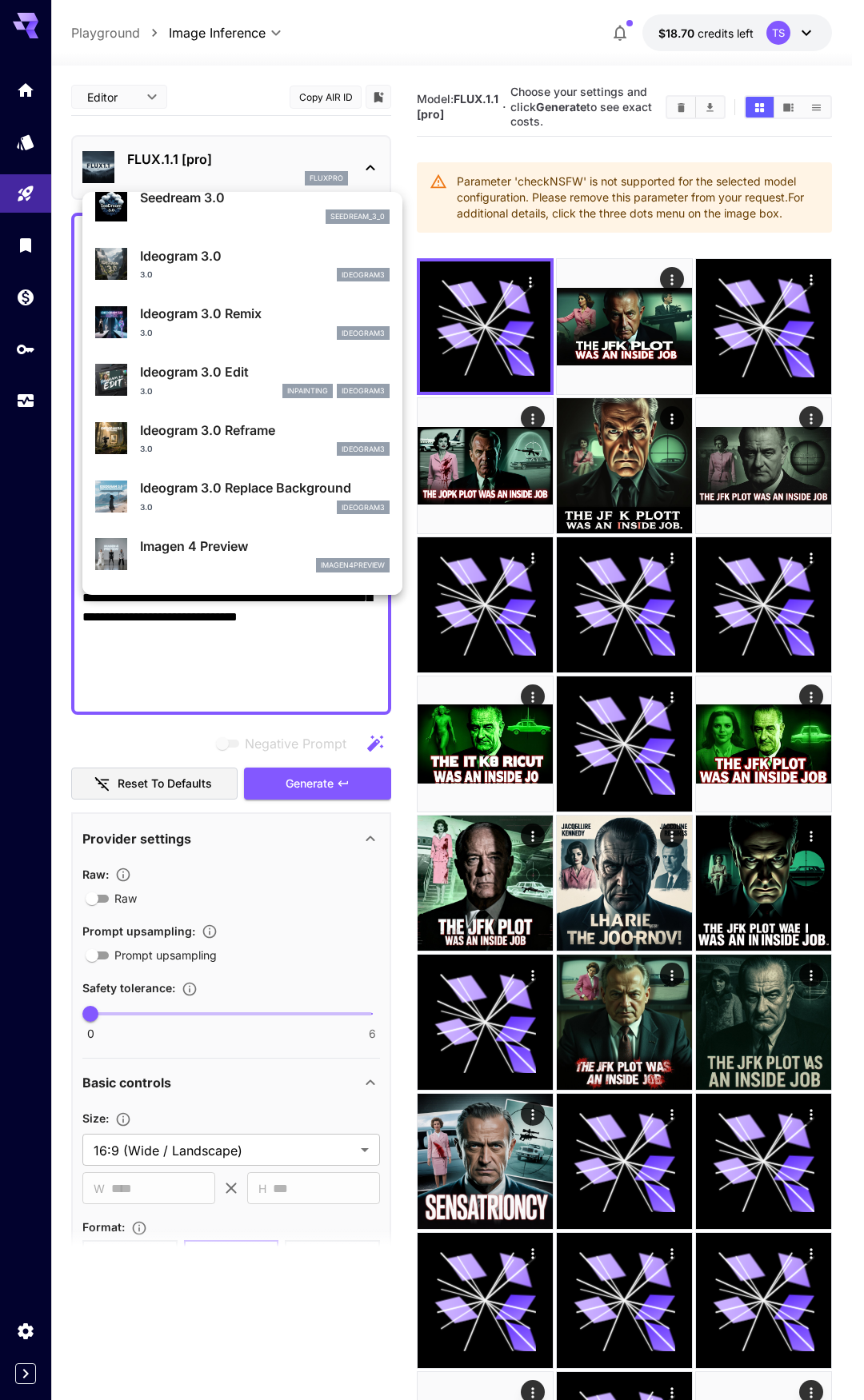
click at [494, 905] on div at bounding box center [432, 700] width 864 height 1400
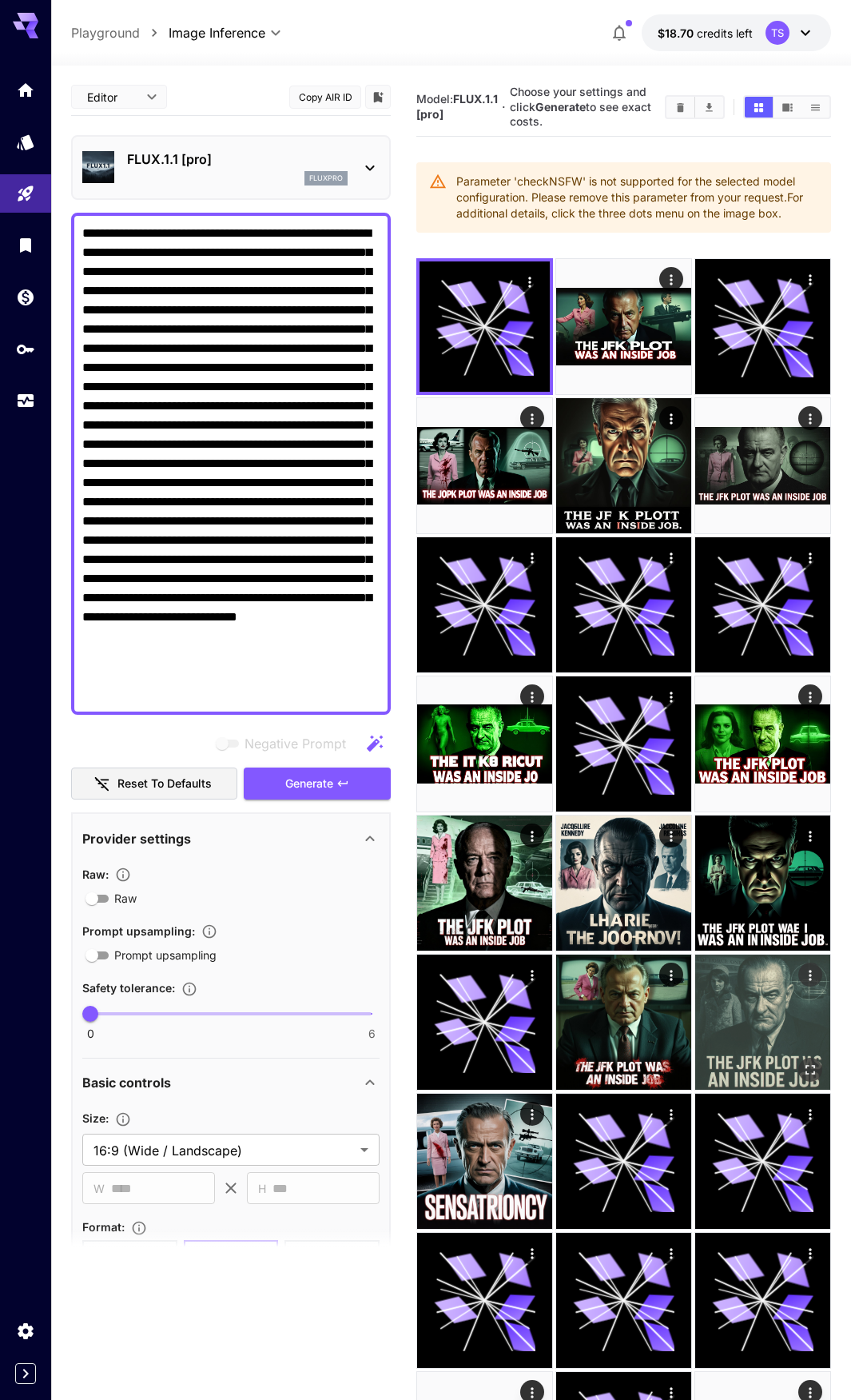
click at [753, 1017] on img at bounding box center [763, 1022] width 135 height 135
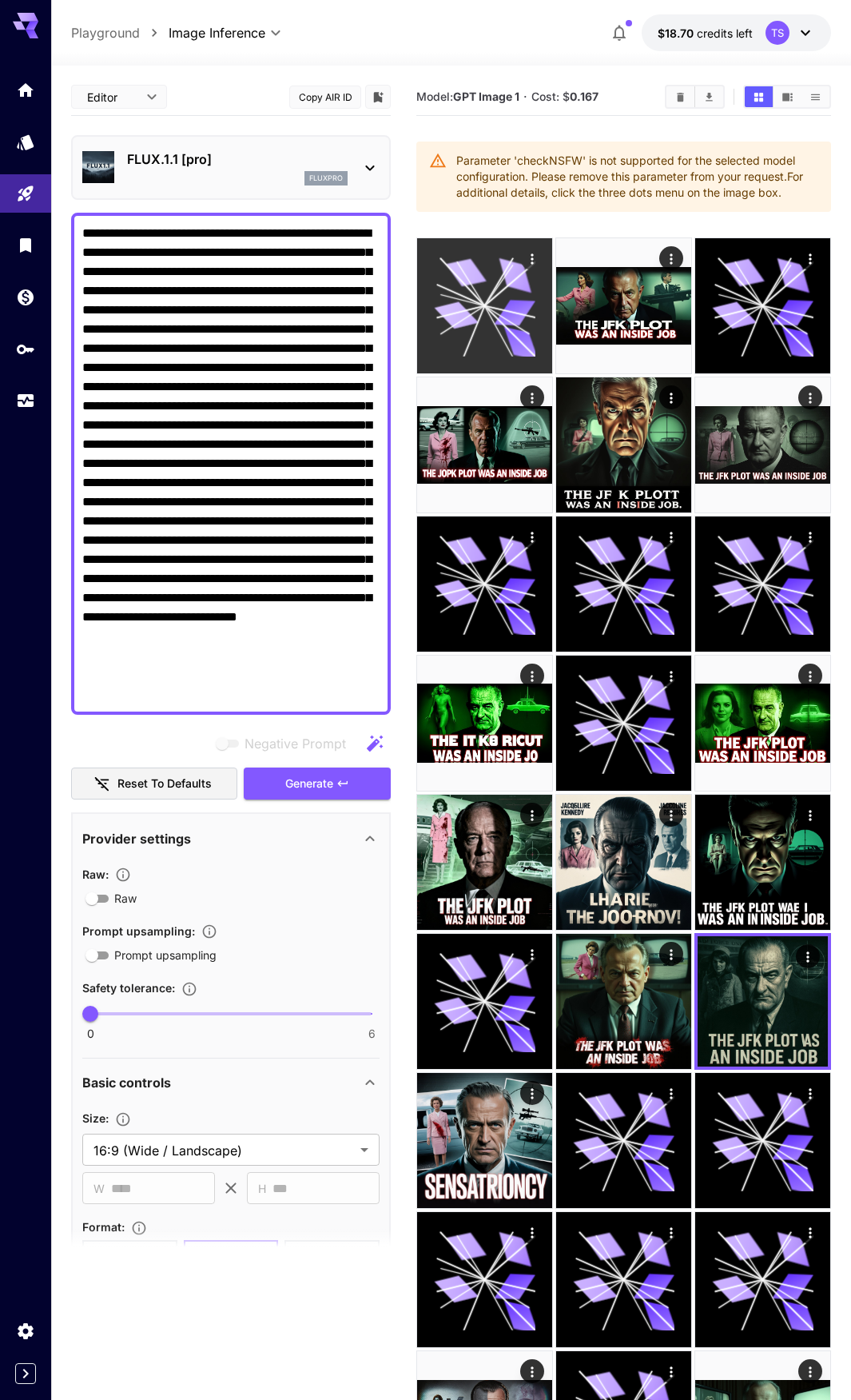
click at [526, 333] on icon at bounding box center [521, 344] width 39 height 33
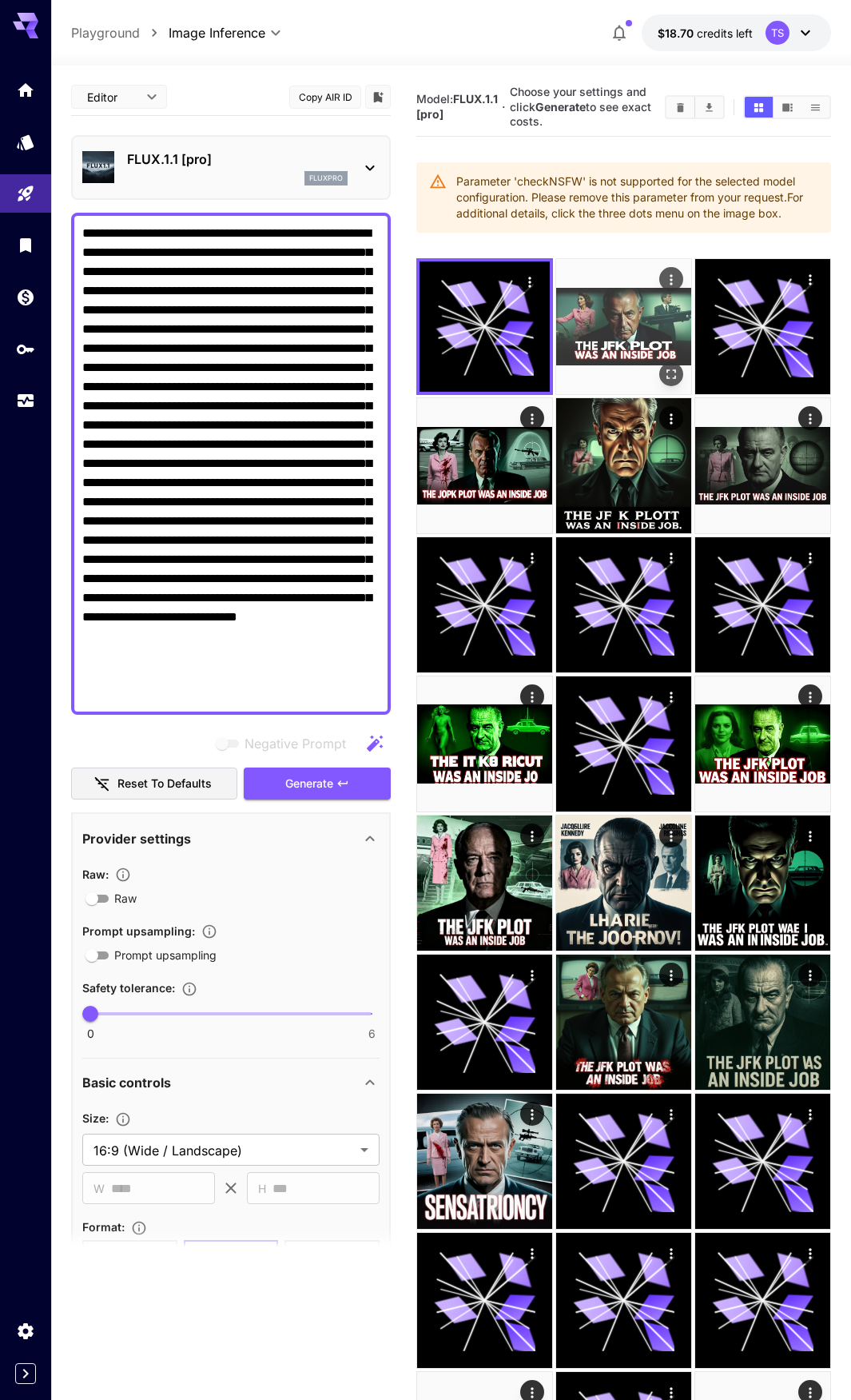
click at [629, 336] on img at bounding box center [623, 327] width 135 height 135
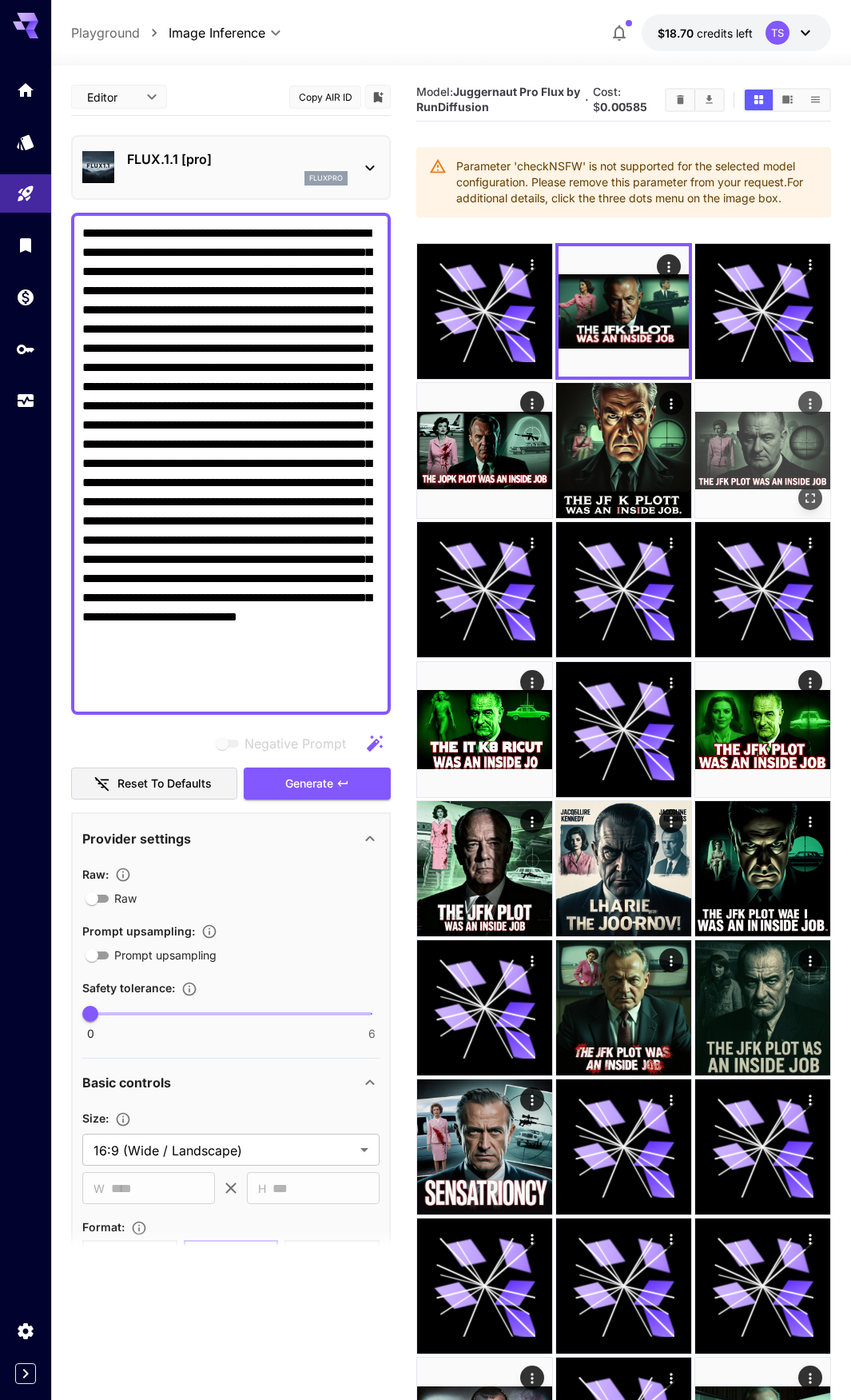
click at [748, 452] on img at bounding box center [763, 451] width 135 height 135
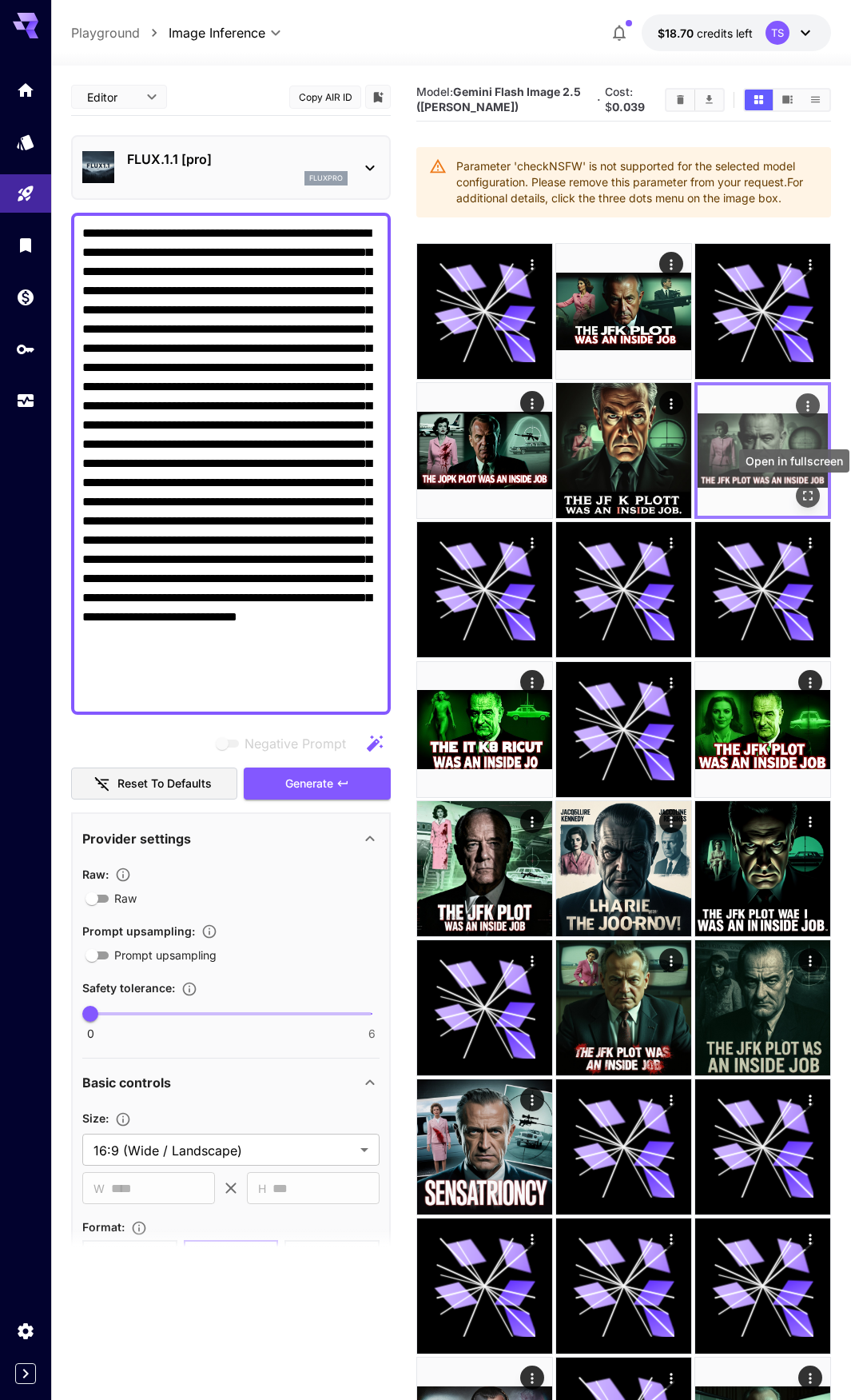
click at [805, 493] on icon "Open in fullscreen" at bounding box center [808, 495] width 9 height 9
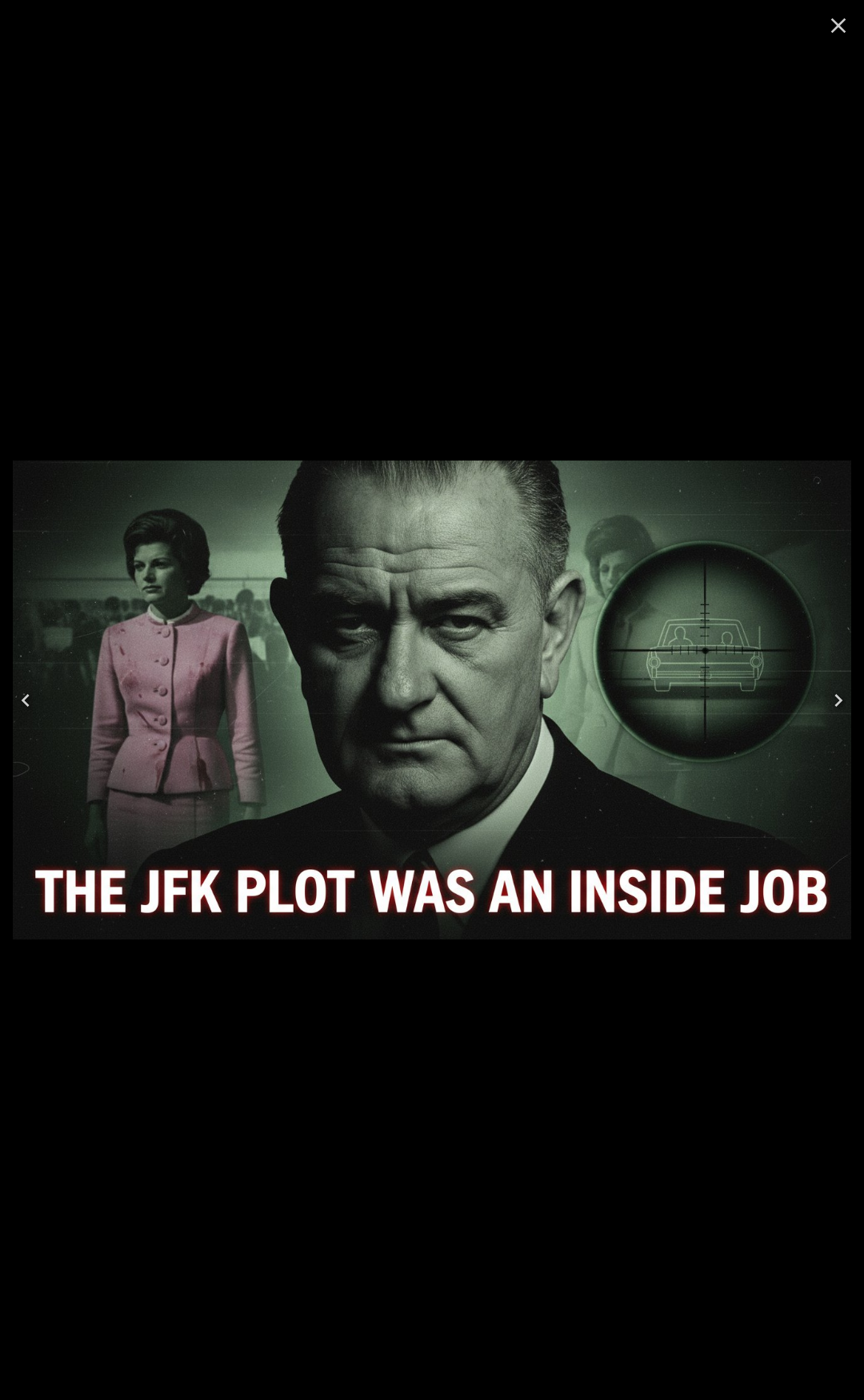
click at [844, 25] on icon "Close" at bounding box center [838, 25] width 26 height 26
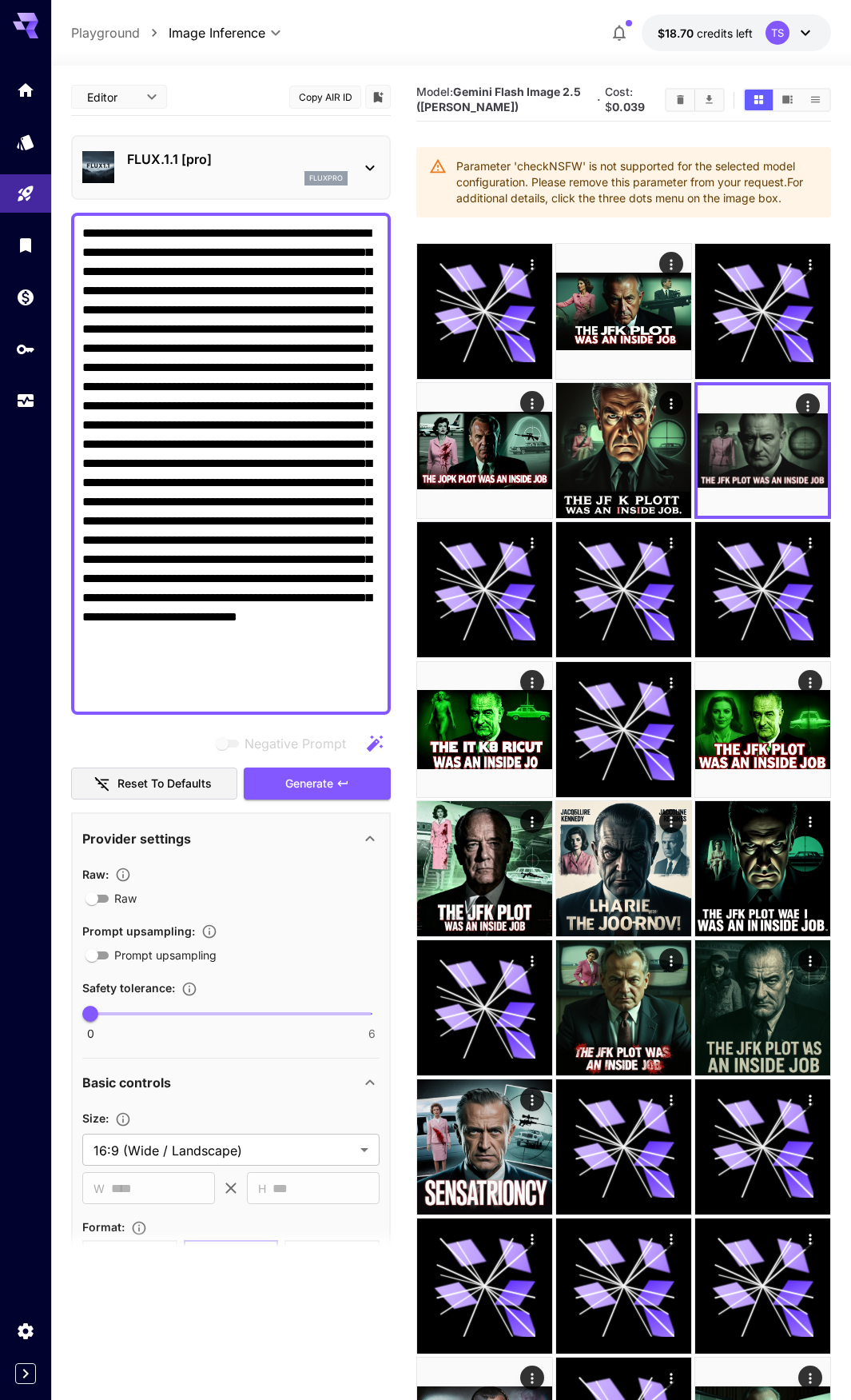
click at [221, 170] on div "FLUX.1.1 [pro] fluxpro" at bounding box center [237, 168] width 221 height 36
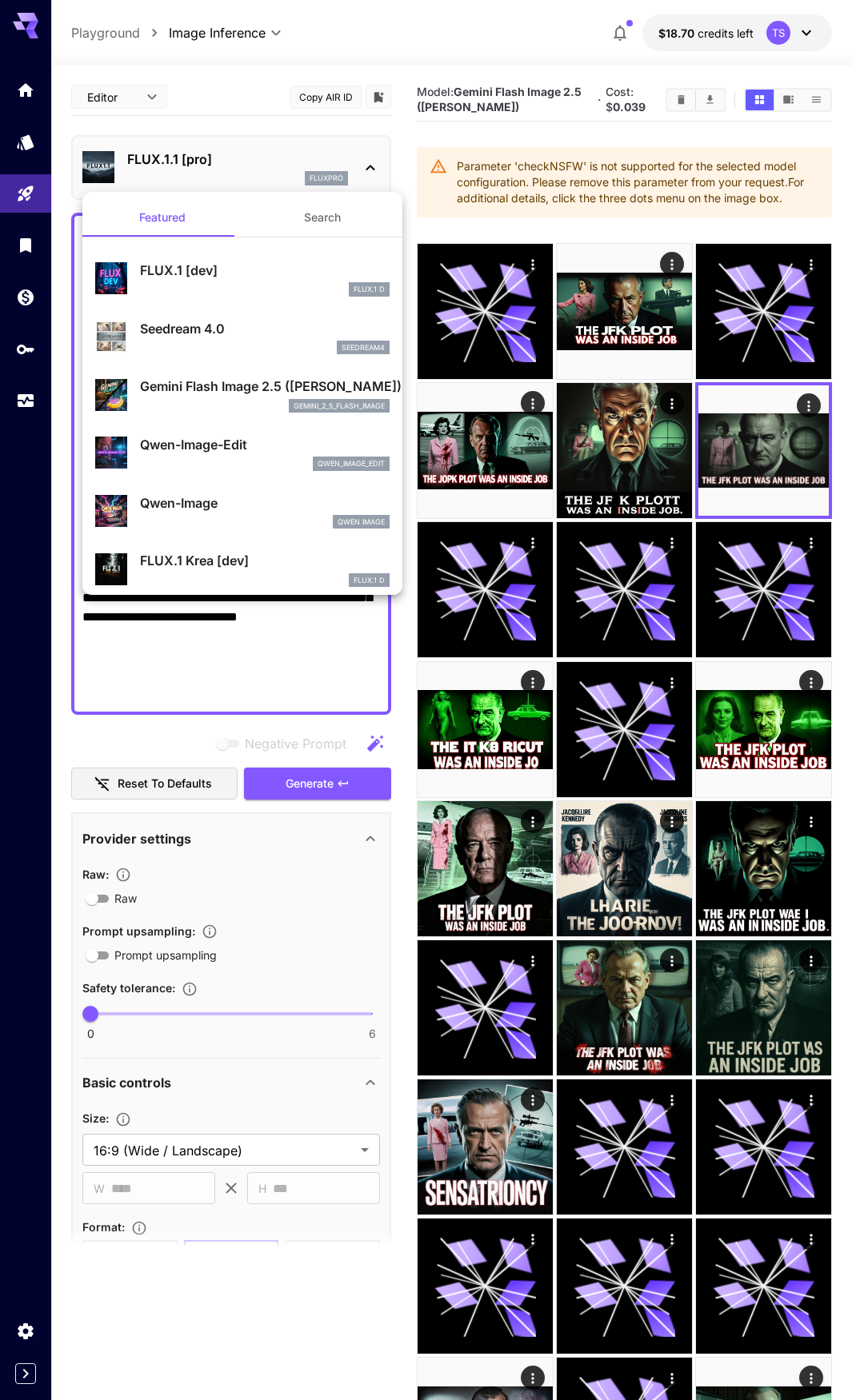
click at [229, 383] on p "Gemini Flash Image 2.5 ([PERSON_NAME])" at bounding box center [264, 386] width 250 height 19
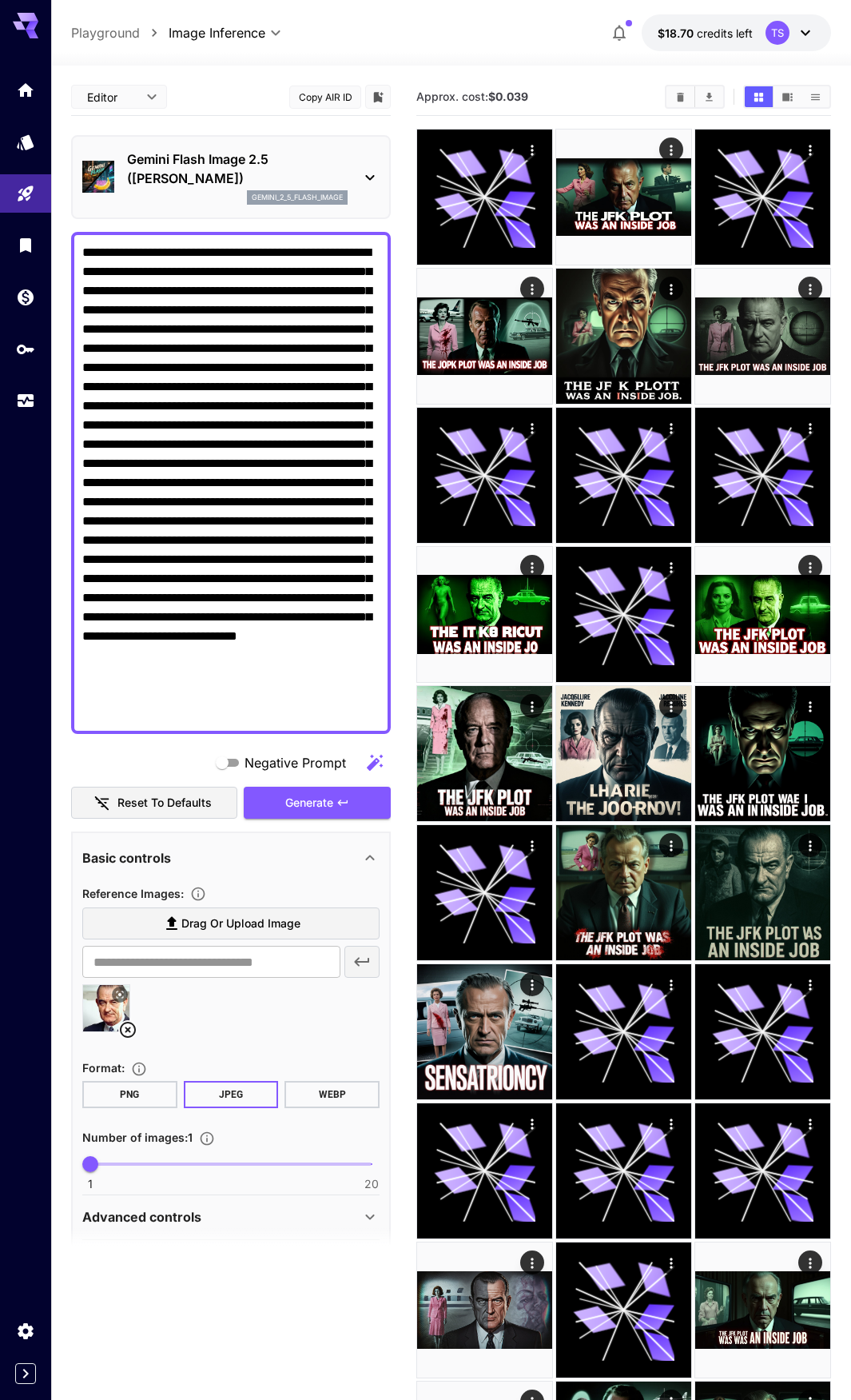
click at [126, 1036] on icon at bounding box center [128, 1030] width 19 height 19
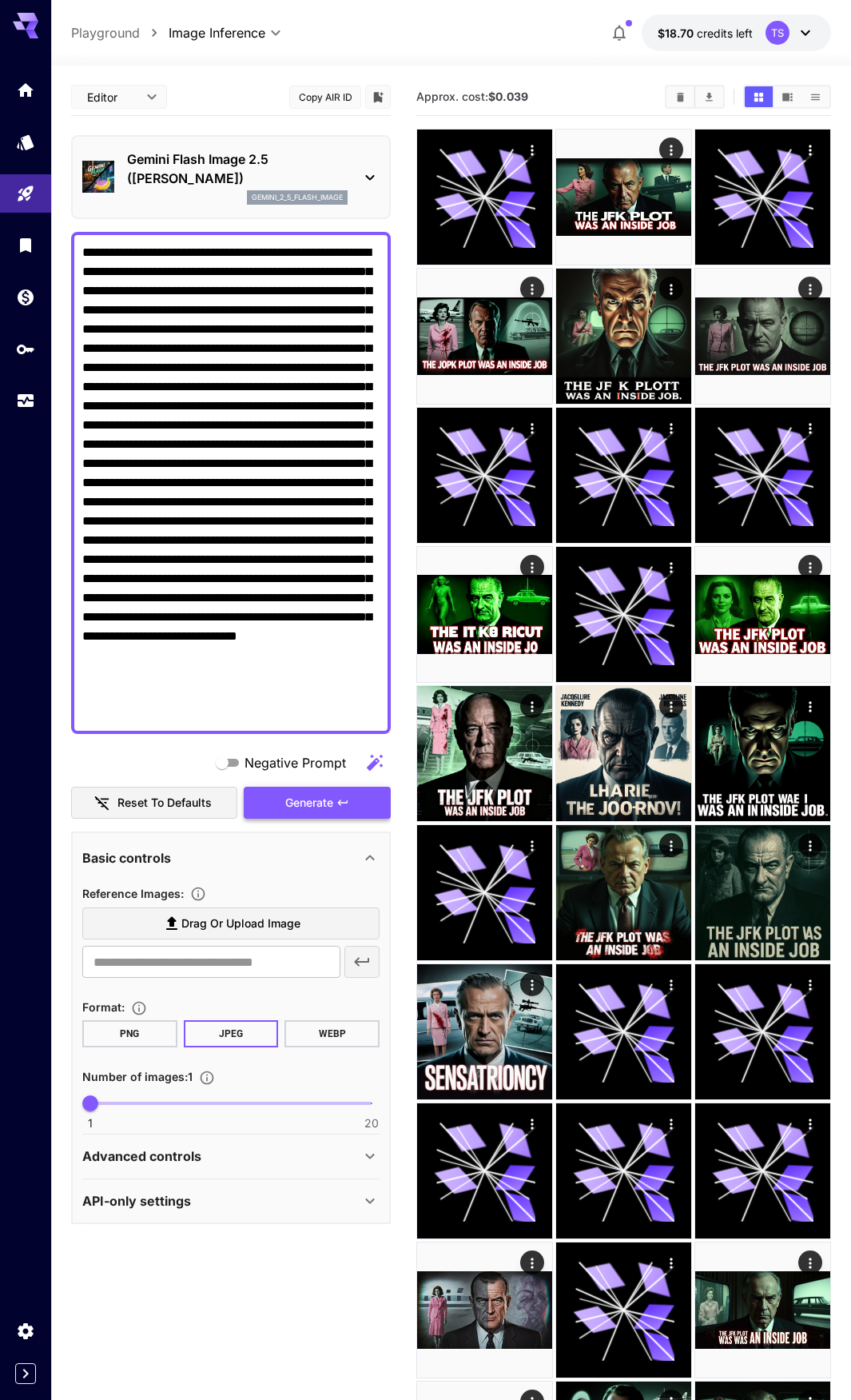
click at [314, 804] on span "Generate" at bounding box center [309, 803] width 48 height 20
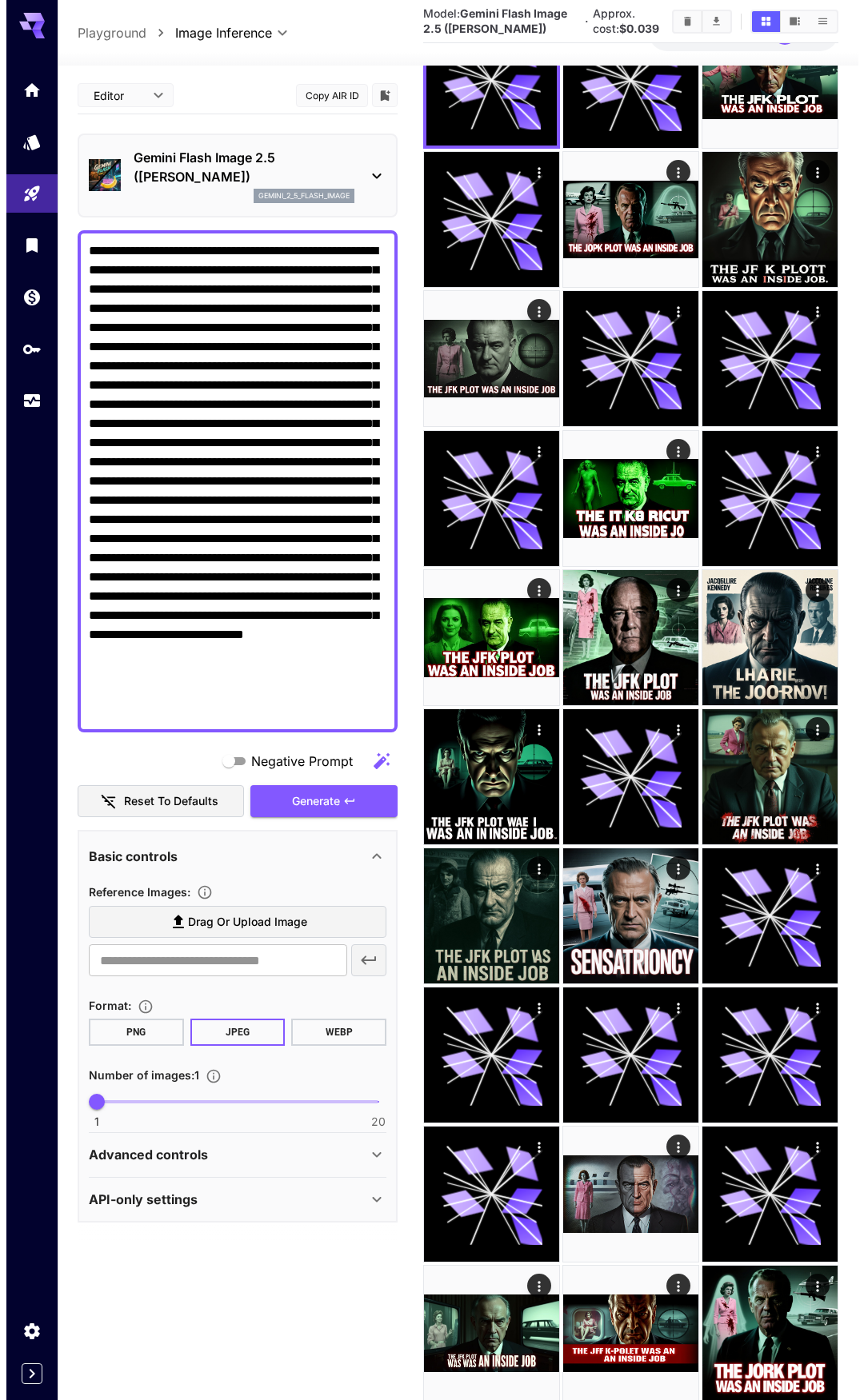
scroll to position [240, 0]
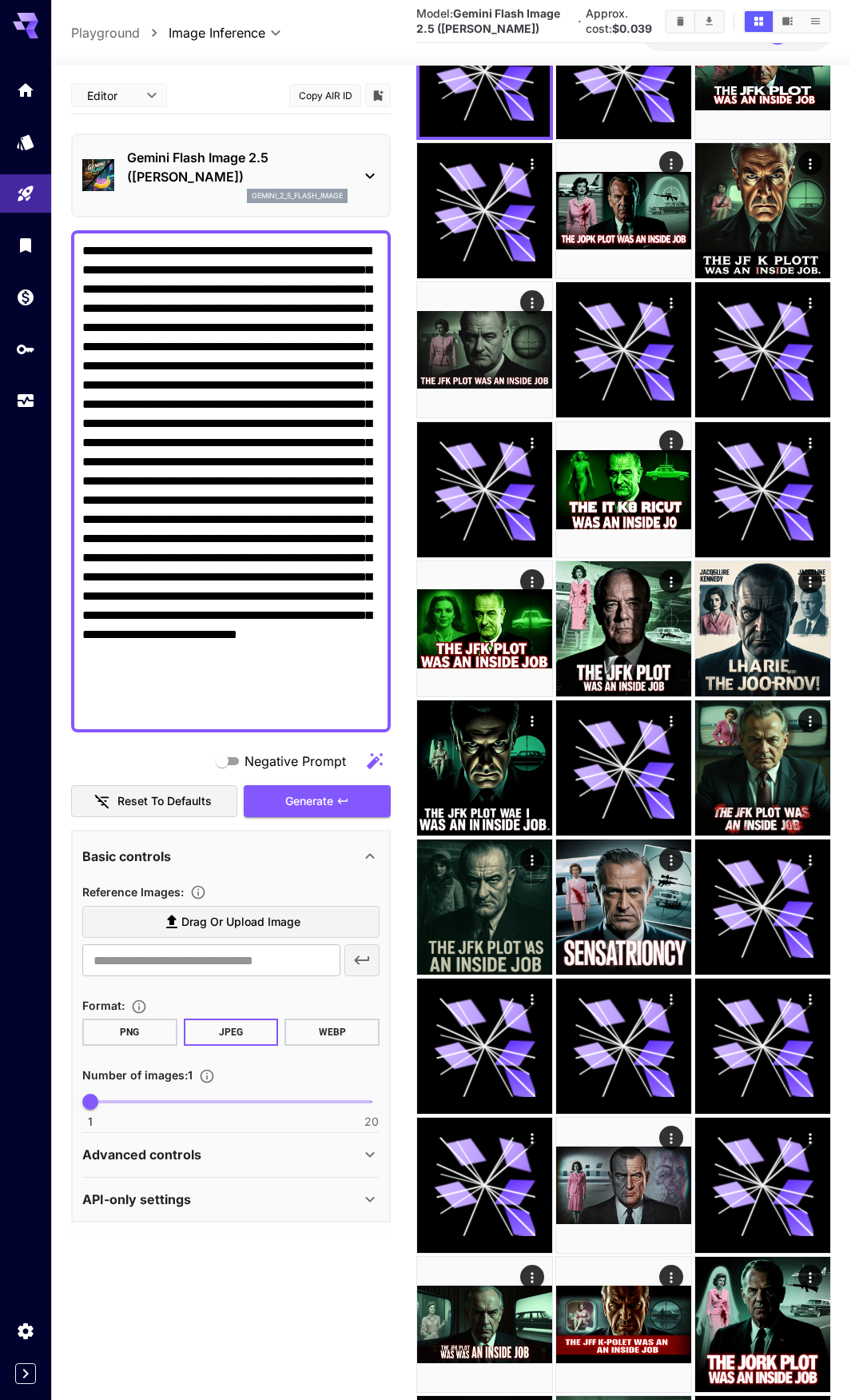
click at [221, 173] on p "Gemini Flash Image 2.5 ([PERSON_NAME])" at bounding box center [237, 167] width 221 height 38
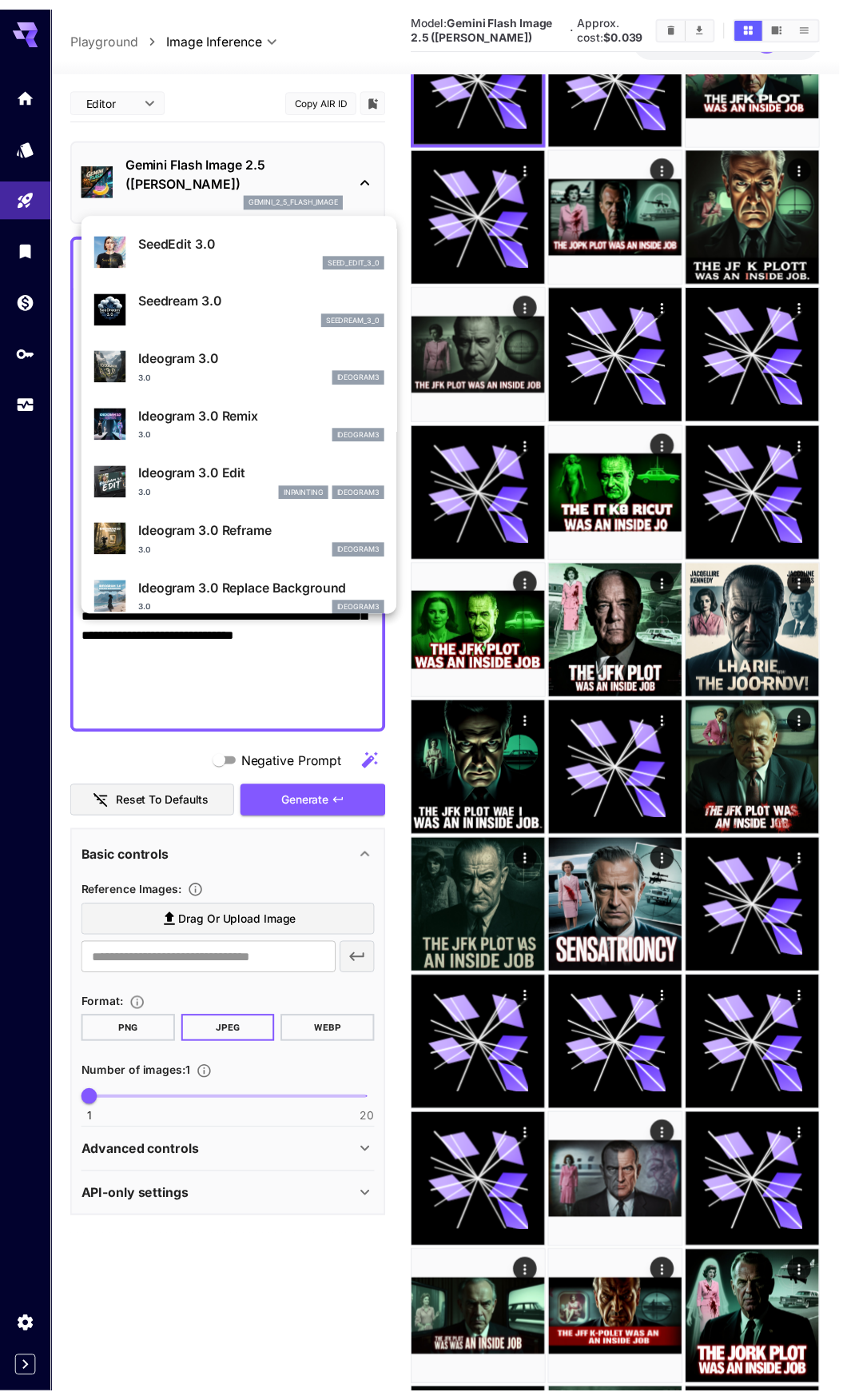
scroll to position [480, 0]
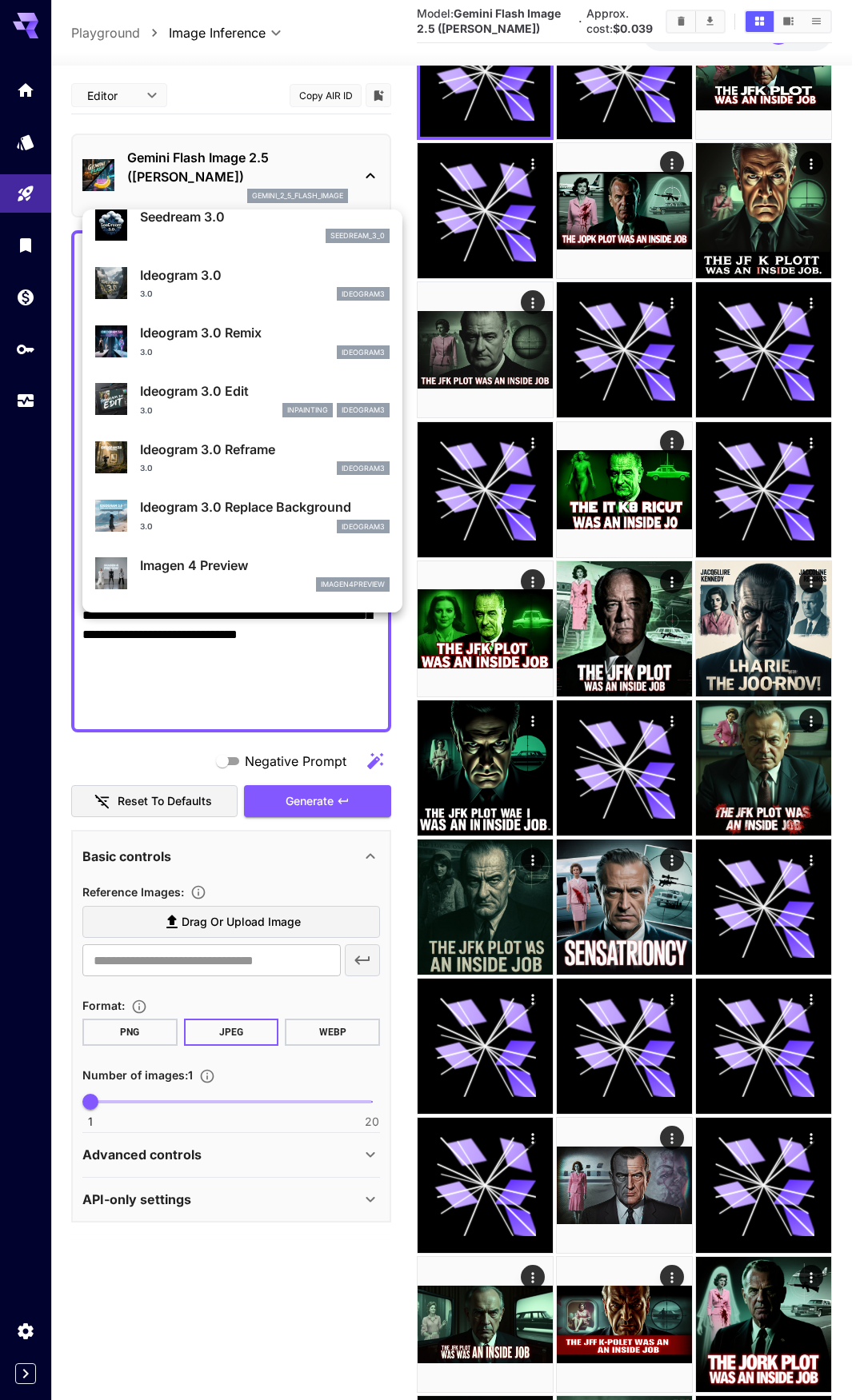
click at [772, 613] on div at bounding box center [432, 700] width 864 height 1400
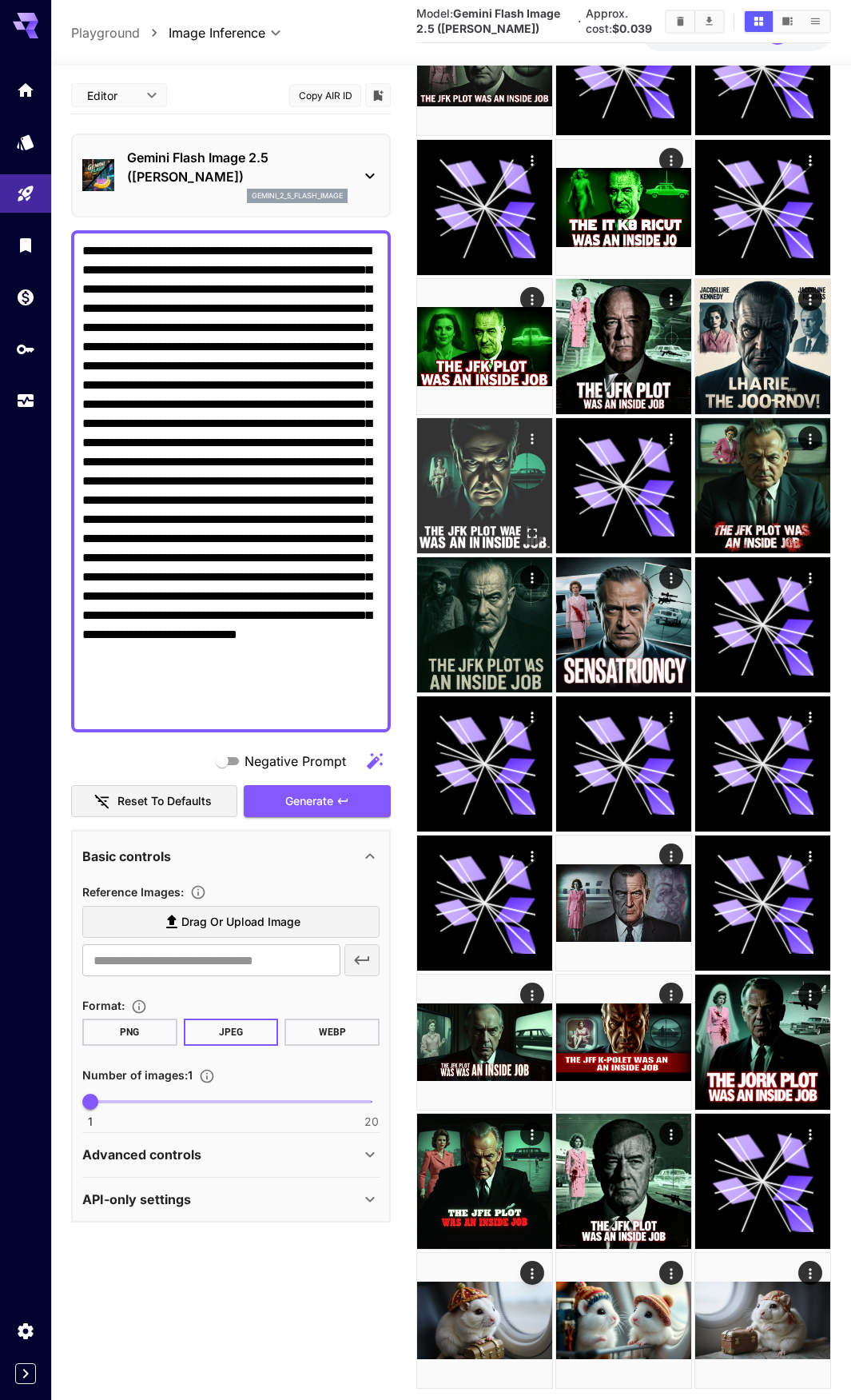
scroll to position [559, 0]
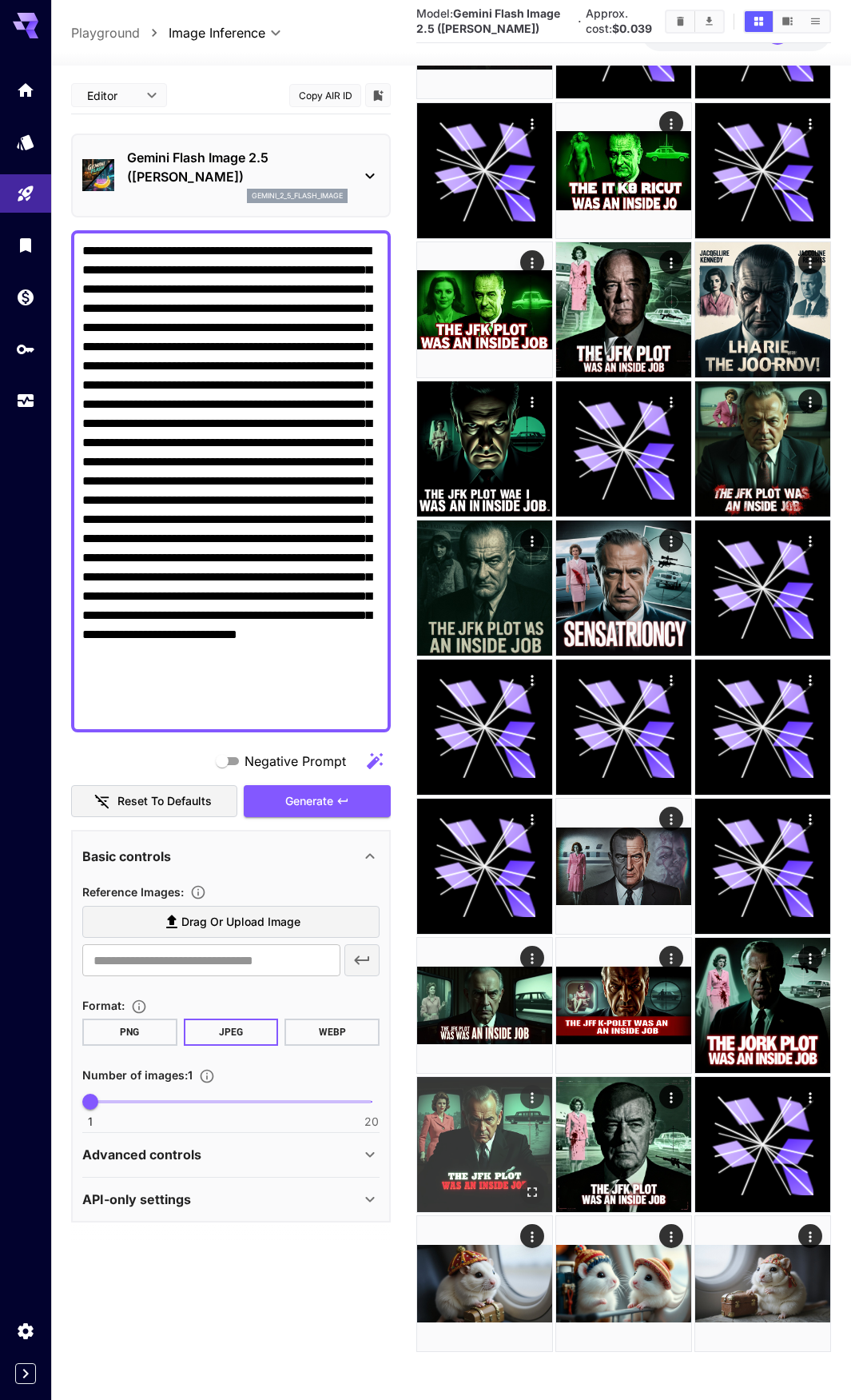
click at [519, 1149] on img at bounding box center [485, 1145] width 135 height 135
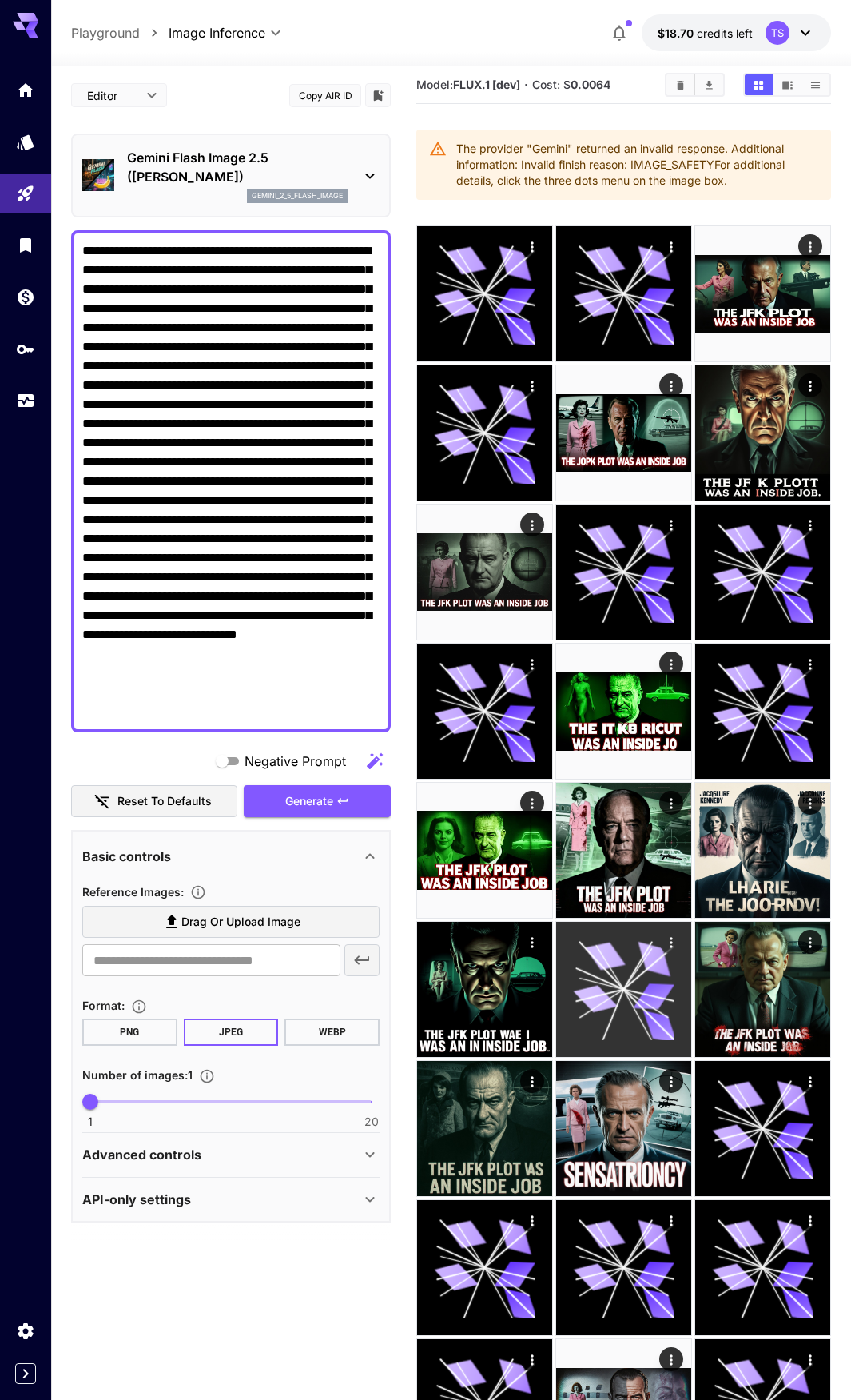
scroll to position [0, 0]
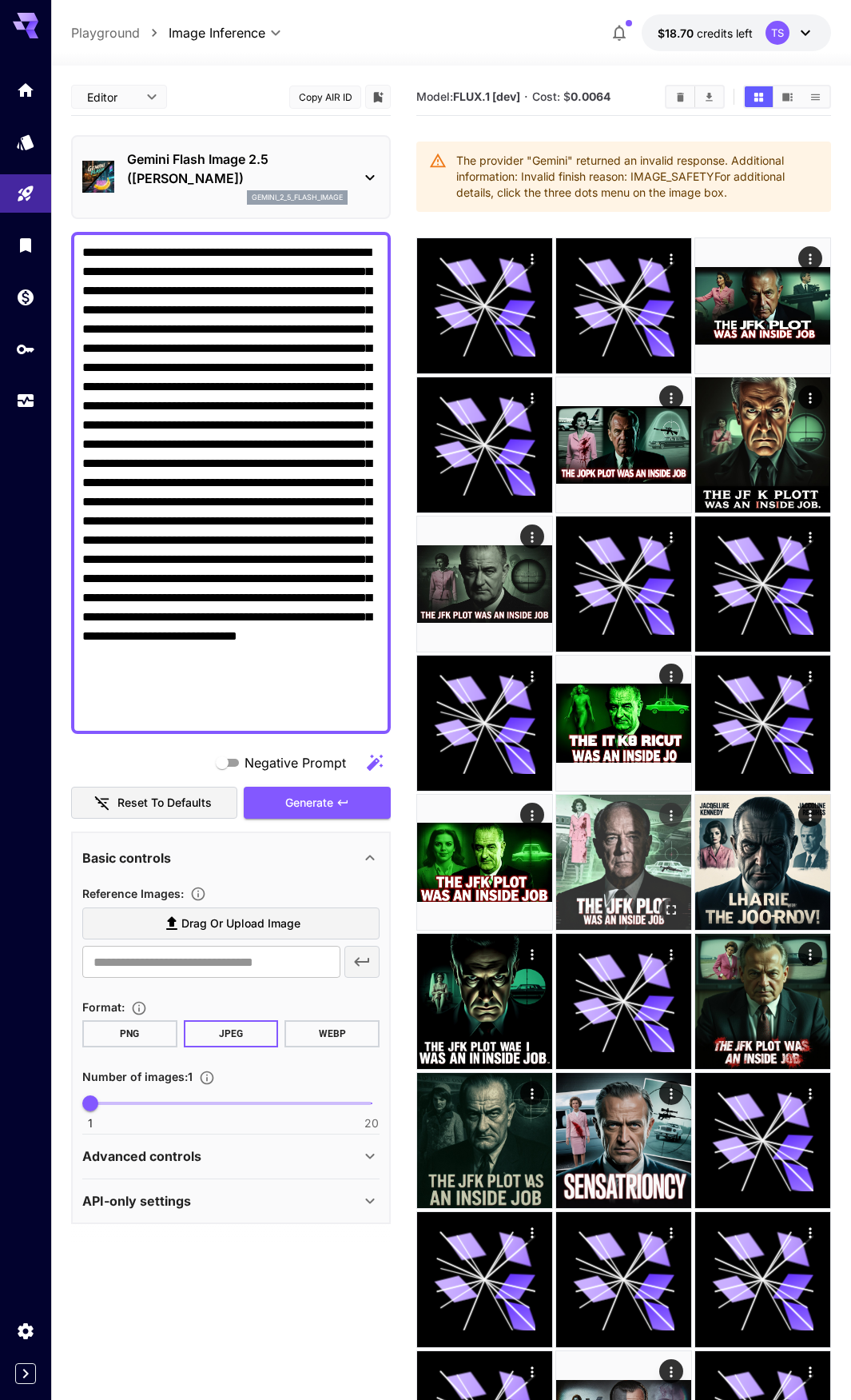
click at [650, 868] on img at bounding box center [623, 863] width 135 height 135
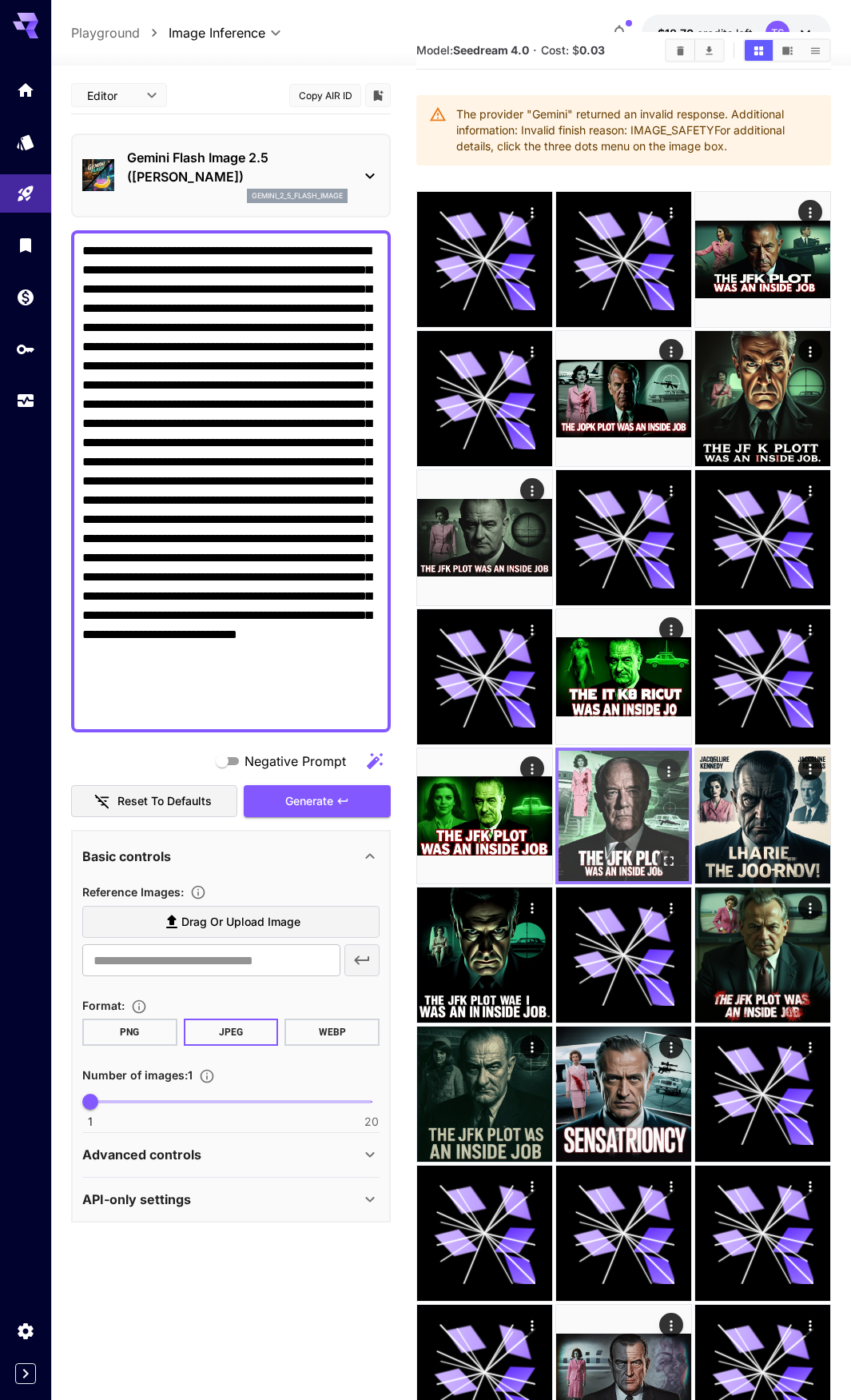
scroll to position [80, 0]
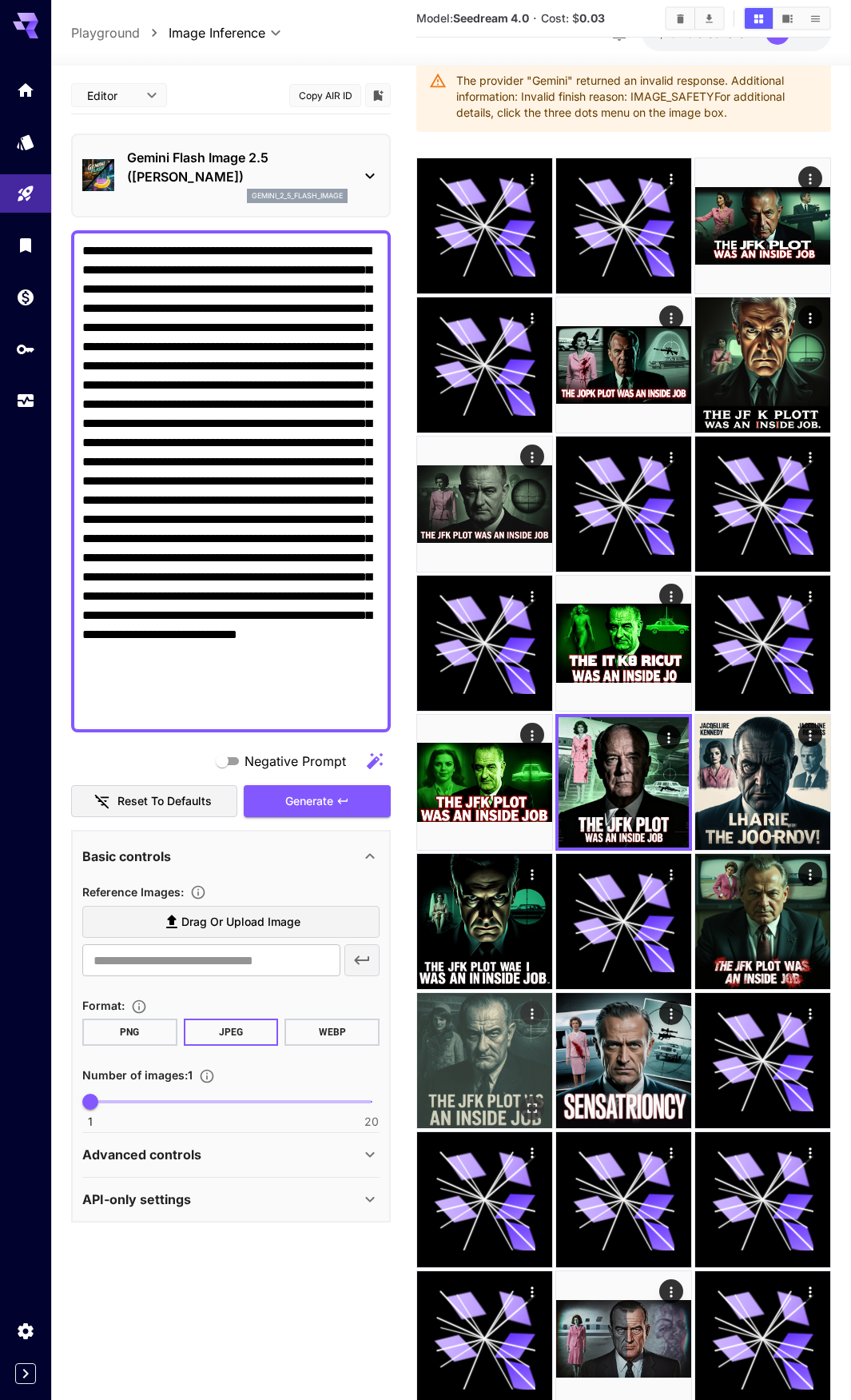
click at [484, 1070] on img at bounding box center [485, 1061] width 135 height 135
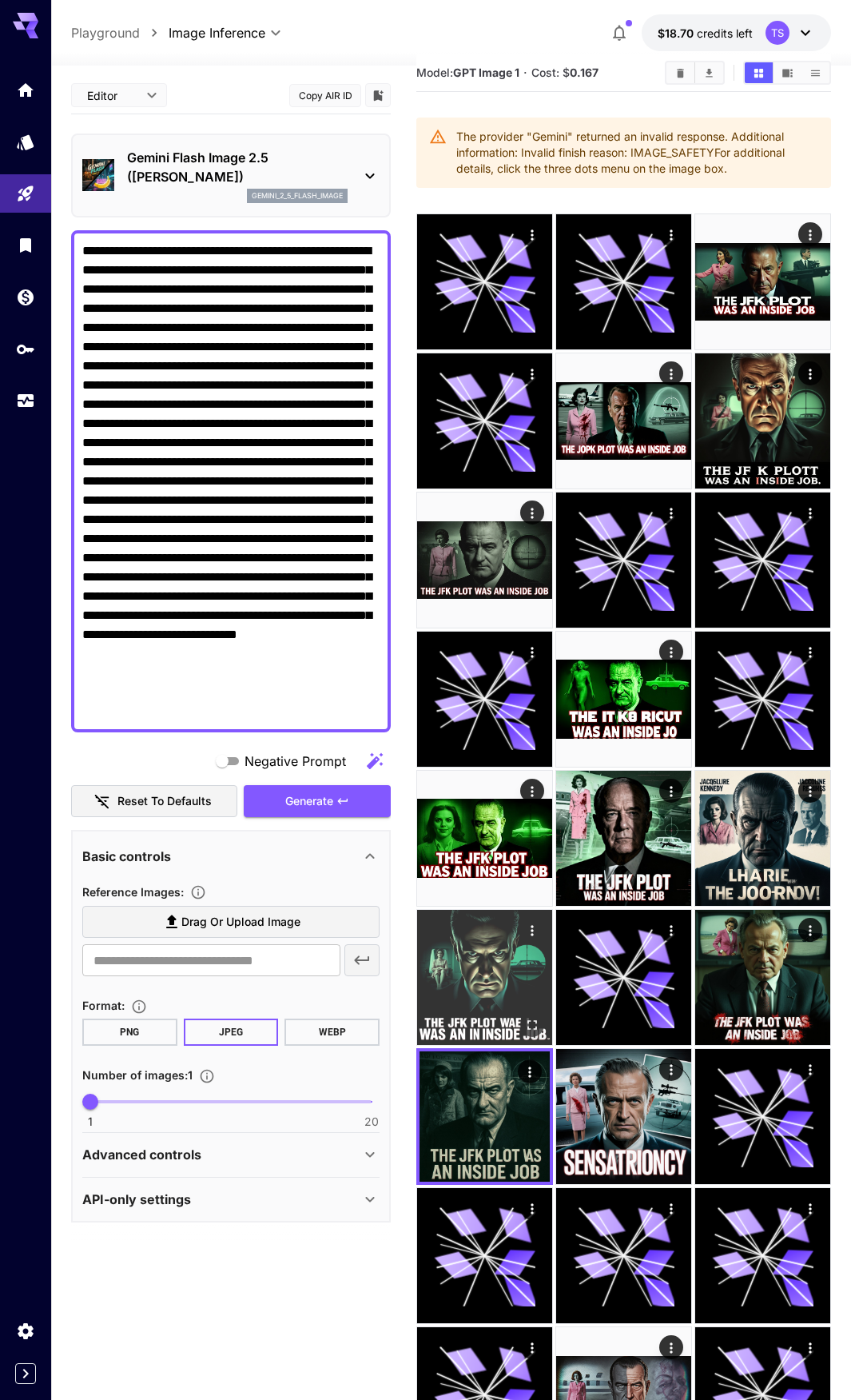
scroll to position [0, 0]
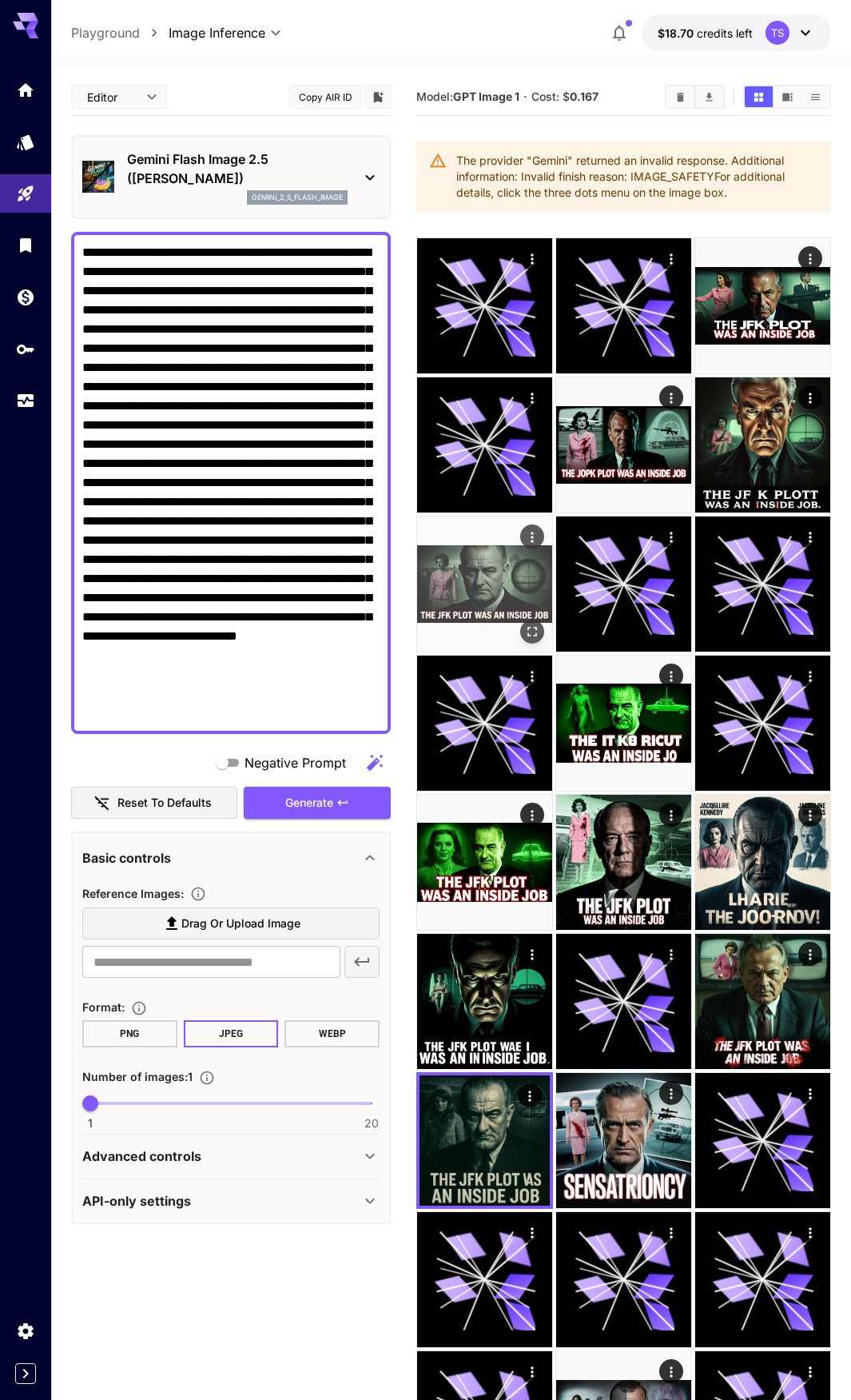
click at [445, 598] on img at bounding box center [485, 584] width 135 height 135
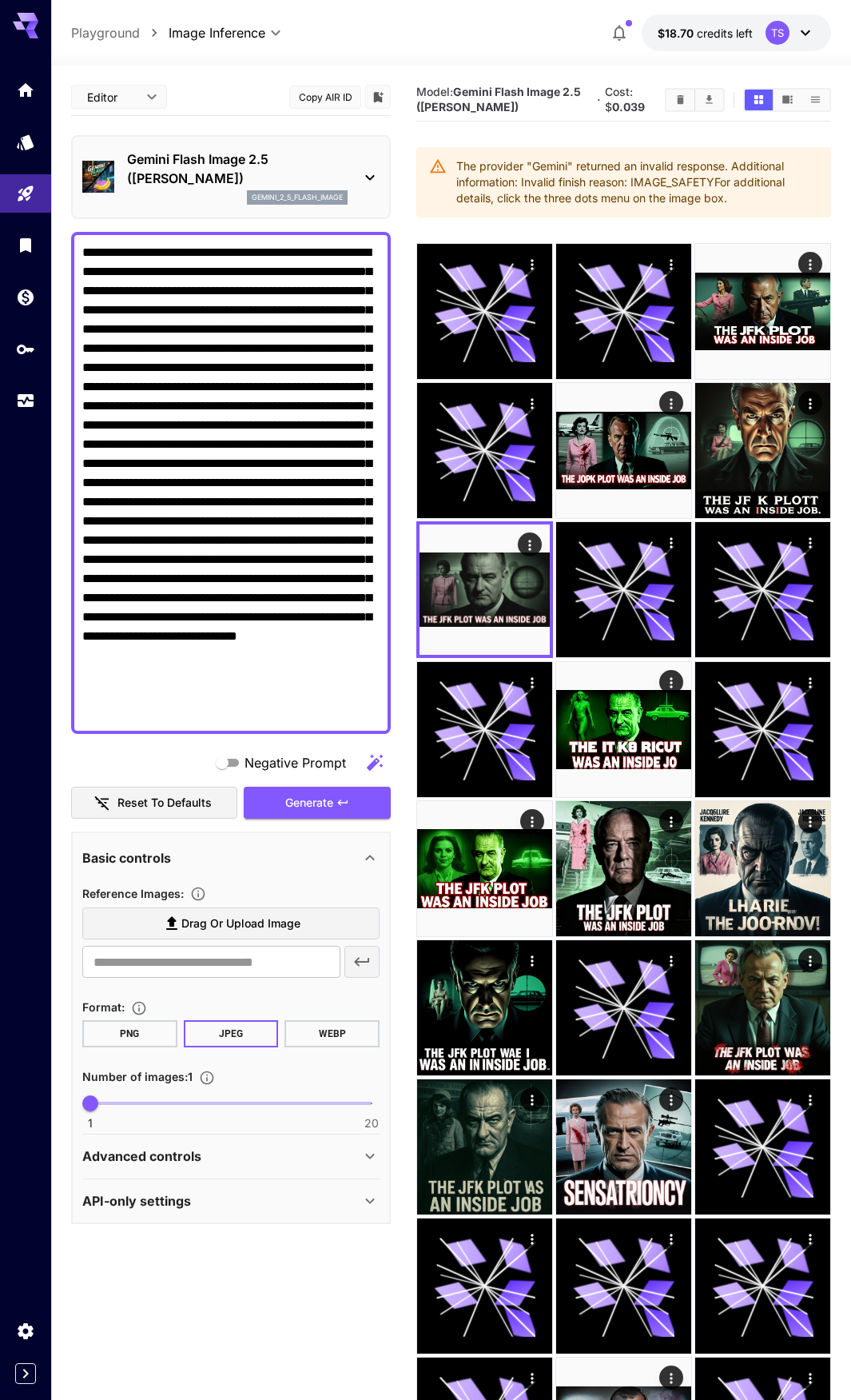
click at [176, 443] on textarea "Negative Prompt" at bounding box center [231, 483] width 297 height 480
paste textarea
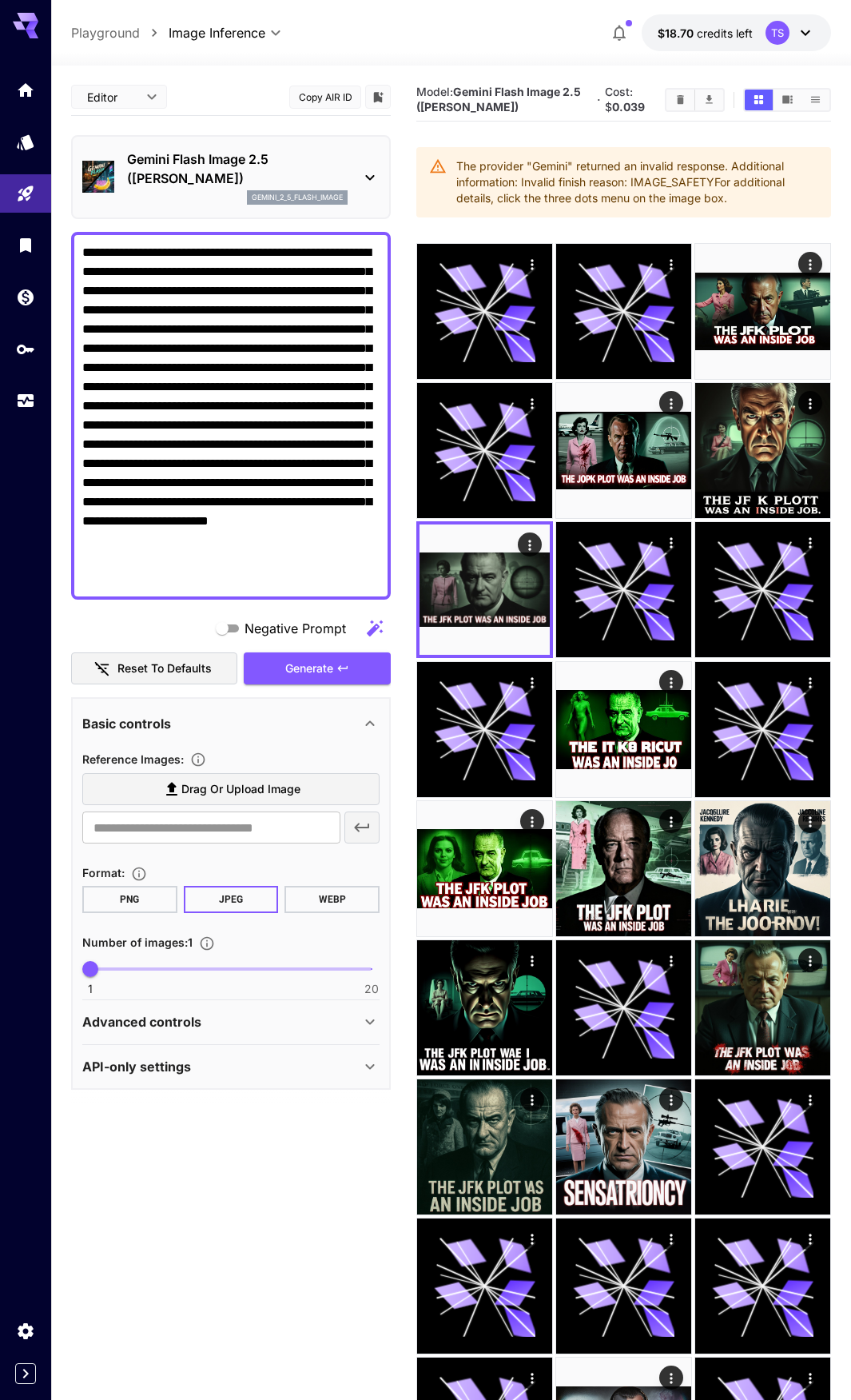
type textarea "**********"
